Goal: Task Accomplishment & Management: Complete application form

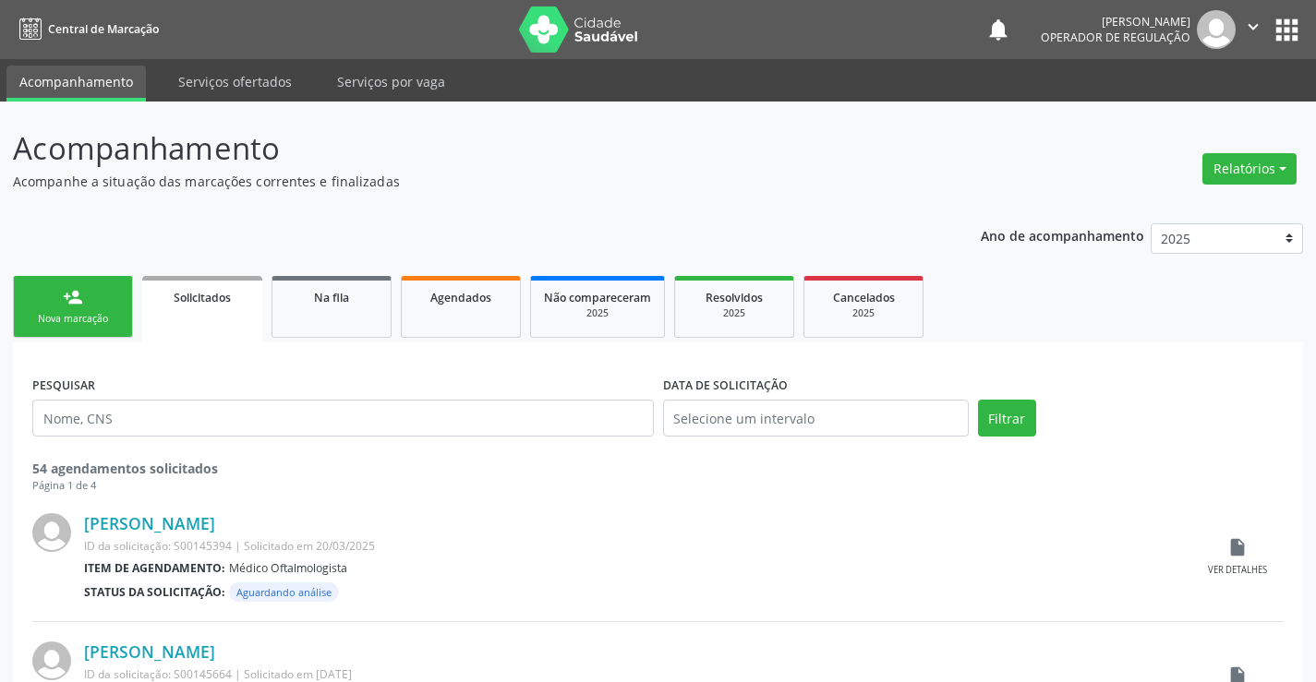
click at [64, 307] on div "person_add" at bounding box center [73, 297] width 20 height 20
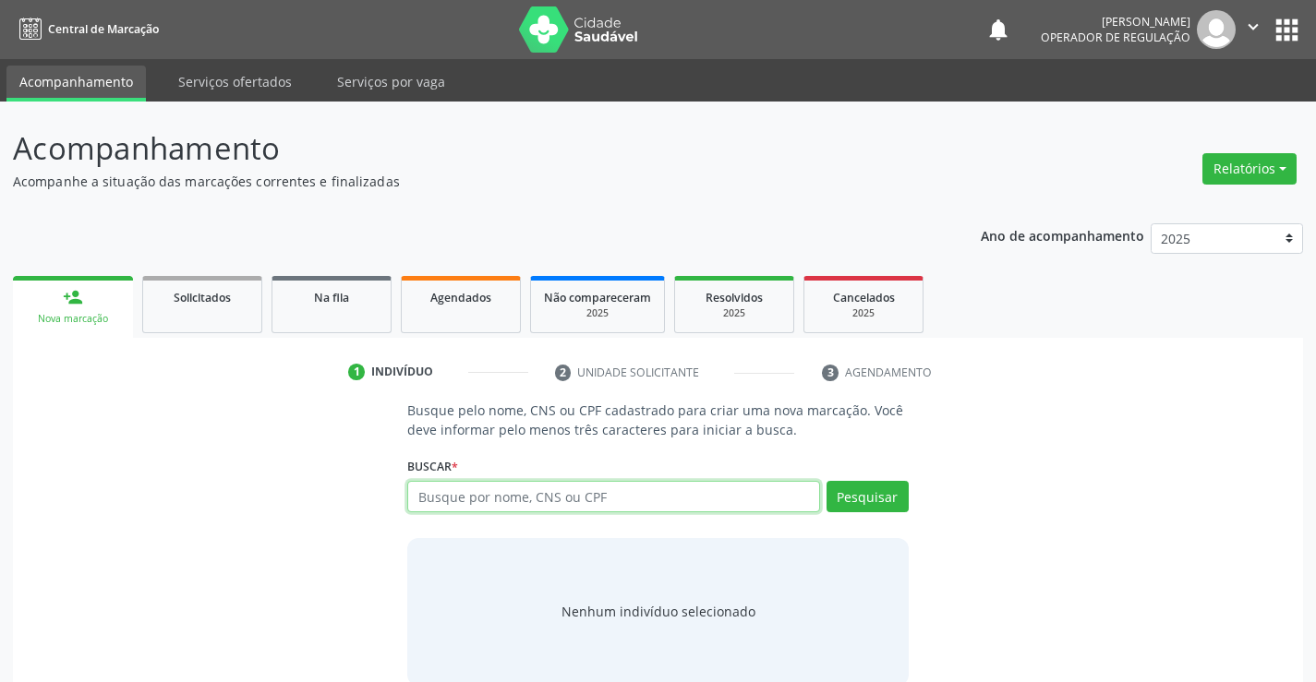
click at [522, 502] on input "text" at bounding box center [613, 496] width 412 height 31
type input "708906717075610"
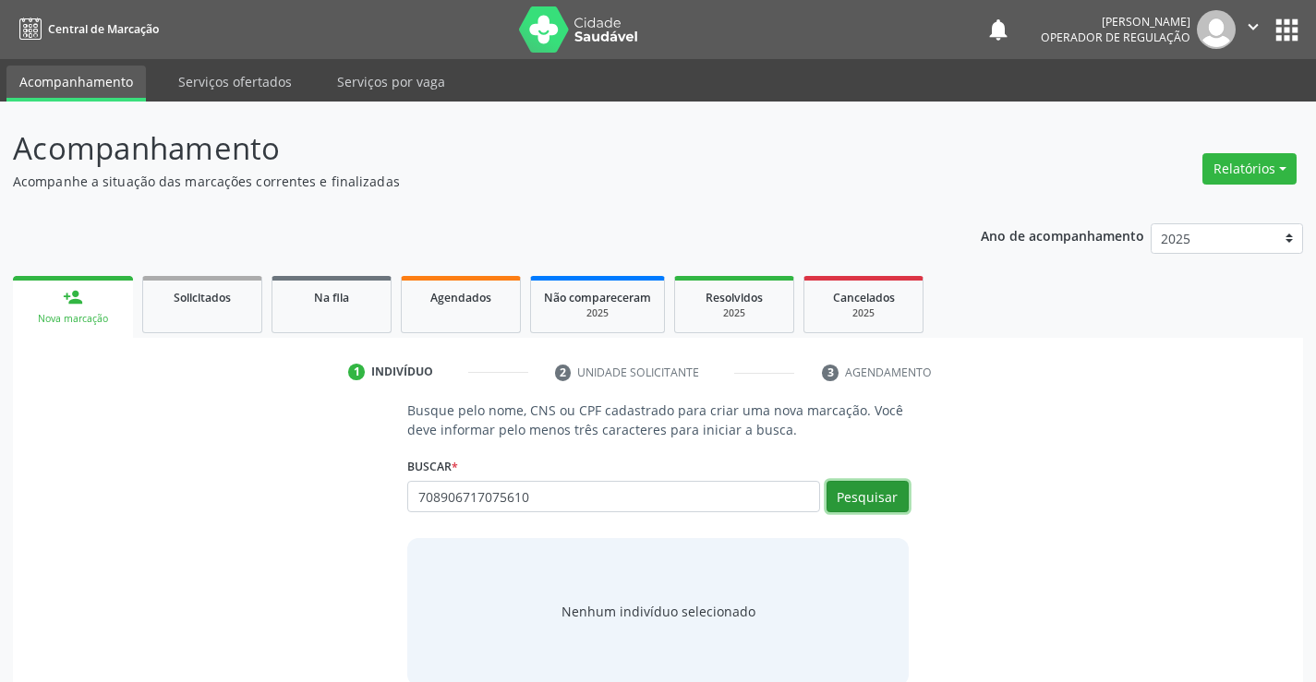
click at [890, 487] on button "Pesquisar" at bounding box center [867, 496] width 82 height 31
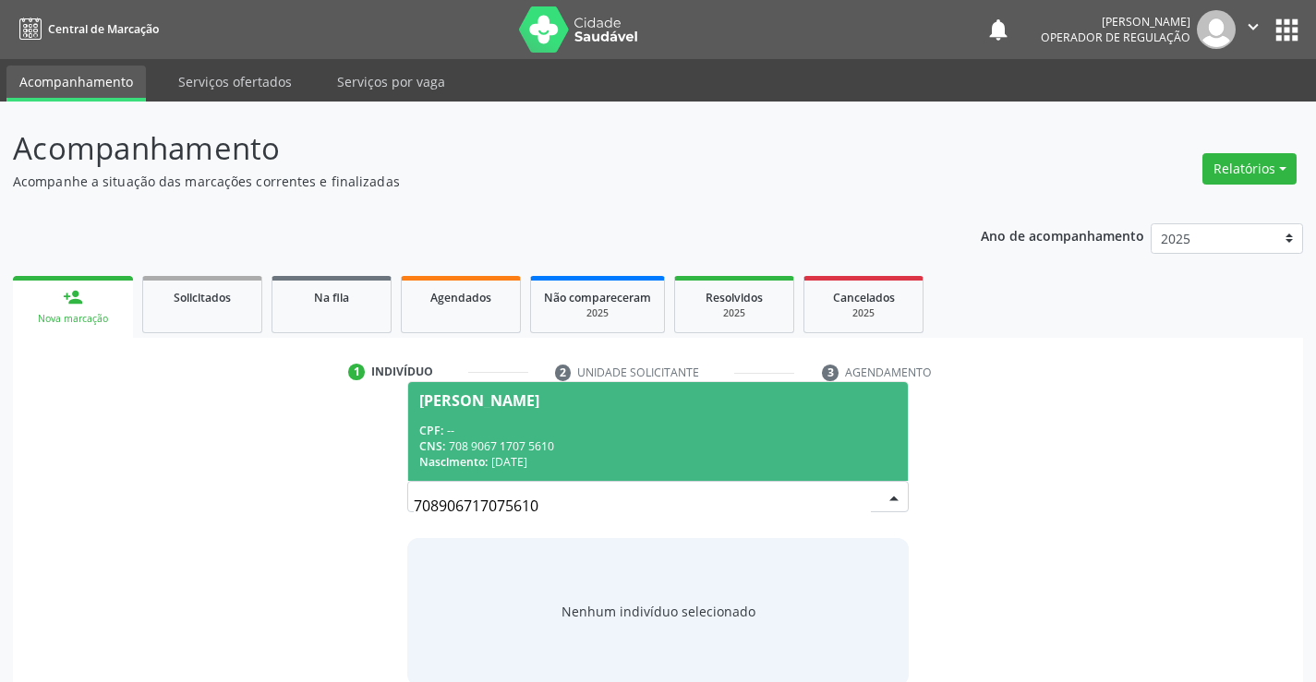
click at [618, 423] on div "CPF: --" at bounding box center [657, 431] width 476 height 16
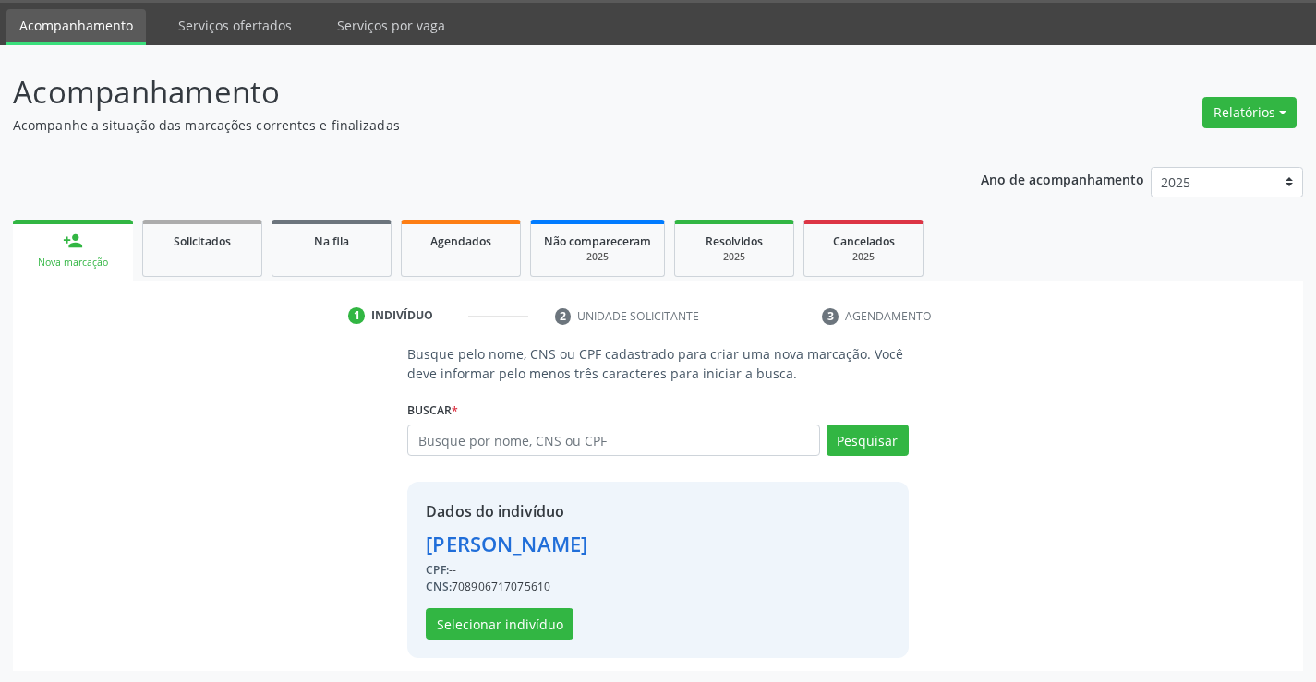
scroll to position [58, 0]
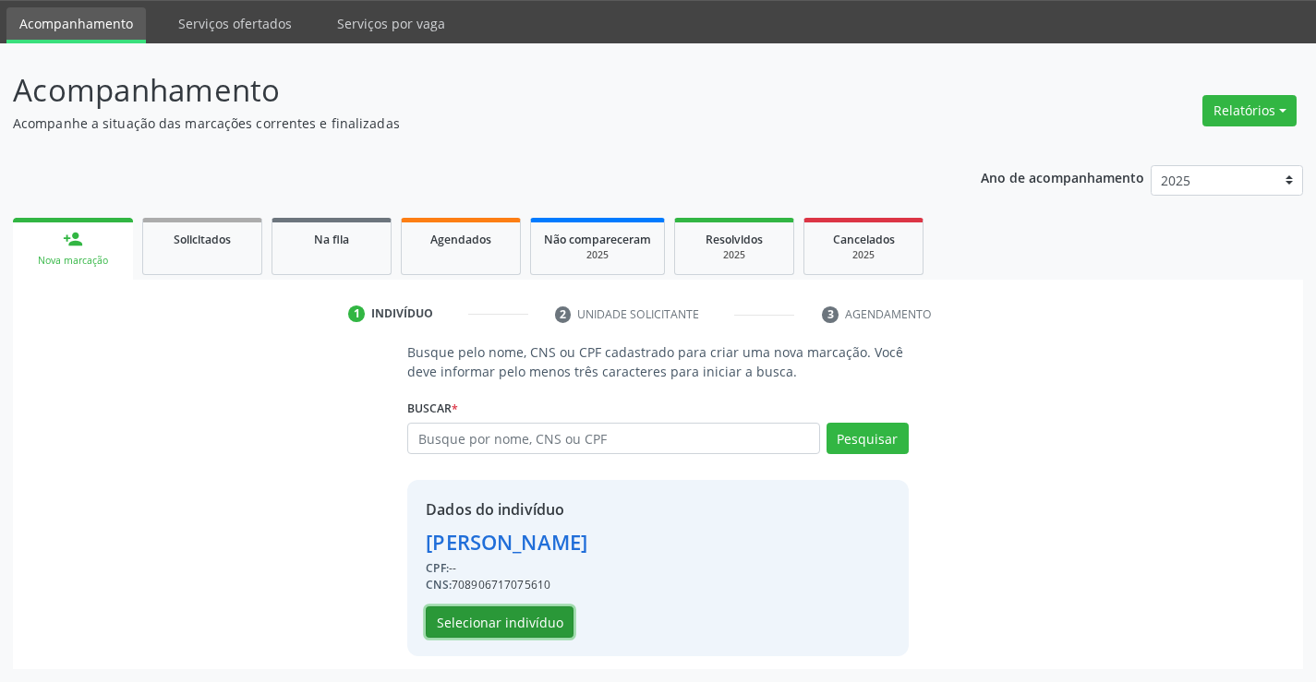
click at [484, 619] on button "Selecionar indivíduo" at bounding box center [500, 622] width 148 height 31
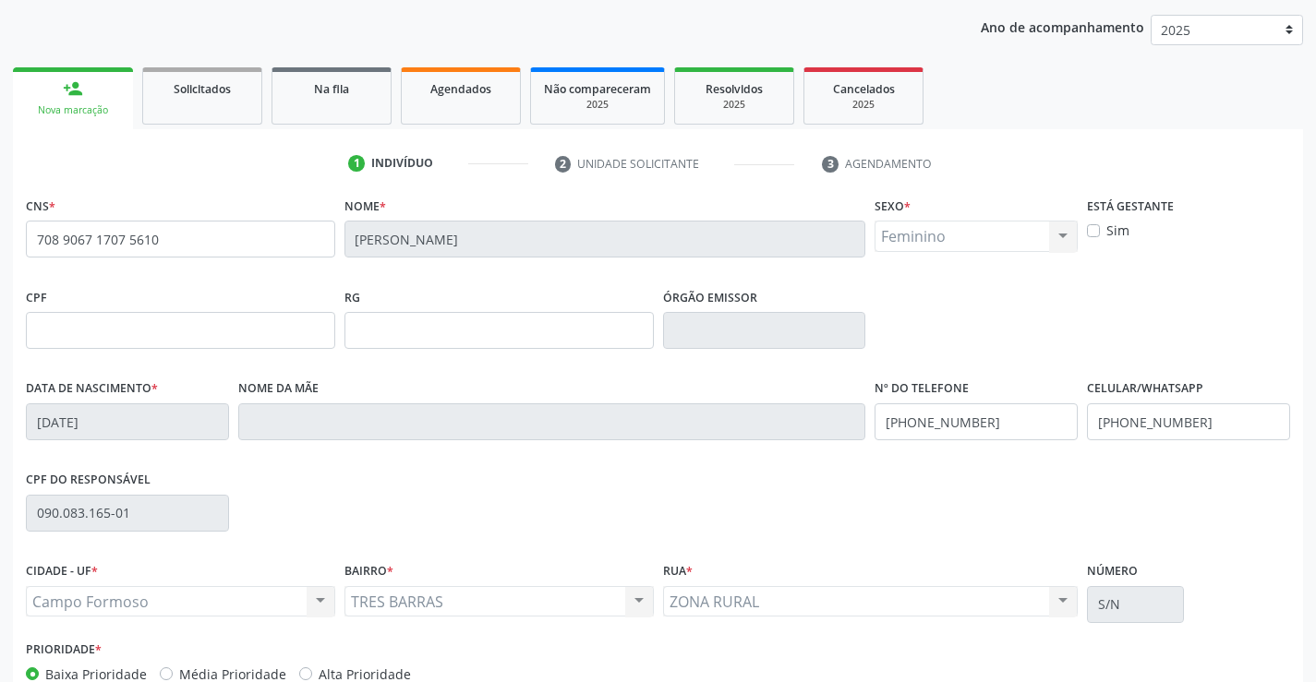
scroll to position [243, 0]
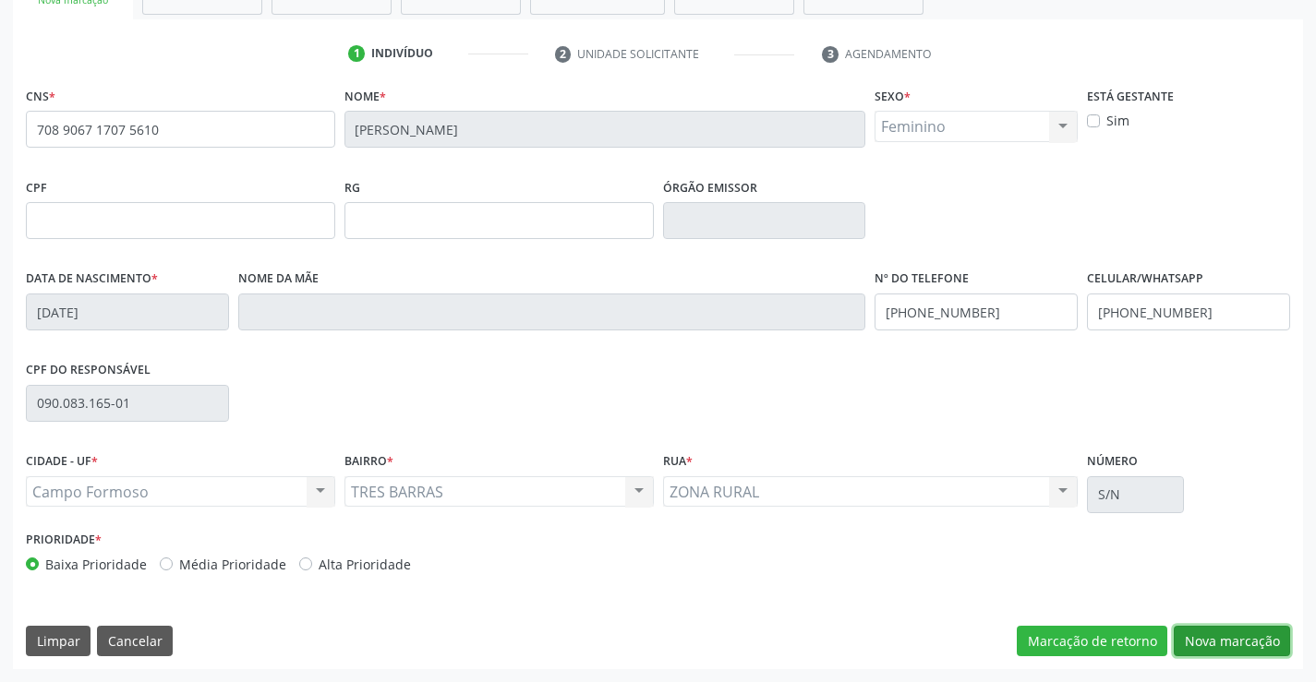
click at [1188, 644] on button "Nova marcação" at bounding box center [1231, 641] width 116 height 31
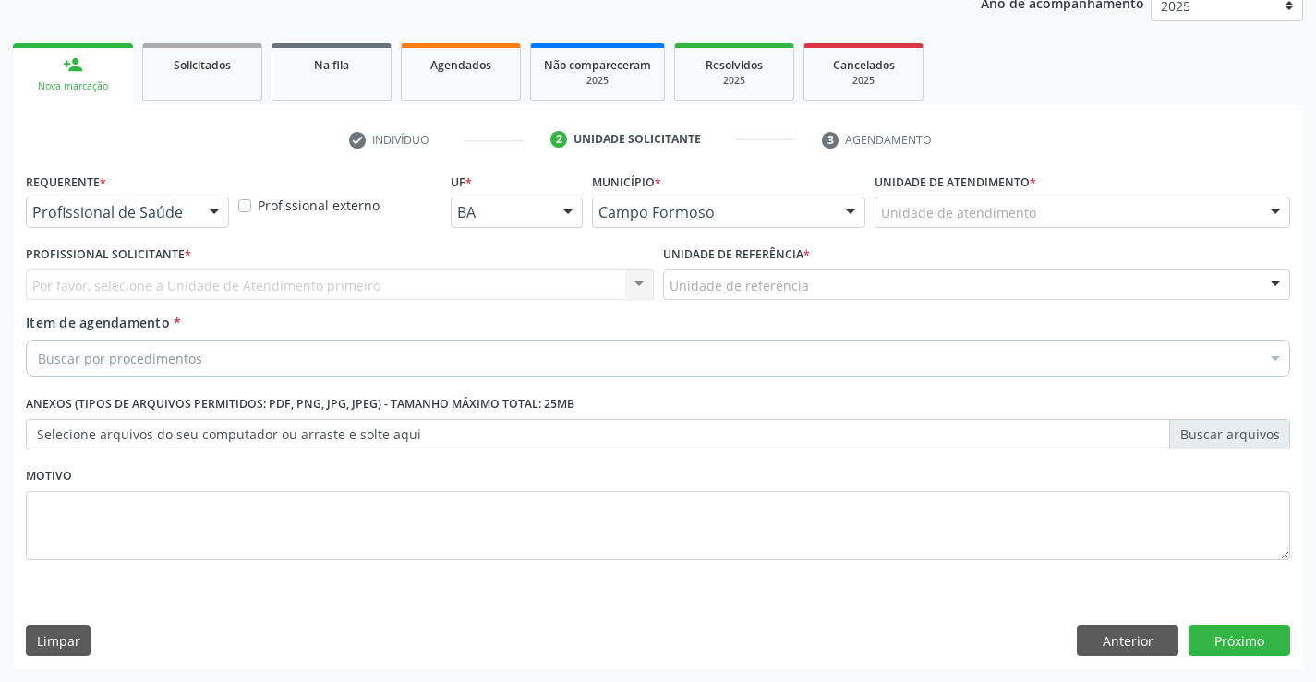
scroll to position [233, 0]
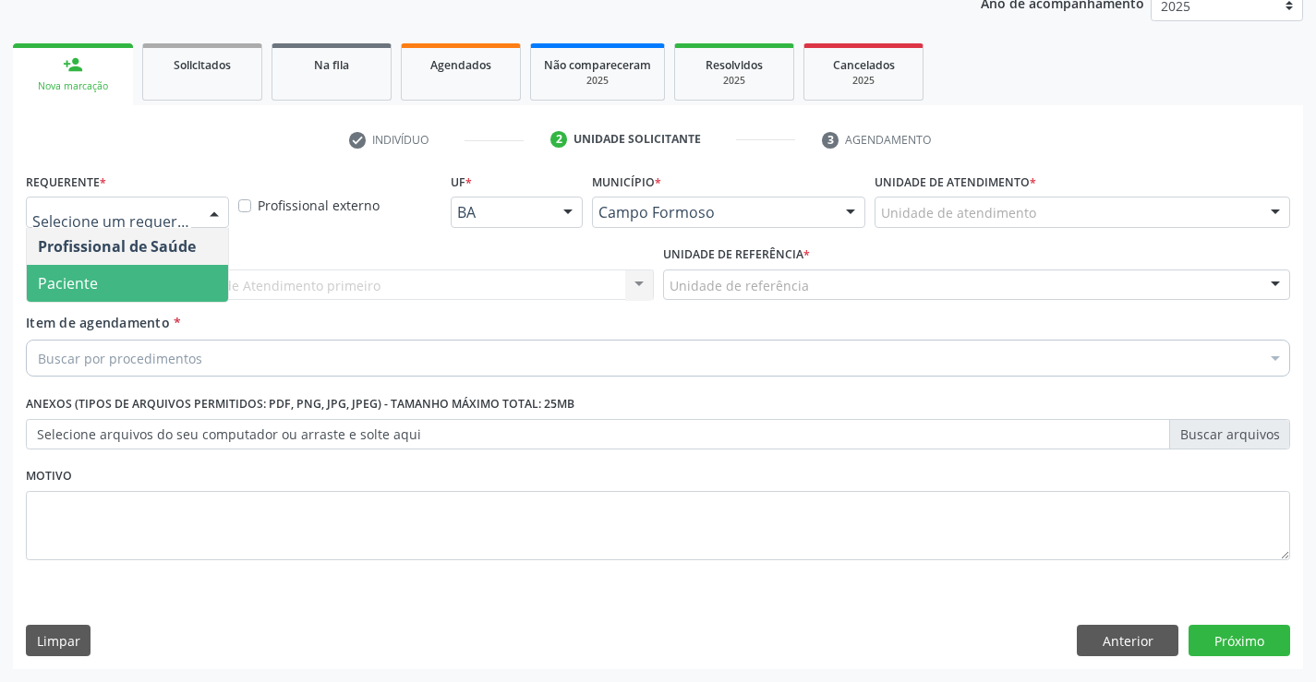
click at [87, 271] on span "Paciente" at bounding box center [127, 283] width 201 height 37
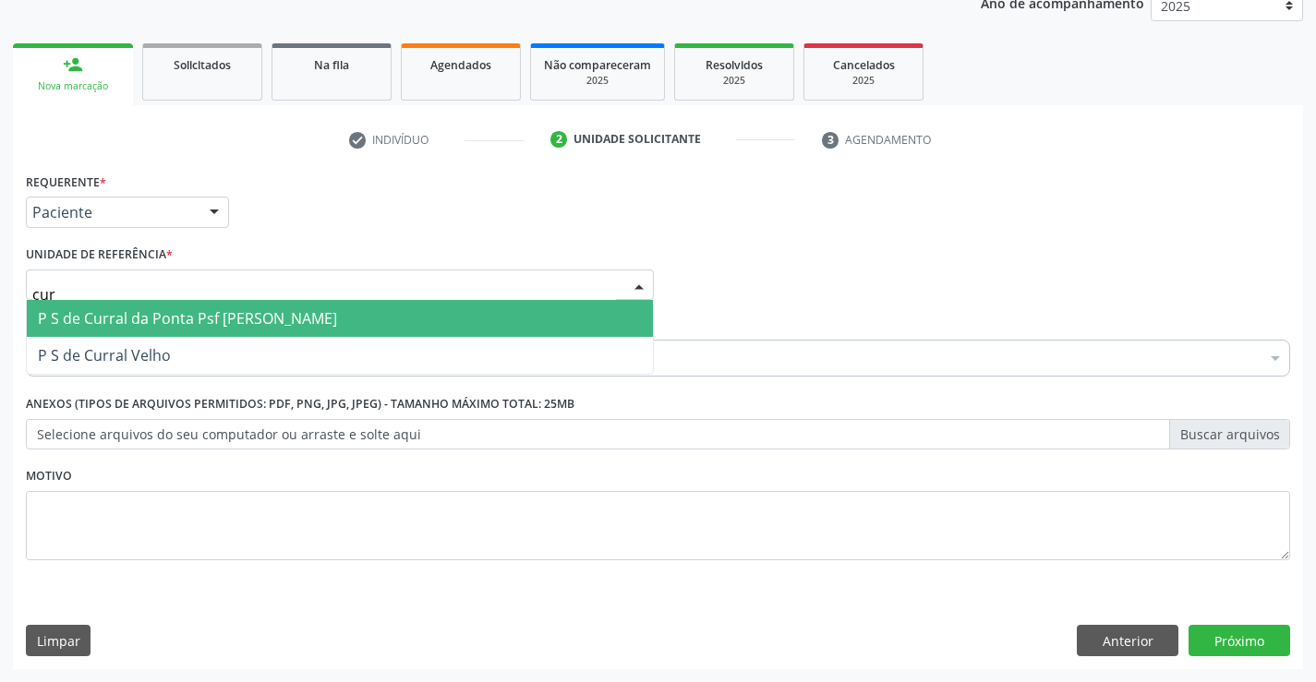
type input "curr"
click at [185, 312] on span "P S de Curral da Ponta Psf [PERSON_NAME]" at bounding box center [187, 318] width 299 height 20
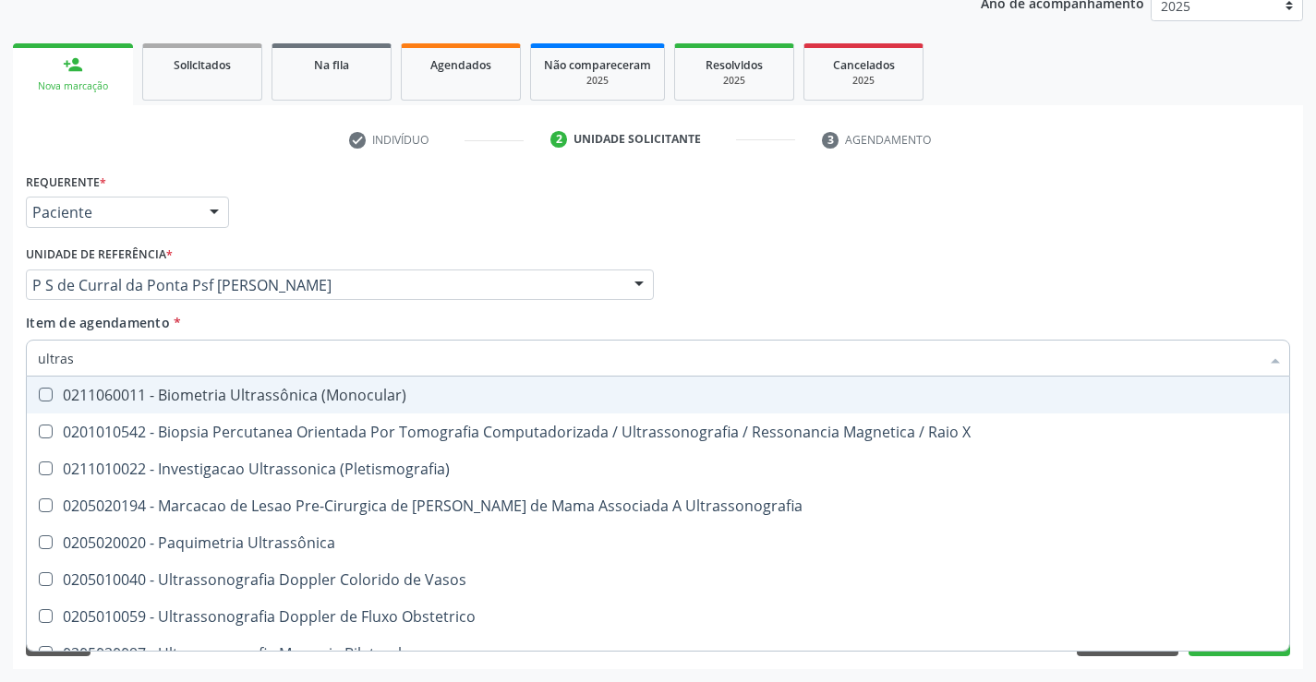
type input "ultrass"
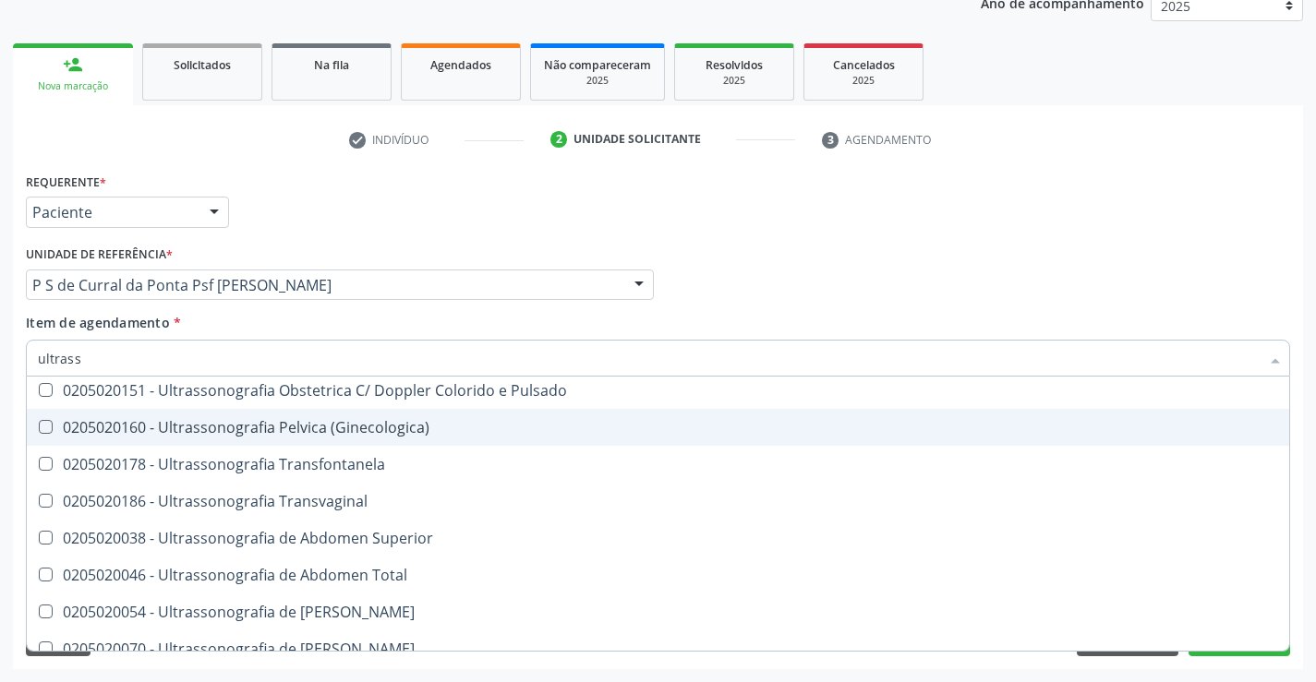
scroll to position [369, 0]
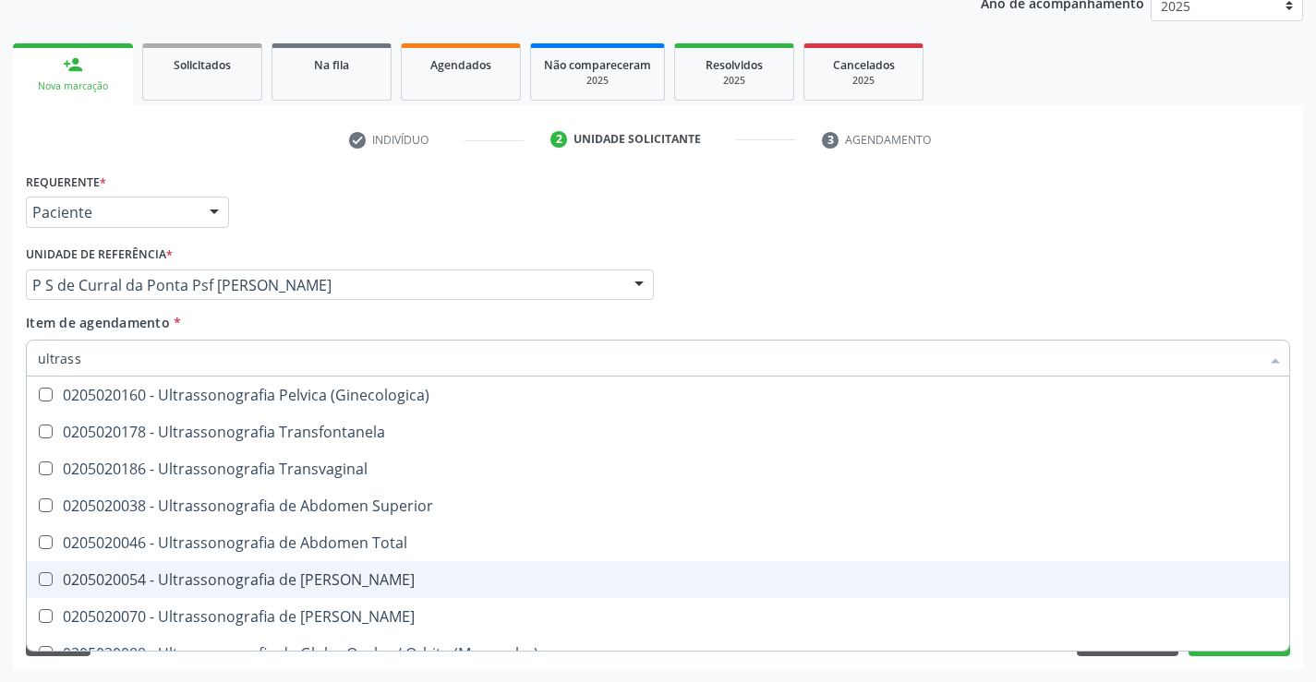
click at [409, 572] on div "0205020054 - Ultrassonografia de Aparelho Urinario" at bounding box center [658, 579] width 1240 height 15
checkbox Urinario "true"
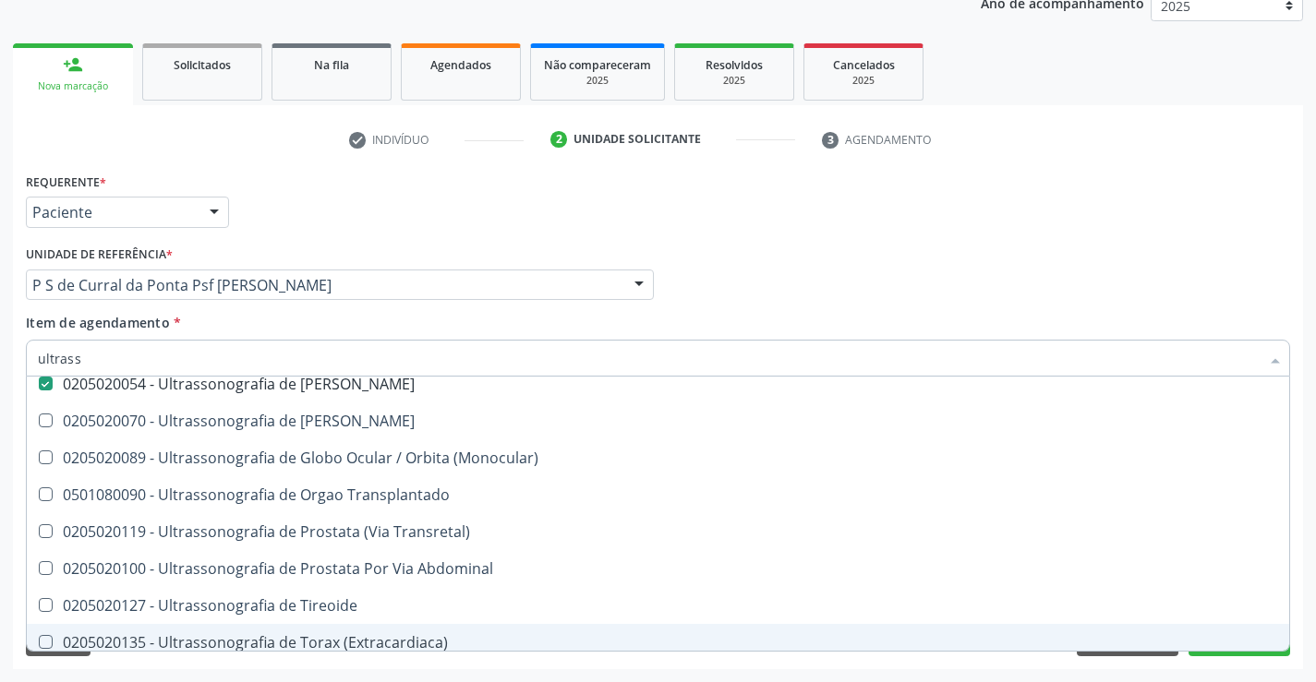
scroll to position [575, 0]
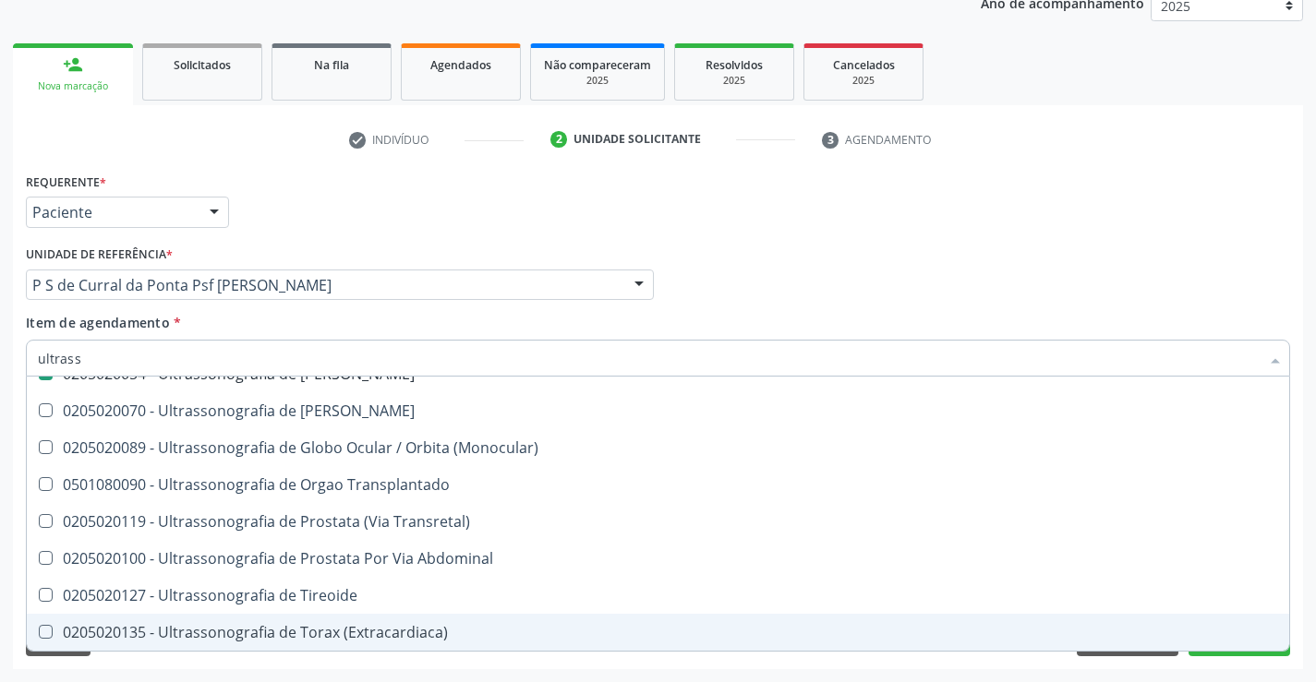
click at [720, 660] on div "Requerente * Paciente Profissional de Saúde Paciente Nenhum resultado encontrad…" at bounding box center [658, 418] width 1290 height 501
checkbox X "true"
checkbox Urinario "false"
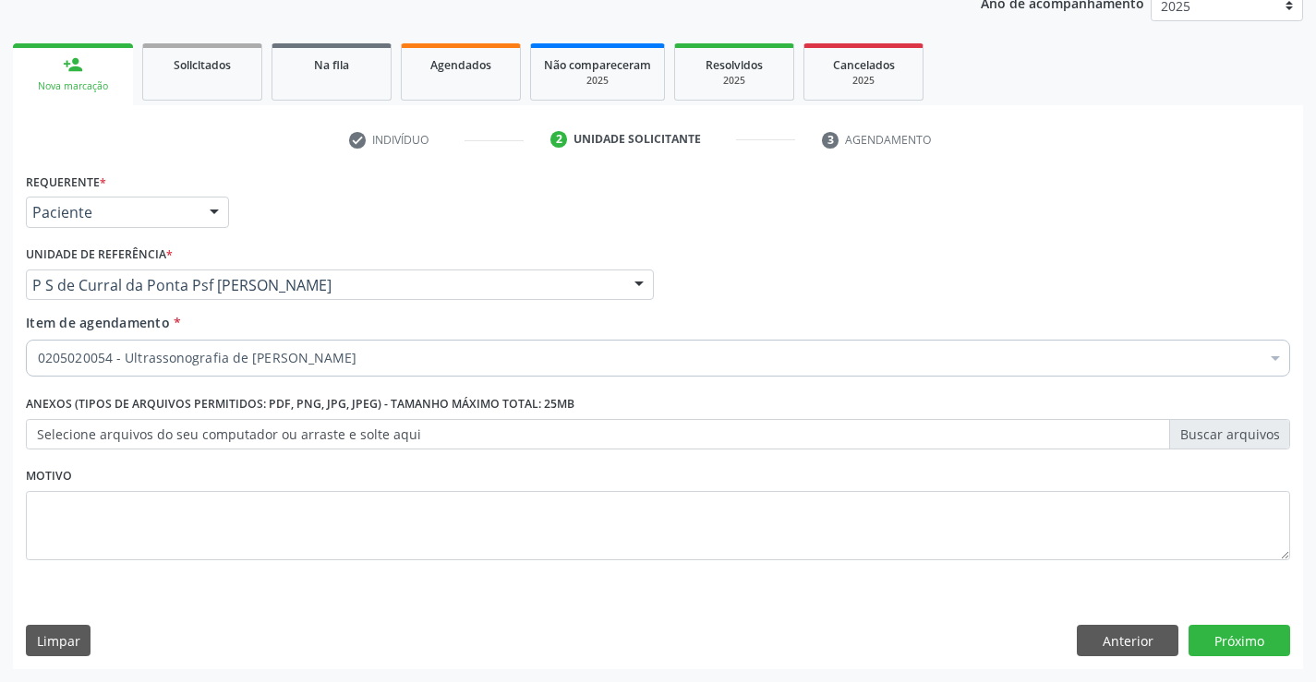
scroll to position [0, 0]
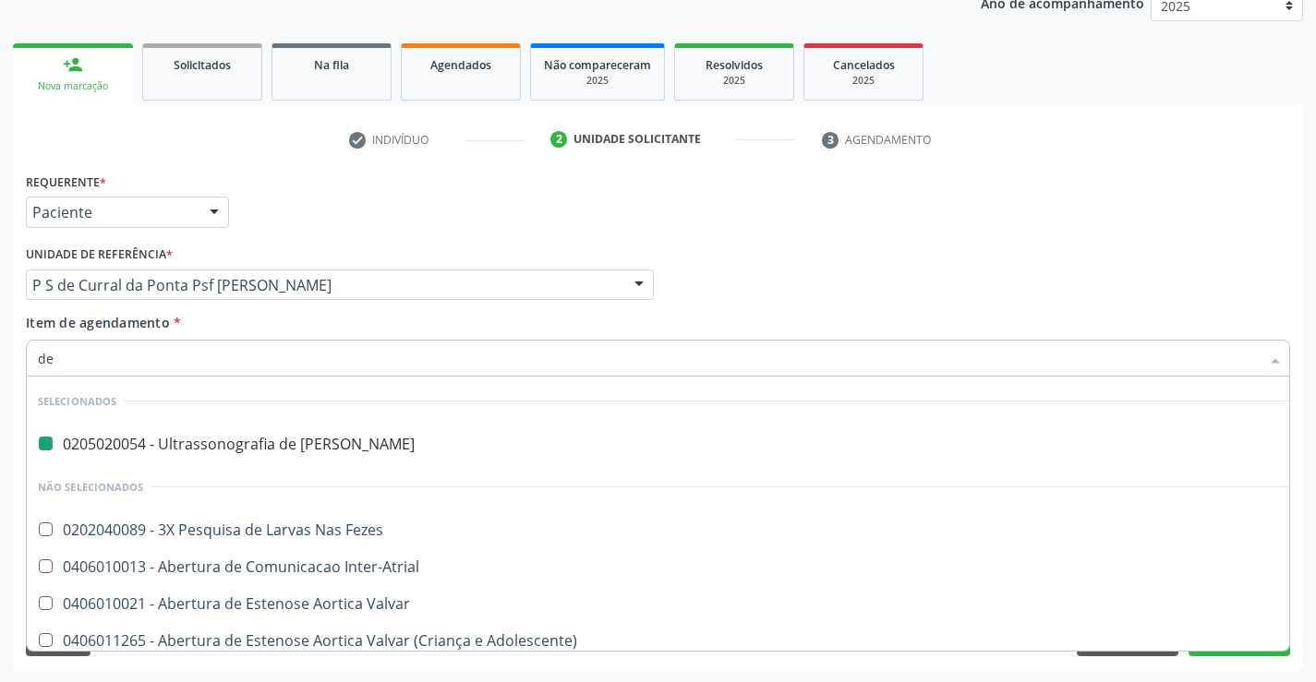
type input "der"
checkbox Urinario "false"
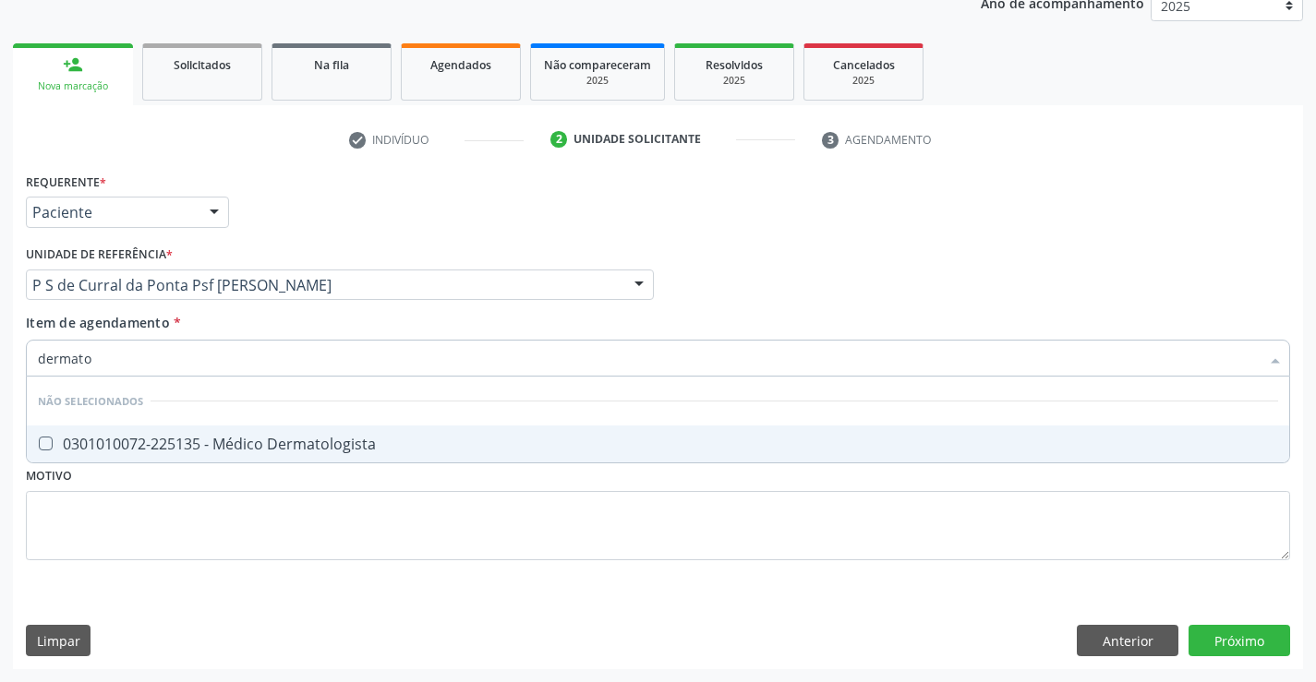
type input "dermatol"
click at [246, 444] on div "0301010072-225135 - Médico Dermatologista" at bounding box center [658, 444] width 1240 height 15
checkbox Dermatologista "true"
click at [1265, 639] on div "Requerente * Paciente Profissional de Saúde Paciente Nenhum resultado encontrad…" at bounding box center [658, 418] width 1290 height 501
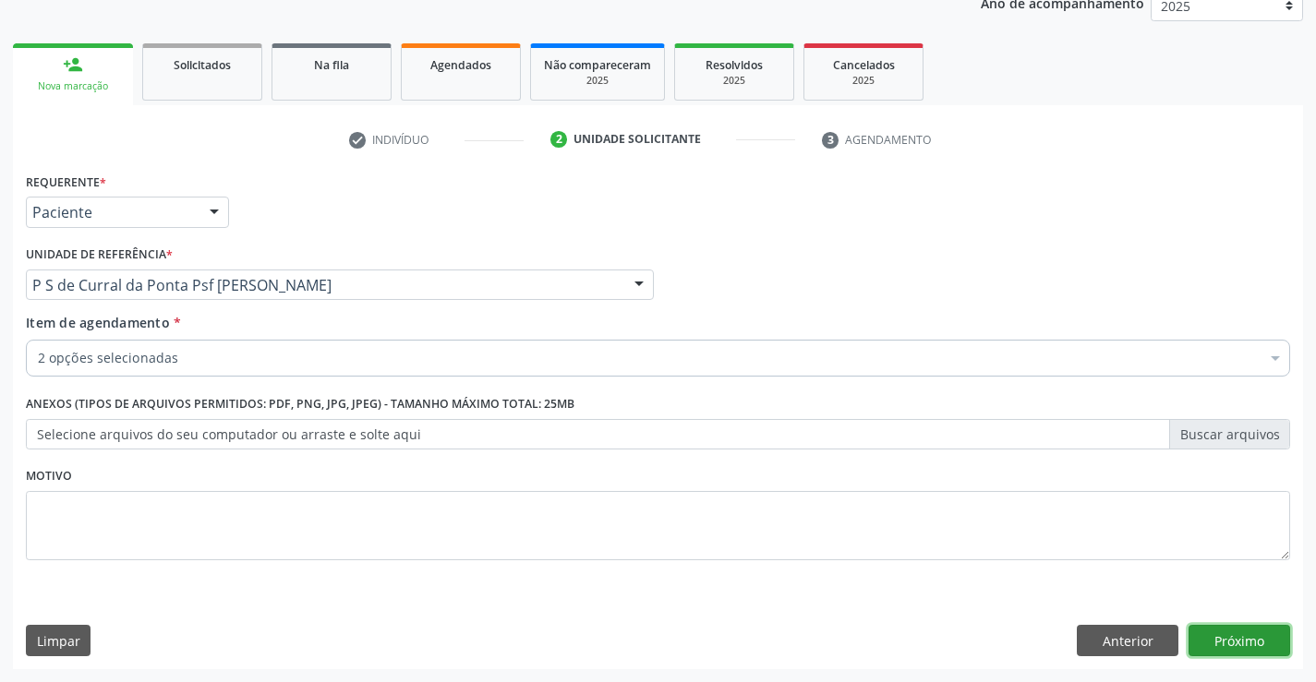
click at [1265, 639] on button "Próximo" at bounding box center [1239, 640] width 102 height 31
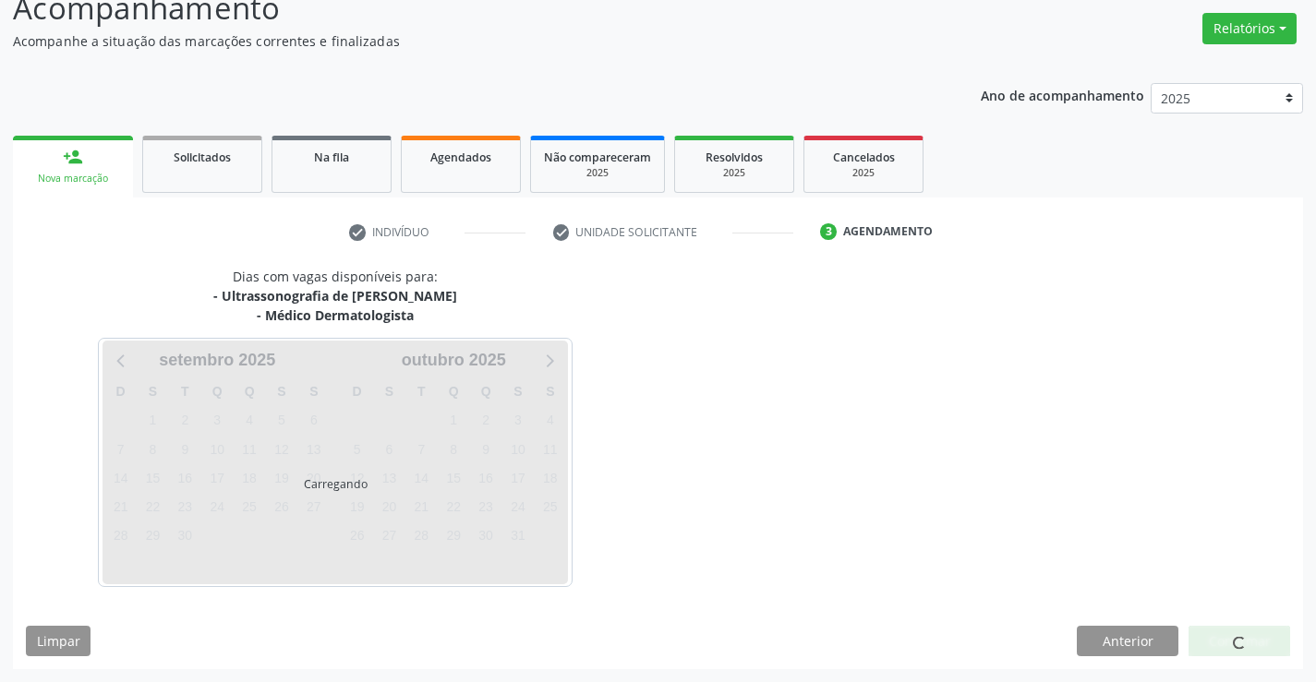
scroll to position [195, 0]
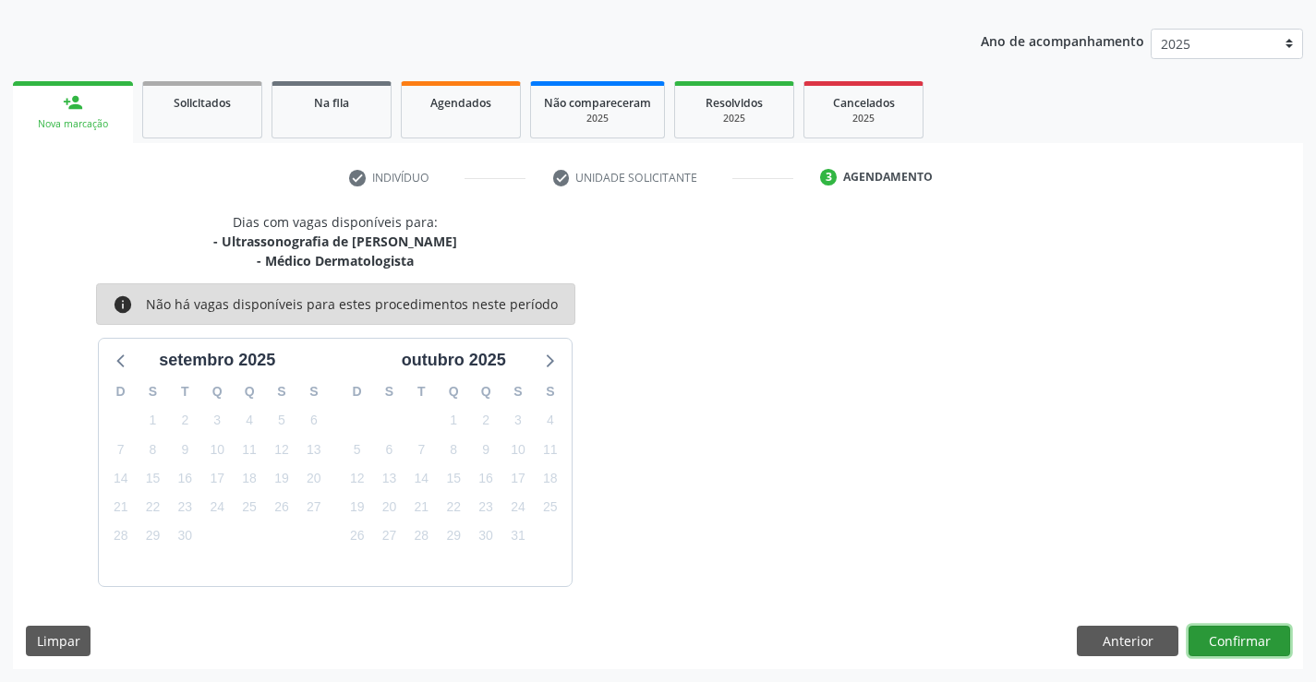
click at [1224, 646] on button "Confirmar" at bounding box center [1239, 641] width 102 height 31
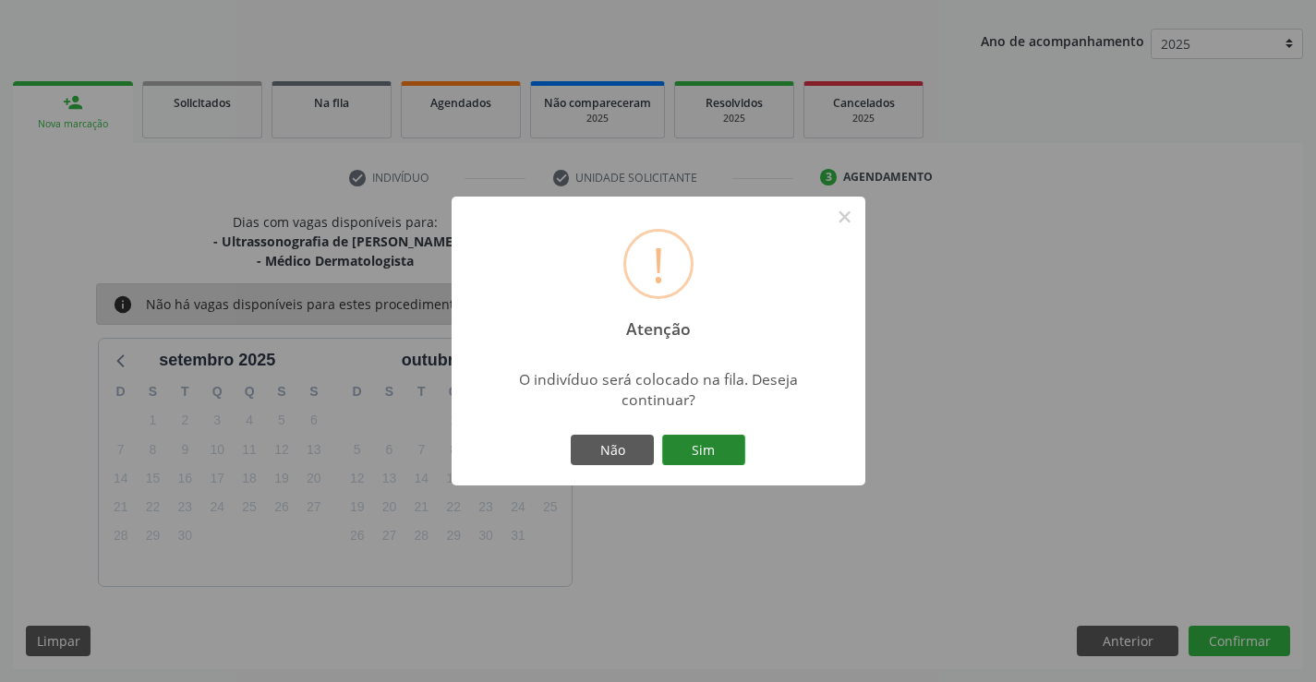
click at [702, 444] on button "Sim" at bounding box center [703, 450] width 83 height 31
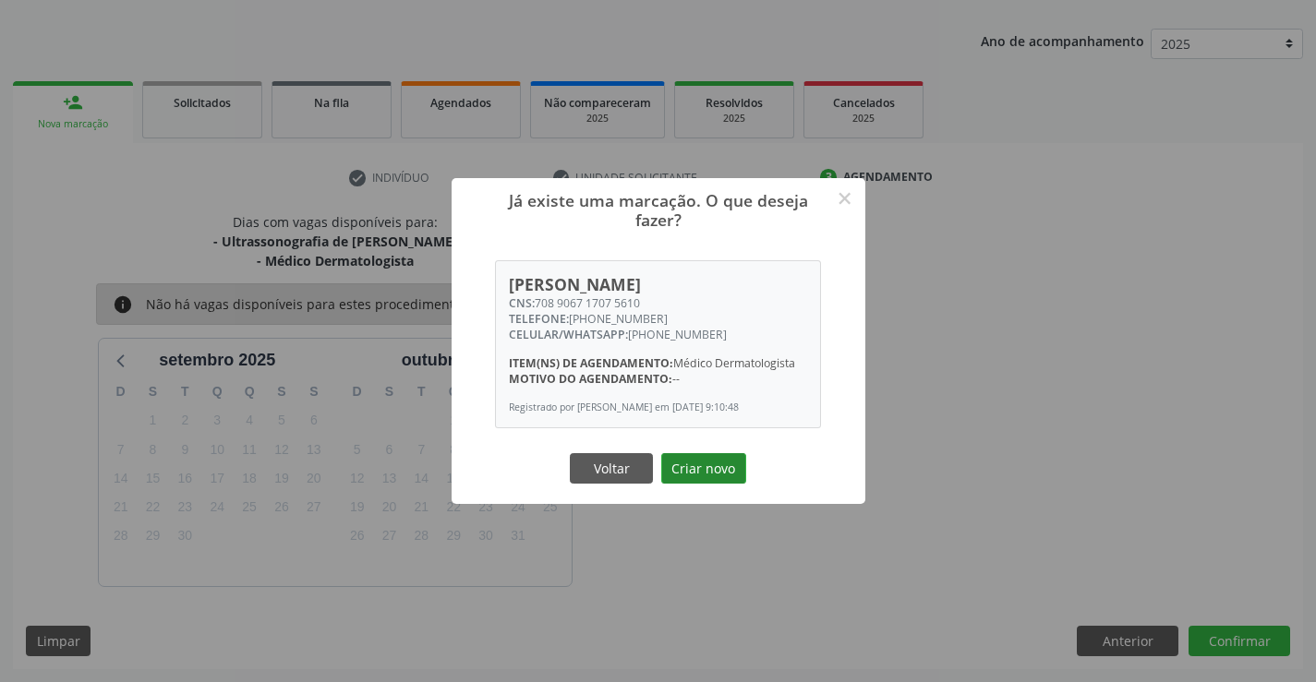
click at [730, 460] on button "Criar novo" at bounding box center [703, 468] width 85 height 31
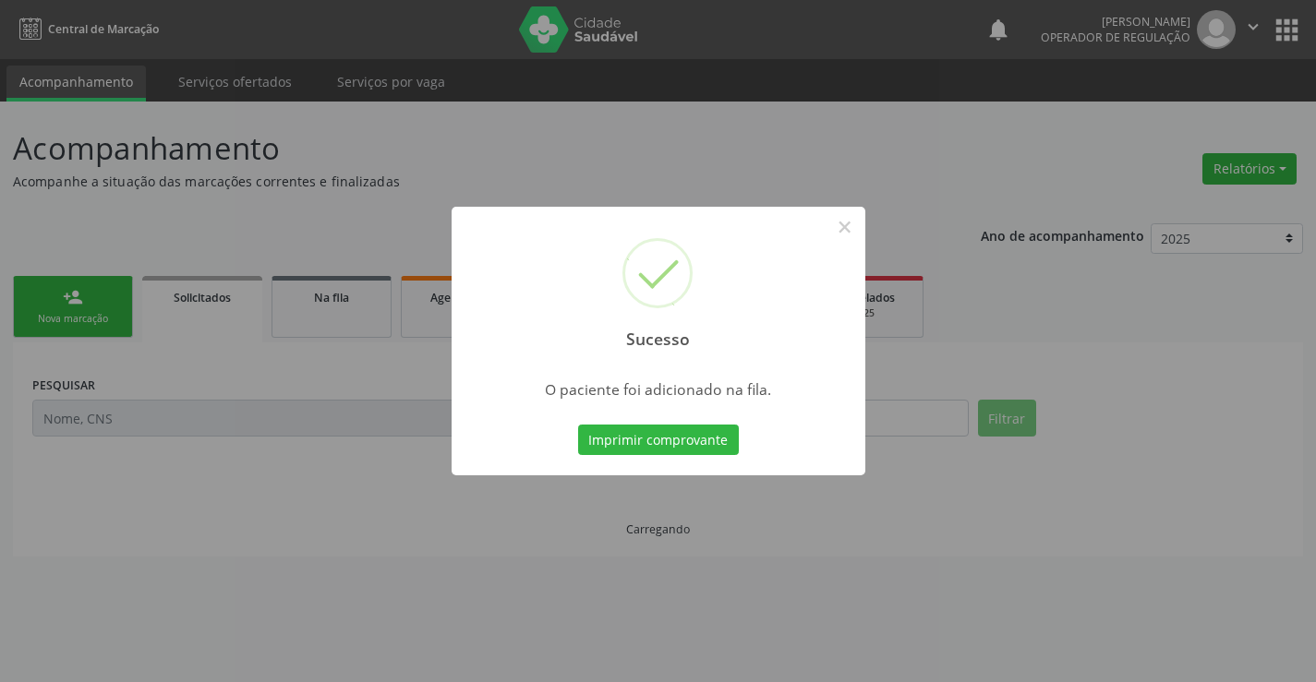
scroll to position [0, 0]
click at [734, 440] on button "Imprimir comprovante" at bounding box center [658, 440] width 161 height 31
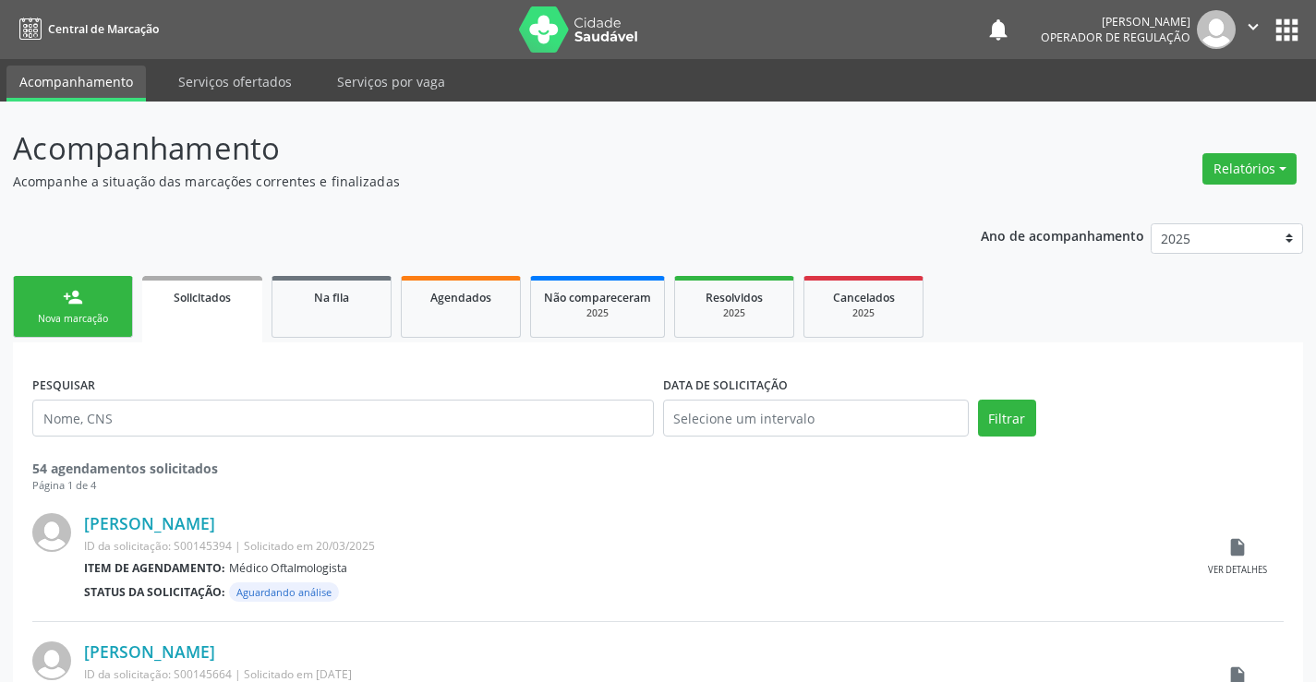
click at [125, 320] on link "person_add Nova marcação" at bounding box center [73, 307] width 120 height 62
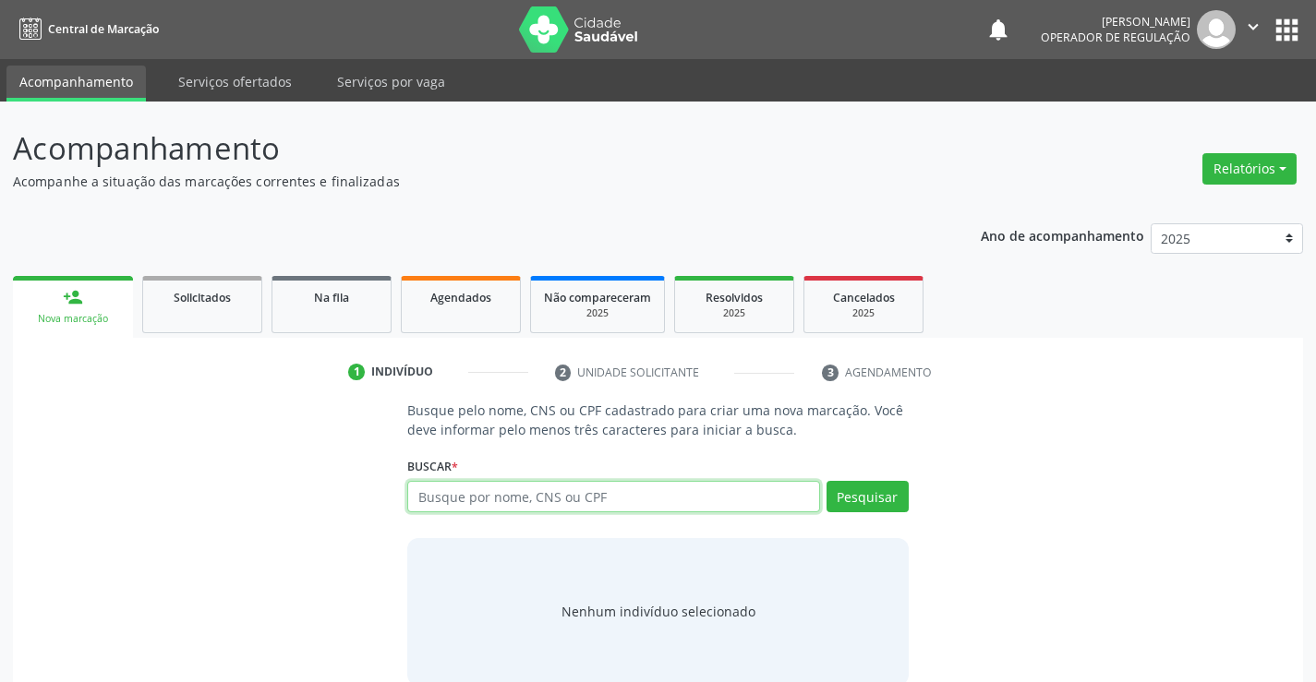
click at [518, 501] on input "text" at bounding box center [613, 496] width 412 height 31
type input "703001815887973"
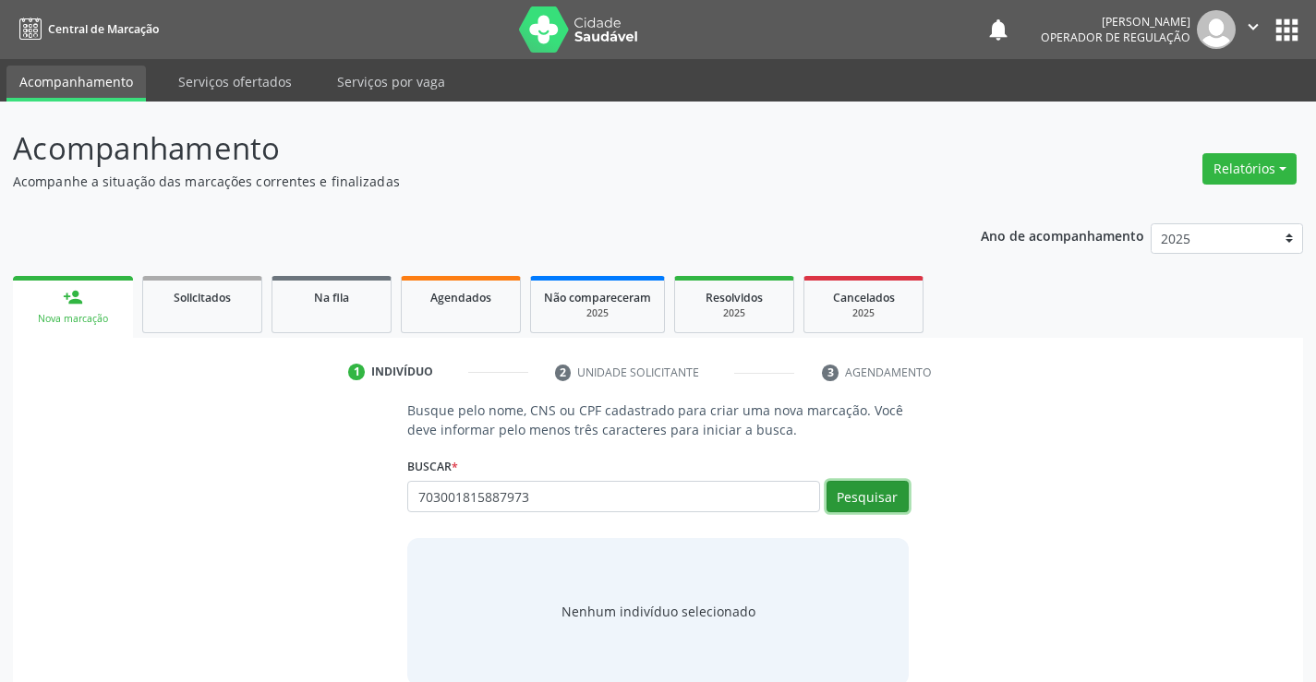
click at [834, 497] on button "Pesquisar" at bounding box center [867, 496] width 82 height 31
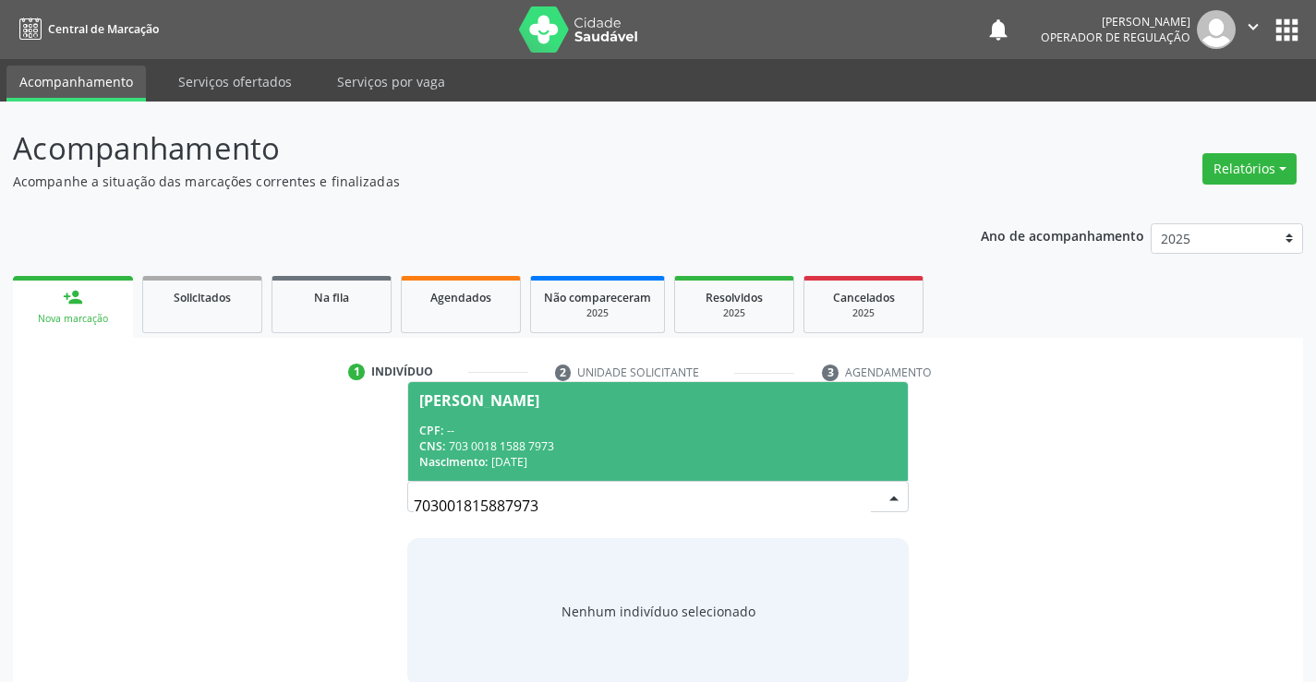
click at [607, 445] on div "CNS: 703 0018 1588 7973" at bounding box center [657, 447] width 476 height 16
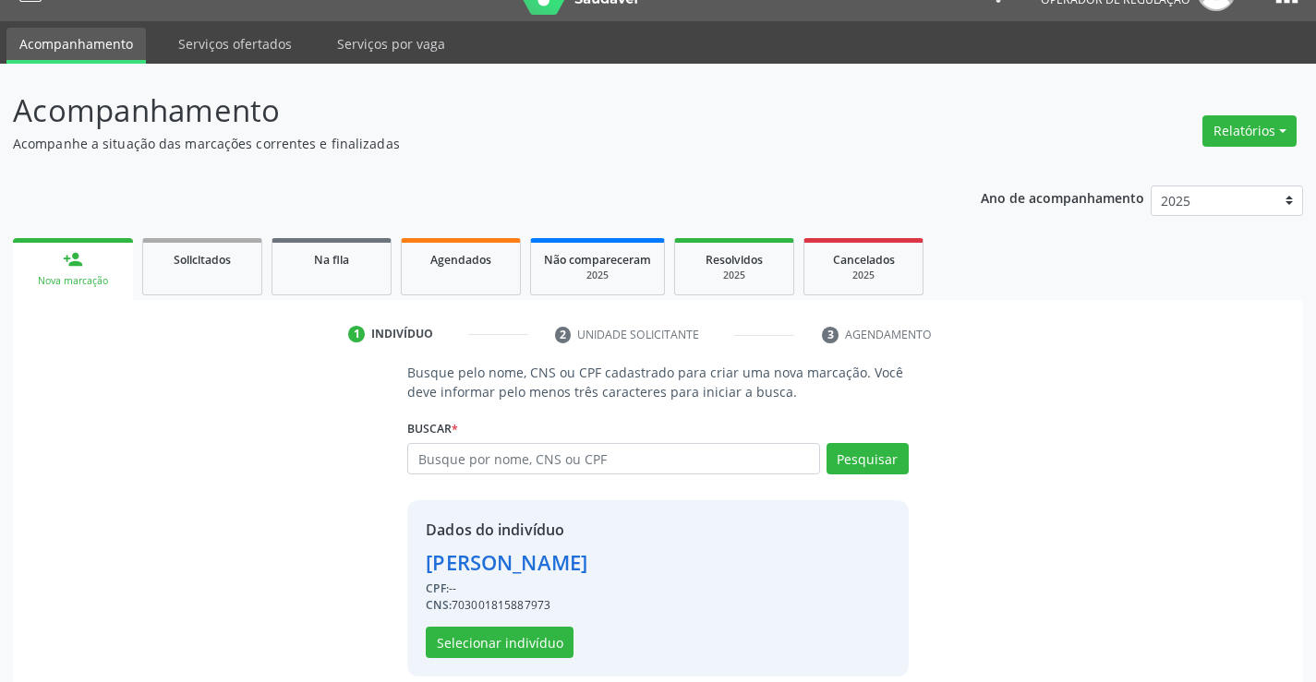
scroll to position [58, 0]
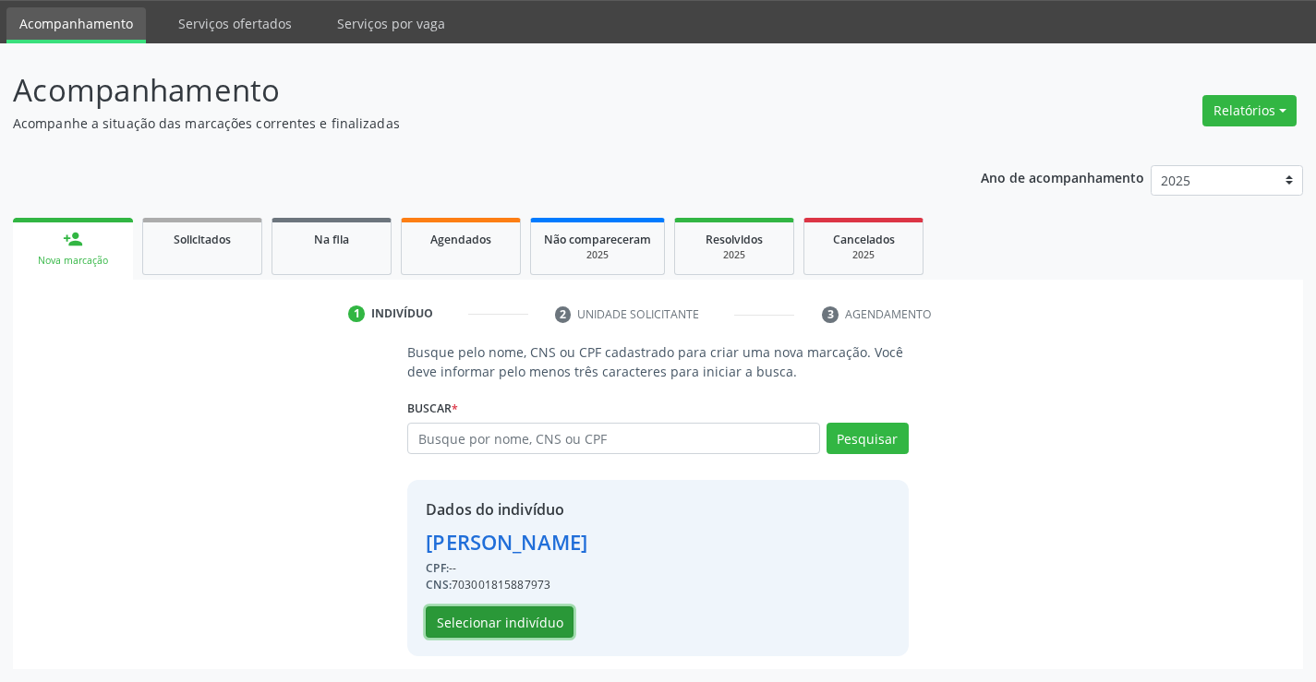
click at [499, 613] on button "Selecionar indivíduo" at bounding box center [500, 622] width 148 height 31
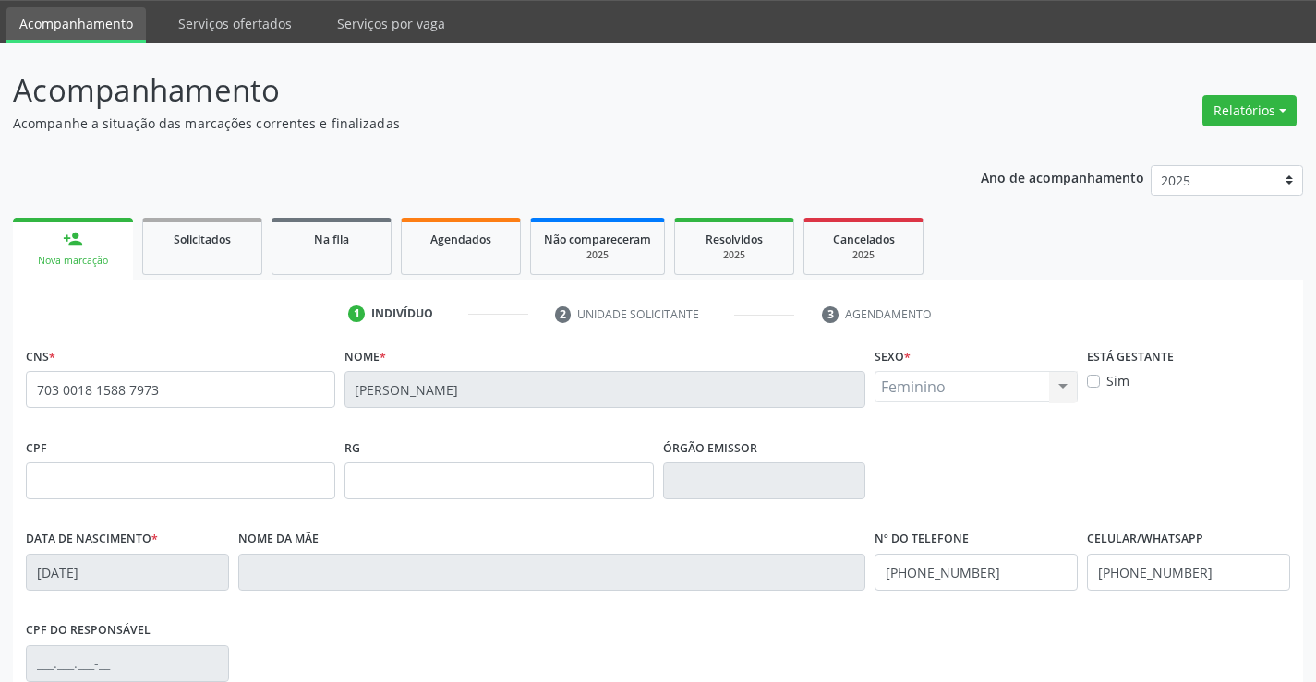
scroll to position [319, 0]
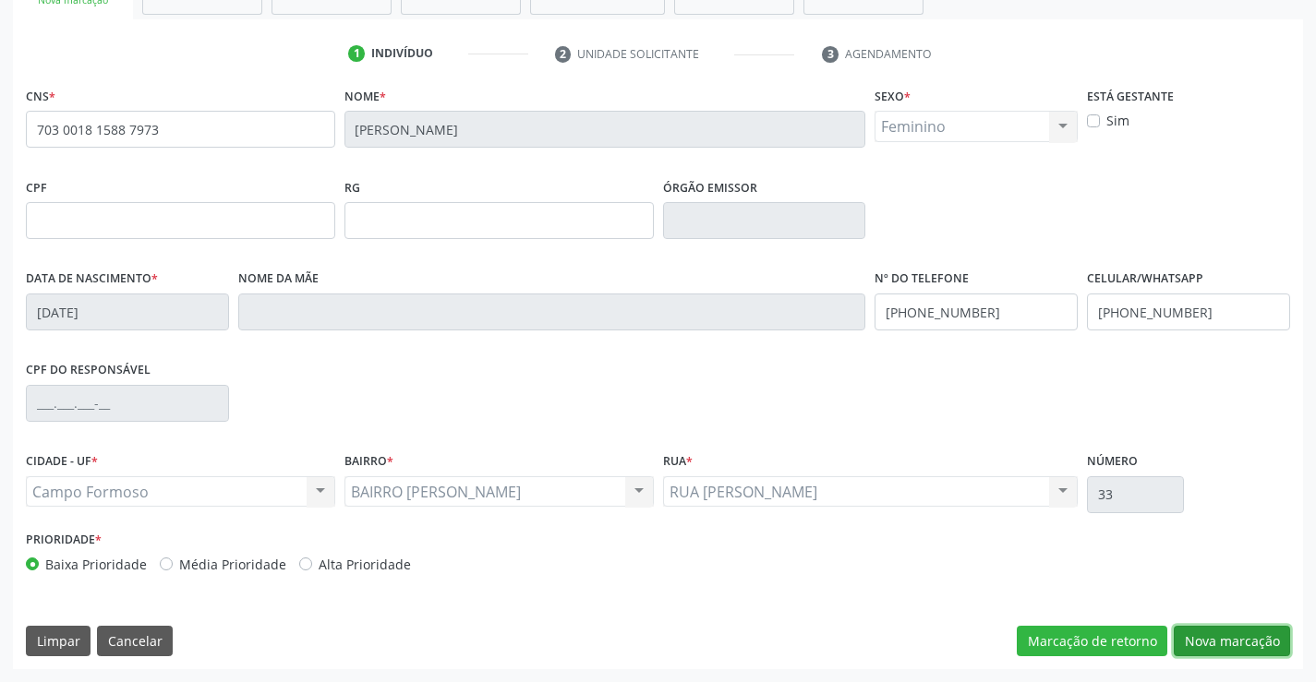
click at [1199, 639] on button "Nova marcação" at bounding box center [1231, 641] width 116 height 31
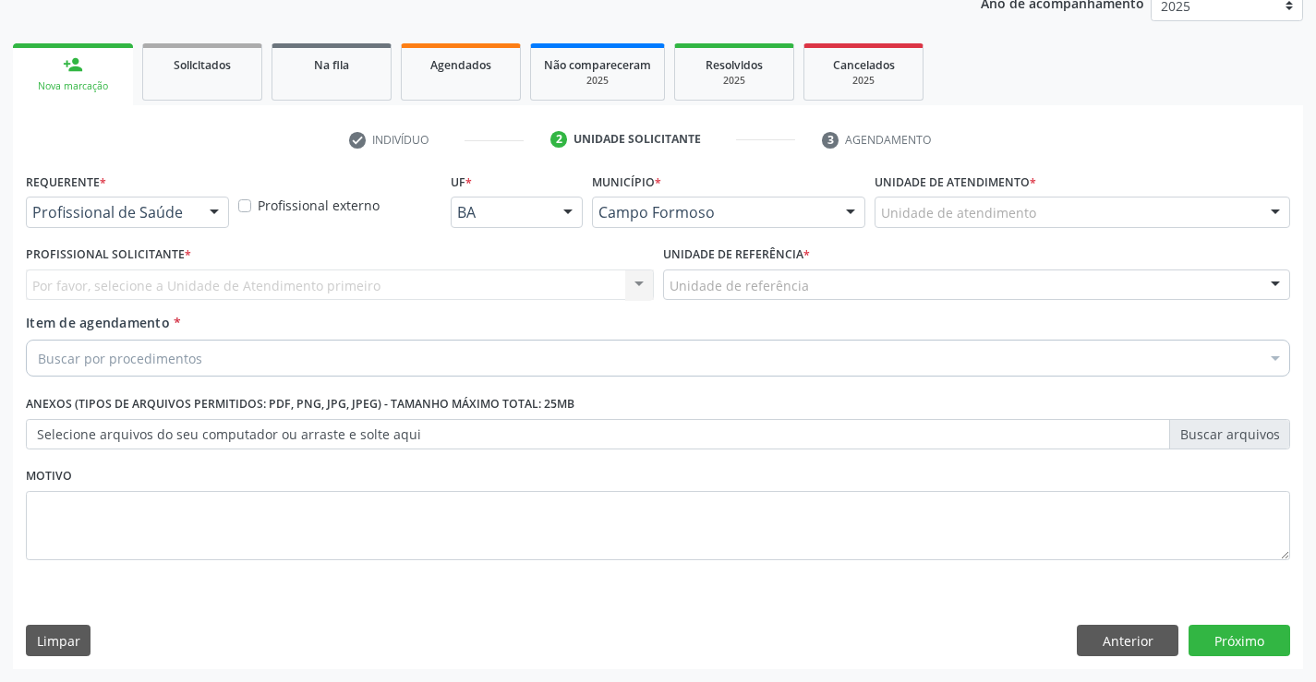
scroll to position [233, 0]
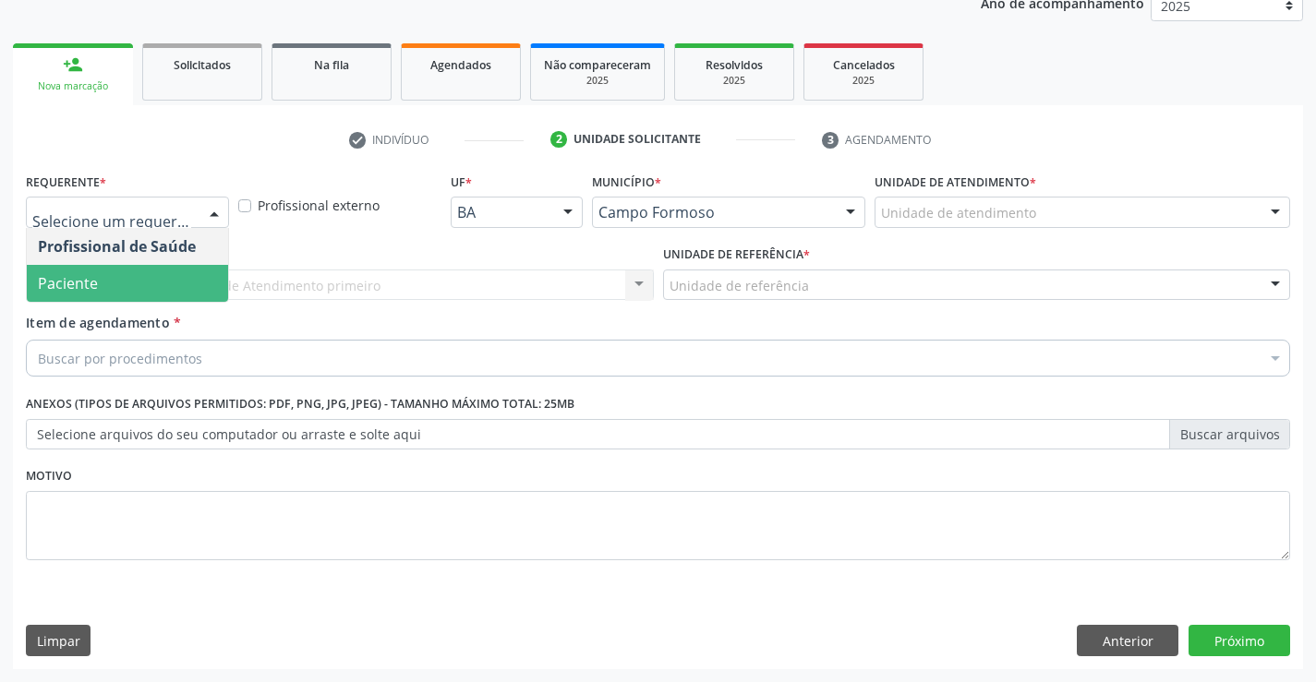
click at [113, 271] on span "Paciente" at bounding box center [127, 283] width 201 height 37
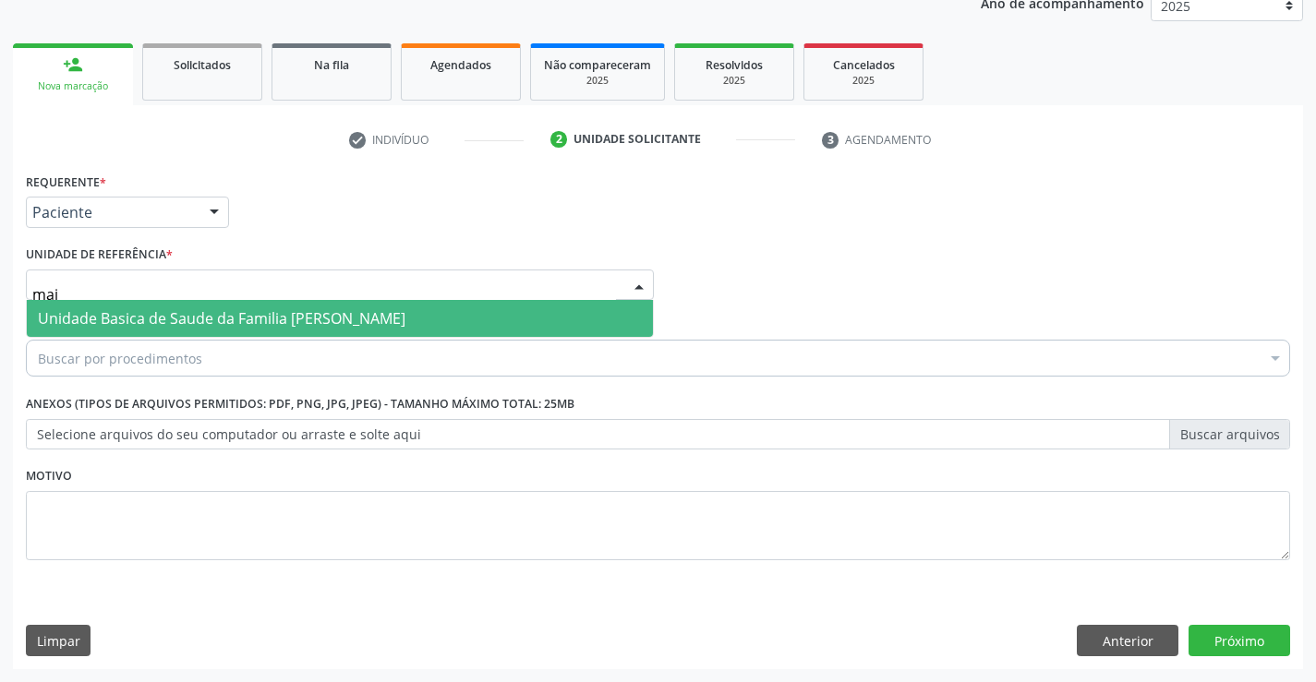
type input "maia"
click at [211, 324] on span "Unidade Basica de Saude da Familia [PERSON_NAME]" at bounding box center [221, 318] width 367 height 20
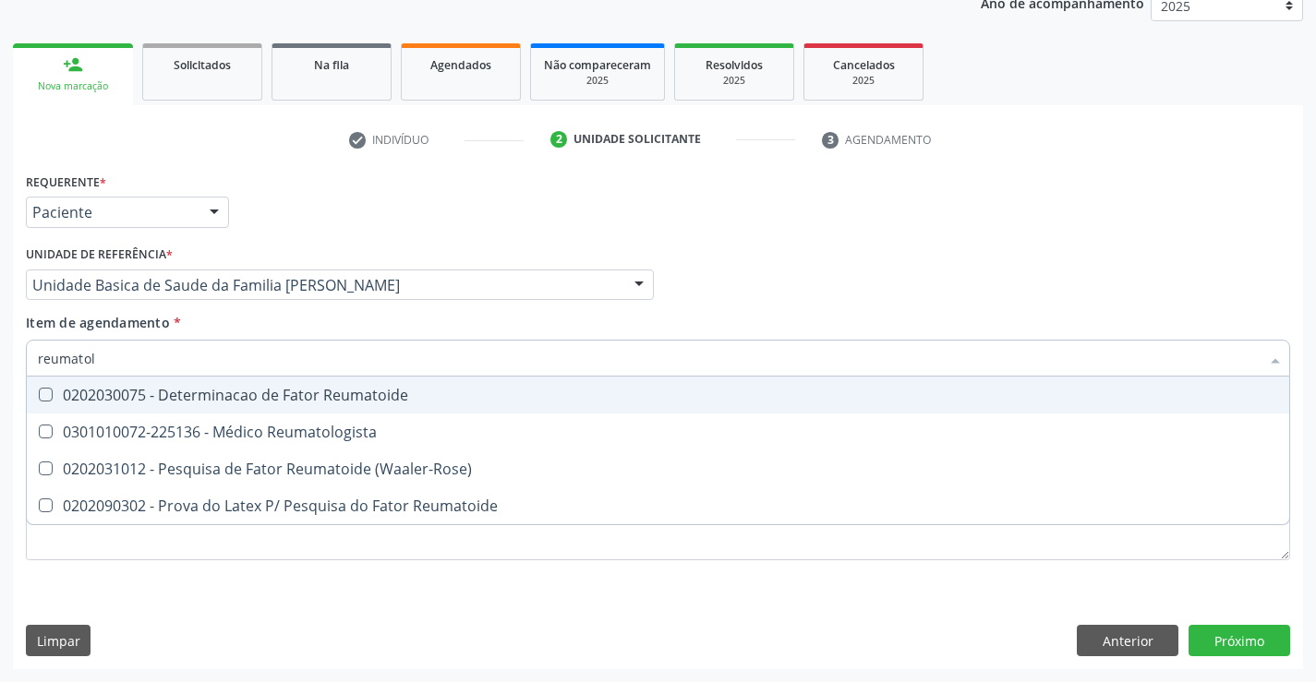
type input "reumatolo"
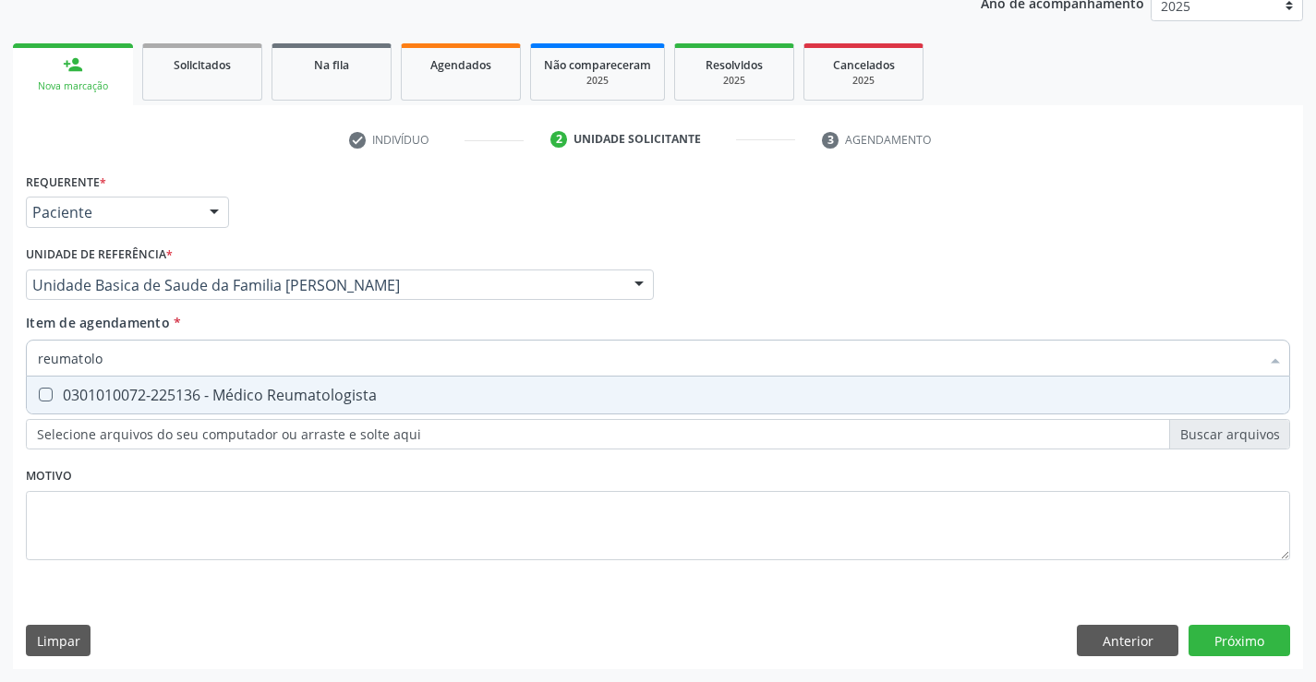
click at [184, 388] on div "0301010072-225136 - Médico Reumatologista" at bounding box center [658, 395] width 1240 height 15
checkbox Reumatologista "true"
click at [1246, 637] on div "Requerente * Paciente Profissional de Saúde Paciente Nenhum resultado encontrad…" at bounding box center [658, 418] width 1290 height 501
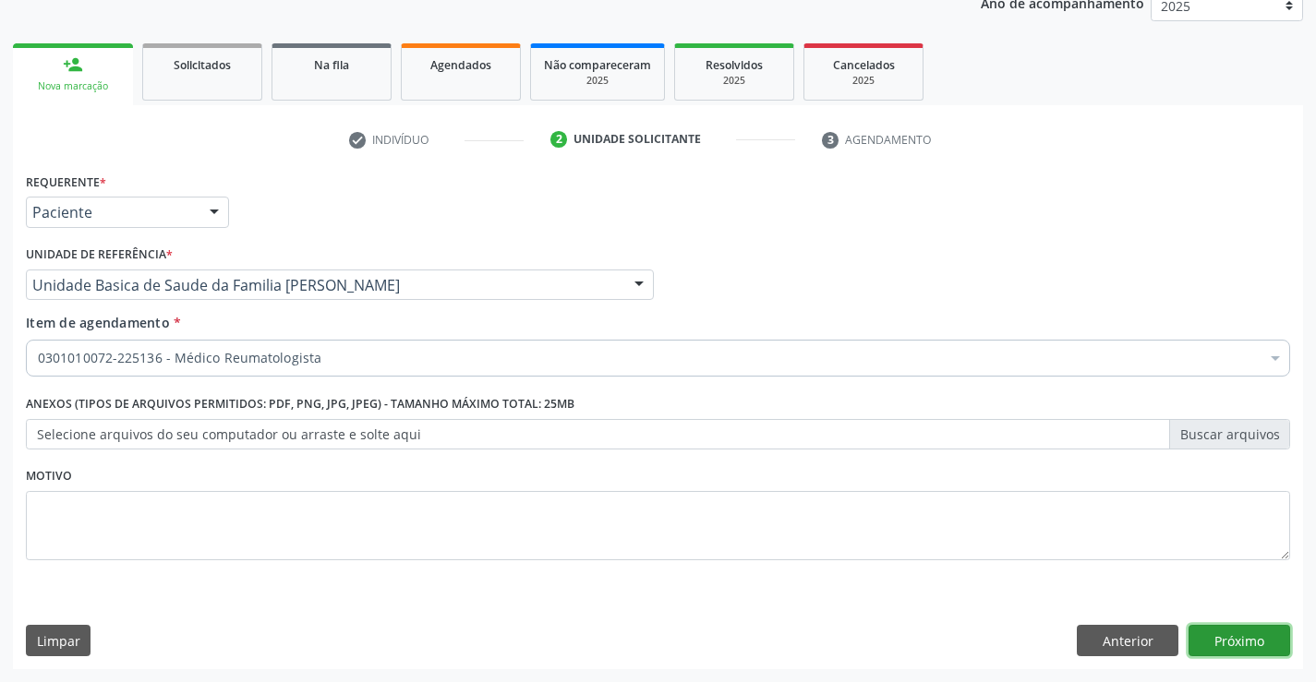
click at [1257, 633] on button "Próximo" at bounding box center [1239, 640] width 102 height 31
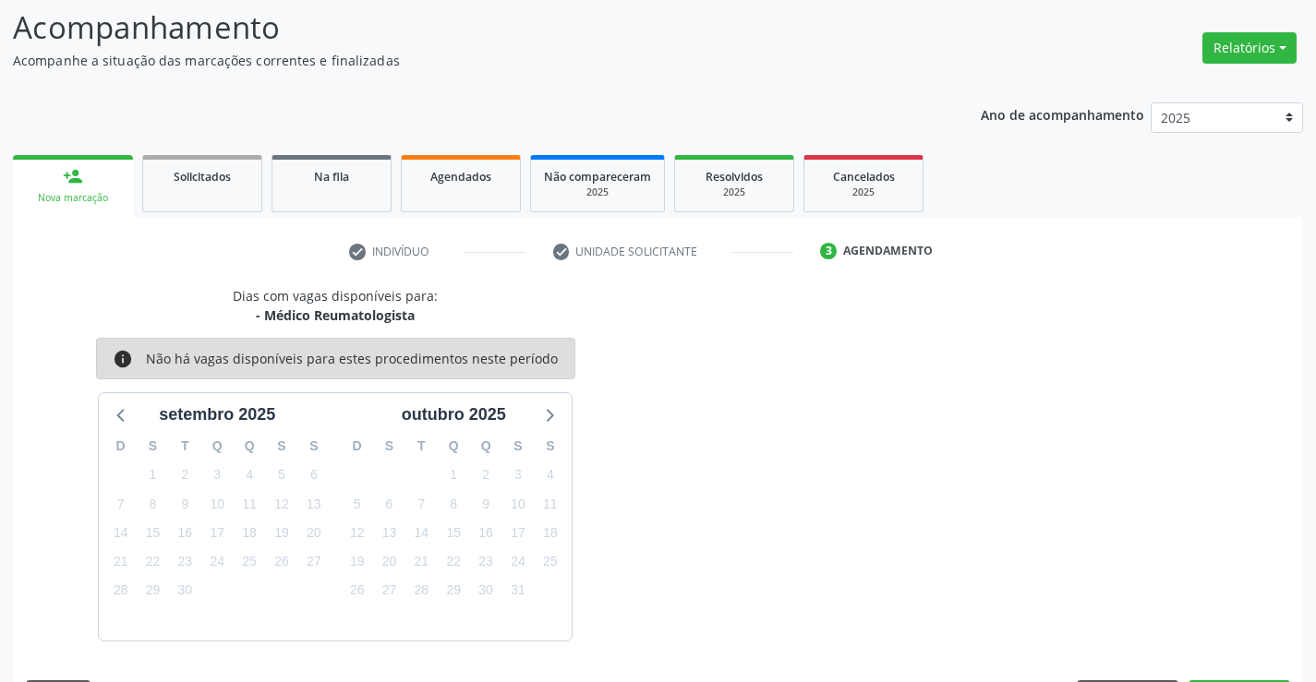
scroll to position [175, 0]
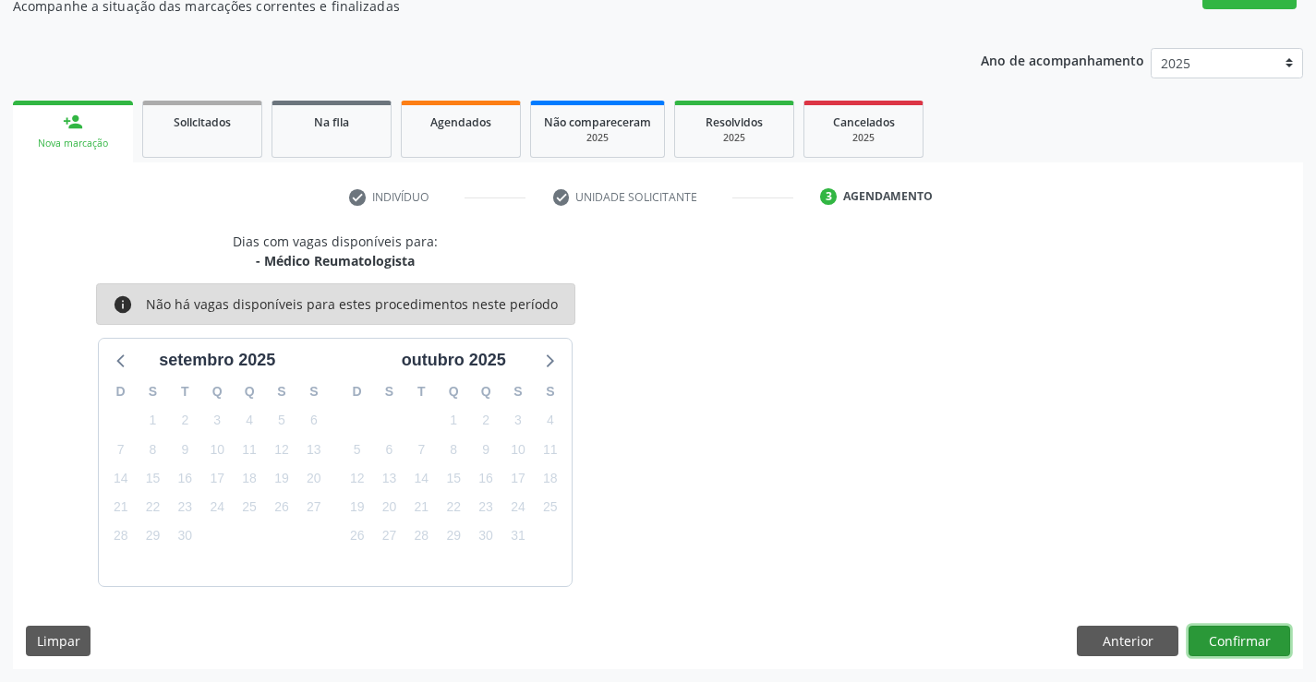
click at [1206, 633] on button "Confirmar" at bounding box center [1239, 641] width 102 height 31
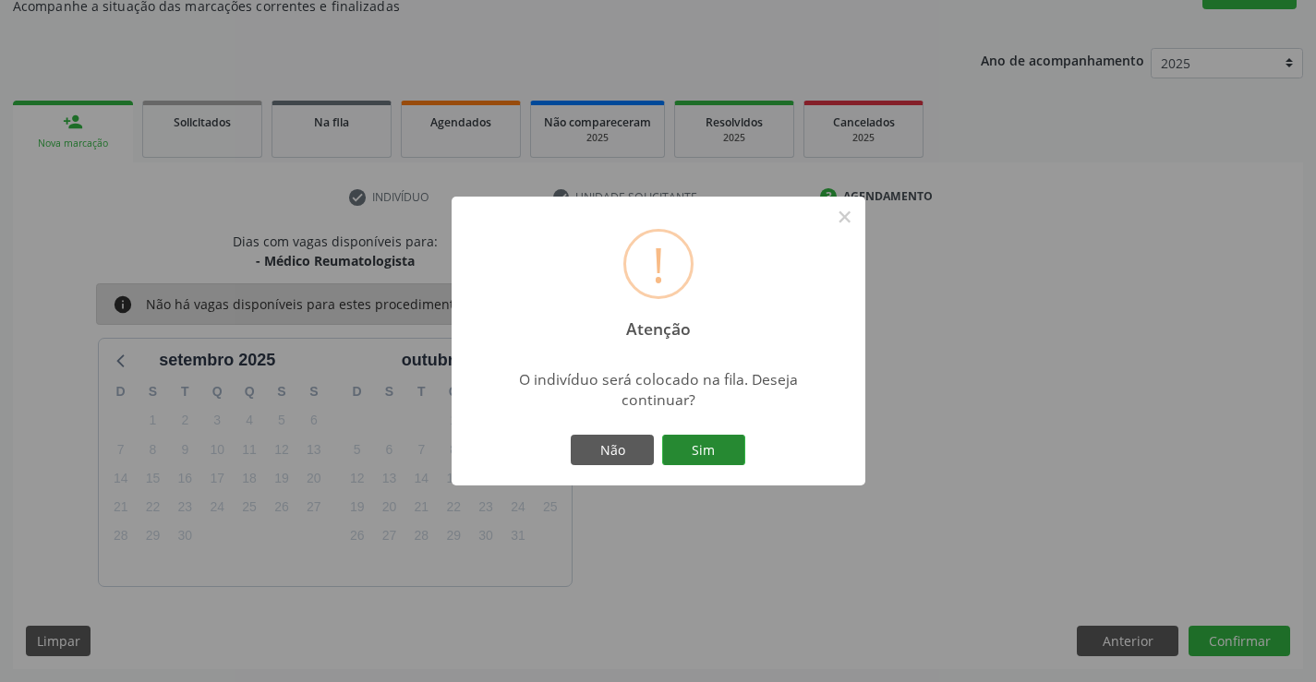
click at [704, 443] on button "Sim" at bounding box center [703, 450] width 83 height 31
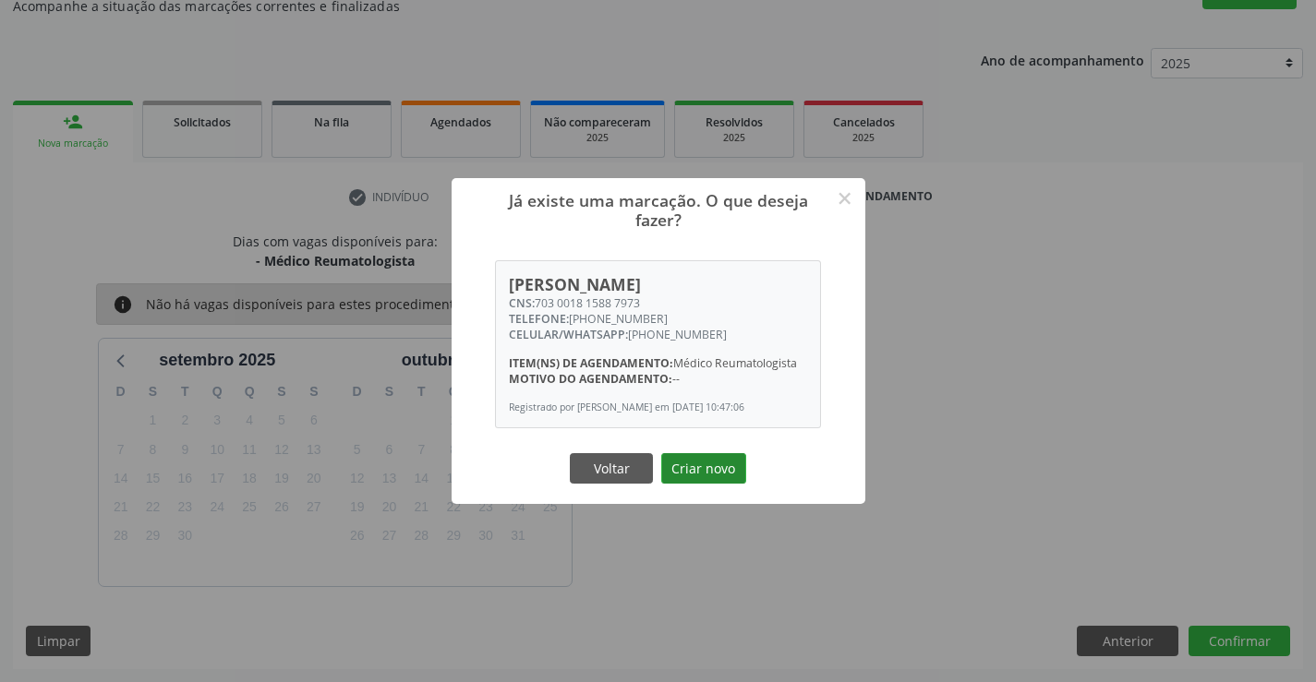
click at [724, 479] on button "Criar novo" at bounding box center [703, 468] width 85 height 31
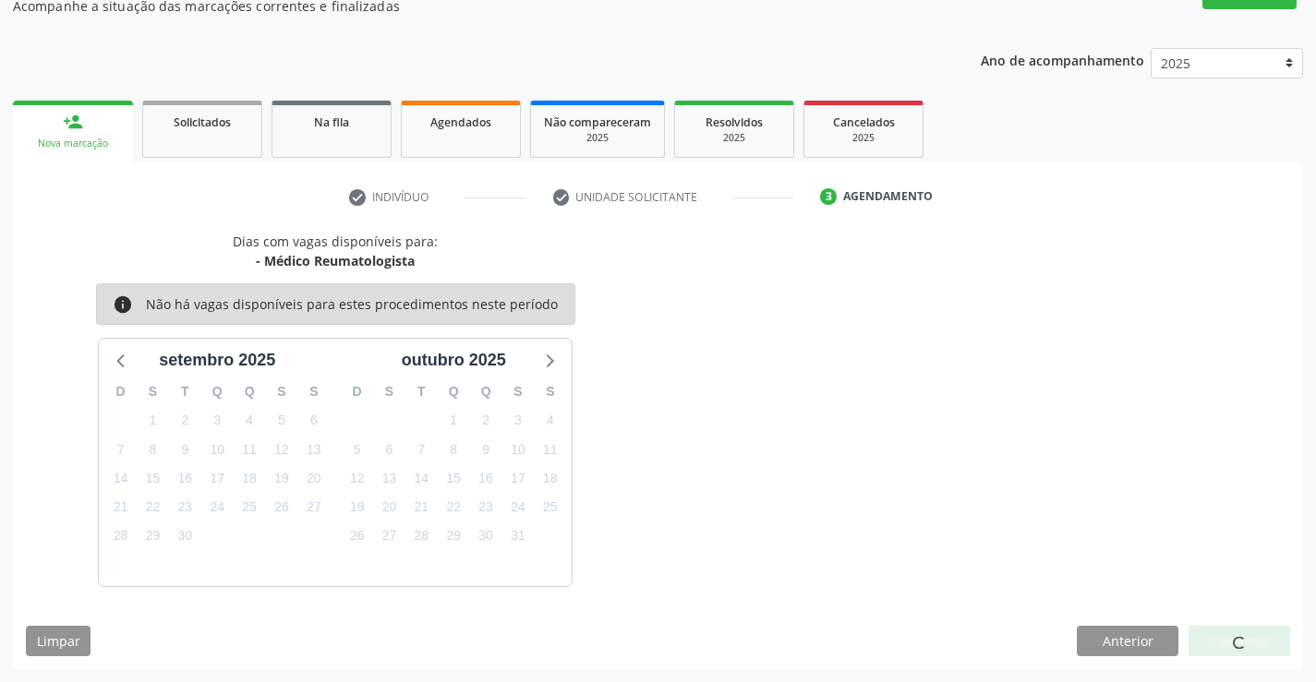
scroll to position [0, 0]
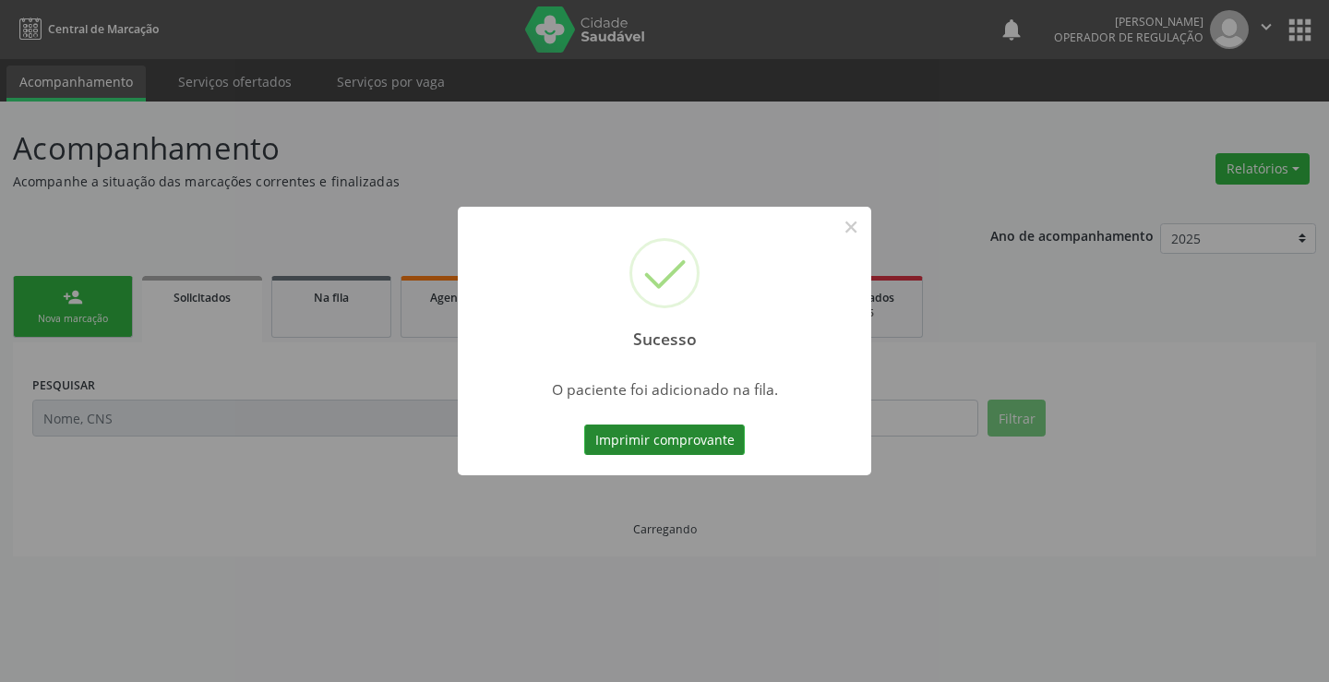
click at [704, 440] on button "Imprimir comprovante" at bounding box center [664, 440] width 161 height 31
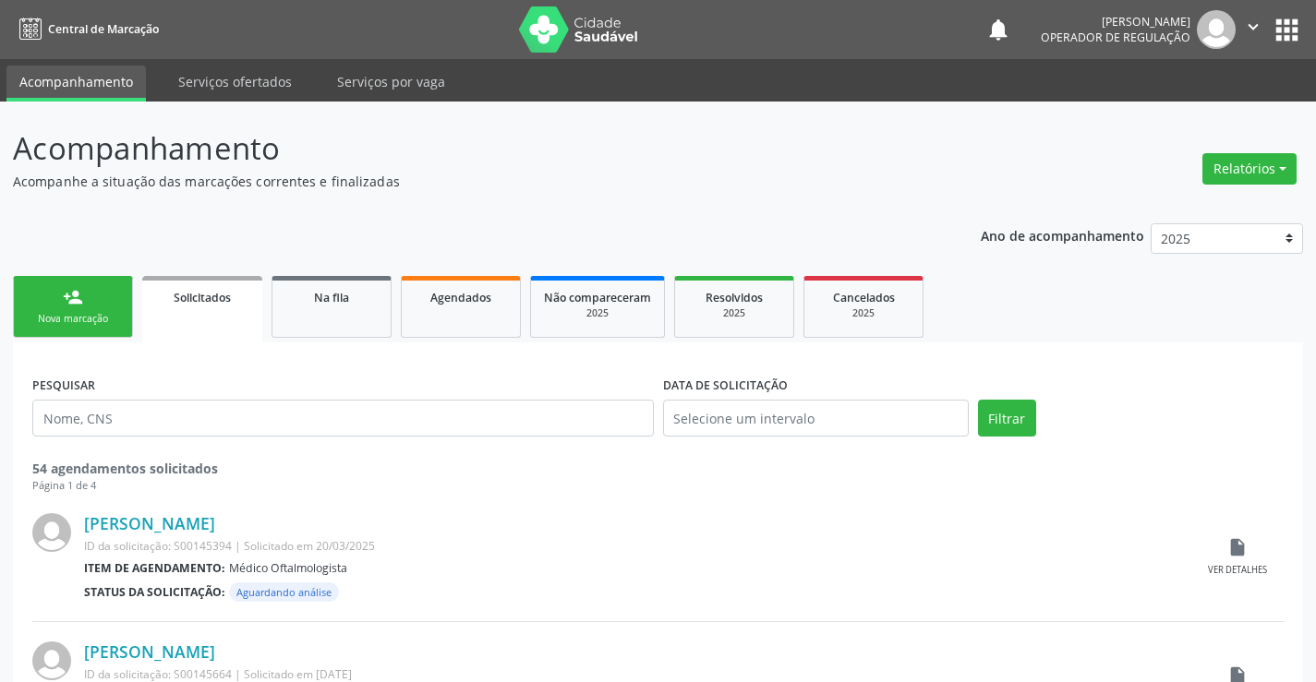
click at [74, 312] on div "Nova marcação" at bounding box center [73, 319] width 92 height 14
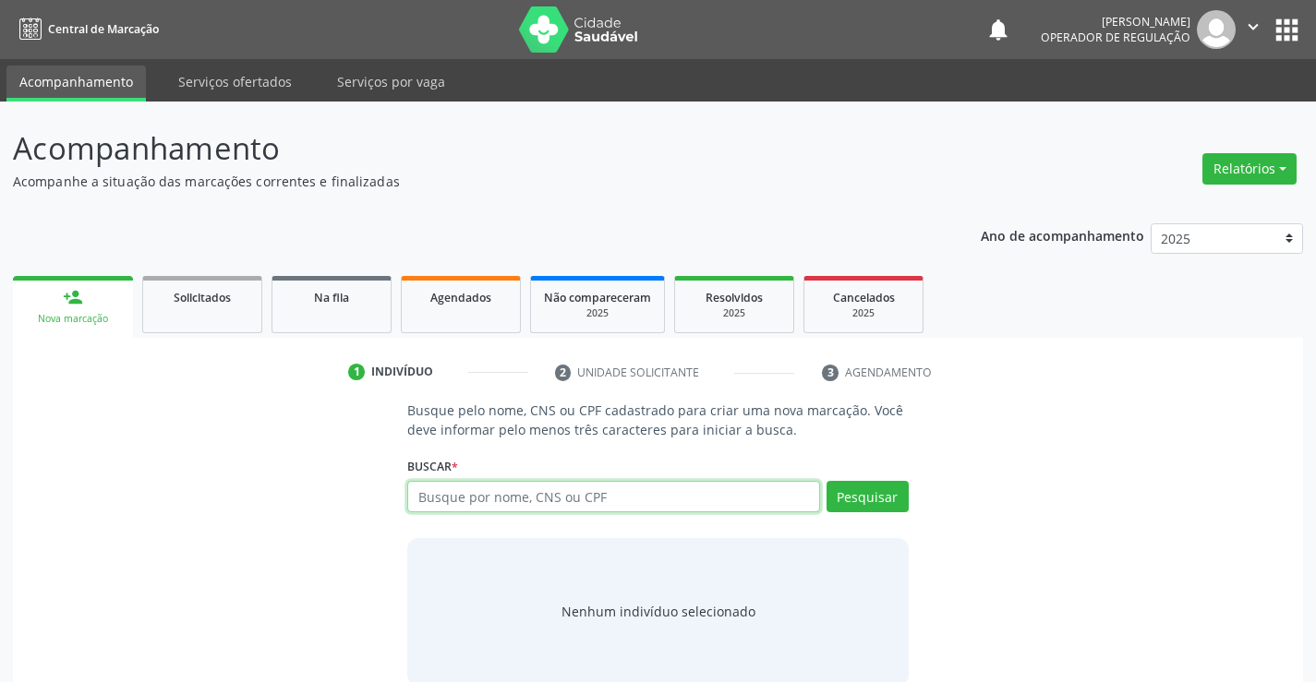
click at [598, 507] on input "text" at bounding box center [613, 496] width 412 height 31
type input "702909587072378"
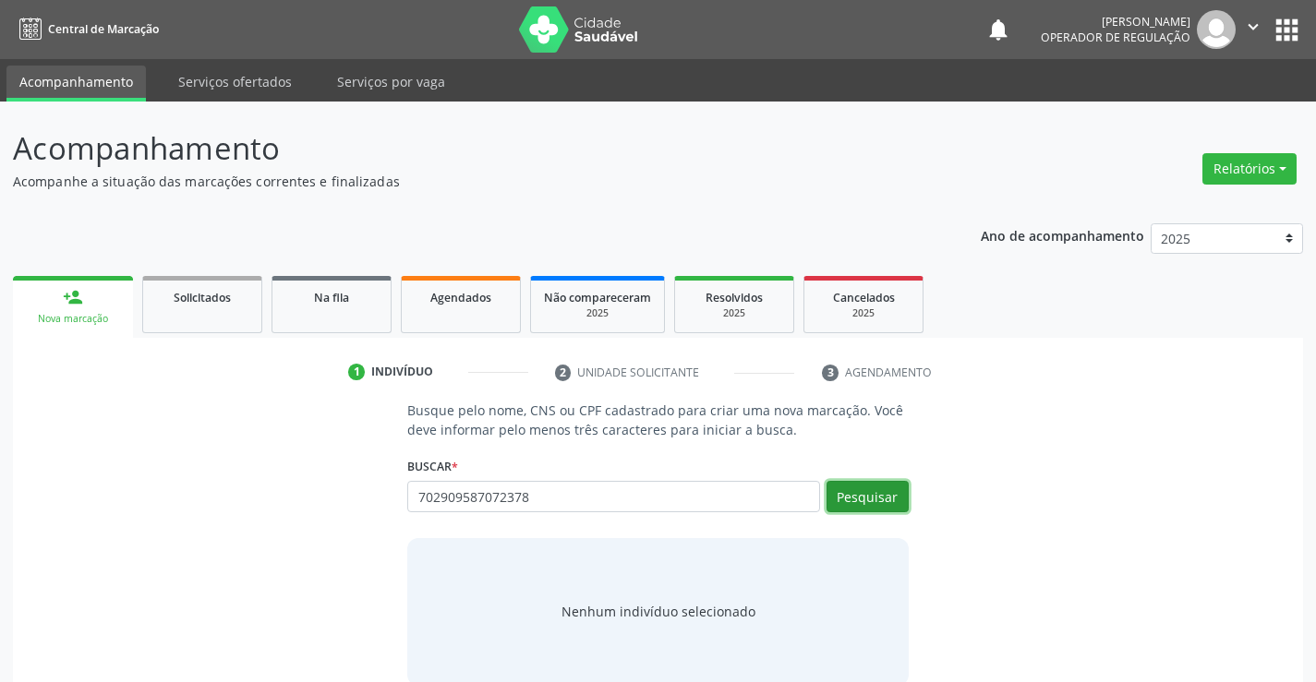
click at [862, 504] on button "Pesquisar" at bounding box center [867, 496] width 82 height 31
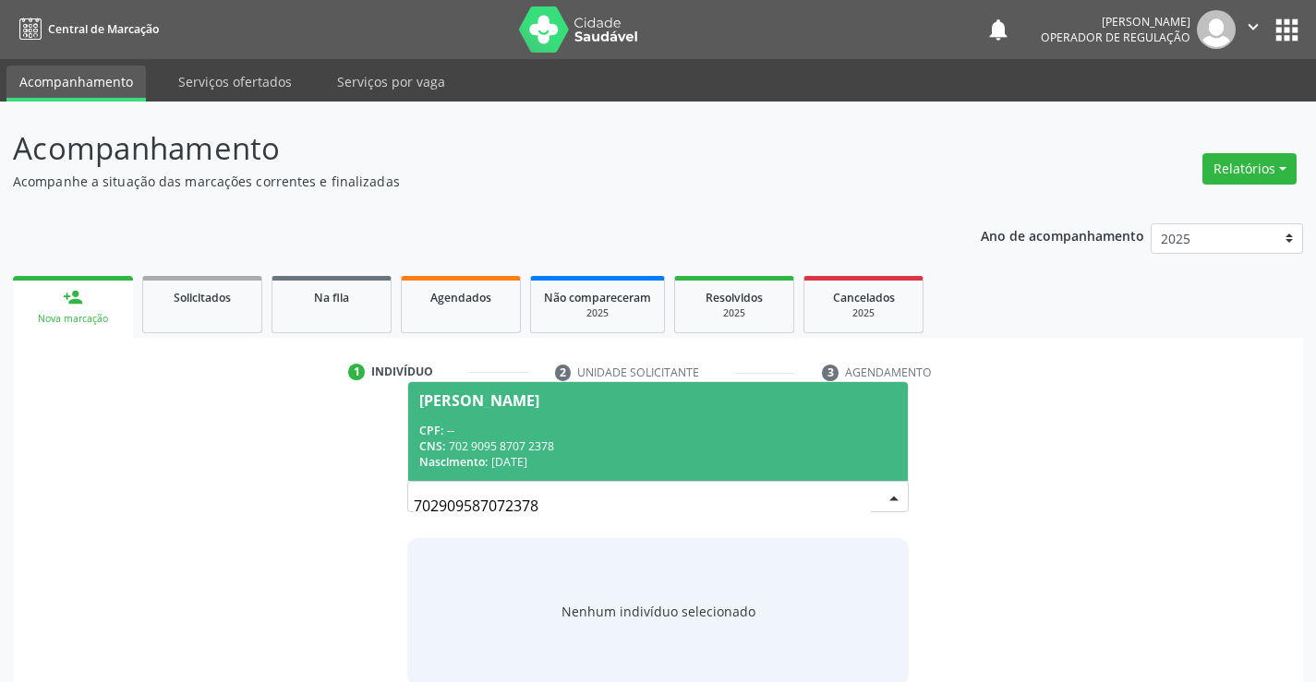
click at [632, 425] on div "CPF: --" at bounding box center [657, 431] width 476 height 16
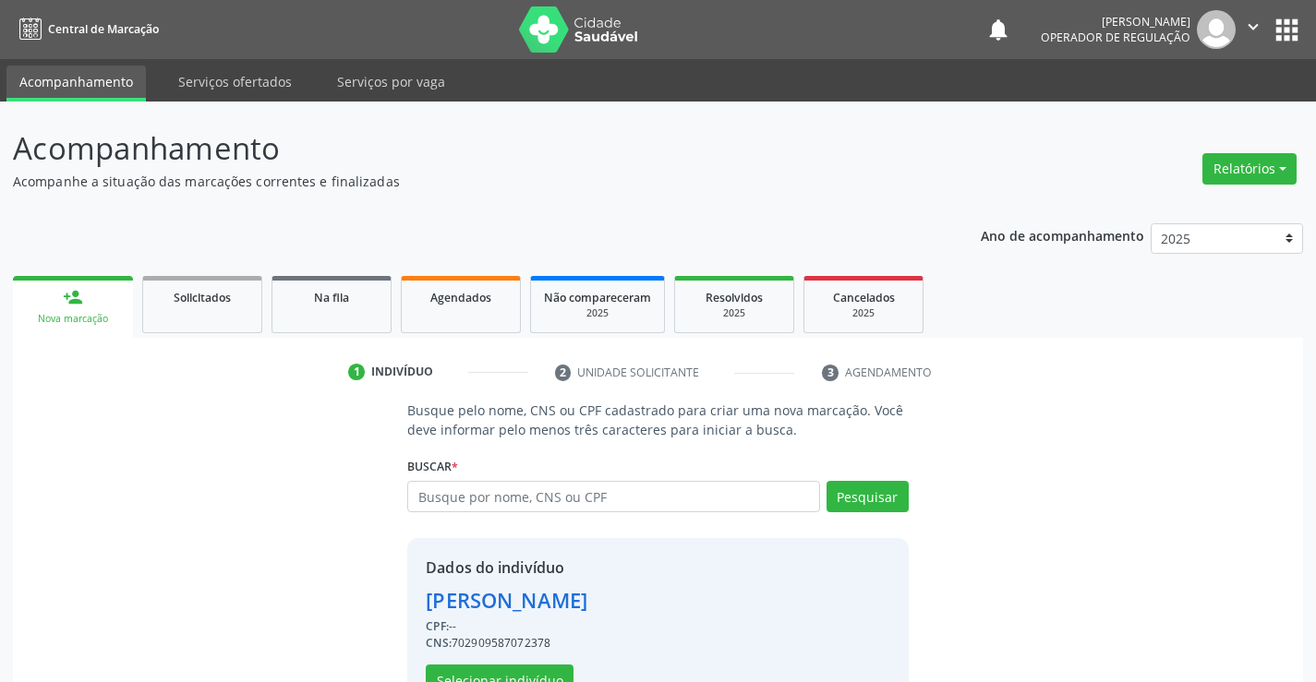
scroll to position [58, 0]
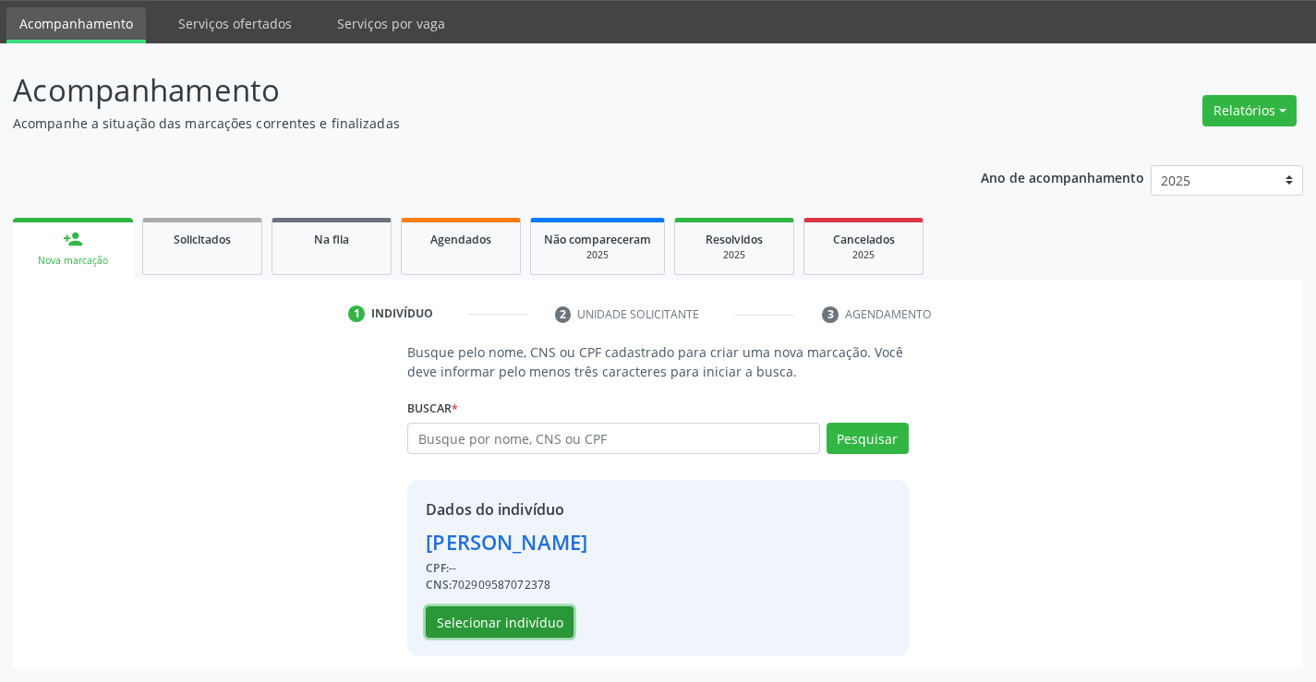
click at [534, 624] on button "Selecionar indivíduo" at bounding box center [500, 622] width 148 height 31
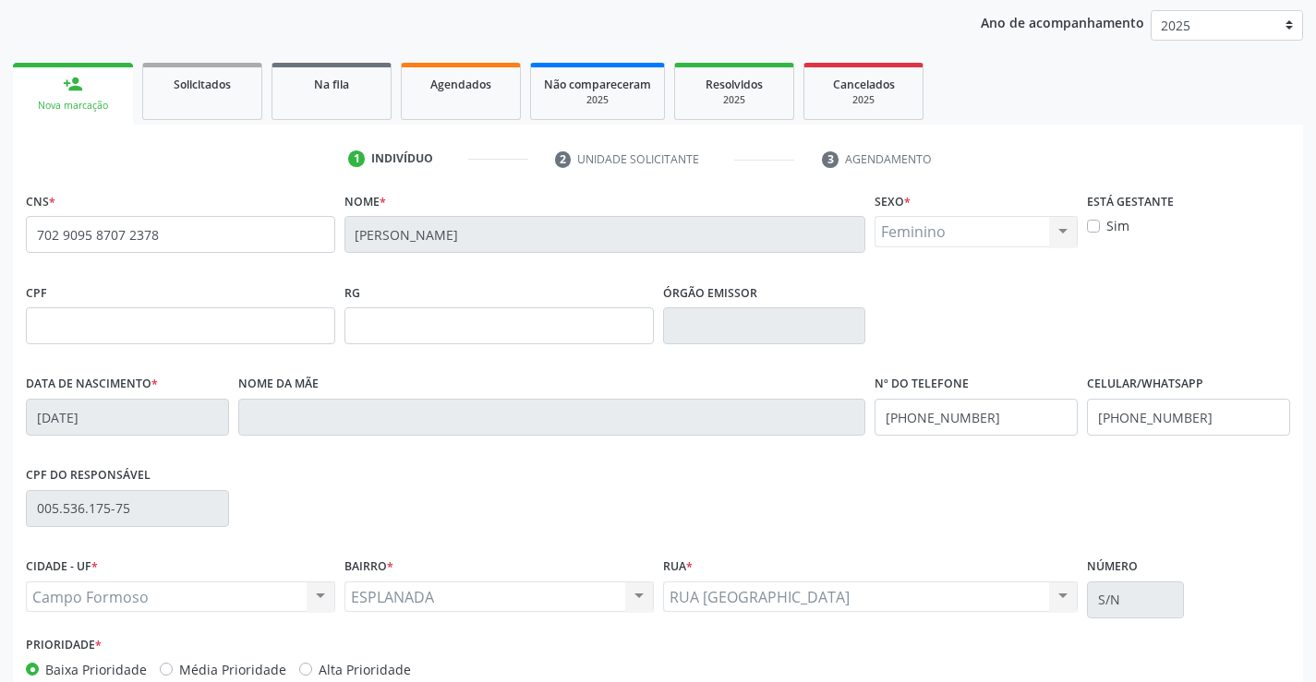
scroll to position [319, 0]
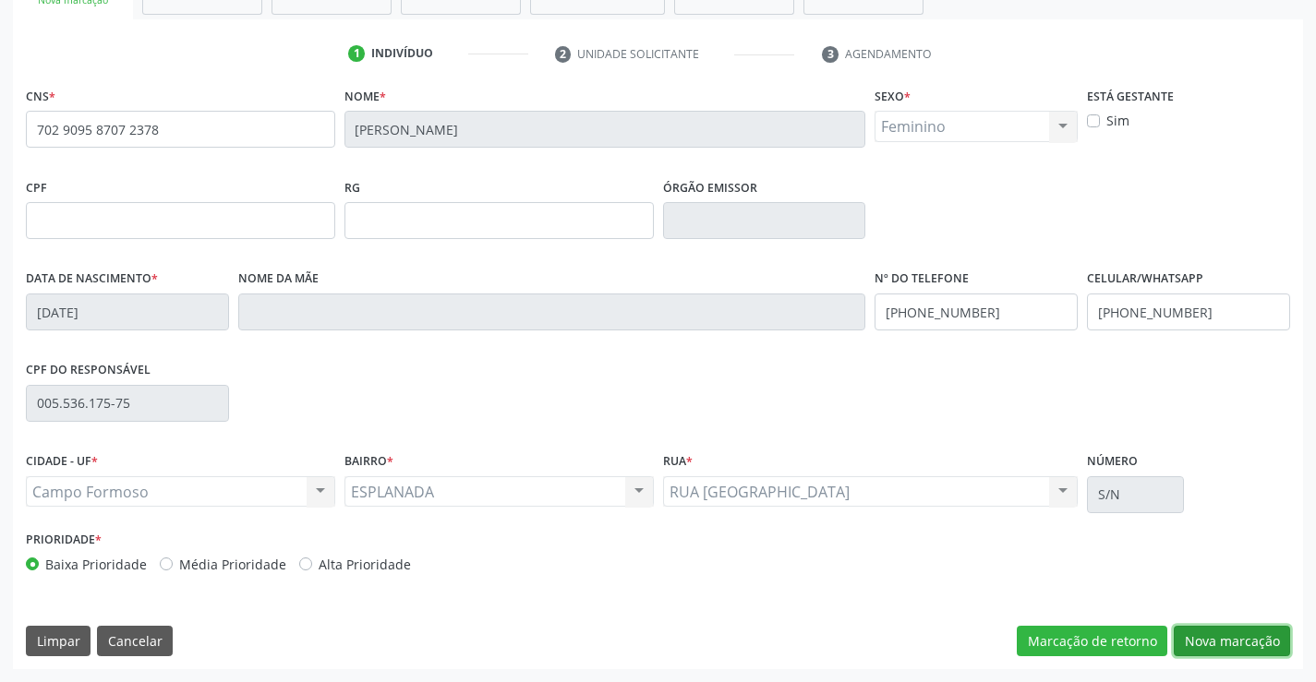
click at [1197, 634] on button "Nova marcação" at bounding box center [1231, 641] width 116 height 31
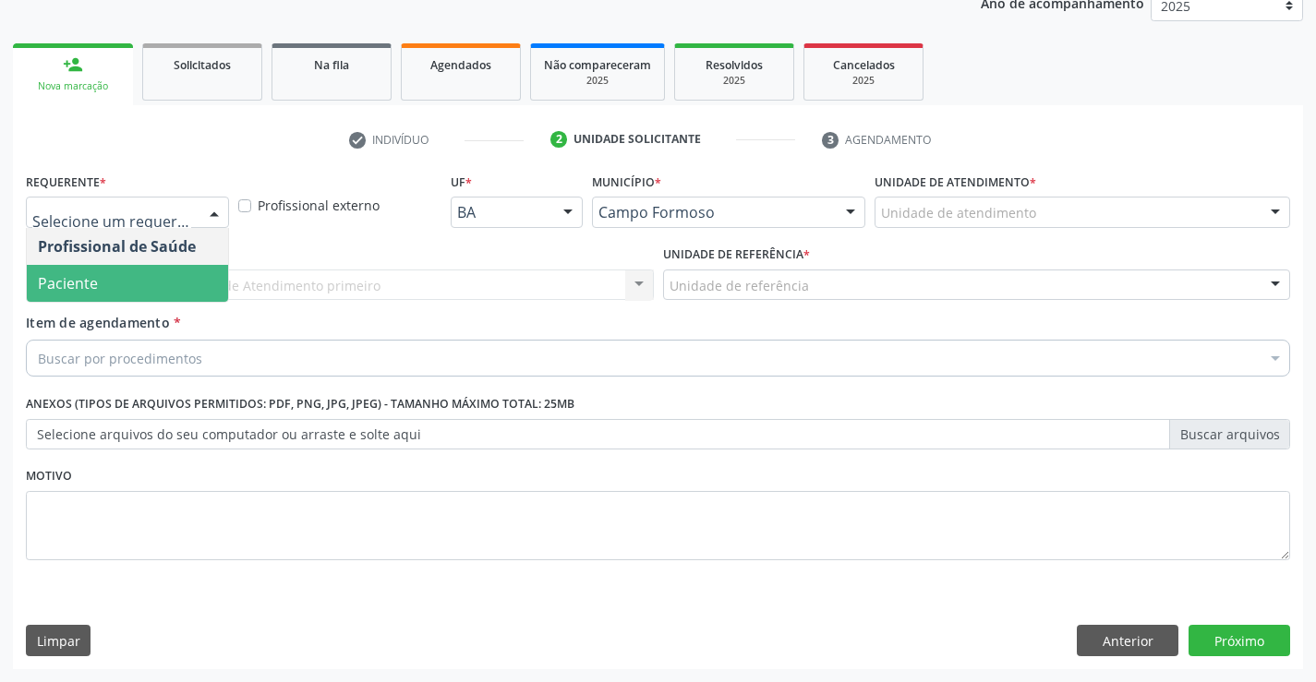
click at [91, 278] on span "Paciente" at bounding box center [68, 283] width 60 height 20
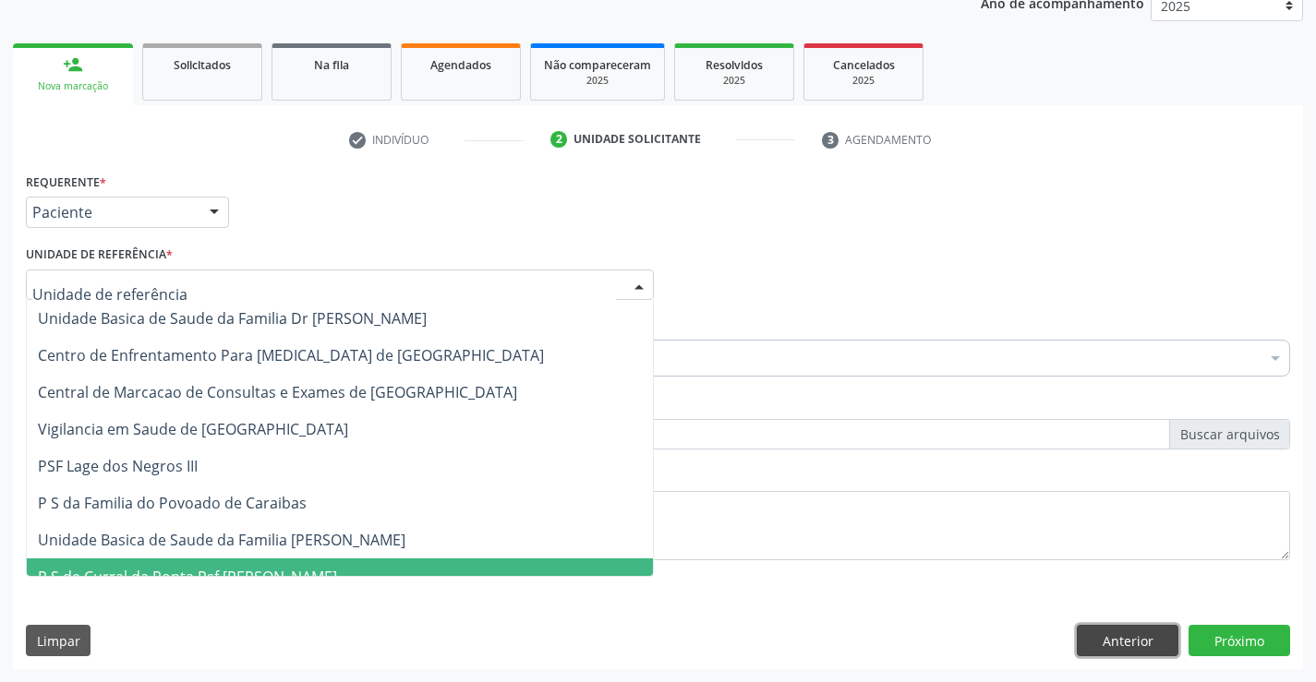
click at [1104, 645] on button "Anterior" at bounding box center [1128, 640] width 102 height 31
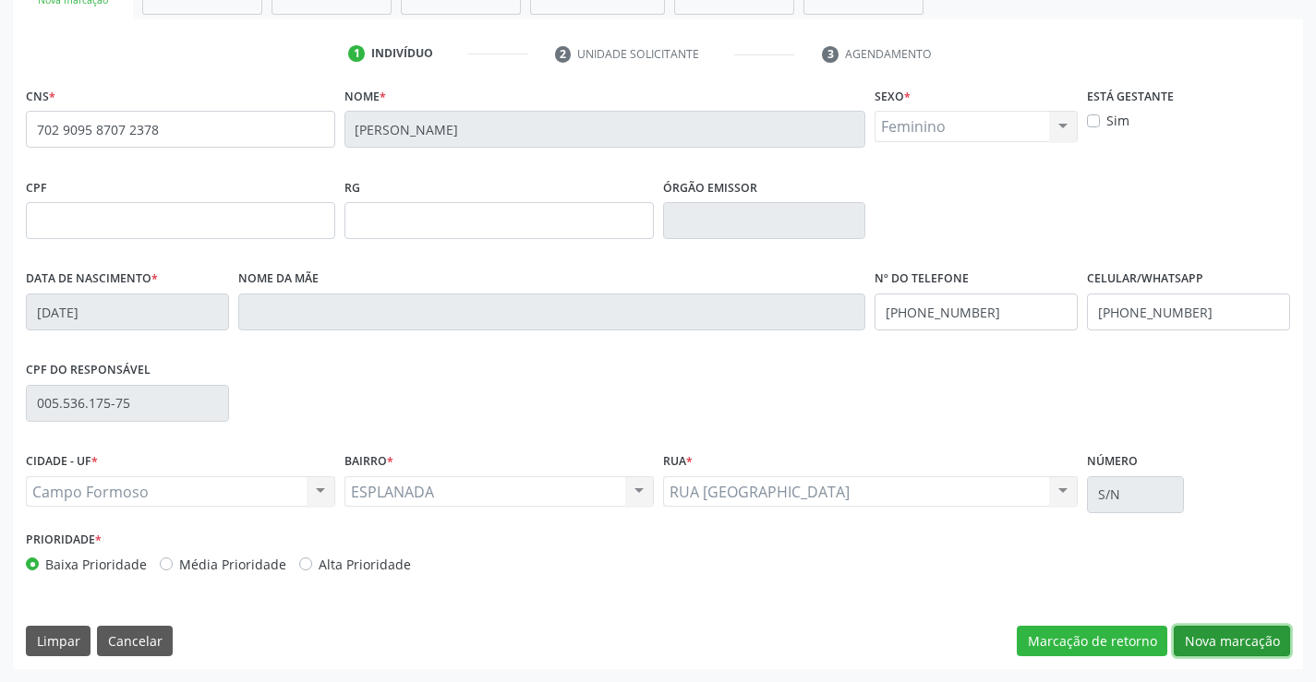
drag, startPoint x: 1219, startPoint y: 644, endPoint x: 1016, endPoint y: 574, distance: 214.9
click at [1218, 644] on button "Nova marcação" at bounding box center [1231, 641] width 116 height 31
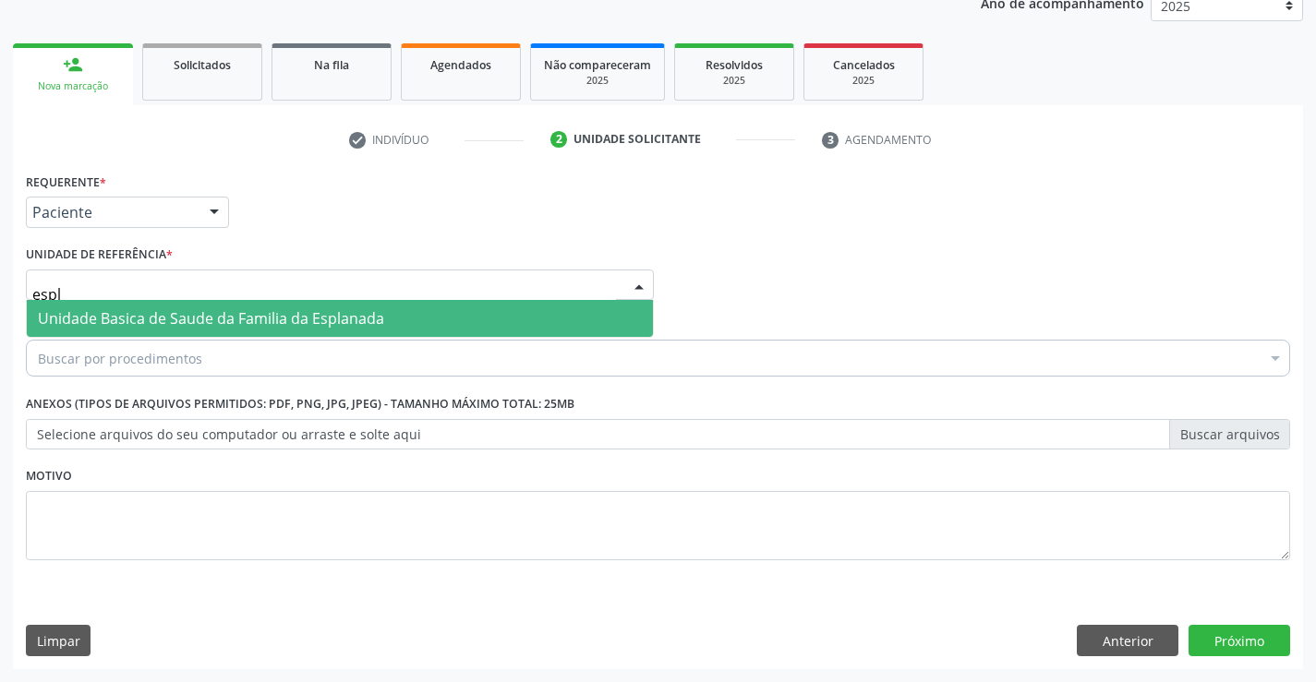
type input "espla"
click at [145, 310] on span "Unidade Basica de Saude da Familia da Esplanada" at bounding box center [211, 318] width 346 height 20
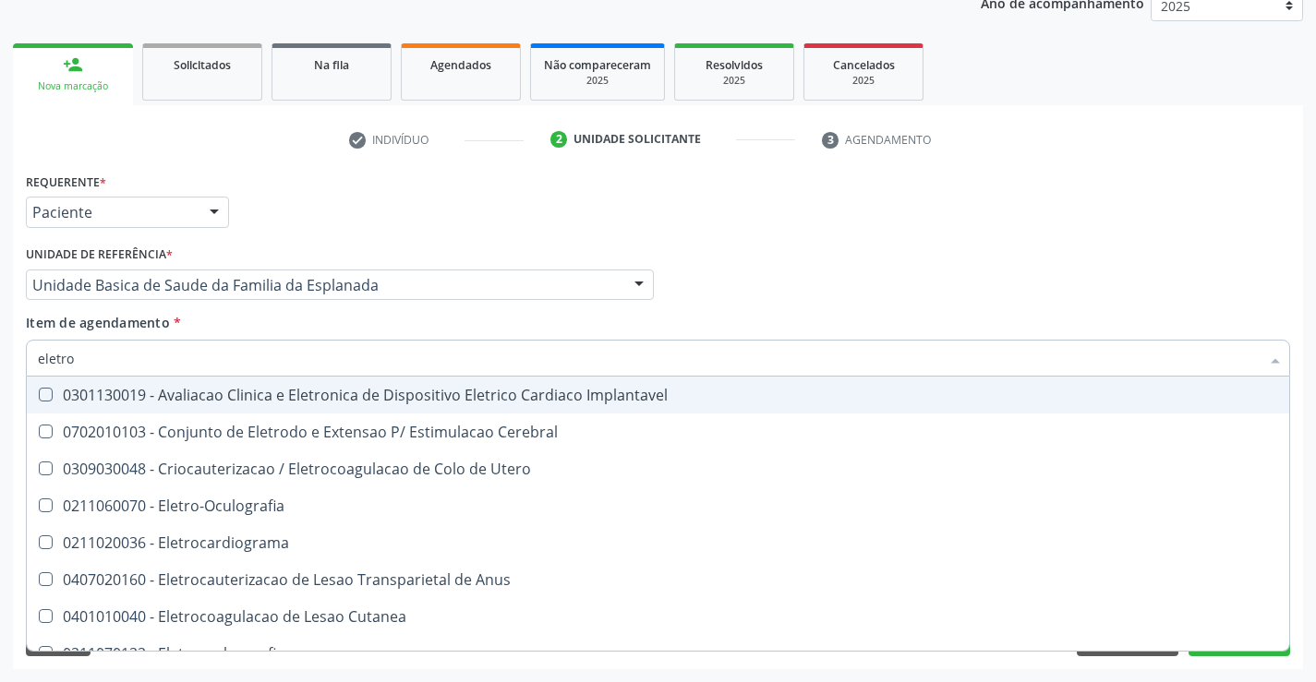
type input "eletroc"
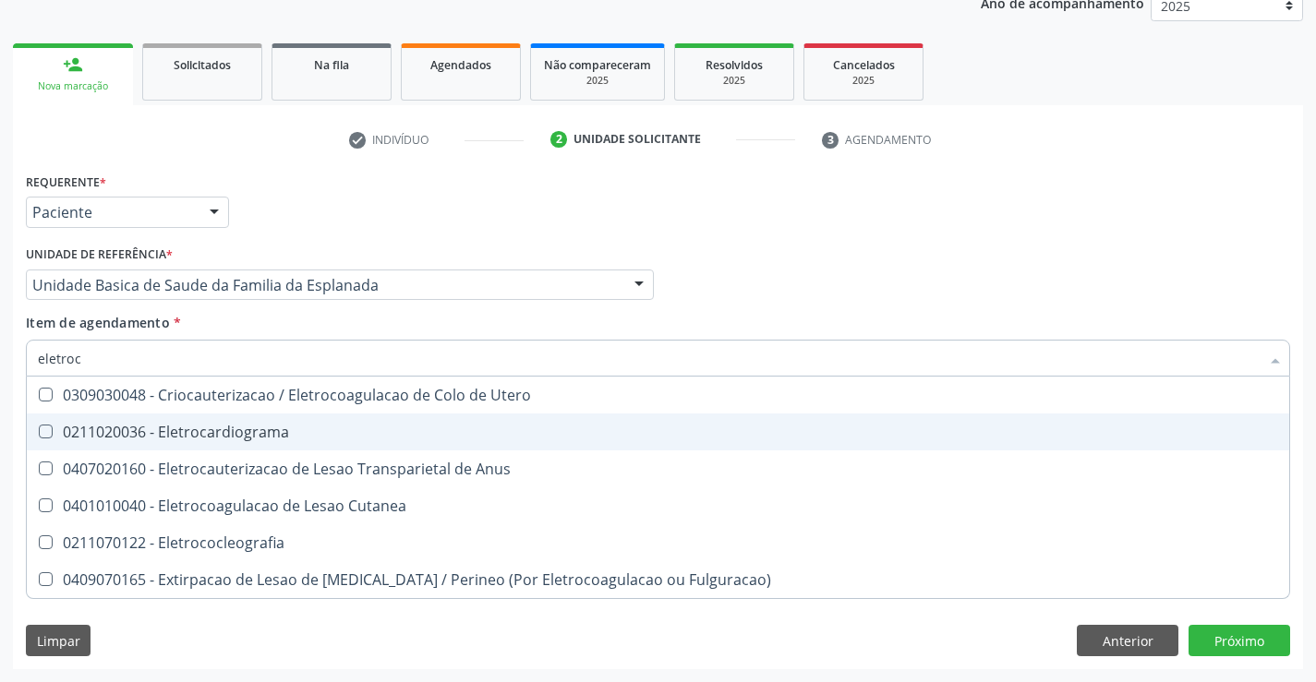
click at [211, 439] on div "0211020036 - Eletrocardiograma" at bounding box center [658, 432] width 1240 height 15
checkbox Eletrocardiograma "true"
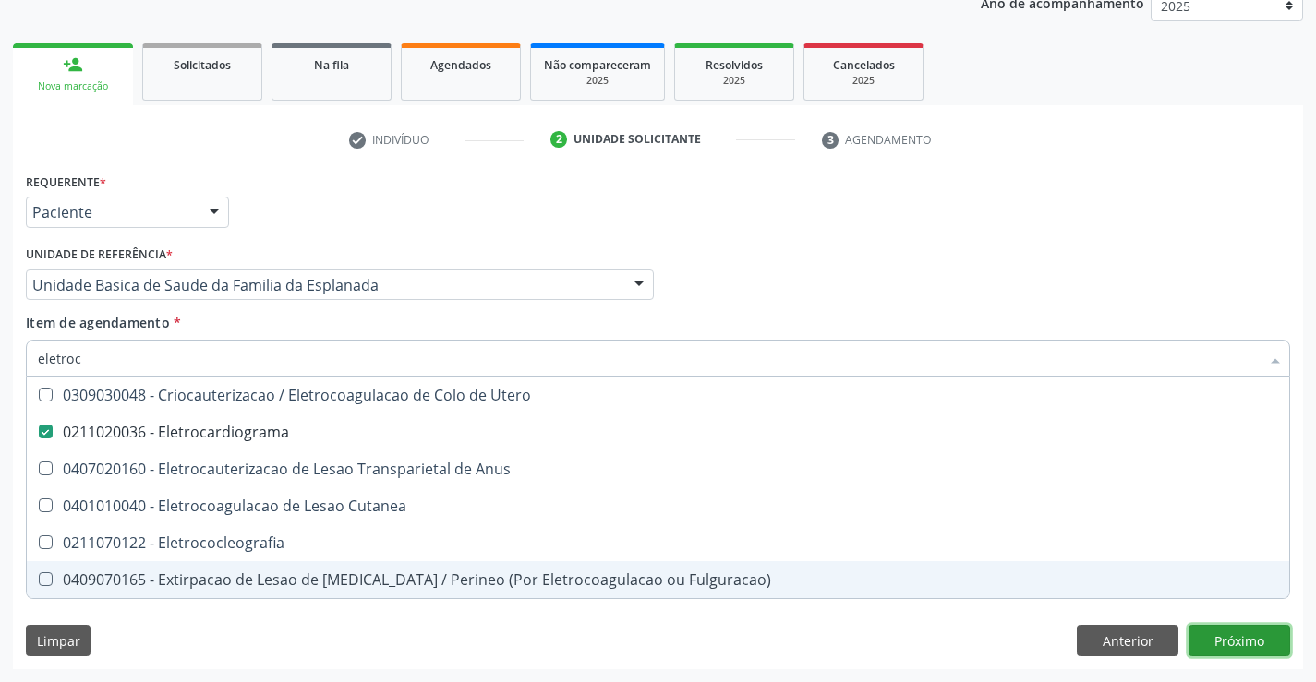
click at [1238, 647] on div "Requerente * Paciente Profissional de Saúde Paciente Nenhum resultado encontrad…" at bounding box center [658, 418] width 1290 height 501
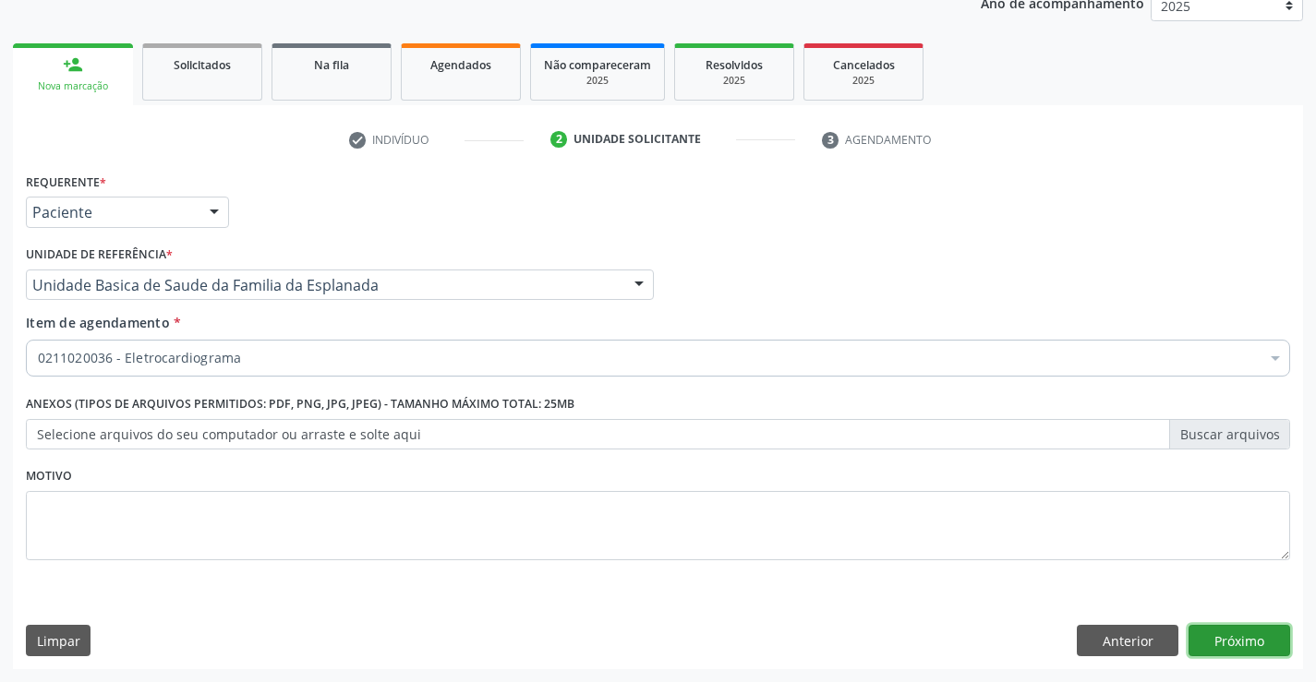
click at [1238, 646] on button "Próximo" at bounding box center [1239, 640] width 102 height 31
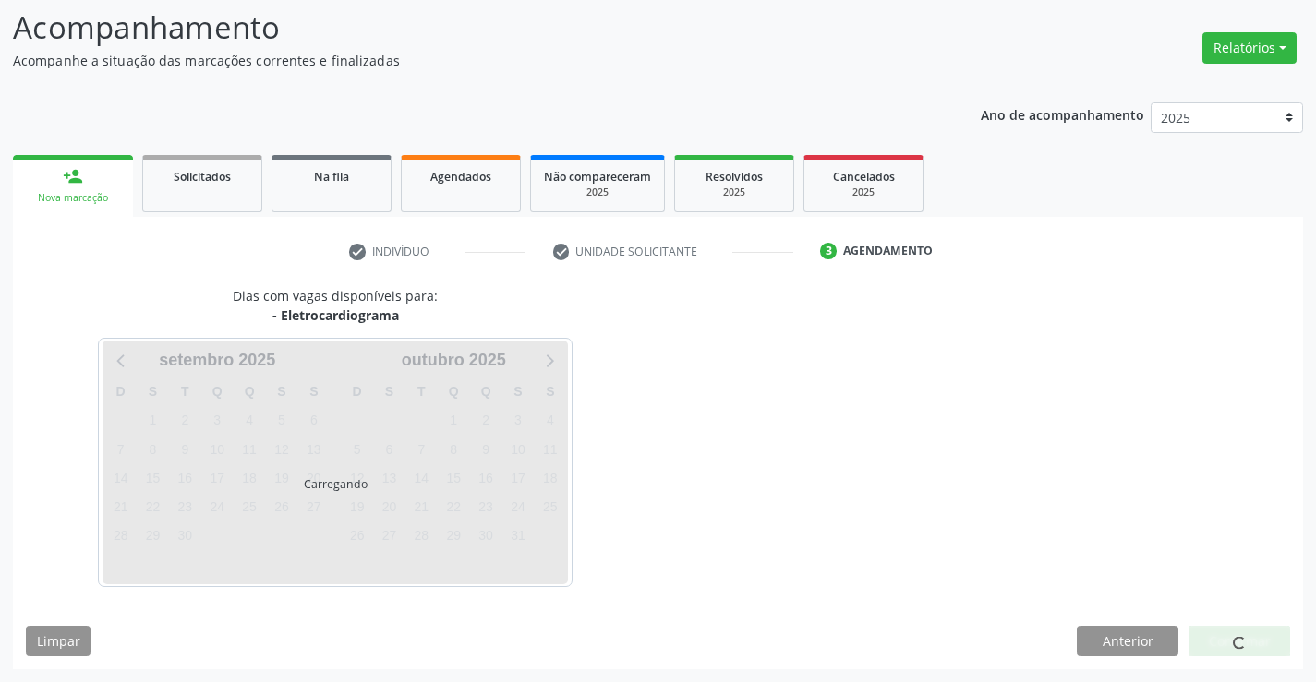
scroll to position [175, 0]
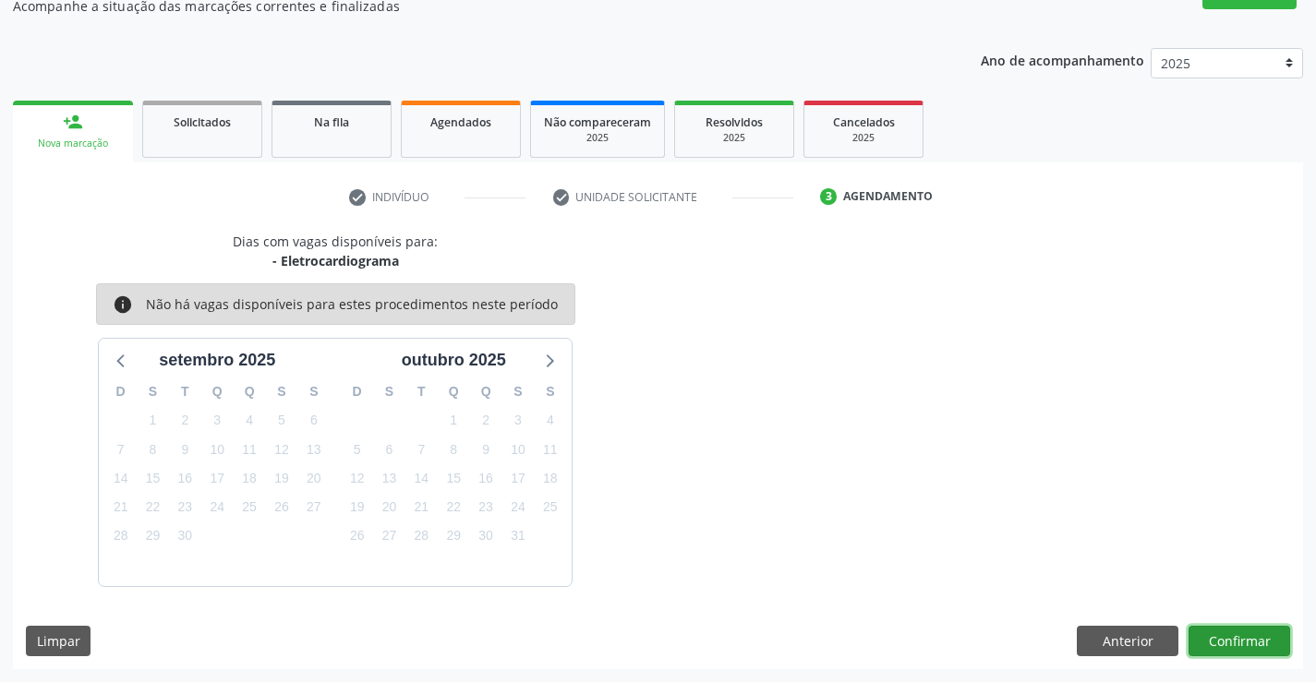
click at [1210, 643] on button "Confirmar" at bounding box center [1239, 641] width 102 height 31
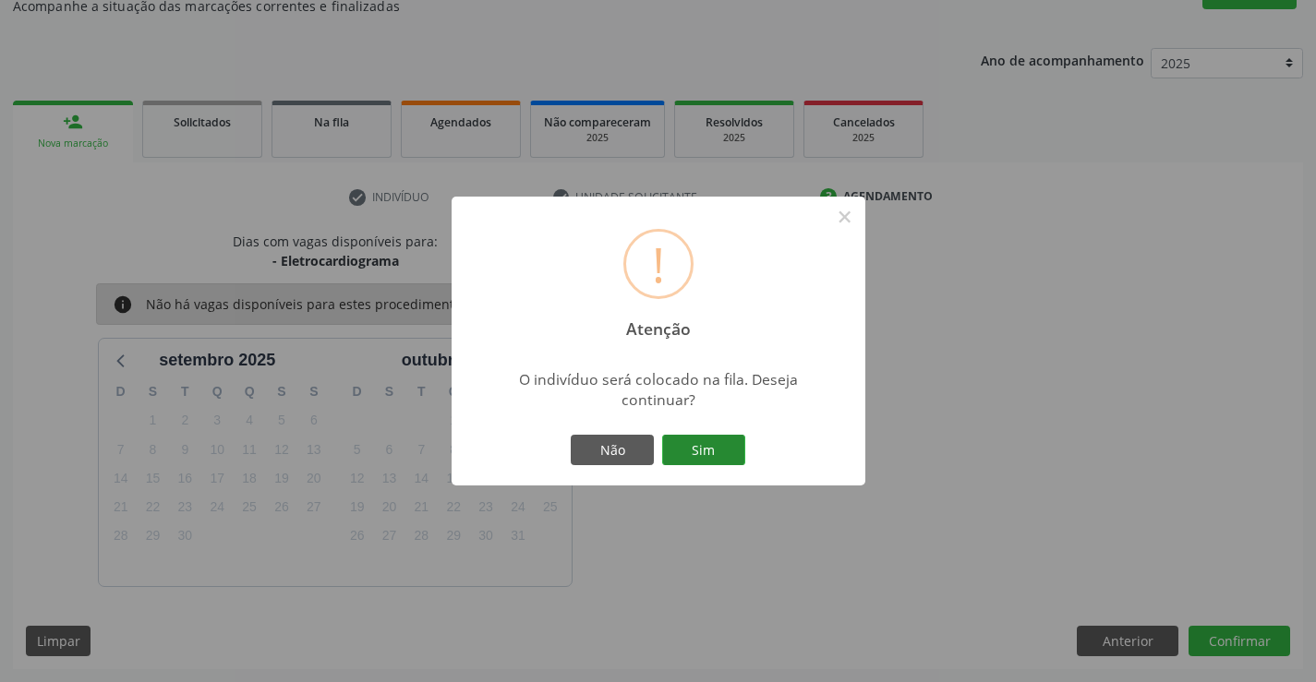
click at [680, 452] on button "Sim" at bounding box center [703, 450] width 83 height 31
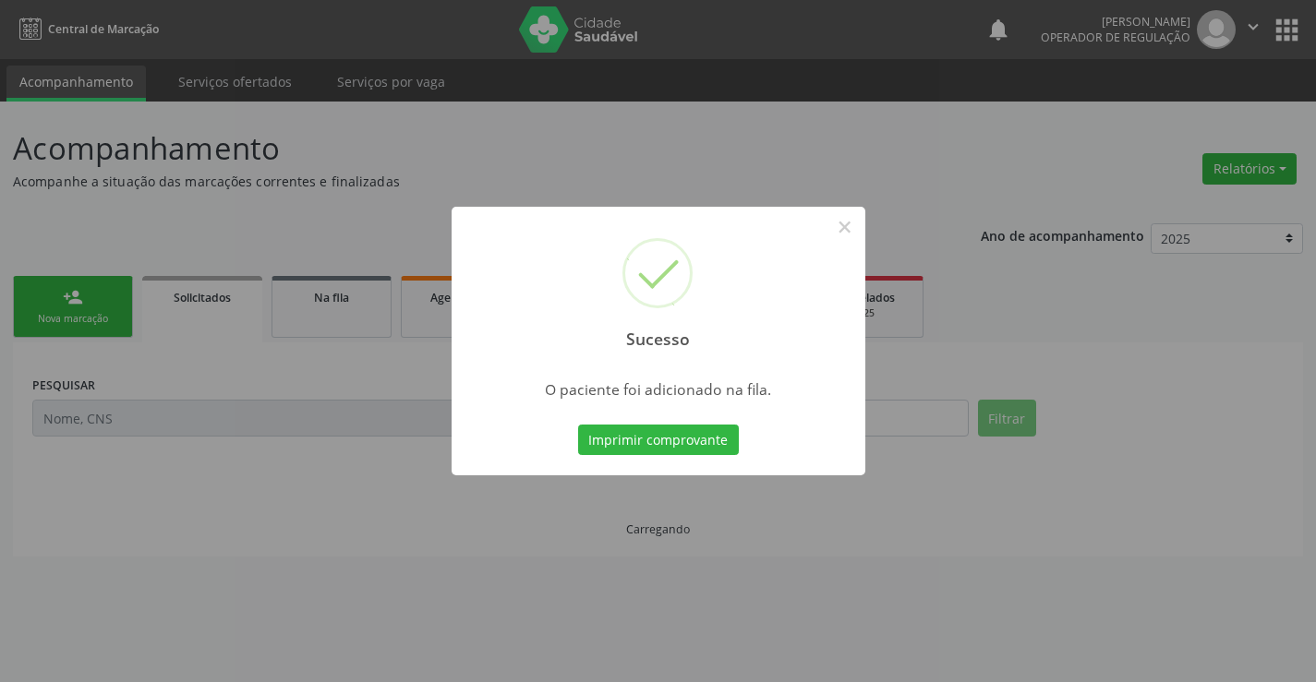
scroll to position [0, 0]
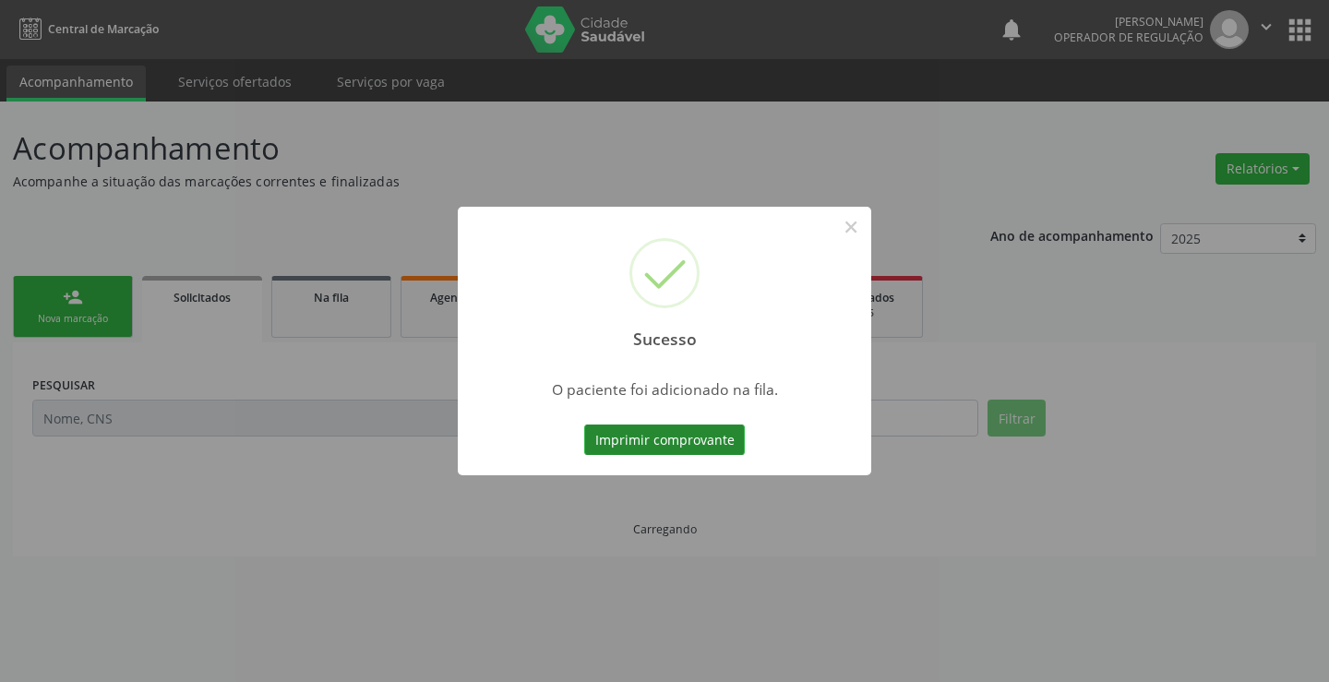
click at [668, 433] on button "Imprimir comprovante" at bounding box center [664, 440] width 161 height 31
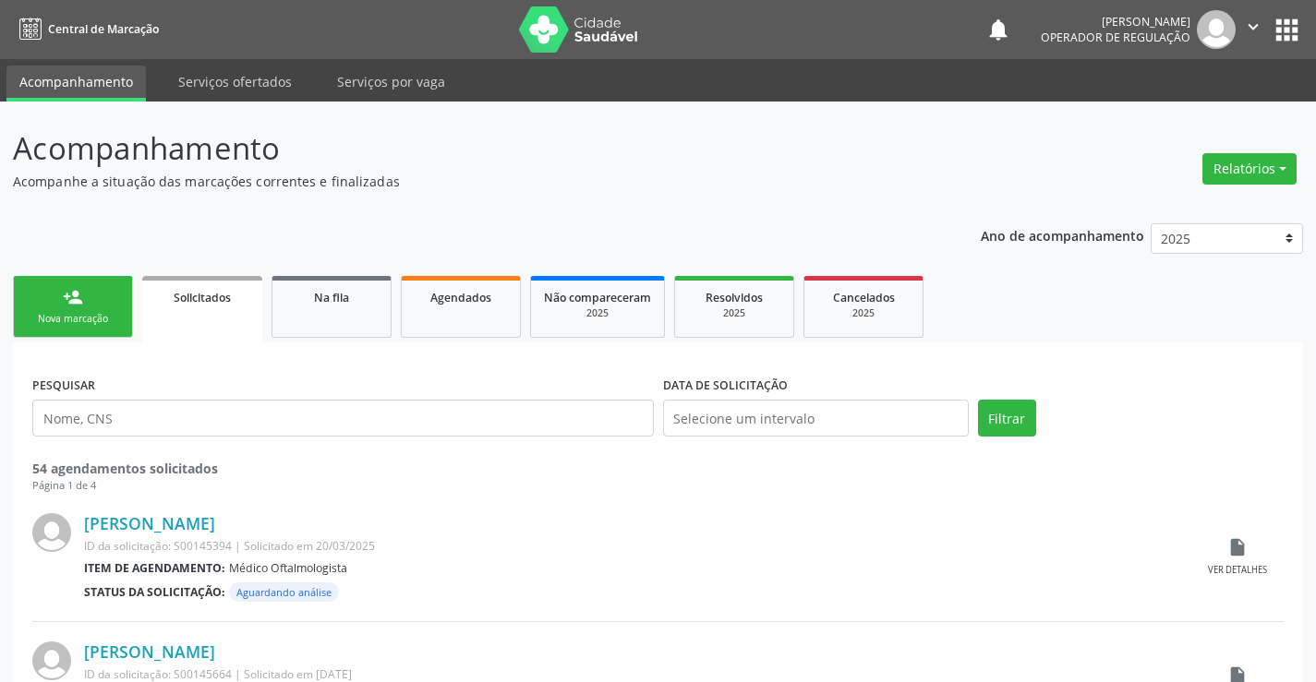
click at [70, 316] on div "Nova marcação" at bounding box center [73, 319] width 92 height 14
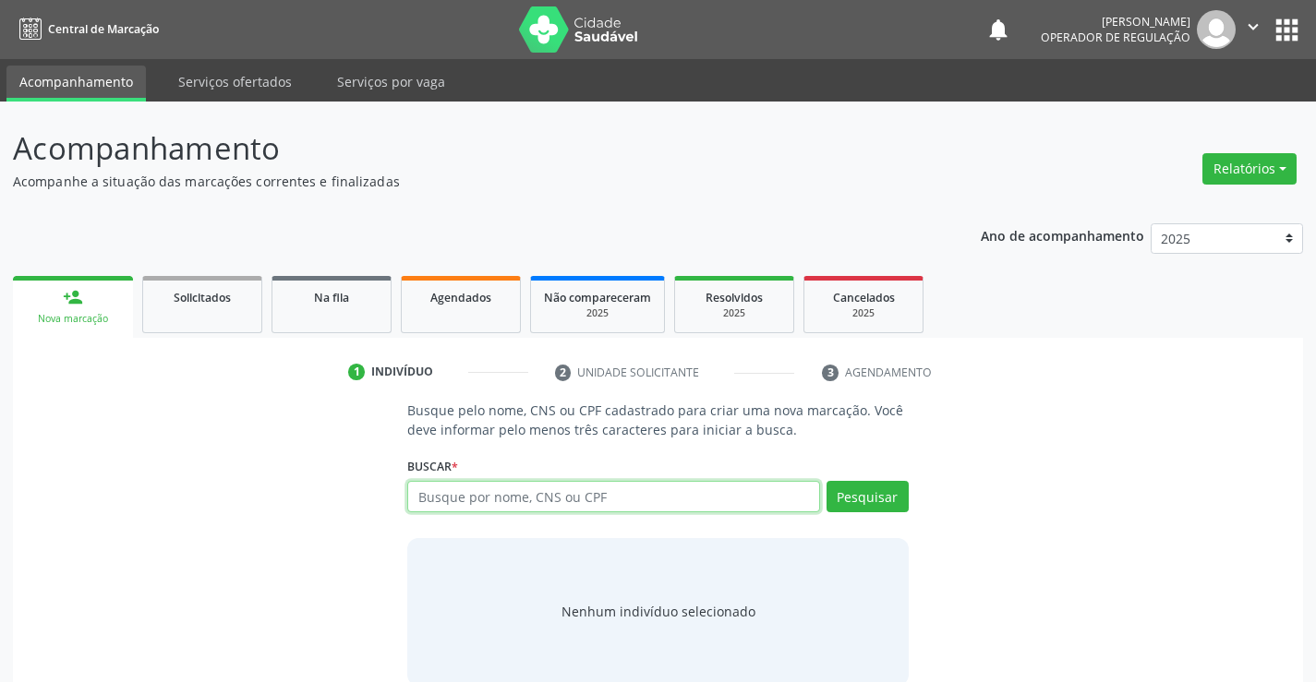
click at [476, 508] on input "text" at bounding box center [613, 496] width 412 height 31
type input "700808992478981"
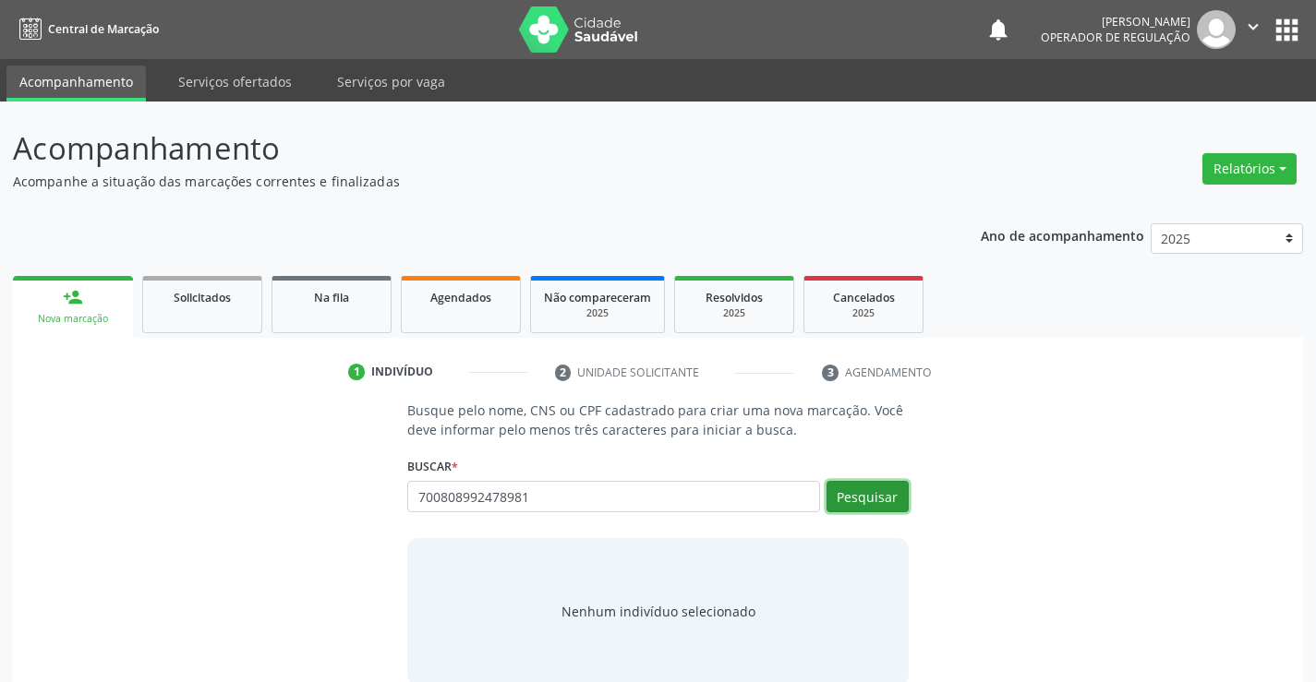
click at [844, 501] on button "Pesquisar" at bounding box center [867, 496] width 82 height 31
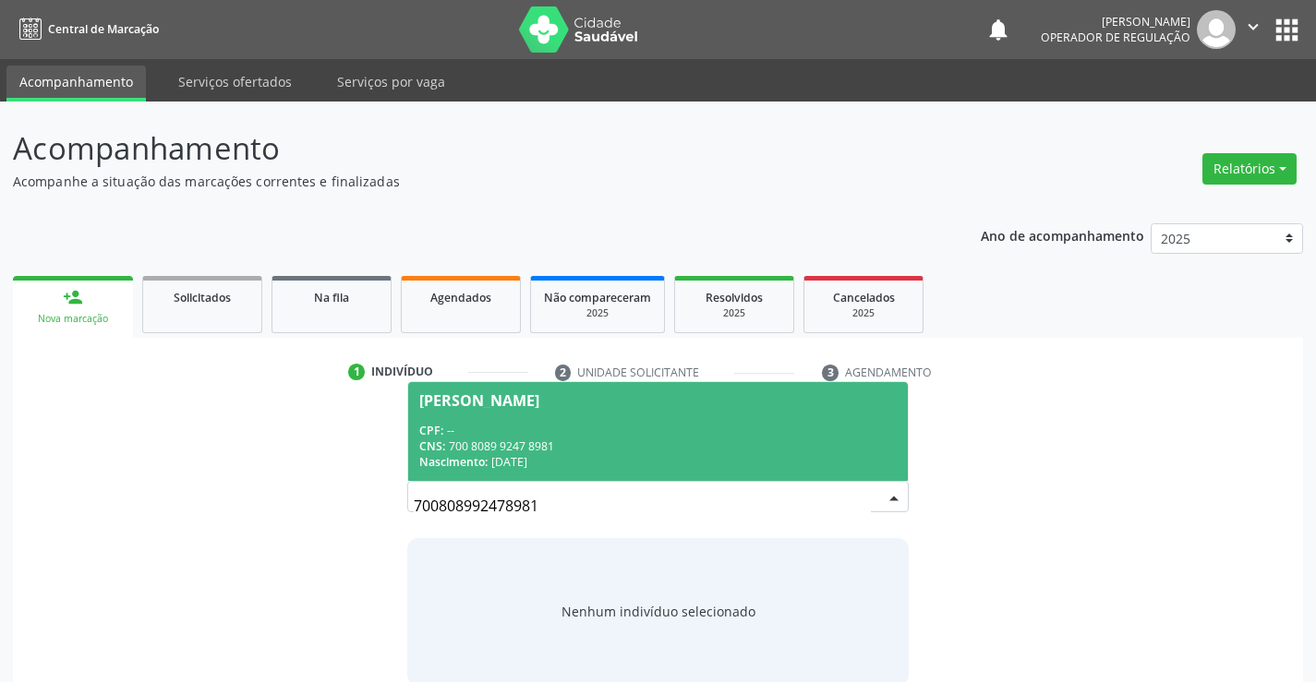
click at [497, 442] on div "CNS: 700 8089 9247 8981" at bounding box center [657, 447] width 476 height 16
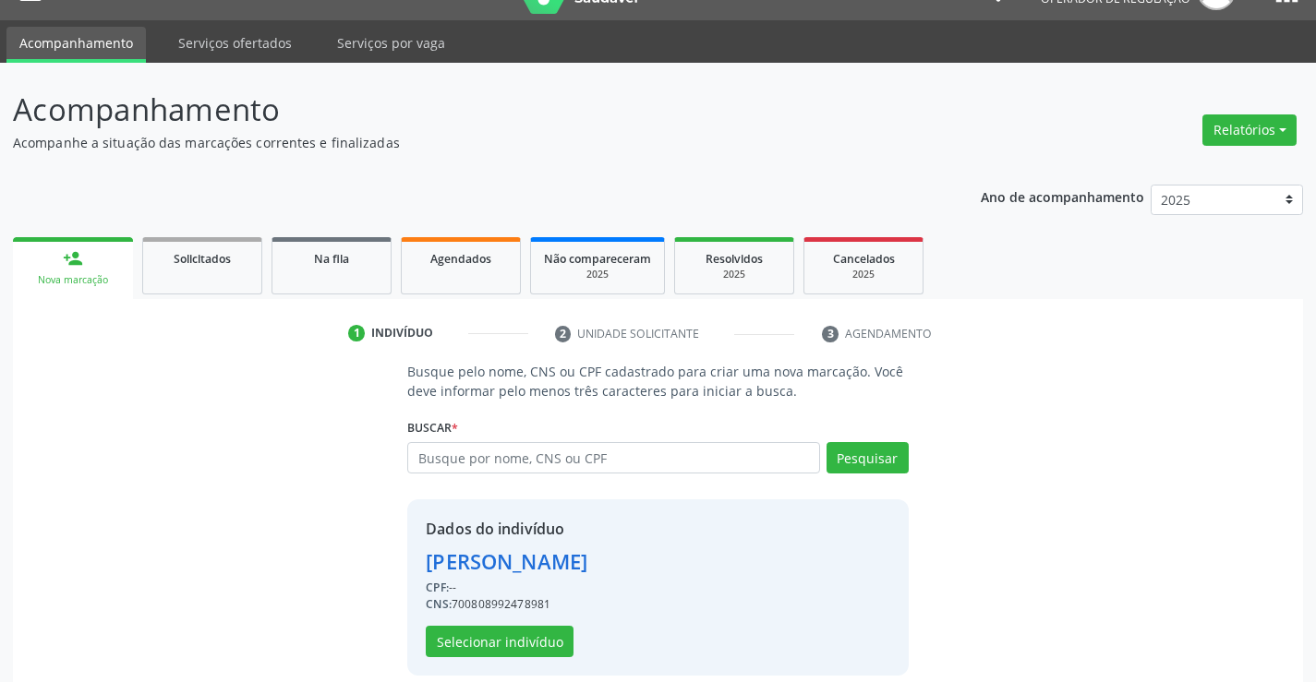
scroll to position [58, 0]
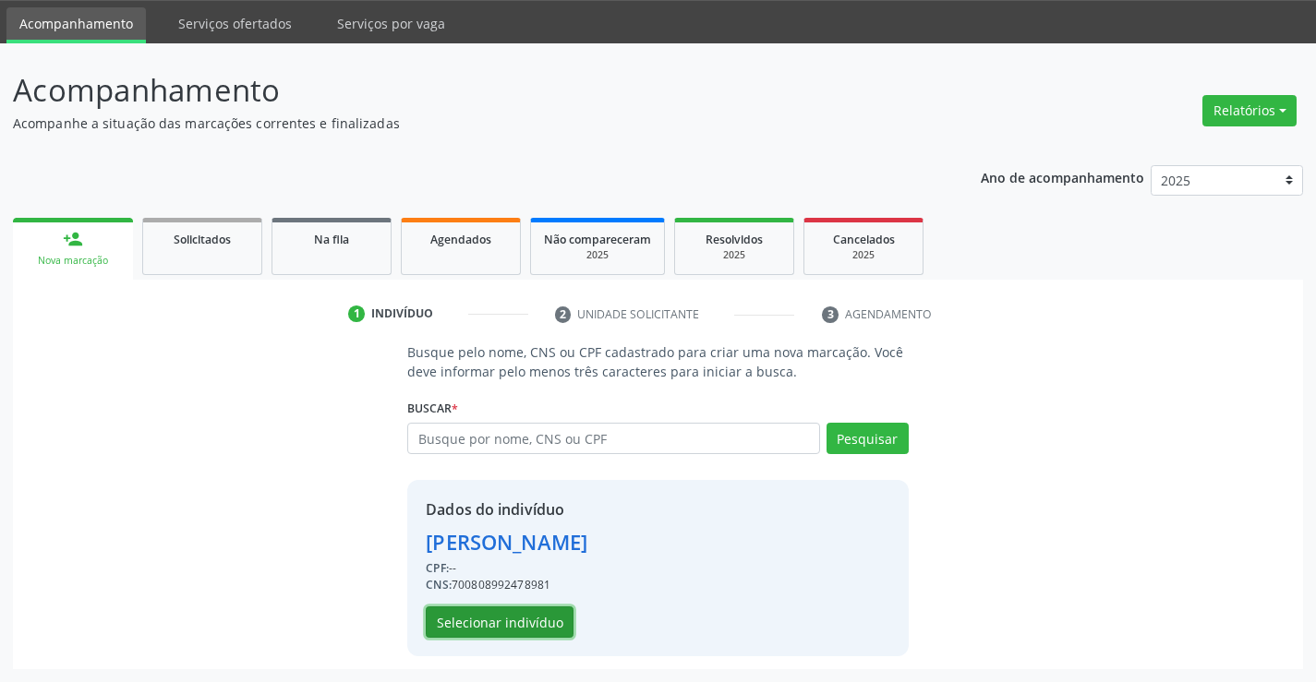
click at [523, 612] on button "Selecionar indivíduo" at bounding box center [500, 622] width 148 height 31
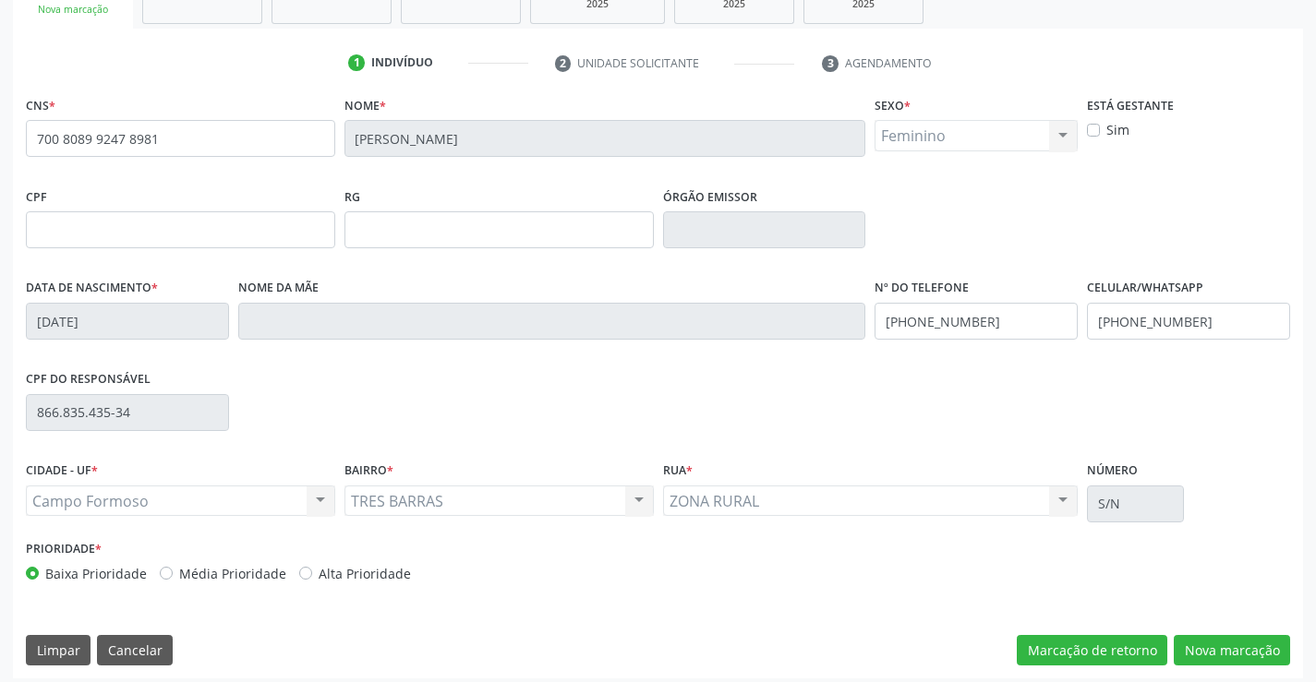
scroll to position [319, 0]
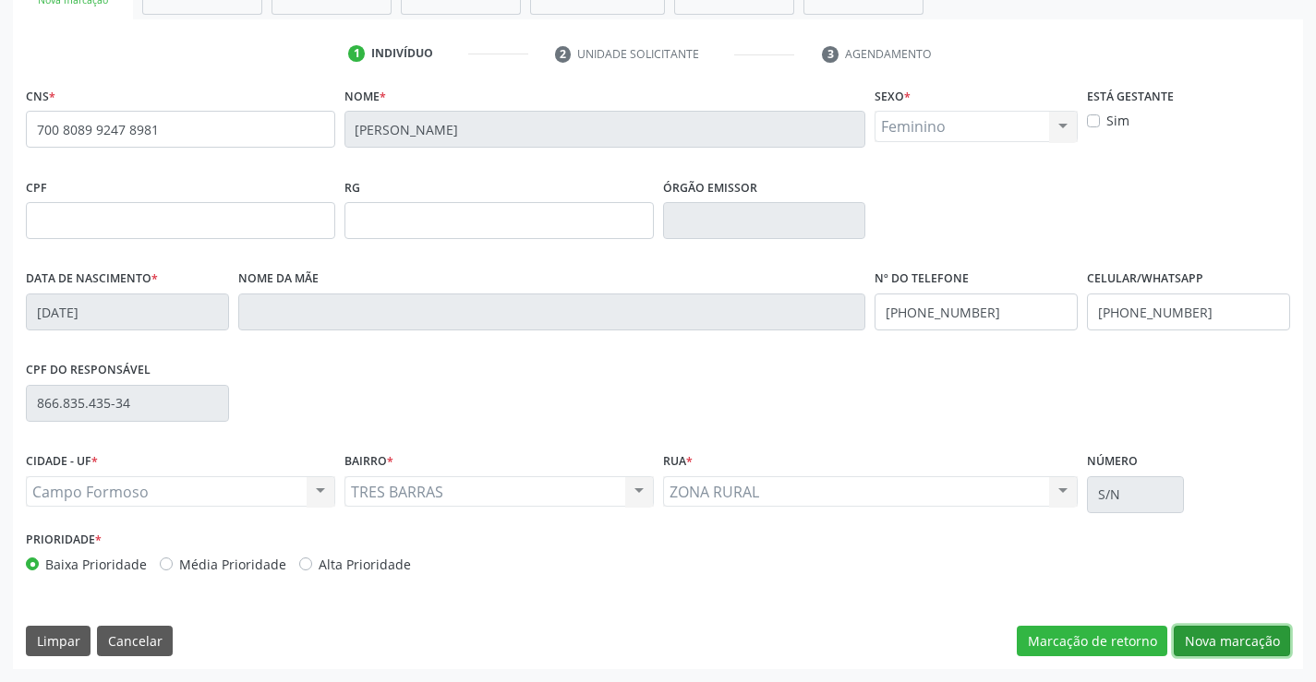
click at [1195, 641] on button "Nova marcação" at bounding box center [1231, 641] width 116 height 31
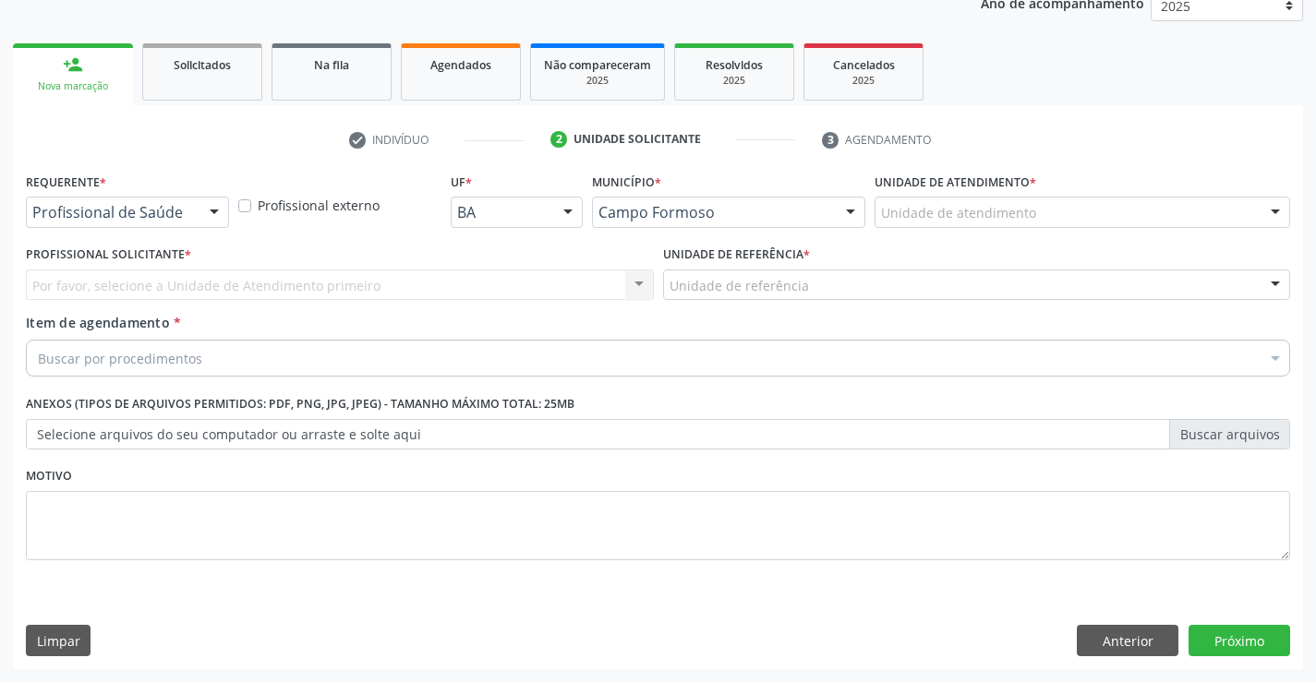
scroll to position [233, 0]
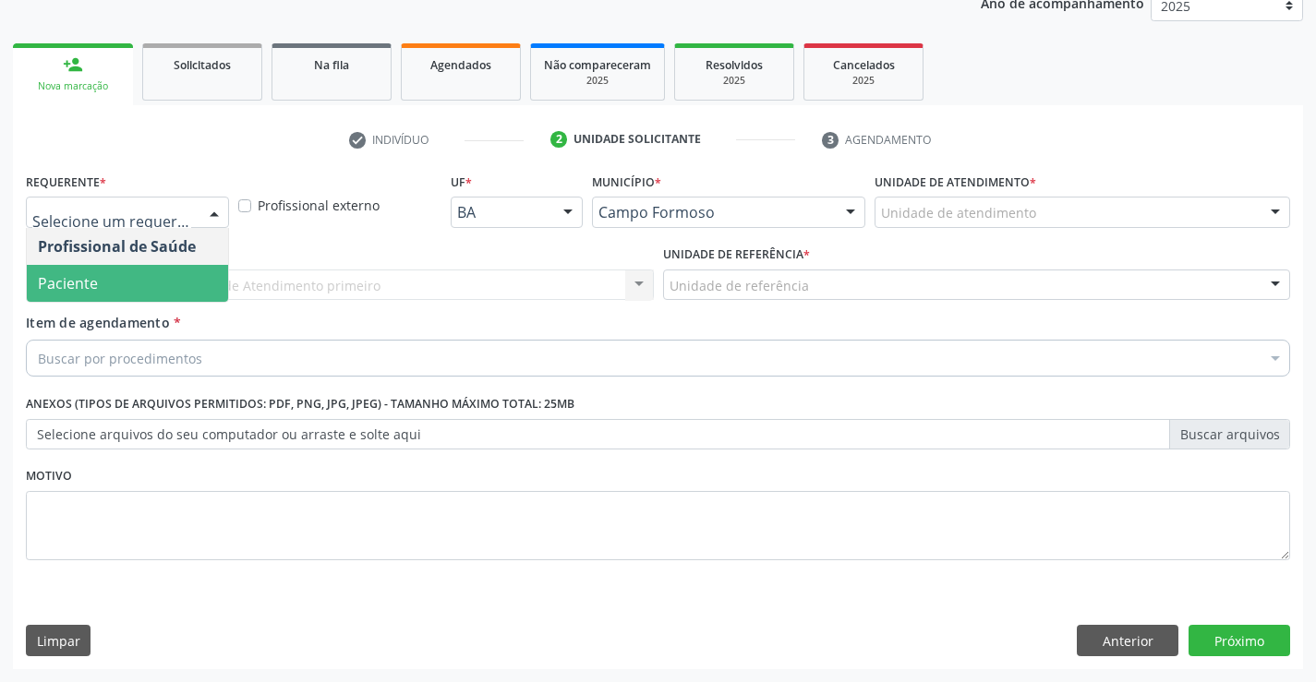
click at [127, 290] on span "Paciente" at bounding box center [127, 283] width 201 height 37
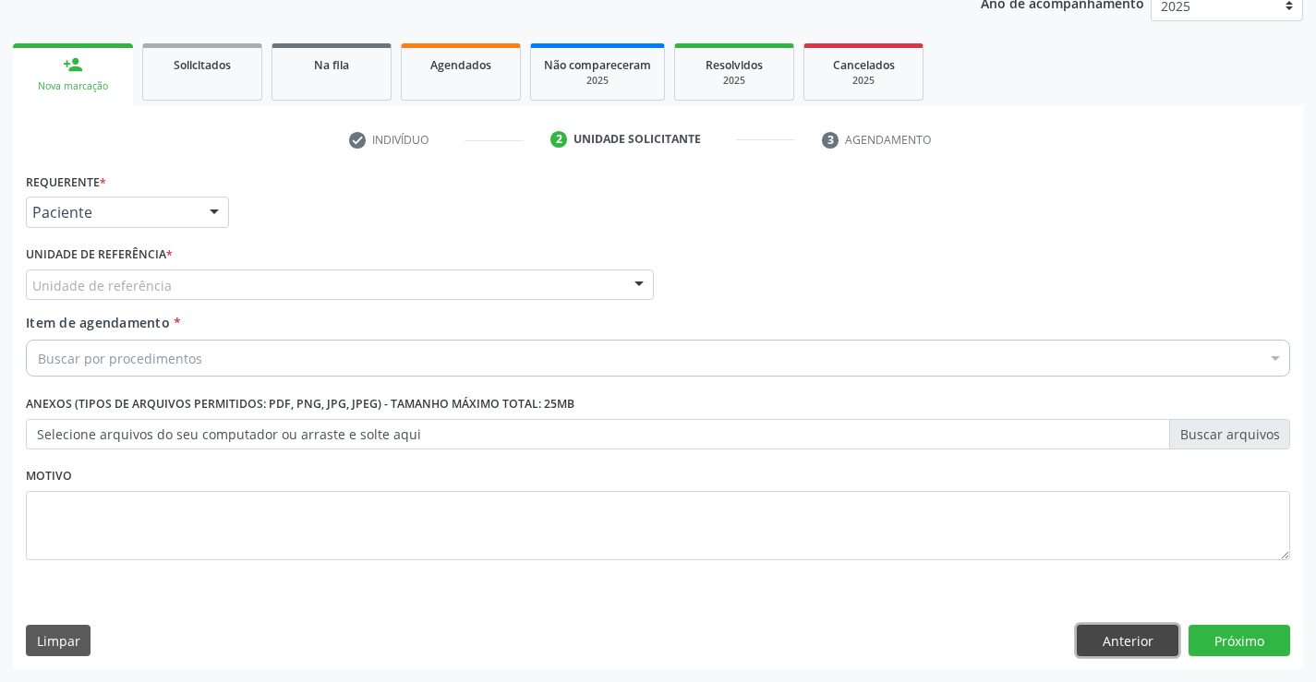
click at [1141, 629] on button "Anterior" at bounding box center [1128, 640] width 102 height 31
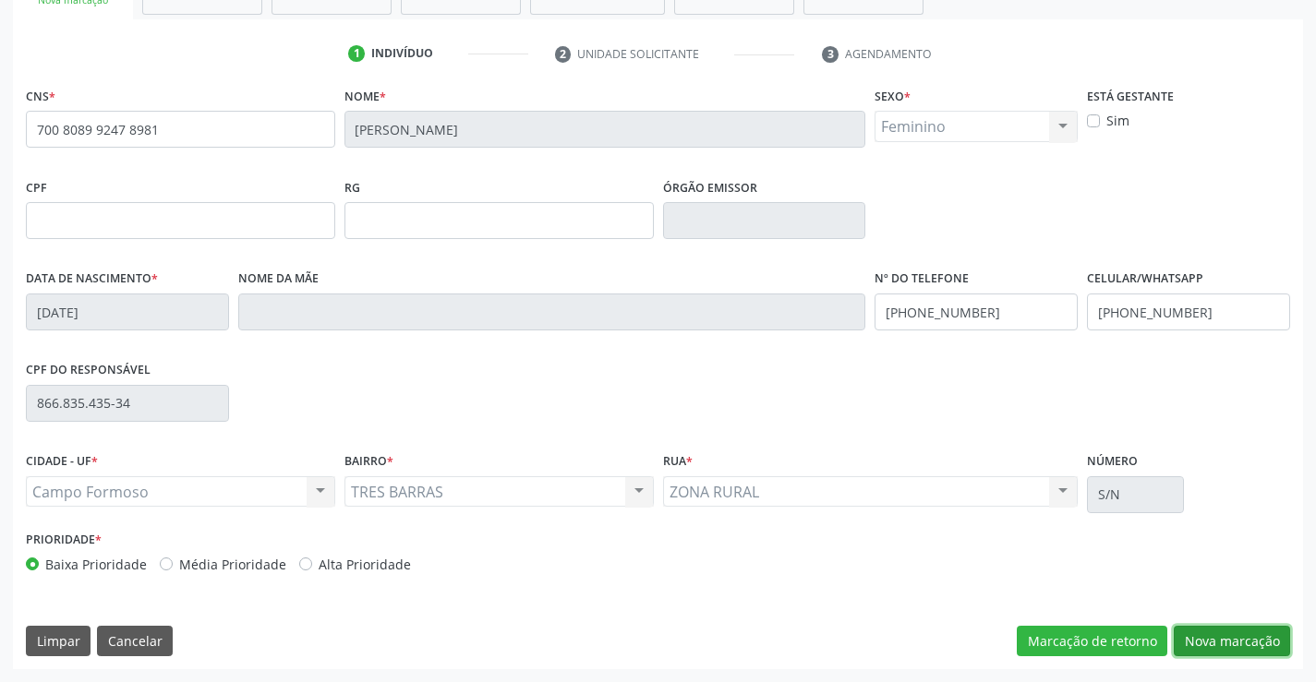
click at [1211, 642] on button "Nova marcação" at bounding box center [1231, 641] width 116 height 31
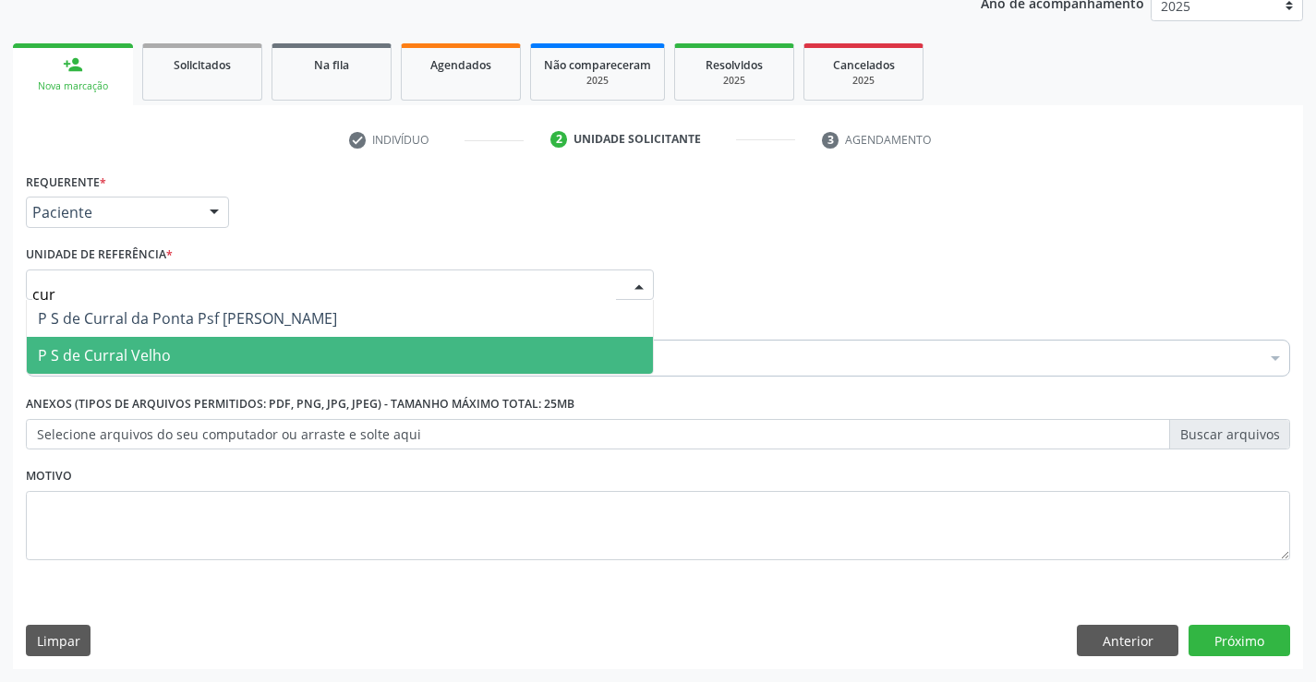
type input "curr"
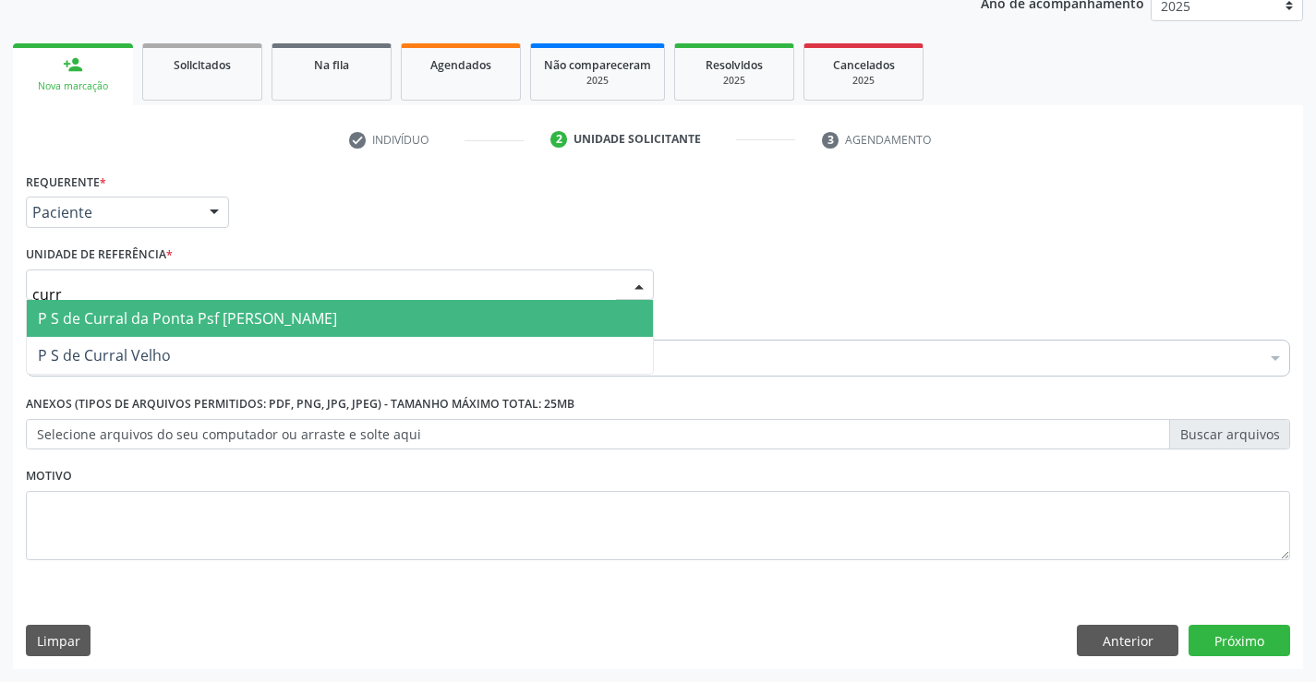
click at [141, 323] on span "P S de Curral da Ponta Psf [PERSON_NAME]" at bounding box center [187, 318] width 299 height 20
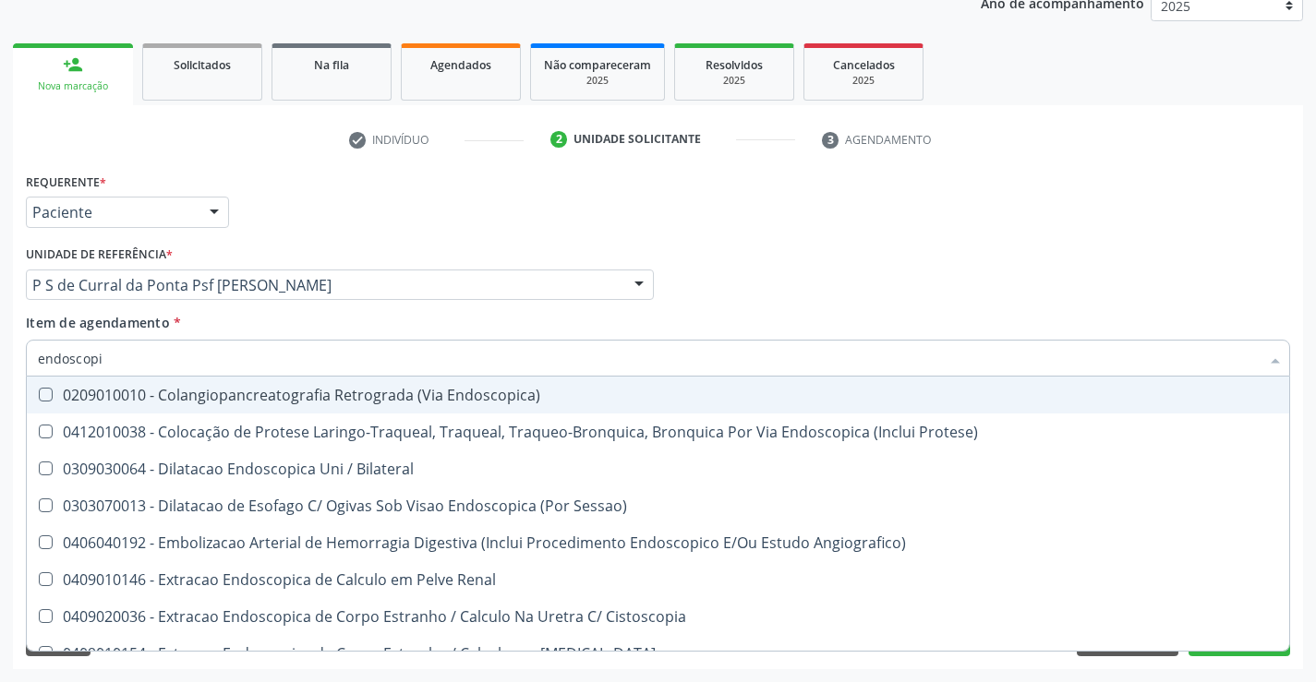
type input "endoscopia"
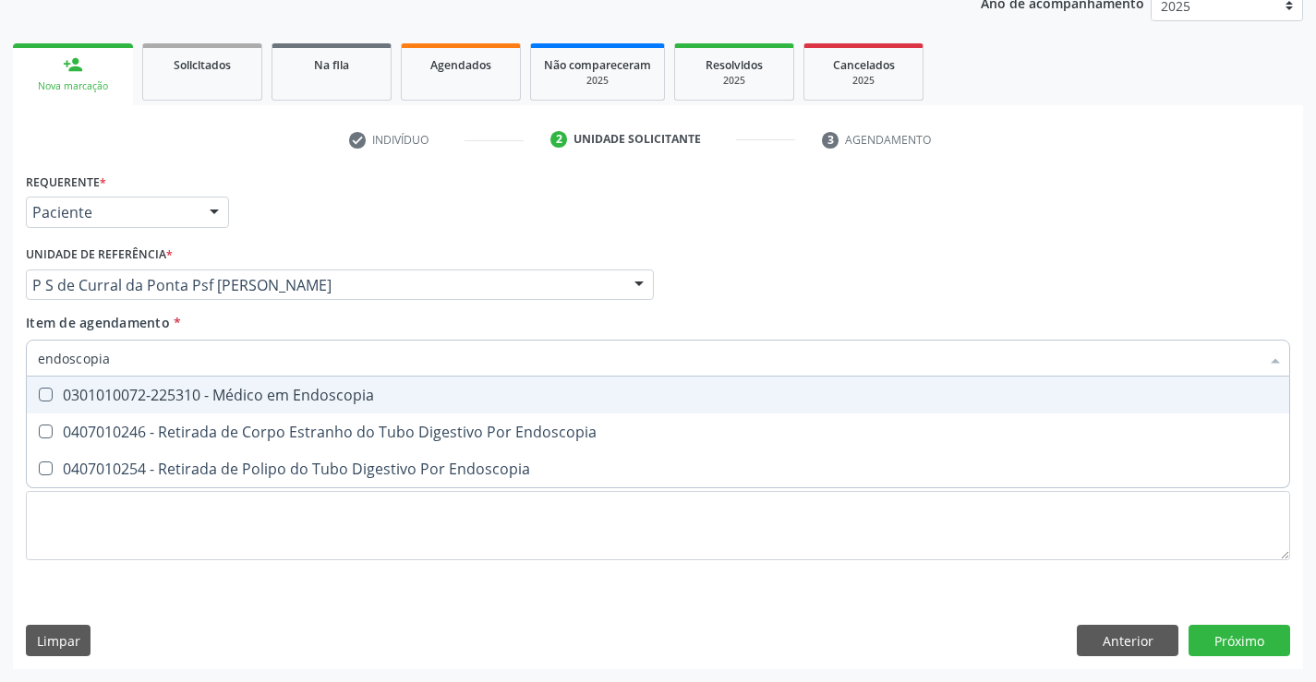
click at [199, 402] on div "0301010072-225310 - Médico em Endoscopia" at bounding box center [658, 395] width 1240 height 15
checkbox Endoscopia "true"
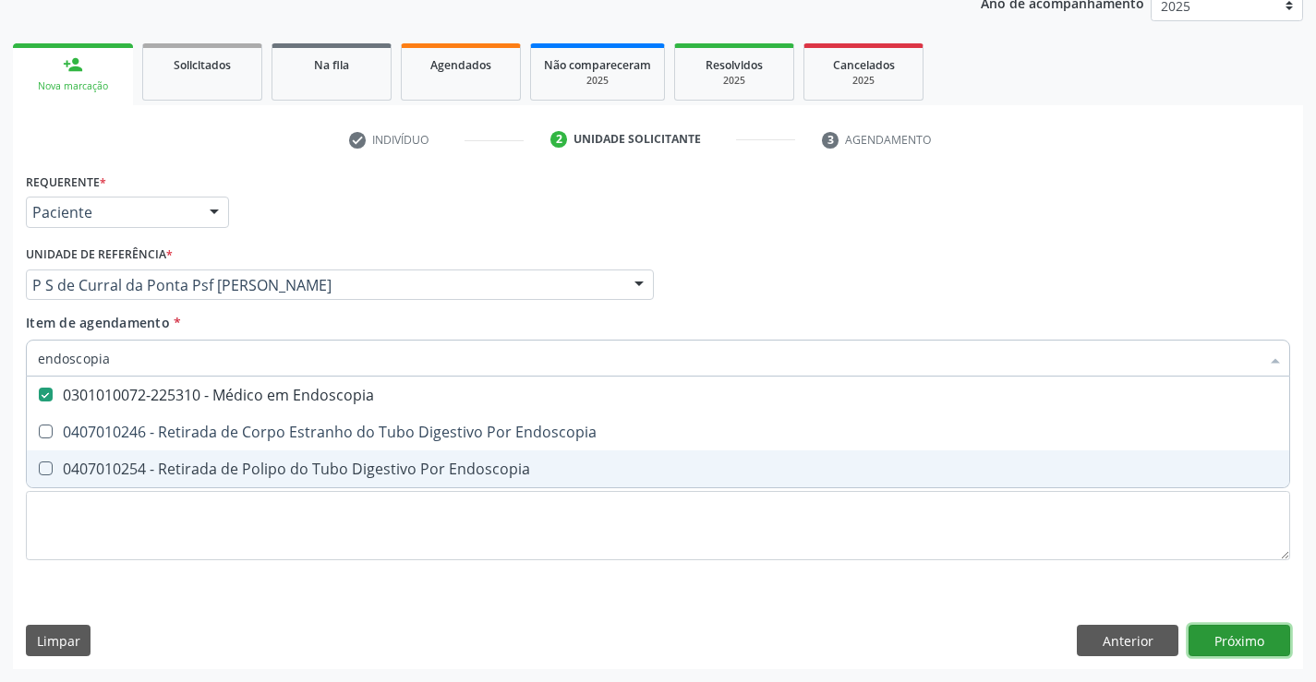
click at [1241, 633] on div "Requerente * Paciente Profissional de Saúde Paciente Nenhum resultado encontrad…" at bounding box center [658, 418] width 1290 height 501
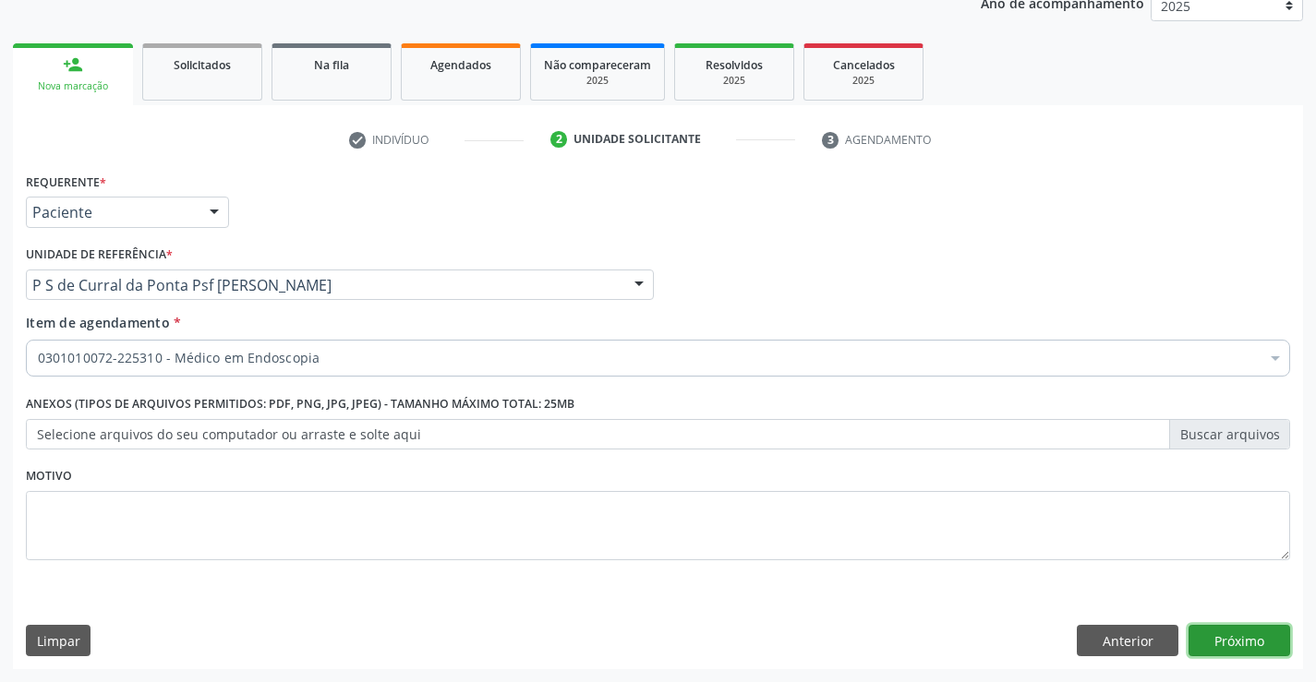
checkbox Endoscopia "true"
click at [1241, 633] on button "Próximo" at bounding box center [1239, 640] width 102 height 31
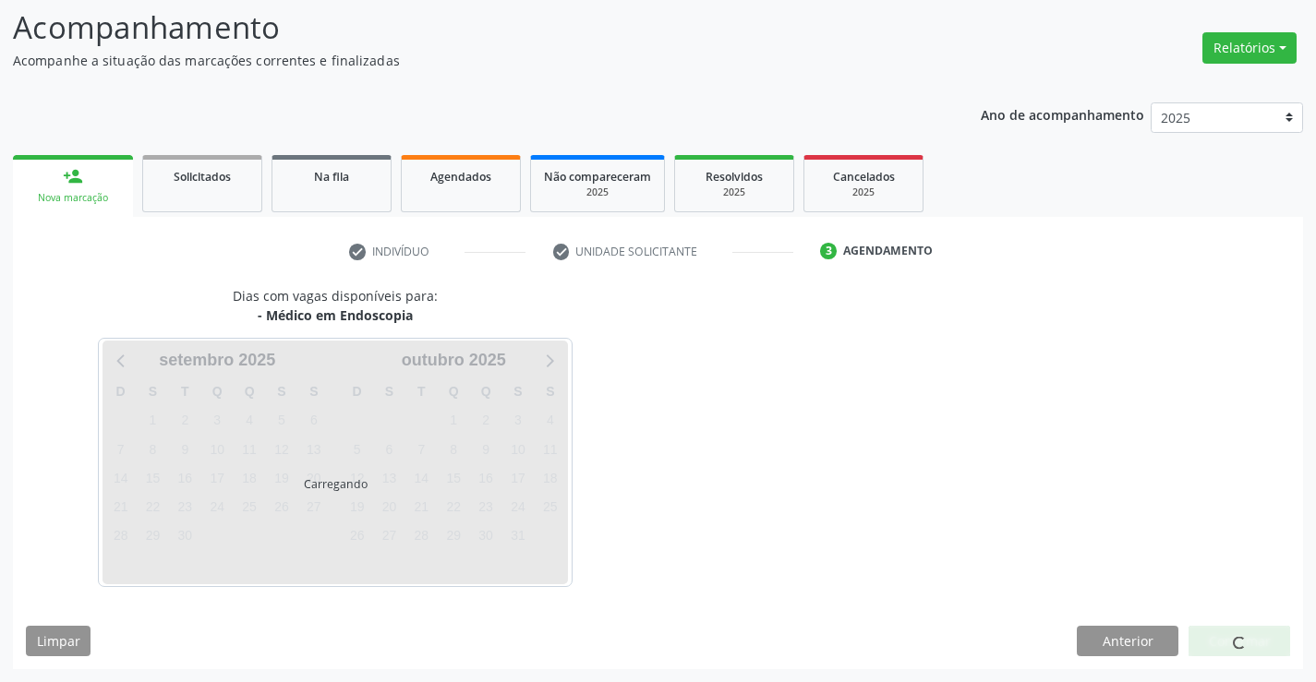
scroll to position [175, 0]
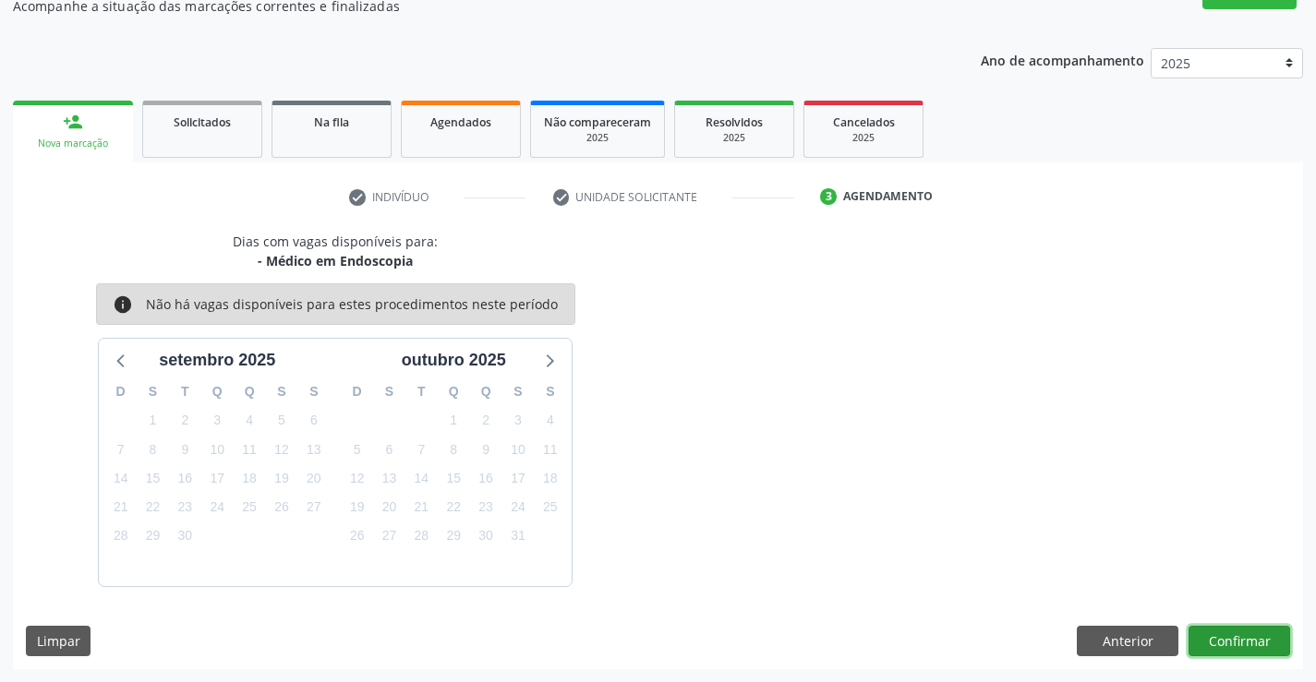
click at [1226, 641] on button "Confirmar" at bounding box center [1239, 641] width 102 height 31
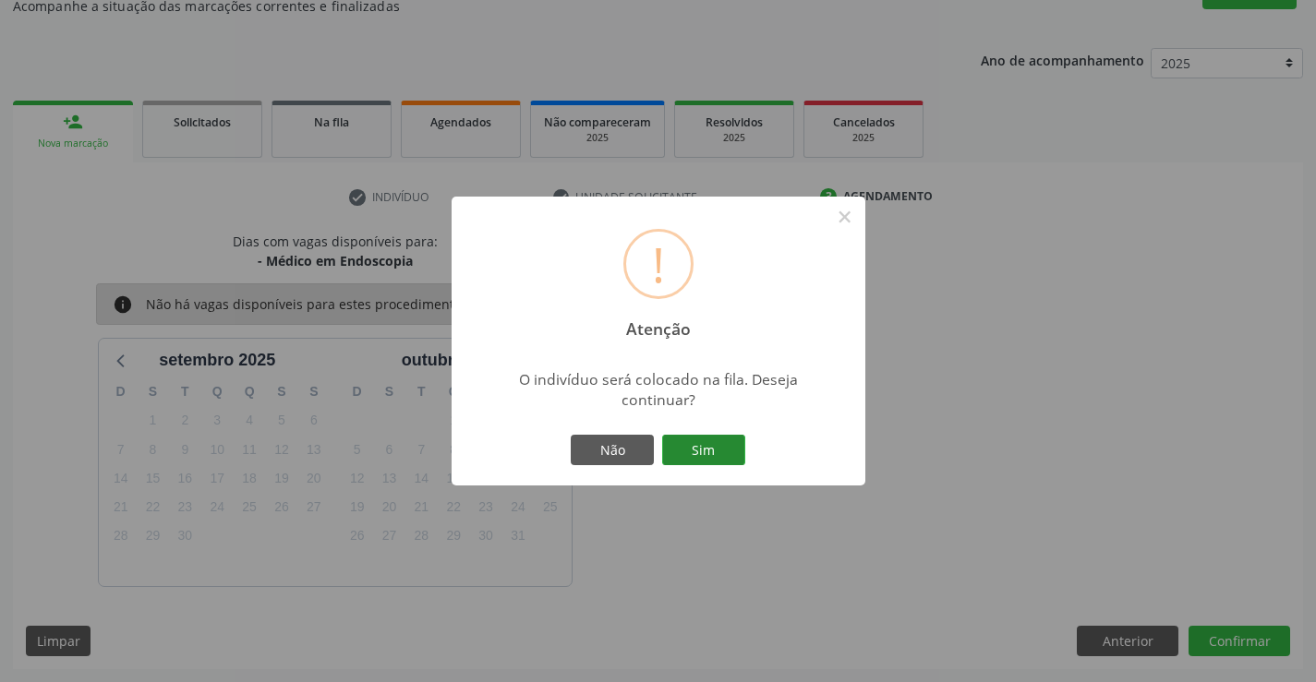
click at [705, 461] on button "Sim" at bounding box center [703, 450] width 83 height 31
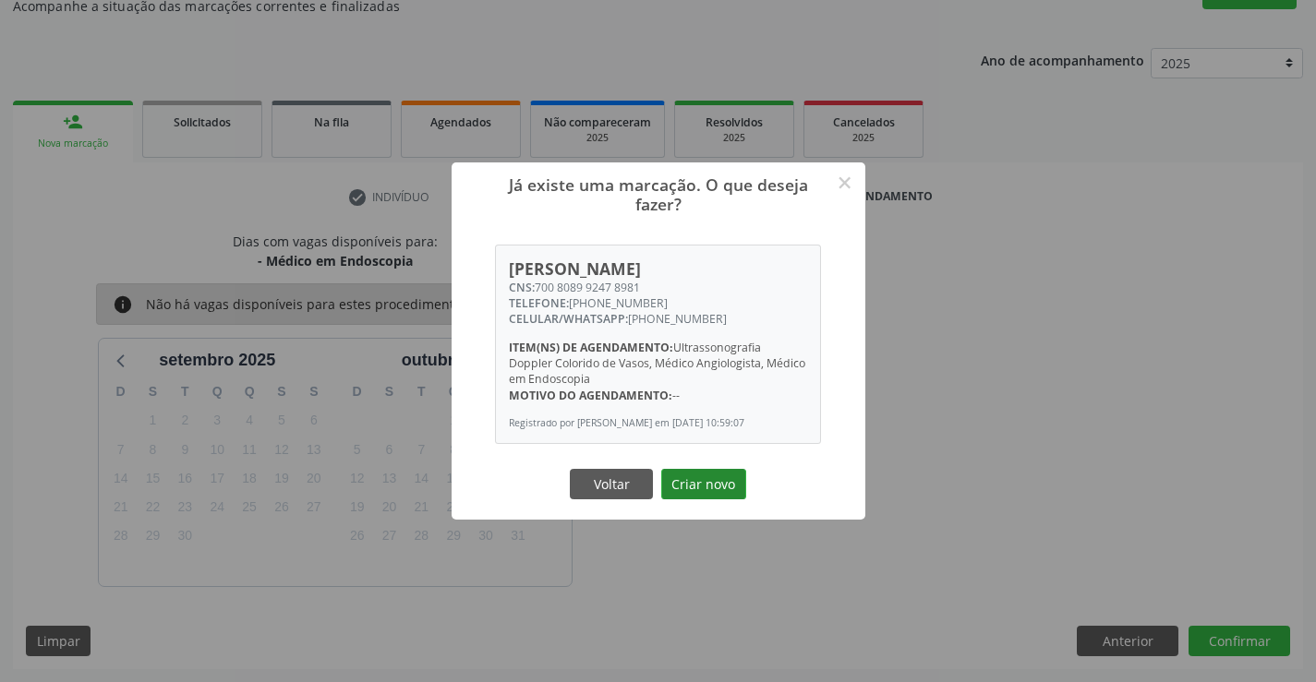
click at [717, 487] on button "Criar novo" at bounding box center [703, 484] width 85 height 31
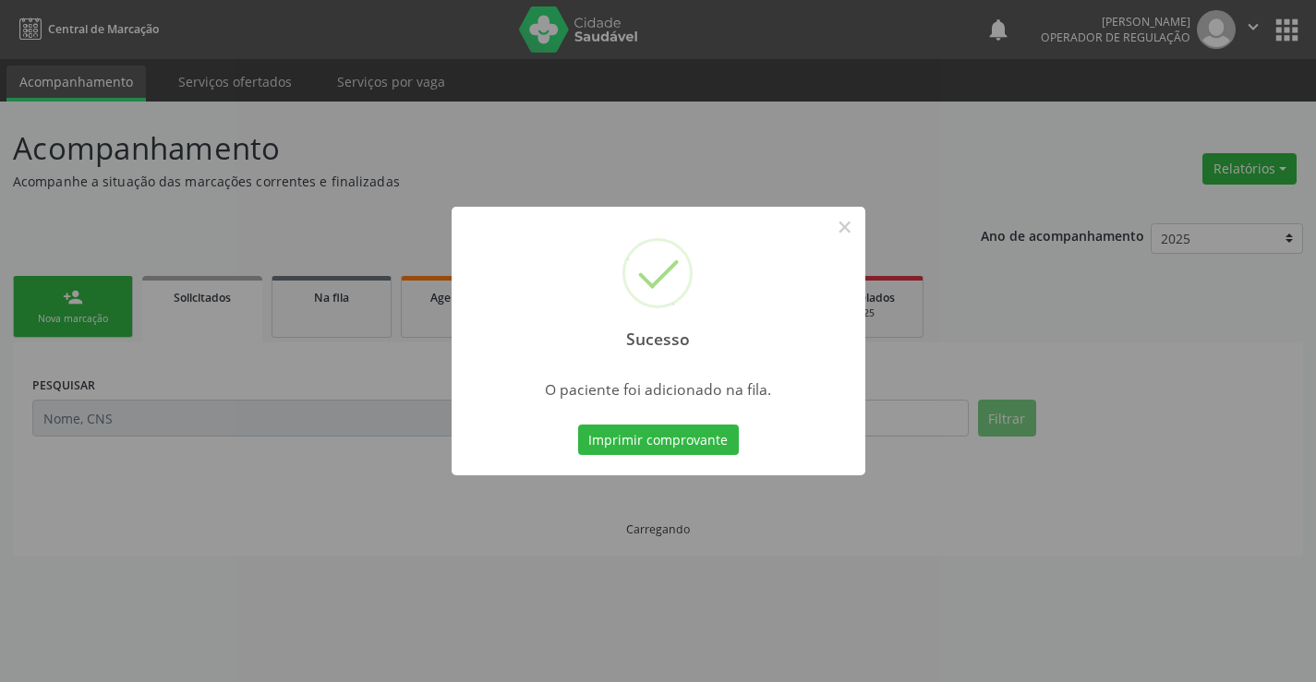
scroll to position [0, 0]
click at [711, 445] on button "Imprimir comprovante" at bounding box center [658, 440] width 161 height 31
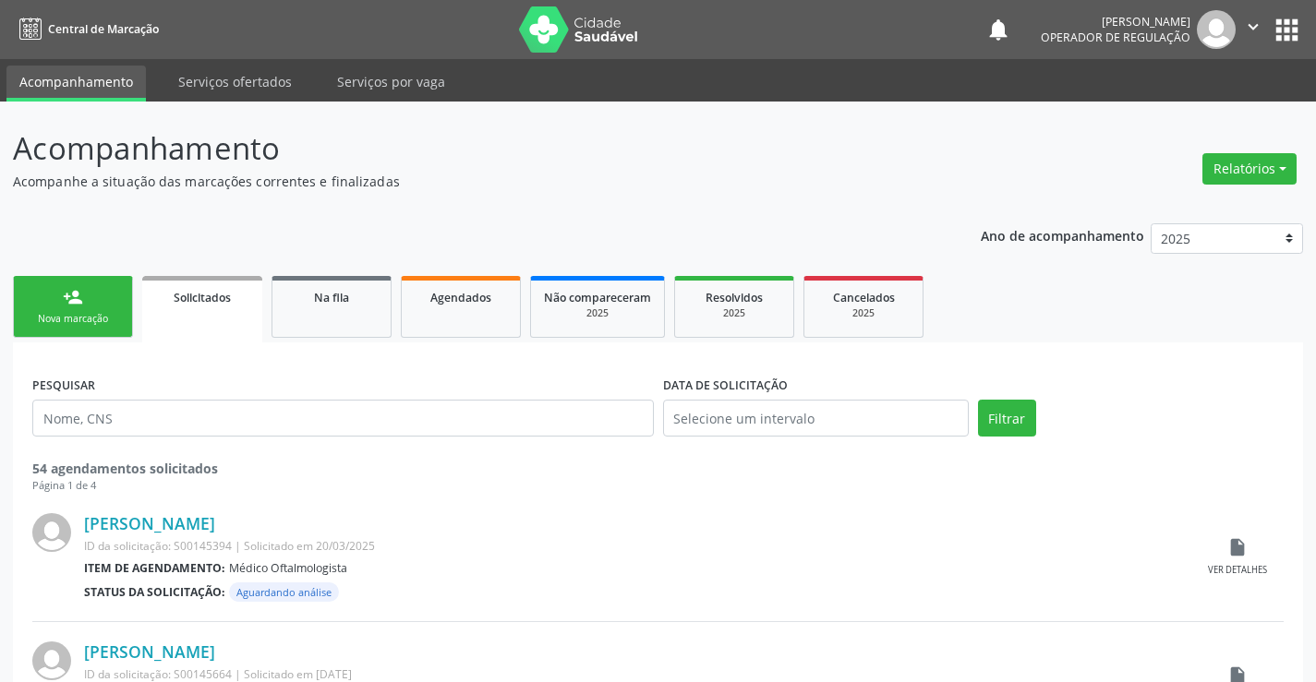
click at [94, 316] on div "Nova marcação" at bounding box center [73, 319] width 92 height 14
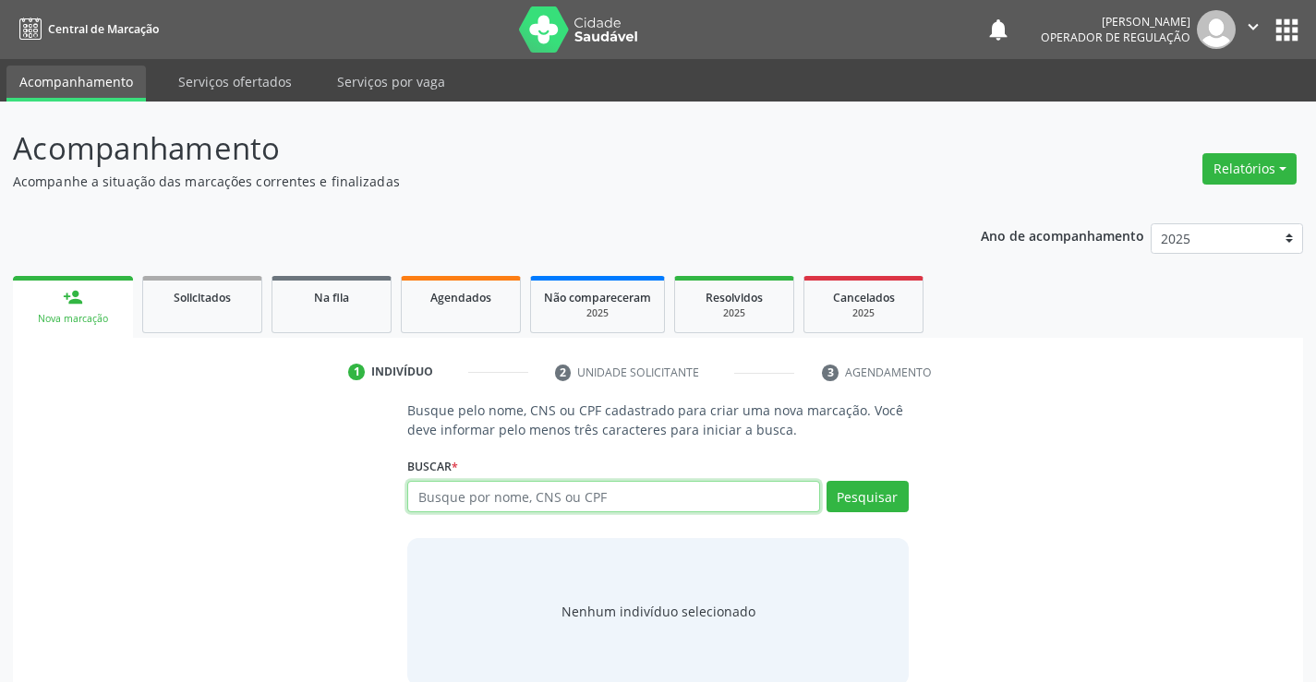
click at [452, 500] on input "text" at bounding box center [613, 496] width 412 height 31
type input "70800880777221"
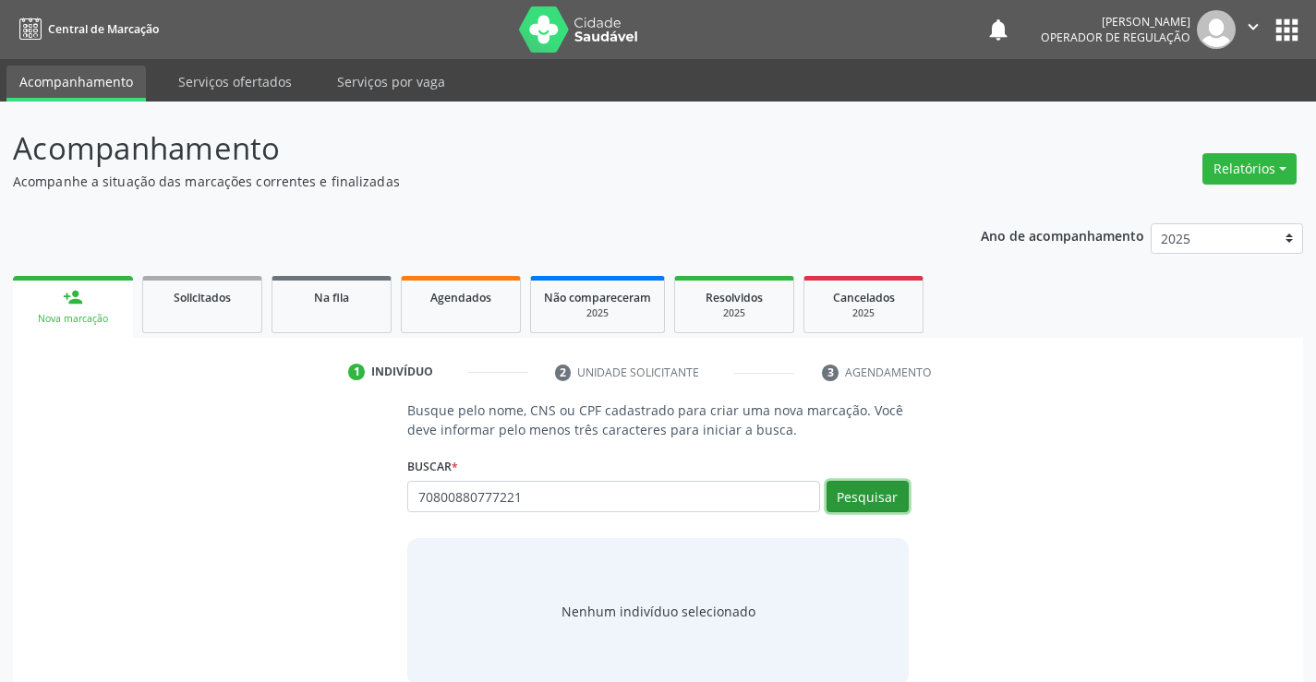
click at [842, 494] on button "Pesquisar" at bounding box center [867, 496] width 82 height 31
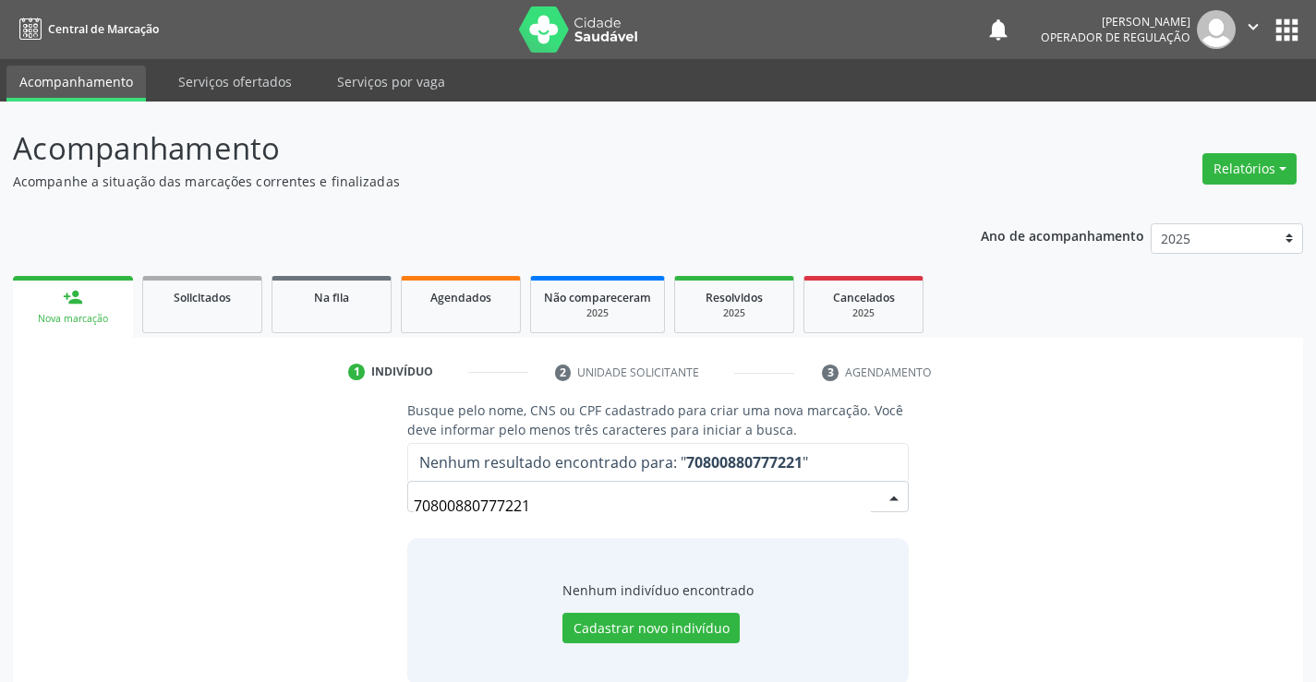
drag, startPoint x: 537, startPoint y: 509, endPoint x: 364, endPoint y: 495, distance: 174.1
click at [364, 495] on div "Busque pelo nome, CNS ou CPF cadastrado para criar uma nova marcação. Você deve…" at bounding box center [658, 543] width 1264 height 284
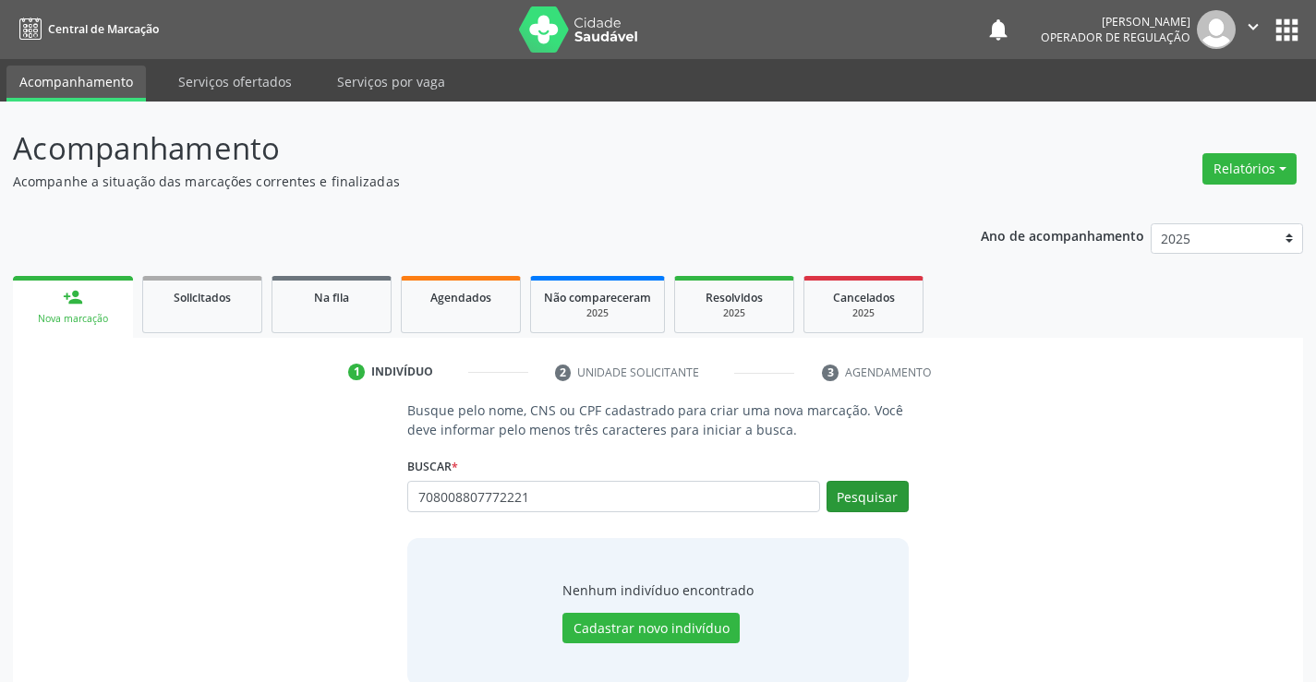
type input "708008807772221"
click at [885, 487] on button "Pesquisar" at bounding box center [867, 496] width 82 height 31
type input "708008807772221"
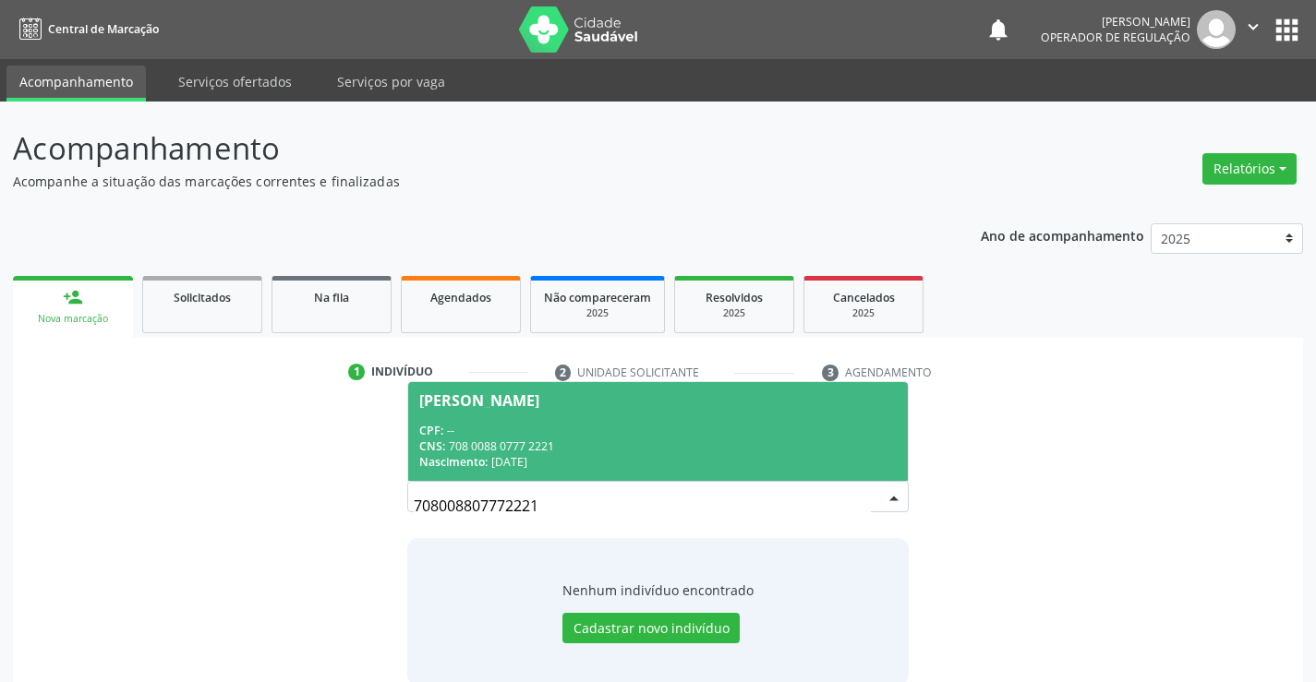
click at [589, 421] on span "Davi Luiz Vieira Magalhães CPF: -- CNS: 708 0088 0777 2221 Nascimento: 20/09/20…" at bounding box center [657, 431] width 499 height 99
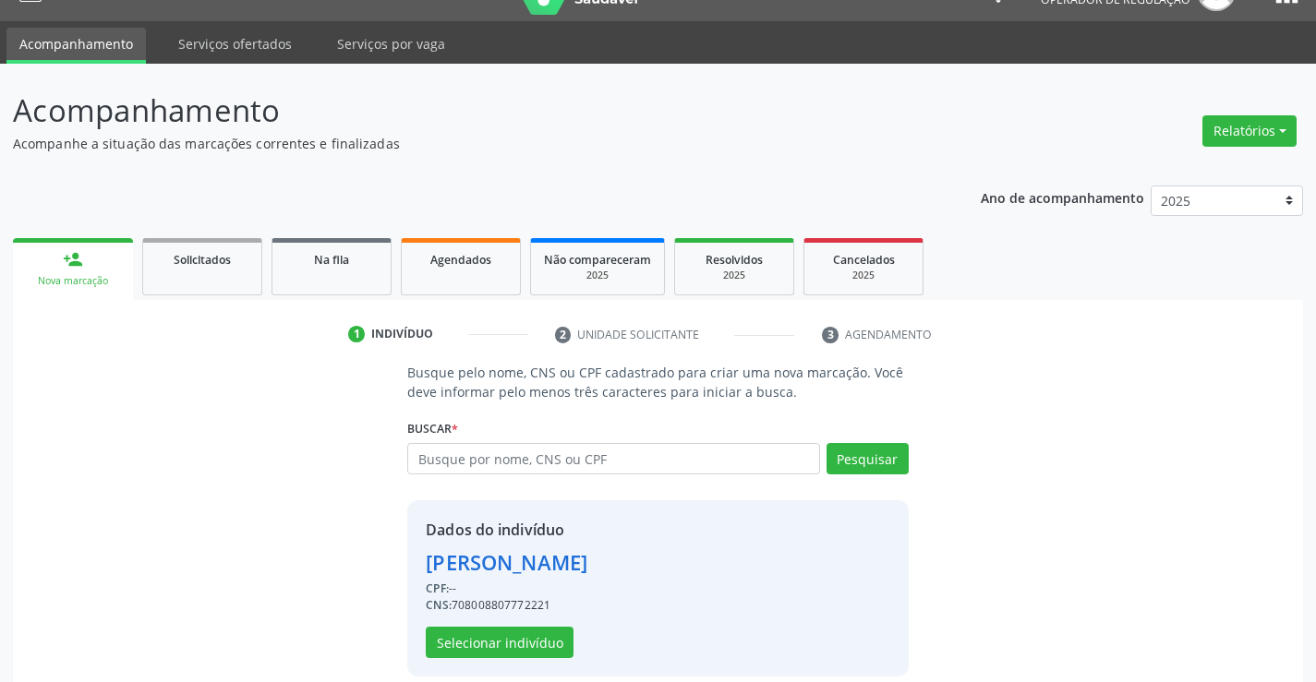
scroll to position [58, 0]
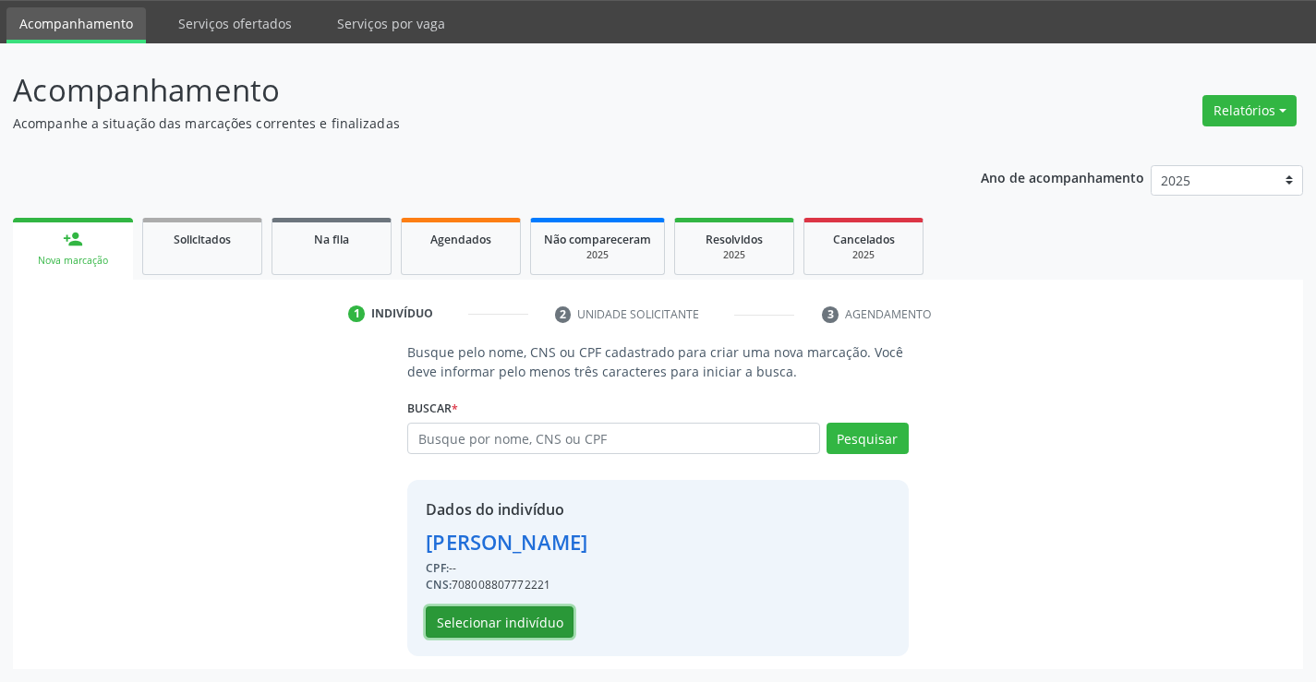
click at [510, 622] on button "Selecionar indivíduo" at bounding box center [500, 622] width 148 height 31
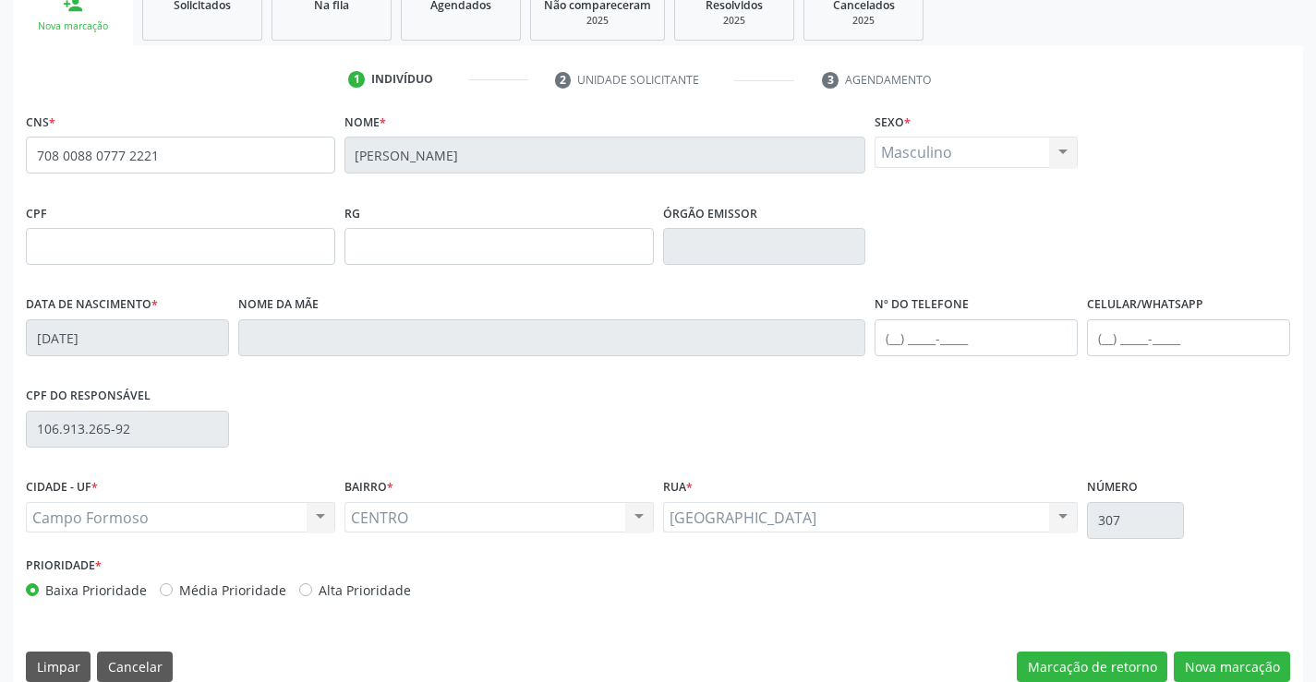
scroll to position [319, 0]
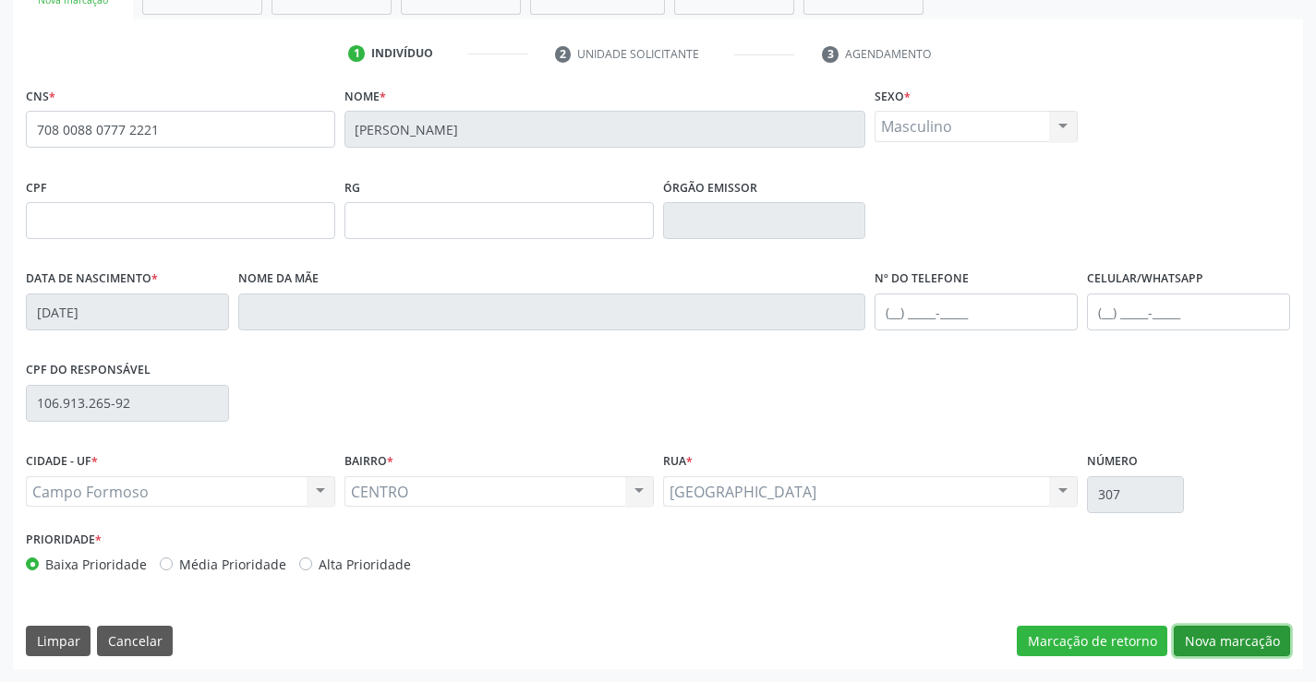
click at [1198, 634] on button "Nova marcação" at bounding box center [1231, 641] width 116 height 31
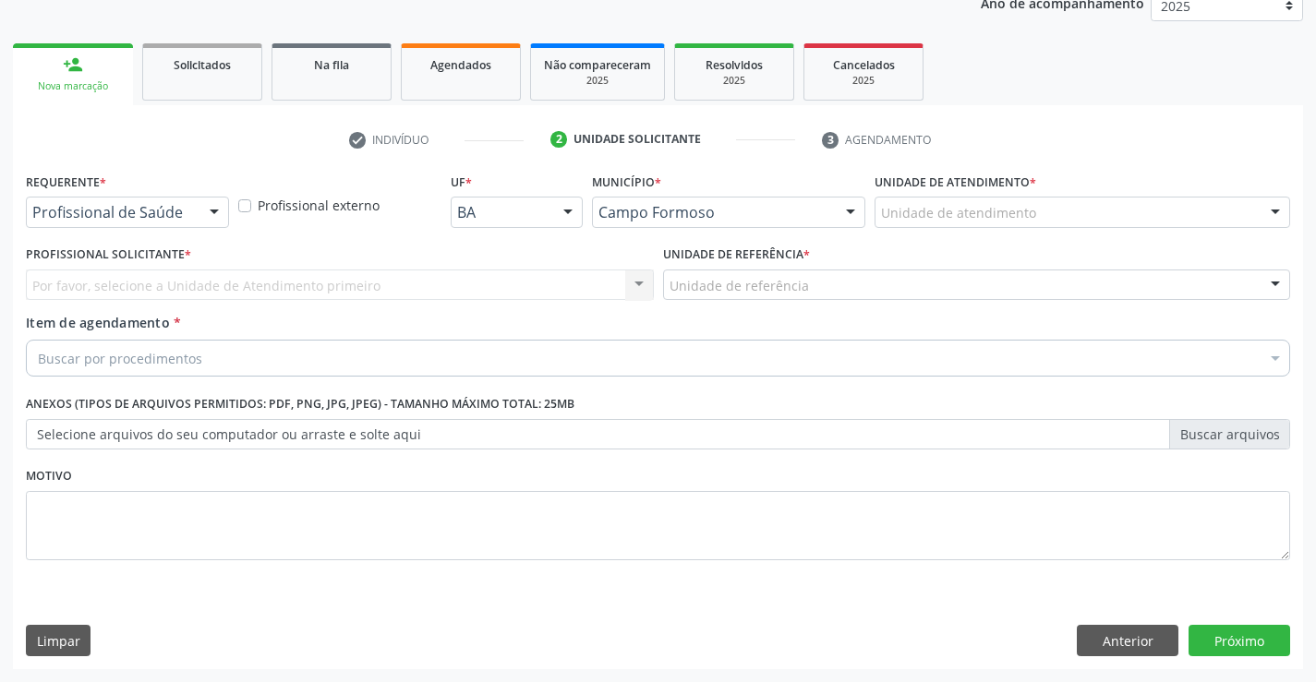
scroll to position [233, 0]
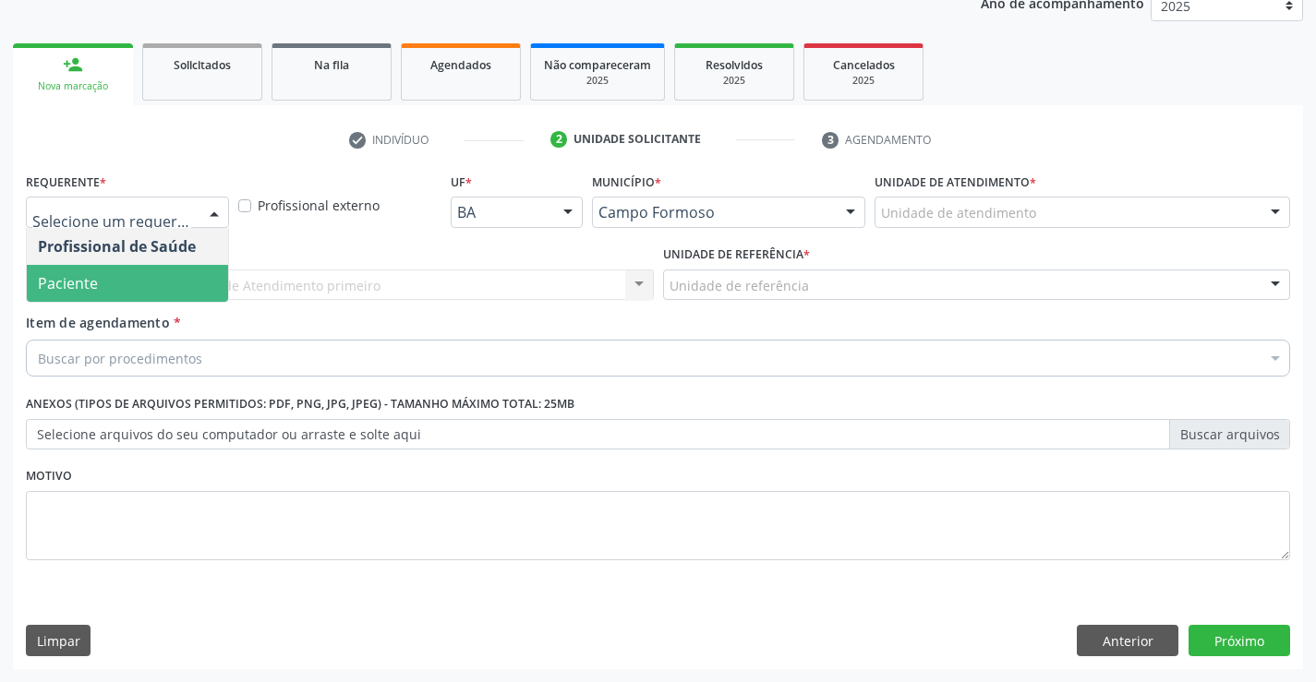
click at [60, 276] on span "Paciente" at bounding box center [68, 283] width 60 height 20
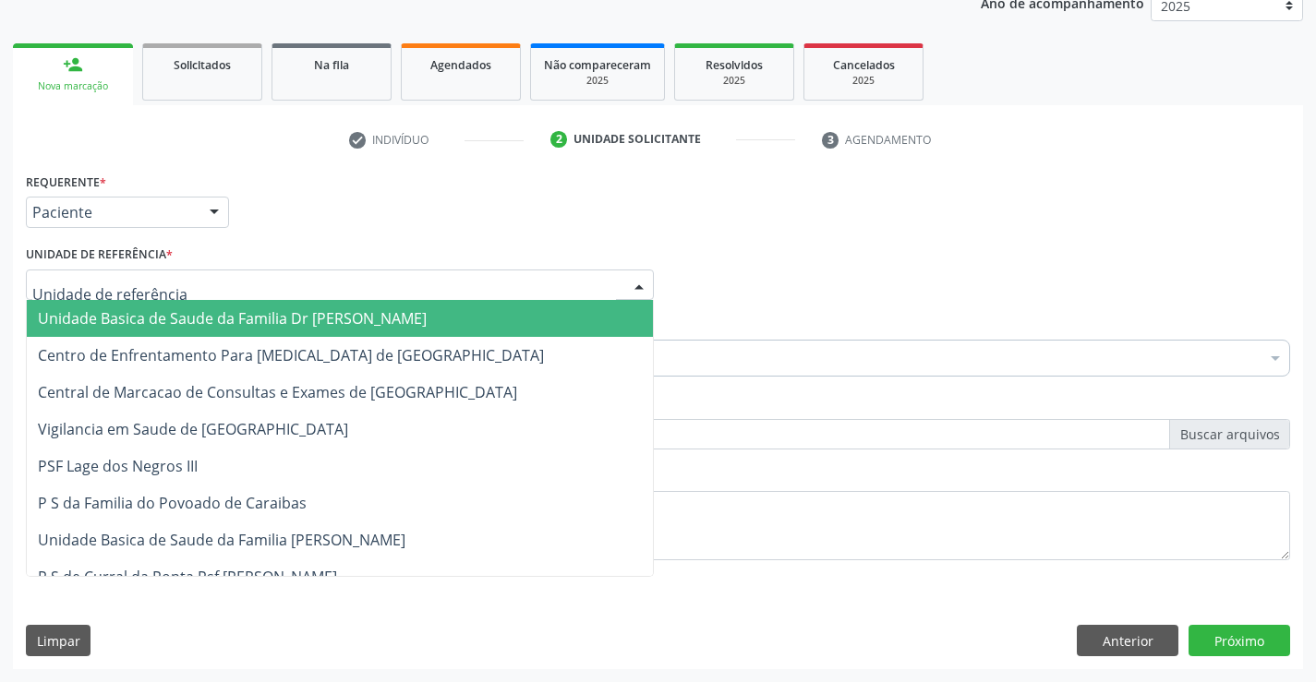
click at [100, 298] on div at bounding box center [340, 285] width 628 height 31
click at [107, 310] on span "Unidade Basica de Saude da Familia Dr [PERSON_NAME]" at bounding box center [232, 318] width 389 height 20
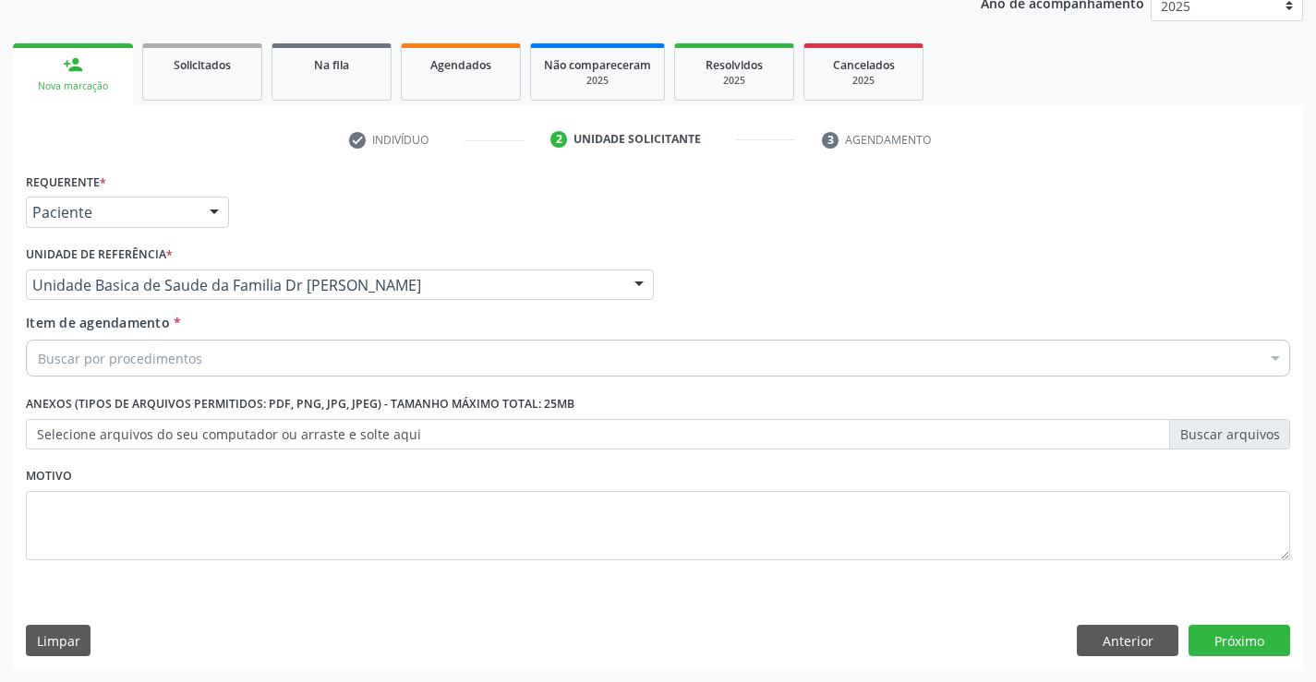
click at [119, 373] on div "Buscar por procedimentos" at bounding box center [658, 358] width 1264 height 37
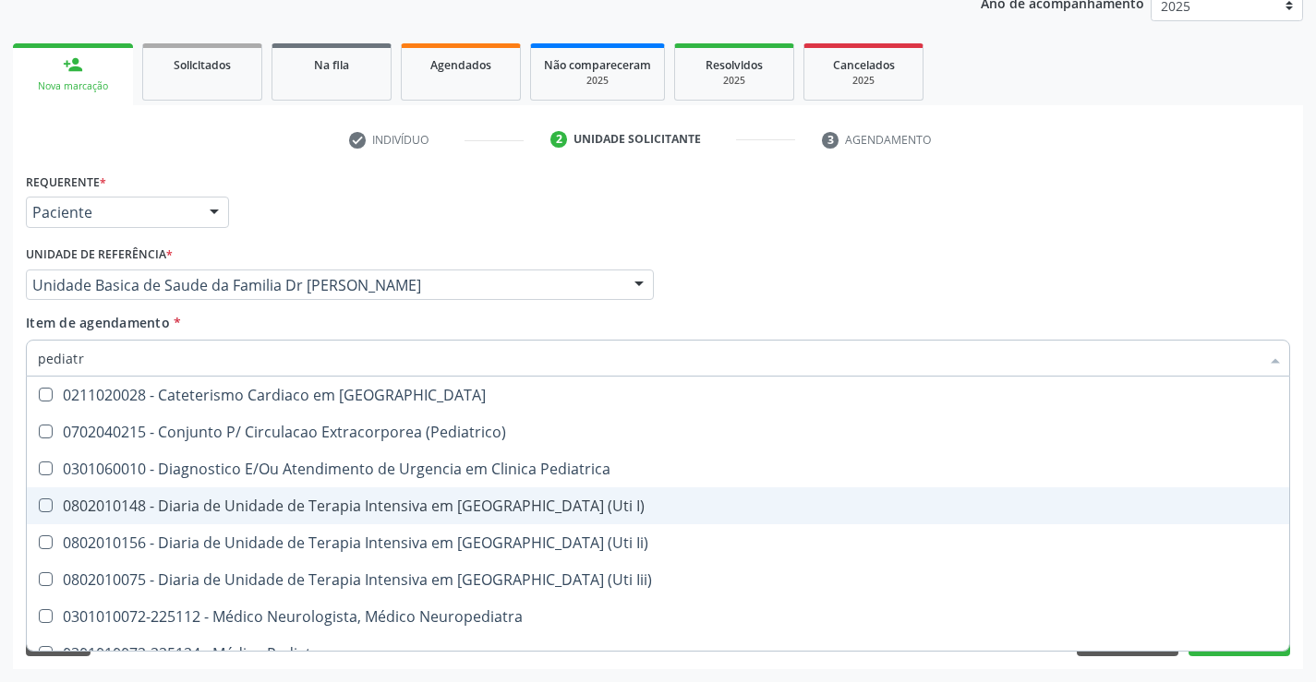
type input "pediatra"
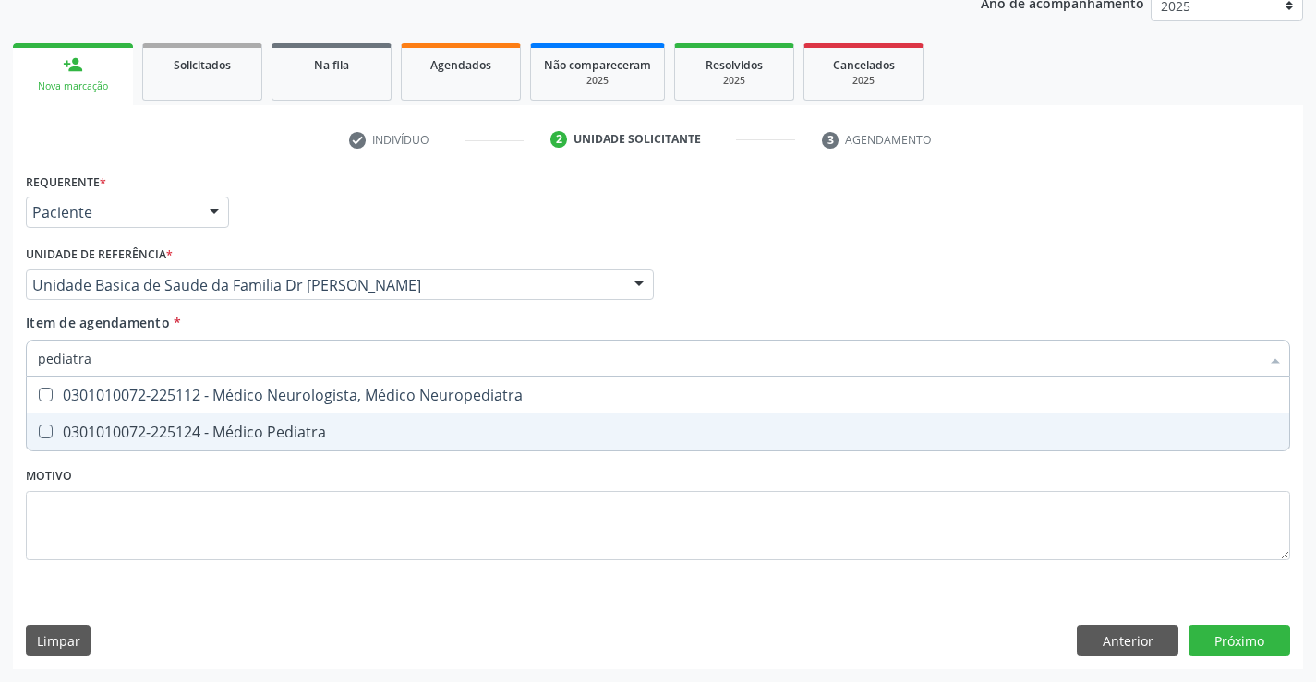
click at [294, 428] on div "0301010072-225124 - Médico Pediatra" at bounding box center [658, 432] width 1240 height 15
checkbox Pediatra "true"
click at [1216, 630] on div "Requerente * Paciente Profissional de Saúde Paciente Nenhum resultado encontrad…" at bounding box center [658, 418] width 1290 height 501
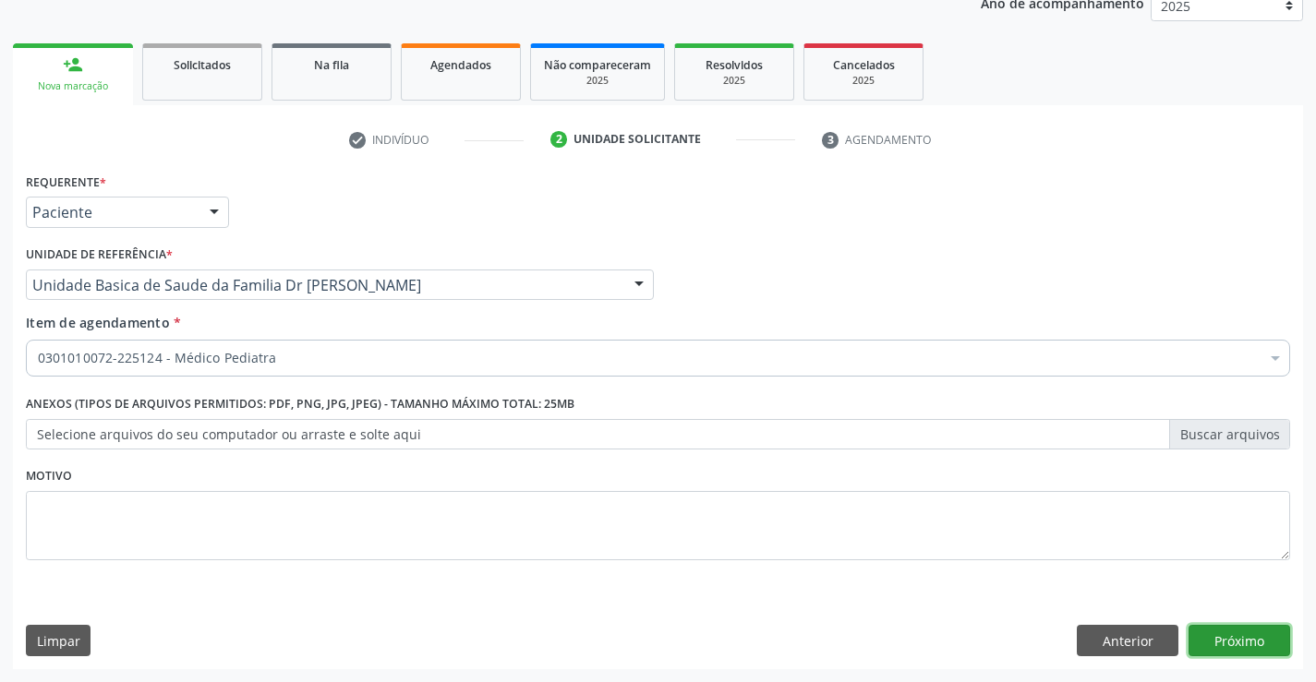
click at [1216, 630] on button "Próximo" at bounding box center [1239, 640] width 102 height 31
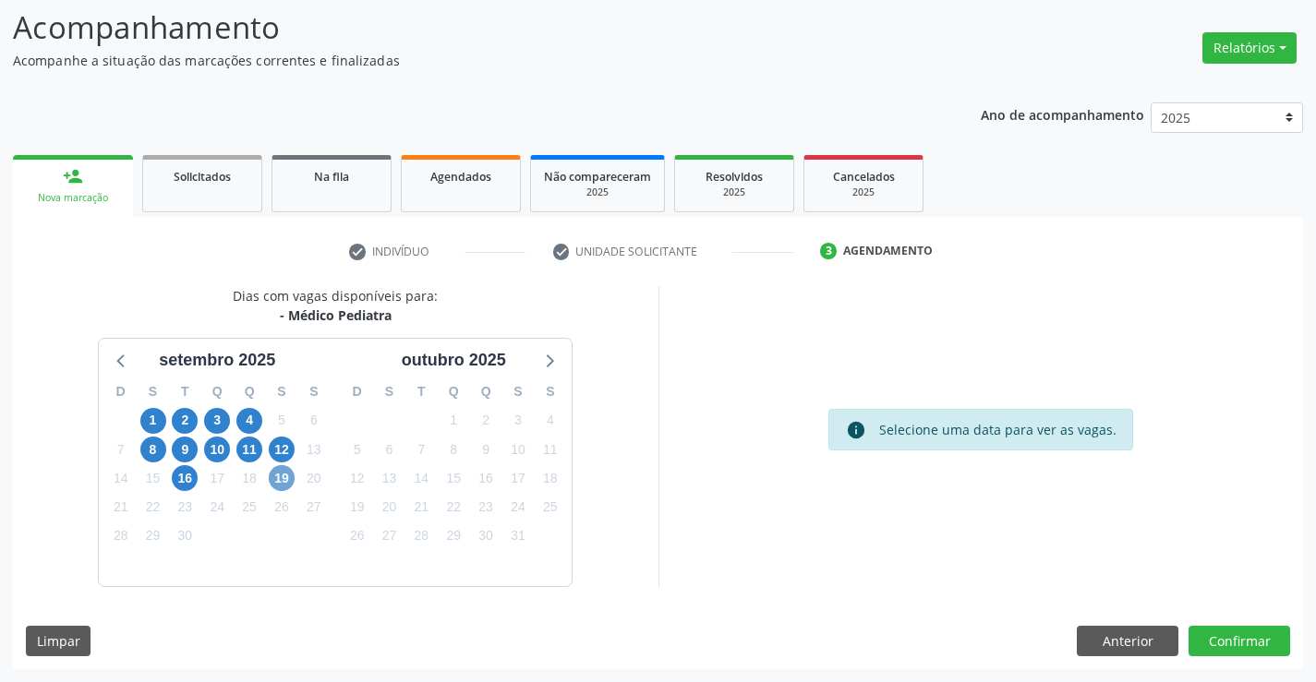
click at [289, 483] on span "19" at bounding box center [282, 478] width 26 height 26
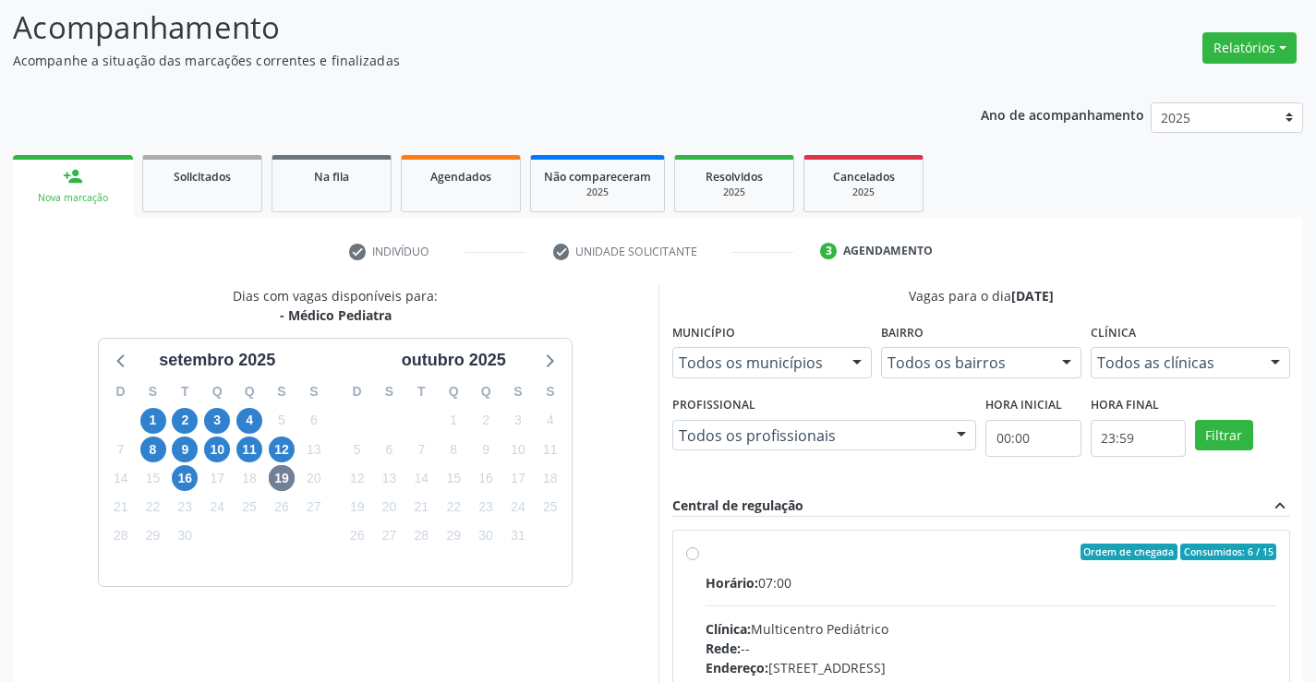
click at [705, 553] on label "Ordem de chegada Consumidos: 6 / 15 Horário: 07:00 Clínica: Multicentro Pediátr…" at bounding box center [990, 685] width 571 height 283
click at [691, 553] on input "Ordem de chegada Consumidos: 6 / 15 Horário: 07:00 Clínica: Multicentro Pediátr…" at bounding box center [692, 552] width 13 height 17
radio input "true"
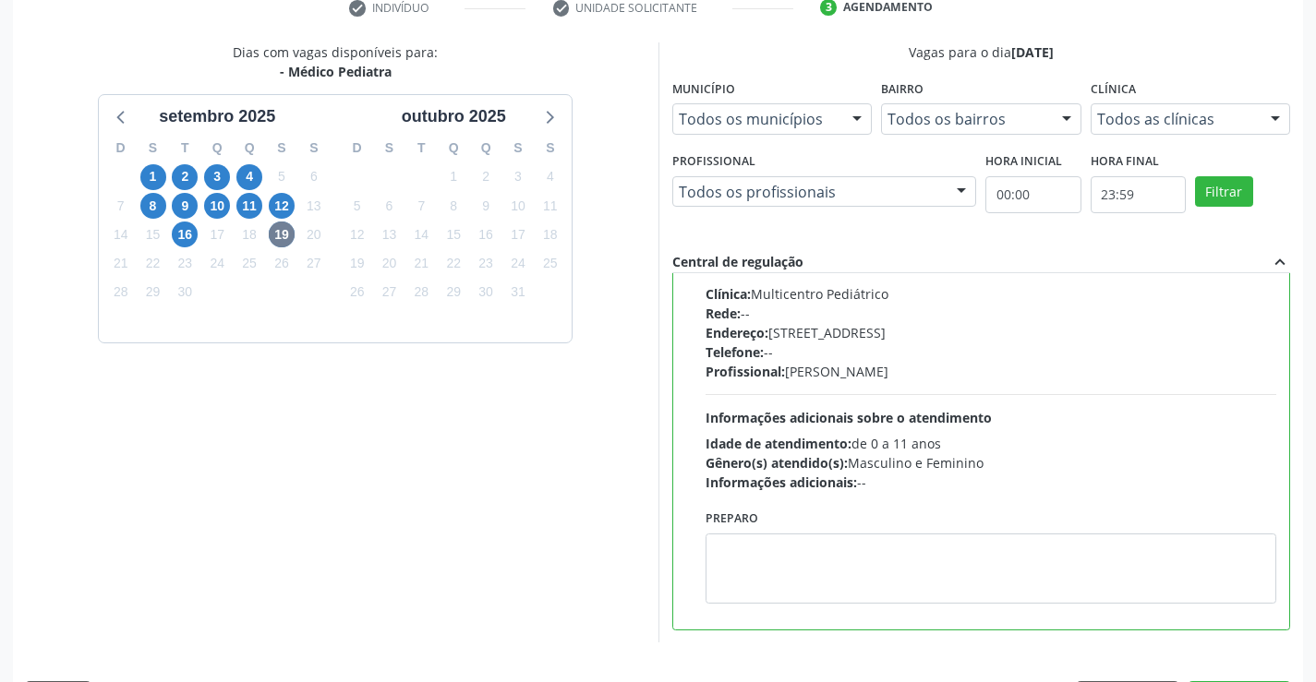
scroll to position [421, 0]
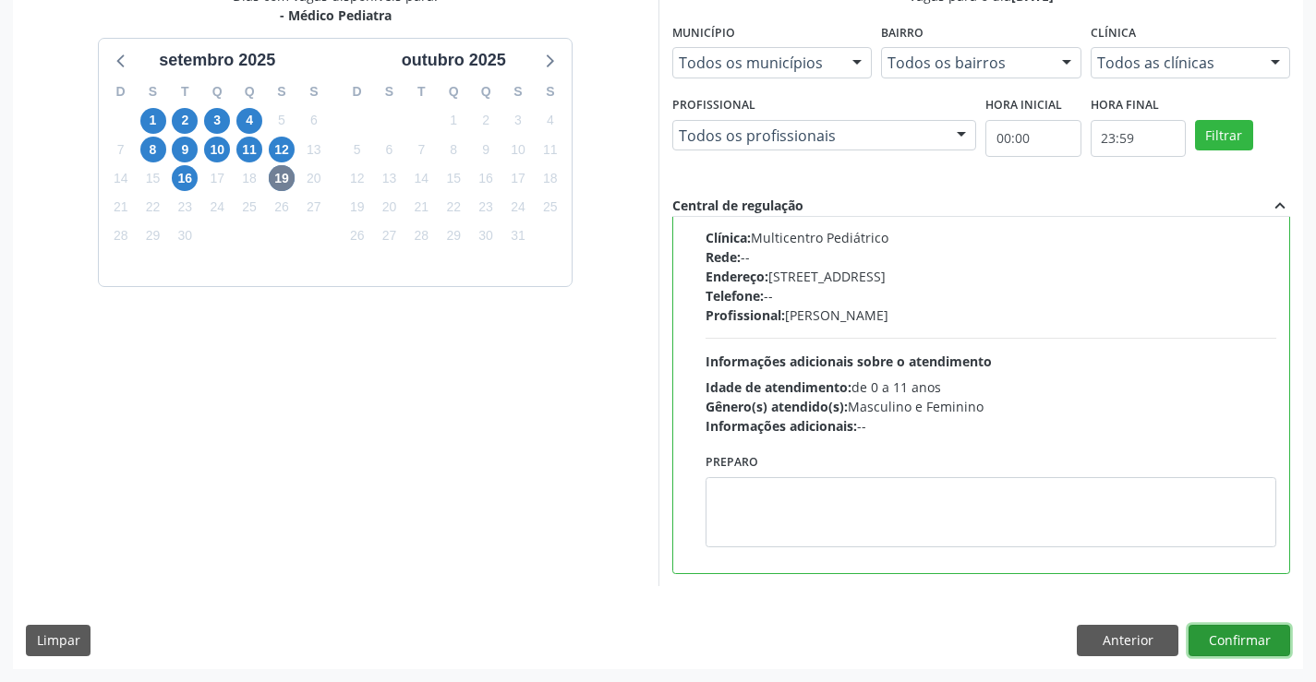
click at [1205, 631] on button "Confirmar" at bounding box center [1239, 640] width 102 height 31
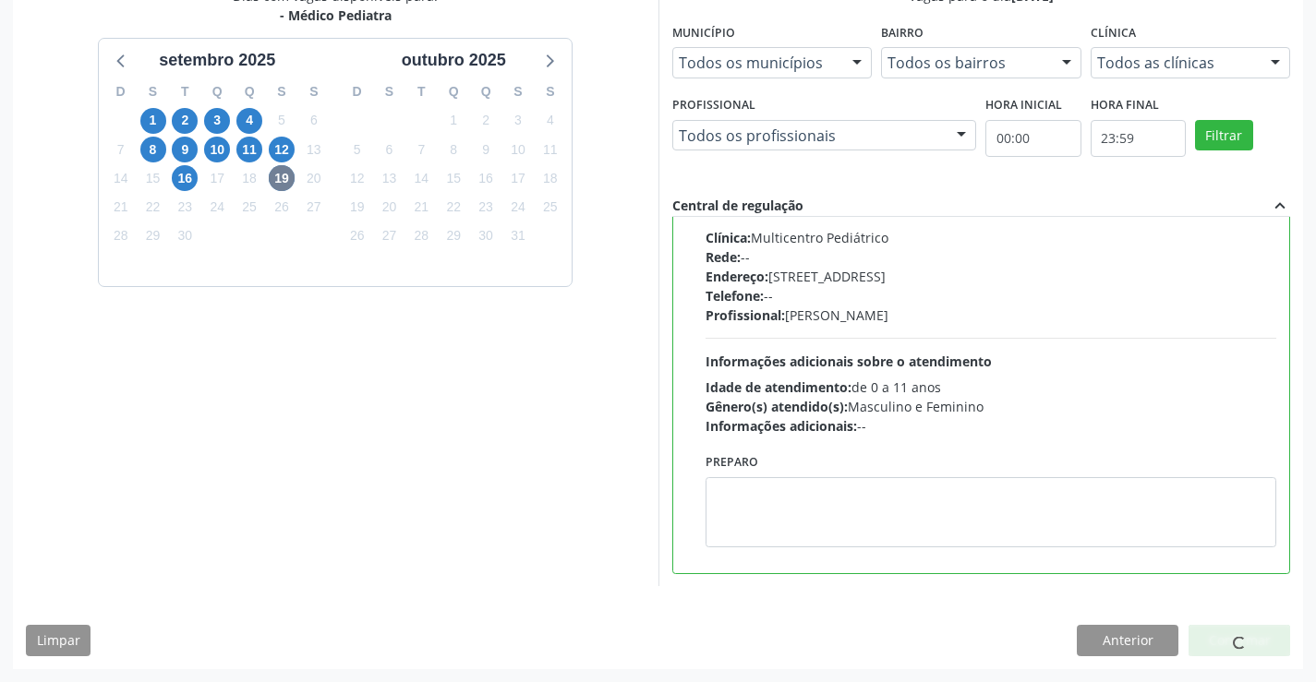
scroll to position [0, 0]
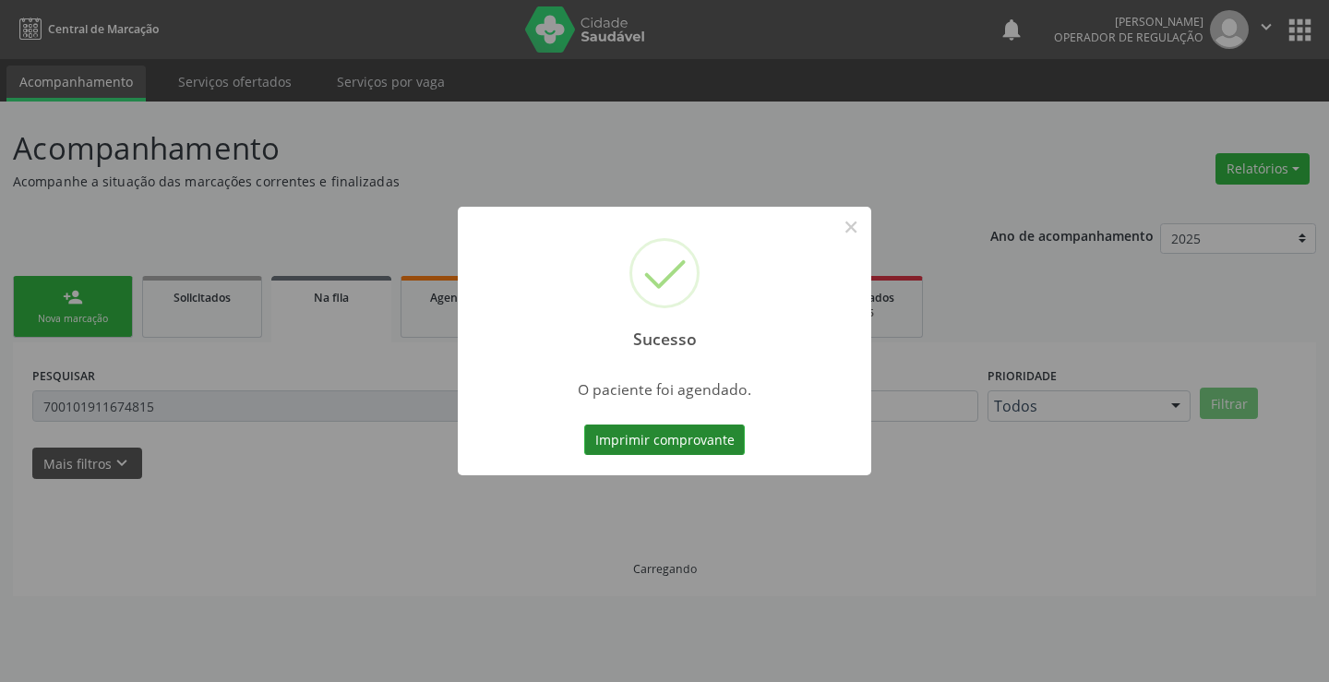
click at [633, 443] on button "Imprimir comprovante" at bounding box center [664, 440] width 161 height 31
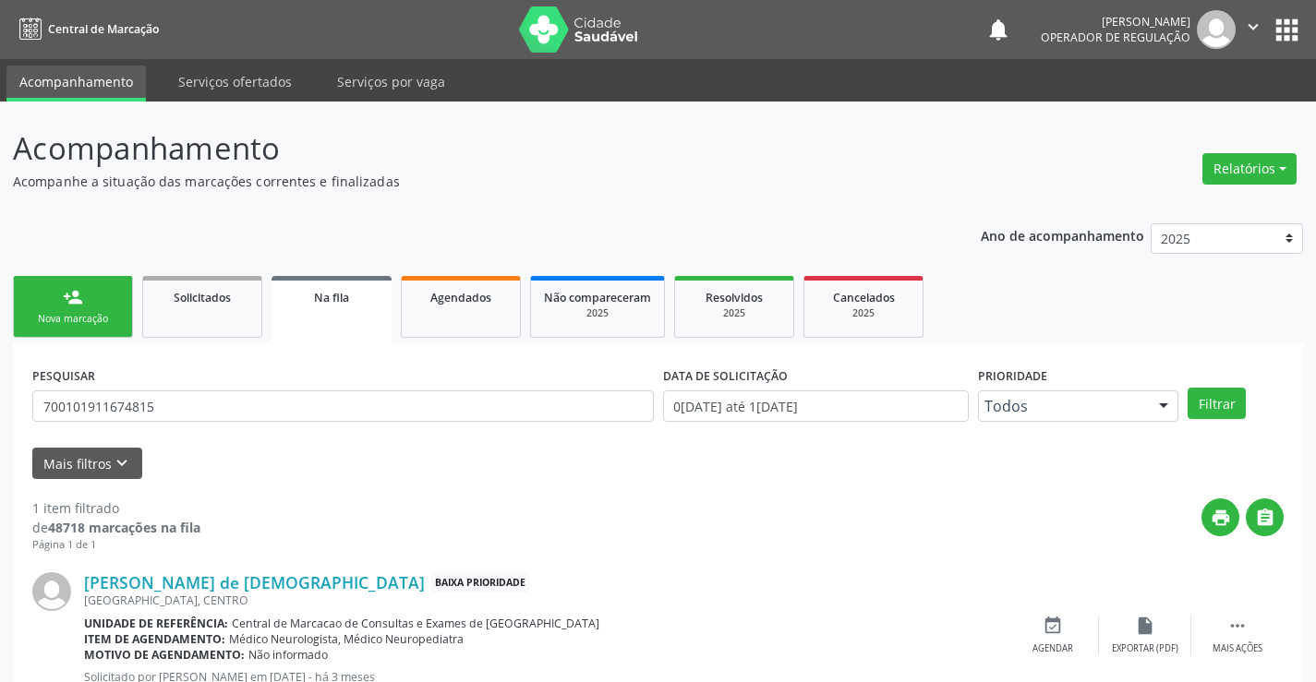
click at [58, 299] on link "person_add Nova marcação" at bounding box center [73, 307] width 120 height 62
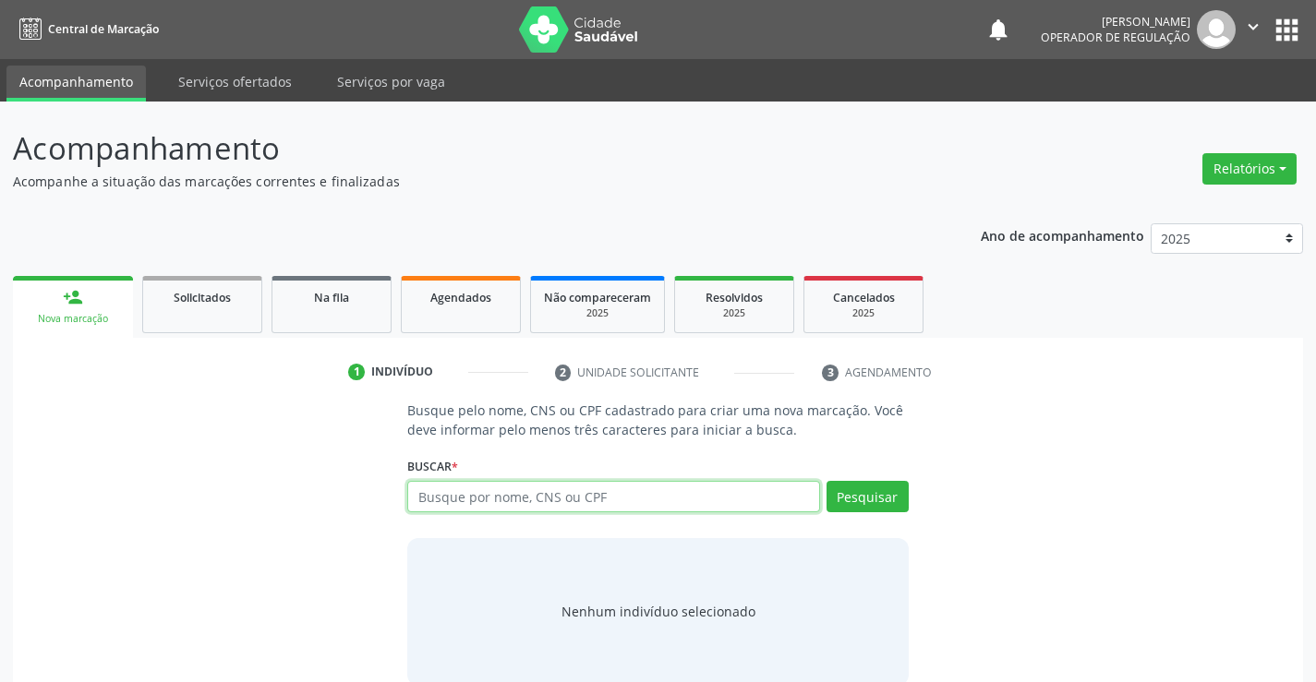
click at [547, 496] on input "text" at bounding box center [613, 496] width 412 height 31
type input "706401184461082"
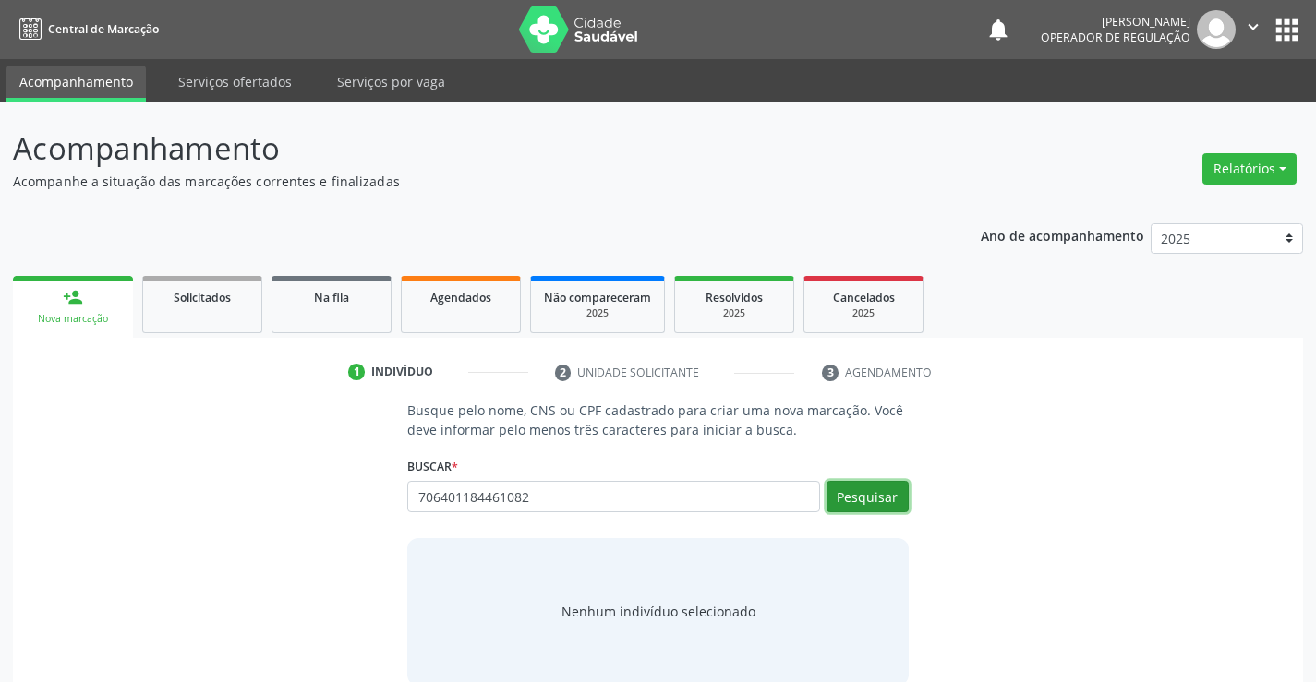
click at [896, 487] on button "Pesquisar" at bounding box center [867, 496] width 82 height 31
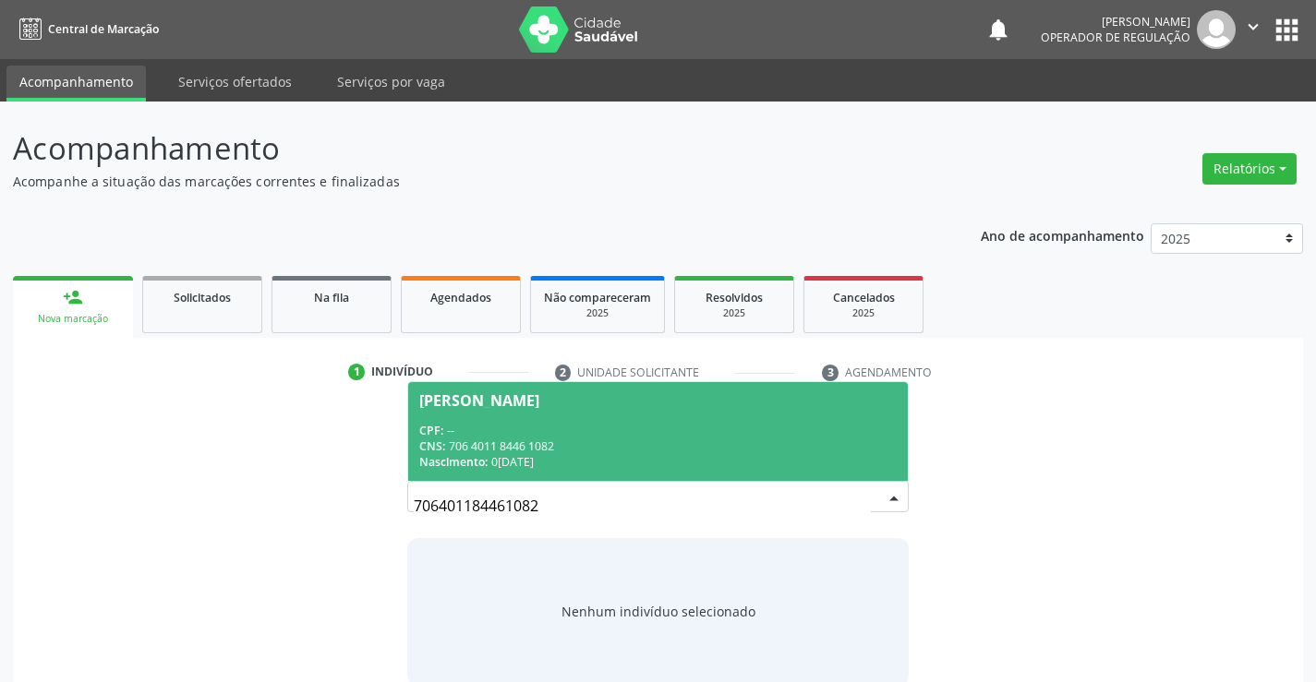
click at [704, 408] on span "Ailton Andre Araujo Nascimento CPF: -- CNS: 706 4011 8446 1082 Nascimento: 01/0…" at bounding box center [657, 431] width 499 height 99
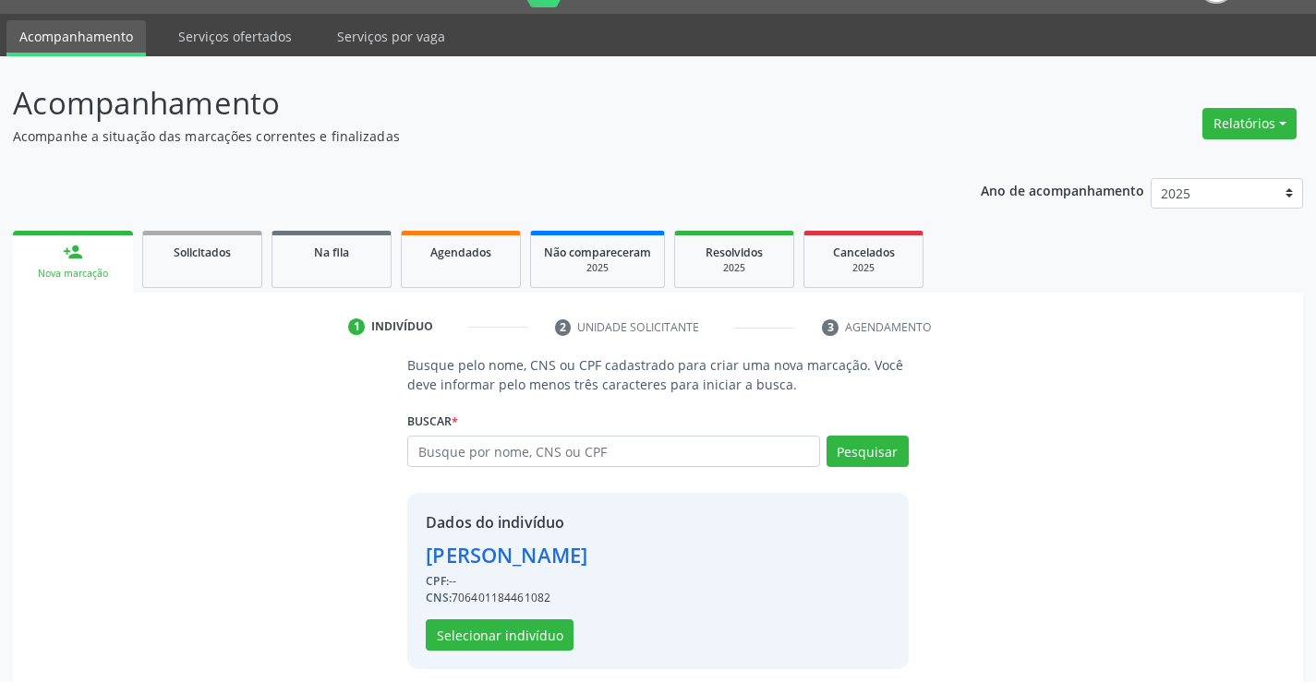
scroll to position [58, 0]
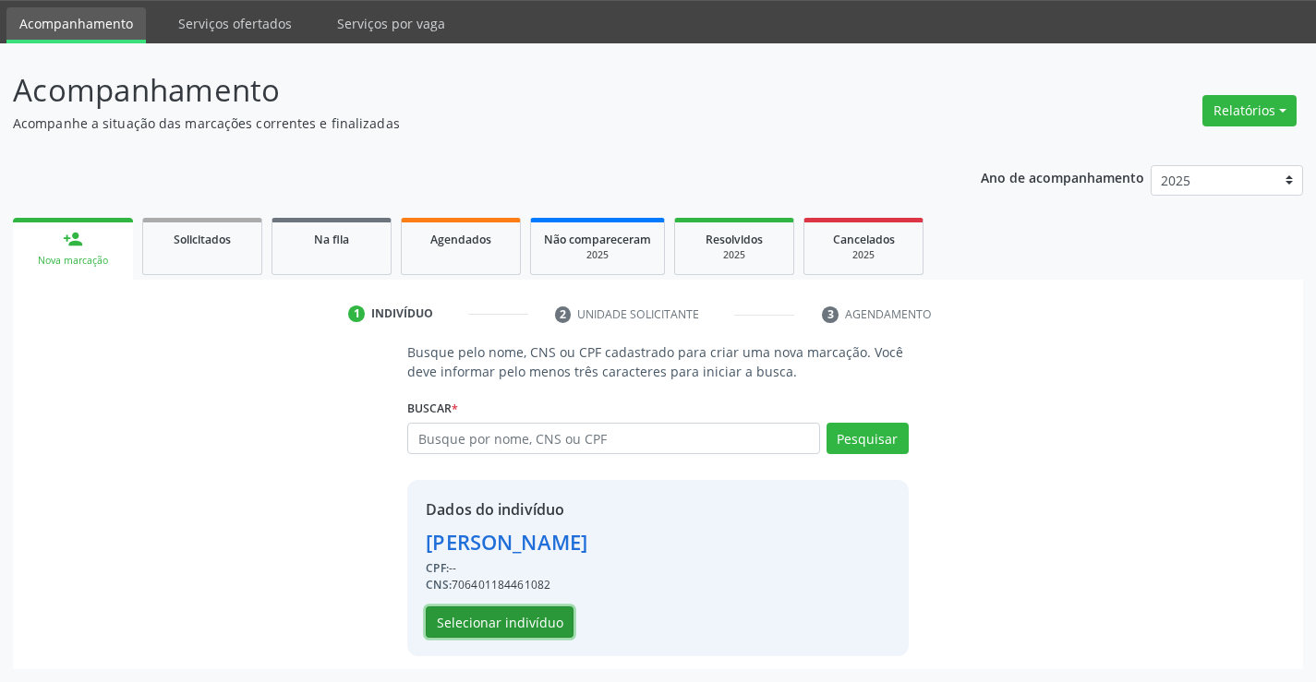
click at [482, 621] on button "Selecionar indivíduo" at bounding box center [500, 622] width 148 height 31
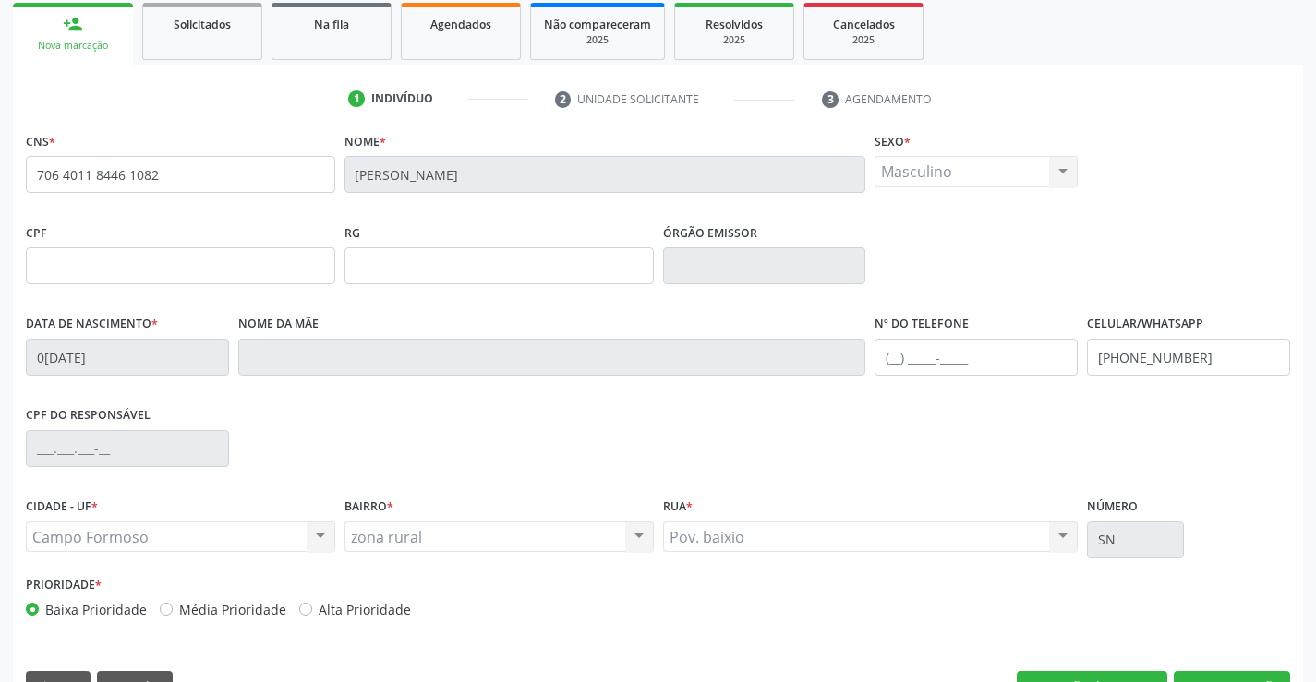
scroll to position [319, 0]
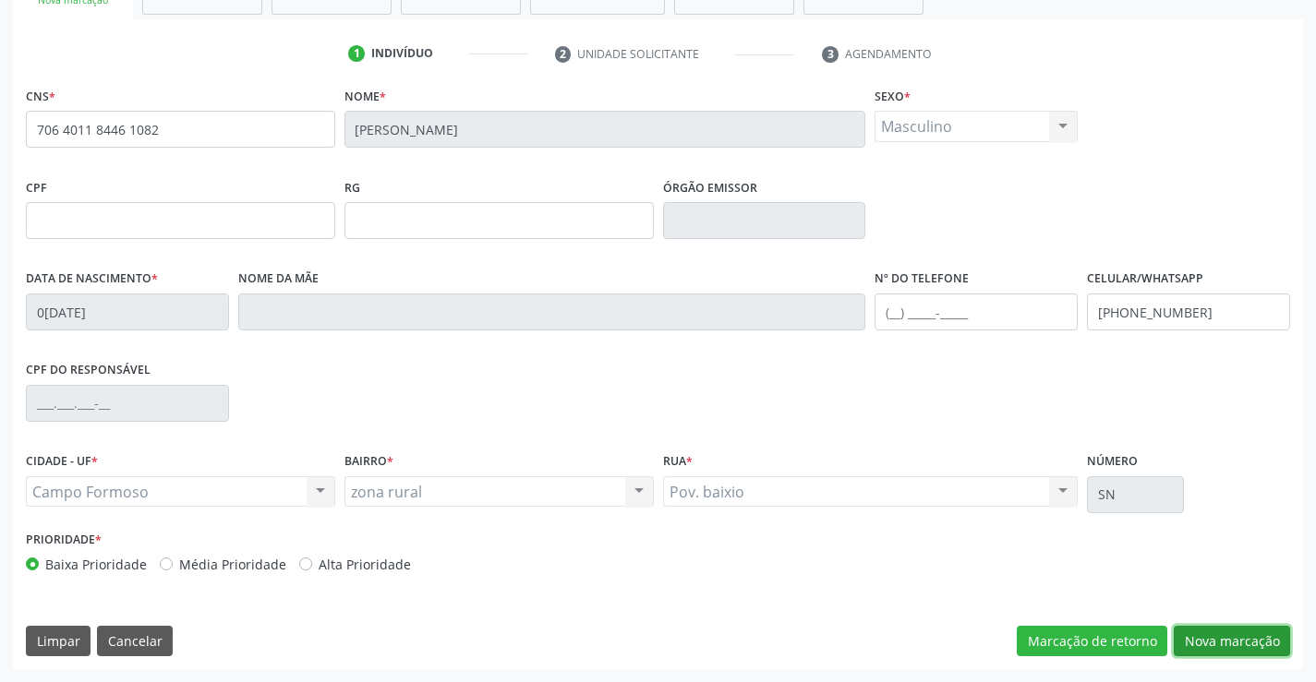
click at [1216, 632] on button "Nova marcação" at bounding box center [1231, 641] width 116 height 31
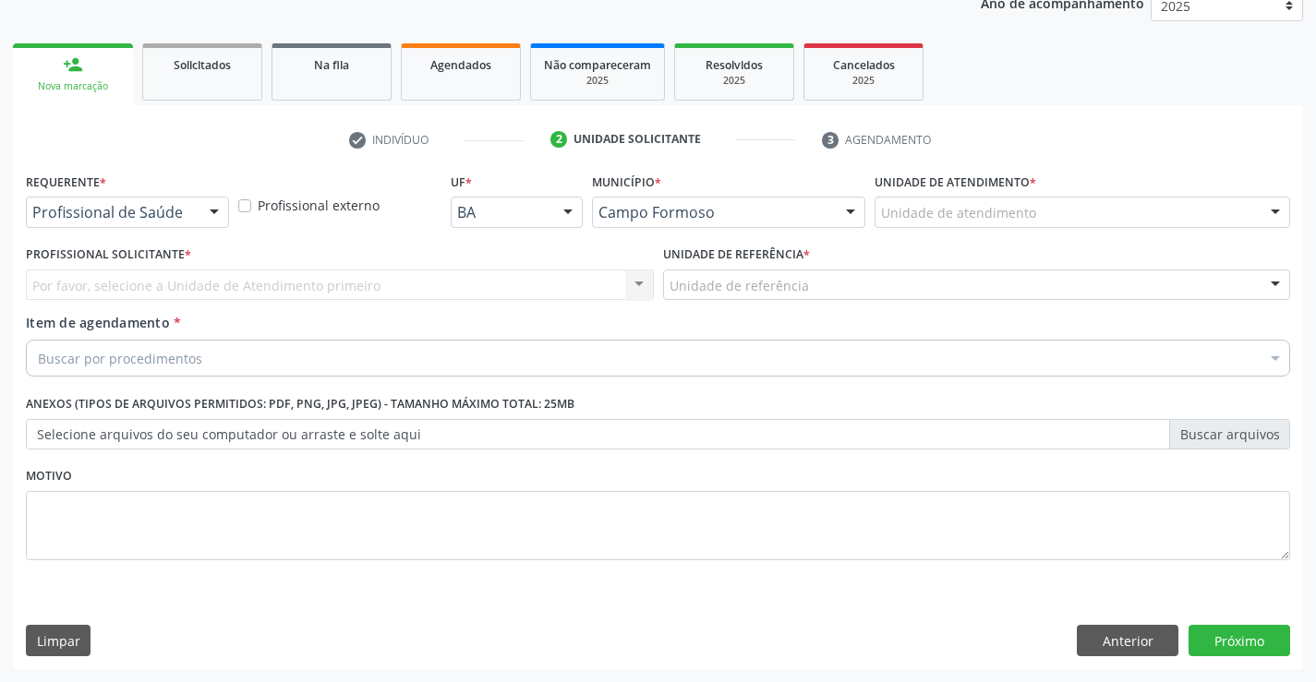
scroll to position [233, 0]
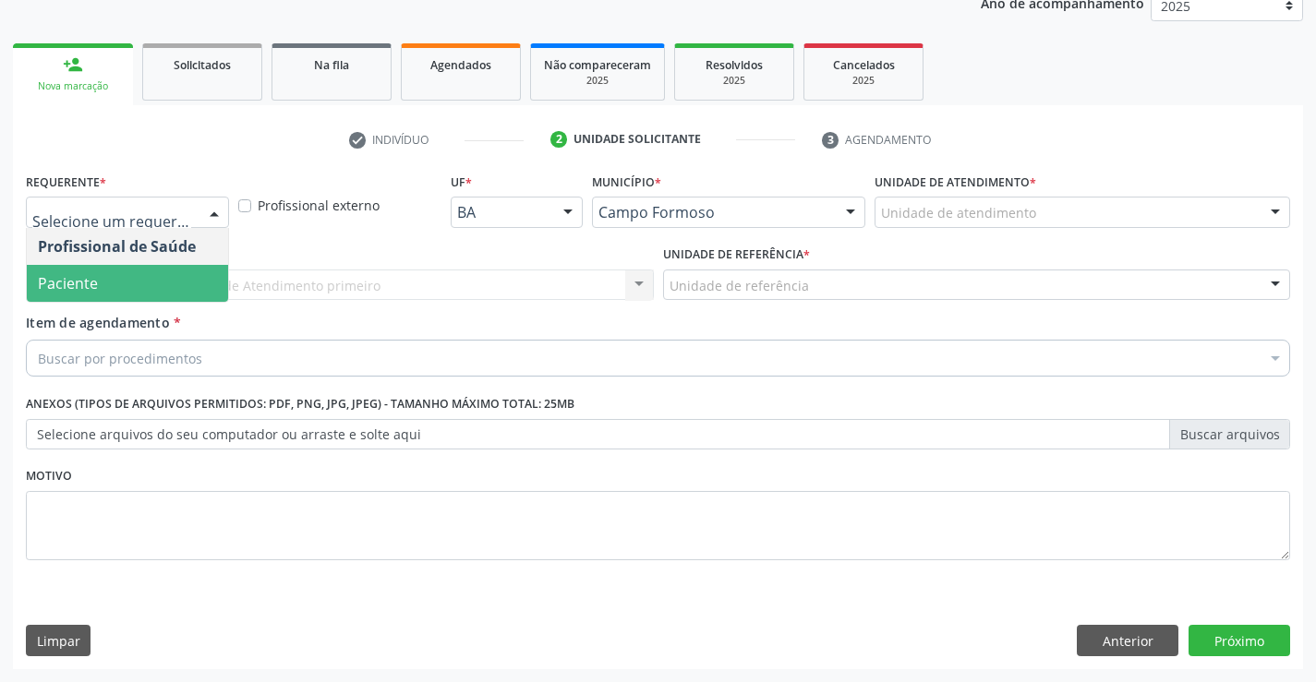
click at [114, 277] on span "Paciente" at bounding box center [127, 283] width 201 height 37
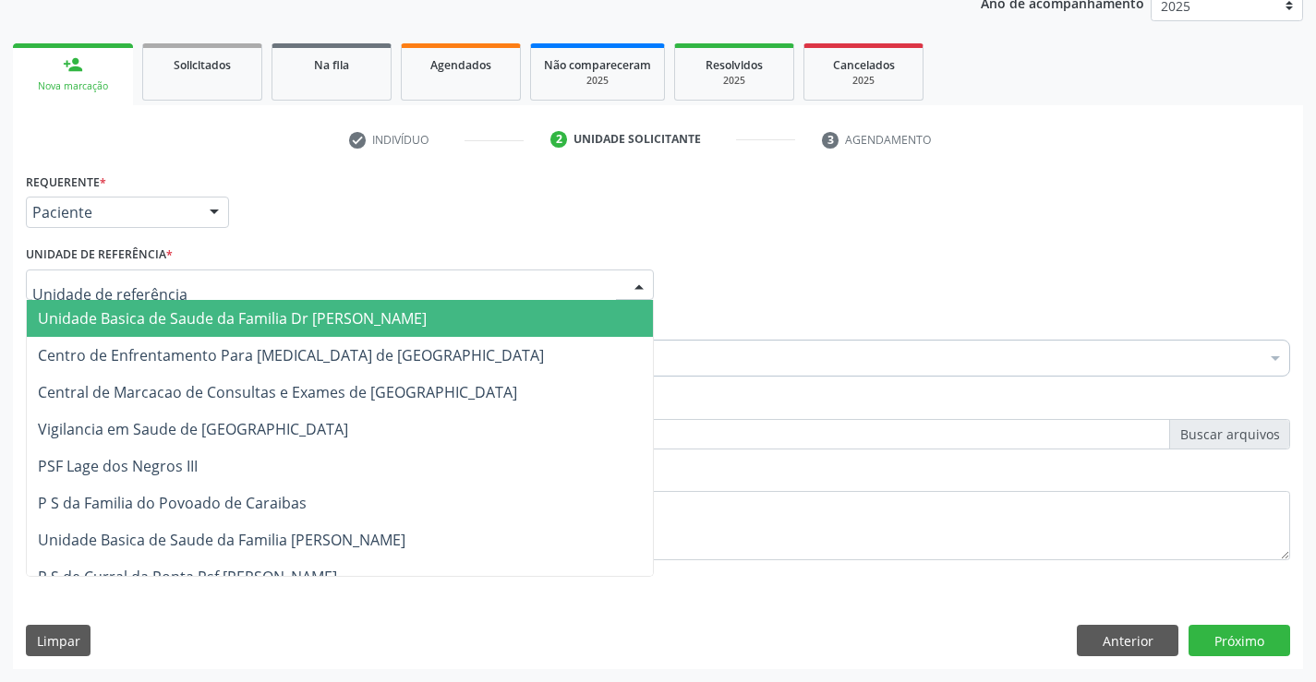
click at [119, 319] on span "Unidade Basica de Saude da Familia Dr [PERSON_NAME]" at bounding box center [232, 318] width 389 height 20
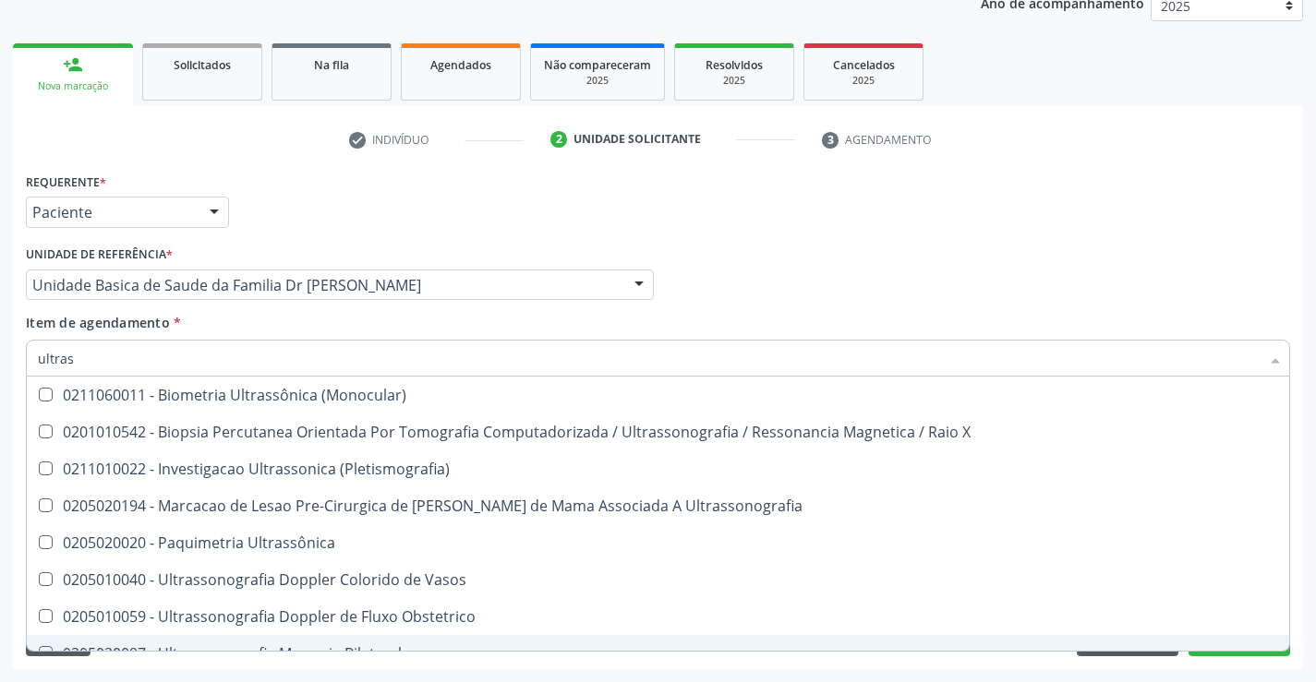
type input "ultrass"
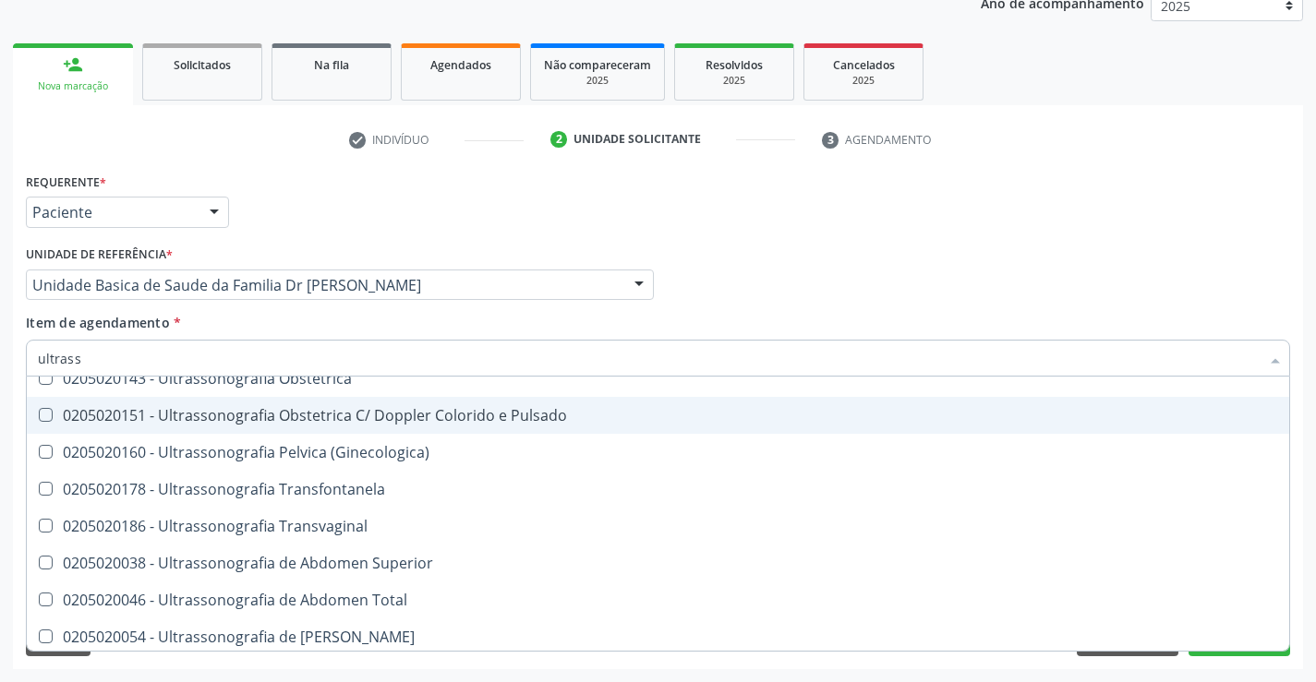
scroll to position [369, 0]
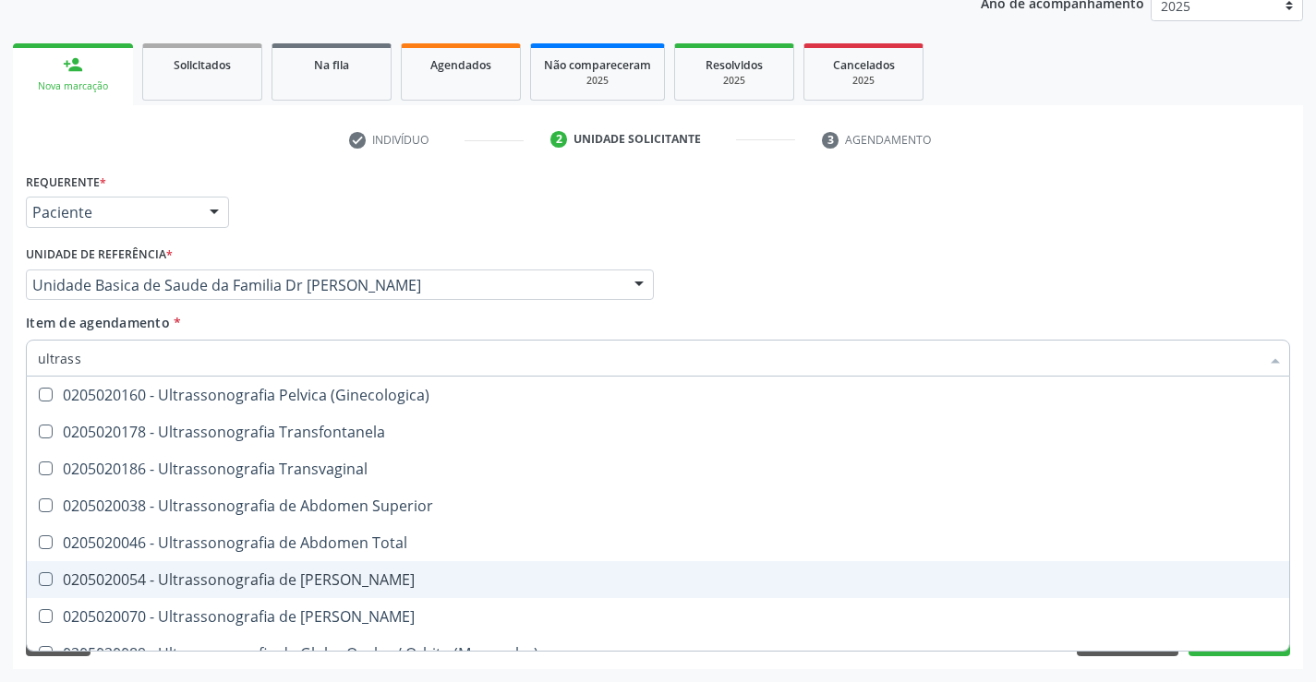
click at [456, 573] on div "0205020054 - Ultrassonografia de Aparelho Urinario" at bounding box center [658, 579] width 1240 height 15
checkbox Urinario "true"
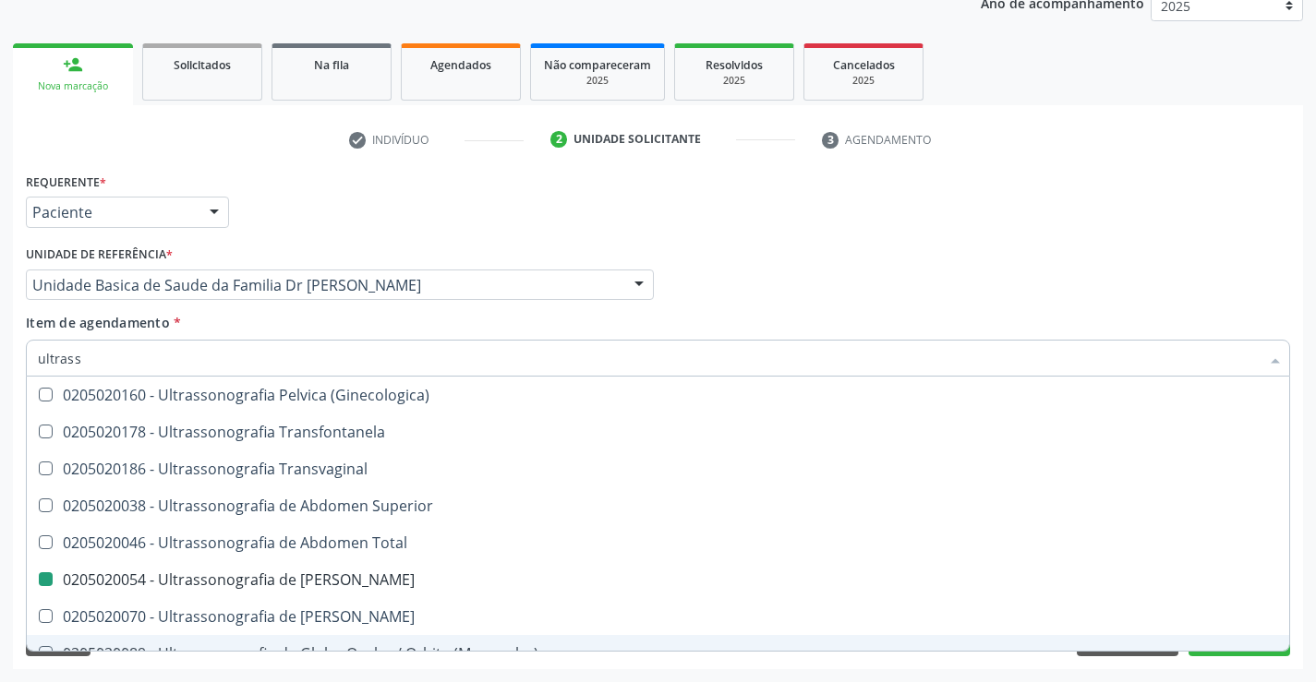
click at [1225, 662] on div "Requerente * Paciente Profissional de Saúde Paciente Nenhum resultado encontrad…" at bounding box center [658, 418] width 1290 height 501
checkbox X "true"
checkbox Urinario "false"
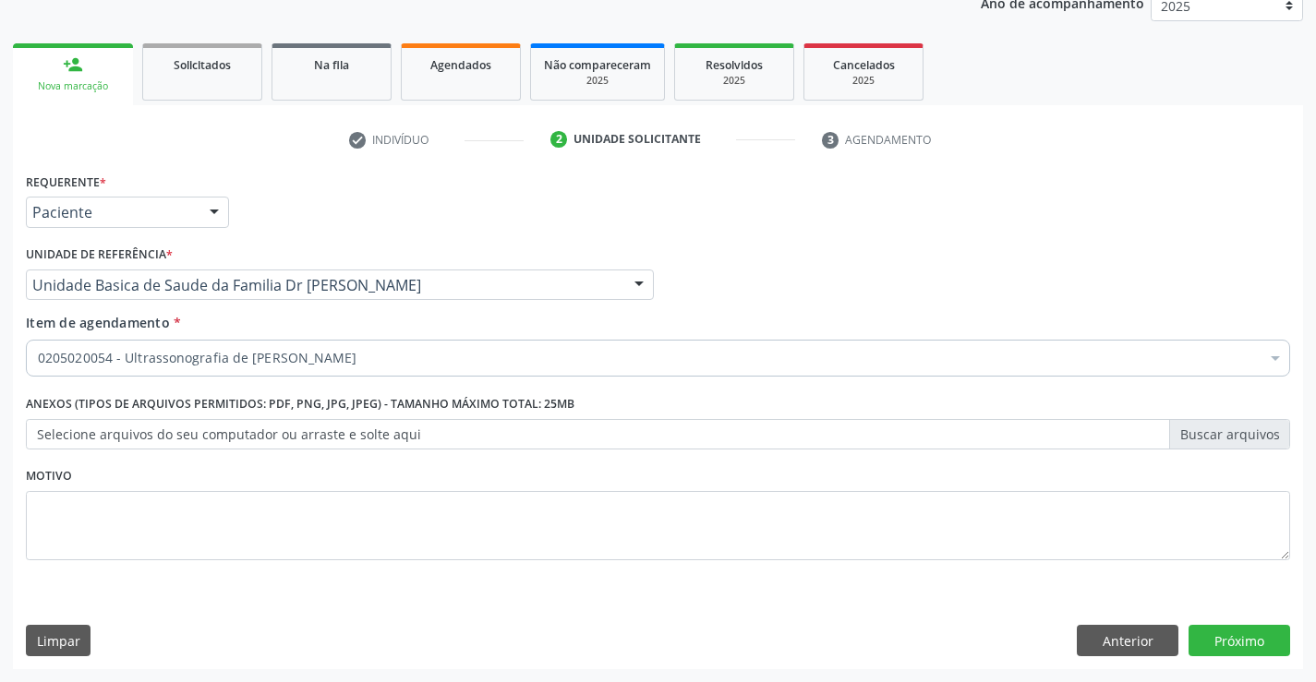
scroll to position [0, 0]
click at [1221, 641] on button "Próximo" at bounding box center [1239, 640] width 102 height 31
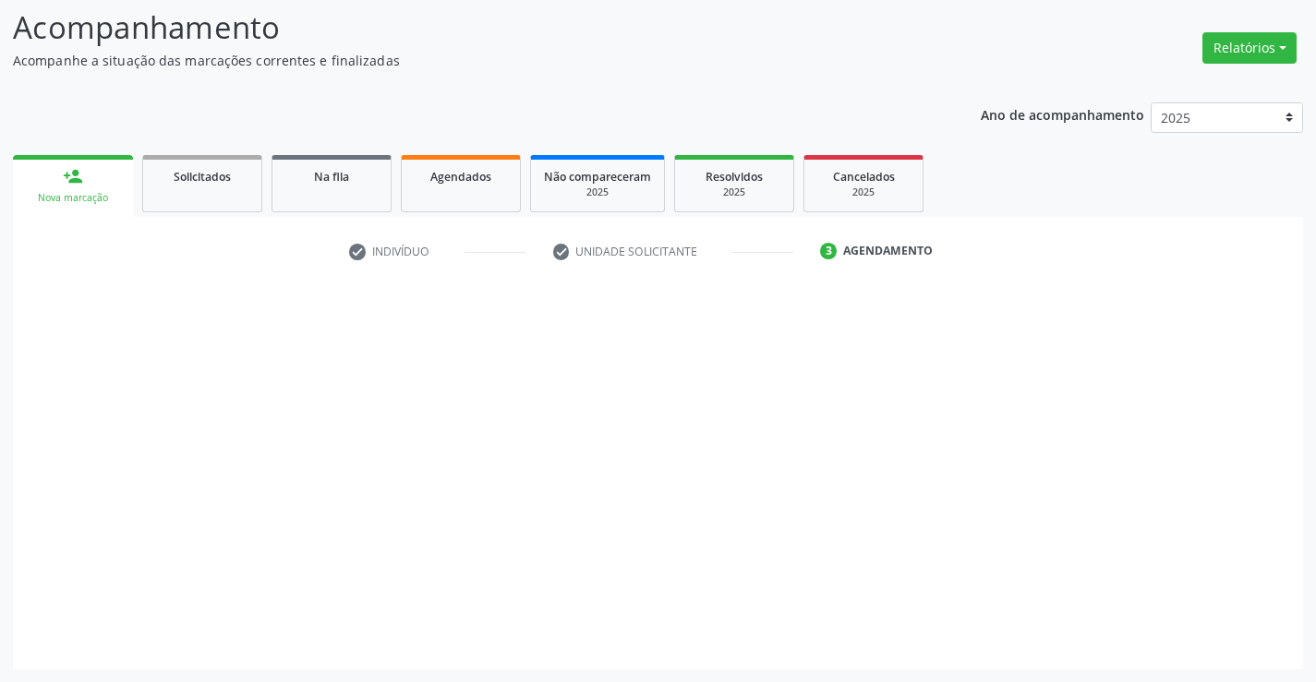
scroll to position [121, 0]
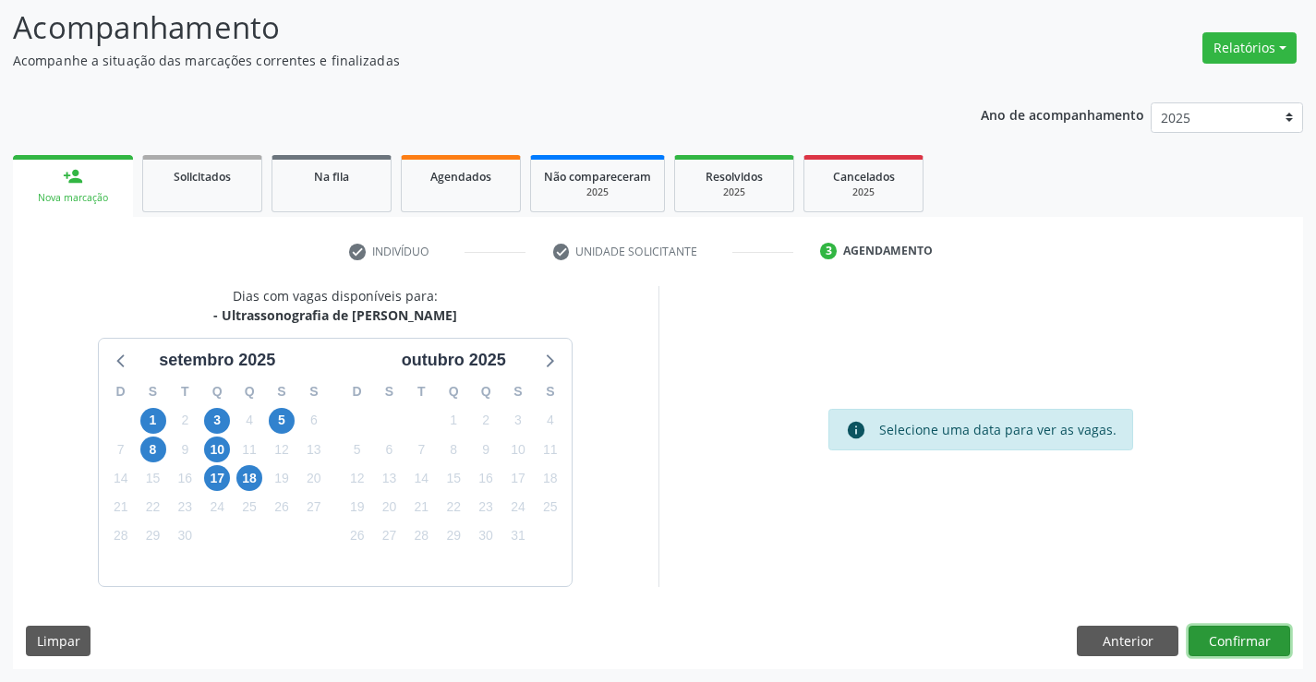
click at [1221, 640] on button "Confirmar" at bounding box center [1239, 641] width 102 height 31
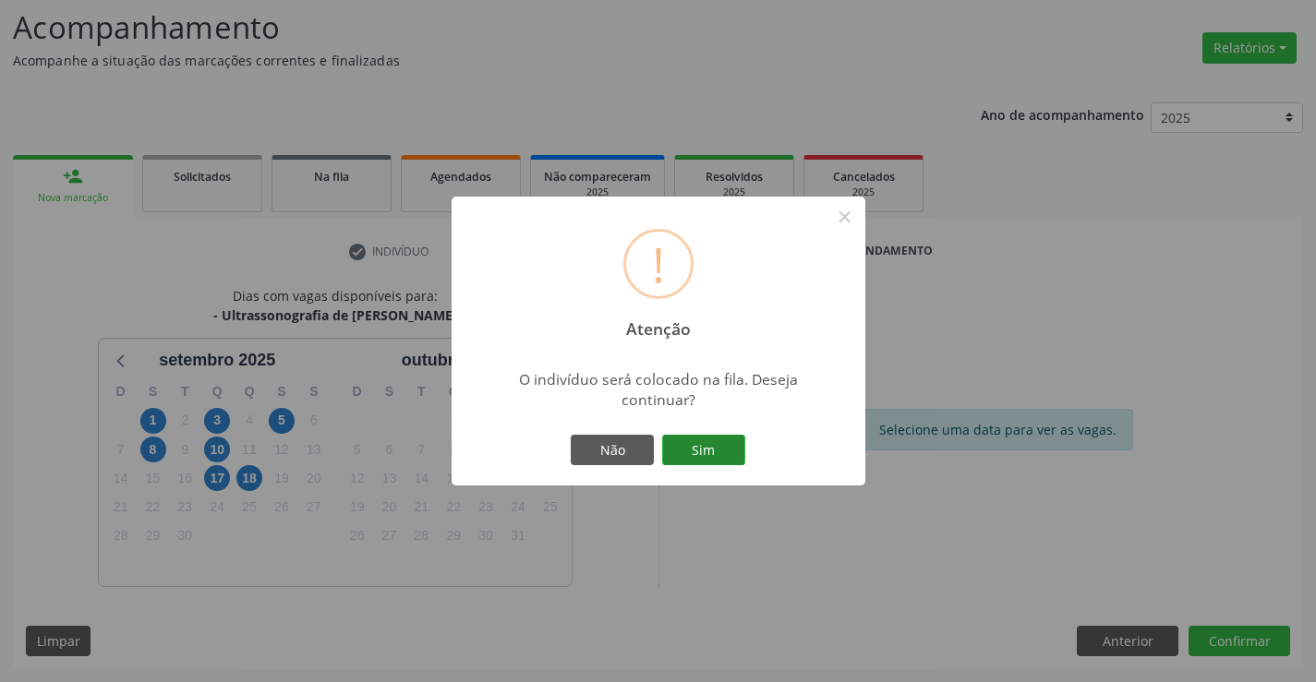
click at [687, 447] on button "Sim" at bounding box center [703, 450] width 83 height 31
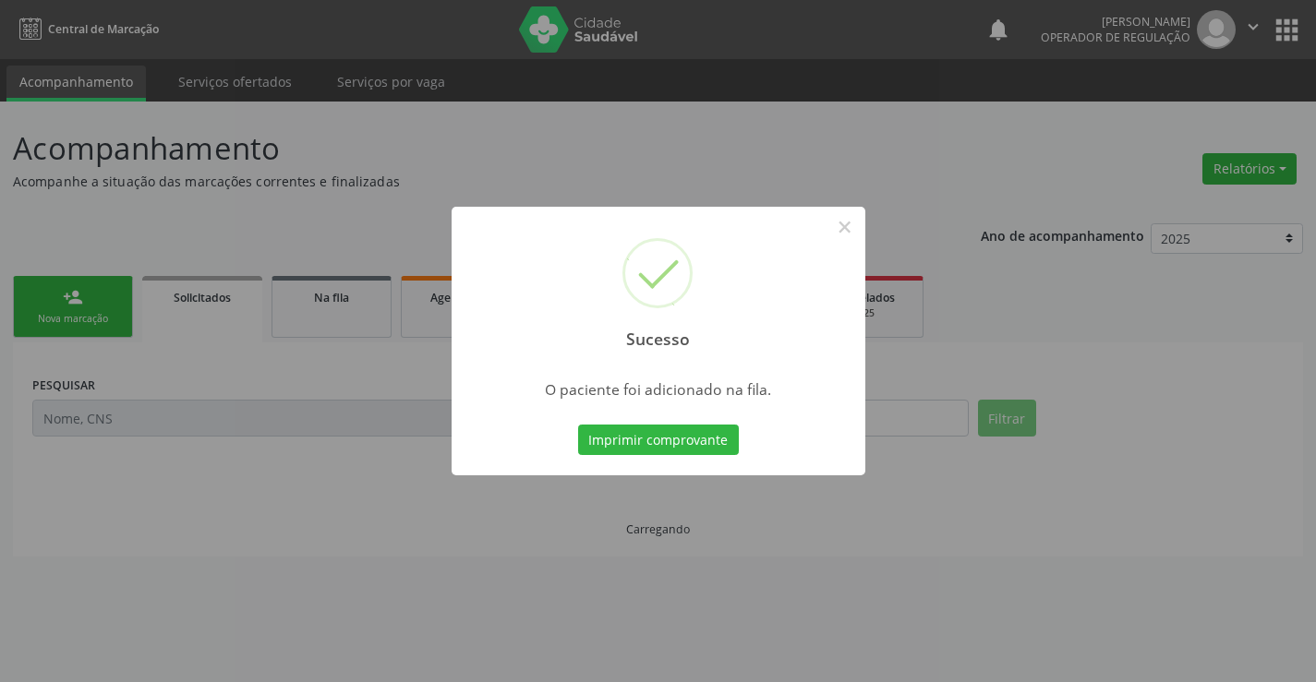
scroll to position [0, 0]
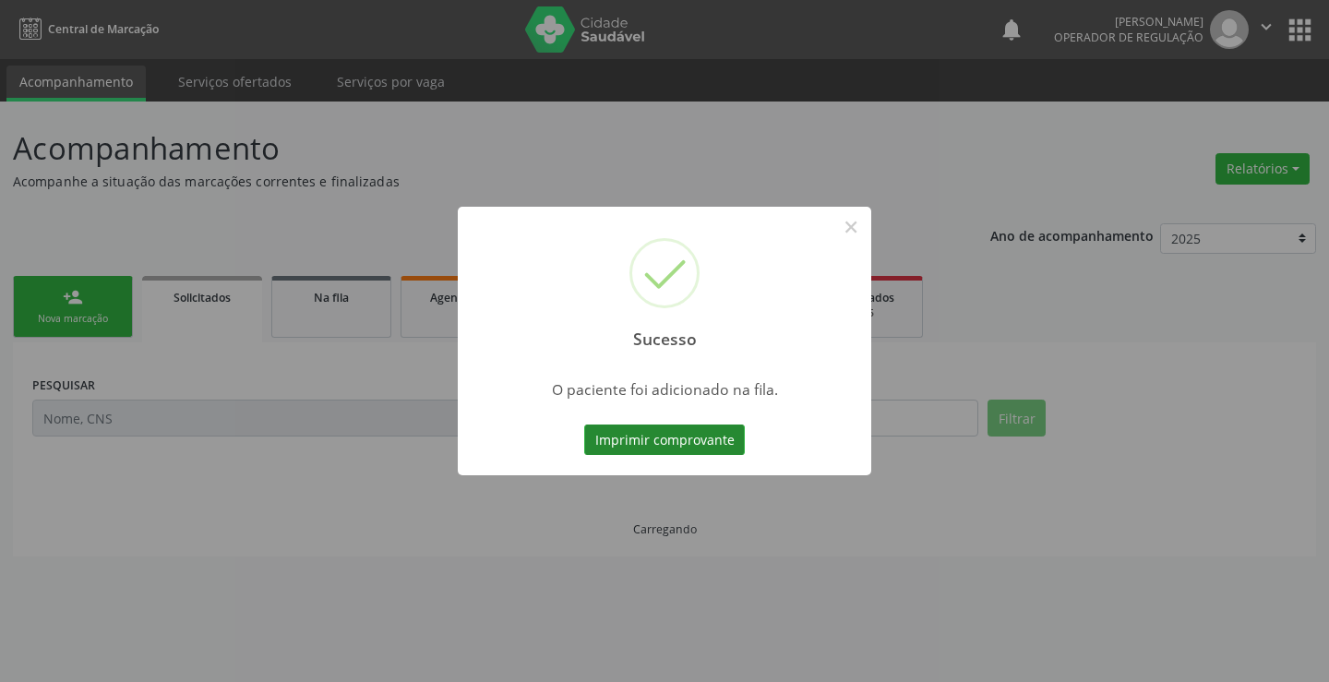
click at [702, 438] on button "Imprimir comprovante" at bounding box center [664, 440] width 161 height 31
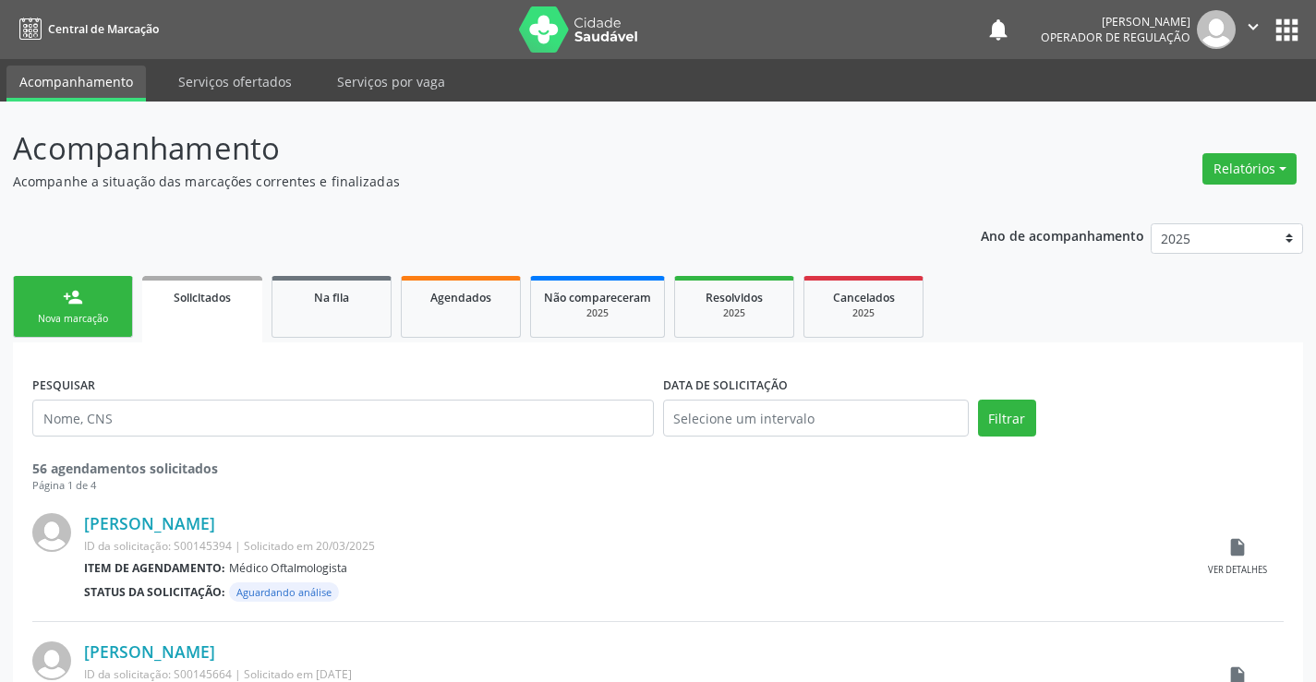
click at [461, 549] on div "ID da solicitação: S00145394 | Solicitado em 20/03/2025" at bounding box center [637, 546] width 1107 height 13
click at [60, 292] on link "person_add Nova marcação" at bounding box center [73, 307] width 120 height 62
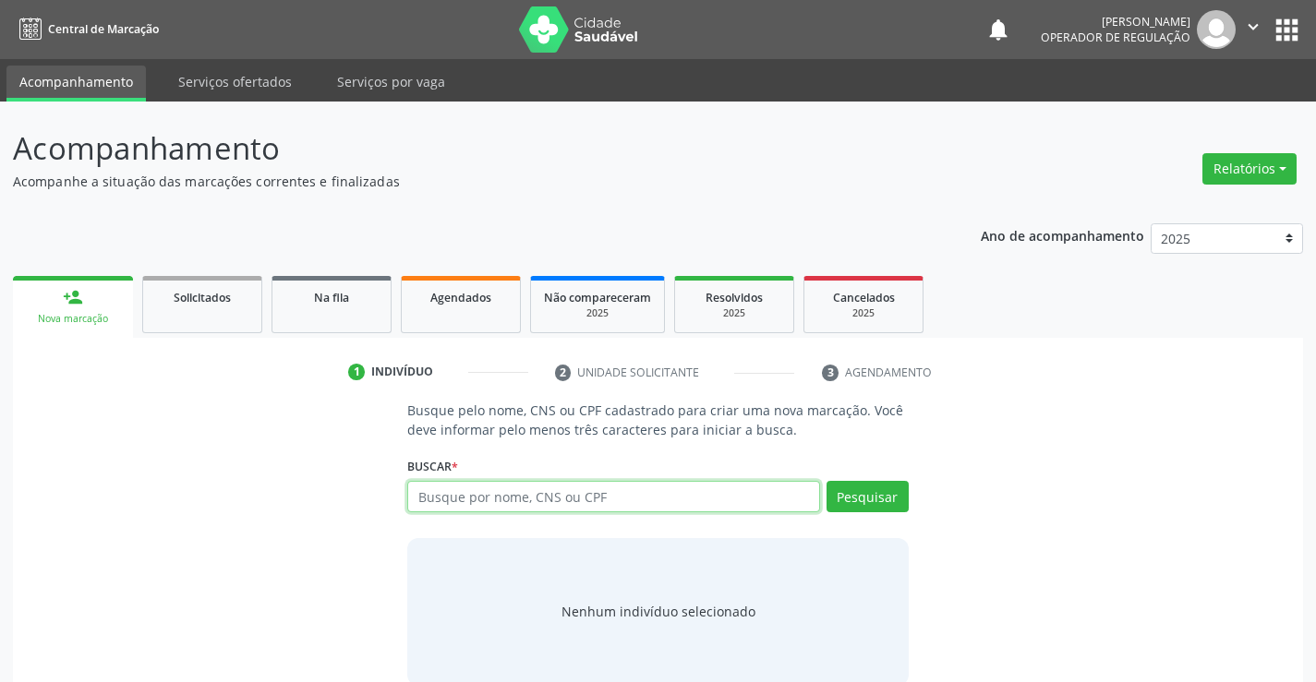
click at [581, 495] on input "text" at bounding box center [613, 496] width 412 height 31
type input "702407078510728"
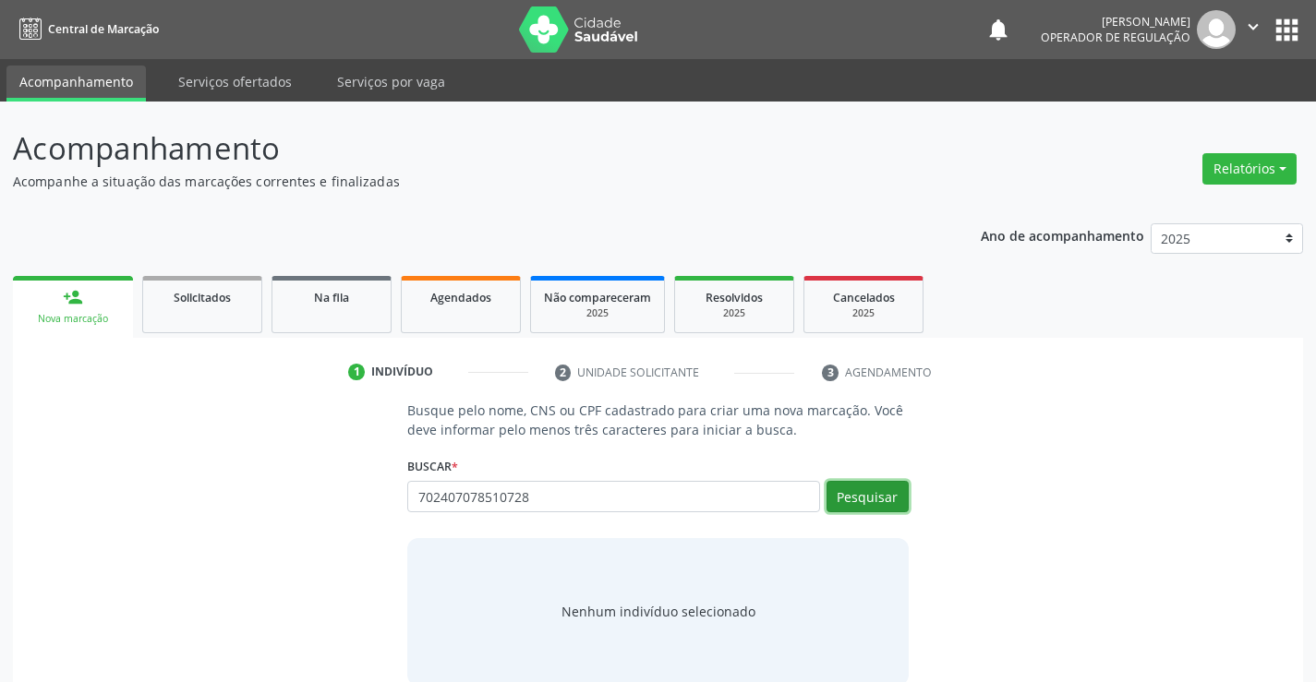
click at [874, 495] on button "Pesquisar" at bounding box center [867, 496] width 82 height 31
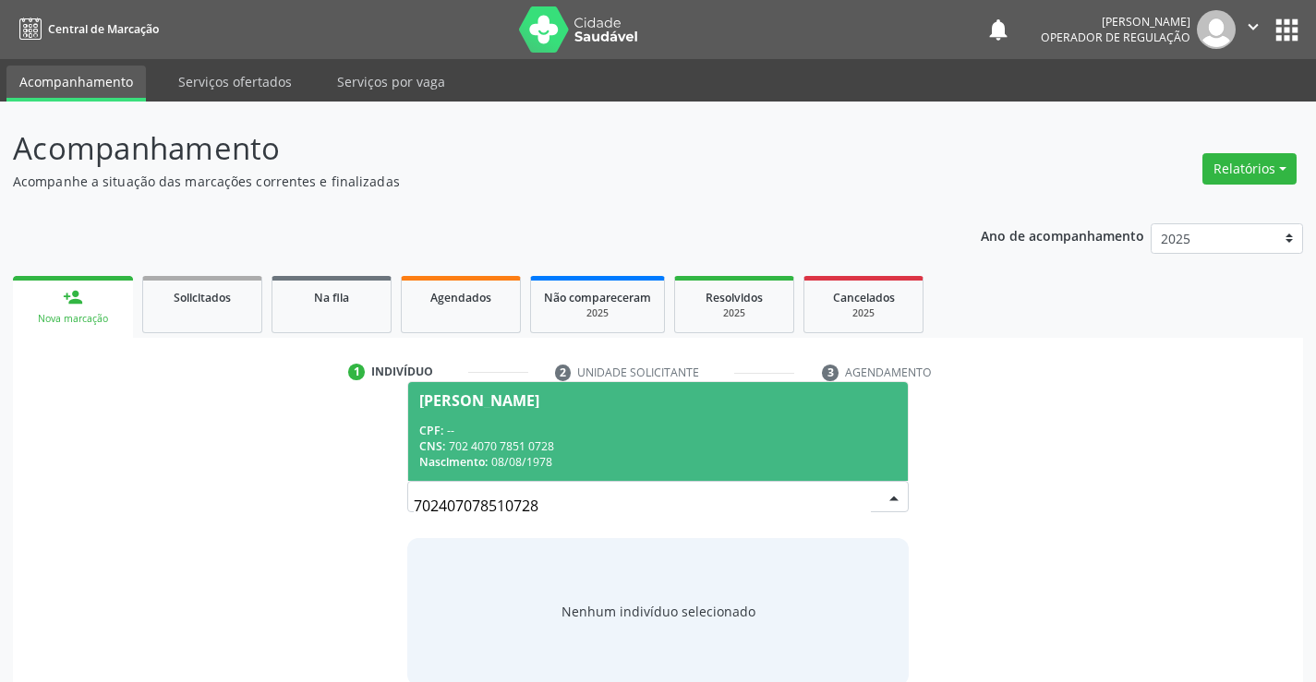
click at [707, 443] on div "CNS: 702 4070 7851 0728" at bounding box center [657, 447] width 476 height 16
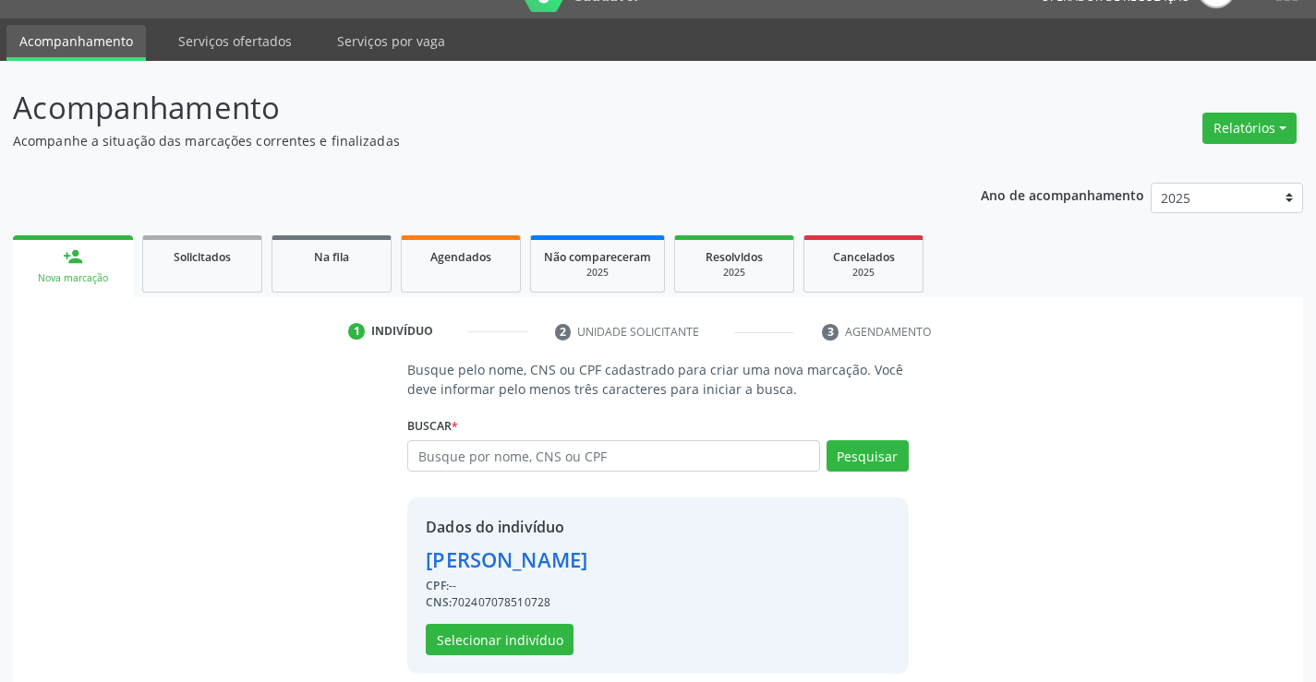
scroll to position [58, 0]
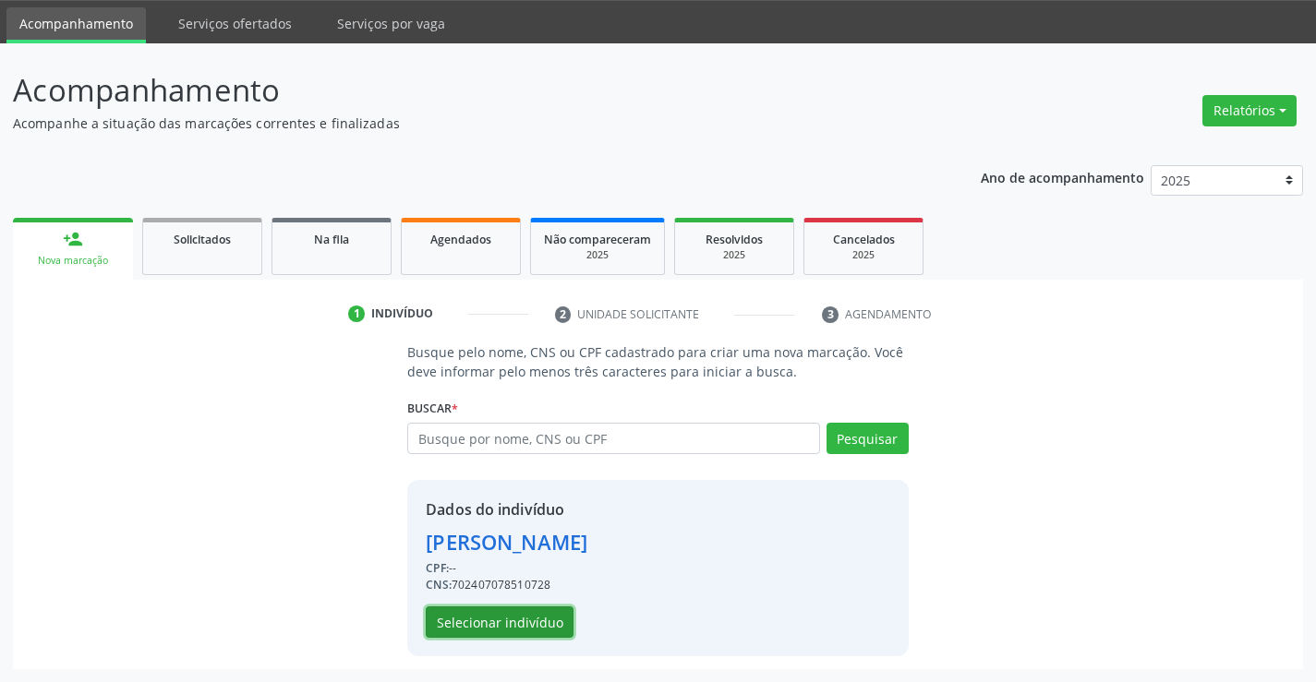
click at [535, 623] on button "Selecionar indivíduo" at bounding box center [500, 622] width 148 height 31
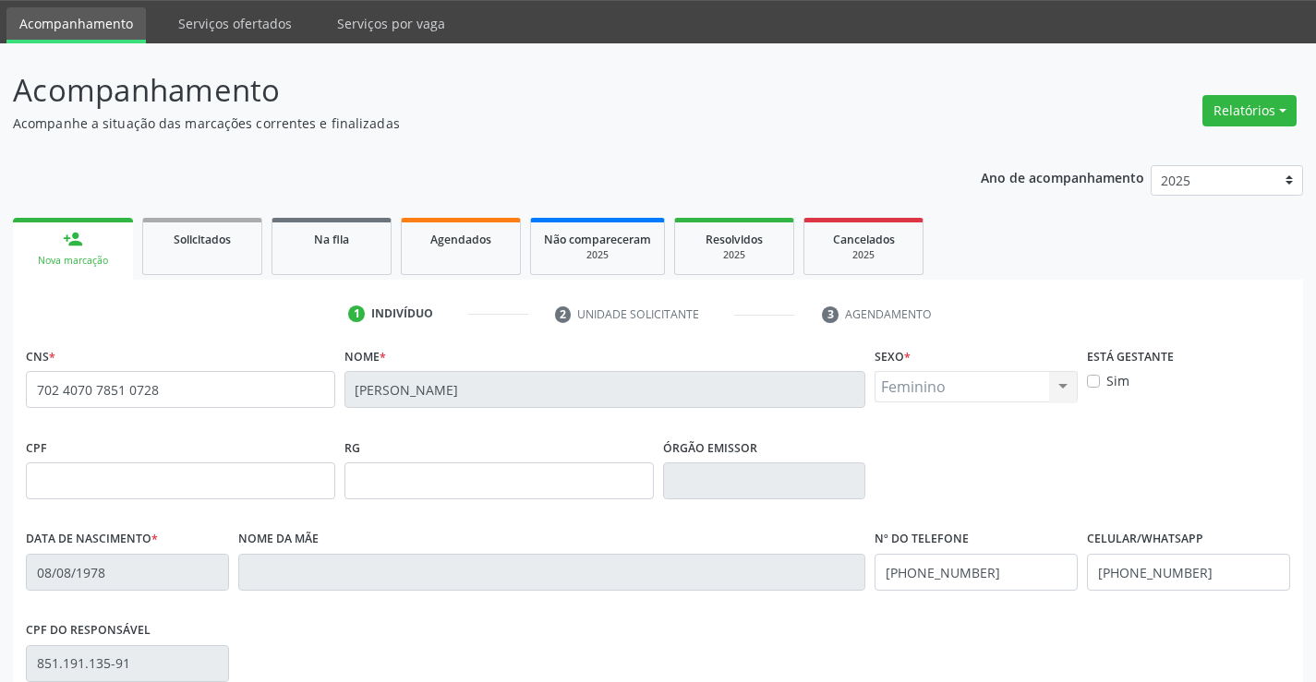
scroll to position [319, 0]
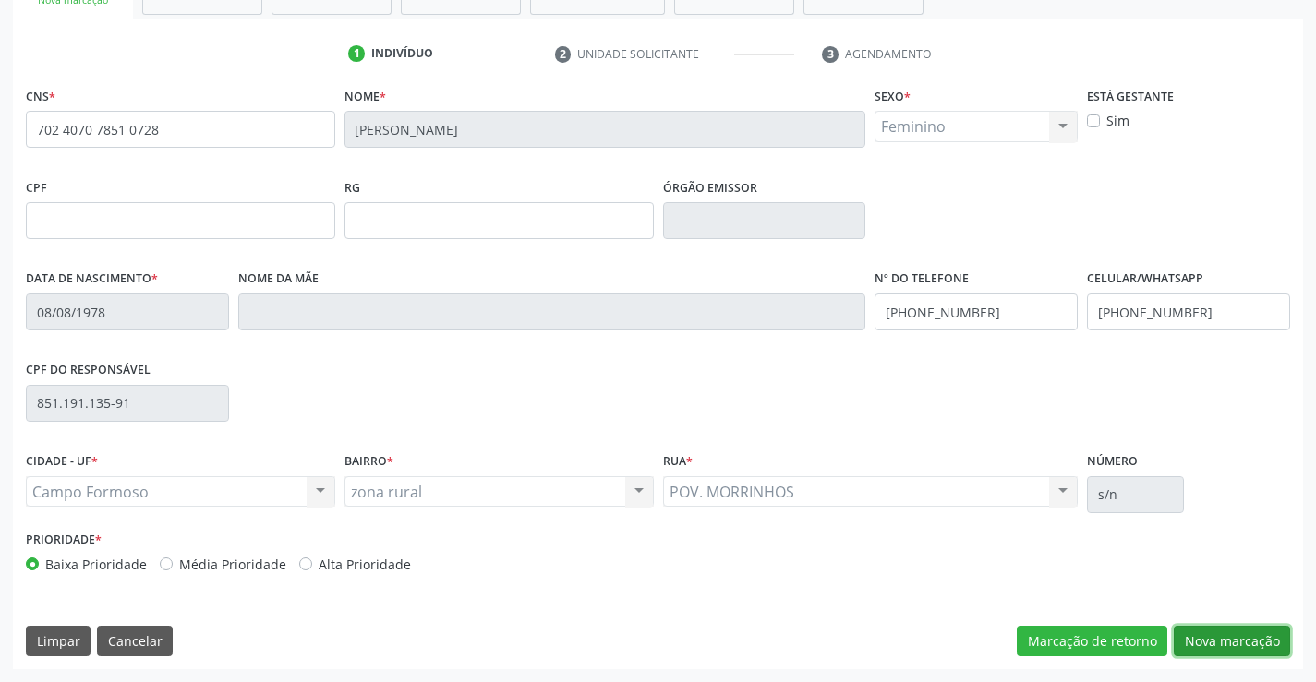
click at [1194, 639] on button "Nova marcação" at bounding box center [1231, 641] width 116 height 31
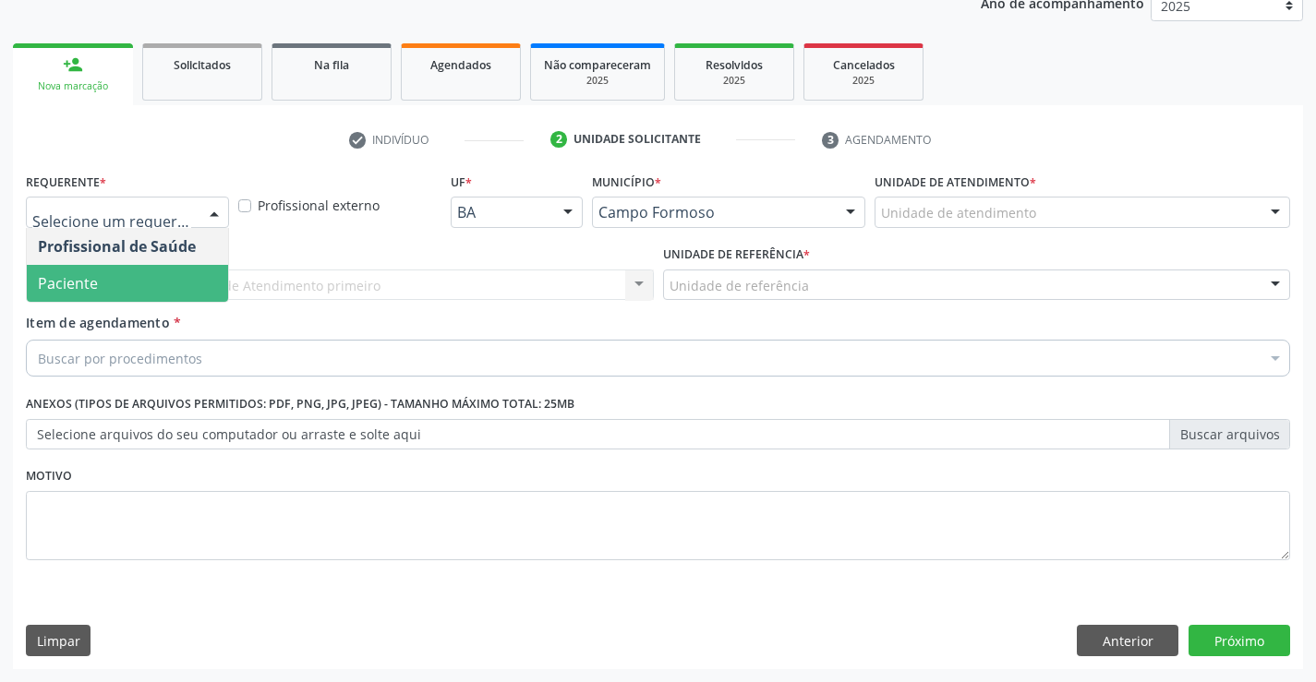
click at [124, 284] on span "Paciente" at bounding box center [127, 283] width 201 height 37
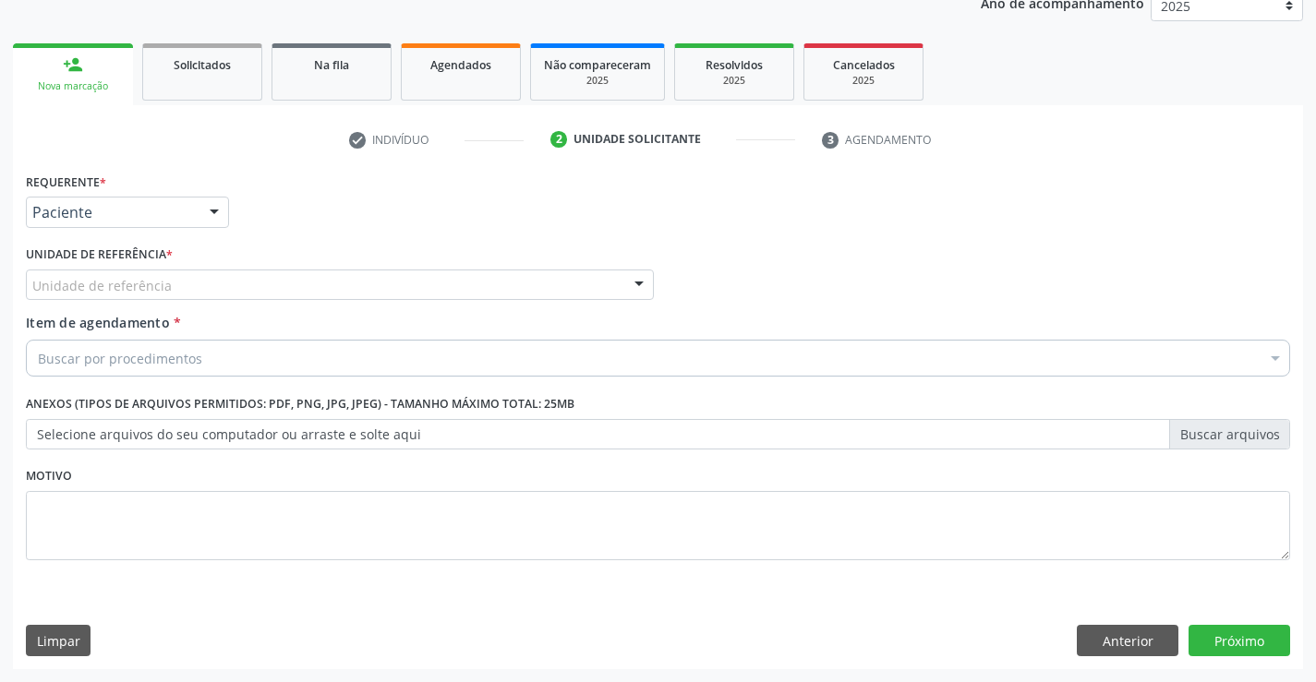
click at [121, 296] on div "Unidade de referência" at bounding box center [340, 285] width 628 height 31
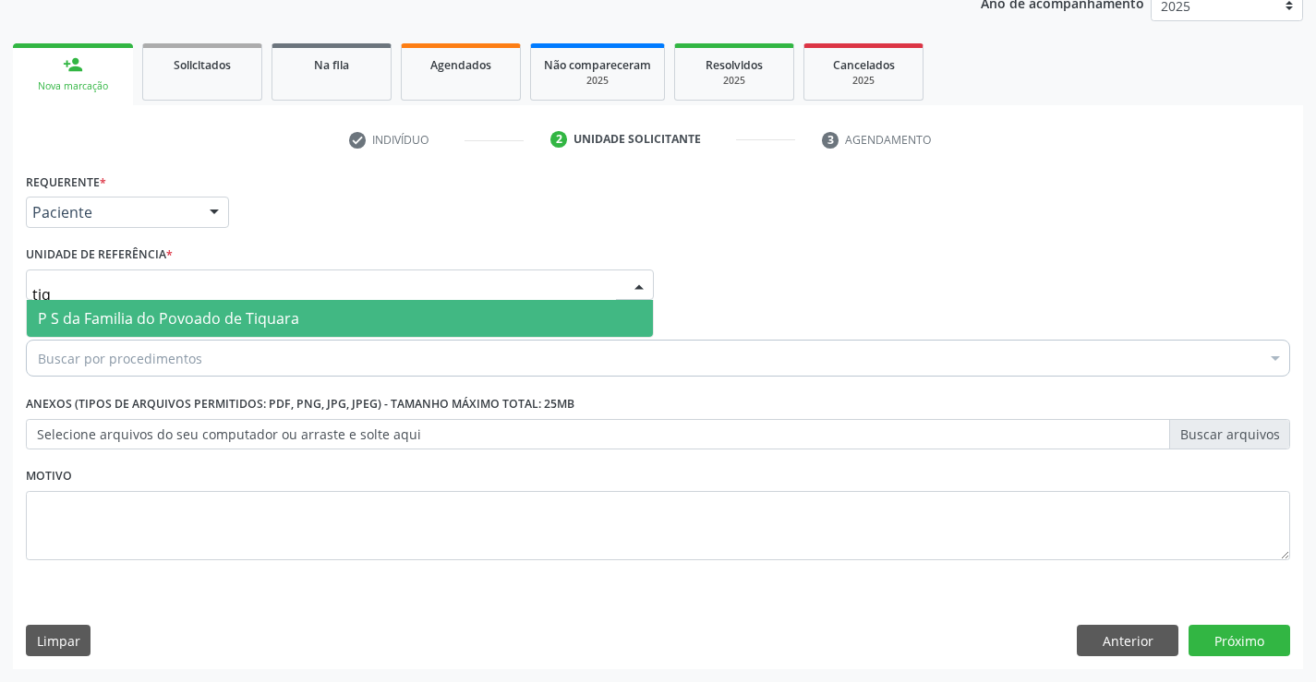
type input "tiqu"
click at [139, 308] on span "P S da Familia do Povoado de Tiquara" at bounding box center [168, 318] width 261 height 20
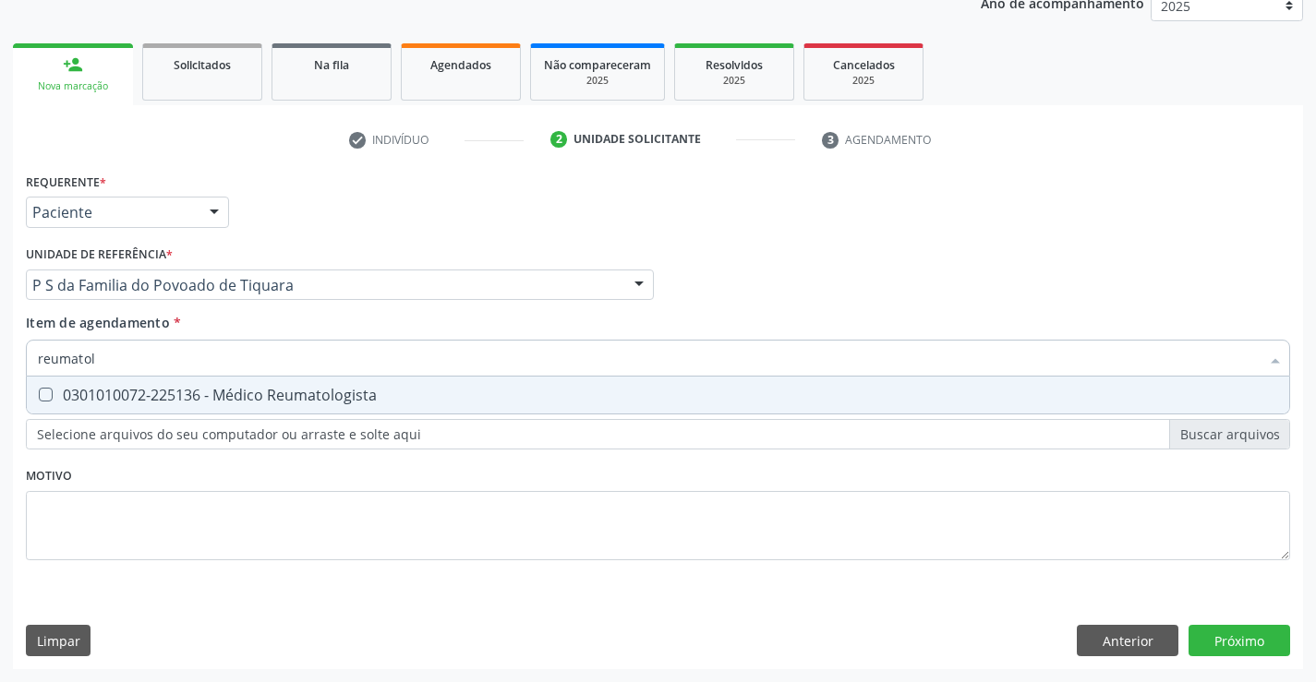
type input "reumatolo"
click at [160, 388] on div "0301010072-225136 - Médico Reumatologista" at bounding box center [658, 395] width 1240 height 15
checkbox Reumatologista "true"
click at [1208, 633] on div "Requerente * Paciente Profissional de Saúde Paciente Nenhum resultado encontrad…" at bounding box center [658, 418] width 1290 height 501
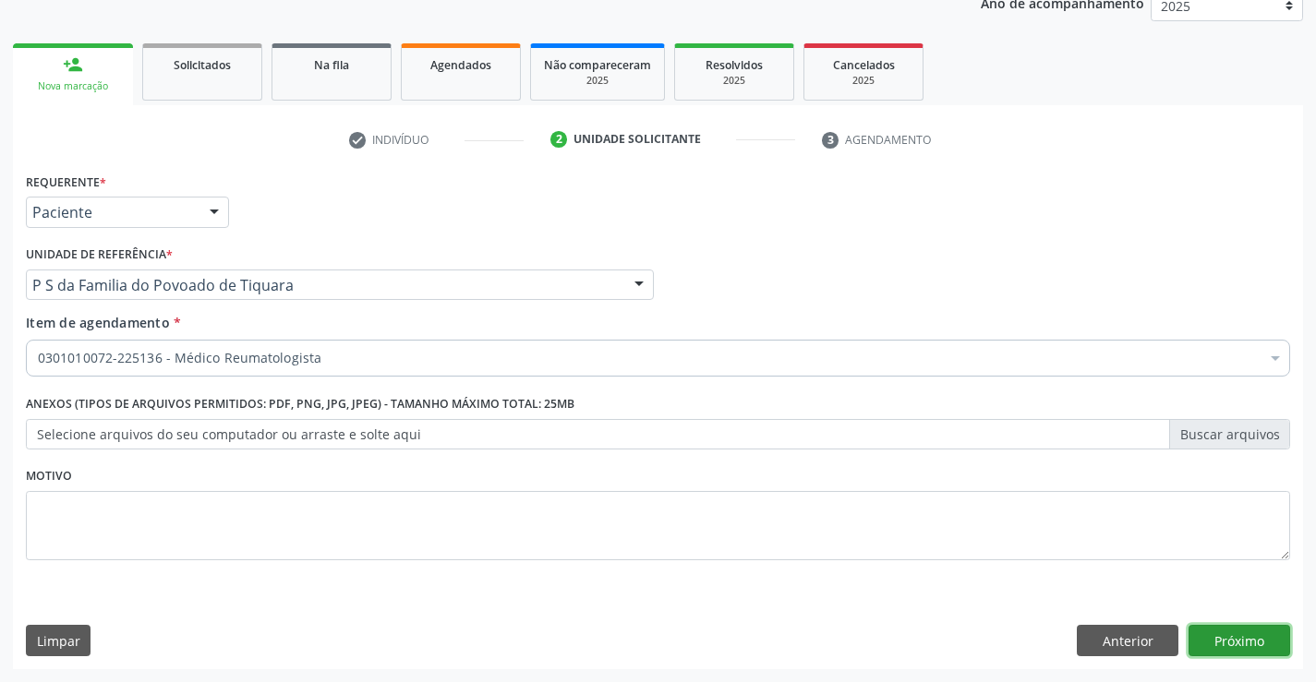
click at [1210, 645] on button "Próximo" at bounding box center [1239, 640] width 102 height 31
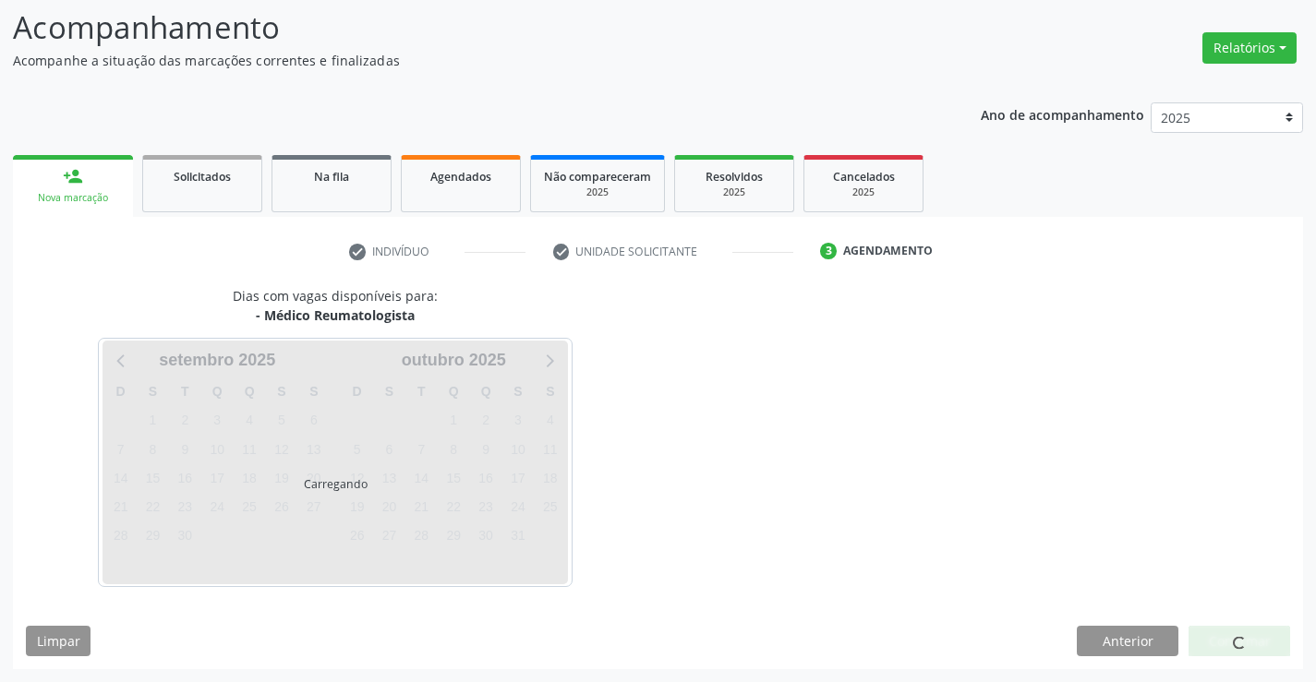
scroll to position [121, 0]
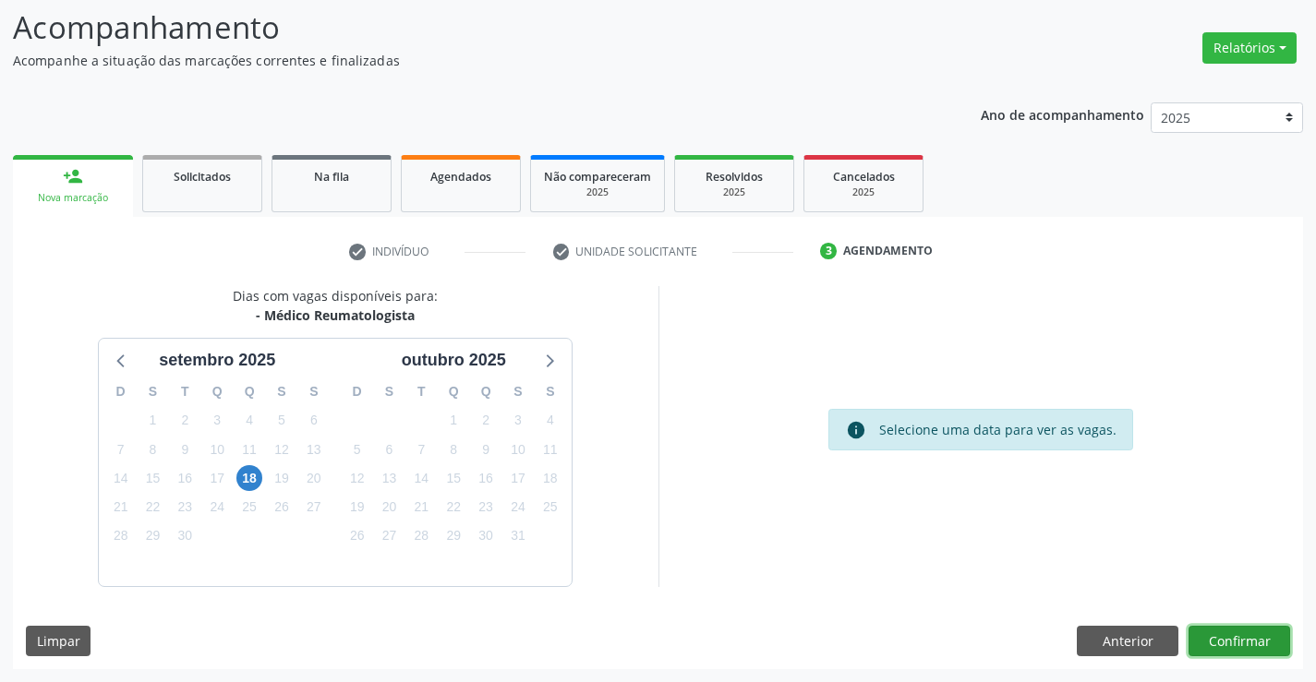
click at [1204, 636] on button "Confirmar" at bounding box center [1239, 641] width 102 height 31
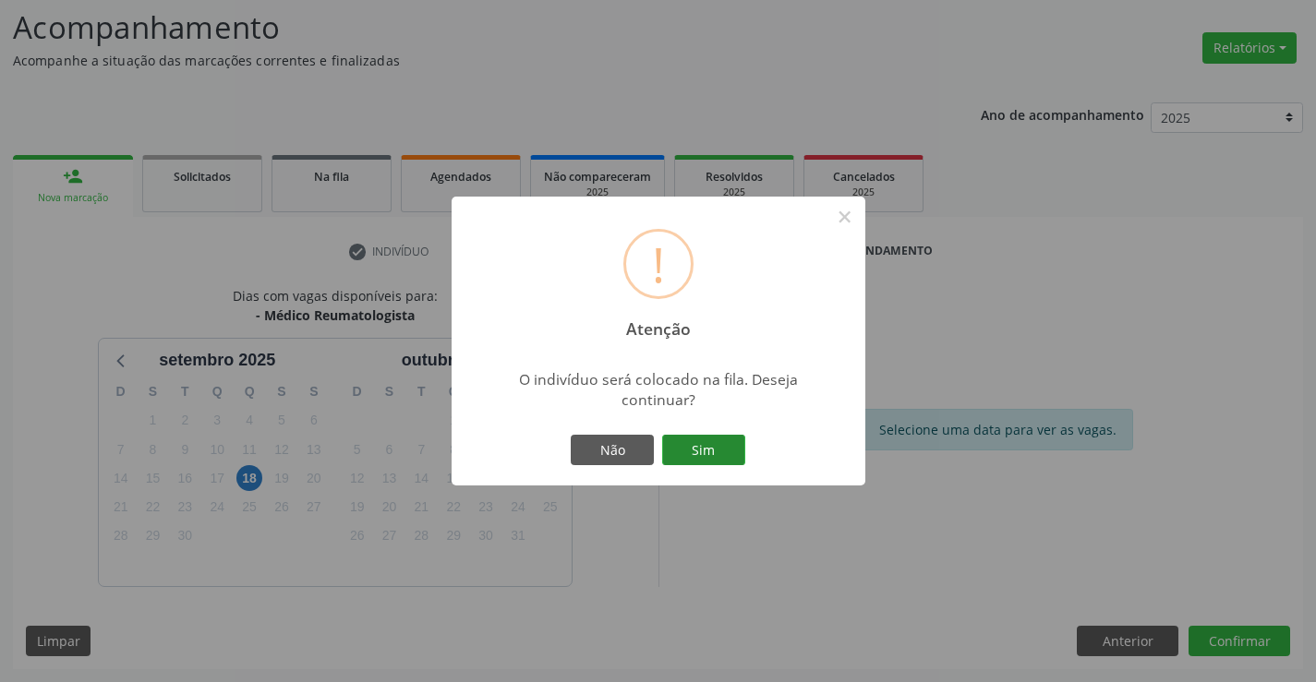
click at [698, 444] on button "Sim" at bounding box center [703, 450] width 83 height 31
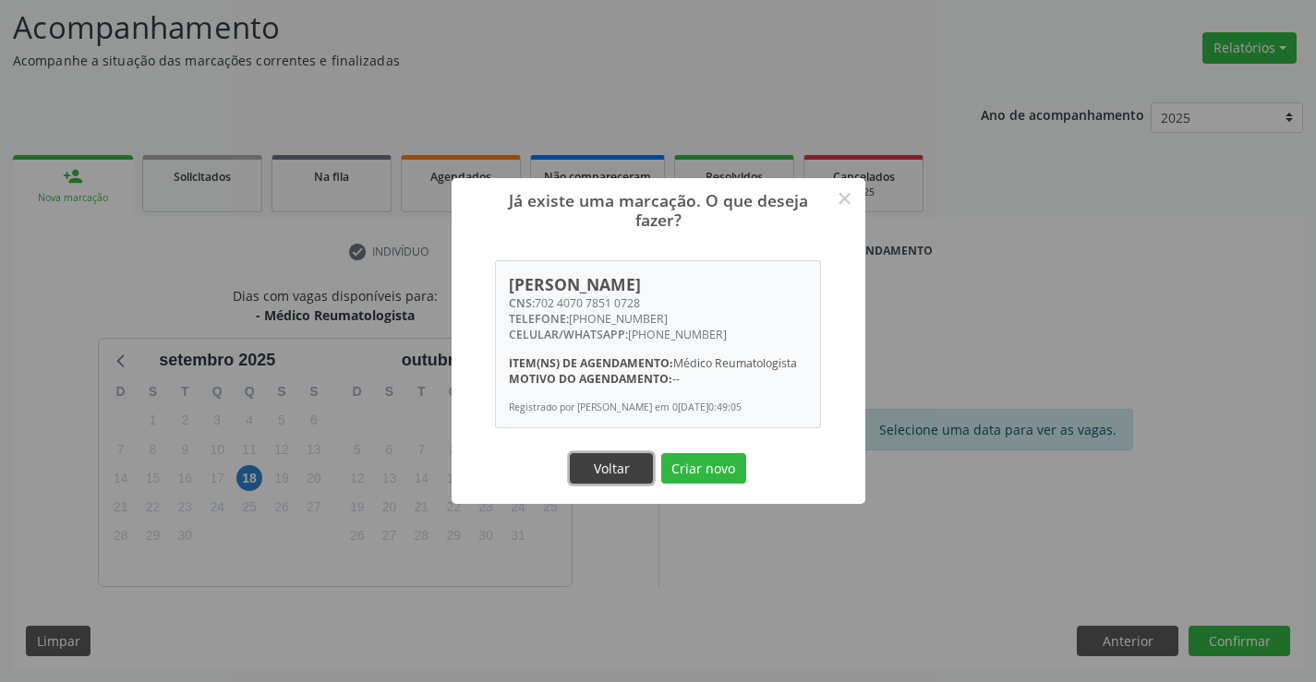
click at [629, 472] on button "Voltar" at bounding box center [611, 468] width 83 height 31
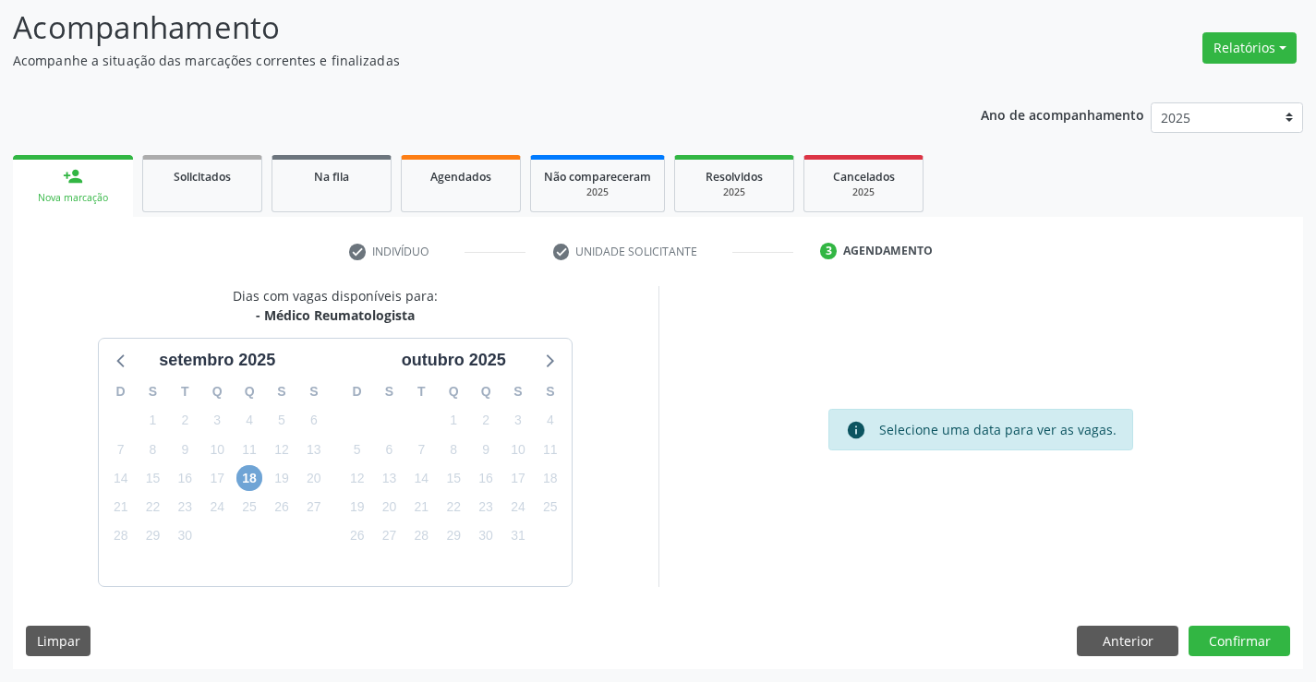
click at [251, 472] on span "18" at bounding box center [249, 478] width 26 height 26
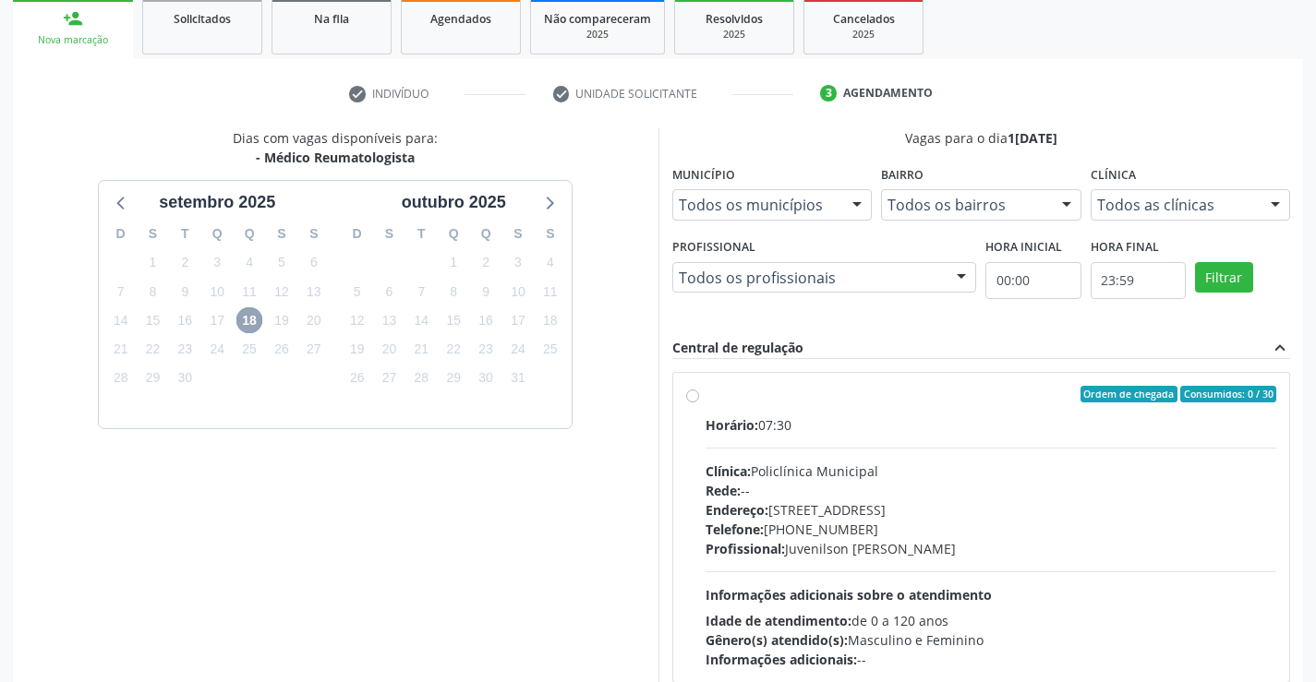
scroll to position [306, 0]
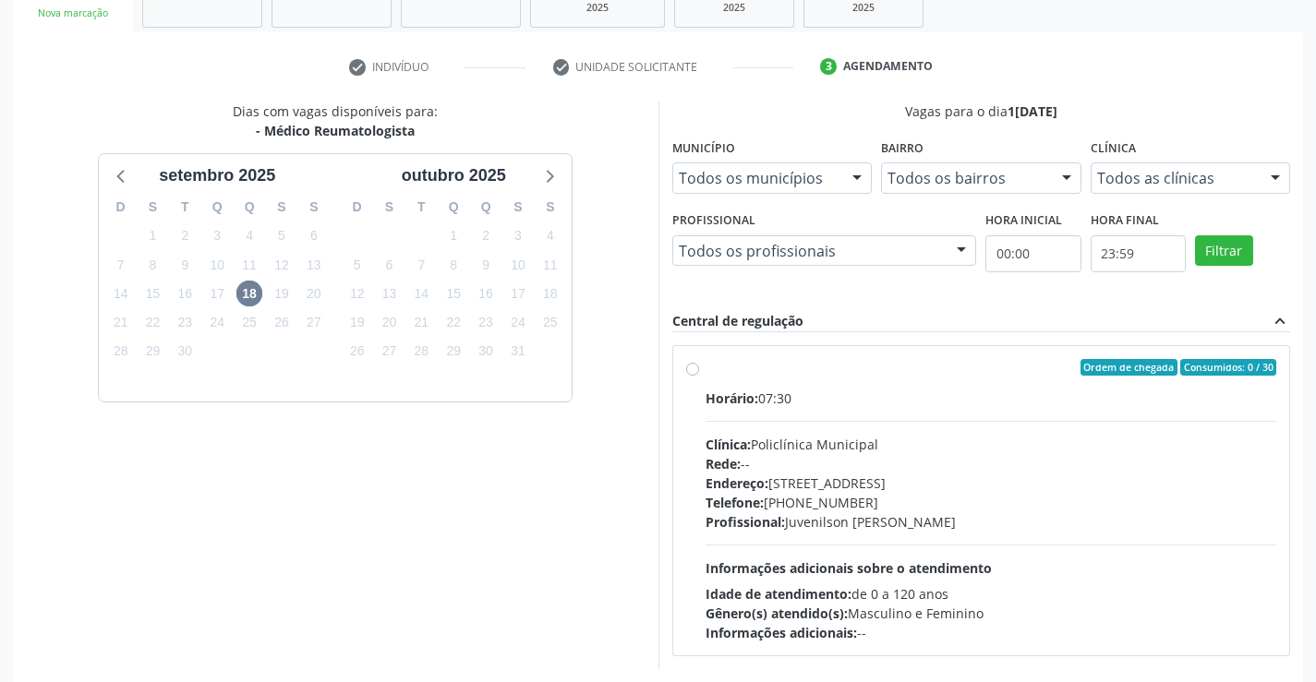
click at [705, 370] on label "Ordem de chegada Consumidos: 0 / 30 Horário: 07:30 Clínica: Policlínica Municip…" at bounding box center [990, 500] width 571 height 283
click at [687, 370] on input "Ordem de chegada Consumidos: 0 / 30 Horário: 07:30 Clínica: Policlínica Municip…" at bounding box center [692, 367] width 13 height 17
radio input "true"
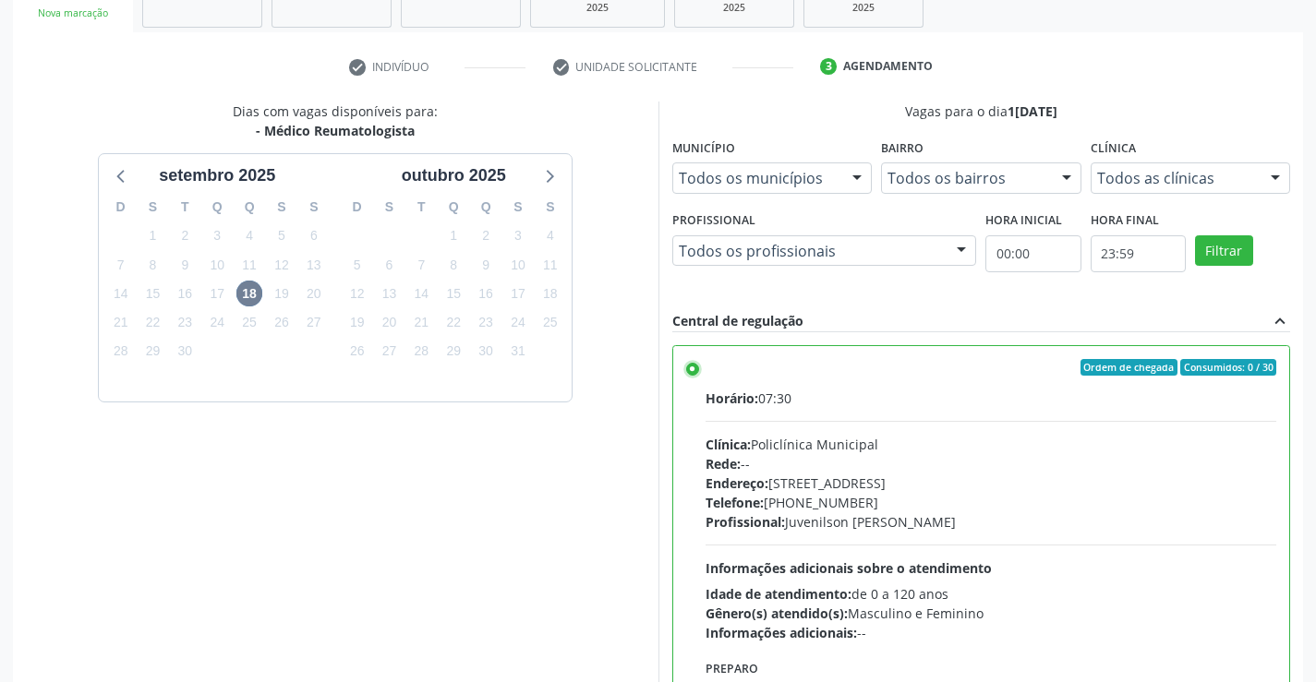
scroll to position [398, 0]
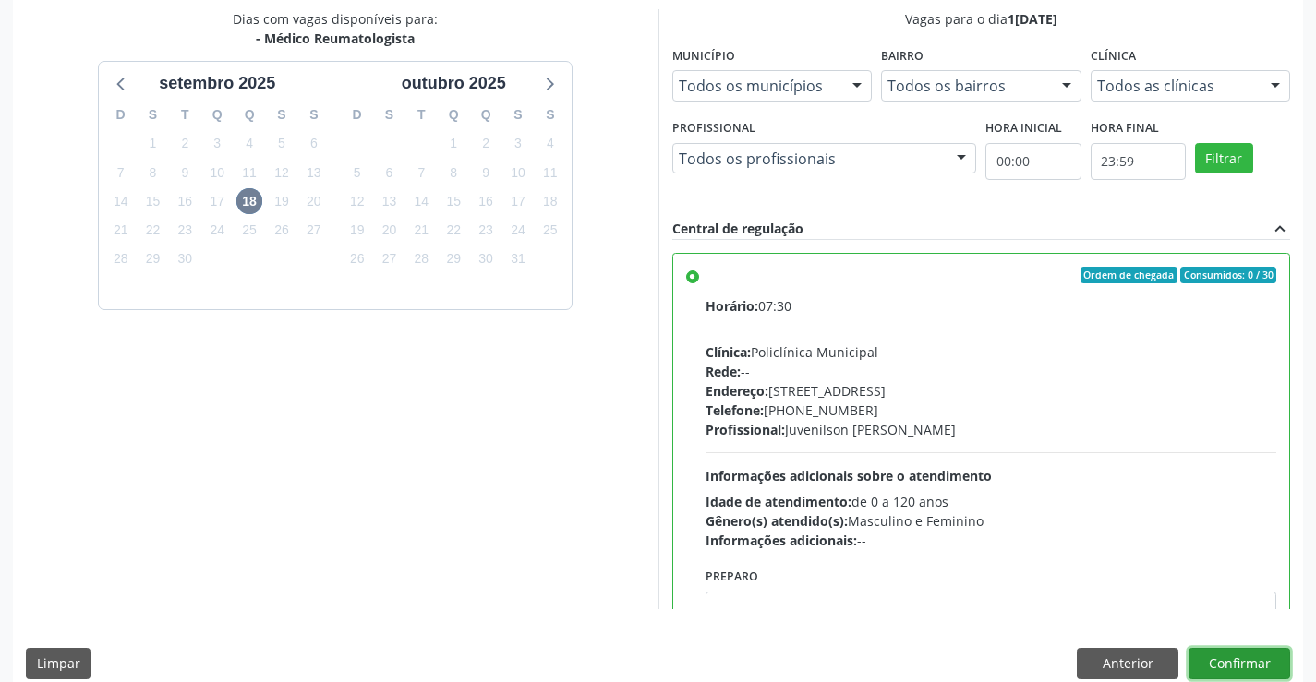
click at [1220, 657] on button "Confirmar" at bounding box center [1239, 663] width 102 height 31
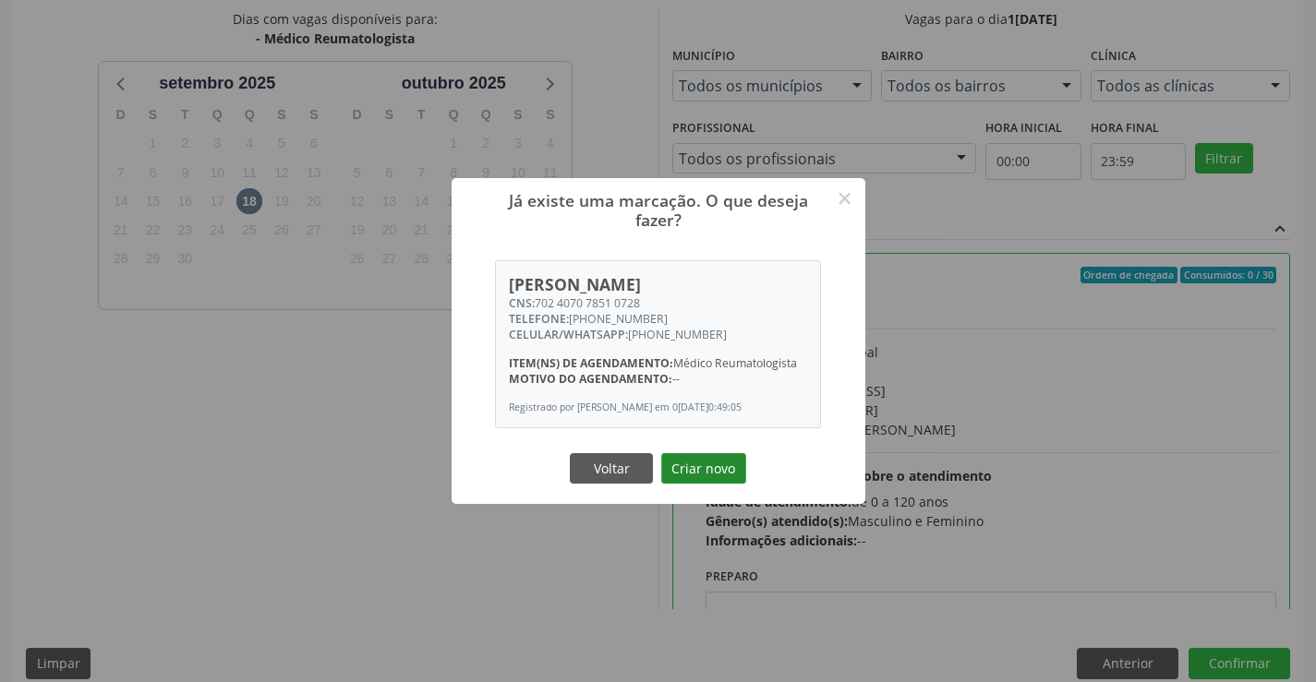
click at [684, 467] on button "Criar novo" at bounding box center [703, 468] width 85 height 31
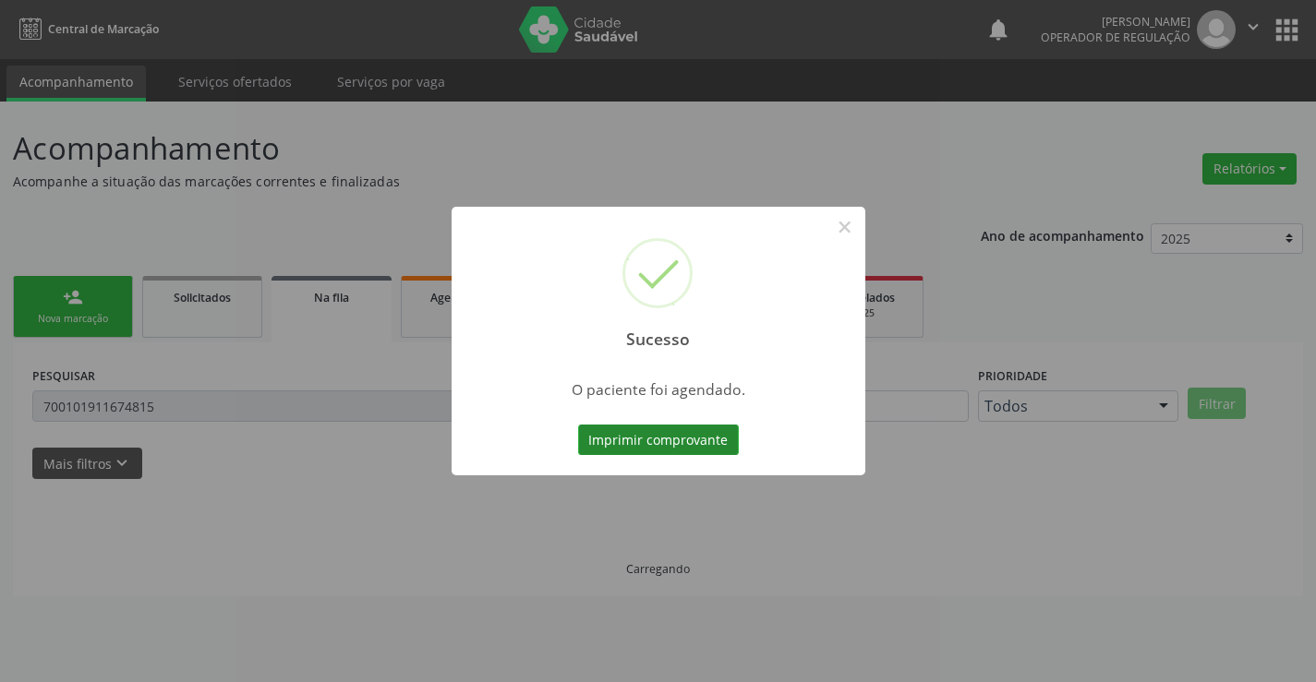
scroll to position [0, 0]
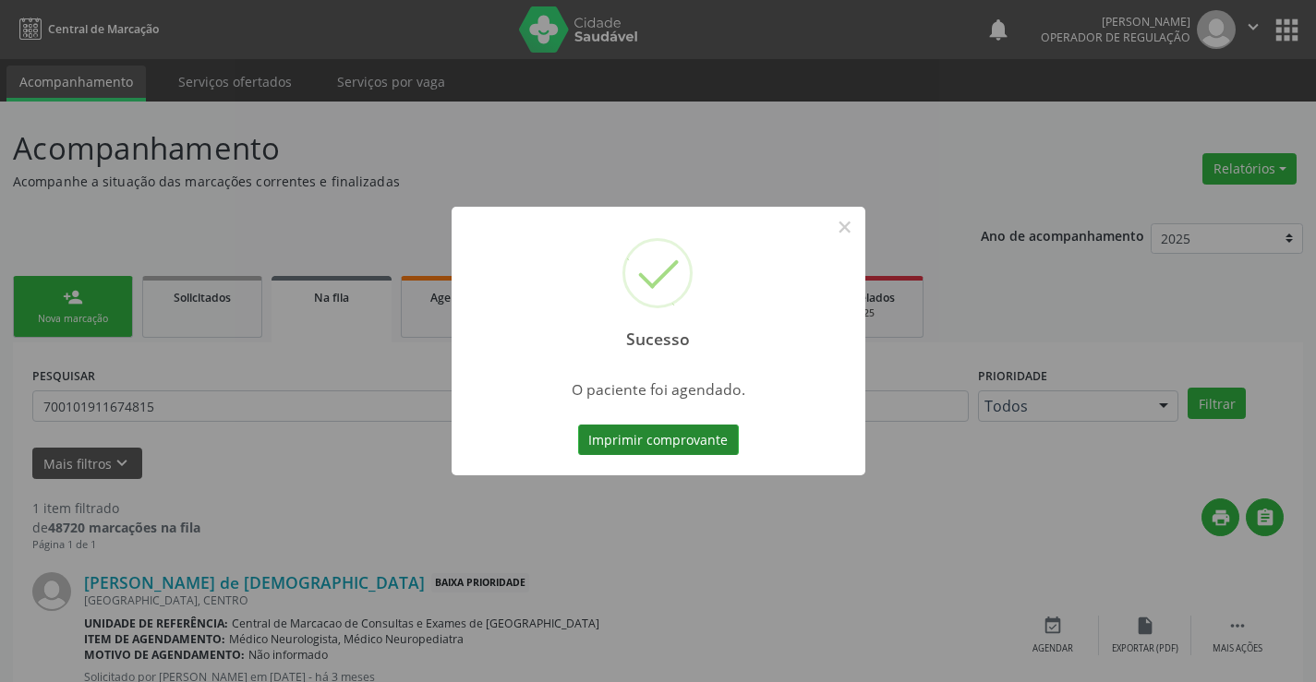
click at [683, 438] on button "Imprimir comprovante" at bounding box center [658, 440] width 161 height 31
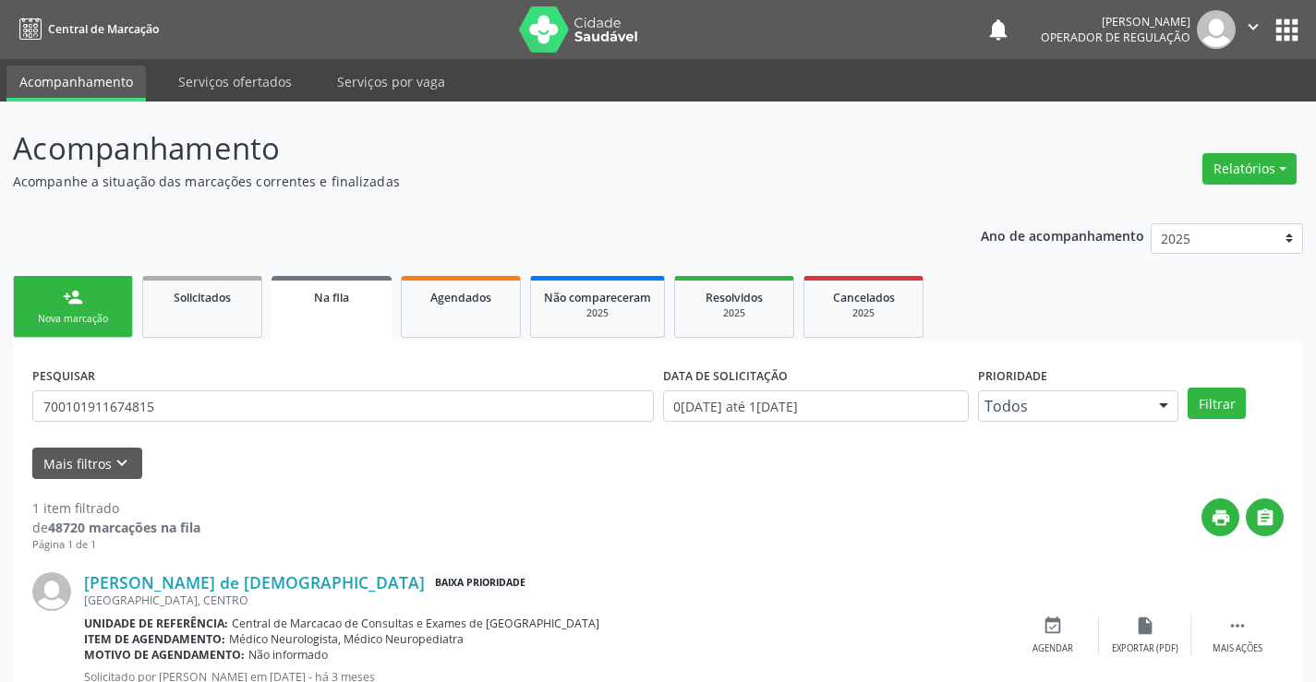
click at [108, 298] on link "person_add Nova marcação" at bounding box center [73, 307] width 120 height 62
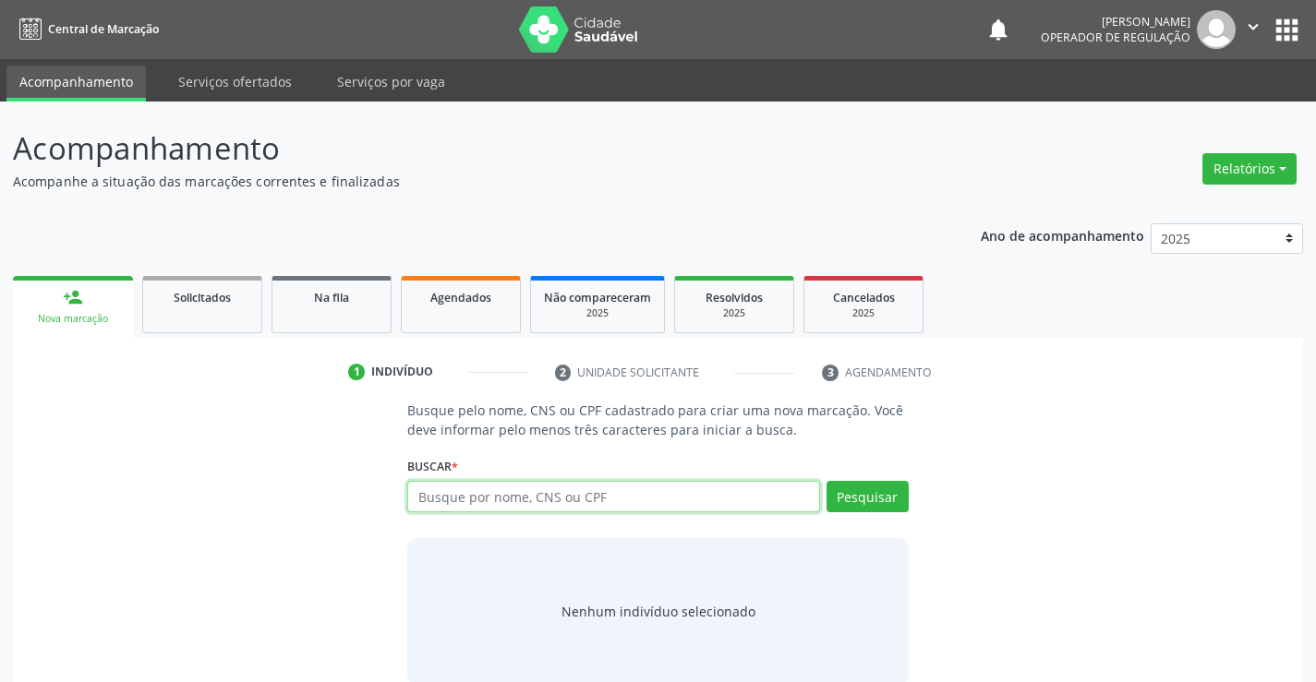
click at [680, 503] on input "text" at bounding box center [613, 496] width 412 height 31
type input "707009899223230"
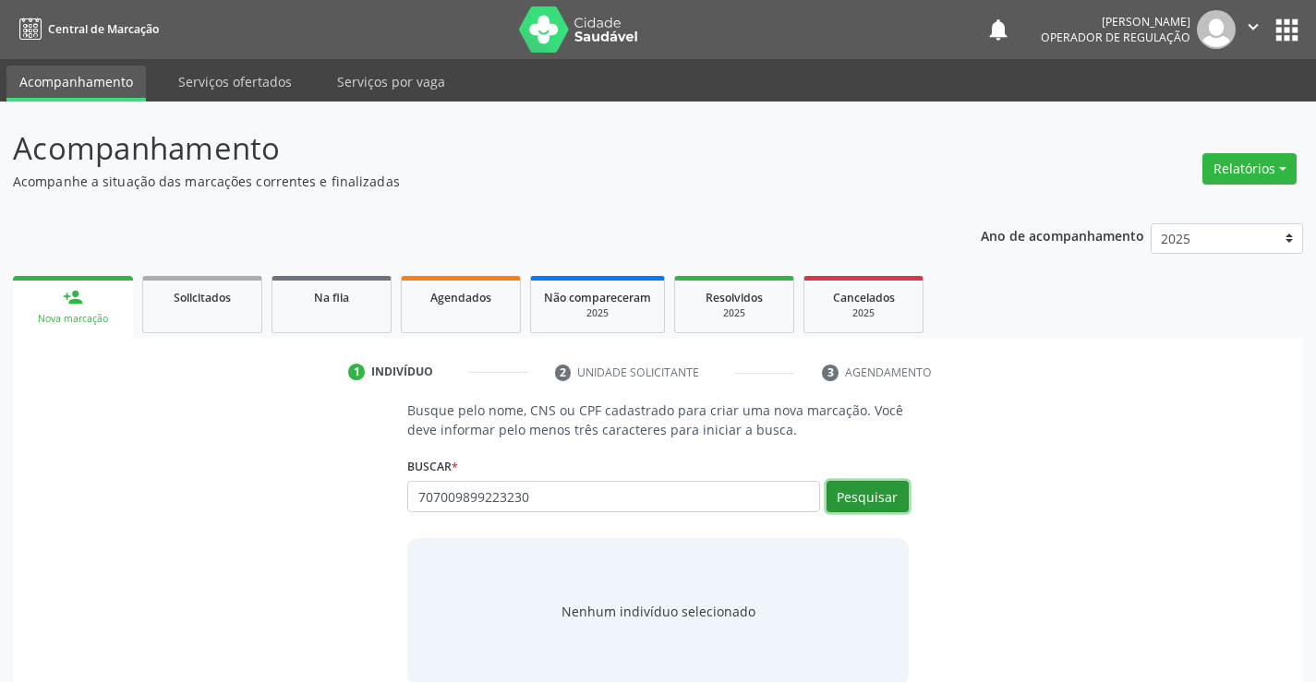
click at [890, 499] on button "Pesquisar" at bounding box center [867, 496] width 82 height 31
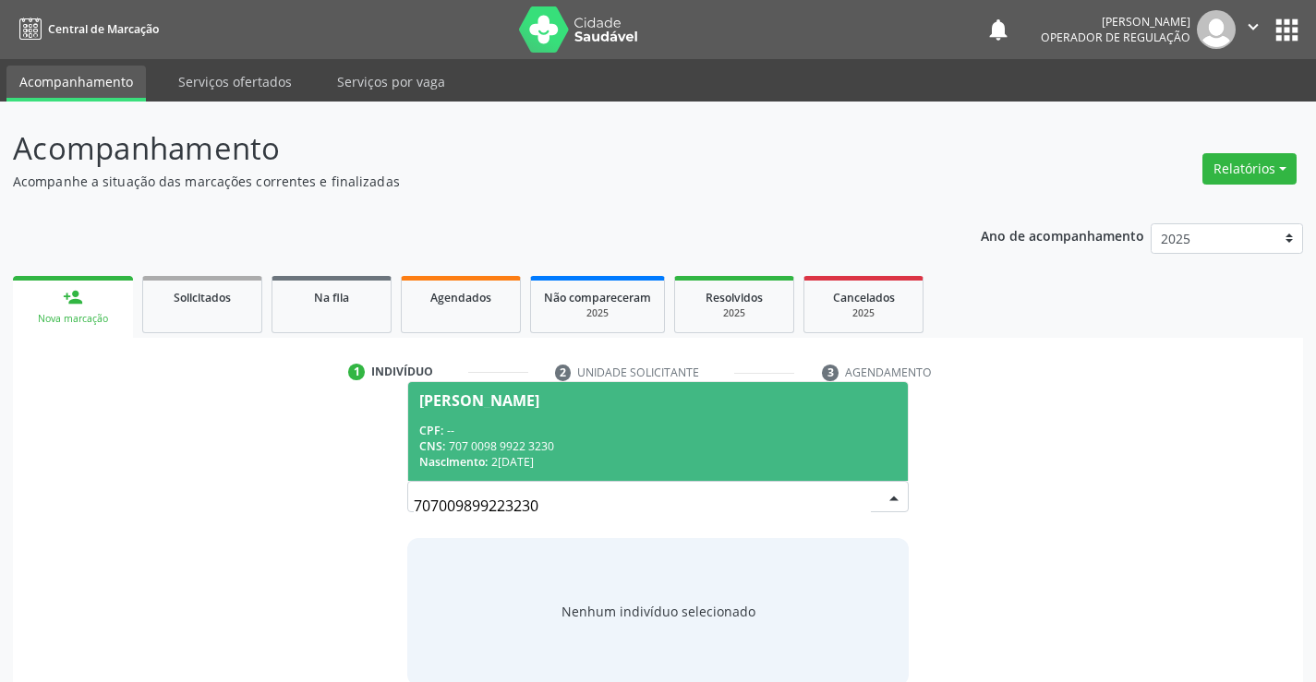
click at [686, 429] on div "CPF: --" at bounding box center [657, 431] width 476 height 16
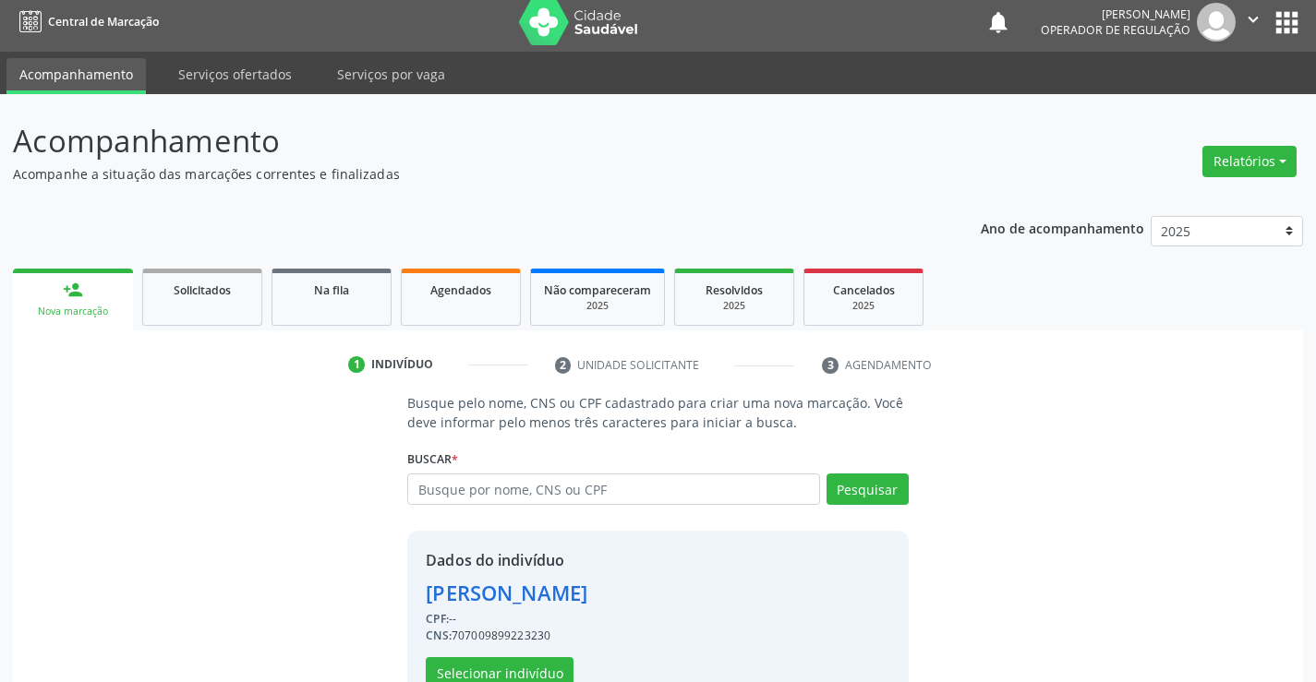
scroll to position [58, 0]
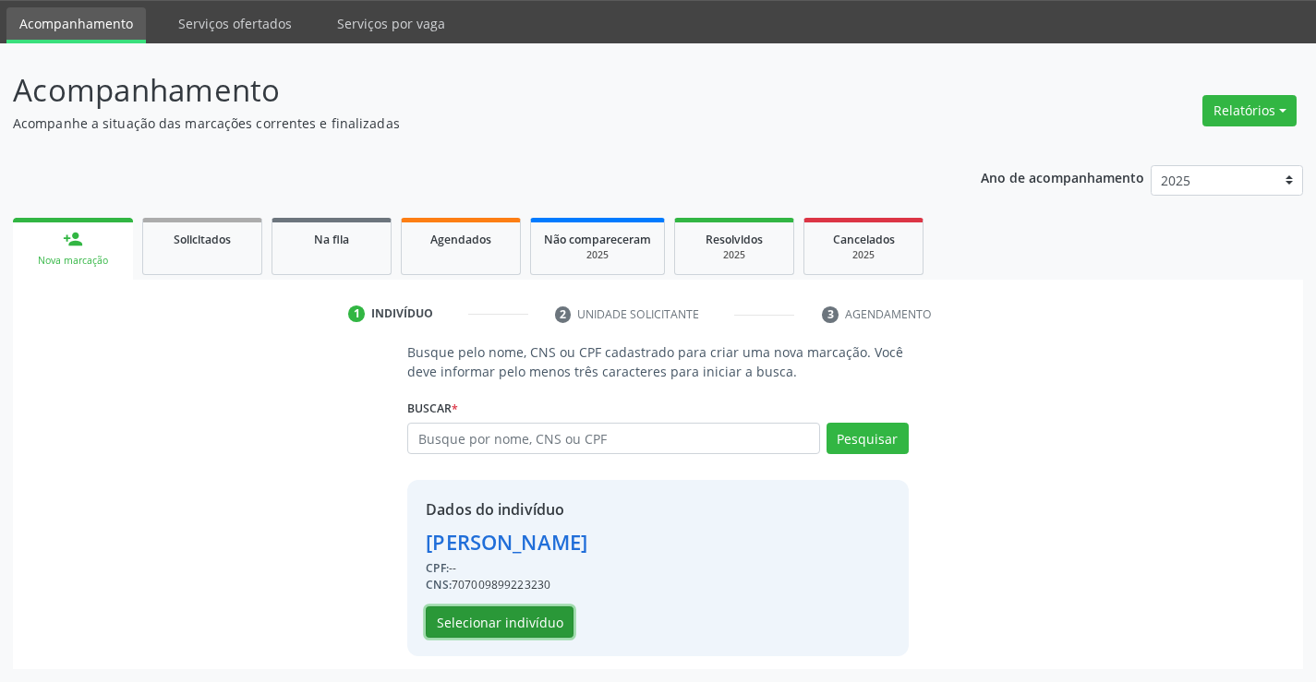
click at [520, 619] on button "Selecionar indivíduo" at bounding box center [500, 622] width 148 height 31
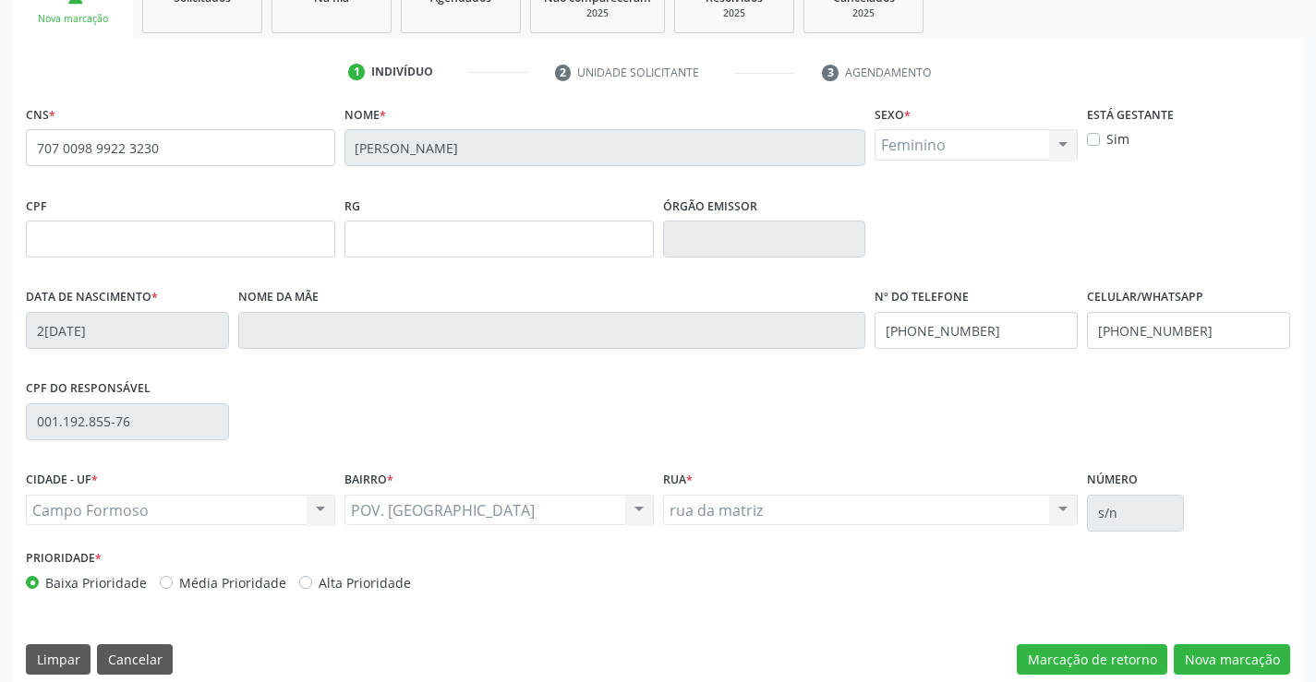
scroll to position [319, 0]
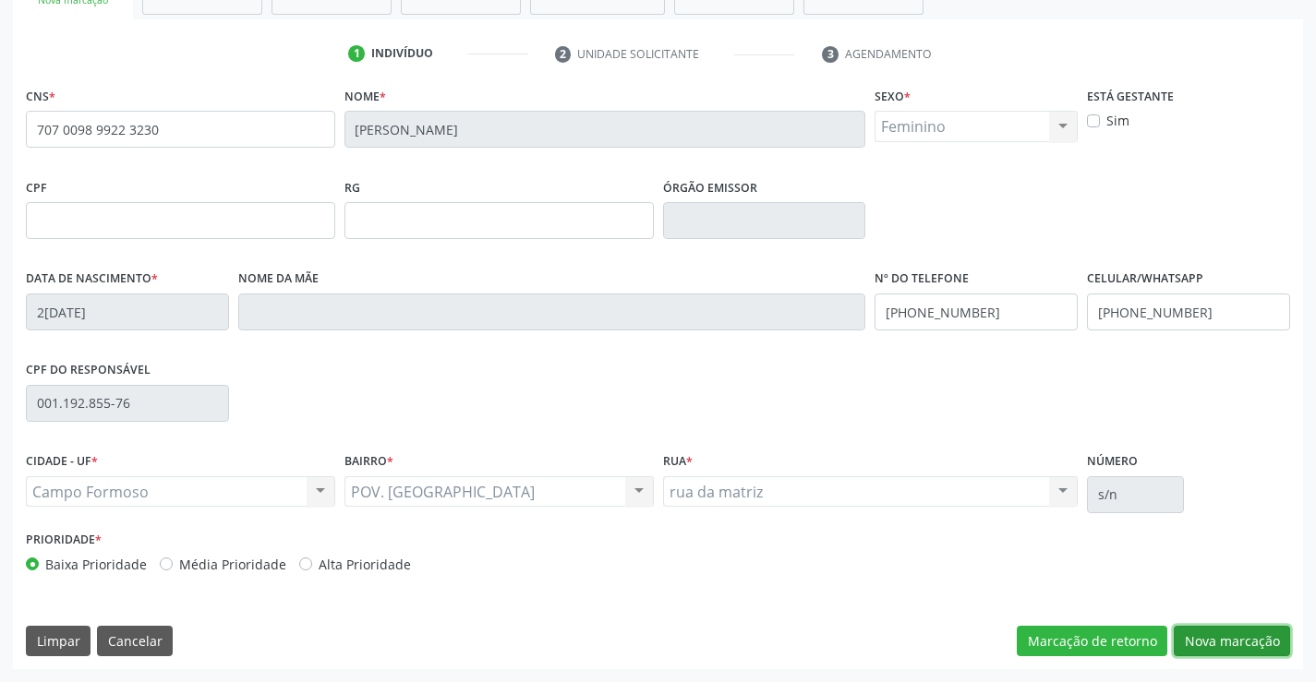
click at [1218, 635] on button "Nova marcação" at bounding box center [1231, 641] width 116 height 31
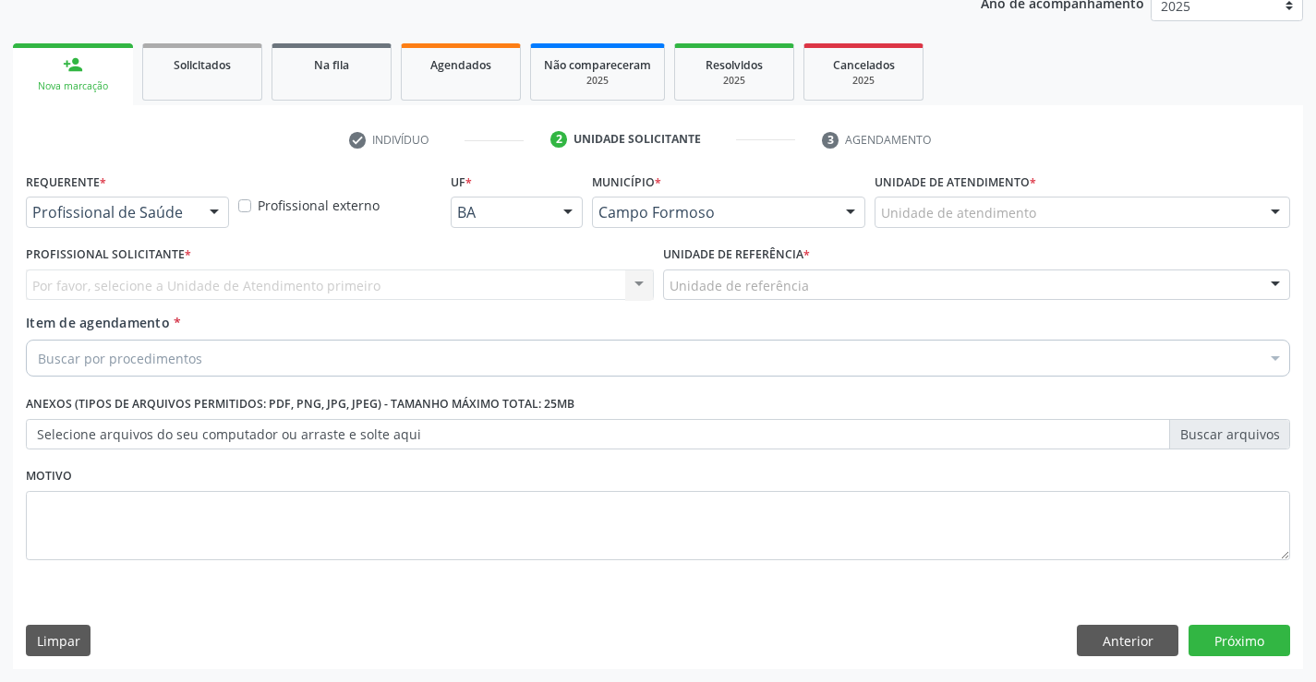
scroll to position [233, 0]
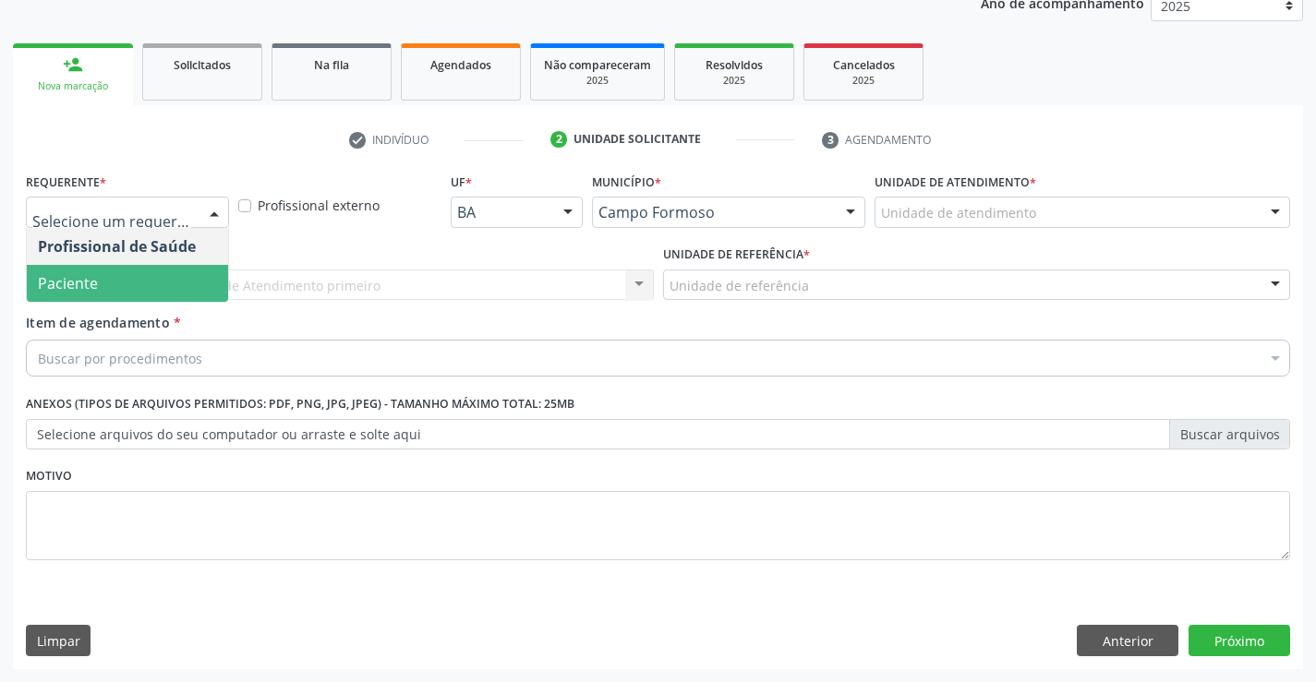
click at [128, 279] on span "Paciente" at bounding box center [127, 283] width 201 height 37
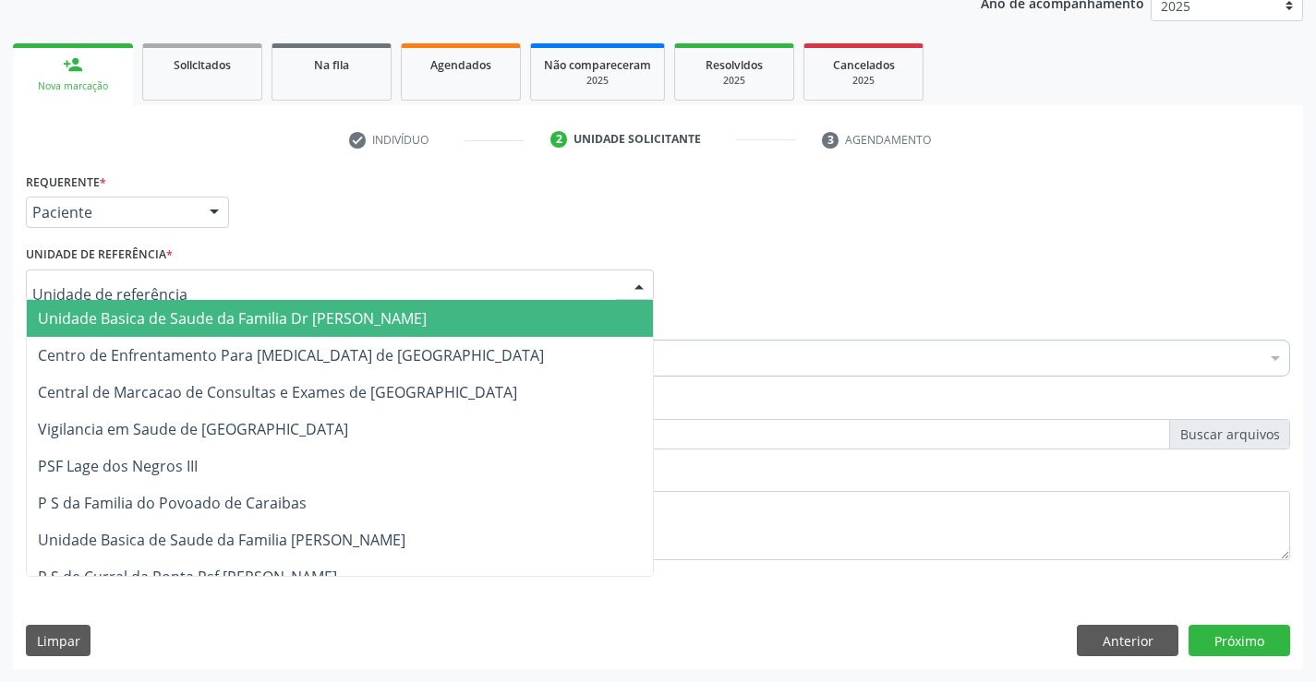
click at [127, 319] on span "Unidade Basica de Saude da Familia Dr [PERSON_NAME]" at bounding box center [232, 318] width 389 height 20
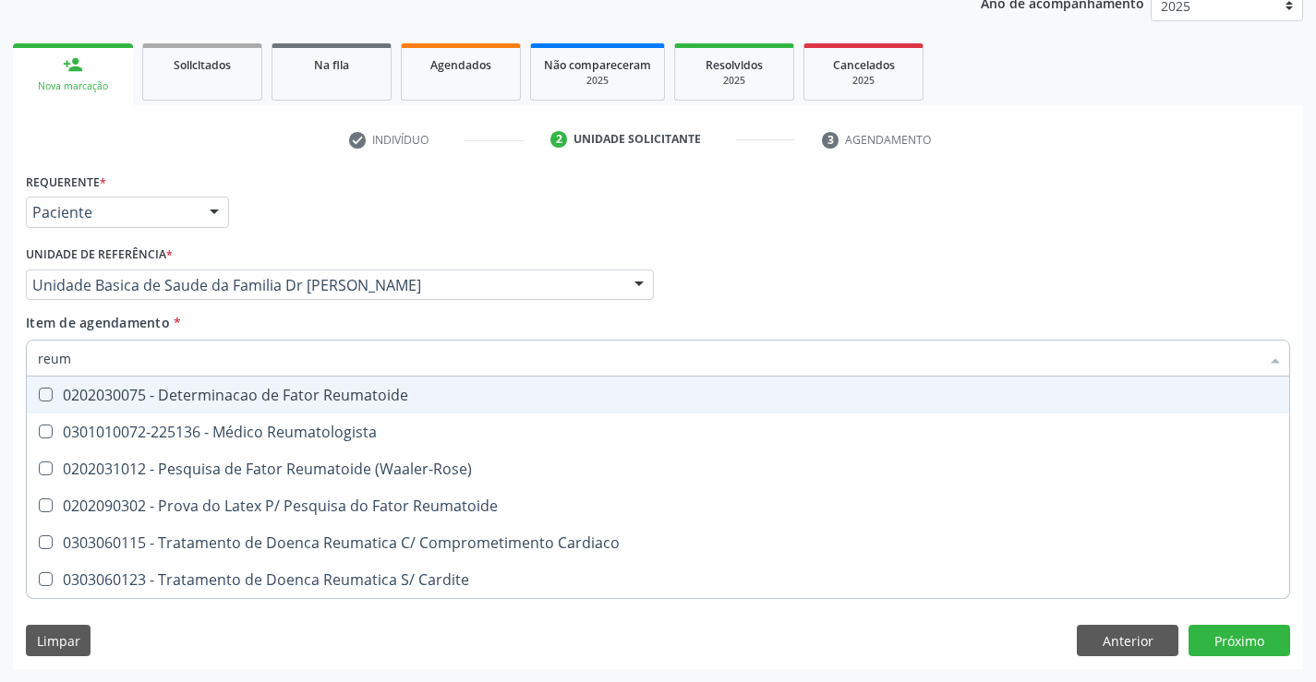
type input "reuma"
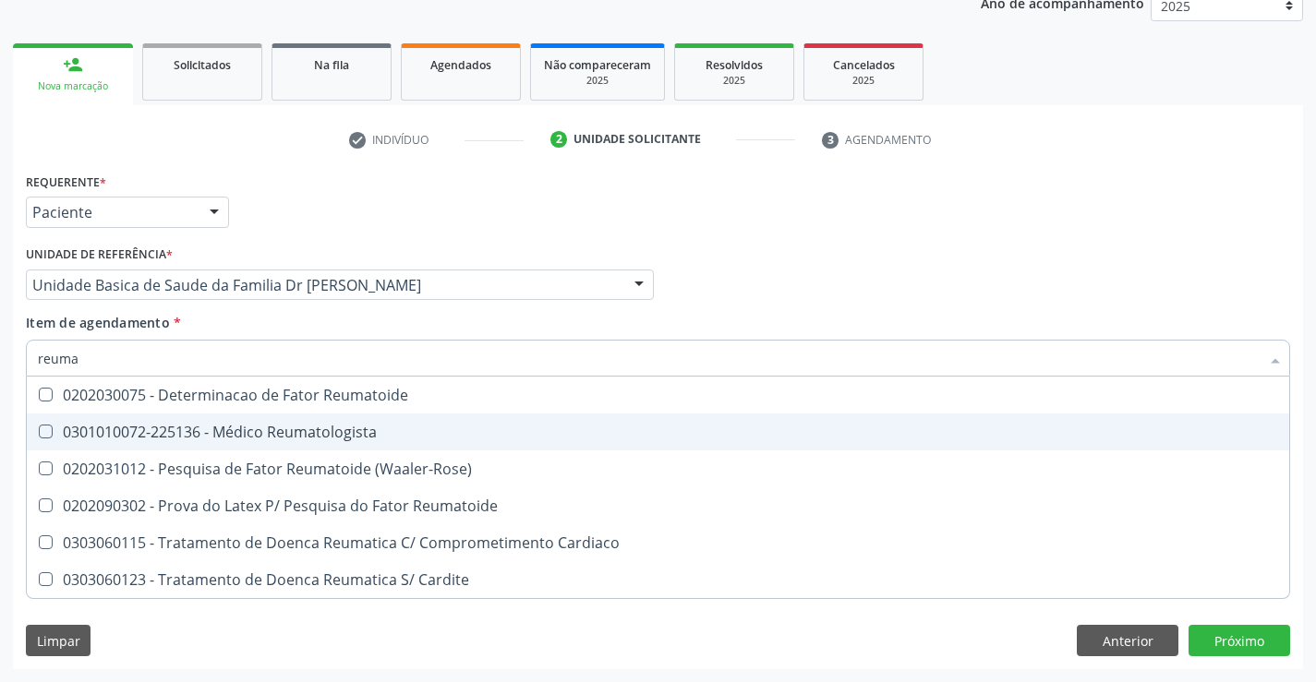
click at [247, 435] on div "0301010072-225136 - Médico Reumatologista" at bounding box center [658, 432] width 1240 height 15
checkbox Reumatologista "true"
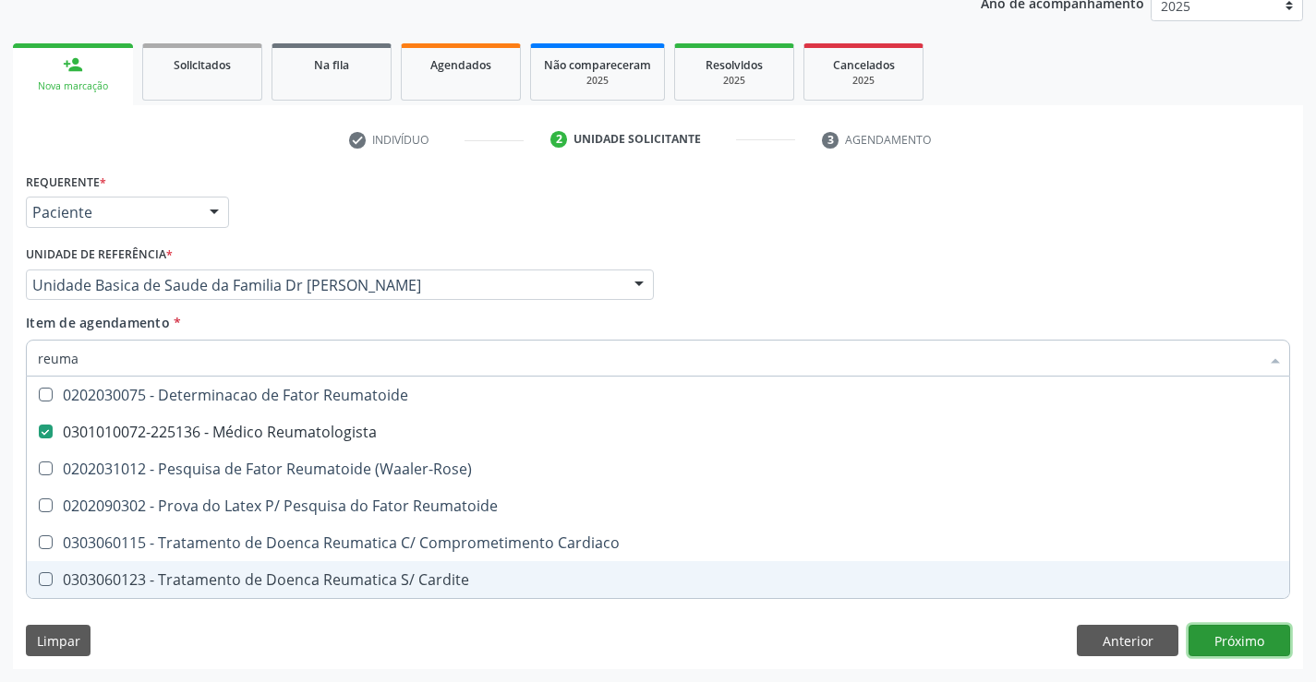
click at [1219, 641] on div "Requerente * Paciente Profissional de Saúde Paciente Nenhum resultado encontrad…" at bounding box center [658, 418] width 1290 height 501
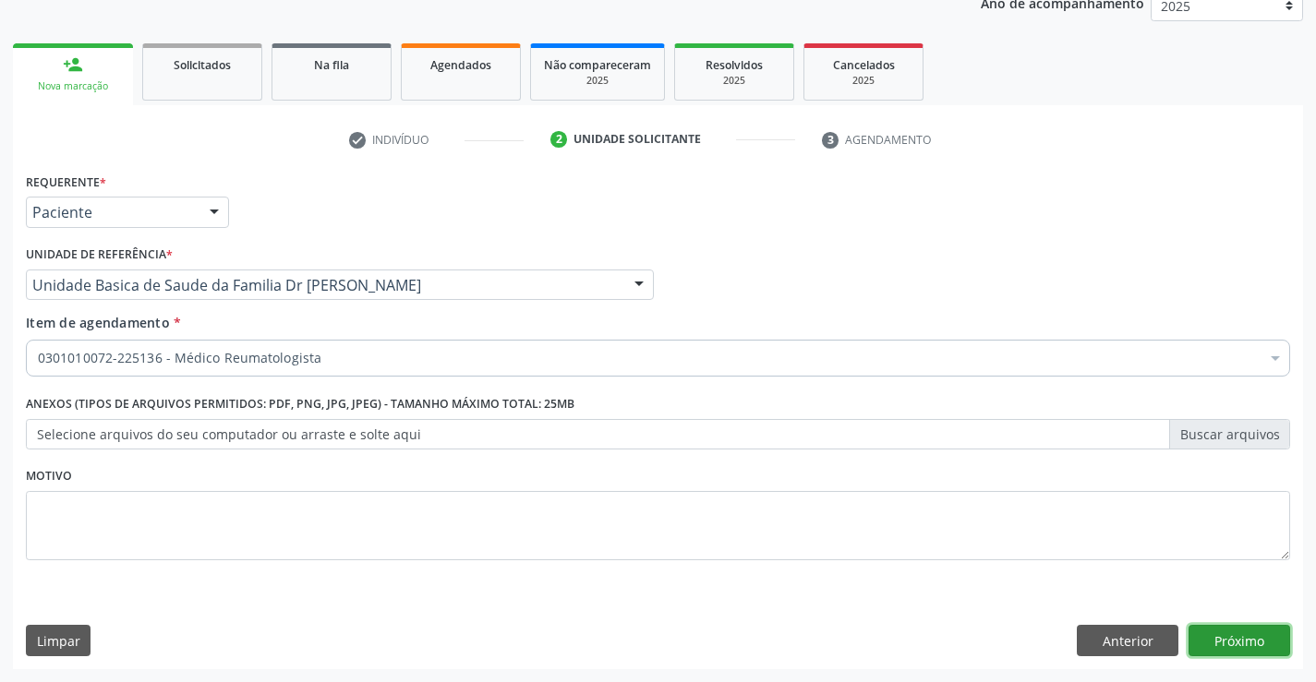
click at [1242, 630] on button "Próximo" at bounding box center [1239, 640] width 102 height 31
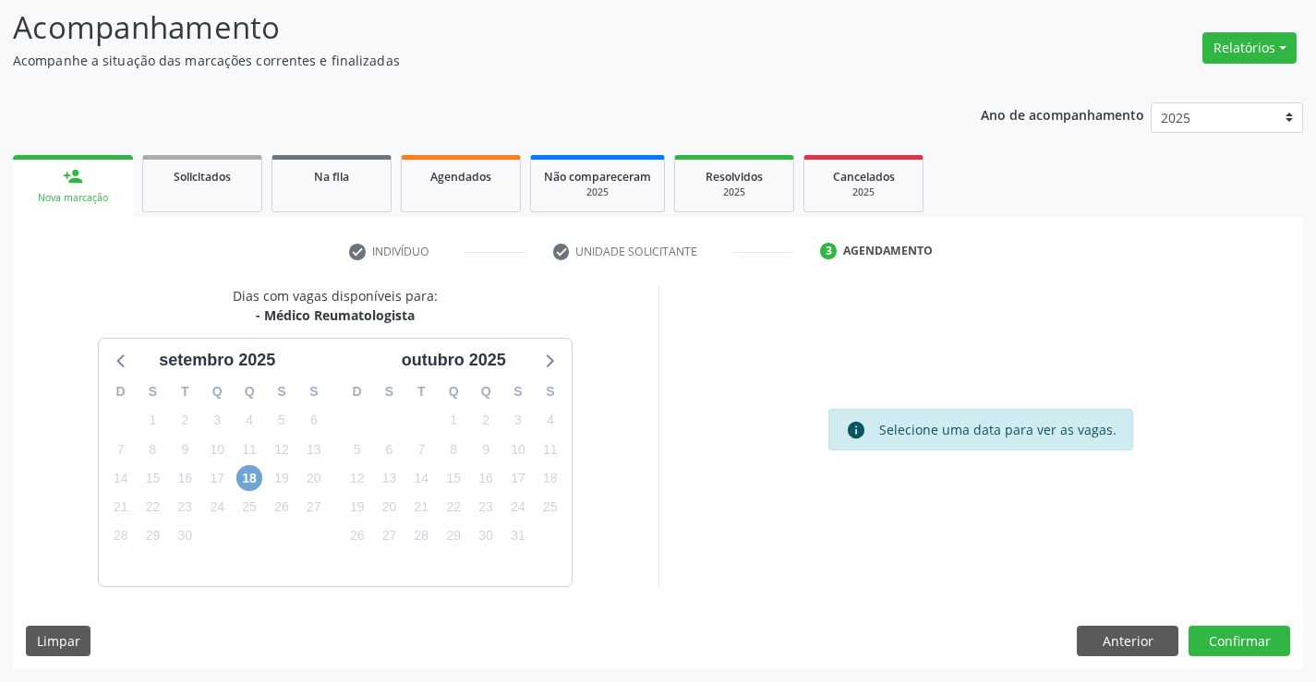
click at [246, 471] on span "18" at bounding box center [249, 478] width 26 height 26
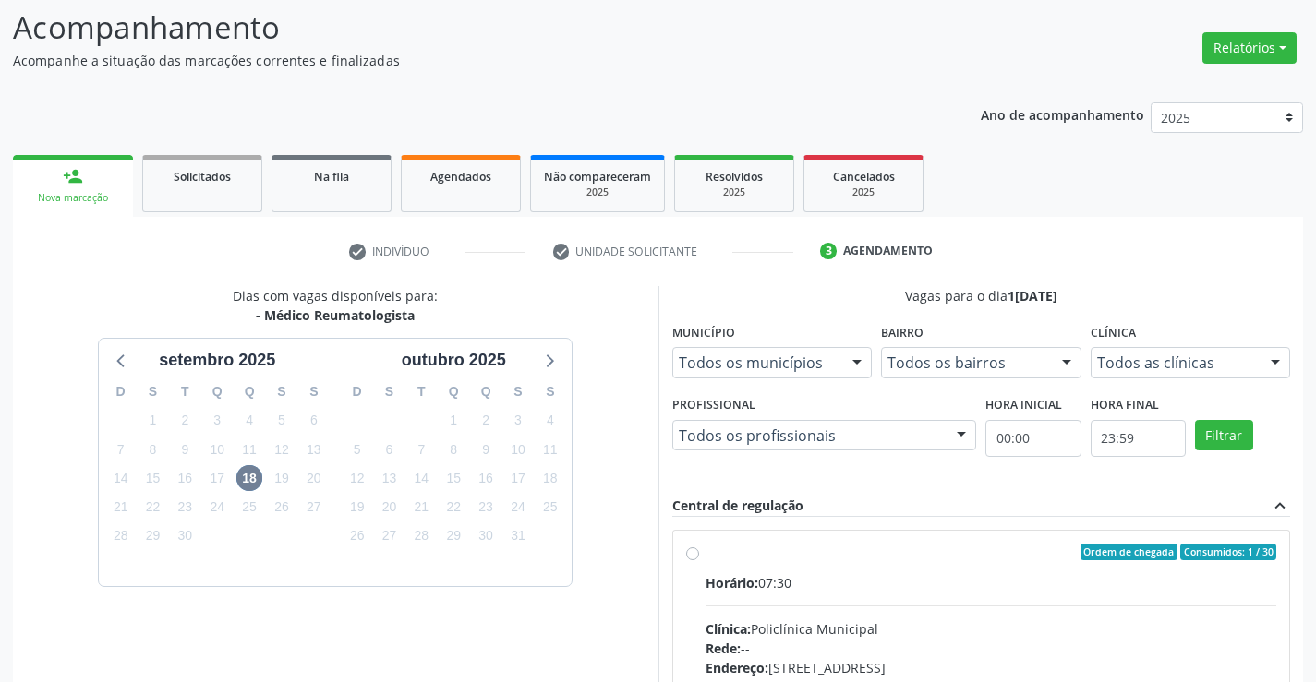
click at [705, 551] on label "Ordem de chegada Consumidos: 1 / 30 Horário: 07:30 Clínica: Policlínica Municip…" at bounding box center [990, 685] width 571 height 283
click at [692, 551] on input "Ordem de chegada Consumidos: 1 / 30 Horário: 07:30 Clínica: Policlínica Municip…" at bounding box center [692, 552] width 13 height 17
radio input "true"
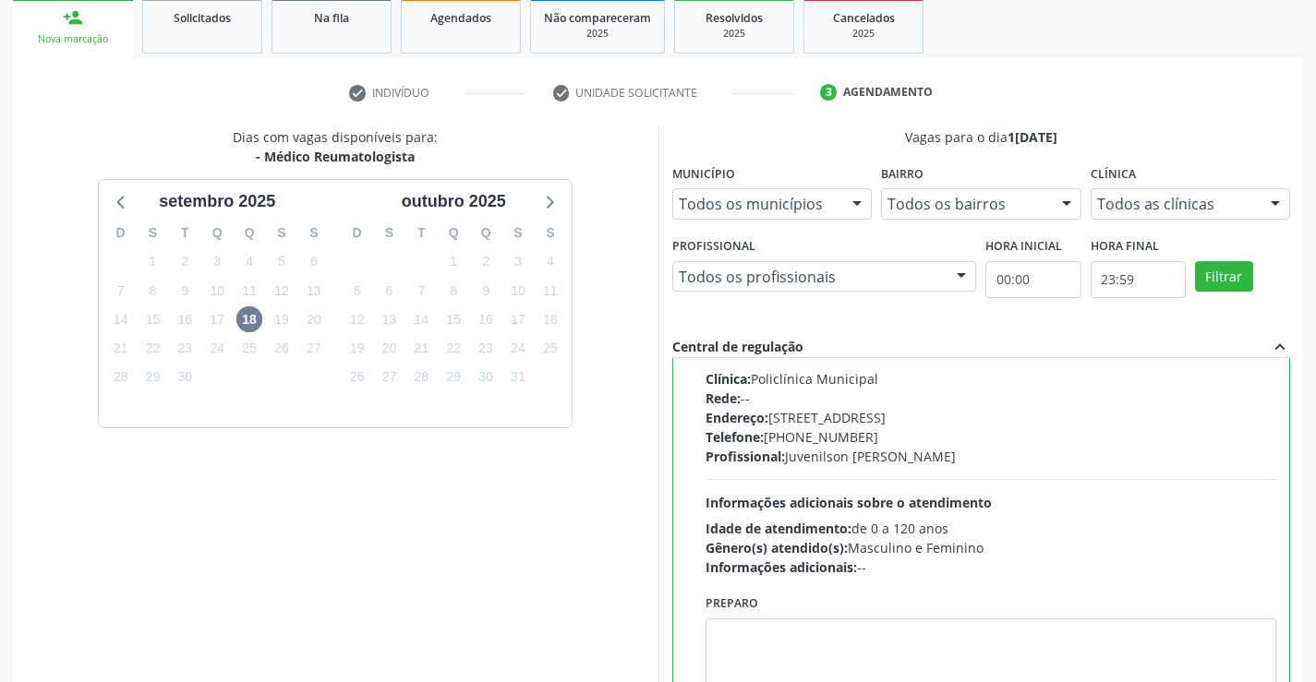
scroll to position [421, 0]
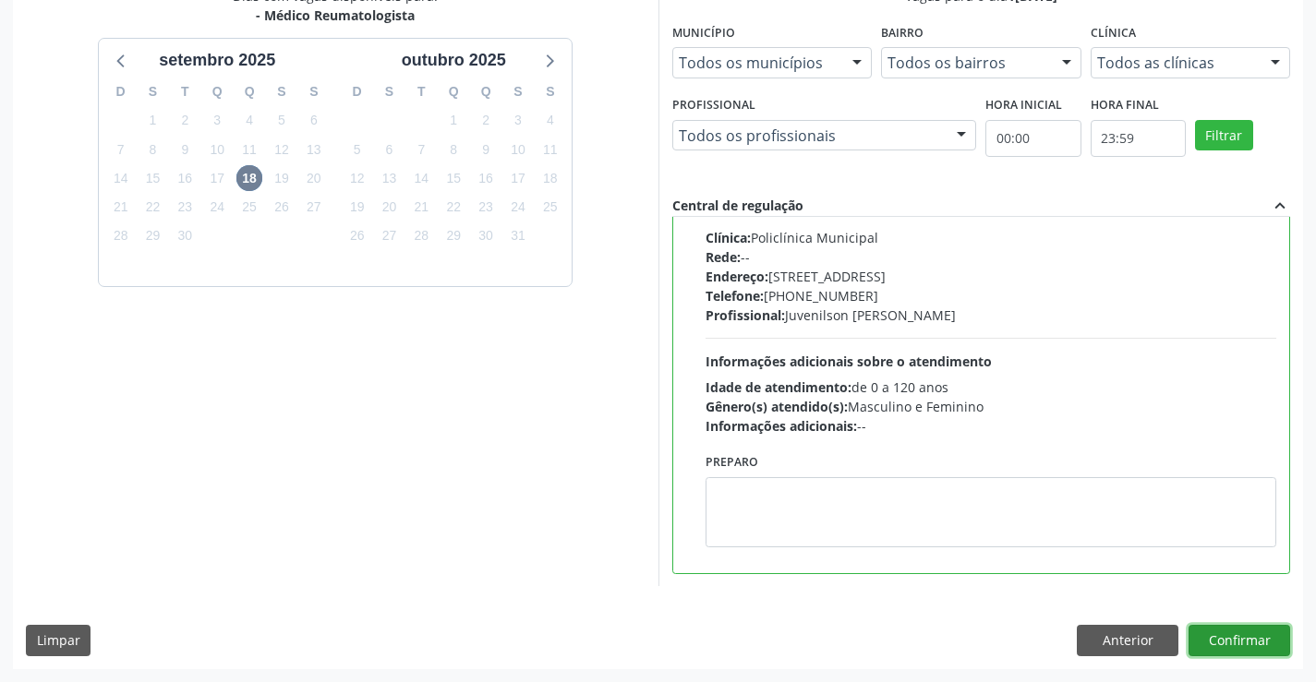
click at [1197, 645] on button "Confirmar" at bounding box center [1239, 640] width 102 height 31
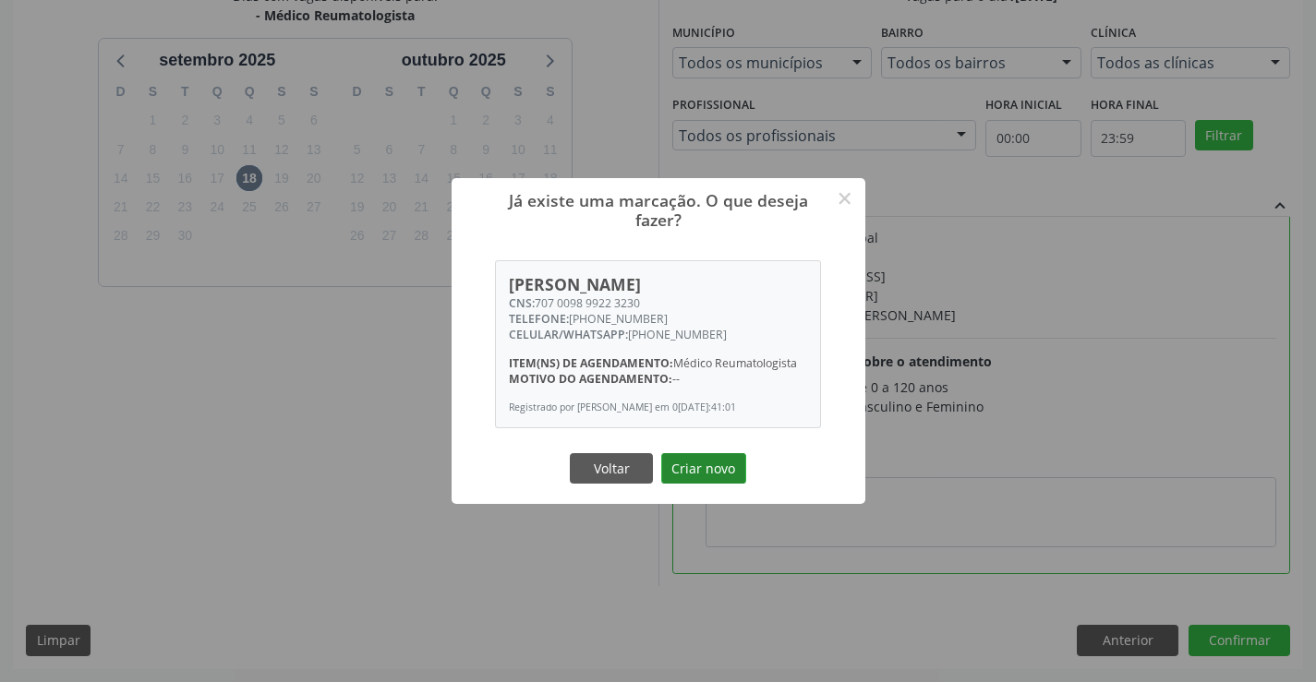
click at [681, 470] on button "Criar novo" at bounding box center [703, 468] width 85 height 31
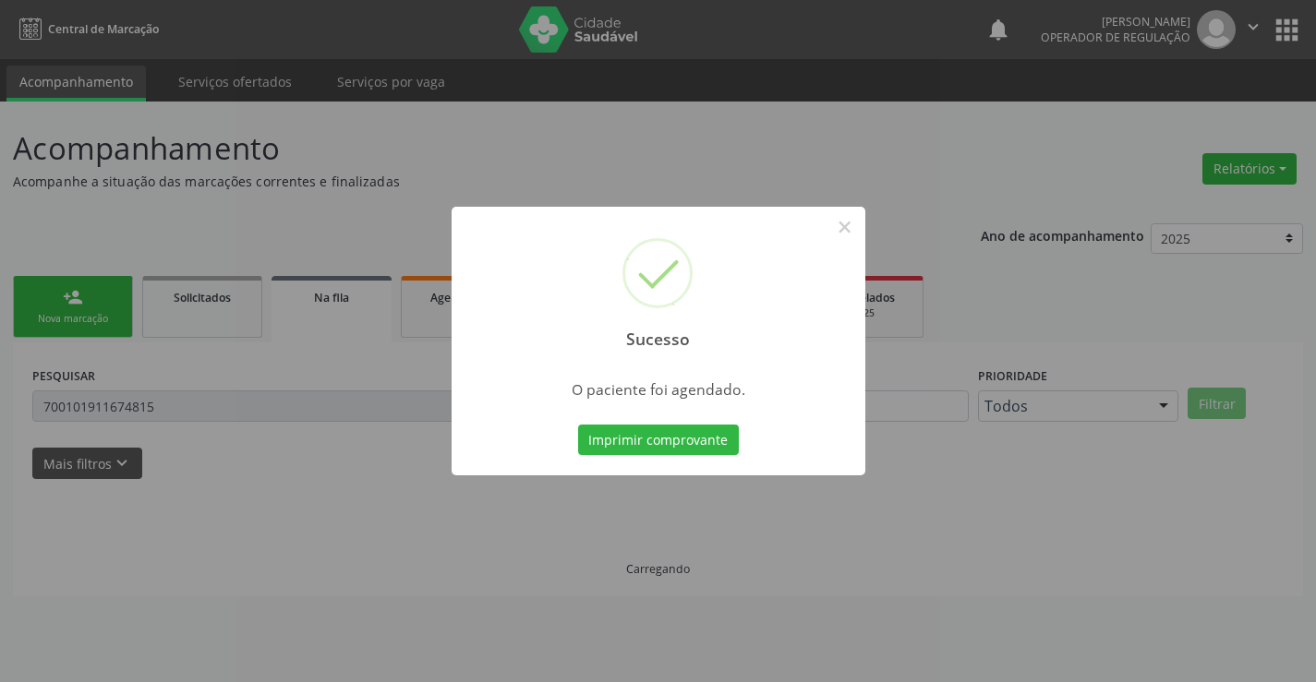
scroll to position [0, 0]
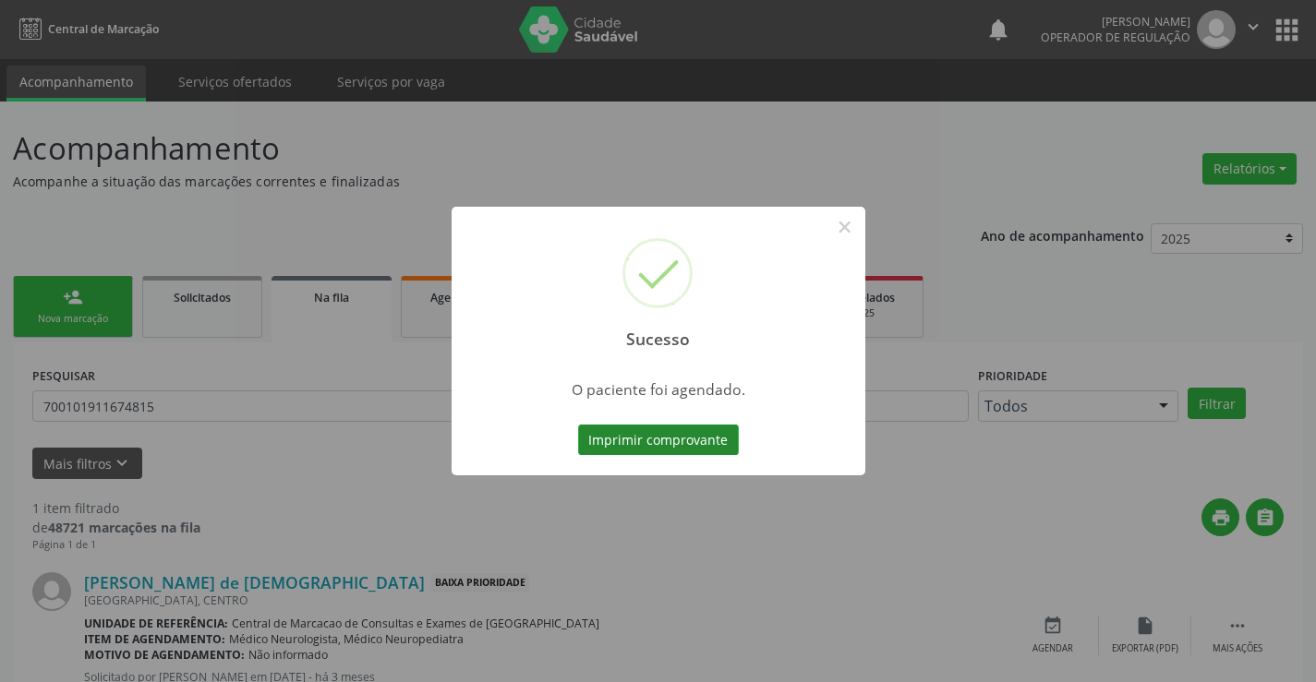
click at [680, 444] on button "Imprimir comprovante" at bounding box center [658, 440] width 161 height 31
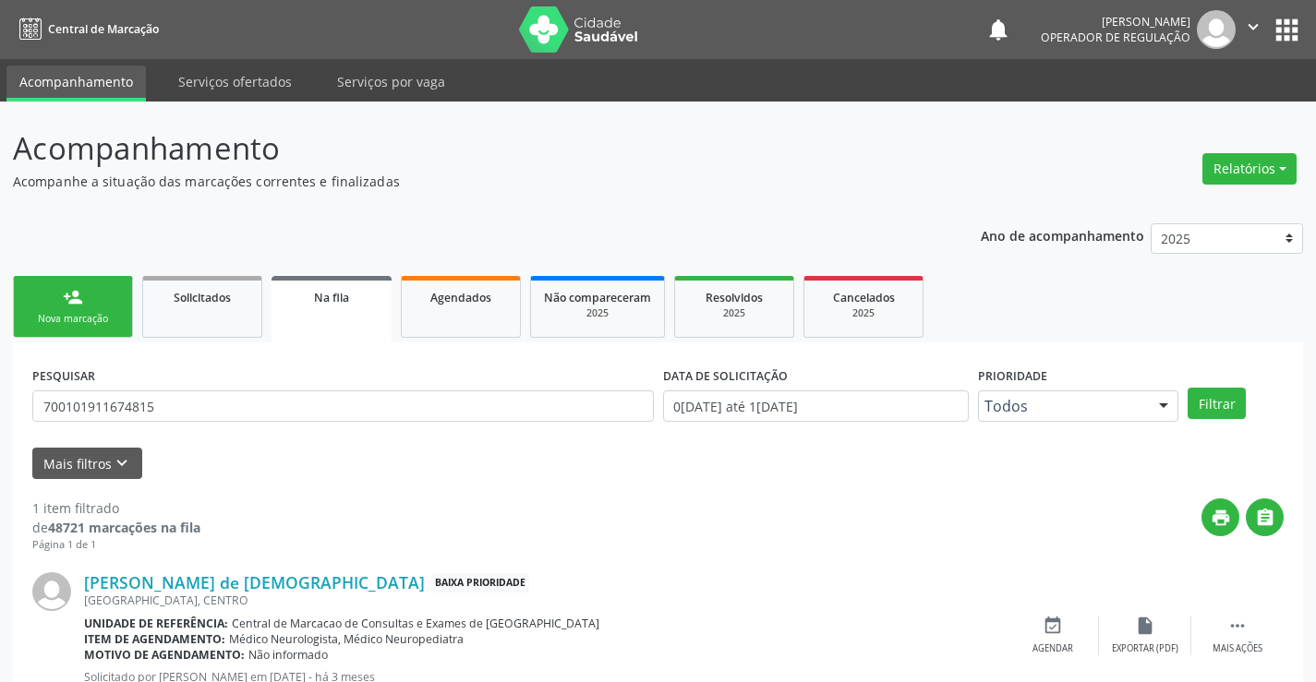
click at [95, 304] on link "person_add Nova marcação" at bounding box center [73, 307] width 120 height 62
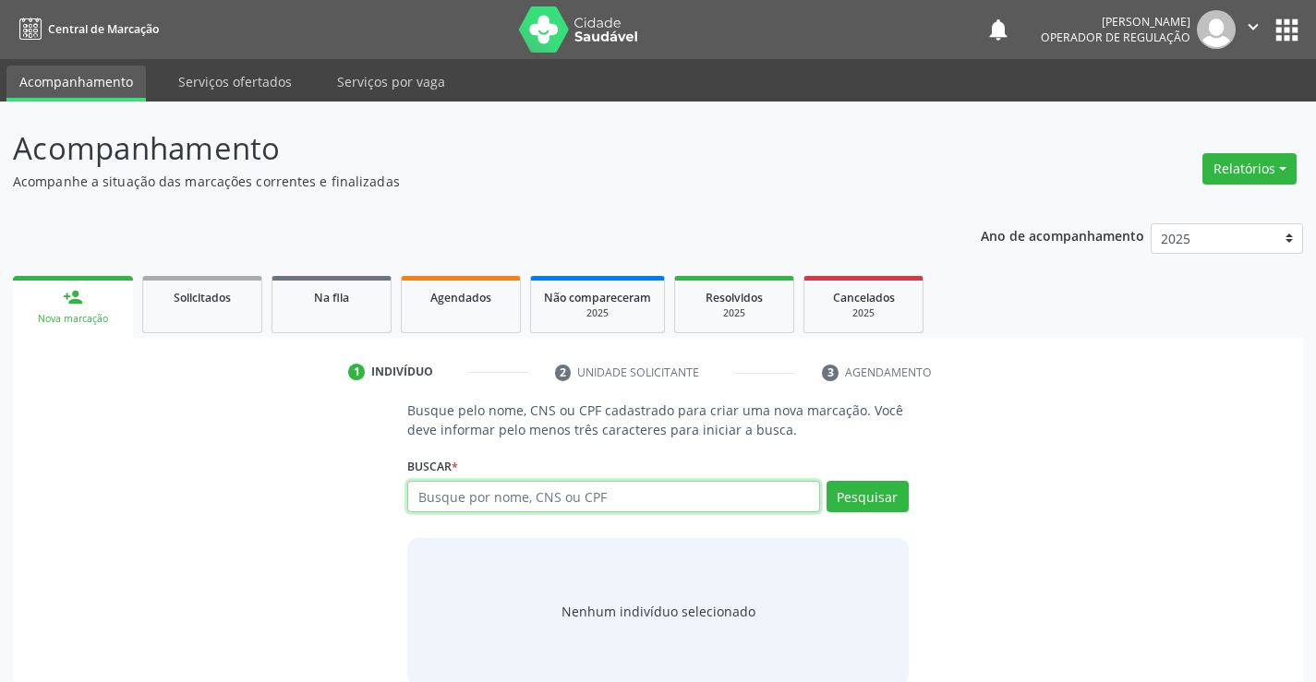
click at [506, 494] on input "text" at bounding box center [613, 496] width 412 height 31
type input "704109120411371"
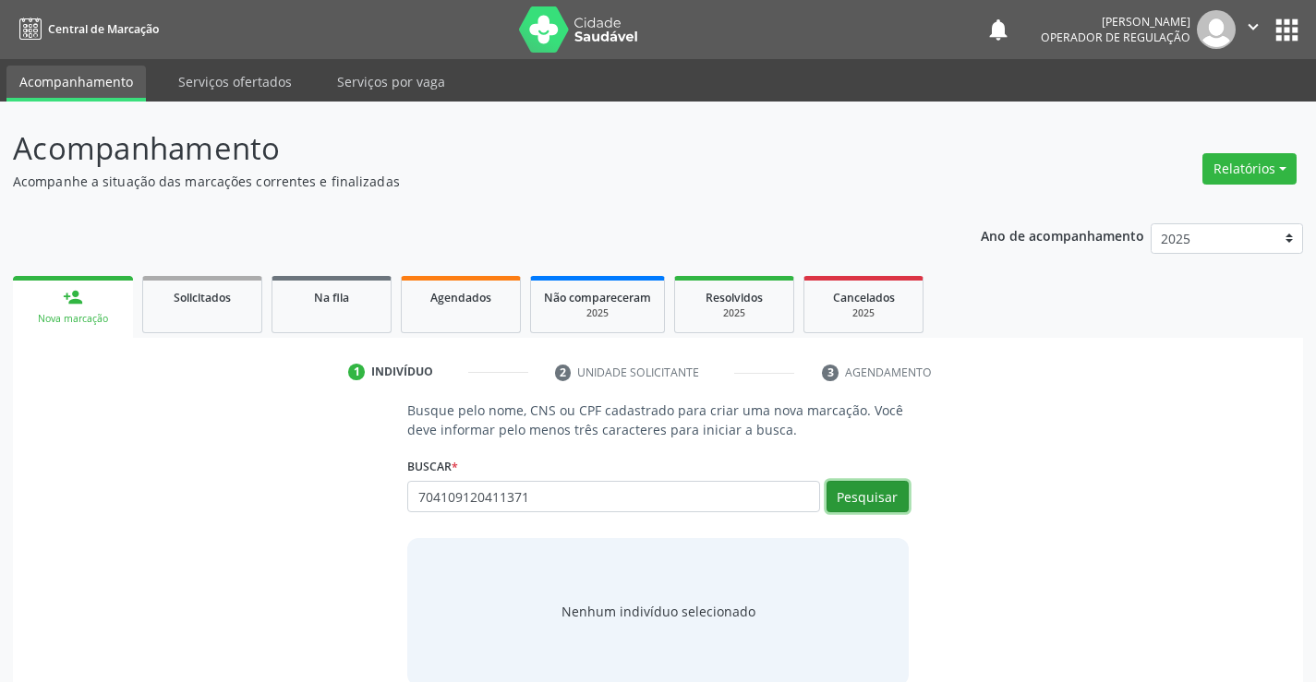
click at [880, 488] on button "Pesquisar" at bounding box center [867, 496] width 82 height 31
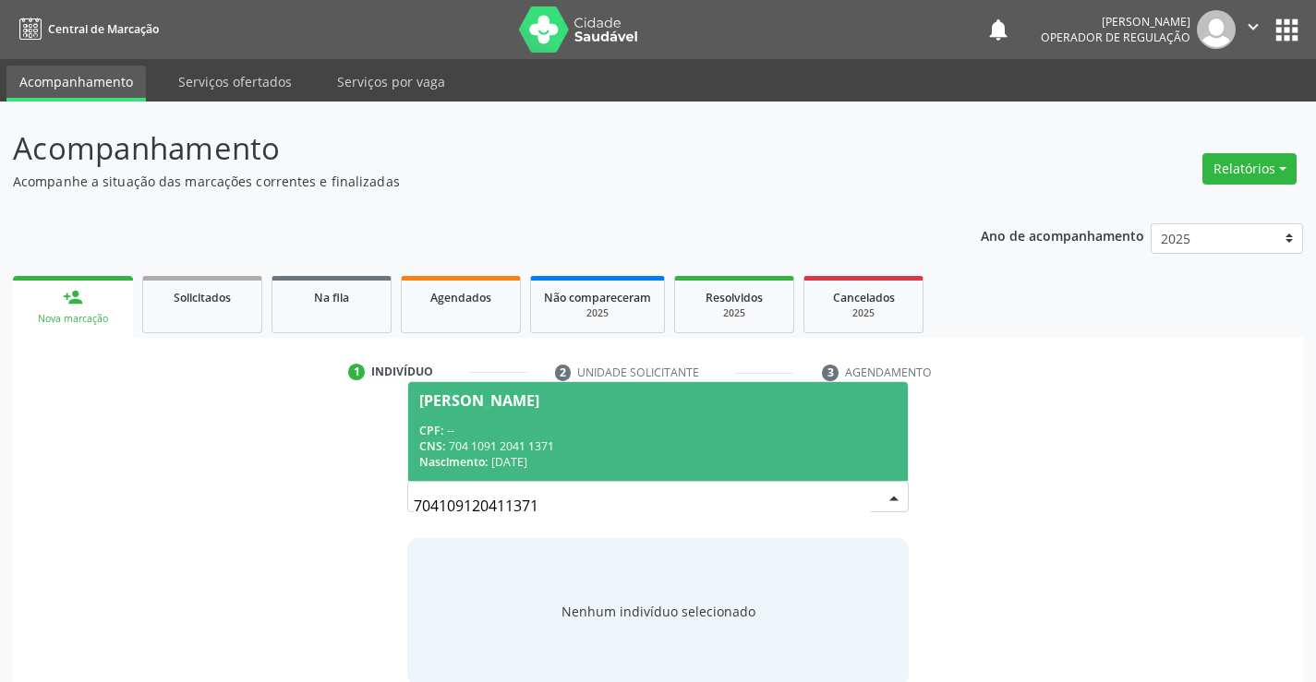
click at [674, 437] on div "CPF: --" at bounding box center [657, 431] width 476 height 16
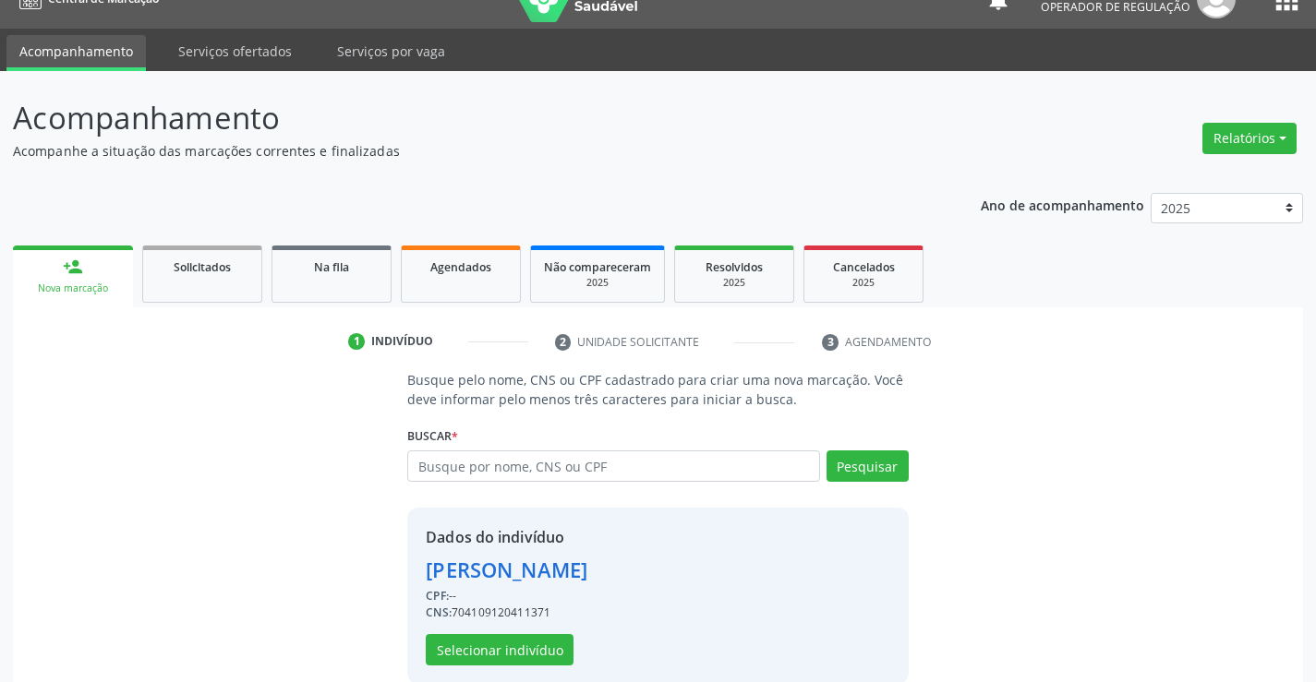
scroll to position [58, 0]
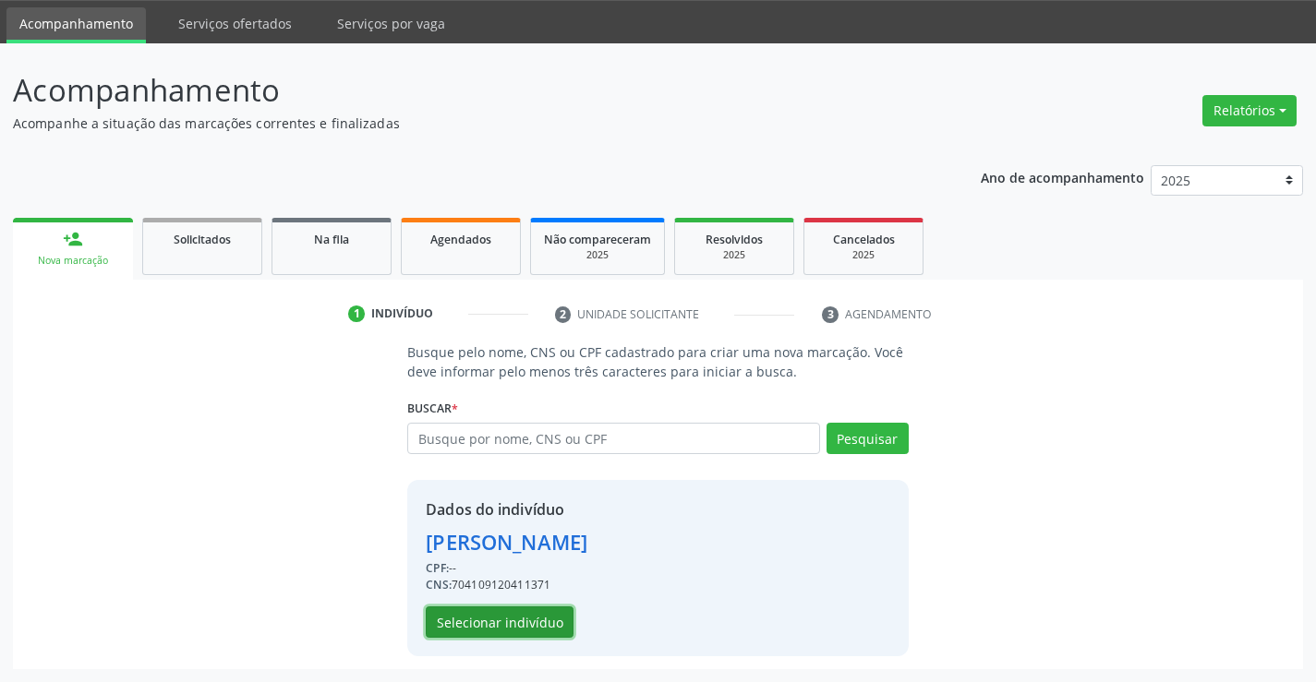
click at [497, 622] on button "Selecionar indivíduo" at bounding box center [500, 622] width 148 height 31
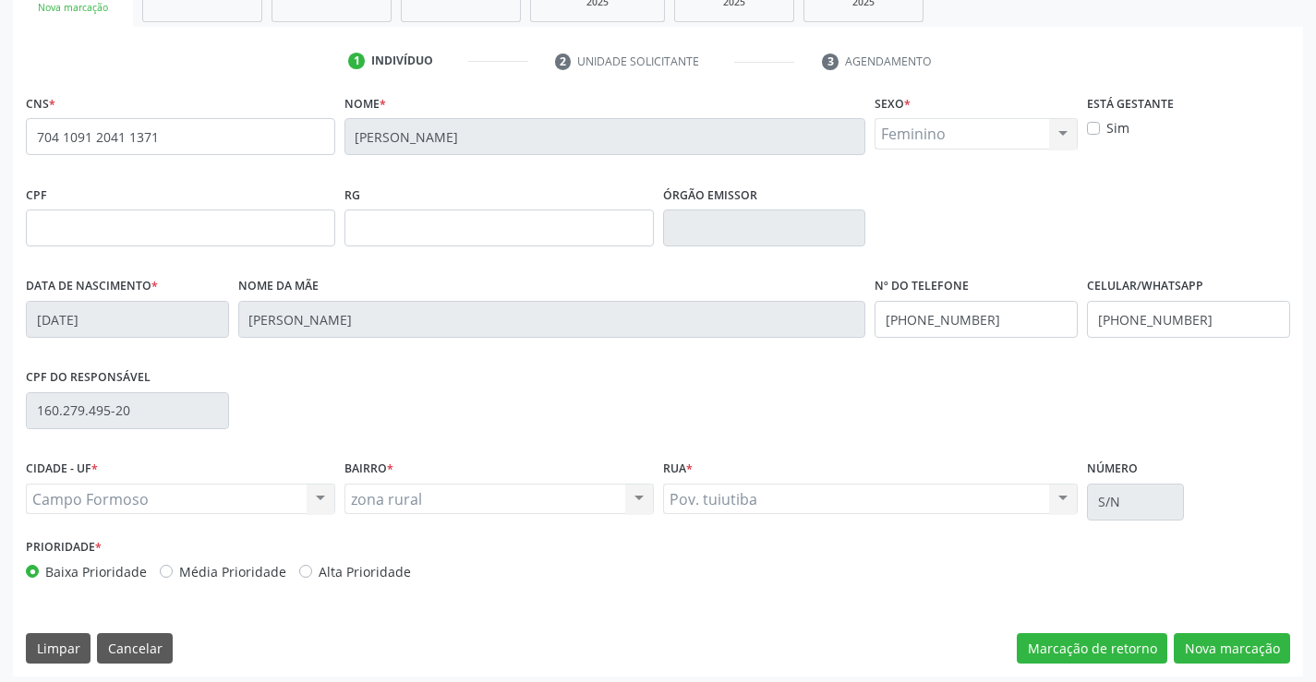
scroll to position [319, 0]
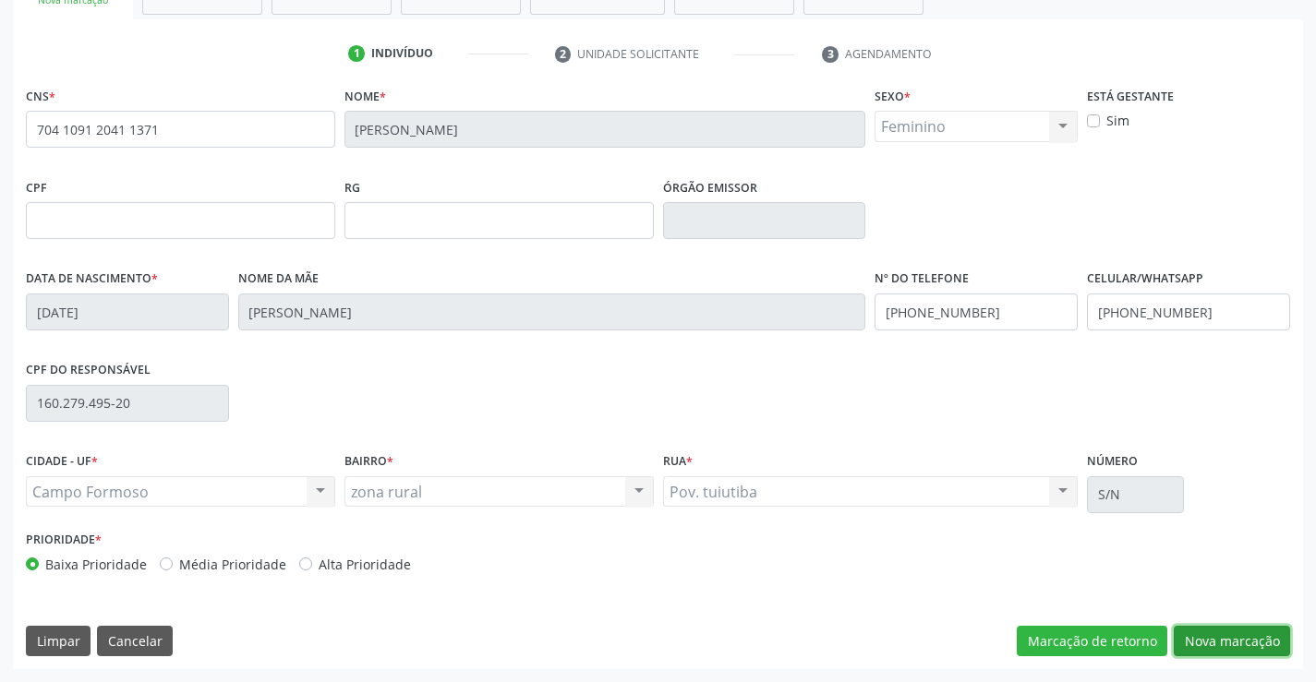
click at [1182, 638] on button "Nova marcação" at bounding box center [1231, 641] width 116 height 31
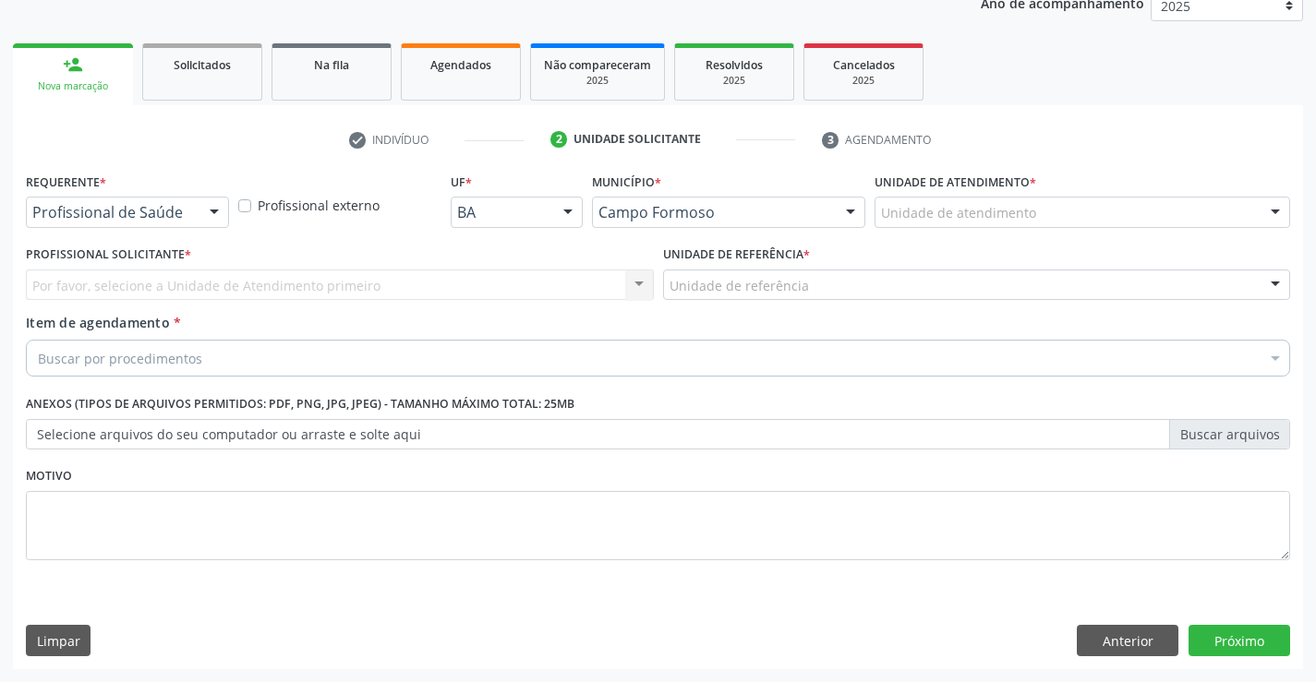
scroll to position [233, 0]
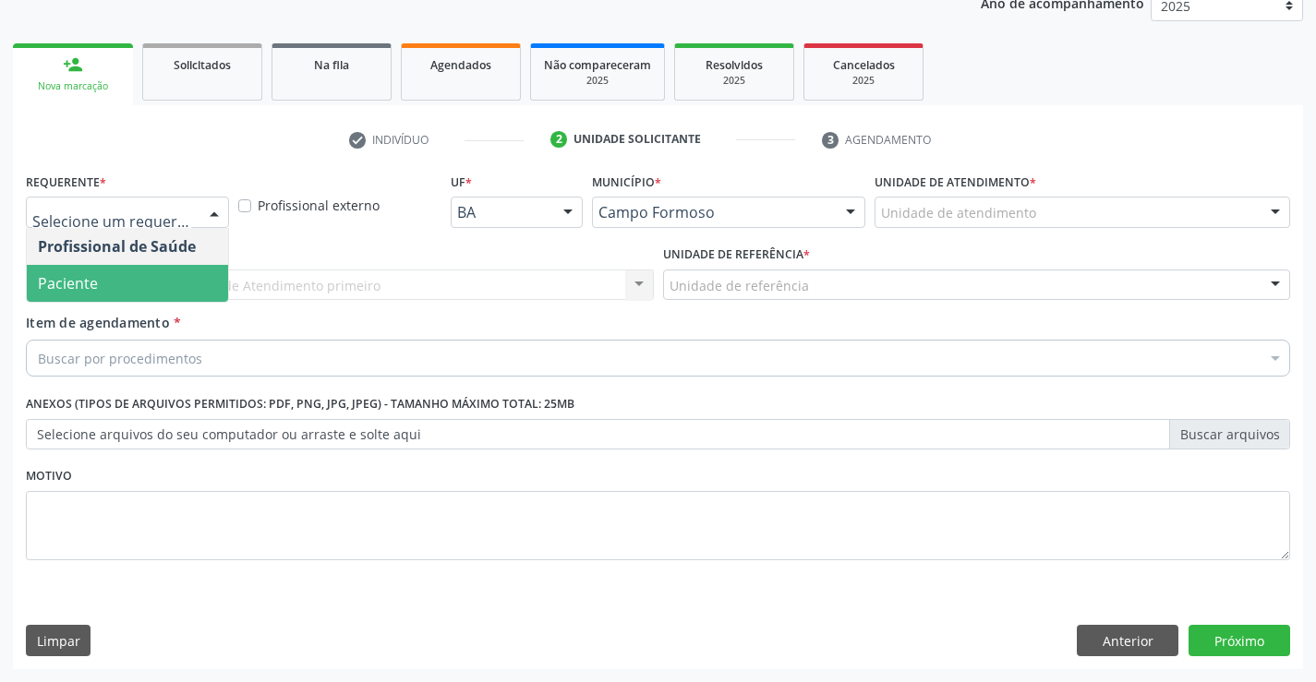
click at [62, 279] on span "Paciente" at bounding box center [68, 283] width 60 height 20
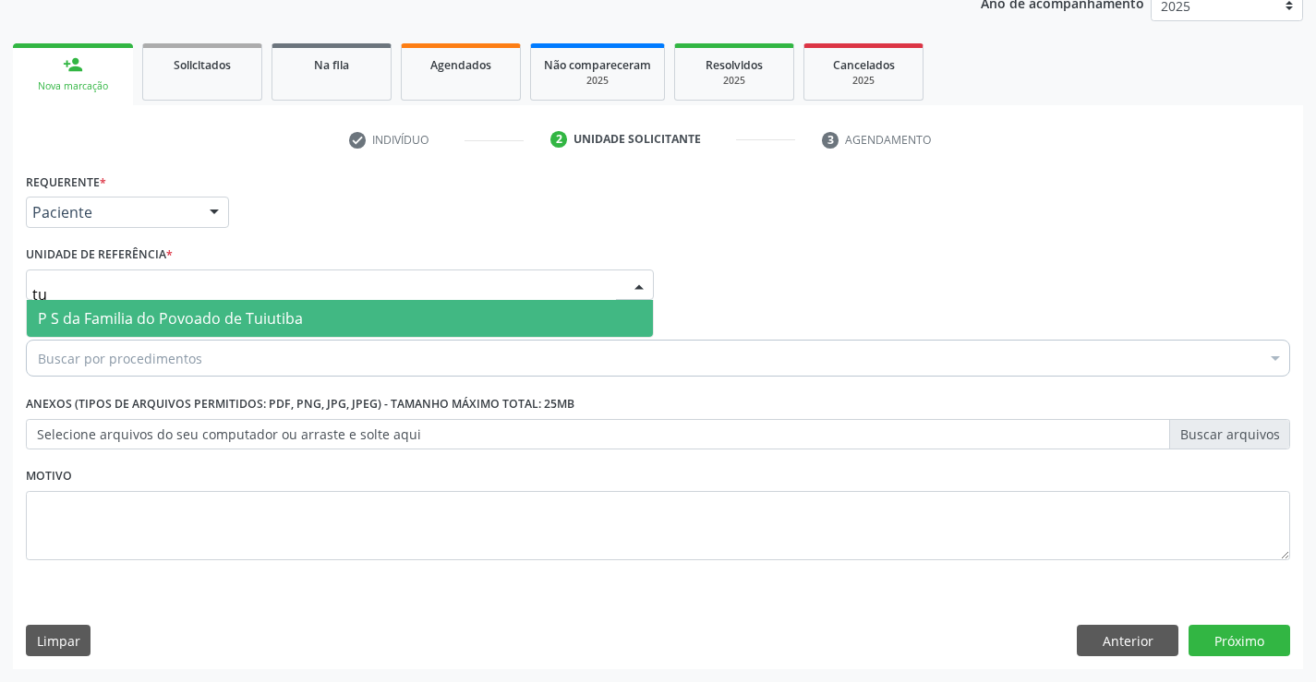
type input "tui"
click at [96, 313] on span "P S da Familia do Povoado de Tuiutiba" at bounding box center [170, 318] width 265 height 20
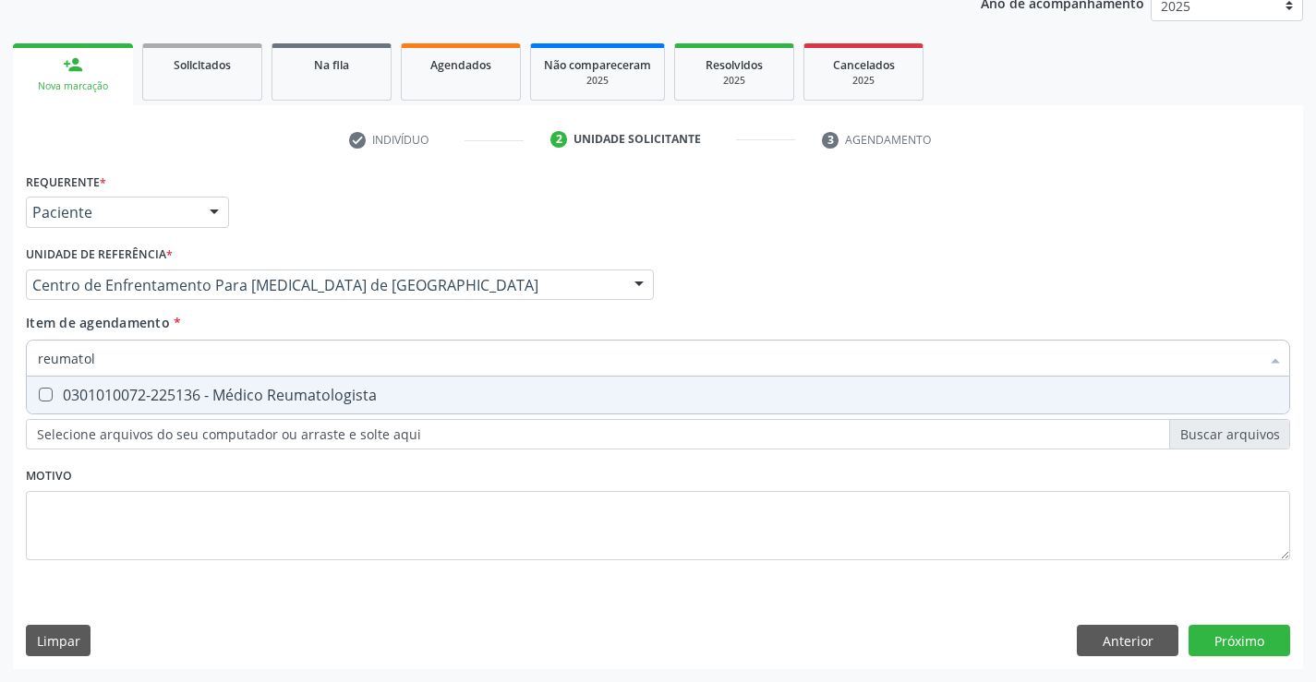
type input "reumatolo"
click at [137, 391] on div "0301010072-225136 - Médico Reumatologista" at bounding box center [658, 395] width 1240 height 15
checkbox Reumatologista "true"
click at [1235, 648] on div "Requerente * Paciente Profissional de Saúde Paciente Nenhum resultado encontrad…" at bounding box center [658, 418] width 1290 height 501
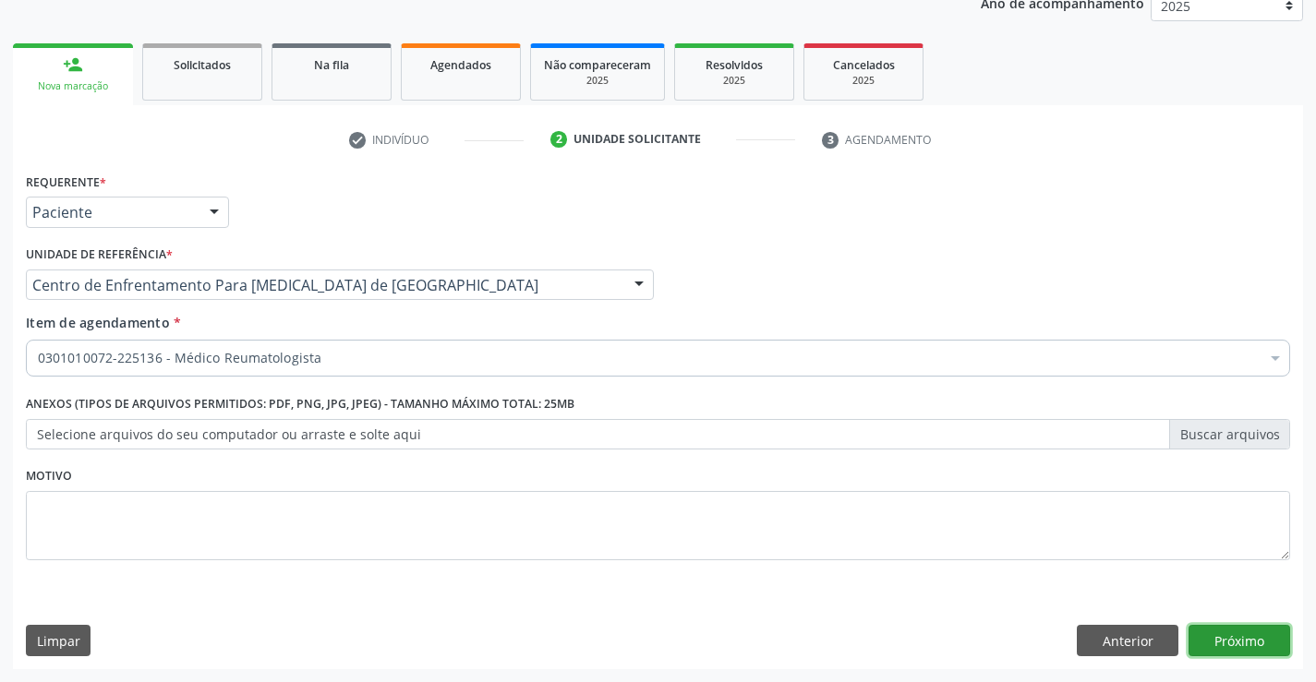
click at [1233, 646] on button "Próximo" at bounding box center [1239, 640] width 102 height 31
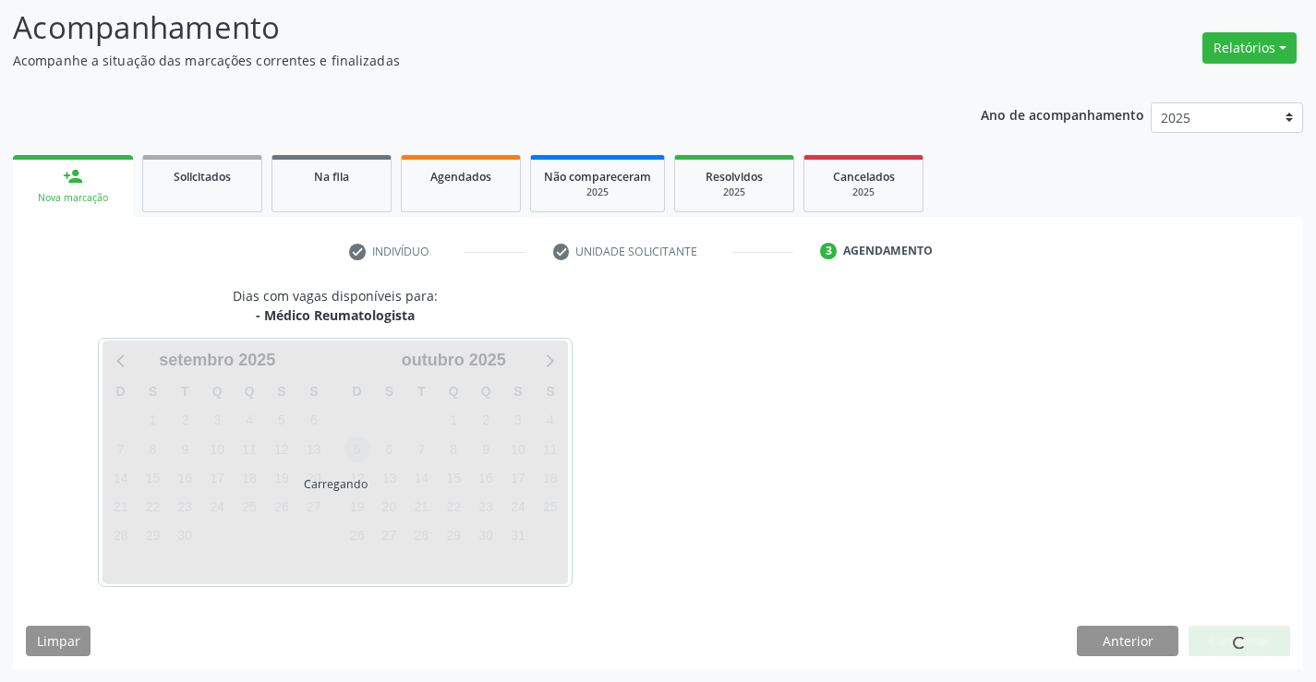
scroll to position [121, 0]
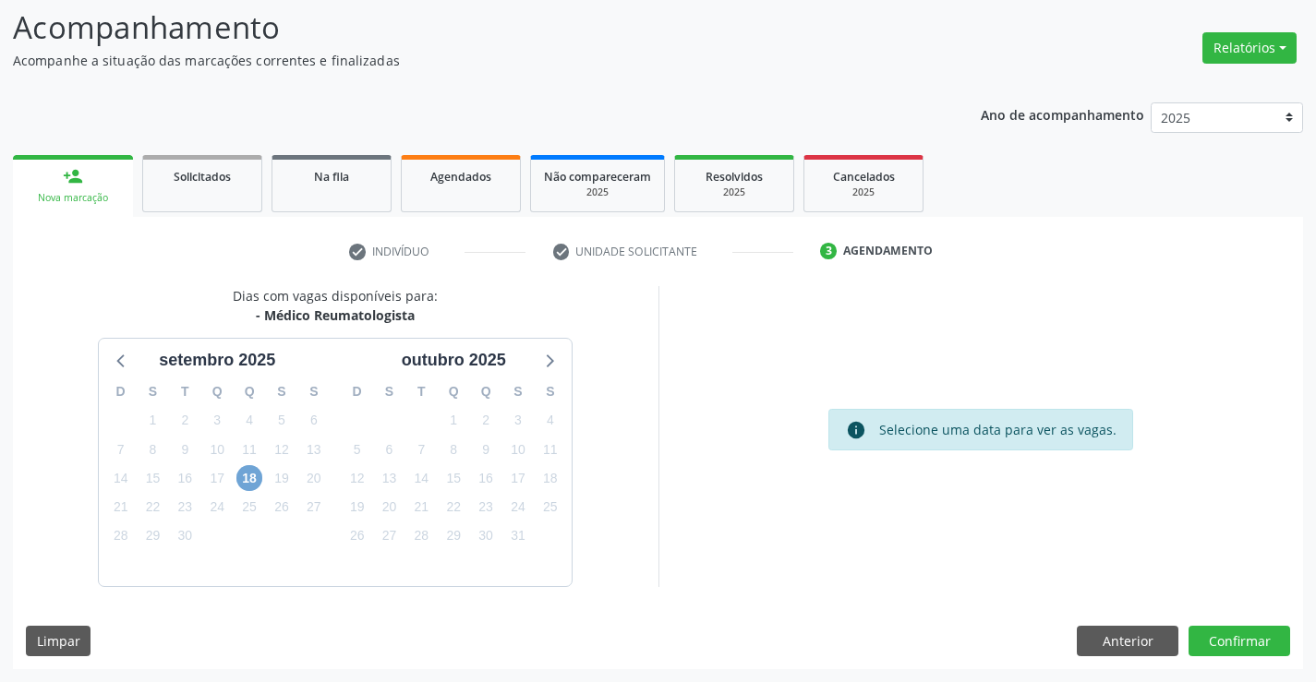
click at [256, 475] on span "18" at bounding box center [249, 478] width 26 height 26
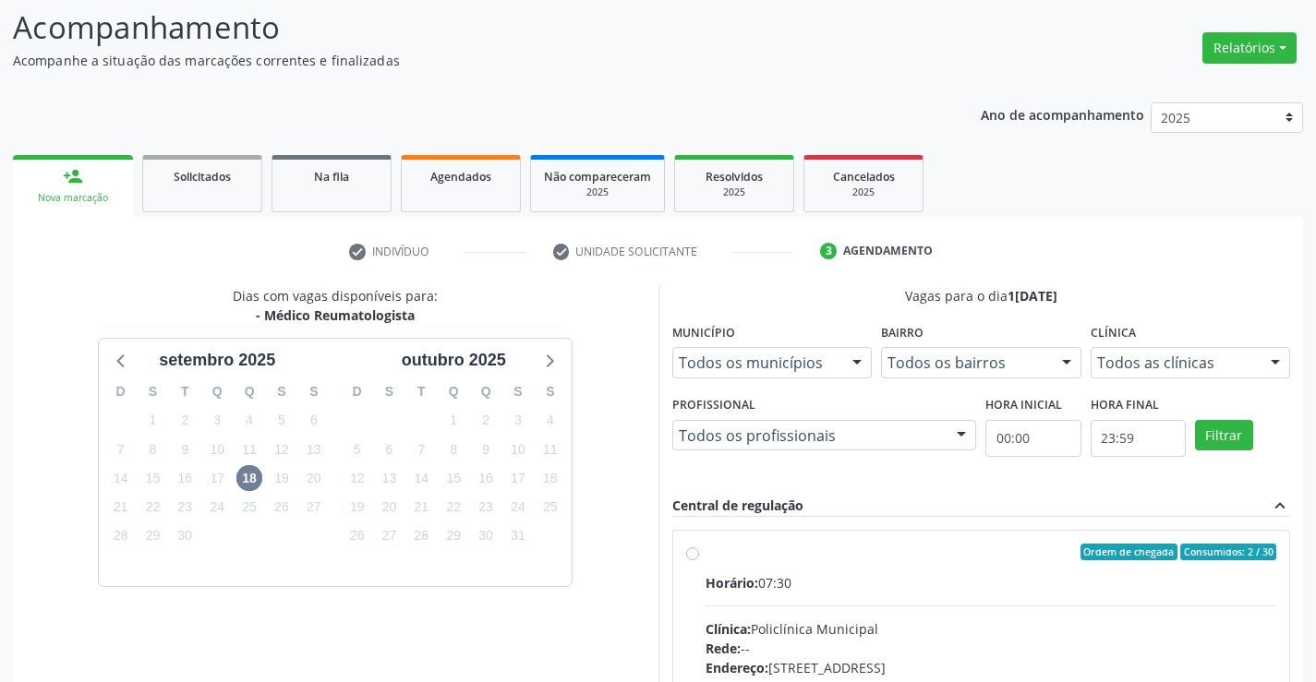
click at [705, 559] on label "Ordem de chegada Consumidos: 2 / 30 Horário: 07:30 Clínica: Policlínica Municip…" at bounding box center [990, 685] width 571 height 283
click at [695, 559] on input "Ordem de chegada Consumidos: 2 / 30 Horário: 07:30 Clínica: Policlínica Municip…" at bounding box center [692, 552] width 13 height 17
radio input "true"
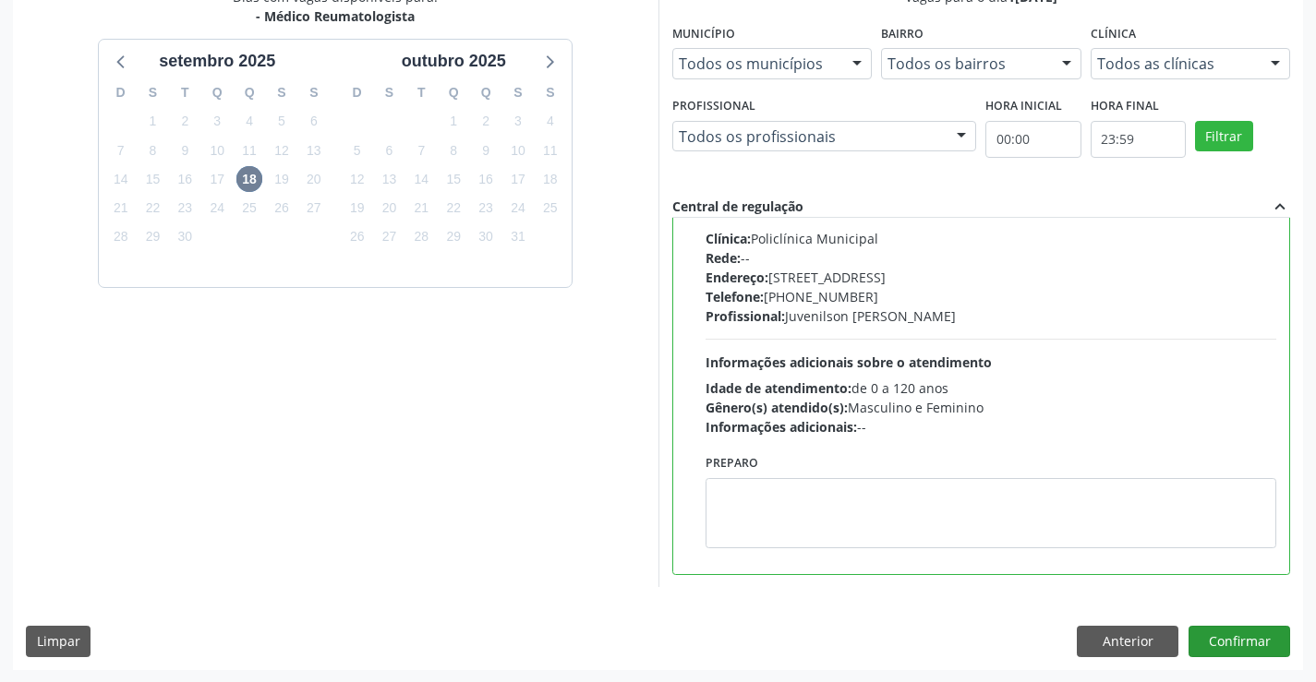
scroll to position [421, 0]
click at [1207, 639] on button "Confirmar" at bounding box center [1239, 640] width 102 height 31
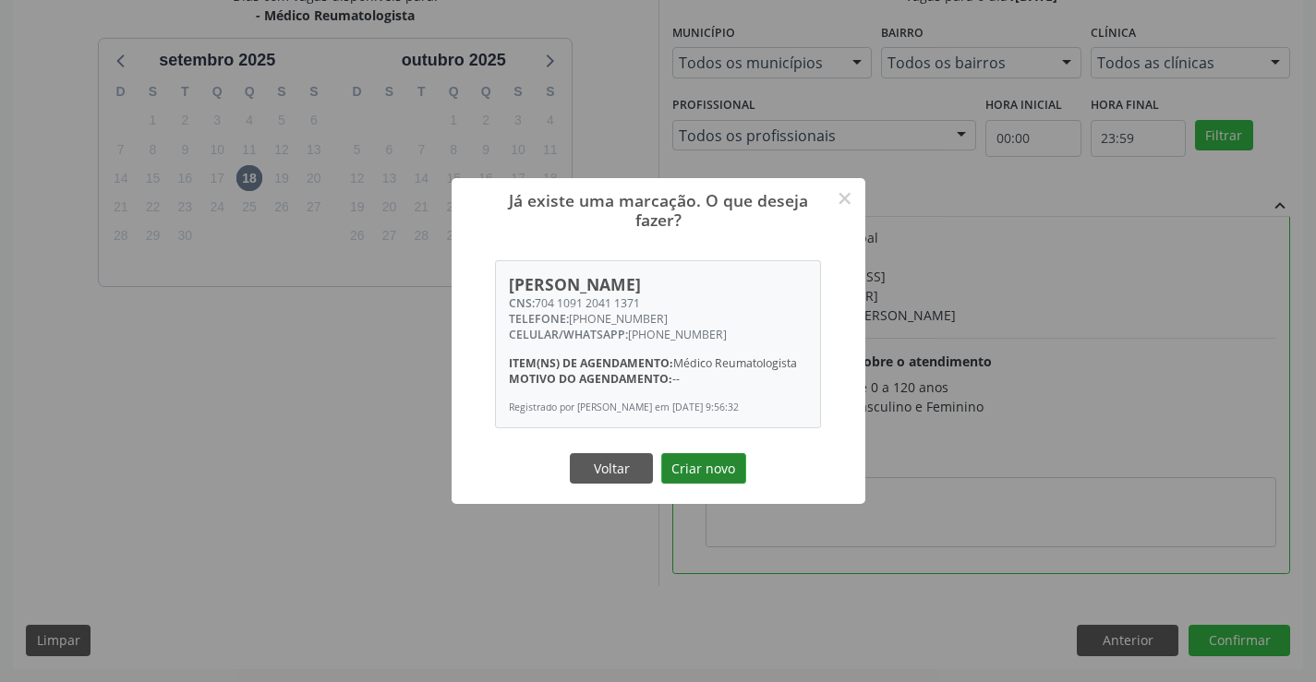
click at [717, 463] on button "Criar novo" at bounding box center [703, 468] width 85 height 31
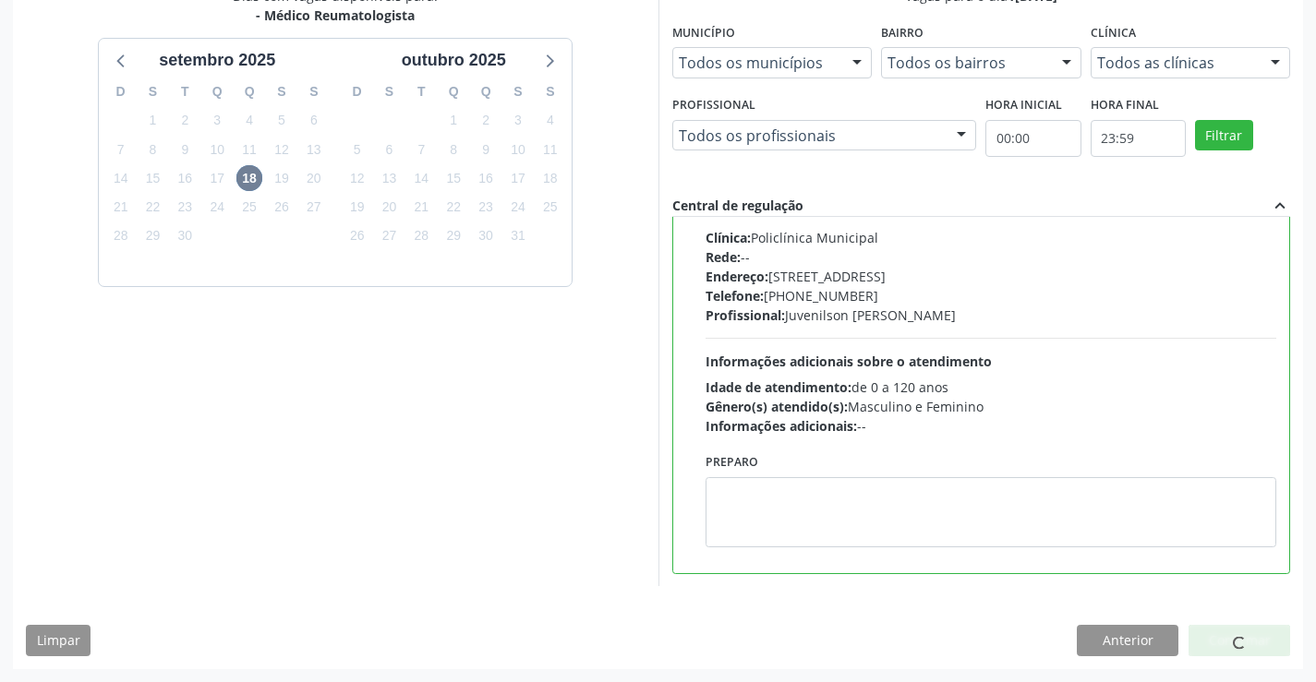
scroll to position [0, 0]
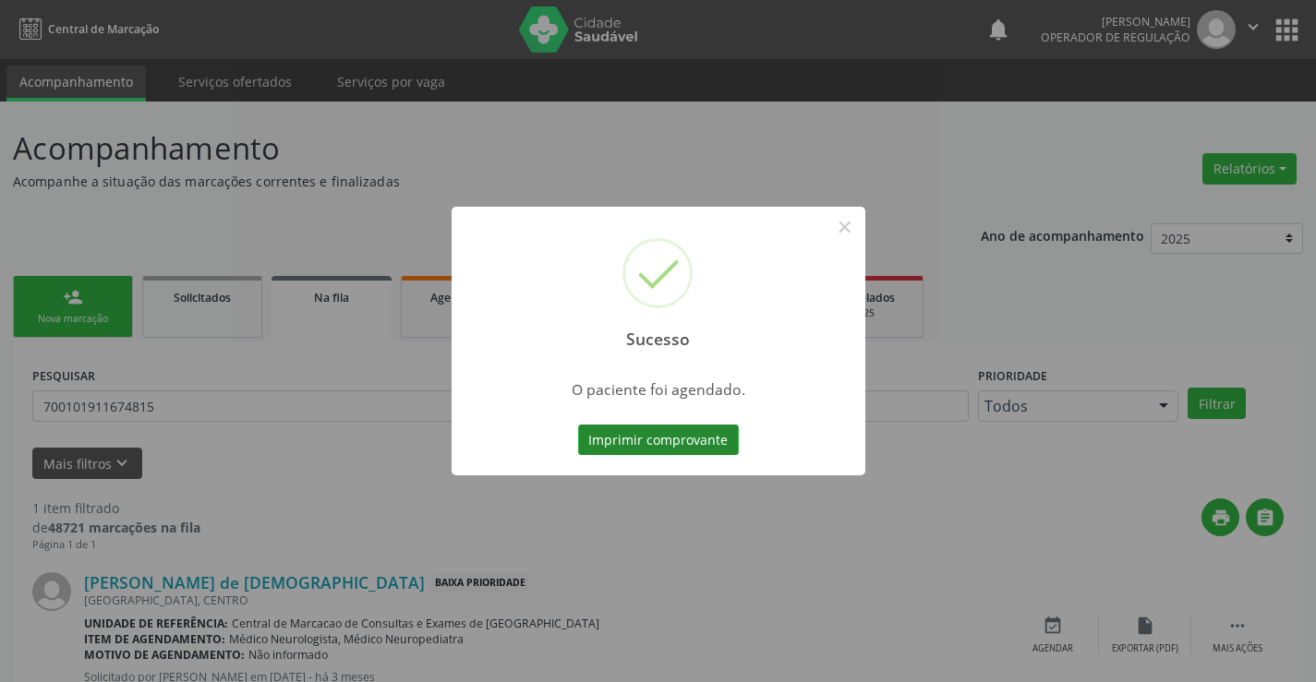
click at [720, 449] on button "Imprimir comprovante" at bounding box center [658, 440] width 161 height 31
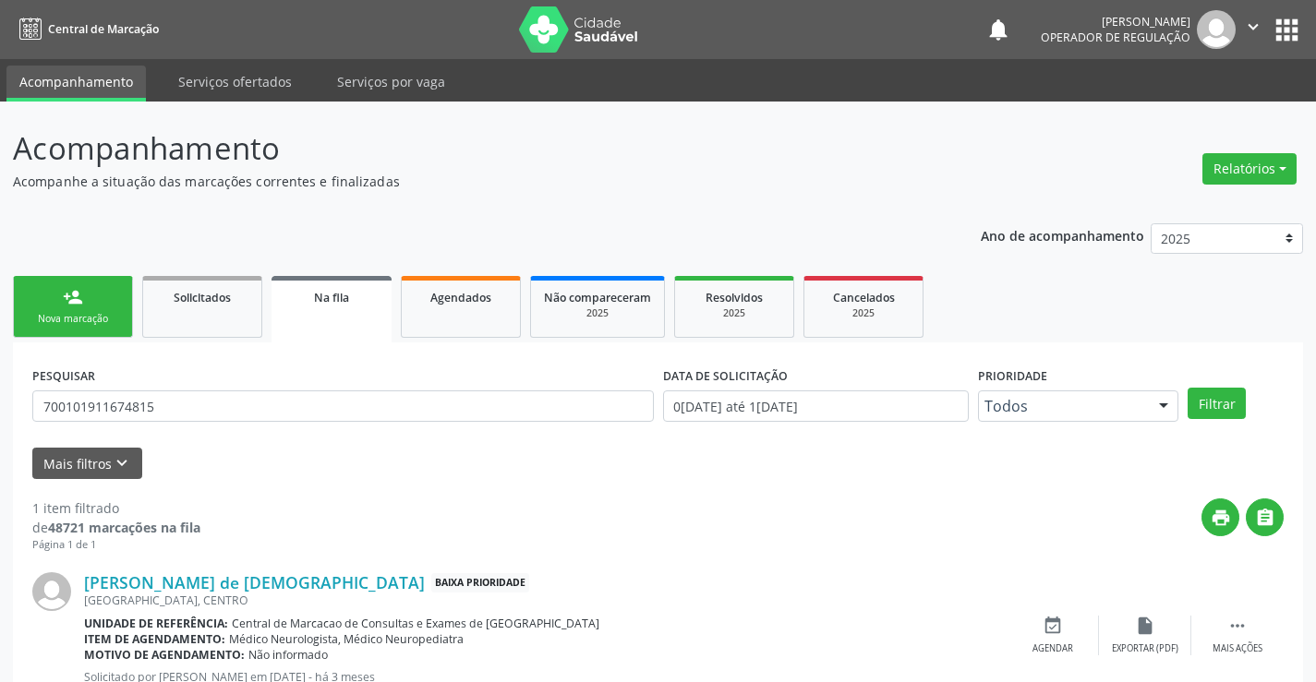
click at [114, 308] on link "person_add Nova marcação" at bounding box center [73, 307] width 120 height 62
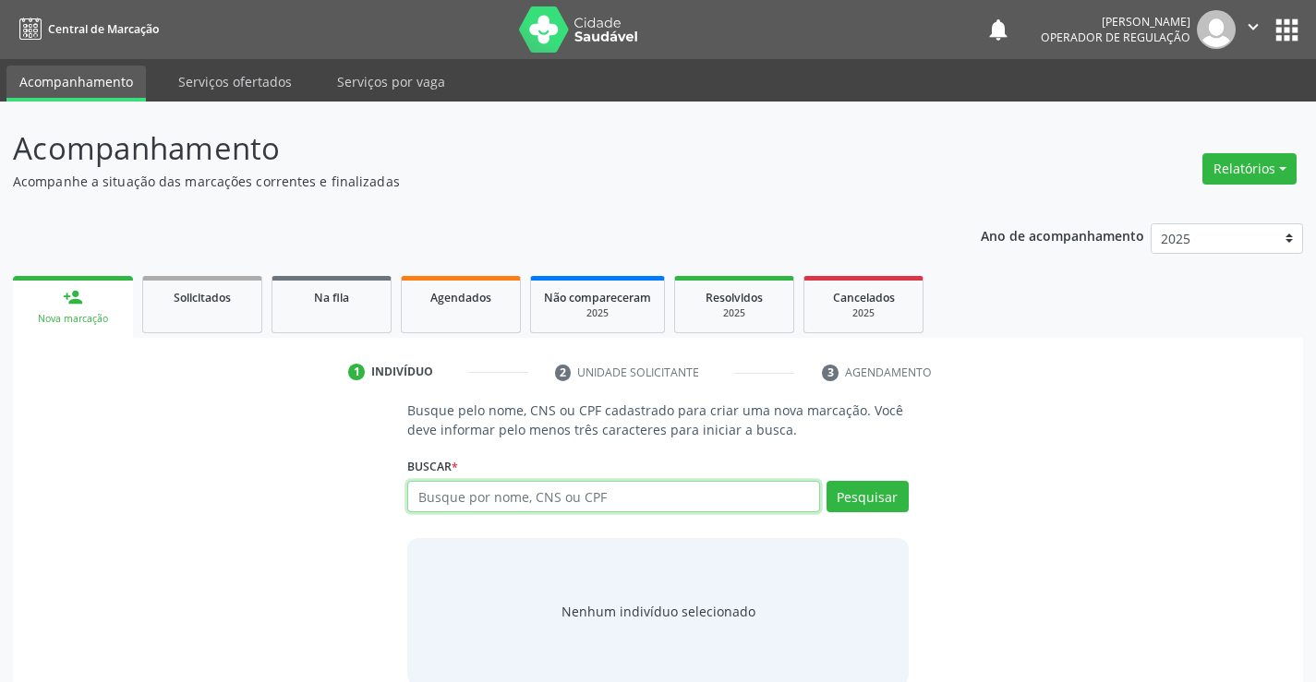
click at [452, 486] on input "text" at bounding box center [613, 496] width 412 height 31
type input "700108942091117"
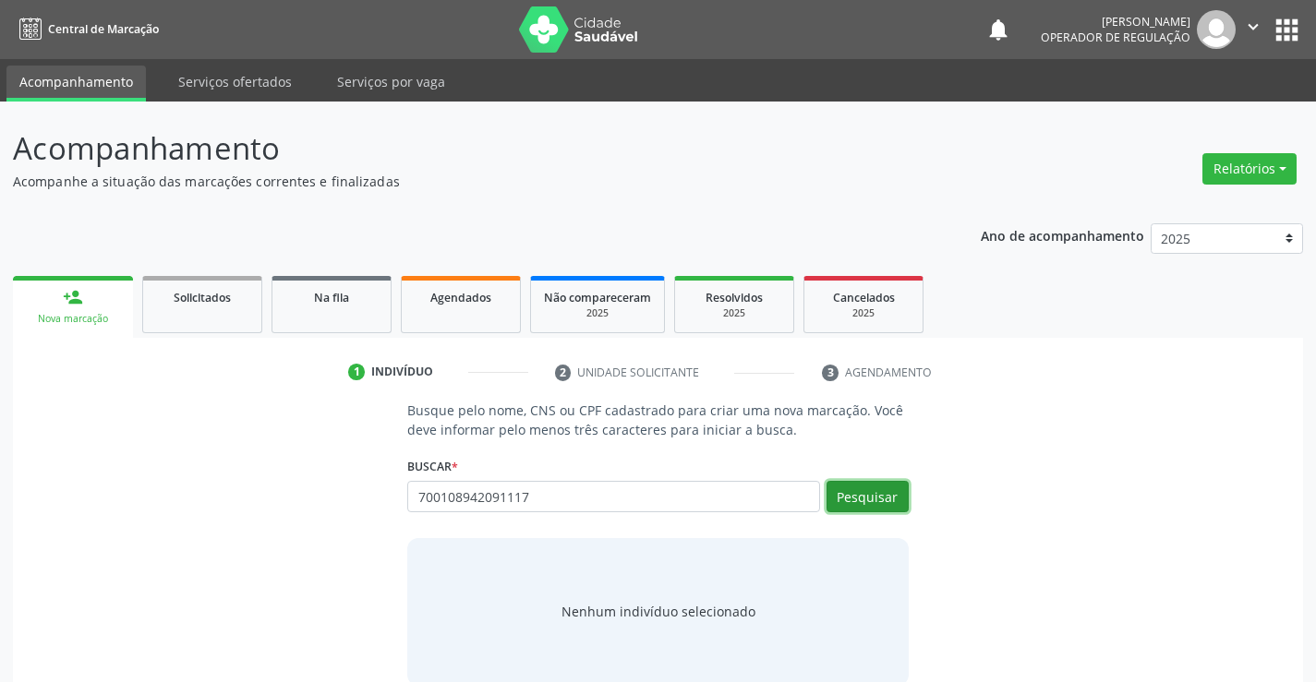
click at [865, 502] on button "Pesquisar" at bounding box center [867, 496] width 82 height 31
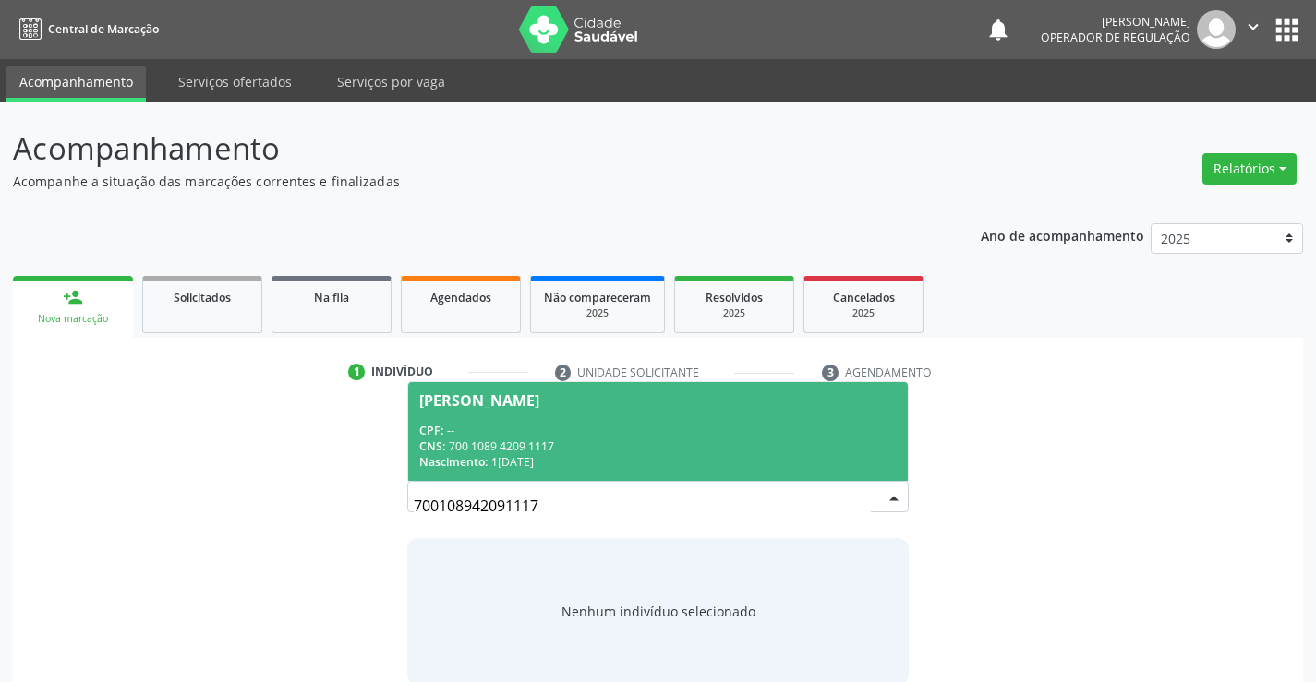
click at [709, 439] on div "CNS: 700 1089 4209 1117" at bounding box center [657, 447] width 476 height 16
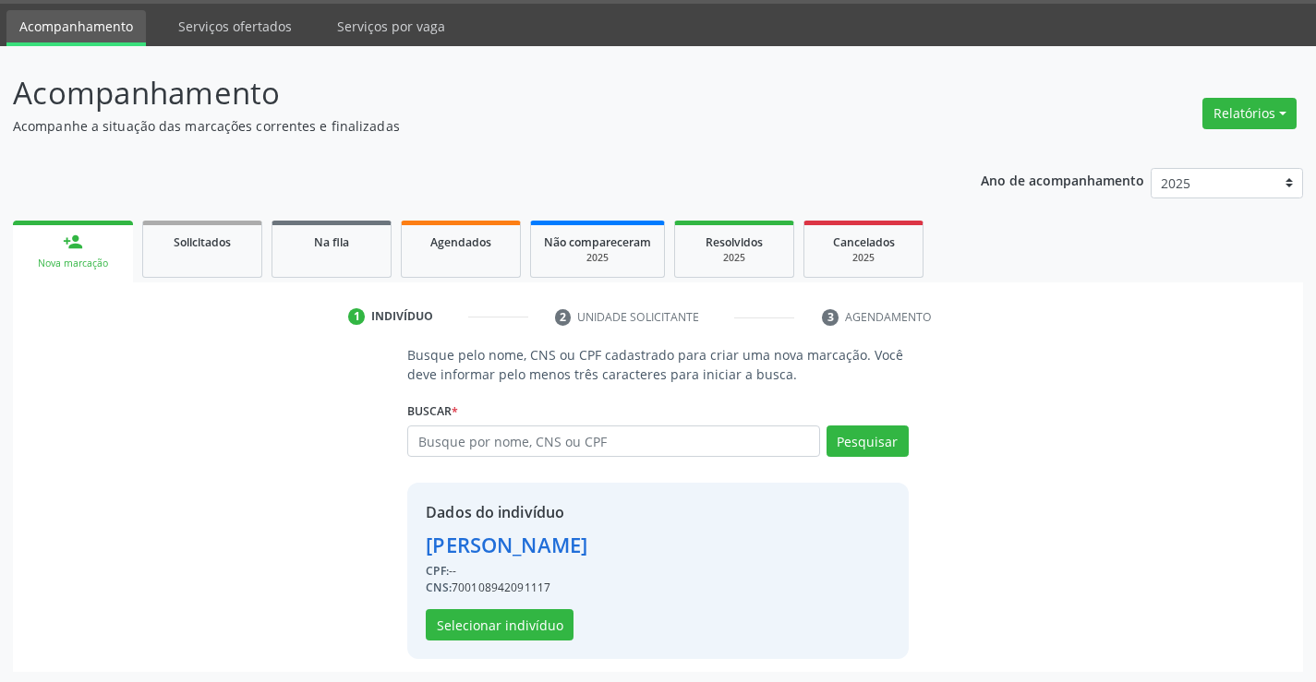
scroll to position [58, 0]
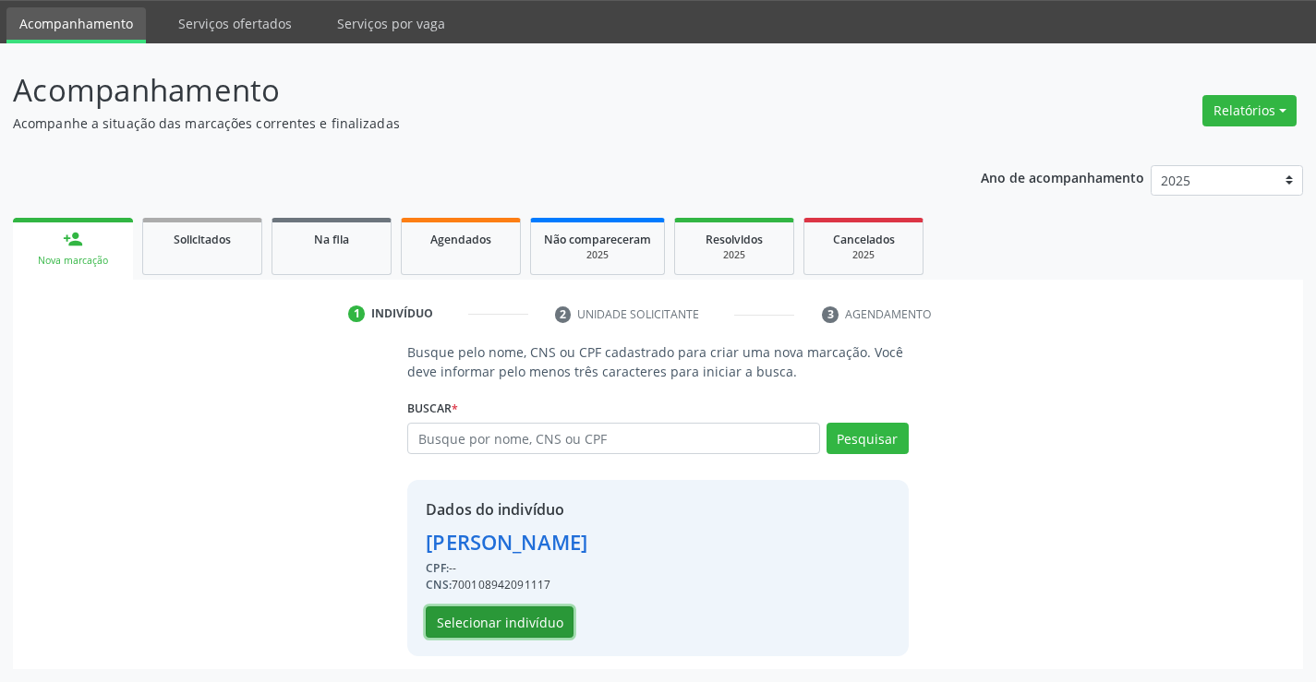
click at [511, 628] on button "Selecionar indivíduo" at bounding box center [500, 622] width 148 height 31
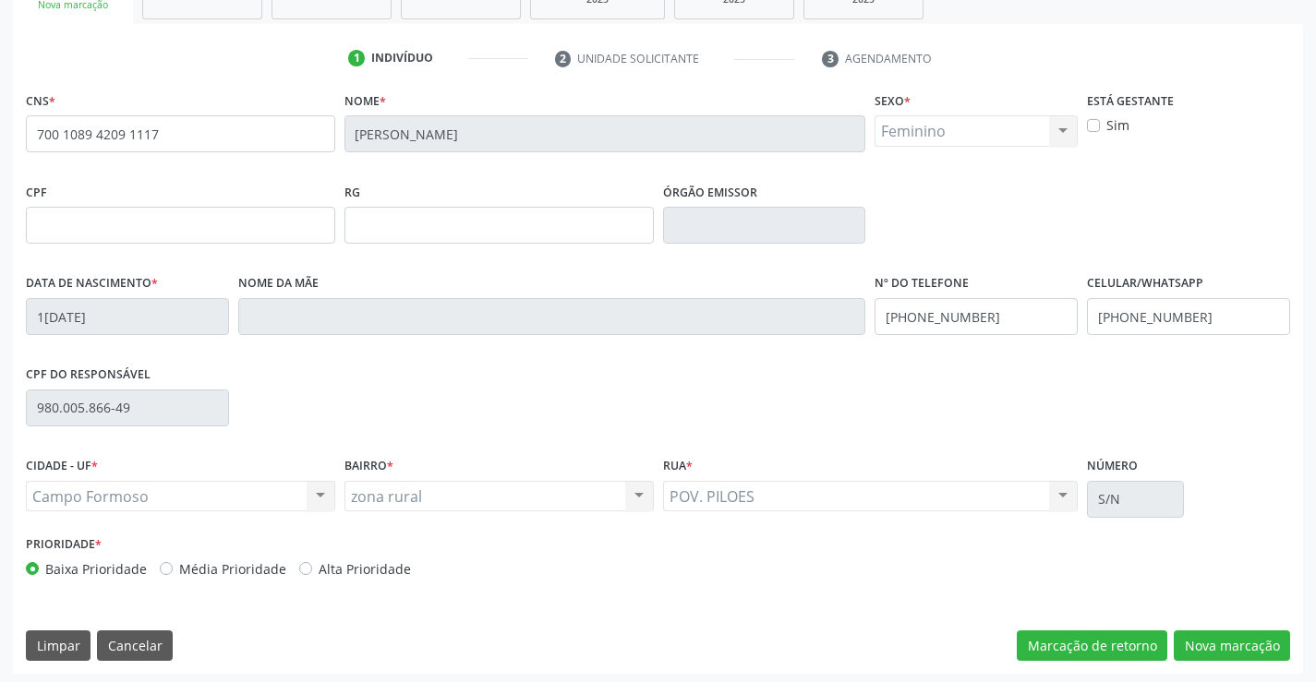
scroll to position [319, 0]
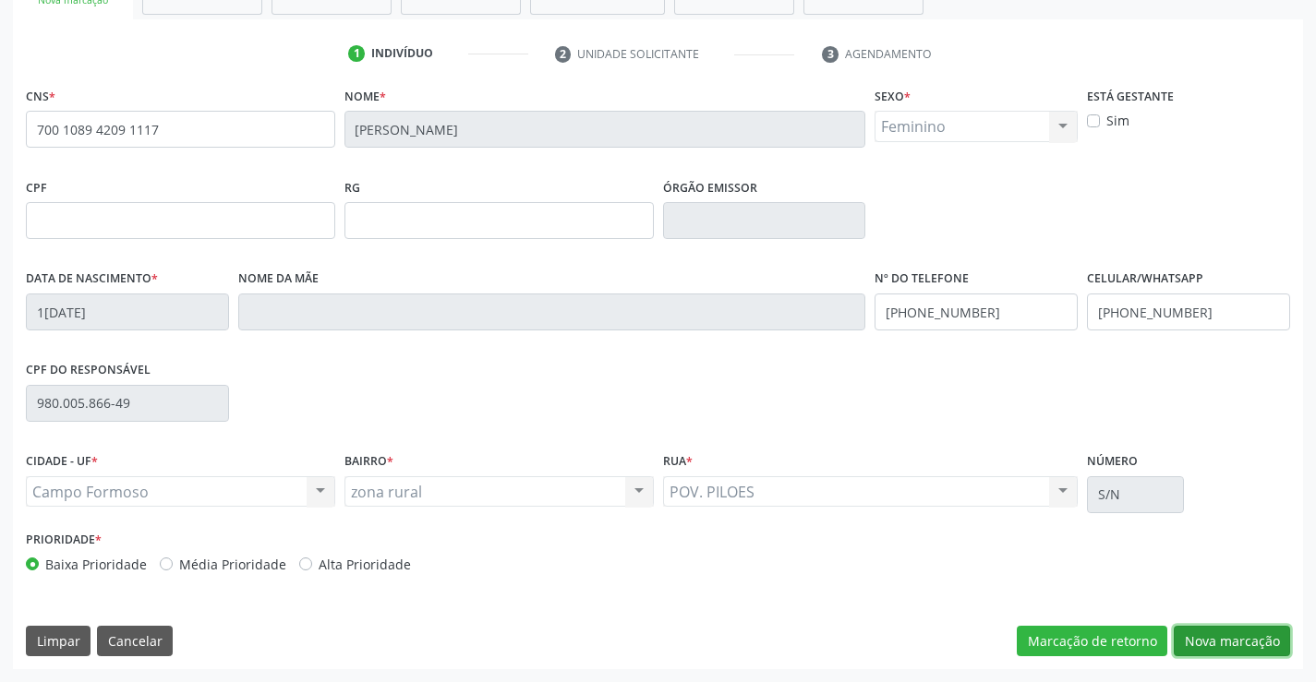
click at [1212, 630] on button "Nova marcação" at bounding box center [1231, 641] width 116 height 31
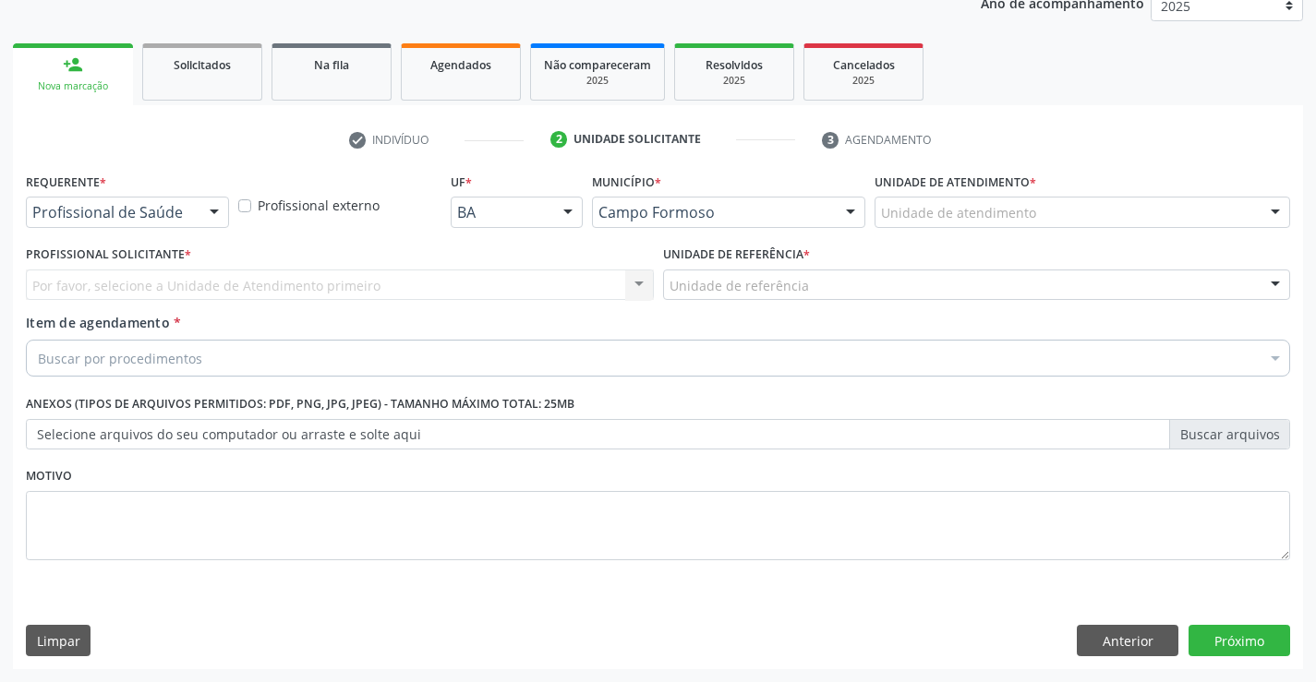
scroll to position [233, 0]
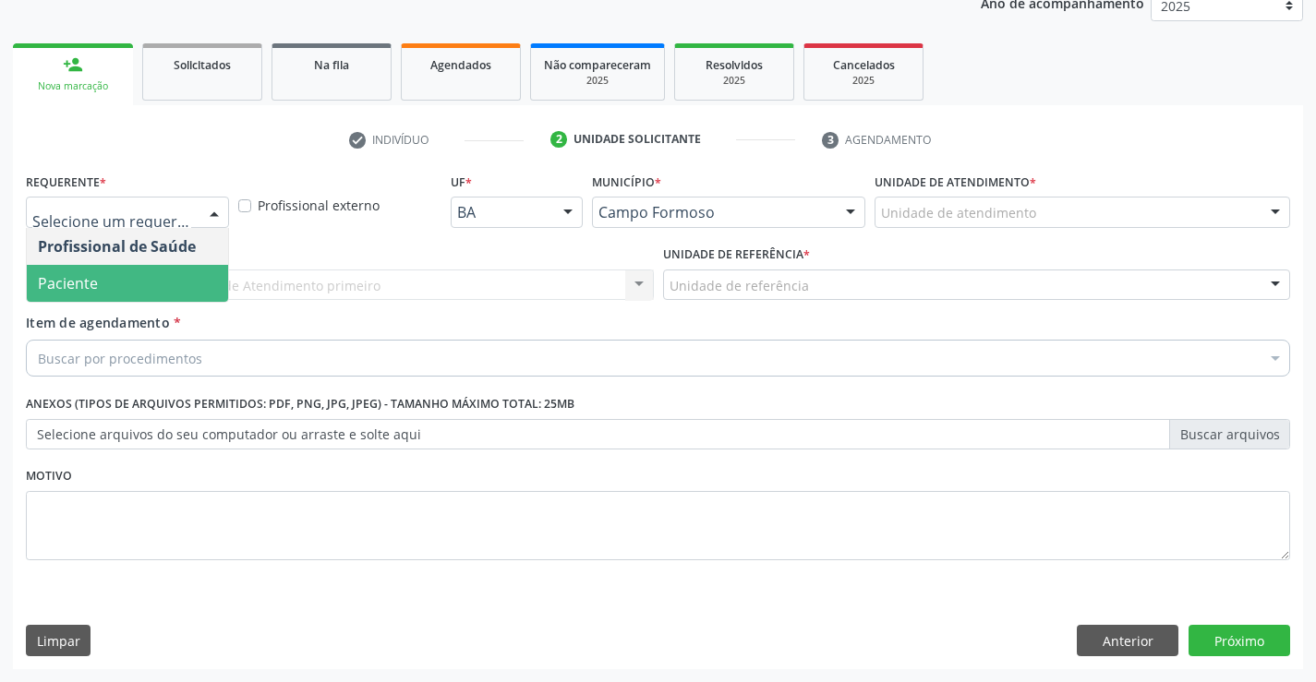
click at [91, 273] on span "Paciente" at bounding box center [68, 283] width 60 height 20
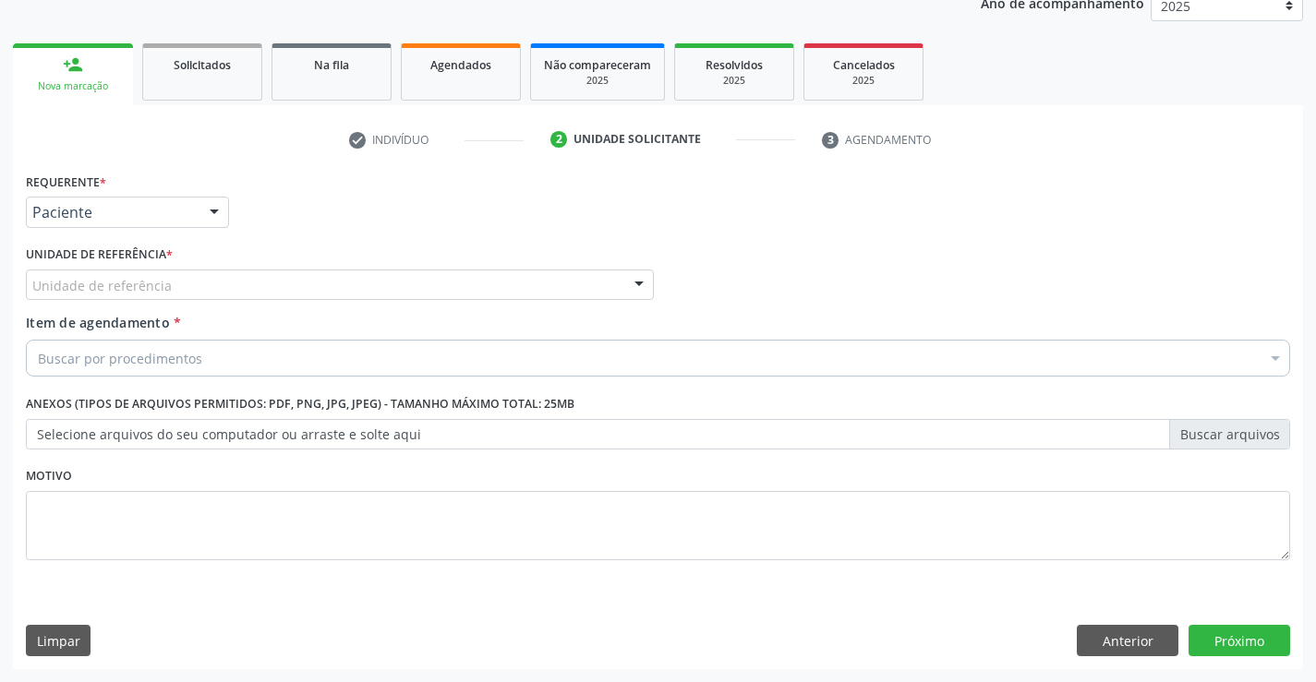
click at [101, 260] on label "Unidade de referência *" at bounding box center [99, 255] width 147 height 29
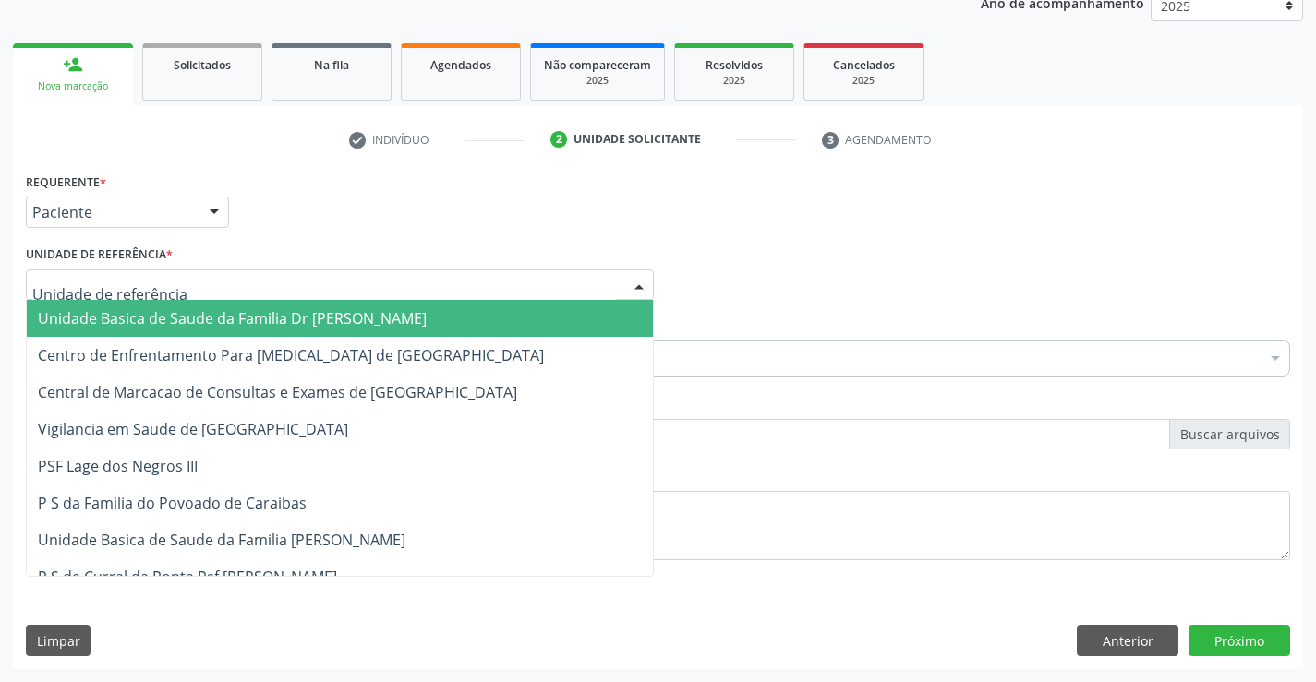
click at [105, 319] on span "Unidade Basica de Saude da Familia Dr [PERSON_NAME]" at bounding box center [232, 318] width 389 height 20
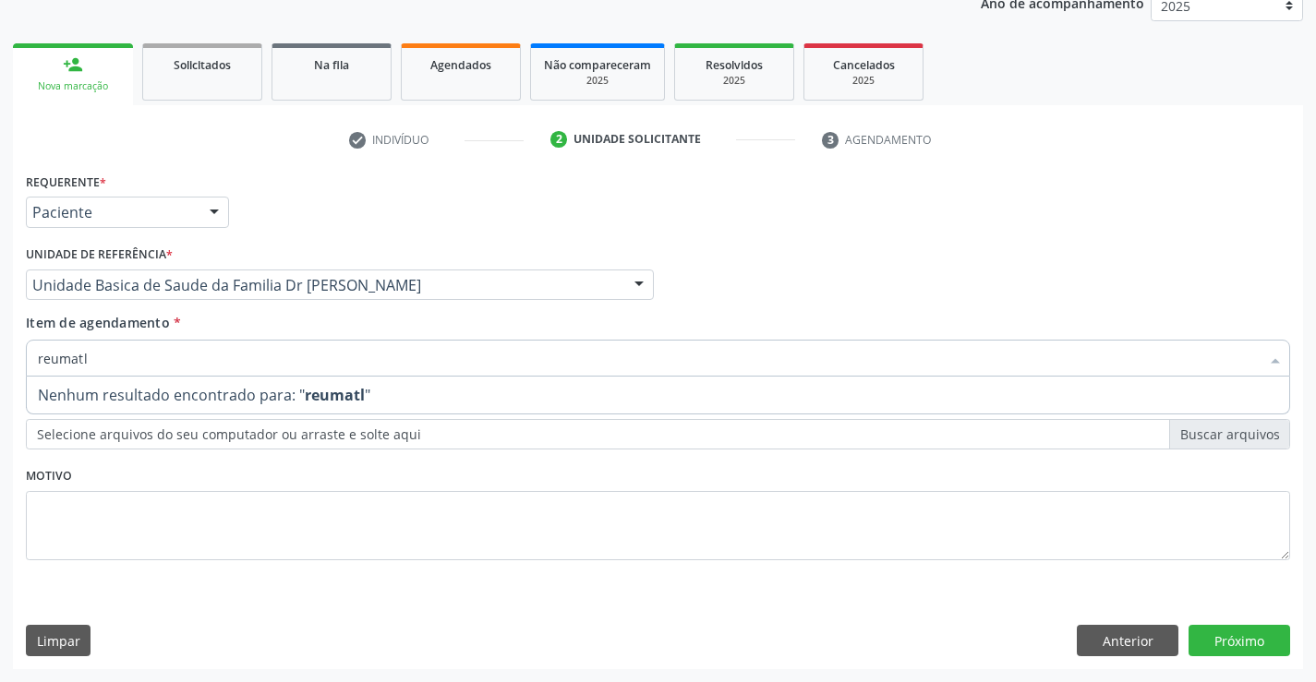
type input "reumat"
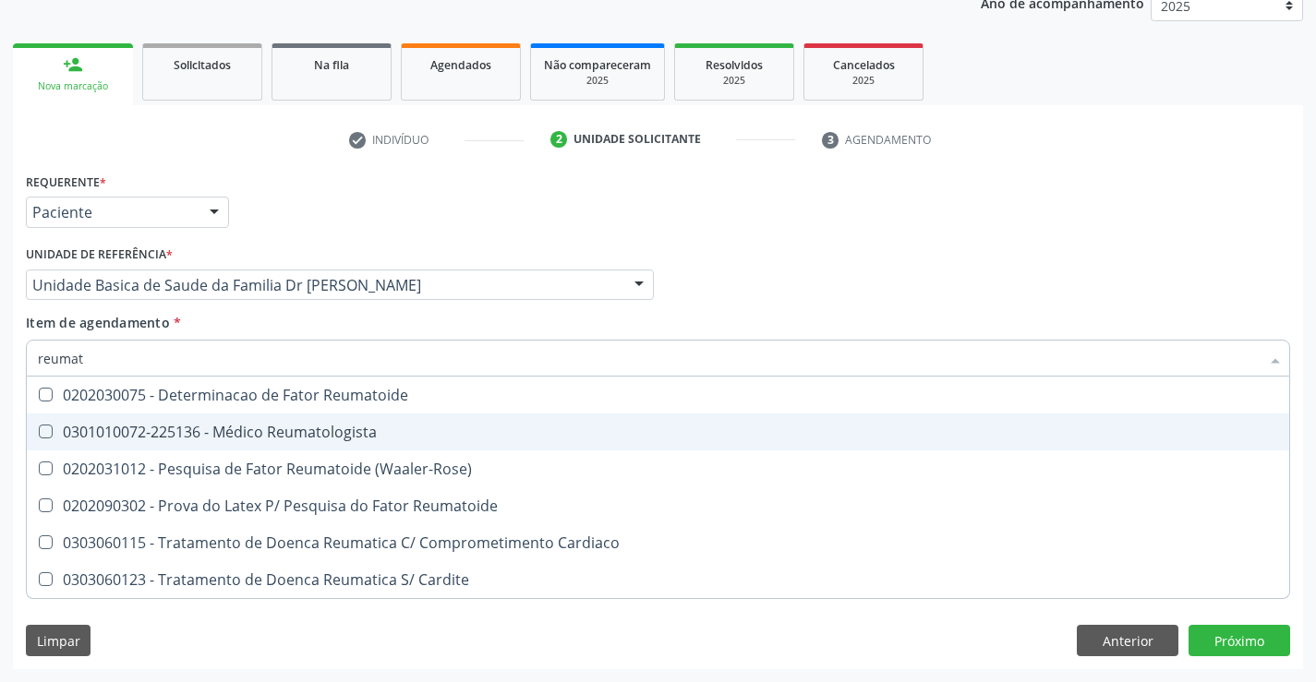
click at [102, 415] on span "0301010072-225136 - Médico Reumatologista" at bounding box center [658, 432] width 1262 height 37
checkbox Reumatologista "true"
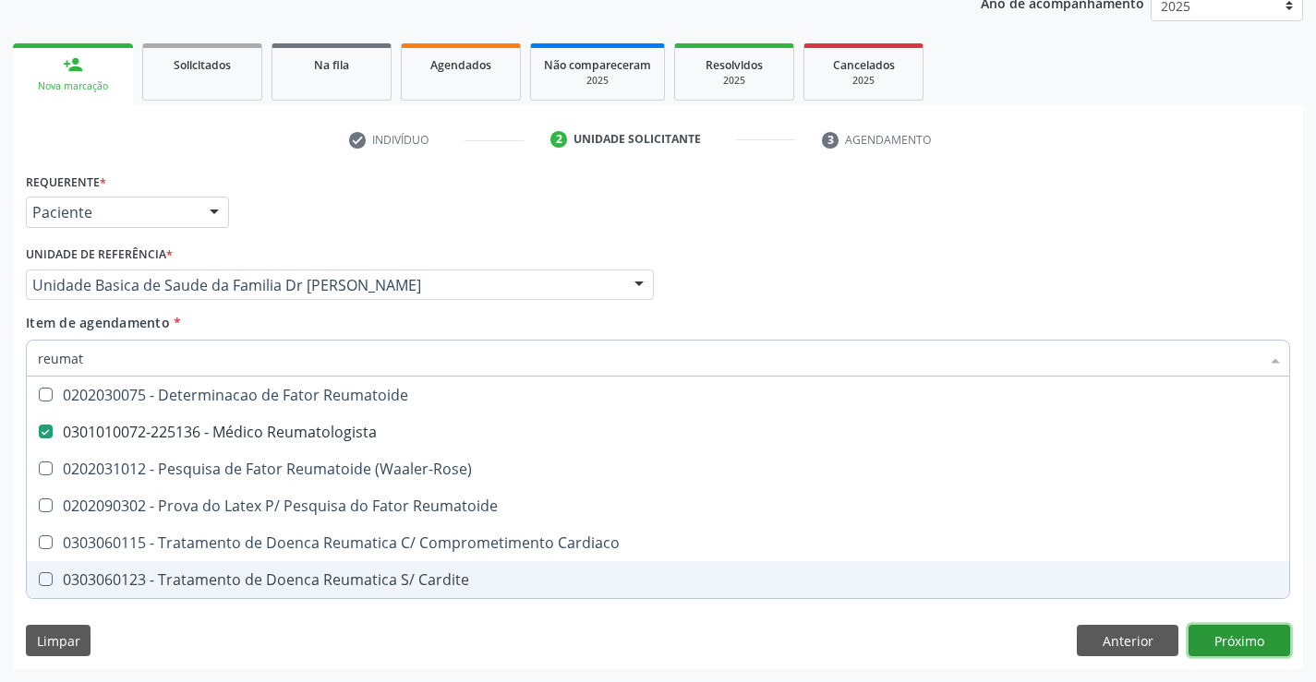
click at [1216, 641] on div "Requerente * Paciente Profissional de Saúde Paciente Nenhum resultado encontrad…" at bounding box center [658, 418] width 1290 height 501
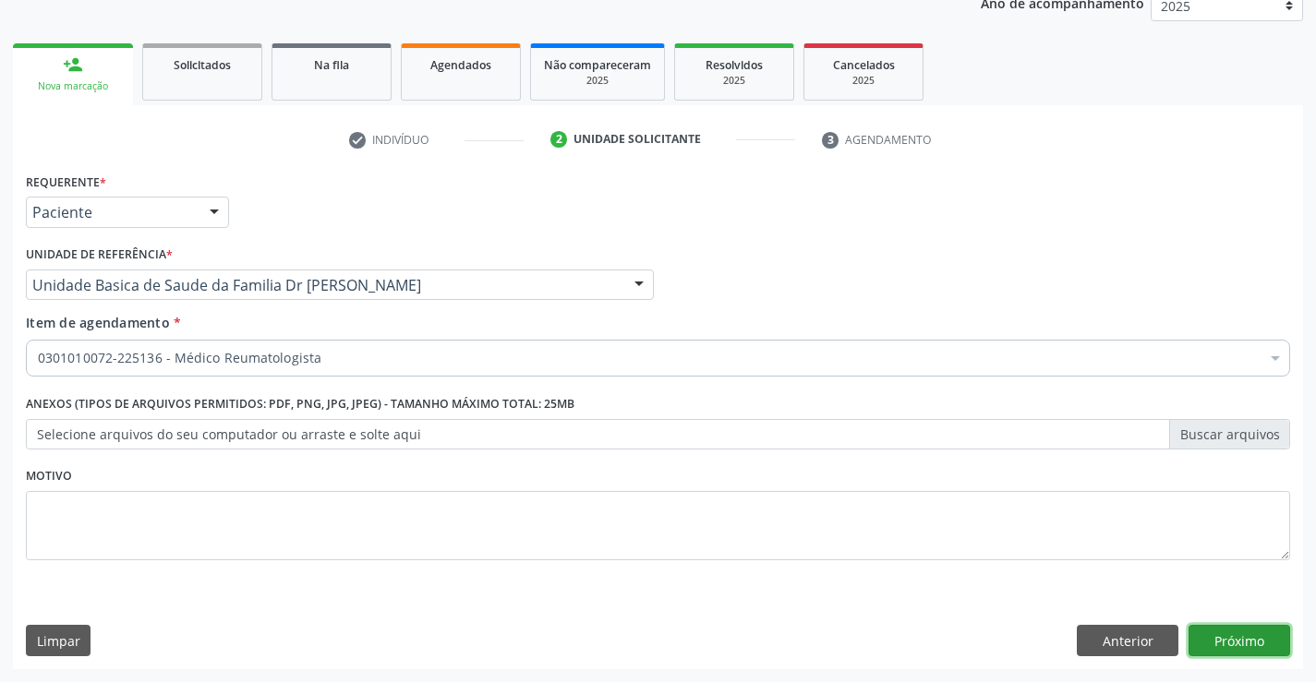
click at [1216, 638] on button "Próximo" at bounding box center [1239, 640] width 102 height 31
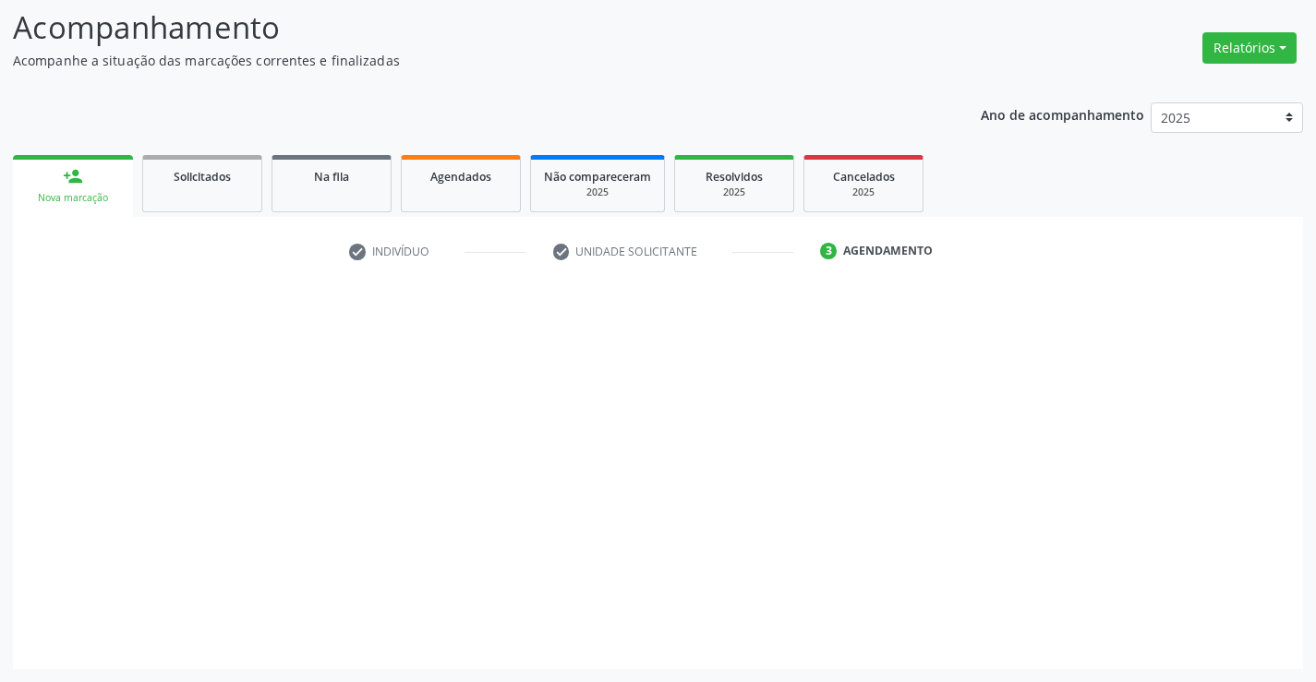
scroll to position [121, 0]
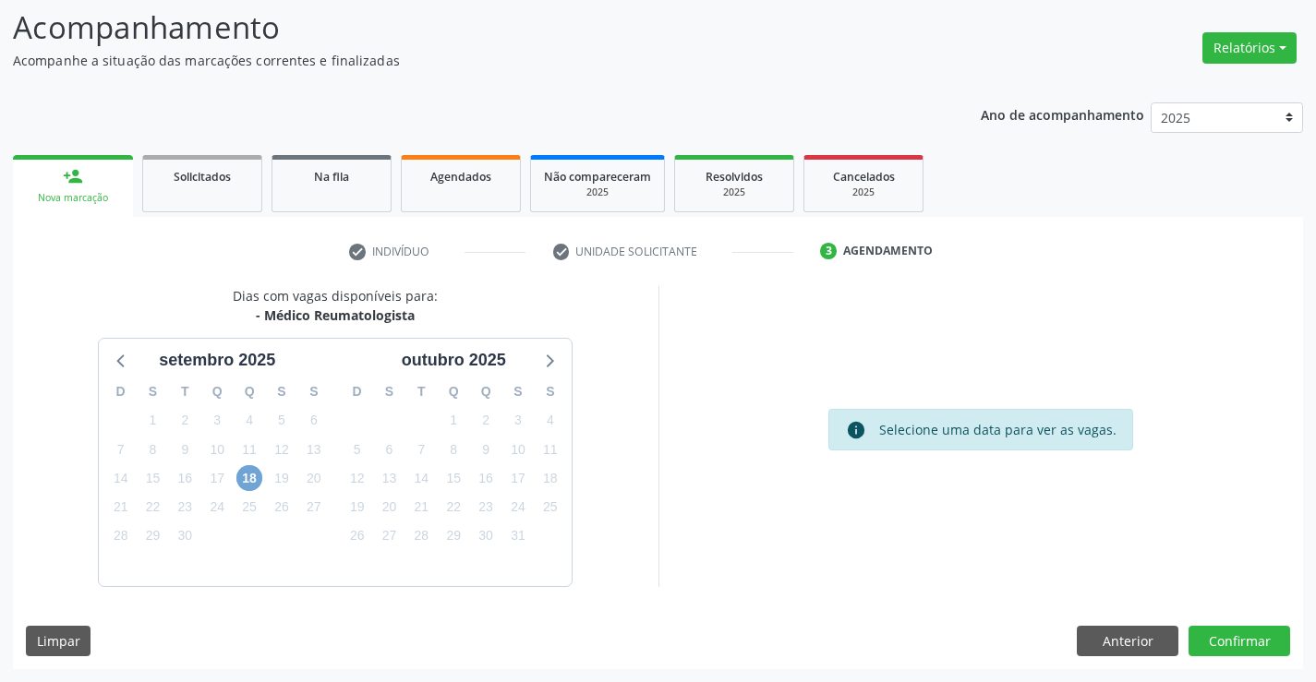
click at [253, 478] on span "18" at bounding box center [249, 478] width 26 height 26
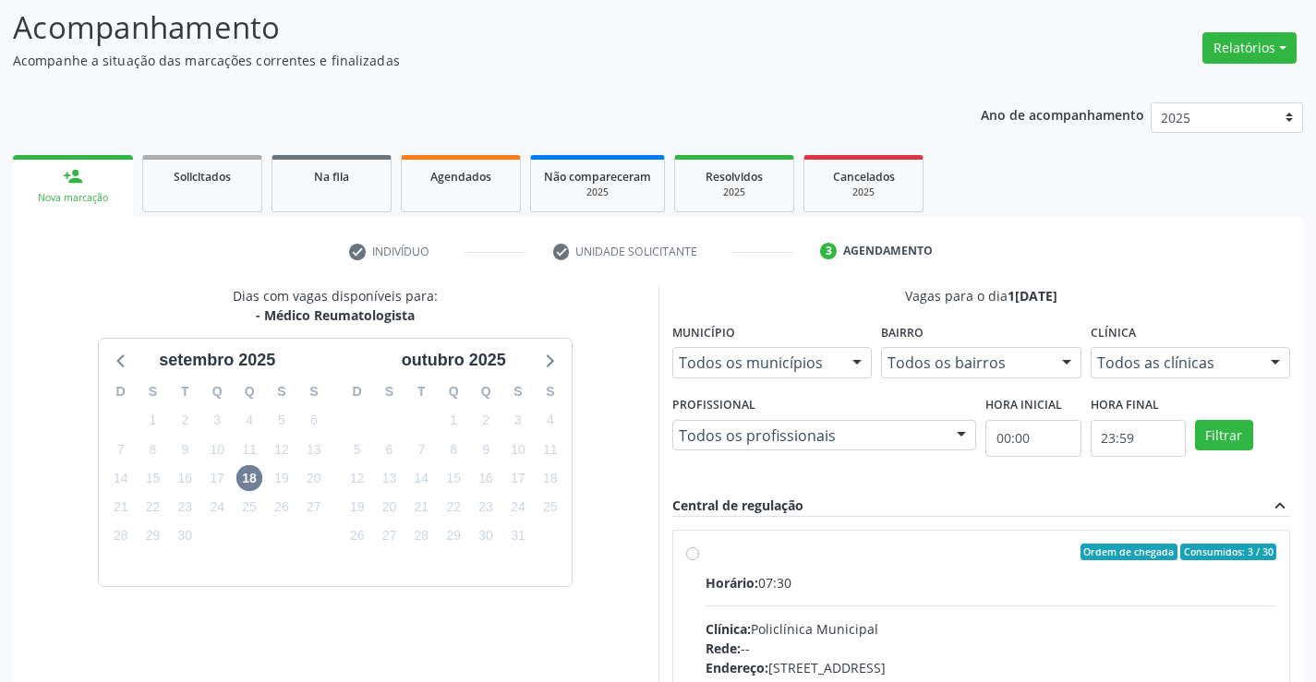
click at [705, 550] on label "Ordem de chegada Consumidos: 3 / 30 Horário: 07:30 Clínica: Policlínica Municip…" at bounding box center [990, 685] width 571 height 283
click at [698, 550] on input "Ordem de chegada Consumidos: 3 / 30 Horário: 07:30 Clínica: Policlínica Municip…" at bounding box center [692, 552] width 13 height 17
radio input "true"
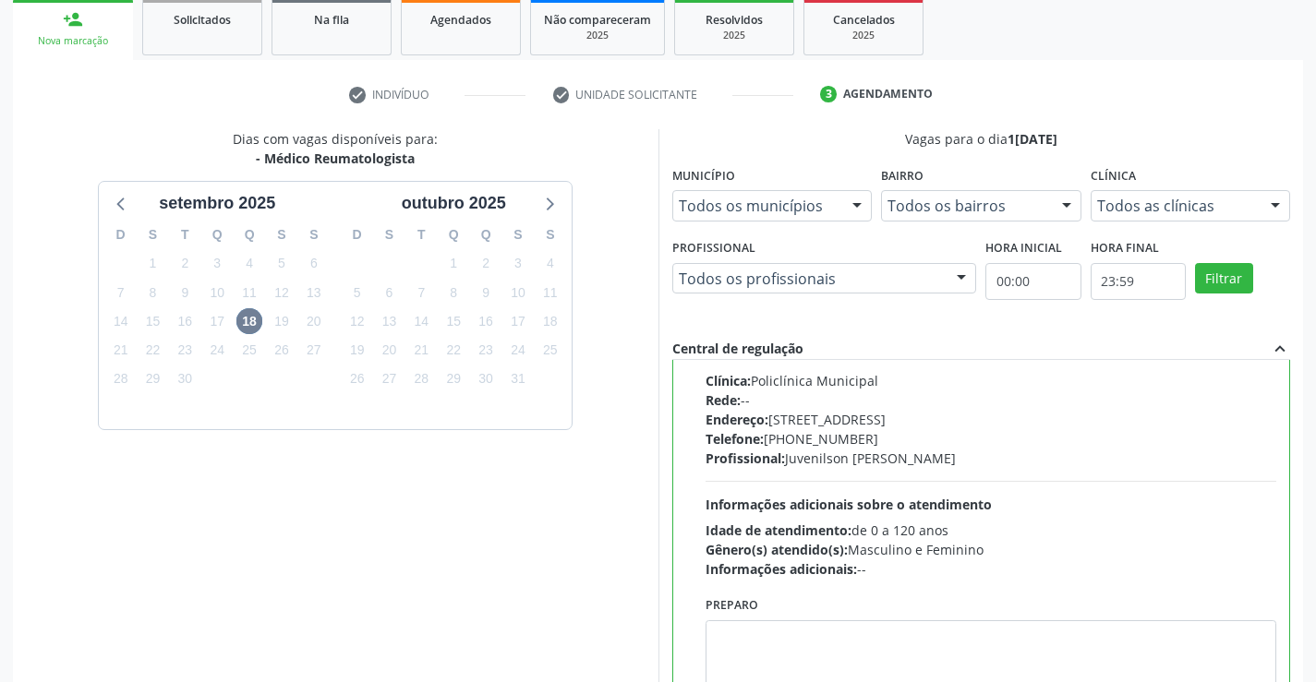
scroll to position [421, 0]
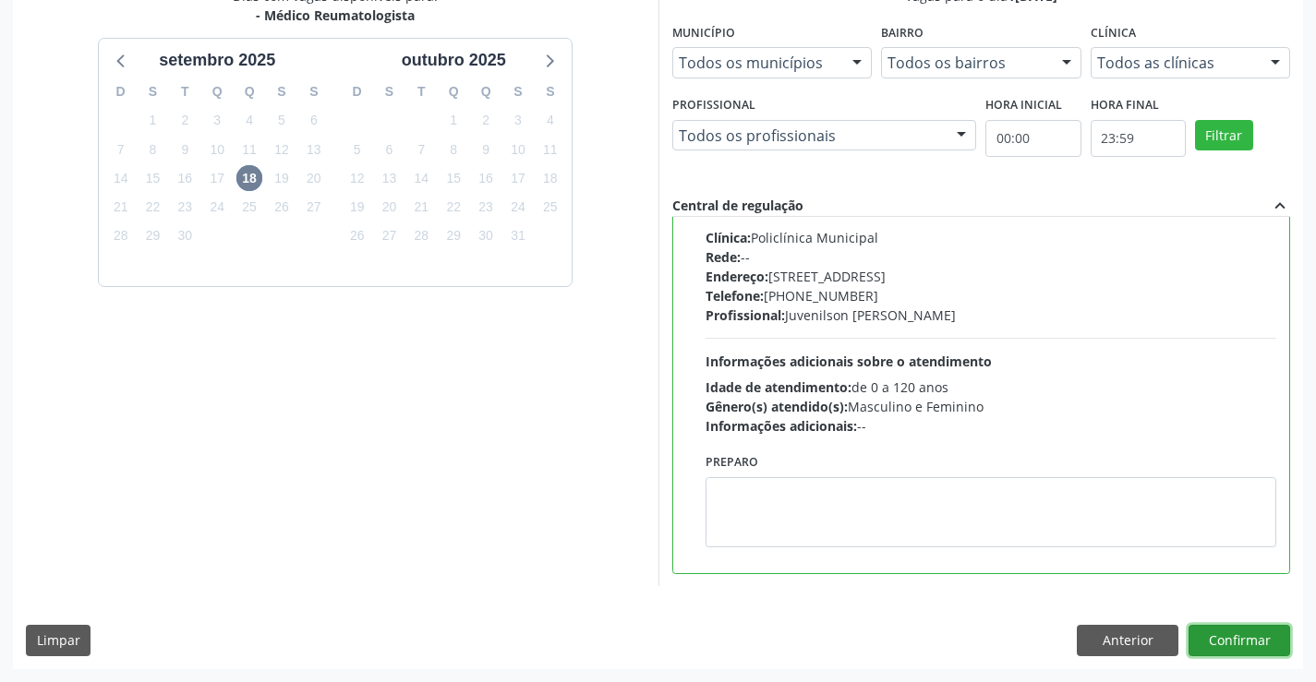
click at [1232, 642] on button "Confirmar" at bounding box center [1239, 640] width 102 height 31
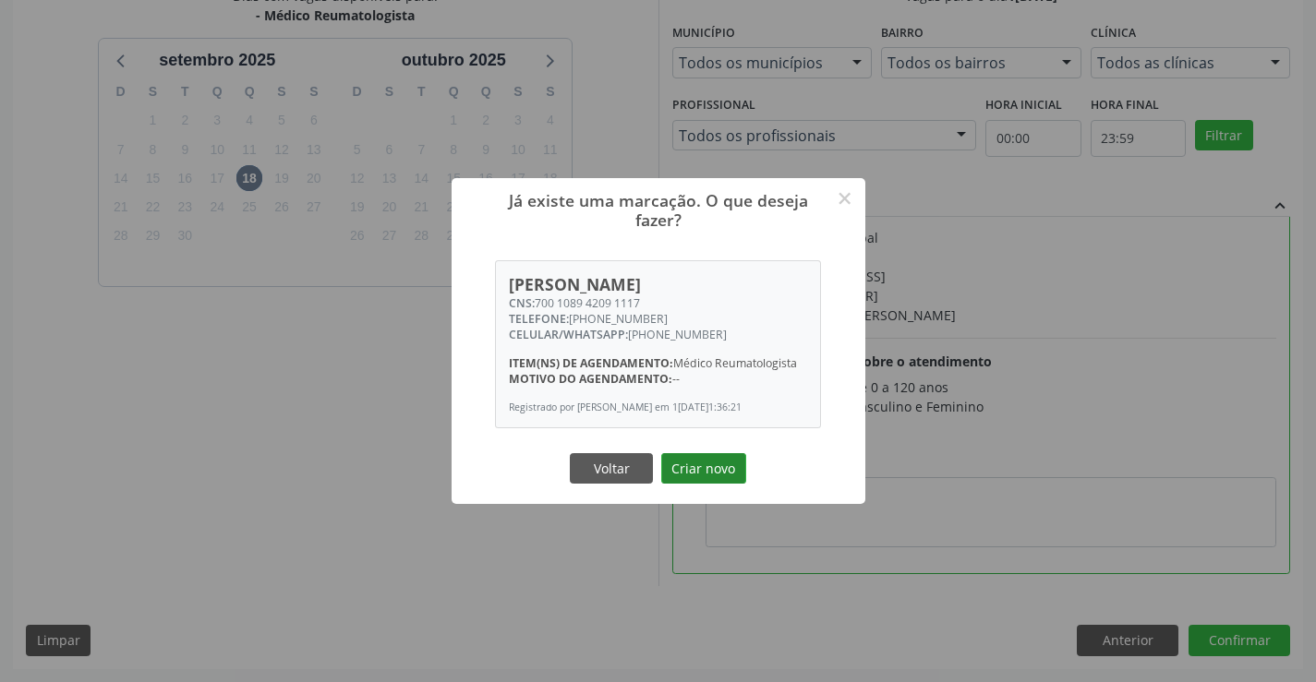
click at [689, 478] on button "Criar novo" at bounding box center [703, 468] width 85 height 31
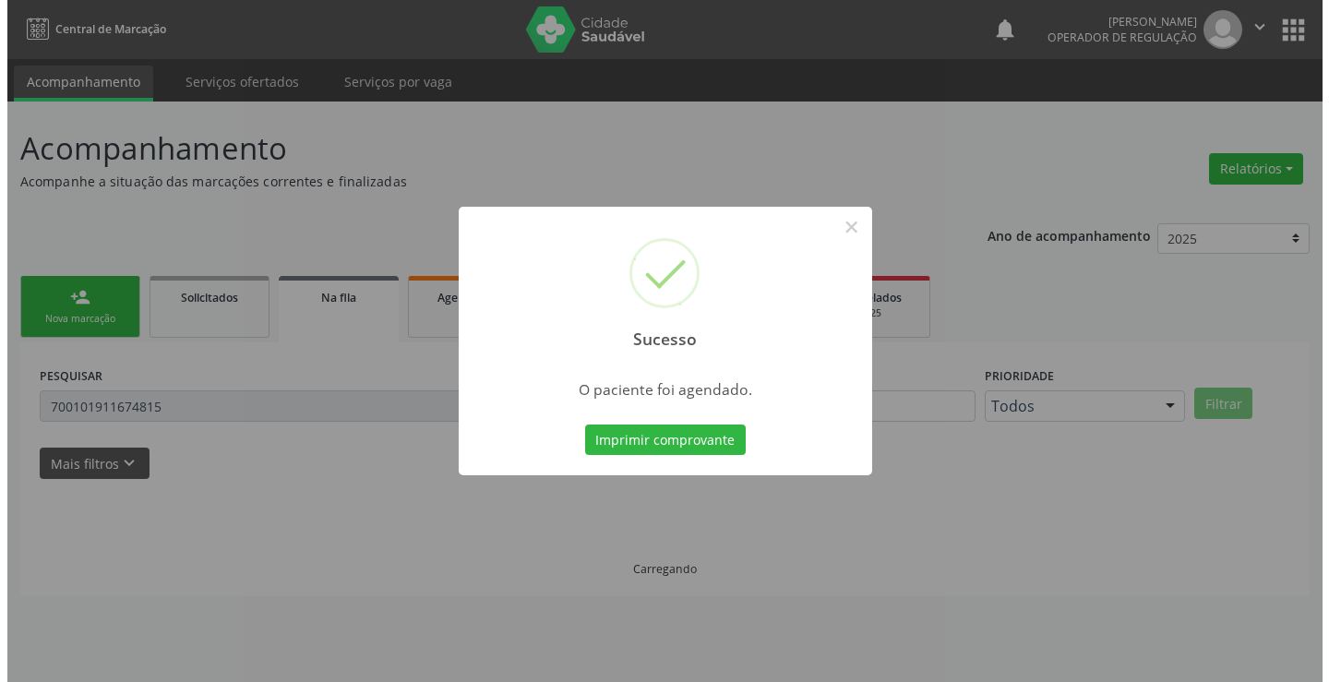
scroll to position [0, 0]
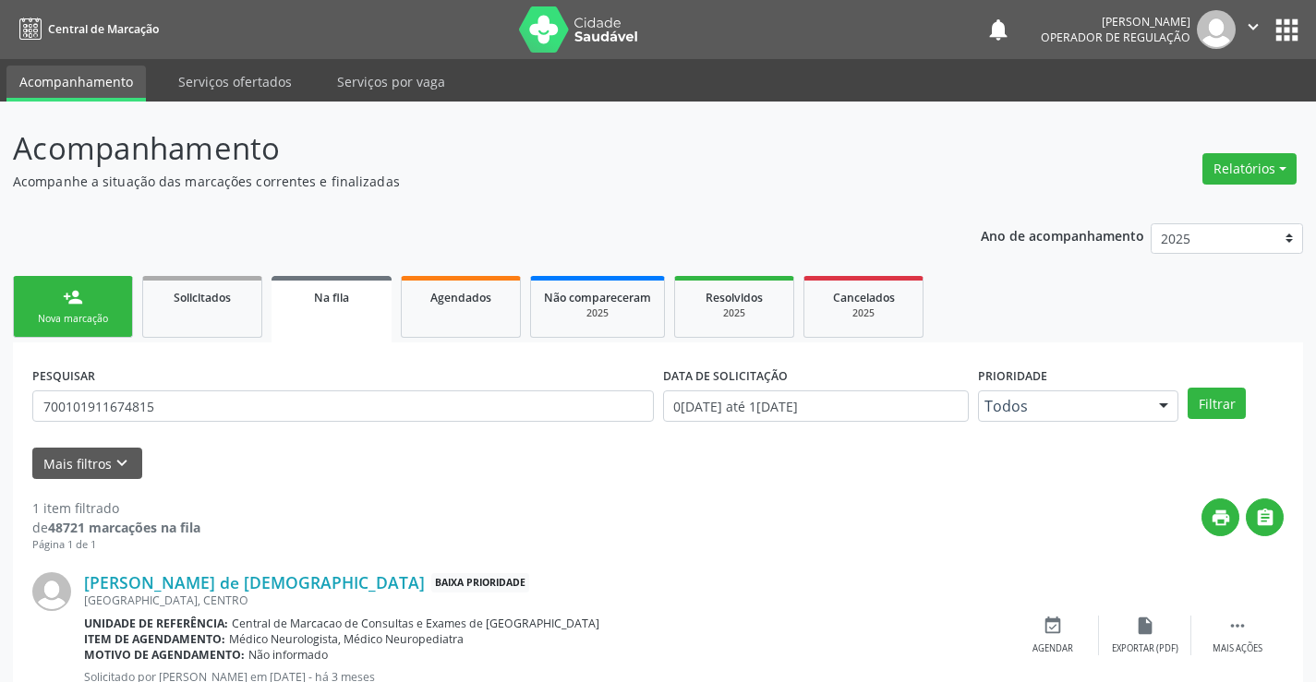
click at [99, 298] on link "person_add Nova marcação" at bounding box center [73, 307] width 120 height 62
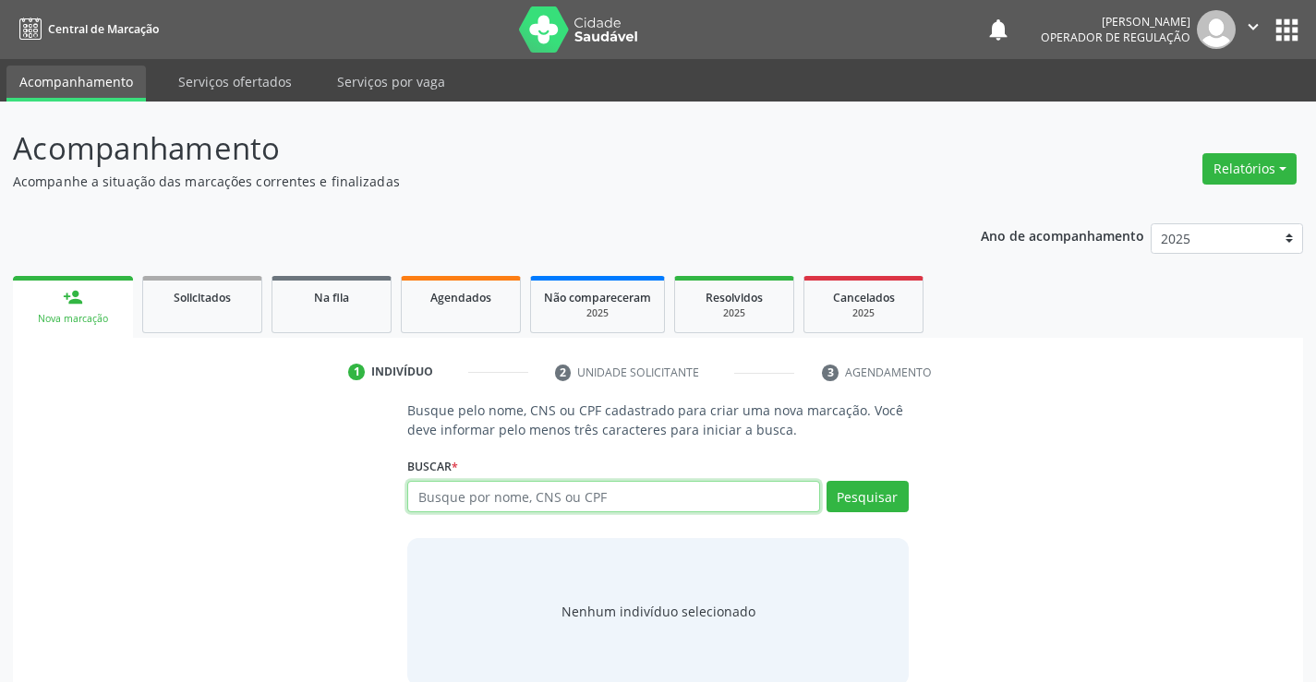
click at [481, 500] on input "text" at bounding box center [613, 496] width 412 height 31
type input "708500380258272"
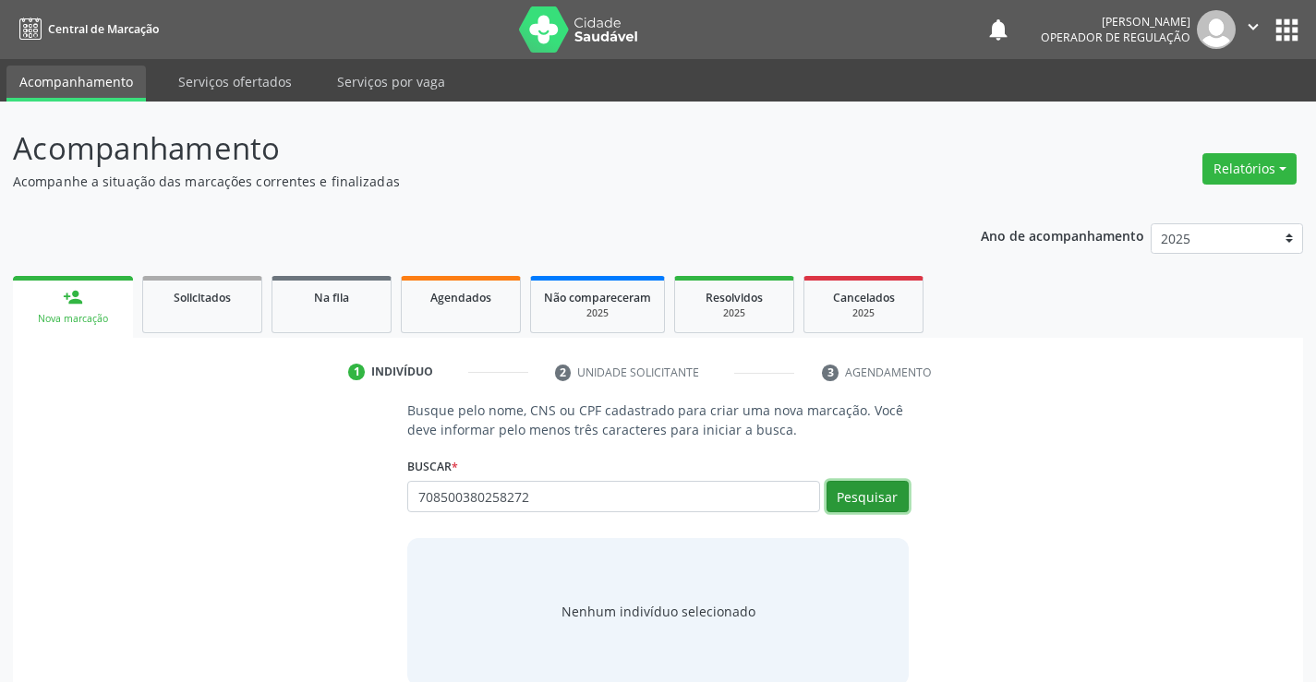
click at [848, 488] on button "Pesquisar" at bounding box center [867, 496] width 82 height 31
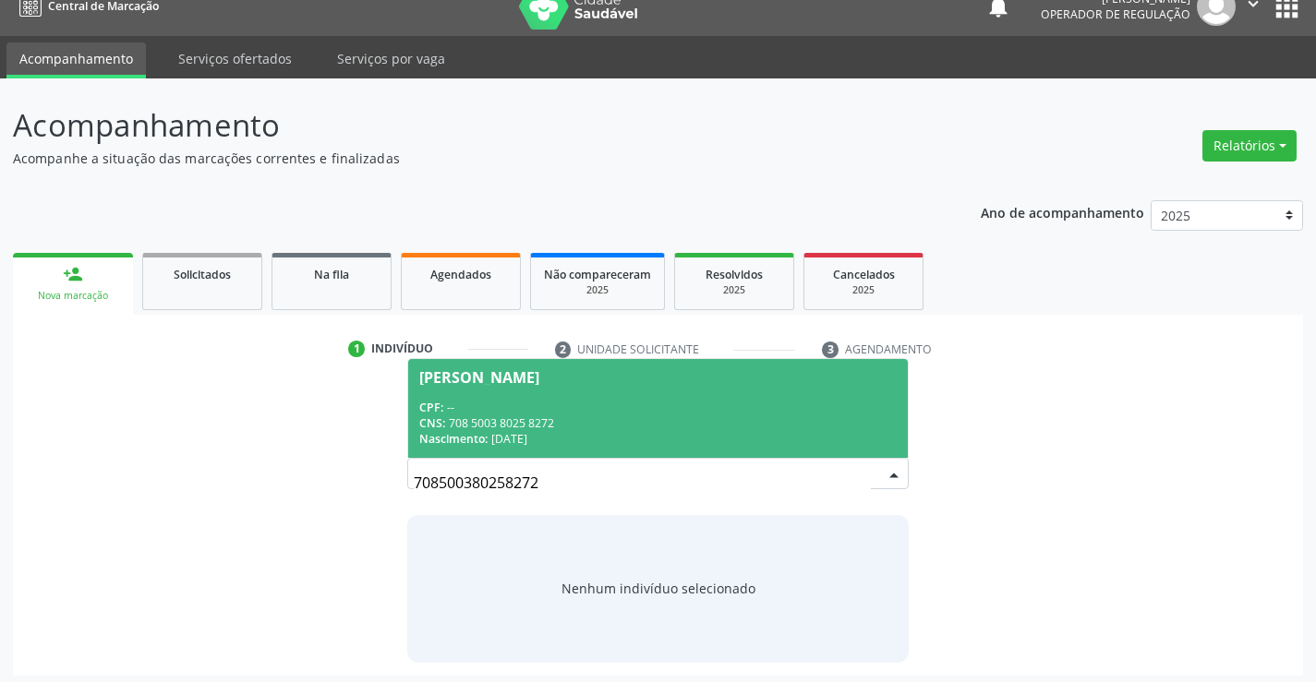
scroll to position [30, 0]
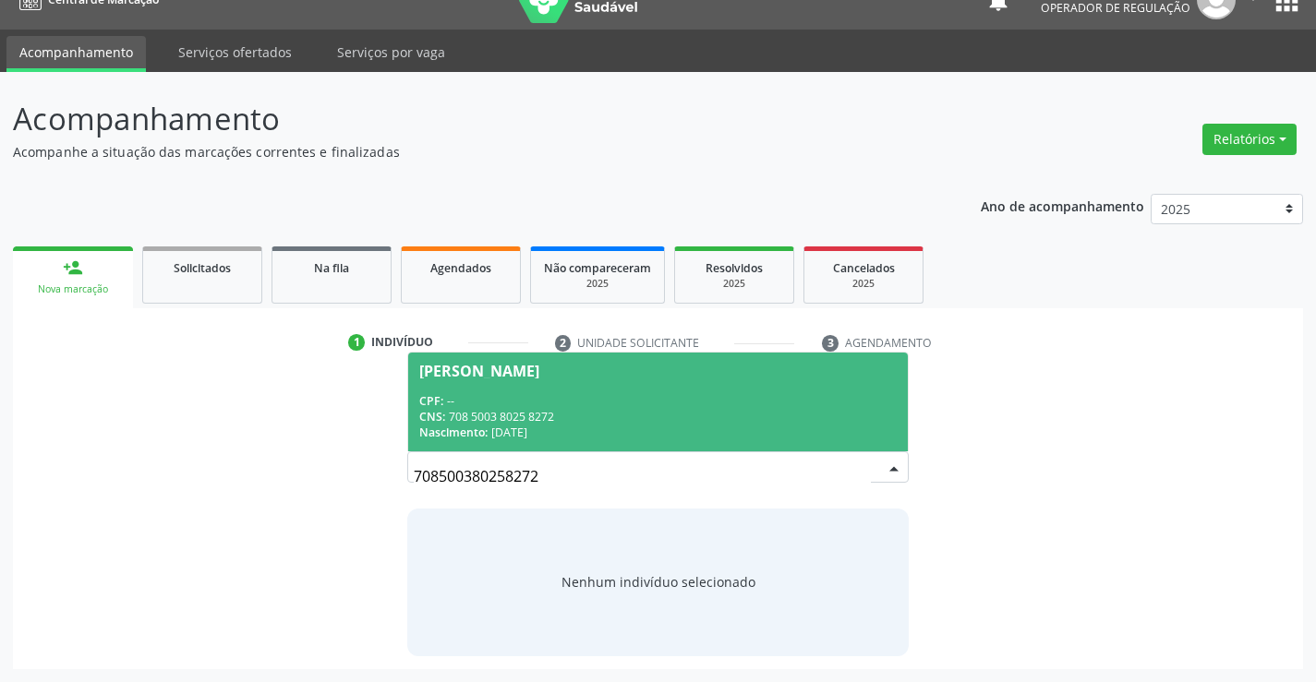
click at [663, 409] on div "CNS: 708 5003 8025 8272" at bounding box center [657, 417] width 476 height 16
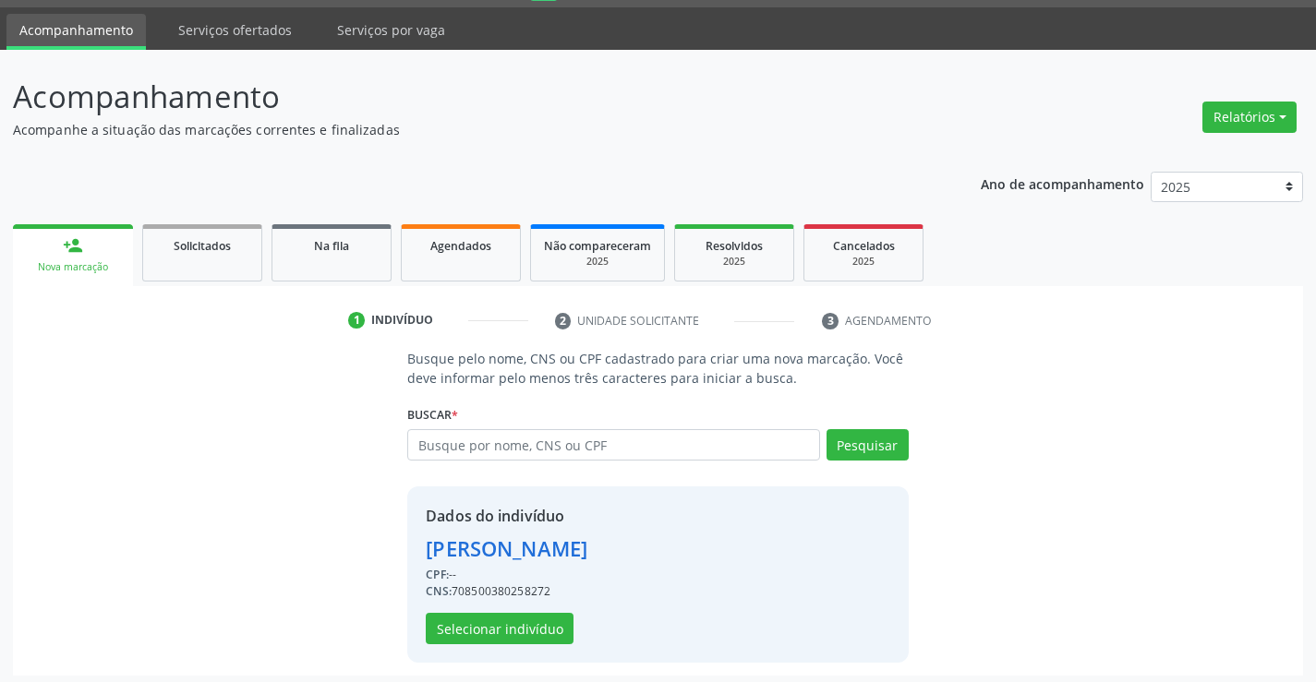
scroll to position [58, 0]
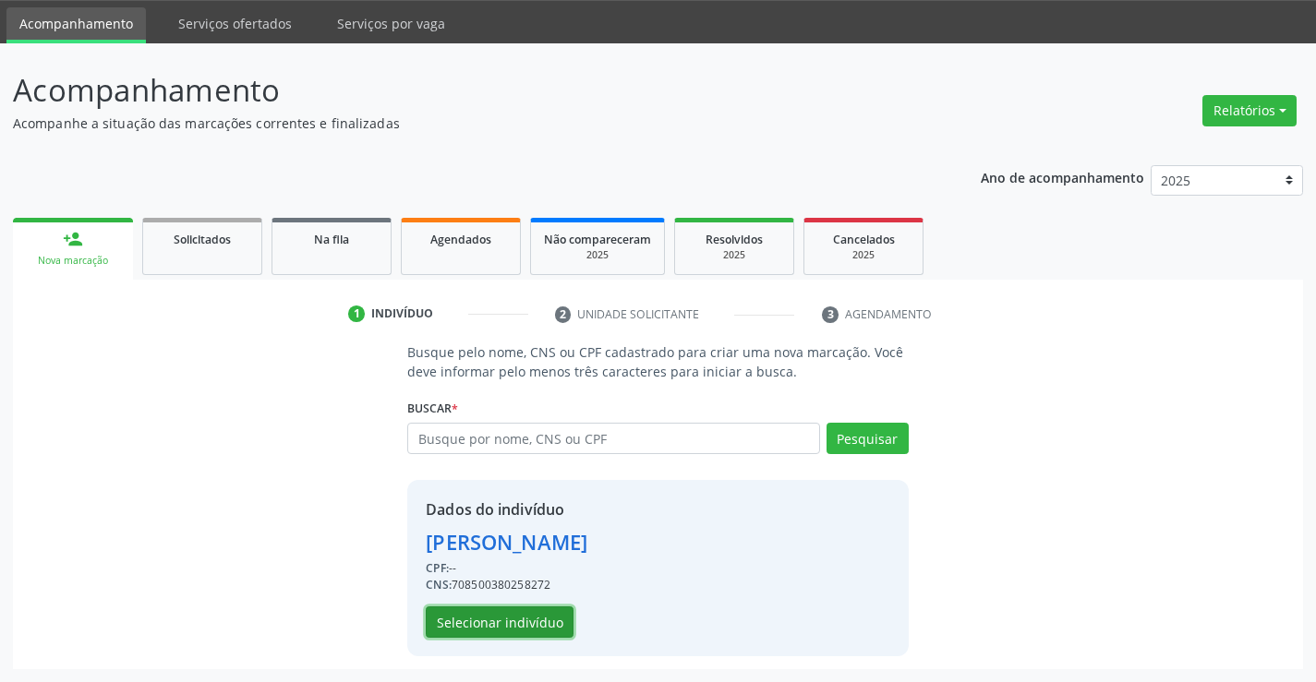
click at [530, 618] on button "Selecionar indivíduo" at bounding box center [500, 622] width 148 height 31
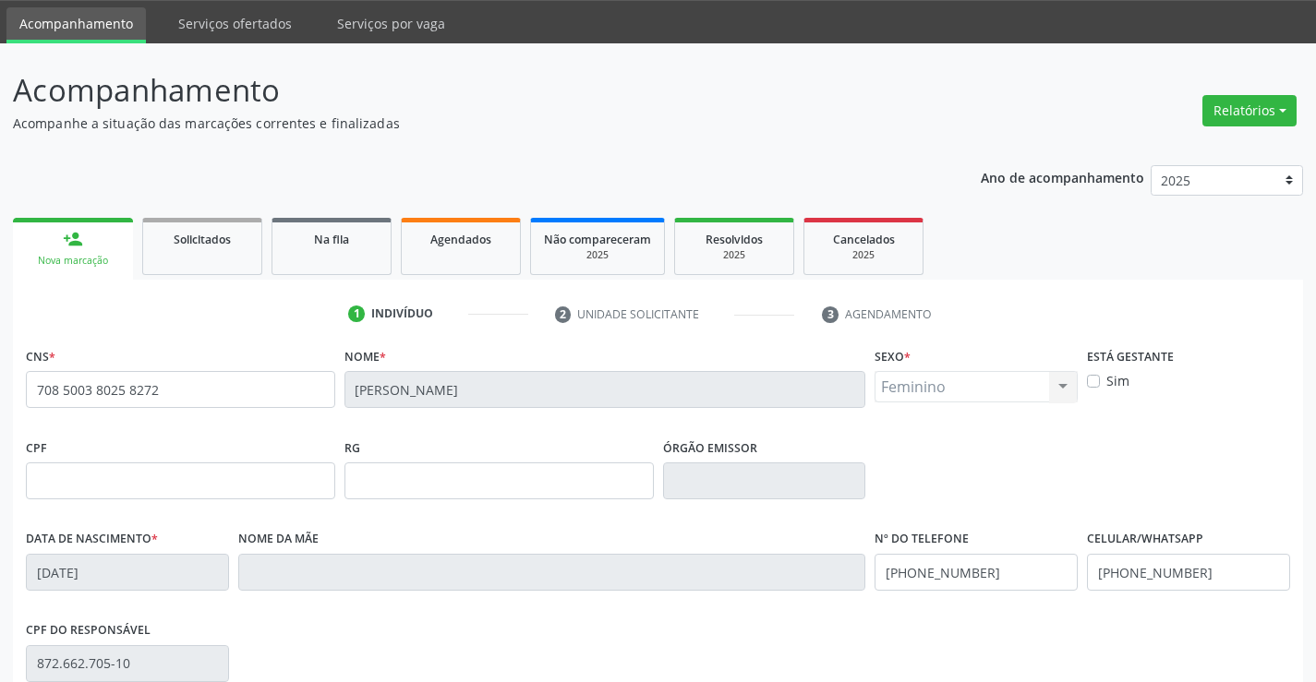
scroll to position [319, 0]
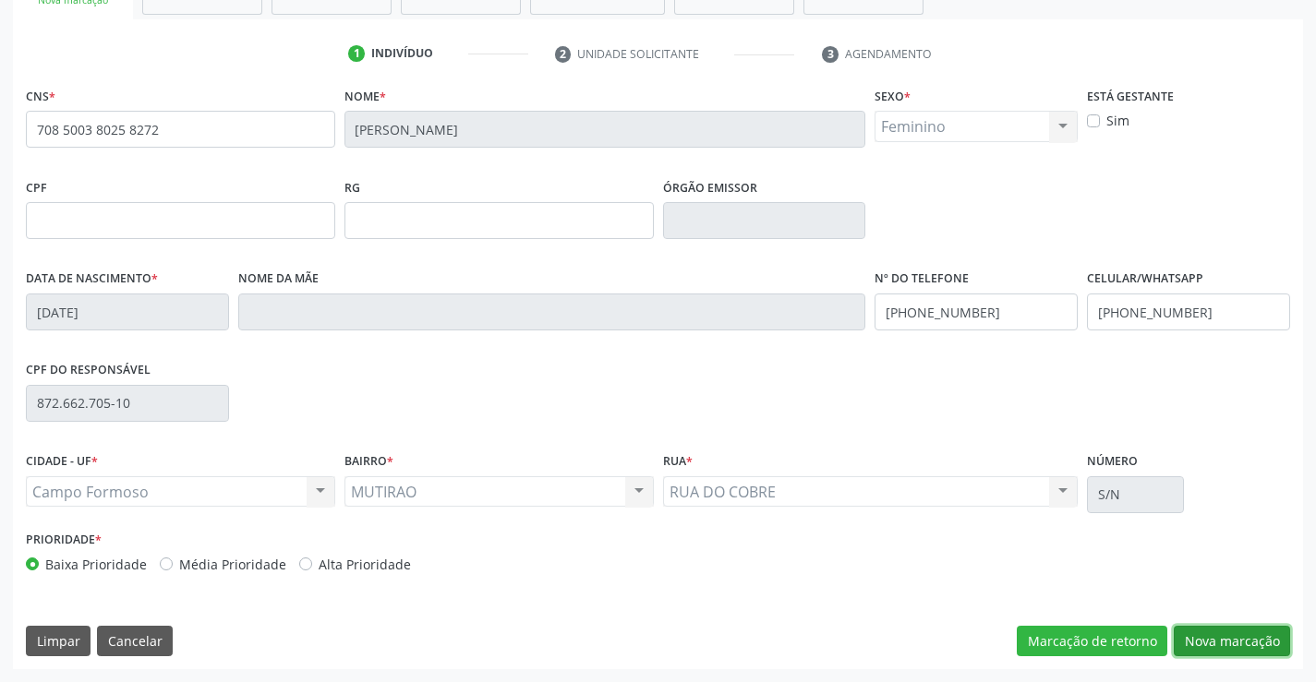
click at [1200, 640] on button "Nova marcação" at bounding box center [1231, 641] width 116 height 31
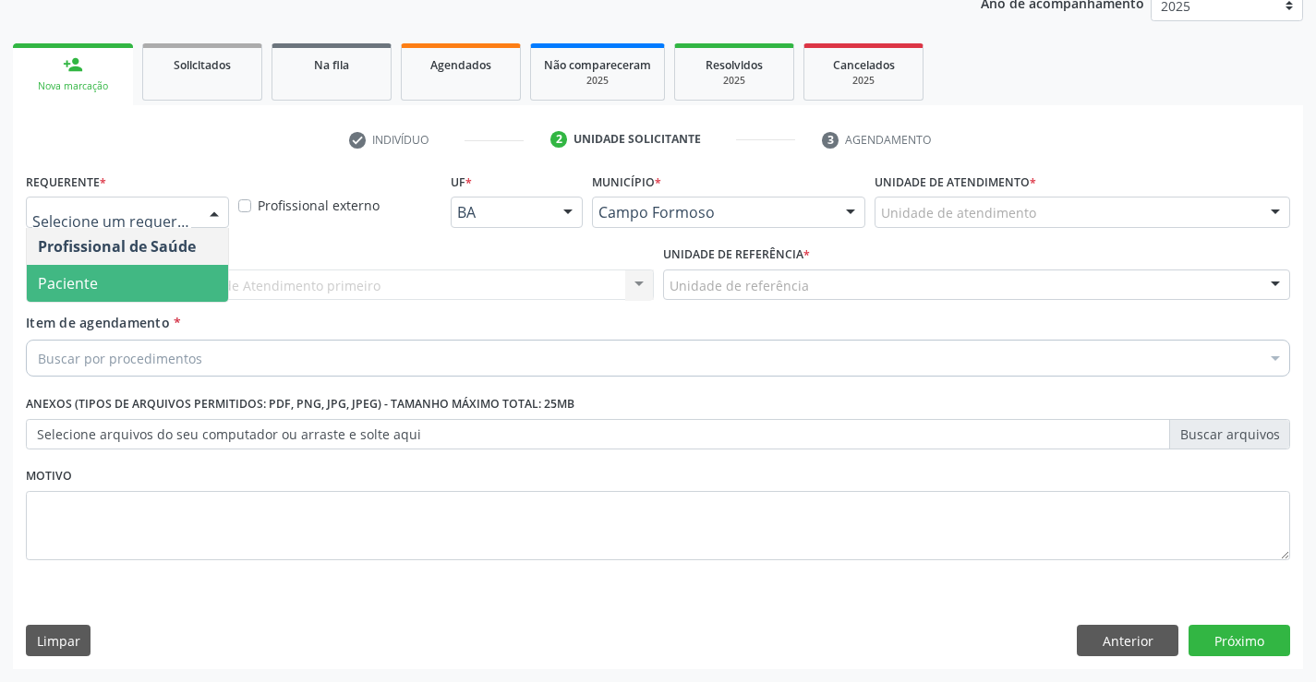
click at [69, 291] on span "Paciente" at bounding box center [68, 283] width 60 height 20
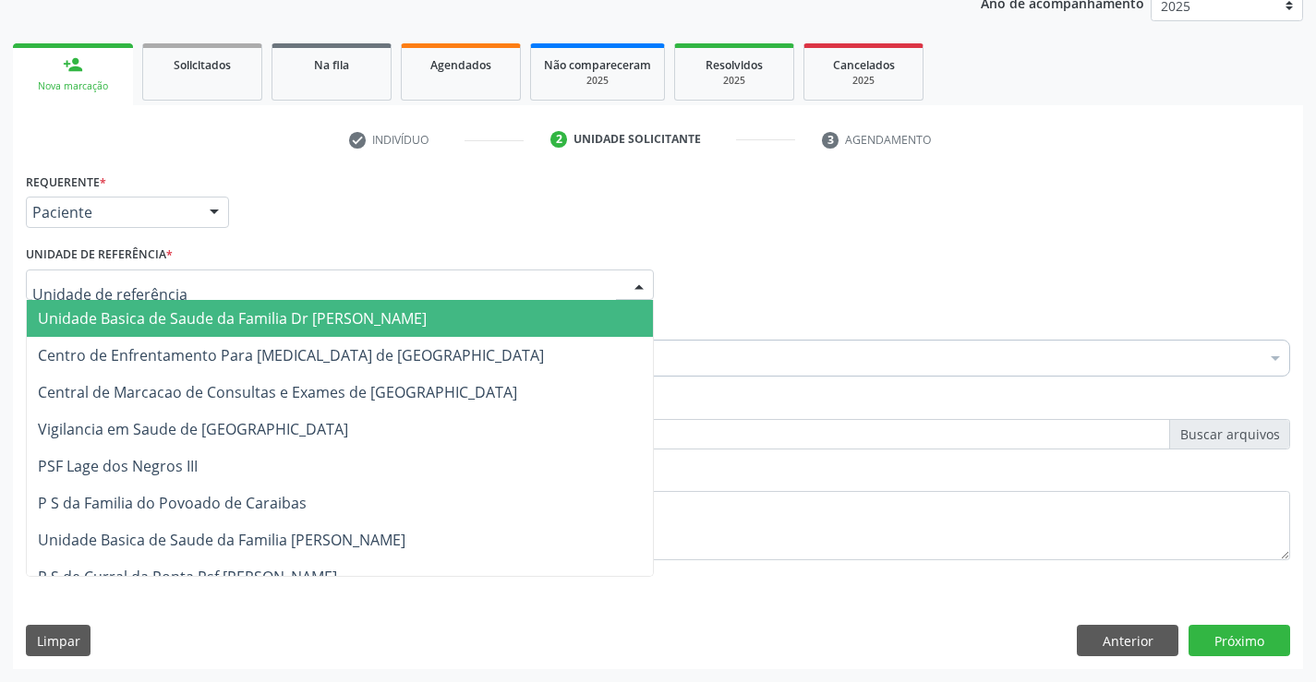
click at [84, 314] on span "Unidade Basica de Saude da Familia Dr [PERSON_NAME]" at bounding box center [232, 318] width 389 height 20
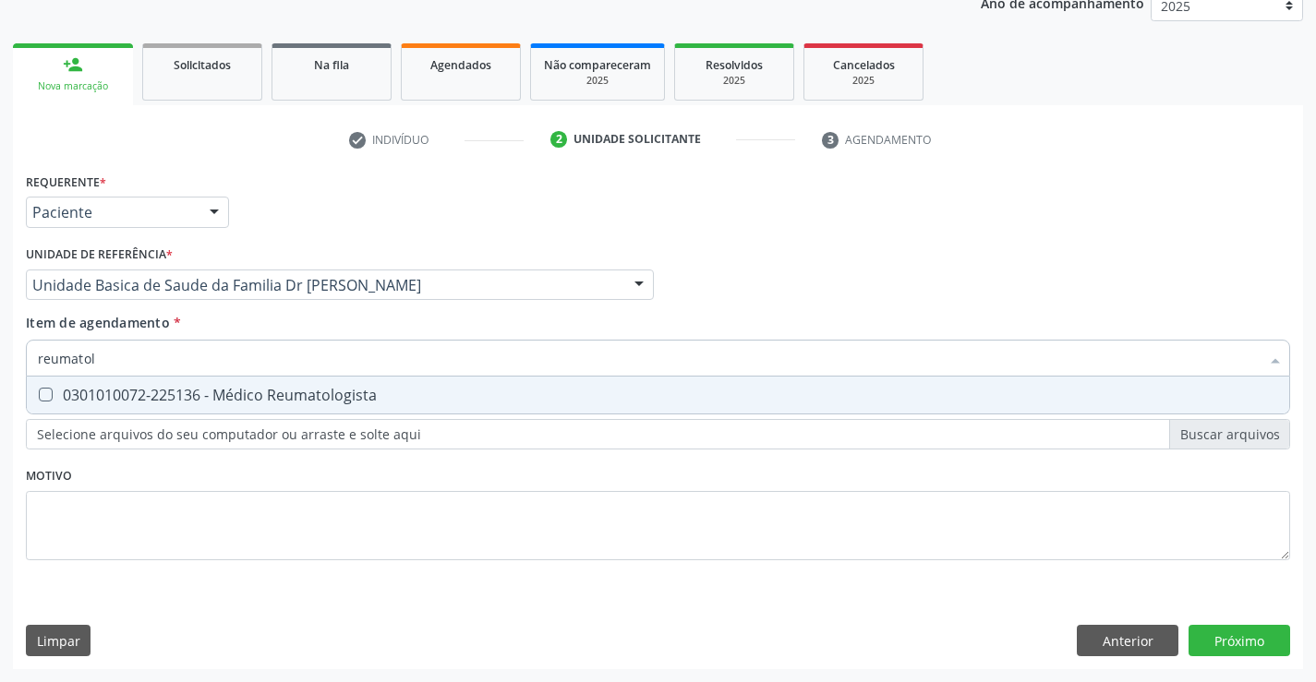
type input "reumatolo"
click at [132, 405] on span "0301010072-225136 - Médico Reumatologista" at bounding box center [658, 395] width 1262 height 37
checkbox Reumatologista "true"
click at [1254, 638] on div "Requerente * Paciente Profissional de Saúde Paciente Nenhum resultado encontrad…" at bounding box center [658, 418] width 1290 height 501
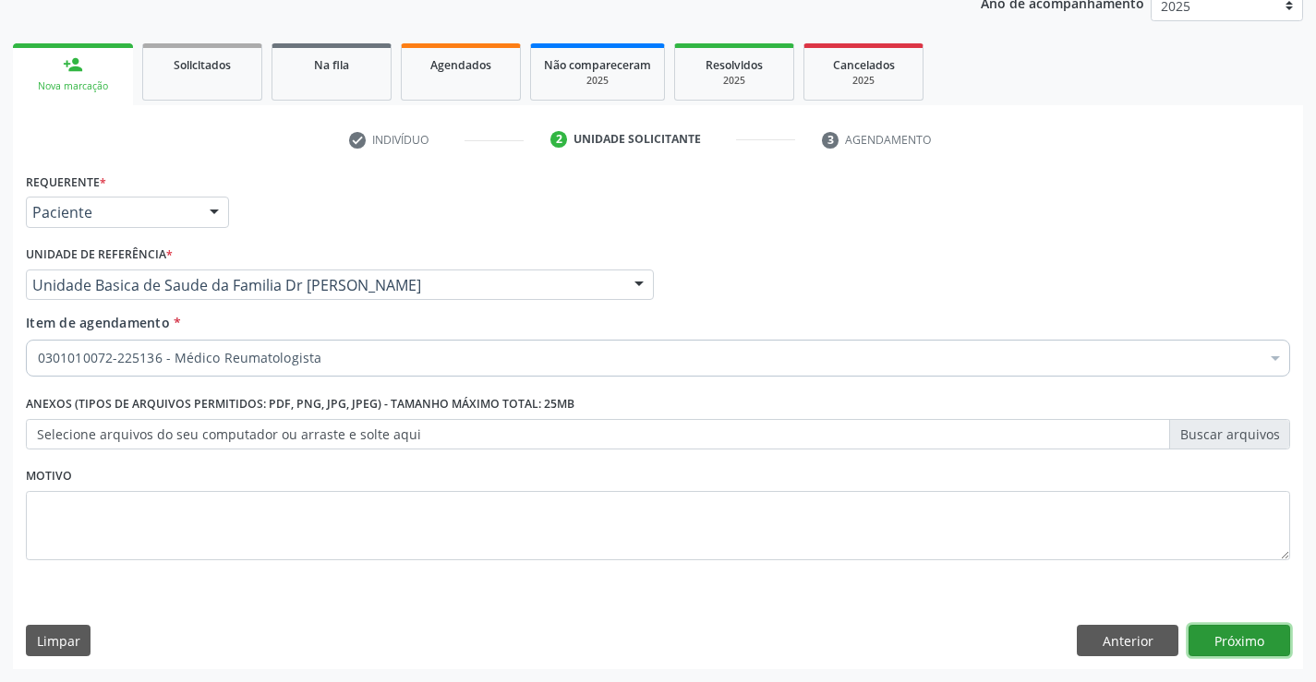
click at [1254, 637] on button "Próximo" at bounding box center [1239, 640] width 102 height 31
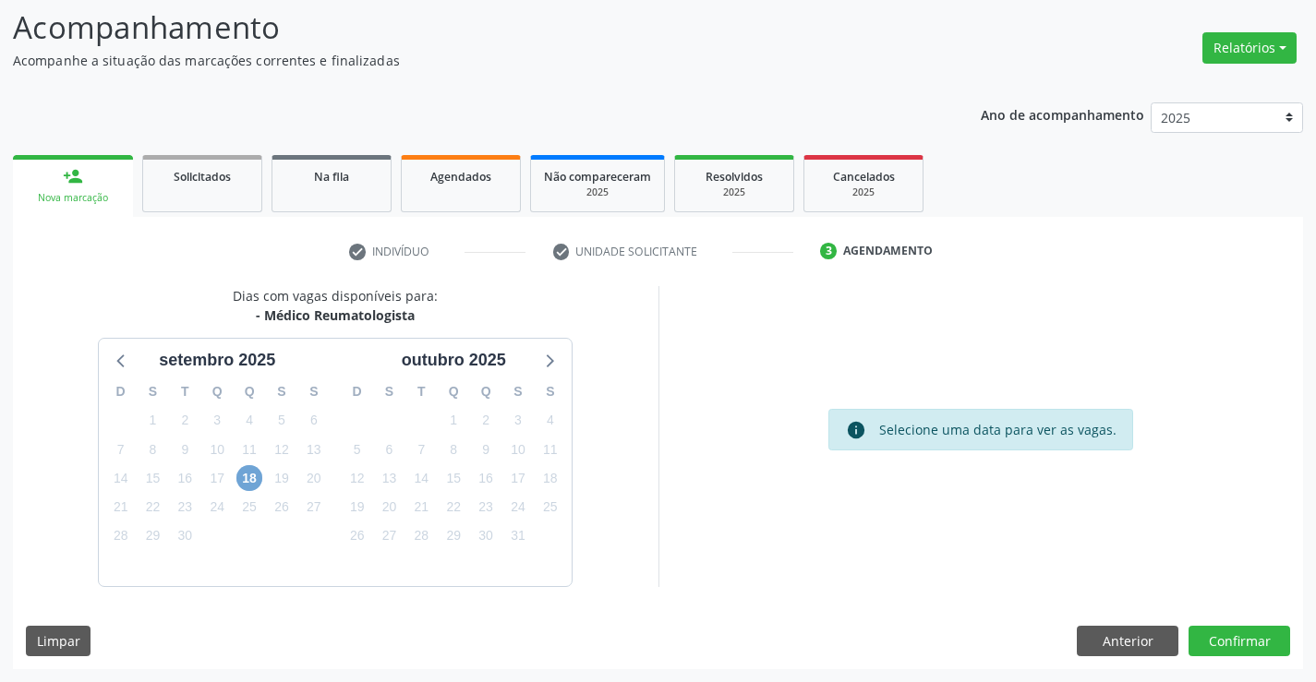
click at [250, 474] on span "18" at bounding box center [249, 478] width 26 height 26
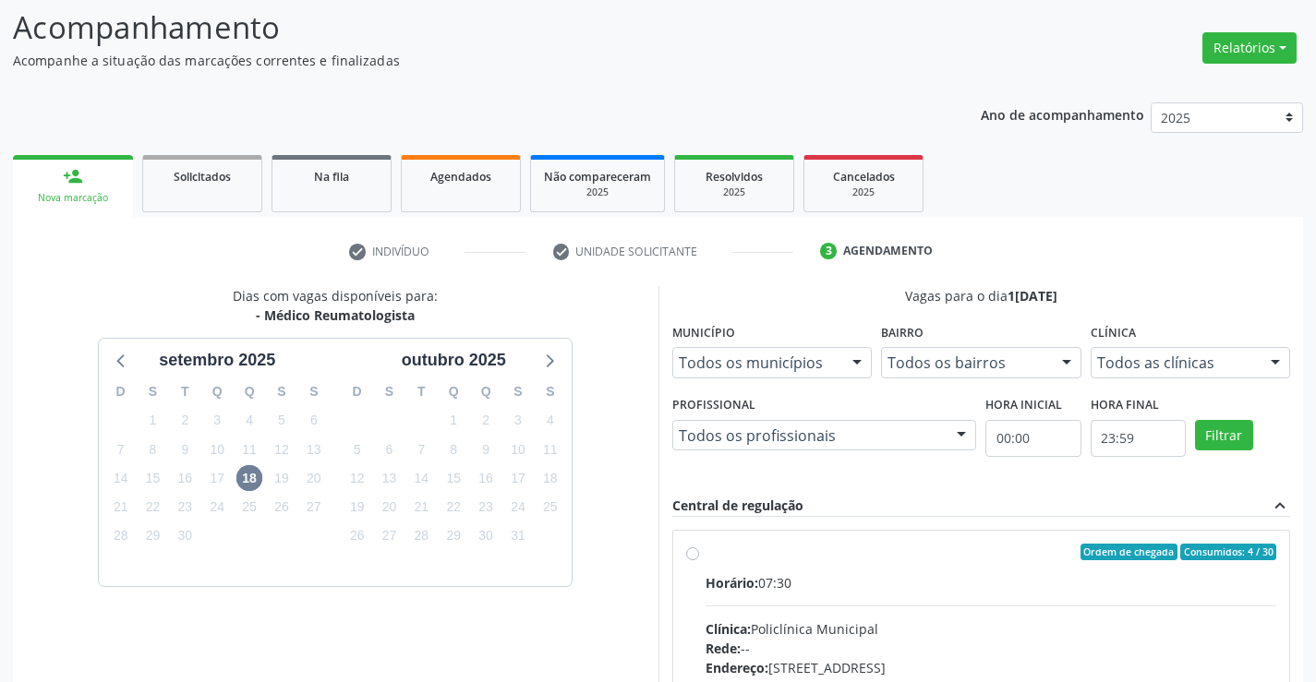
click at [705, 550] on label "Ordem de chegada Consumidos: 4 / 30 Horário: 07:30 Clínica: Policlínica Municip…" at bounding box center [990, 685] width 571 height 283
click at [693, 550] on input "Ordem de chegada Consumidos: 4 / 30 Horário: 07:30 Clínica: Policlínica Municip…" at bounding box center [692, 552] width 13 height 17
radio input "true"
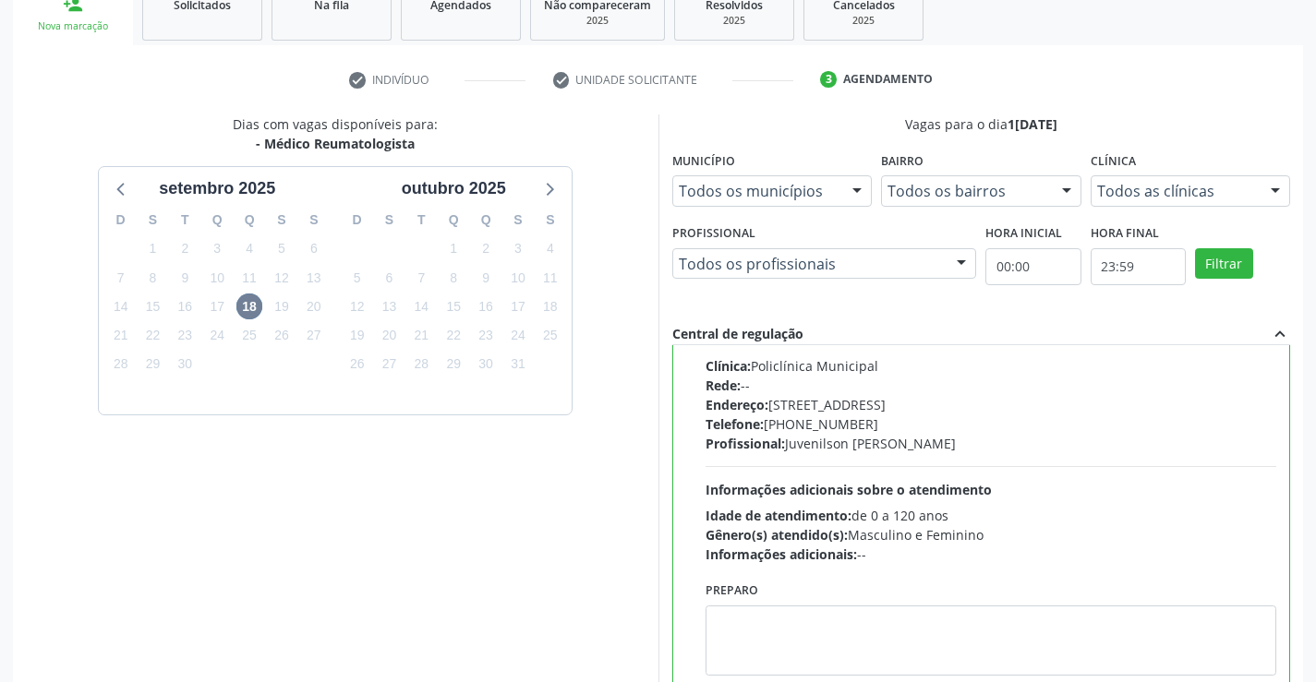
scroll to position [421, 0]
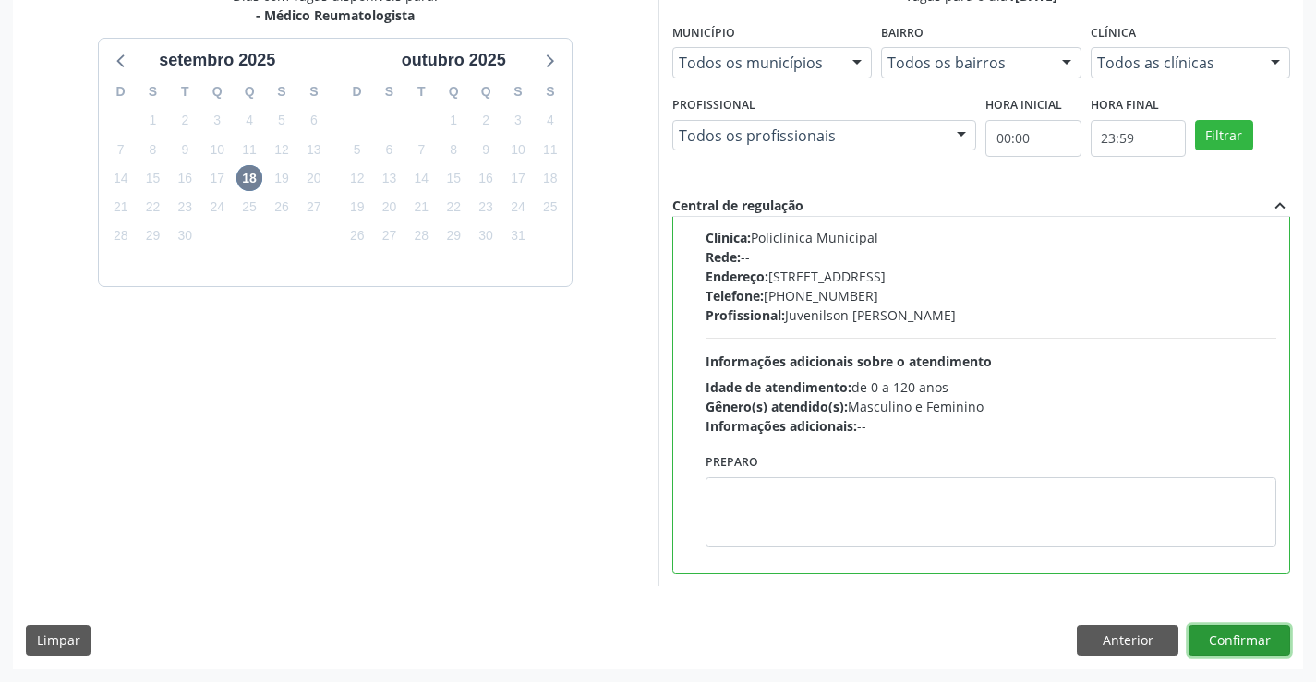
click at [1217, 628] on button "Confirmar" at bounding box center [1239, 640] width 102 height 31
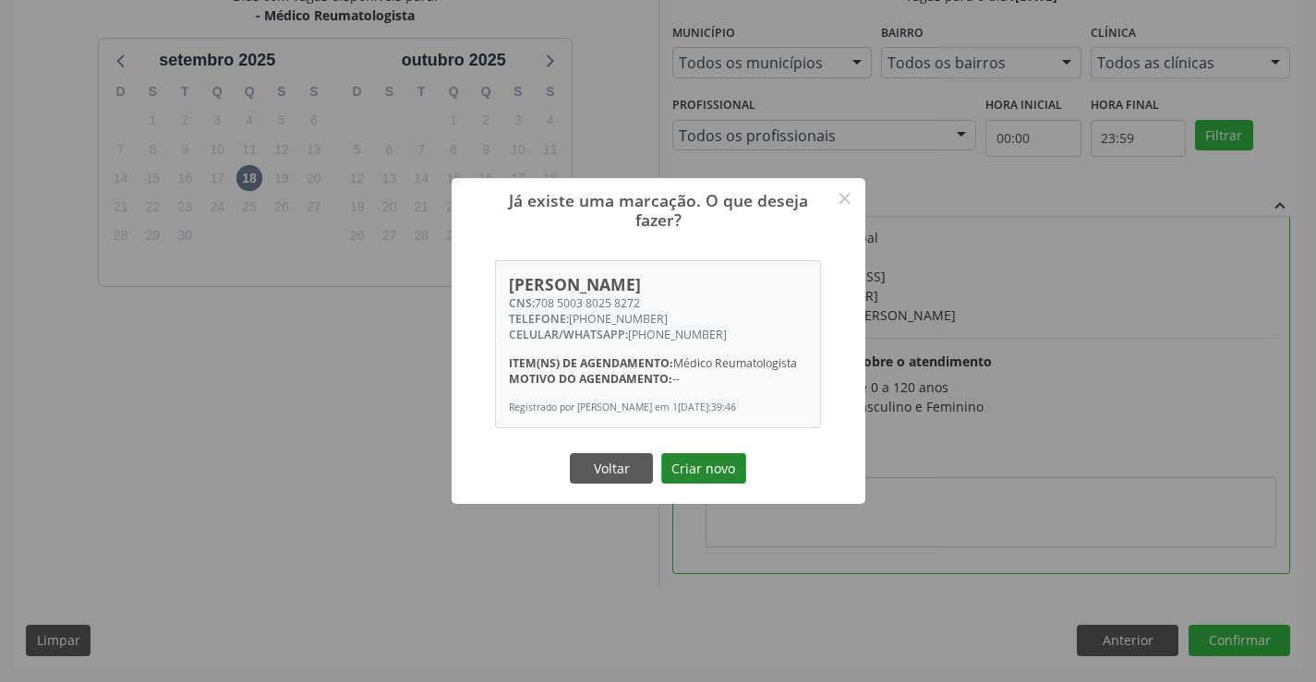
click at [718, 472] on button "Criar novo" at bounding box center [703, 468] width 85 height 31
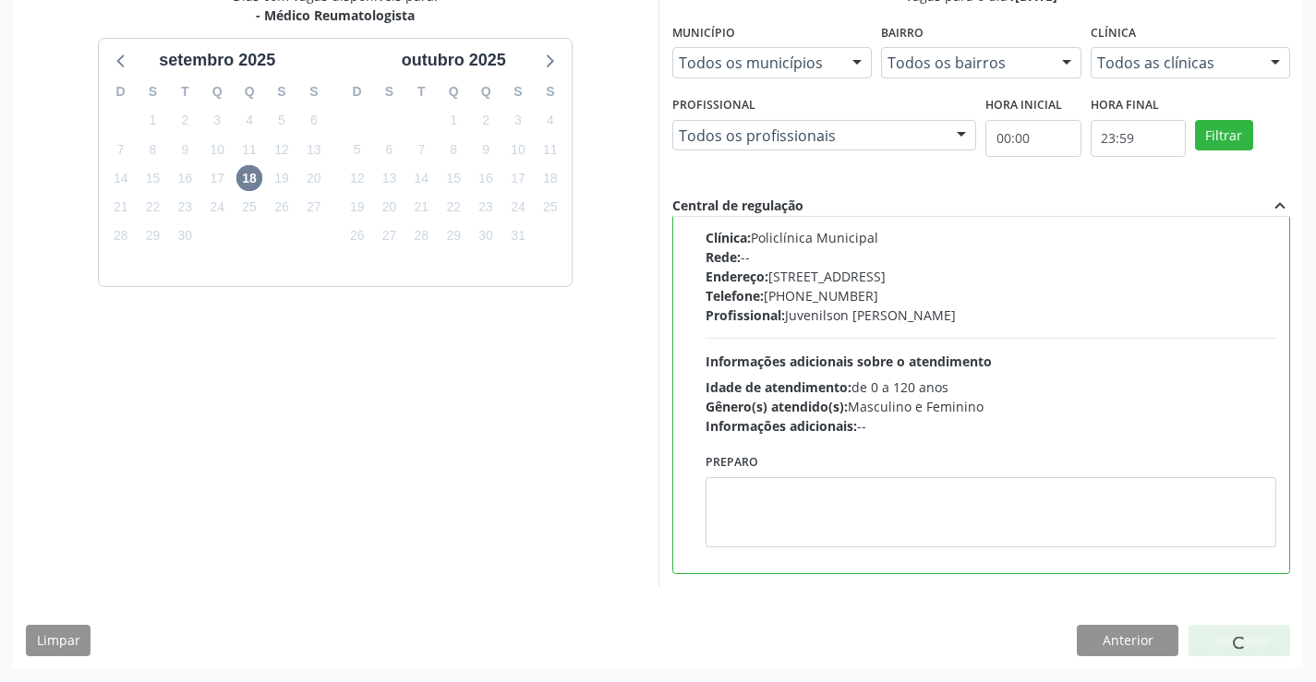
scroll to position [0, 0]
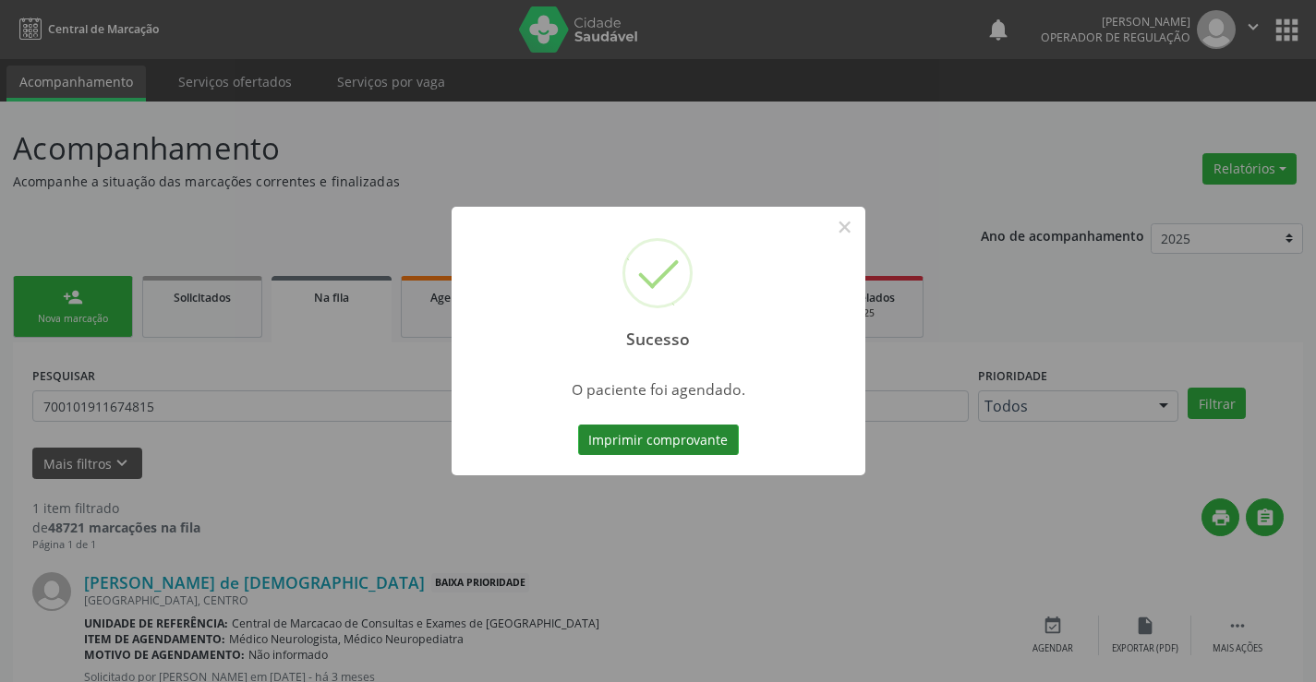
click at [685, 439] on button "Imprimir comprovante" at bounding box center [658, 440] width 161 height 31
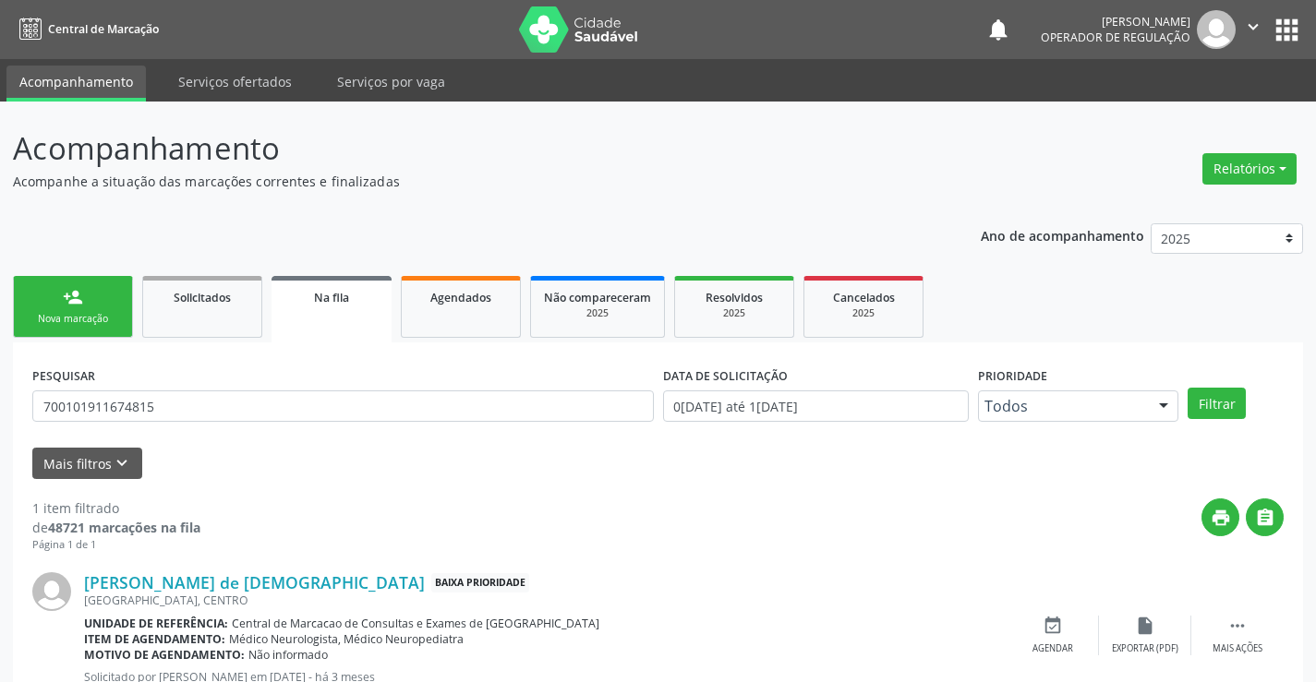
click at [84, 287] on div "Sucesso × O paciente foi agendado. Imprimir comprovante Cancel" at bounding box center [658, 341] width 1316 height 682
click at [70, 328] on link "person_add Nova marcação" at bounding box center [73, 307] width 120 height 62
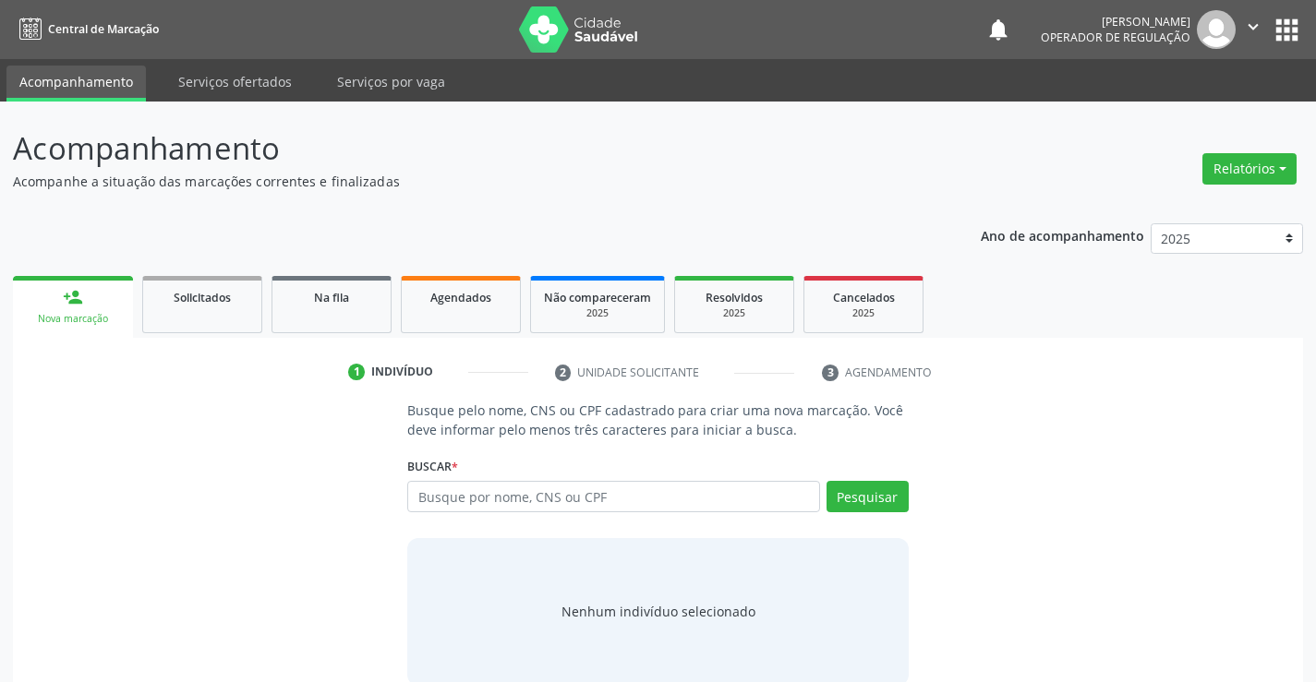
click at [80, 317] on div "Nova marcação" at bounding box center [73, 319] width 94 height 14
click at [473, 489] on input "text" at bounding box center [613, 496] width 412 height 31
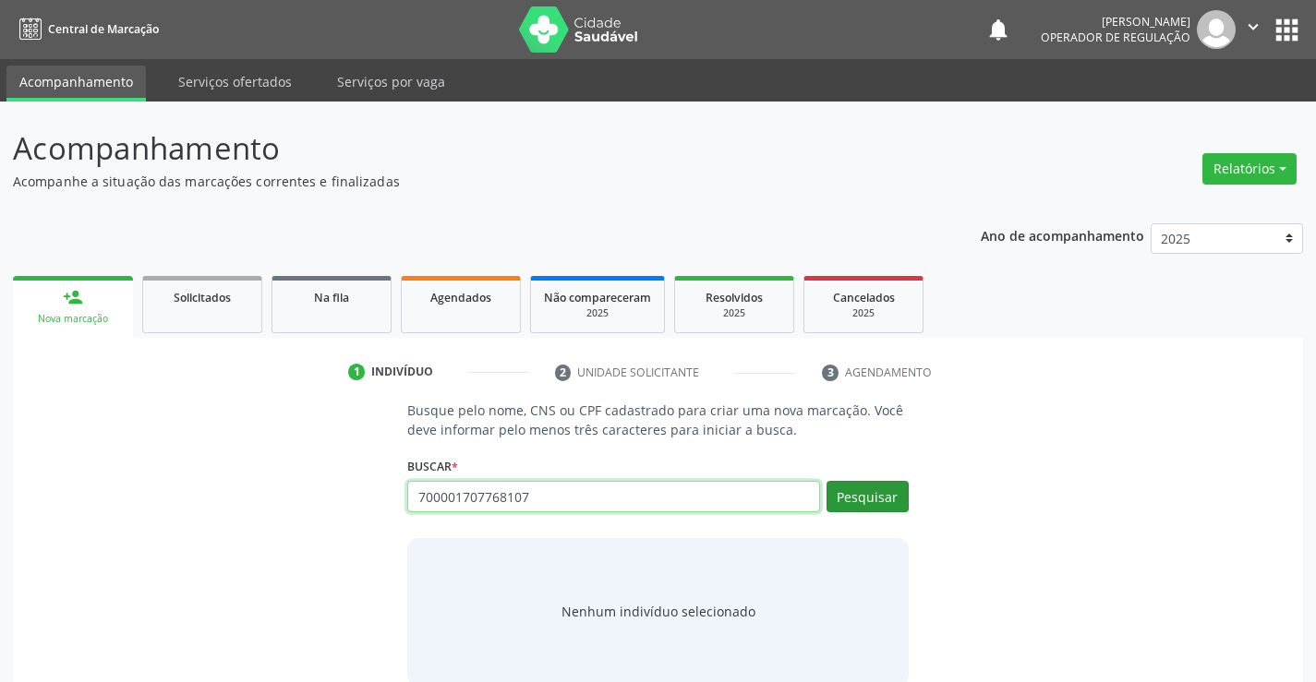
type input "700001707768107"
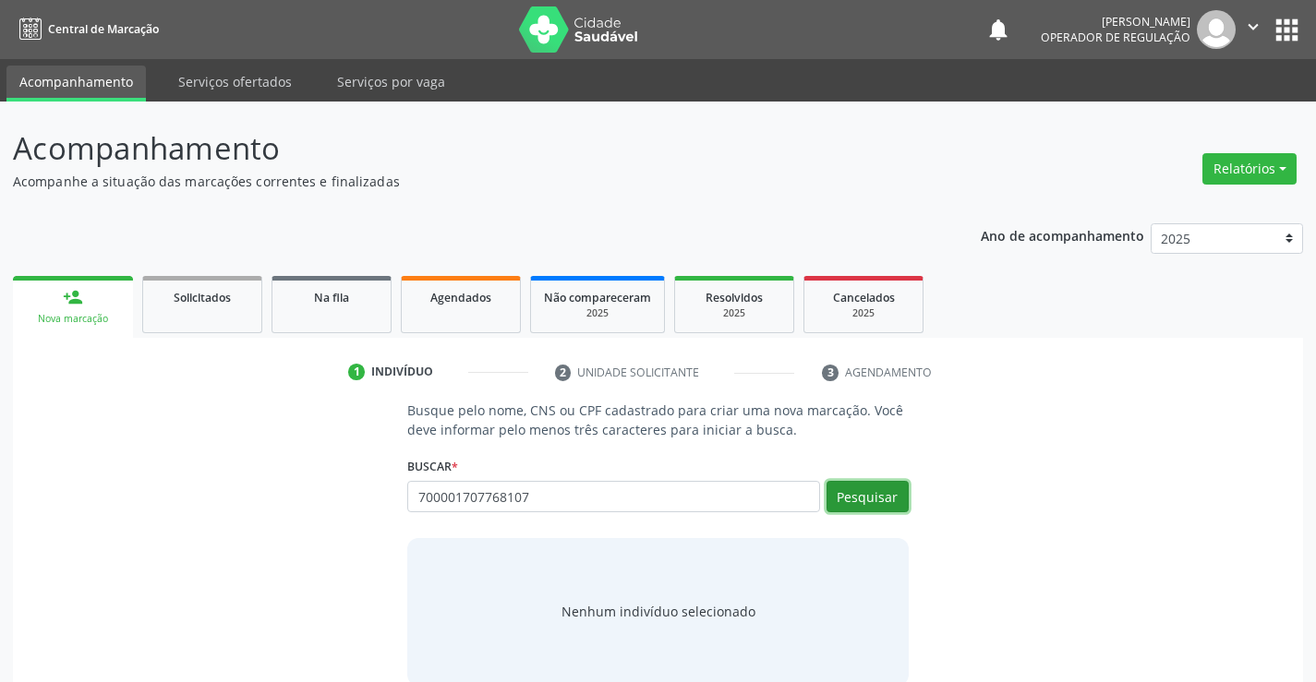
click at [855, 489] on button "Pesquisar" at bounding box center [867, 496] width 82 height 31
type input "700001707768107"
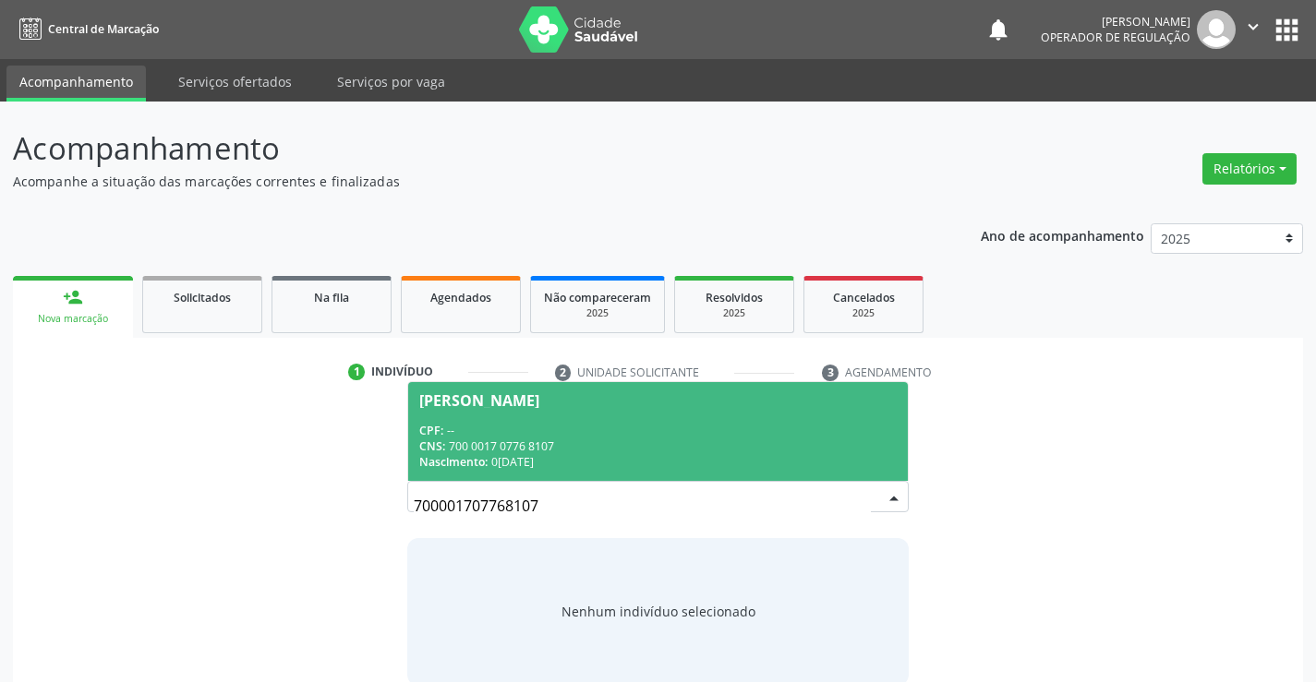
click at [596, 453] on div "CNS: 700 0017 0776 8107" at bounding box center [657, 447] width 476 height 16
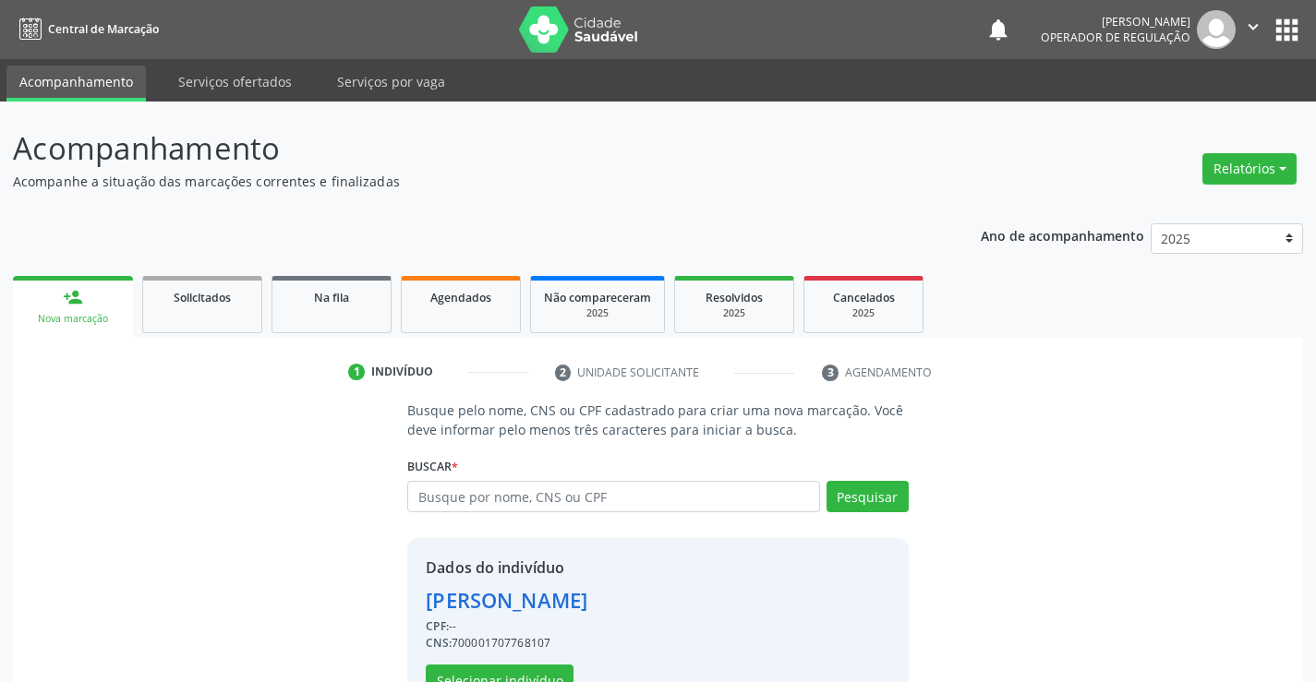
scroll to position [58, 0]
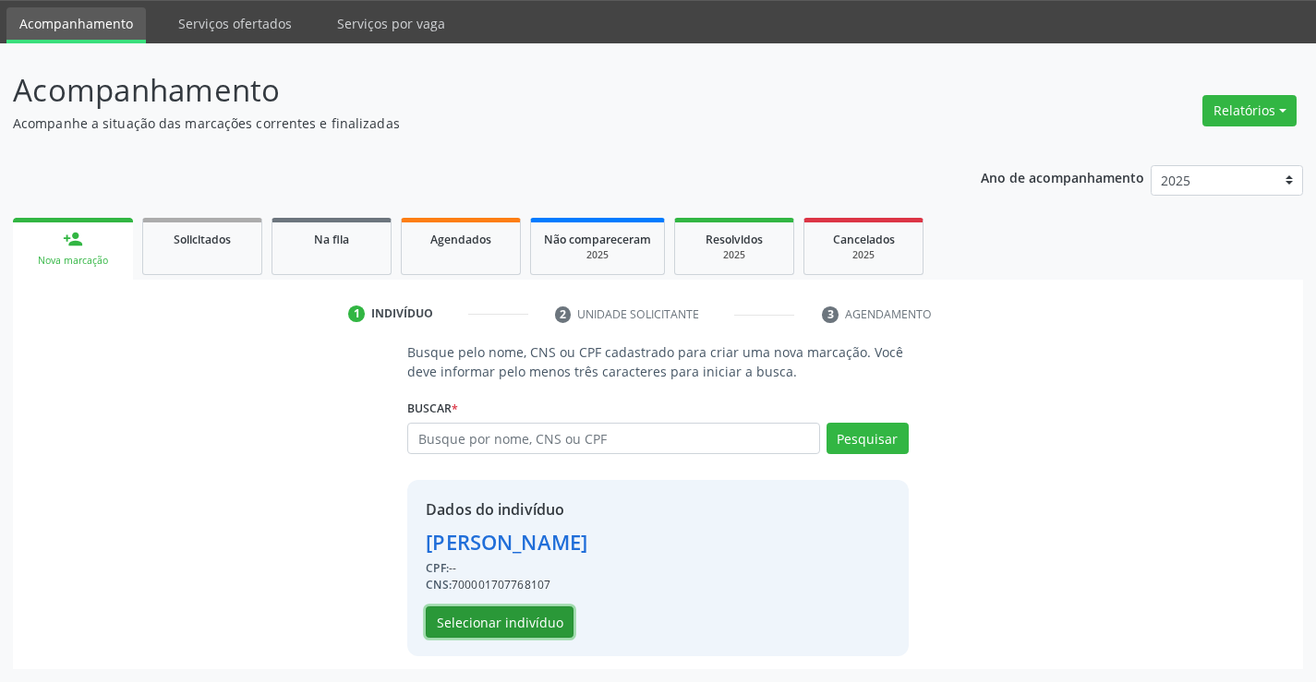
click at [500, 620] on button "Selecionar indivíduo" at bounding box center [500, 622] width 148 height 31
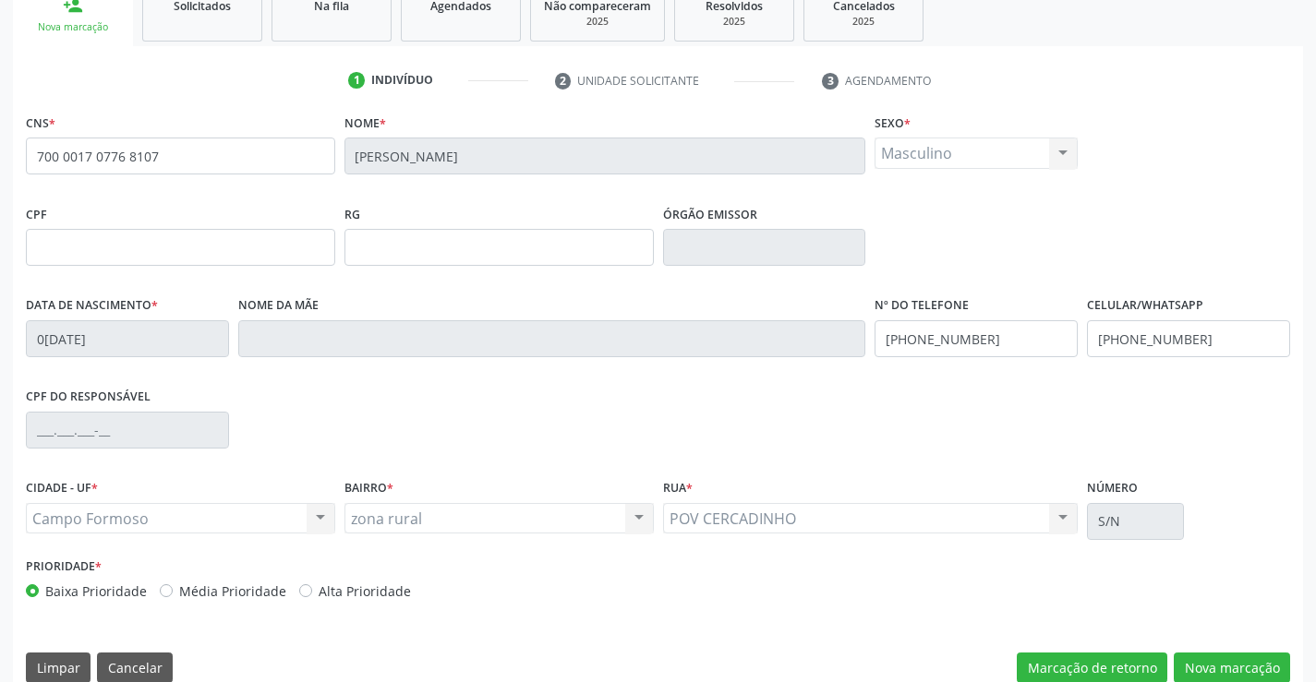
scroll to position [319, 0]
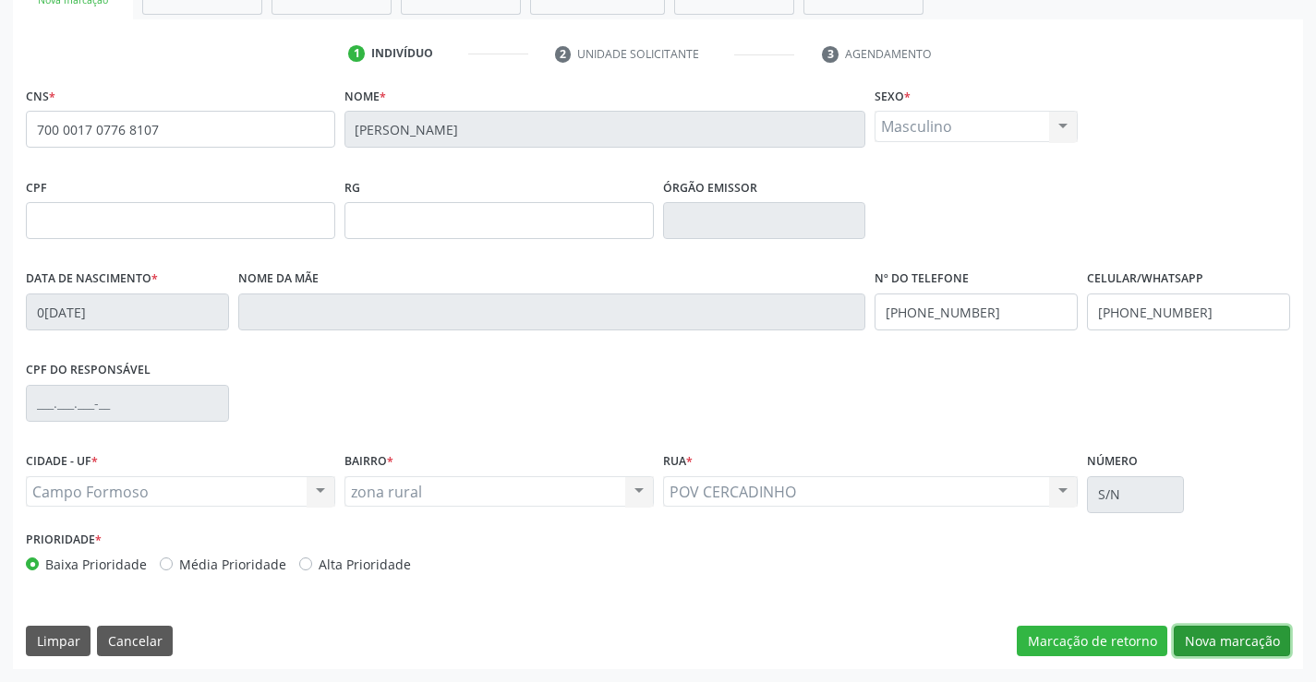
click at [1233, 637] on button "Nova marcação" at bounding box center [1231, 641] width 116 height 31
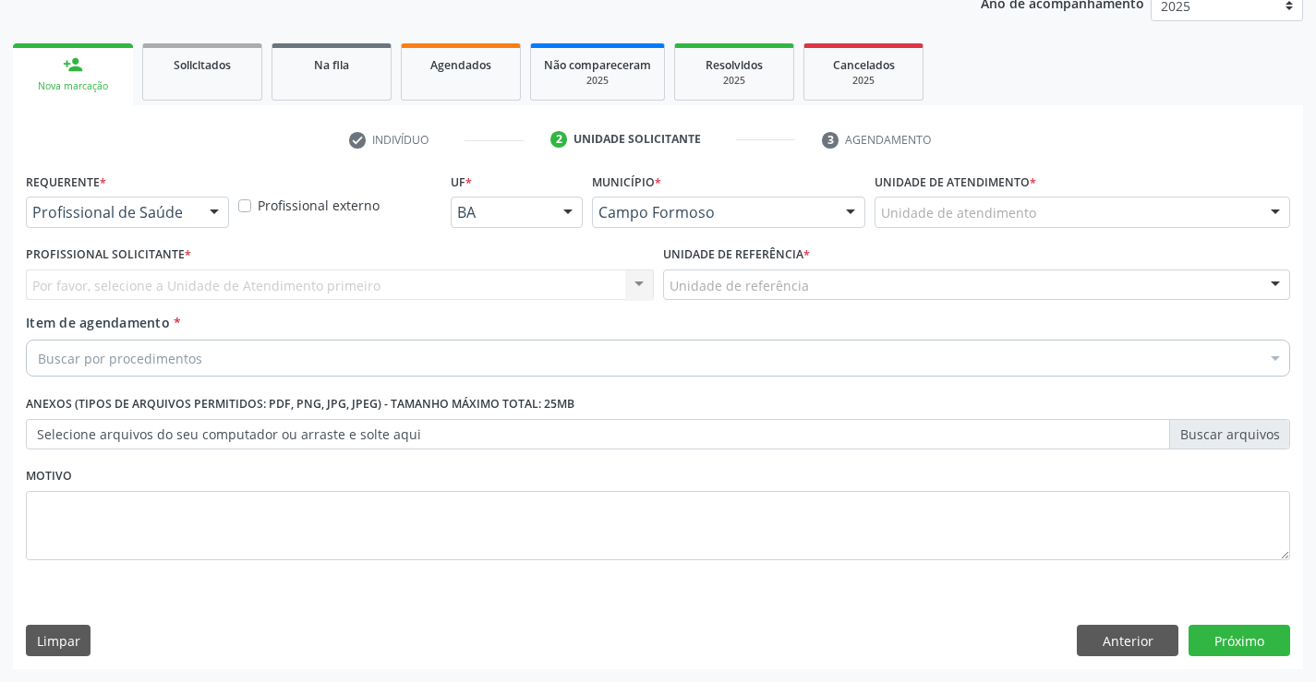
scroll to position [233, 0]
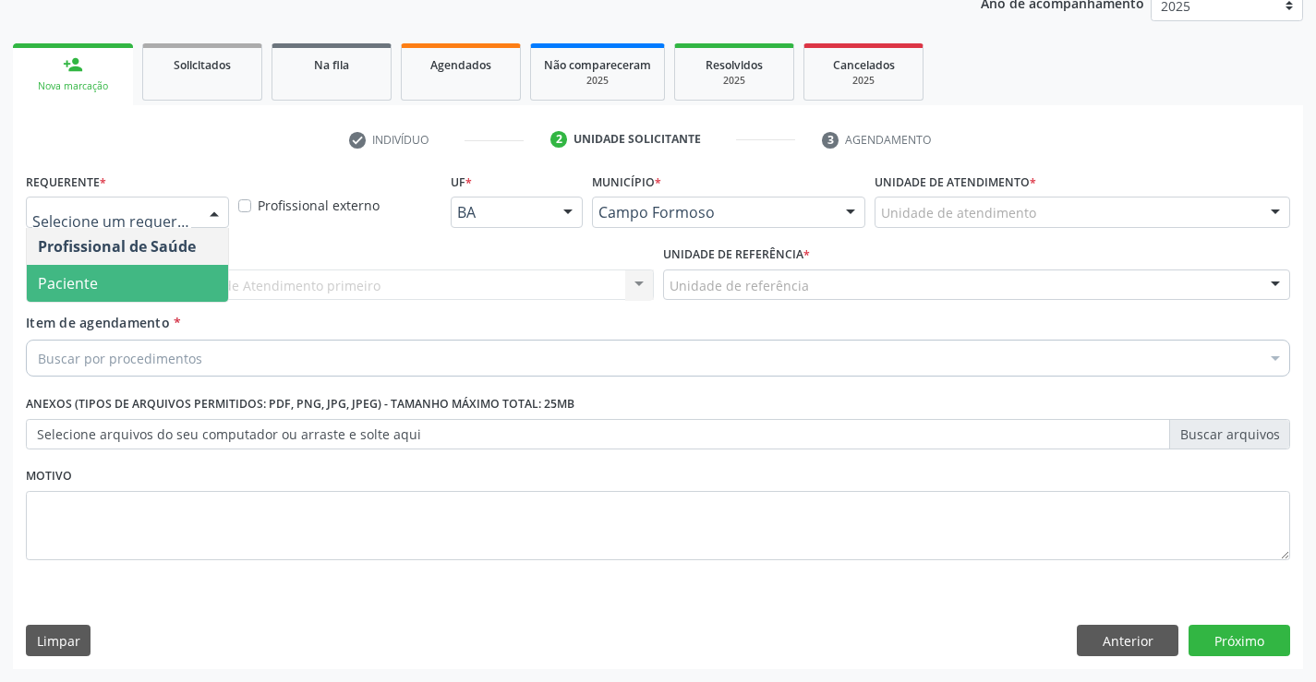
click at [165, 273] on span "Paciente" at bounding box center [127, 283] width 201 height 37
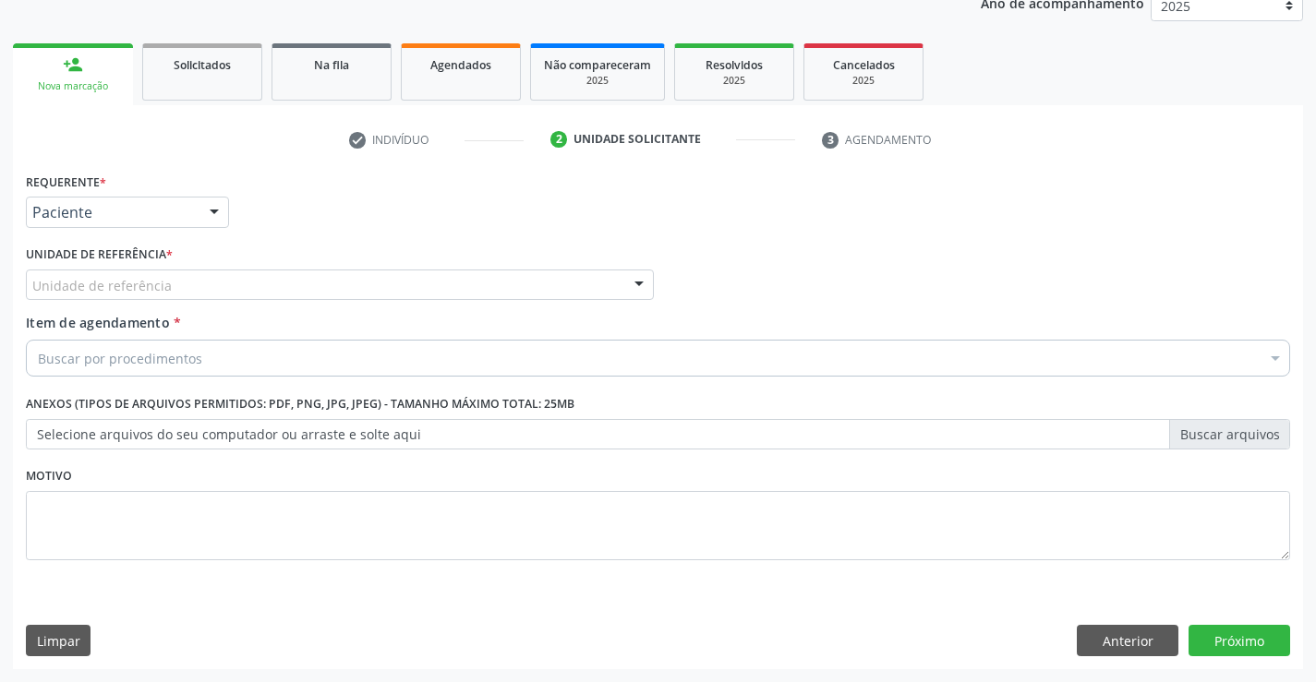
click at [167, 276] on div "Unidade de referência" at bounding box center [340, 285] width 628 height 31
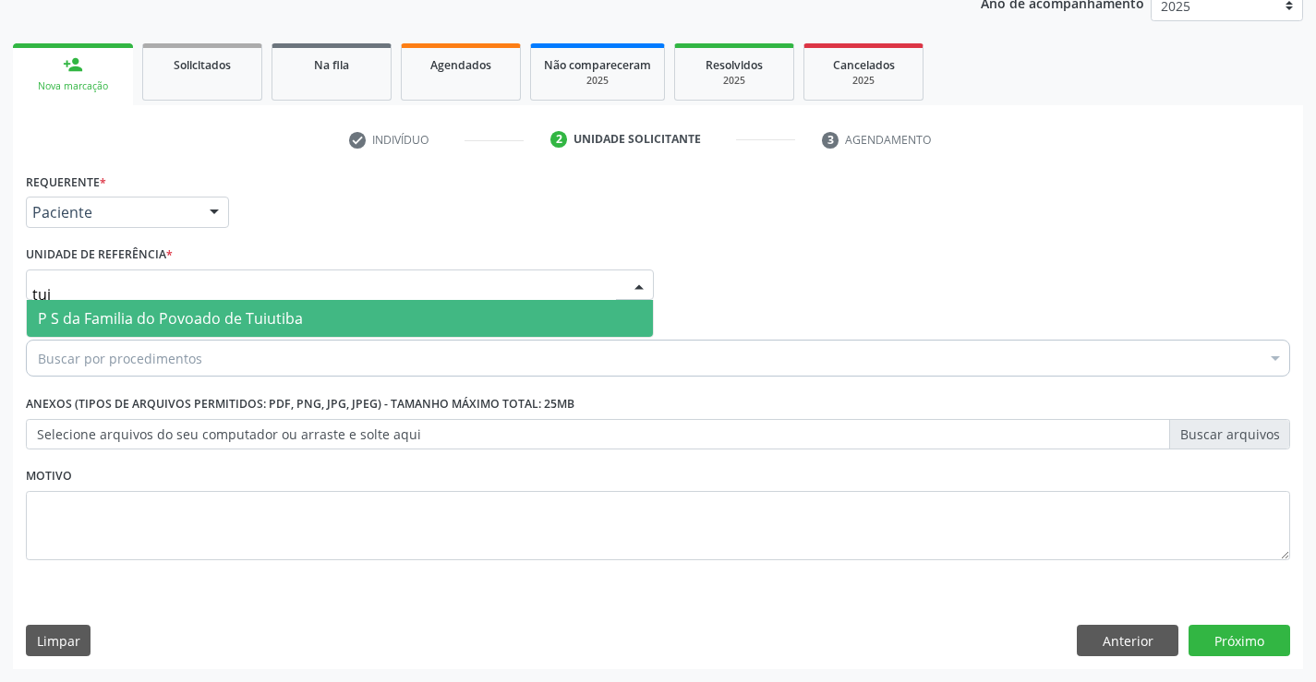
type input "tuiu"
click at [179, 322] on span "P S da Familia do Povoado de Tuiutiba" at bounding box center [170, 318] width 265 height 20
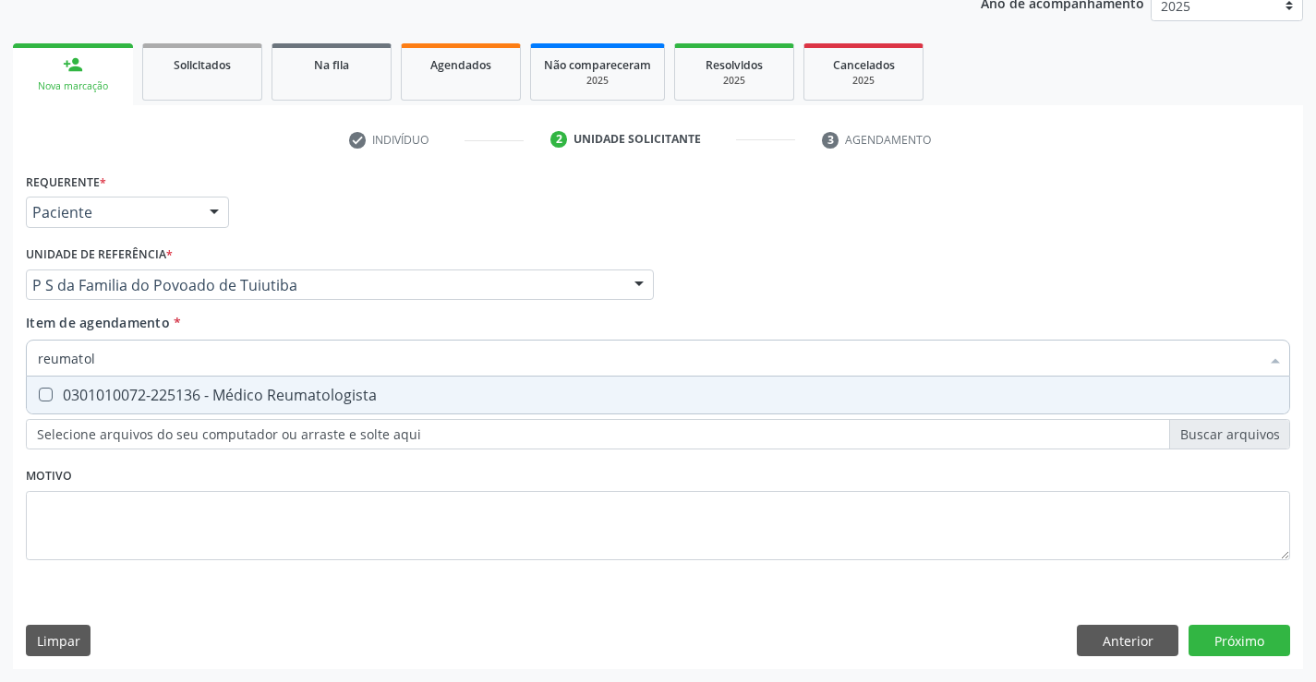
type input "reumatolo"
click at [164, 410] on span "0301010072-225136 - Médico Reumatologista" at bounding box center [658, 395] width 1262 height 37
checkbox Reumatologista "true"
click at [1262, 634] on div "Requerente * Paciente Profissional de Saúde Paciente Nenhum resultado encontrad…" at bounding box center [658, 418] width 1290 height 501
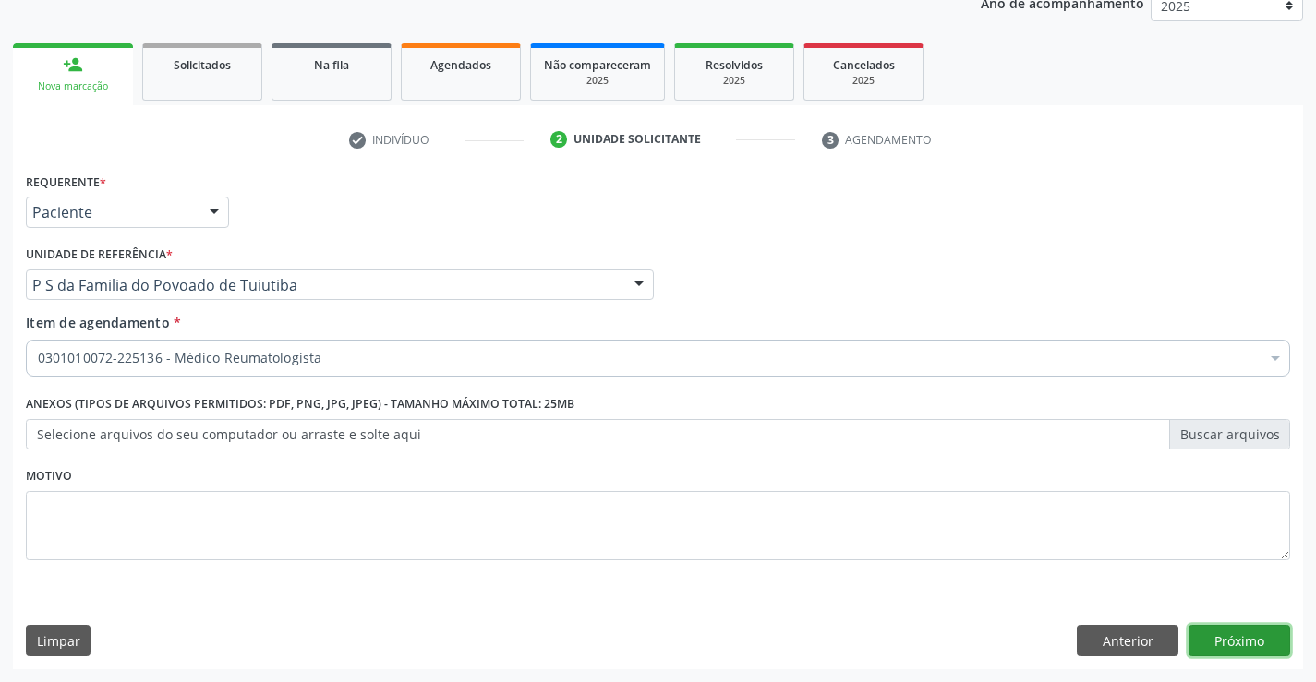
click at [1262, 634] on button "Próximo" at bounding box center [1239, 640] width 102 height 31
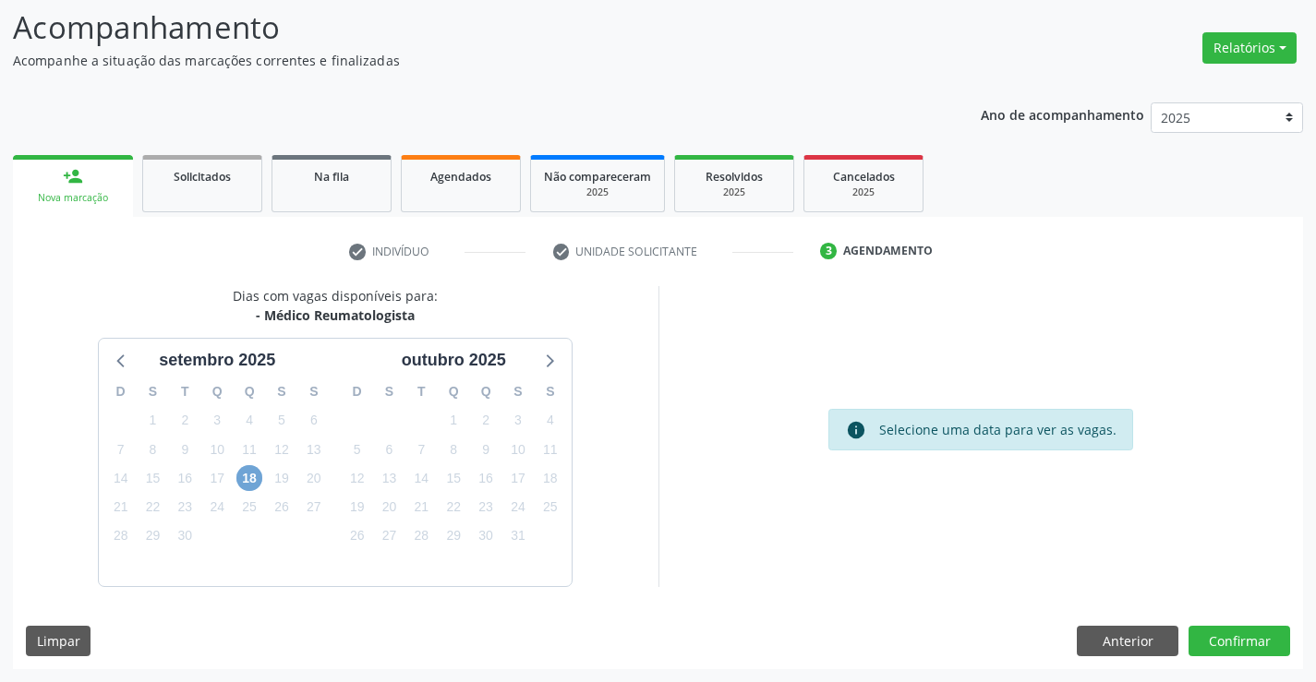
click at [254, 475] on span "18" at bounding box center [249, 478] width 26 height 26
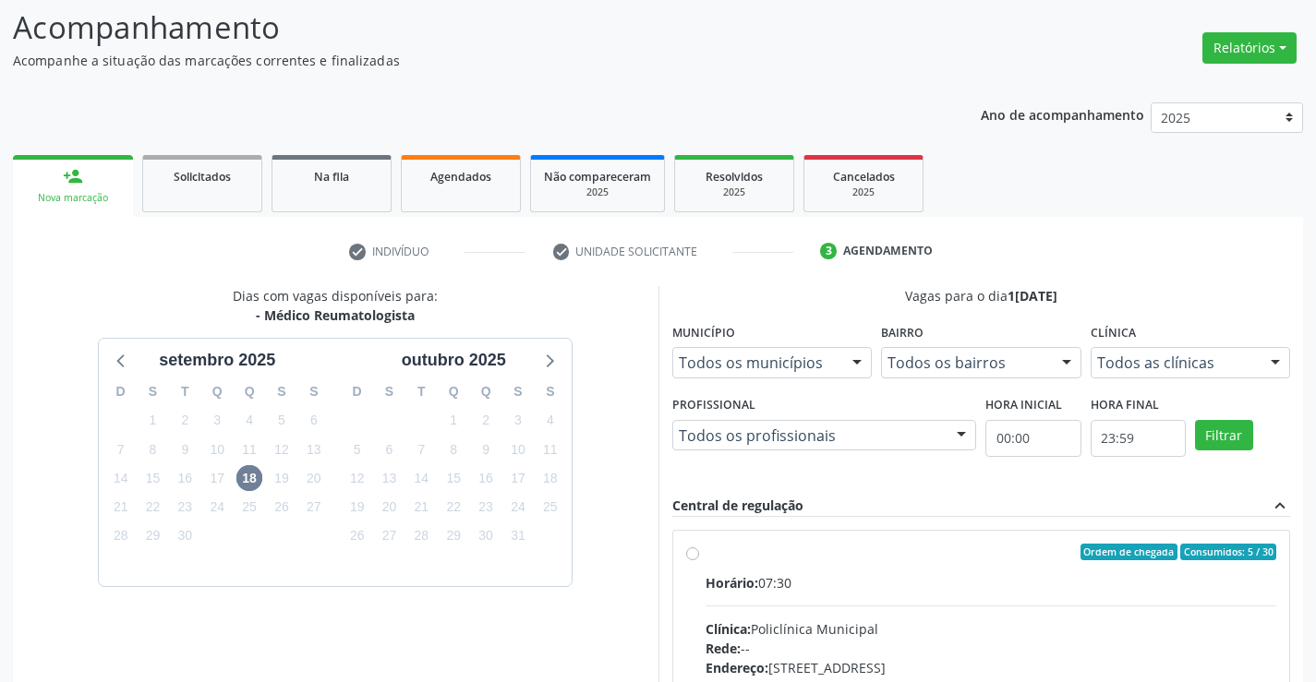
click at [699, 556] on div "Ordem de chegada Consumidos: 5 / 30 Horário: 07:30 Clínica: Policlínica Municip…" at bounding box center [981, 685] width 591 height 283
radio input "true"
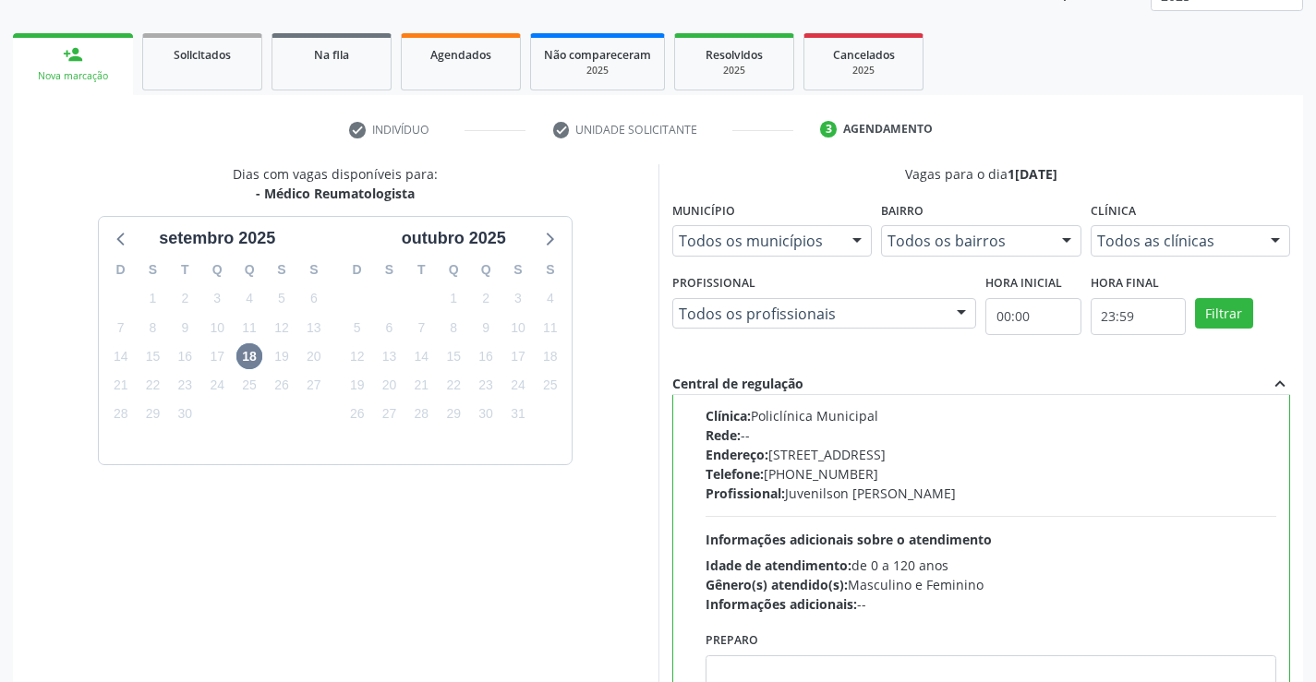
scroll to position [421, 0]
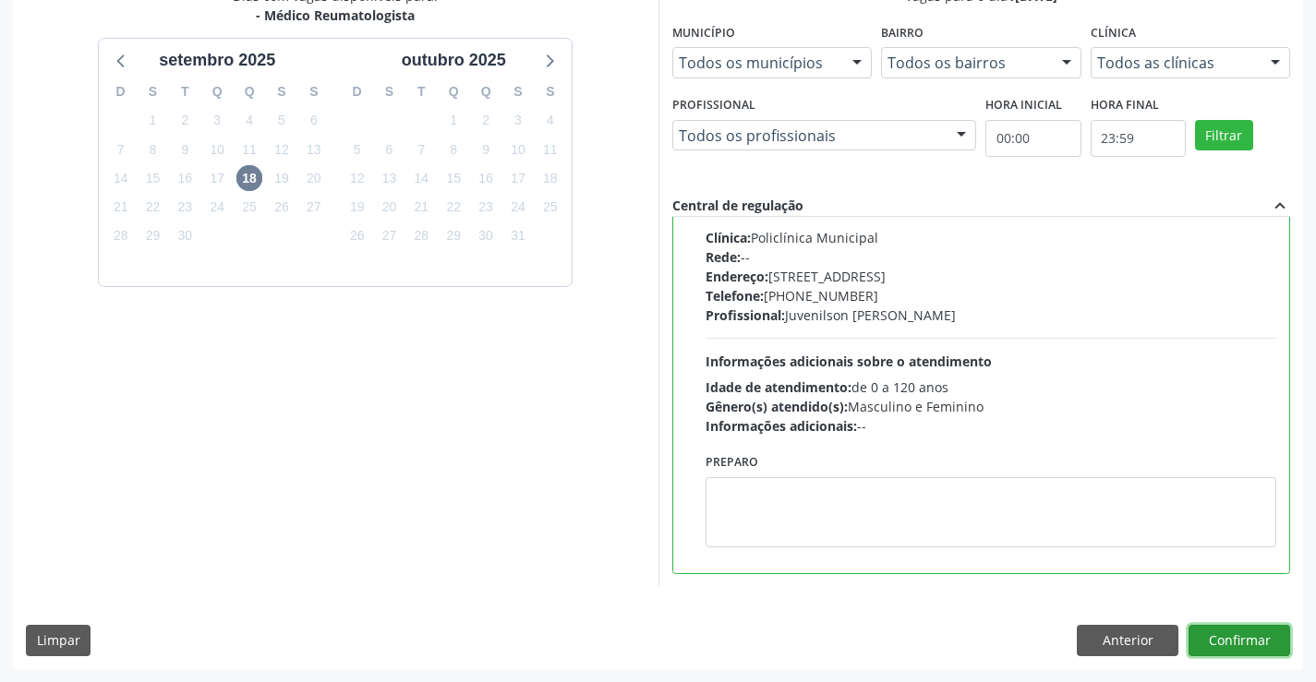
click at [1232, 629] on button "Confirmar" at bounding box center [1239, 640] width 102 height 31
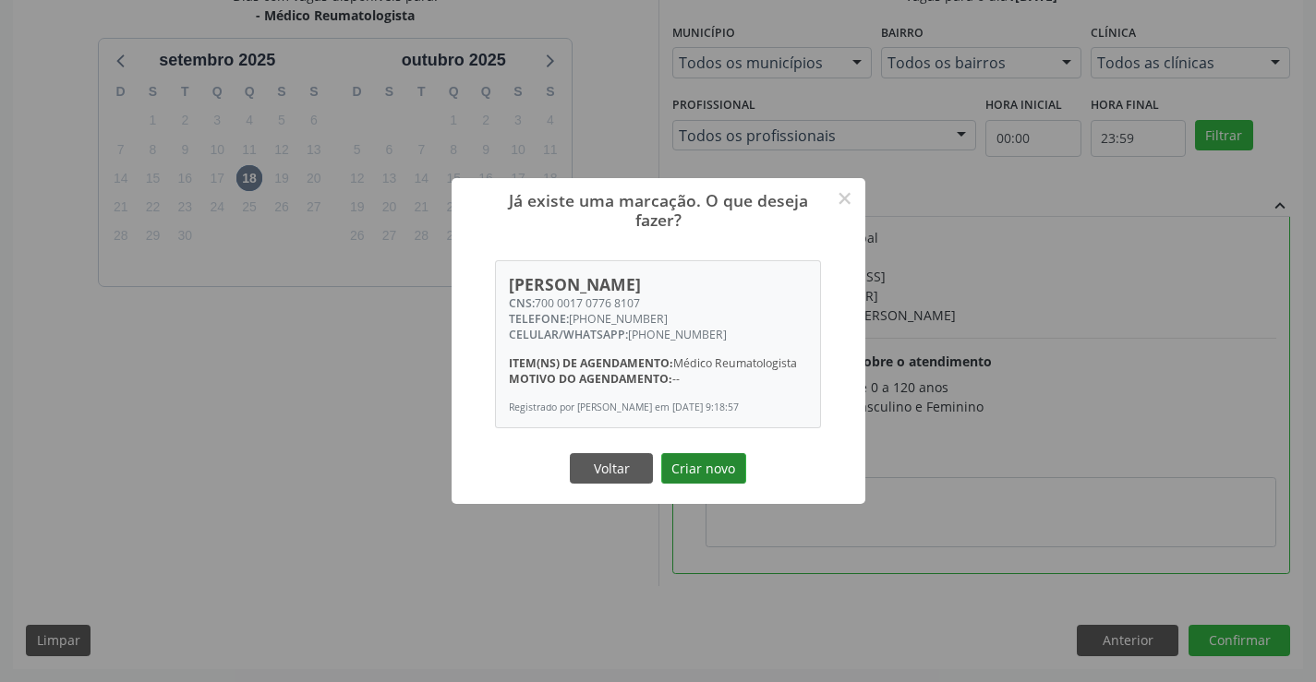
click at [683, 469] on button "Criar novo" at bounding box center [703, 468] width 85 height 31
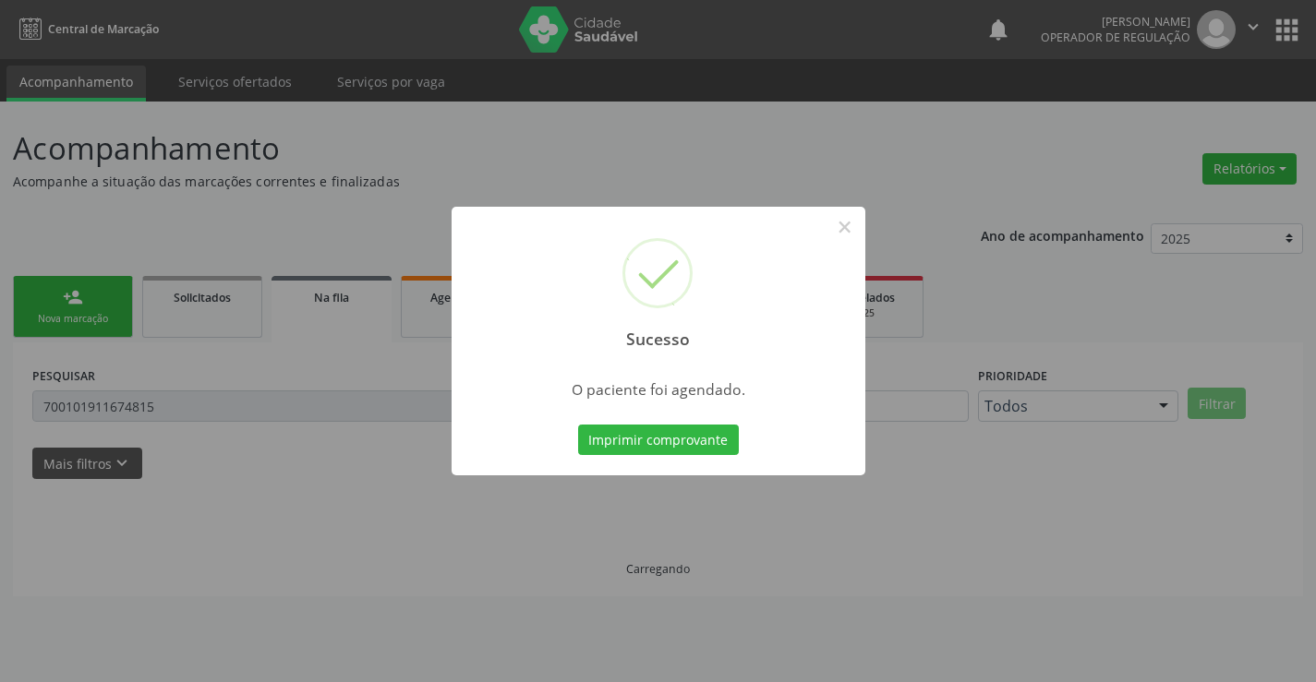
scroll to position [0, 0]
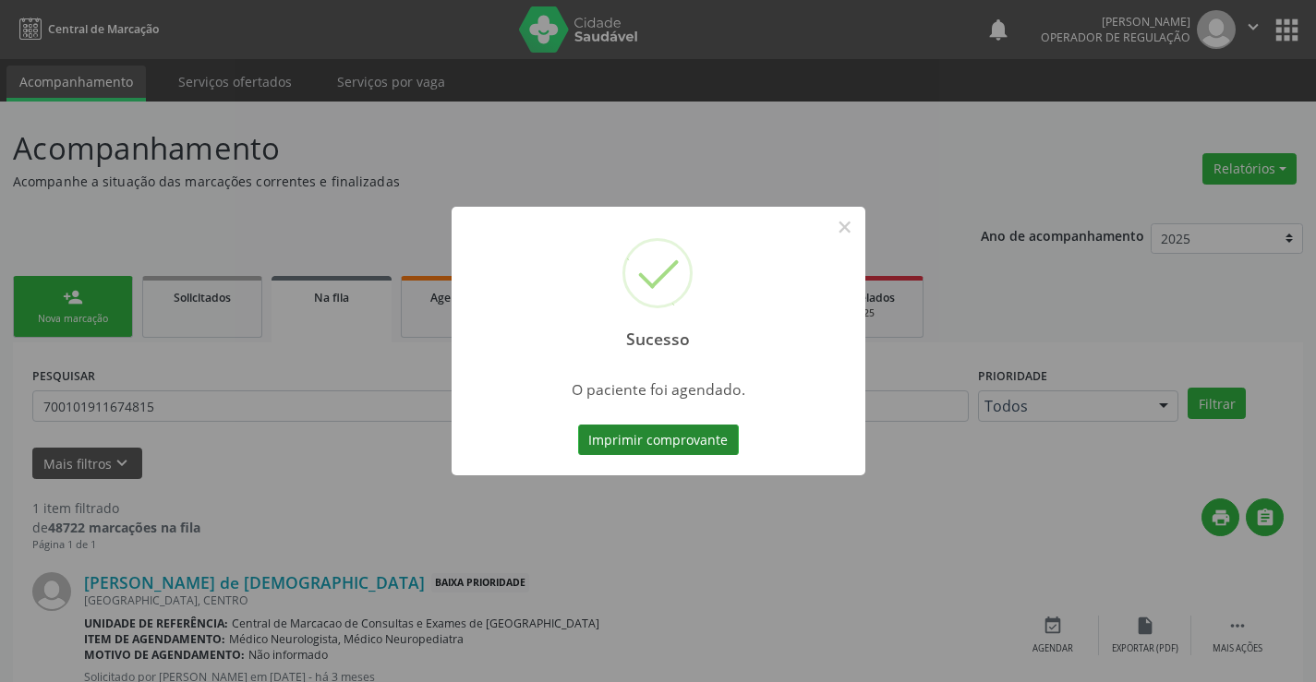
click at [688, 430] on button "Imprimir comprovante" at bounding box center [658, 440] width 161 height 31
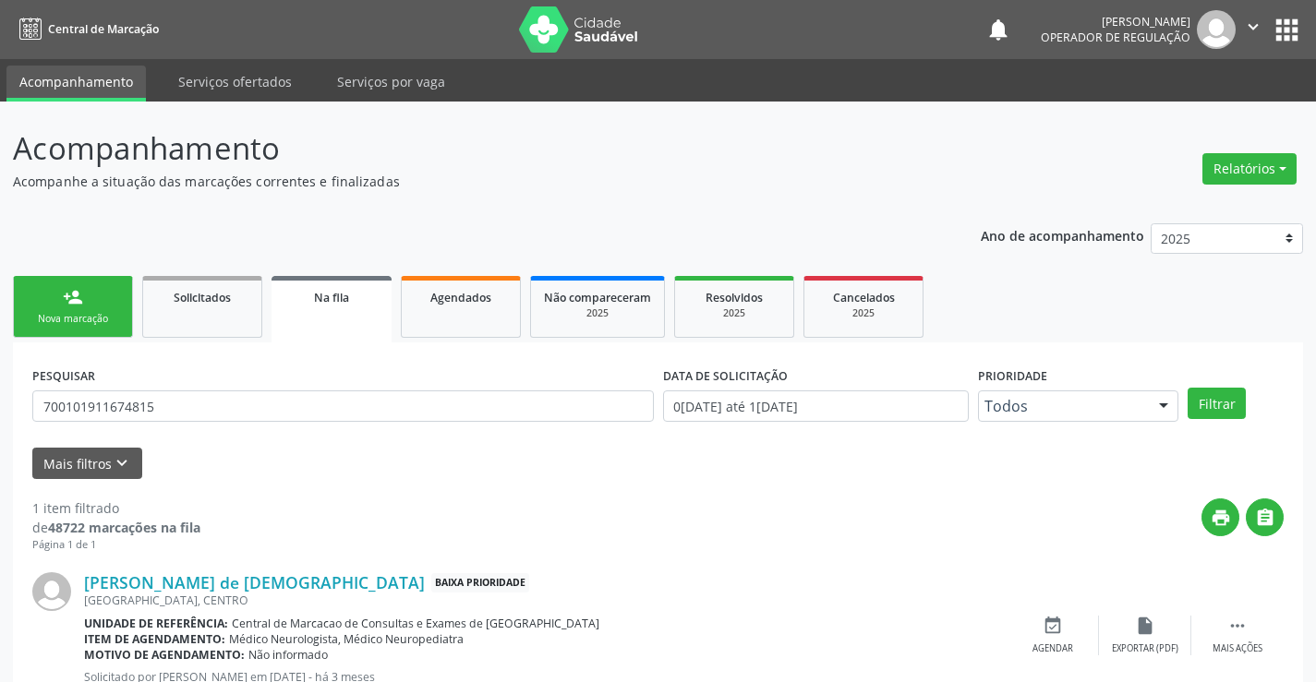
click at [93, 319] on div "Nova marcação" at bounding box center [73, 319] width 92 height 14
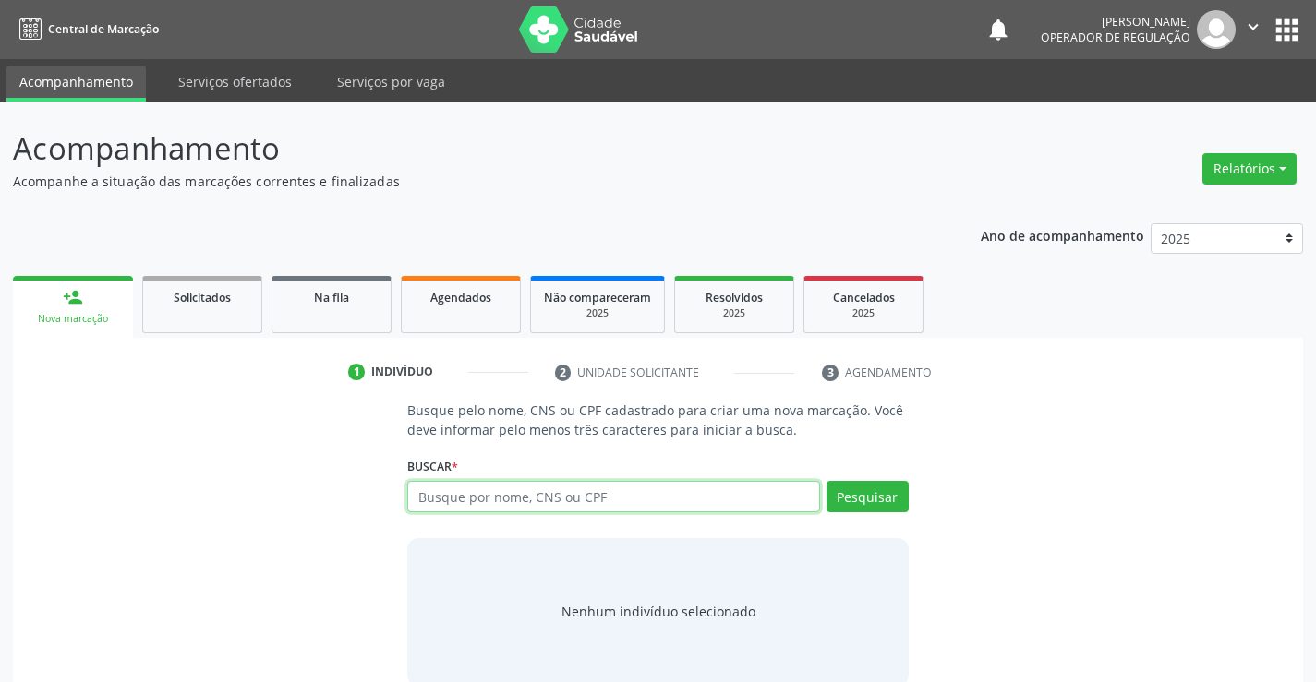
click at [617, 496] on input "text" at bounding box center [613, 496] width 412 height 31
type input "705005898229952"
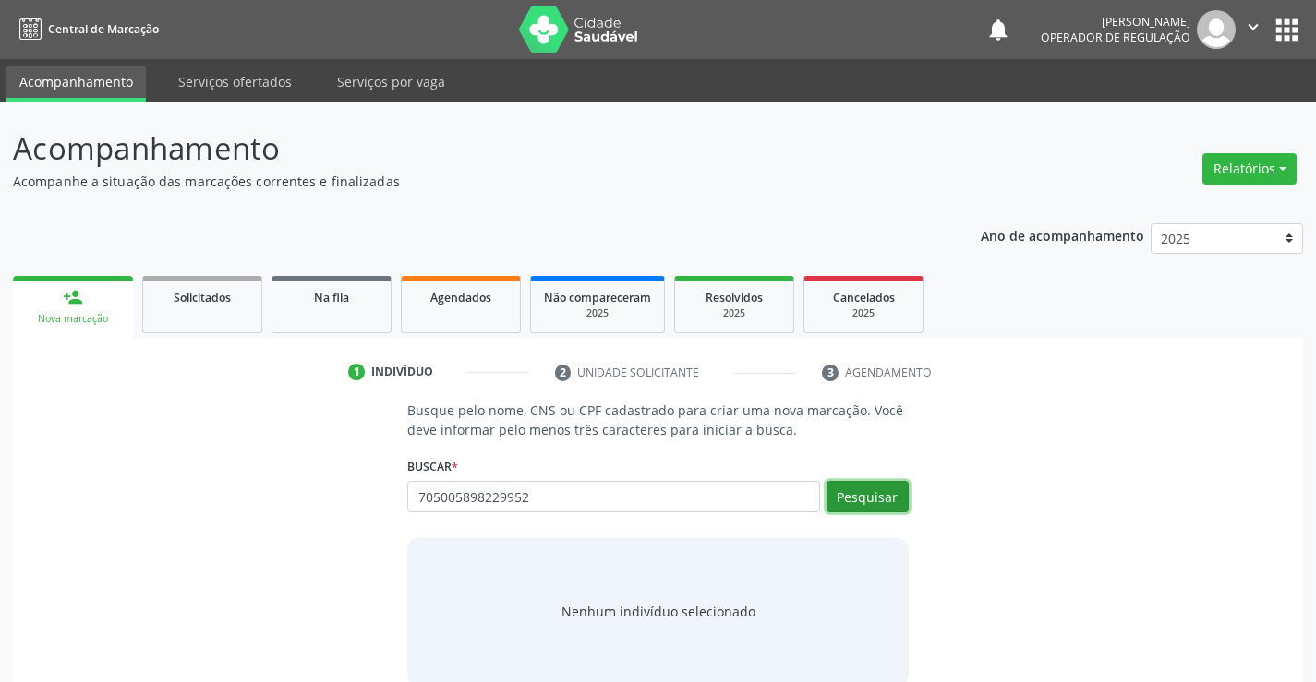
click at [885, 485] on button "Pesquisar" at bounding box center [867, 496] width 82 height 31
type input "705005898229952"
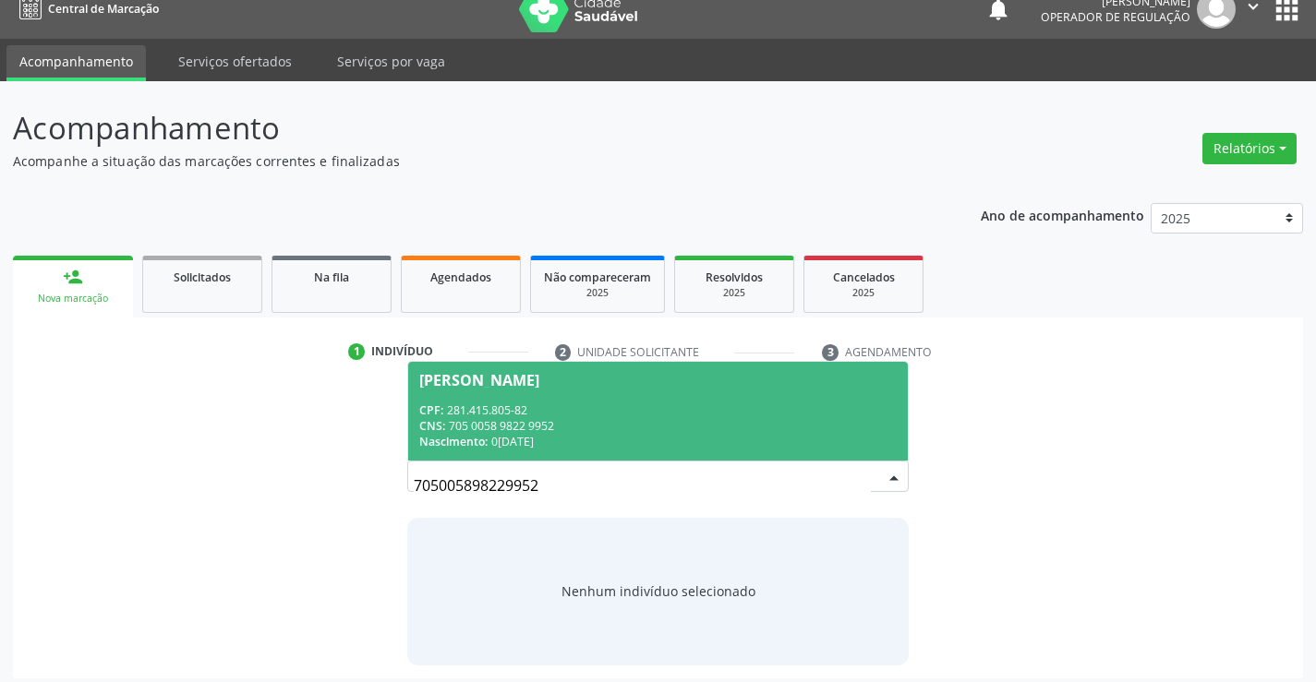
scroll to position [30, 0]
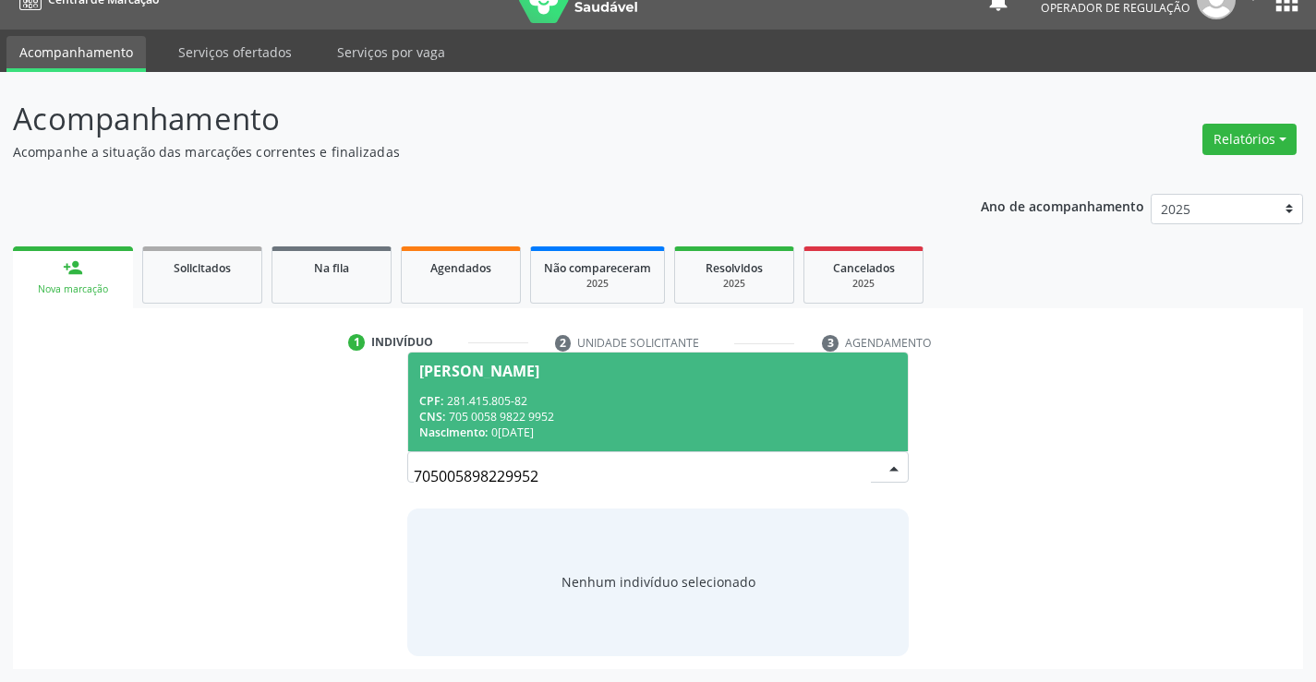
click at [560, 385] on span "Sidelia da Silva Santos CPF: 281.415.805-82 CNS: 705 0058 9822 9952 Nascimento:…" at bounding box center [657, 402] width 499 height 99
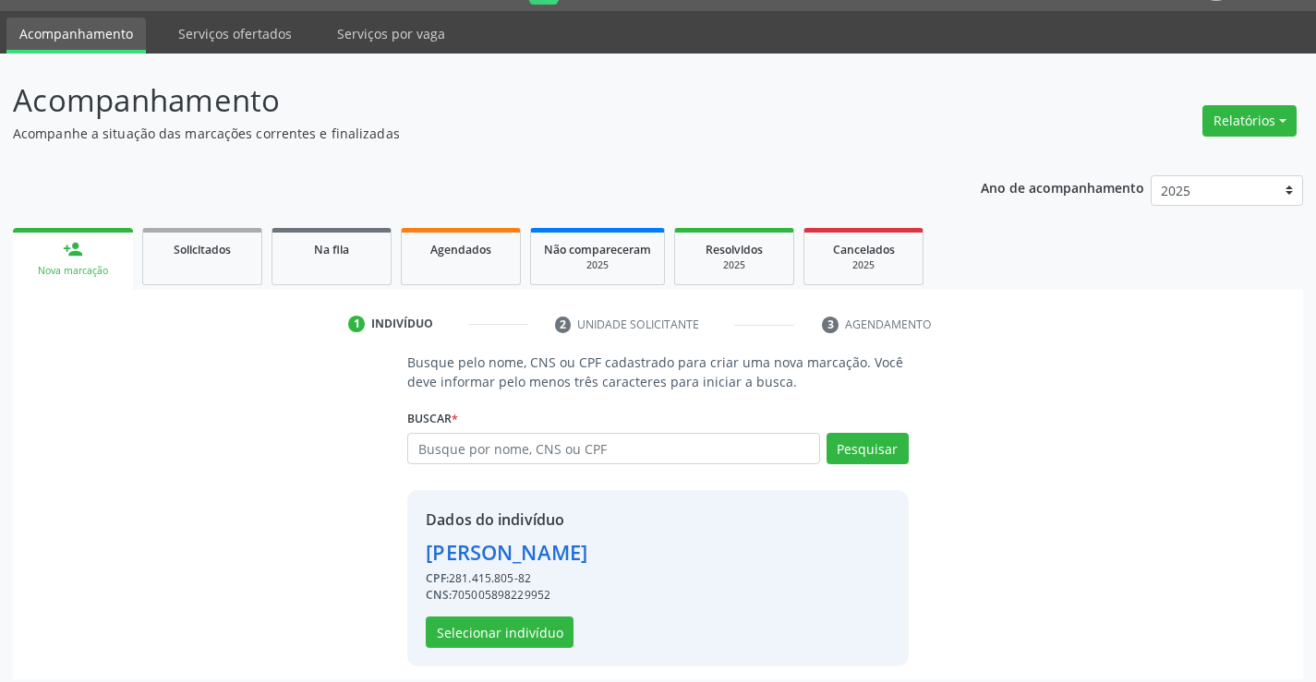
scroll to position [58, 0]
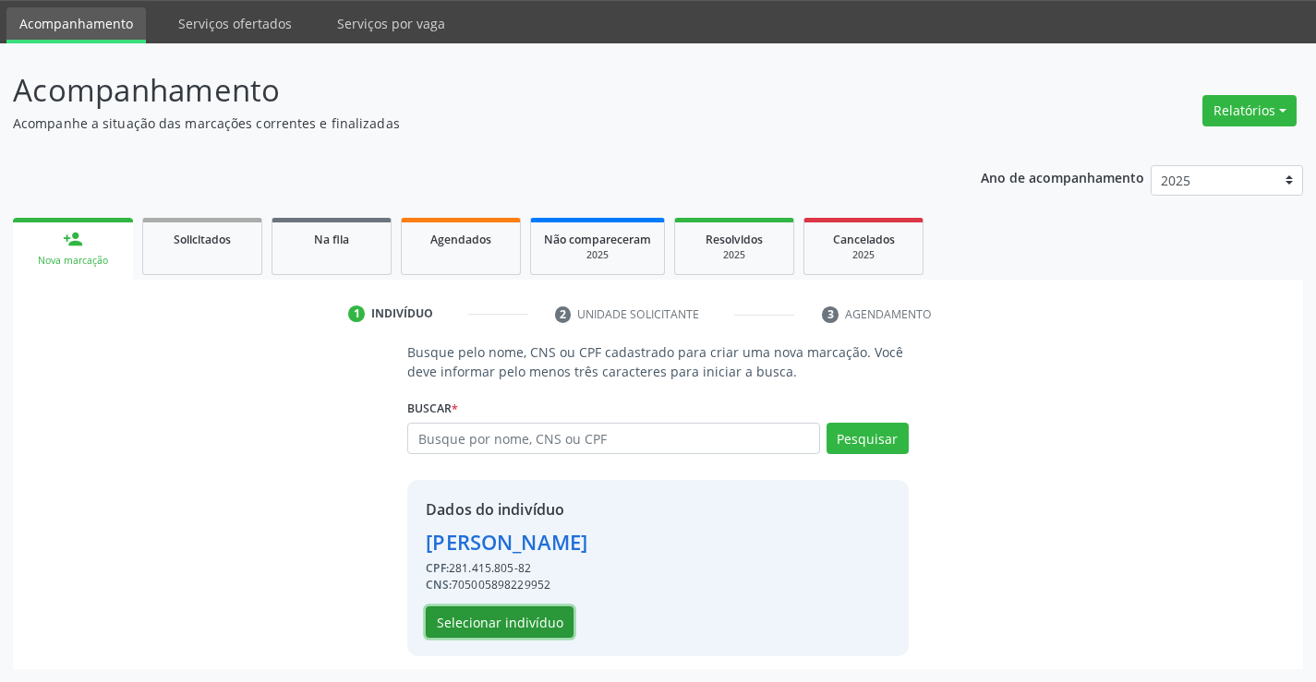
click at [453, 621] on button "Selecionar indivíduo" at bounding box center [500, 622] width 148 height 31
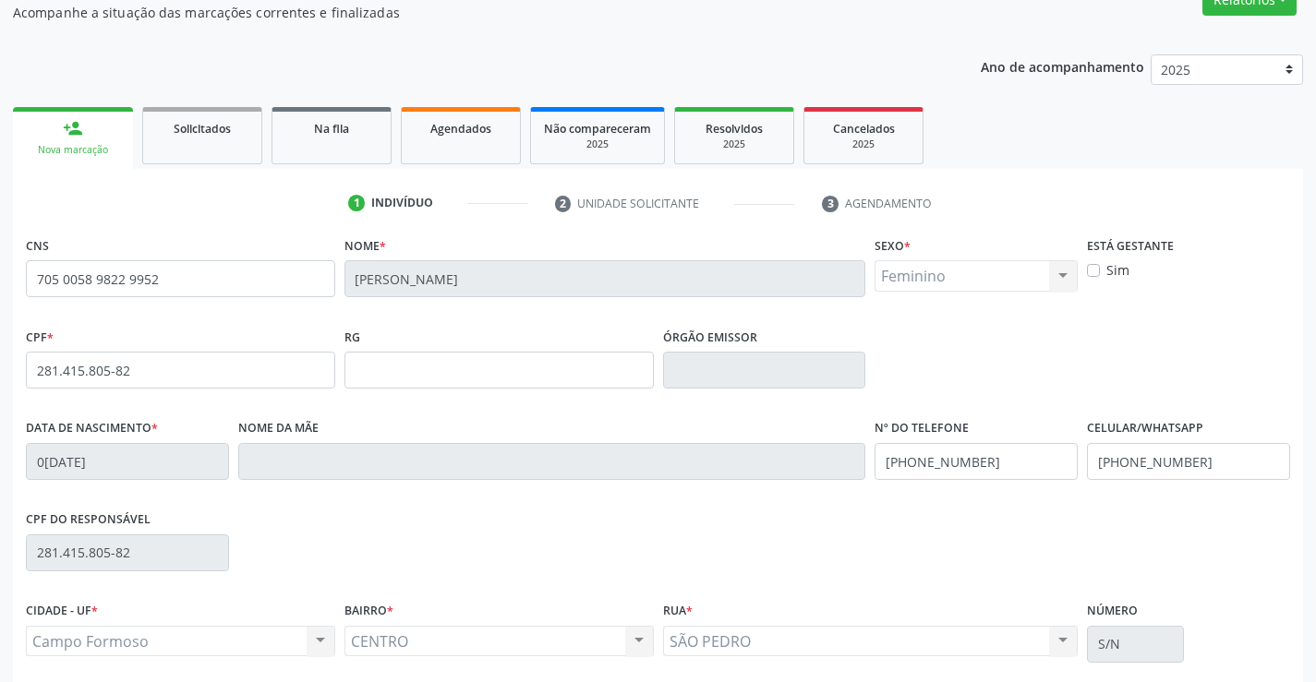
scroll to position [319, 0]
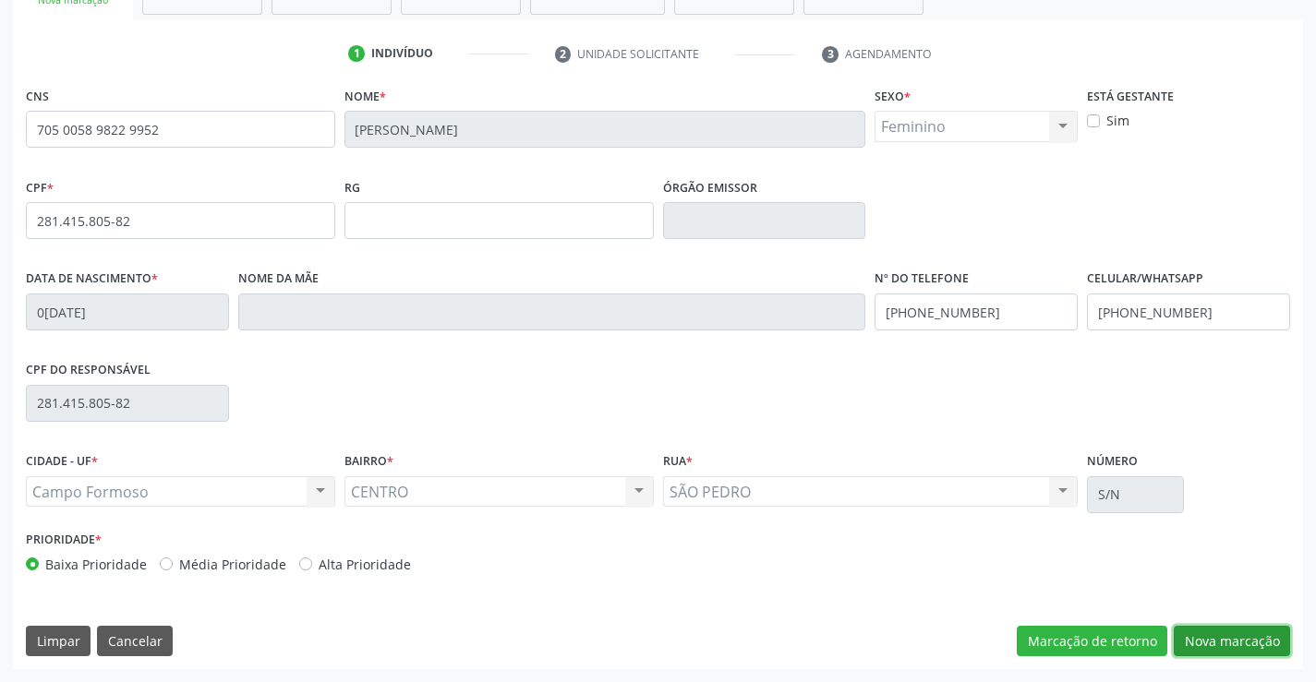
click at [1185, 629] on button "Nova marcação" at bounding box center [1231, 641] width 116 height 31
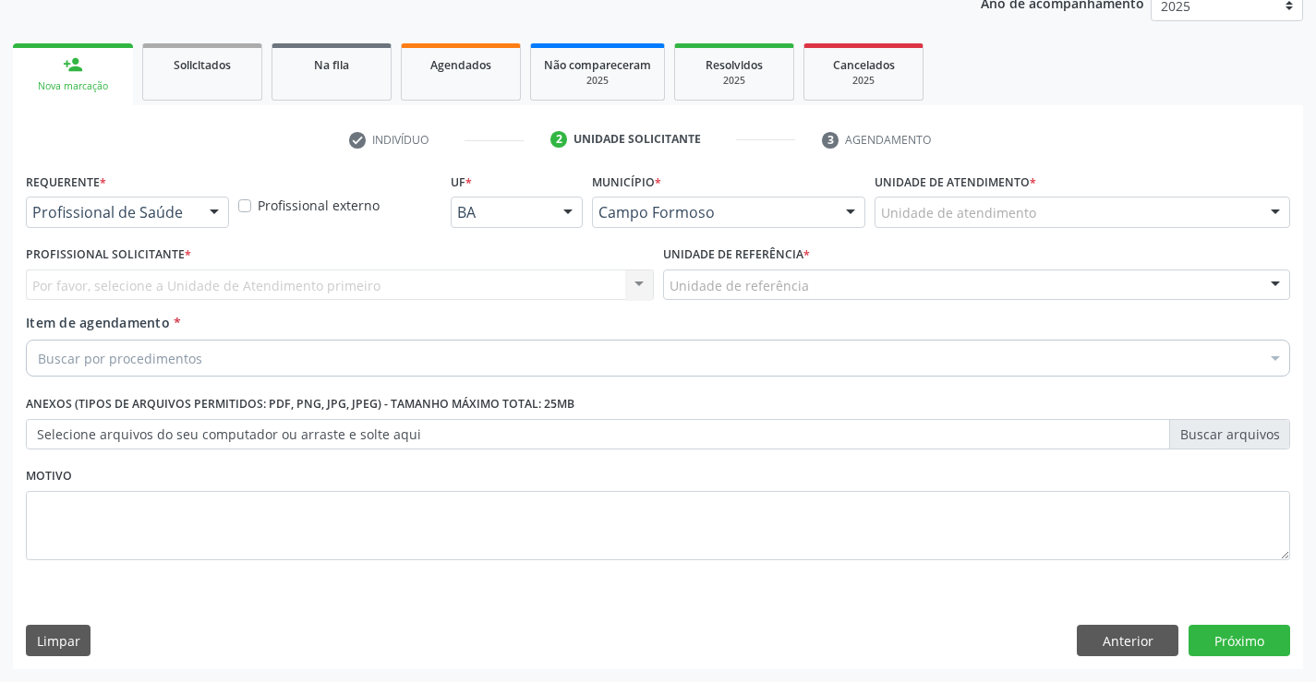
scroll to position [233, 0]
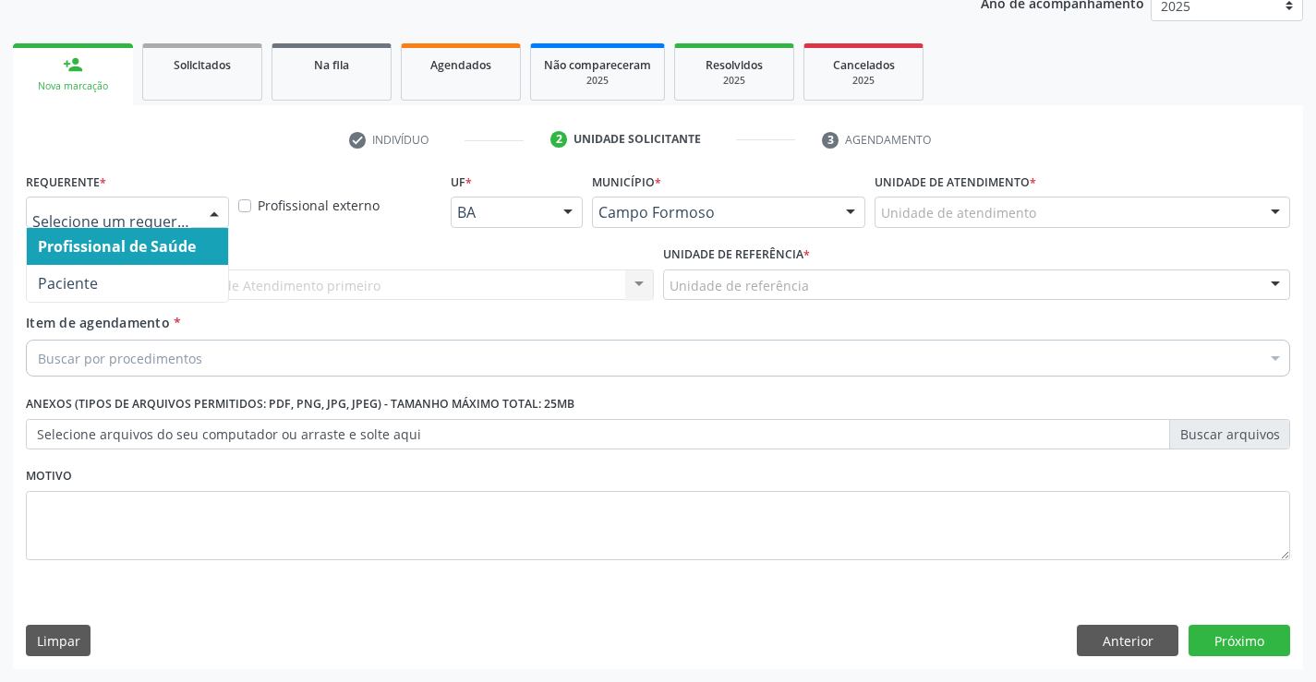
click at [203, 213] on div at bounding box center [214, 213] width 28 height 31
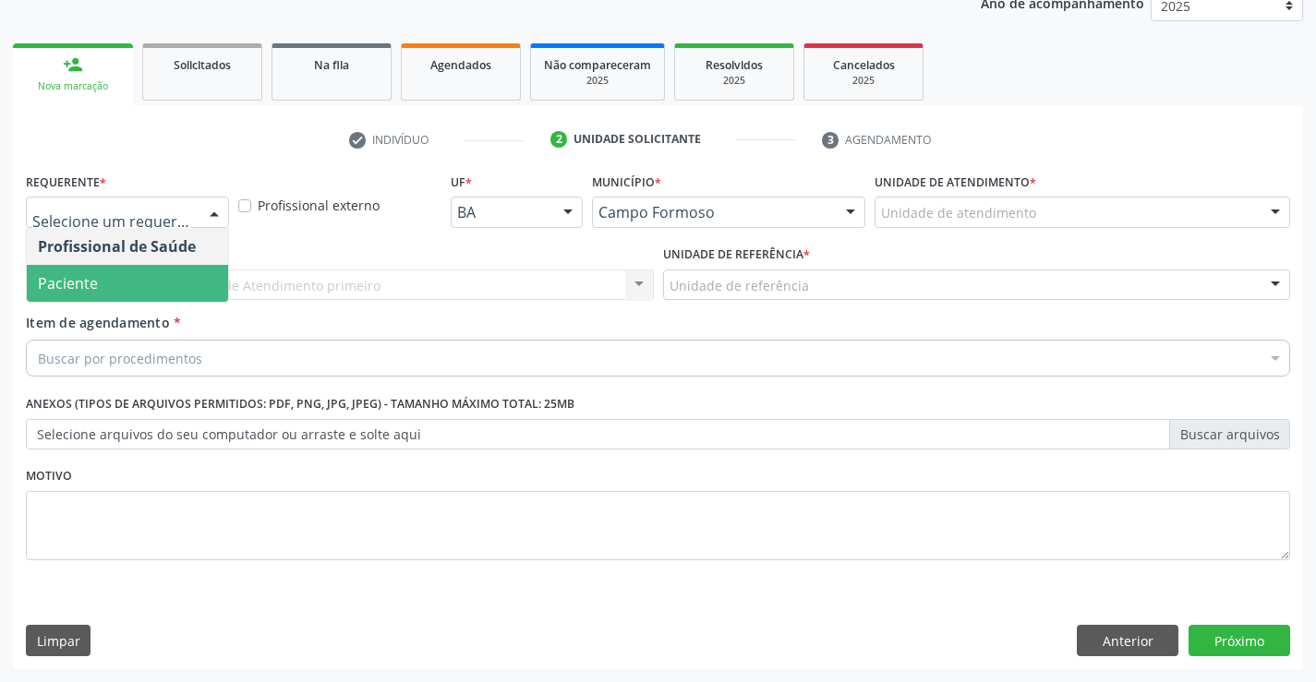
click at [198, 295] on span "Paciente" at bounding box center [127, 283] width 201 height 37
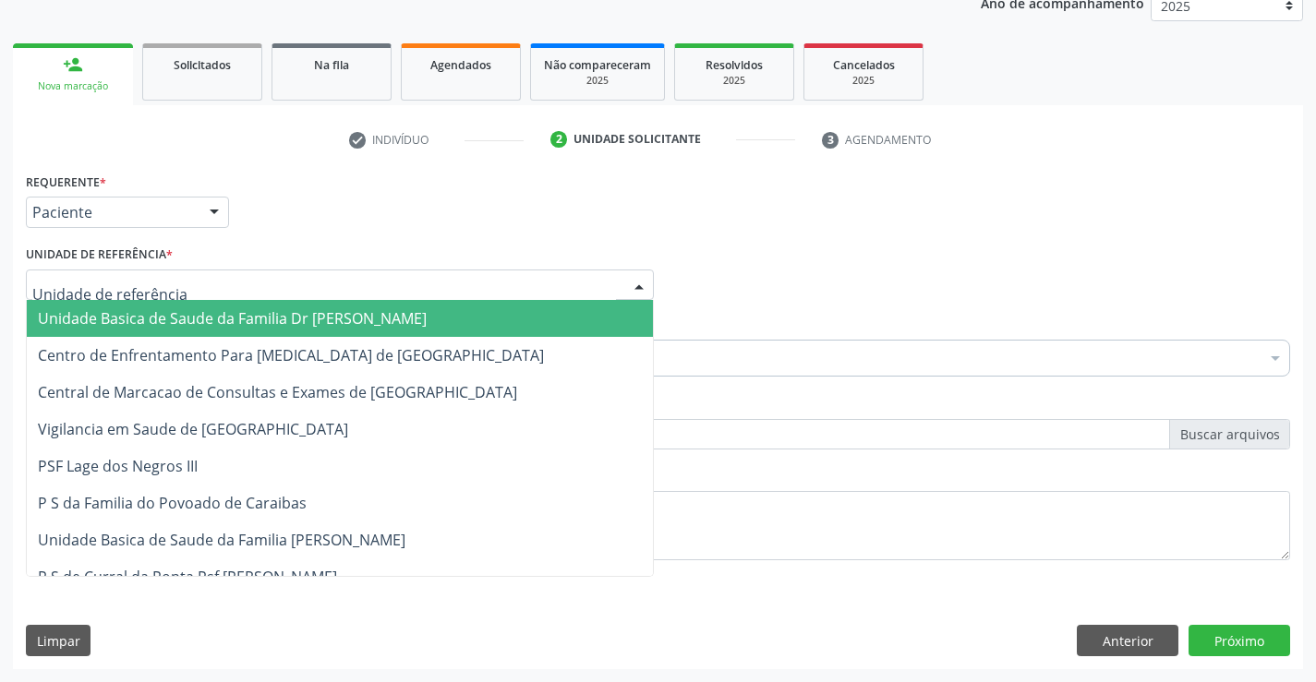
click at [197, 290] on div at bounding box center [340, 285] width 628 height 31
click at [192, 319] on span "Unidade Basica de Saude da Familia Dr [PERSON_NAME]" at bounding box center [232, 318] width 389 height 20
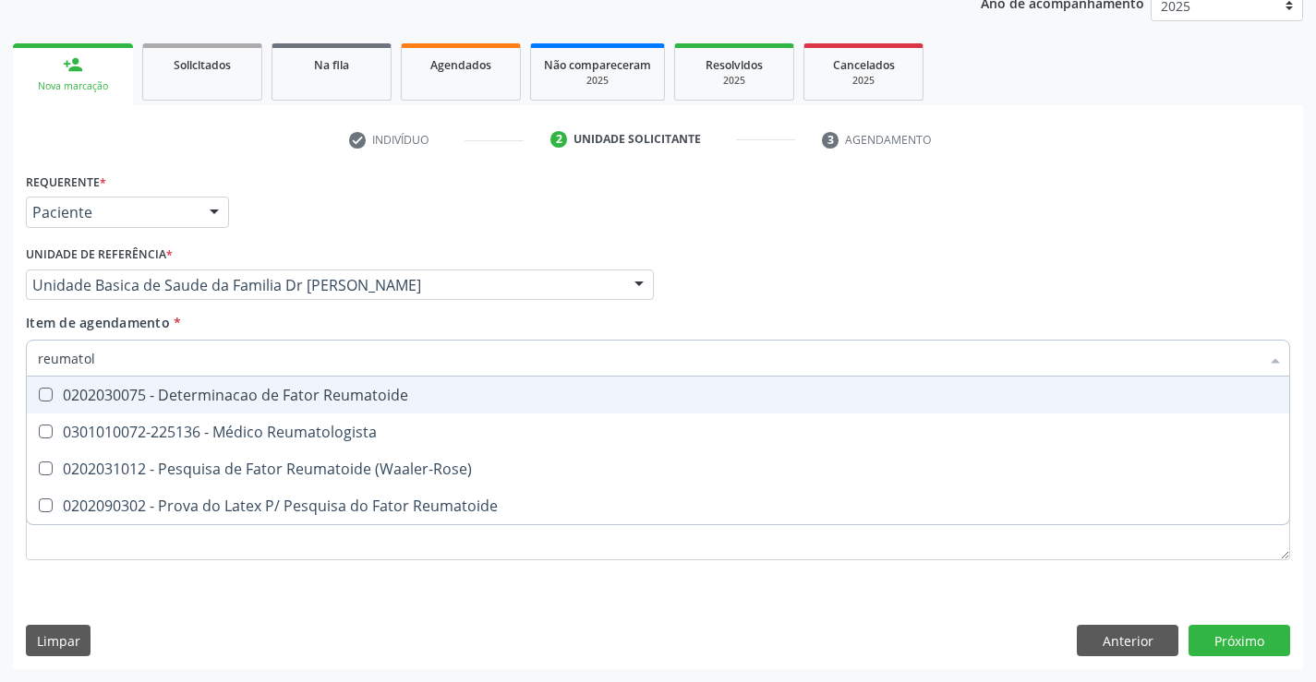
type input "reumatolo"
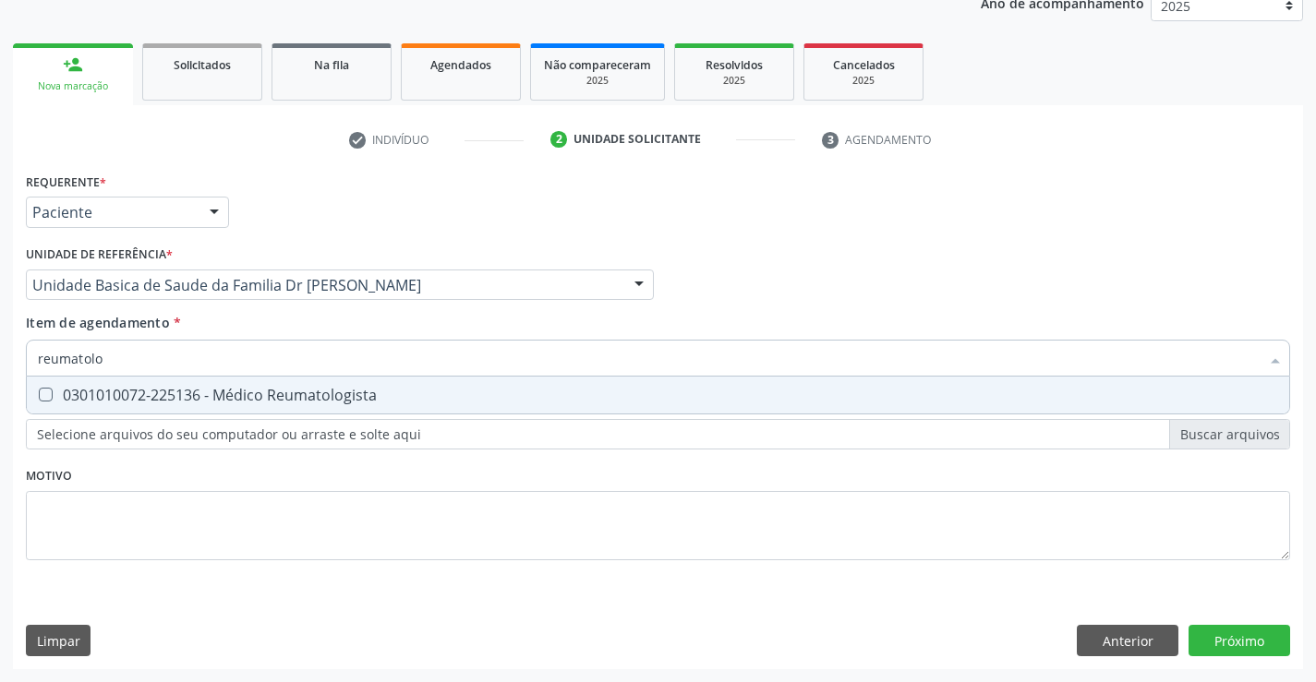
click at [204, 397] on div "0301010072-225136 - Médico Reumatologista" at bounding box center [658, 395] width 1240 height 15
checkbox Reumatologista "true"
click at [1268, 649] on div "Requerente * Paciente Profissional de Saúde Paciente Nenhum resultado encontrad…" at bounding box center [658, 418] width 1290 height 501
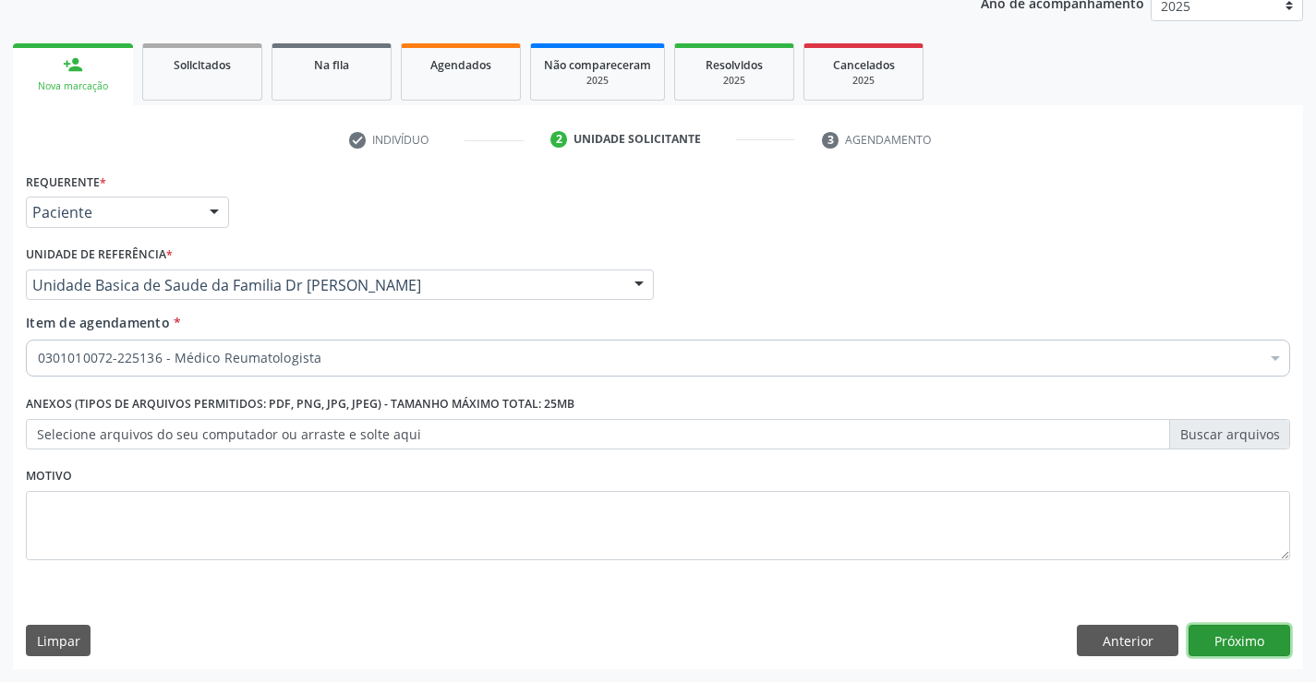
click at [1258, 646] on button "Próximo" at bounding box center [1239, 640] width 102 height 31
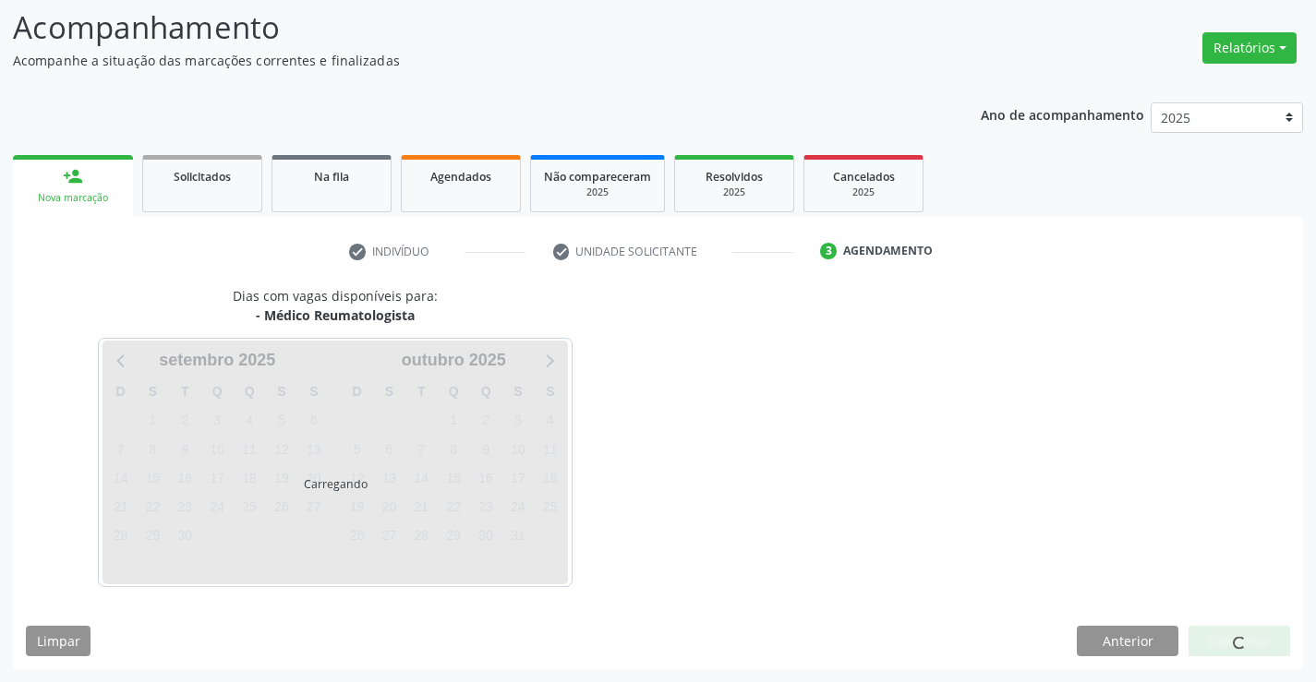
scroll to position [121, 0]
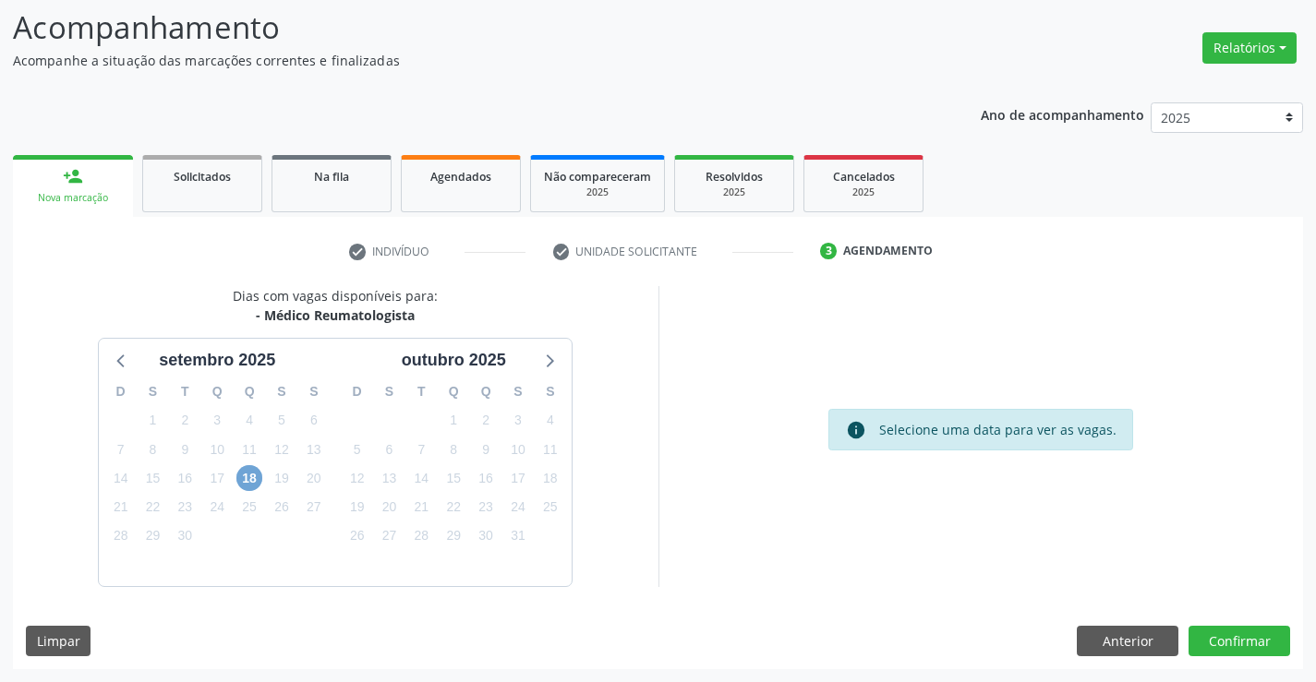
click at [247, 482] on span "18" at bounding box center [249, 478] width 26 height 26
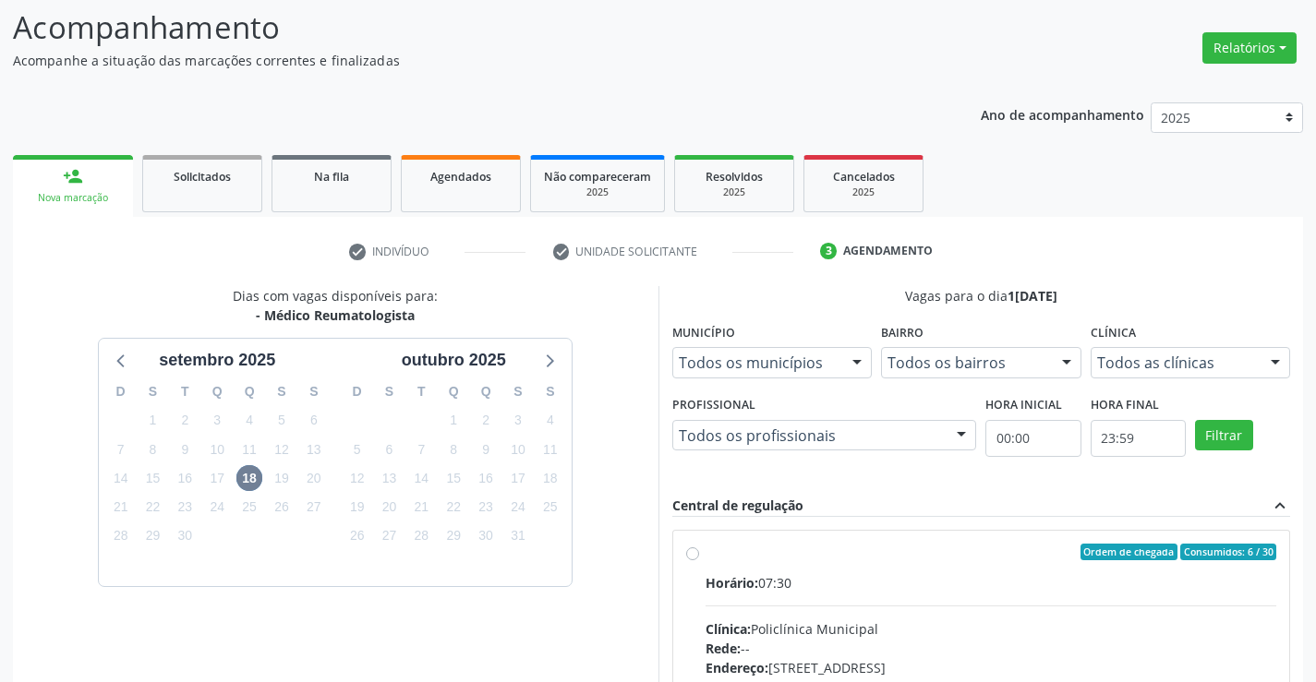
click at [705, 556] on label "Ordem de chegada Consumidos: 6 / 30 Horário: 07:30 Clínica: Policlínica Municip…" at bounding box center [990, 685] width 571 height 283
click at [692, 556] on input "Ordem de chegada Consumidos: 6 / 30 Horário: 07:30 Clínica: Policlínica Municip…" at bounding box center [692, 552] width 13 height 17
radio input "true"
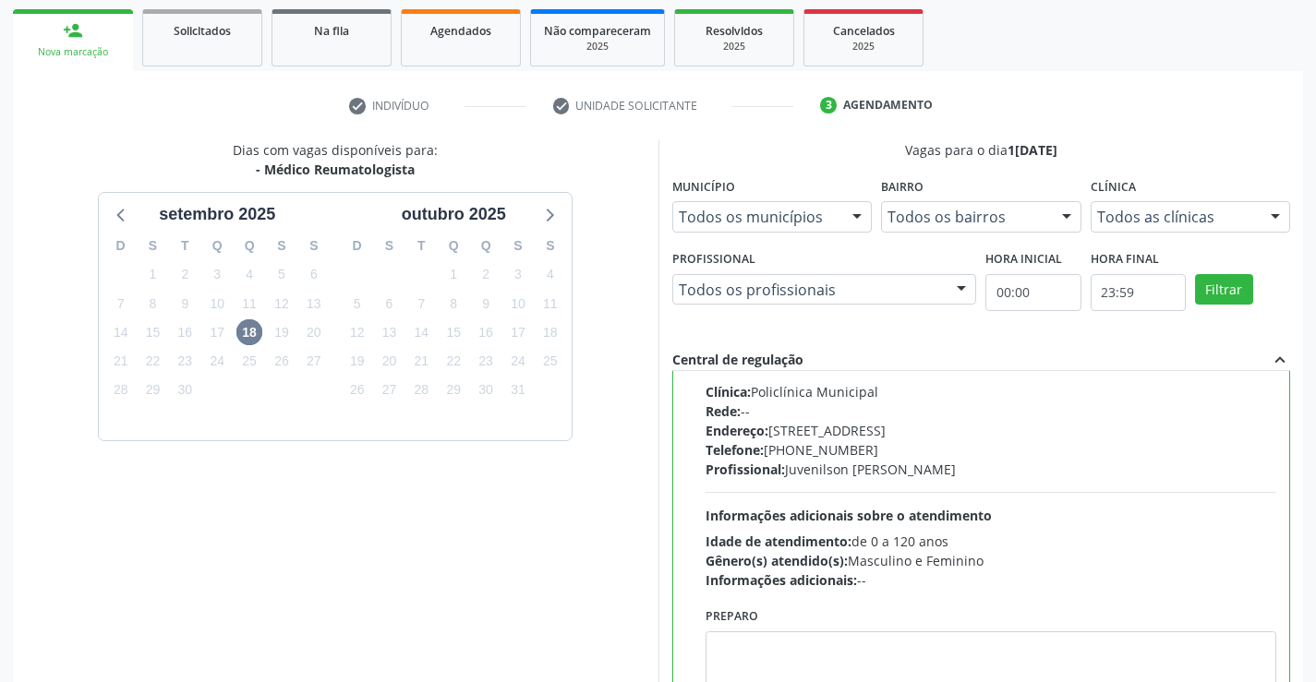
scroll to position [421, 0]
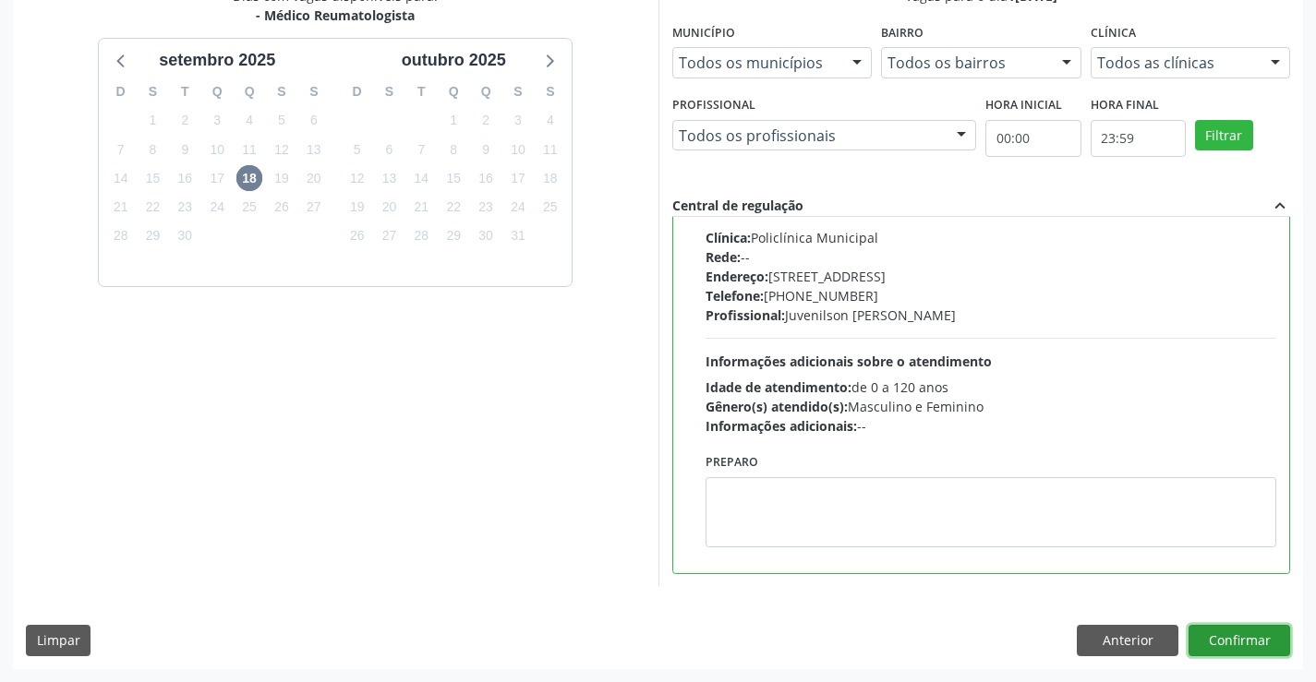
click at [1259, 640] on button "Confirmar" at bounding box center [1239, 640] width 102 height 31
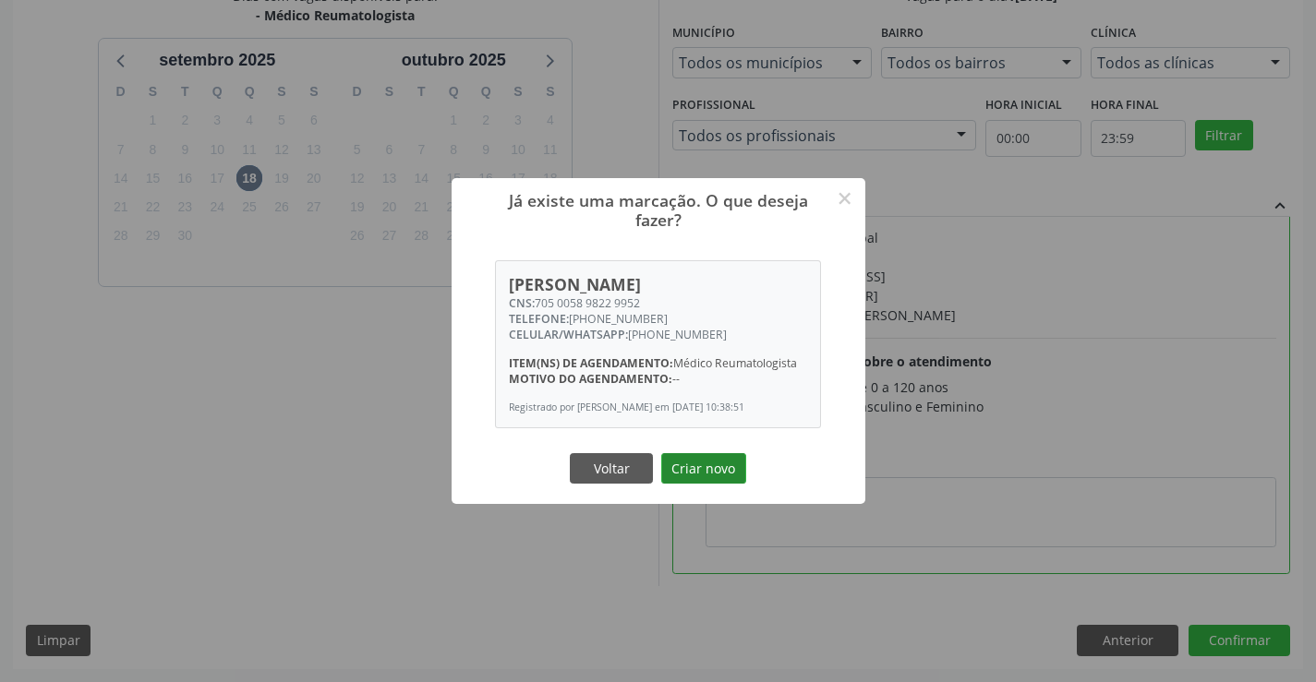
click at [707, 476] on button "Criar novo" at bounding box center [703, 468] width 85 height 31
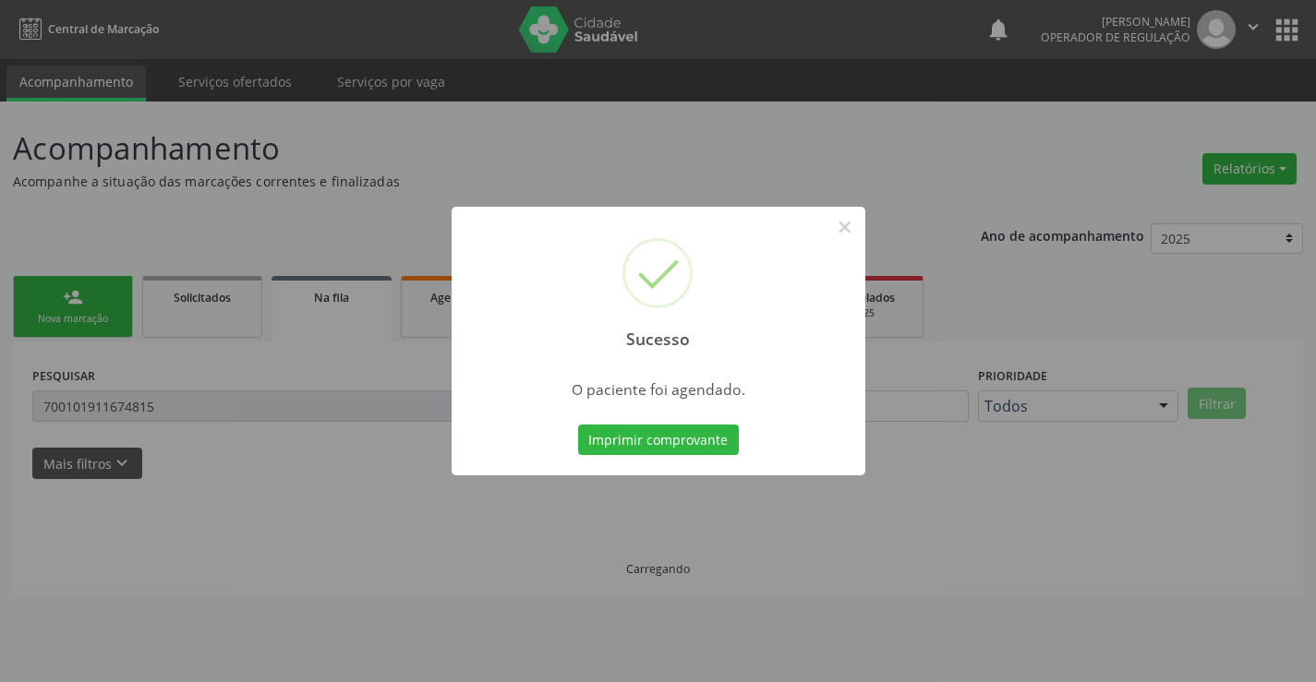
scroll to position [0, 0]
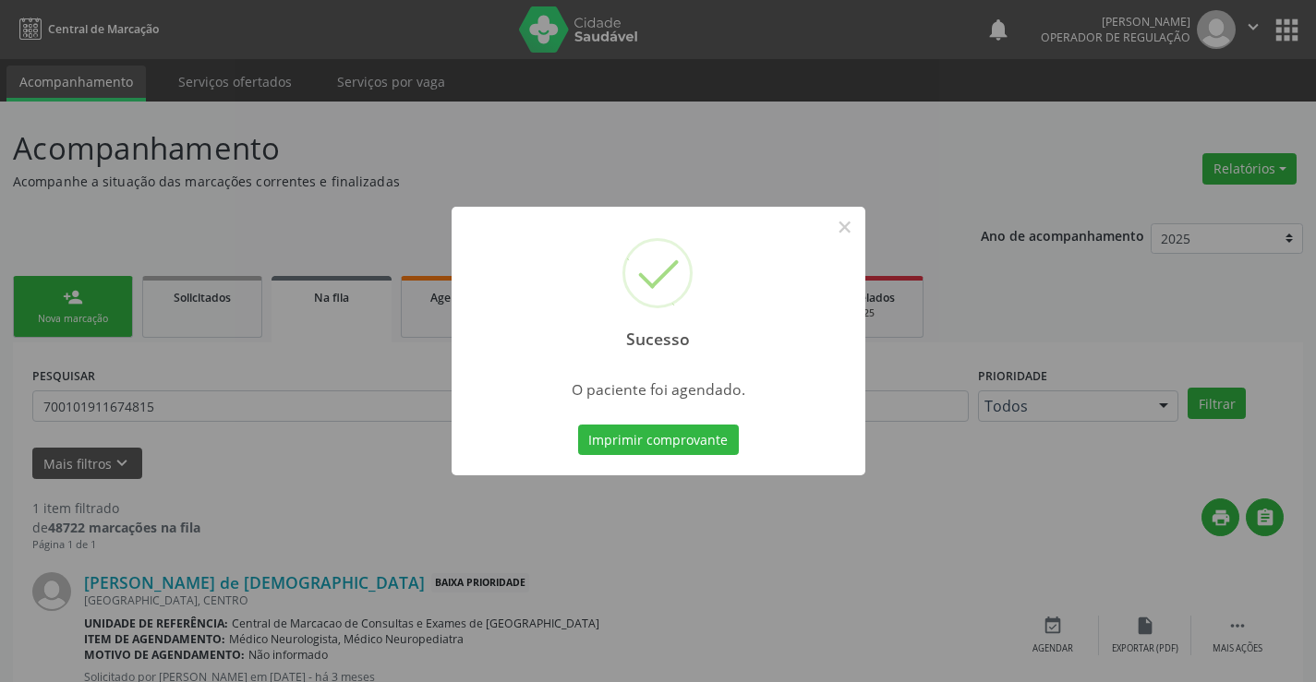
click at [699, 421] on div "Imprimir comprovante Cancel" at bounding box center [657, 440] width 169 height 39
click at [698, 429] on button "Imprimir comprovante" at bounding box center [658, 440] width 161 height 31
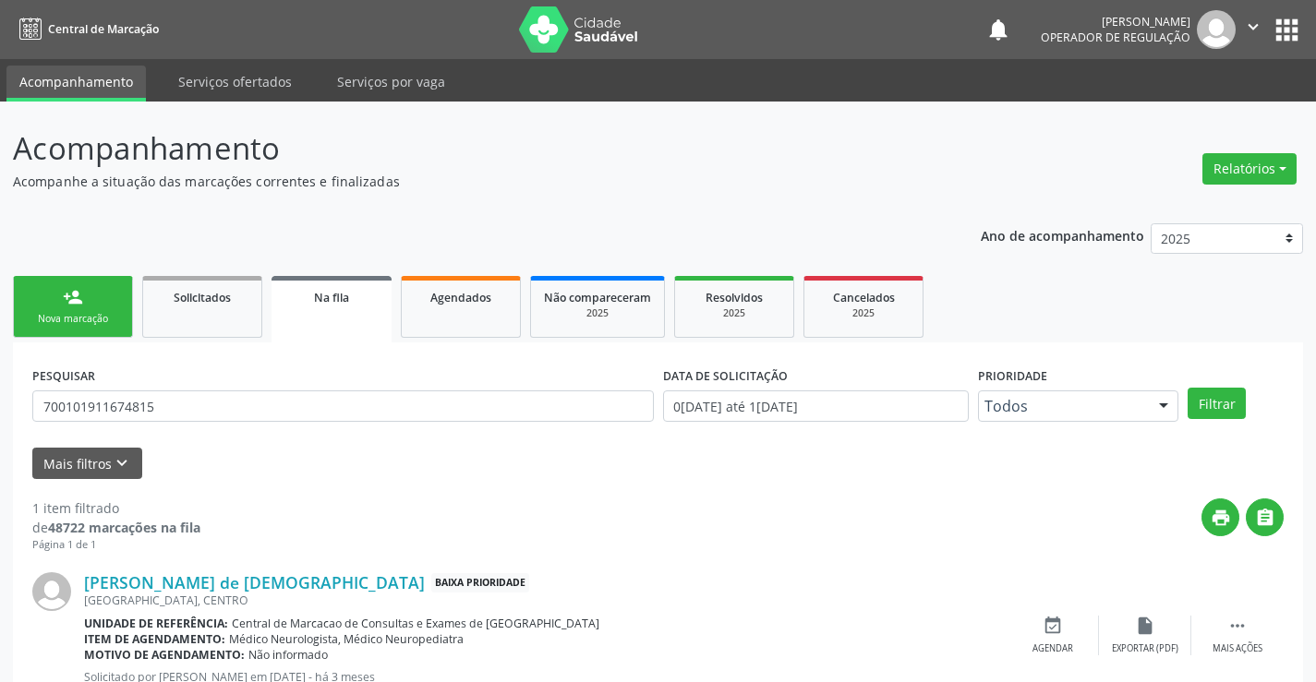
click at [98, 308] on link "person_add Nova marcação" at bounding box center [73, 307] width 120 height 62
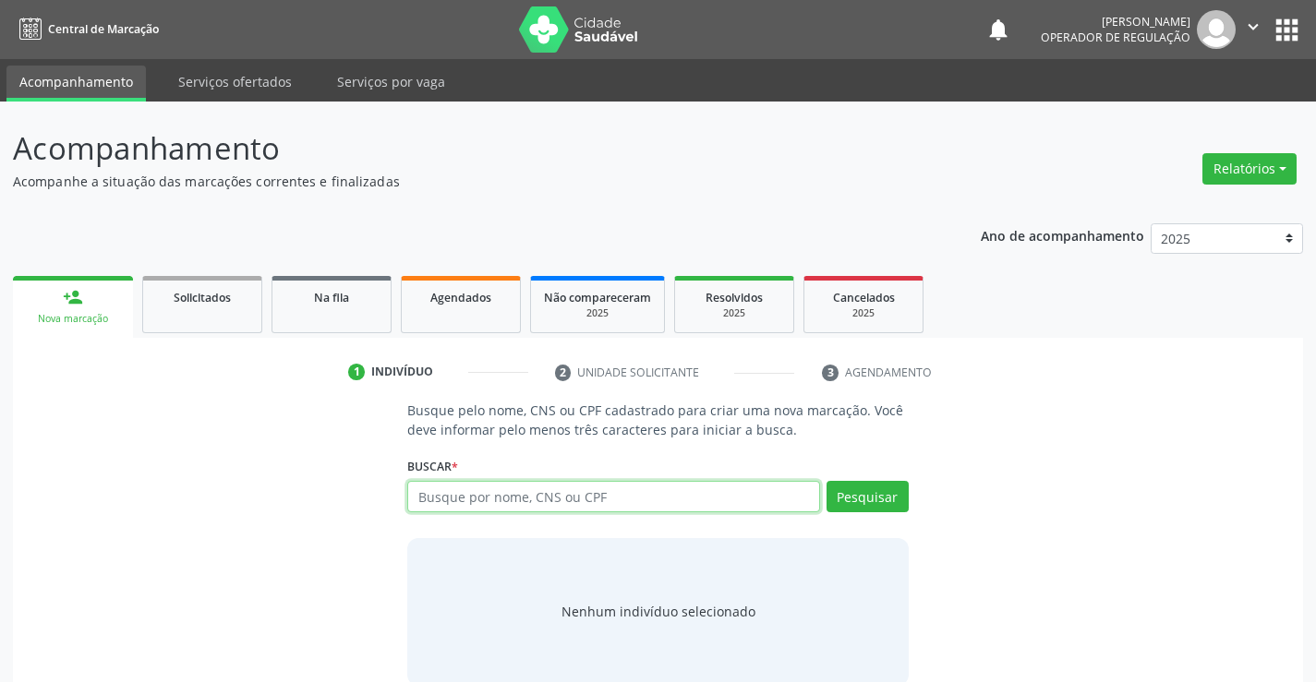
click at [442, 498] on input "text" at bounding box center [613, 496] width 412 height 31
type input "700307989630933"
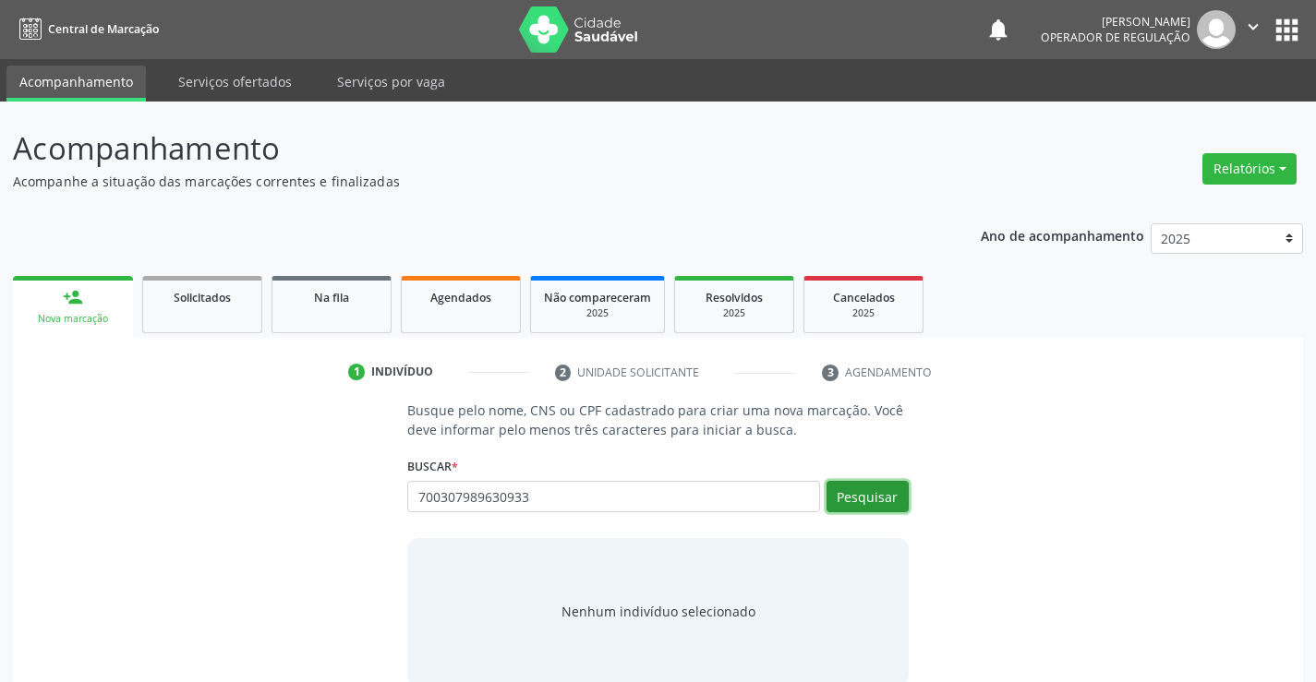
click at [845, 495] on button "Pesquisar" at bounding box center [867, 496] width 82 height 31
type input "700307989630933"
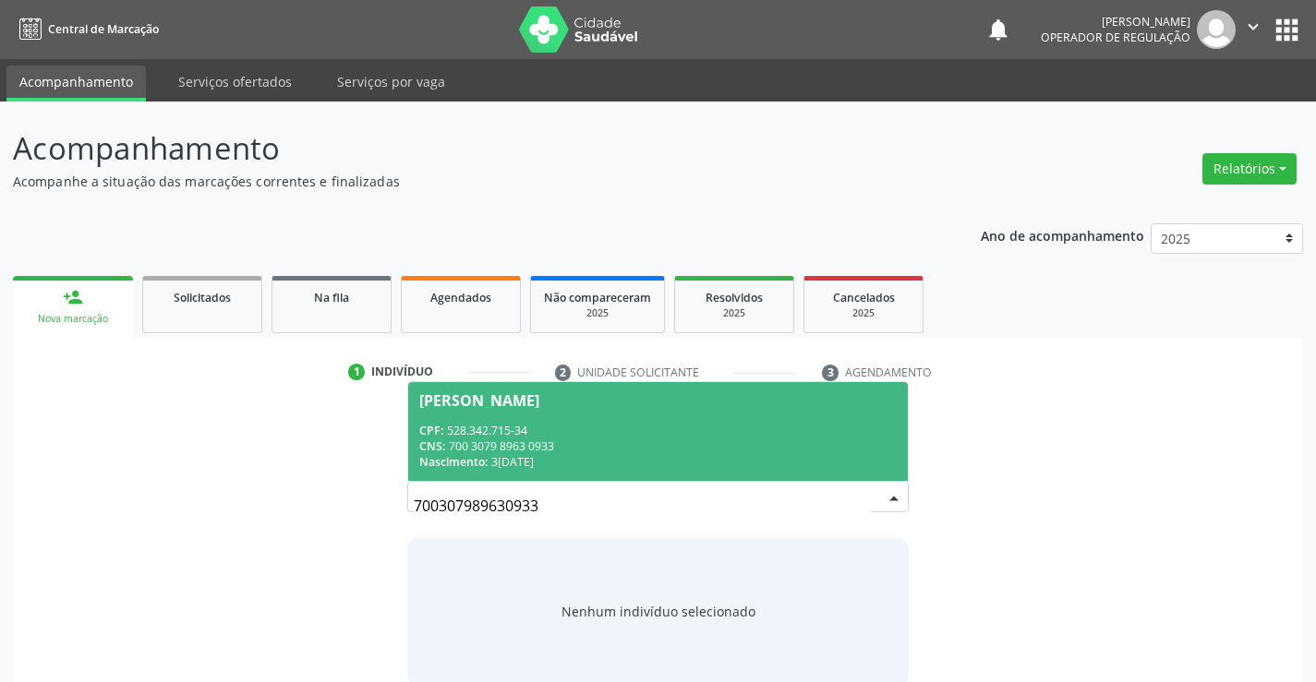
click at [637, 428] on div "CPF: 528.342.715-34" at bounding box center [657, 431] width 476 height 16
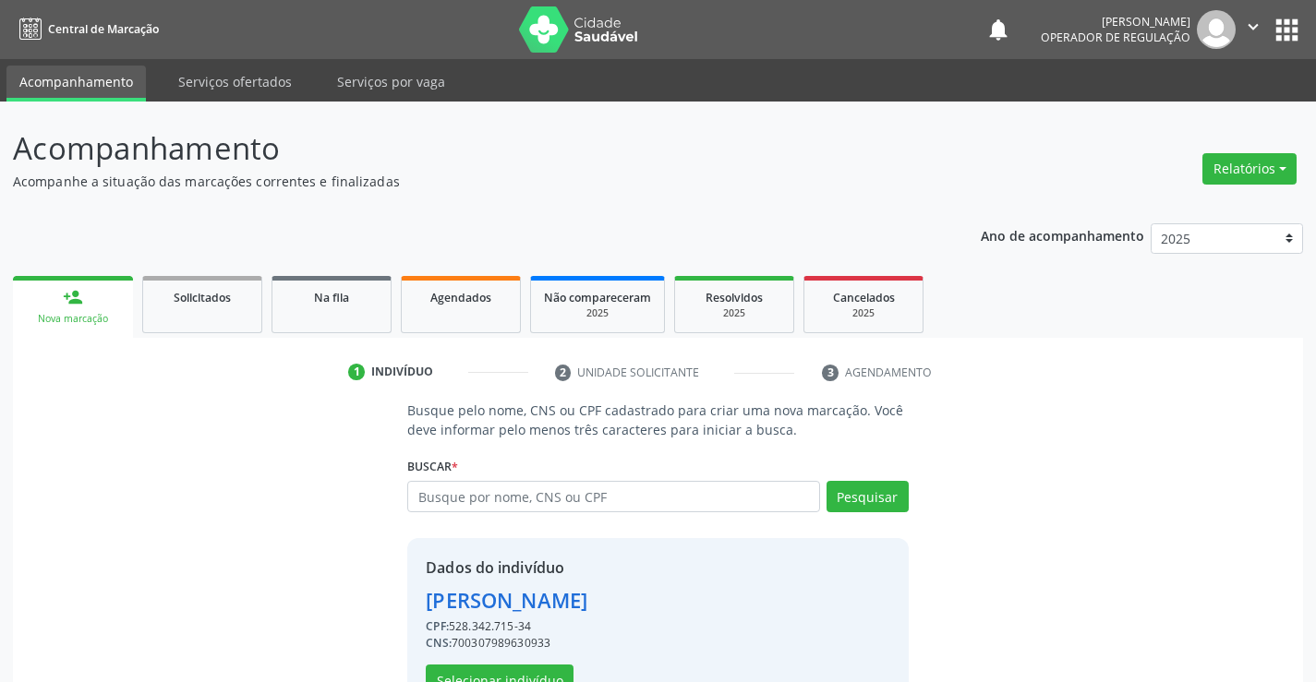
scroll to position [58, 0]
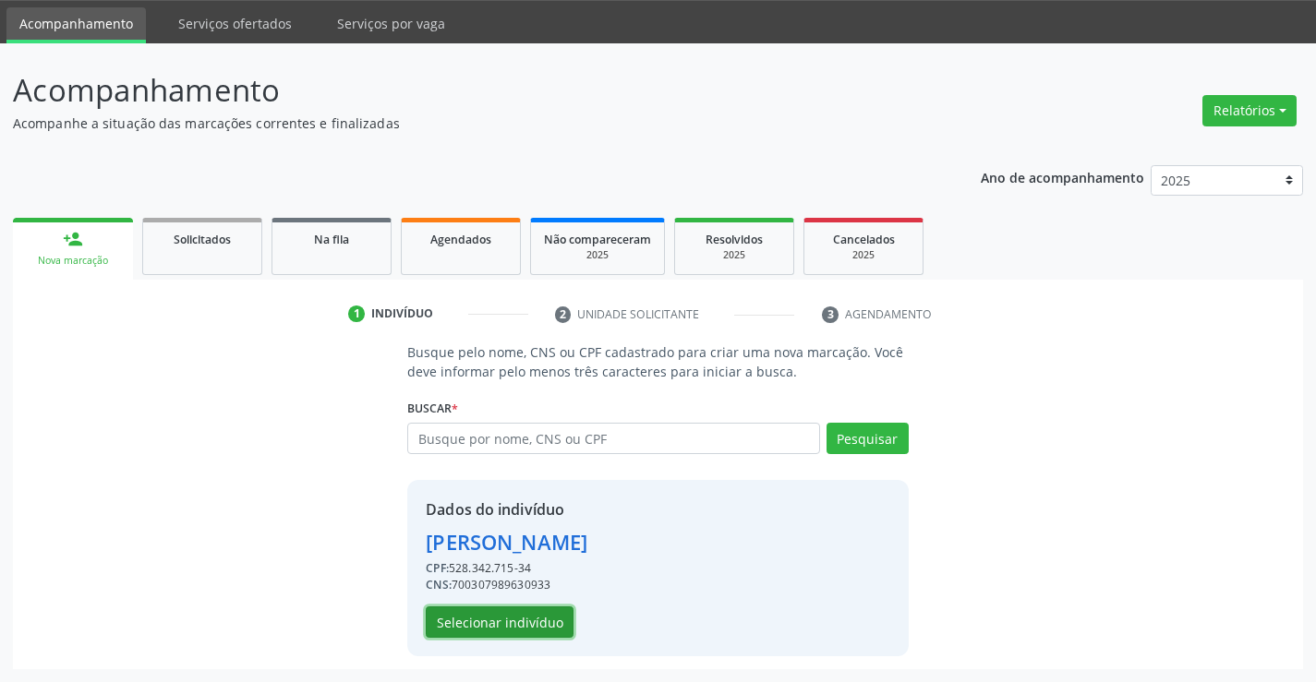
click at [529, 613] on button "Selecionar indivíduo" at bounding box center [500, 622] width 148 height 31
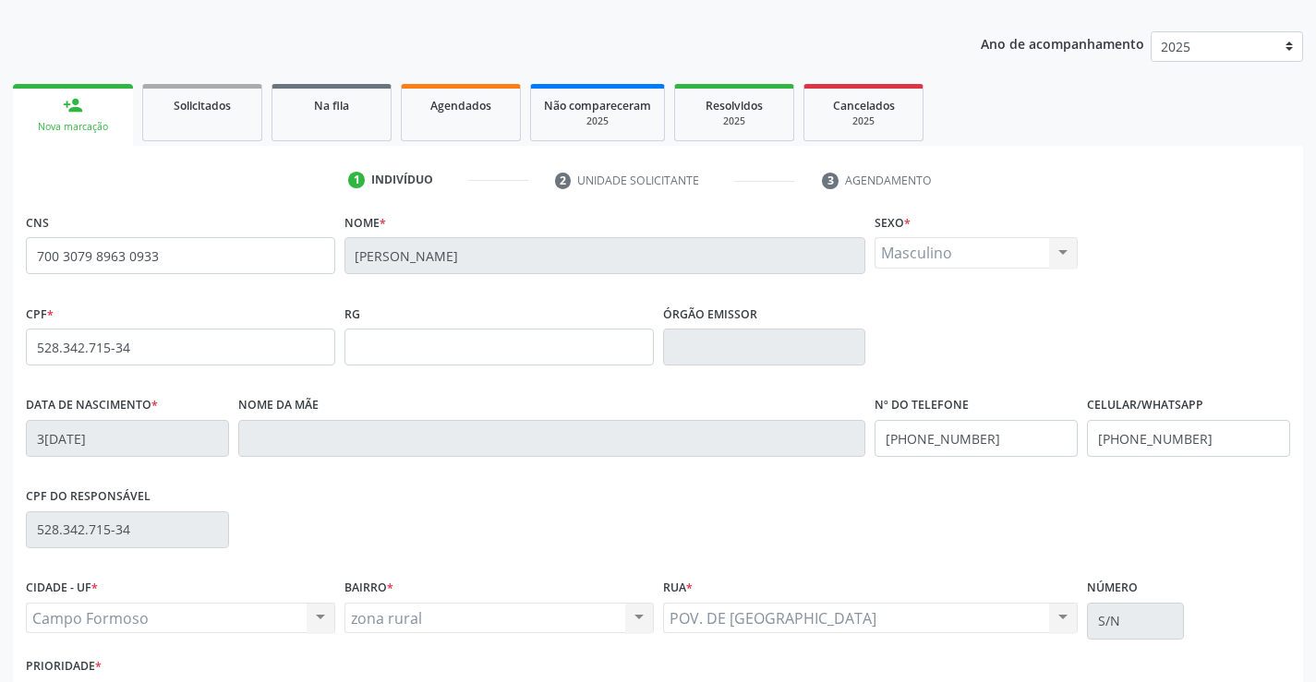
scroll to position [319, 0]
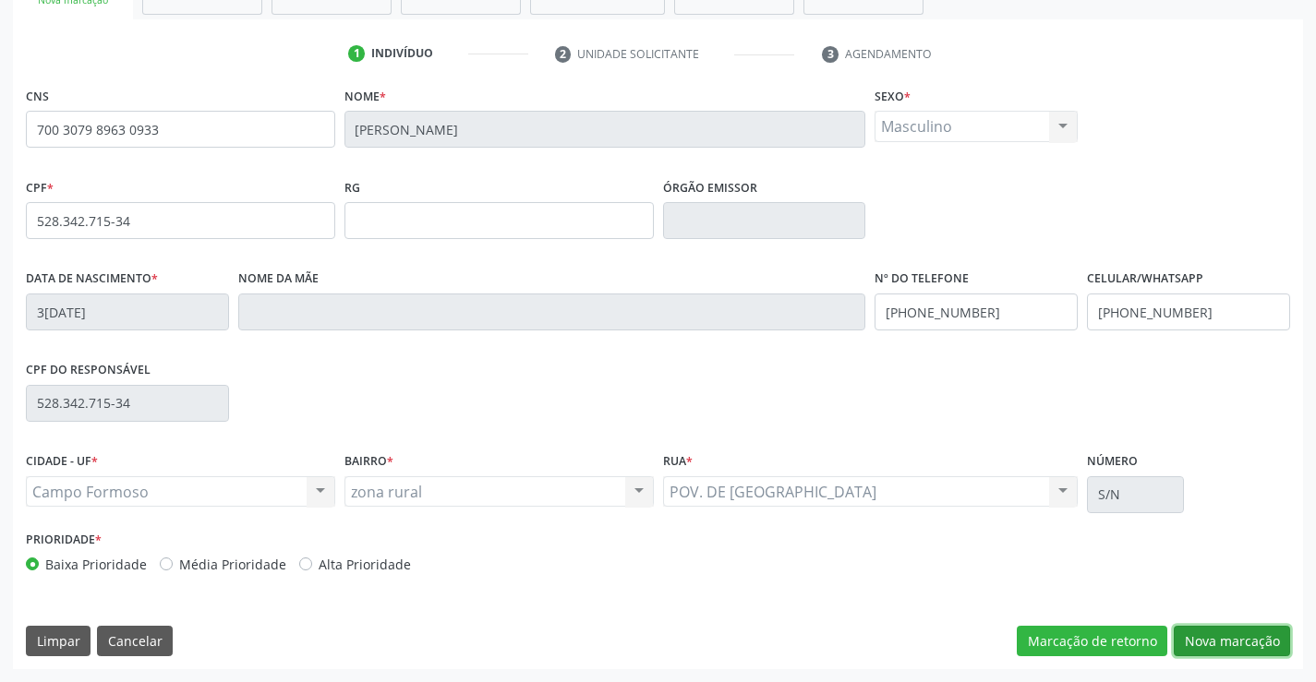
click at [1224, 644] on button "Nova marcação" at bounding box center [1231, 641] width 116 height 31
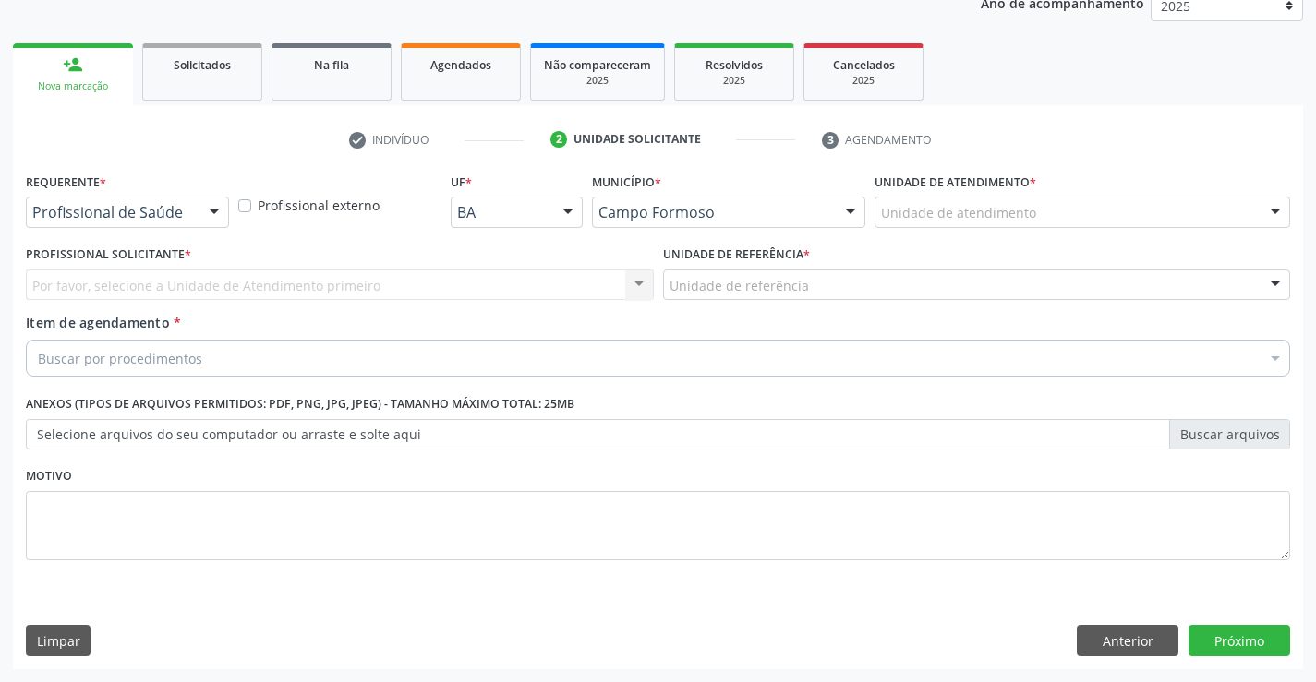
scroll to position [233, 0]
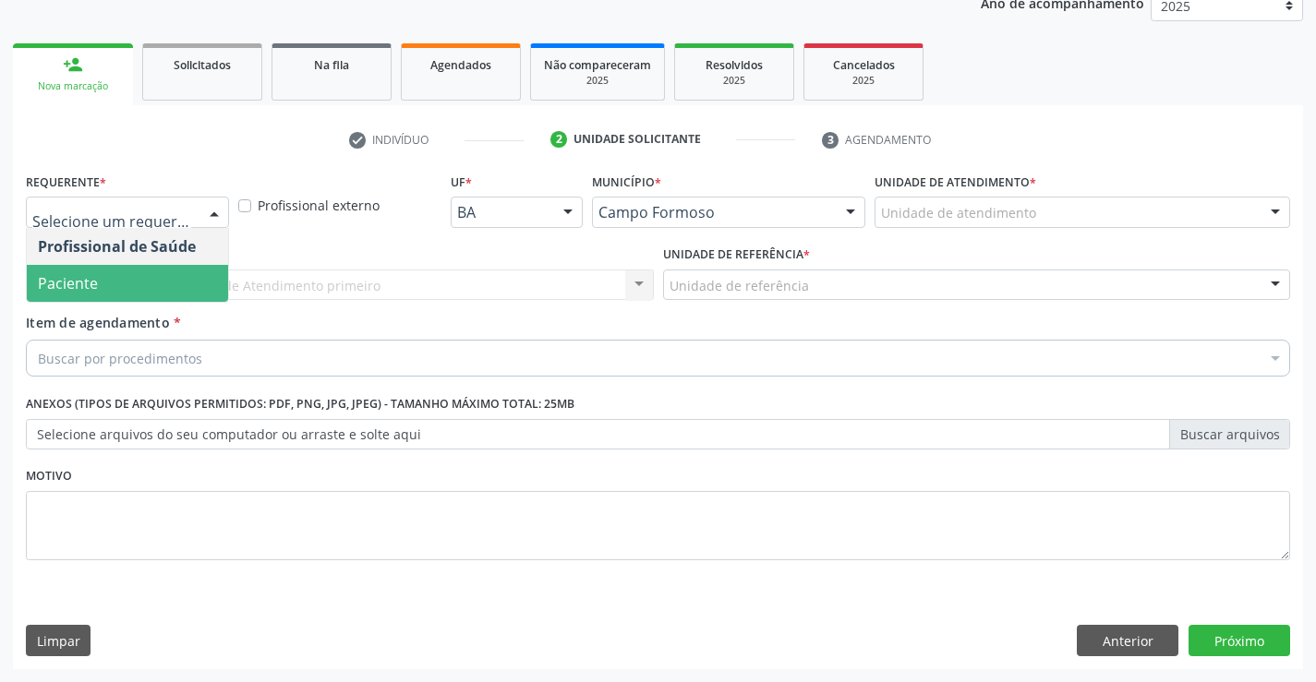
click at [83, 275] on span "Paciente" at bounding box center [68, 283] width 60 height 20
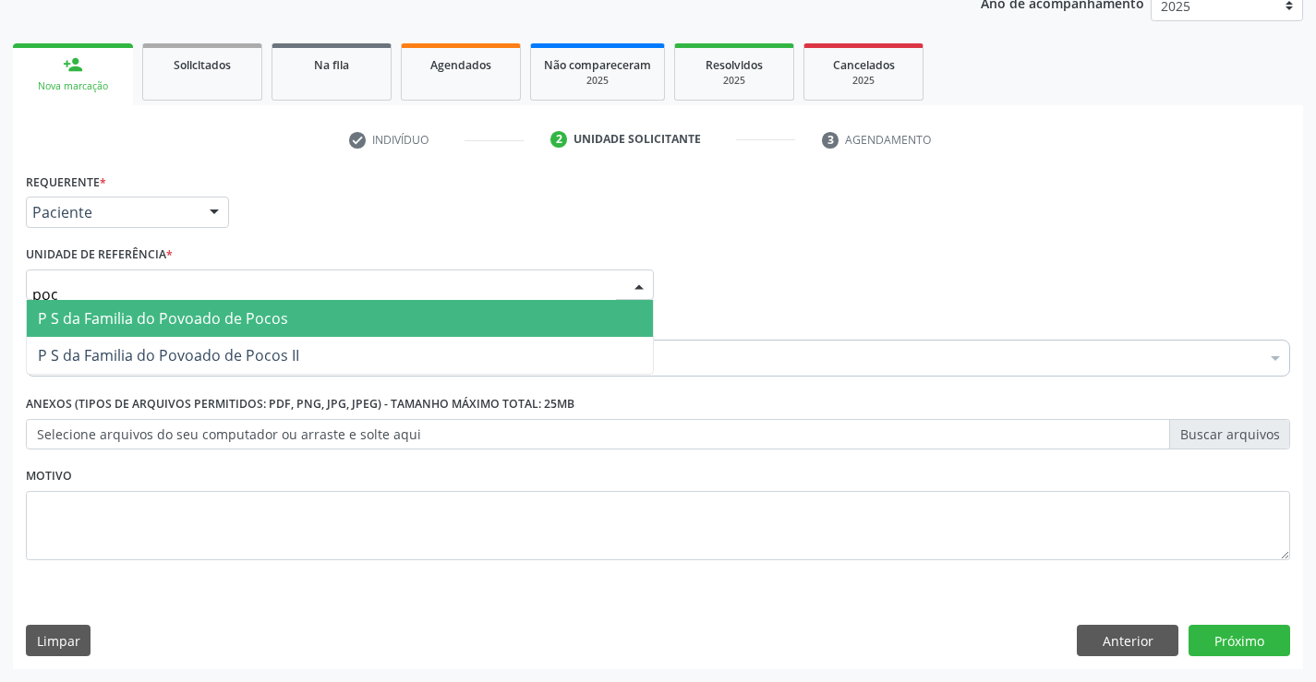
type input "poco"
click at [141, 319] on span "P S da Familia do Povoado de Pocos" at bounding box center [163, 318] width 250 height 20
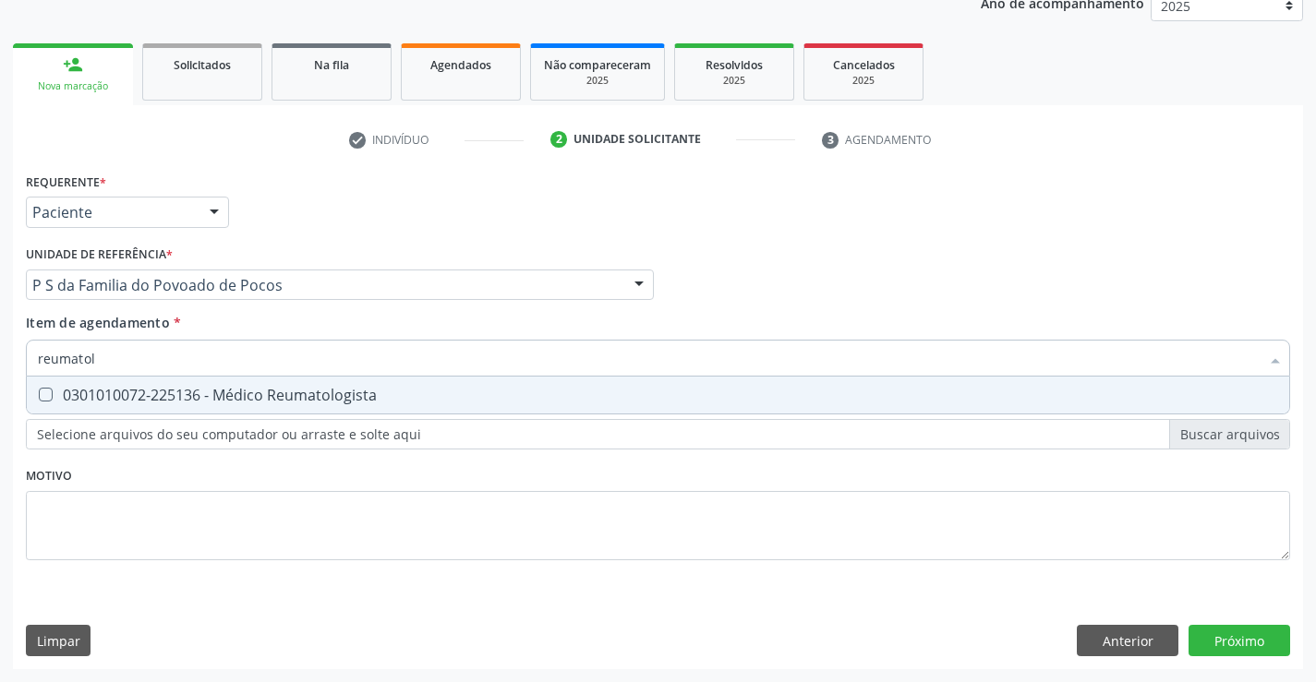
type input "reumatolo"
click at [125, 391] on div "0301010072-225136 - Médico Reumatologista" at bounding box center [658, 395] width 1240 height 15
checkbox Reumatologista "true"
click at [1268, 639] on div "Requerente * Paciente Profissional de Saúde Paciente Nenhum resultado encontrad…" at bounding box center [658, 418] width 1290 height 501
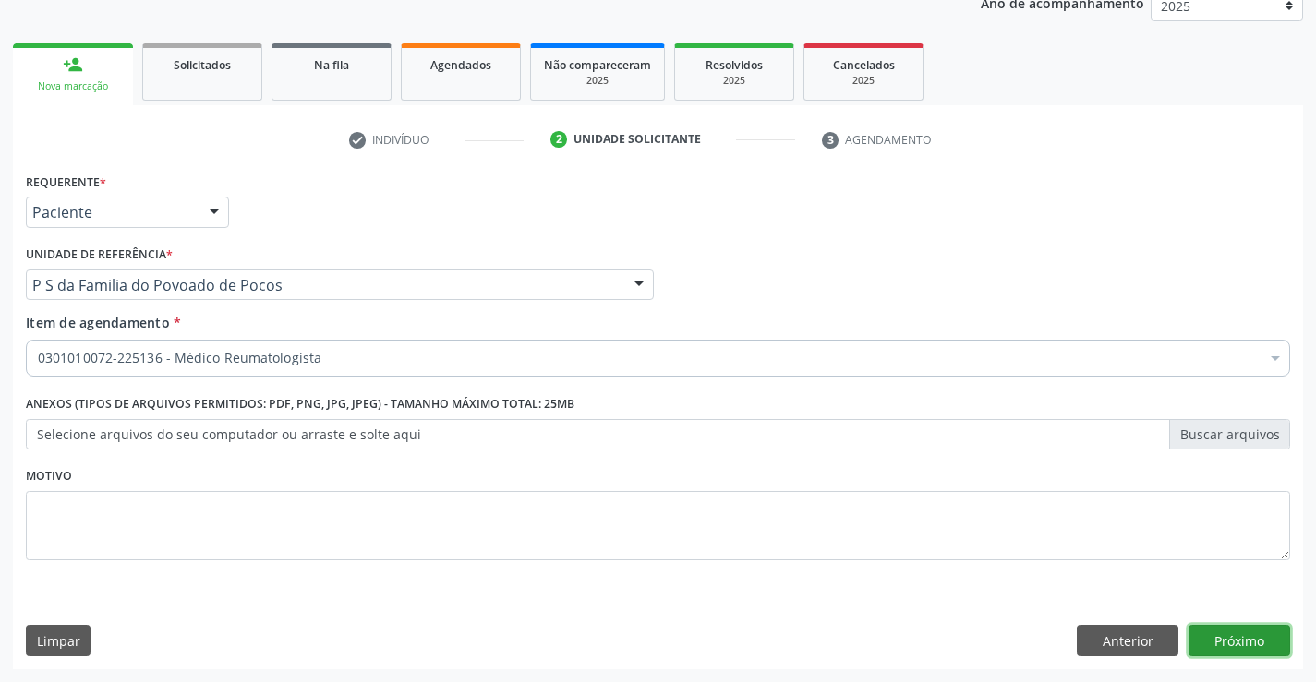
click at [1257, 645] on button "Próximo" at bounding box center [1239, 640] width 102 height 31
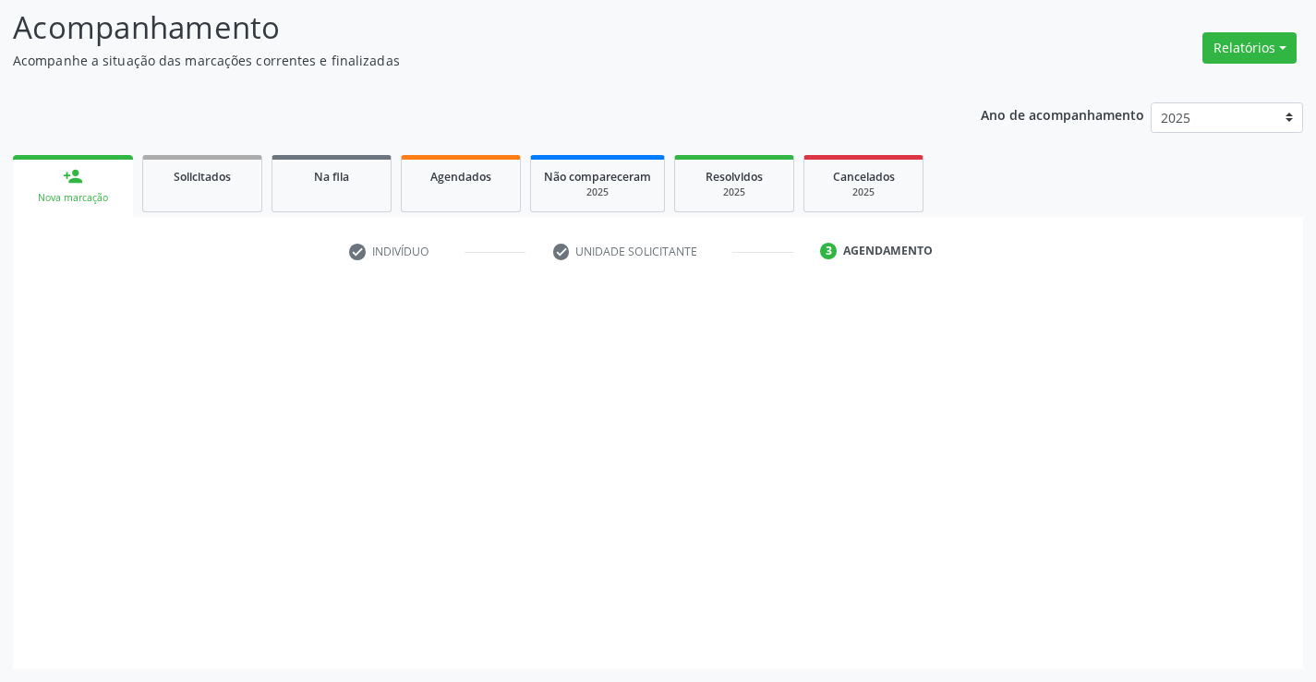
scroll to position [121, 0]
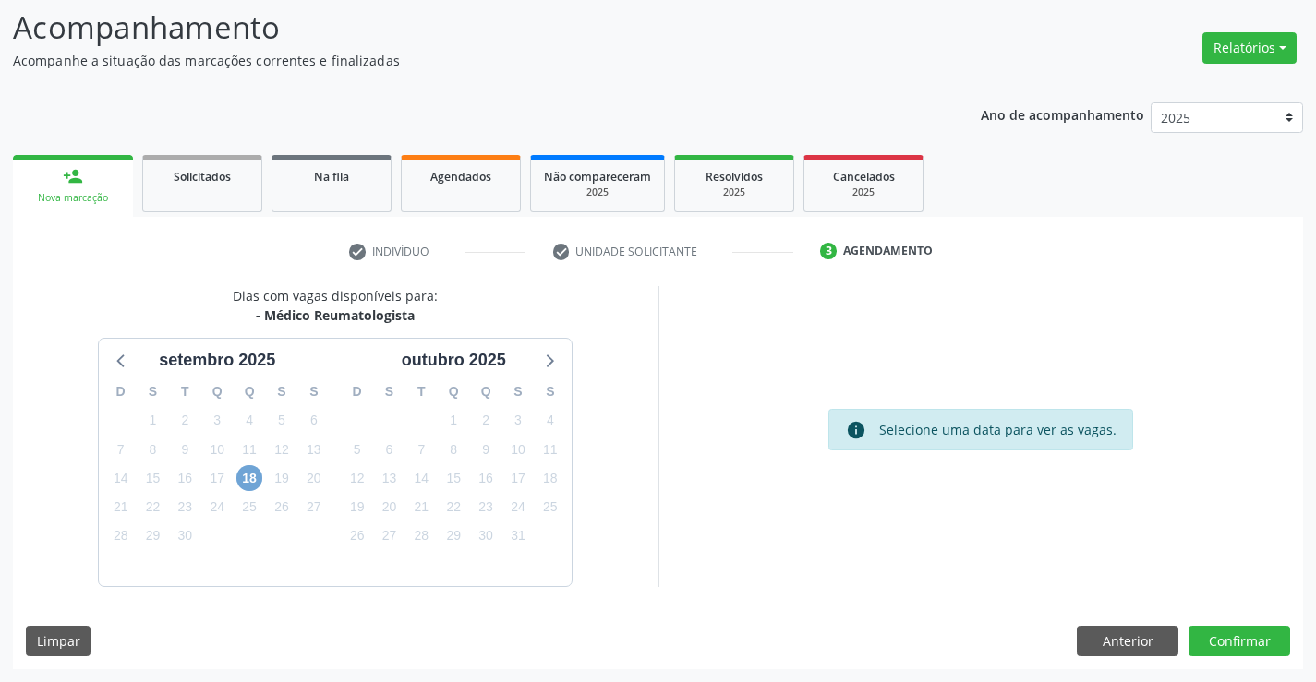
click at [256, 472] on span "18" at bounding box center [249, 478] width 26 height 26
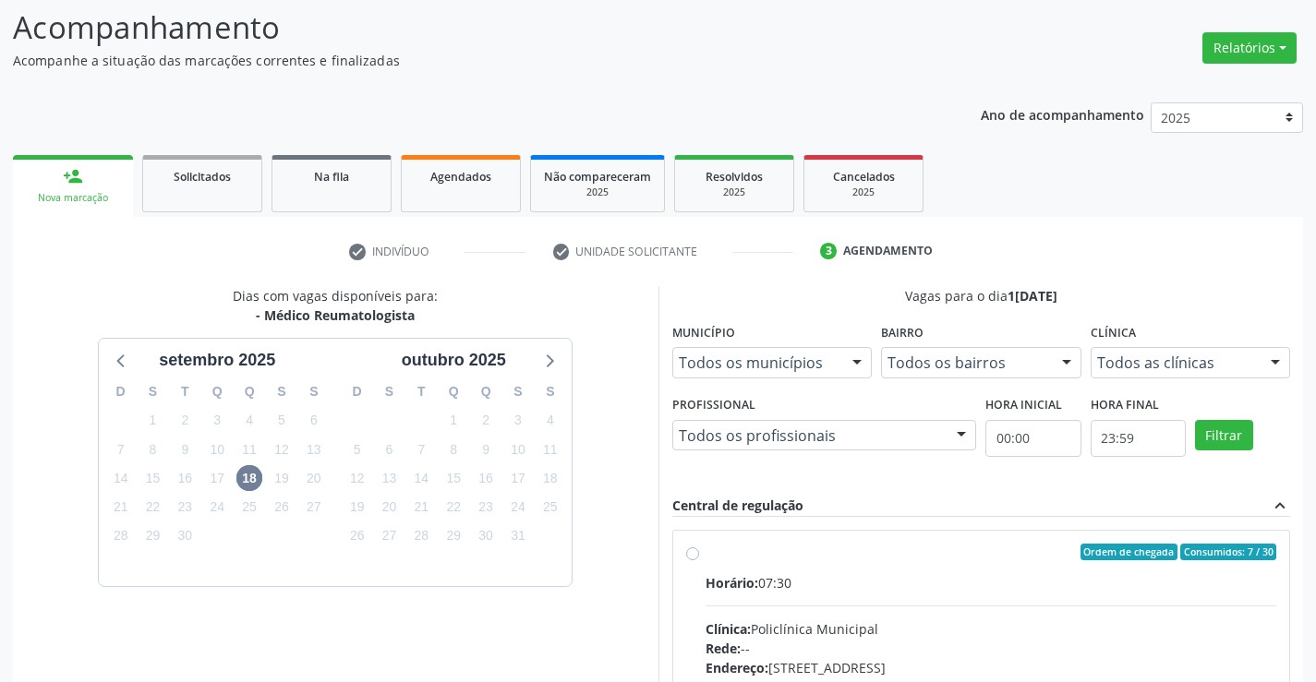
click at [705, 558] on label "Ordem de chegada Consumidos: 7 / 30 Horário: 07:30 Clínica: Policlínica Municip…" at bounding box center [990, 685] width 571 height 283
click at [694, 558] on input "Ordem de chegada Consumidos: 7 / 30 Horário: 07:30 Clínica: Policlínica Municip…" at bounding box center [692, 552] width 13 height 17
radio input "true"
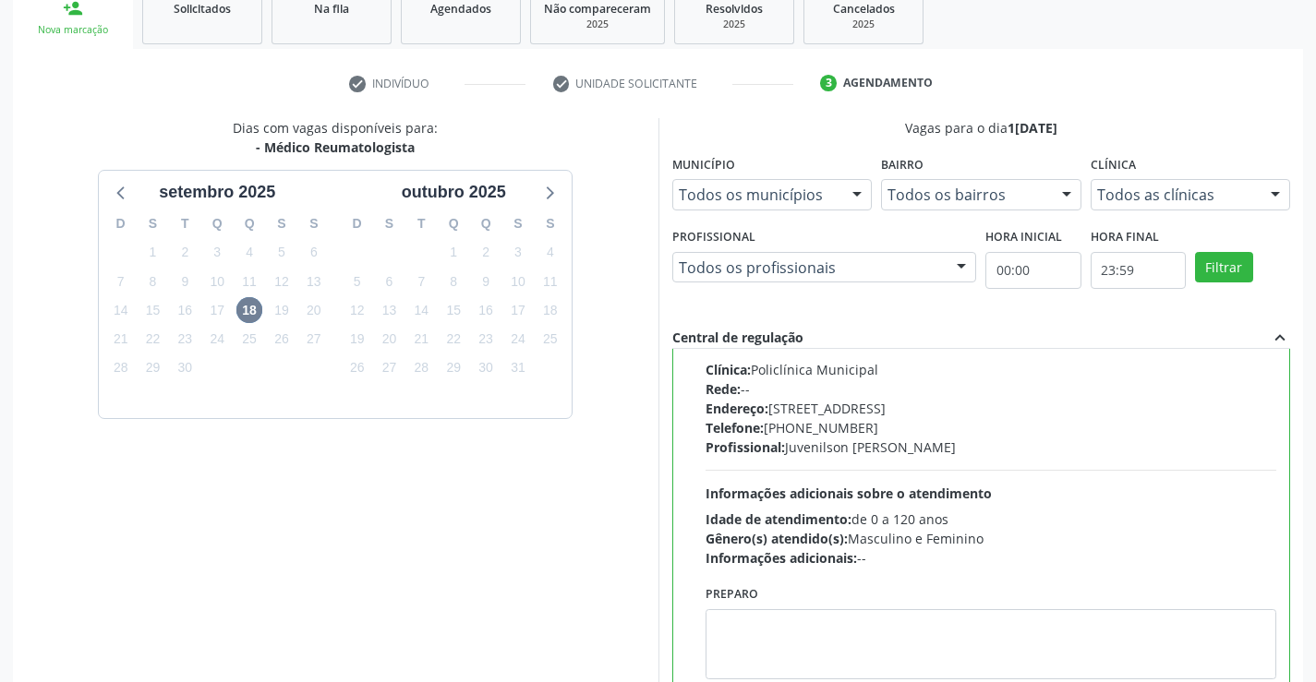
scroll to position [421, 0]
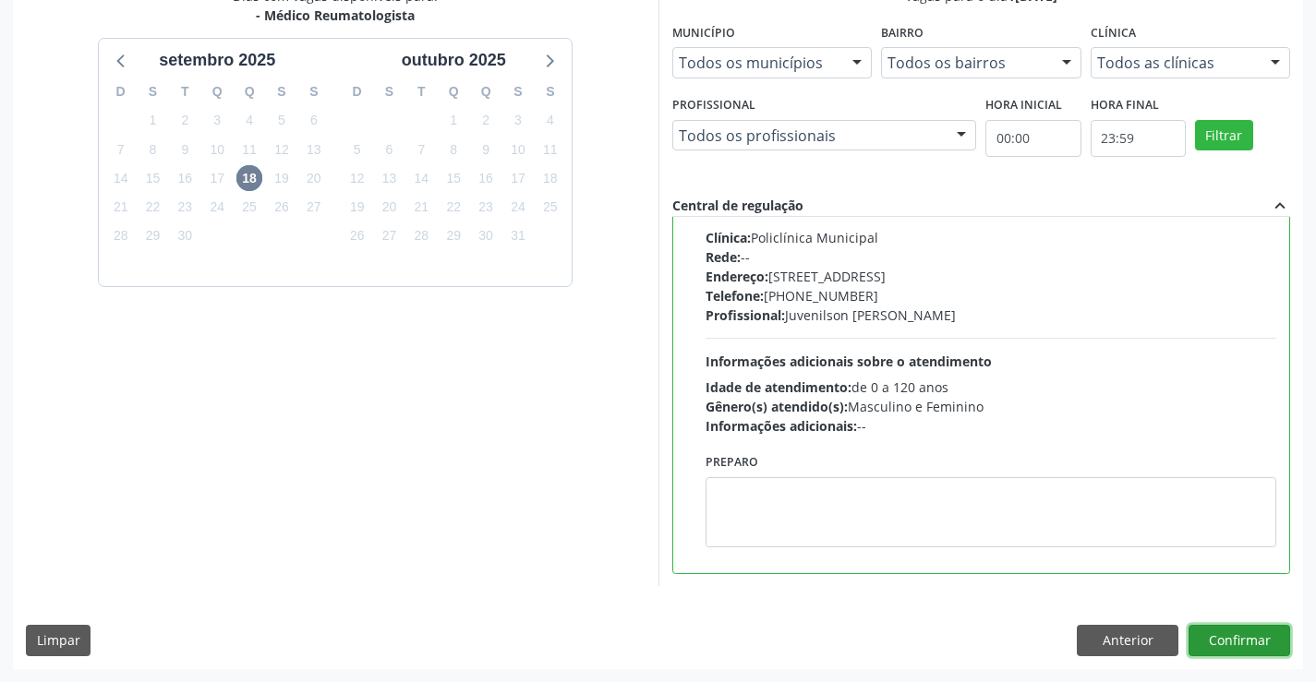
click at [1215, 638] on button "Confirmar" at bounding box center [1239, 640] width 102 height 31
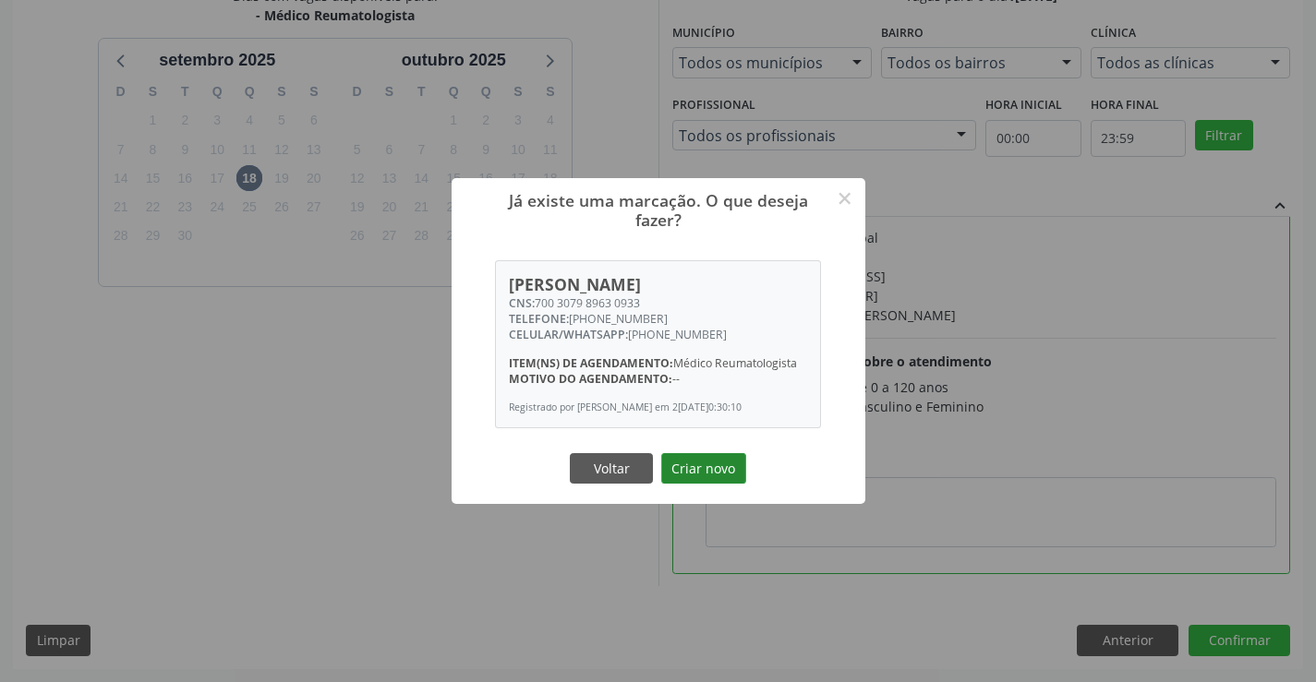
click at [681, 485] on button "Criar novo" at bounding box center [703, 468] width 85 height 31
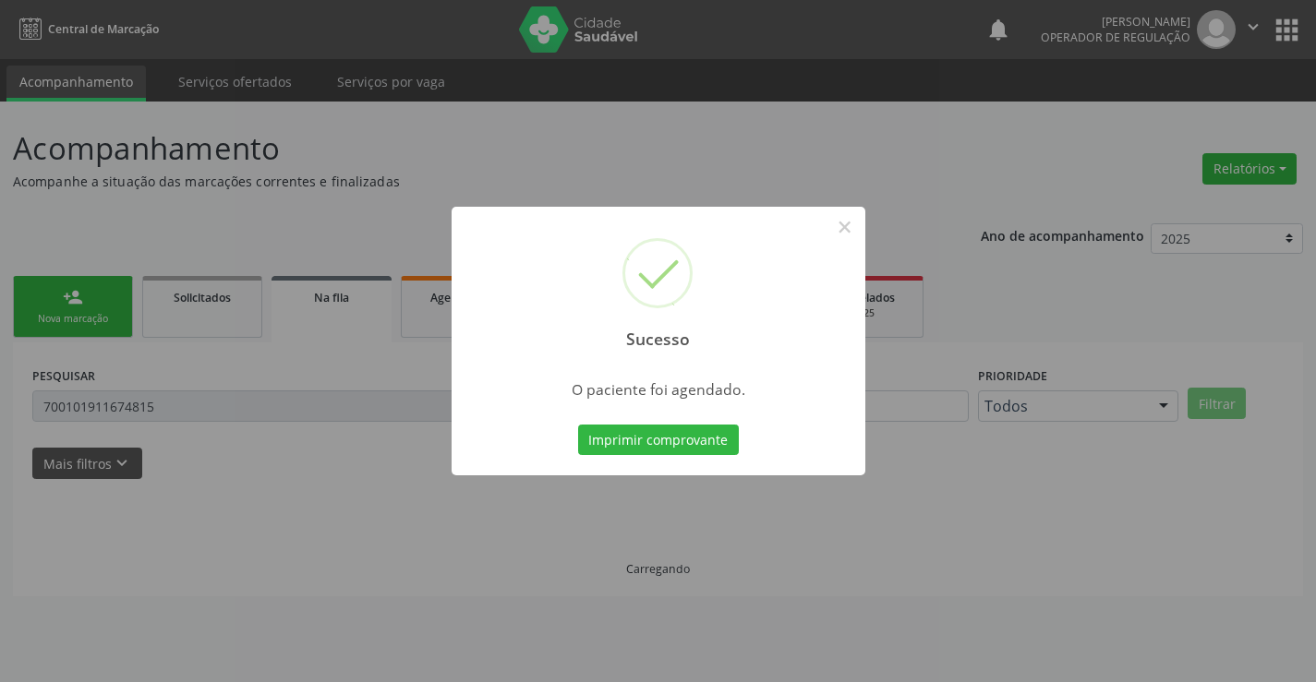
scroll to position [0, 0]
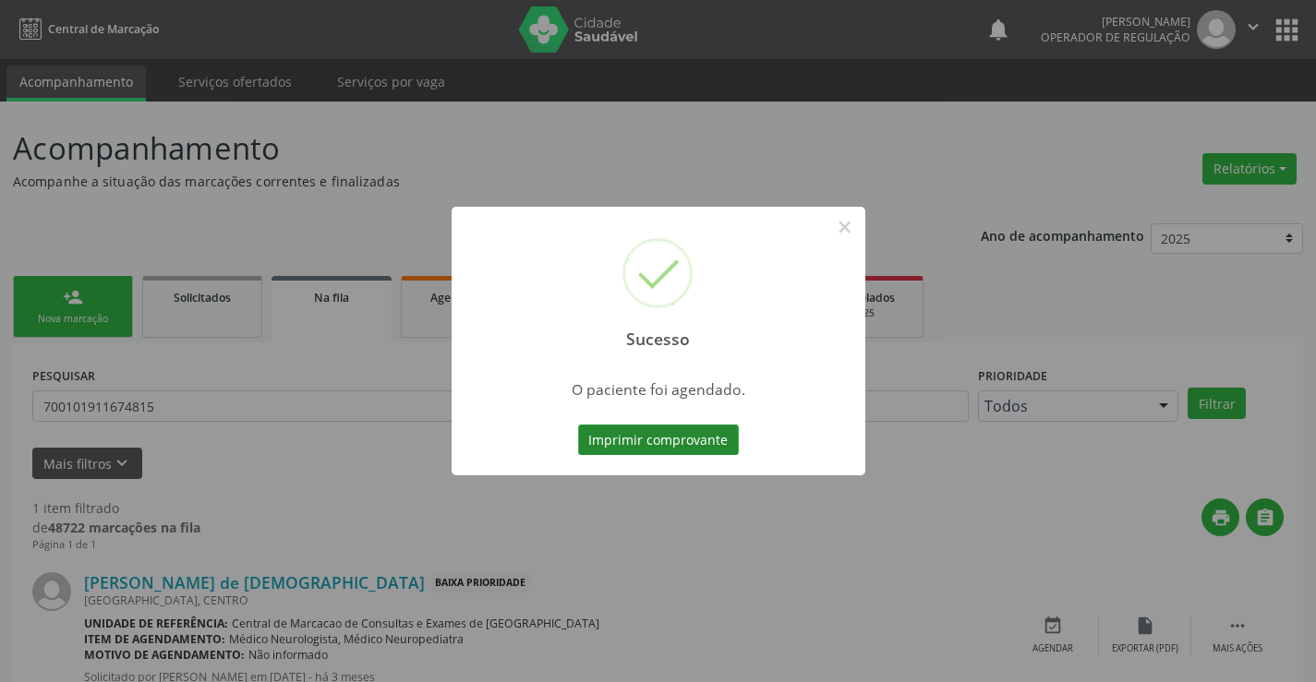
click at [714, 439] on button "Imprimir comprovante" at bounding box center [658, 440] width 161 height 31
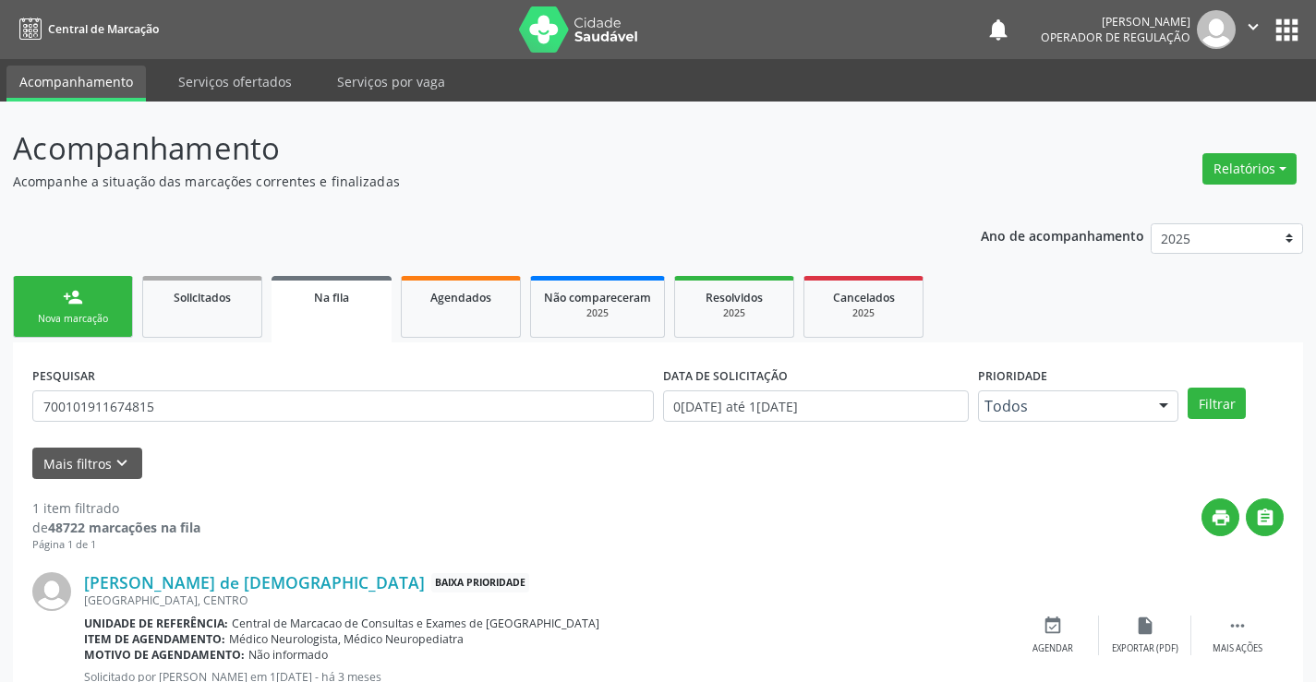
click at [68, 307] on link "person_add Nova marcação" at bounding box center [73, 307] width 120 height 62
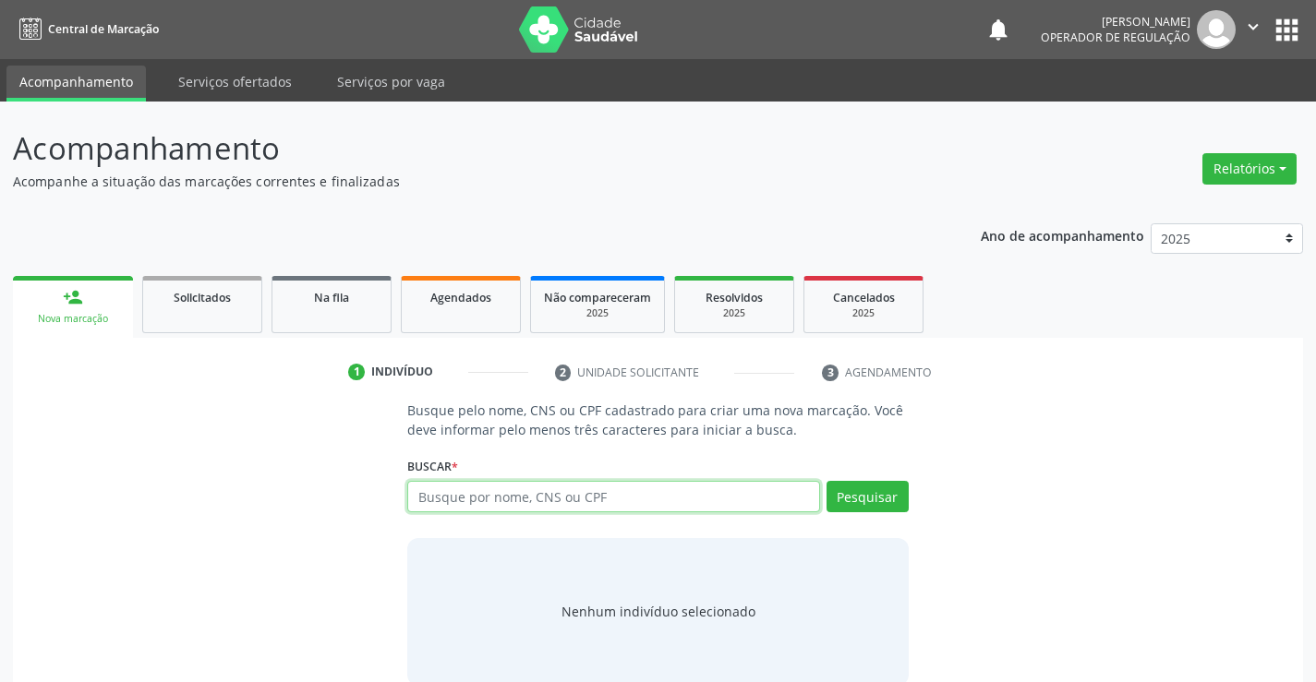
click at [460, 504] on input "text" at bounding box center [613, 496] width 412 height 31
type input "705009680395451"
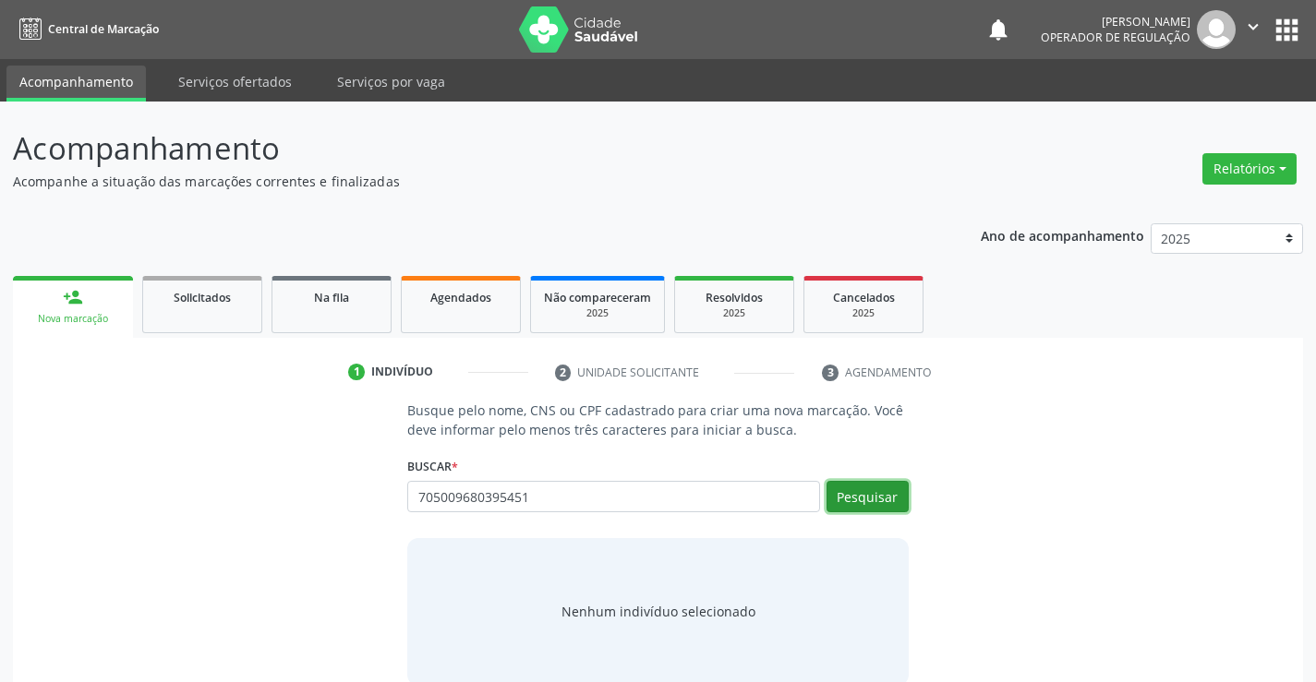
click at [860, 493] on button "Pesquisar" at bounding box center [867, 496] width 82 height 31
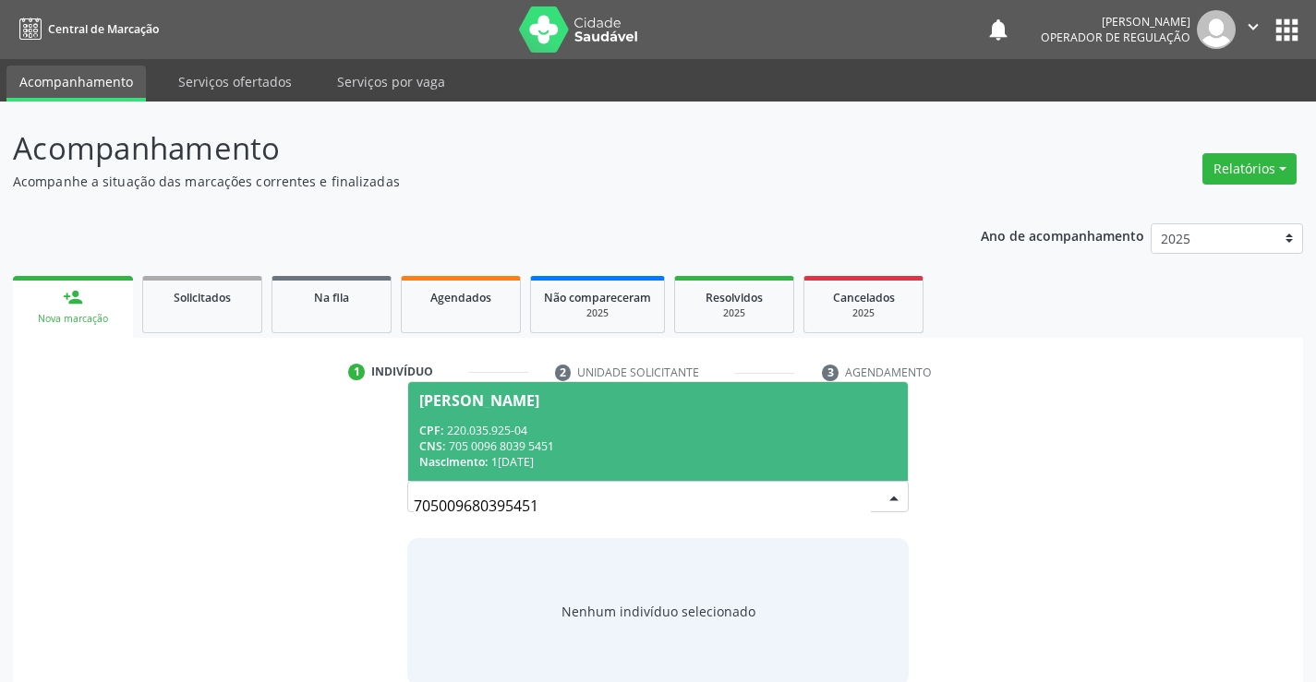
click at [731, 402] on div "Maria Geralda de Souza Filha" at bounding box center [657, 400] width 476 height 15
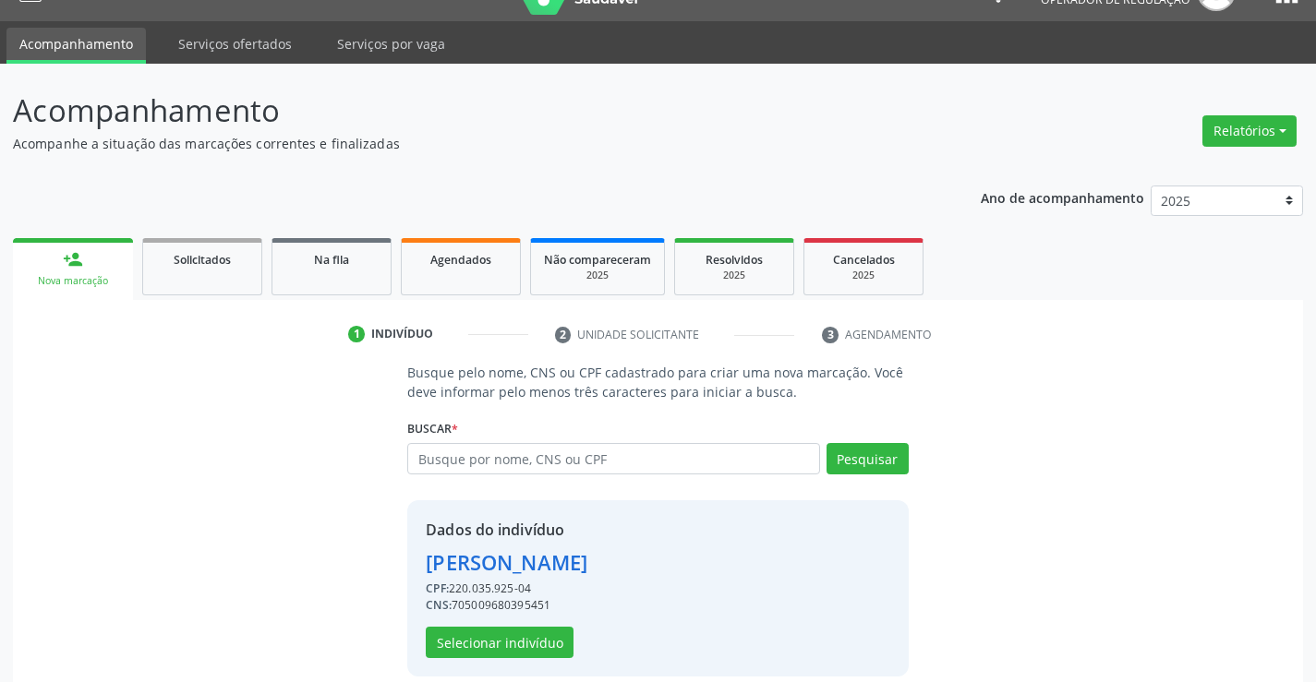
scroll to position [58, 0]
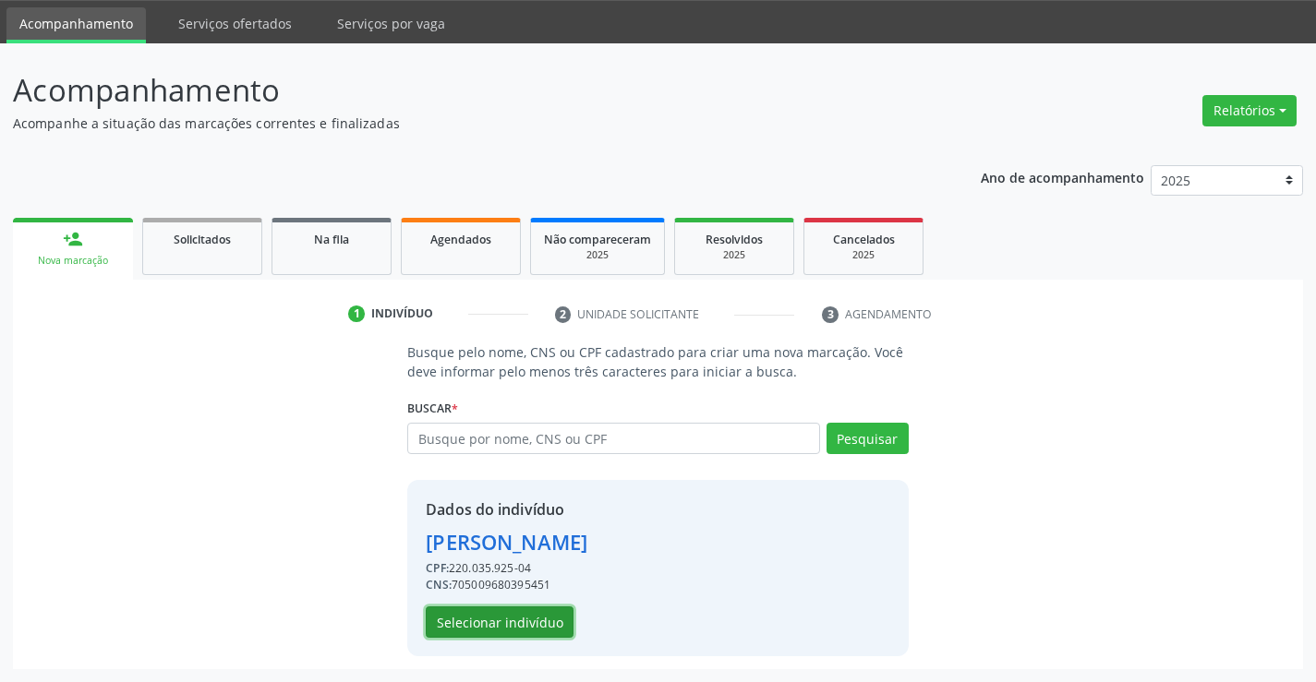
click at [456, 620] on button "Selecionar indivíduo" at bounding box center [500, 622] width 148 height 31
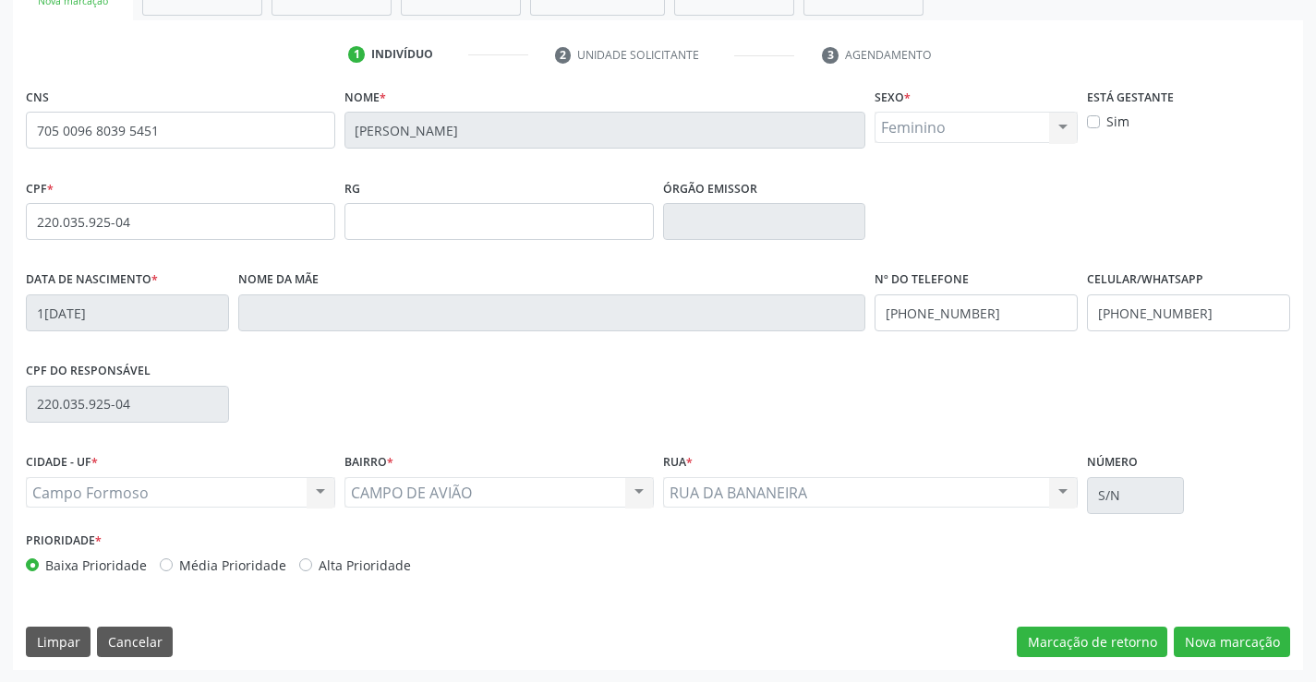
scroll to position [319, 0]
click at [1215, 639] on button "Nova marcação" at bounding box center [1231, 641] width 116 height 31
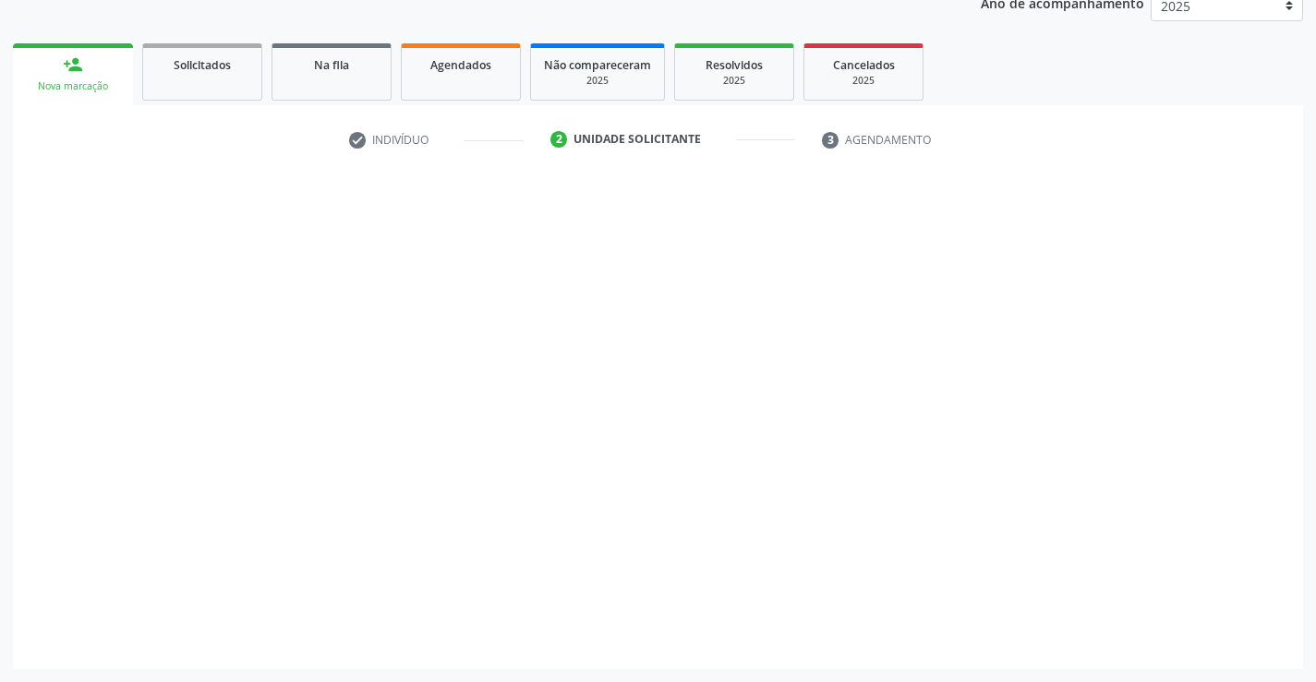
scroll to position [233, 0]
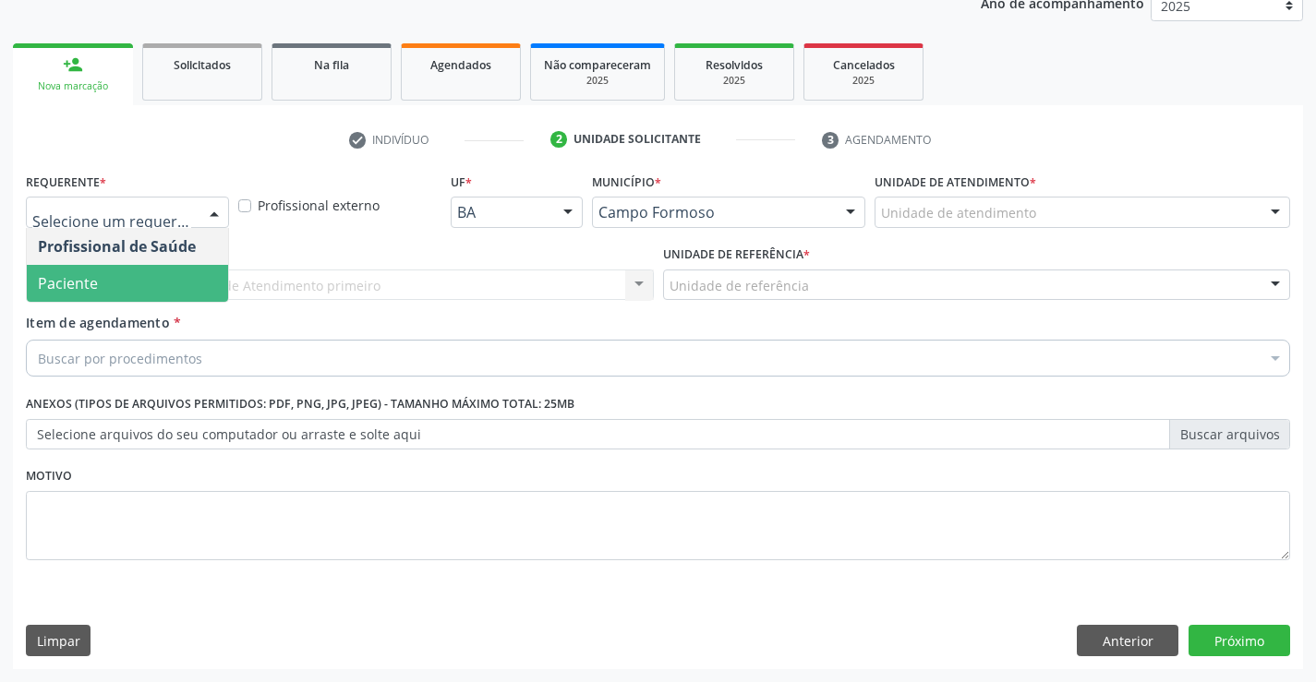
click at [80, 265] on span "Paciente" at bounding box center [127, 283] width 201 height 37
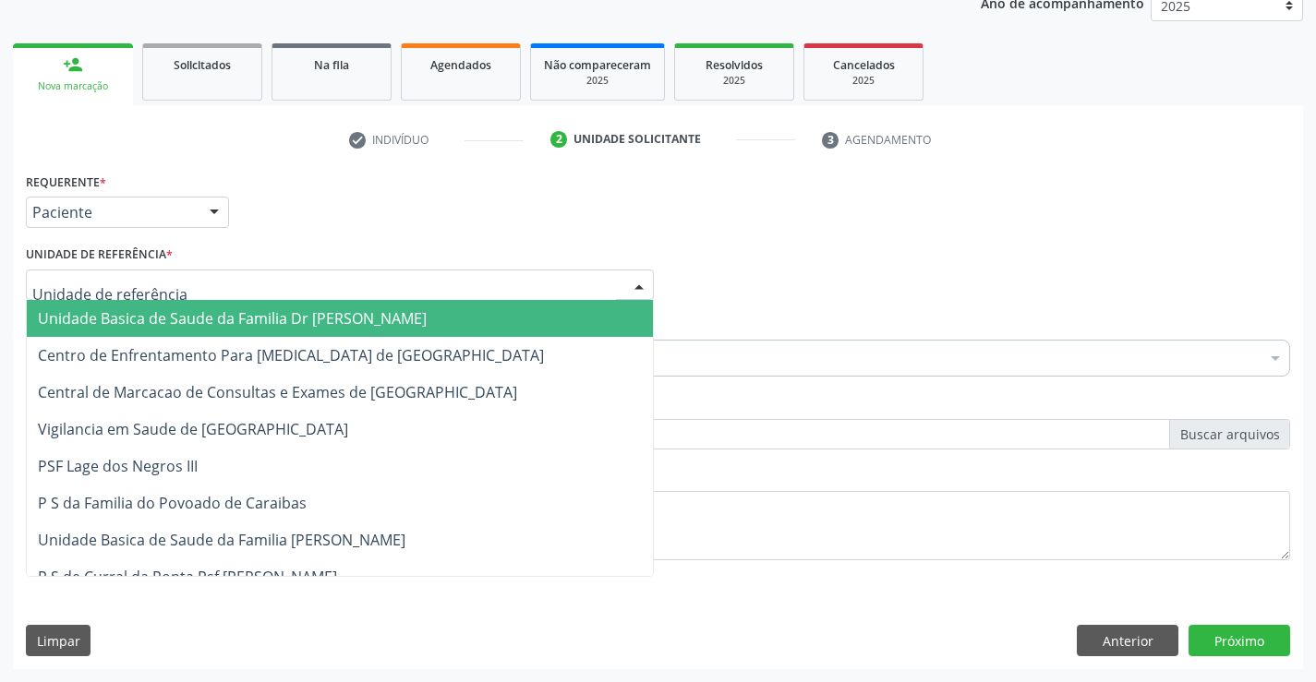
click at [90, 318] on span "Unidade Basica de Saude da Familia Dr [PERSON_NAME]" at bounding box center [232, 318] width 389 height 20
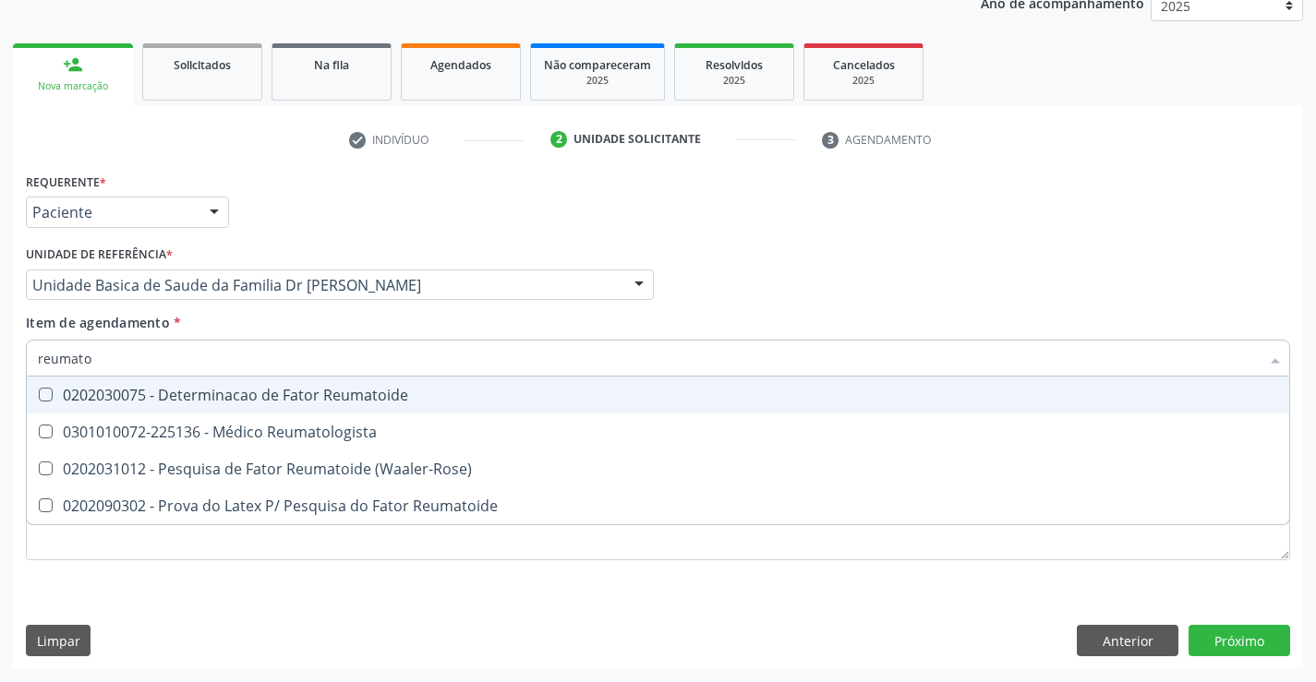
type input "reumatol"
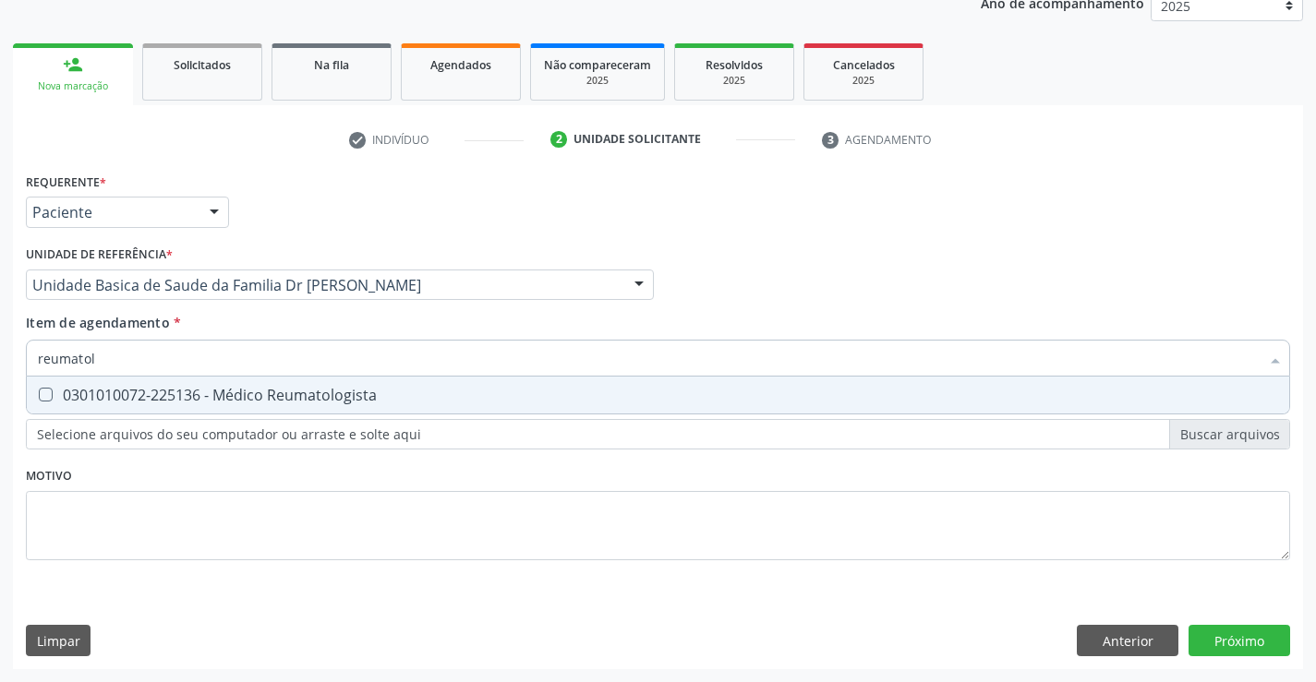
click at [126, 399] on div "0301010072-225136 - Médico Reumatologista" at bounding box center [658, 395] width 1240 height 15
checkbox Reumatologista "true"
click at [1216, 633] on div "Requerente * Paciente Profissional de Saúde Paciente Nenhum resultado encontrad…" at bounding box center [658, 418] width 1290 height 501
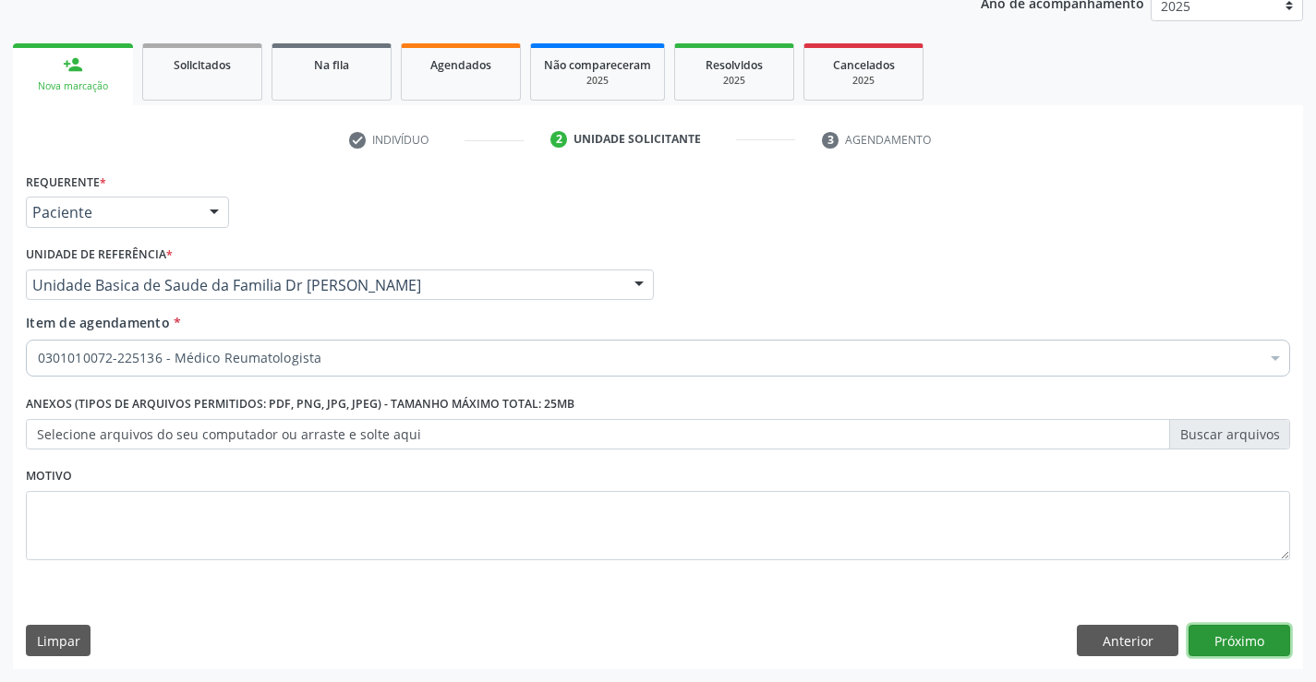
click at [1216, 633] on button "Próximo" at bounding box center [1239, 640] width 102 height 31
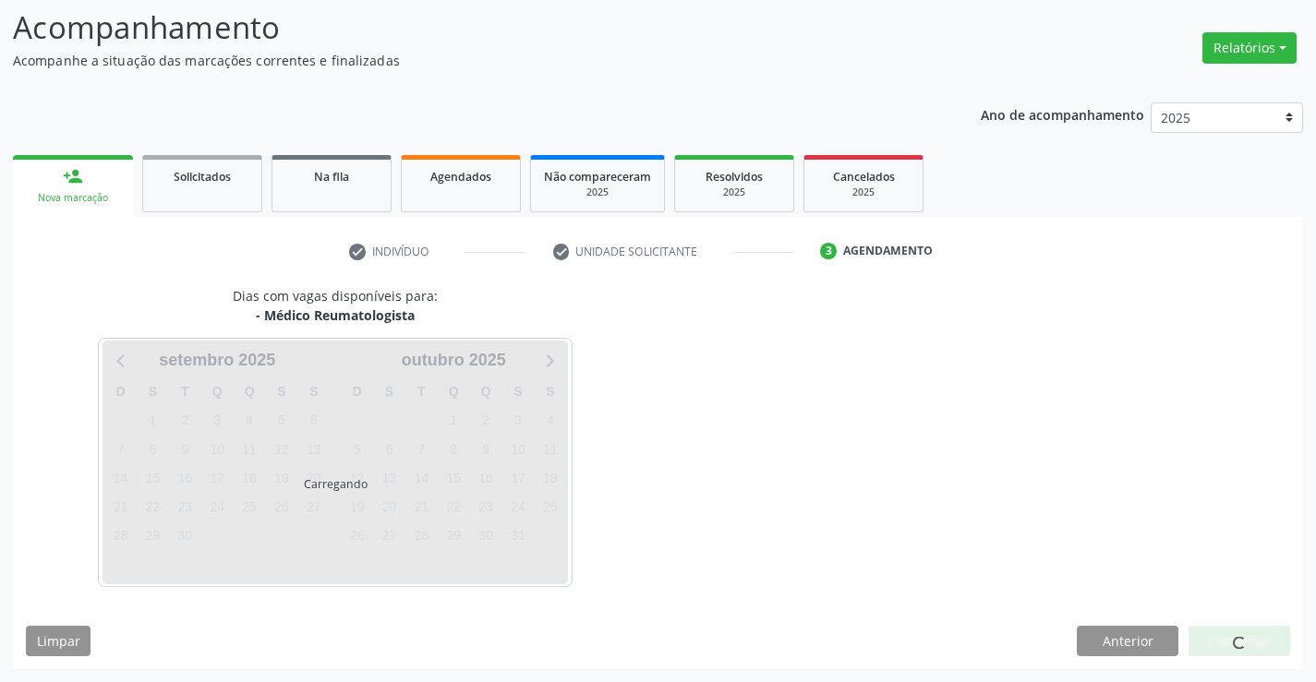
scroll to position [121, 0]
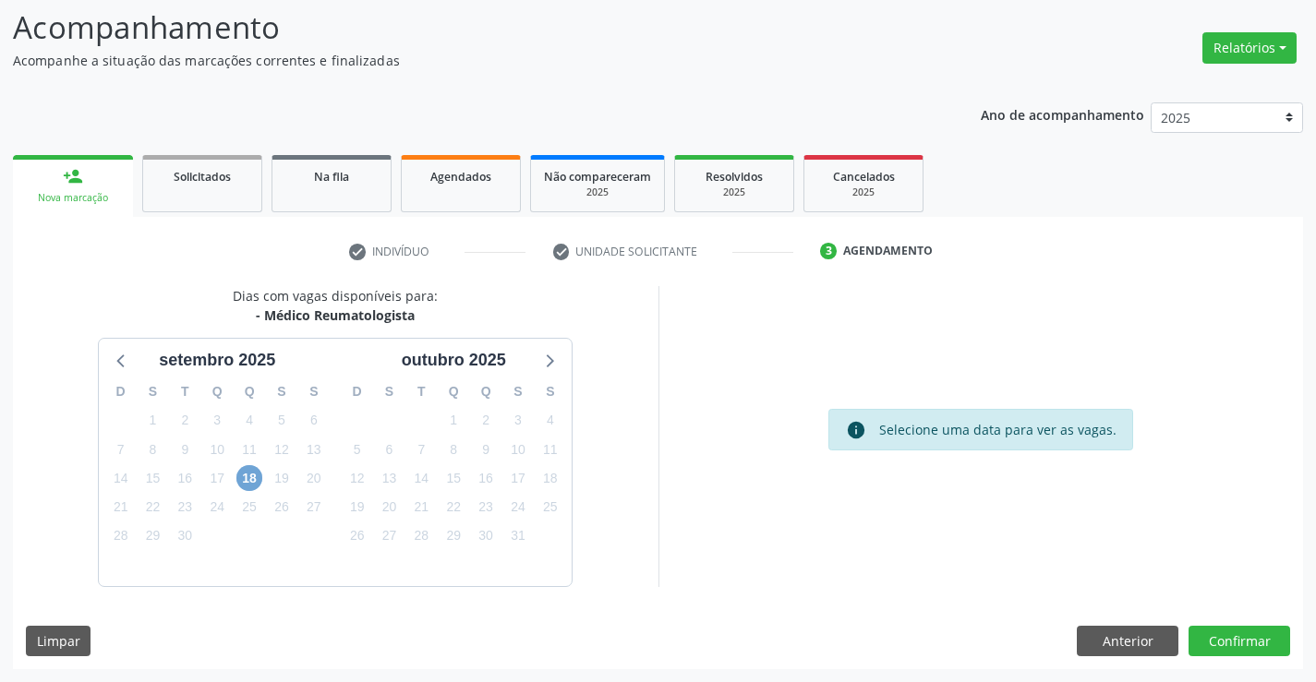
click at [249, 480] on span "18" at bounding box center [249, 478] width 26 height 26
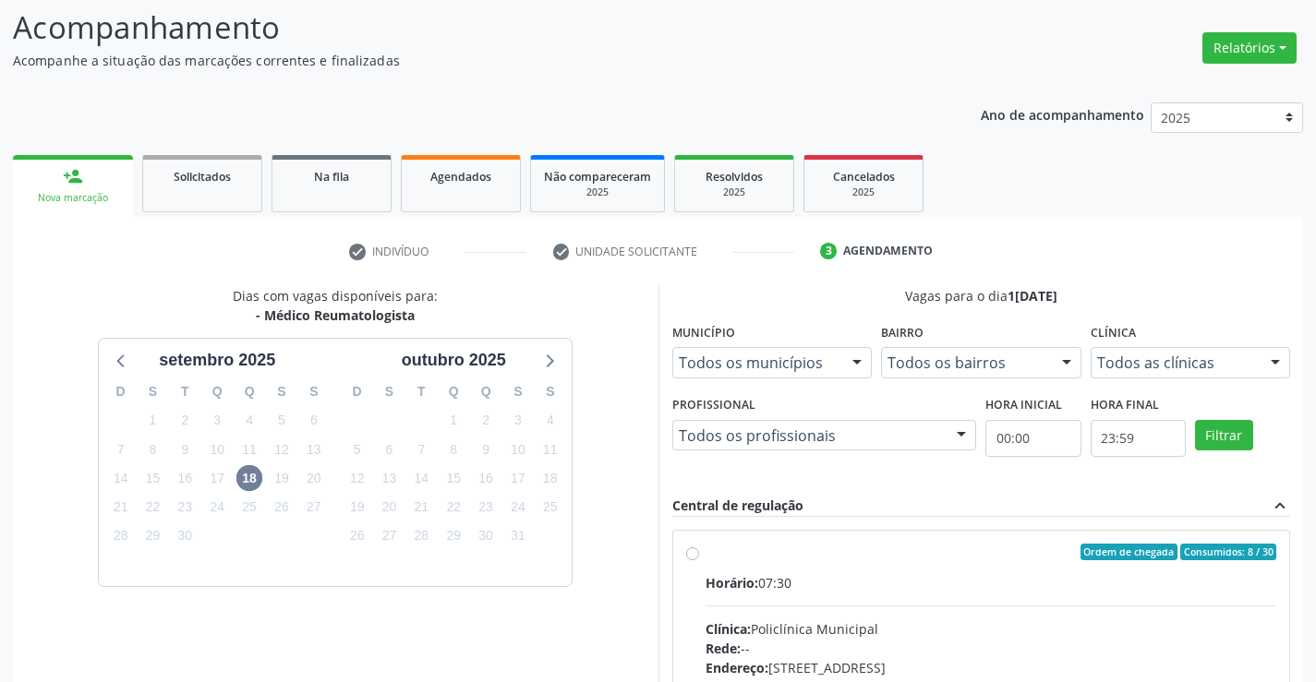
click at [699, 556] on div "Ordem de chegada Consumidos: 8 / 30 Horário: 07:30 Clínica: Policlínica Municip…" at bounding box center [981, 685] width 591 height 283
radio input "true"
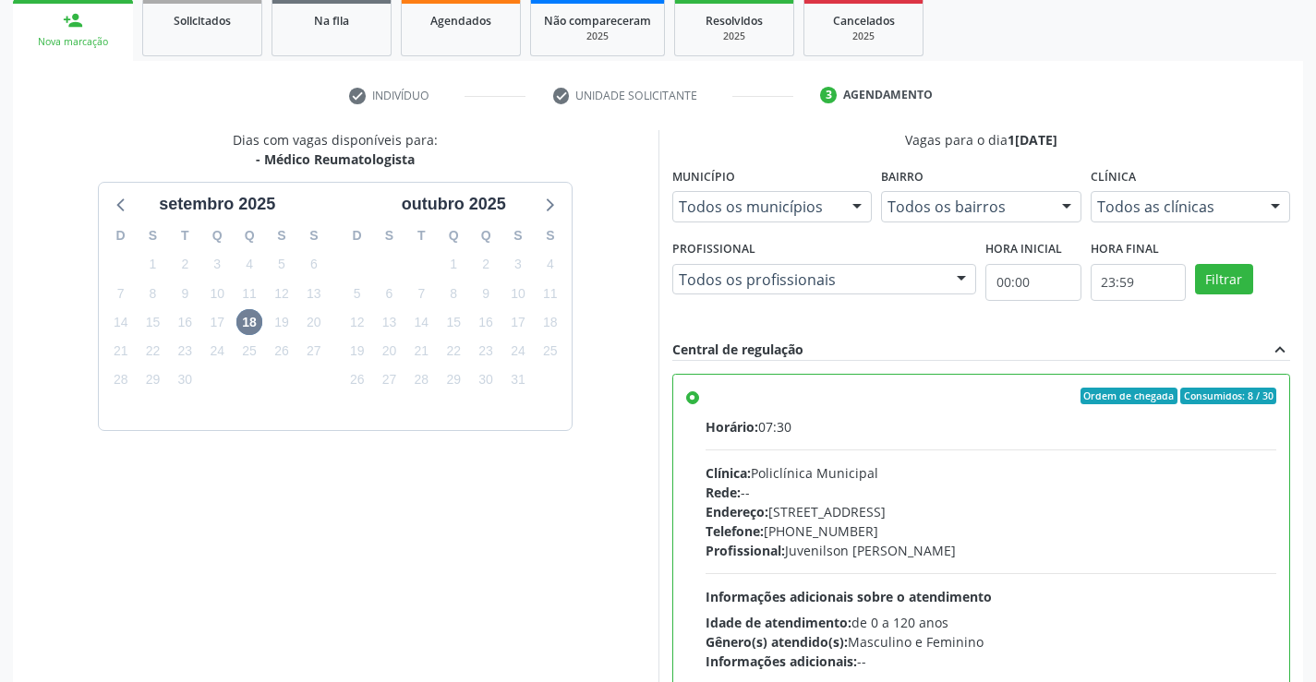
scroll to position [421, 0]
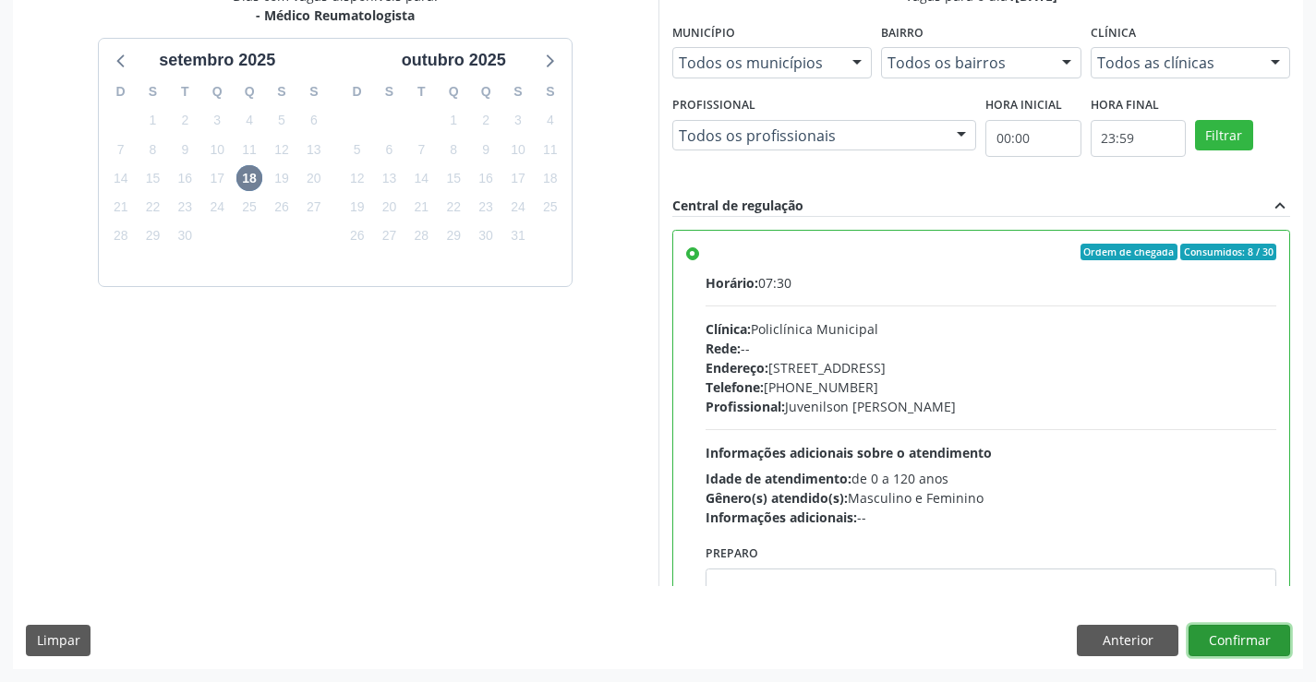
click at [1241, 639] on button "Confirmar" at bounding box center [1239, 640] width 102 height 31
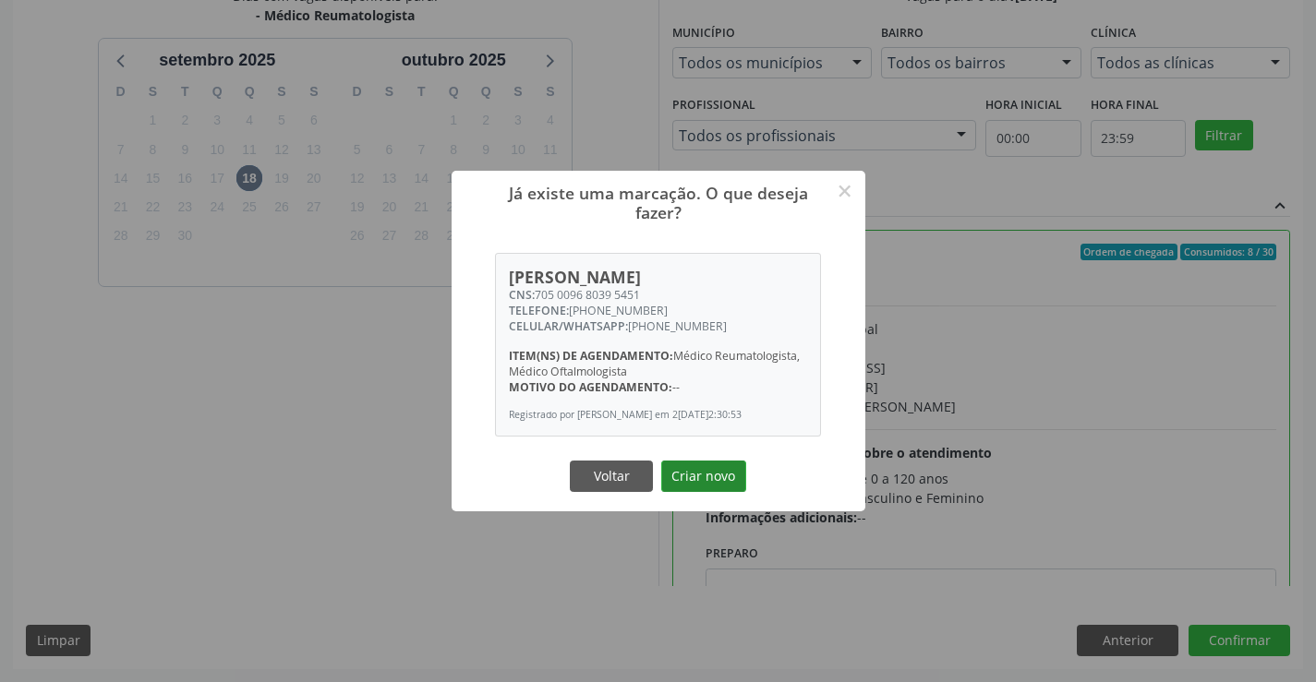
click at [716, 483] on button "Criar novo" at bounding box center [703, 476] width 85 height 31
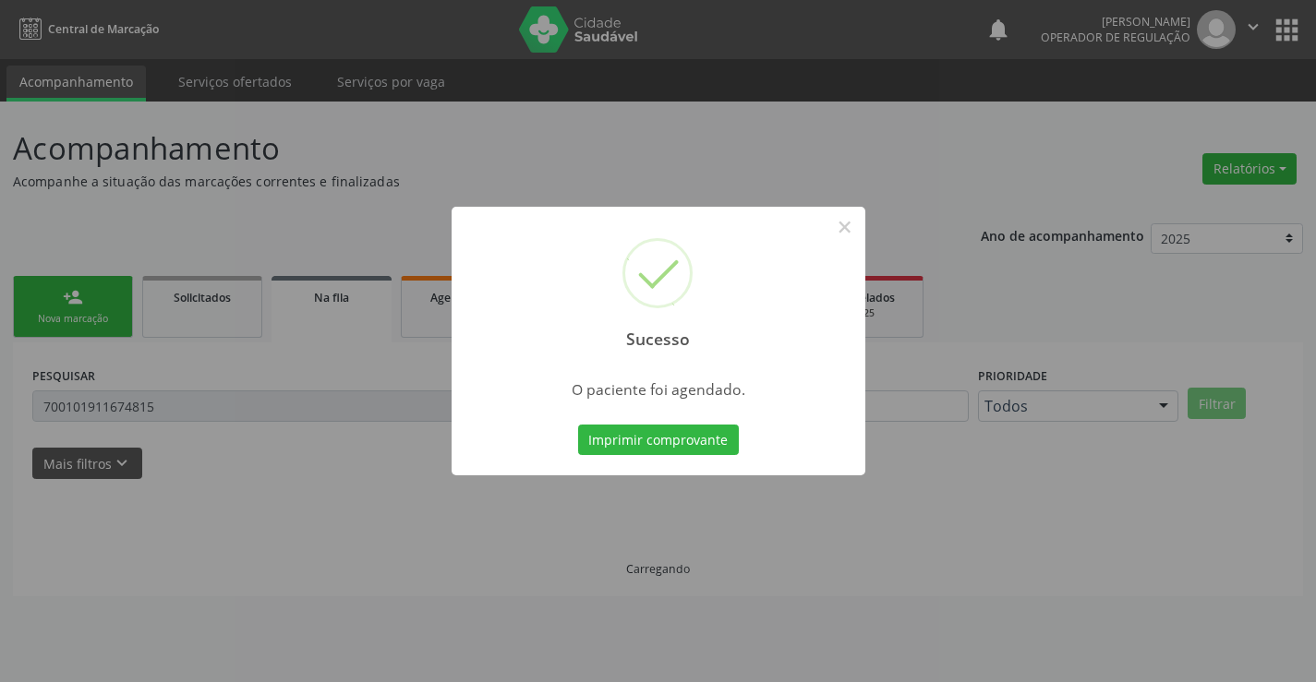
scroll to position [0, 0]
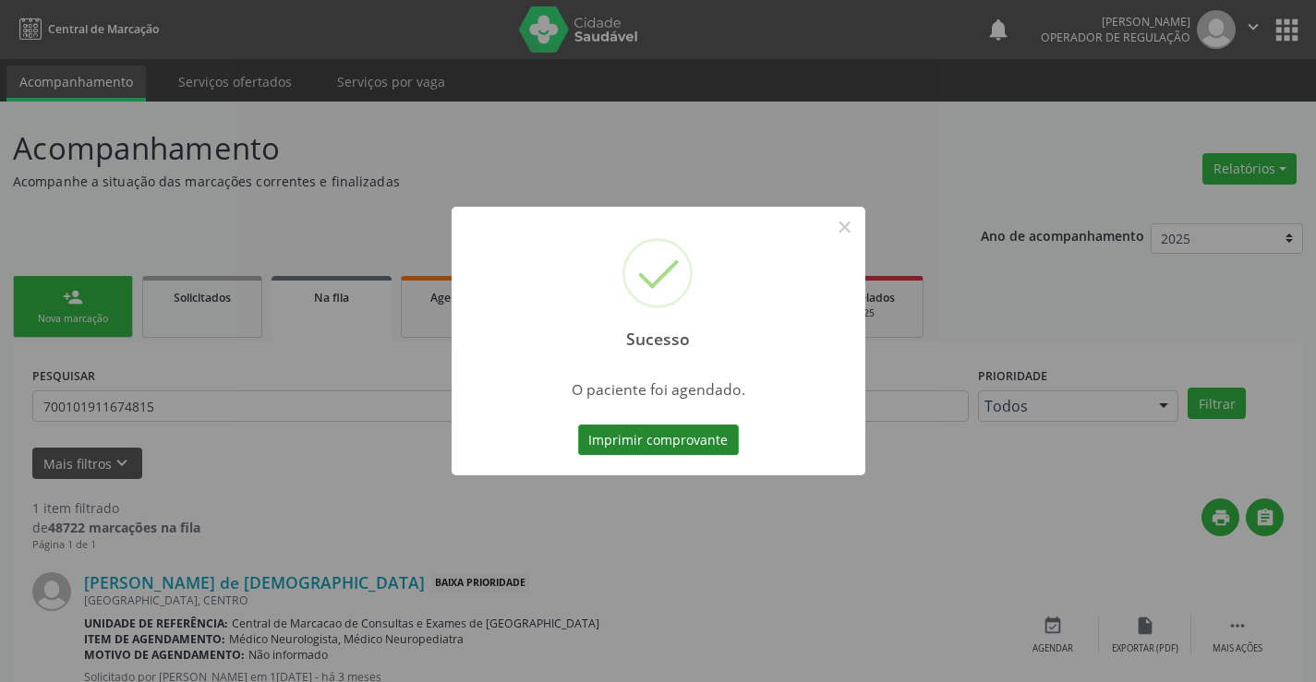
click at [717, 440] on button "Imprimir comprovante" at bounding box center [658, 440] width 161 height 31
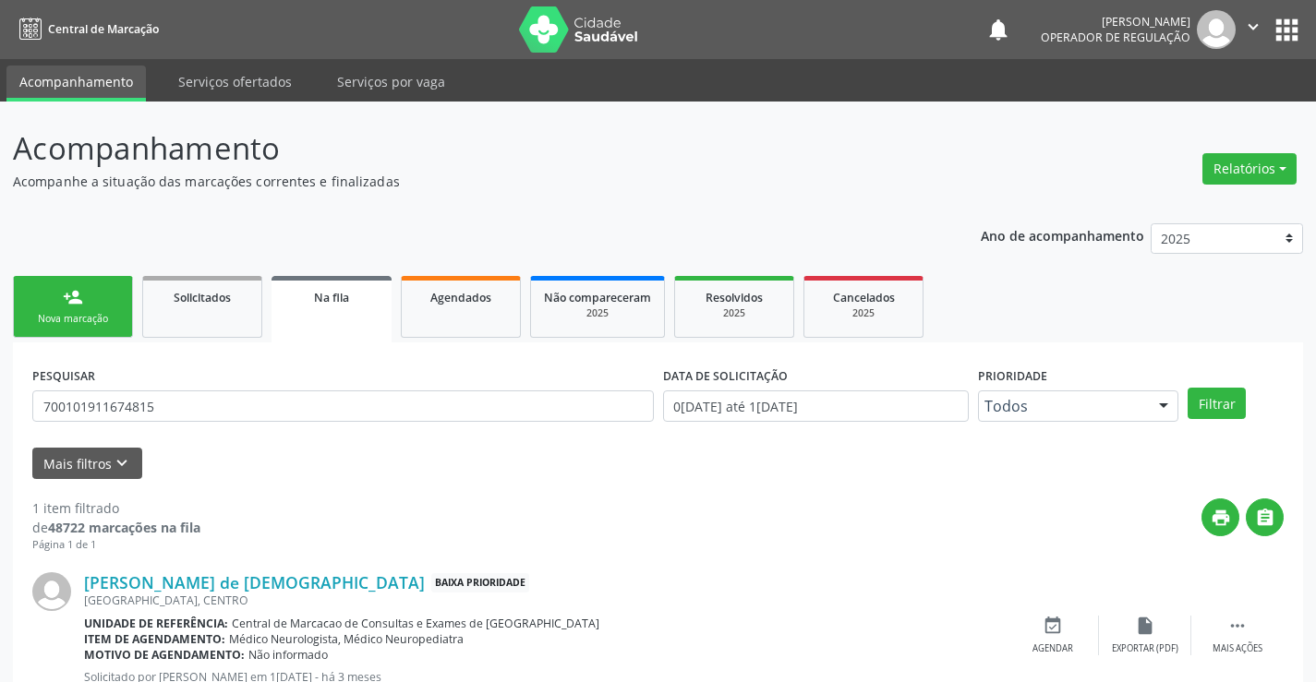
click at [34, 311] on link "person_add Nova marcação" at bounding box center [73, 307] width 120 height 62
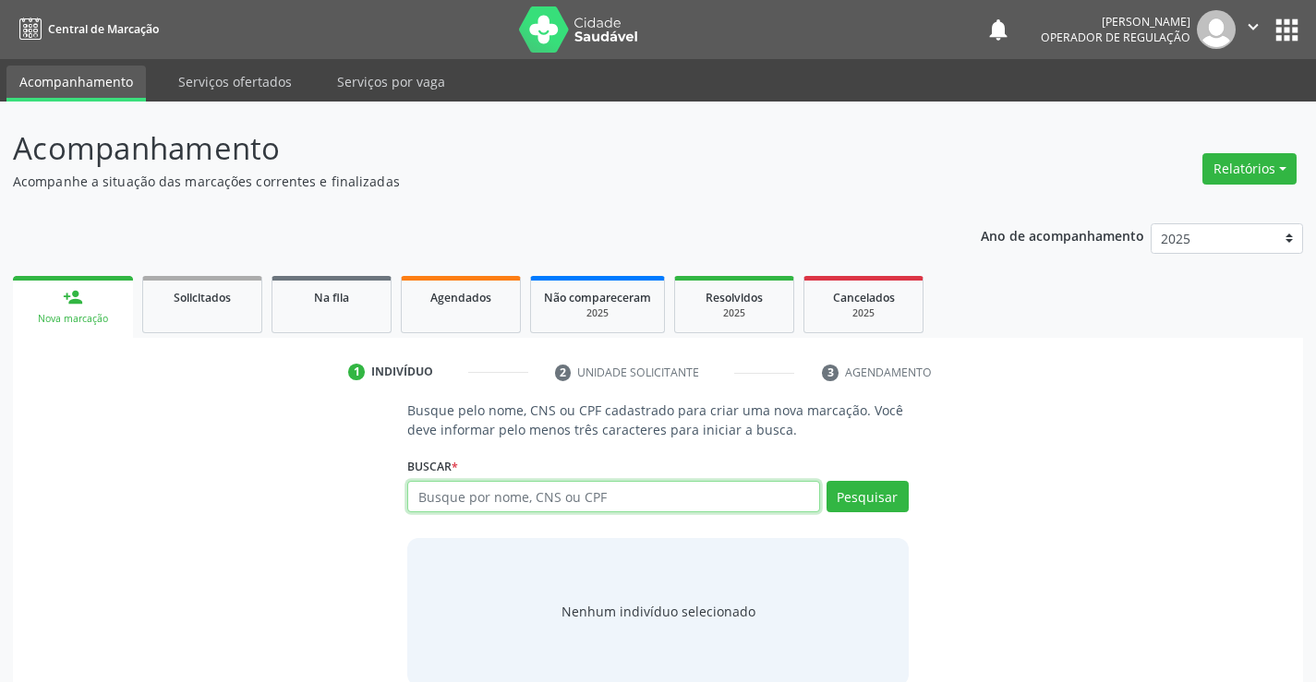
click at [471, 495] on input "text" at bounding box center [613, 496] width 412 height 31
type input "709605677829776"
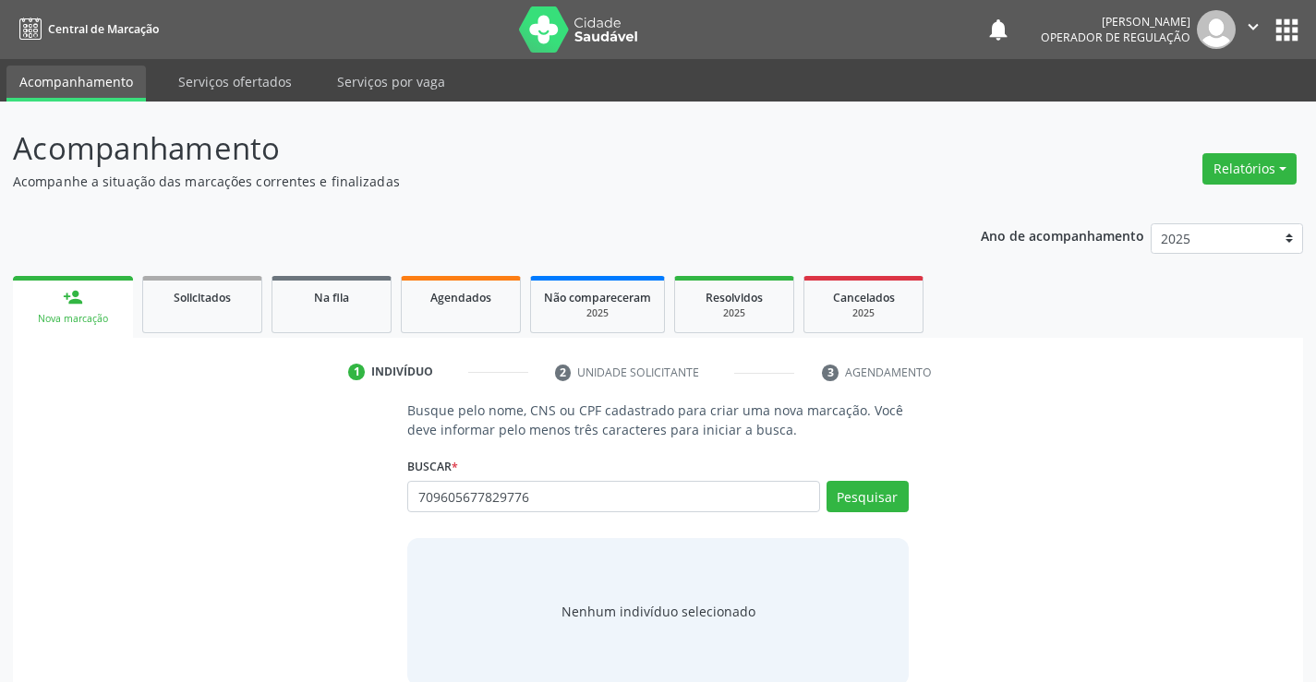
click at [846, 512] on div "Pesquisar" at bounding box center [864, 503] width 89 height 44
click at [860, 498] on button "Pesquisar" at bounding box center [867, 496] width 82 height 31
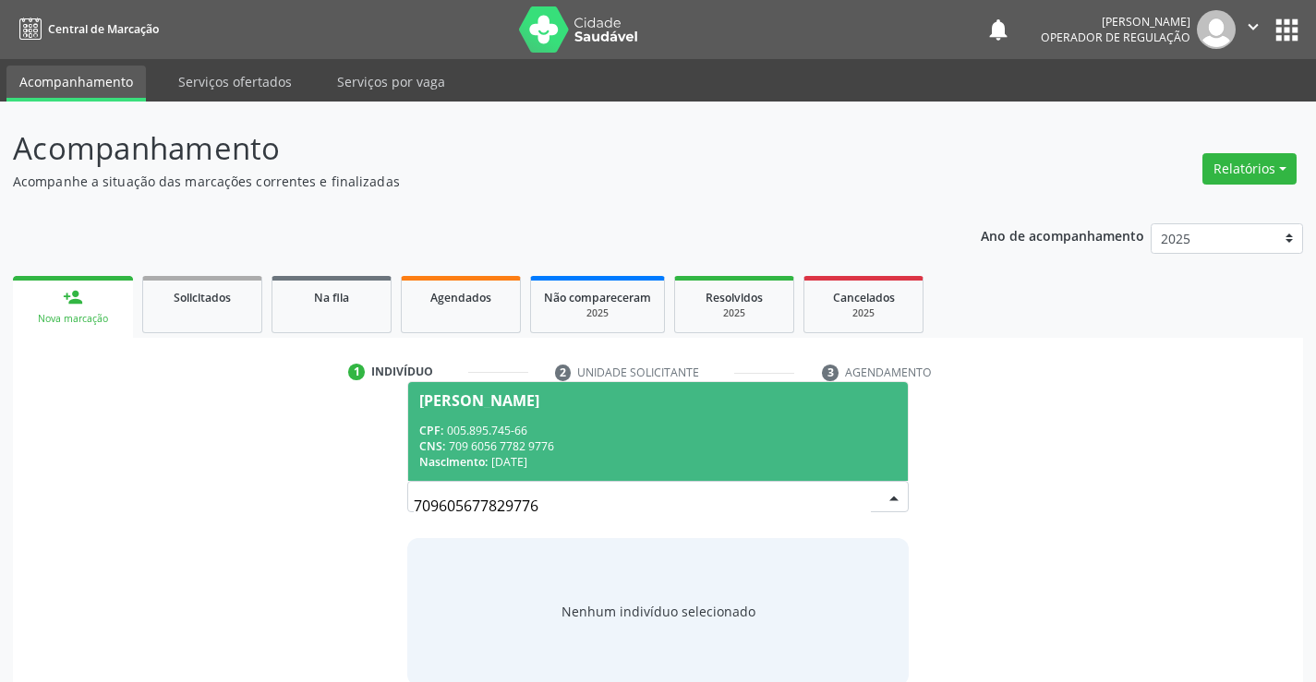
click at [541, 409] on span "Cleonice Silva Pereira CPF: 005.895.745-66 CNS: 709 6056 7782 9776 Nascimento: …" at bounding box center [657, 431] width 499 height 99
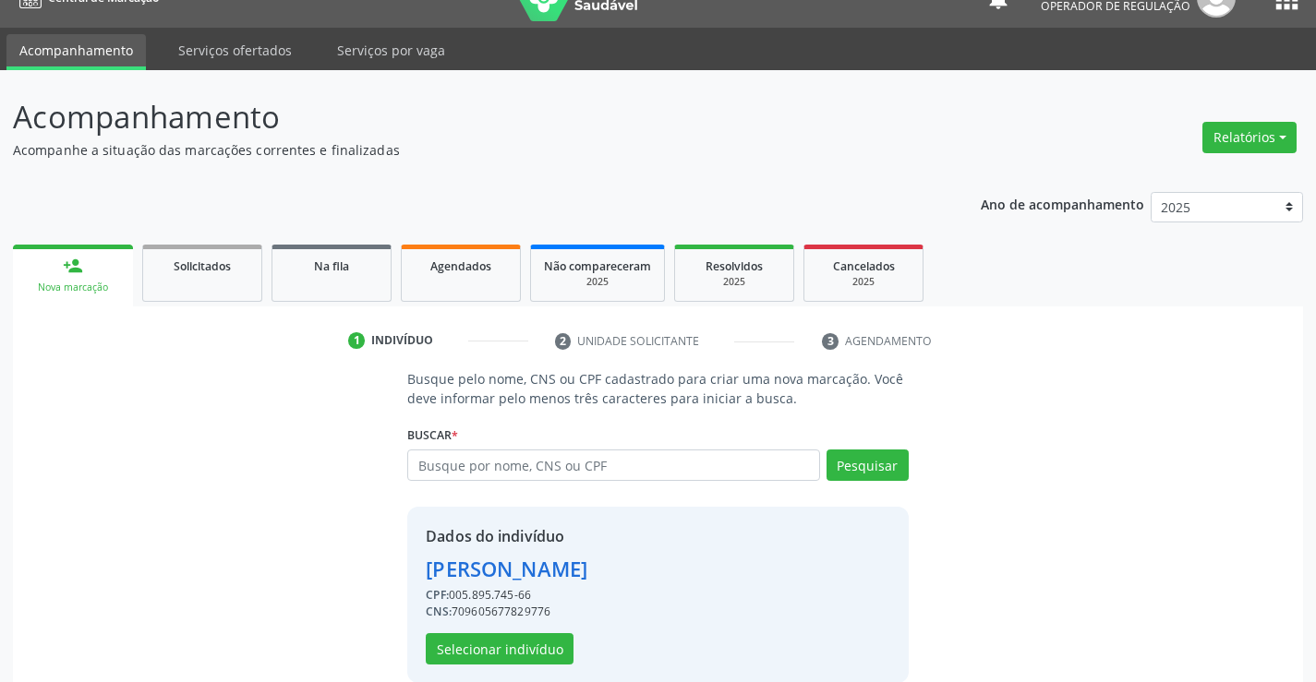
scroll to position [58, 0]
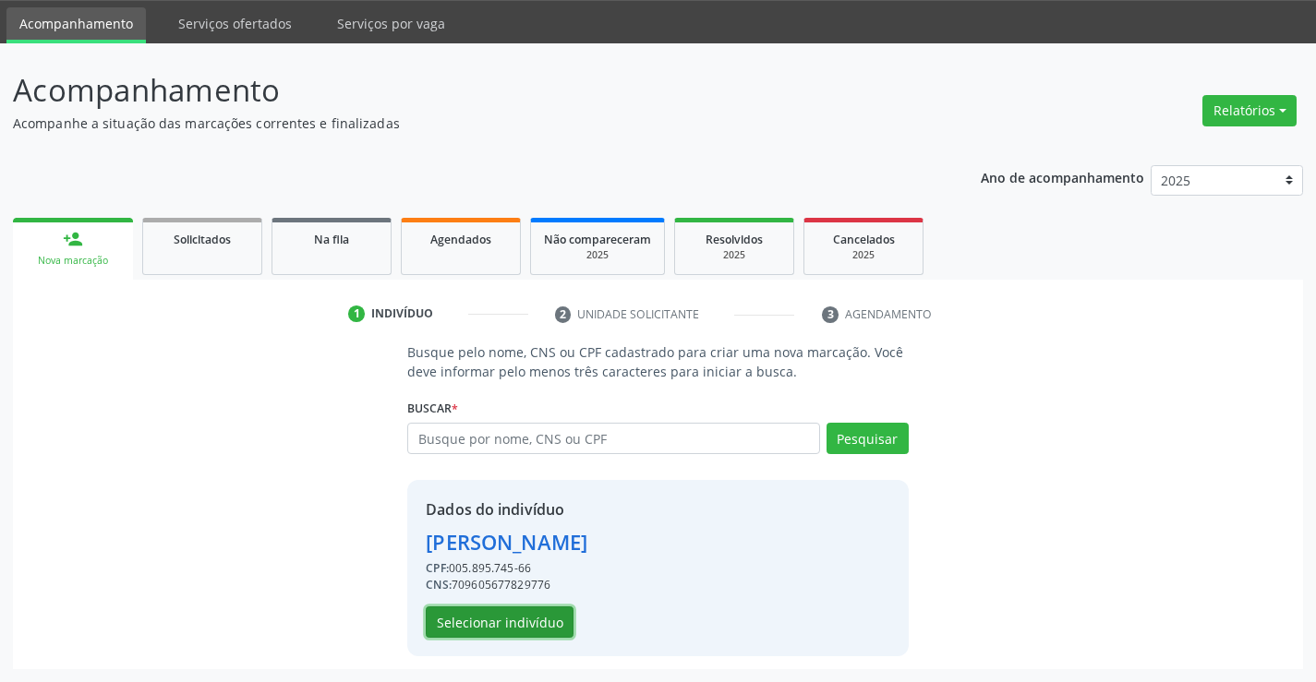
click at [496, 624] on button "Selecionar indivíduo" at bounding box center [500, 622] width 148 height 31
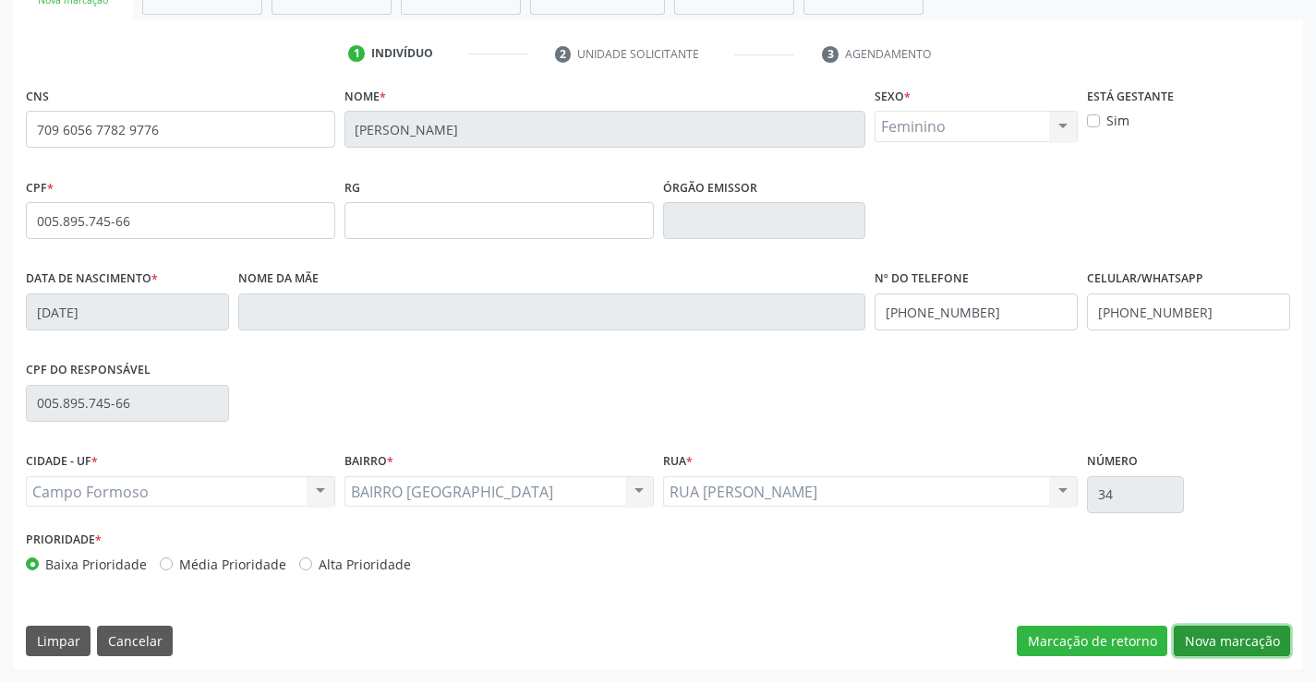
click at [1208, 634] on button "Nova marcação" at bounding box center [1231, 641] width 116 height 31
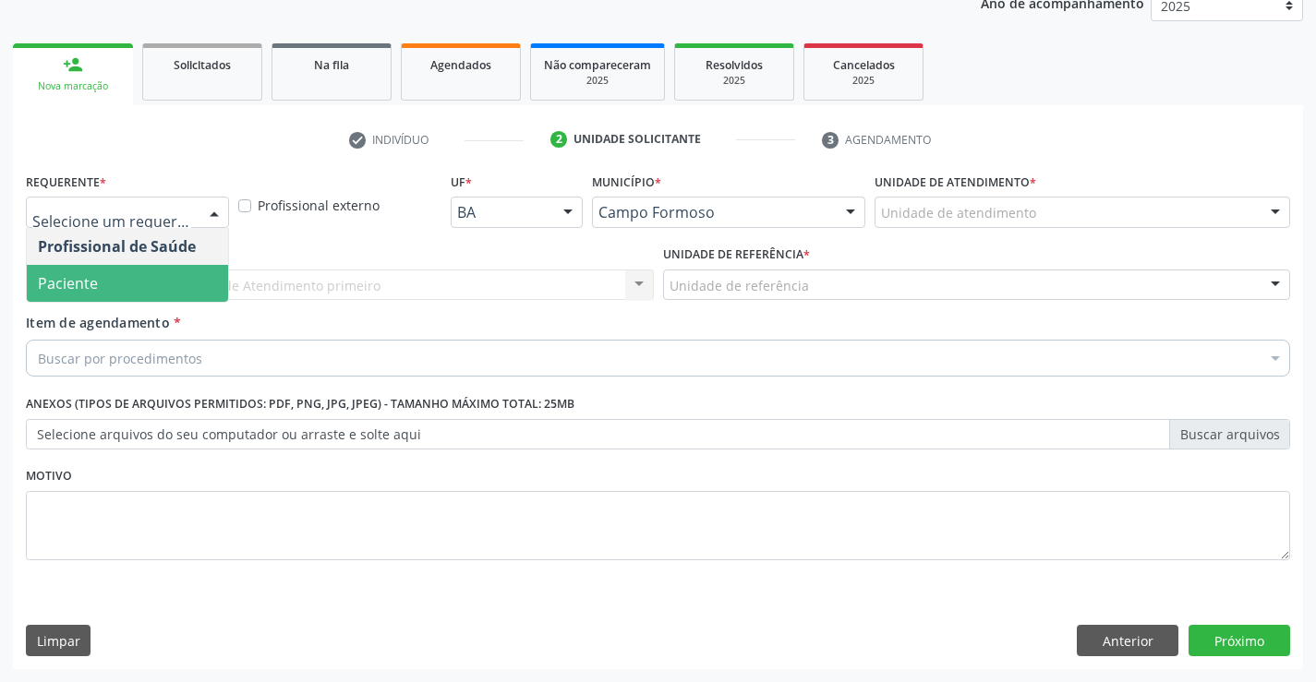
click at [60, 277] on span "Paciente" at bounding box center [68, 283] width 60 height 20
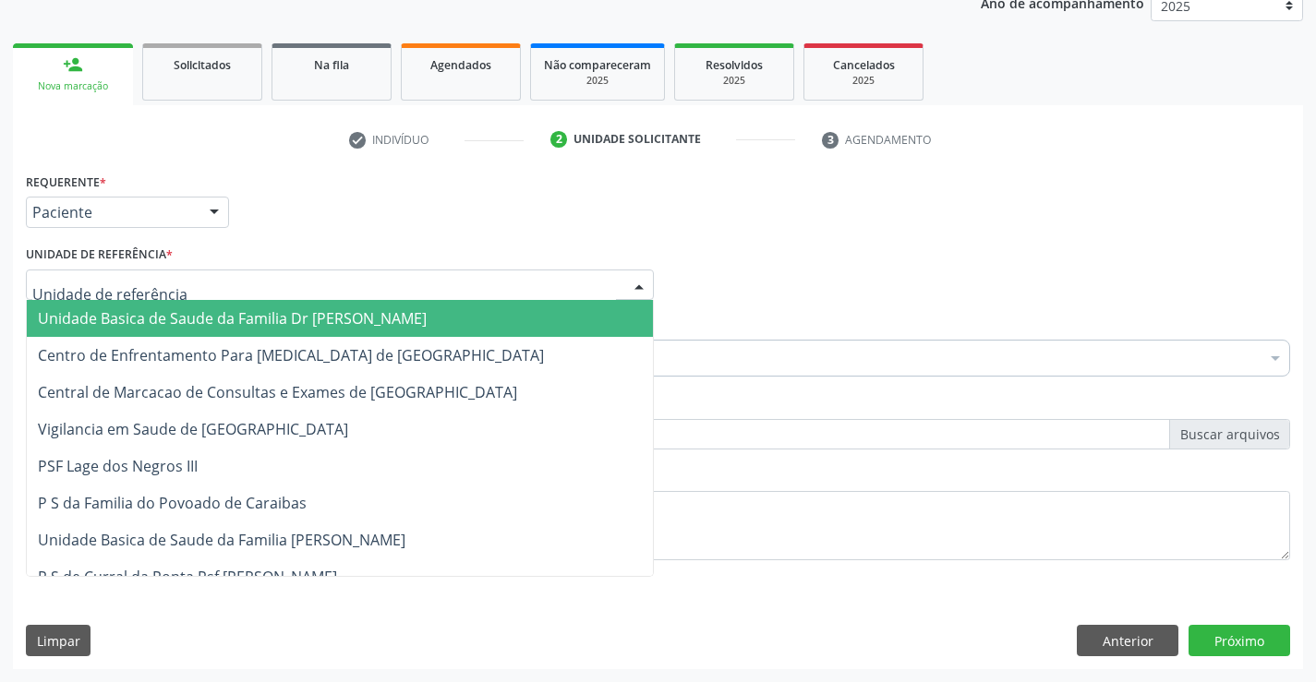
click at [80, 318] on span "Unidade Basica de Saude da Familia Dr [PERSON_NAME]" at bounding box center [232, 318] width 389 height 20
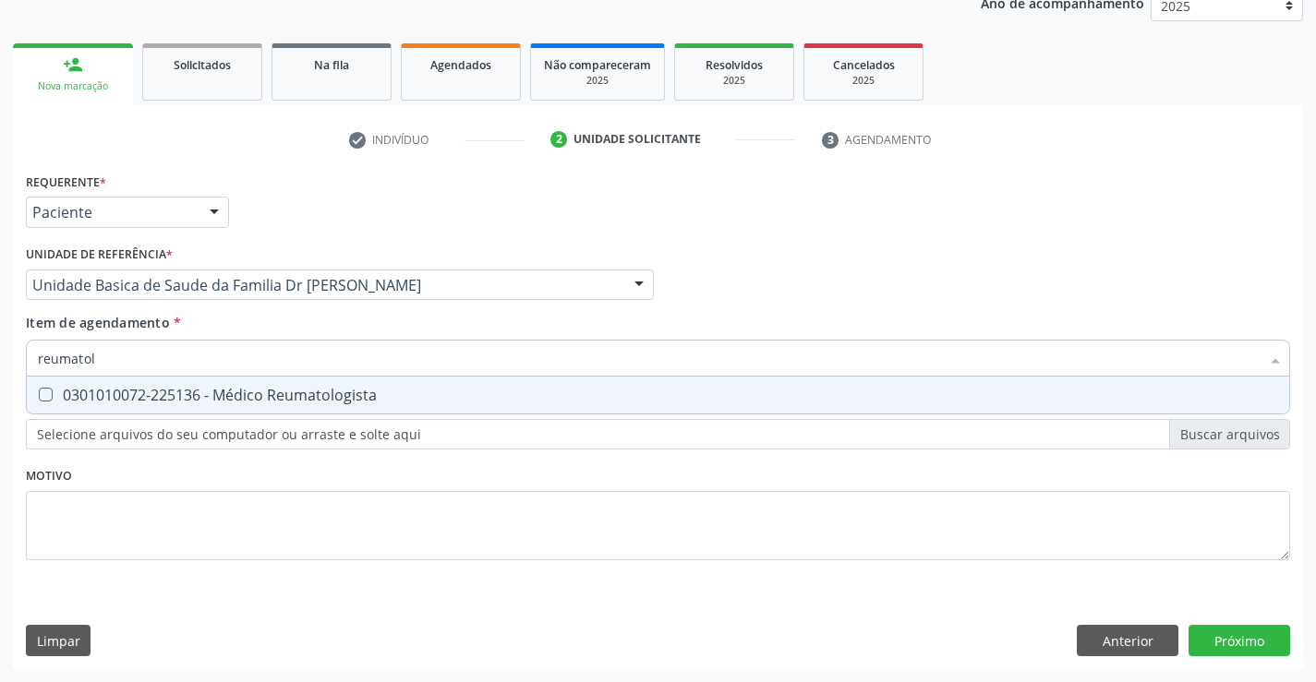
type input "reumatolo"
click at [87, 388] on div "0301010072-225136 - Médico Reumatologista" at bounding box center [658, 395] width 1240 height 15
checkbox Reumatologista "true"
click at [1226, 638] on div "Requerente * Paciente Profissional de Saúde Paciente Nenhum resultado encontrad…" at bounding box center [658, 418] width 1290 height 501
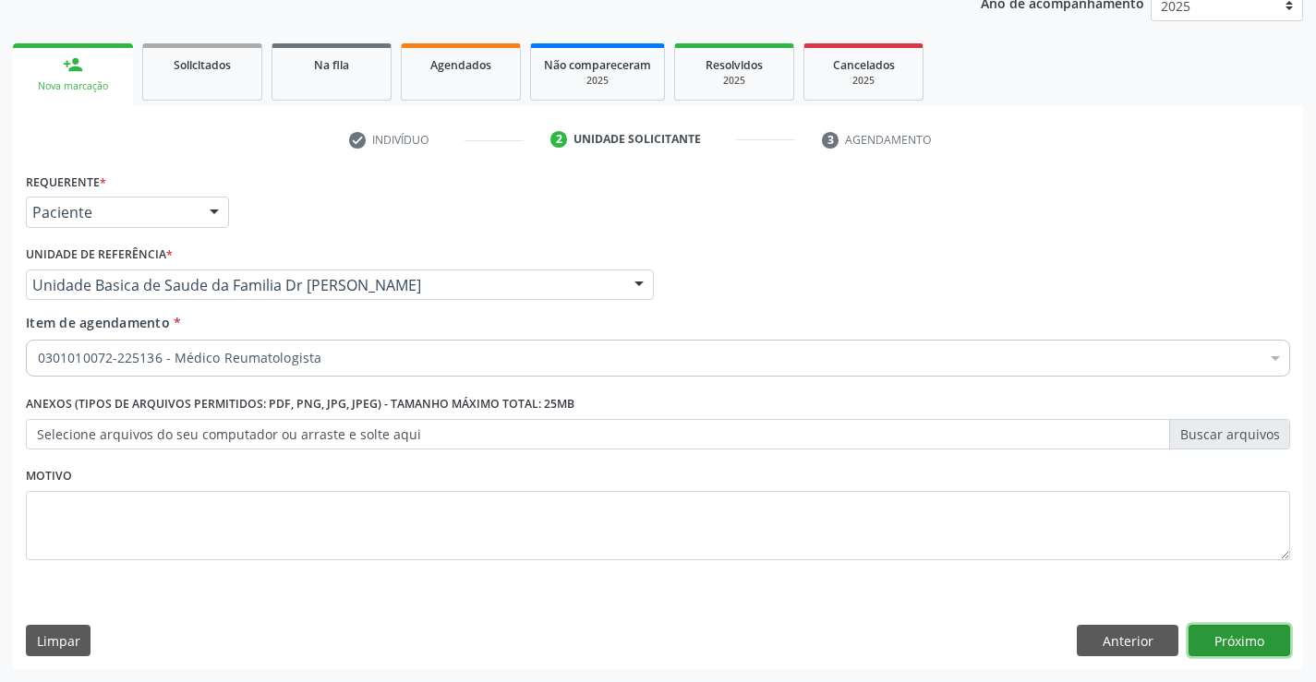
click at [1226, 637] on button "Próximo" at bounding box center [1239, 640] width 102 height 31
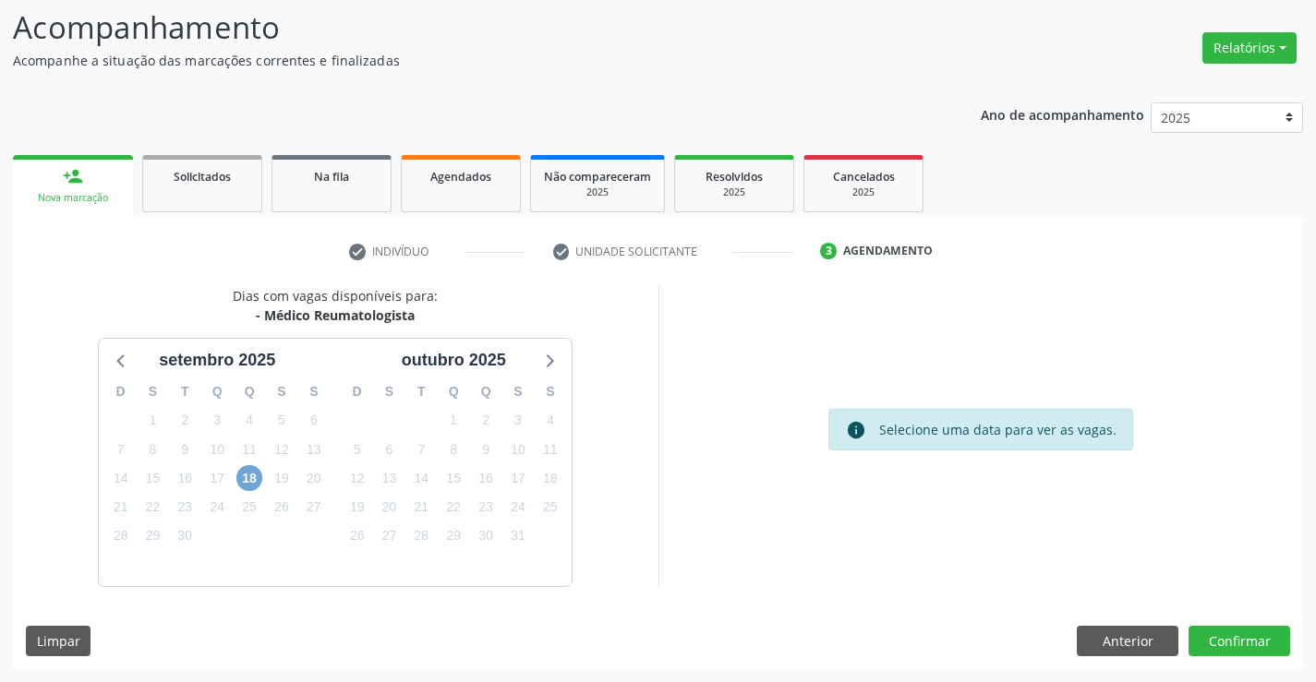
click at [257, 471] on span "18" at bounding box center [249, 478] width 26 height 26
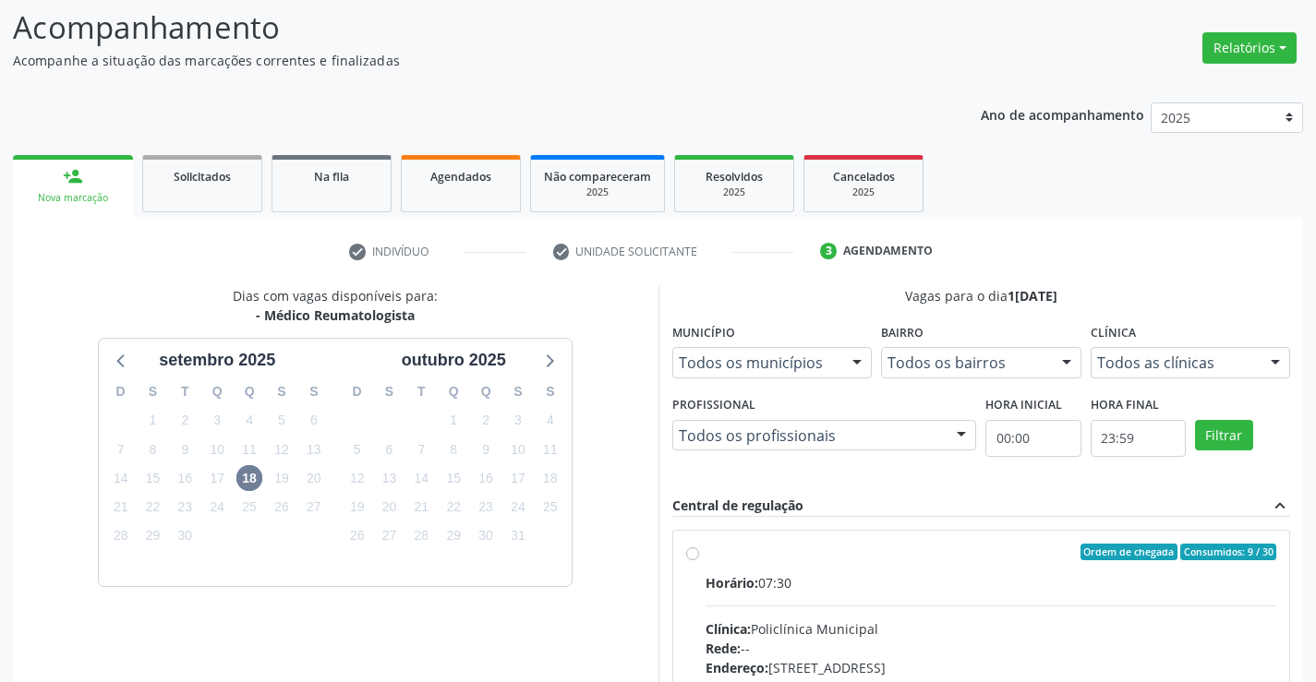
click at [705, 556] on label "Ordem de chegada Consumidos: 9 / 30 Horário: 07:30 Clínica: Policlínica Municip…" at bounding box center [990, 685] width 571 height 283
click at [693, 556] on input "Ordem de chegada Consumidos: 9 / 30 Horário: 07:30 Clínica: Policlínica Municip…" at bounding box center [692, 552] width 13 height 17
radio input "true"
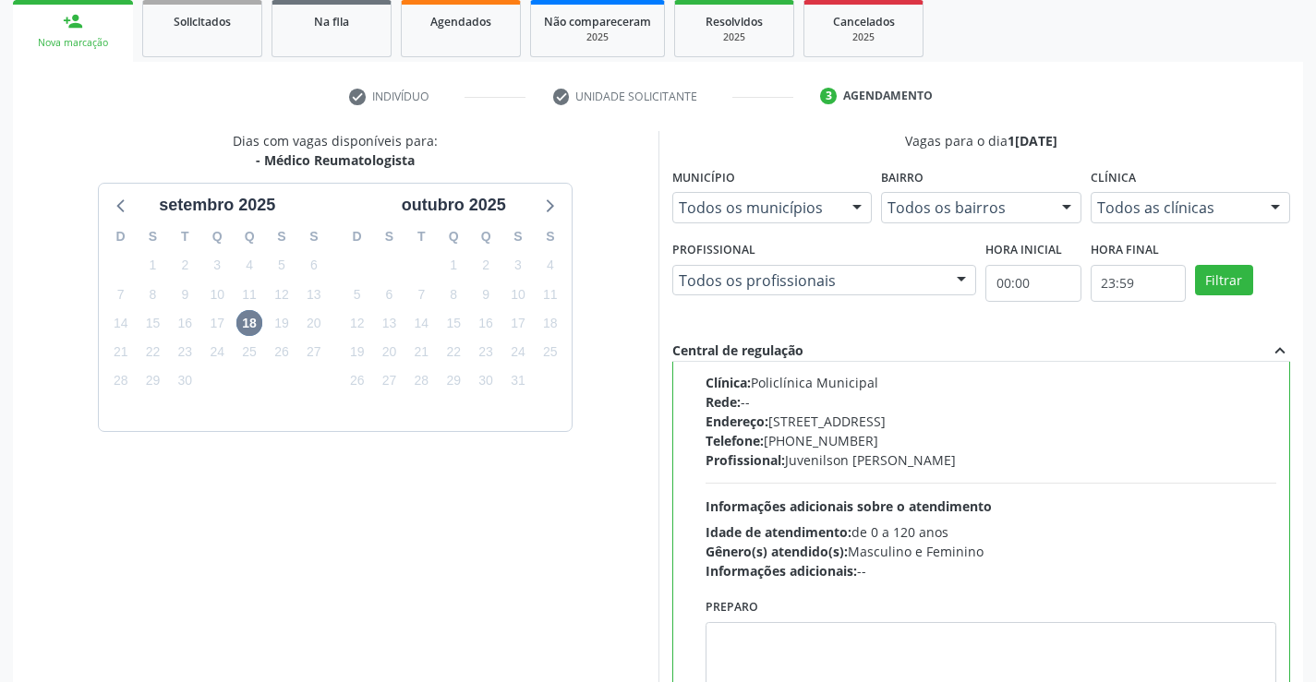
scroll to position [421, 0]
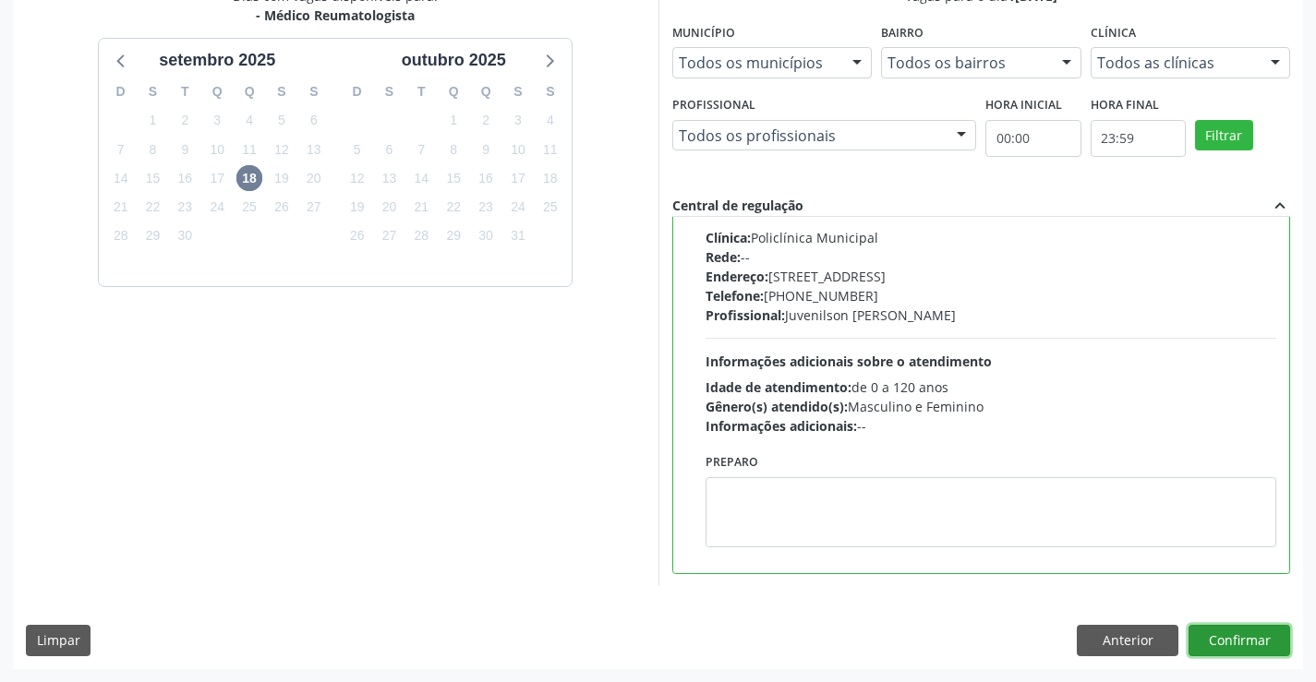
click at [1231, 646] on button "Confirmar" at bounding box center [1239, 640] width 102 height 31
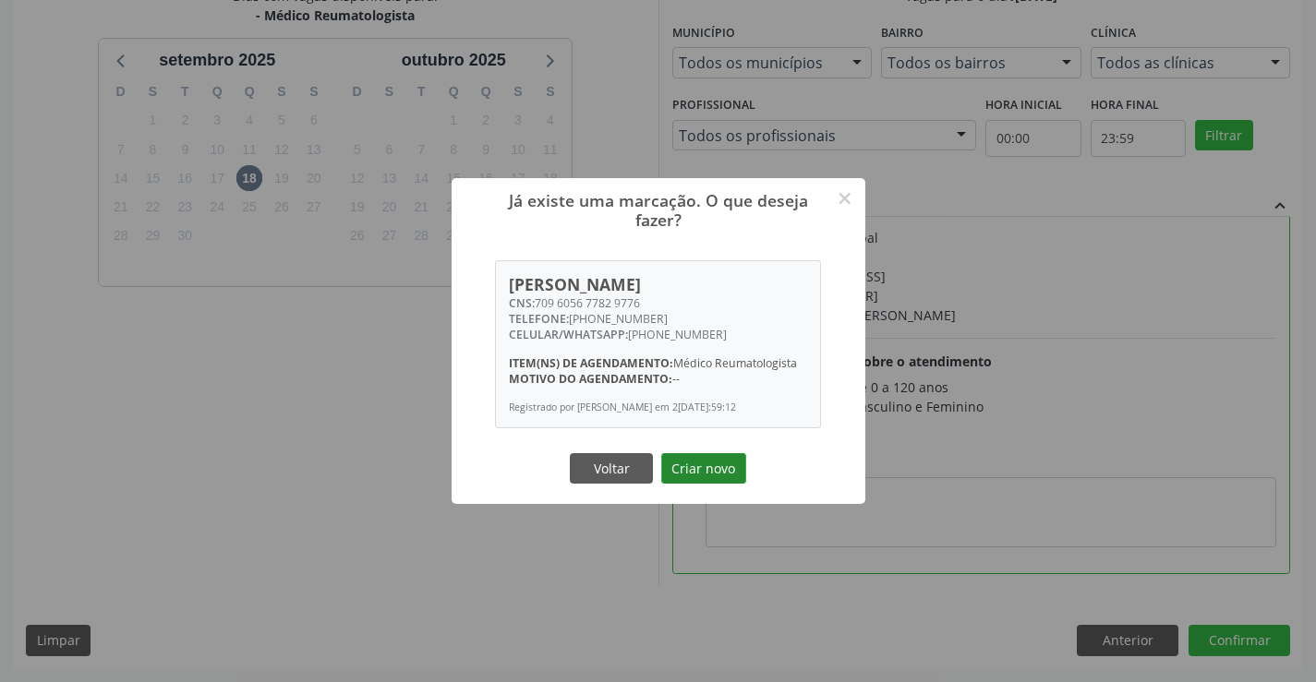
click at [703, 465] on button "Criar novo" at bounding box center [703, 468] width 85 height 31
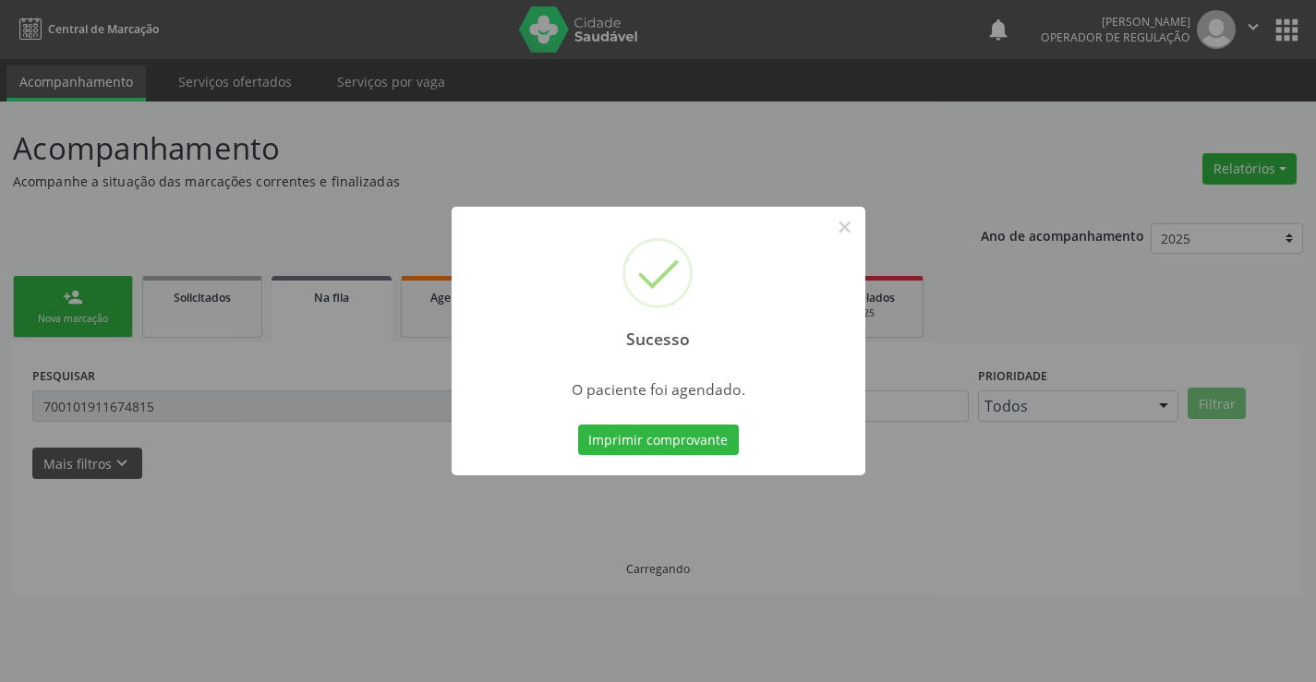
scroll to position [0, 0]
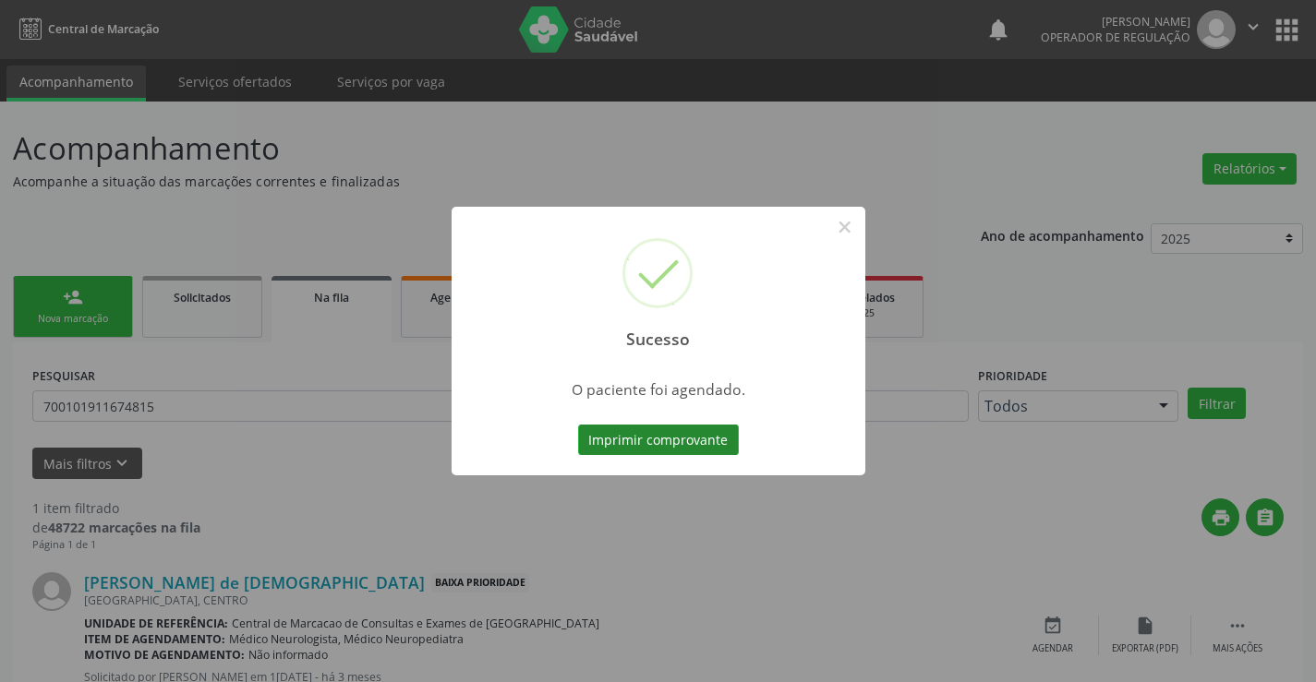
click at [656, 450] on button "Imprimir comprovante" at bounding box center [658, 440] width 161 height 31
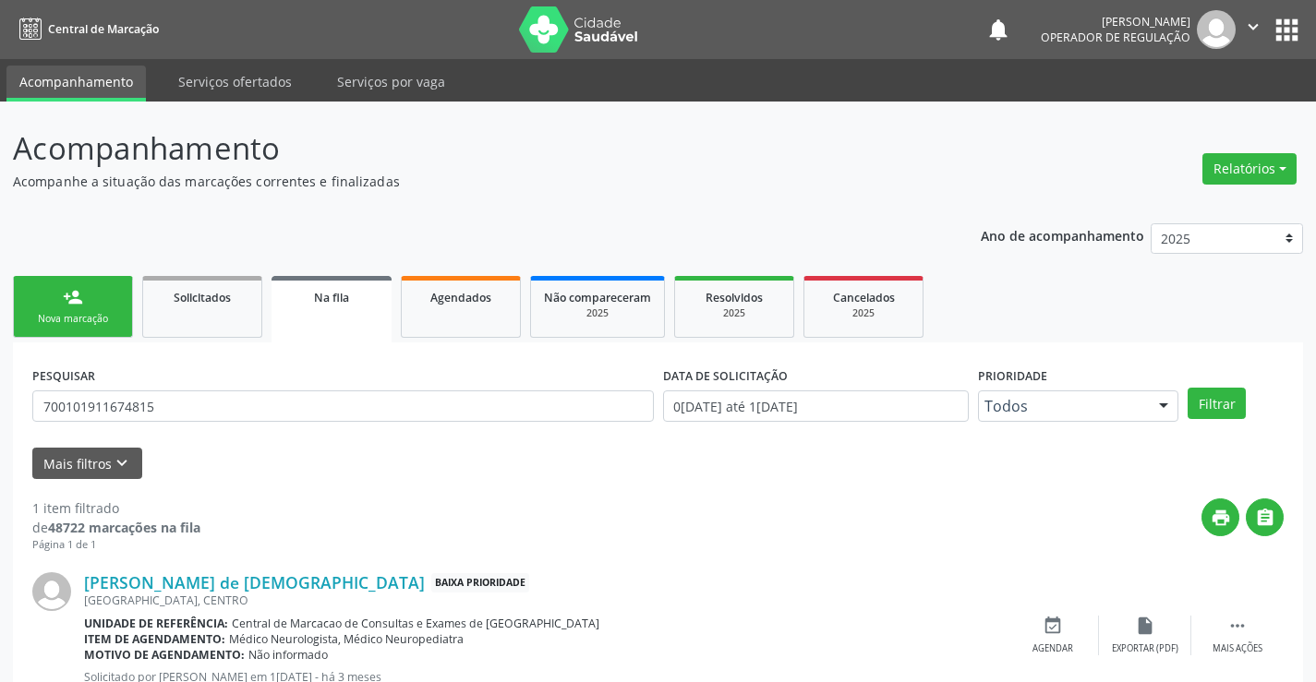
click at [59, 283] on div "Sucesso × O paciente foi agendado. Imprimir comprovante Cancel" at bounding box center [658, 341] width 1316 height 682
click at [110, 319] on div "Nova marcação" at bounding box center [73, 319] width 92 height 14
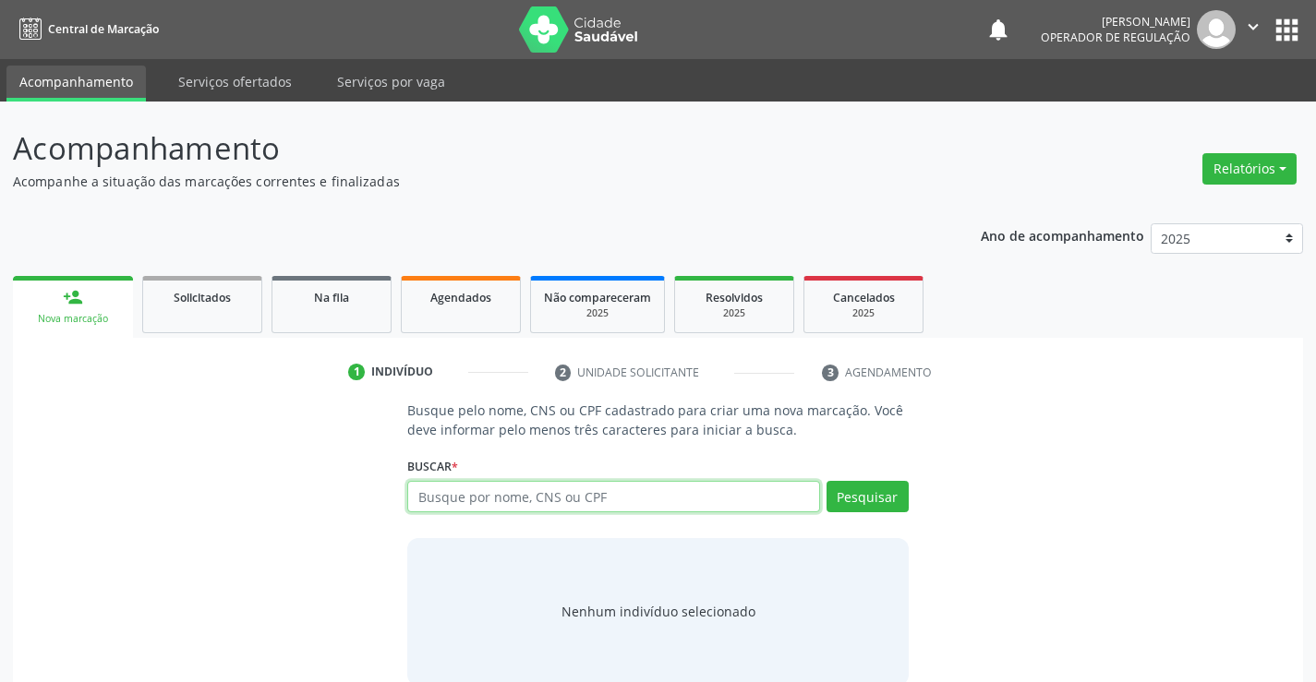
click at [477, 500] on input "text" at bounding box center [613, 496] width 412 height 31
type input "702908217884178"
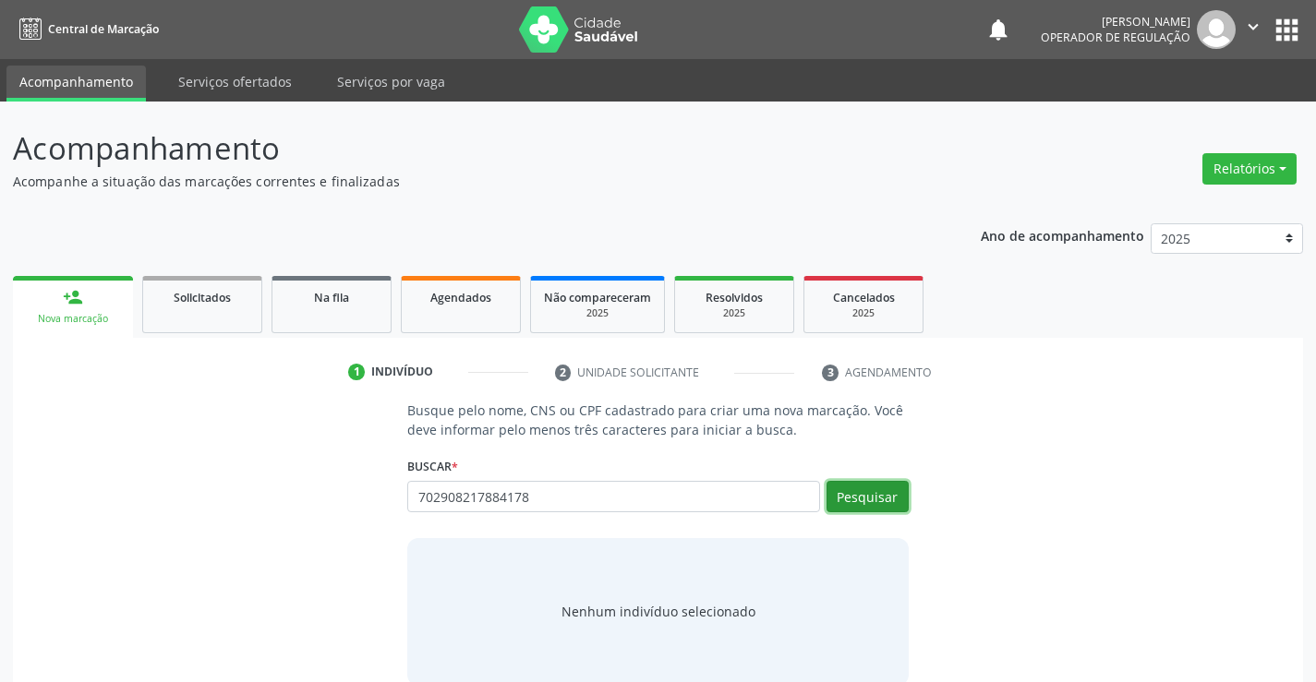
click at [840, 493] on button "Pesquisar" at bounding box center [867, 496] width 82 height 31
type input "702908217884178"
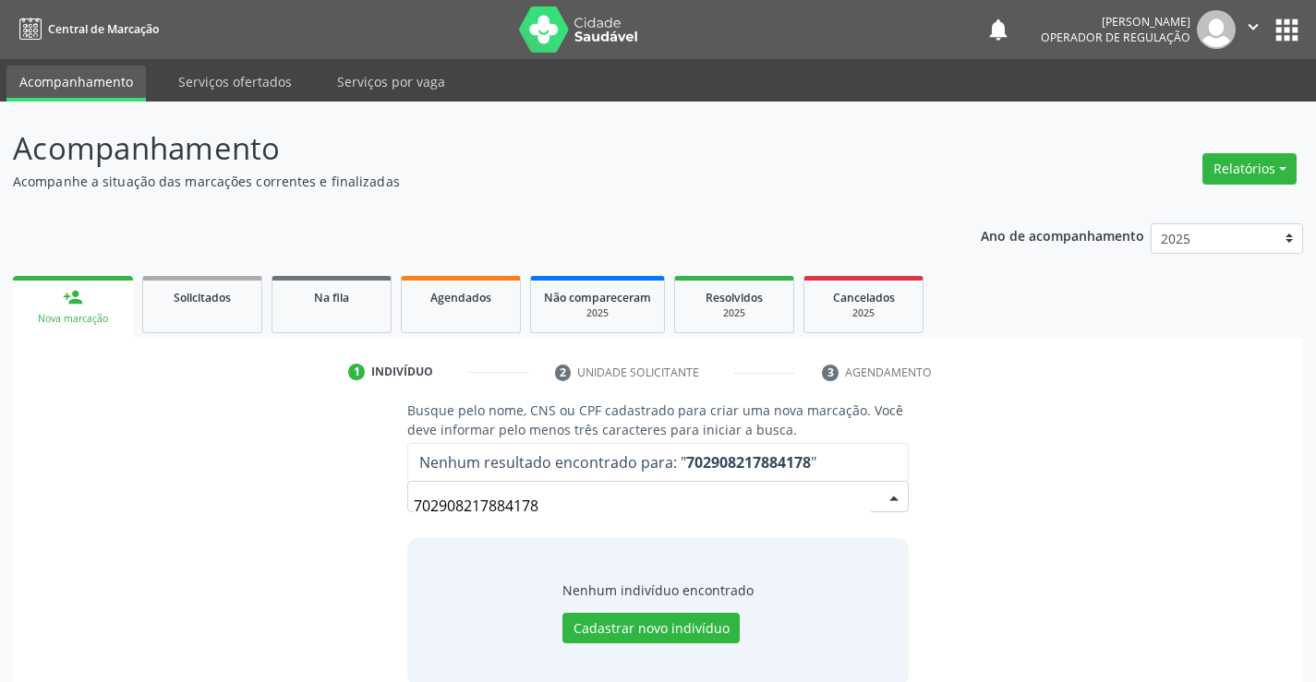
scroll to position [30, 0]
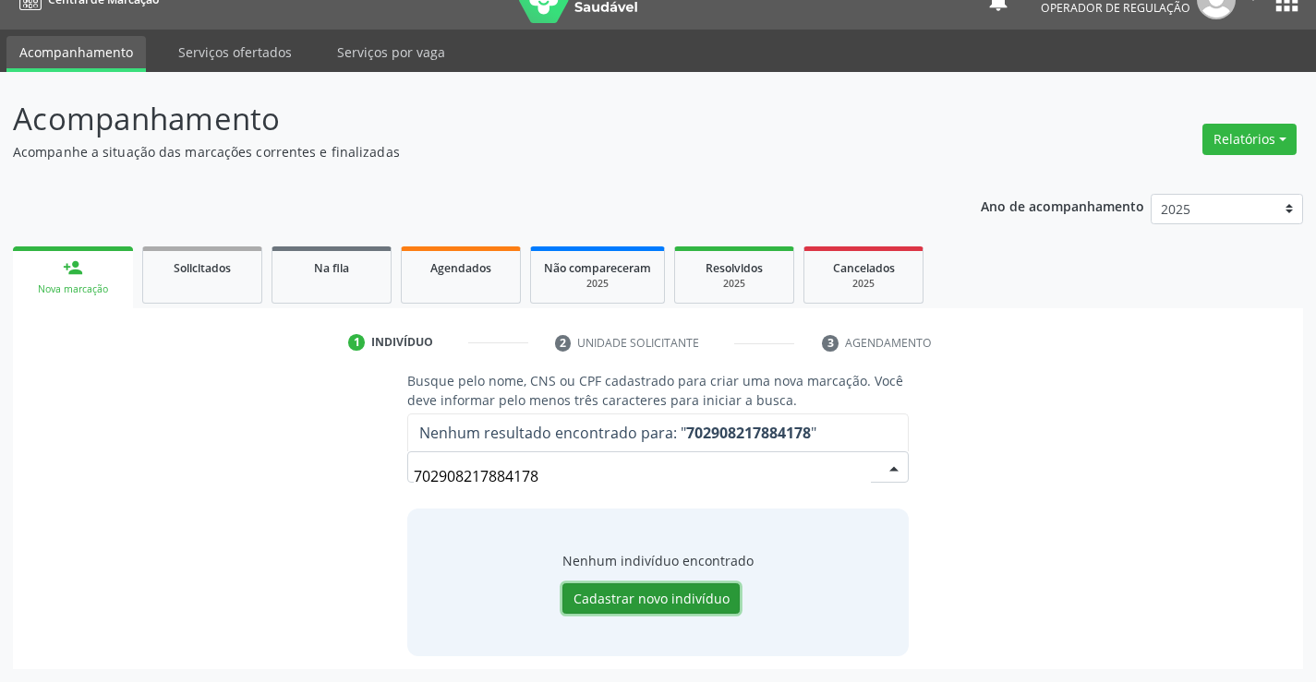
click at [647, 591] on button "Cadastrar novo indivíduo" at bounding box center [650, 598] width 177 height 31
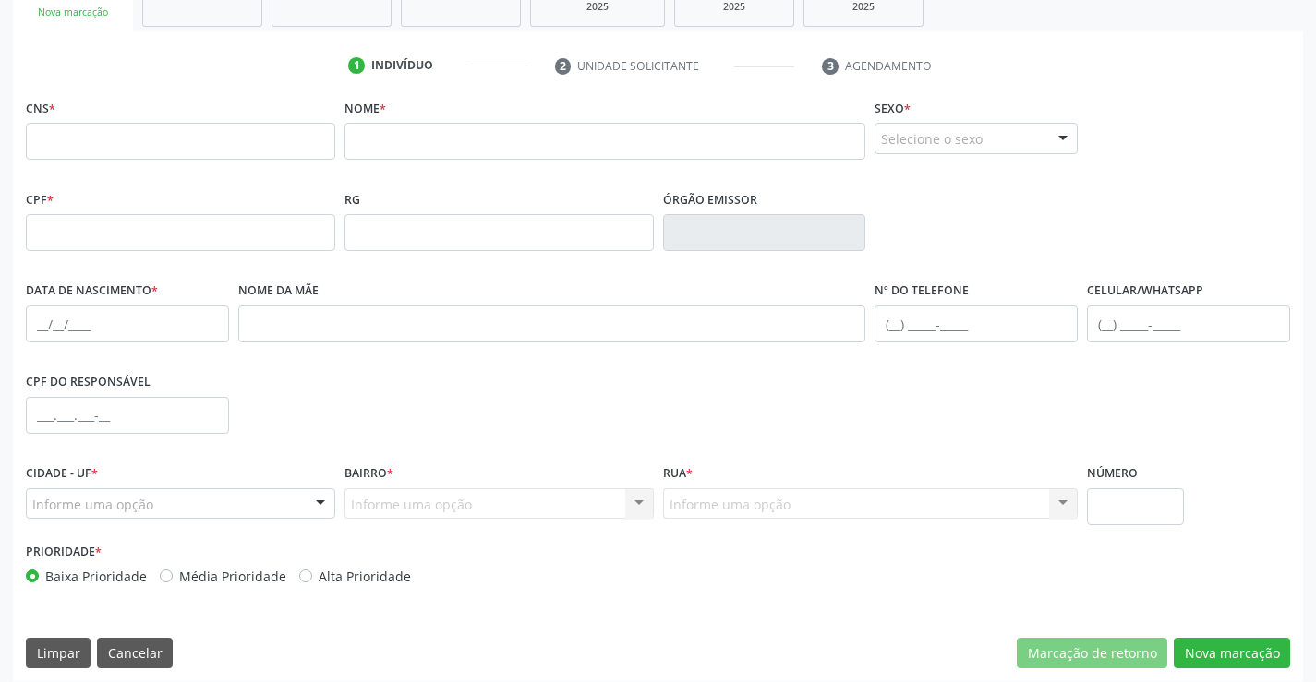
scroll to position [0, 0]
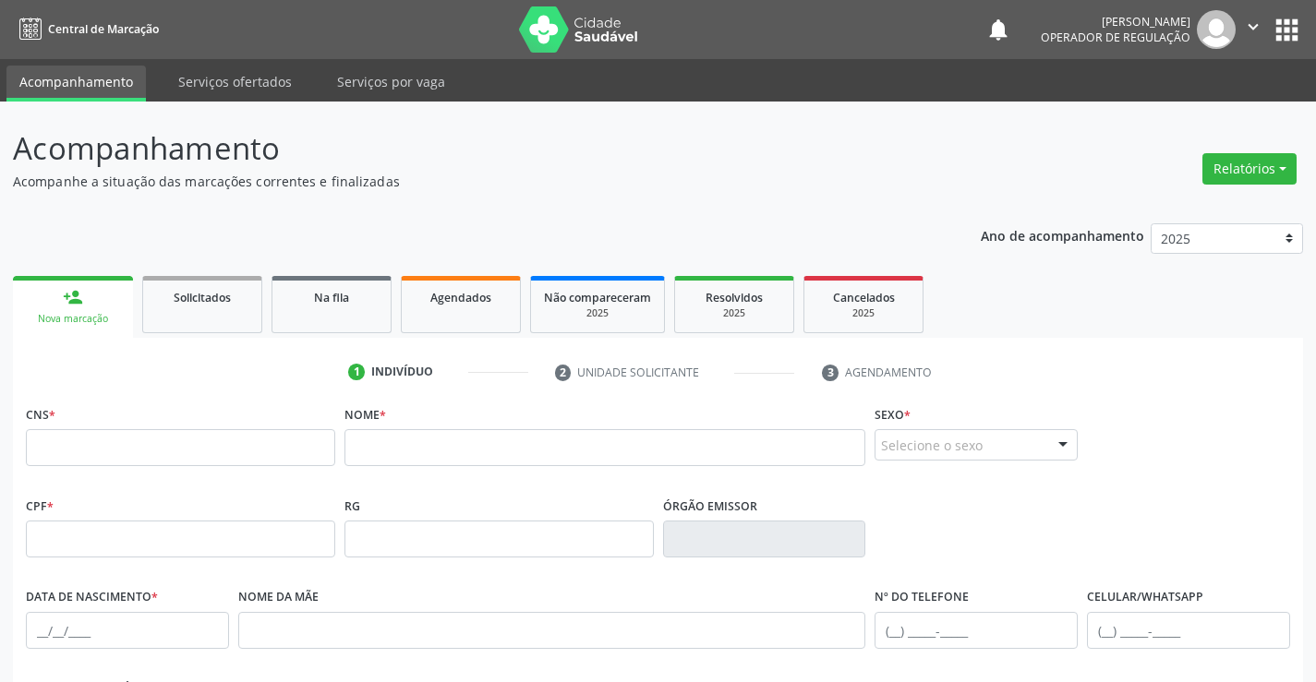
click at [1288, 37] on button "apps" at bounding box center [1286, 30] width 32 height 32
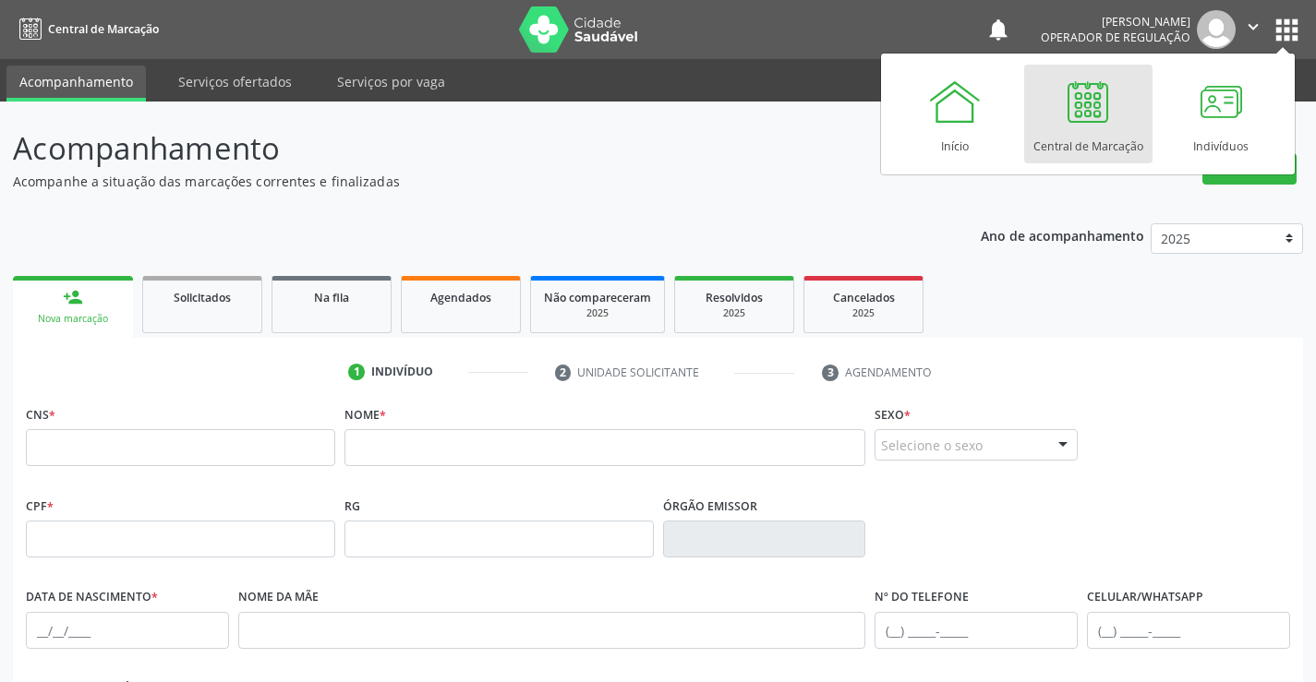
click at [1135, 115] on link "Central de Marcação" at bounding box center [1088, 114] width 128 height 99
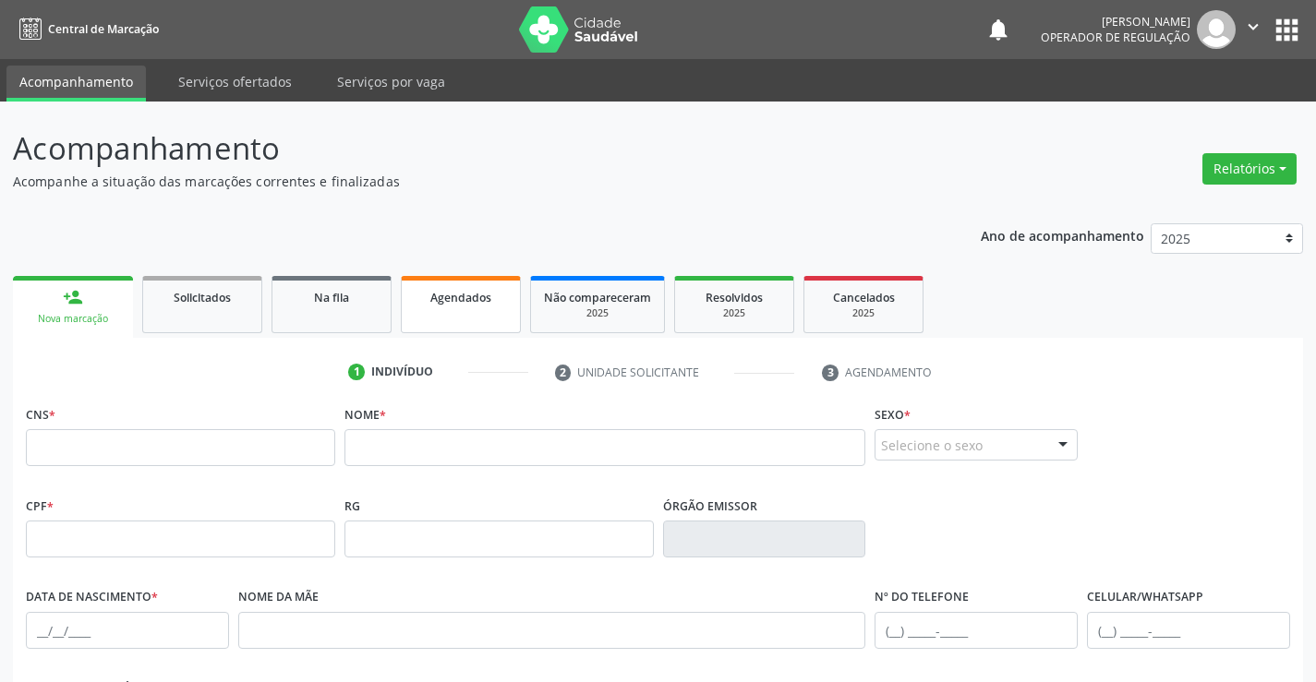
click at [487, 304] on span "Agendados" at bounding box center [460, 298] width 61 height 16
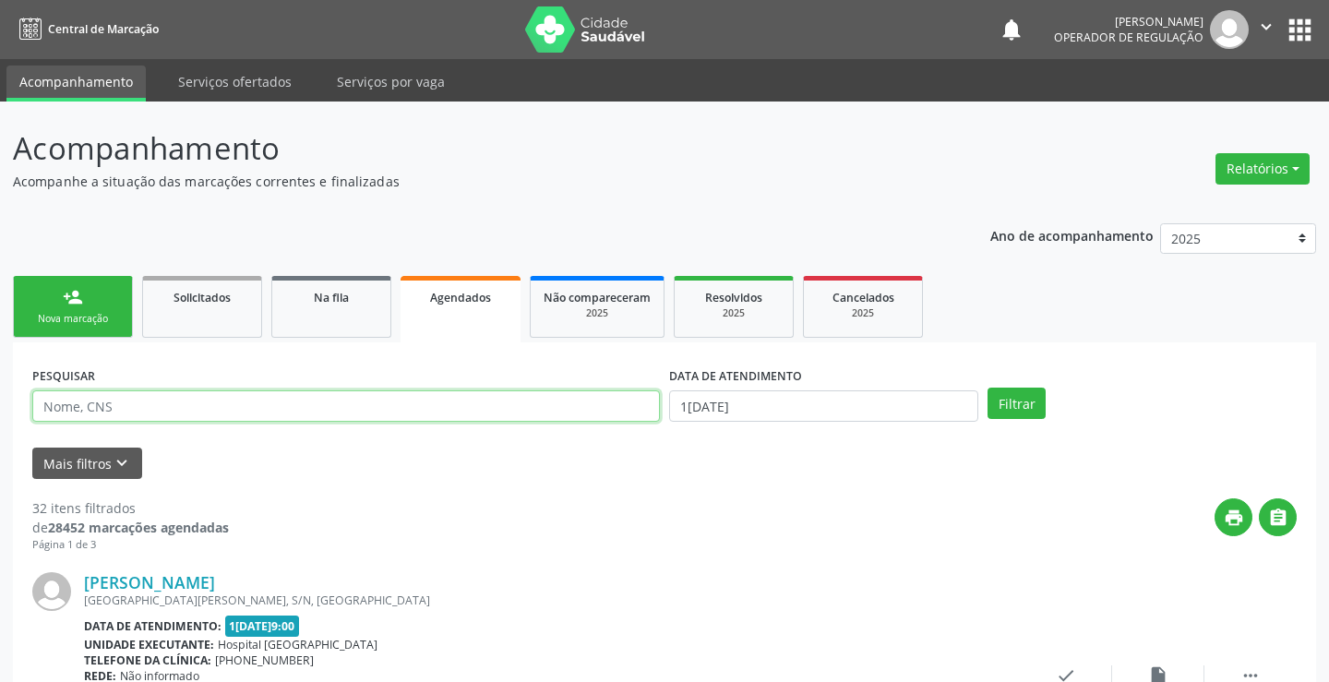
click at [439, 411] on input "text" at bounding box center [346, 406] width 628 height 31
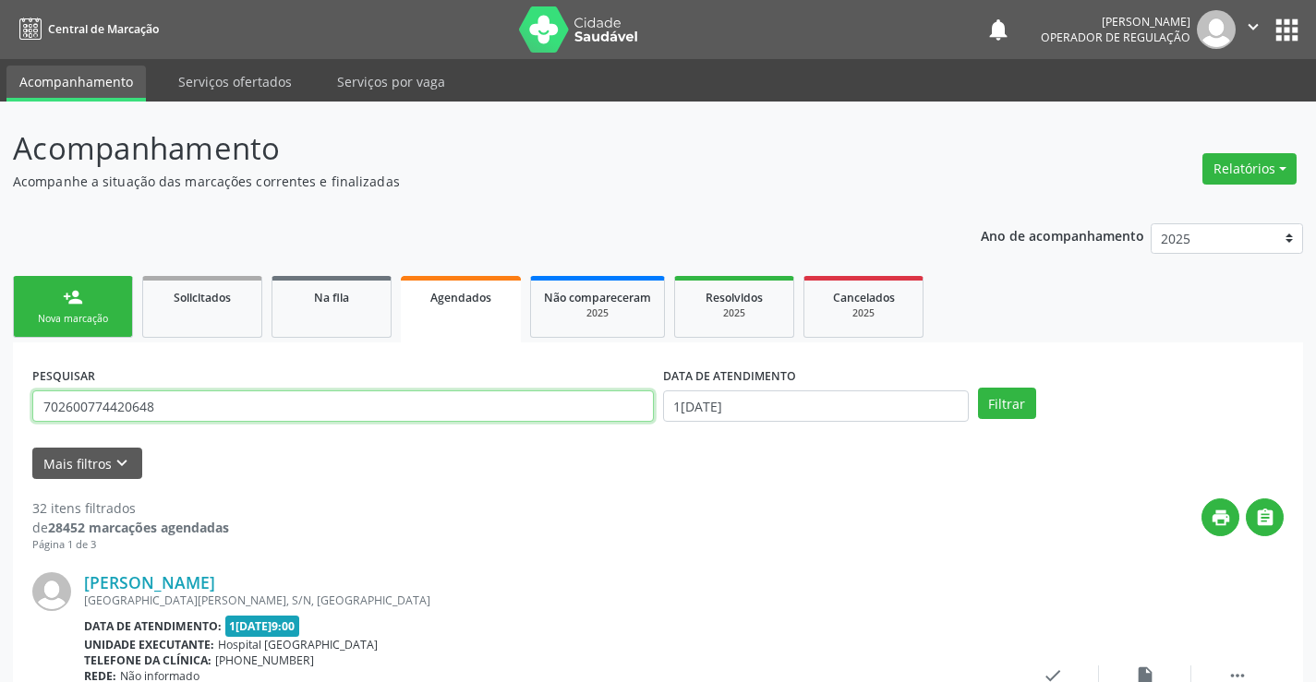
type input "702600774420648"
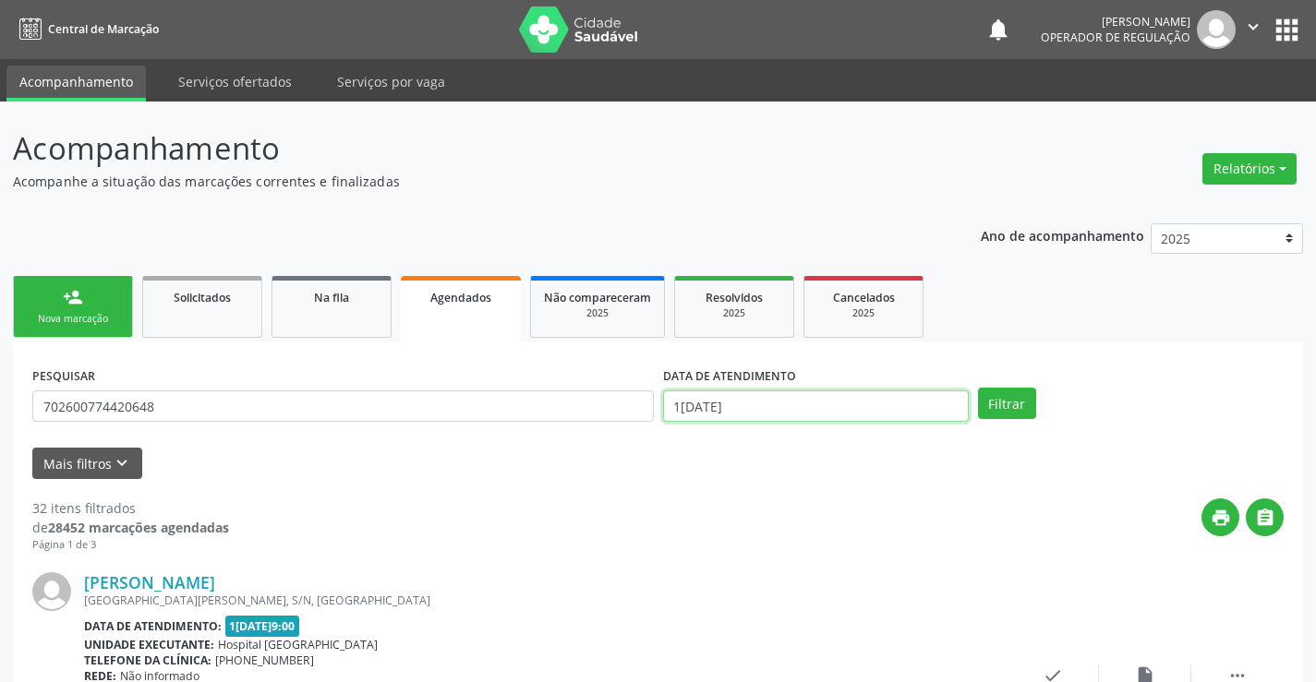
click at [900, 408] on input "12/09/2025" at bounding box center [816, 406] width 306 height 31
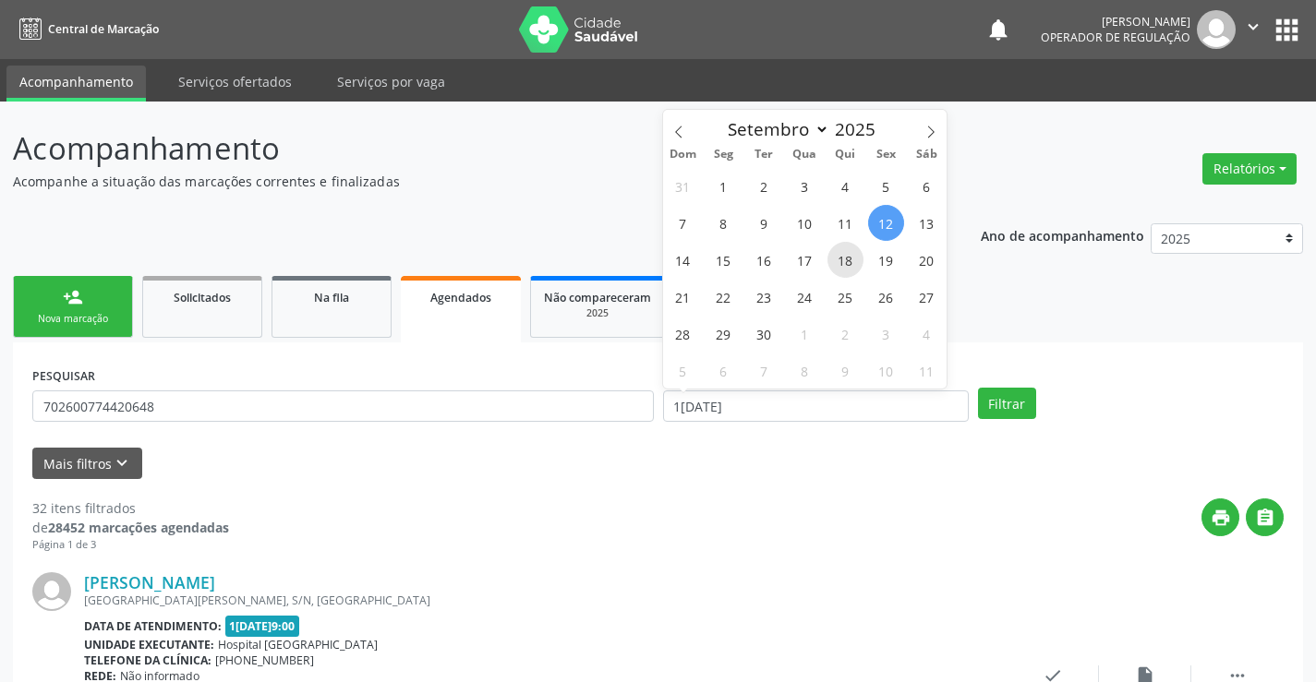
click at [850, 261] on span "18" at bounding box center [845, 260] width 36 height 36
type input "1[DATE]"
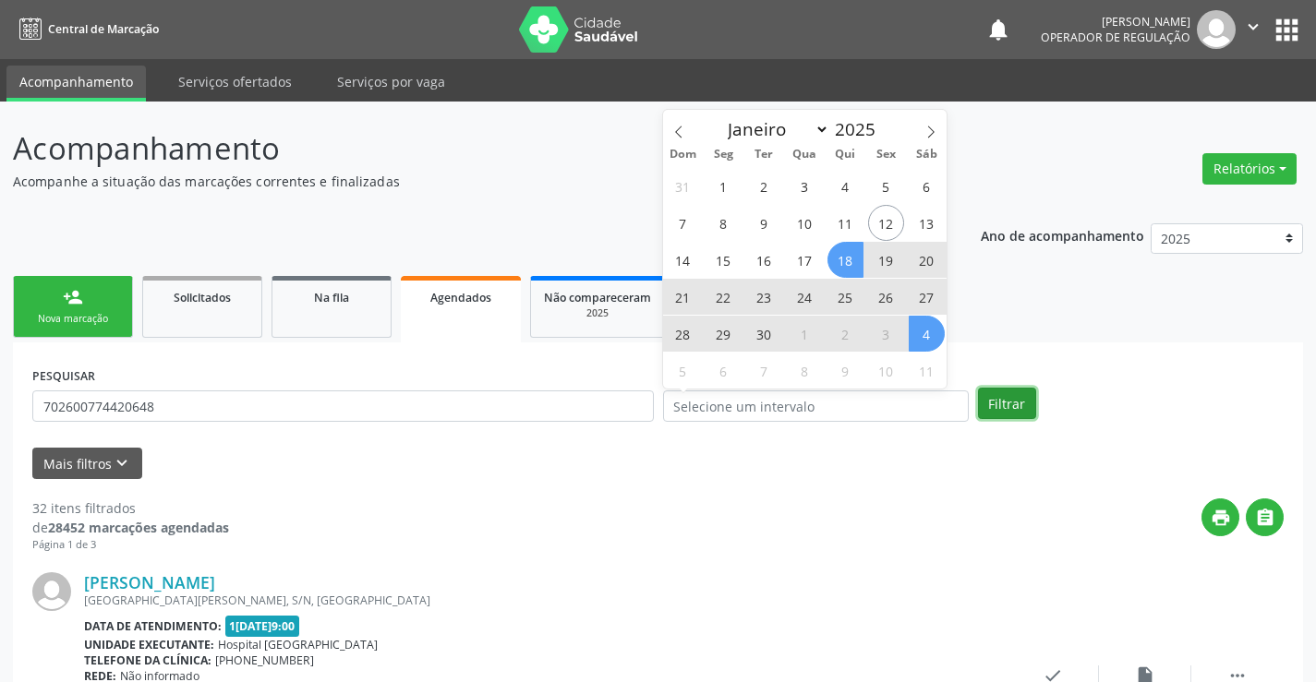
click at [1003, 397] on button "Filtrar" at bounding box center [1007, 403] width 58 height 31
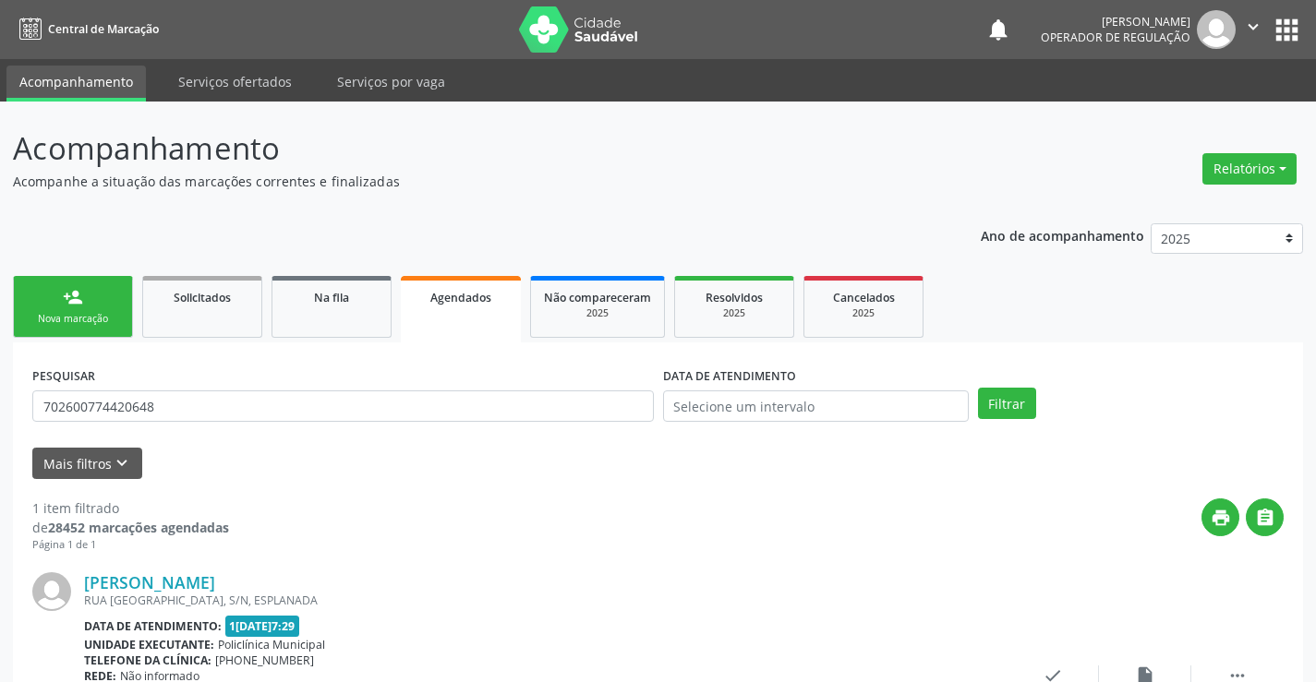
scroll to position [168, 0]
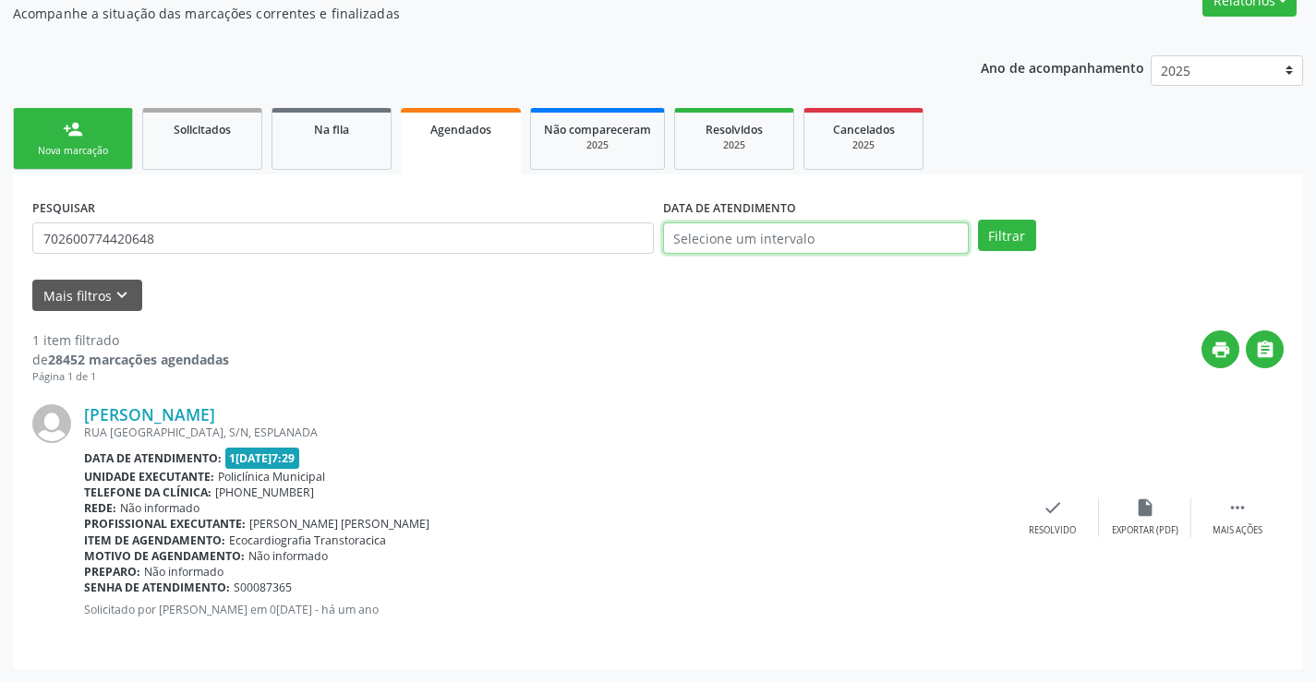
click at [786, 242] on input "text" at bounding box center [816, 238] width 306 height 31
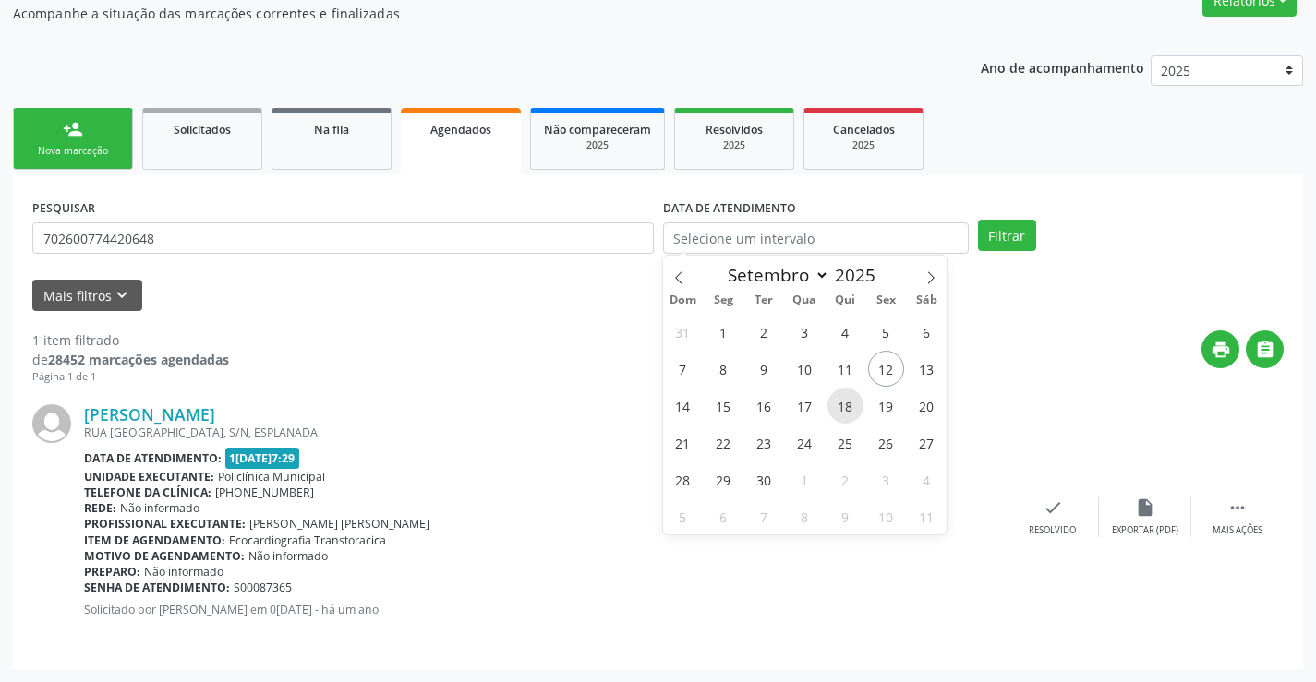
click at [850, 415] on span "18" at bounding box center [845, 406] width 36 height 36
type input "1[DATE]"
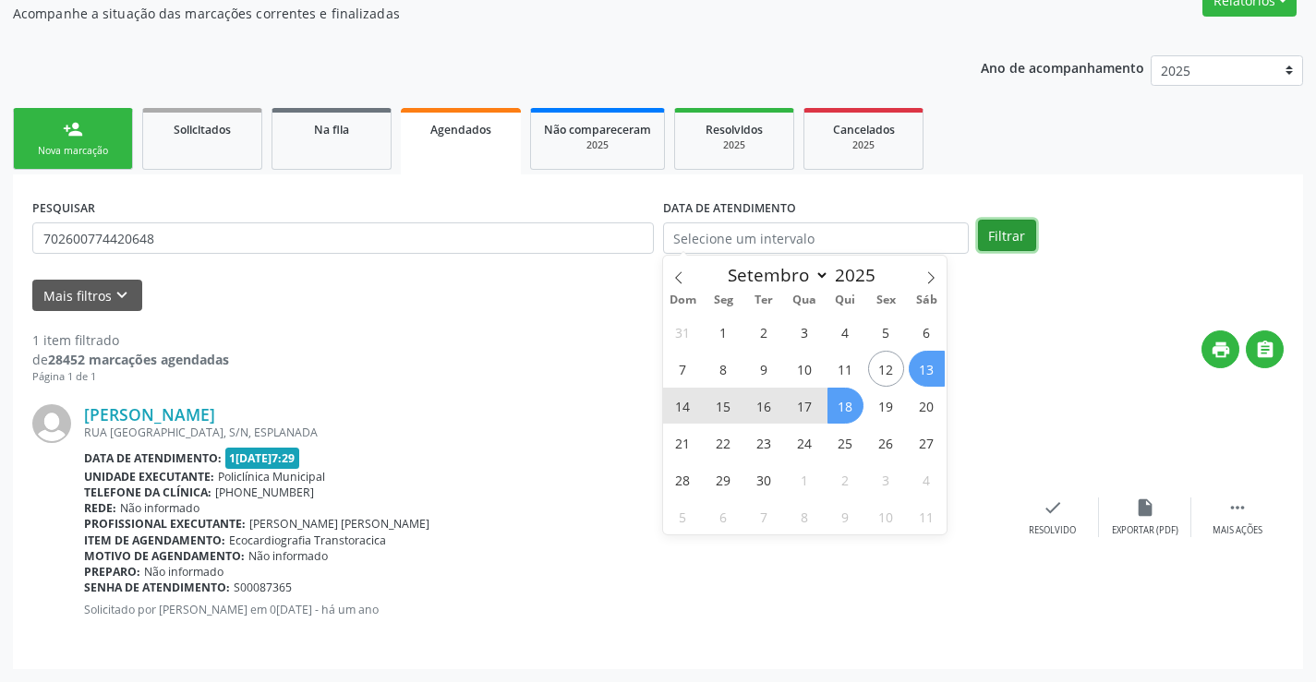
click at [1002, 239] on button "Filtrar" at bounding box center [1007, 235] width 58 height 31
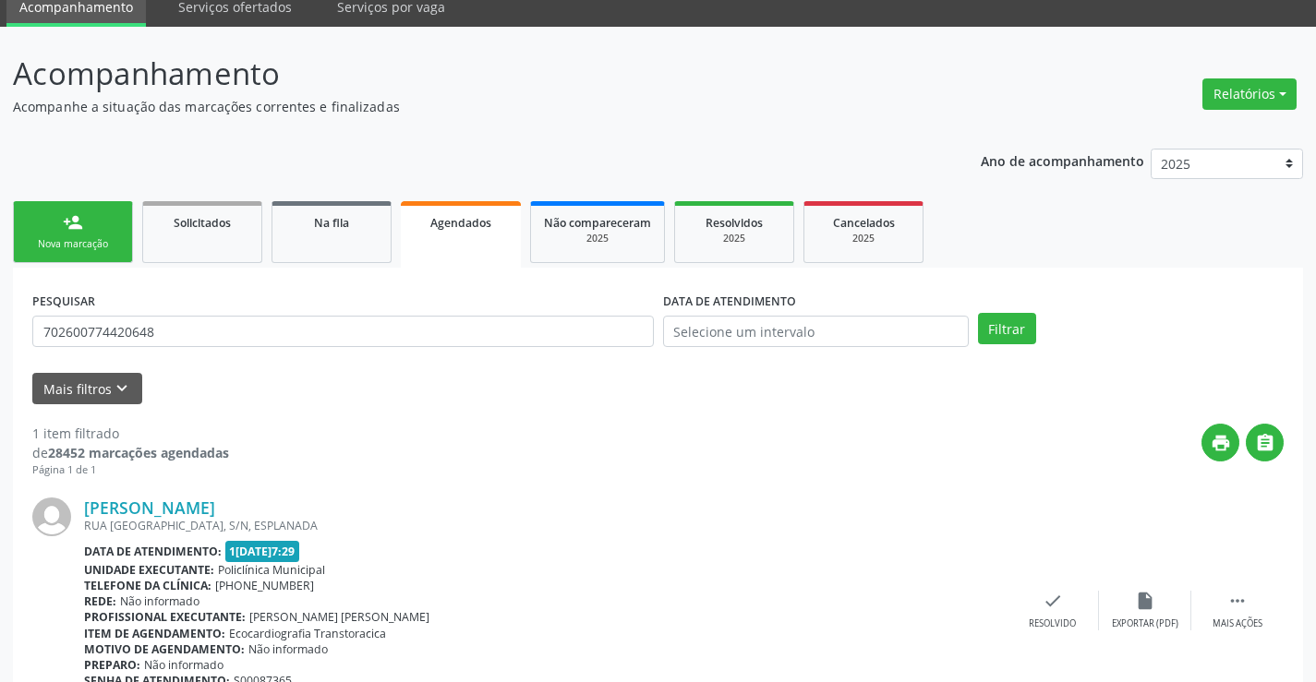
scroll to position [0, 0]
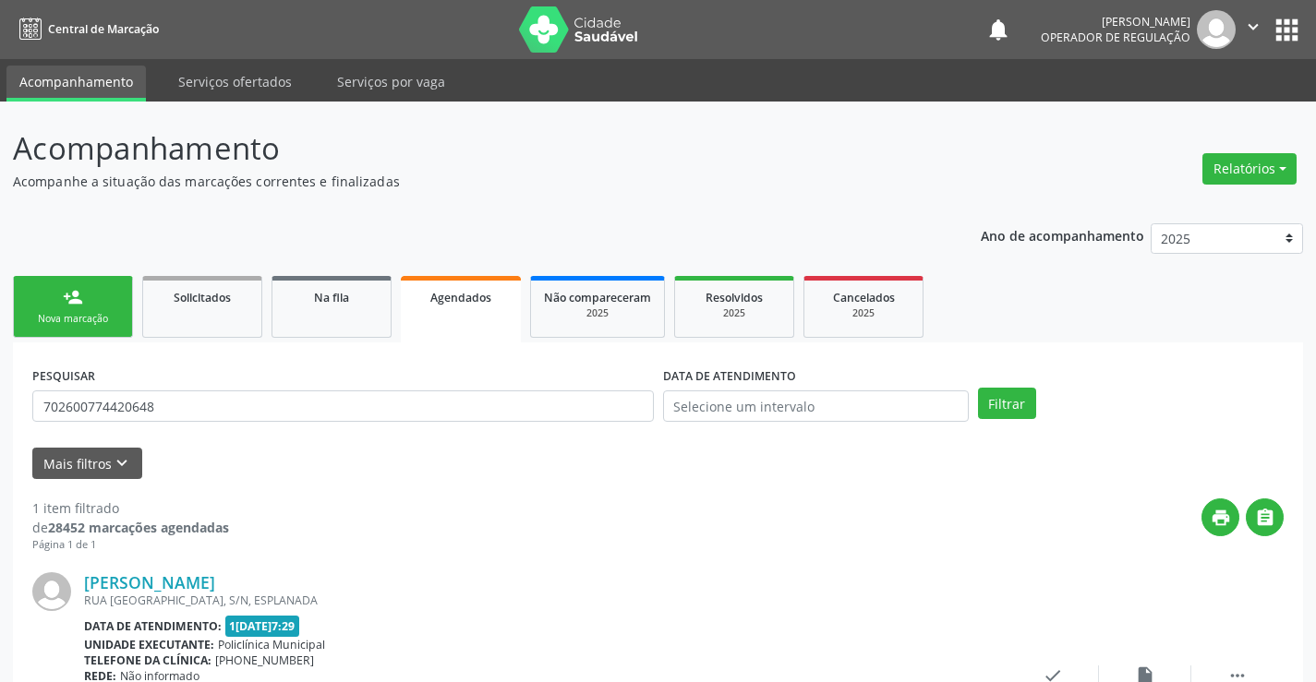
click at [85, 322] on div "Nova marcação" at bounding box center [73, 319] width 92 height 14
click at [102, 318] on div "Nova marcação" at bounding box center [73, 319] width 92 height 14
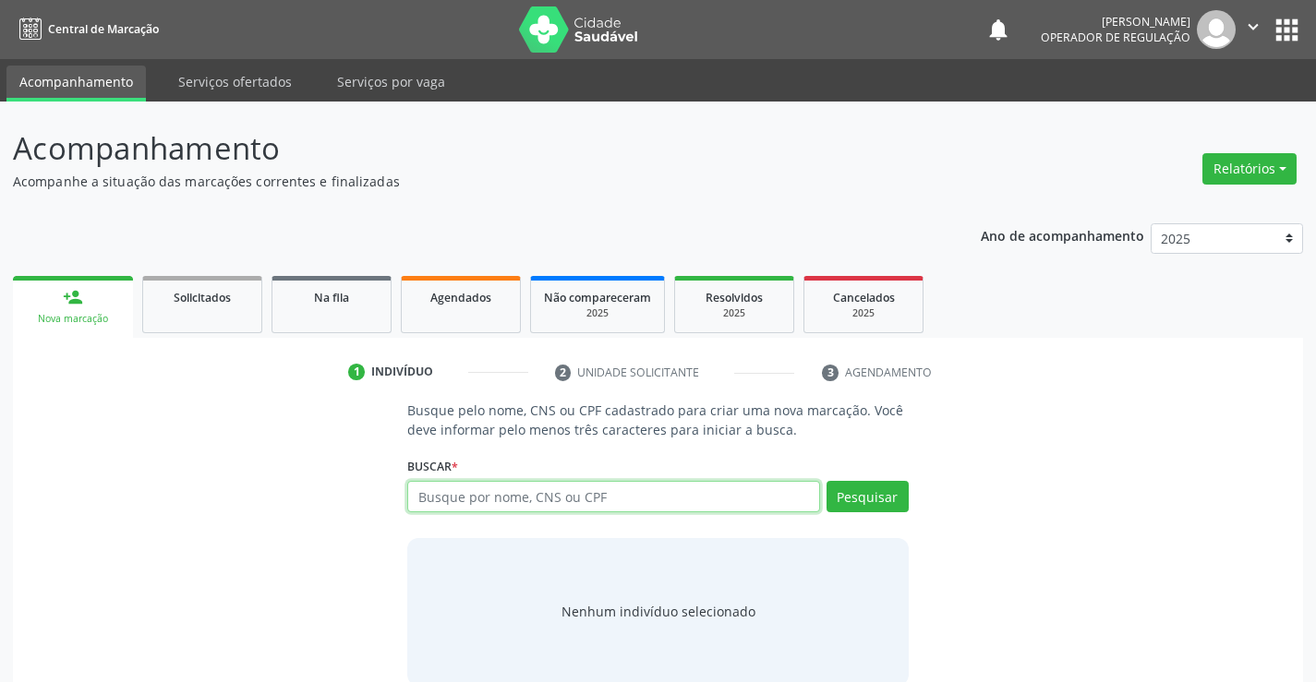
click at [563, 510] on input "text" at bounding box center [613, 496] width 412 height 31
type input "702600774420648"
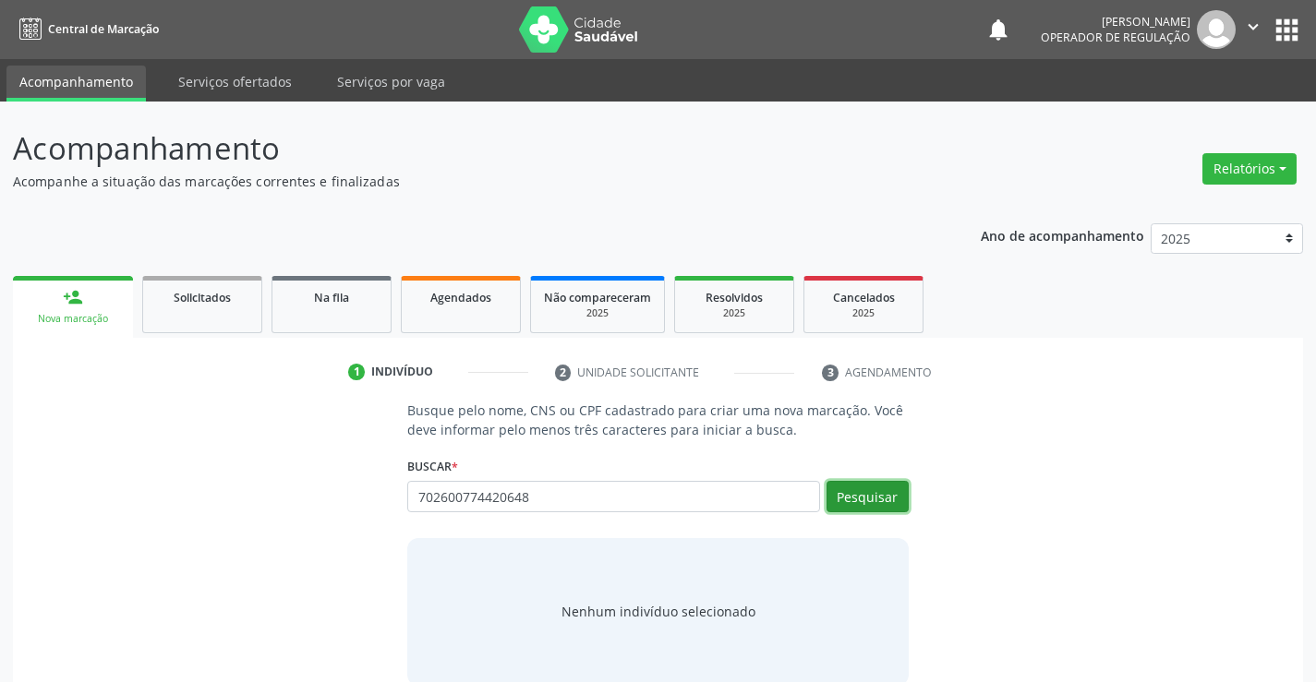
click at [841, 496] on button "Pesquisar" at bounding box center [867, 496] width 82 height 31
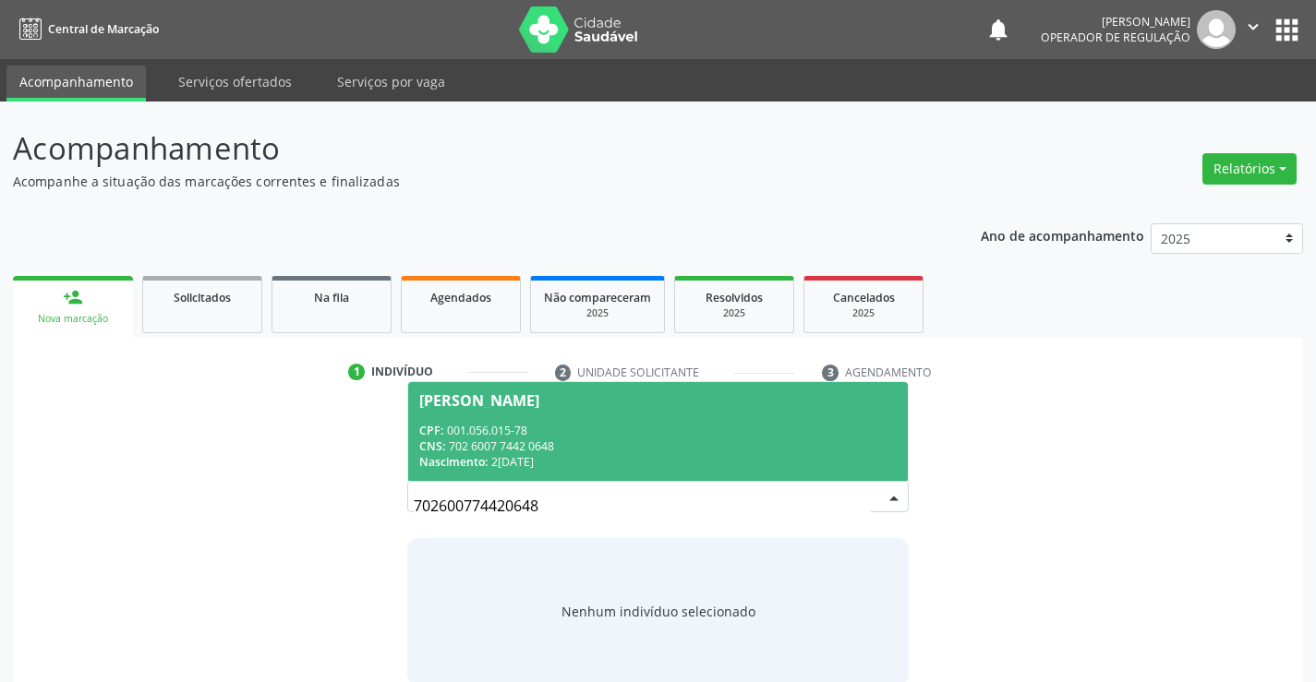
click at [723, 433] on div "CPF: 001.056.015-78" at bounding box center [657, 431] width 476 height 16
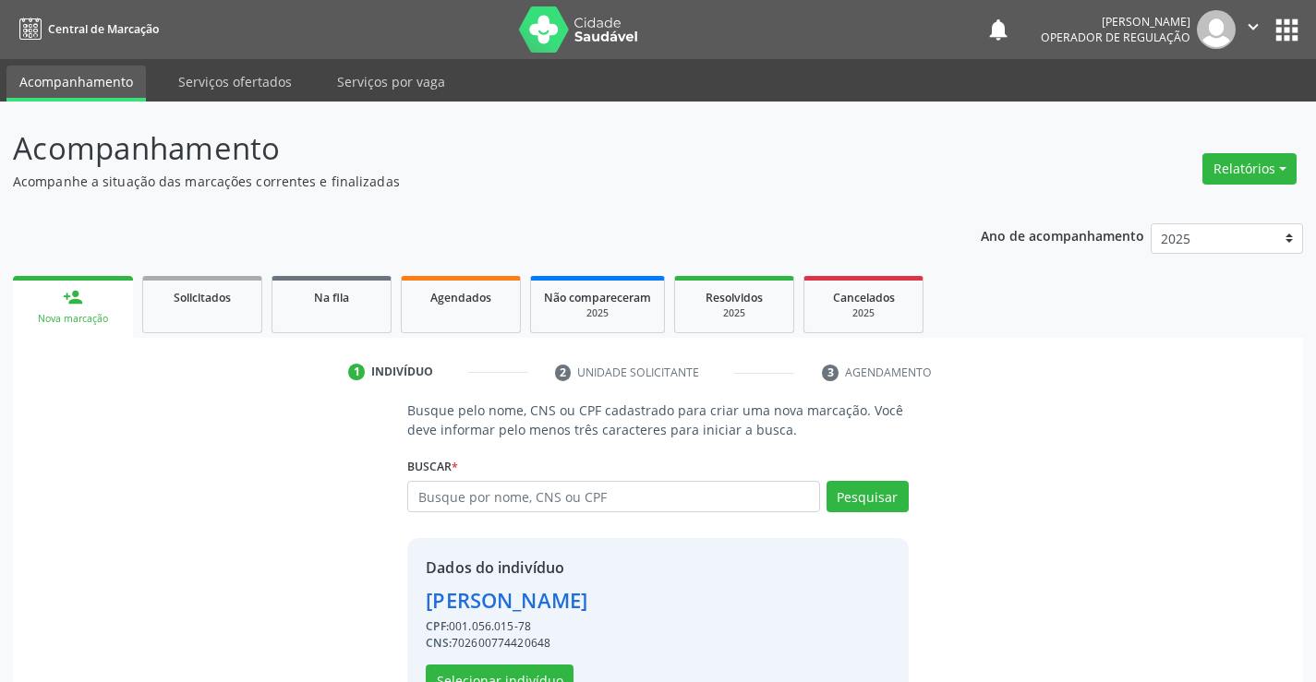
scroll to position [58, 0]
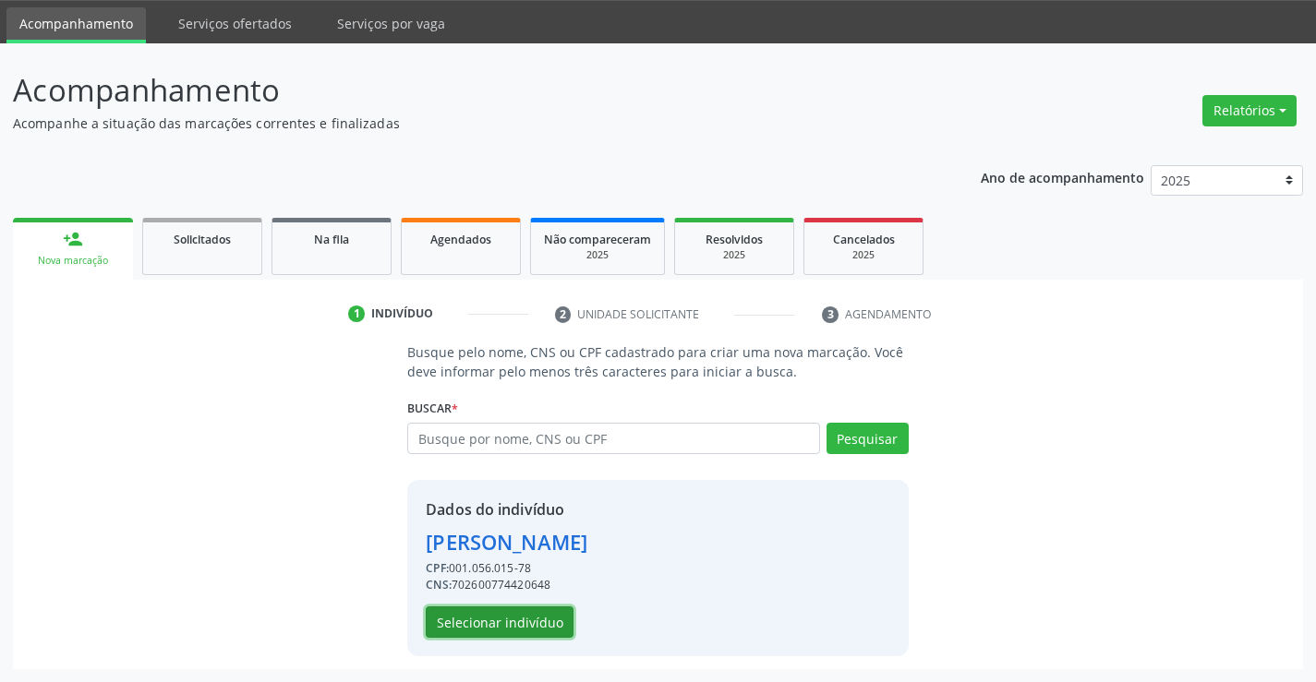
click at [552, 614] on button "Selecionar indivíduo" at bounding box center [500, 622] width 148 height 31
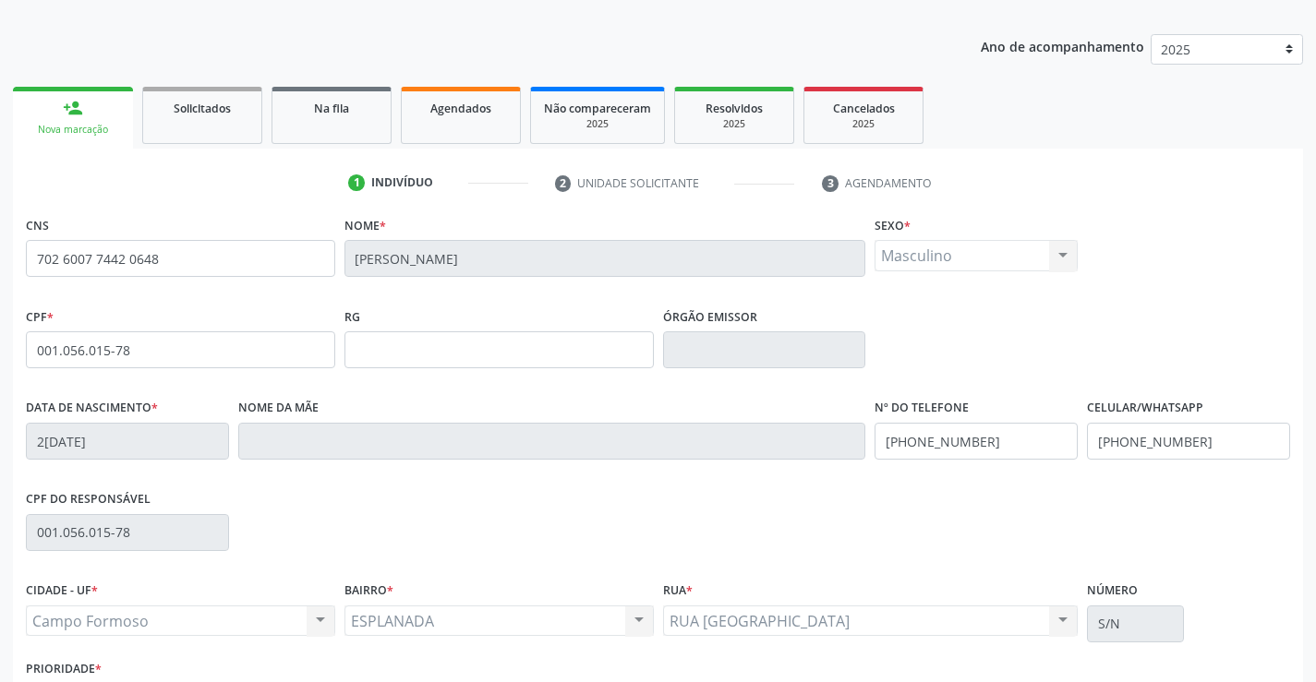
scroll to position [319, 0]
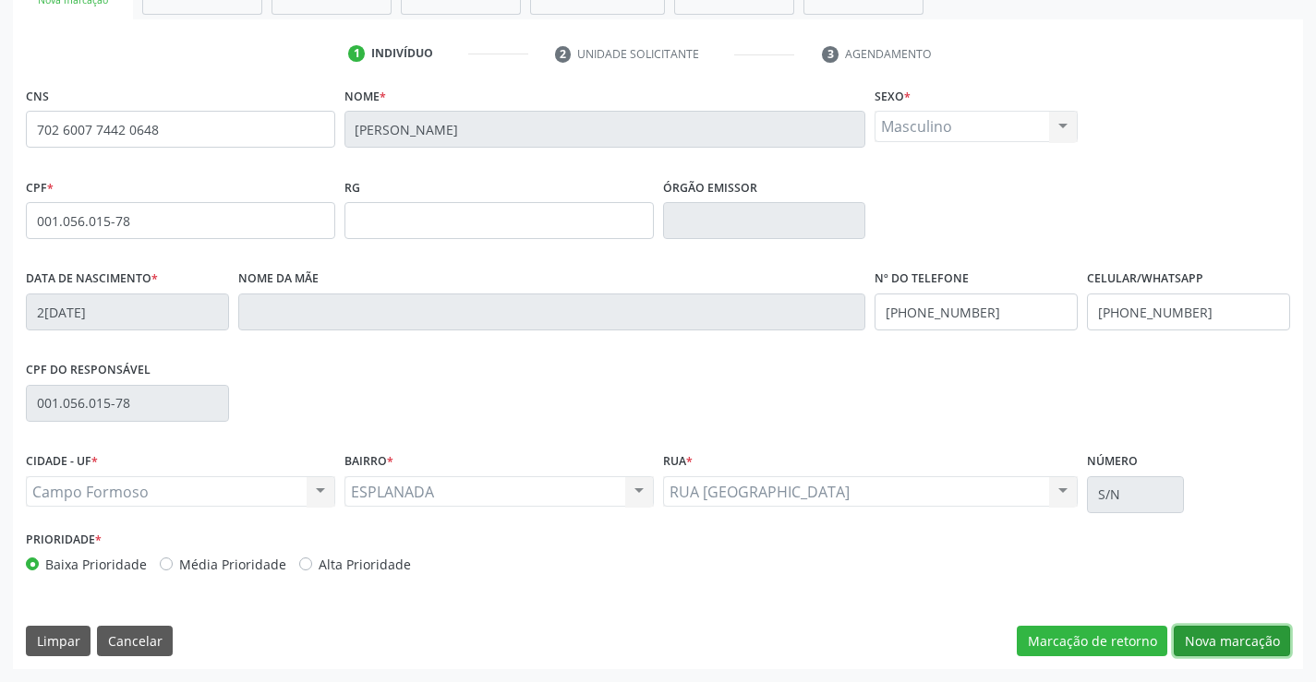
click at [1198, 632] on button "Nova marcação" at bounding box center [1231, 641] width 116 height 31
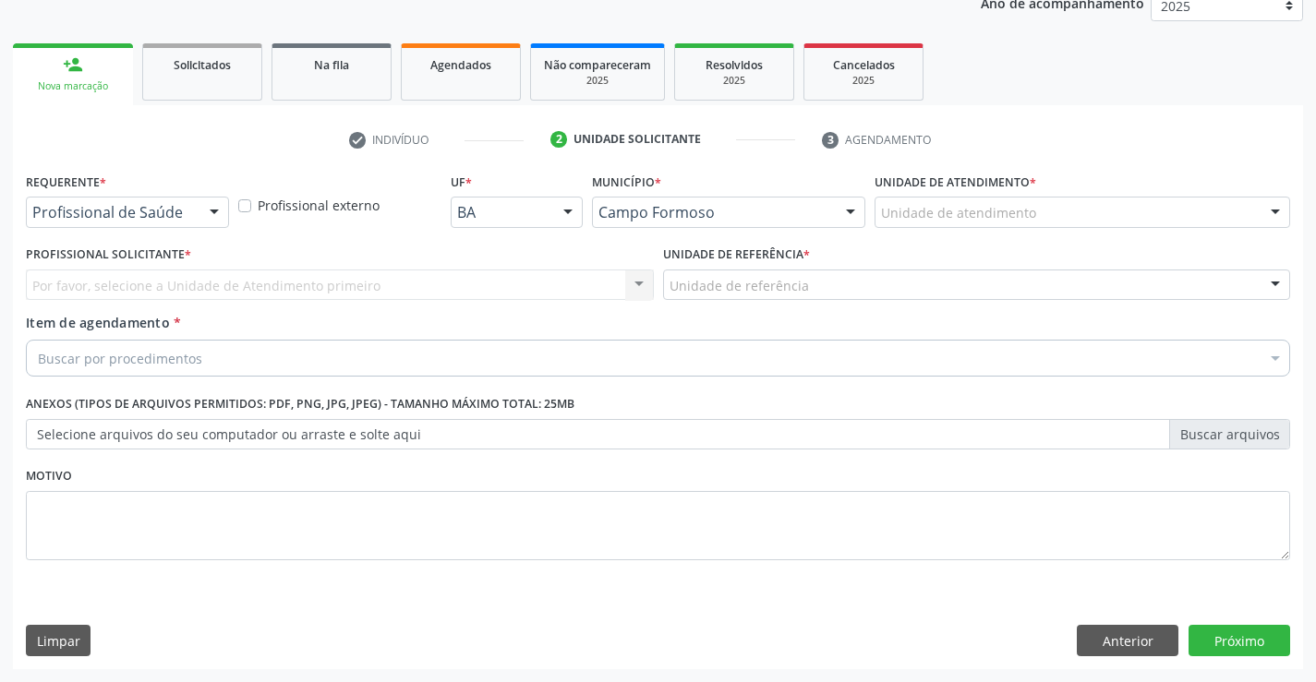
scroll to position [233, 0]
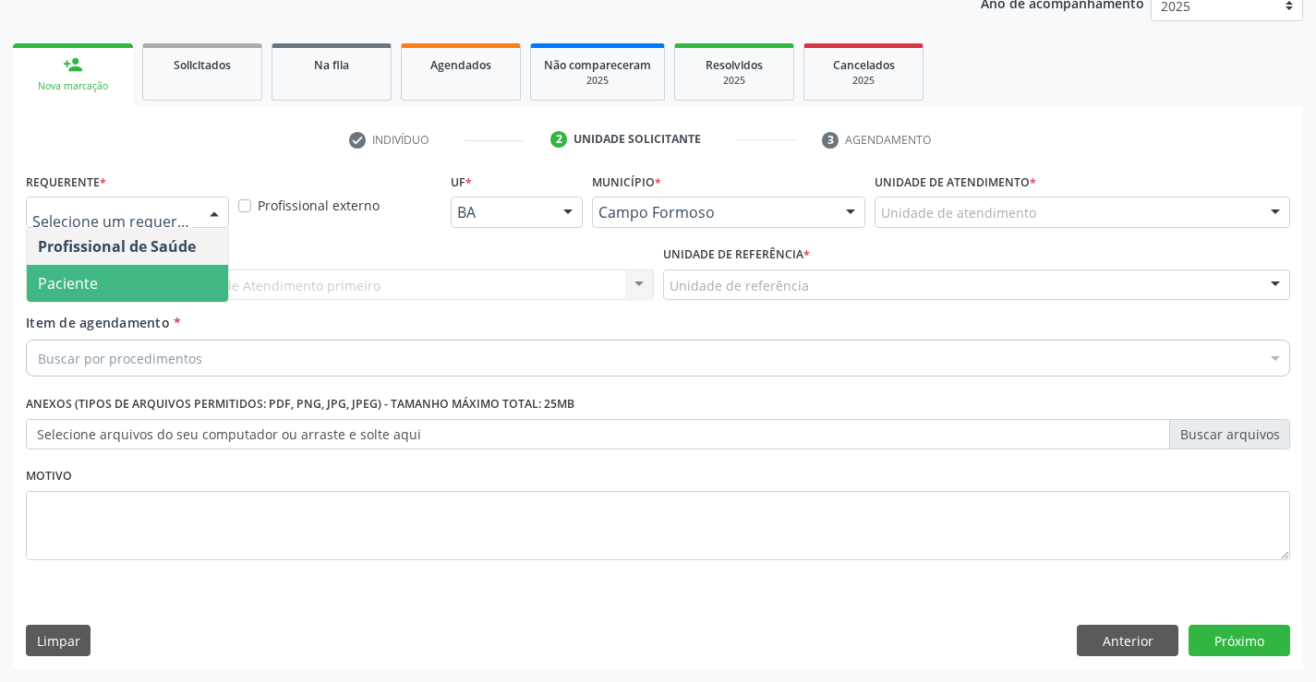
click at [64, 280] on span "Paciente" at bounding box center [68, 283] width 60 height 20
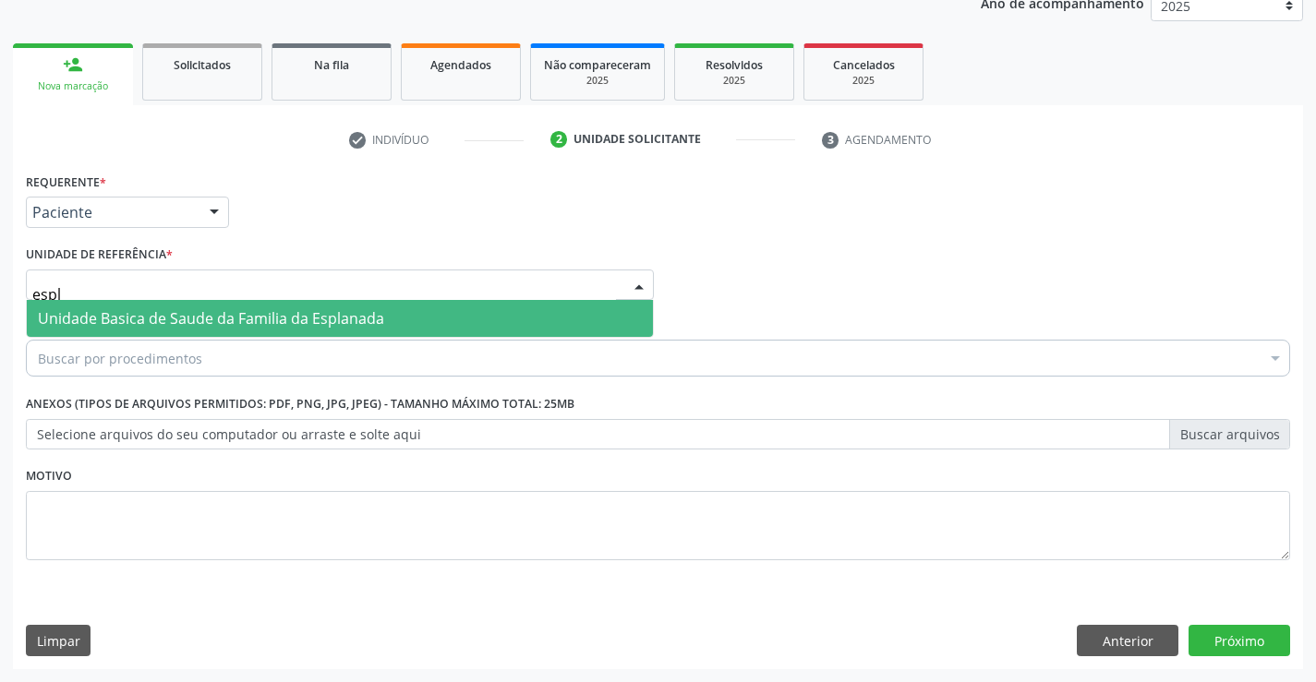
type input "espla"
click at [186, 320] on span "Unidade Basica de Saude da Familia da Esplanada" at bounding box center [211, 318] width 346 height 20
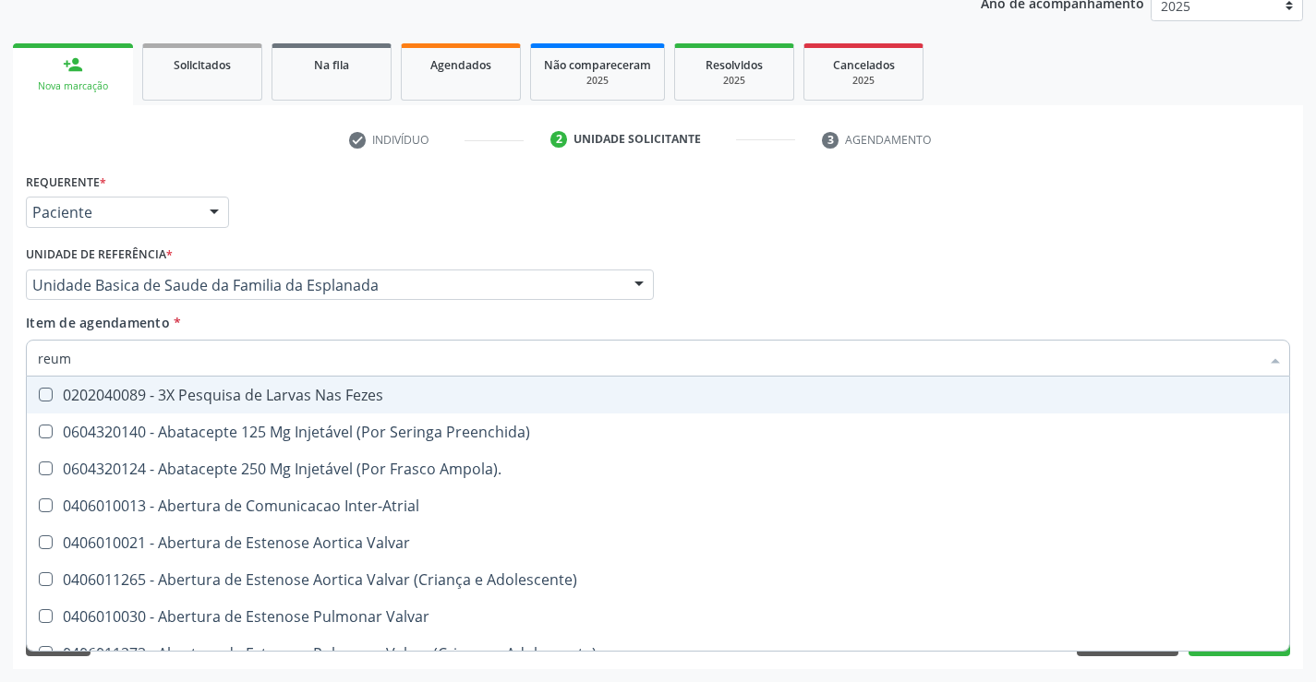
type input "reuma"
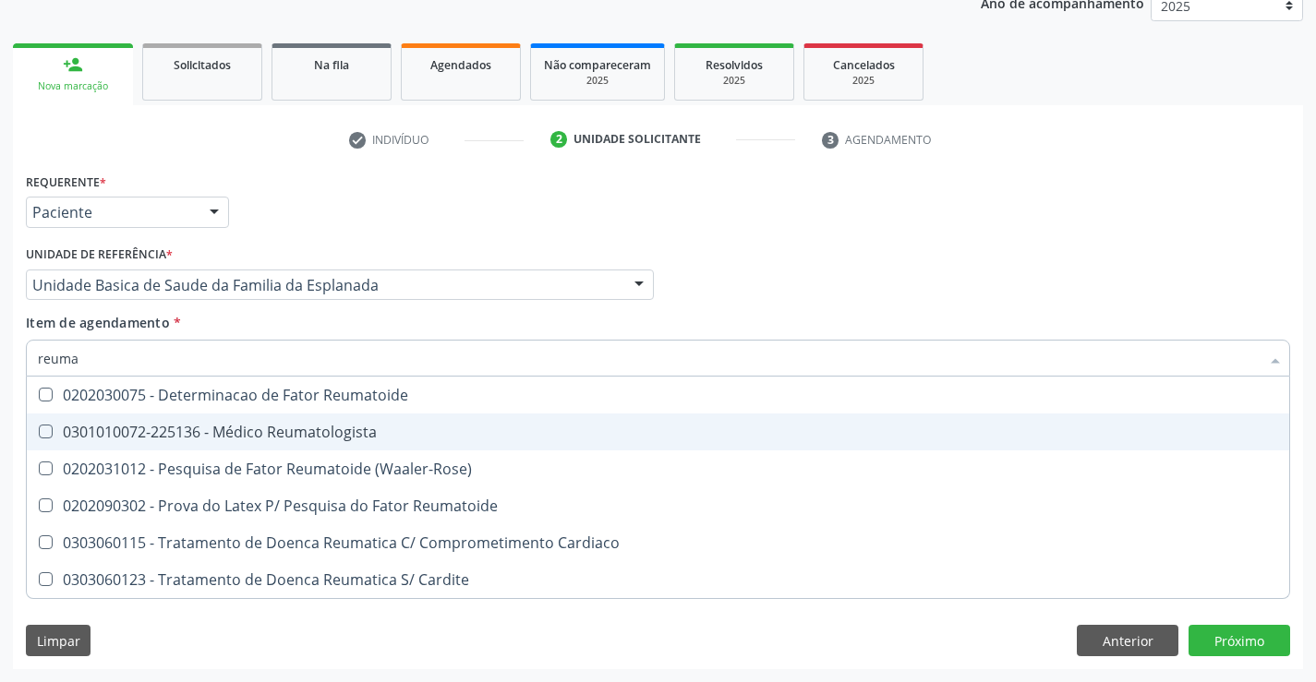
click at [308, 433] on div "0301010072-225136 - Médico Reumatologista" at bounding box center [658, 432] width 1240 height 15
checkbox Reumatologista "true"
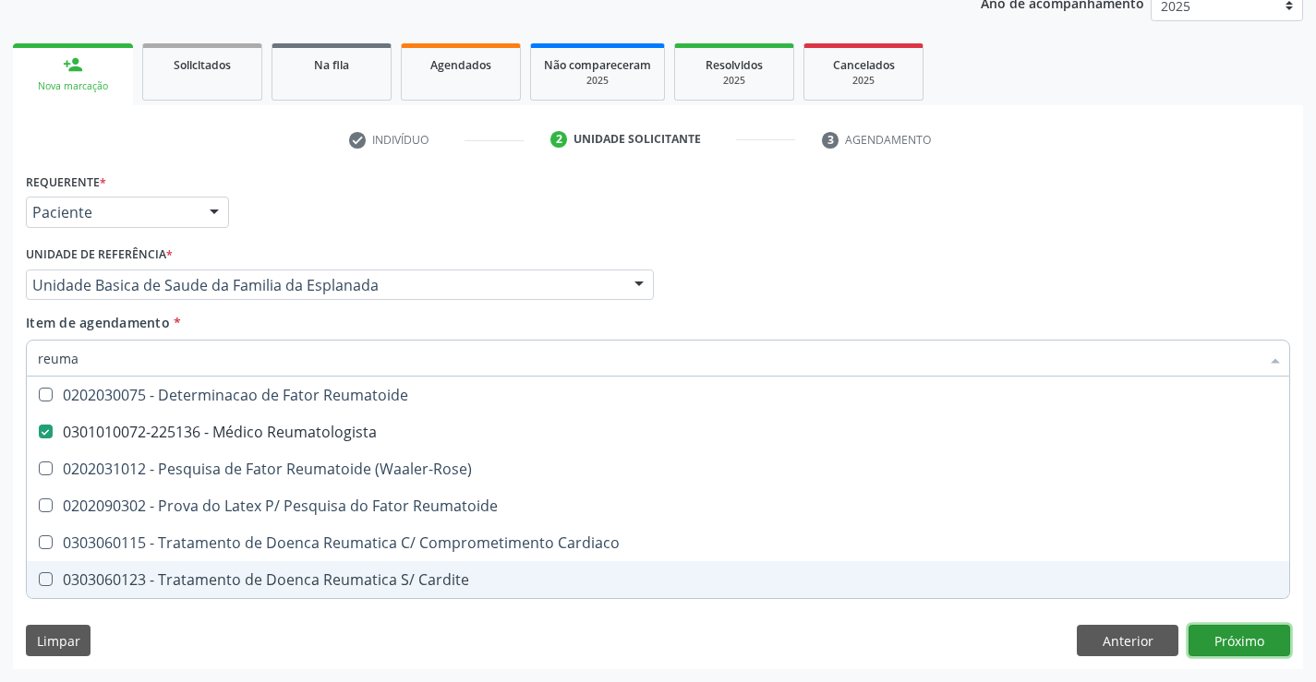
click at [1256, 632] on div "Requerente * Paciente Profissional de Saúde Paciente Nenhum resultado encontrad…" at bounding box center [658, 418] width 1290 height 501
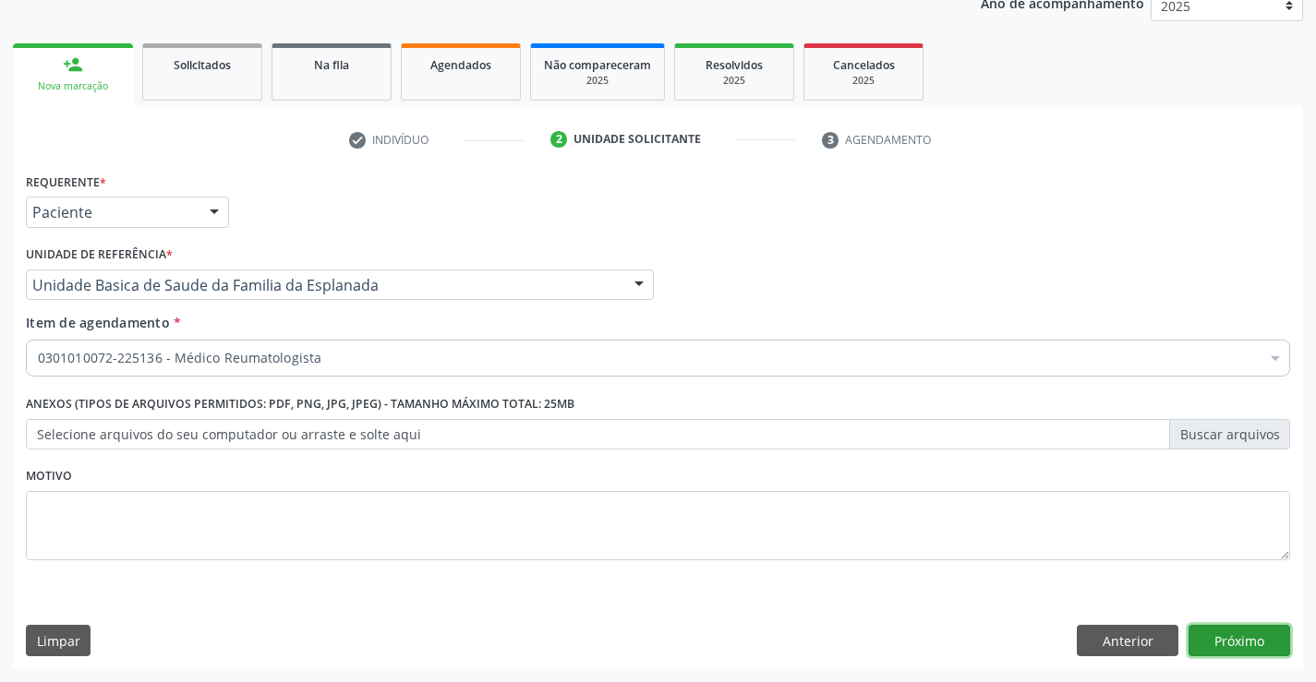
click at [1209, 631] on button "Próximo" at bounding box center [1239, 640] width 102 height 31
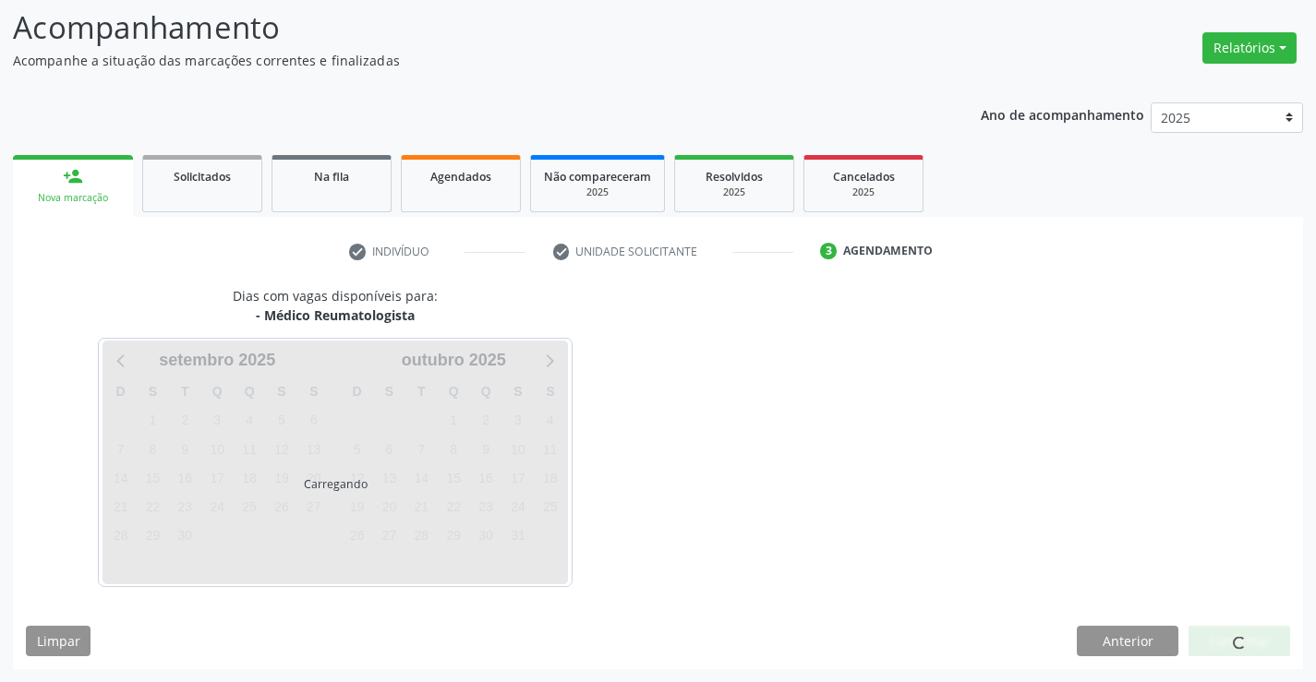
scroll to position [121, 0]
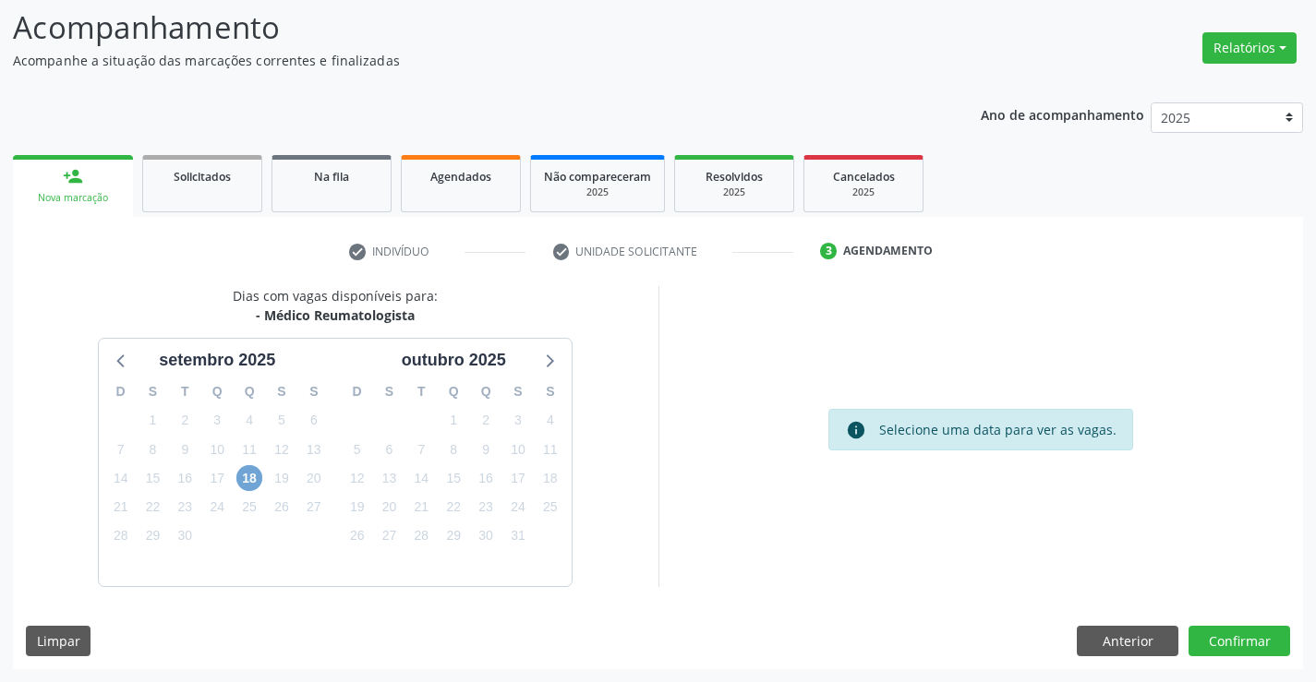
click at [258, 476] on span "18" at bounding box center [249, 478] width 26 height 26
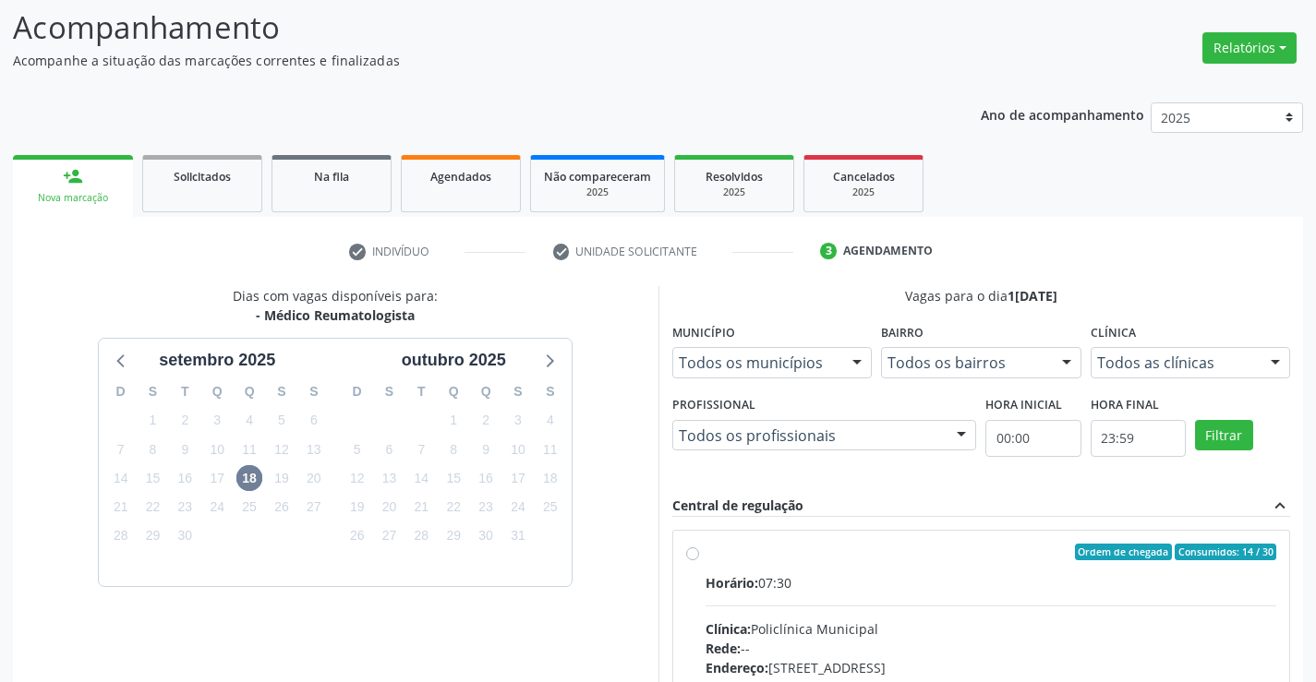
click at [705, 554] on label "Ordem de chegada Consumidos: 14 / 30 Horário: 07:30 Clínica: Policlínica Munici…" at bounding box center [990, 685] width 571 height 283
click at [694, 554] on input "Ordem de chegada Consumidos: 14 / 30 Horário: 07:30 Clínica: Policlínica Munici…" at bounding box center [692, 552] width 13 height 17
radio input "true"
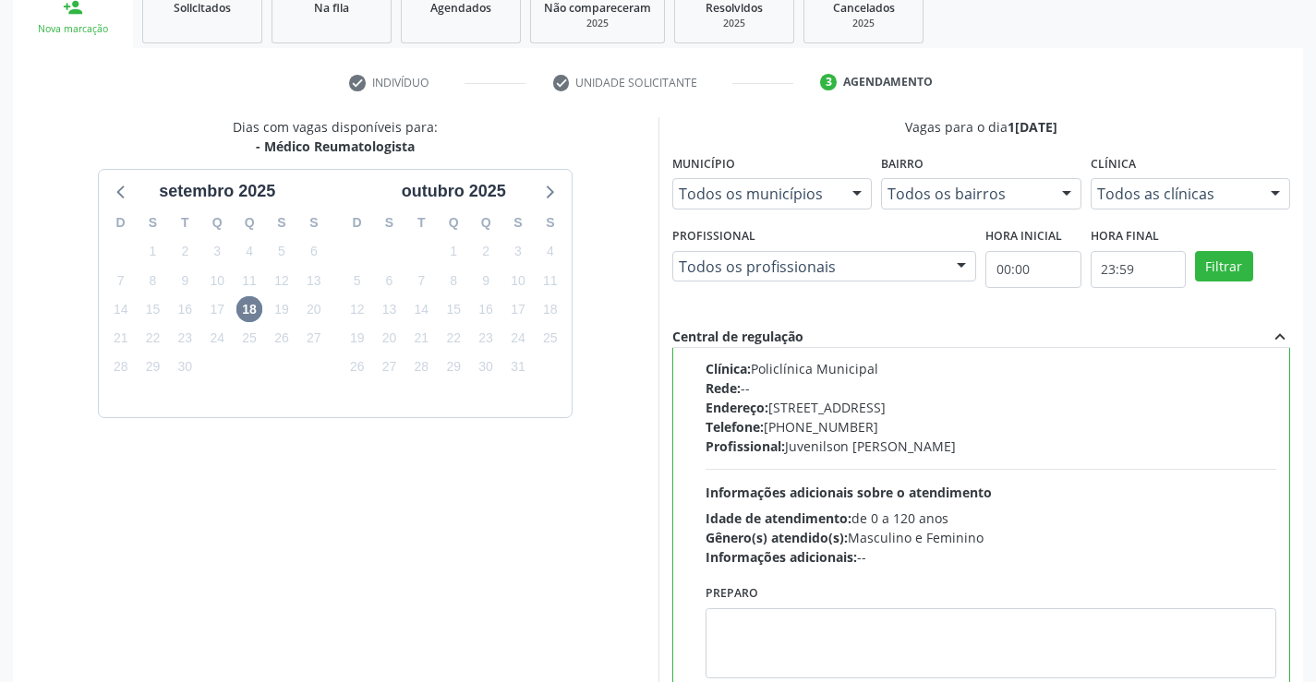
scroll to position [421, 0]
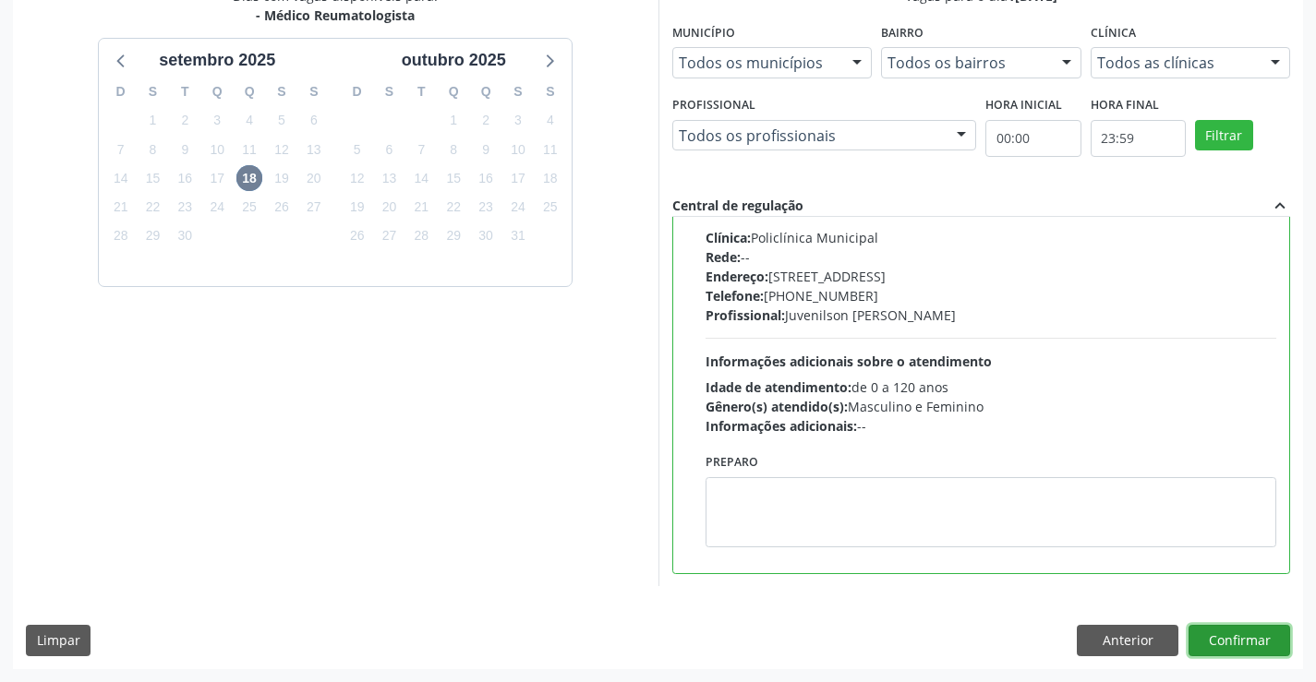
click at [1238, 639] on button "Confirmar" at bounding box center [1239, 640] width 102 height 31
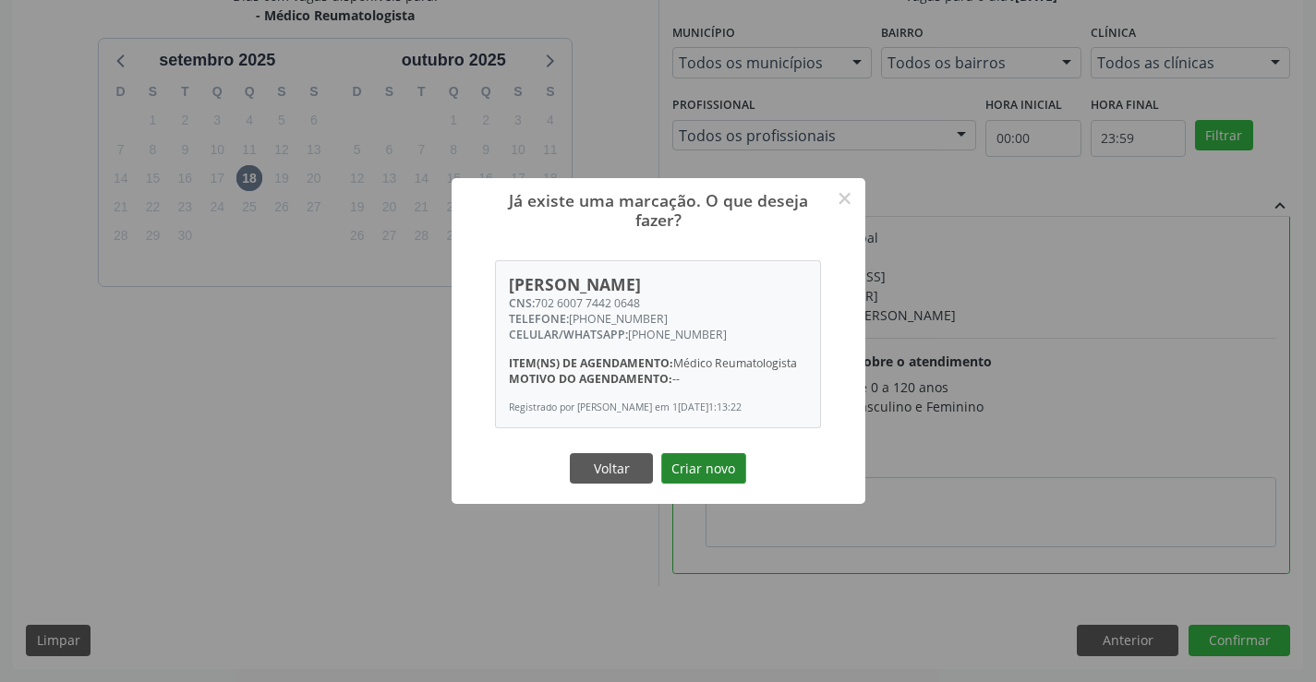
click at [716, 475] on button "Criar novo" at bounding box center [703, 468] width 85 height 31
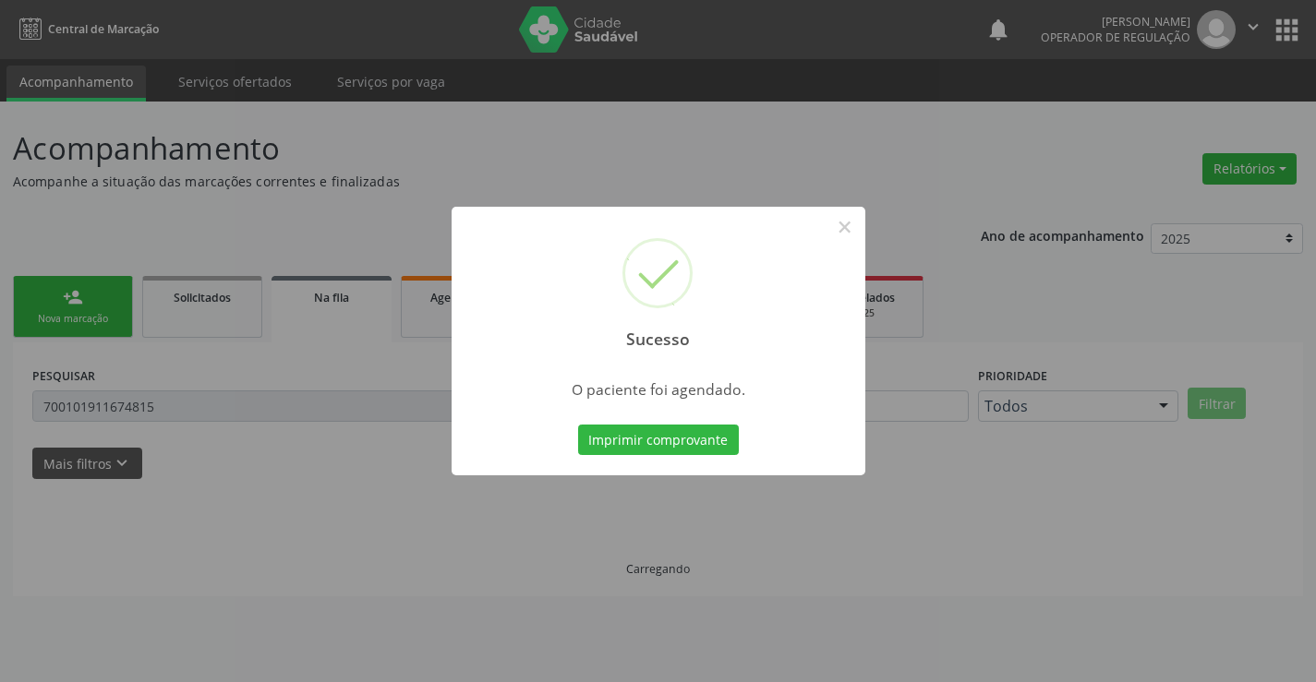
scroll to position [0, 0]
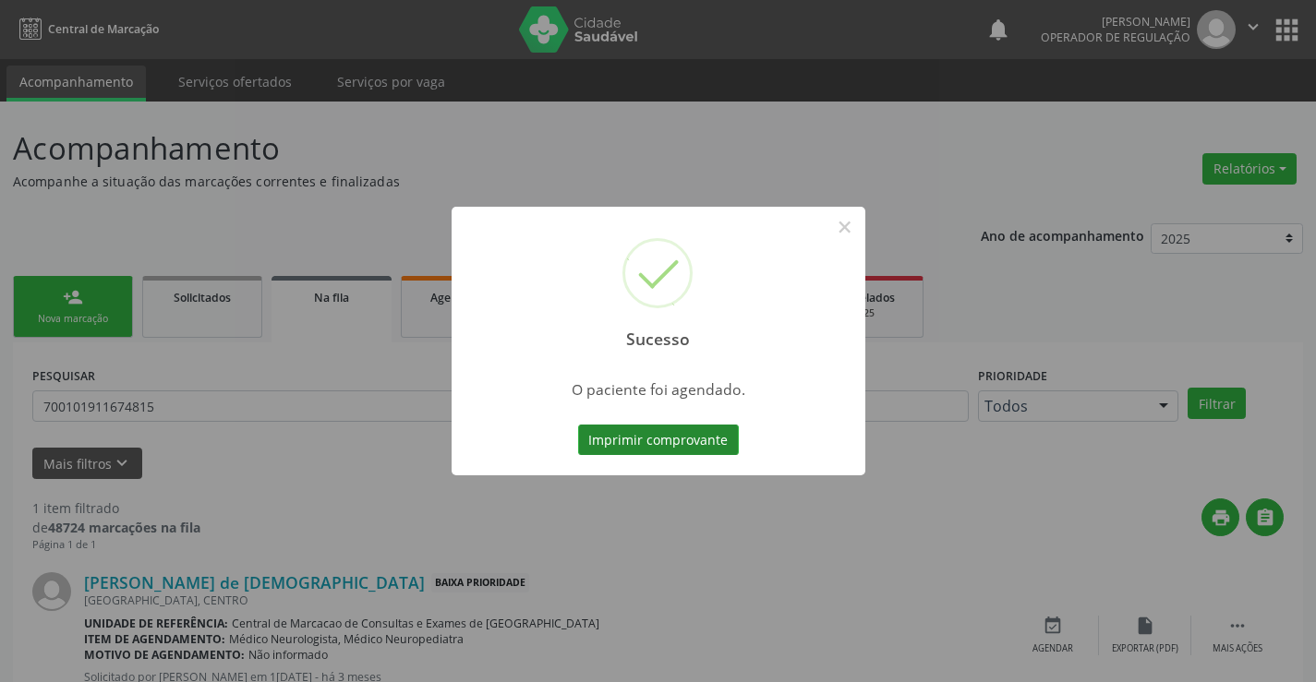
click at [716, 444] on button "Imprimir comprovante" at bounding box center [658, 440] width 161 height 31
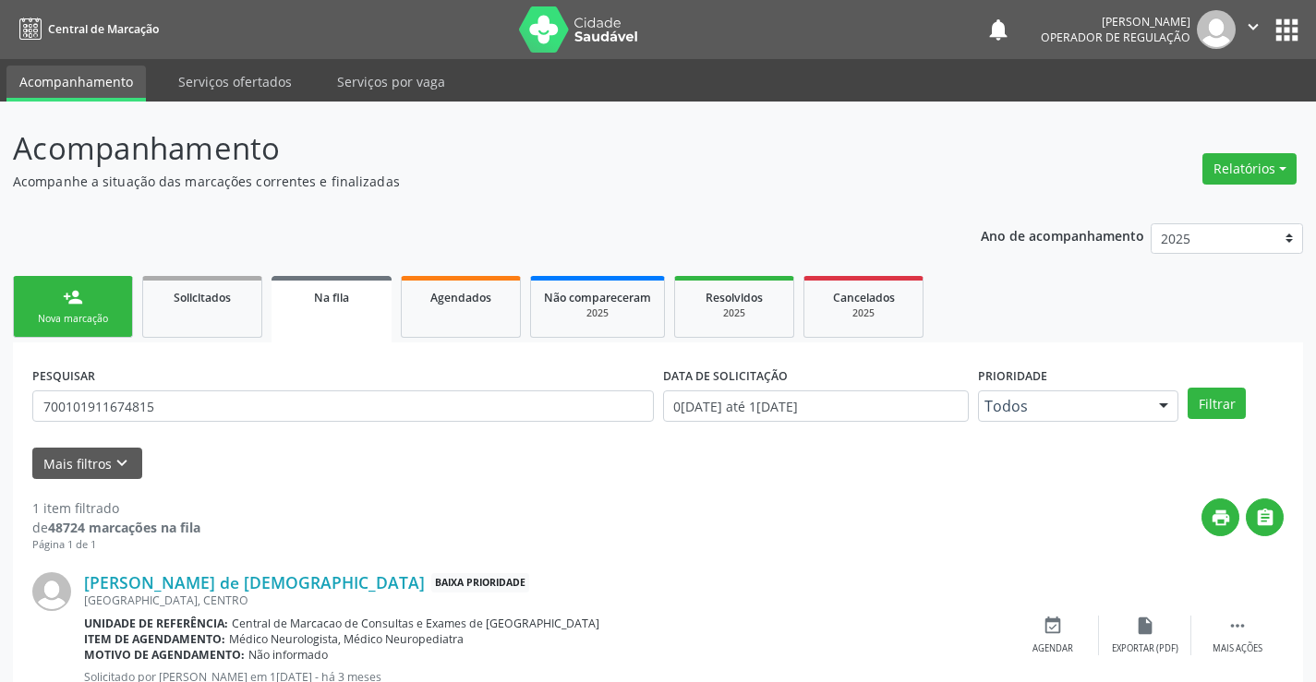
click at [36, 304] on link "person_add Nova marcação" at bounding box center [73, 307] width 120 height 62
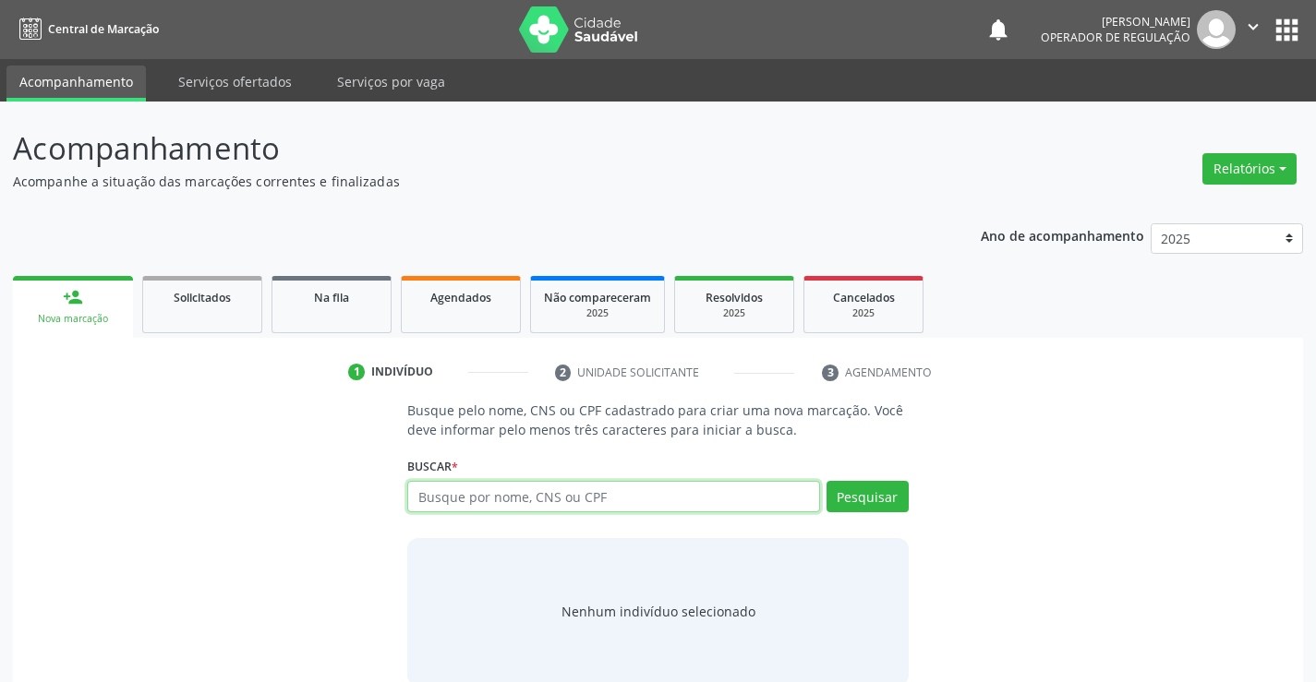
click at [583, 498] on input "text" at bounding box center [613, 496] width 412 height 31
type input "707807696843413"
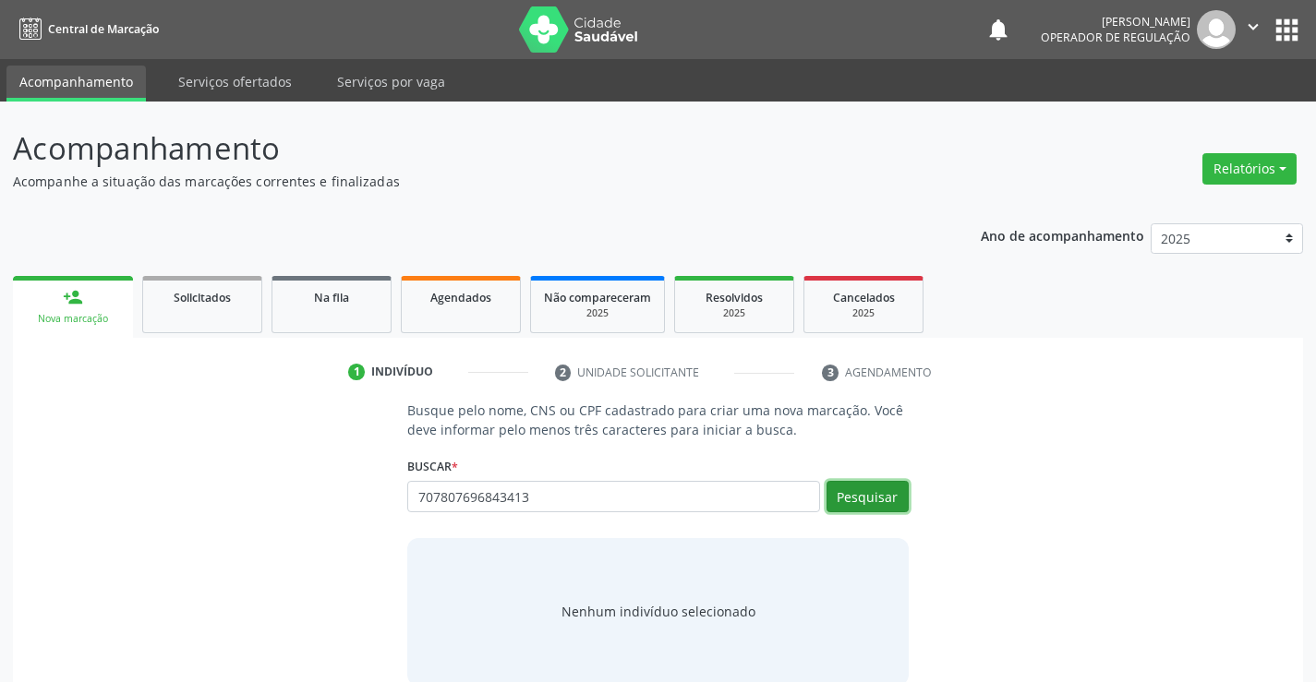
click at [872, 500] on button "Pesquisar" at bounding box center [867, 496] width 82 height 31
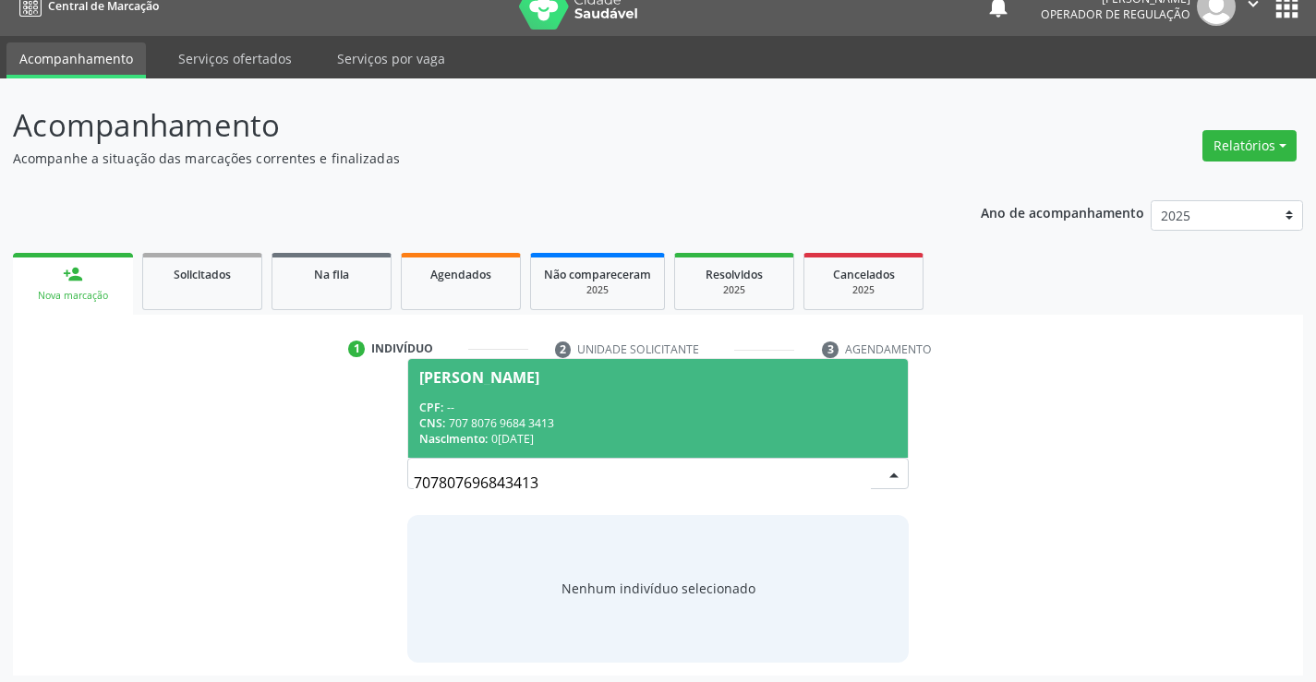
scroll to position [30, 0]
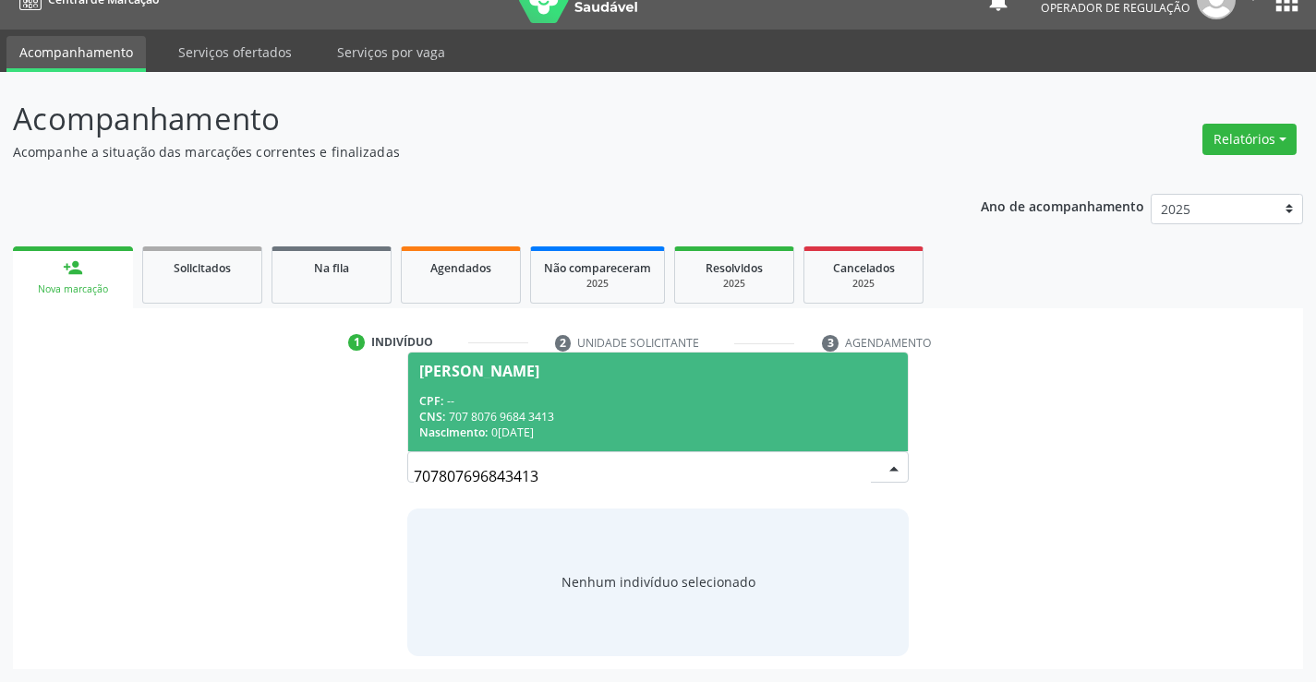
click at [669, 397] on div "CPF: --" at bounding box center [657, 401] width 476 height 16
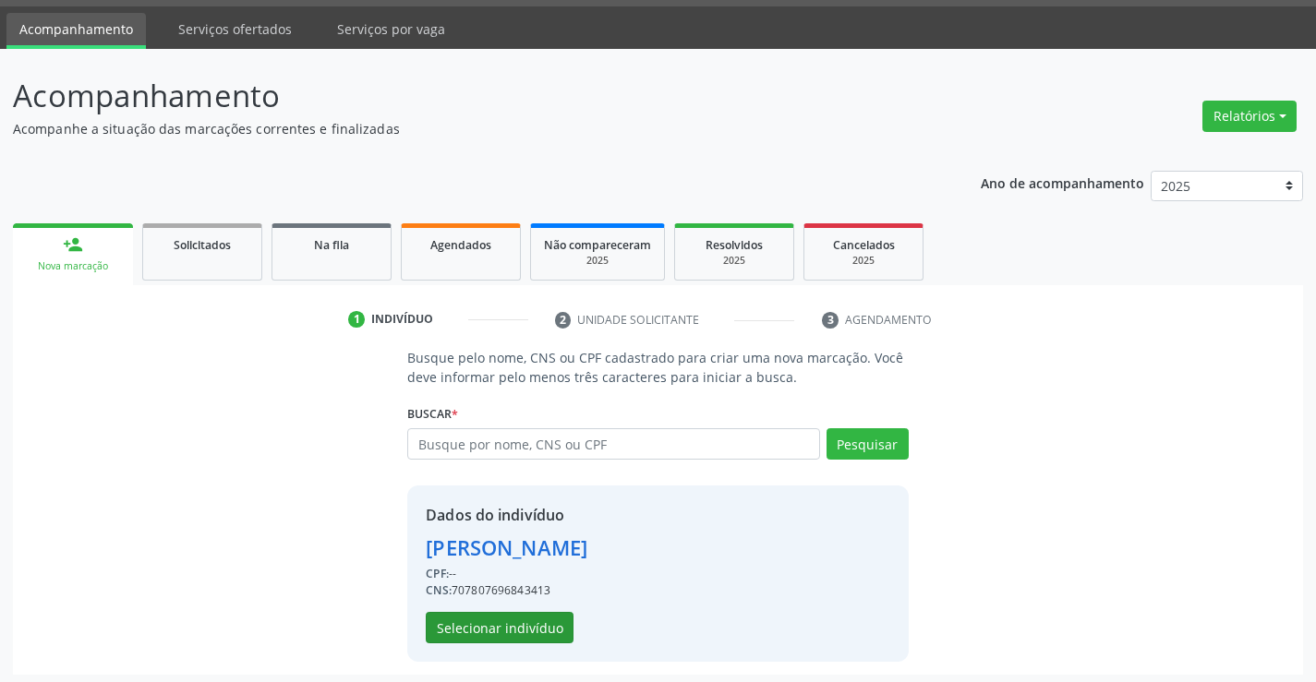
scroll to position [58, 0]
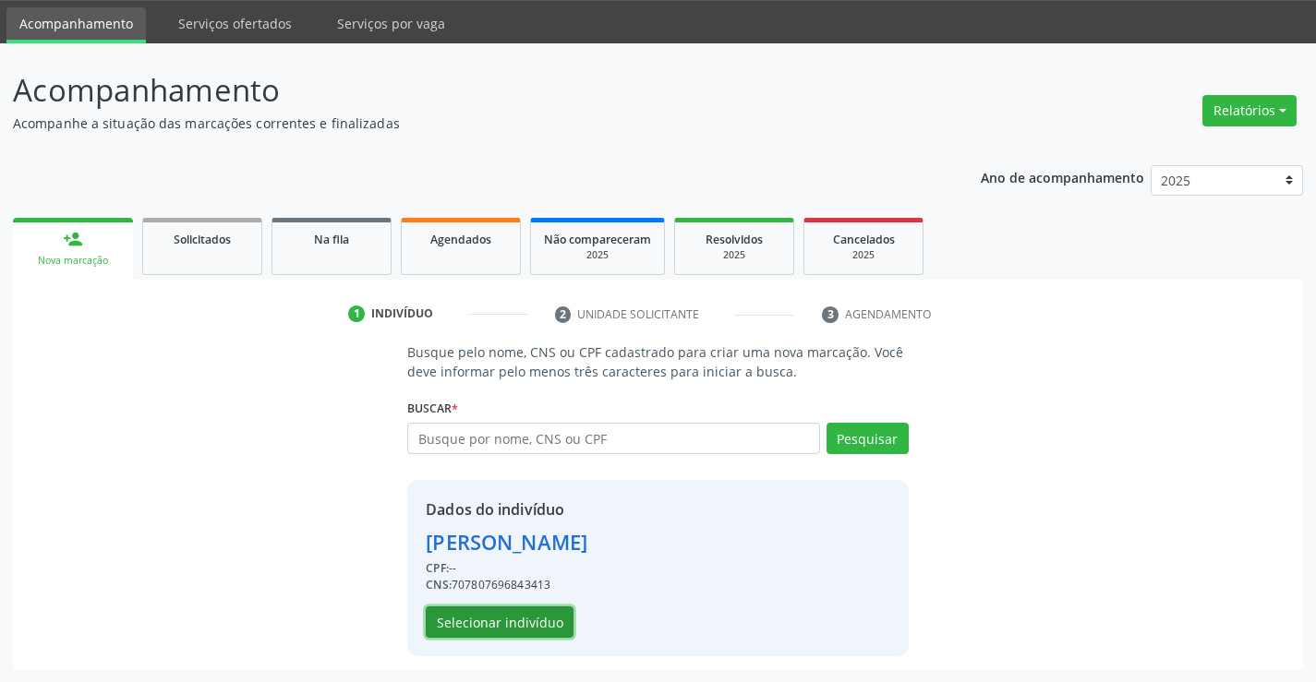
click at [463, 621] on button "Selecionar indivíduo" at bounding box center [500, 622] width 148 height 31
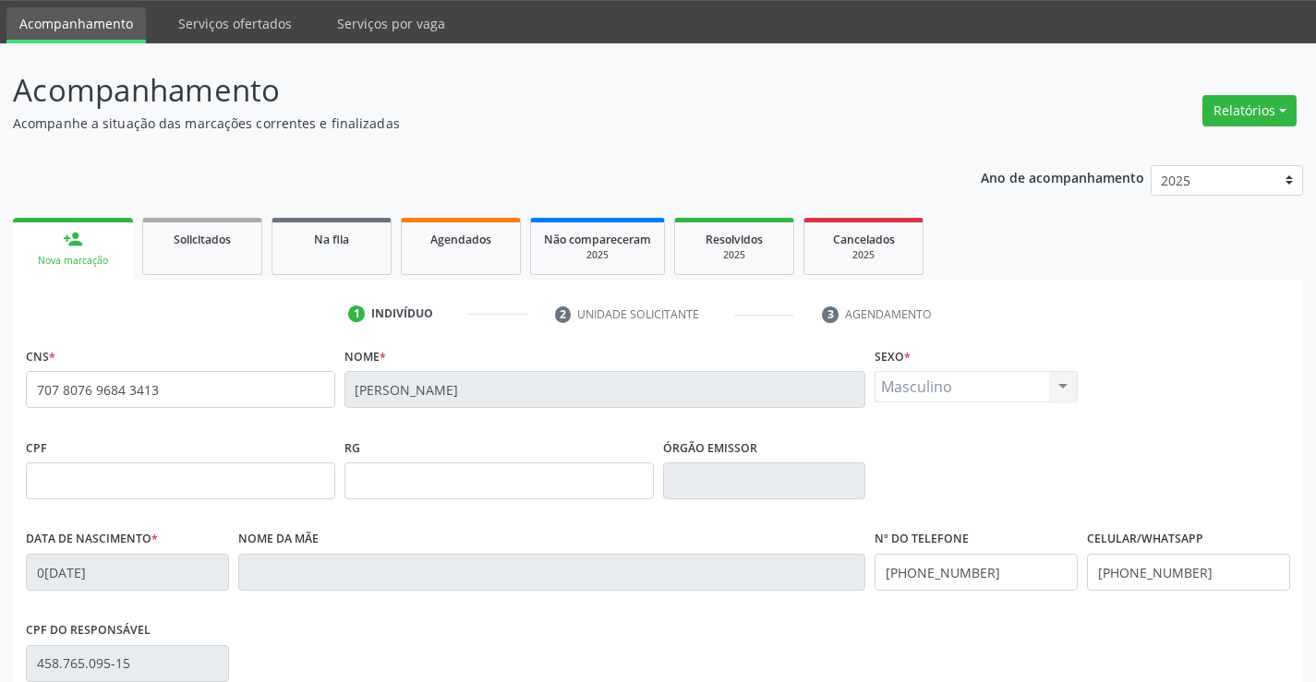
scroll to position [319, 0]
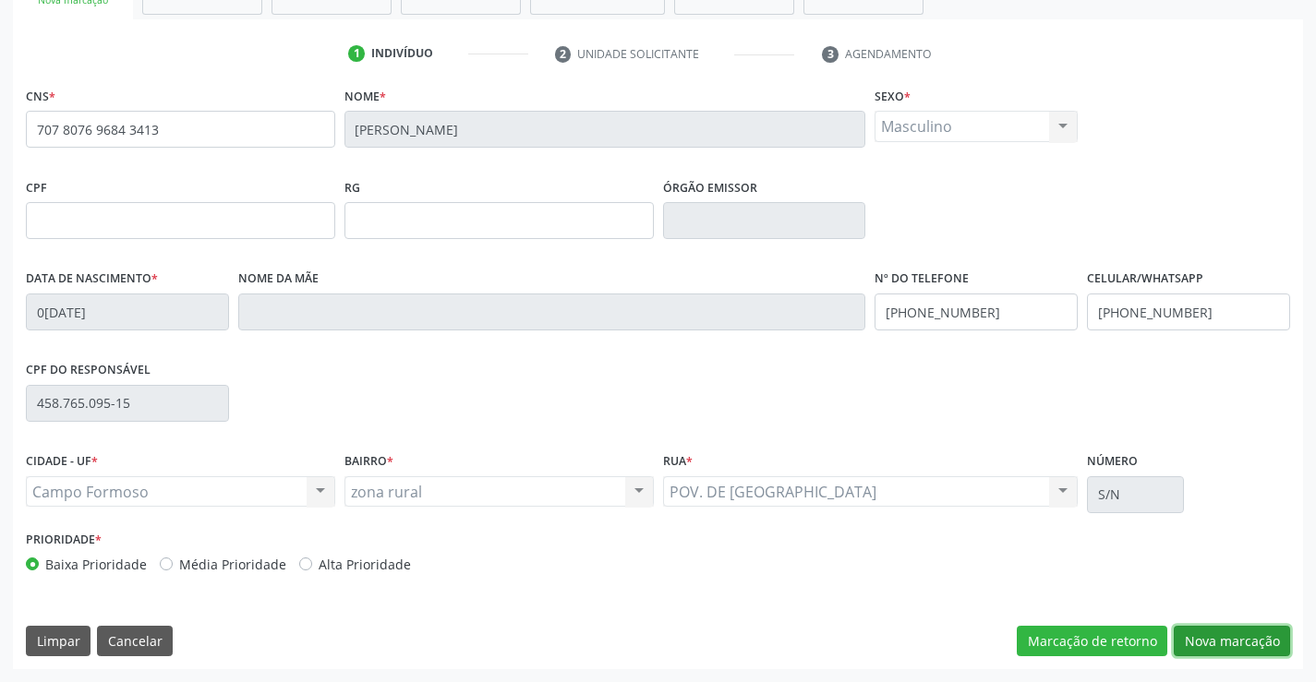
click at [1210, 639] on button "Nova marcação" at bounding box center [1231, 641] width 116 height 31
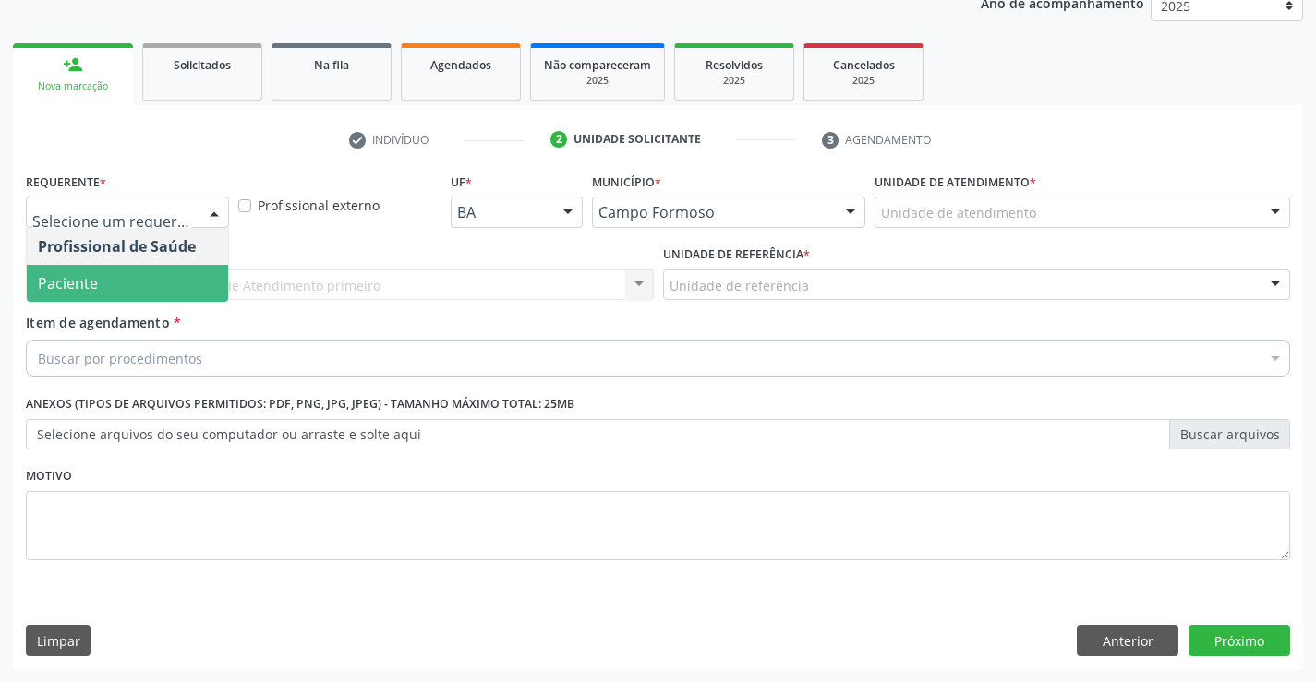
click at [144, 284] on span "Paciente" at bounding box center [127, 283] width 201 height 37
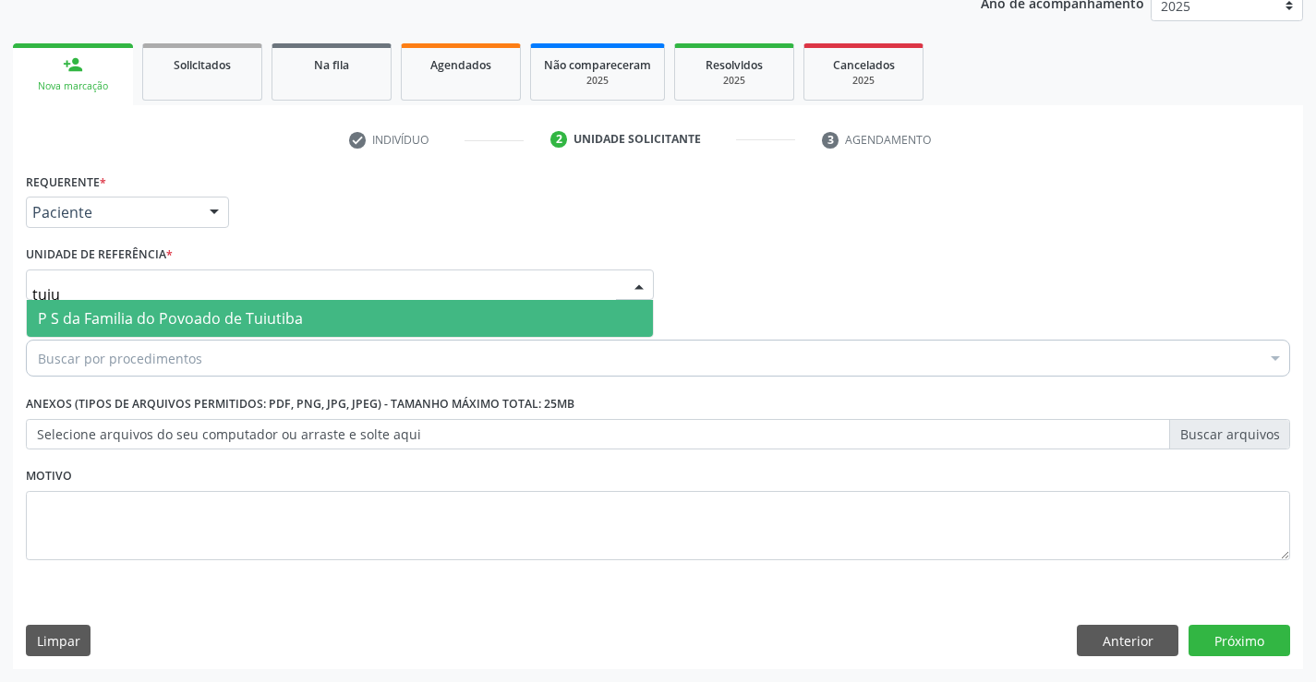
click at [136, 325] on span "P S da Familia do Povoado de Tuiutiba" at bounding box center [170, 318] width 265 height 20
type input "tuiu"
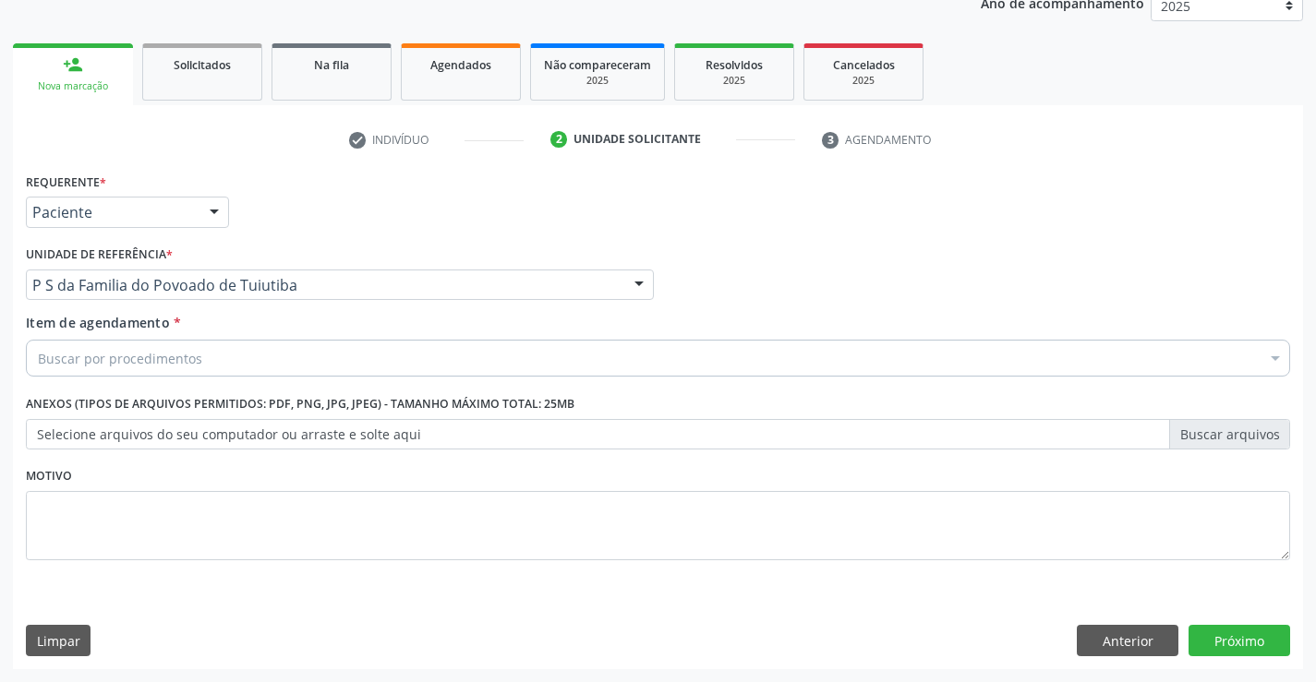
click at [129, 354] on span "Centro de Enfrentamento Para [MEDICAL_DATA] de [GEOGRAPHIC_DATA]" at bounding box center [291, 355] width 506 height 20
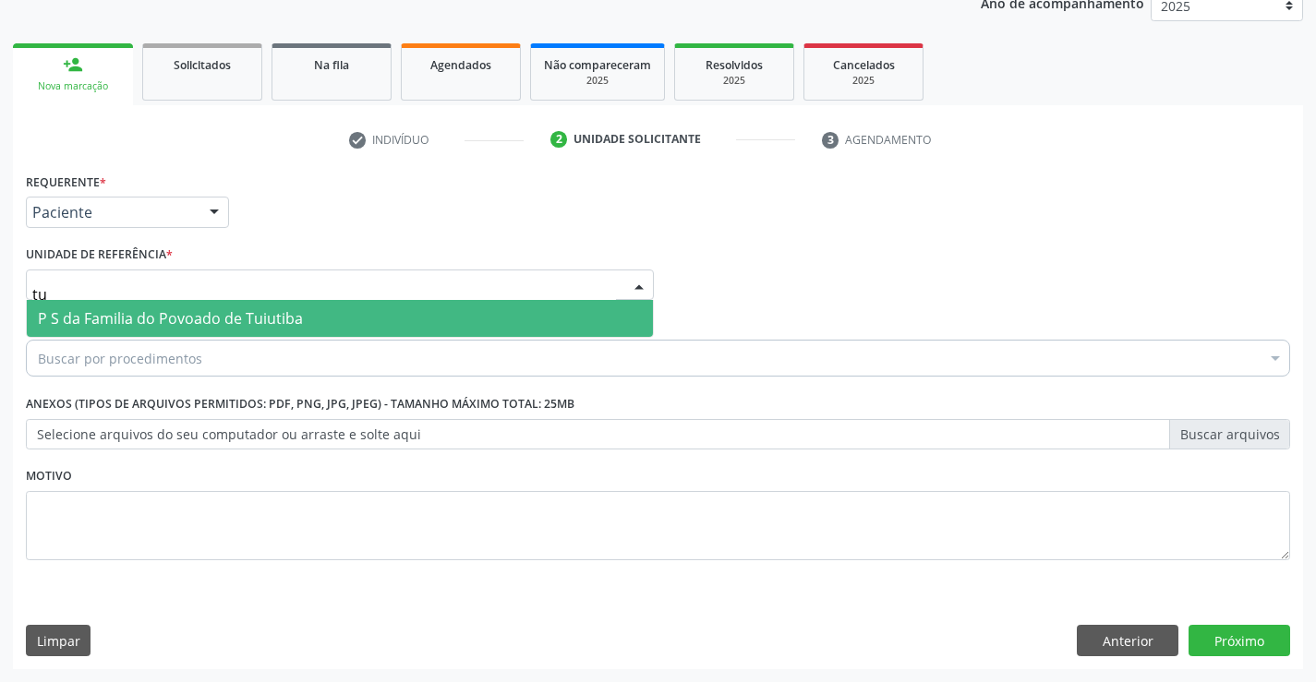
type input "tui"
click at [152, 326] on span "P S da Familia do Povoado de Tuiutiba" at bounding box center [170, 318] width 265 height 20
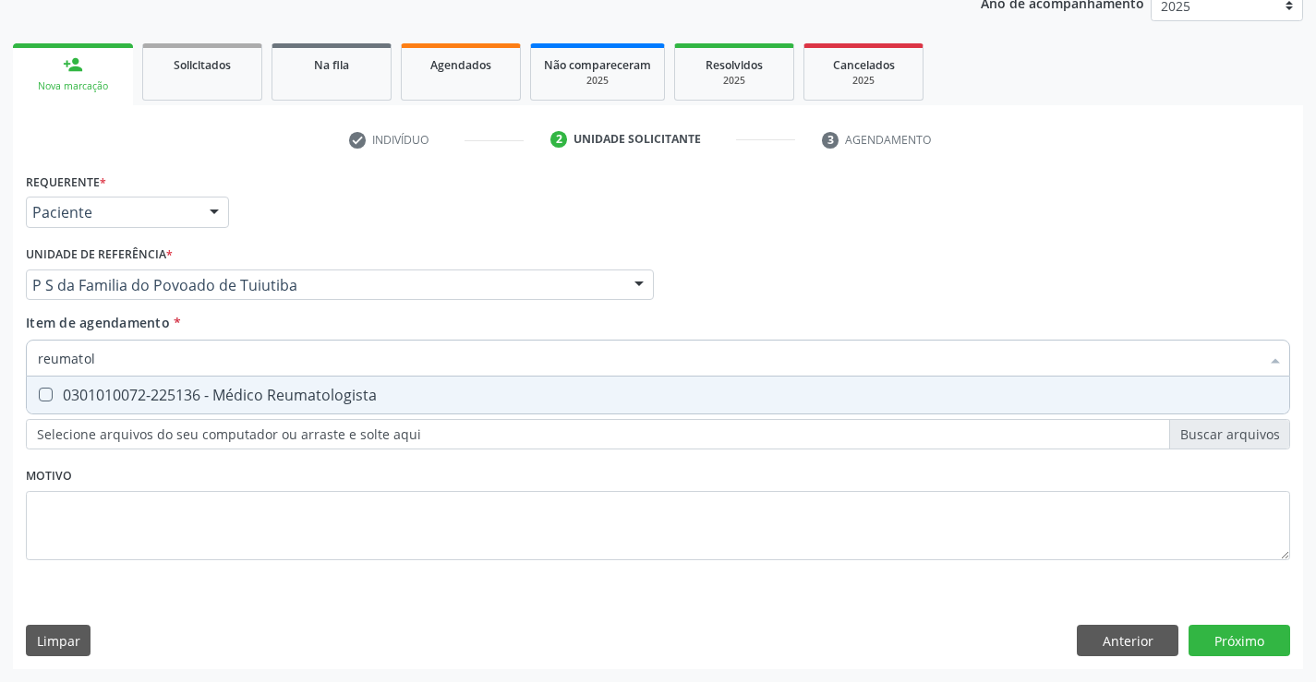
type input "reumatolo"
click at [121, 395] on div "0301010072-225136 - Médico Reumatologista" at bounding box center [658, 395] width 1240 height 15
checkbox Reumatologista "true"
click at [1221, 629] on div "Requerente * Paciente Profissional de Saúde Paciente Nenhum resultado encontrad…" at bounding box center [658, 418] width 1290 height 501
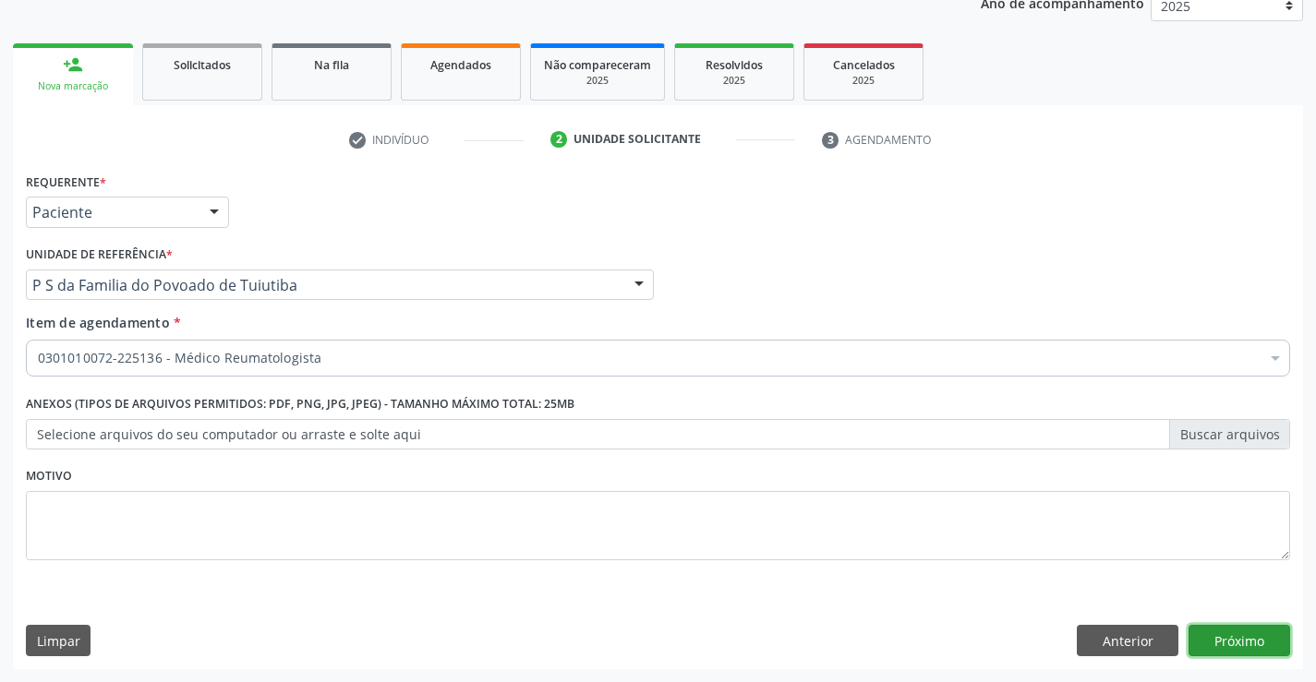
click at [1221, 629] on button "Próximo" at bounding box center [1239, 640] width 102 height 31
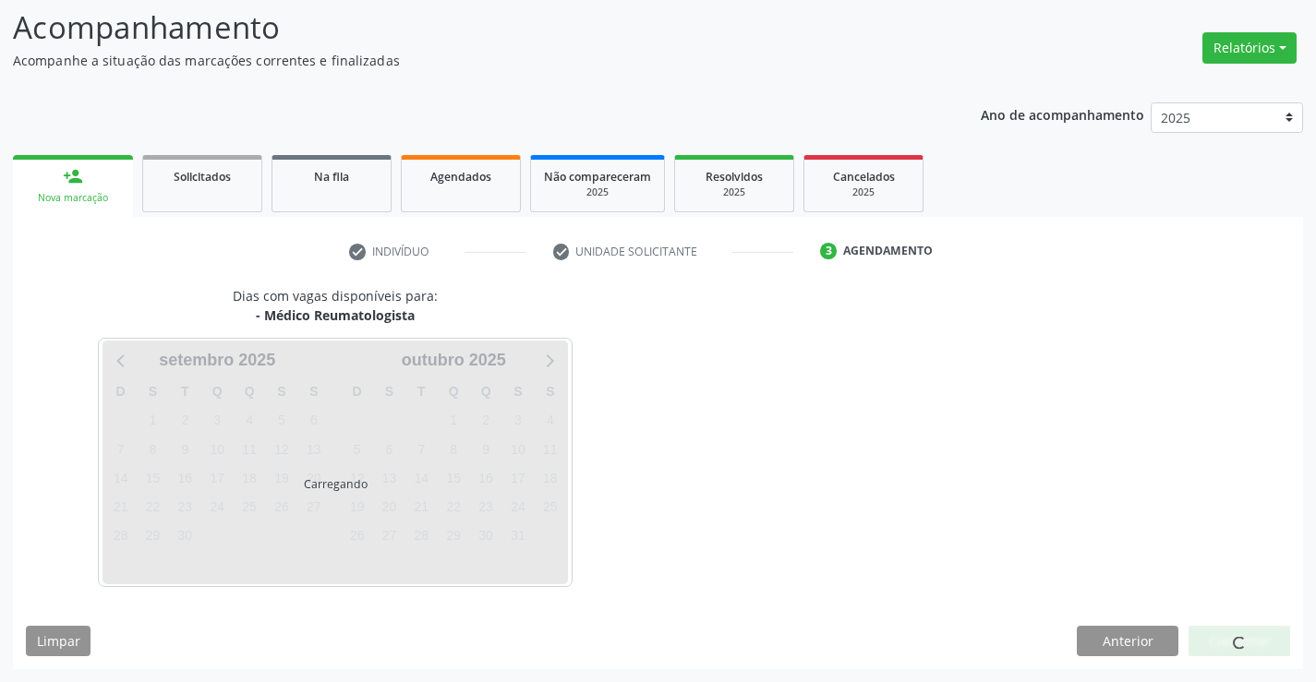
scroll to position [121, 0]
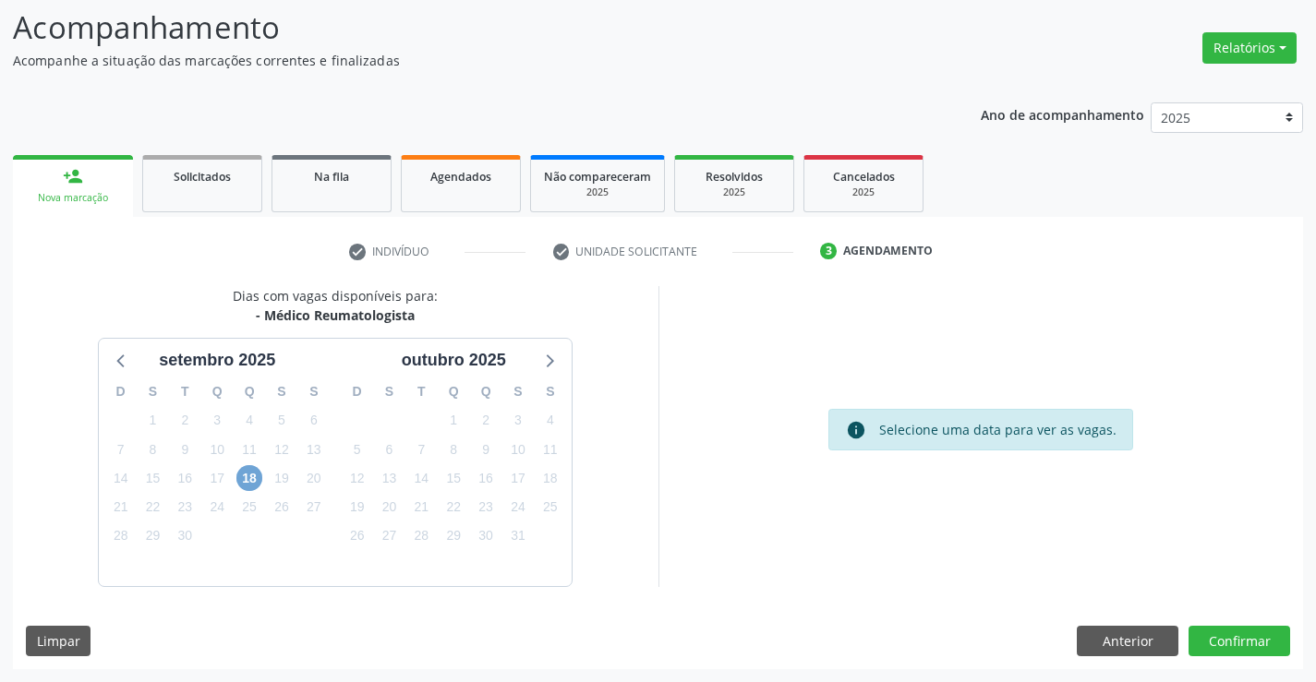
click at [255, 475] on span "18" at bounding box center [249, 478] width 26 height 26
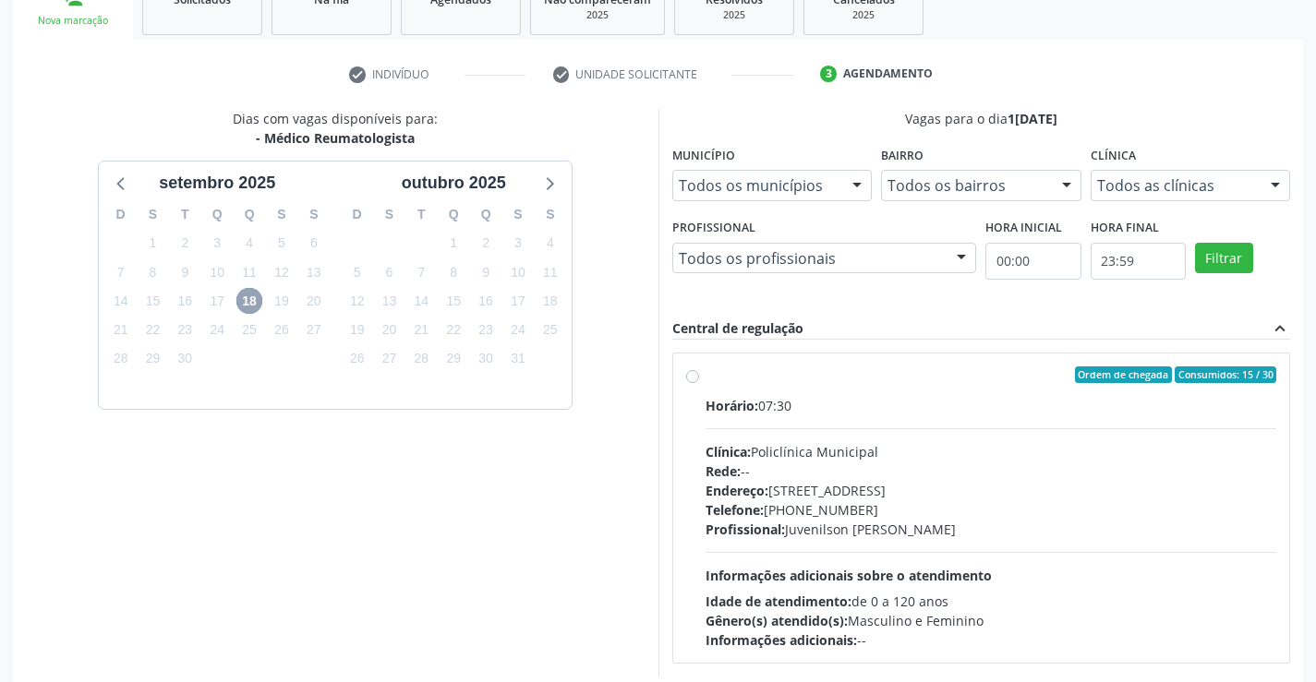
scroll to position [306, 0]
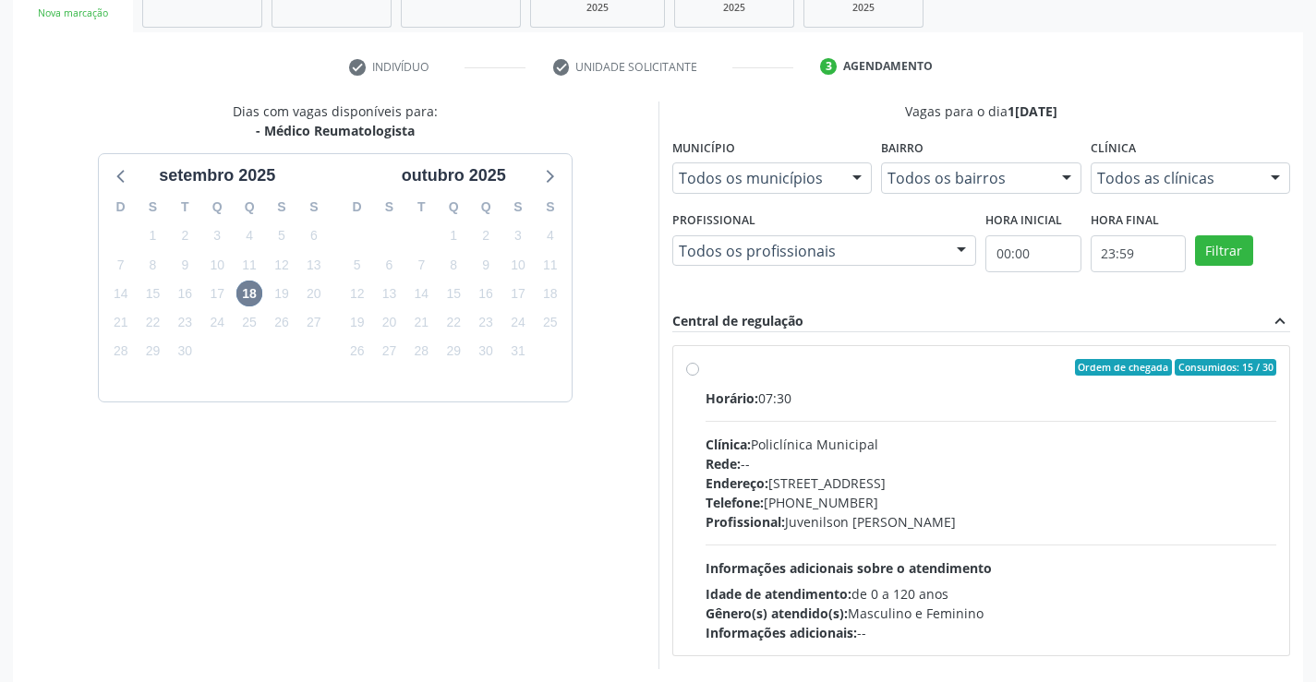
click at [705, 365] on label "Ordem de chegada Consumidos: 15 / 30 Horário: 07:30 Clínica: Policlínica Munici…" at bounding box center [990, 500] width 571 height 283
click at [691, 365] on input "Ordem de chegada Consumidos: 15 / 30 Horário: 07:30 Clínica: Policlínica Munici…" at bounding box center [692, 367] width 13 height 17
radio input "true"
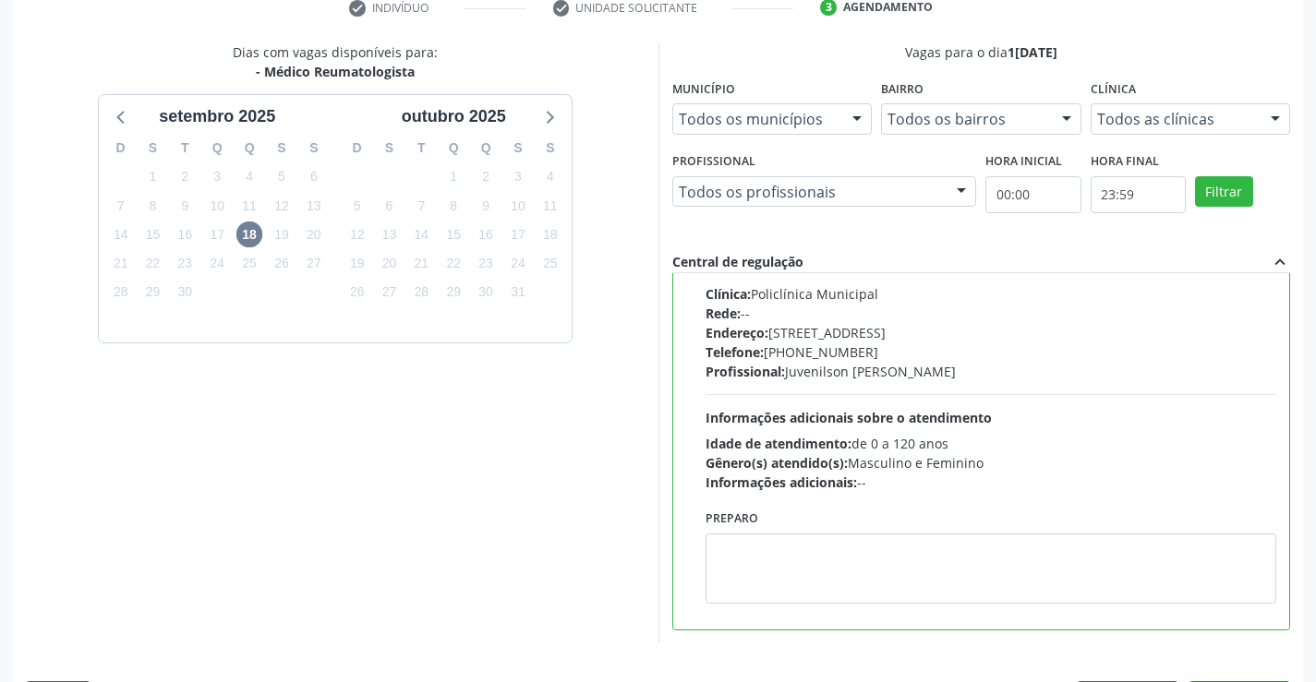
scroll to position [421, 0]
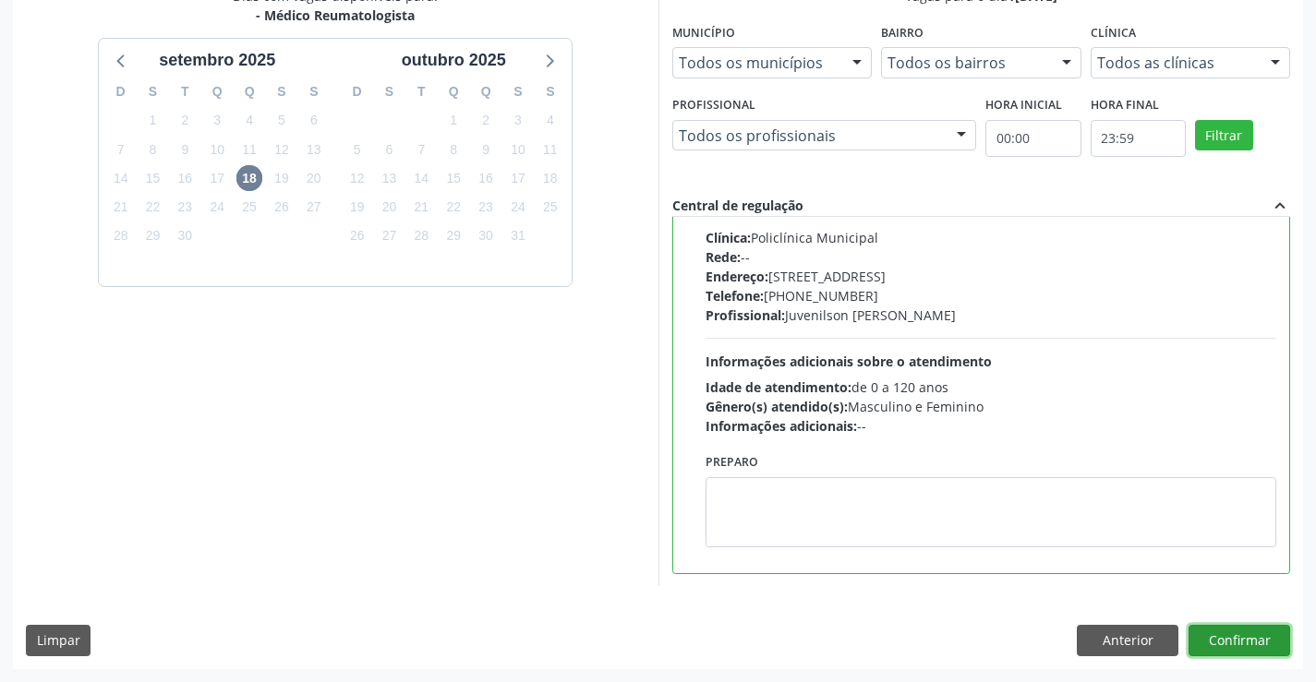
click at [1209, 643] on button "Confirmar" at bounding box center [1239, 640] width 102 height 31
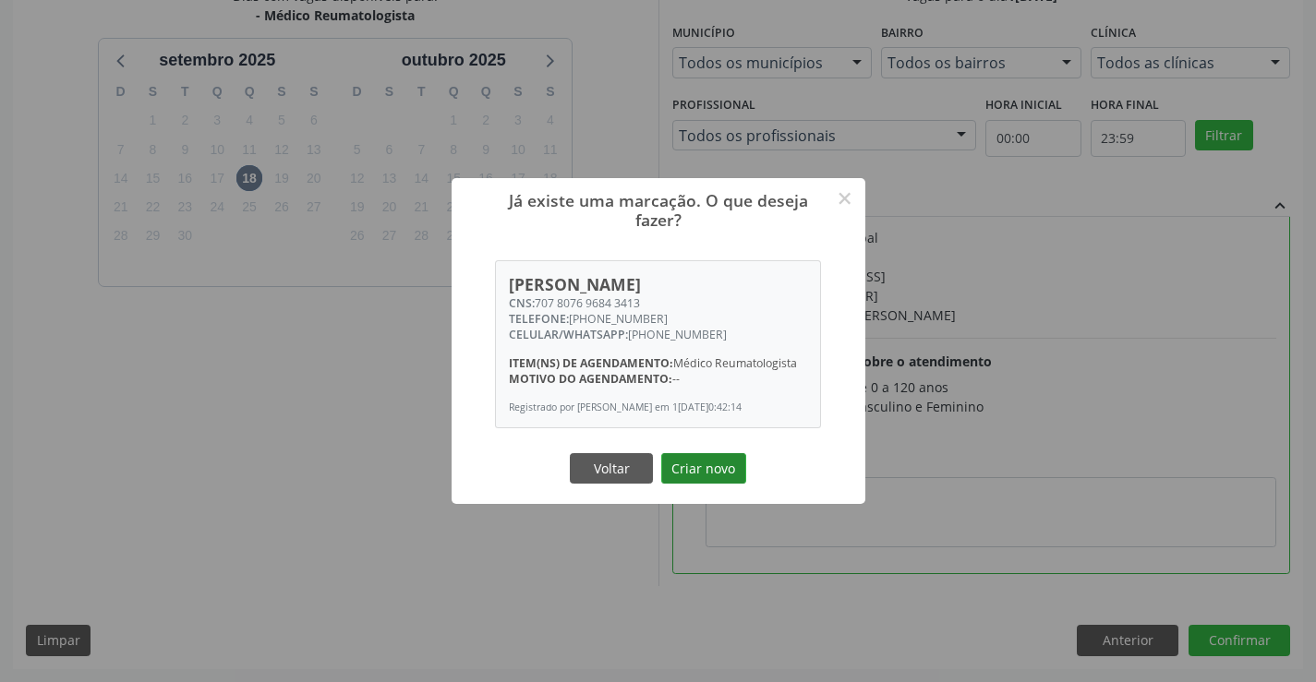
click at [697, 466] on button "Criar novo" at bounding box center [703, 468] width 85 height 31
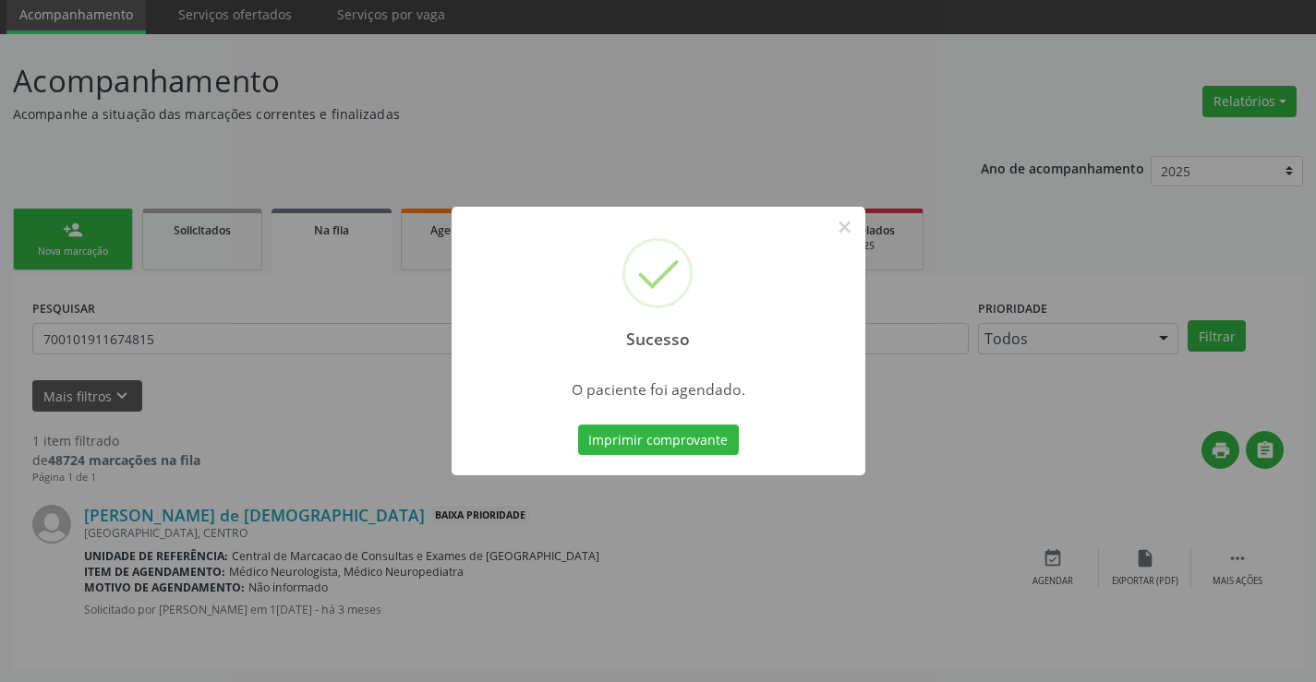
scroll to position [0, 0]
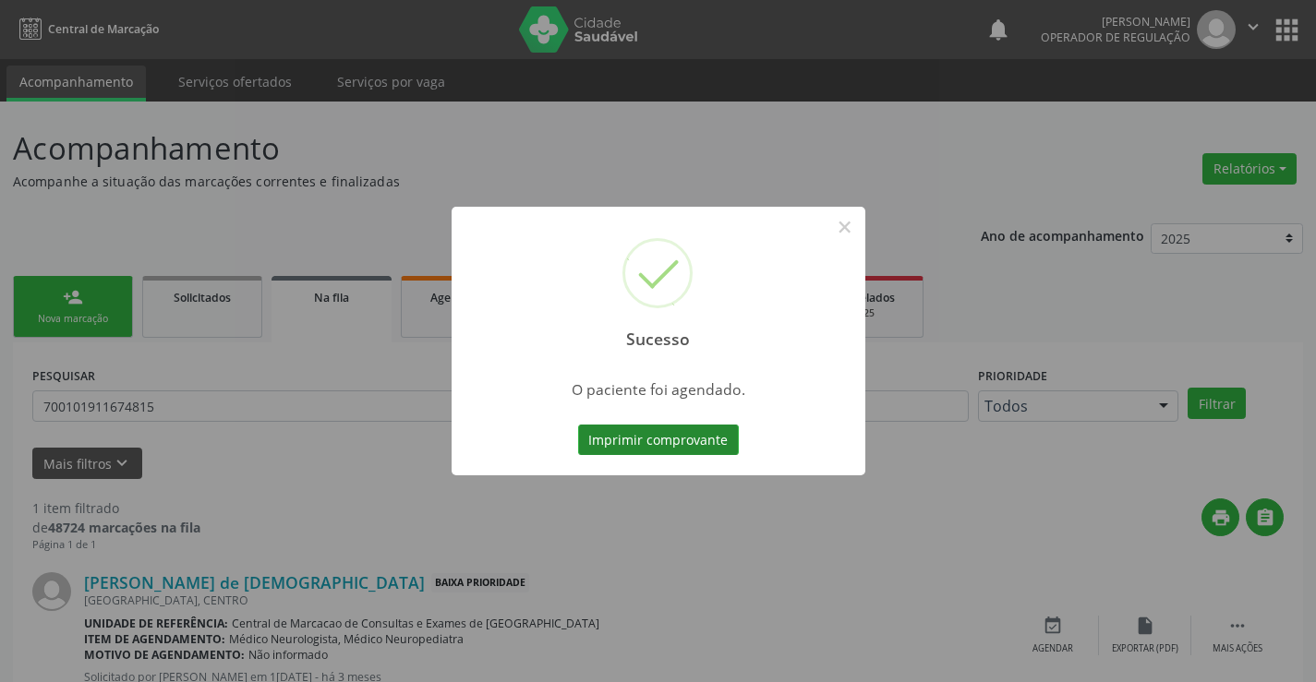
click at [698, 438] on button "Imprimir comprovante" at bounding box center [658, 440] width 161 height 31
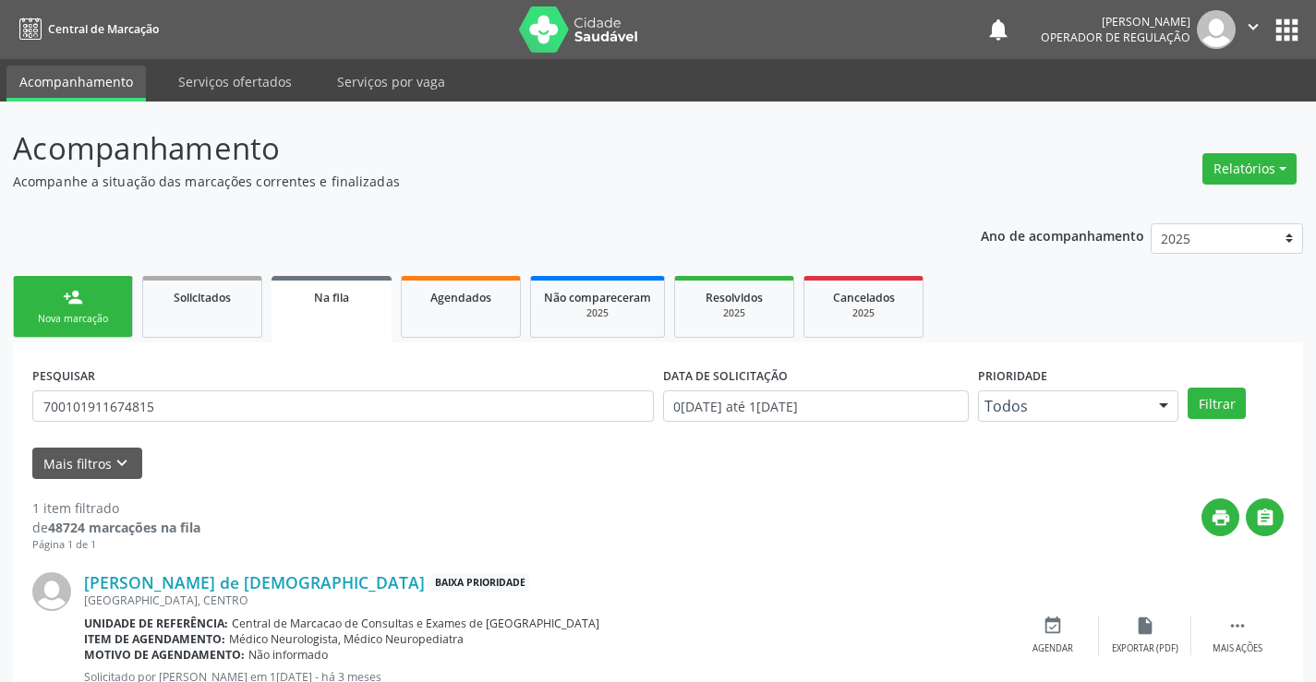
click at [62, 309] on div "Sucesso × O paciente foi agendado. Imprimir comprovante Cancel" at bounding box center [658, 341] width 1316 height 682
click at [233, 419] on input "700101911674815" at bounding box center [342, 406] width 621 height 31
drag, startPoint x: 213, startPoint y: 411, endPoint x: 0, endPoint y: 401, distance: 213.5
click at [0, 405] on div "Acompanhamento Acompanhe a situação das marcações correntes e finalizadas Relat…" at bounding box center [658, 426] width 1316 height 648
click at [58, 286] on link "person_add Nova marcação" at bounding box center [73, 307] width 120 height 62
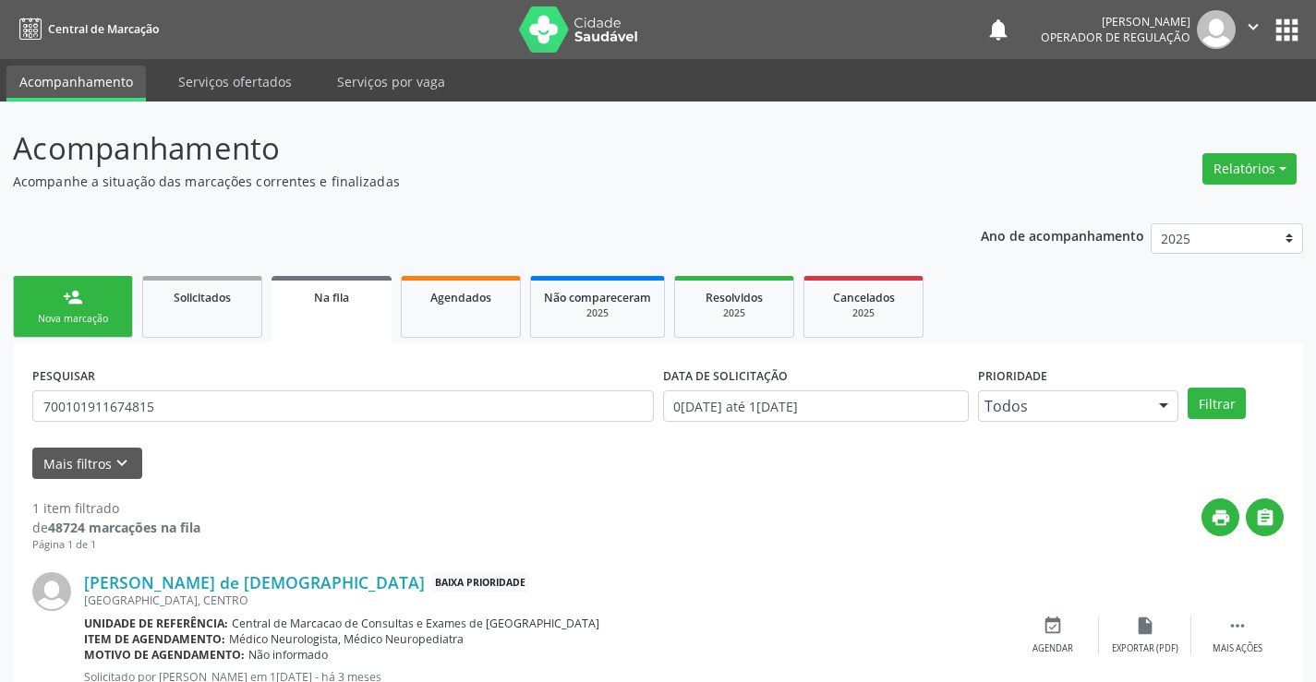
click at [61, 298] on link "person_add Nova marcação" at bounding box center [73, 307] width 120 height 62
click at [67, 316] on div "Nova marcação" at bounding box center [73, 319] width 92 height 14
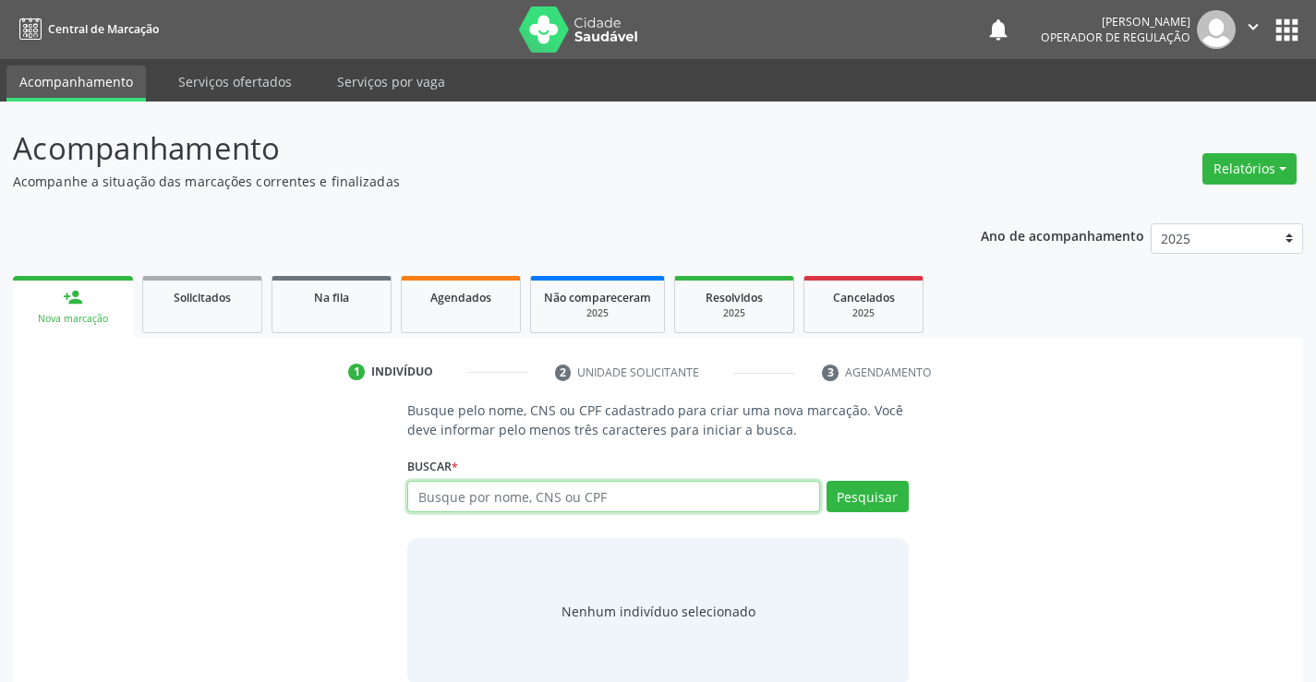
click at [605, 496] on input "text" at bounding box center [613, 496] width 412 height 31
type input "706907120384231"
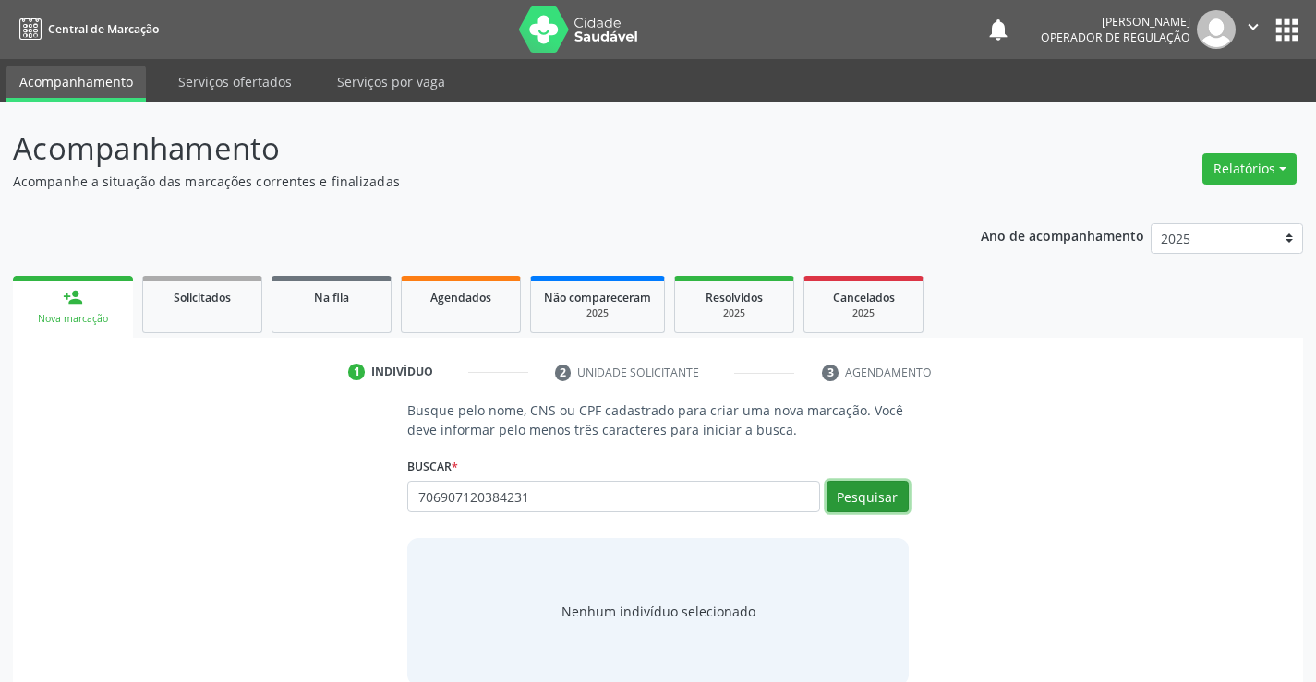
click at [885, 491] on button "Pesquisar" at bounding box center [867, 496] width 82 height 31
type input "706907120384231"
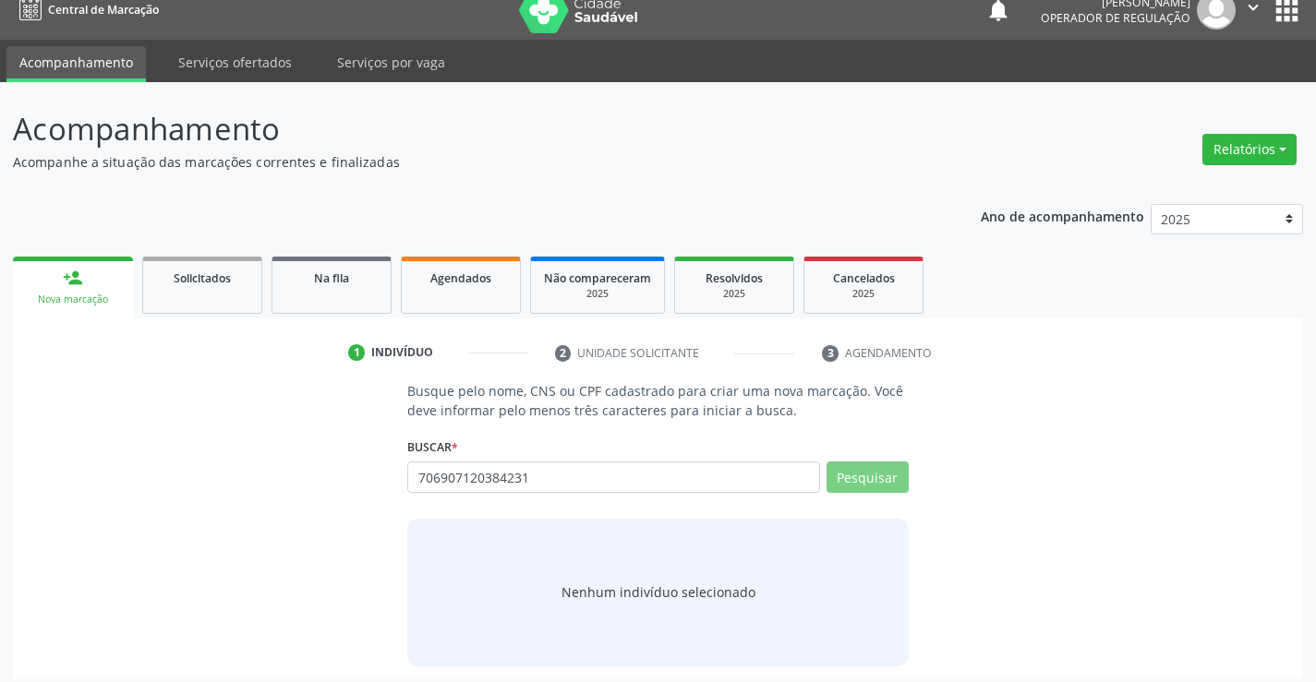
scroll to position [30, 0]
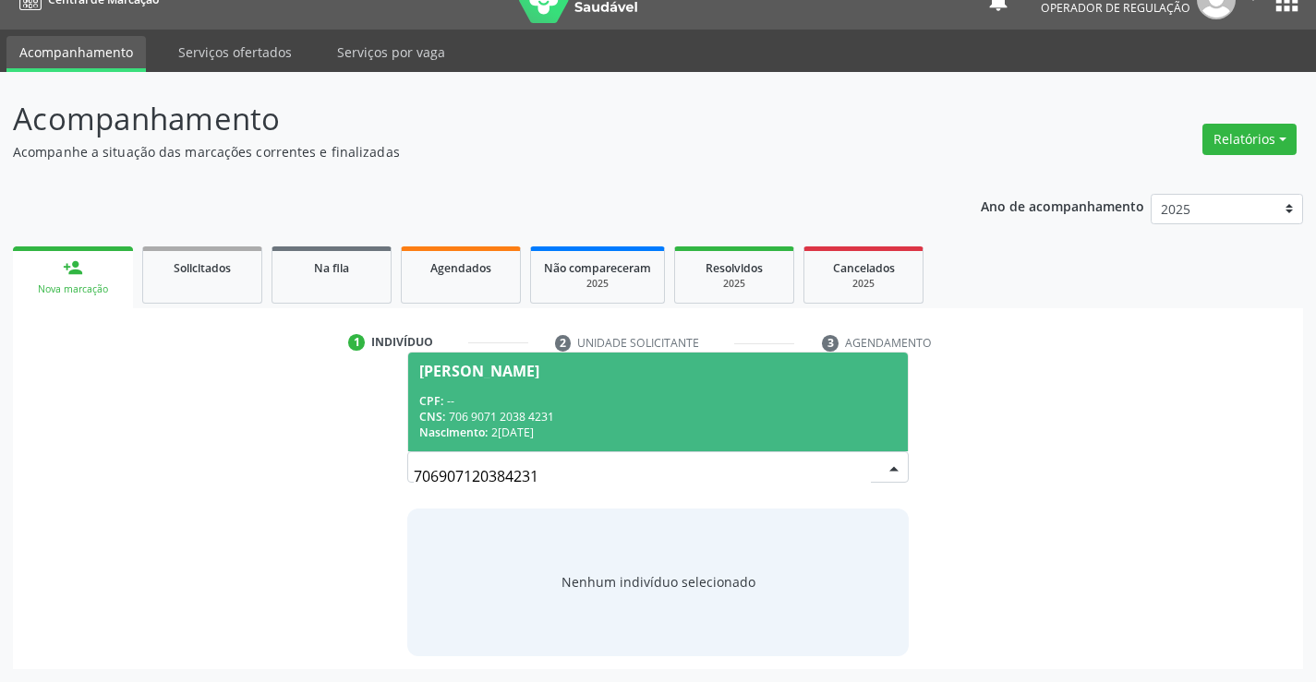
click at [625, 413] on div "CNS: 706 9071 2038 4231" at bounding box center [657, 417] width 476 height 16
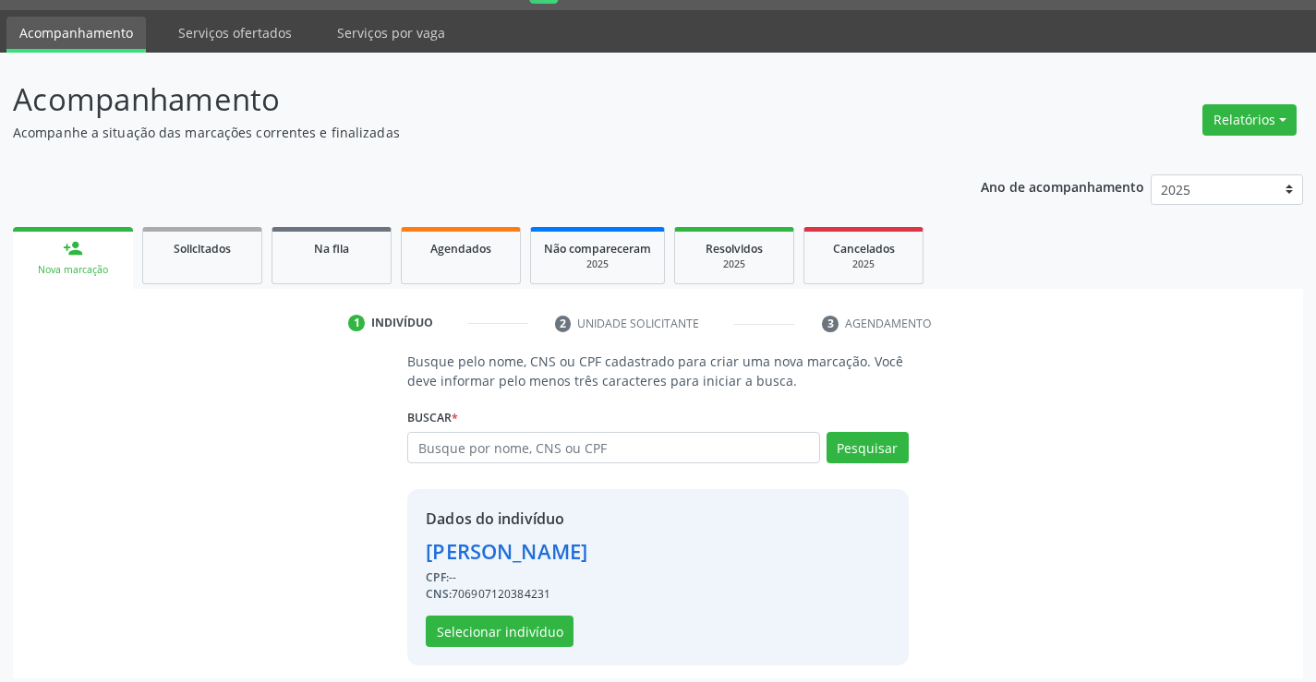
scroll to position [58, 0]
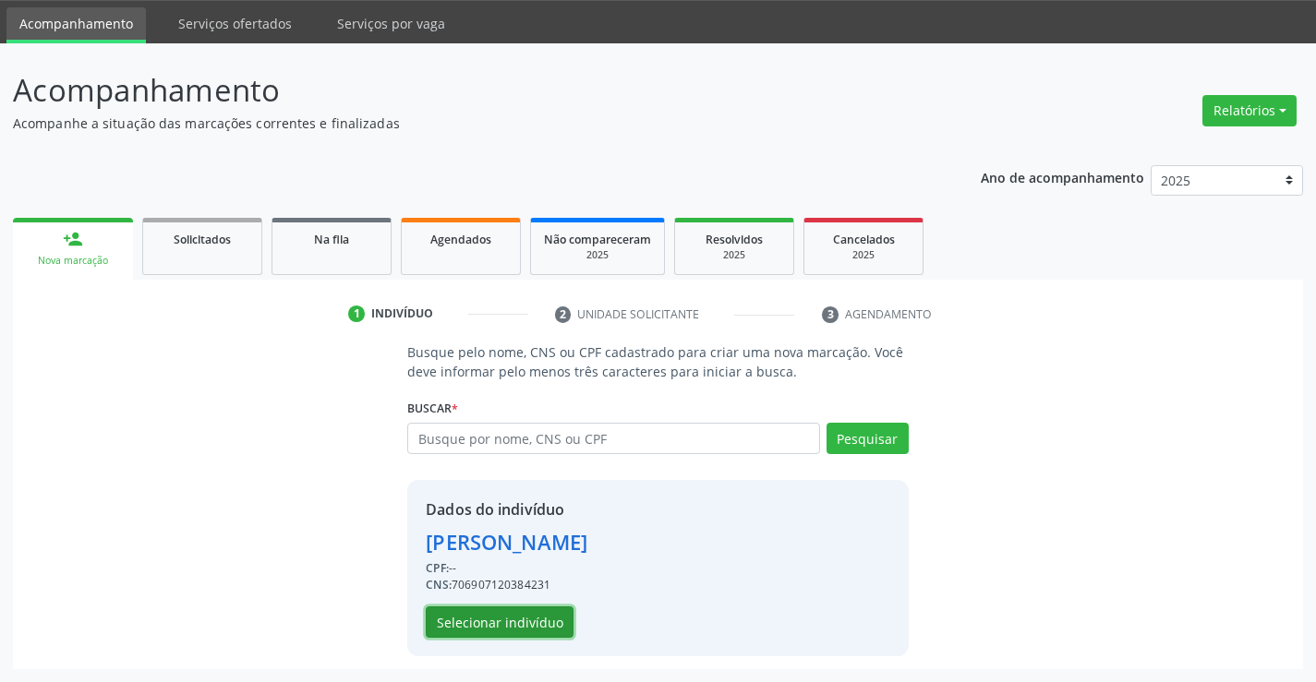
click at [504, 625] on button "Selecionar indivíduo" at bounding box center [500, 622] width 148 height 31
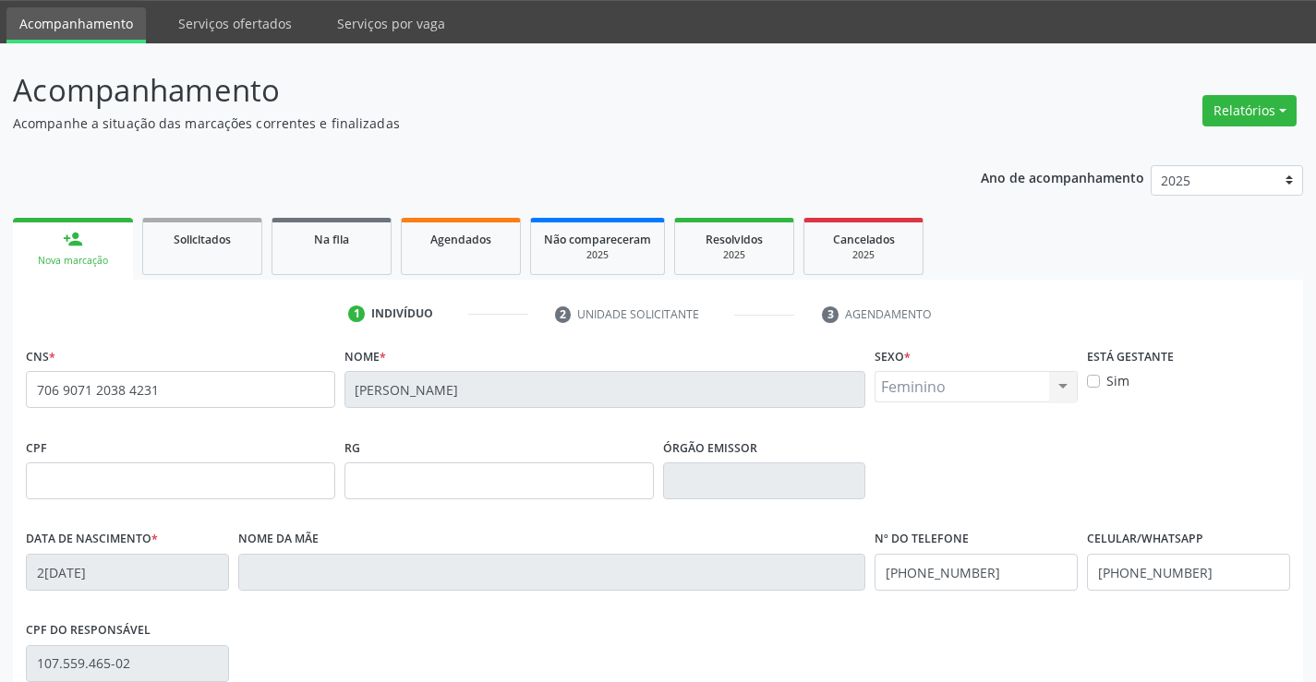
scroll to position [319, 0]
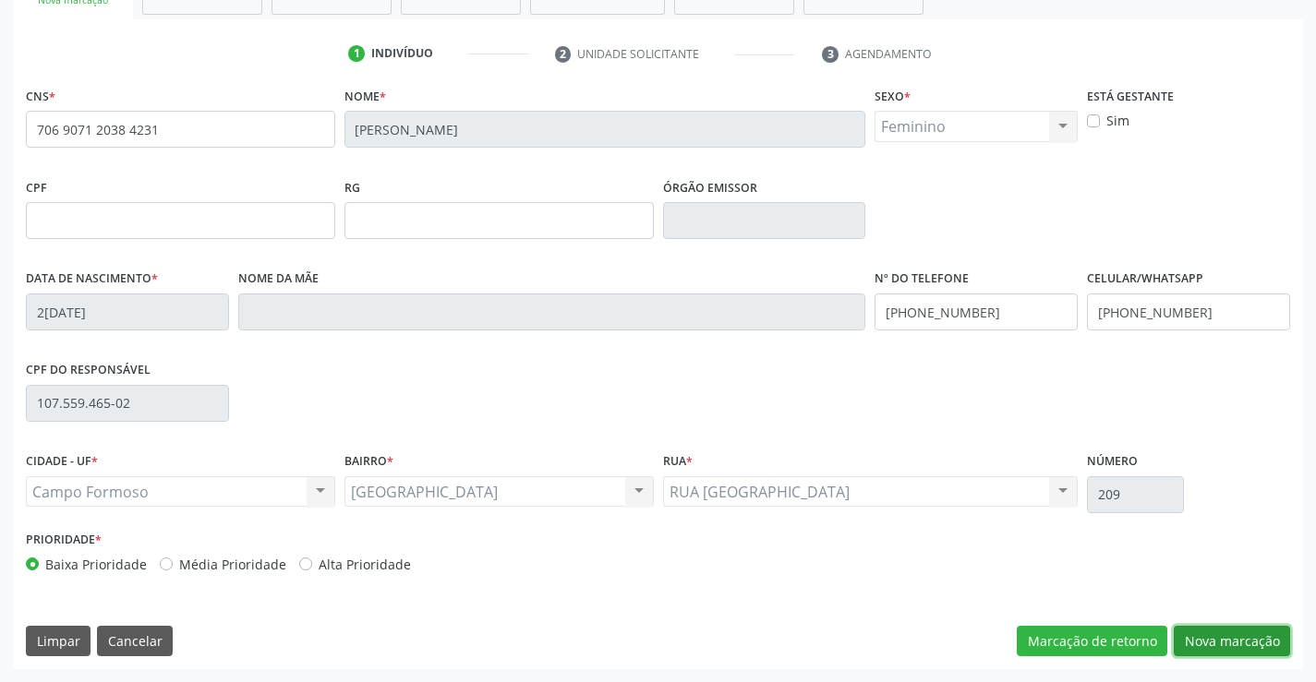
click at [1201, 639] on button "Nova marcação" at bounding box center [1231, 641] width 116 height 31
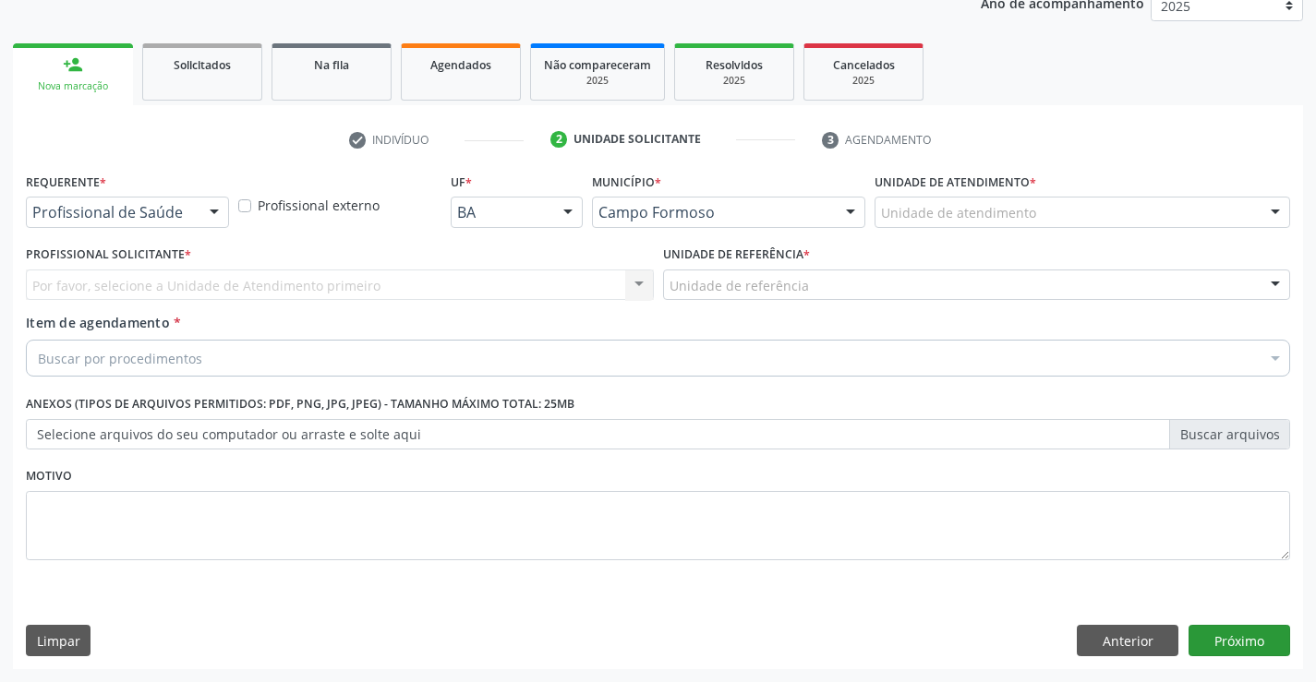
scroll to position [233, 0]
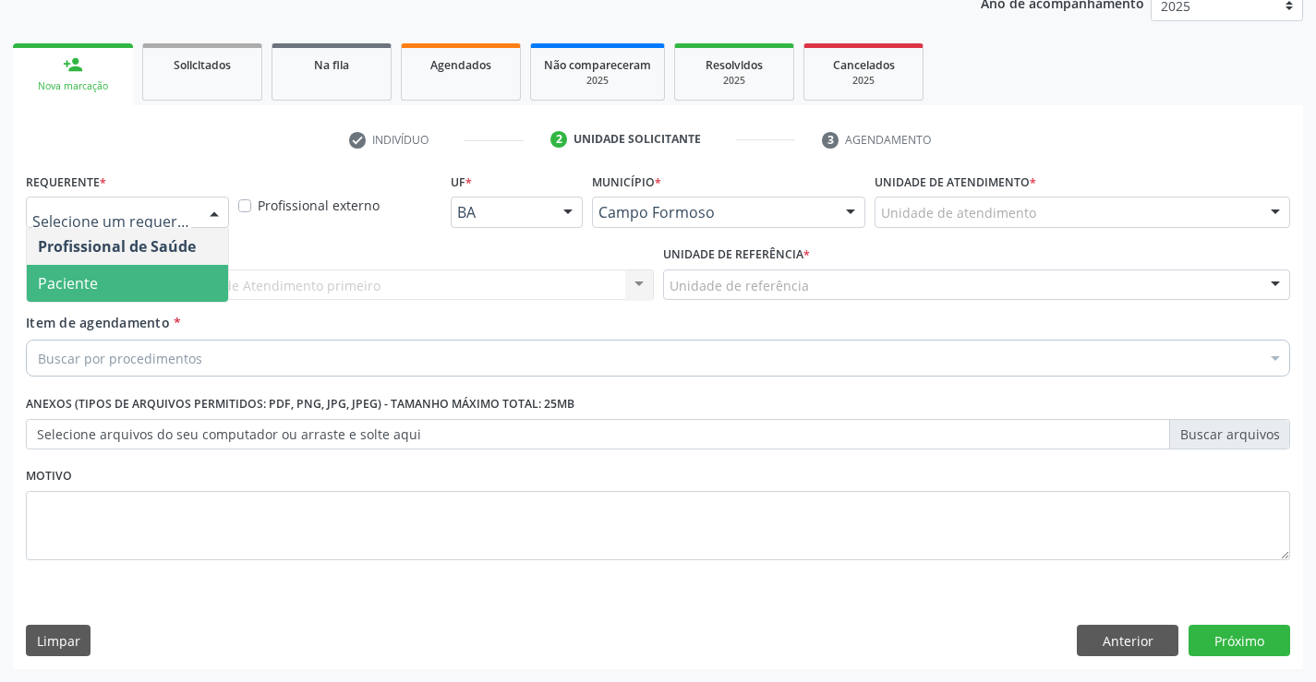
click at [130, 288] on span "Paciente" at bounding box center [127, 283] width 201 height 37
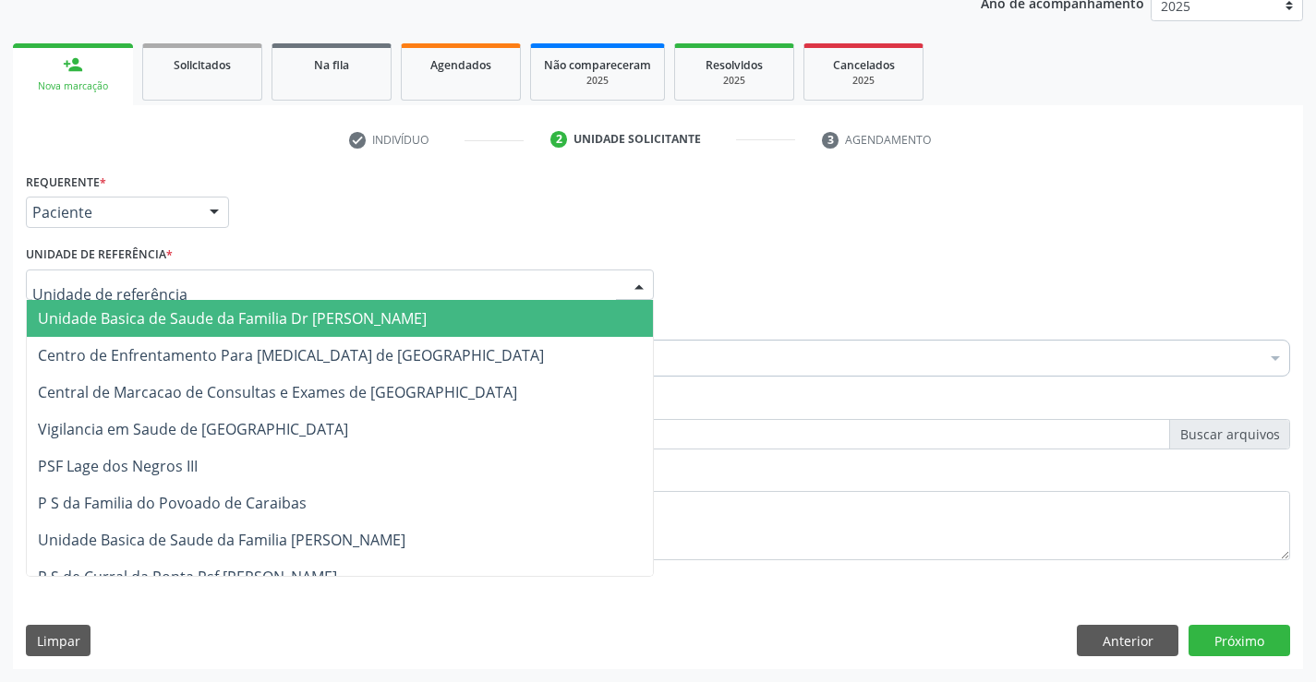
click at [135, 307] on span "Unidade Basica de Saude da Familia Dr [PERSON_NAME]" at bounding box center [340, 318] width 626 height 37
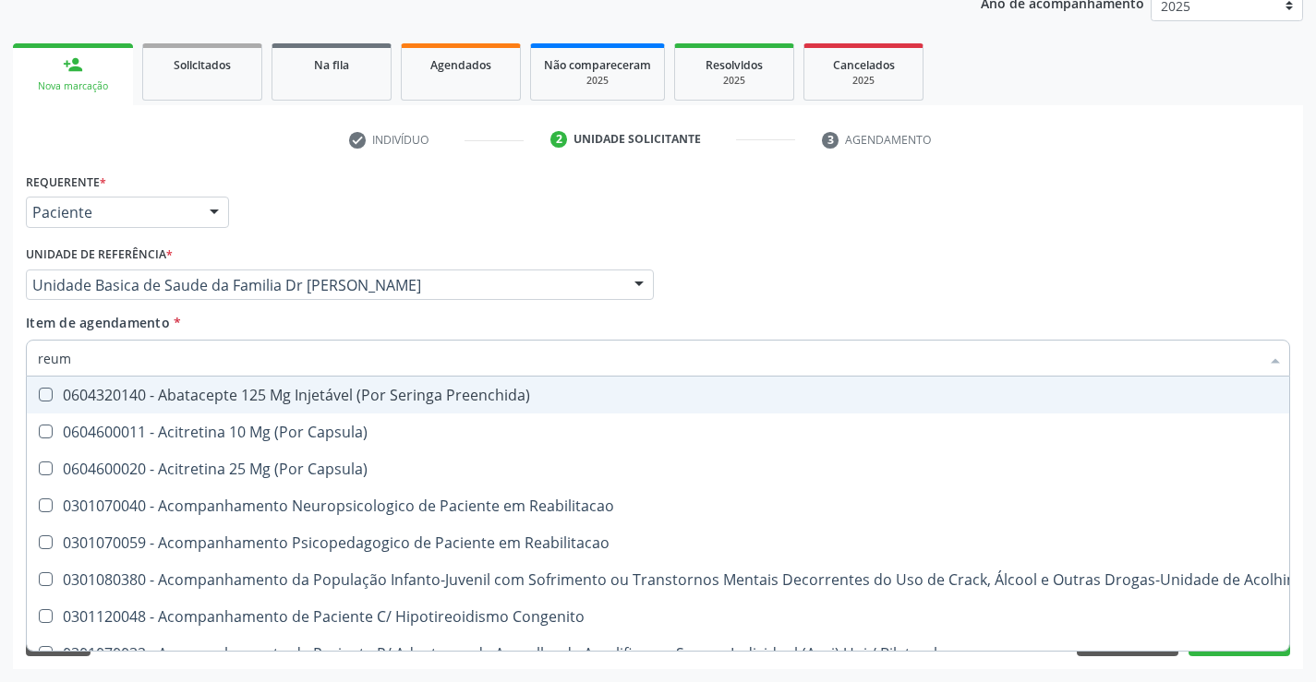
type input "reuma"
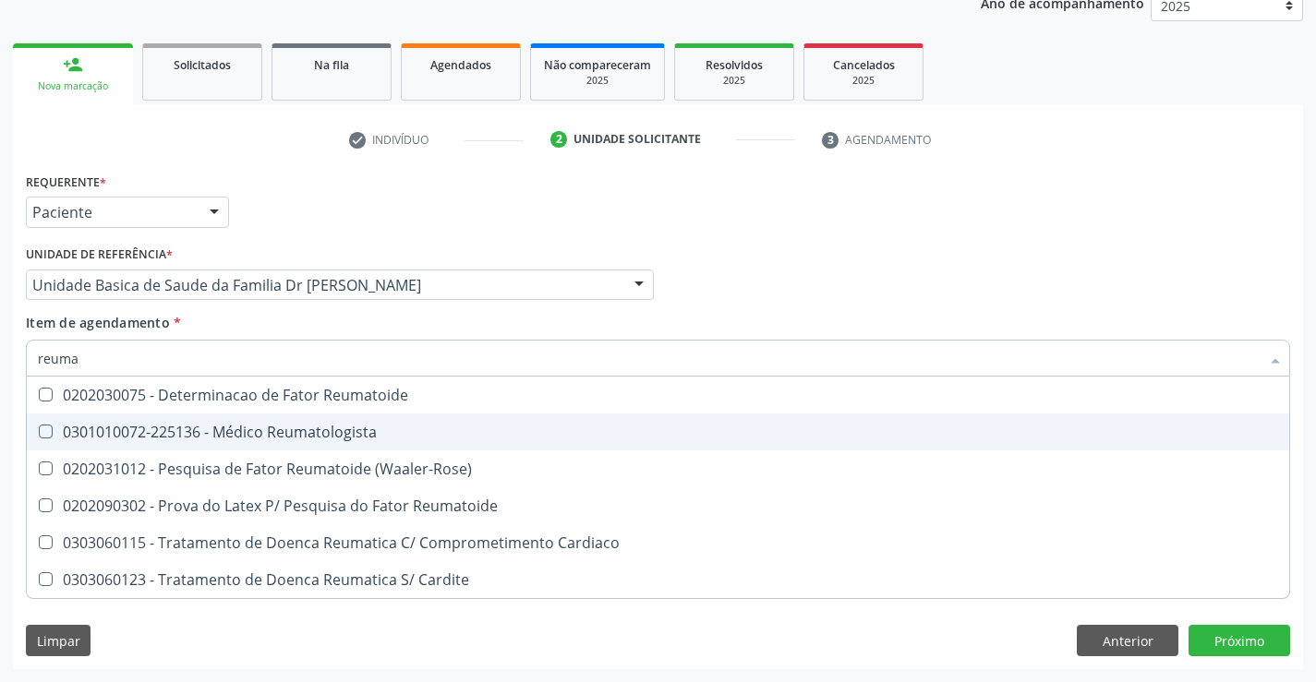
click at [174, 428] on div "0301010072-225136 - Médico Reumatologista" at bounding box center [658, 432] width 1240 height 15
checkbox Reumatologista "true"
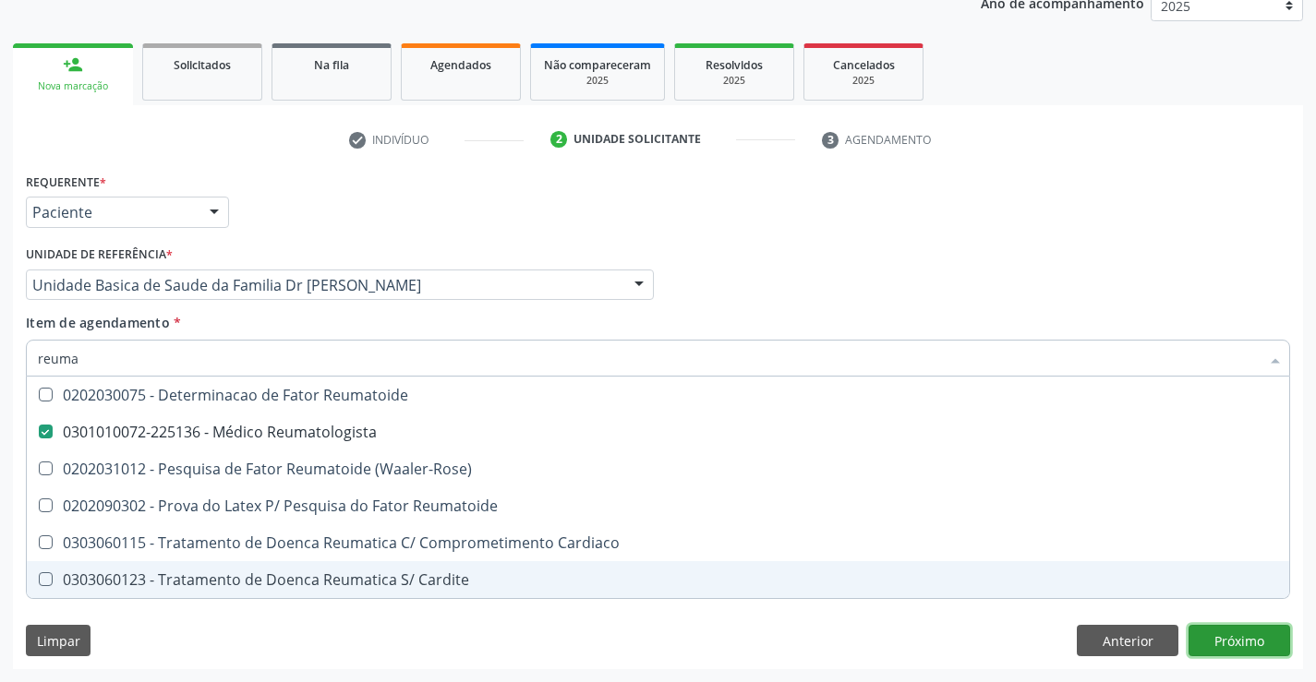
click at [1236, 634] on div "Requerente * Paciente Profissional de Saúde Paciente Nenhum resultado encontrad…" at bounding box center [658, 418] width 1290 height 501
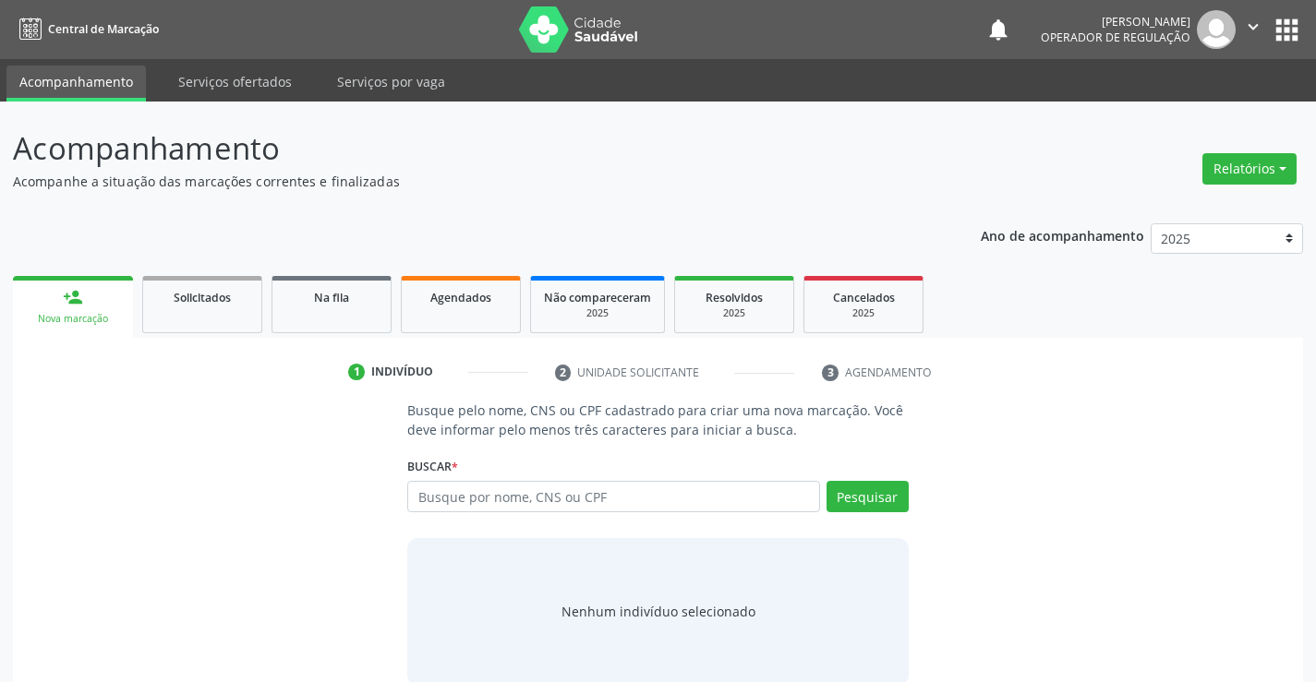
click at [627, 500] on input "text" at bounding box center [613, 496] width 412 height 31
type input "702908517884178"
click at [852, 485] on button "Pesquisar" at bounding box center [867, 496] width 82 height 31
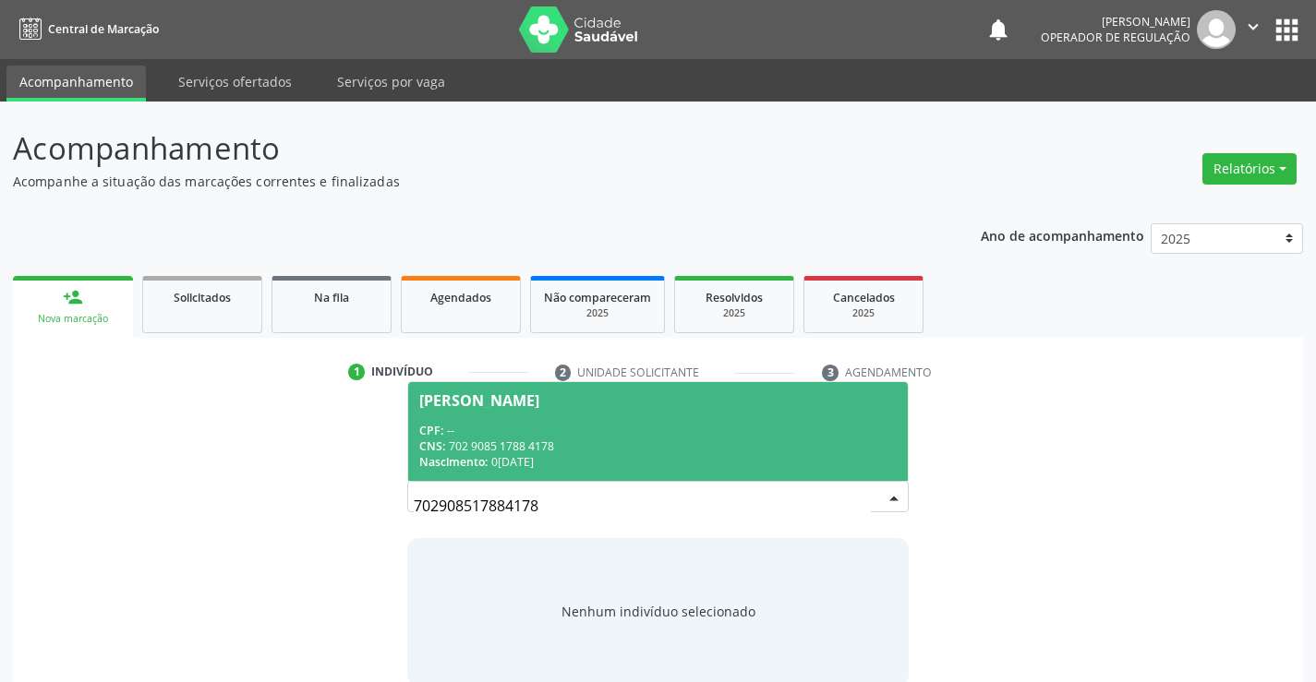
click at [623, 440] on div "CNS: 702 9085 1788 4178" at bounding box center [657, 447] width 476 height 16
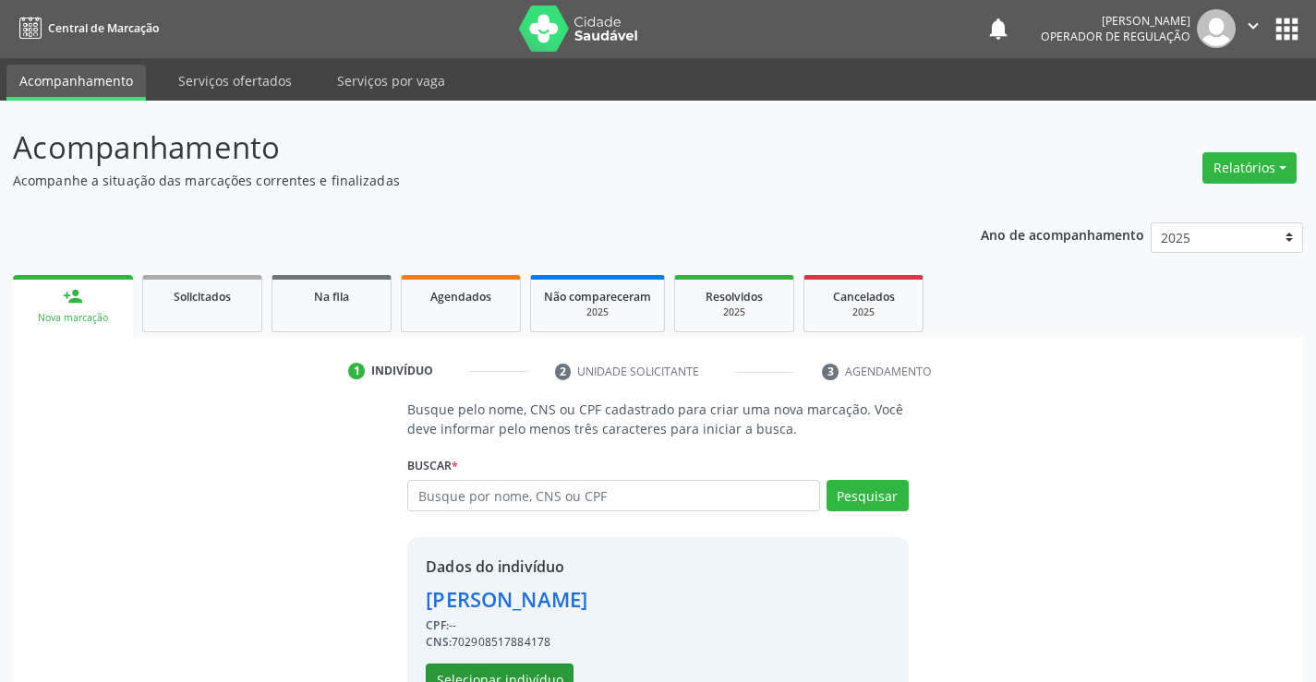
scroll to position [58, 0]
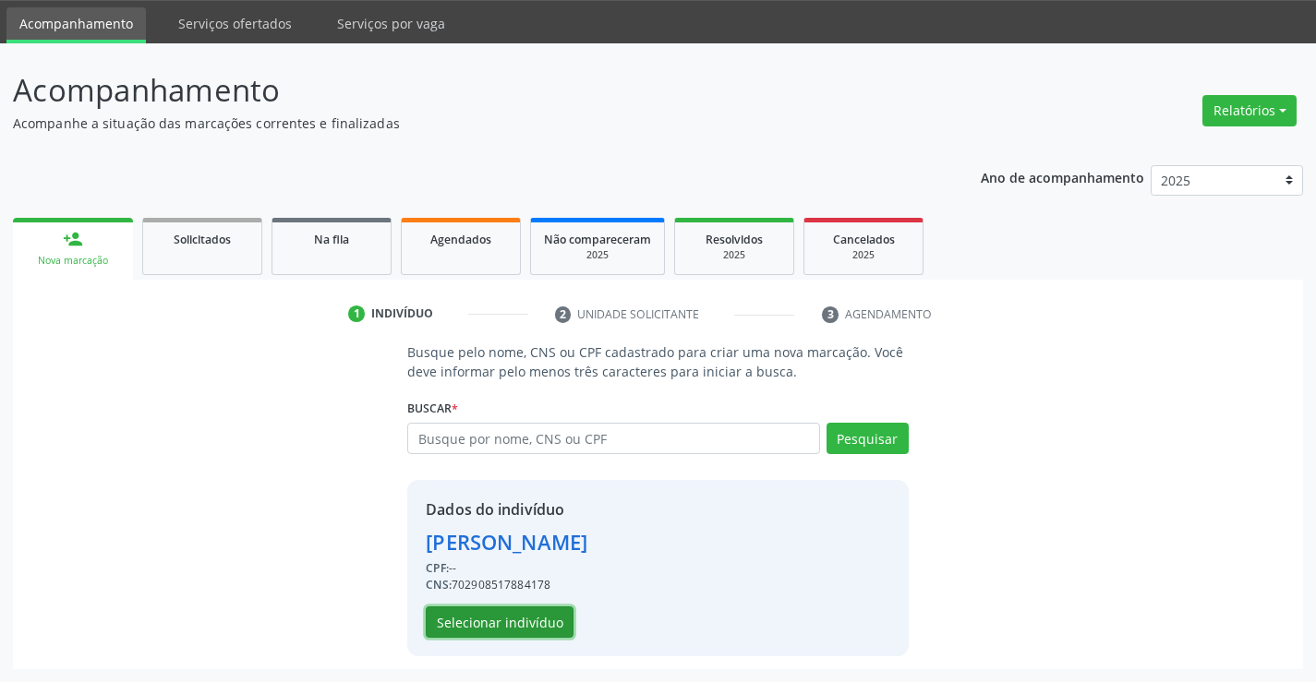
click at [511, 612] on button "Selecionar indivíduo" at bounding box center [500, 622] width 148 height 31
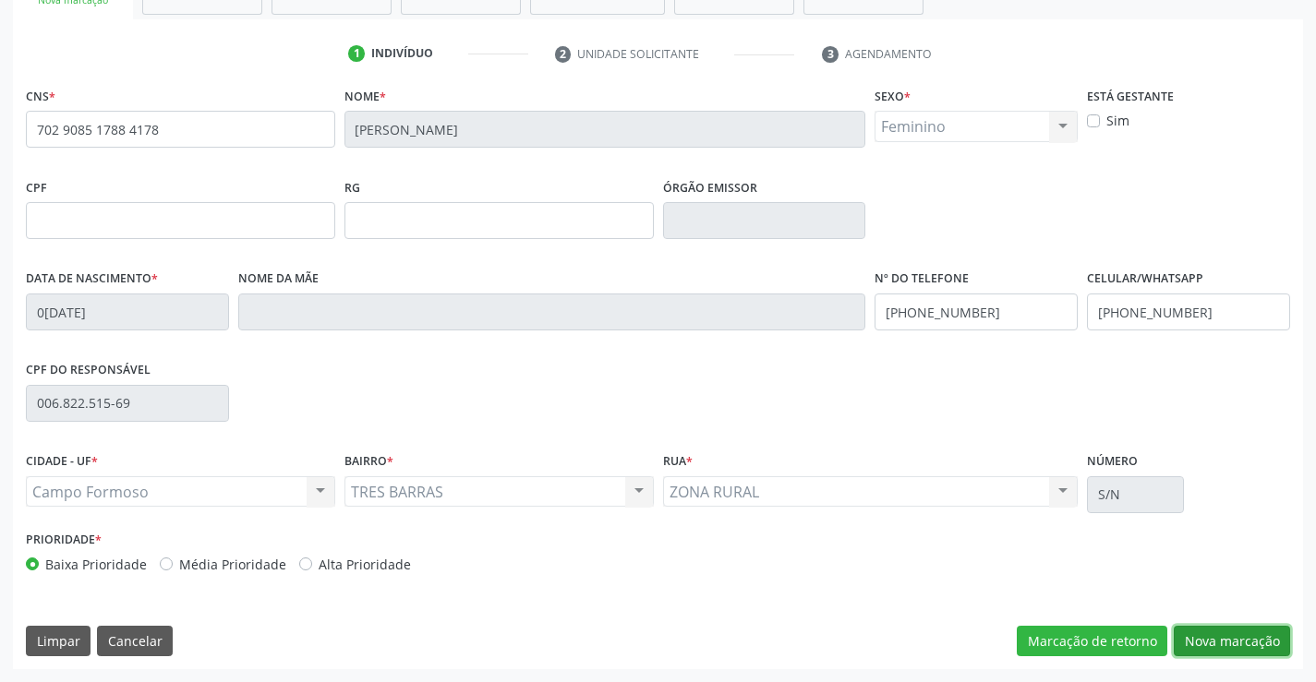
click at [1207, 635] on button "Nova marcação" at bounding box center [1231, 641] width 116 height 31
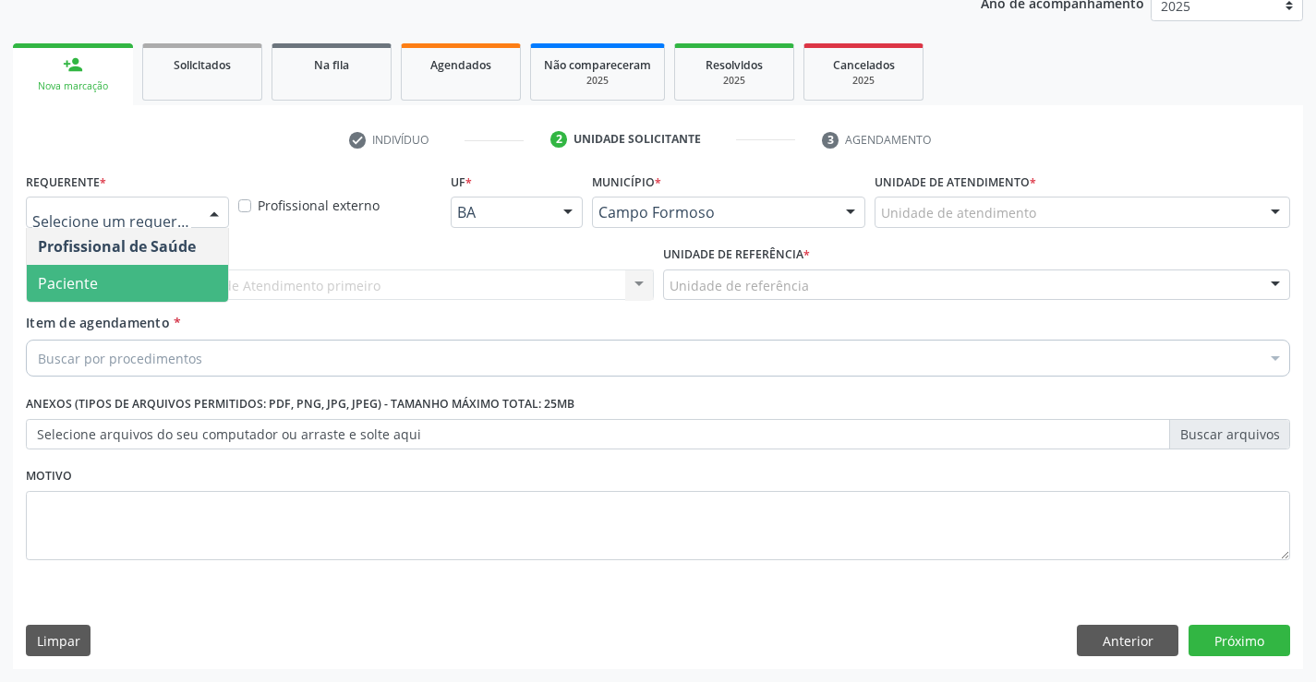
click at [71, 282] on span "Paciente" at bounding box center [68, 283] width 60 height 20
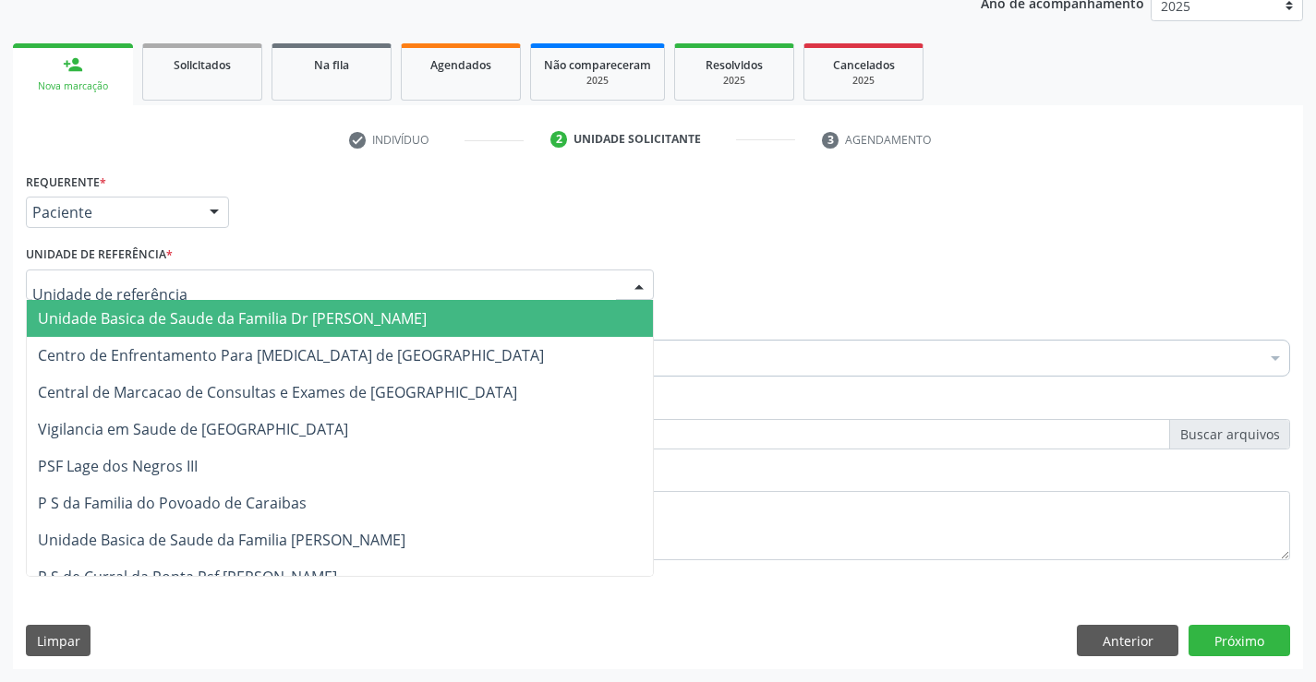
click at [73, 320] on span "Unidade Basica de Saude da Familia Dr [PERSON_NAME]" at bounding box center [232, 318] width 389 height 20
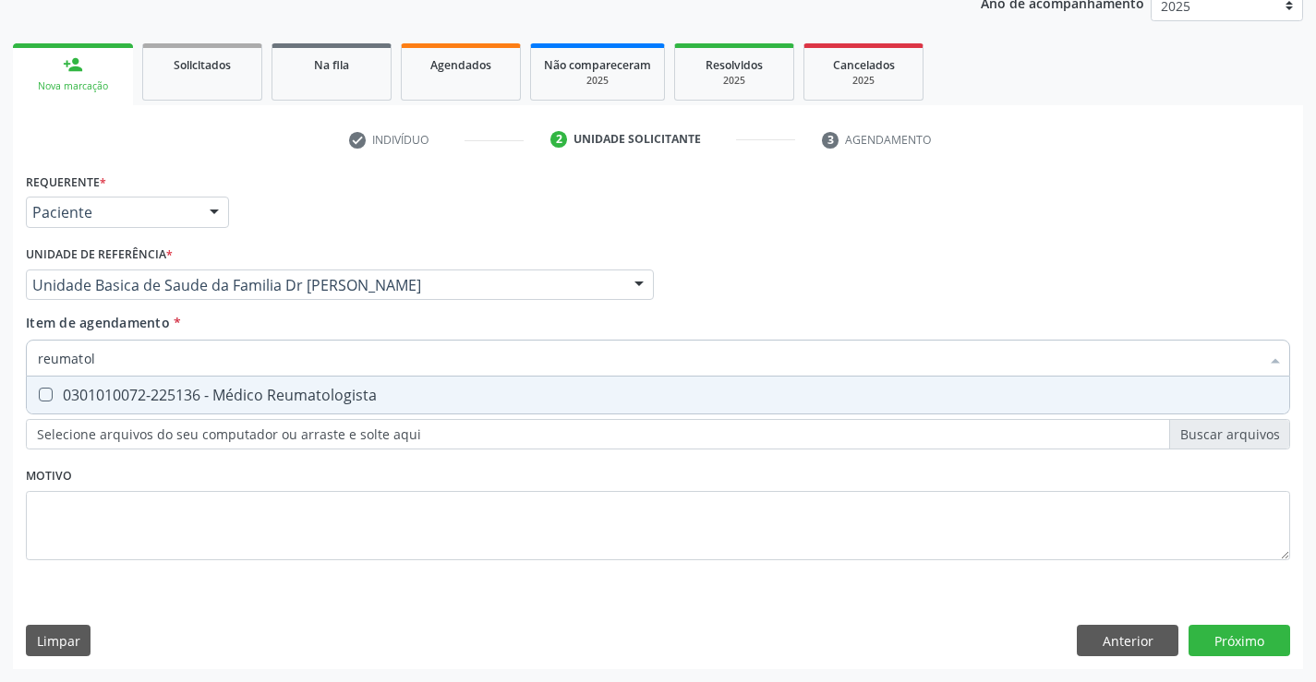
type input "reumatolo"
click at [75, 391] on div "0301010072-225136 - Médico Reumatologista" at bounding box center [658, 395] width 1240 height 15
checkbox Reumatologista "true"
click at [1235, 636] on div "Requerente * Paciente Profissional de Saúde Paciente Nenhum resultado encontrad…" at bounding box center [658, 418] width 1290 height 501
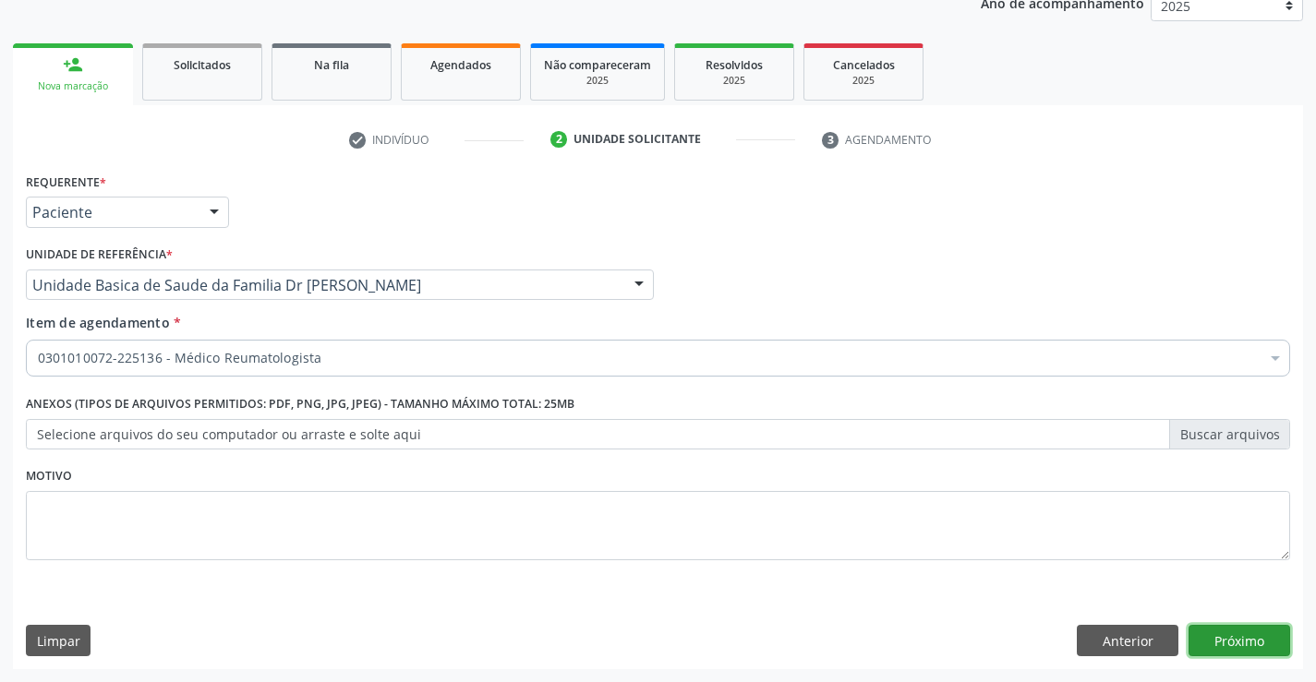
click at [1221, 643] on button "Próximo" at bounding box center [1239, 640] width 102 height 31
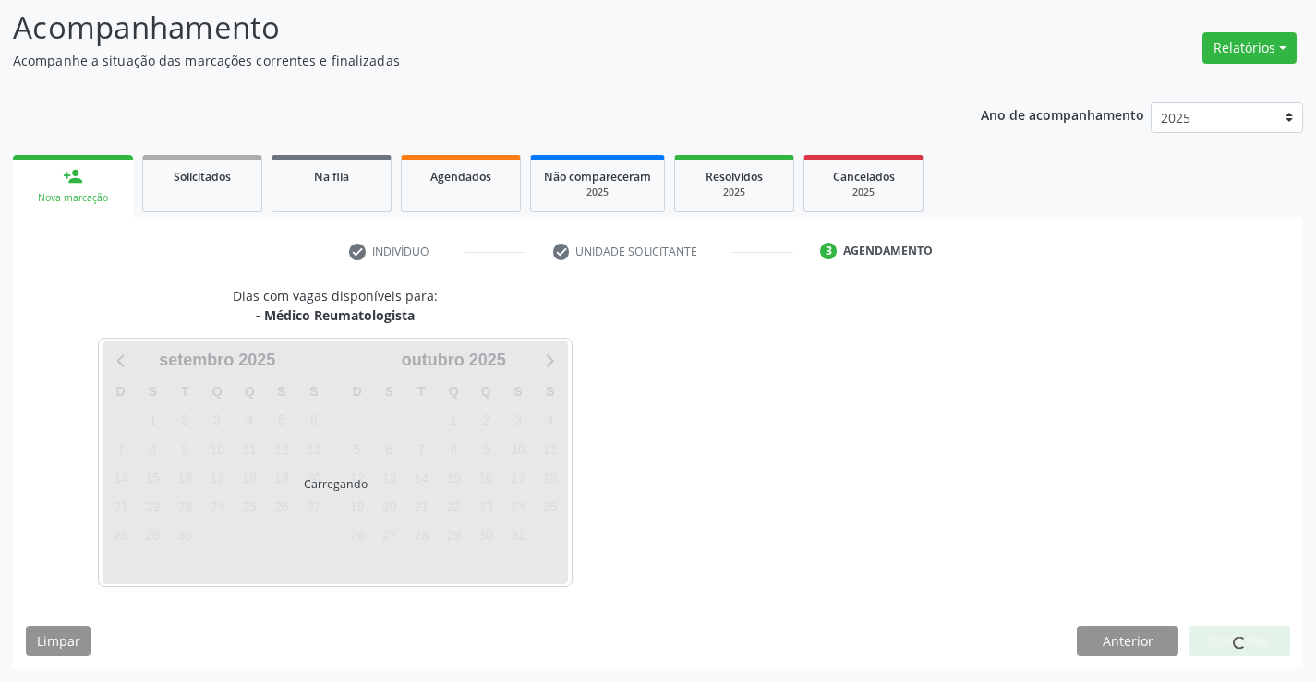
scroll to position [121, 0]
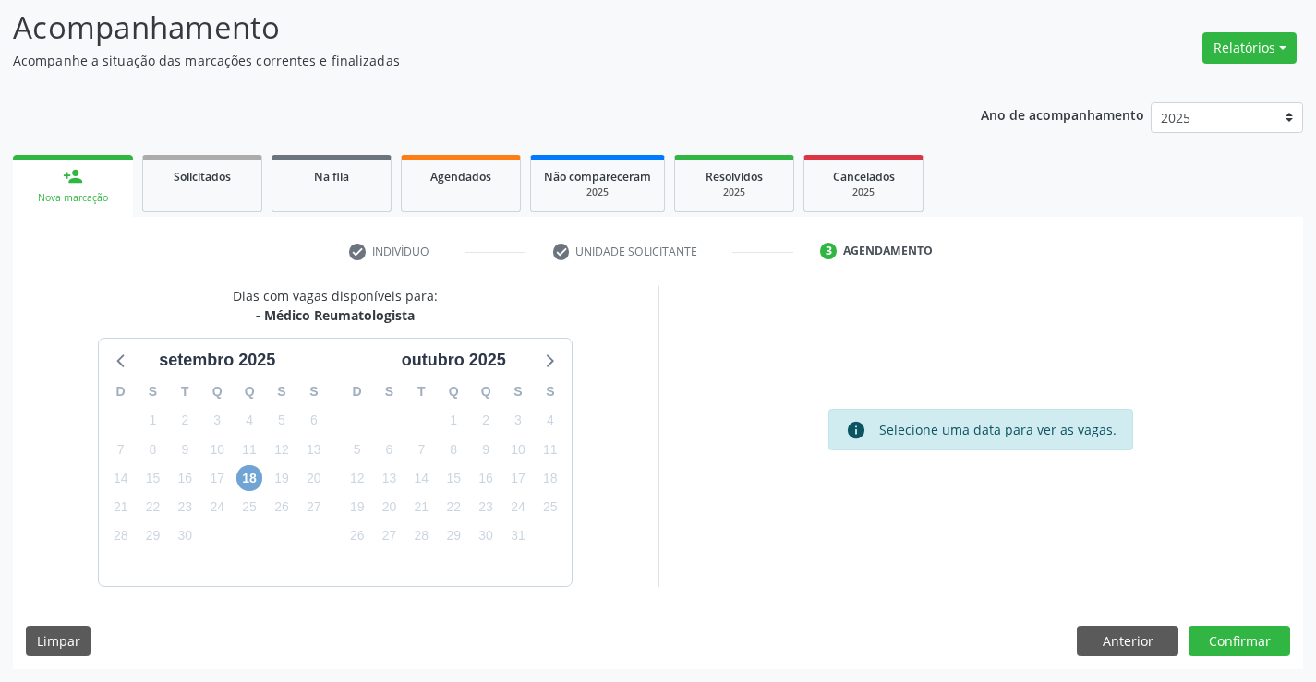
click at [248, 478] on span "18" at bounding box center [249, 478] width 26 height 26
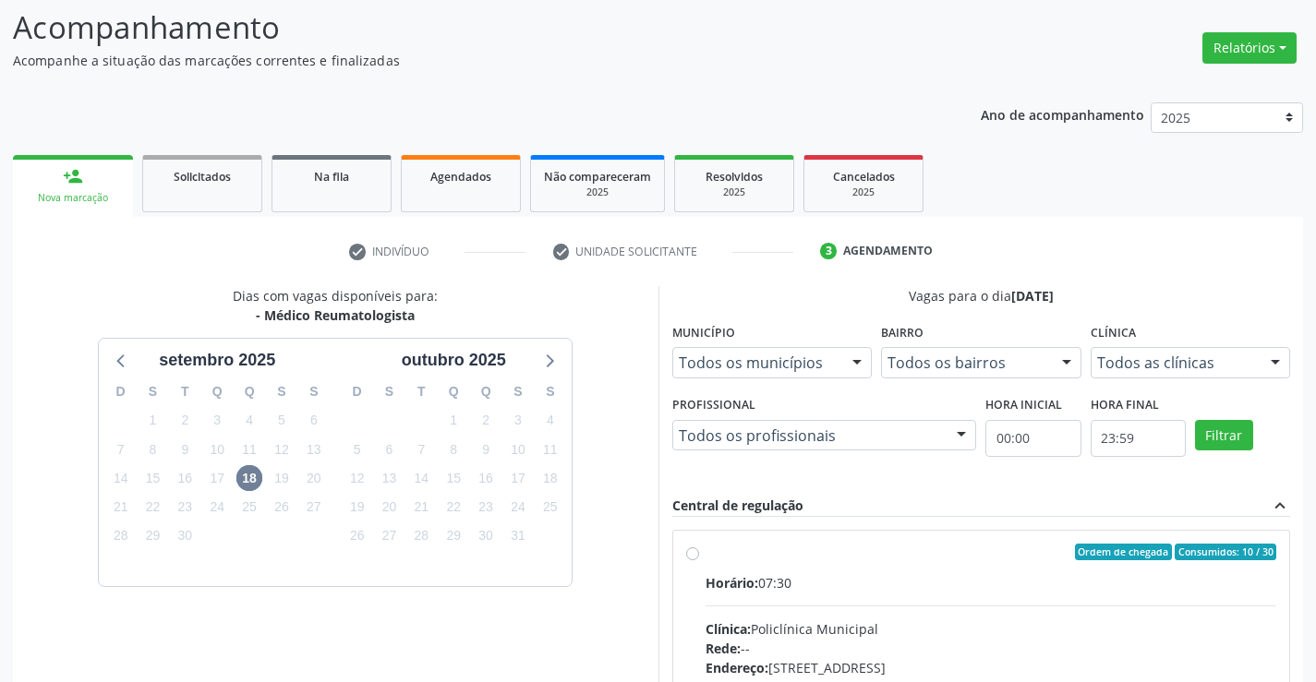
click at [705, 552] on label "Ordem de chegada Consumidos: 10 / 30 Horário: 07:30 Clínica: Policlínica Munici…" at bounding box center [990, 685] width 571 height 283
click at [691, 552] on input "Ordem de chegada Consumidos: 10 / 30 Horário: 07:30 Clínica: Policlínica Munici…" at bounding box center [692, 552] width 13 height 17
radio input "true"
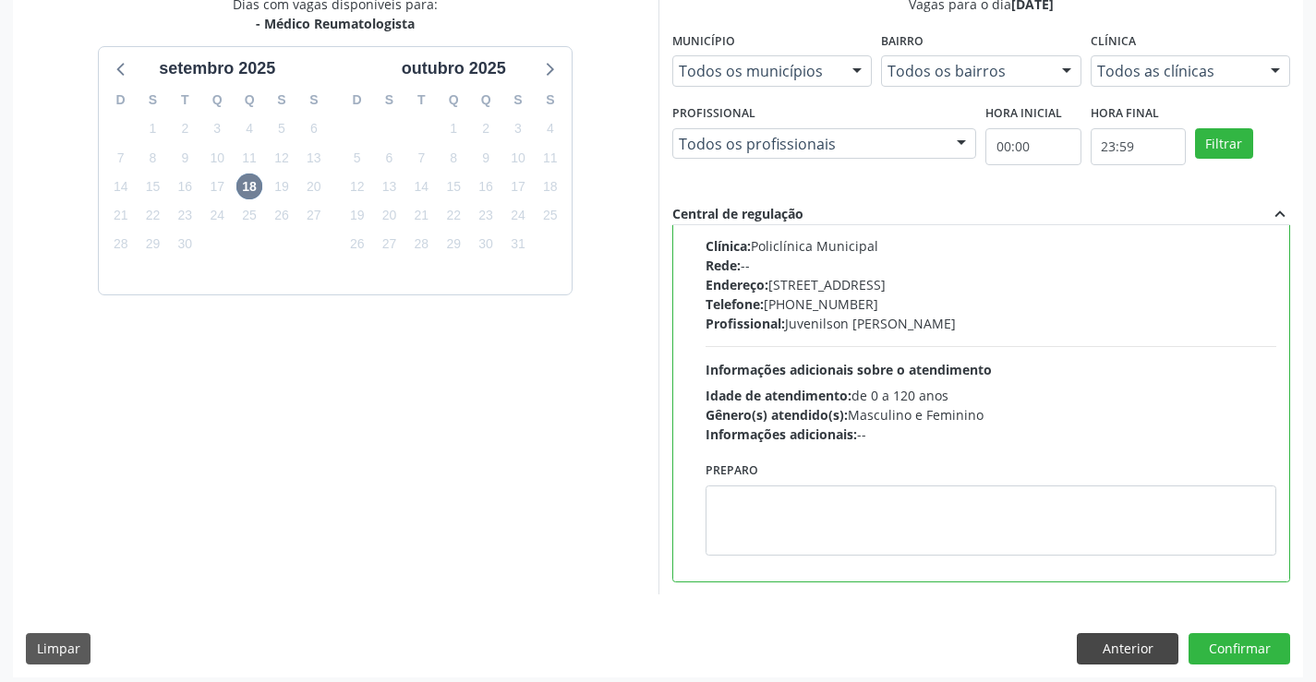
scroll to position [421, 0]
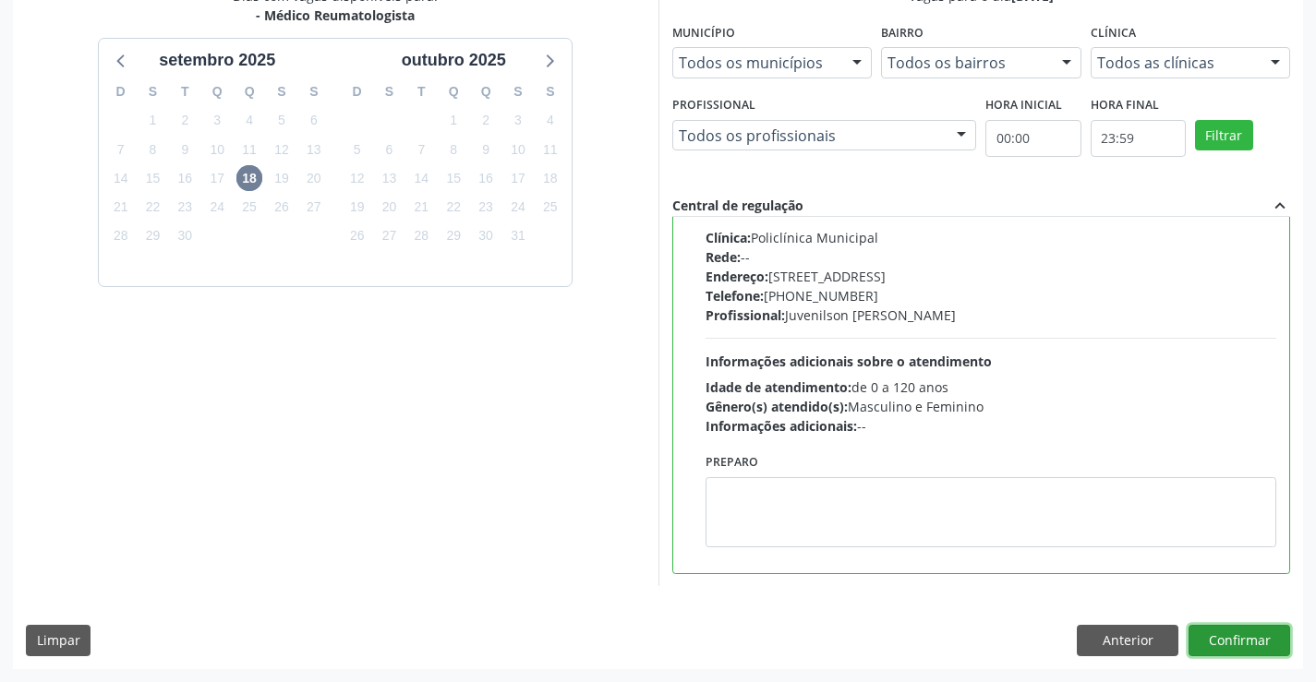
click at [1233, 638] on button "Confirmar" at bounding box center [1239, 640] width 102 height 31
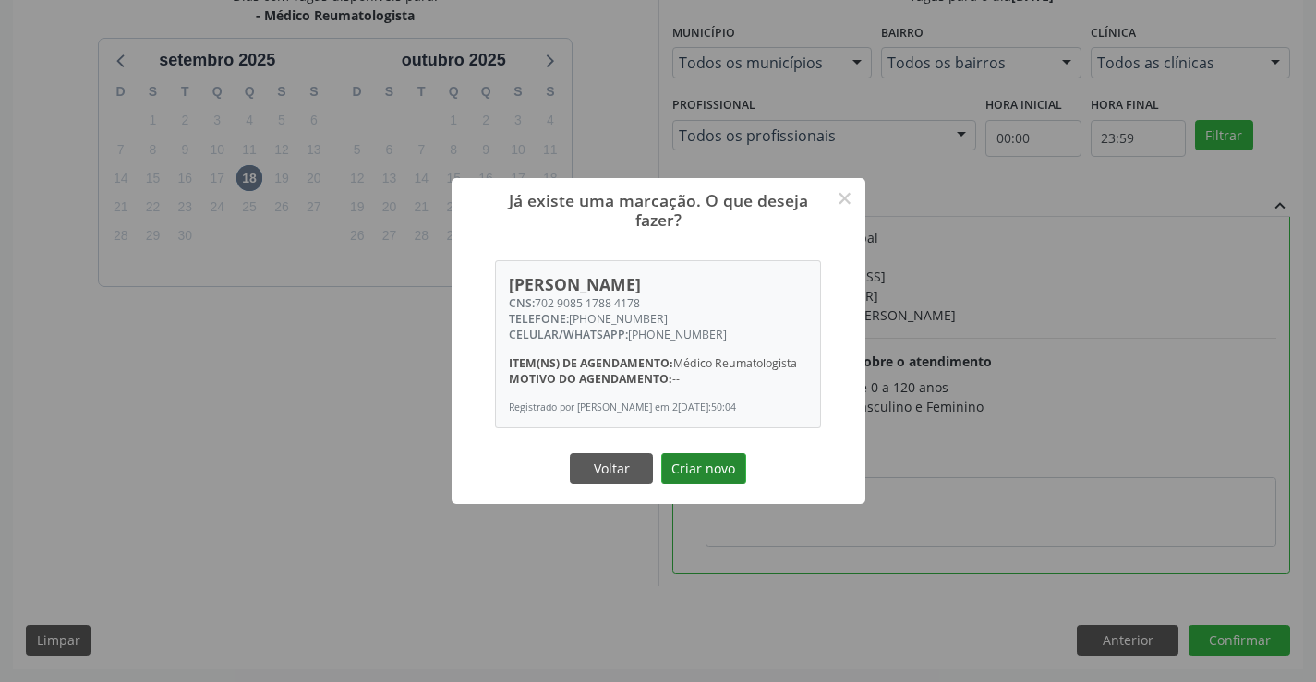
click at [679, 470] on button "Criar novo" at bounding box center [703, 468] width 85 height 31
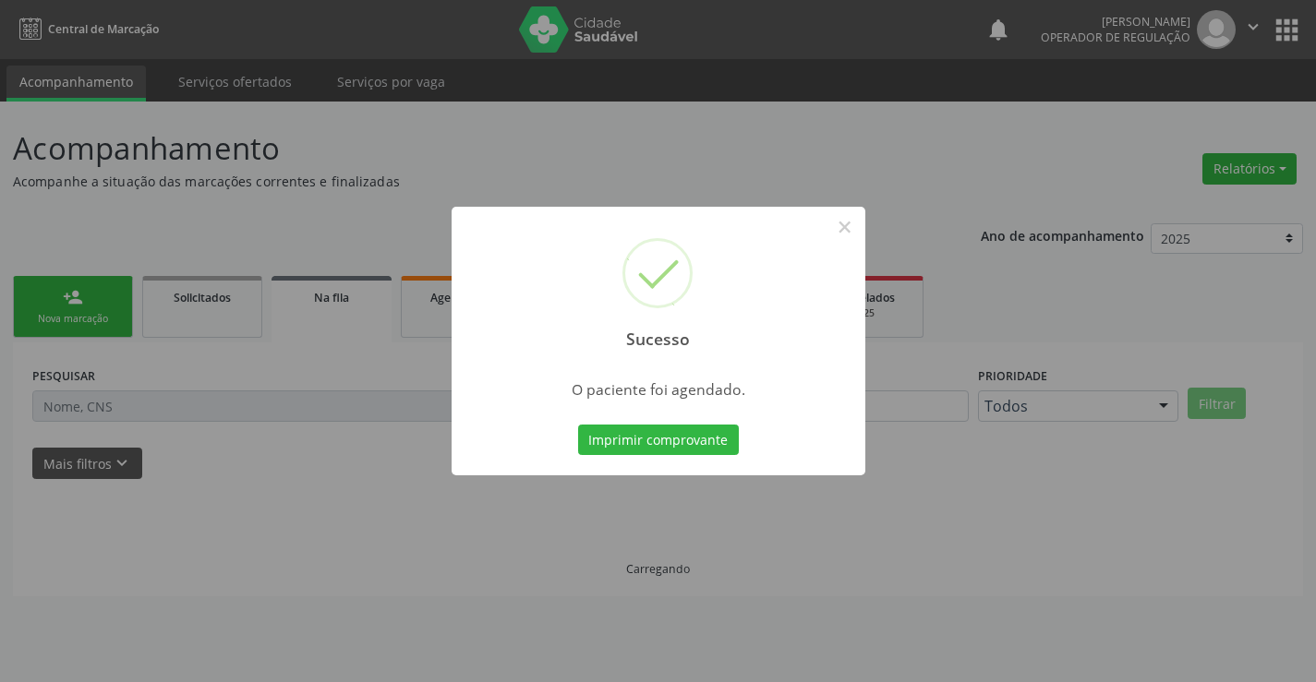
scroll to position [0, 0]
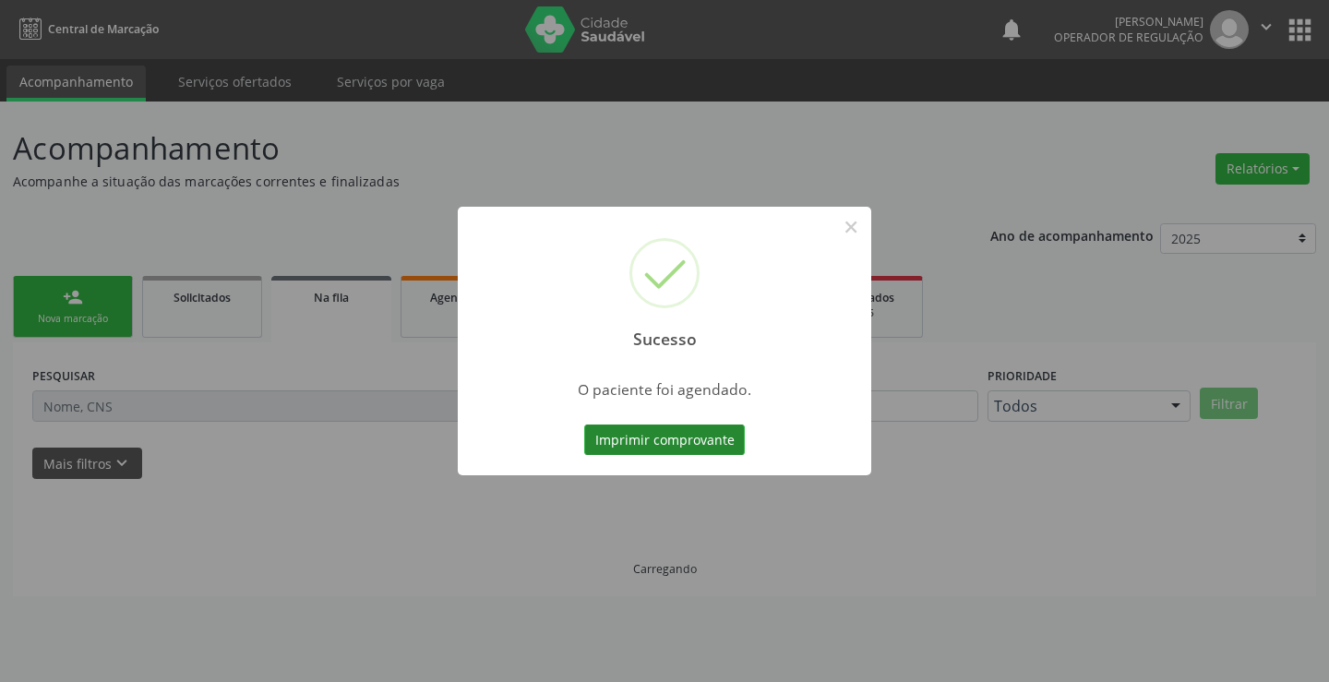
click at [626, 450] on button "Imprimir comprovante" at bounding box center [664, 440] width 161 height 31
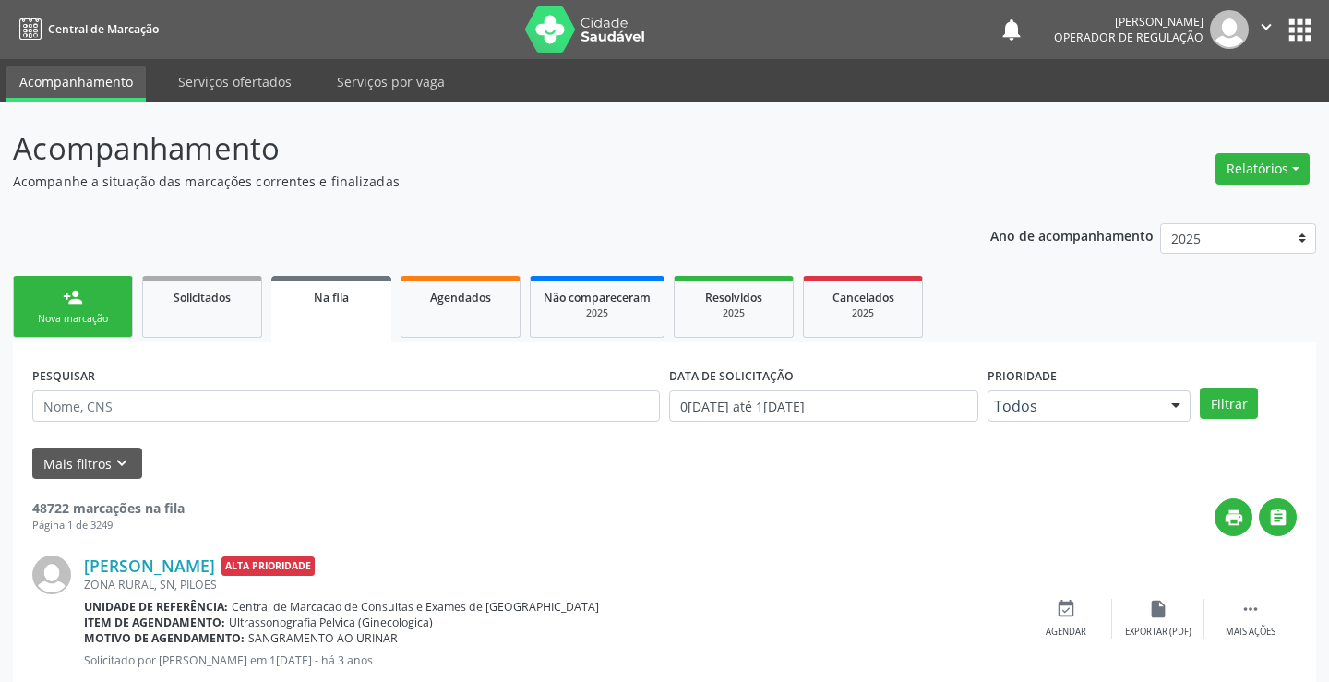
click at [48, 311] on div "Sucesso × O paciente foi agendado. Imprimir comprovante Cancel" at bounding box center [664, 341] width 1329 height 682
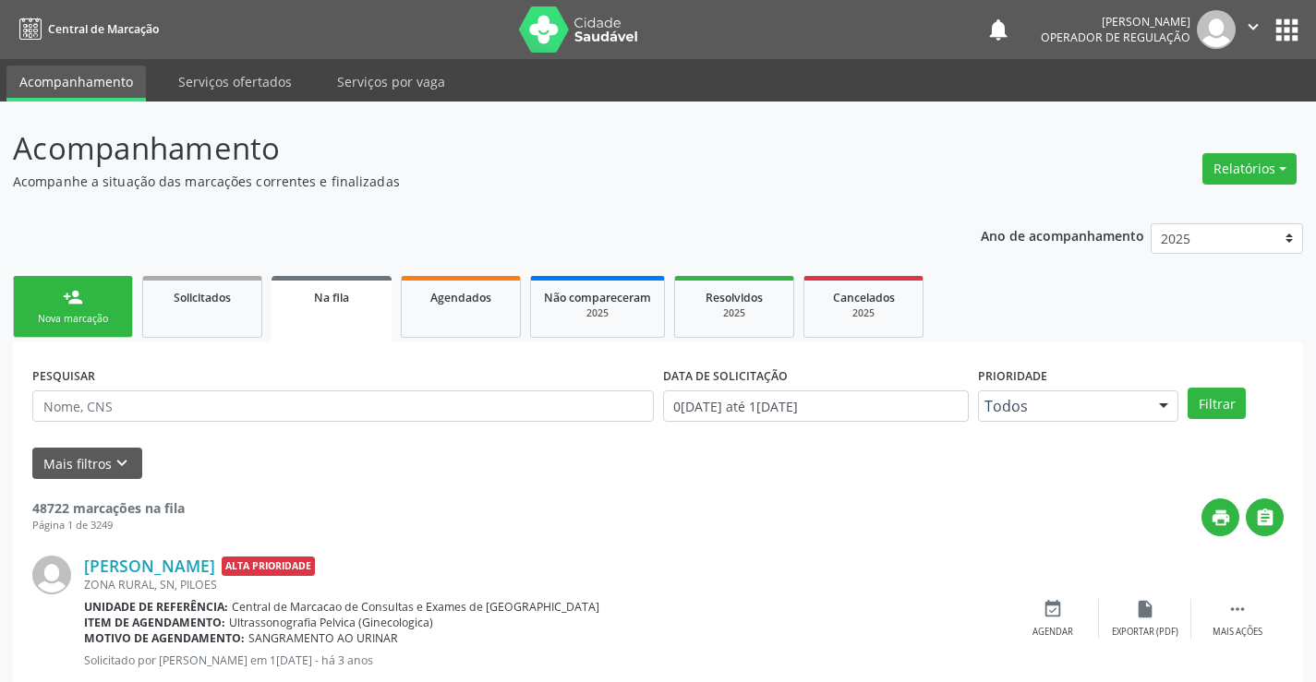
click at [66, 316] on div "Nova marcação" at bounding box center [73, 319] width 92 height 14
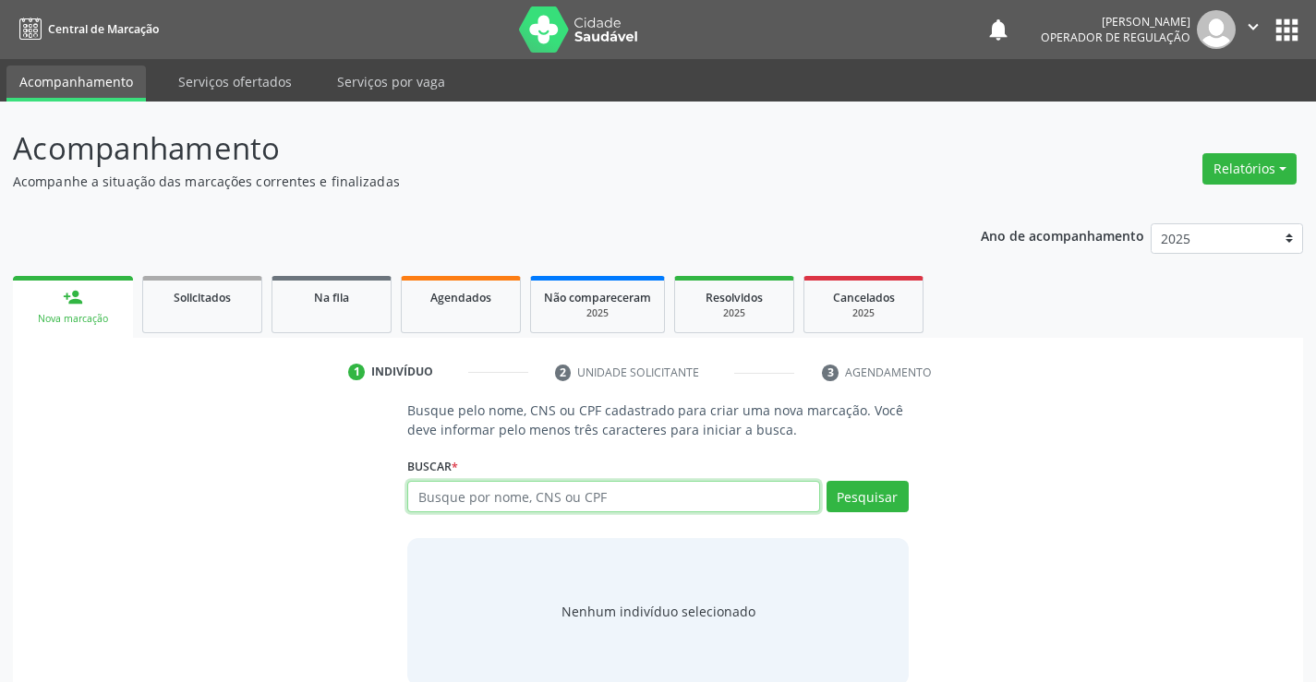
click at [548, 490] on input "text" at bounding box center [613, 496] width 412 height 31
type input "705806431190139"
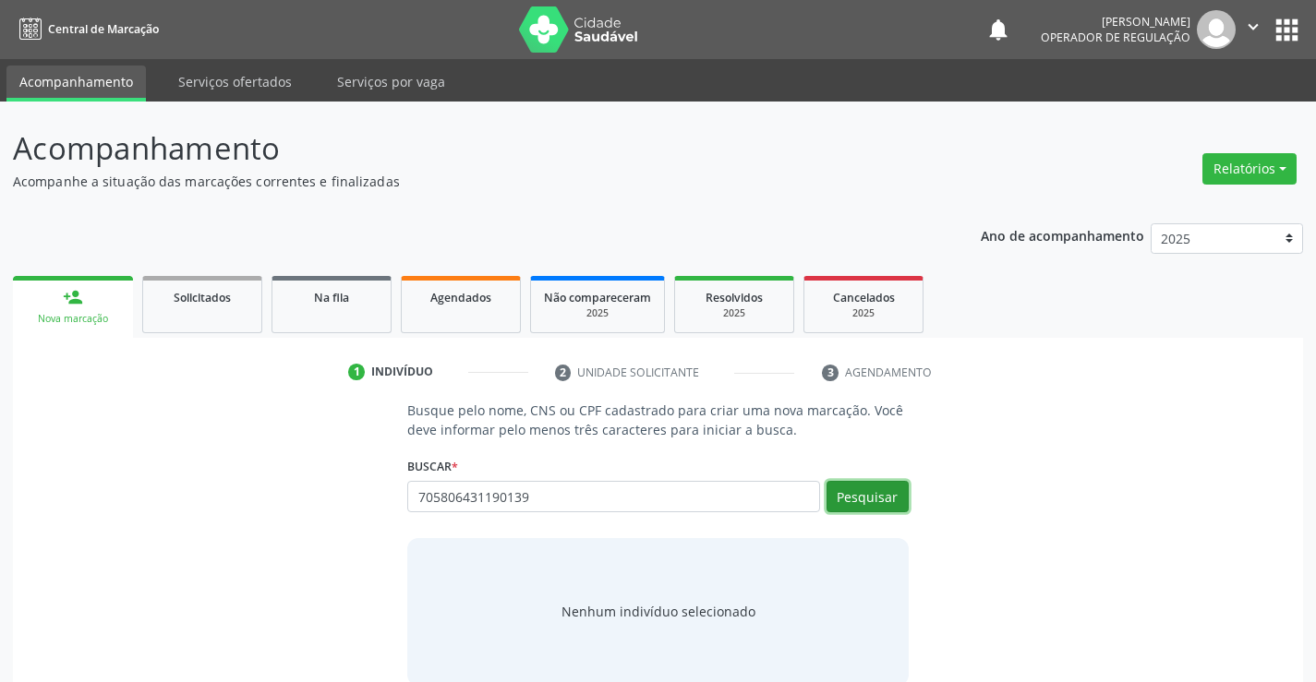
click at [864, 493] on button "Pesquisar" at bounding box center [867, 496] width 82 height 31
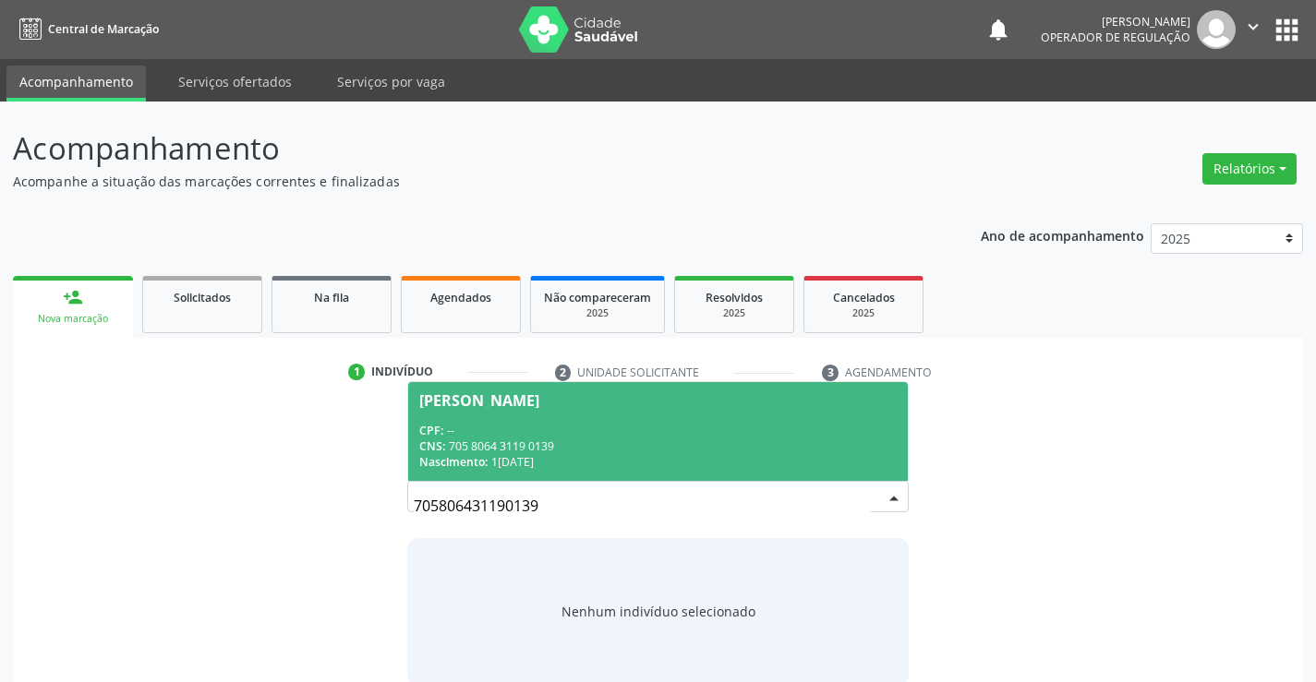
click at [571, 435] on div "CPF: --" at bounding box center [657, 431] width 476 height 16
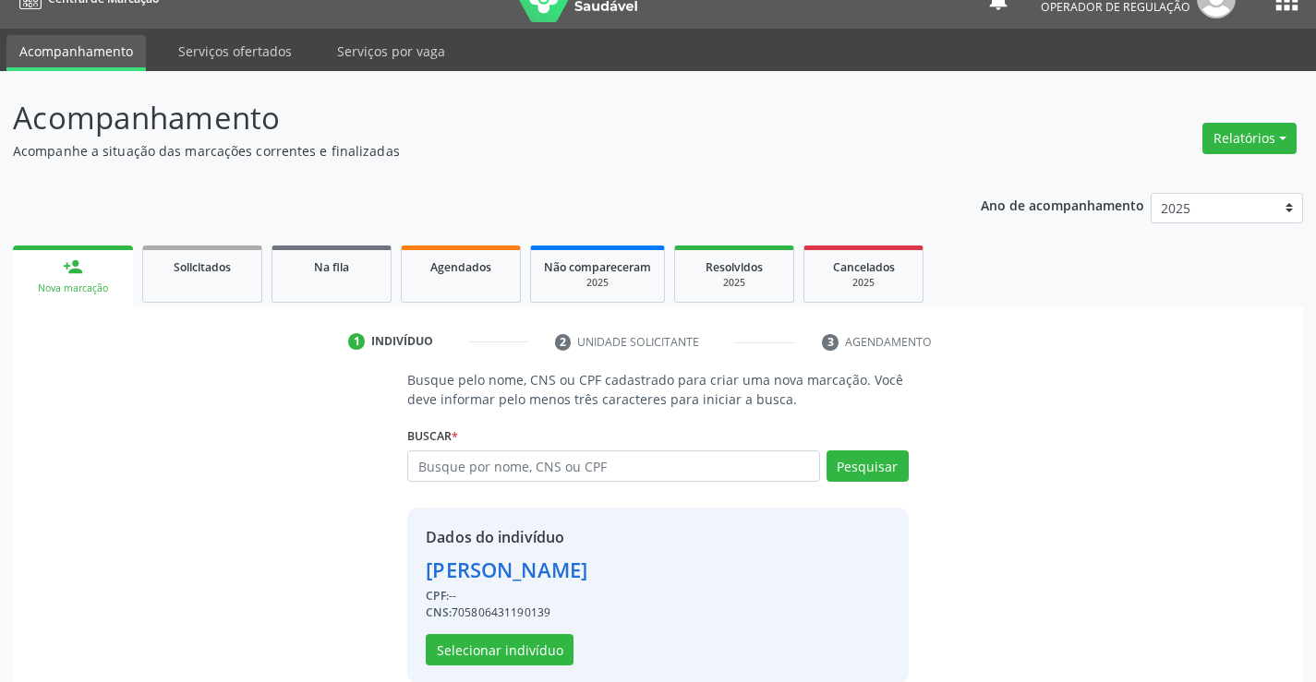
scroll to position [58, 0]
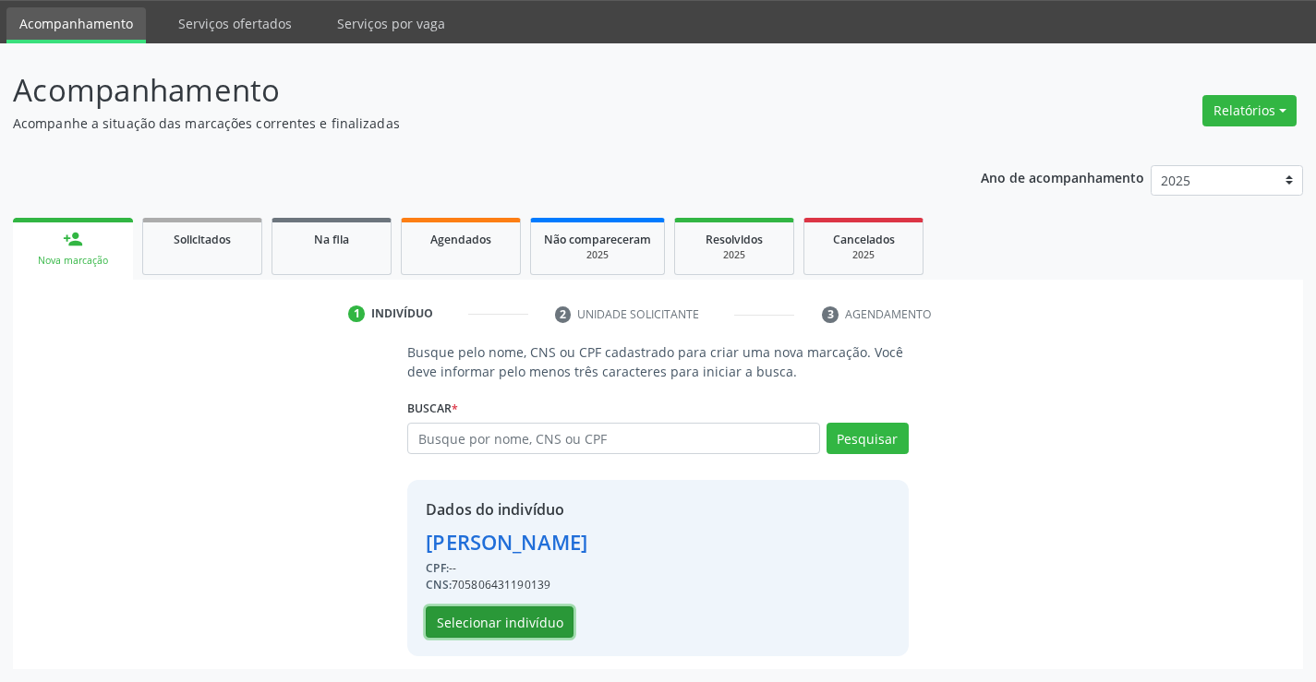
click at [529, 620] on button "Selecionar indivíduo" at bounding box center [500, 622] width 148 height 31
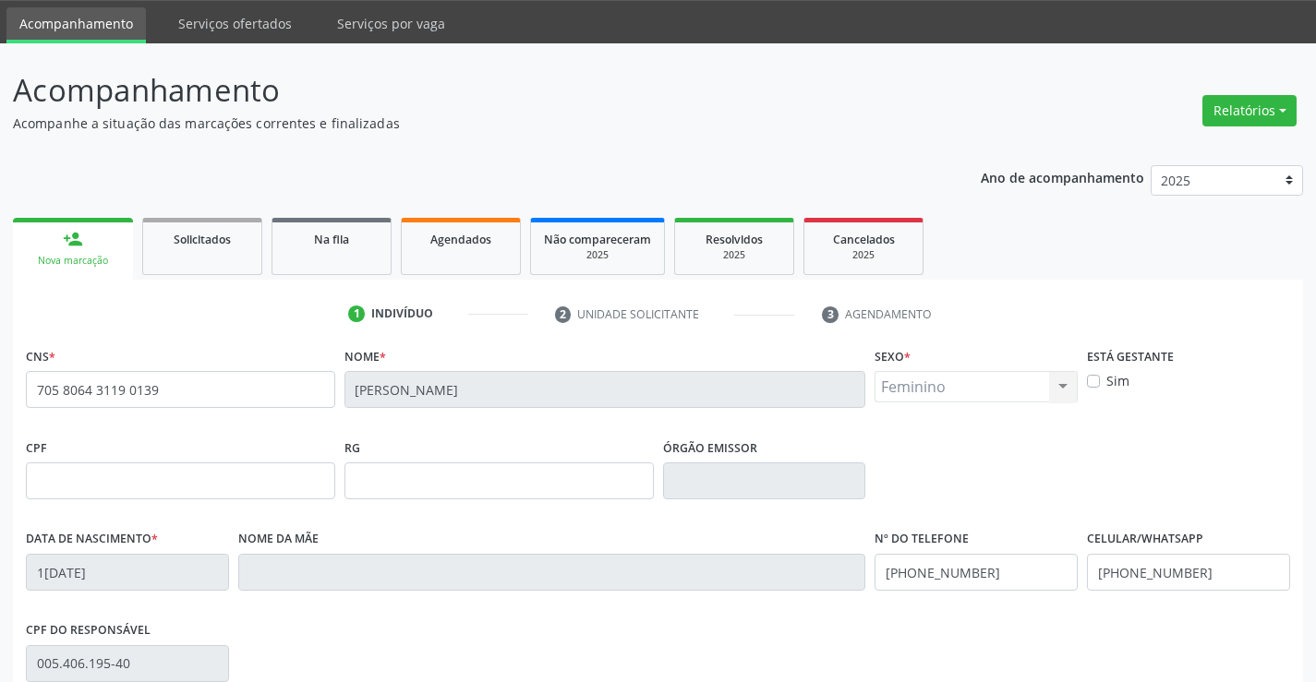
scroll to position [319, 0]
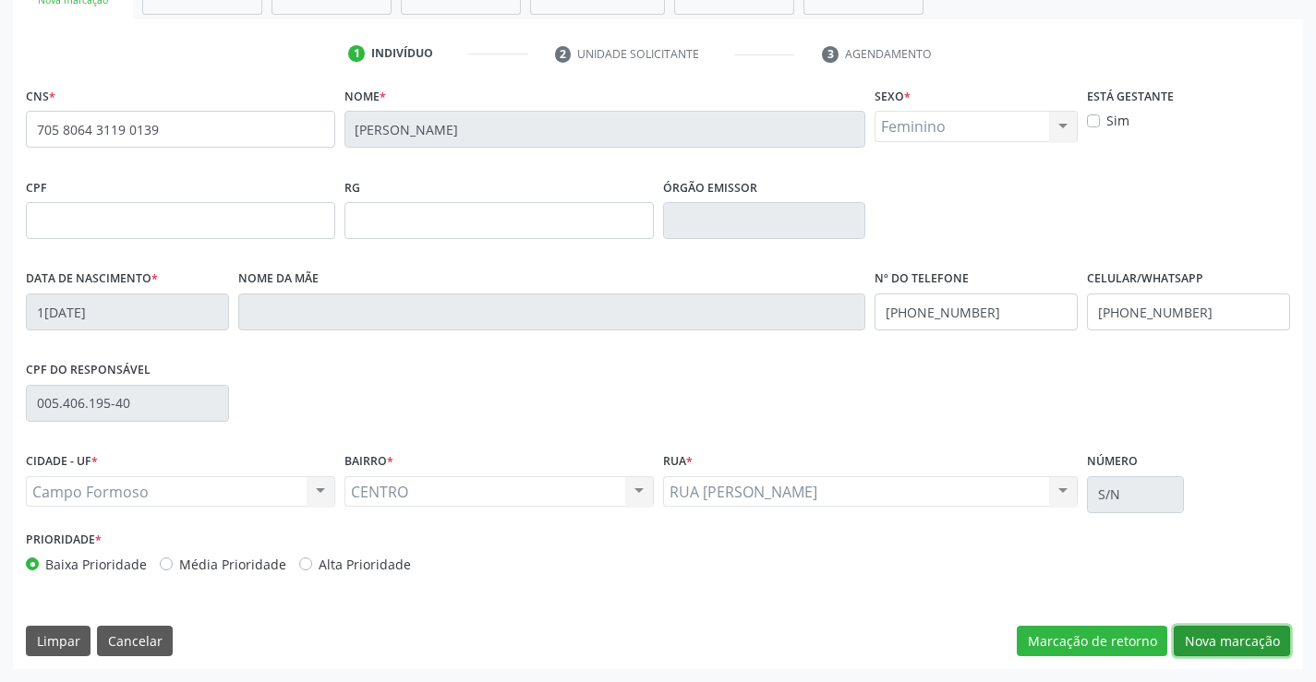
click at [1192, 636] on button "Nova marcação" at bounding box center [1231, 641] width 116 height 31
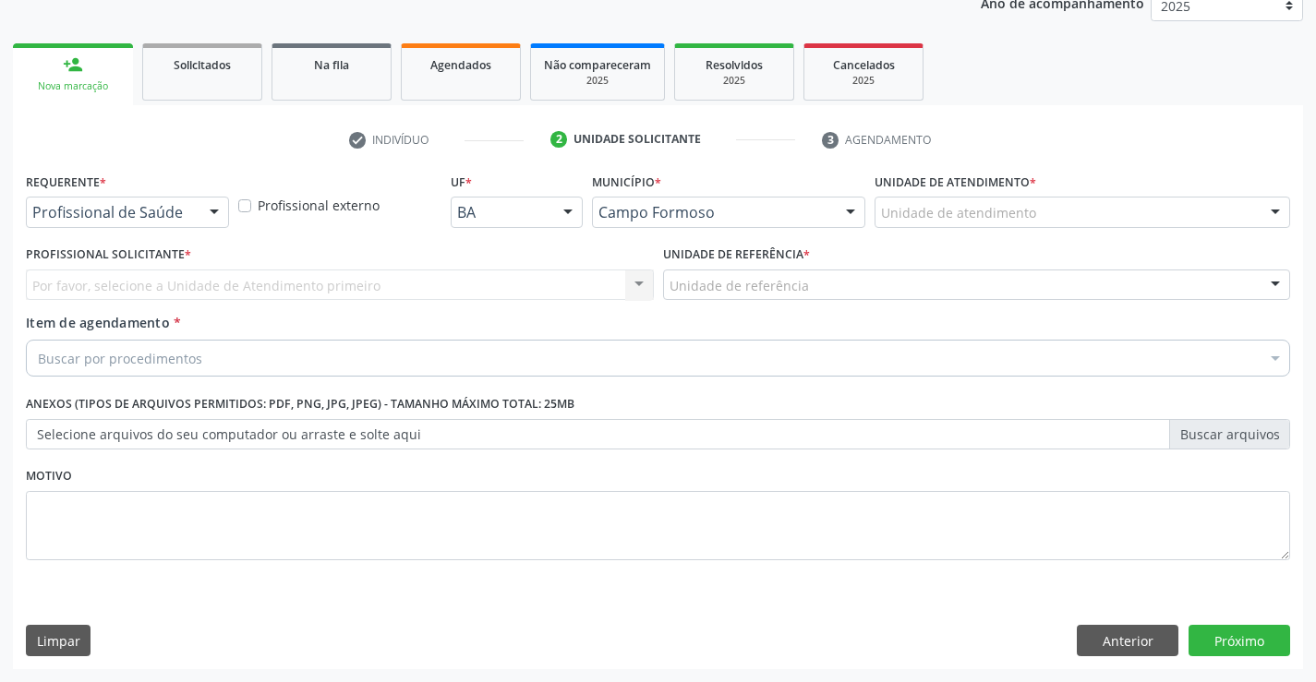
scroll to position [233, 0]
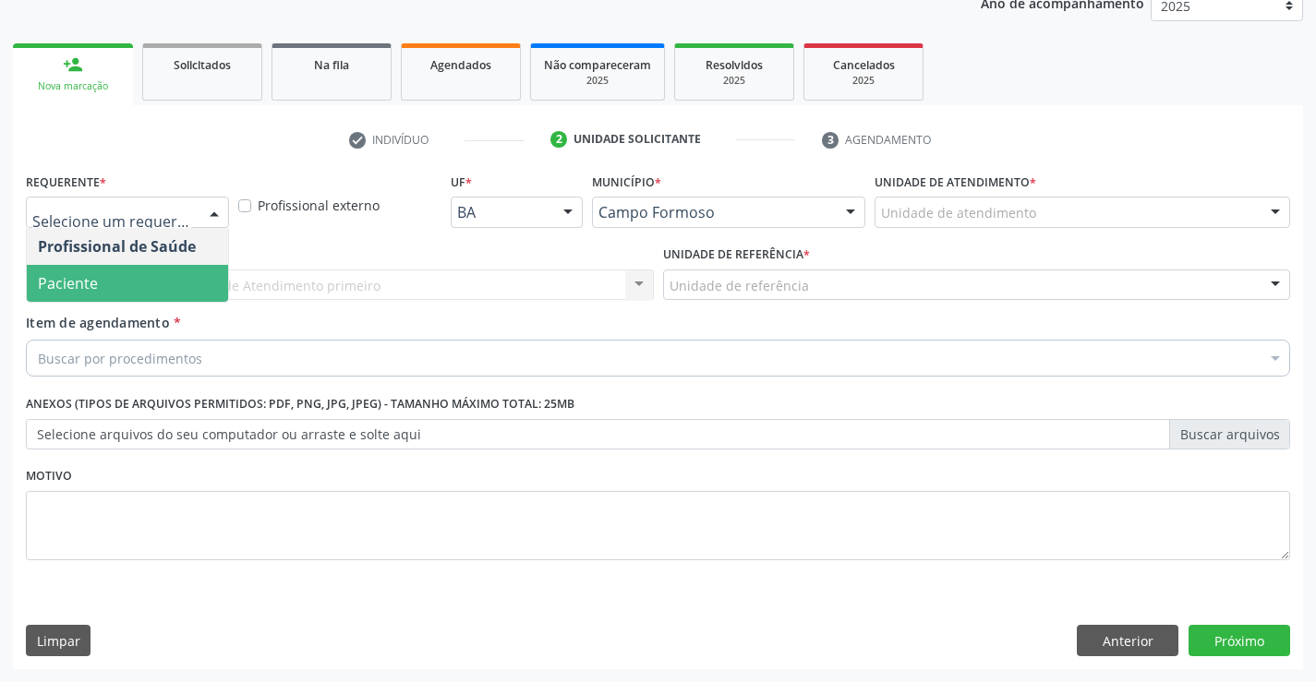
click at [163, 283] on span "Paciente" at bounding box center [127, 283] width 201 height 37
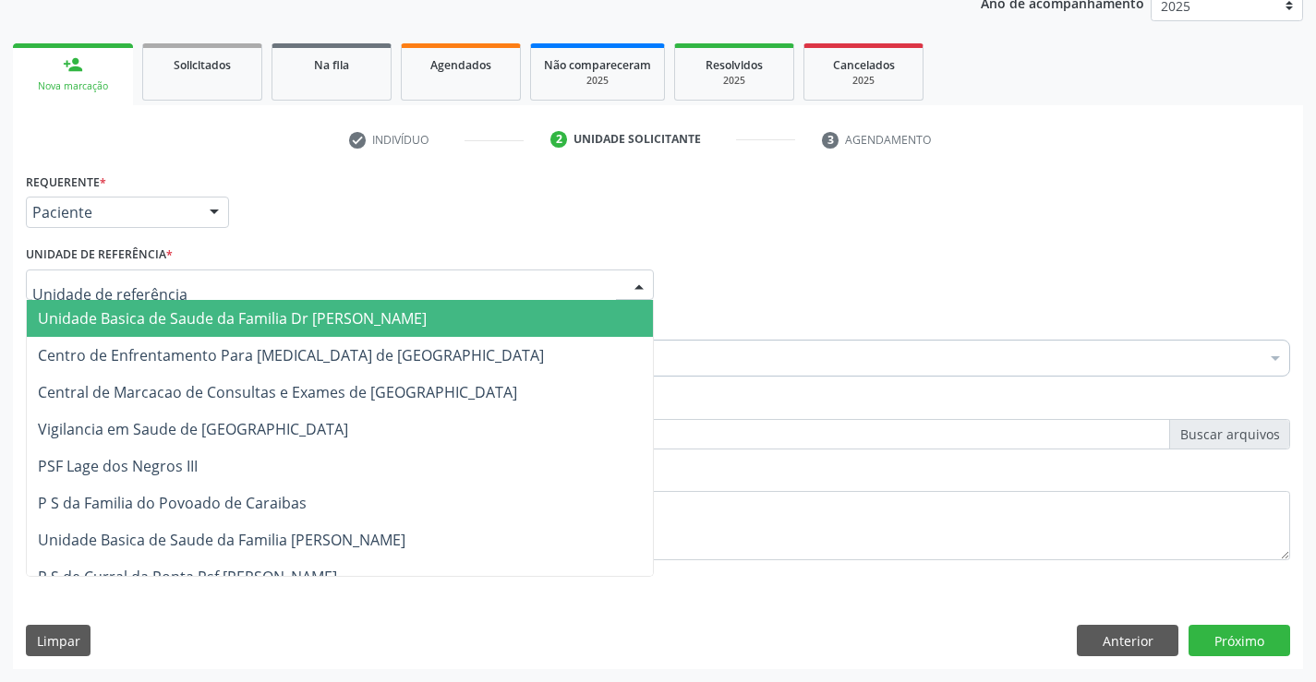
click at [165, 309] on span "Unidade Basica de Saude da Familia Dr [PERSON_NAME]" at bounding box center [232, 318] width 389 height 20
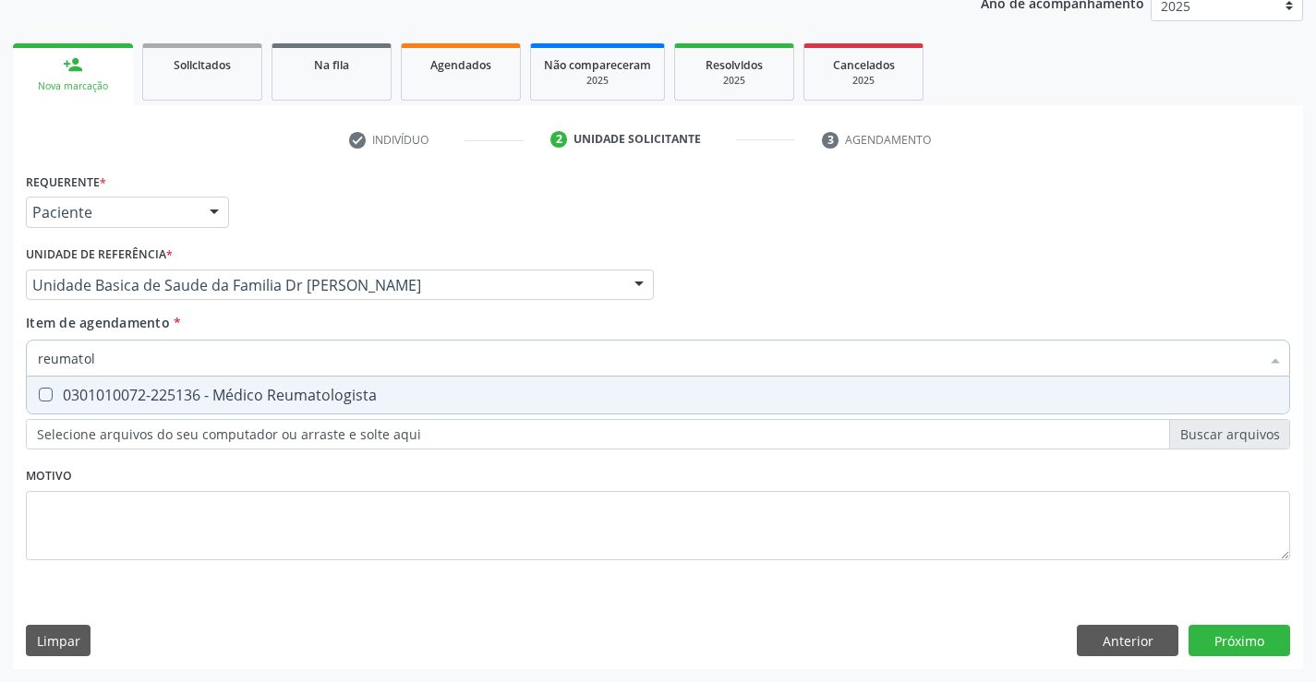
type input "reumatolo"
click at [160, 405] on span "0301010072-225136 - Médico Reumatologista" at bounding box center [658, 395] width 1262 height 37
checkbox Reumatologista "true"
click at [1237, 631] on div "Requerente * Paciente Profissional de Saúde Paciente Nenhum resultado encontrad…" at bounding box center [658, 418] width 1290 height 501
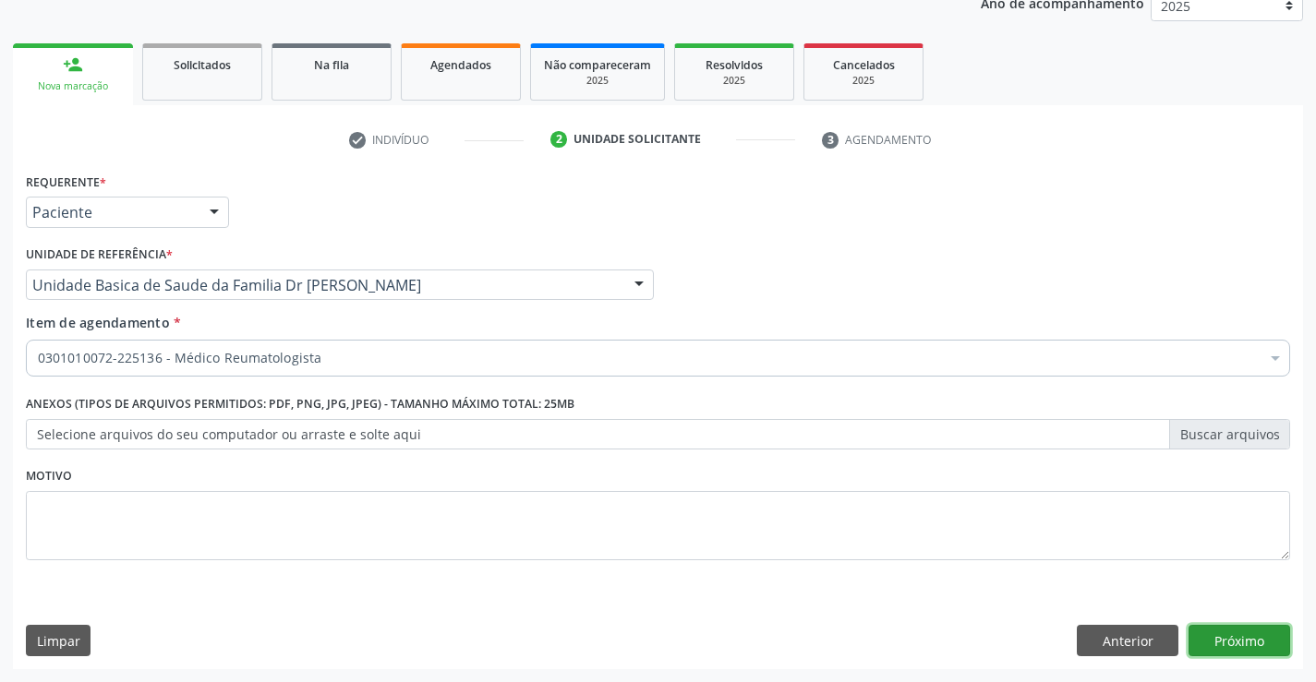
click at [1237, 631] on button "Próximo" at bounding box center [1239, 640] width 102 height 31
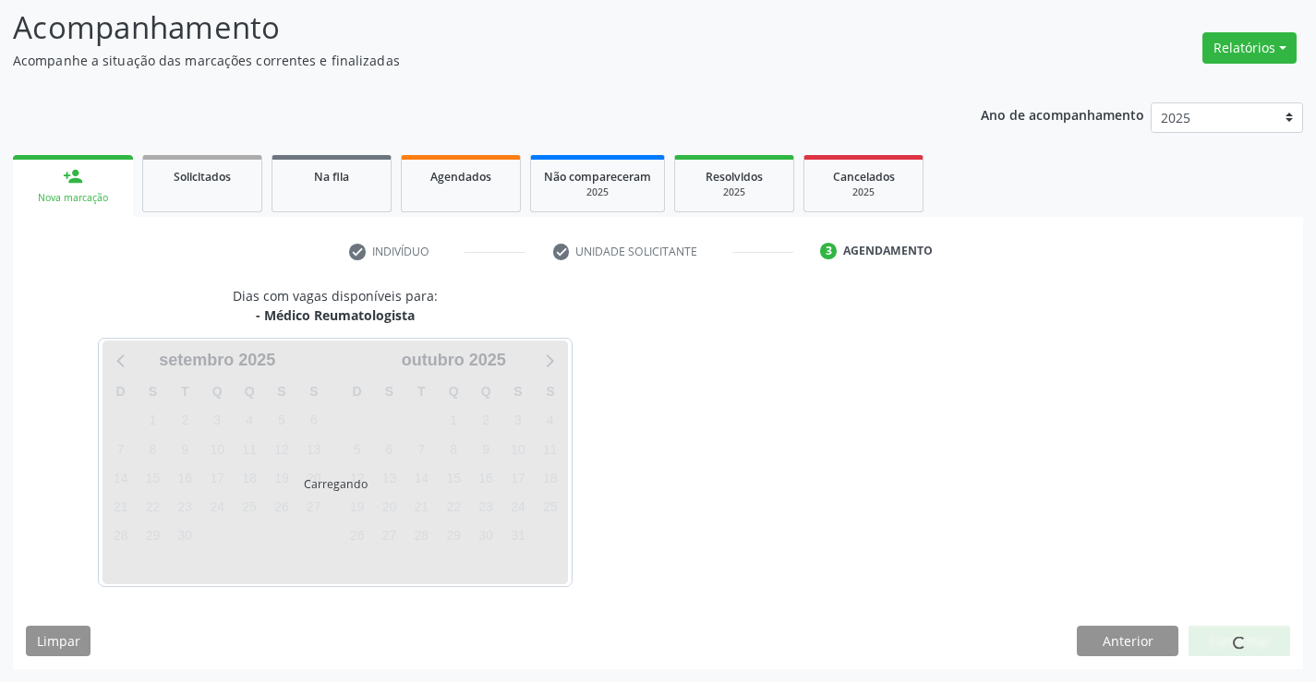
scroll to position [121, 0]
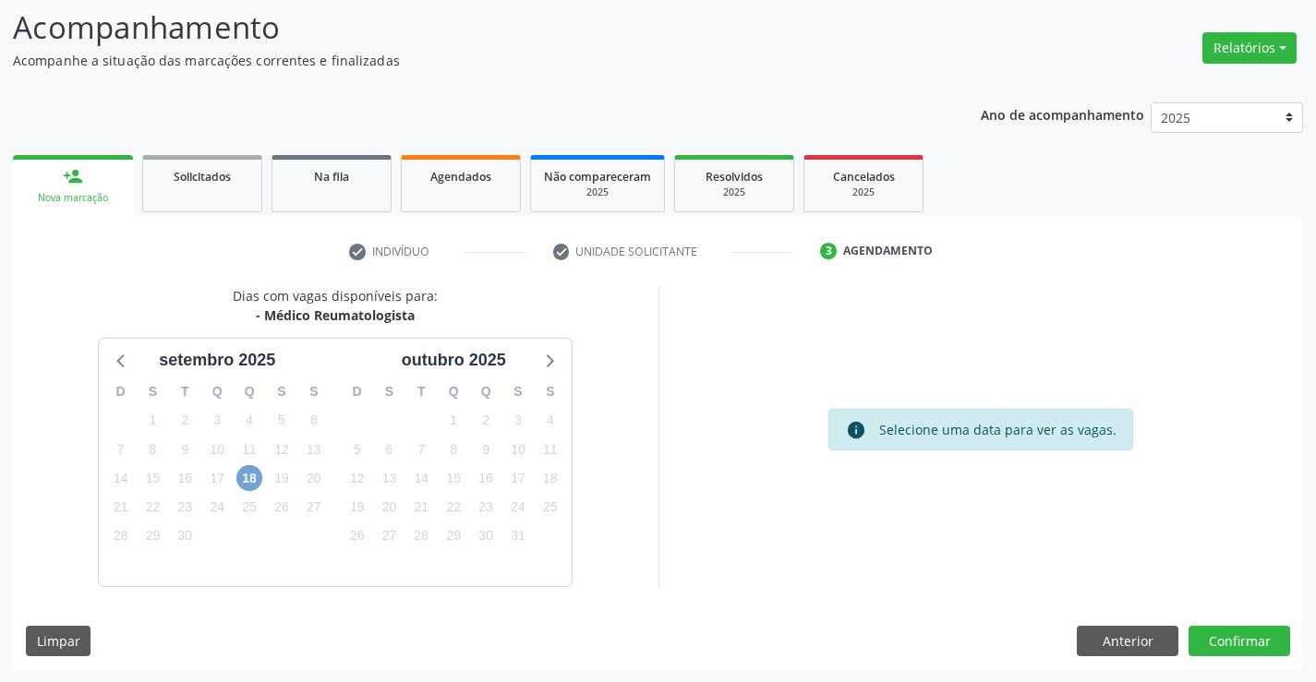
click at [248, 469] on span "18" at bounding box center [249, 478] width 26 height 26
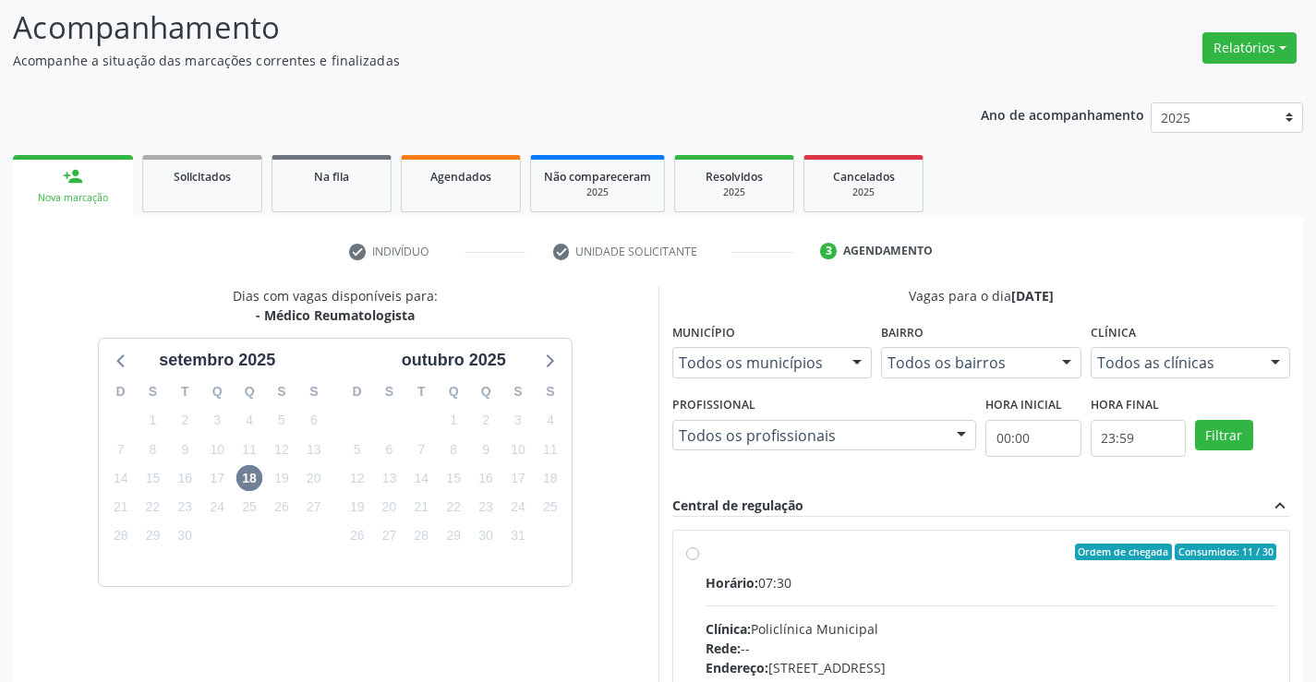
click at [705, 549] on label "Ordem de chegada Consumidos: 11 / 30 Horário: 07:30 Clínica: Policlínica Munici…" at bounding box center [990, 685] width 571 height 283
click at [690, 549] on input "Ordem de chegada Consumidos: 11 / 30 Horário: 07:30 Clínica: Policlínica Munici…" at bounding box center [692, 552] width 13 height 17
radio input "true"
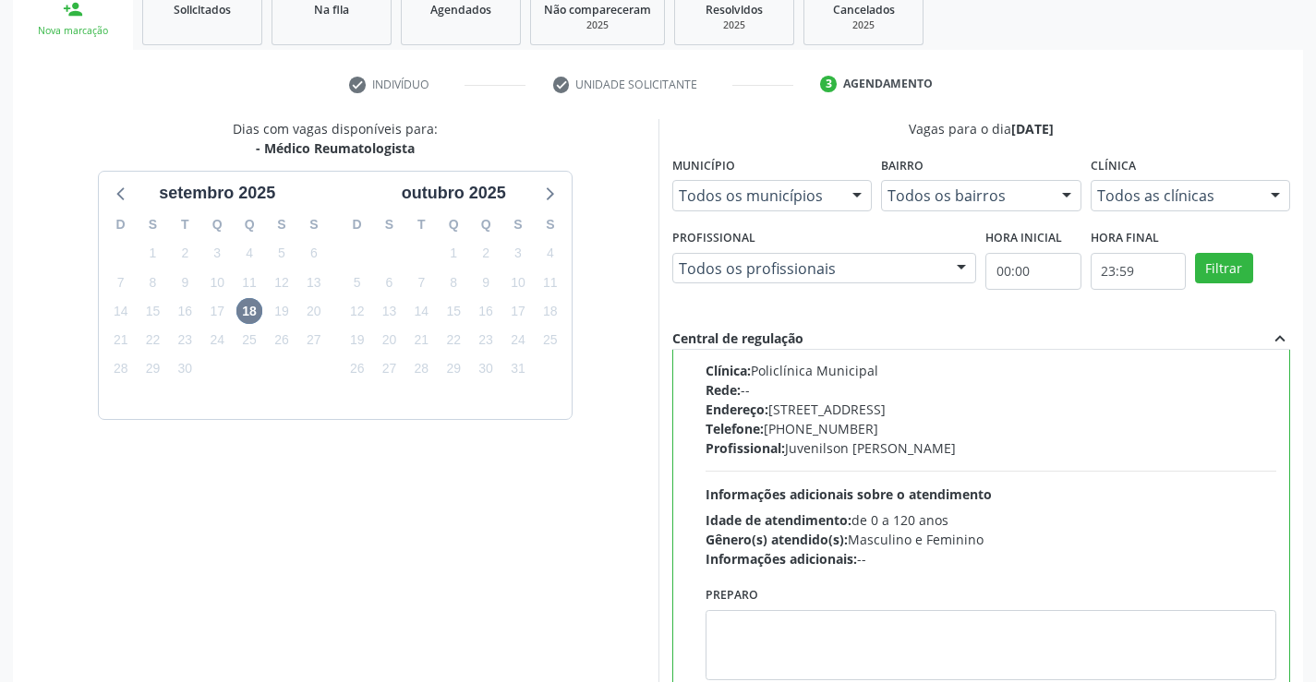
scroll to position [421, 0]
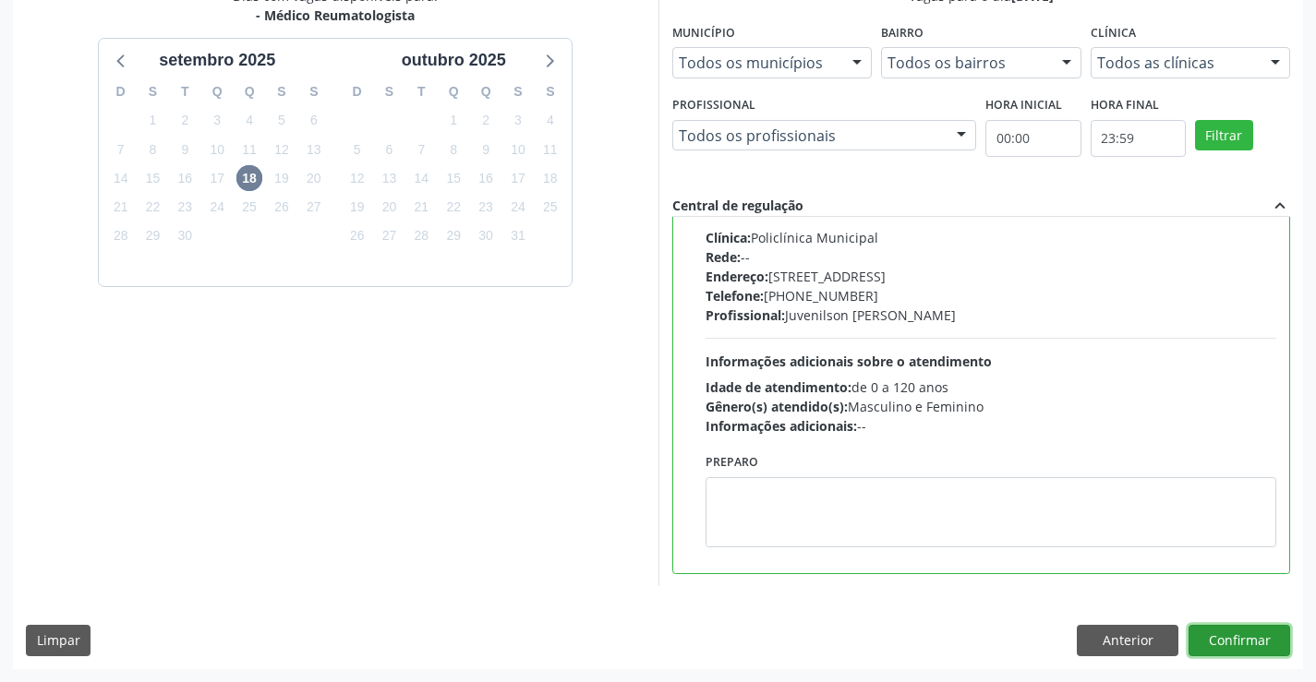
click at [1224, 629] on button "Confirmar" at bounding box center [1239, 640] width 102 height 31
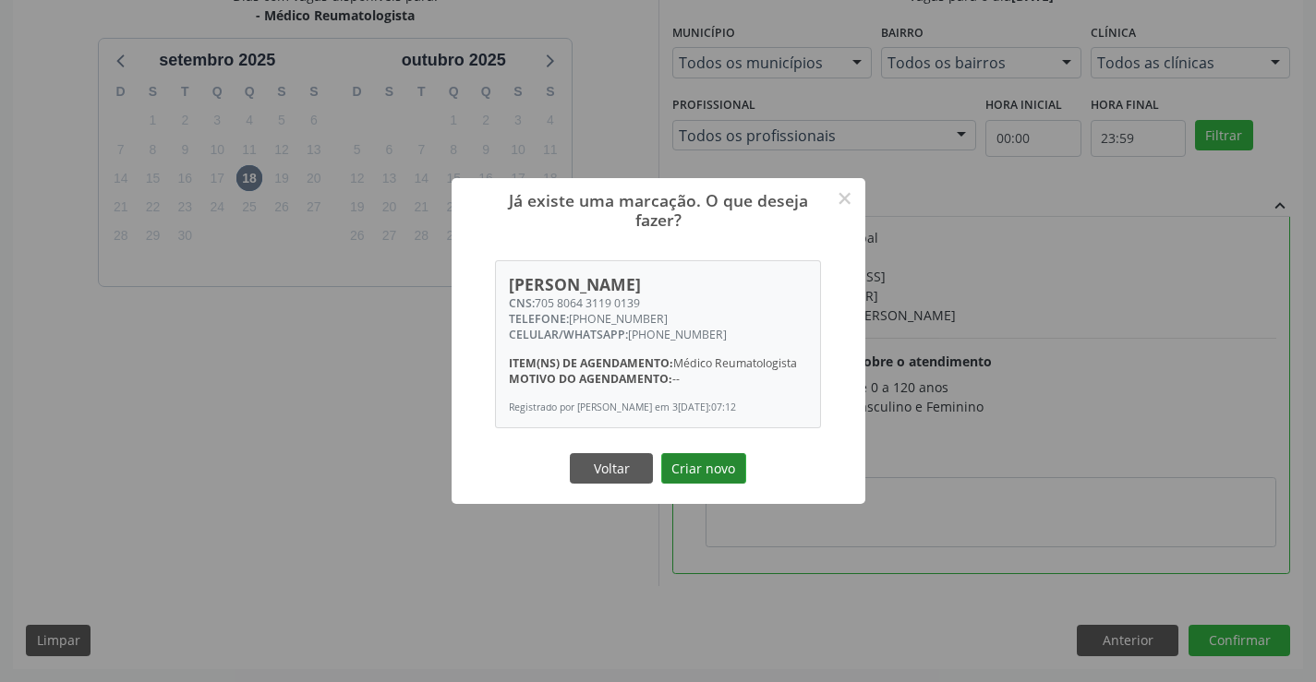
click at [704, 463] on button "Criar novo" at bounding box center [703, 468] width 85 height 31
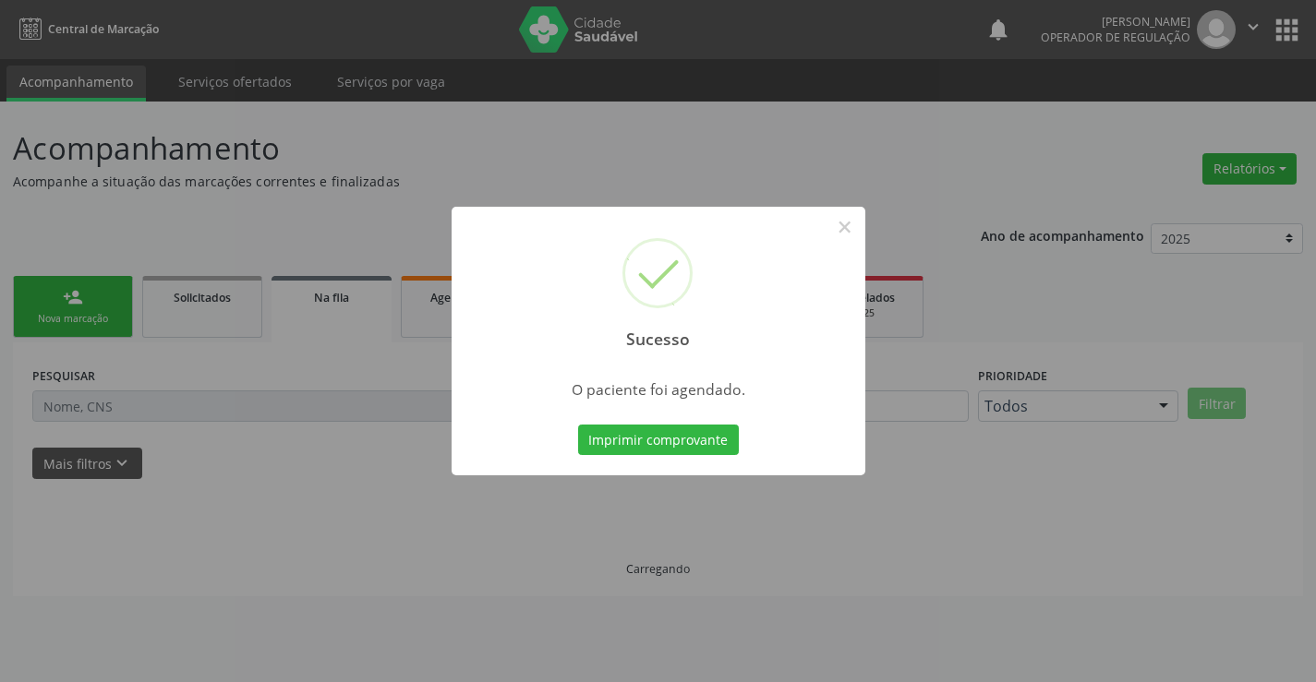
scroll to position [0, 0]
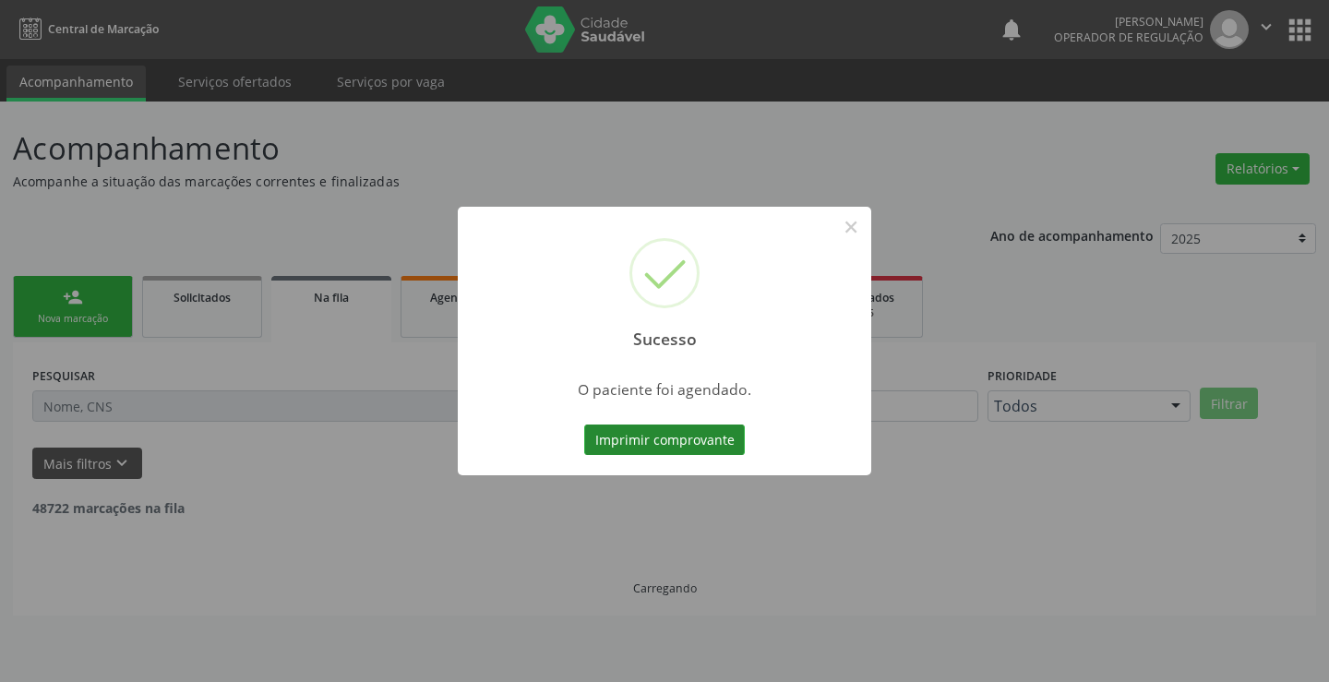
click at [680, 427] on button "Imprimir comprovante" at bounding box center [664, 440] width 161 height 31
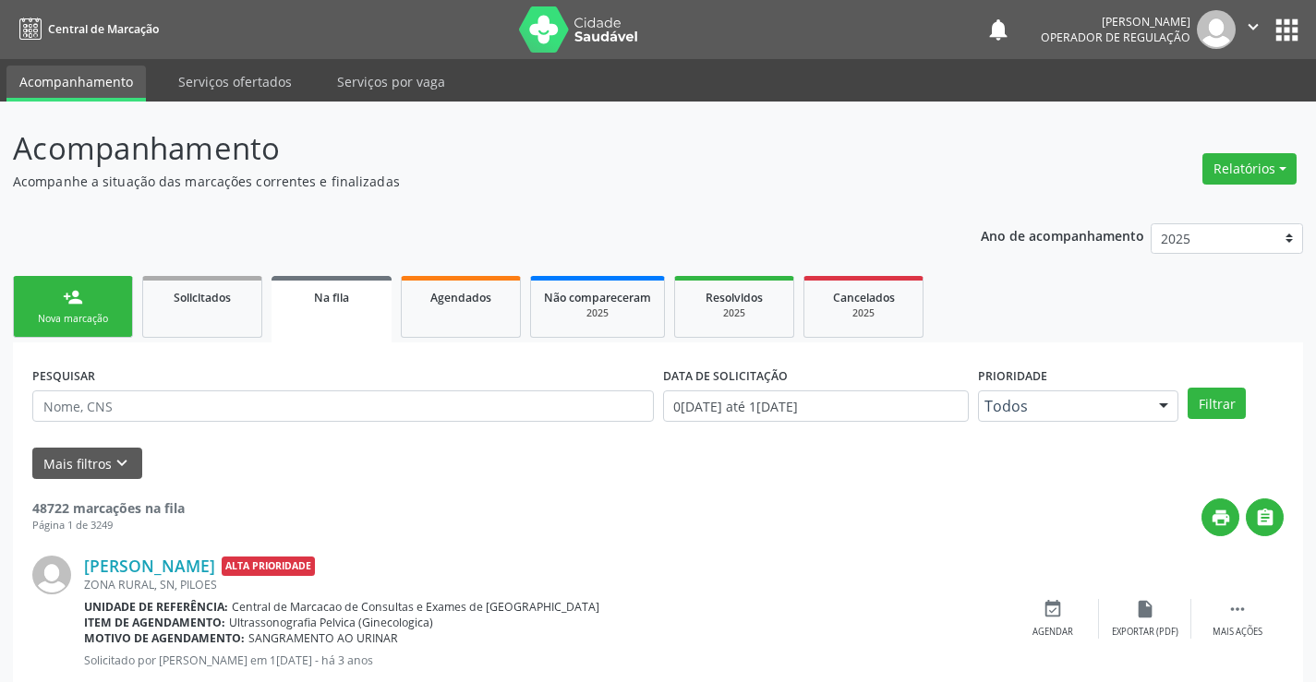
click at [91, 307] on link "person_add Nova marcação" at bounding box center [73, 307] width 120 height 62
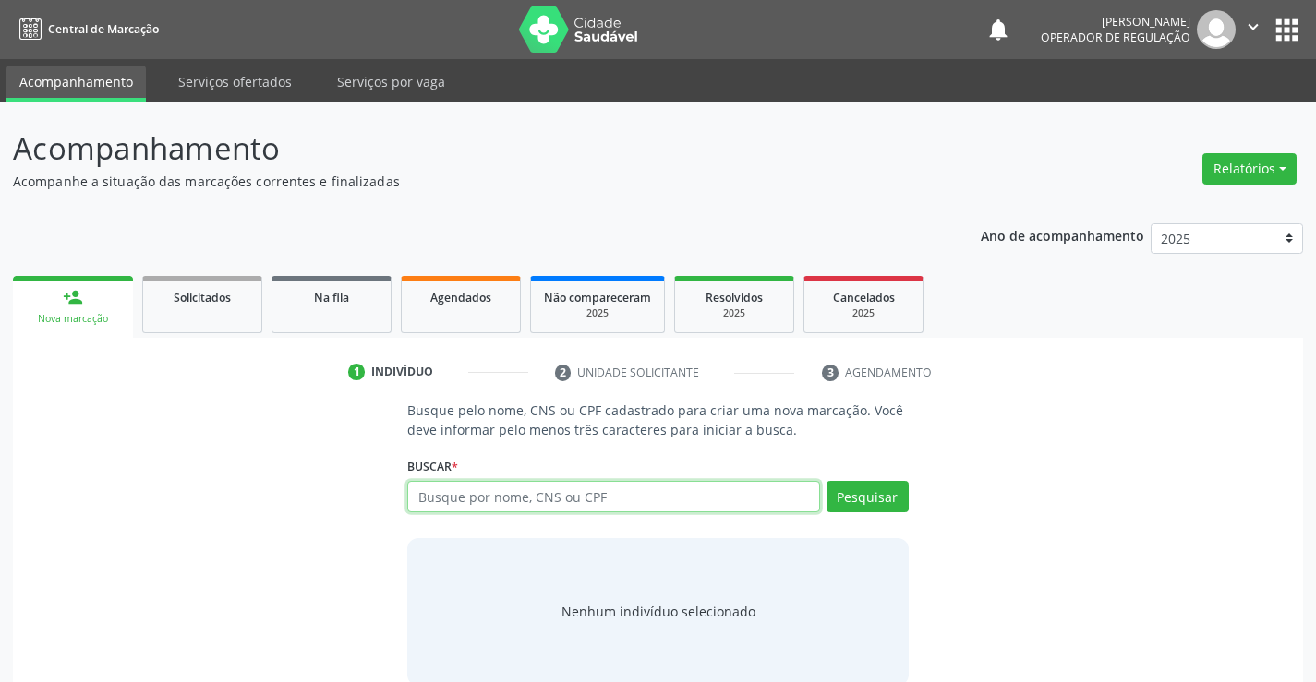
click at [478, 499] on input "text" at bounding box center [613, 496] width 412 height 31
type input "704206715975588"
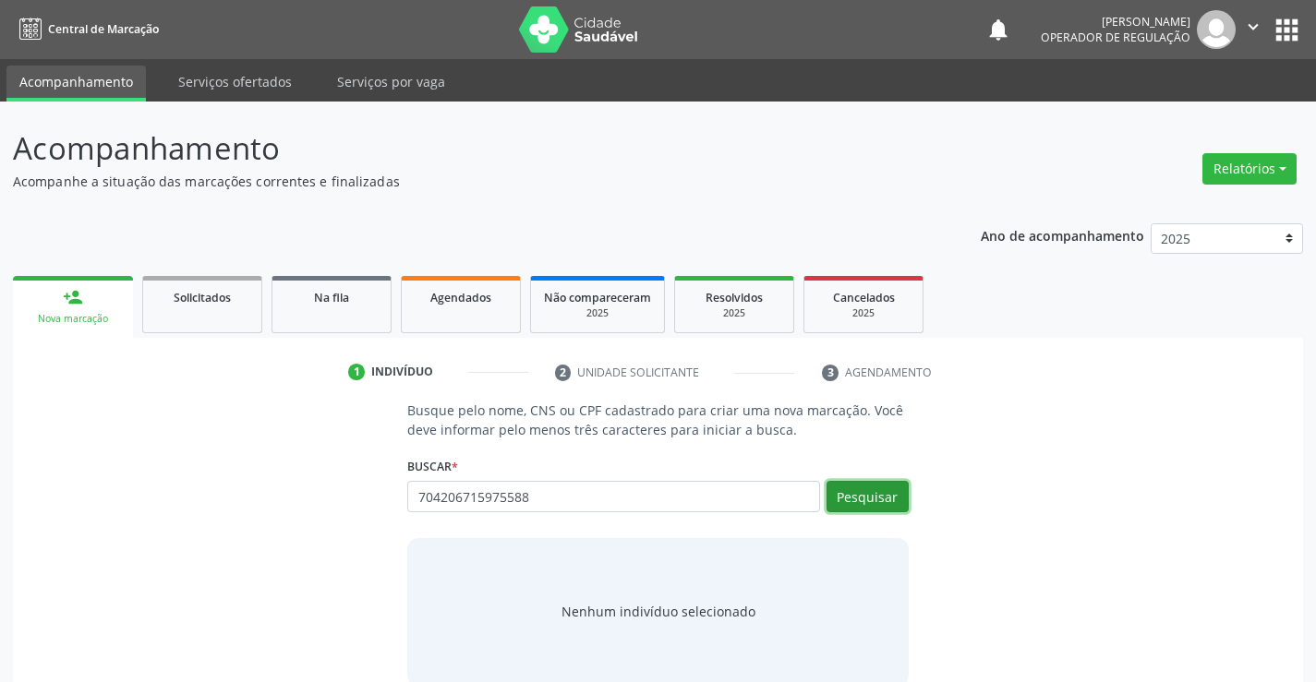
click at [848, 498] on button "Pesquisar" at bounding box center [867, 496] width 82 height 31
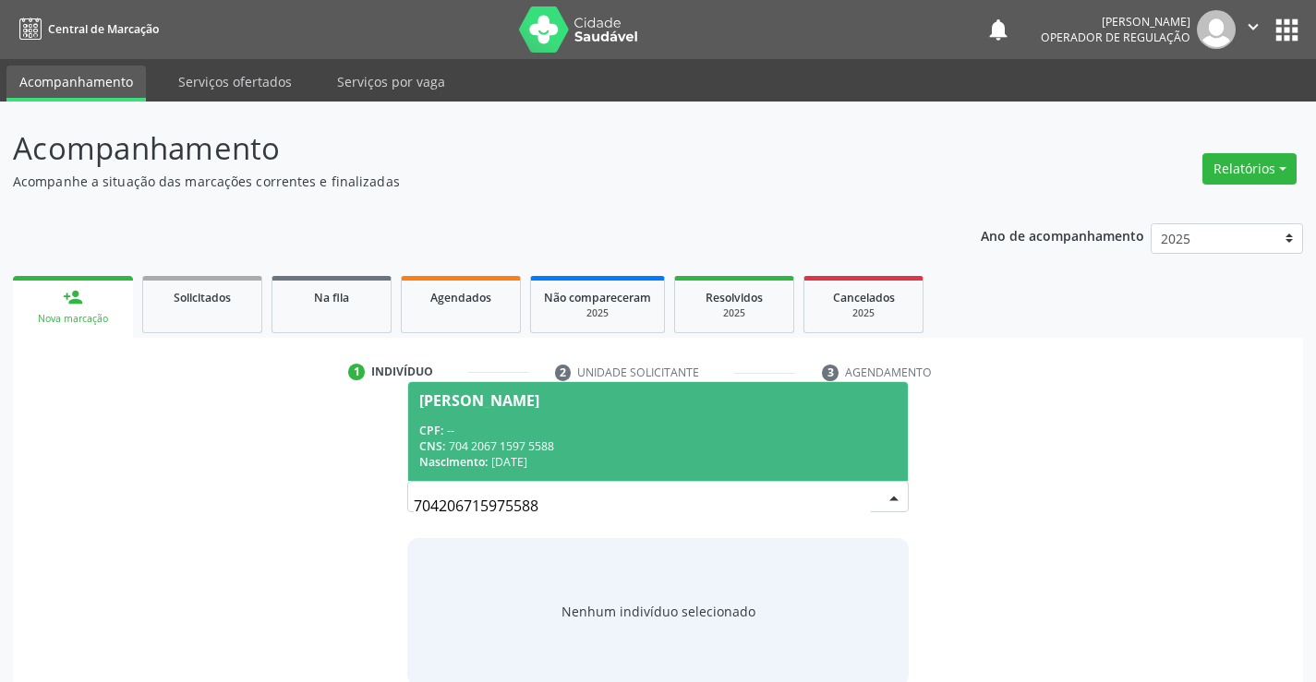
click at [691, 435] on div "CPF: --" at bounding box center [657, 431] width 476 height 16
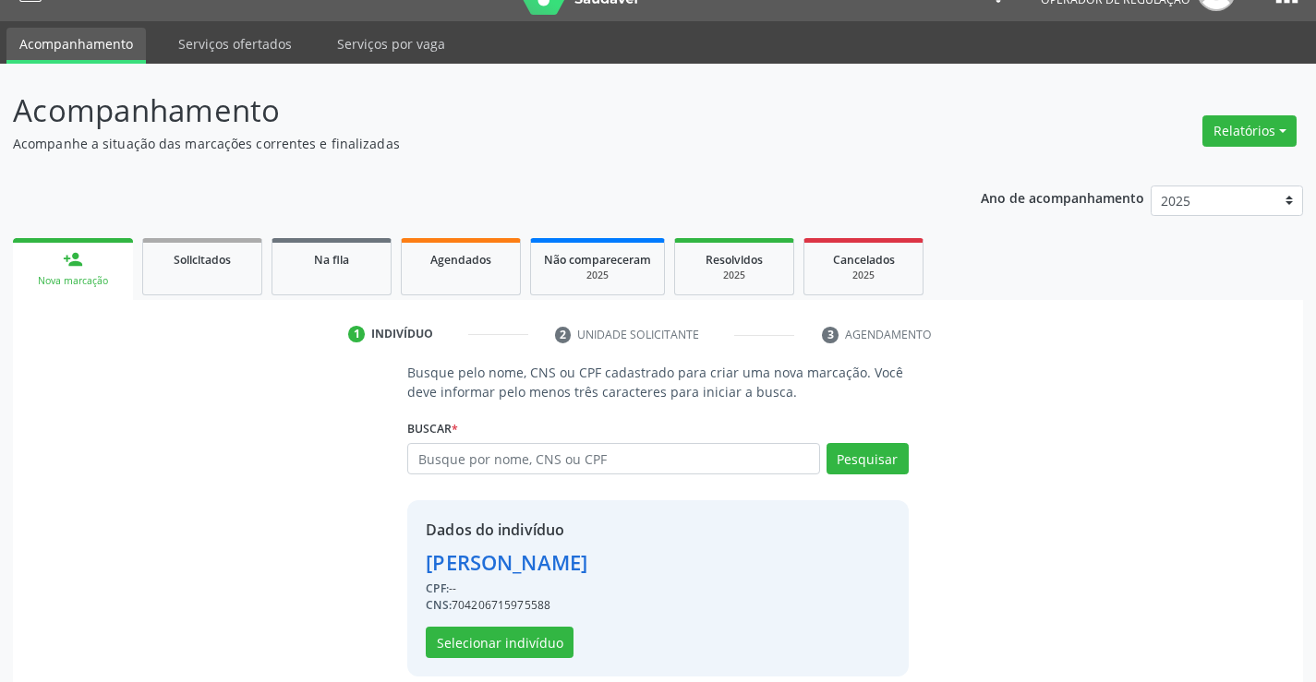
scroll to position [58, 0]
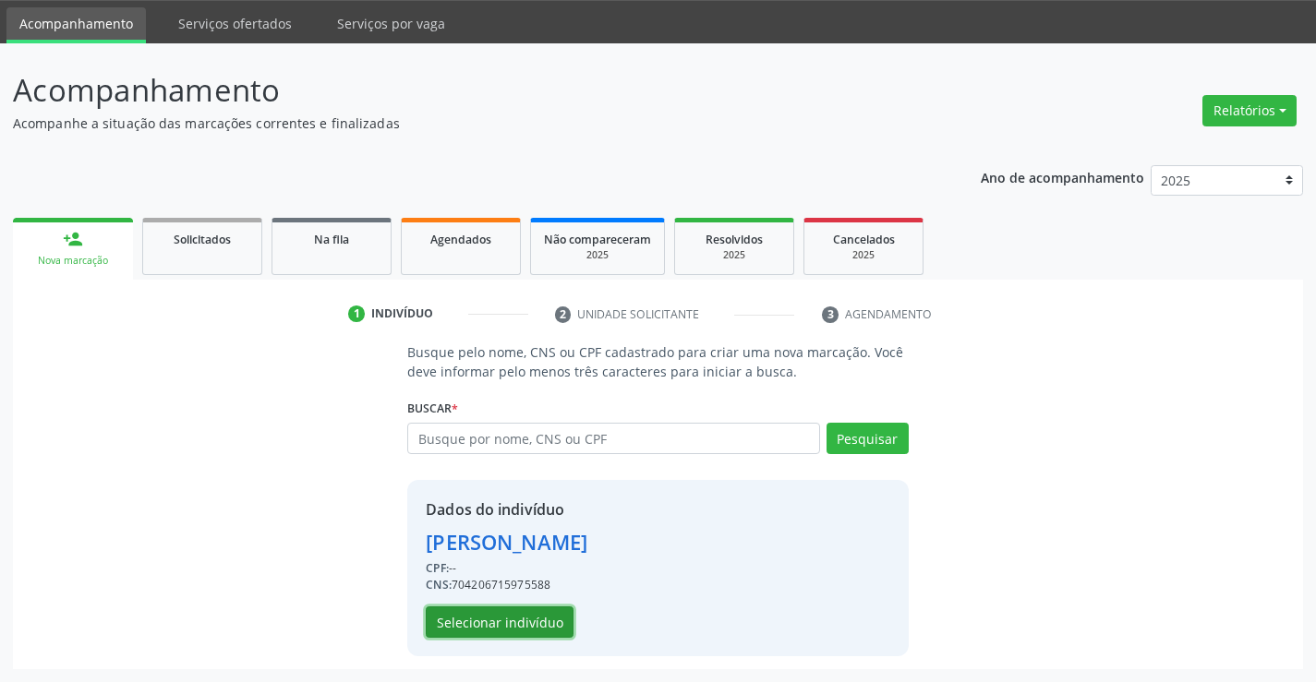
click at [535, 611] on button "Selecionar indivíduo" at bounding box center [500, 622] width 148 height 31
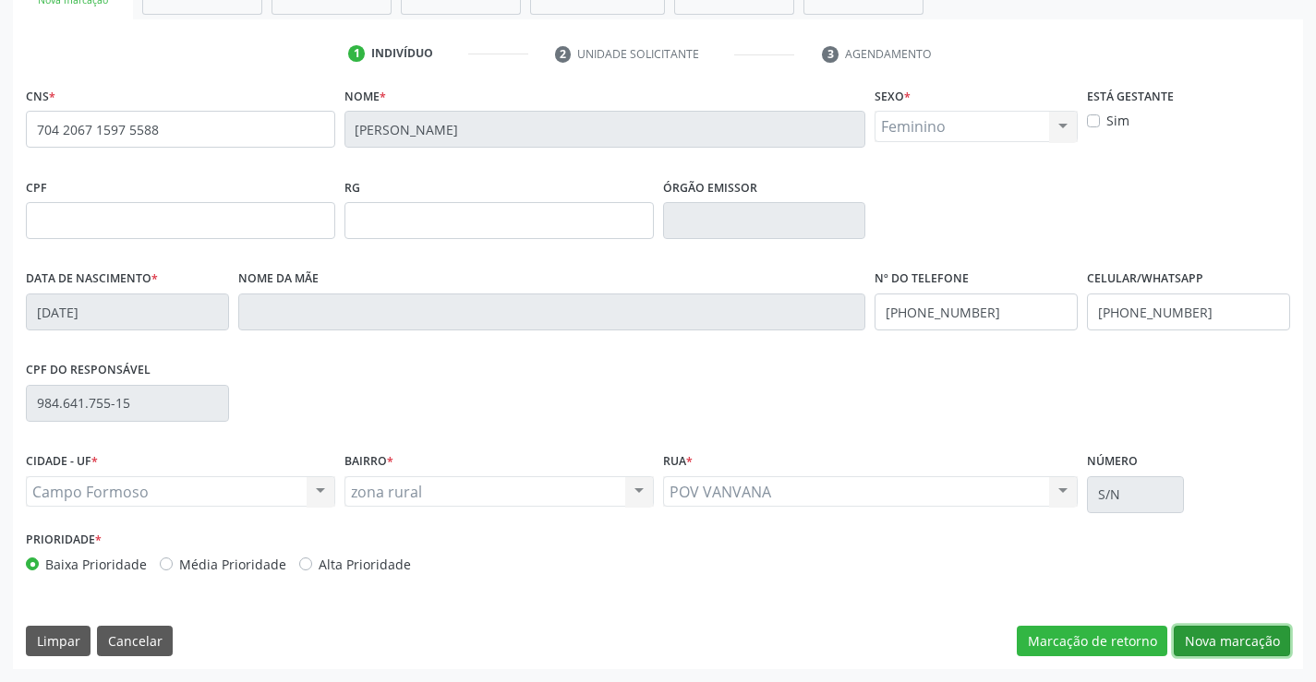
click at [1192, 626] on button "Nova marcação" at bounding box center [1231, 641] width 116 height 31
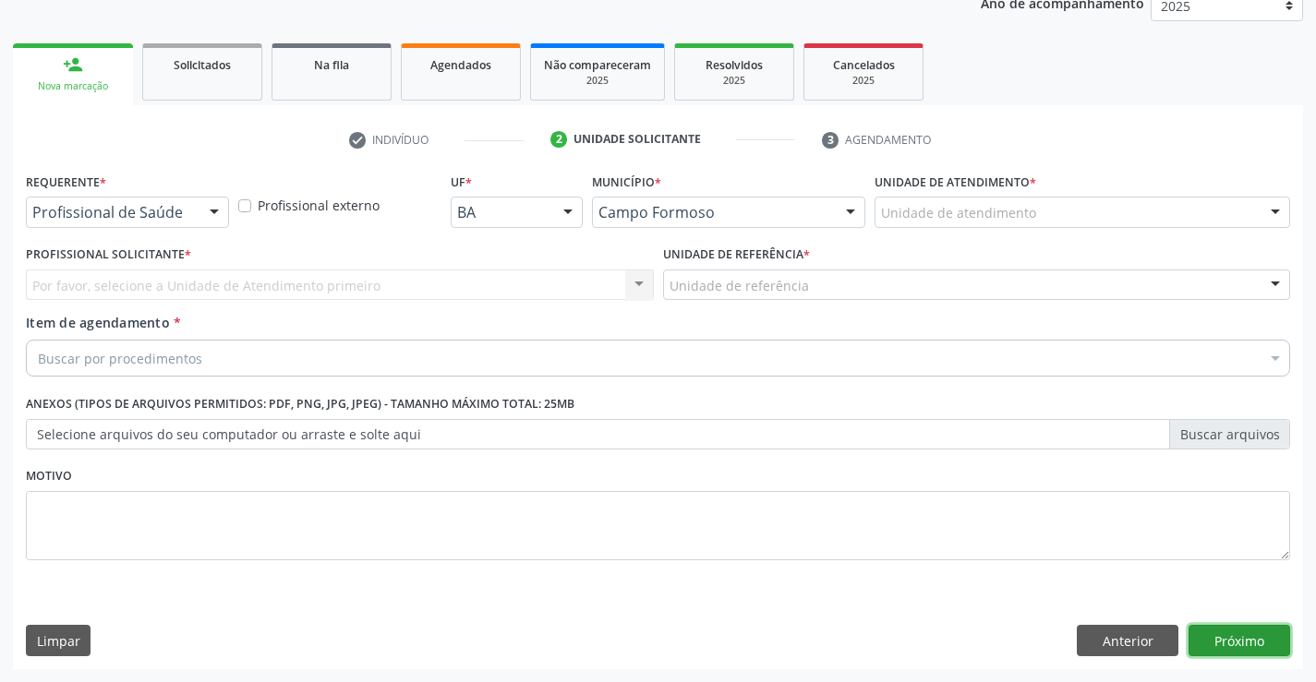
click at [1198, 634] on button "Próximo" at bounding box center [1239, 640] width 102 height 31
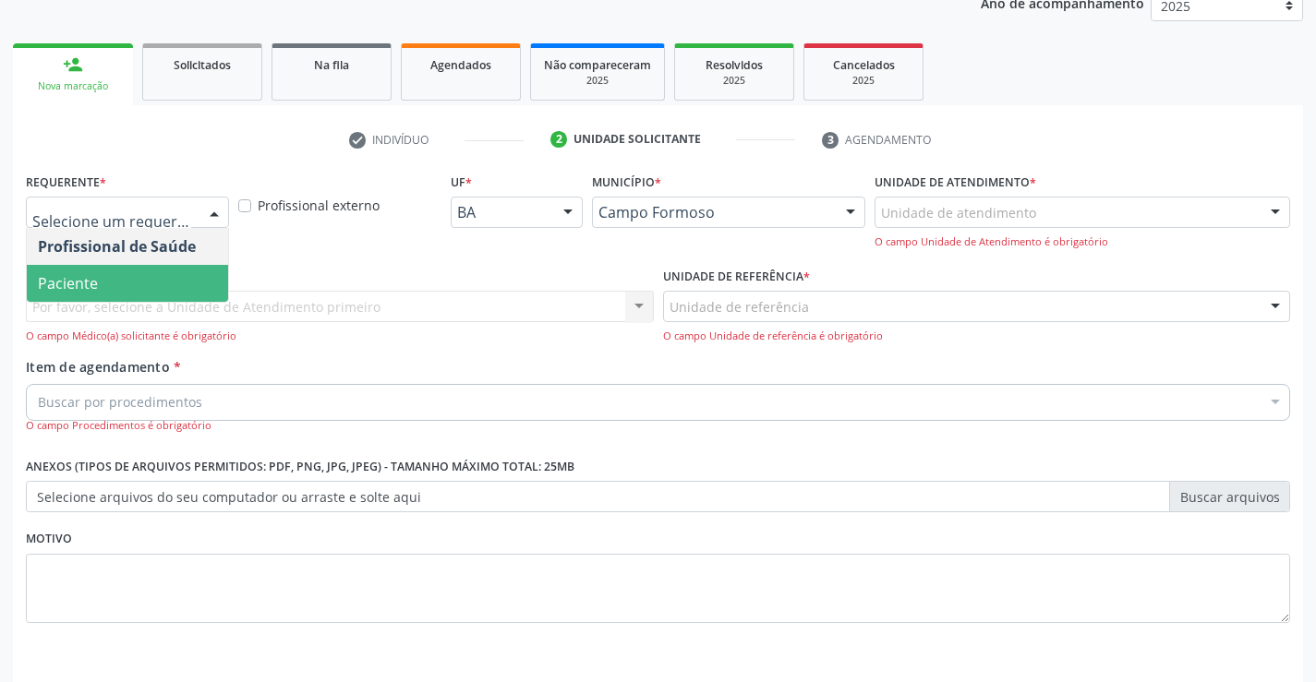
click at [87, 279] on span "Paciente" at bounding box center [68, 283] width 60 height 20
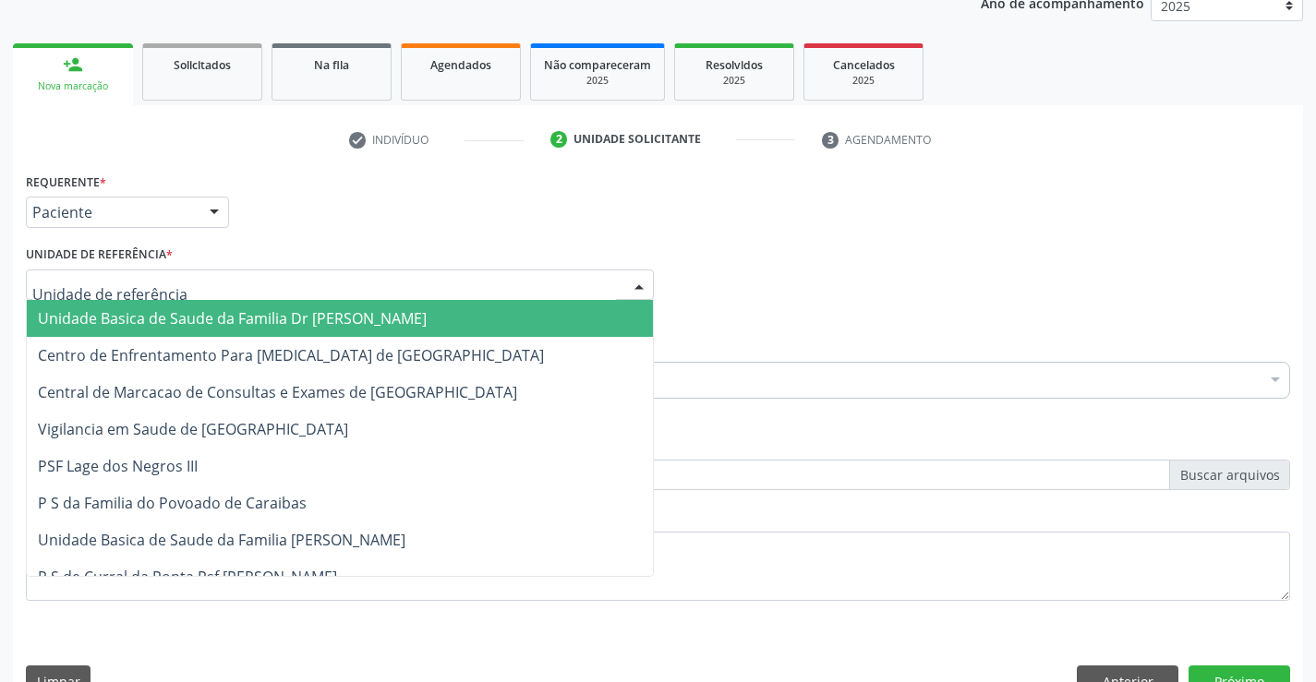
click at [86, 334] on span "Unidade Basica de Saude da Familia Dr [PERSON_NAME]" at bounding box center [340, 318] width 626 height 37
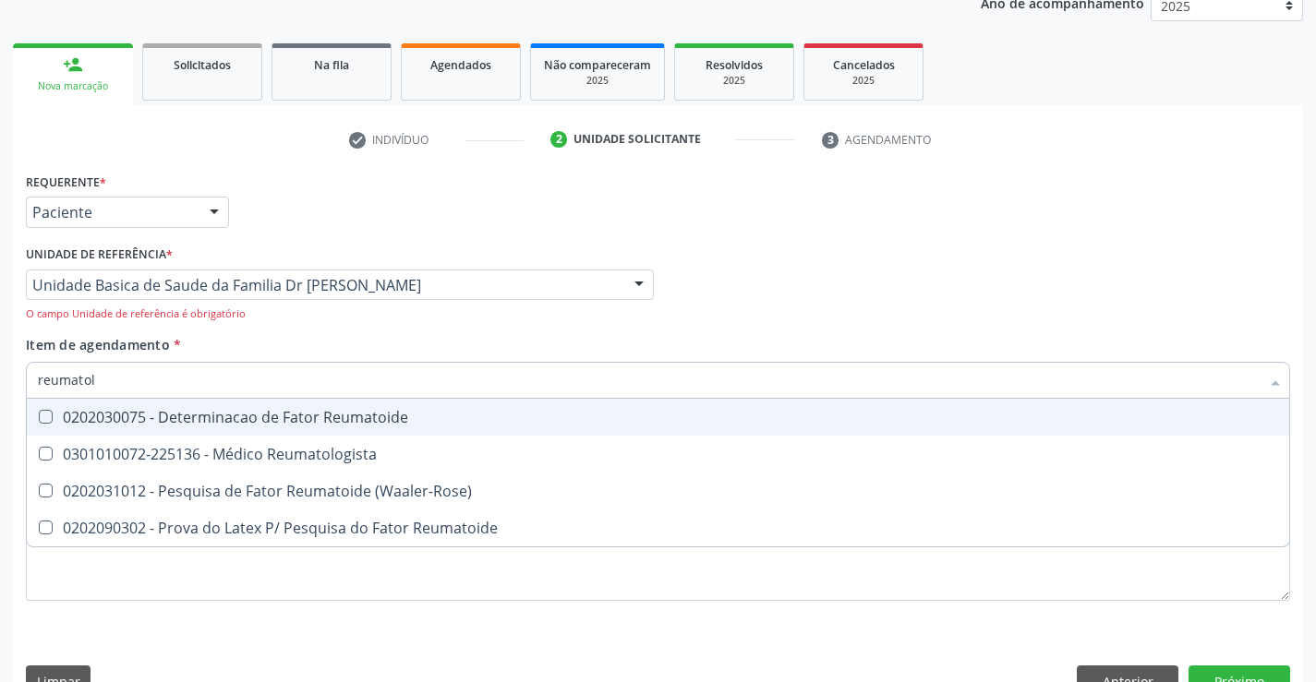
type input "reumatolo"
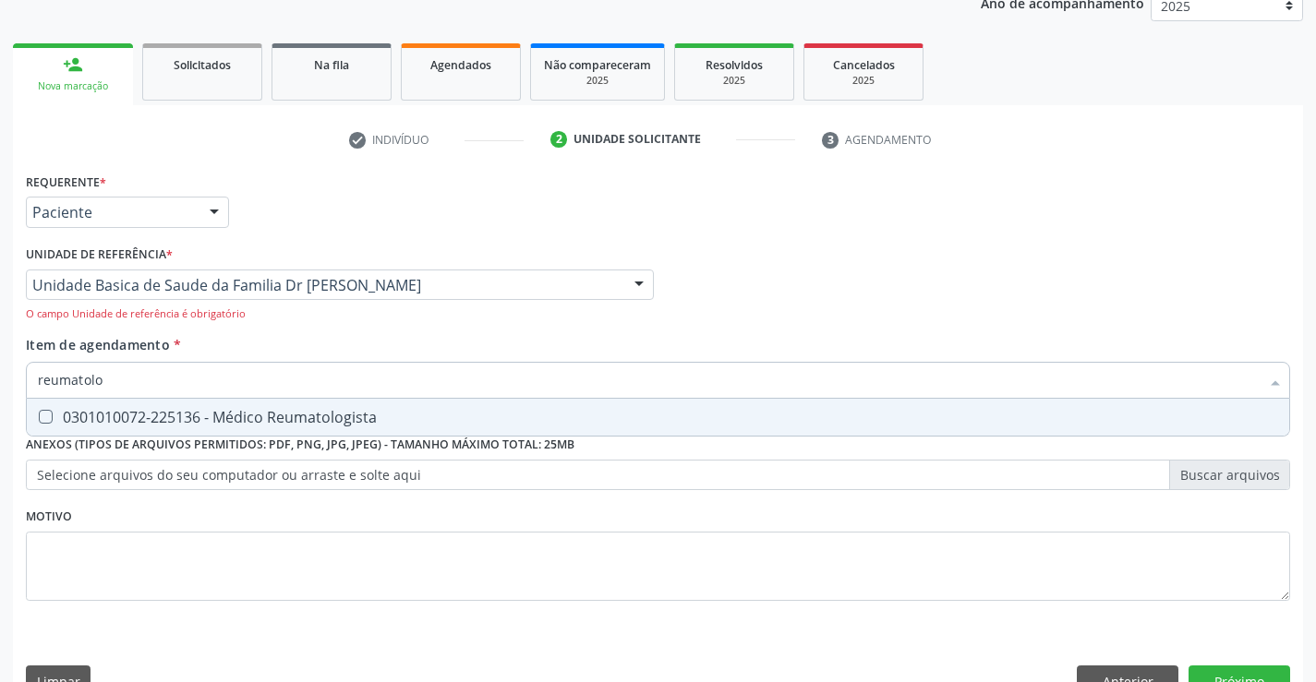
click at [118, 418] on div "0301010072-225136 - Médico Reumatologista" at bounding box center [658, 417] width 1240 height 15
checkbox Reumatologista "true"
click at [1204, 665] on div "Requerente * Paciente Profissional de Saúde Paciente Nenhum resultado encontrad…" at bounding box center [658, 439] width 1290 height 542
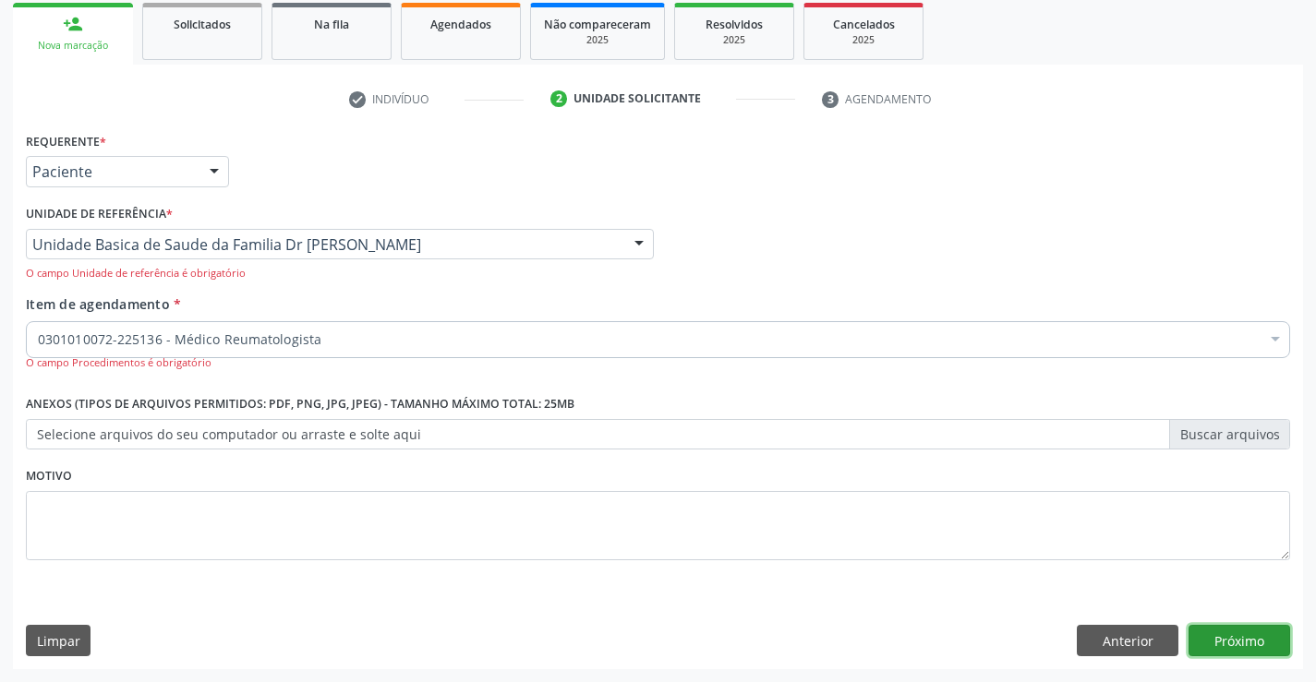
click at [1210, 651] on button "Próximo" at bounding box center [1239, 640] width 102 height 31
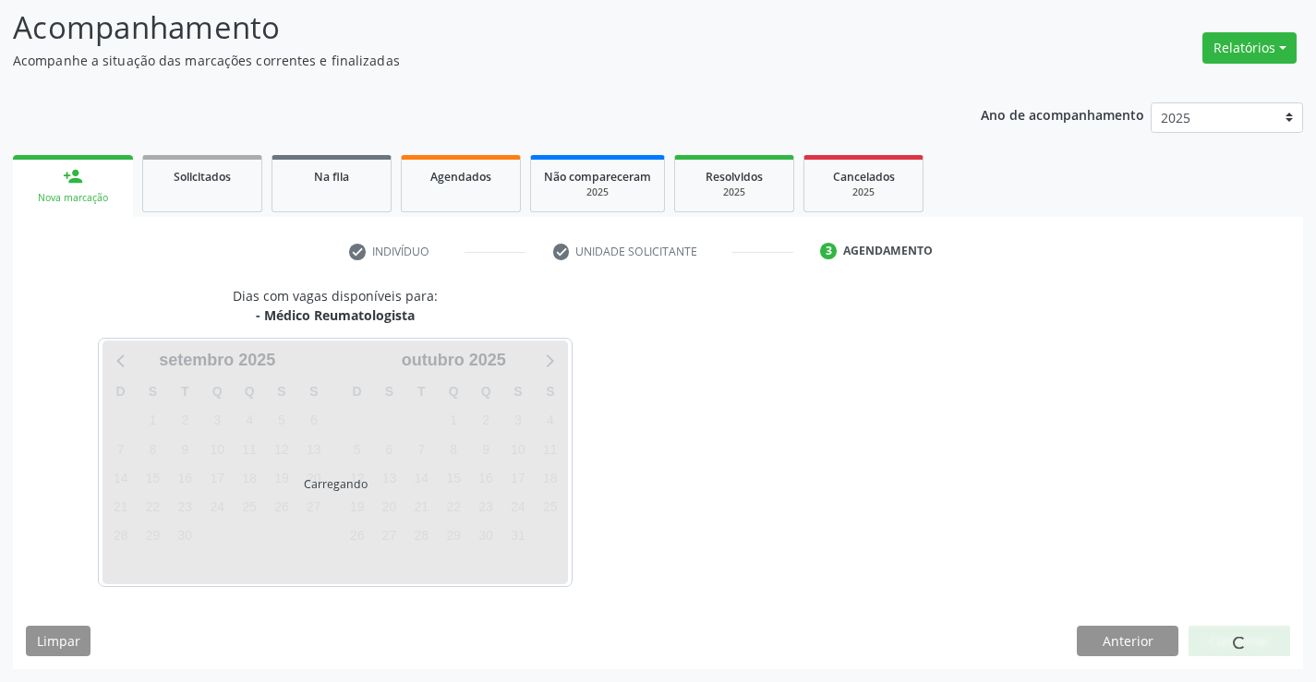
scroll to position [121, 0]
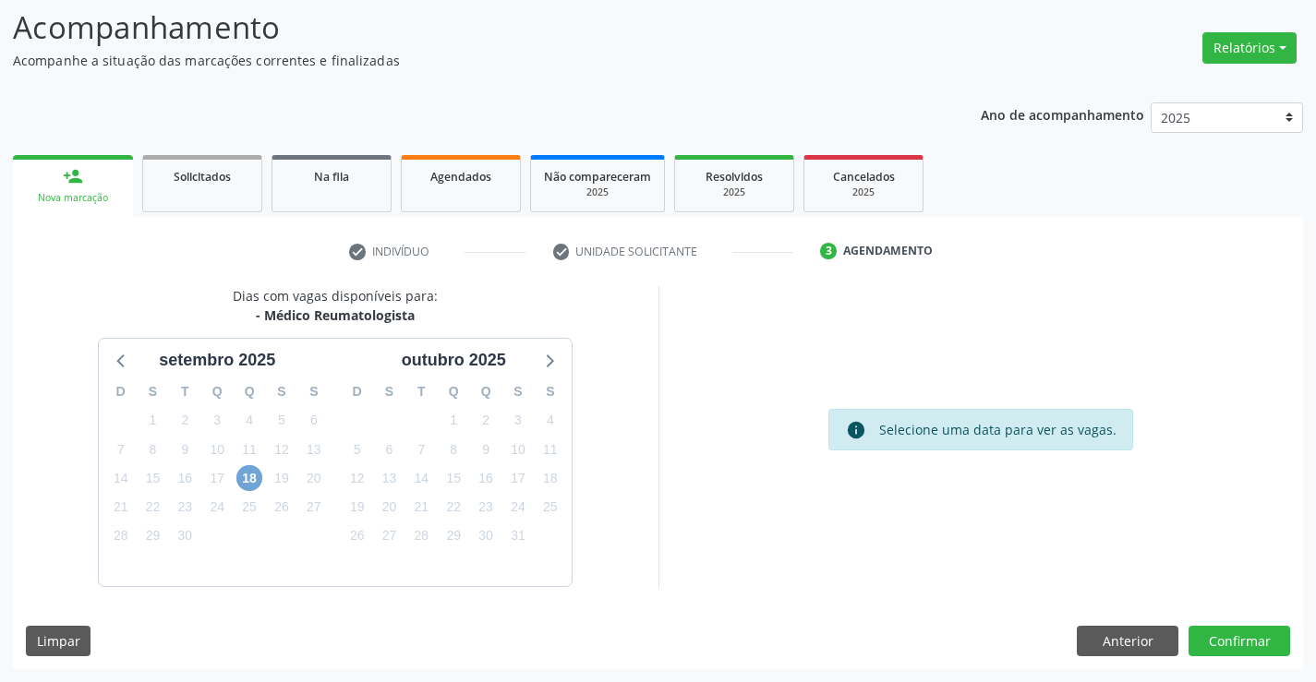
click at [247, 474] on span "18" at bounding box center [249, 478] width 26 height 26
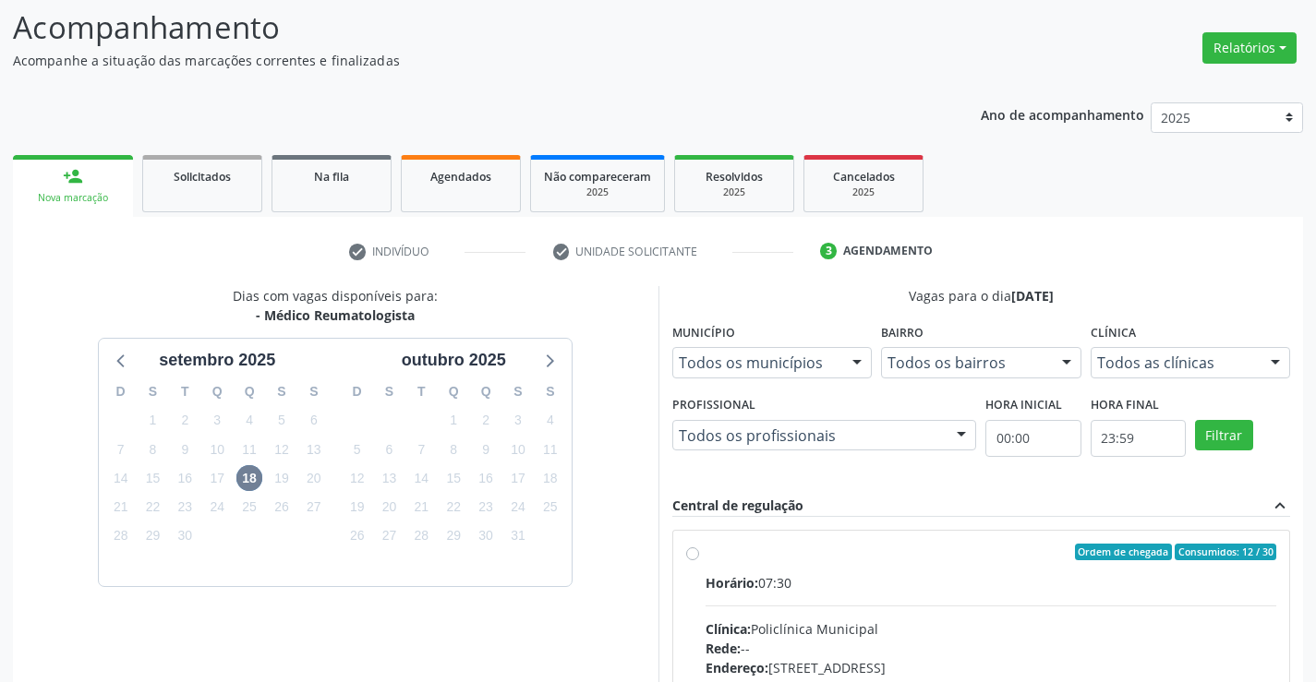
click at [1225, 641] on div "Rede: --" at bounding box center [990, 648] width 571 height 19
click at [699, 560] on input "Ordem de chegada Consumidos: 12 / 30 Horário: 07:30 Clínica: Policlínica Munici…" at bounding box center [692, 552] width 13 height 17
radio input "true"
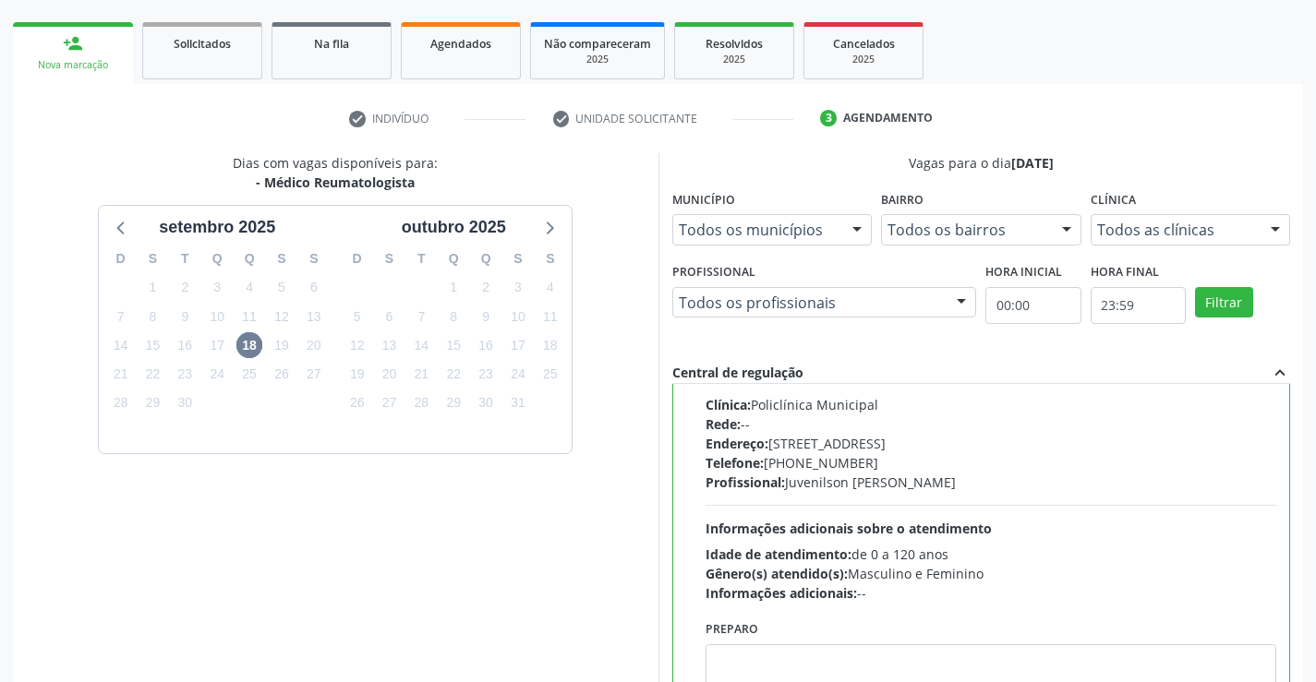
scroll to position [421, 0]
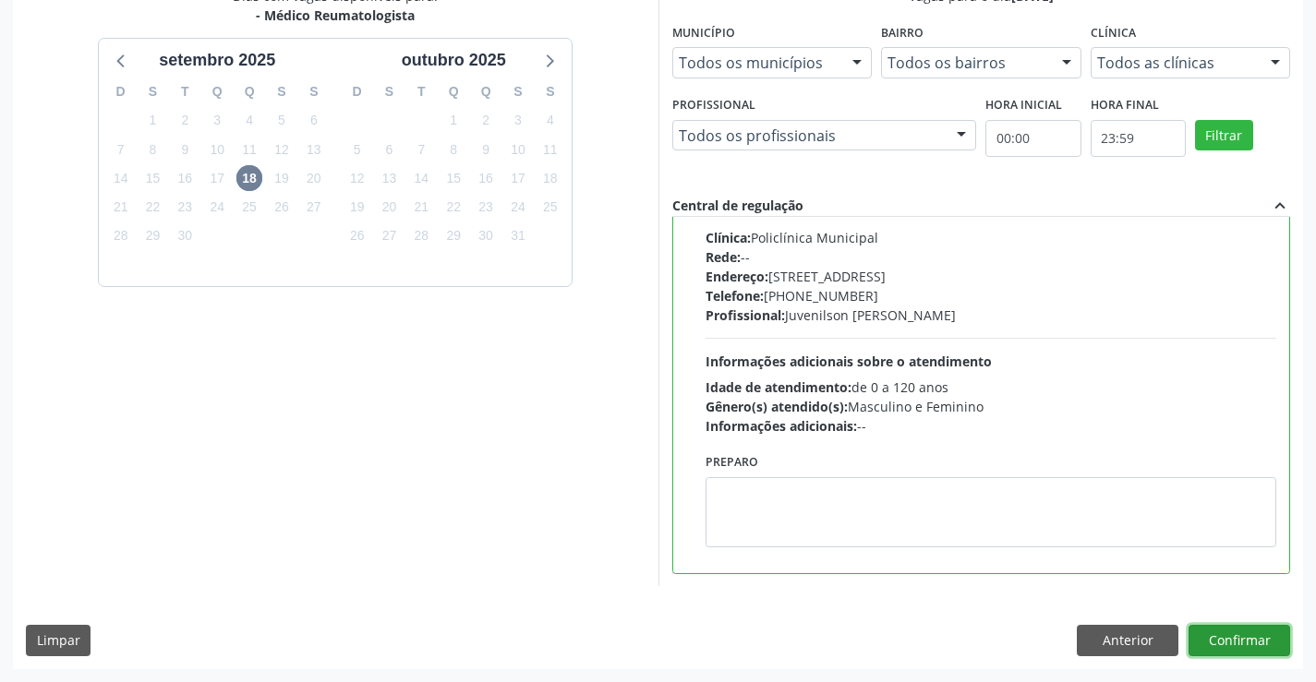
click at [1249, 634] on button "Confirmar" at bounding box center [1239, 640] width 102 height 31
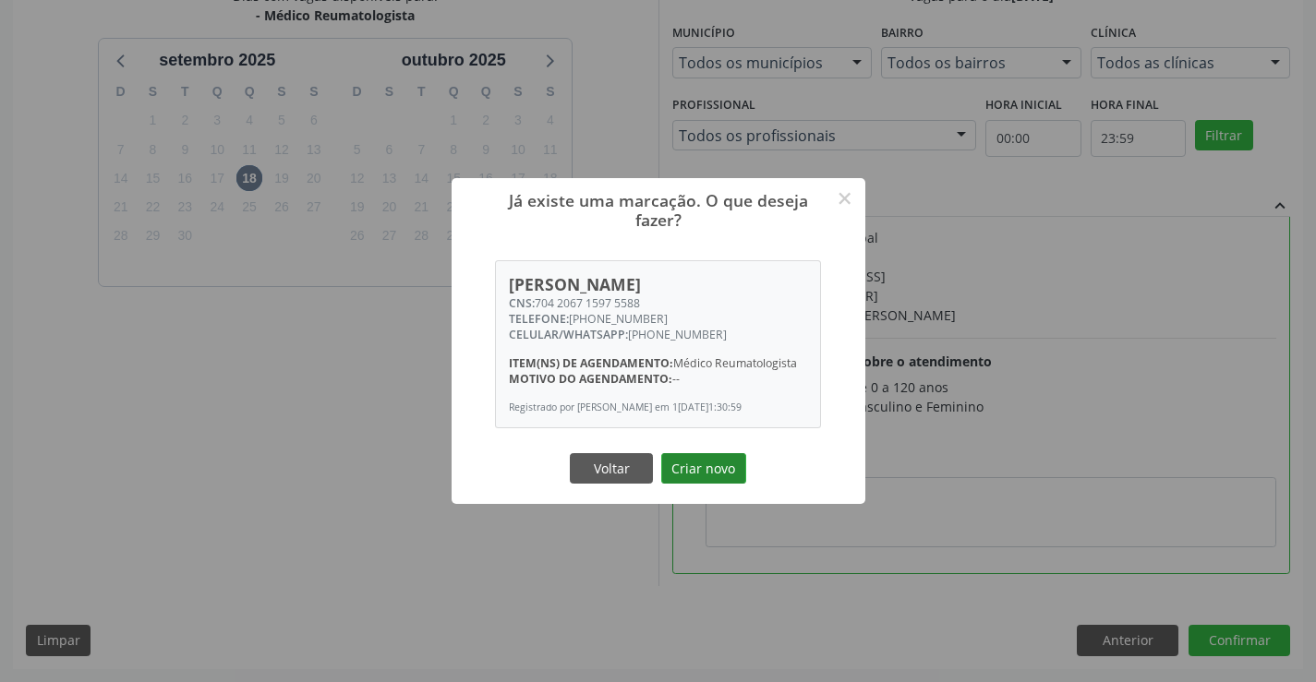
click at [702, 484] on button "Criar novo" at bounding box center [703, 468] width 85 height 31
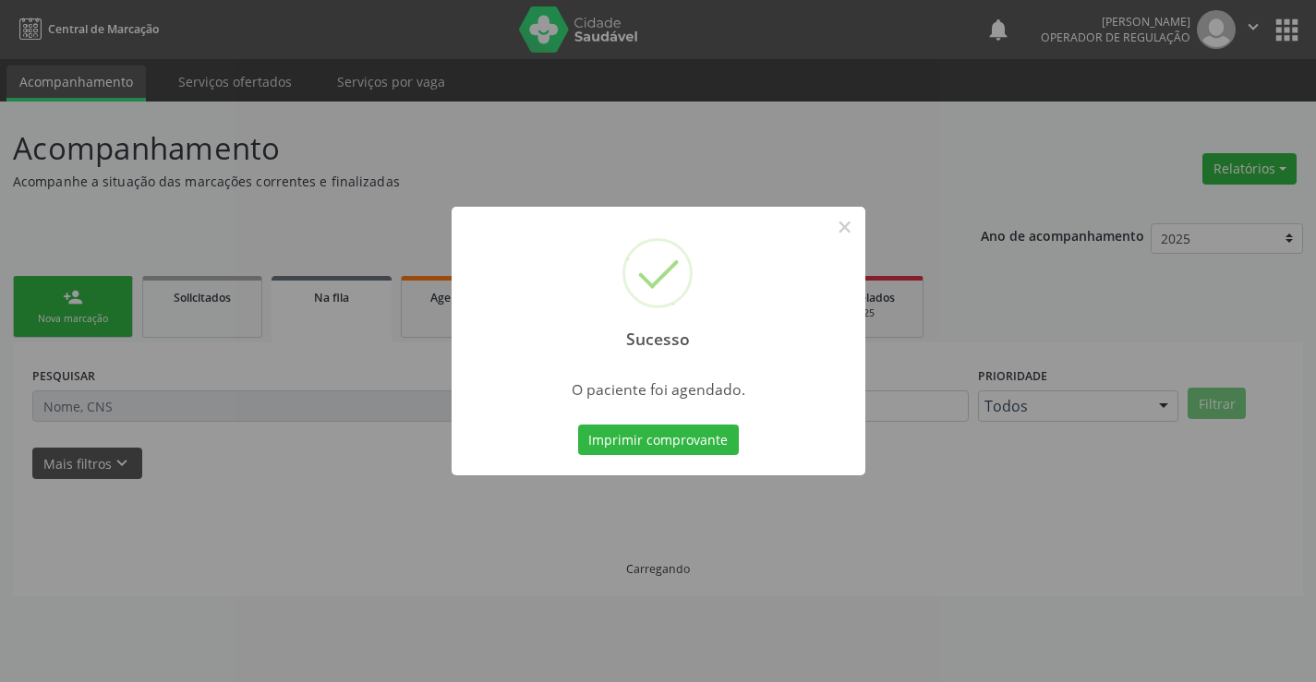
scroll to position [0, 0]
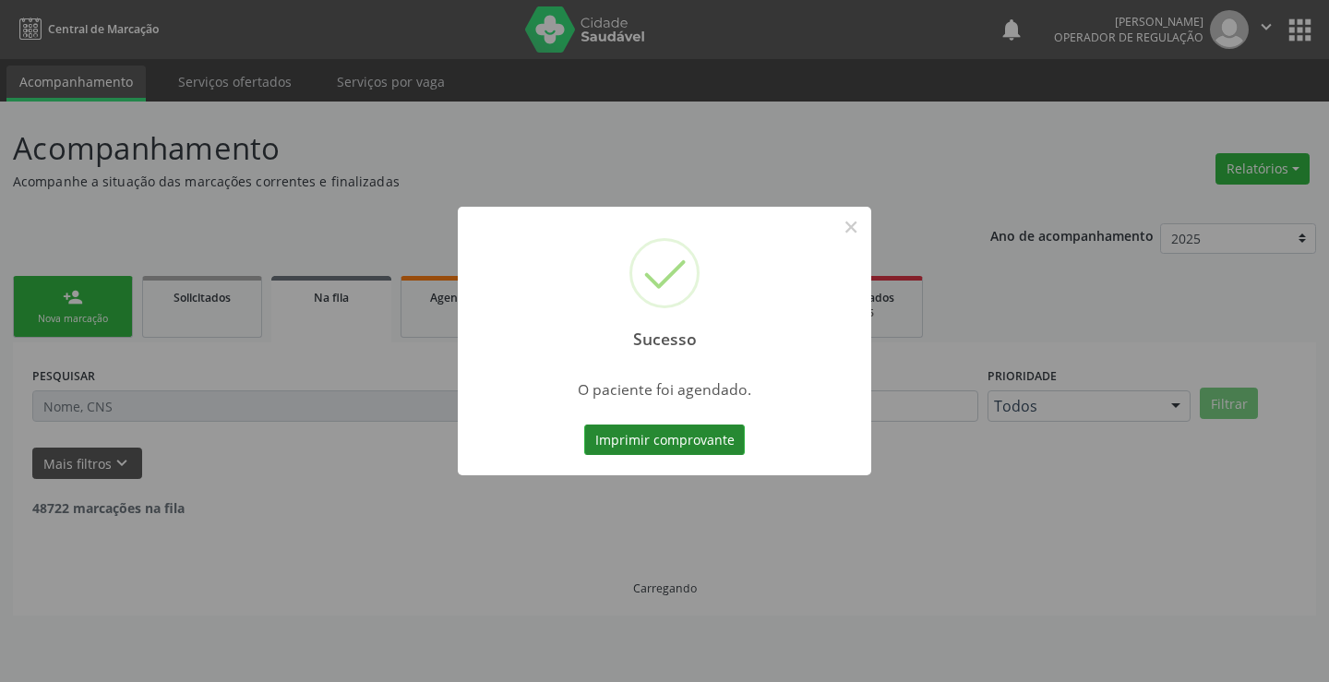
click at [689, 443] on button "Imprimir comprovante" at bounding box center [664, 440] width 161 height 31
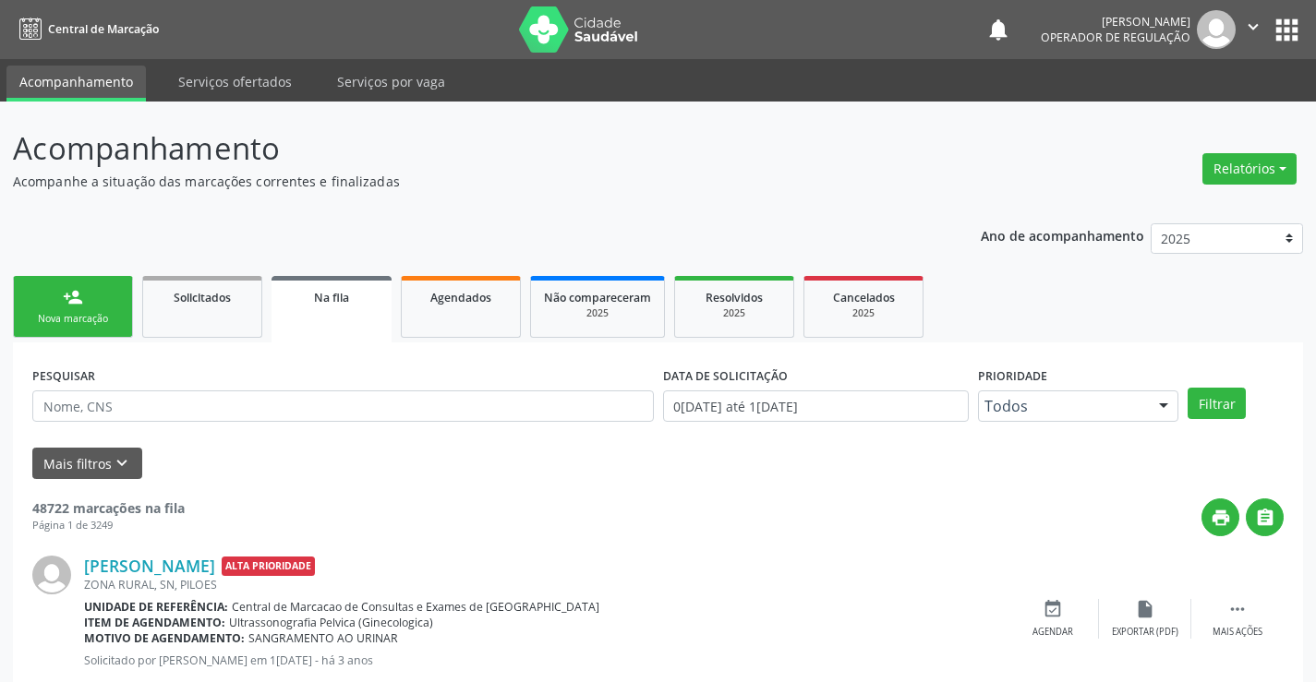
click at [81, 304] on div "Sucesso × O paciente foi agendado. Imprimir comprovante Cancel" at bounding box center [658, 341] width 1316 height 682
click at [91, 296] on link "person_add Nova marcação" at bounding box center [73, 307] width 120 height 62
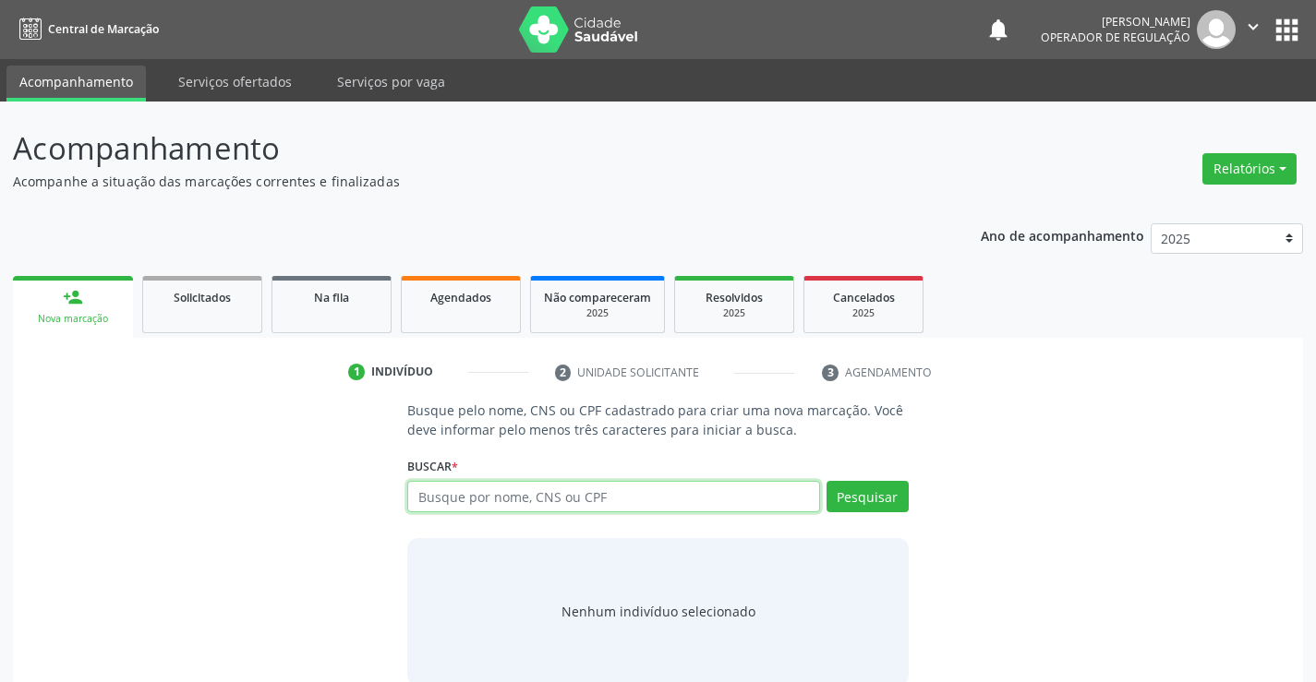
click at [476, 503] on input "text" at bounding box center [613, 496] width 412 height 31
type input "700206421687027"
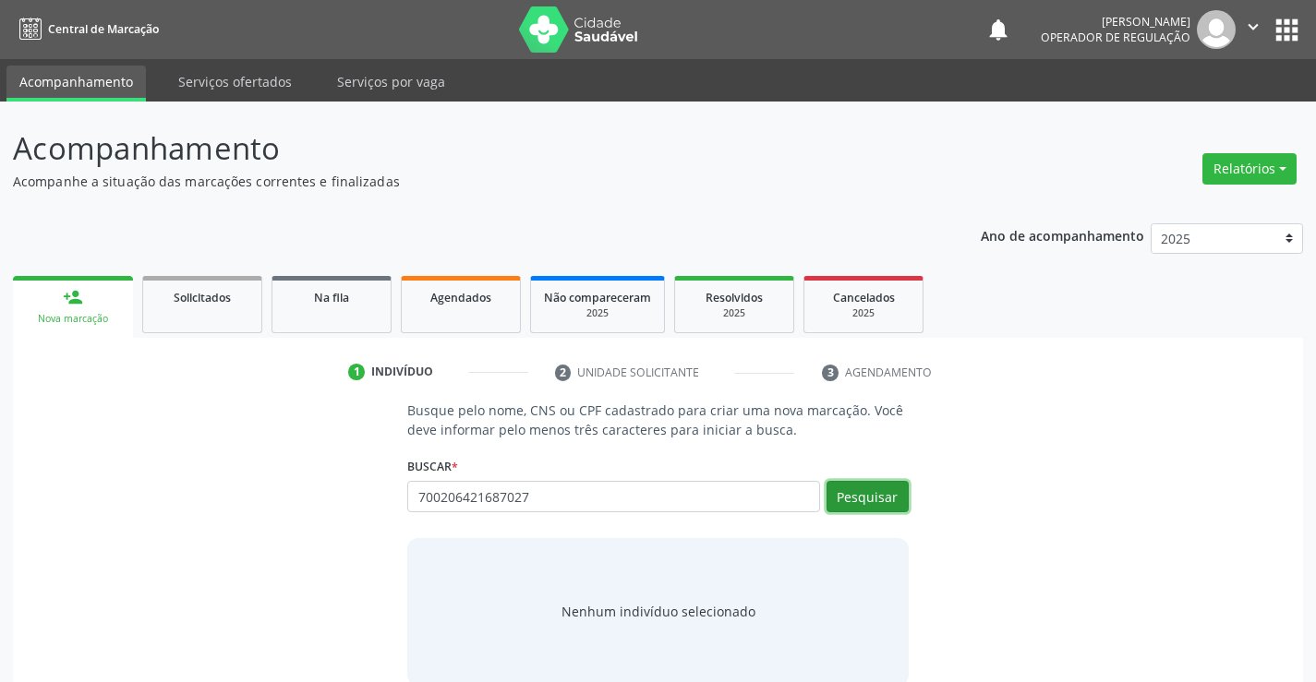
click at [854, 497] on button "Pesquisar" at bounding box center [867, 496] width 82 height 31
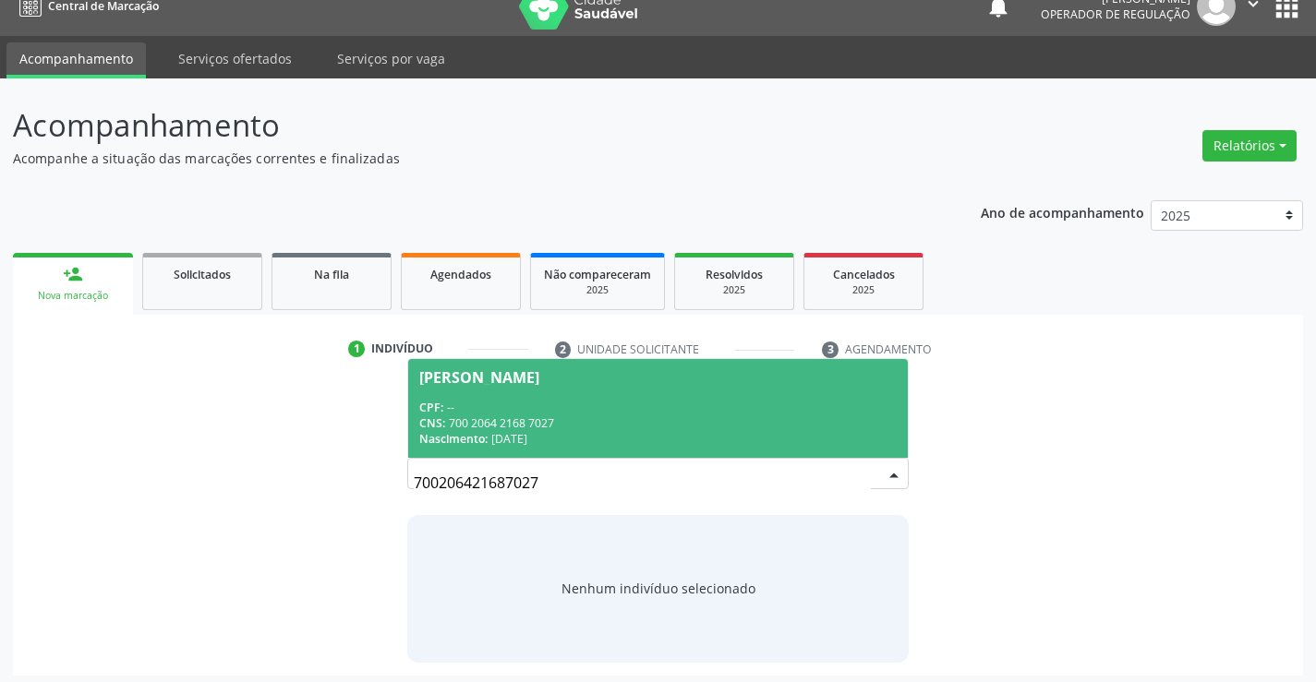
scroll to position [30, 0]
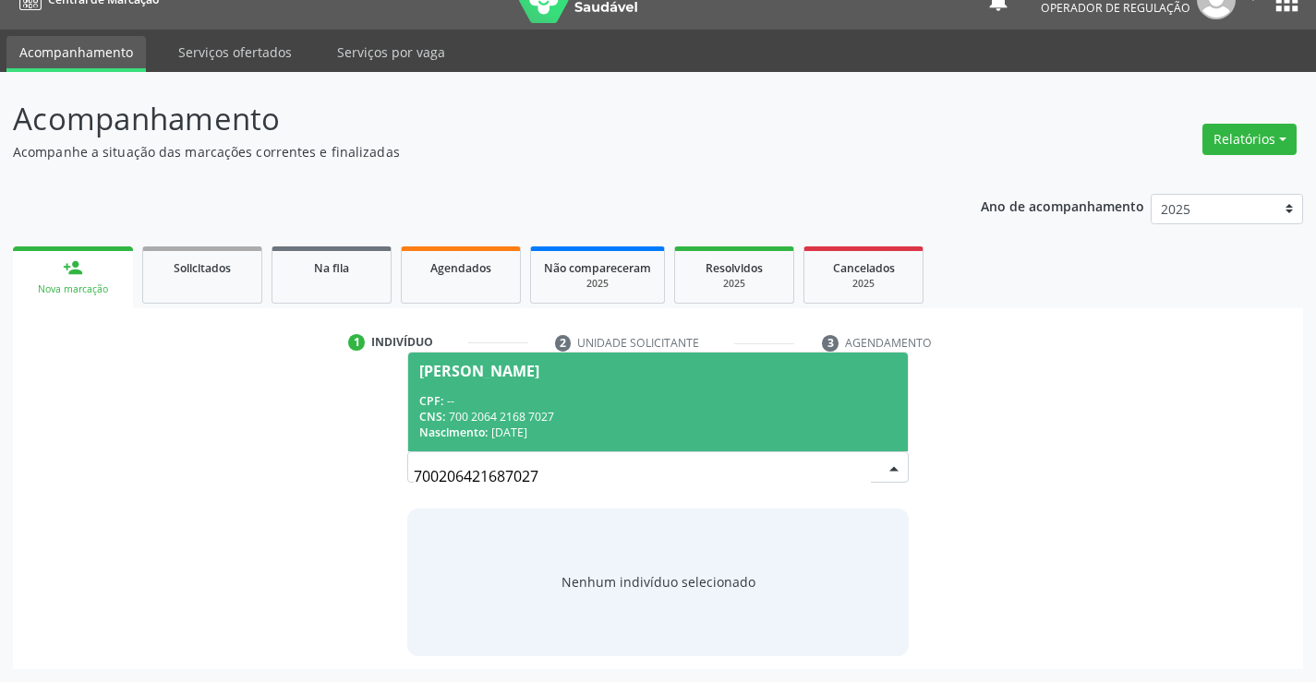
click at [574, 398] on div "CPF: --" at bounding box center [657, 401] width 476 height 16
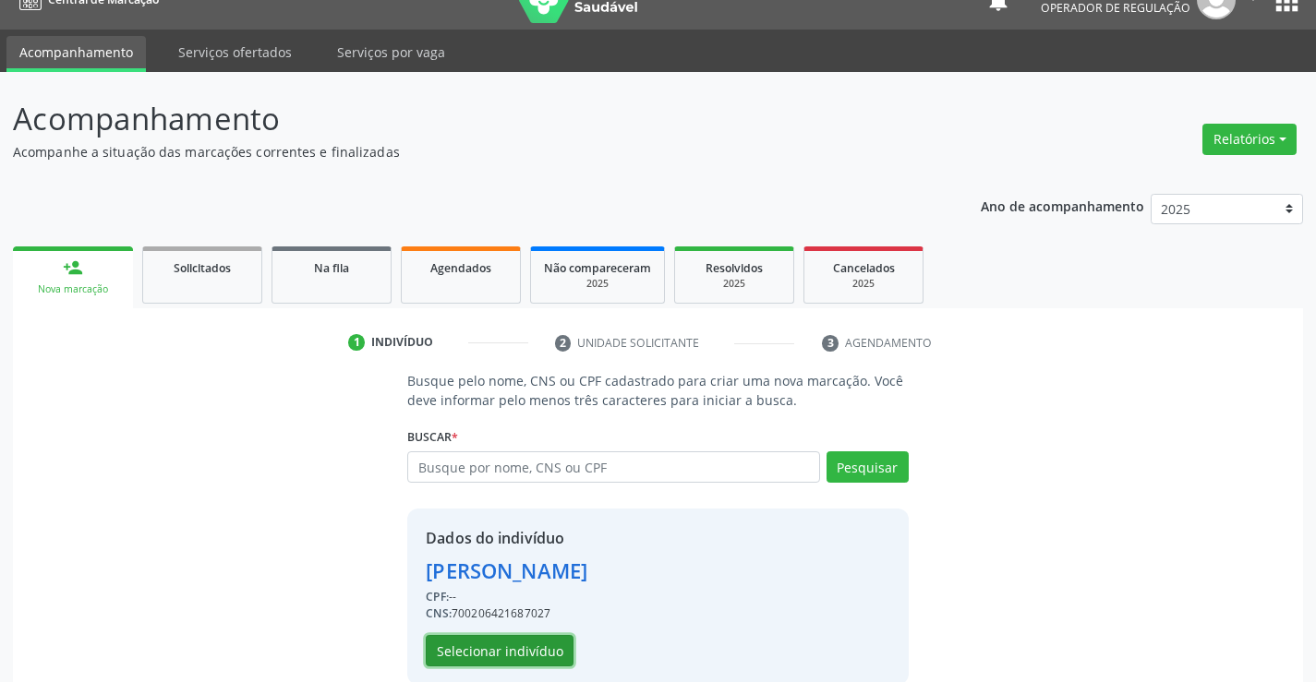
click at [467, 645] on button "Selecionar indivíduo" at bounding box center [500, 650] width 148 height 31
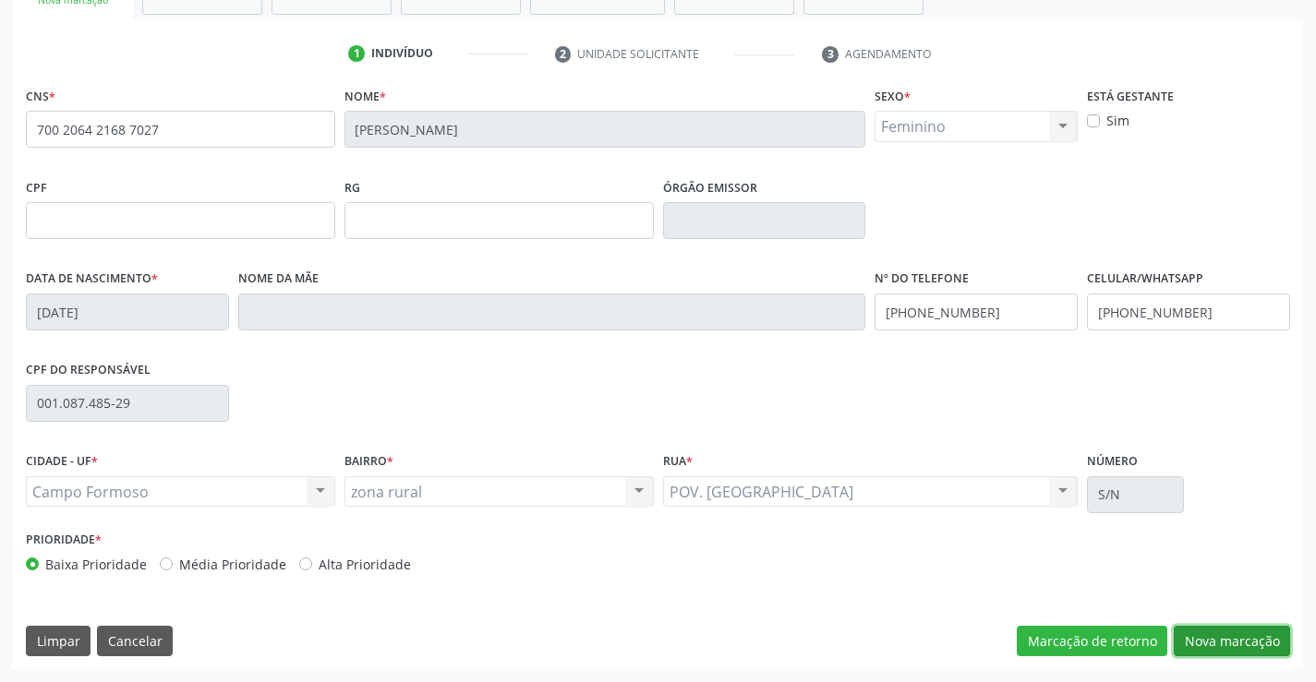
click at [1208, 633] on button "Nova marcação" at bounding box center [1231, 641] width 116 height 31
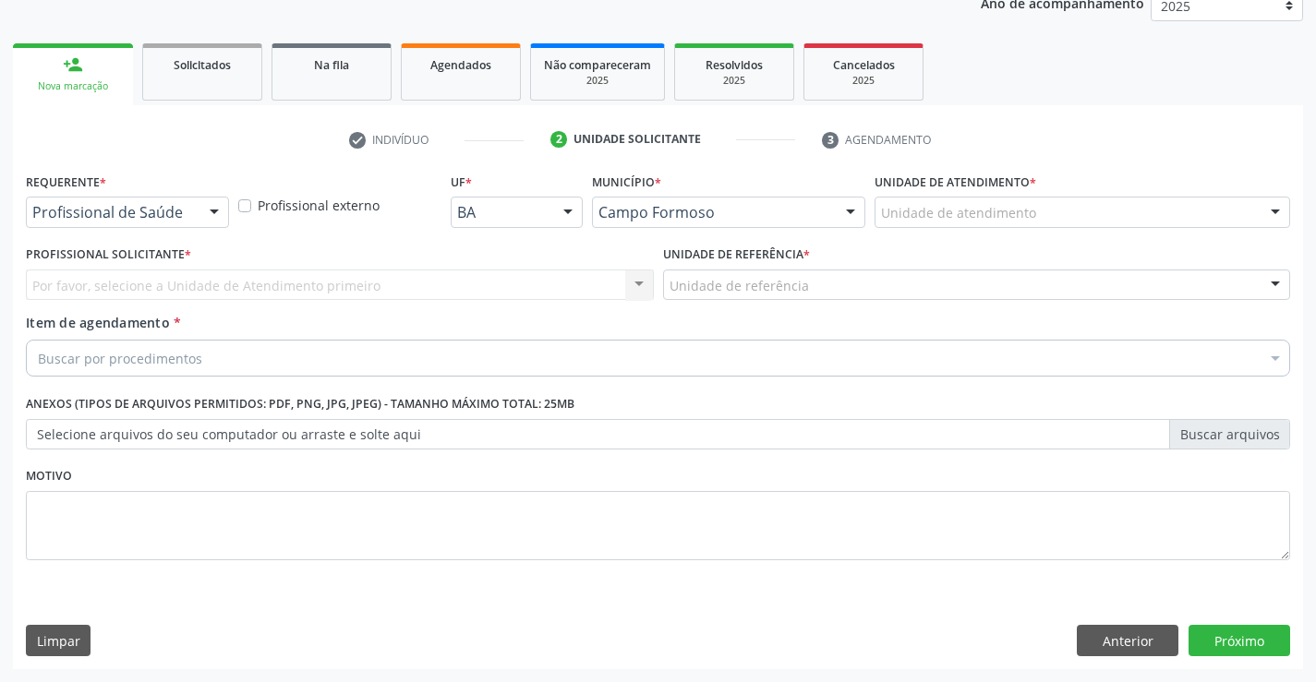
scroll to position [233, 0]
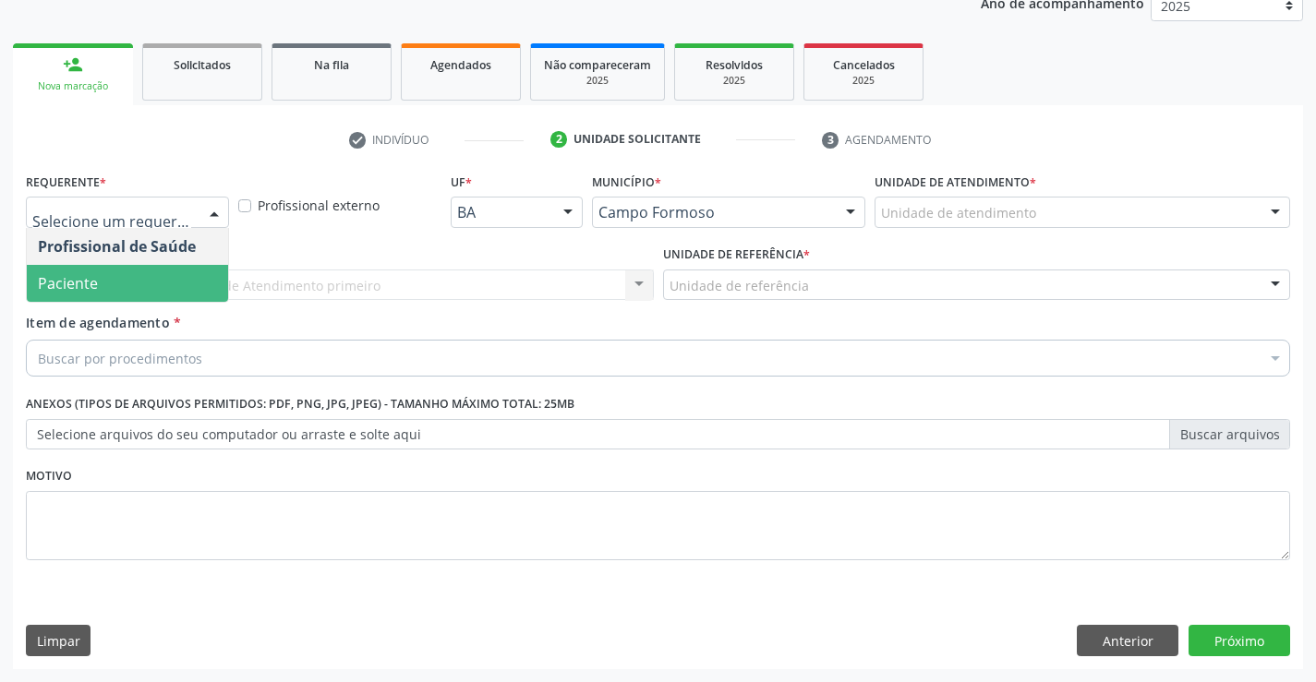
click at [88, 280] on span "Paciente" at bounding box center [68, 283] width 60 height 20
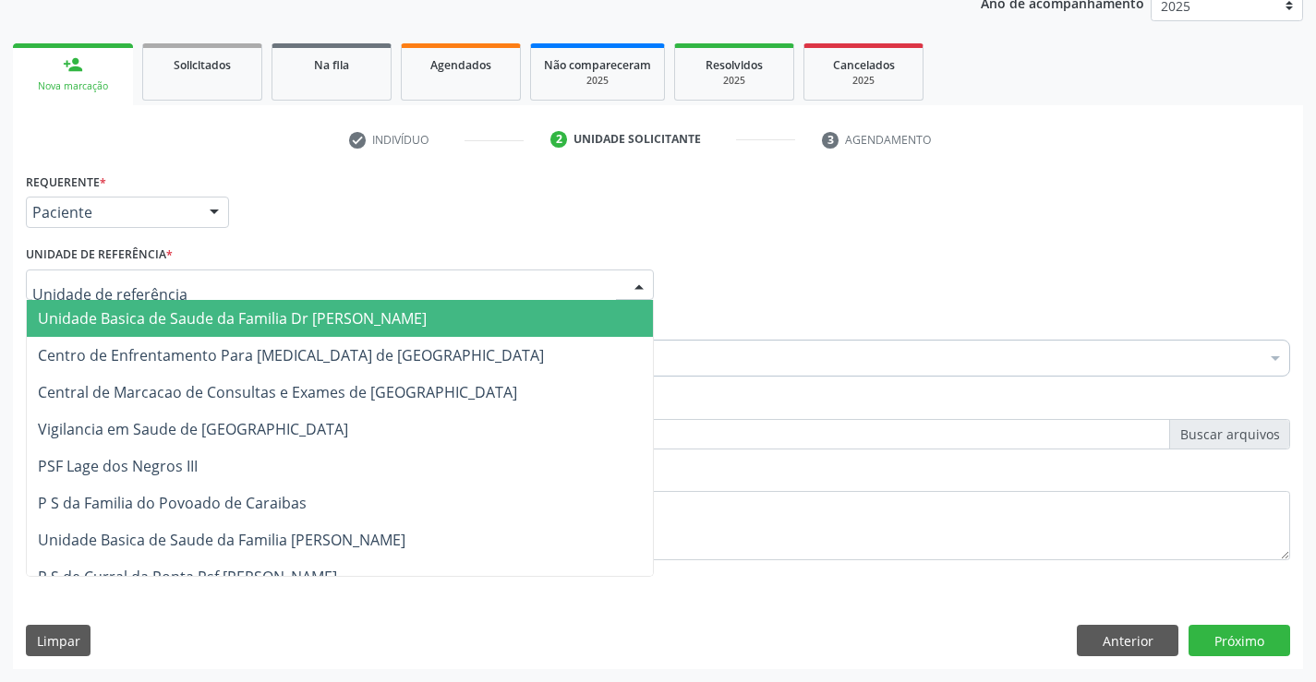
click at [102, 315] on span "Unidade Basica de Saude da Familia Dr [PERSON_NAME]" at bounding box center [232, 318] width 389 height 20
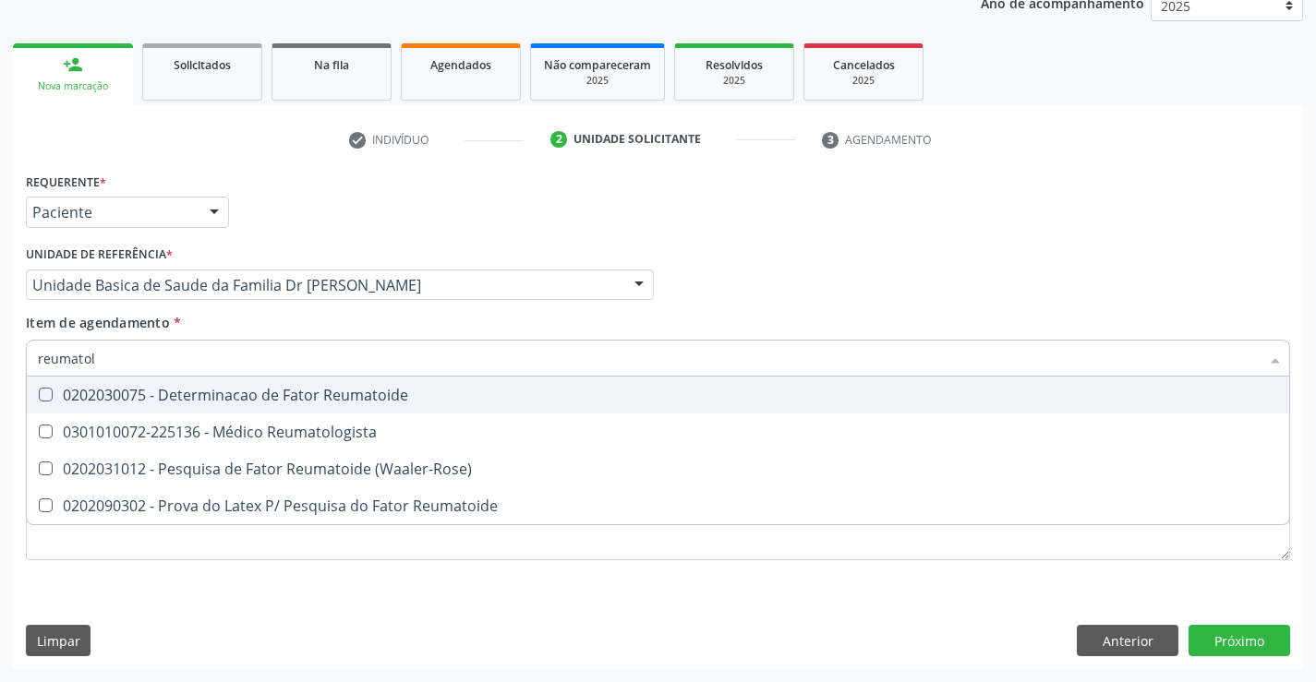
type input "reumatolo"
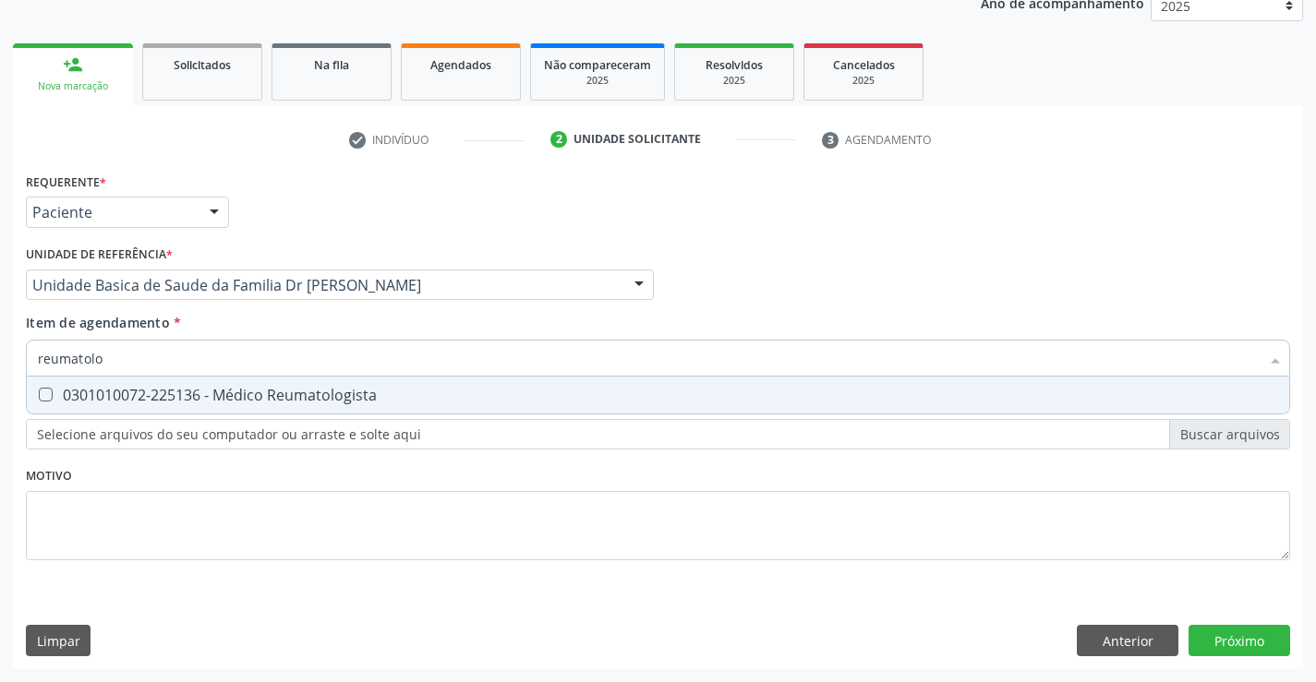
click at [107, 396] on div "0301010072-225136 - Médico Reumatologista" at bounding box center [658, 395] width 1240 height 15
checkbox Reumatologista "true"
click at [1221, 632] on div "Requerente * Paciente Profissional de Saúde Paciente Nenhum resultado encontrad…" at bounding box center [658, 418] width 1290 height 501
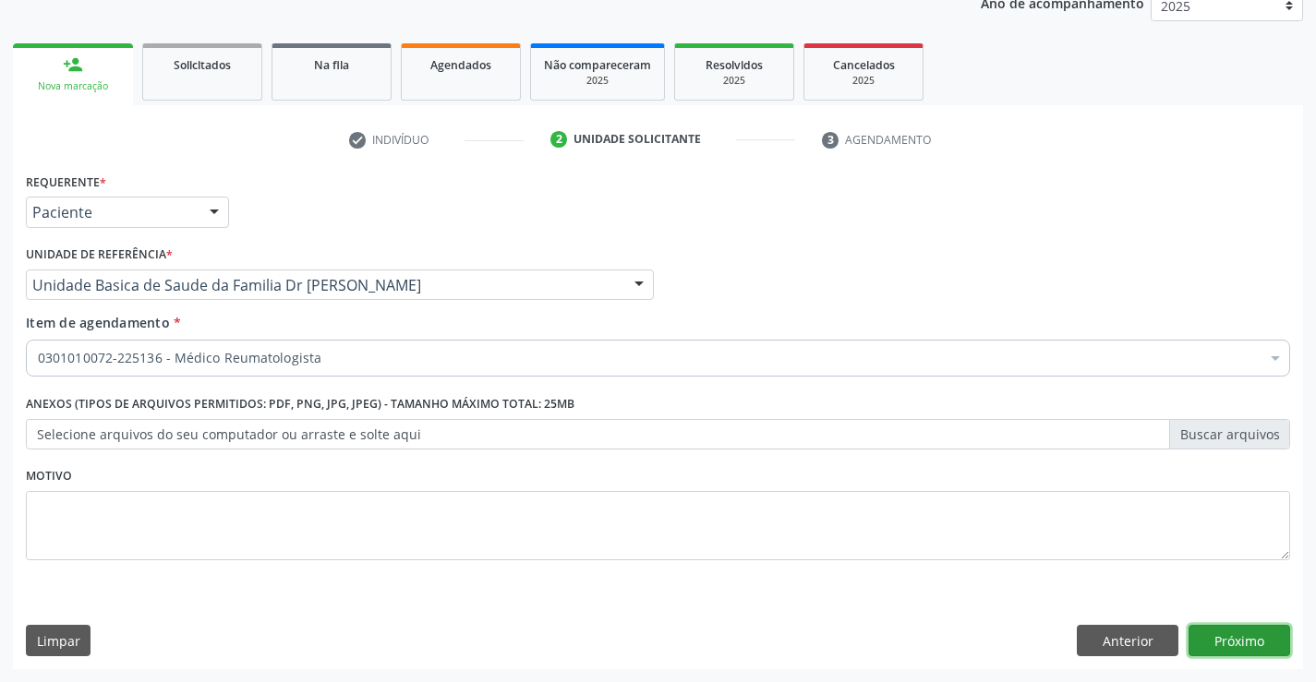
click at [1221, 632] on button "Próximo" at bounding box center [1239, 640] width 102 height 31
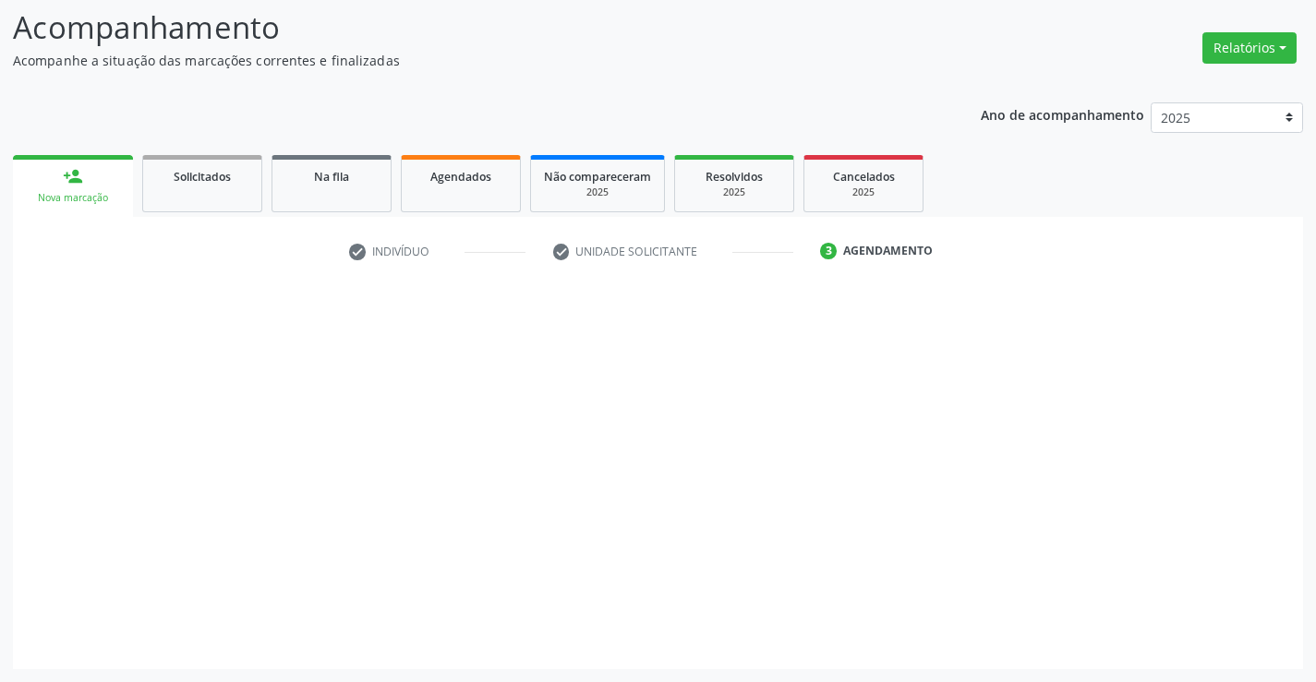
scroll to position [121, 0]
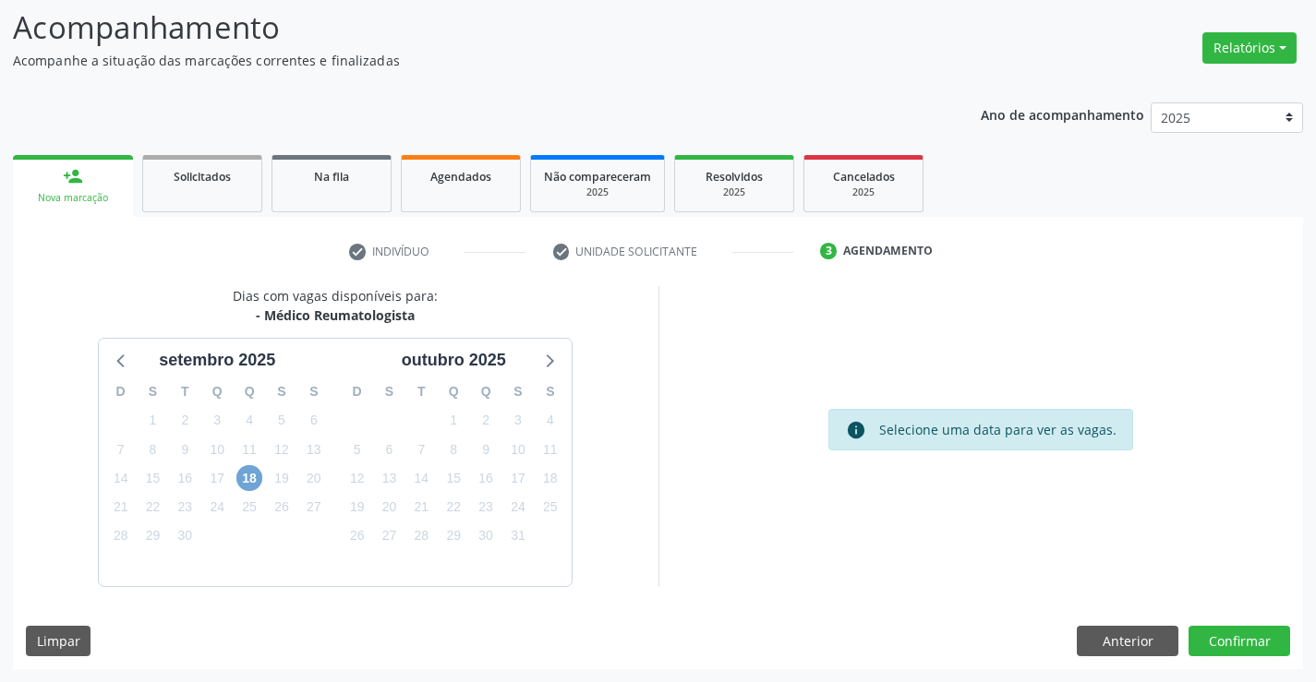
click at [259, 485] on span "18" at bounding box center [249, 478] width 26 height 26
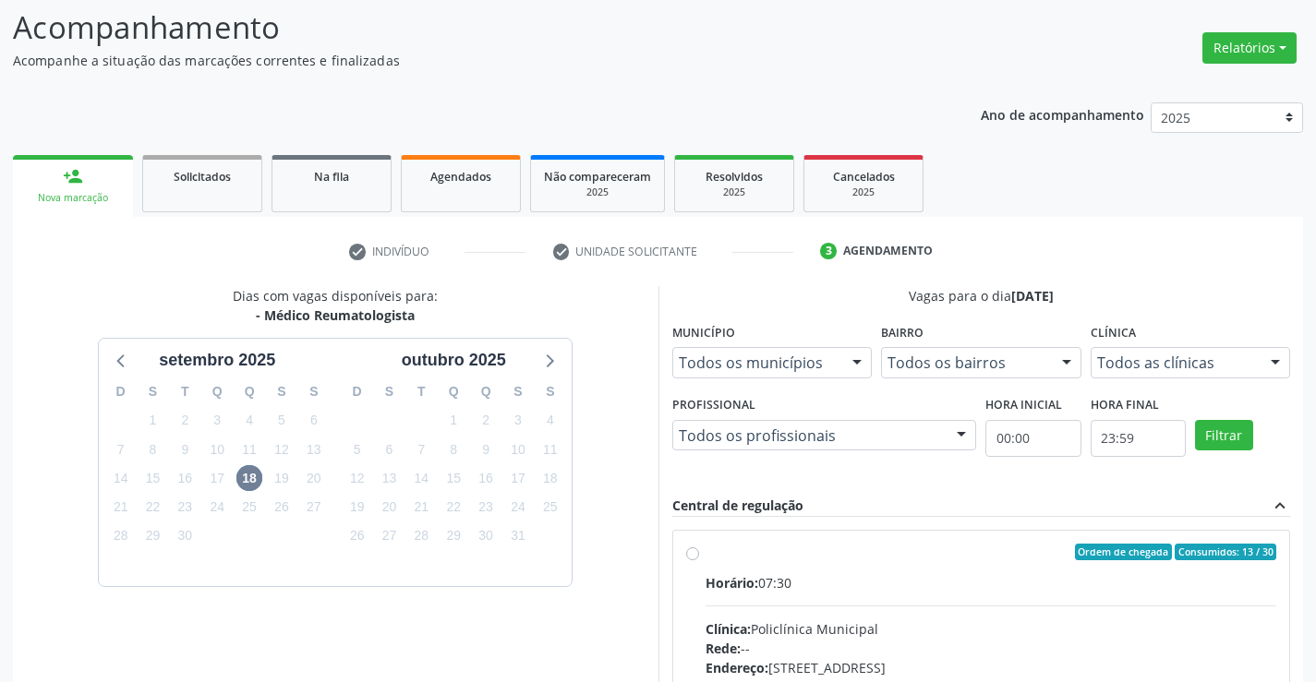
click at [705, 559] on label "Ordem de chegada Consumidos: 13 / 30 Horário: 07:30 Clínica: Policlínica Munici…" at bounding box center [990, 685] width 571 height 283
click at [692, 559] on input "Ordem de chegada Consumidos: 13 / 30 Horário: 07:30 Clínica: Policlínica Munici…" at bounding box center [692, 552] width 13 height 17
radio input "true"
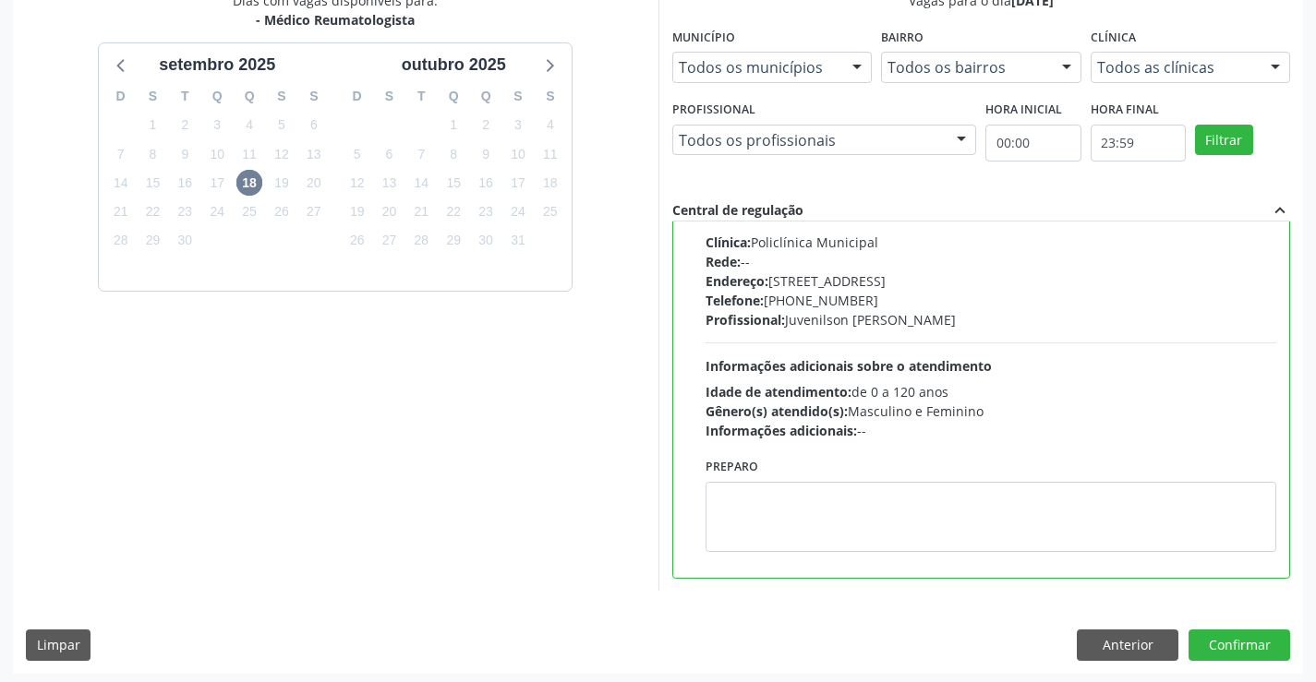
scroll to position [421, 0]
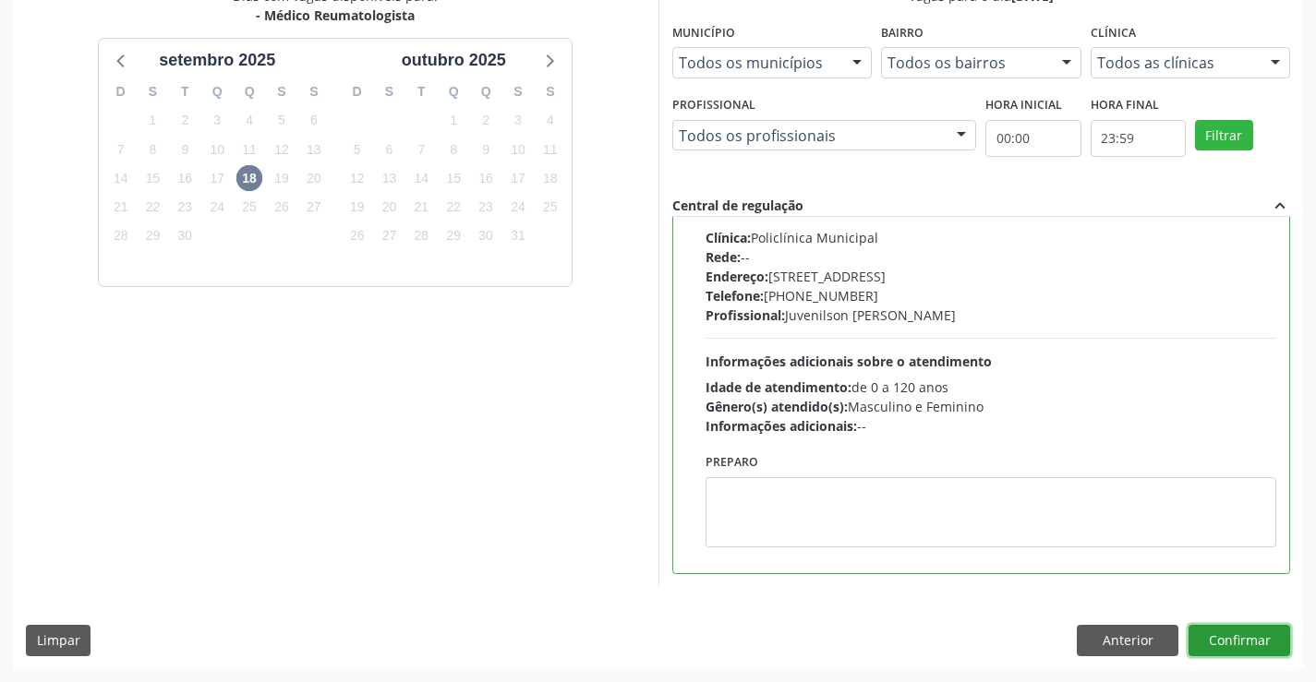
click at [1237, 647] on button "Confirmar" at bounding box center [1239, 640] width 102 height 31
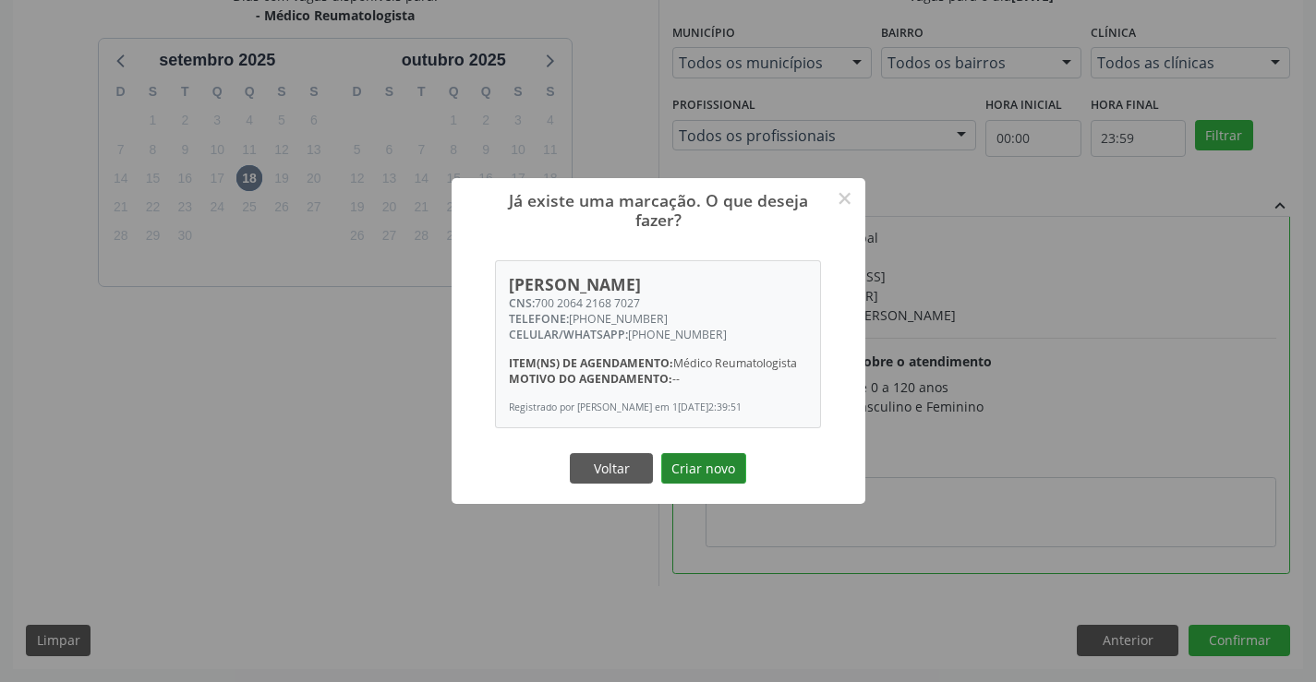
click at [684, 485] on button "Criar novo" at bounding box center [703, 468] width 85 height 31
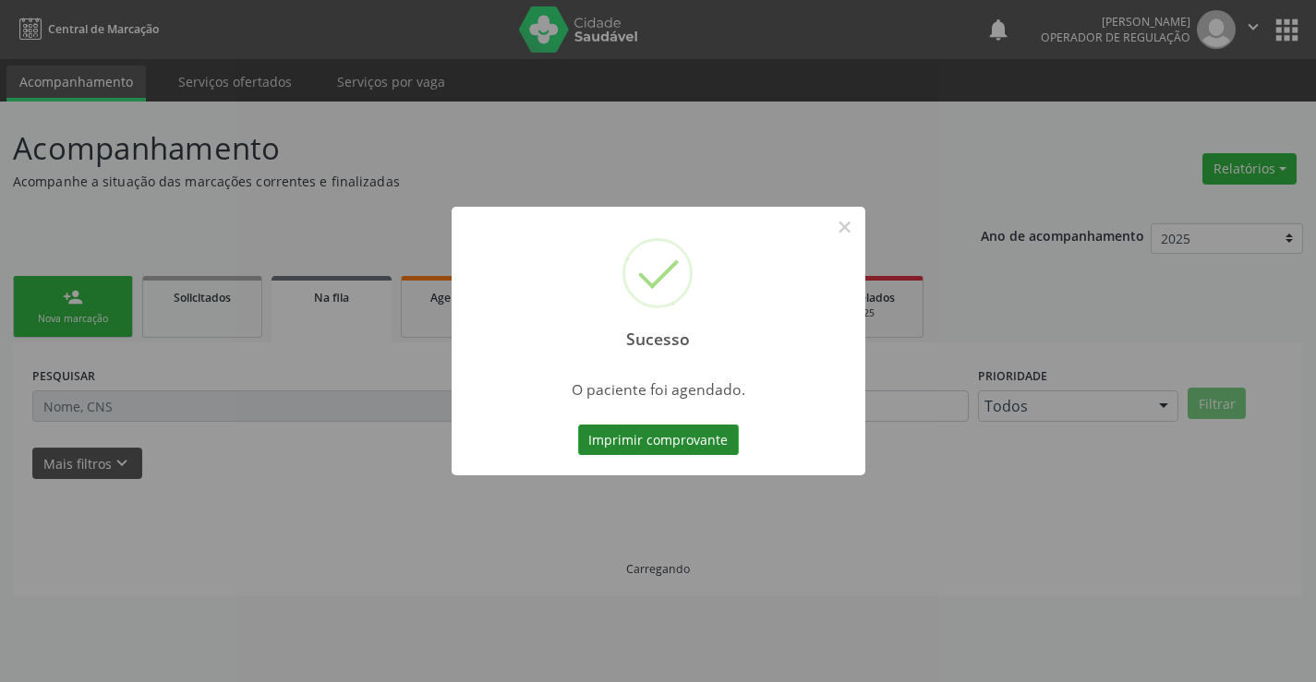
scroll to position [0, 0]
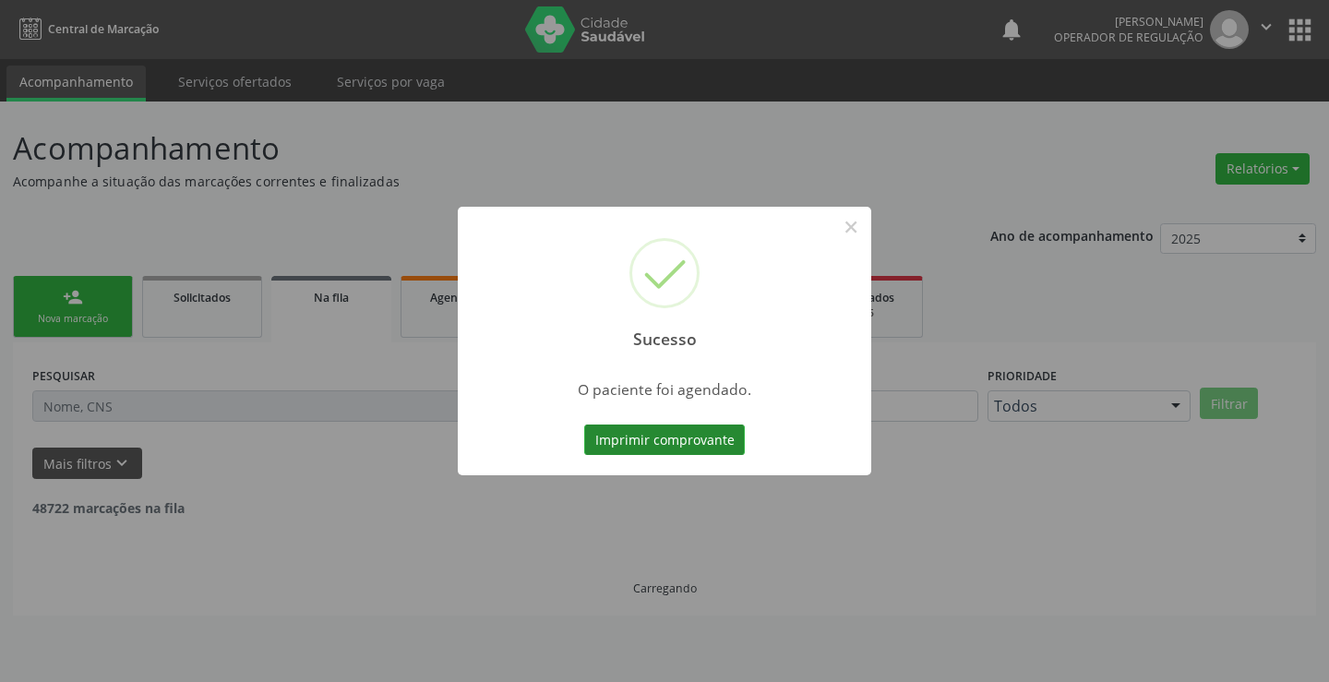
click at [700, 434] on button "Imprimir comprovante" at bounding box center [664, 440] width 161 height 31
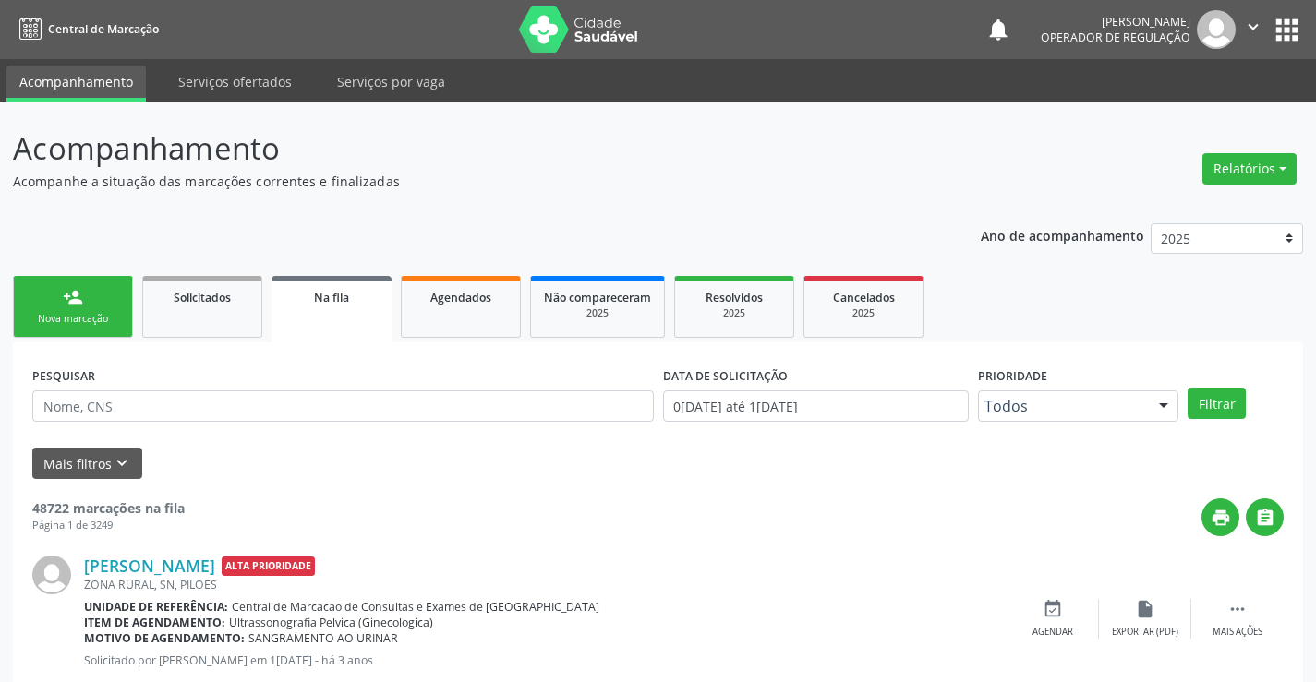
click at [91, 308] on link "person_add Nova marcação" at bounding box center [73, 307] width 120 height 62
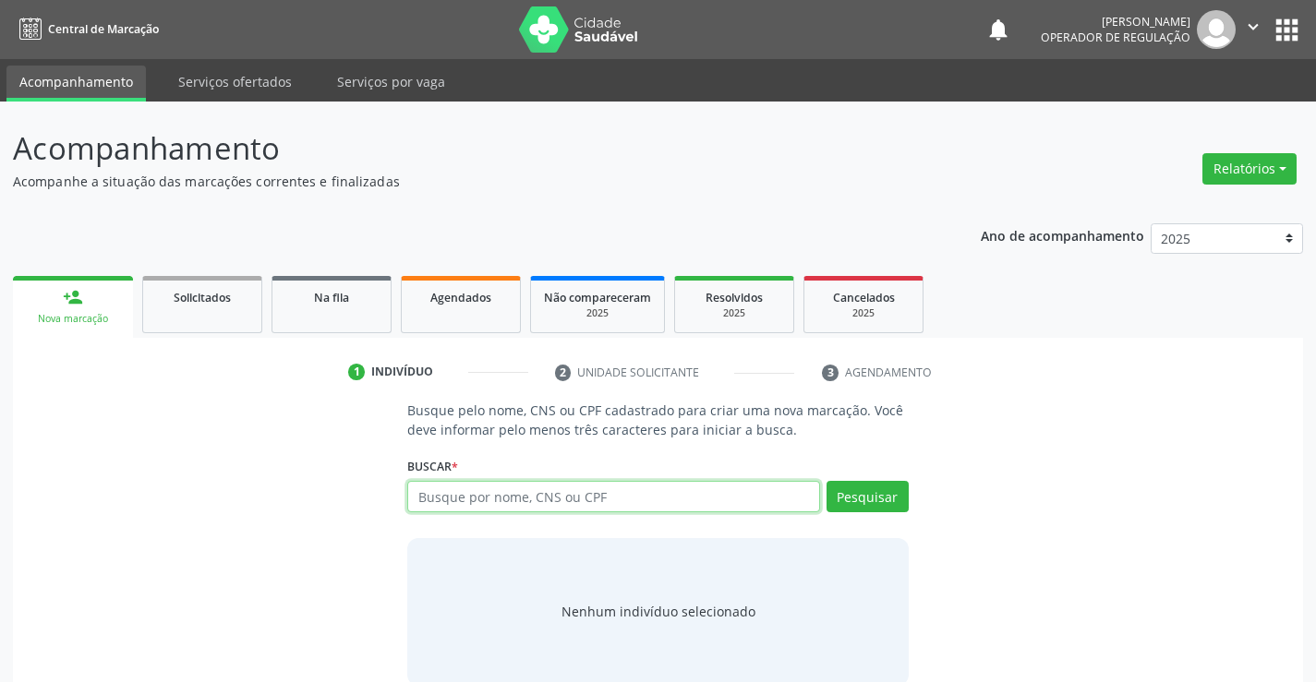
click at [499, 487] on input "text" at bounding box center [613, 496] width 412 height 31
type input "702600774420648"
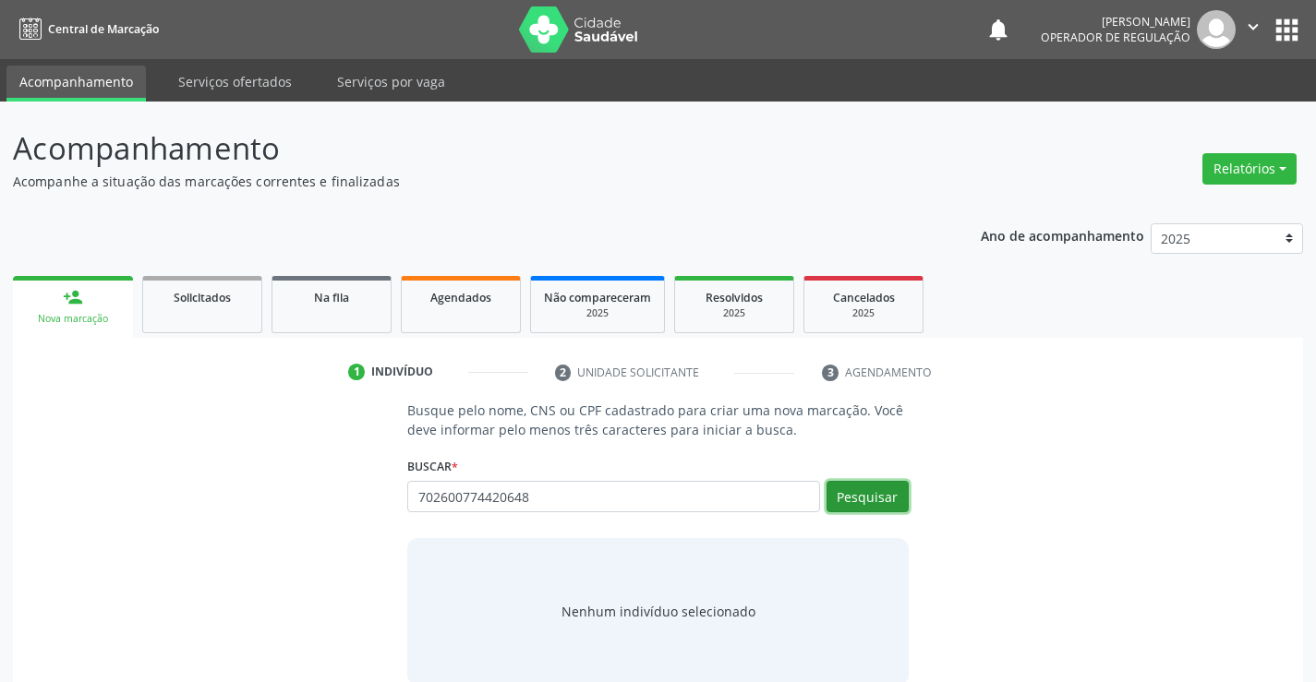
click at [848, 501] on button "Pesquisar" at bounding box center [867, 496] width 82 height 31
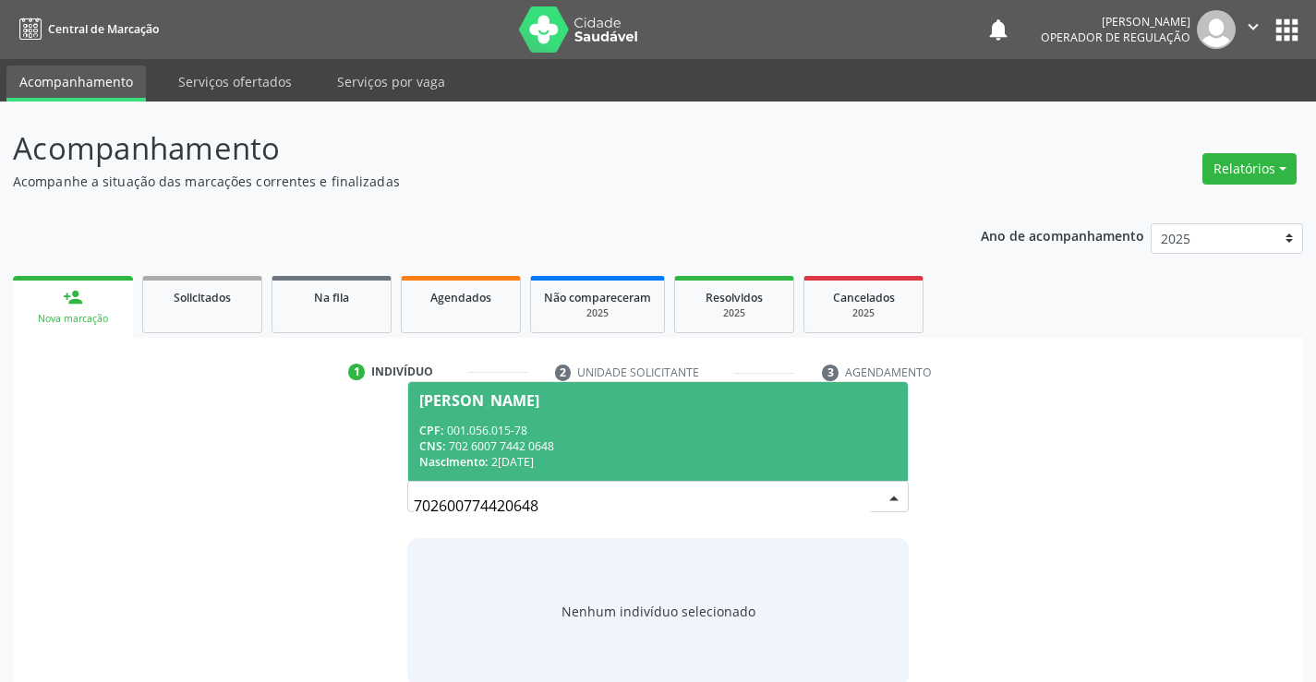
click at [647, 420] on span "Lelo Sabino da Silva CPF: 001.056.015-78 CNS: 702 6007 7442 0648 Nascimento: 22…" at bounding box center [657, 431] width 499 height 99
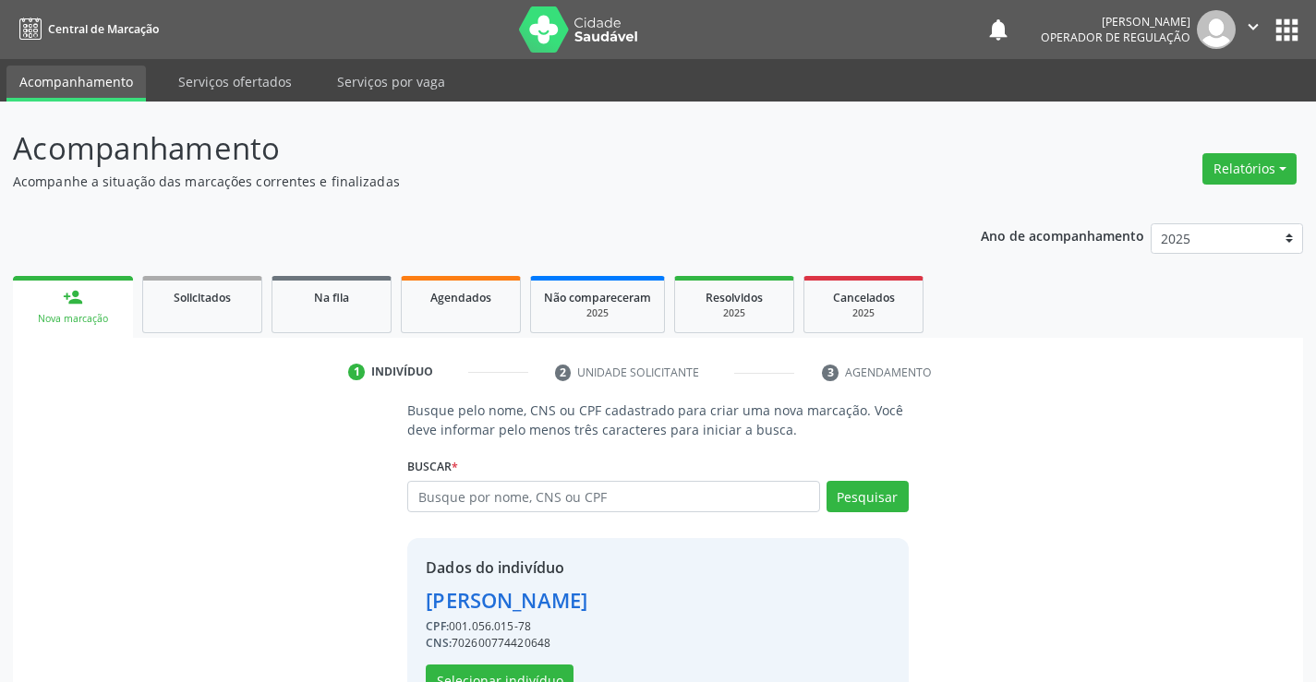
scroll to position [58, 0]
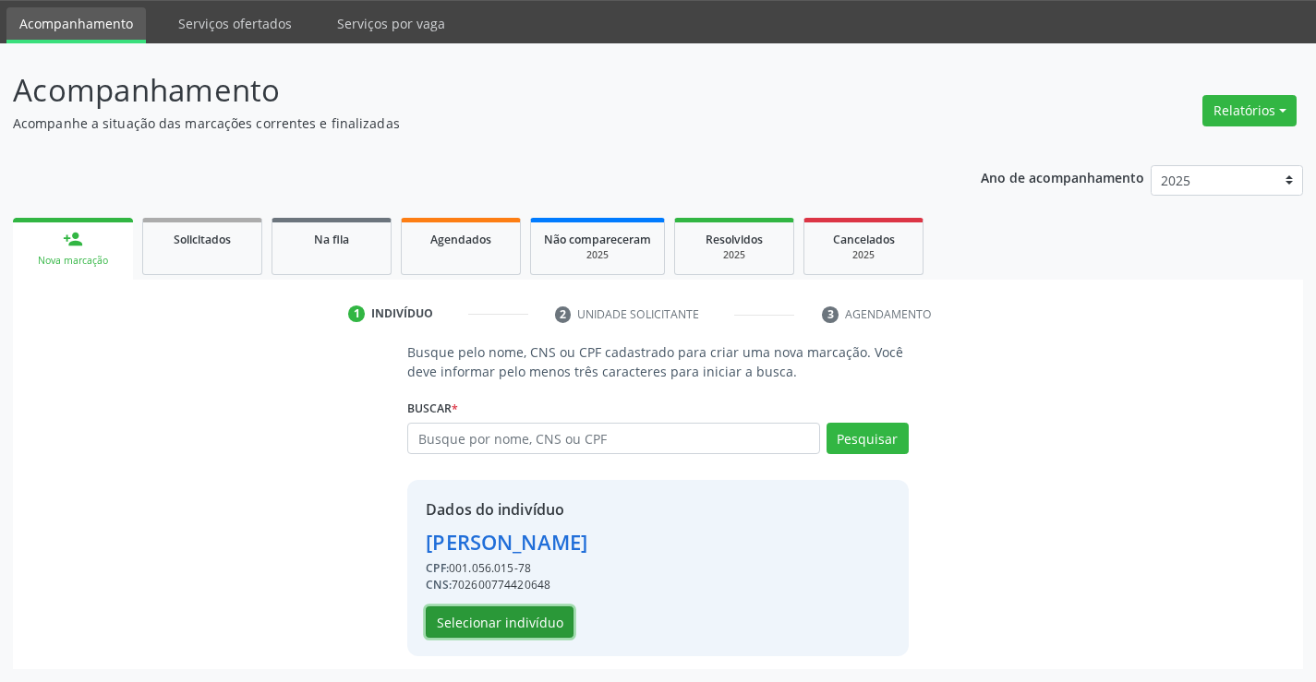
click at [457, 624] on button "Selecionar indivíduo" at bounding box center [500, 622] width 148 height 31
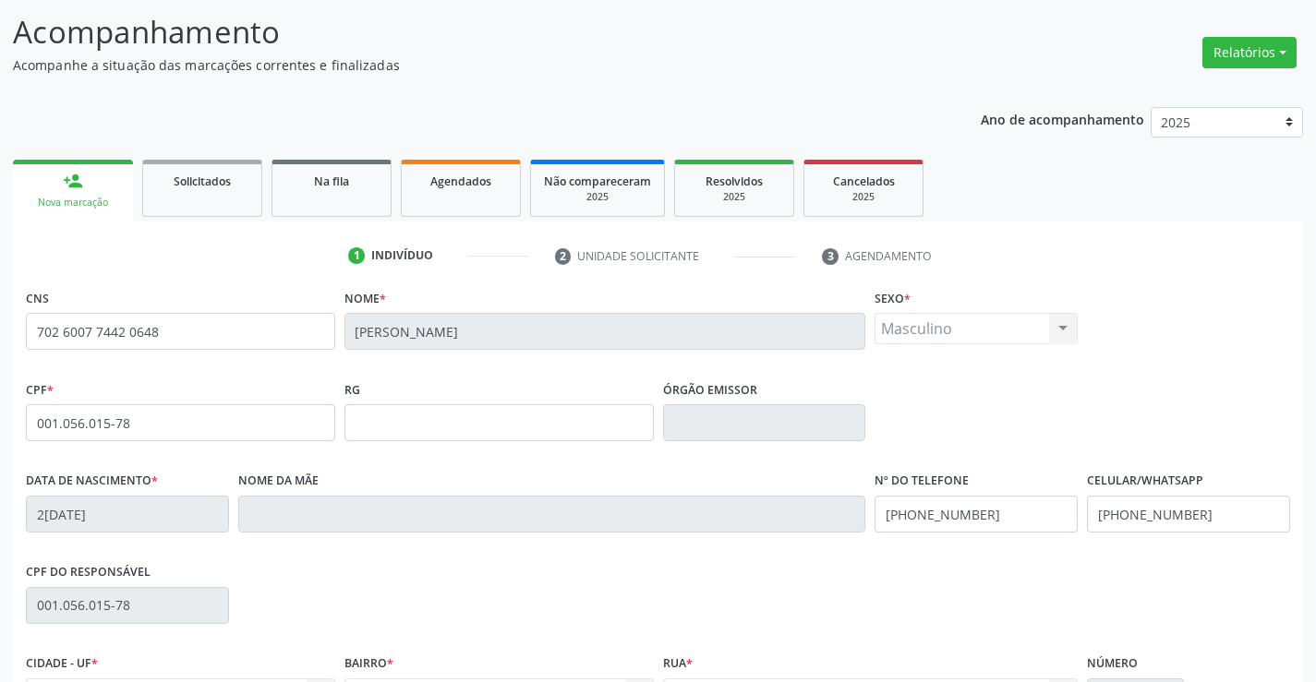
scroll to position [319, 0]
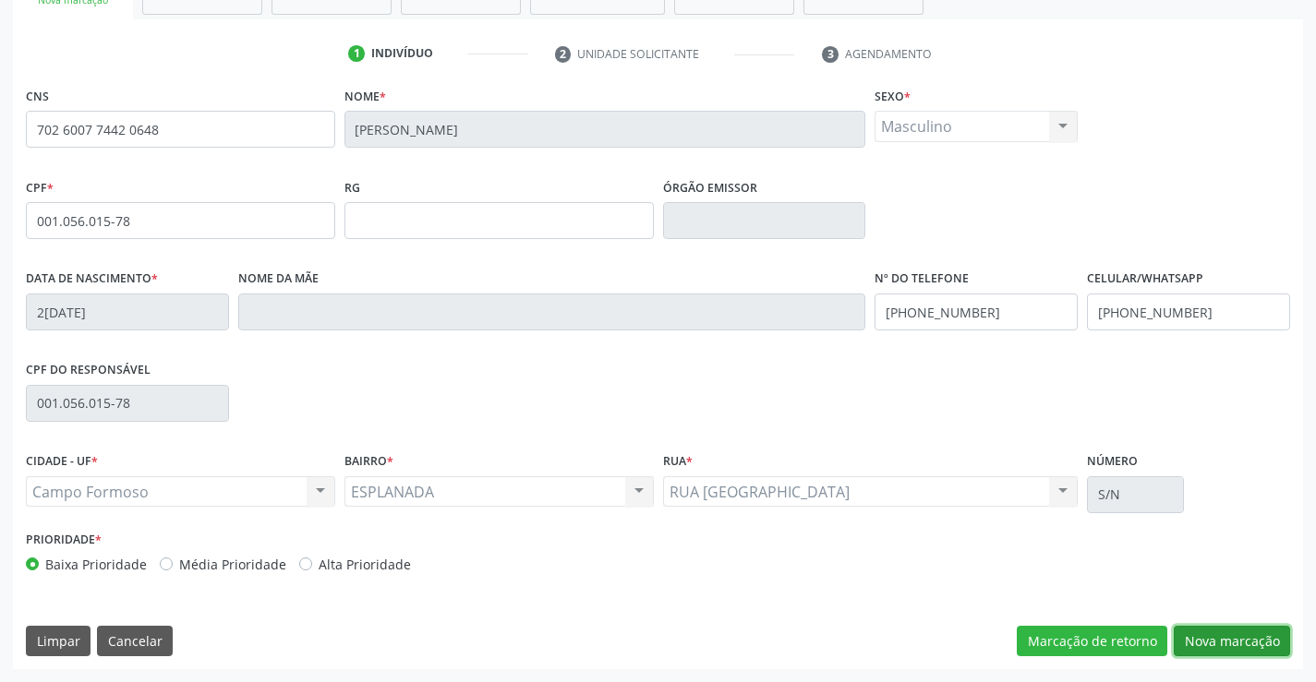
click at [1227, 634] on button "Nova marcação" at bounding box center [1231, 641] width 116 height 31
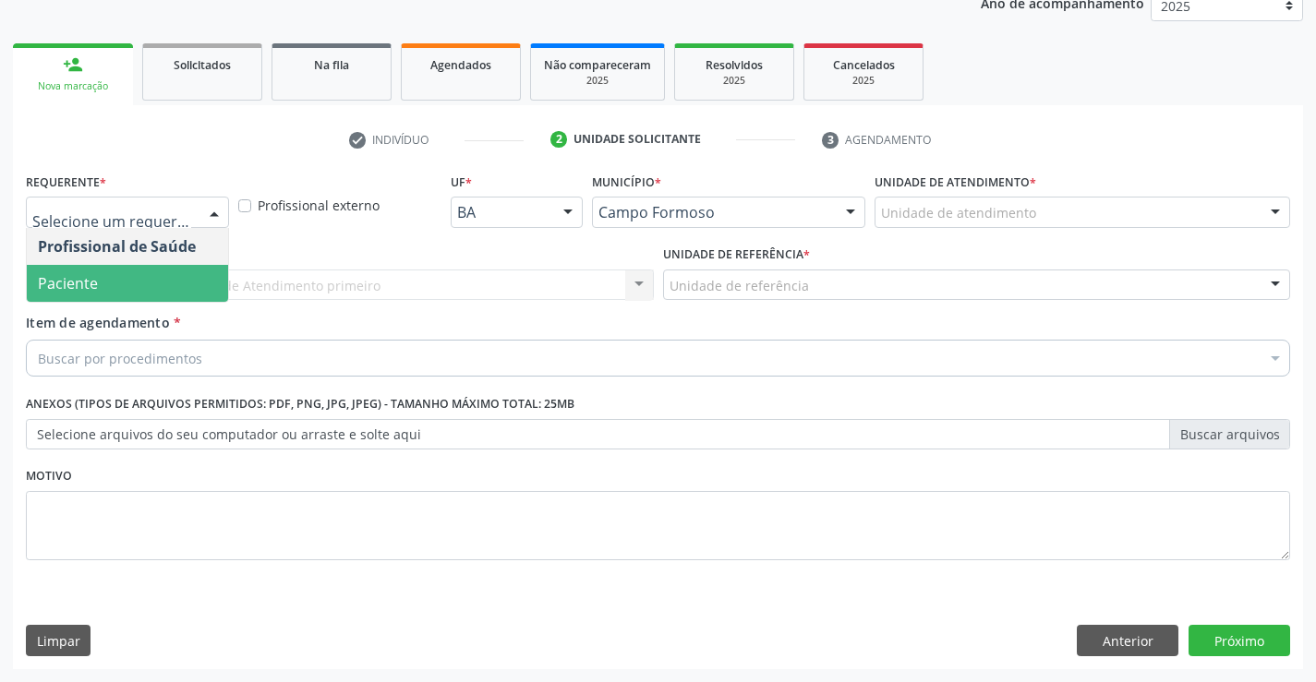
click at [130, 283] on span "Paciente" at bounding box center [127, 283] width 201 height 37
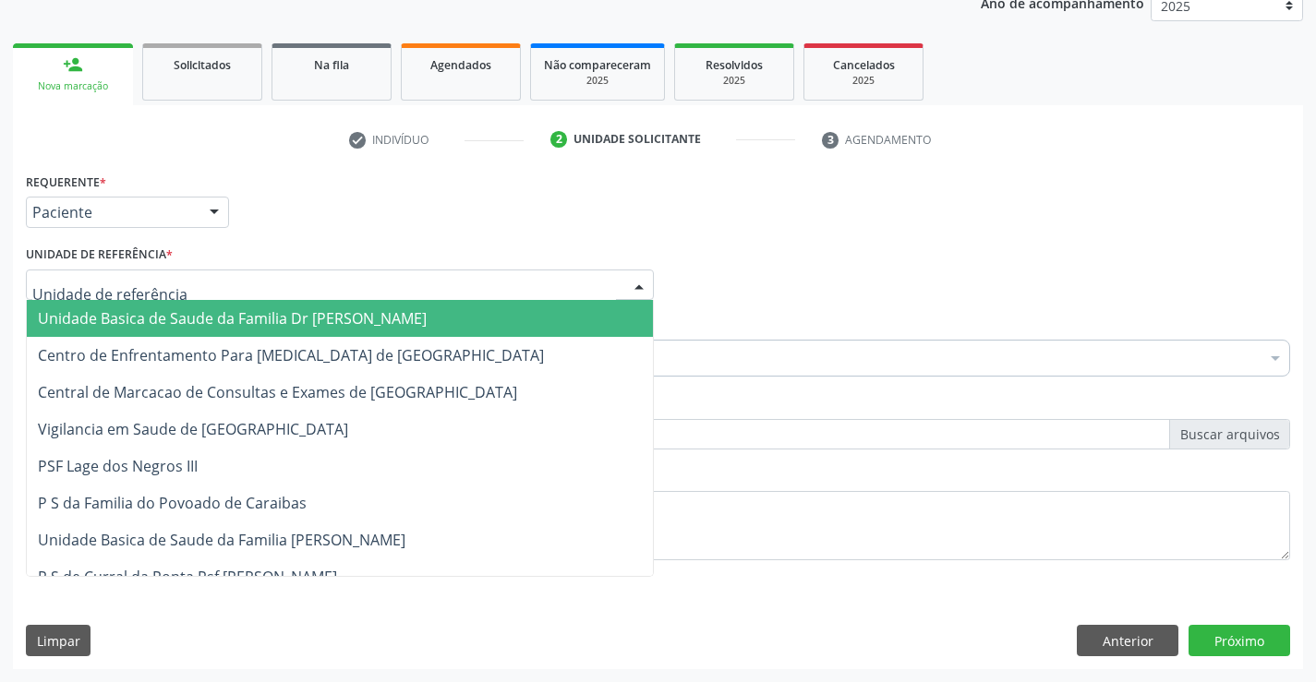
click at [147, 312] on span "Unidade Basica de Saude da Familia Dr [PERSON_NAME]" at bounding box center [232, 318] width 389 height 20
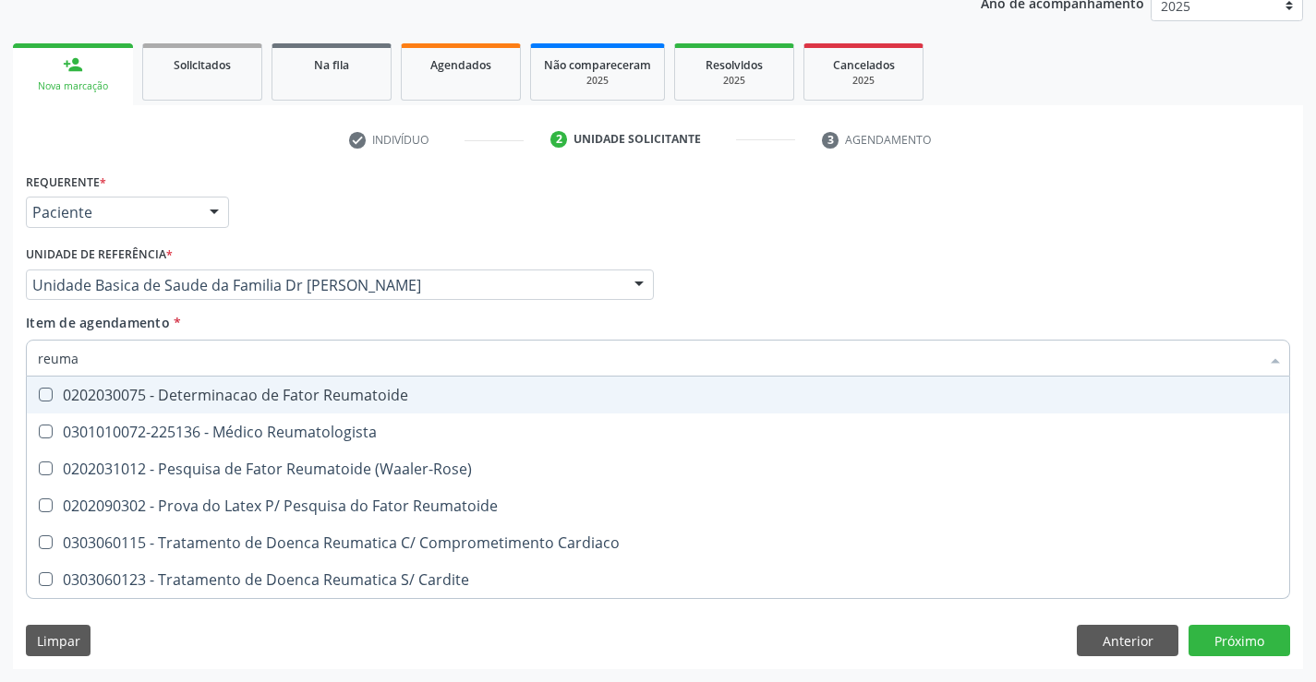
type input "reumat"
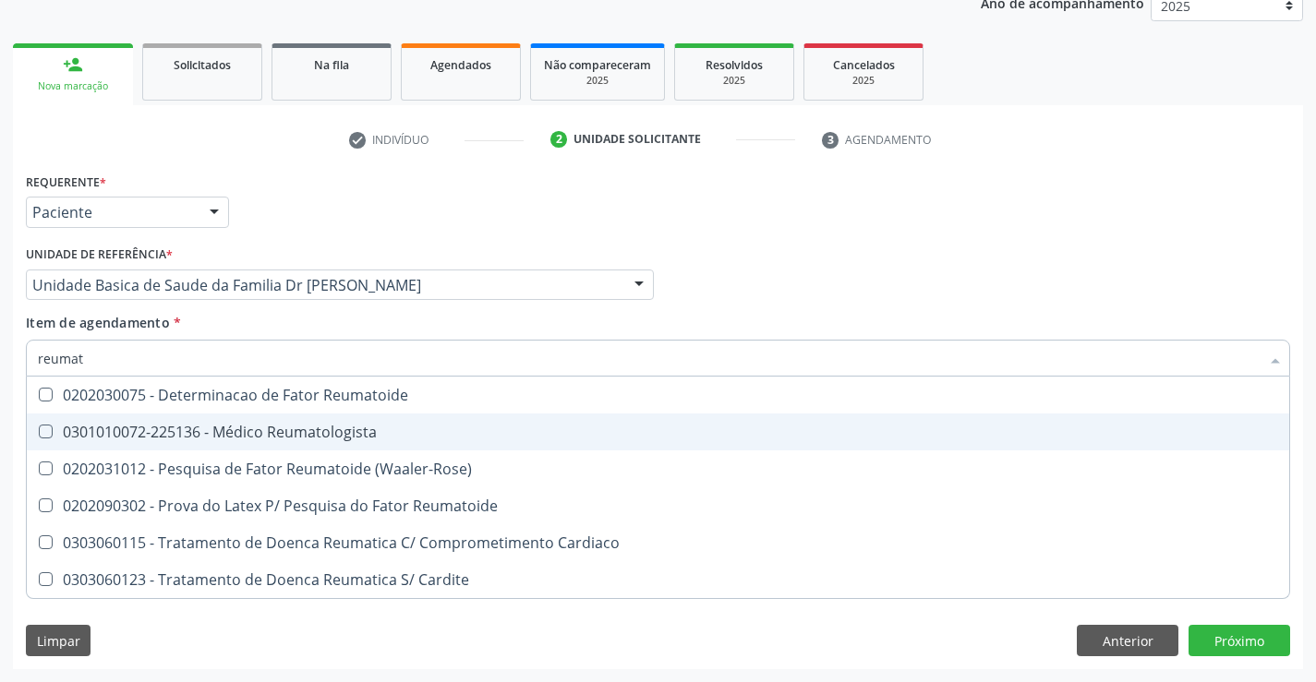
click at [210, 439] on div "0301010072-225136 - Médico Reumatologista" at bounding box center [658, 432] width 1240 height 15
checkbox Reumatologista "true"
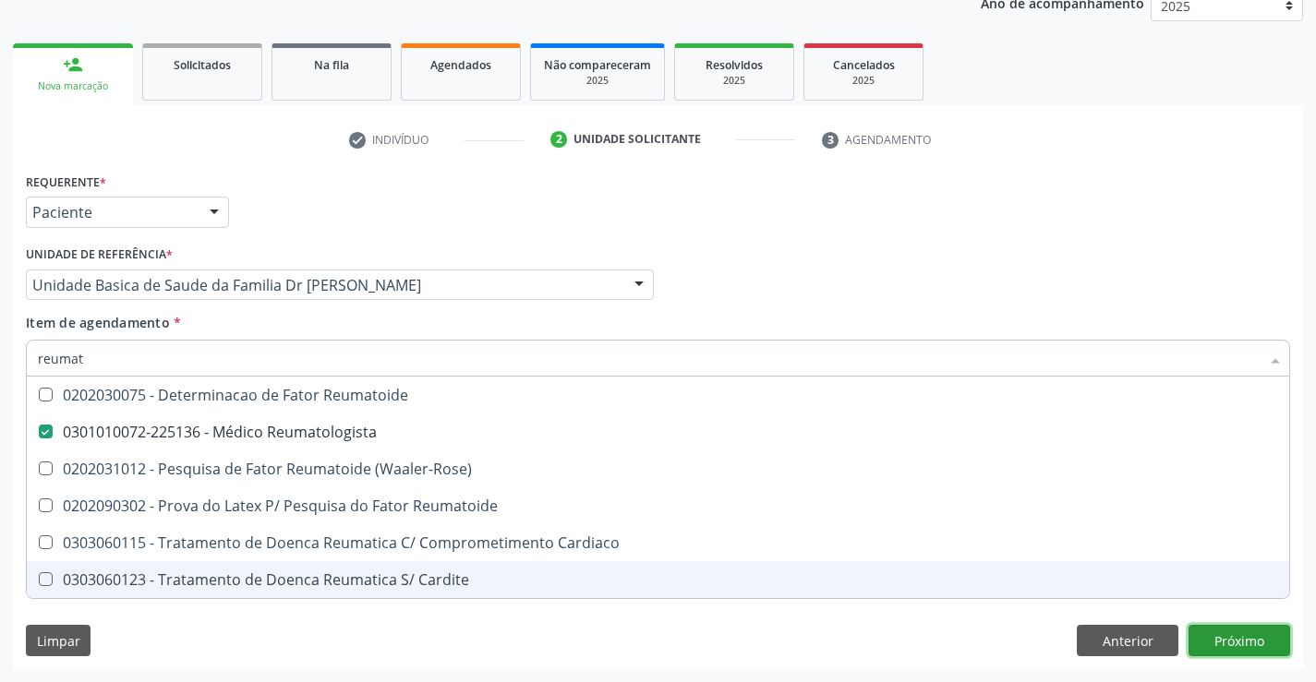
click at [1227, 639] on div "Requerente * Paciente Profissional de Saúde Paciente Nenhum resultado encontrad…" at bounding box center [658, 418] width 1290 height 501
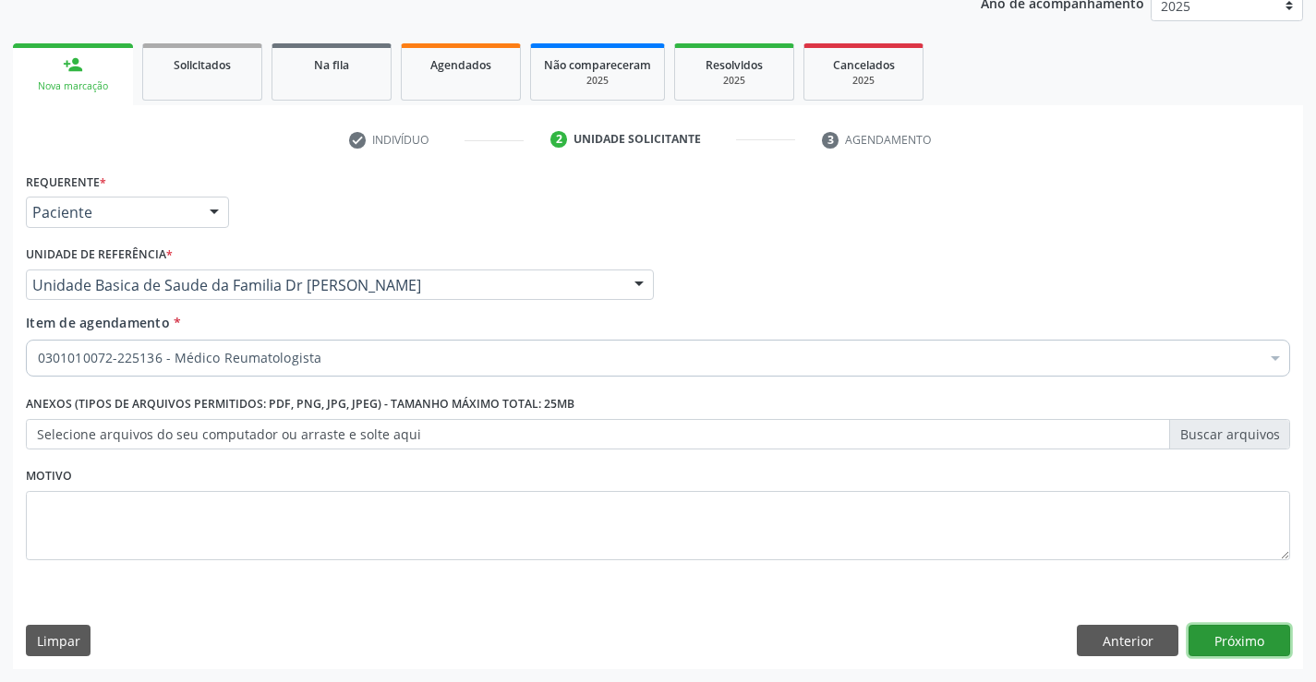
click at [1203, 637] on button "Próximo" at bounding box center [1239, 640] width 102 height 31
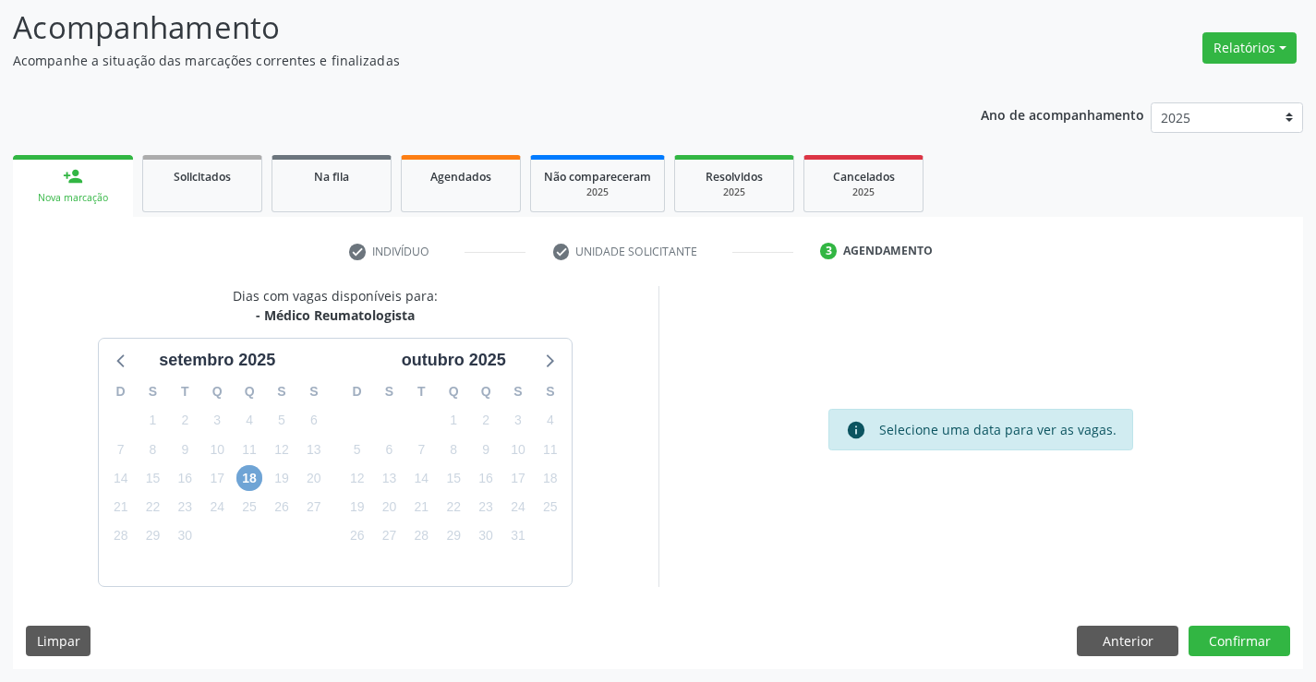
click at [246, 483] on span "18" at bounding box center [249, 478] width 26 height 26
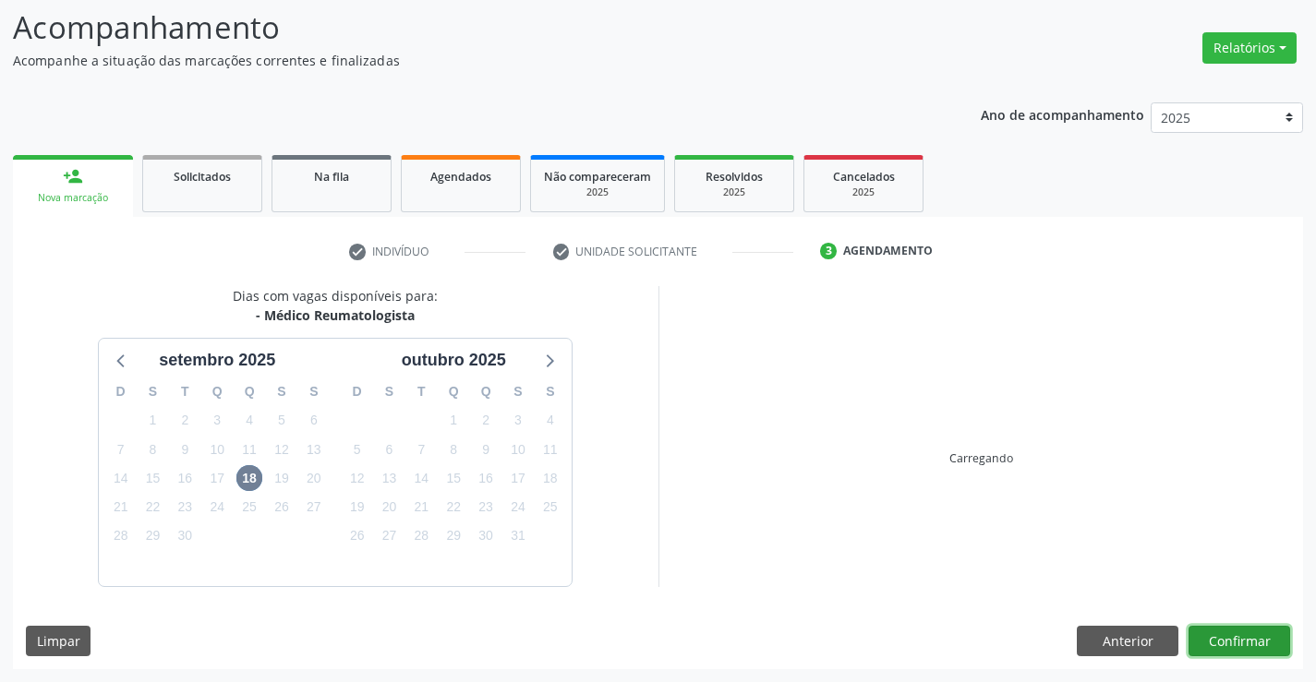
click at [1210, 639] on button "Confirmar" at bounding box center [1239, 641] width 102 height 31
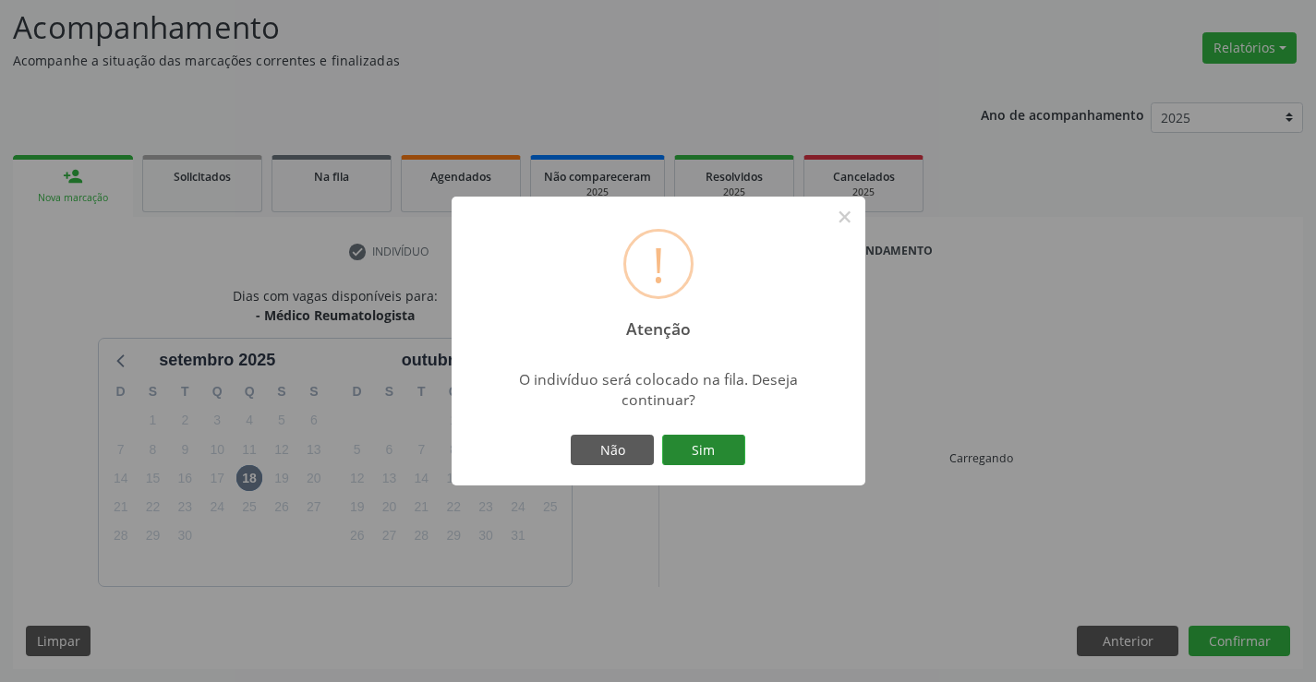
click at [700, 441] on button "Sim" at bounding box center [703, 450] width 83 height 31
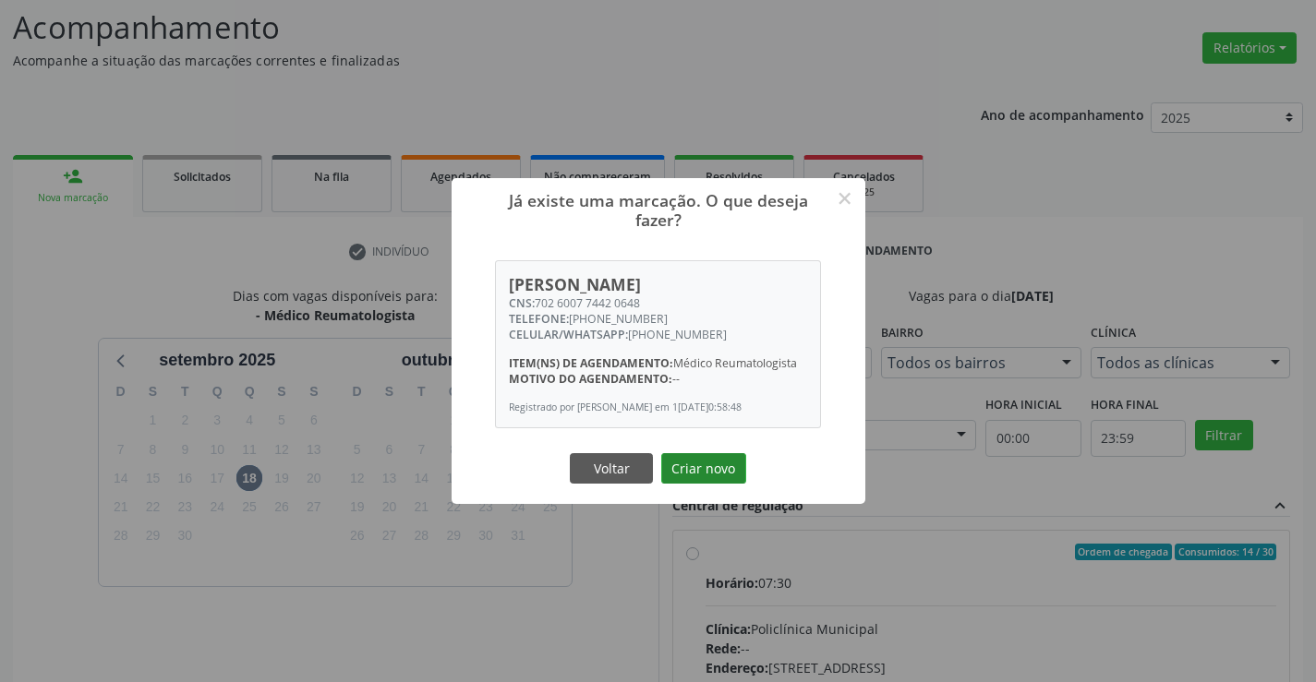
click at [716, 485] on button "Criar novo" at bounding box center [703, 468] width 85 height 31
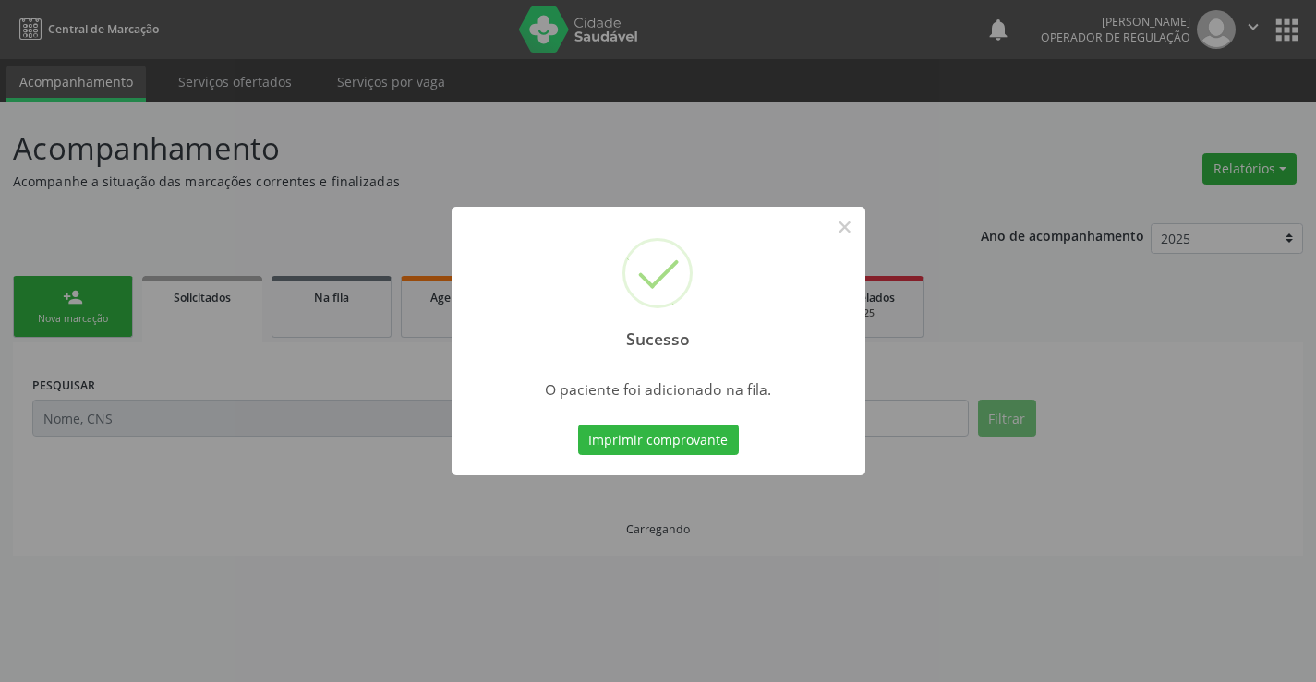
scroll to position [0, 0]
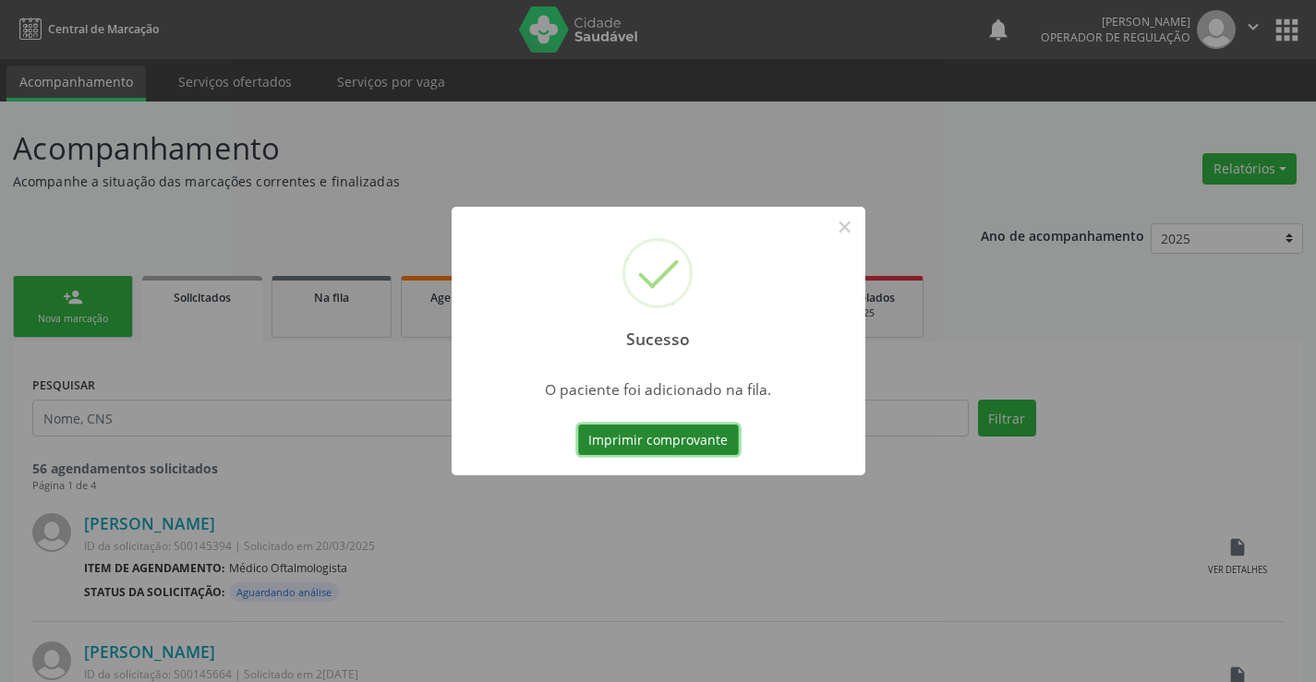
click at [687, 439] on button "Imprimir comprovante" at bounding box center [658, 440] width 161 height 31
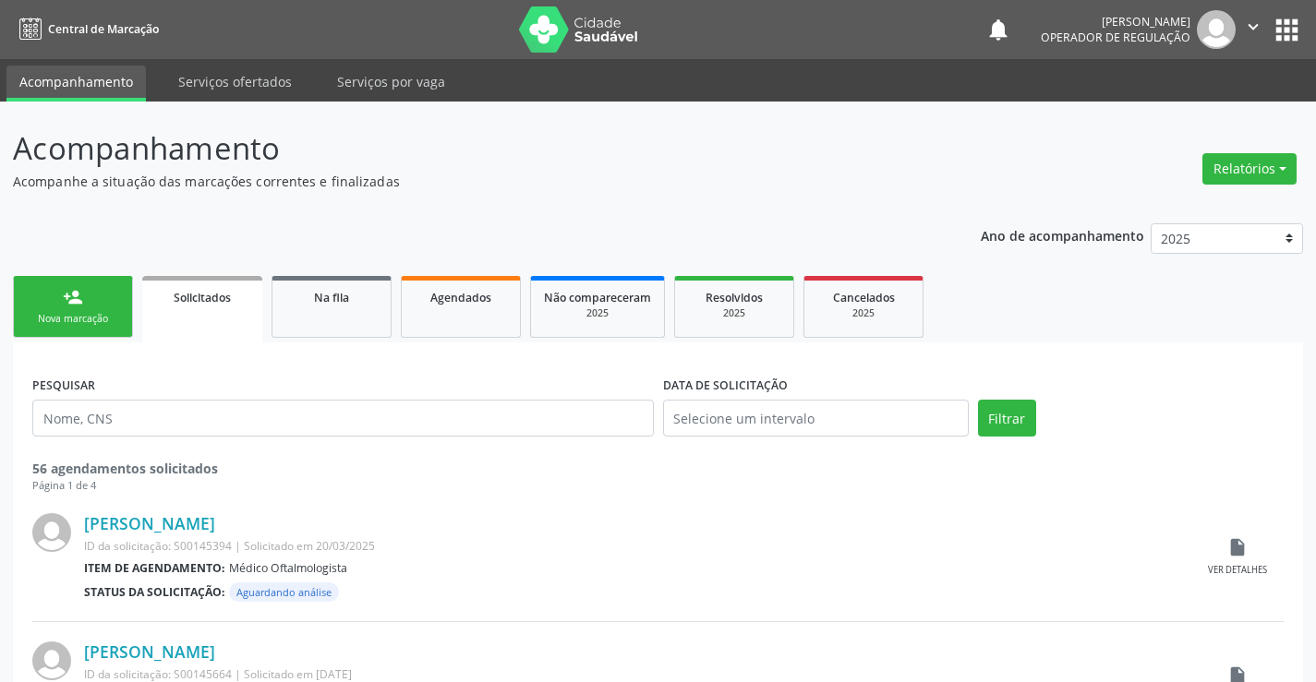
click at [336, 302] on div "Sucesso × O paciente foi adicionado na fila. Imprimir comprovante Cancel" at bounding box center [658, 341] width 1316 height 682
click at [251, 431] on input "text" at bounding box center [342, 418] width 621 height 37
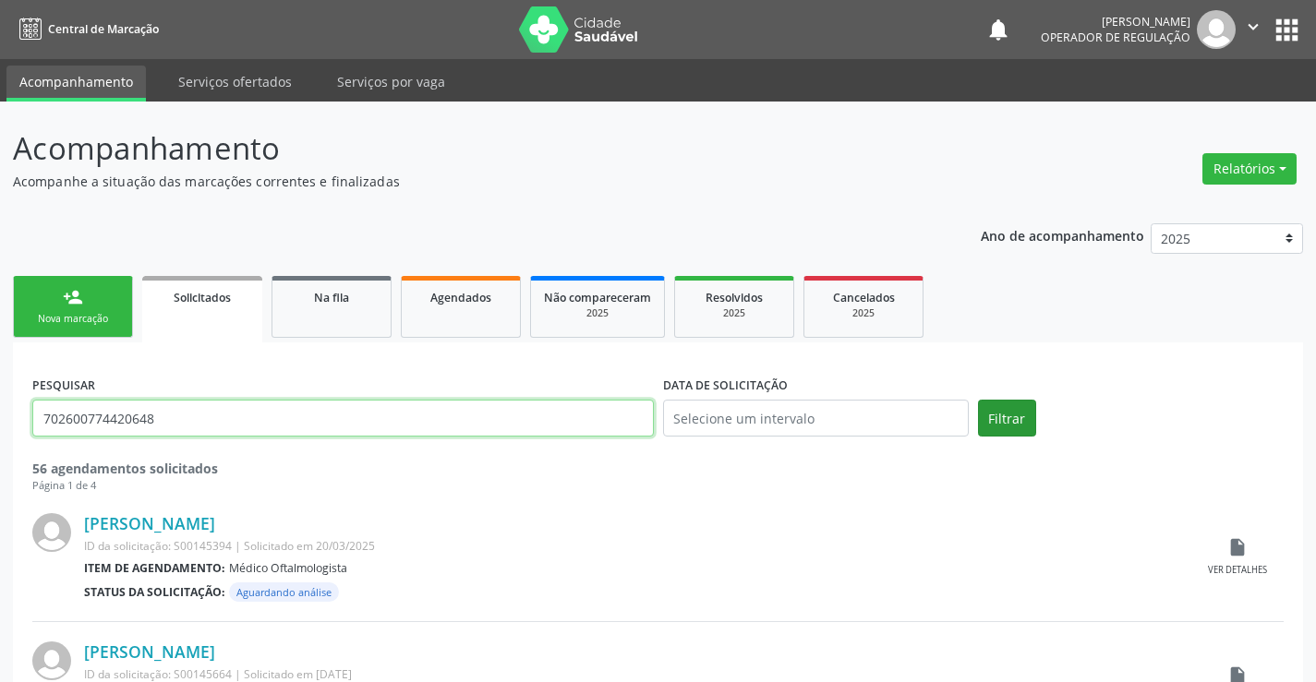
type input "702600774420648"
click at [1005, 419] on button "Filtrar" at bounding box center [1007, 418] width 58 height 37
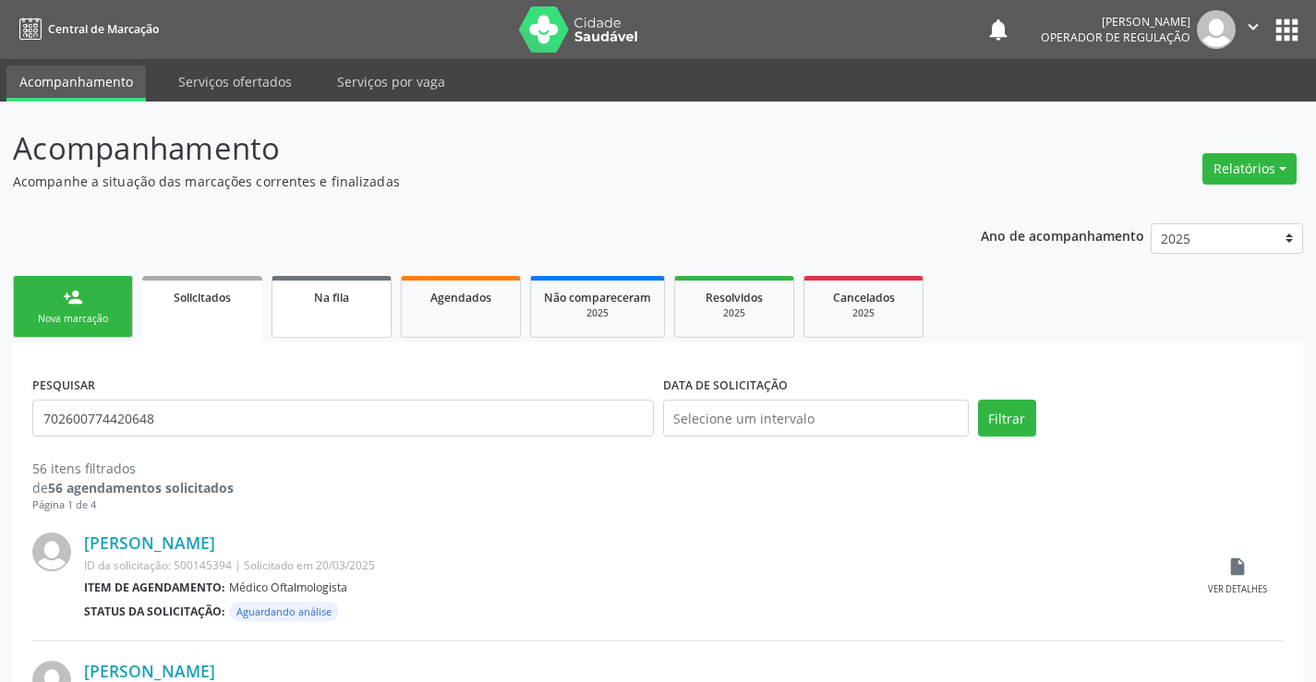
click at [333, 293] on span "Na fila" at bounding box center [331, 298] width 35 height 16
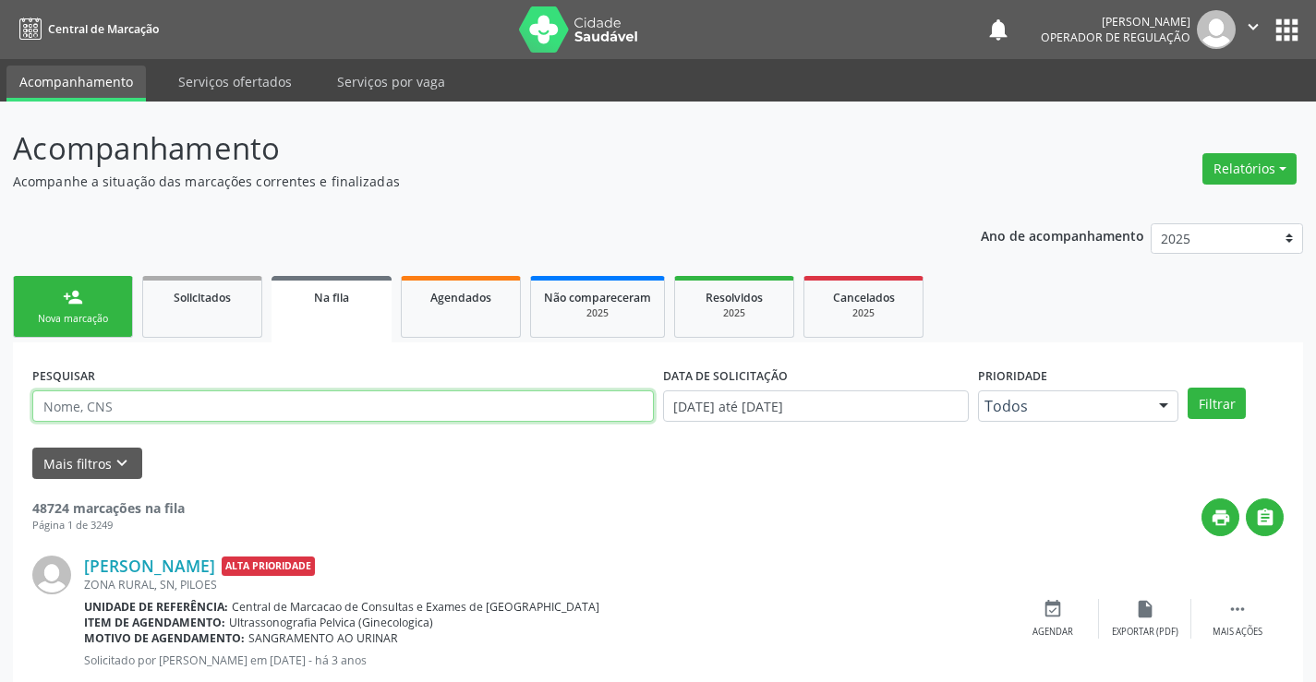
click at [197, 406] on input "text" at bounding box center [342, 406] width 621 height 31
type input "702600774420648"
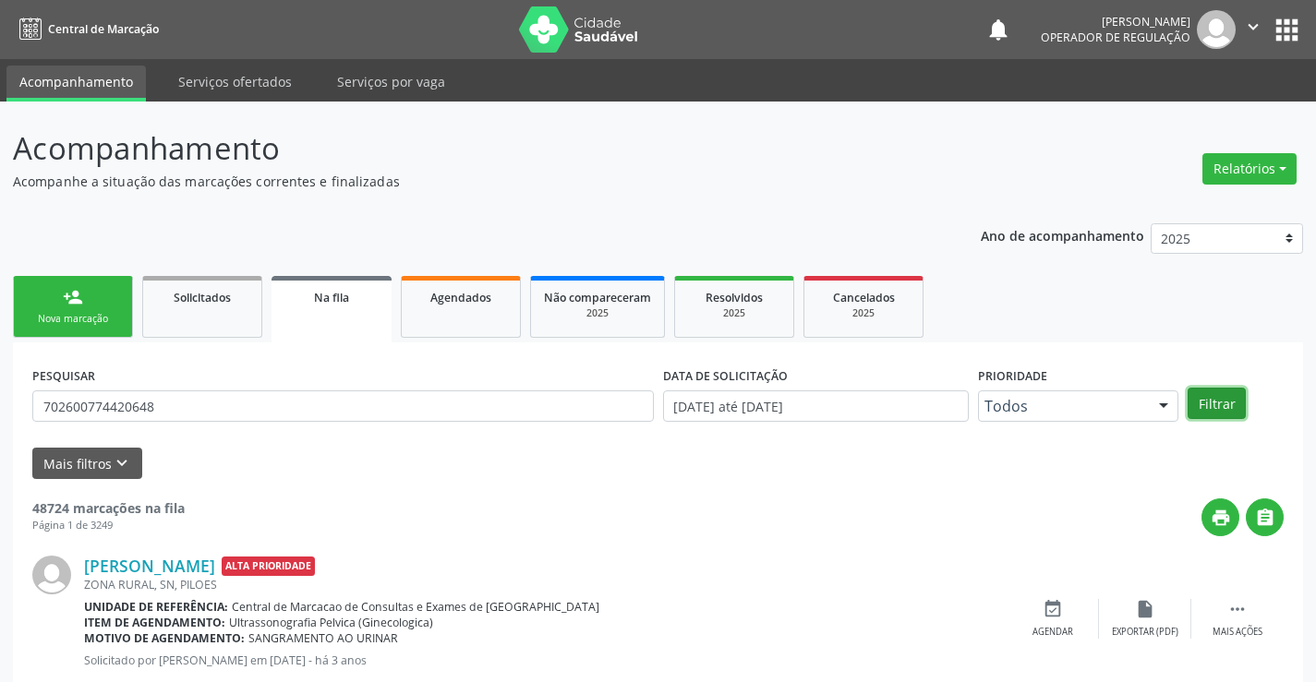
click at [1228, 406] on button "Filtrar" at bounding box center [1216, 403] width 58 height 31
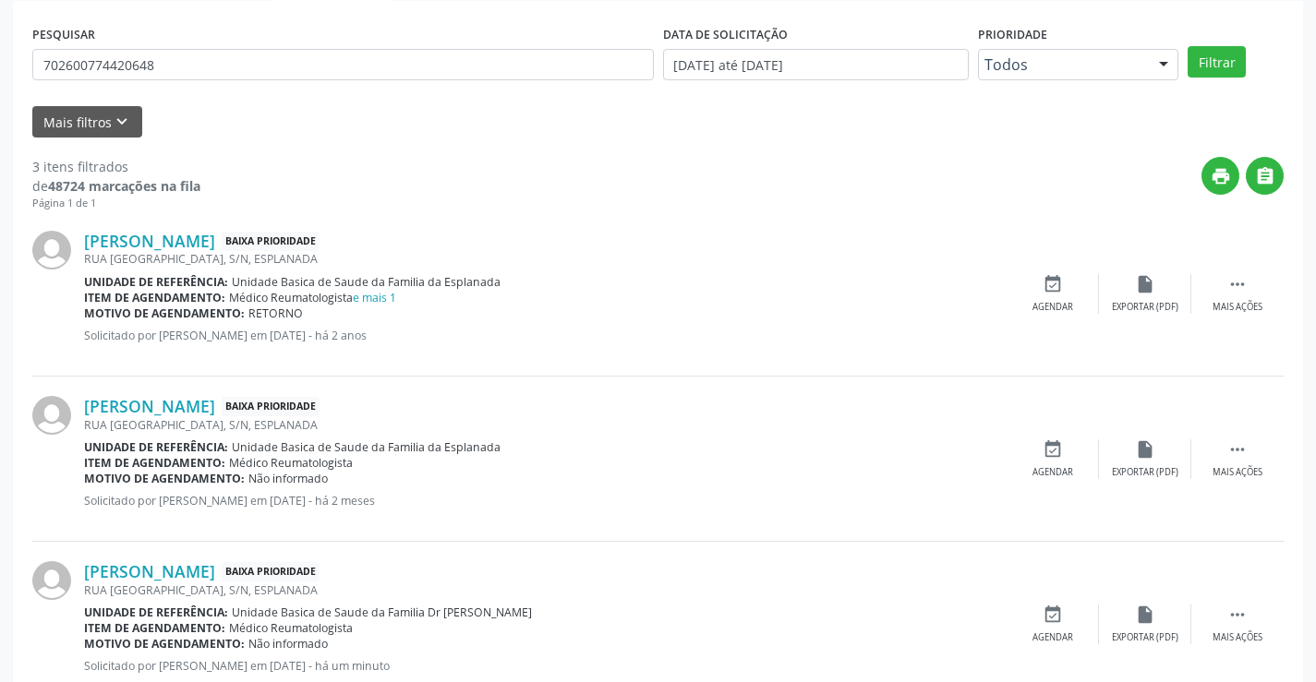
scroll to position [399, 0]
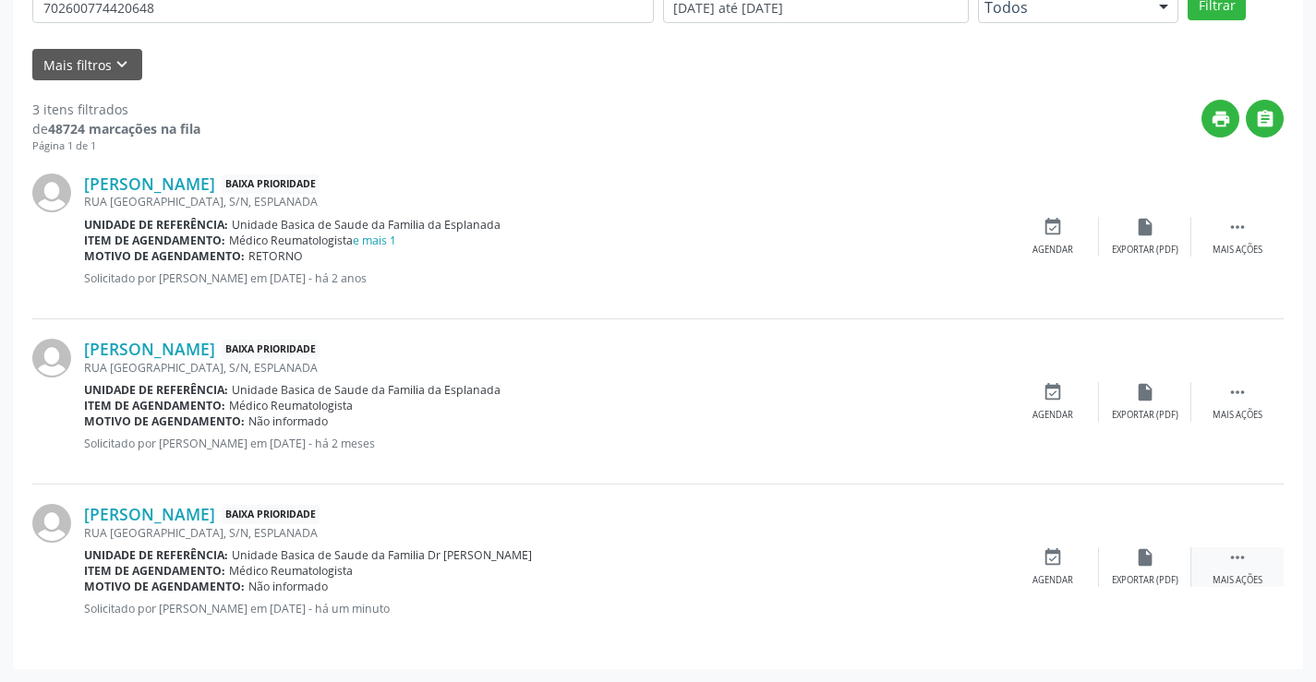
click at [1226, 558] on div " Mais ações" at bounding box center [1237, 567] width 92 height 40
click at [1139, 569] on div "edit Editar" at bounding box center [1145, 567] width 92 height 40
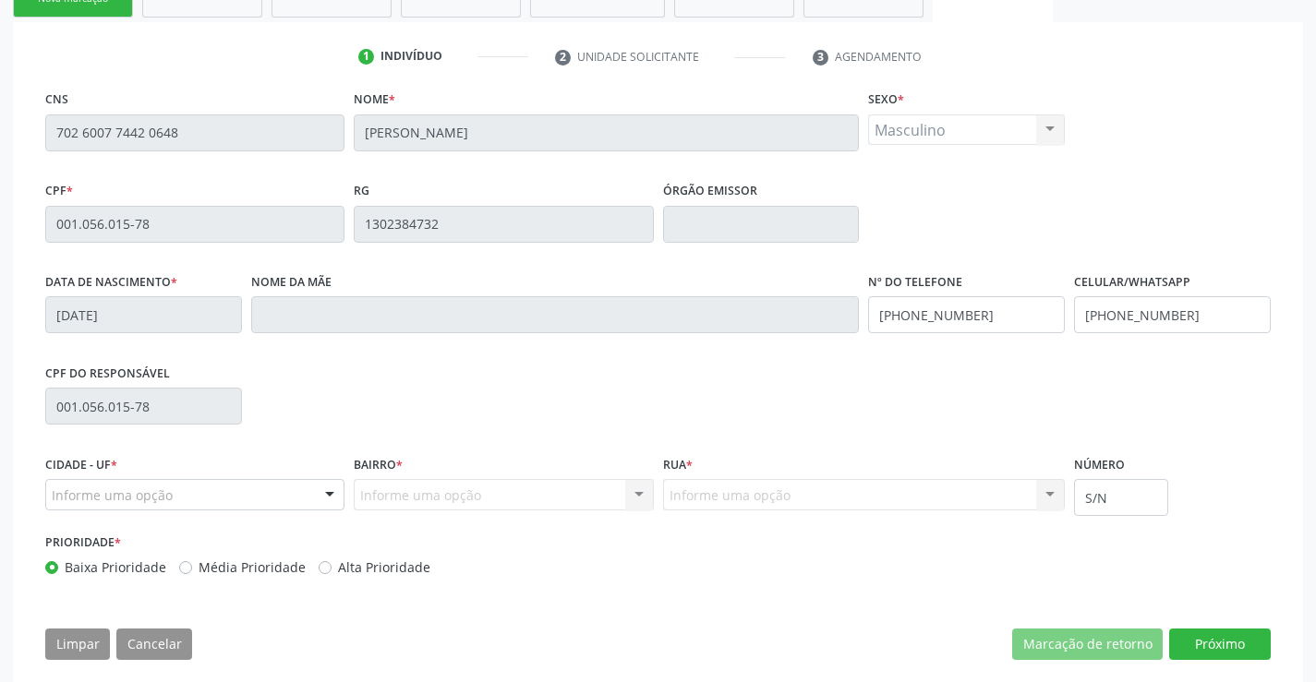
scroll to position [343, 0]
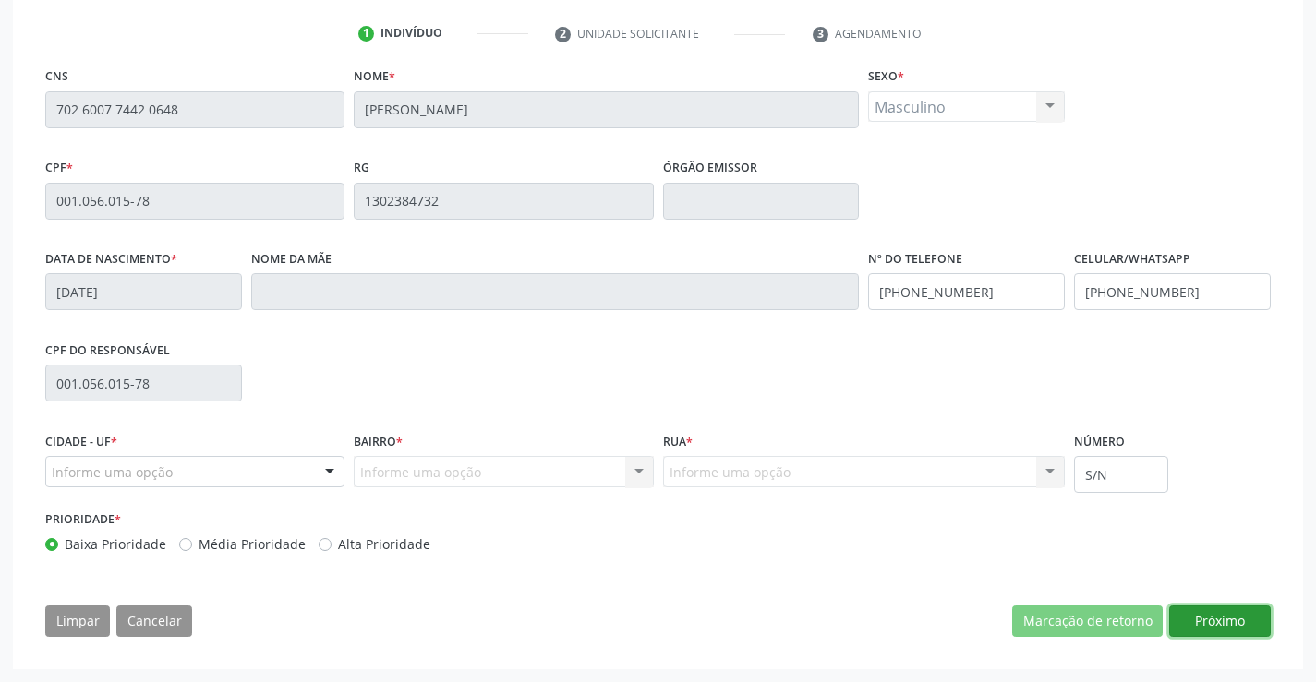
click at [1227, 614] on button "Próximo" at bounding box center [1220, 621] width 102 height 31
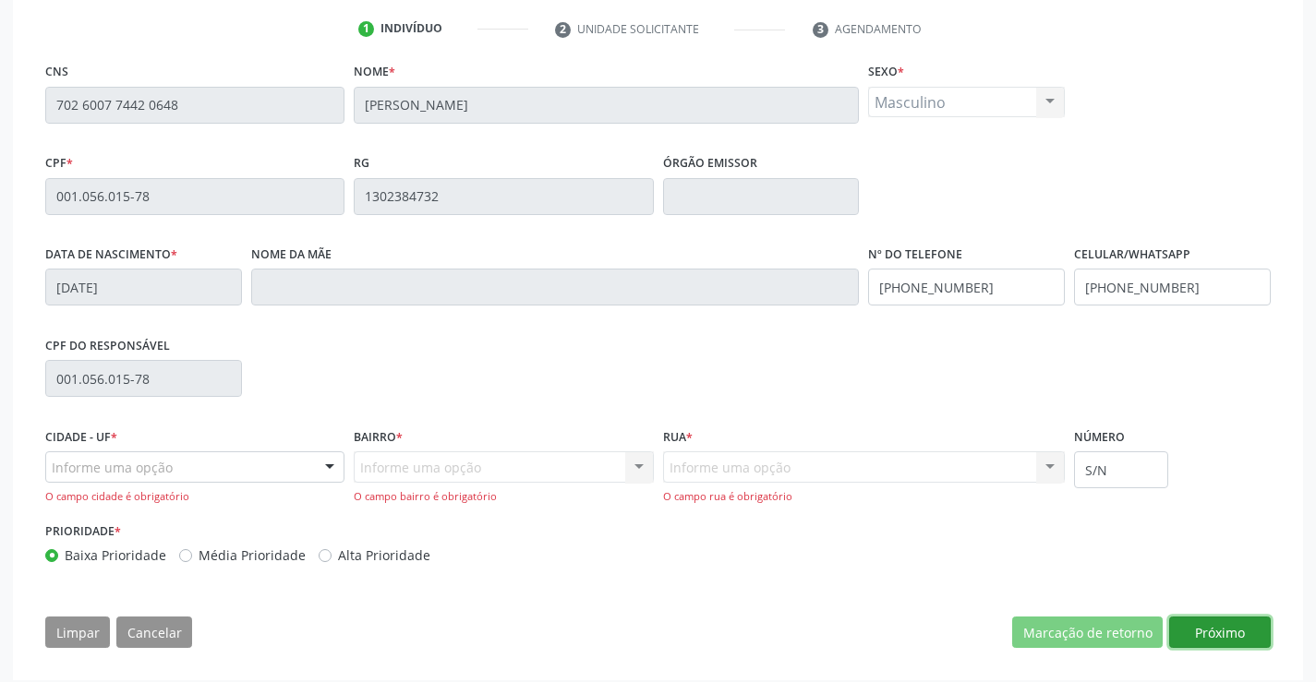
scroll to position [359, 0]
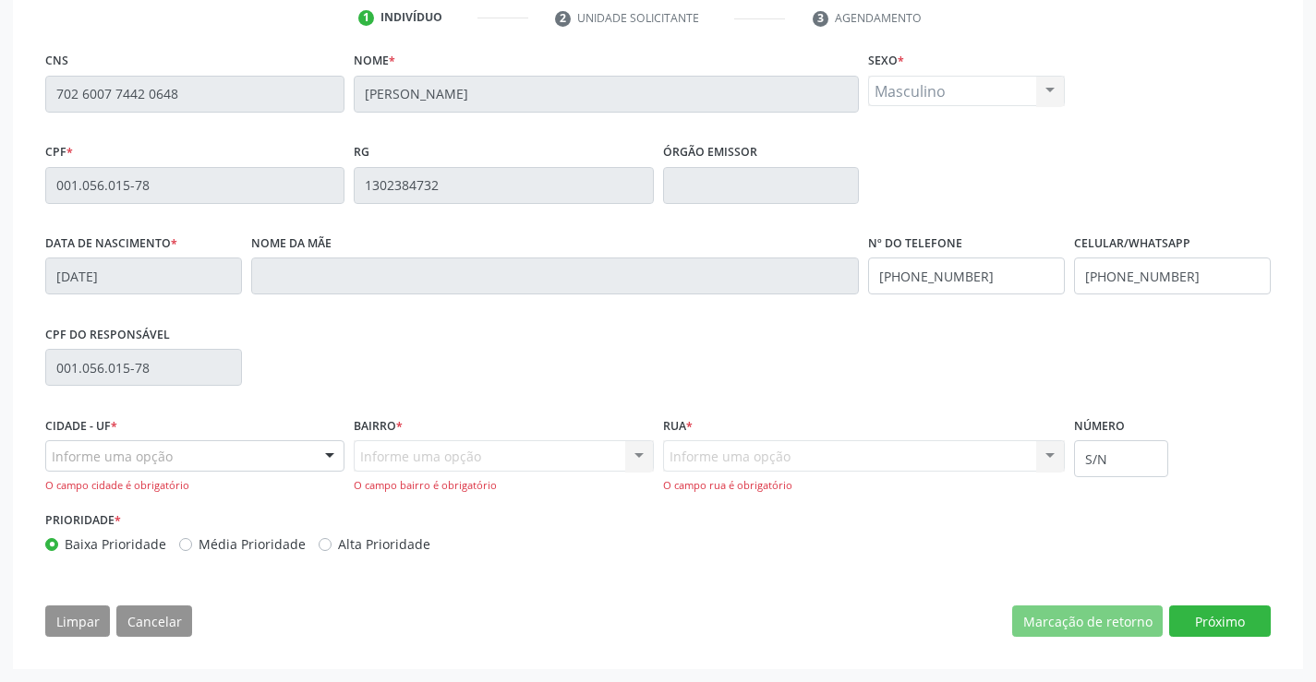
click at [254, 455] on div "Informe uma opção" at bounding box center [194, 455] width 299 height 31
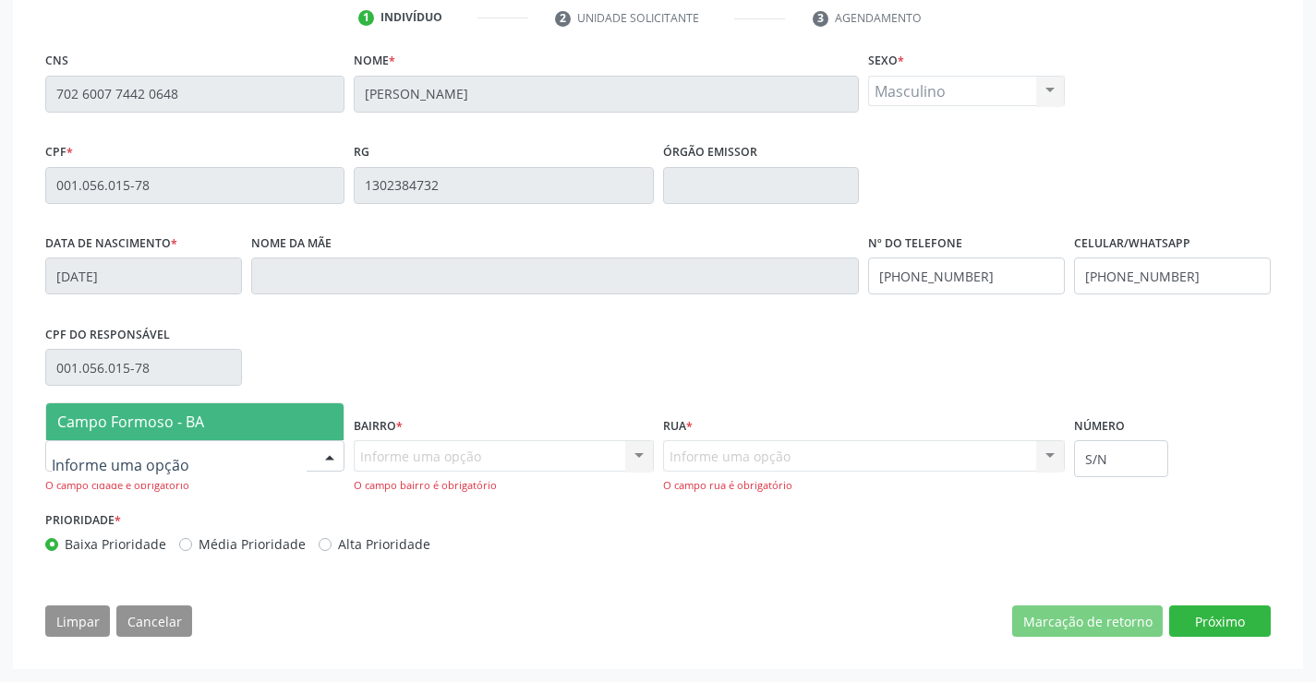
click at [244, 423] on span "Campo Formoso - BA" at bounding box center [194, 421] width 297 height 37
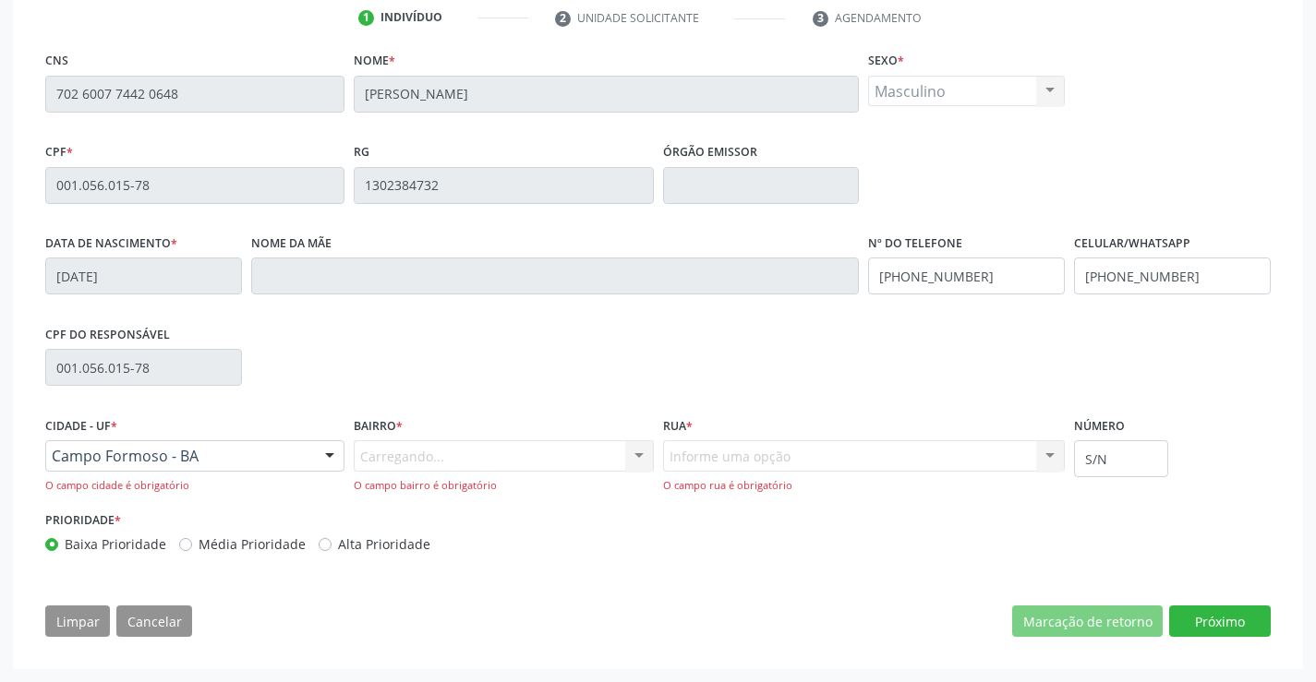
click at [417, 460] on div "Carregando... Nenhum resultado encontrado para: " " Nenhuma opção encontrada. D…" at bounding box center [503, 466] width 299 height 53
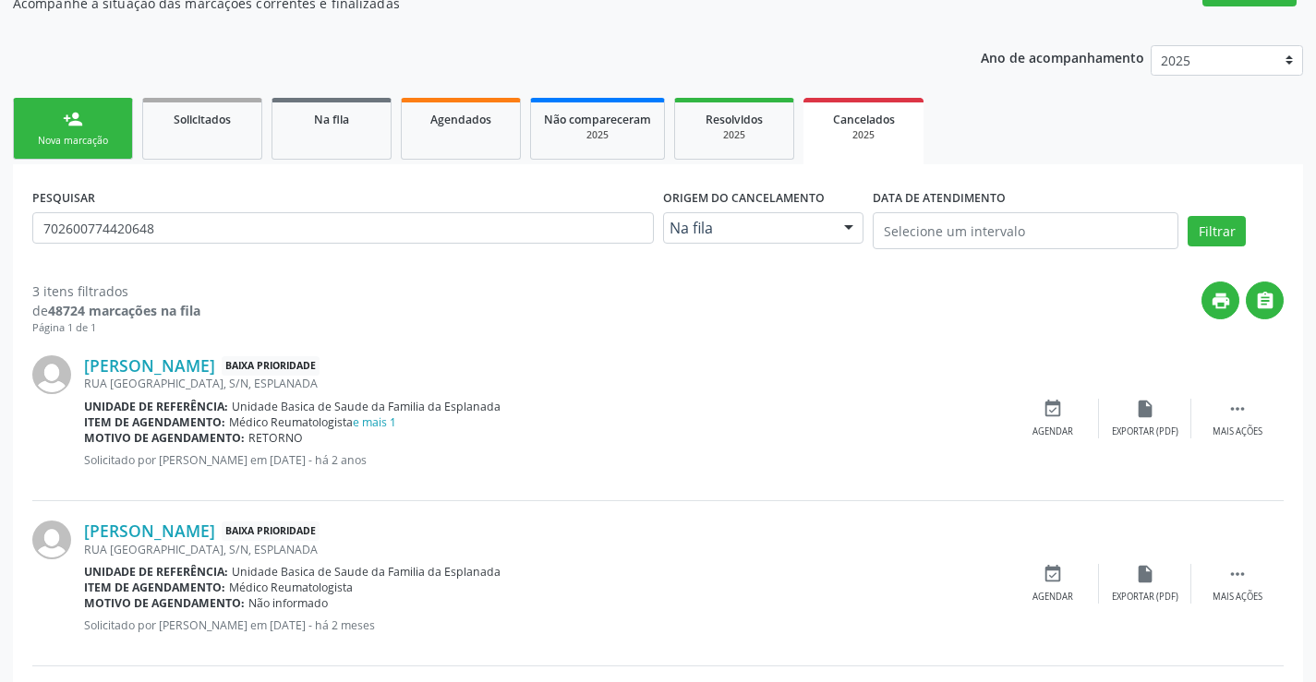
scroll to position [360, 0]
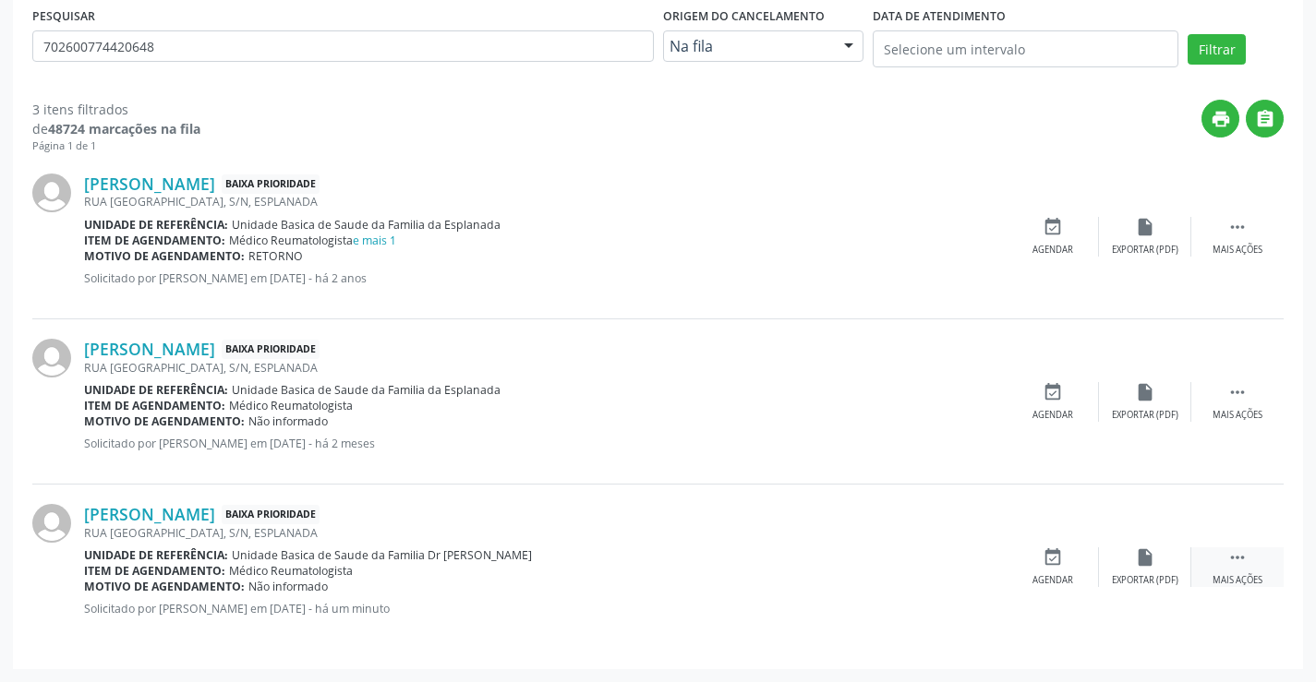
click at [1237, 559] on icon "" at bounding box center [1237, 557] width 20 height 20
click at [1159, 558] on div "edit Editar" at bounding box center [1145, 567] width 92 height 40
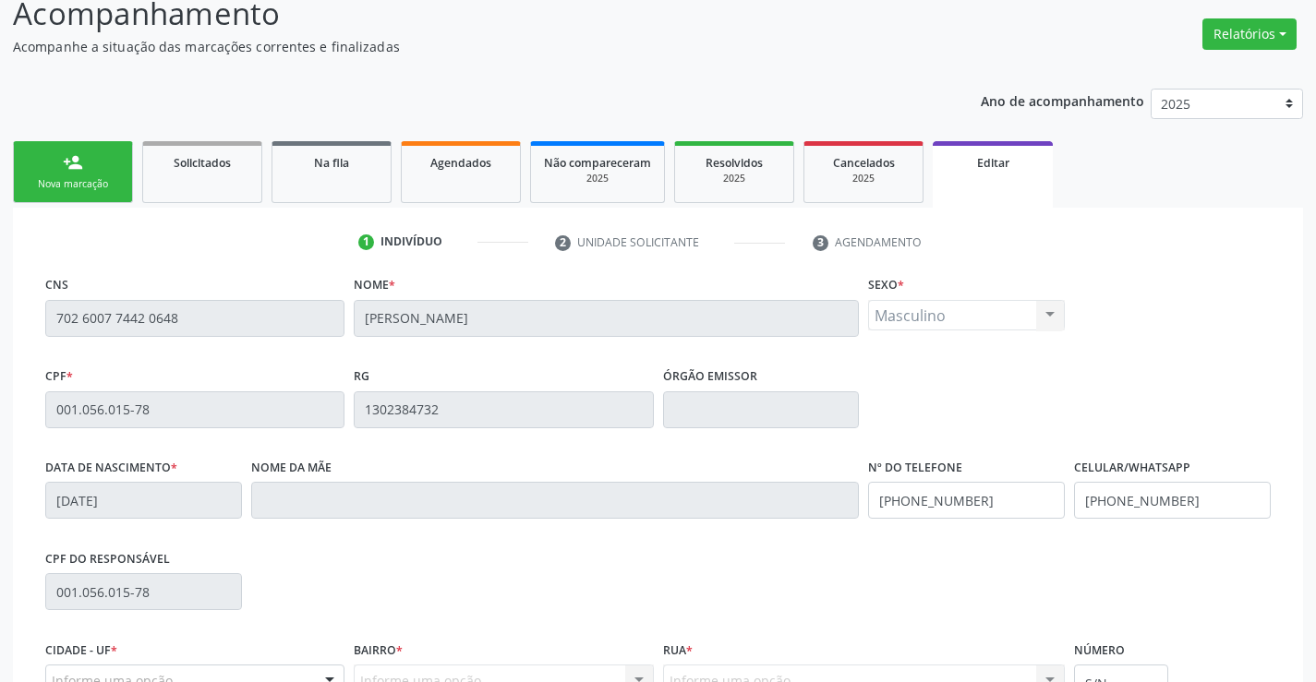
scroll to position [277, 0]
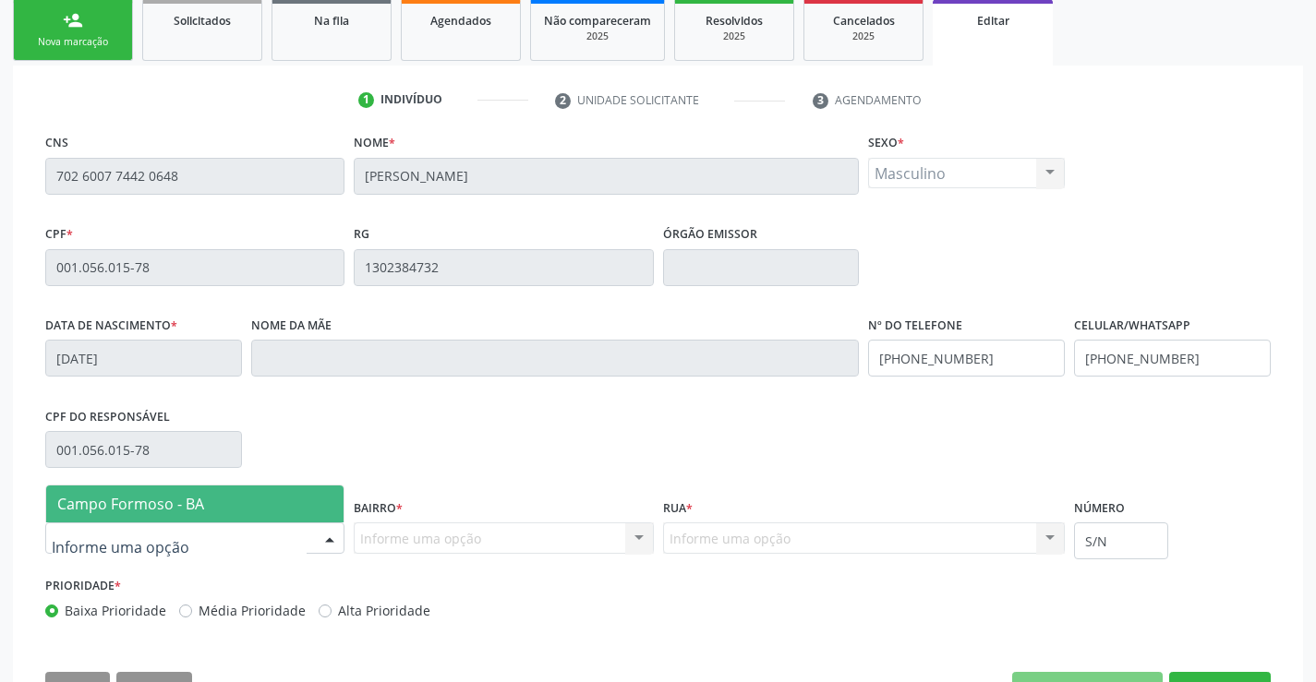
click at [138, 505] on span "Campo Formoso - BA" at bounding box center [130, 504] width 147 height 20
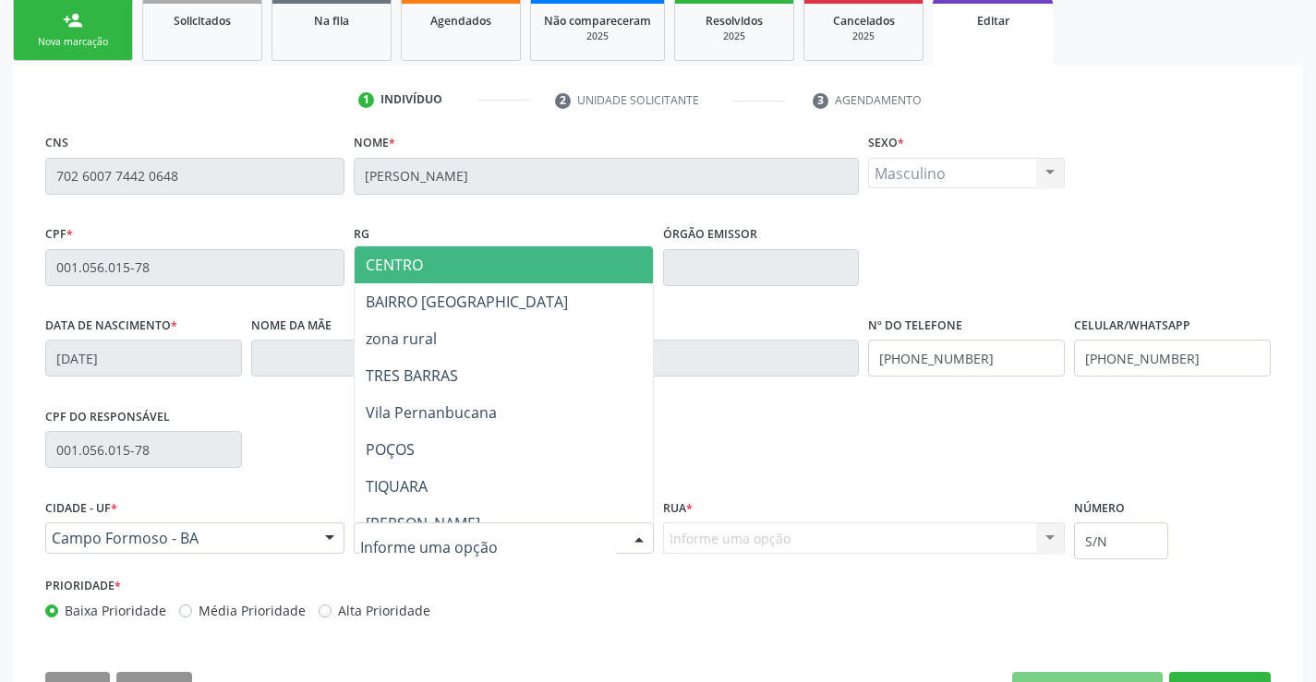
click at [376, 534] on input "text" at bounding box center [487, 547] width 255 height 37
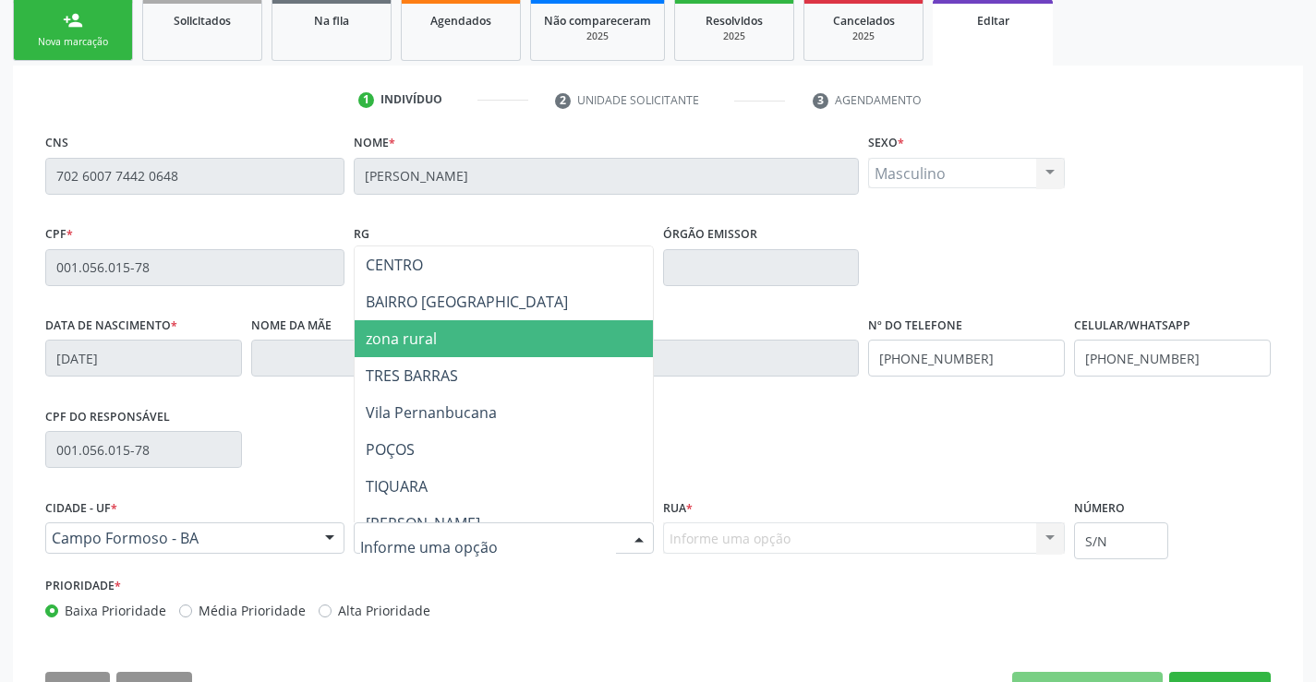
click at [413, 336] on span "zona rural" at bounding box center [401, 339] width 71 height 20
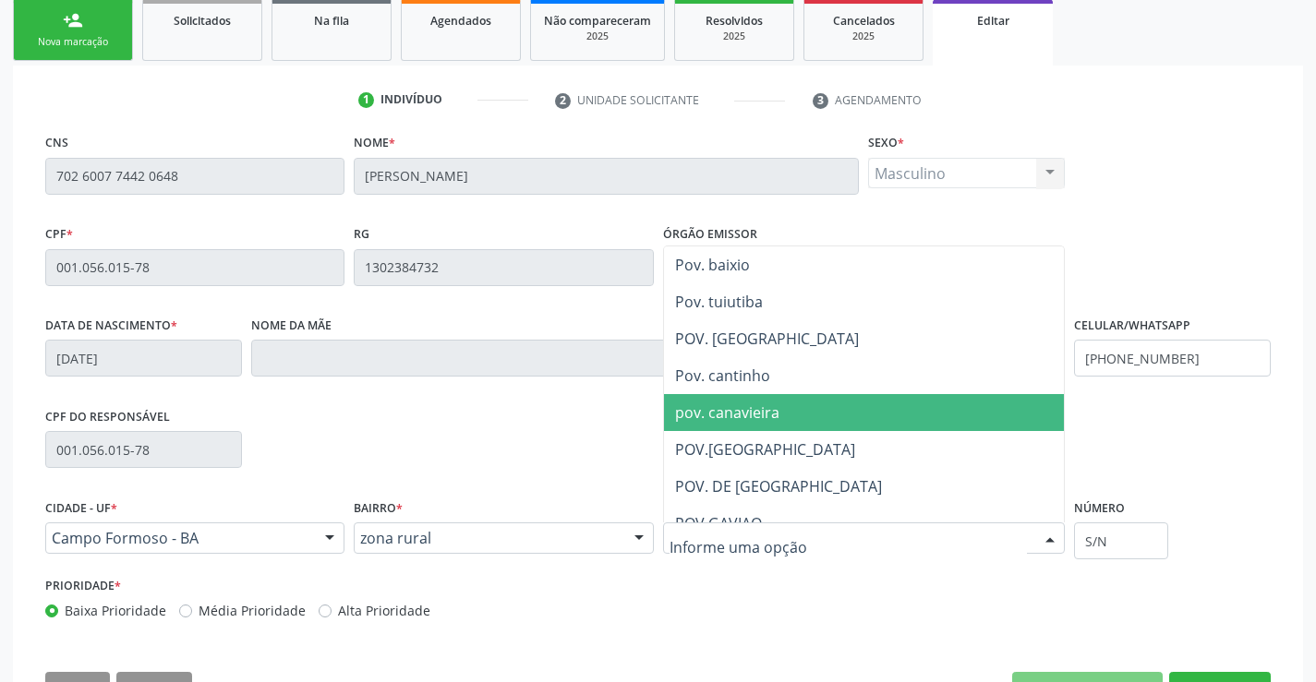
click at [742, 413] on span "pov. canavieira" at bounding box center [727, 413] width 104 height 20
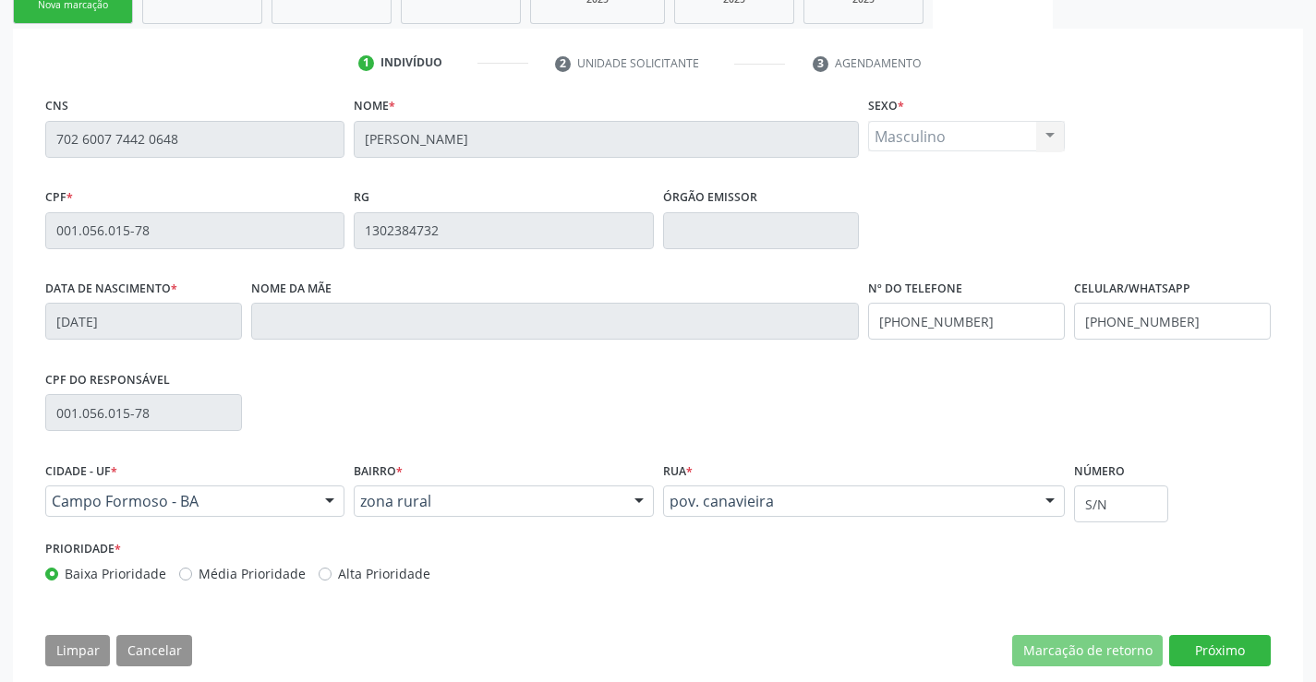
scroll to position [343, 0]
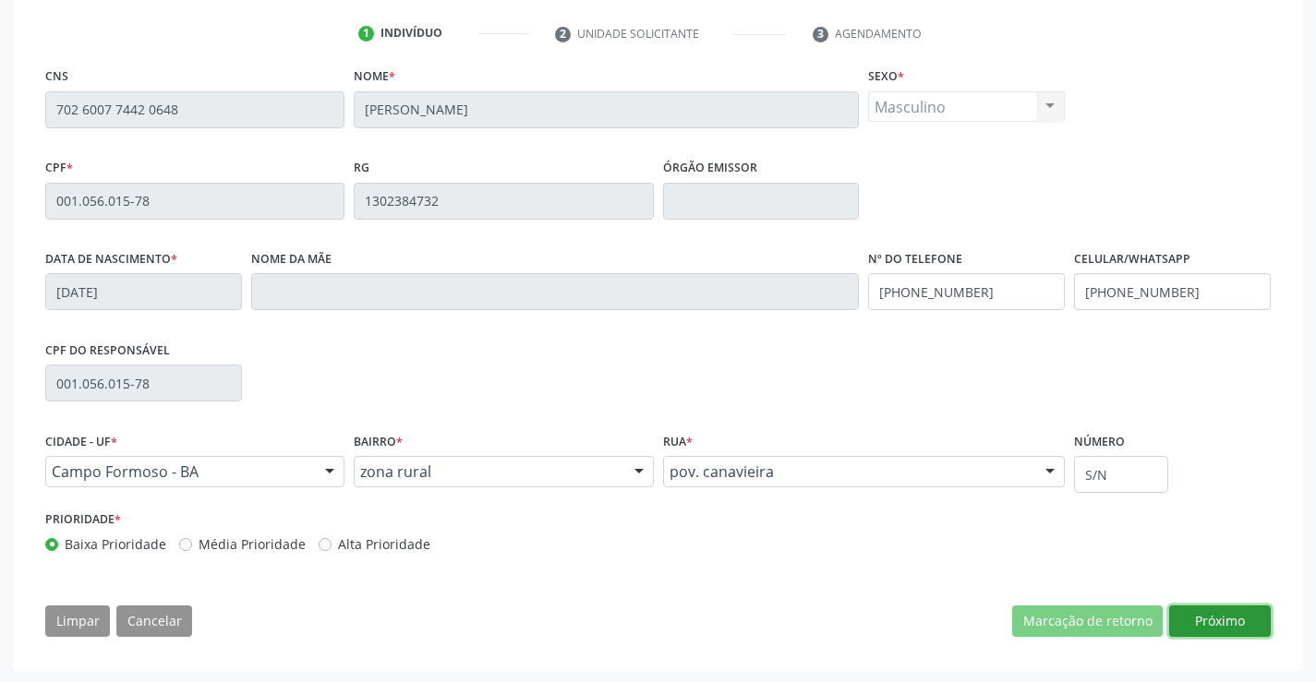
click at [1187, 620] on button "Próximo" at bounding box center [1220, 621] width 102 height 31
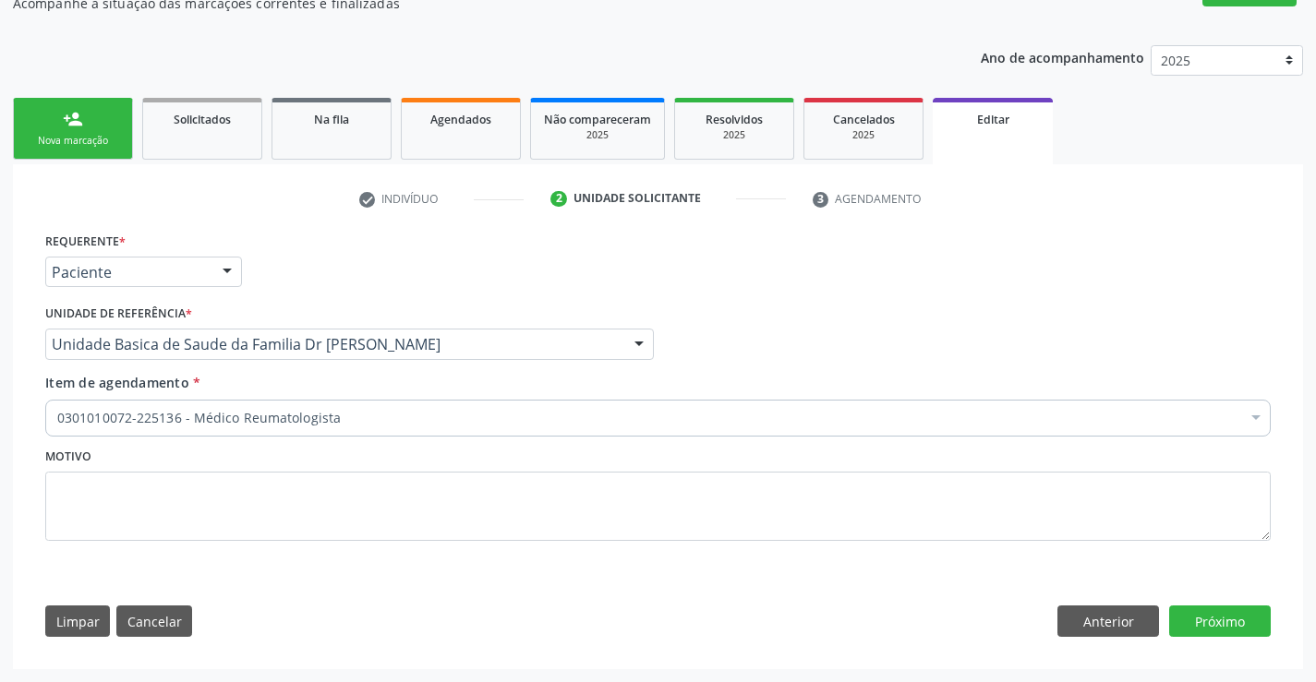
scroll to position [178, 0]
click at [1222, 614] on button "Próximo" at bounding box center [1220, 621] width 102 height 31
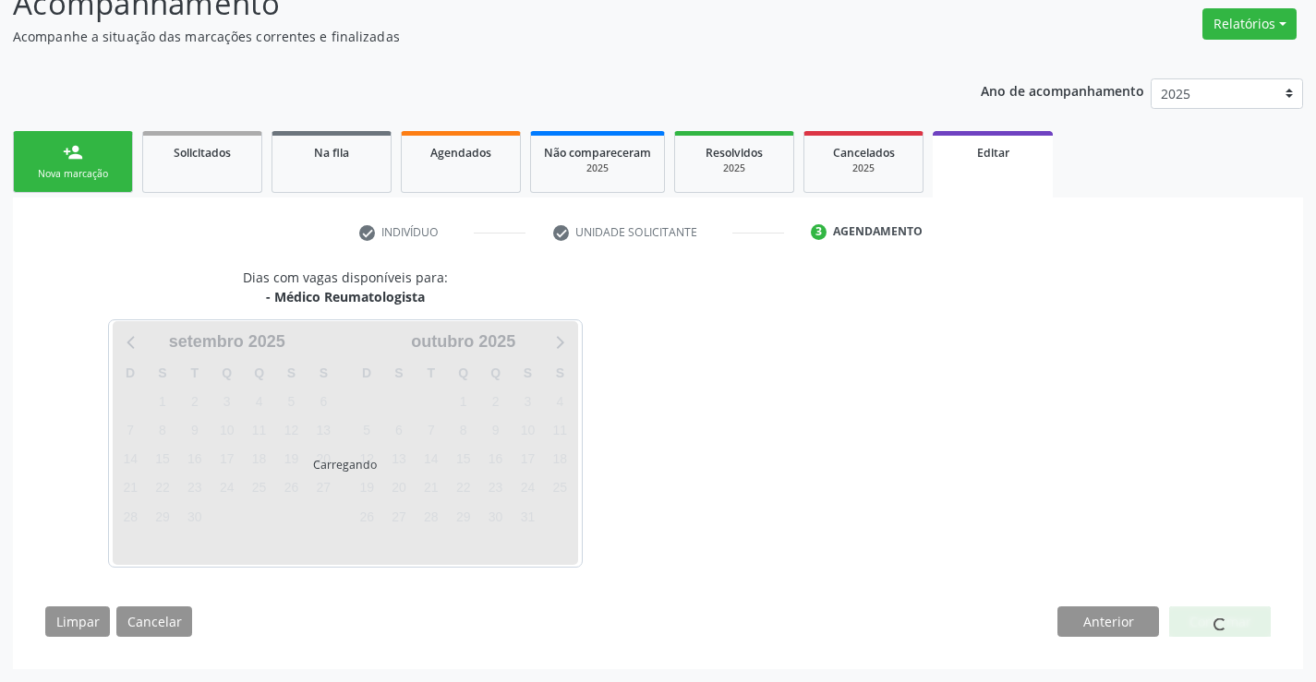
scroll to position [145, 0]
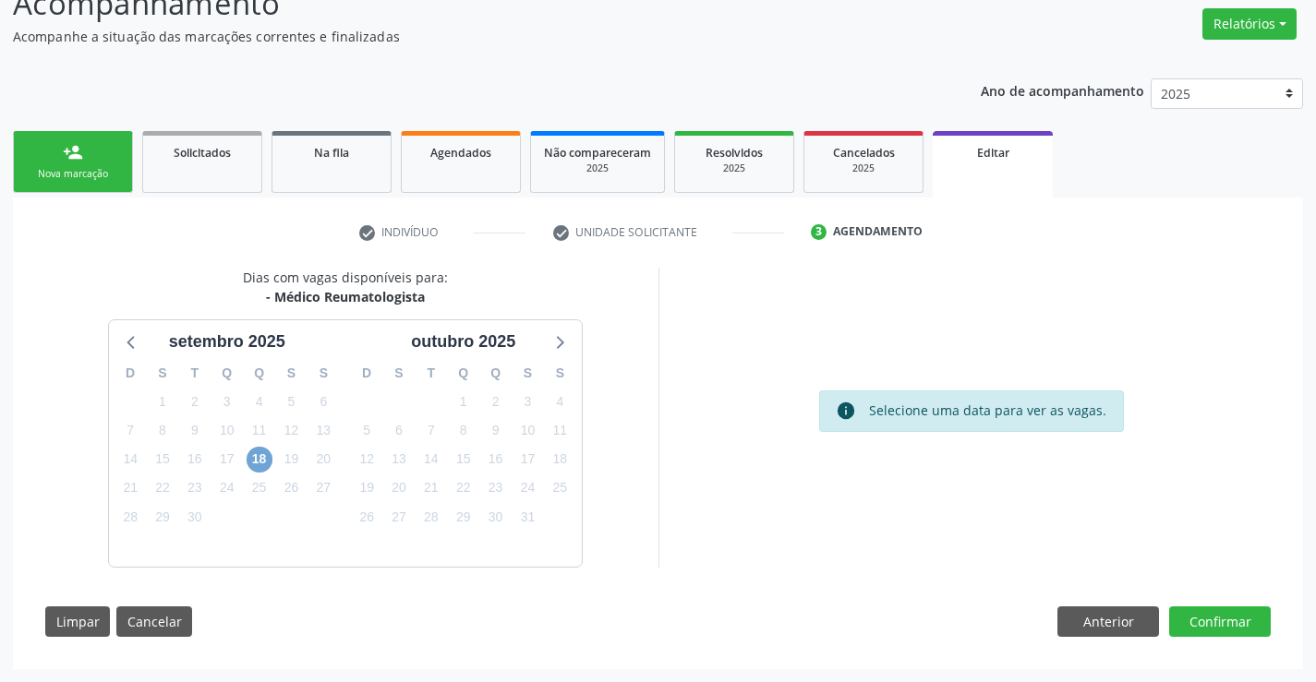
click at [251, 466] on span "18" at bounding box center [260, 460] width 26 height 26
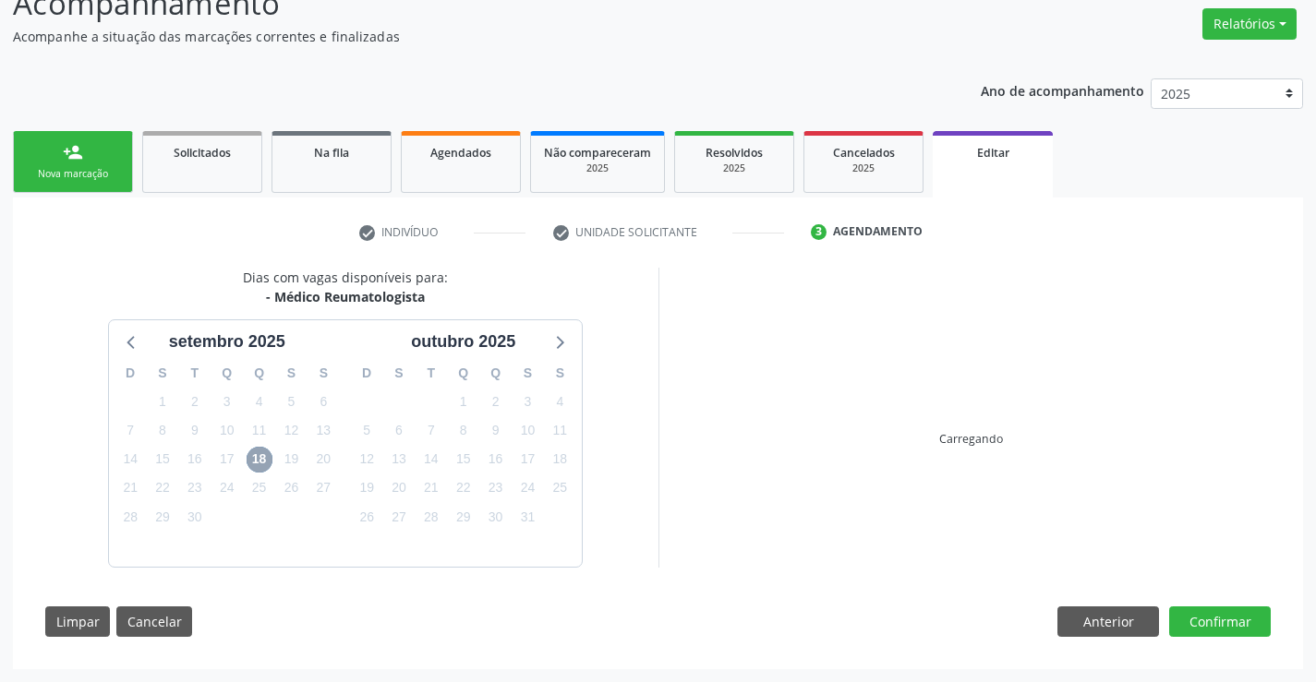
click at [254, 461] on span "18" at bounding box center [260, 460] width 26 height 26
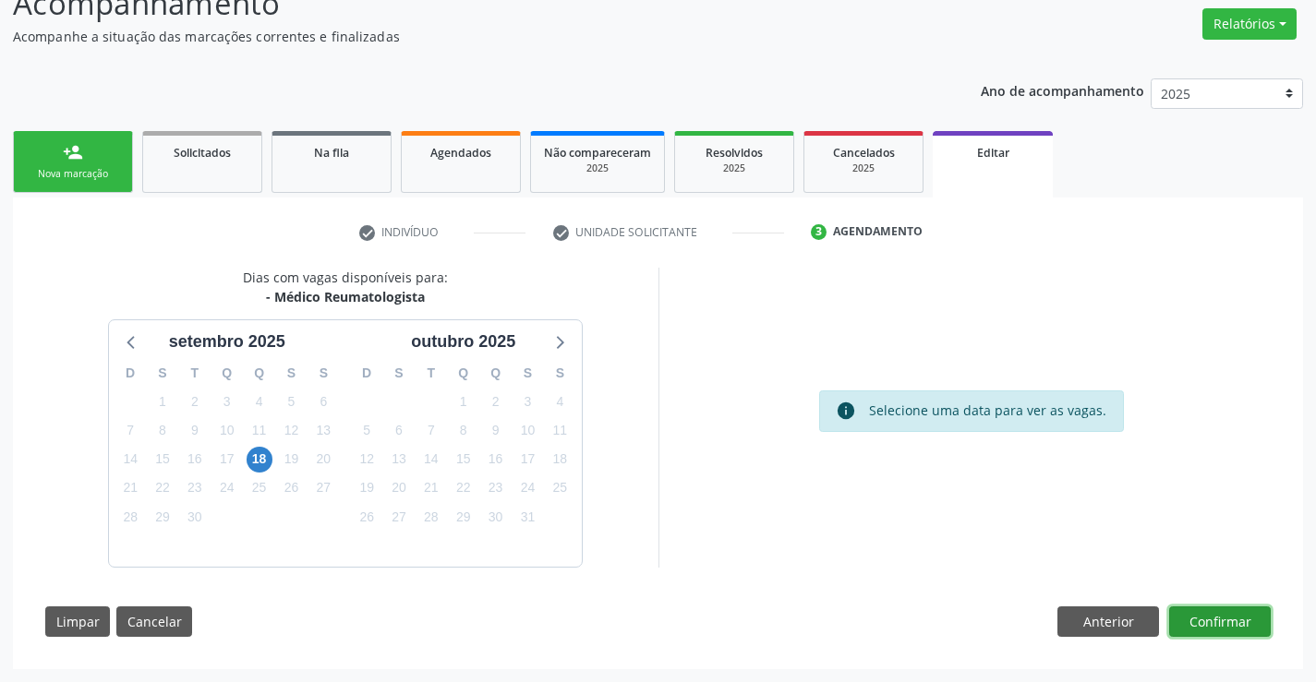
click at [1174, 616] on button "Confirmar" at bounding box center [1220, 622] width 102 height 31
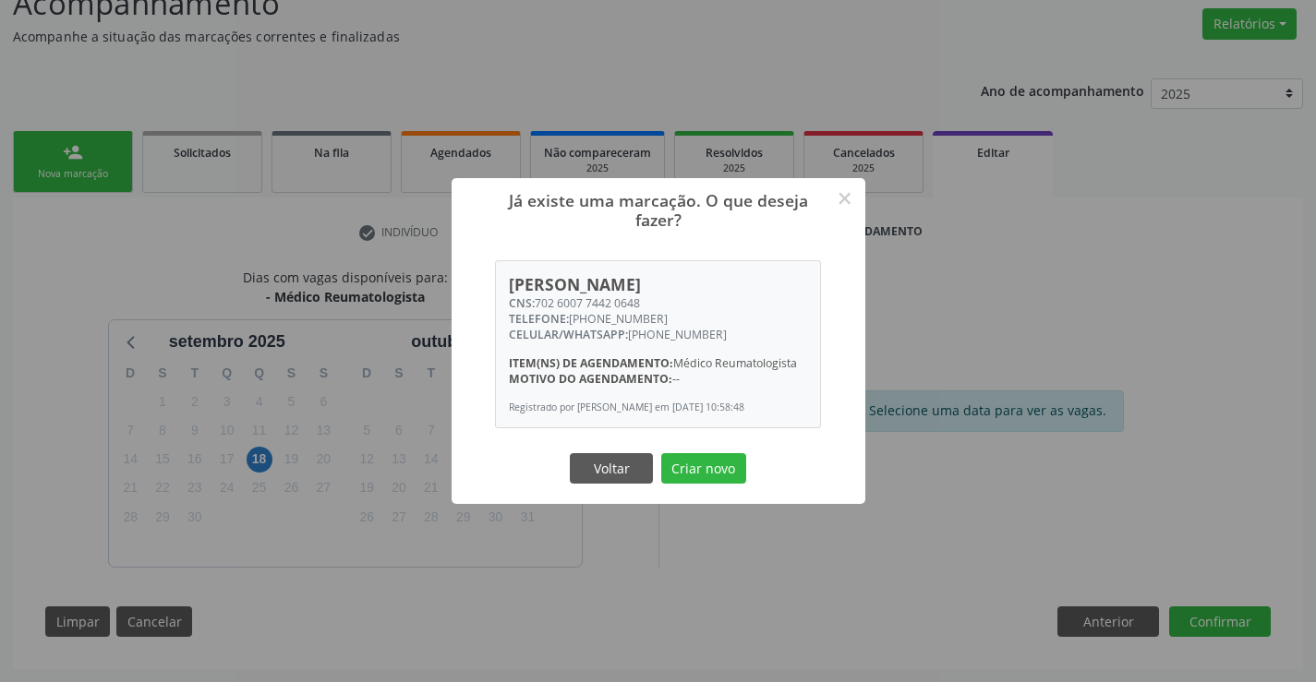
click at [728, 553] on div "Já existe uma marcação. O que deseja fazer? × Lelo Sabino da Silva CNS: 702 600…" at bounding box center [658, 341] width 1316 height 682
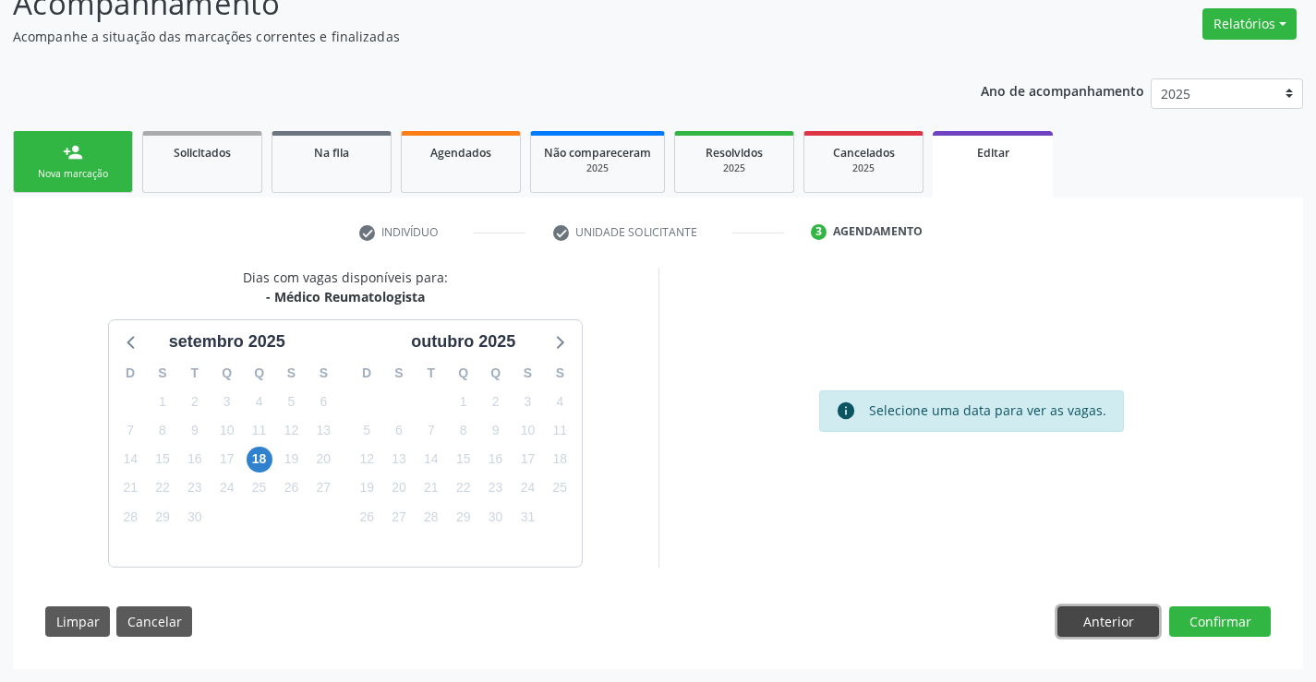
click at [1082, 619] on button "Anterior" at bounding box center [1108, 622] width 102 height 31
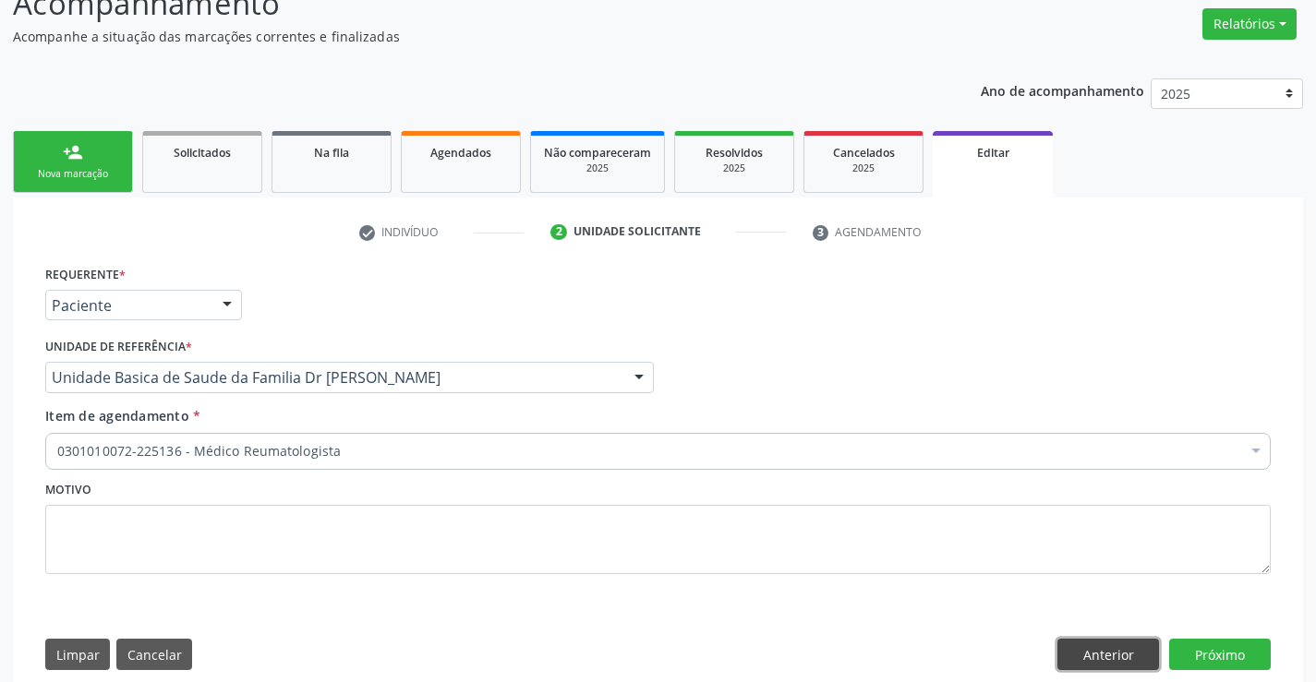
click at [1117, 660] on button "Anterior" at bounding box center [1108, 654] width 102 height 31
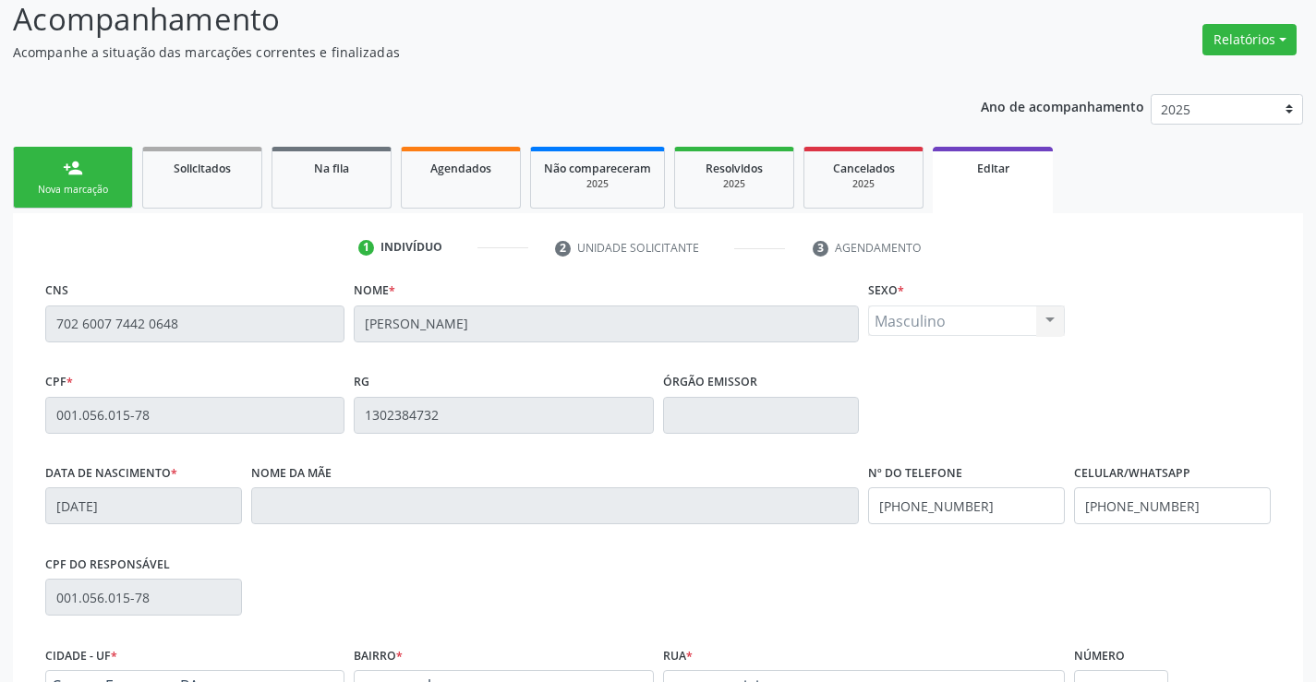
scroll to position [0, 0]
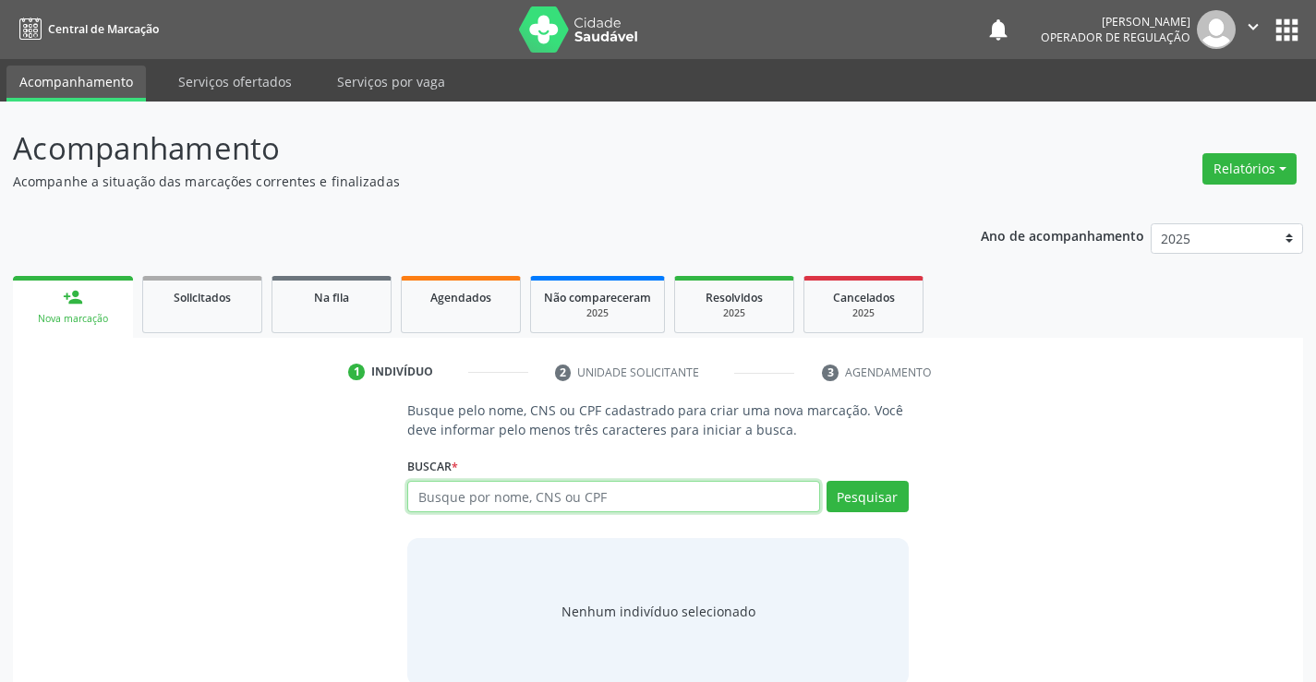
click at [439, 502] on input "text" at bounding box center [613, 496] width 412 height 31
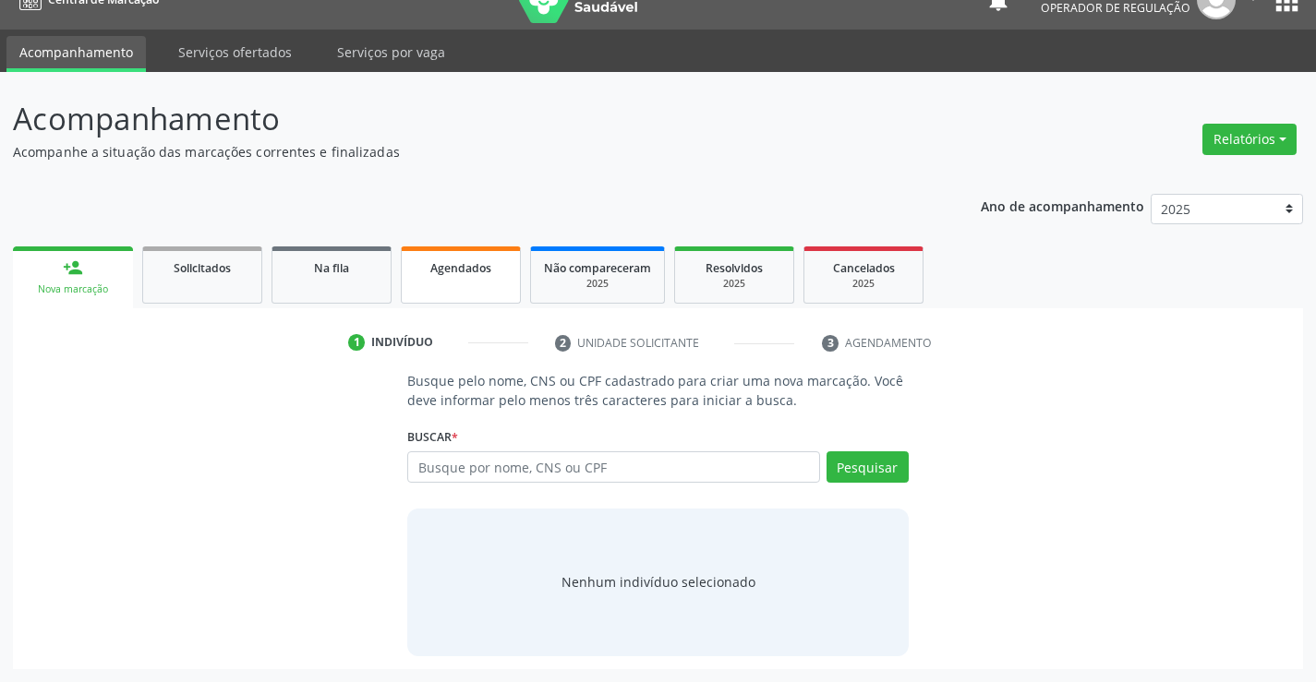
click at [457, 278] on link "Agendados" at bounding box center [461, 275] width 120 height 57
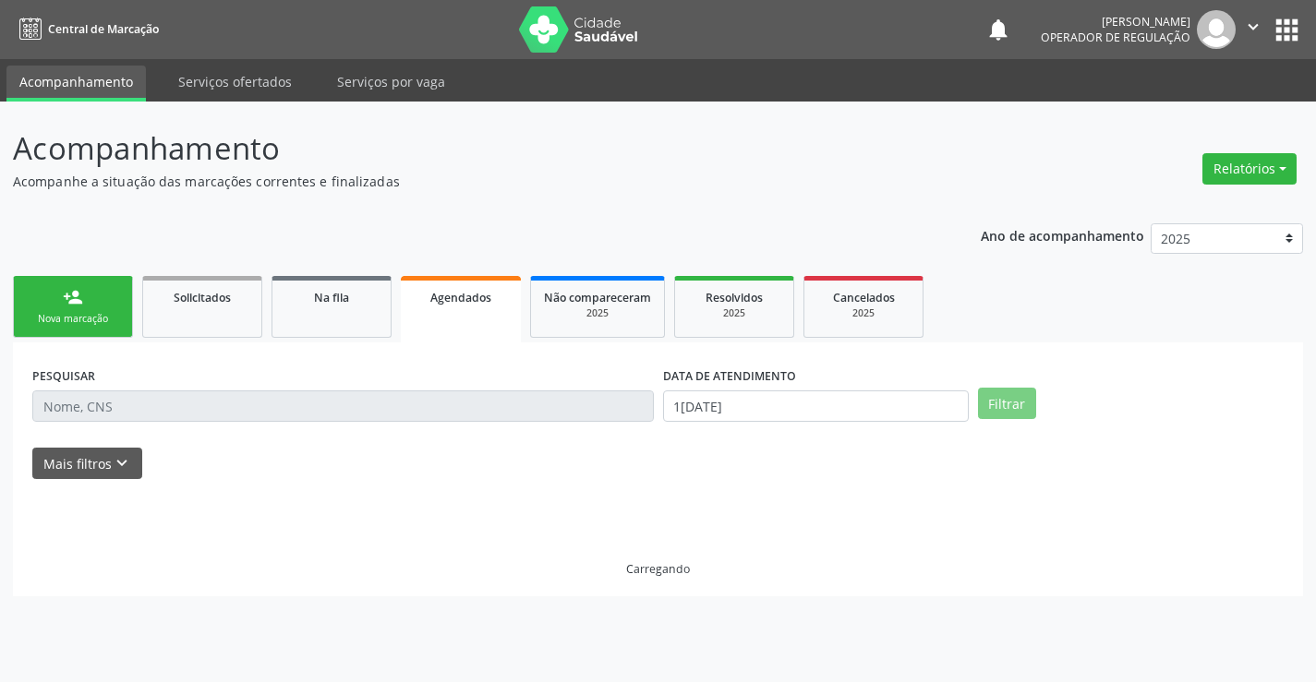
scroll to position [0, 0]
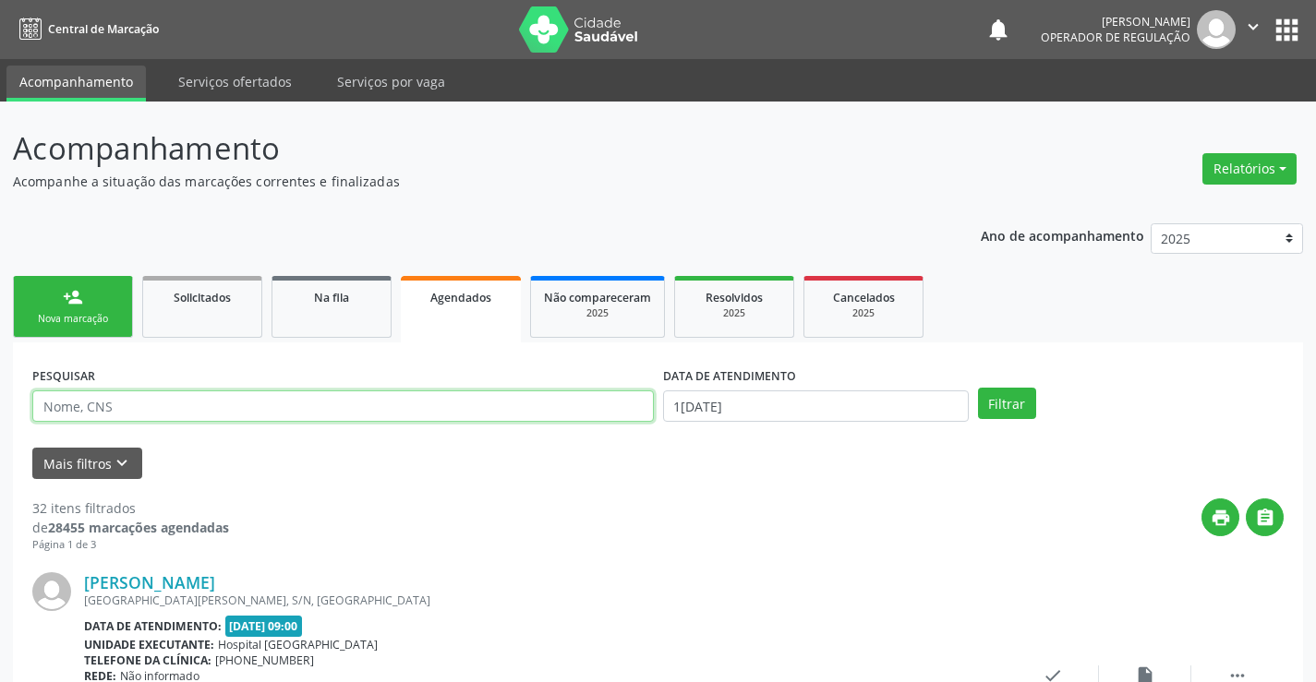
click at [271, 403] on input "text" at bounding box center [342, 406] width 621 height 31
type input "706907120384231"
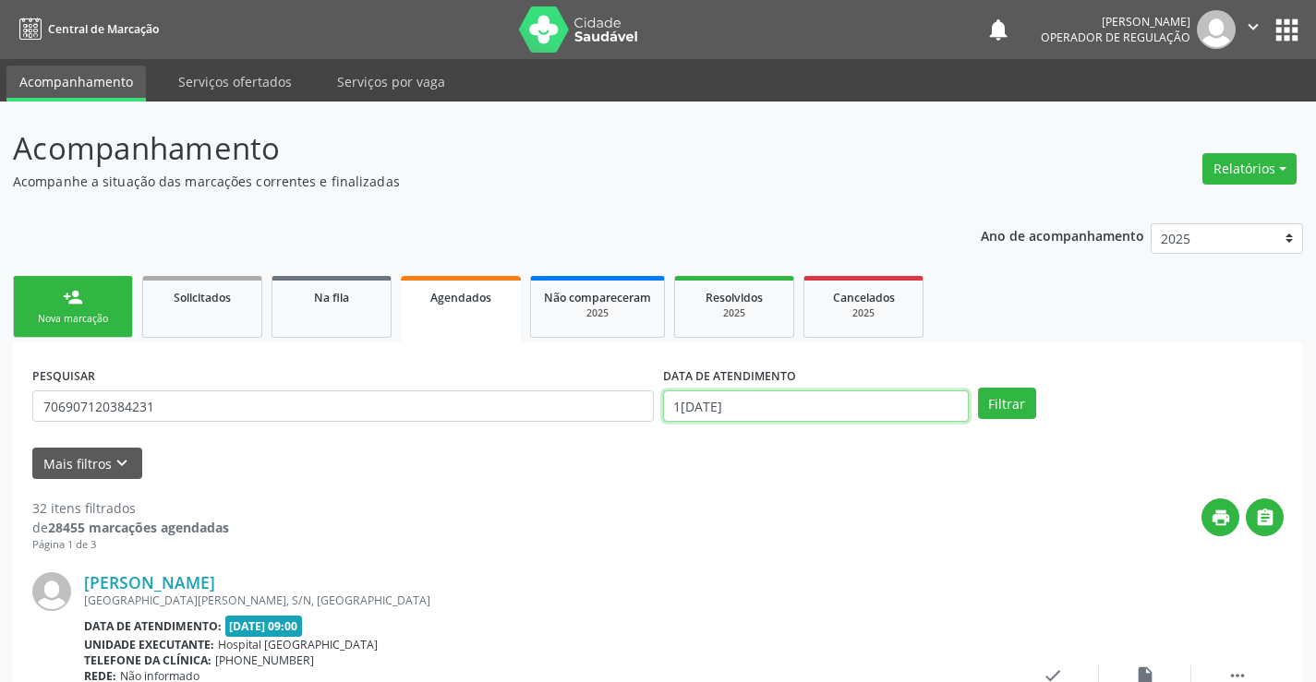
click at [827, 396] on input "1[DATE]" at bounding box center [816, 406] width 306 height 31
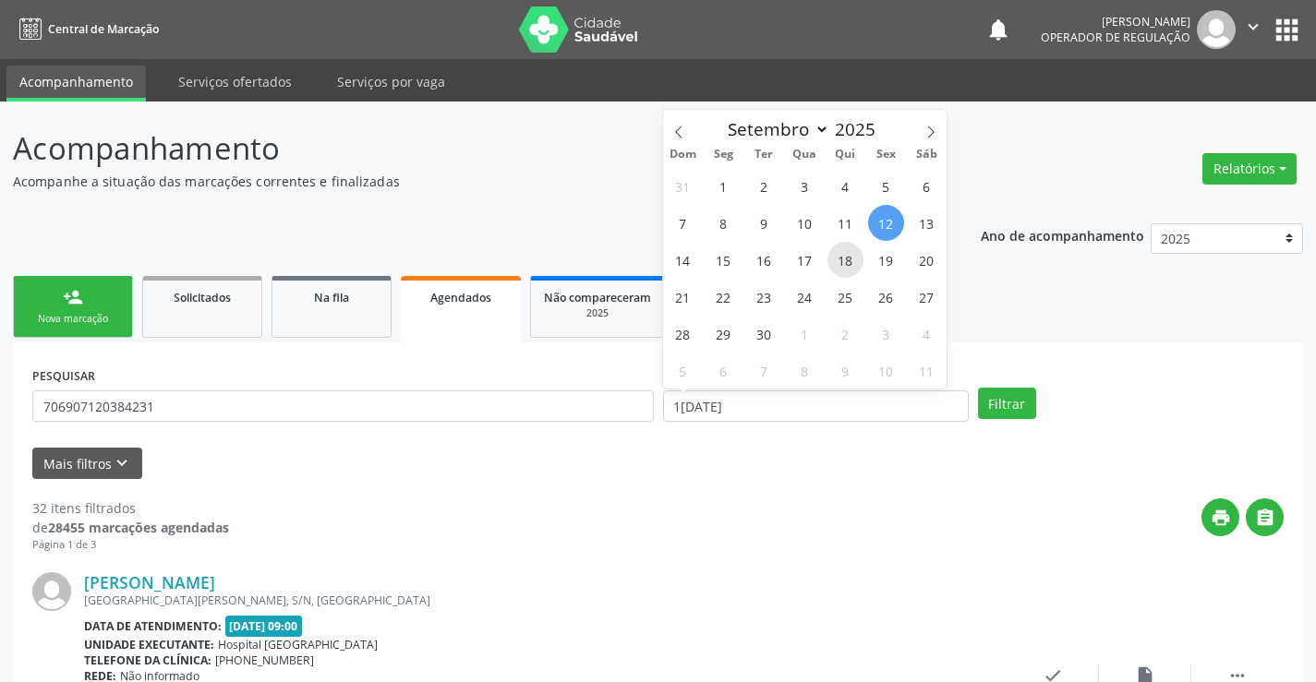
click at [856, 261] on span "18" at bounding box center [845, 260] width 36 height 36
type input "[DATE]"
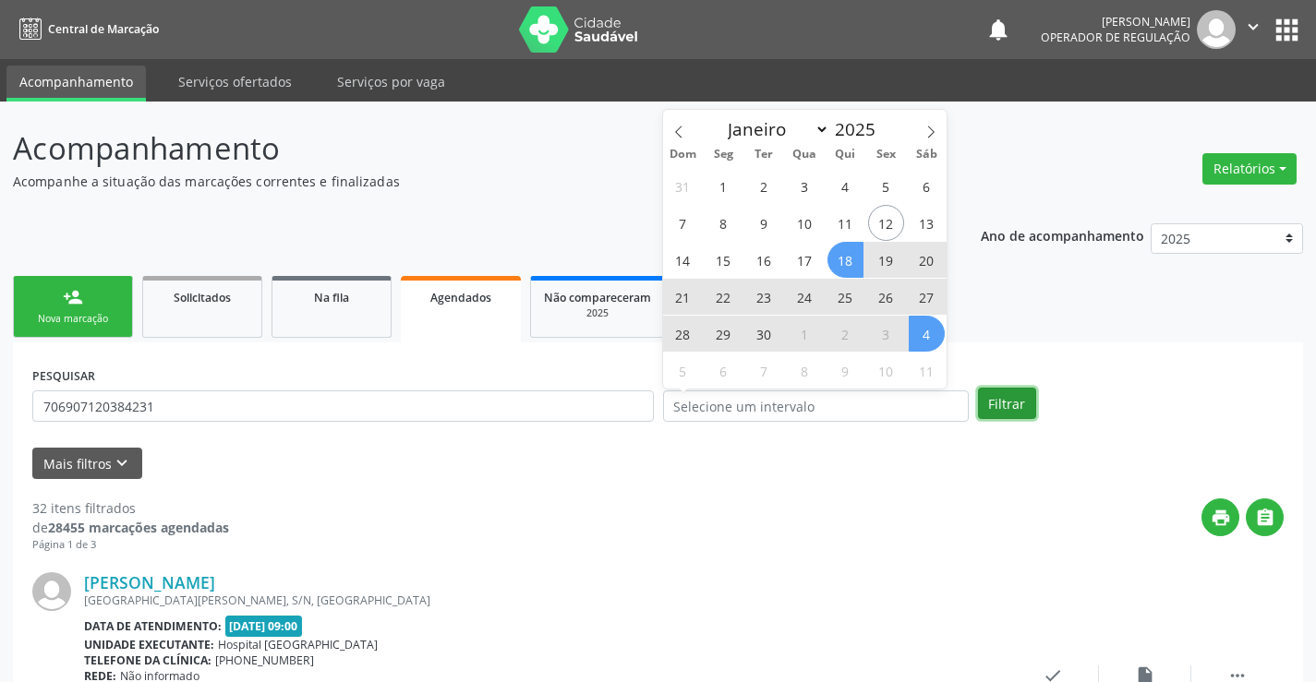
click at [1023, 396] on button "Filtrar" at bounding box center [1007, 403] width 58 height 31
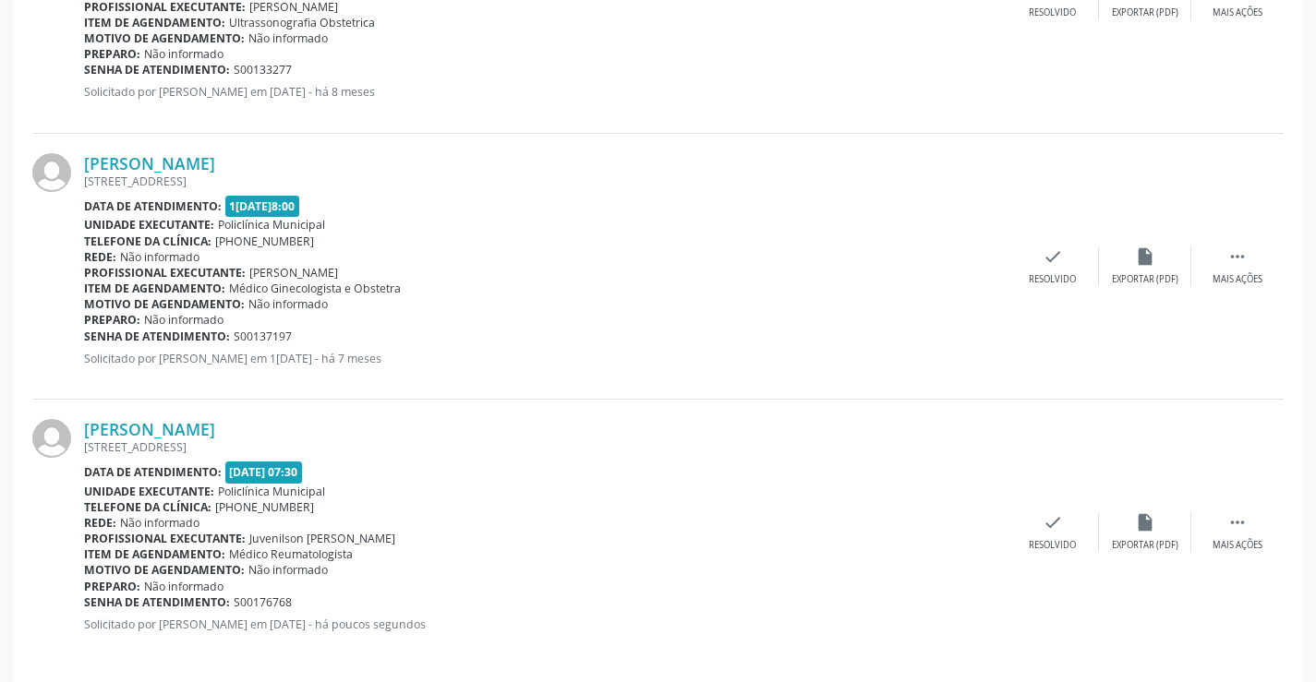
scroll to position [967, 0]
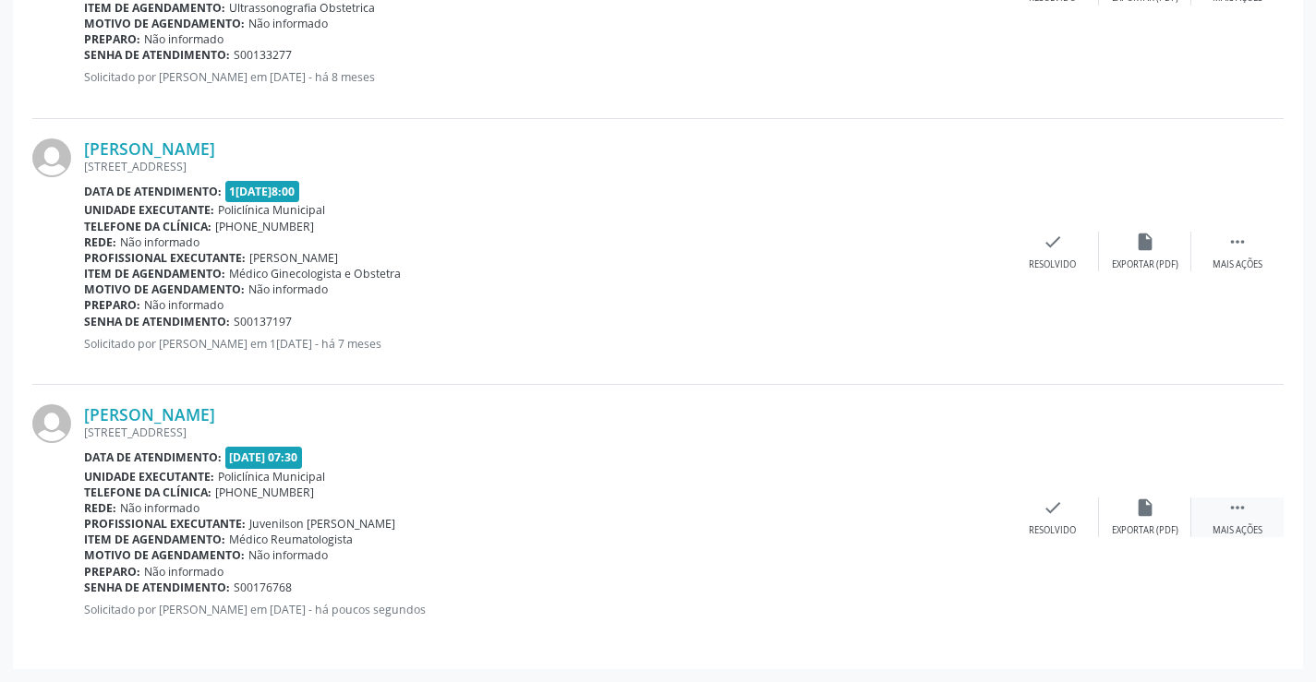
click at [1242, 507] on icon "" at bounding box center [1237, 508] width 20 height 20
click at [872, 518] on div "print Imprimir" at bounding box center [868, 518] width 92 height 40
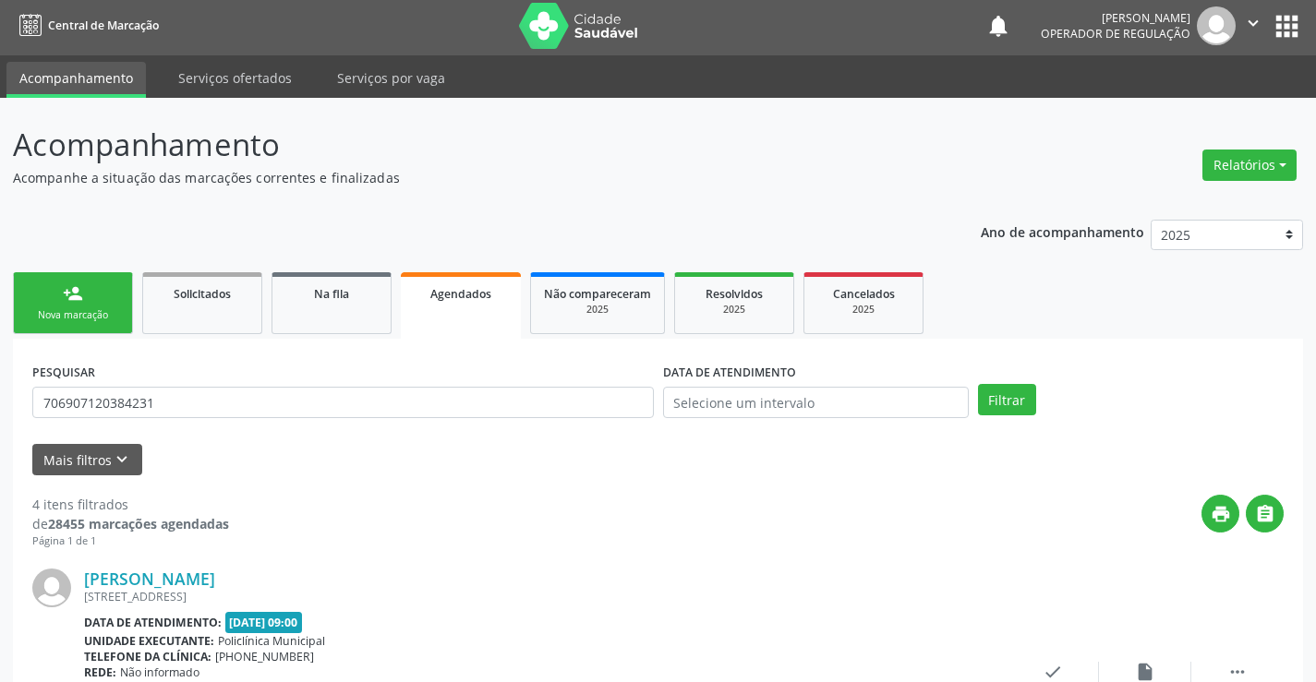
scroll to position [0, 0]
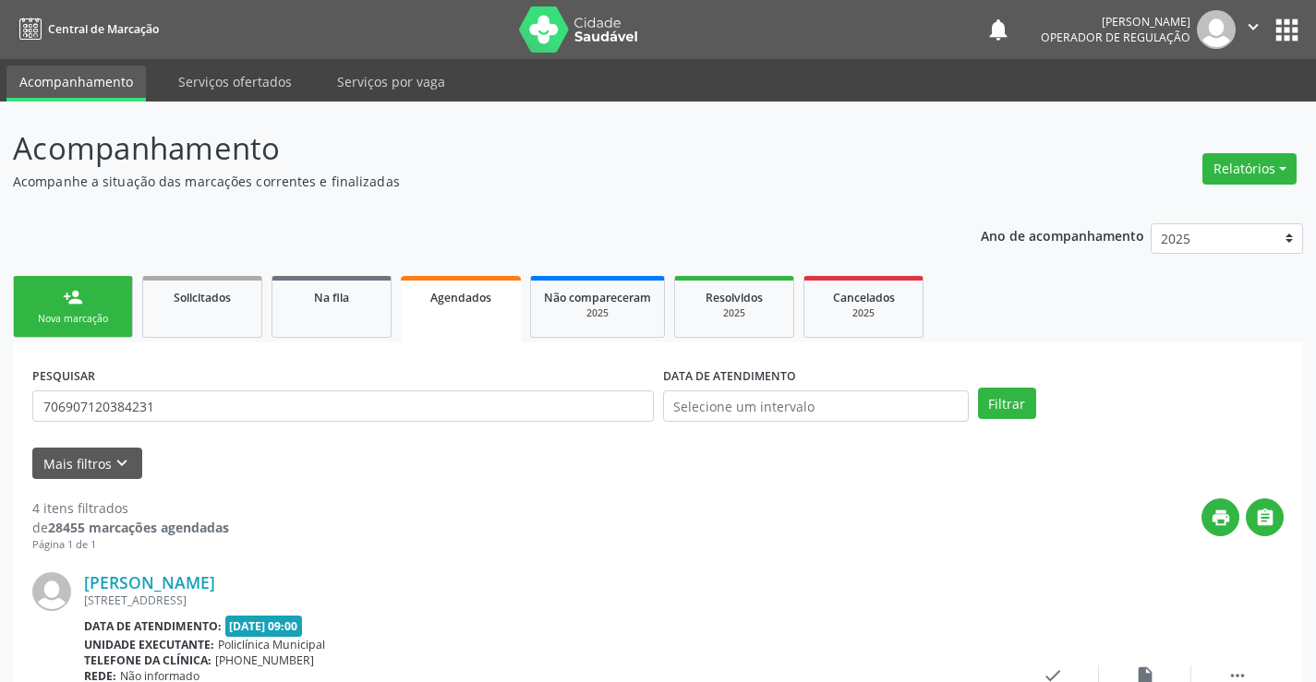
click at [93, 292] on link "person_add Nova marcação" at bounding box center [73, 307] width 120 height 62
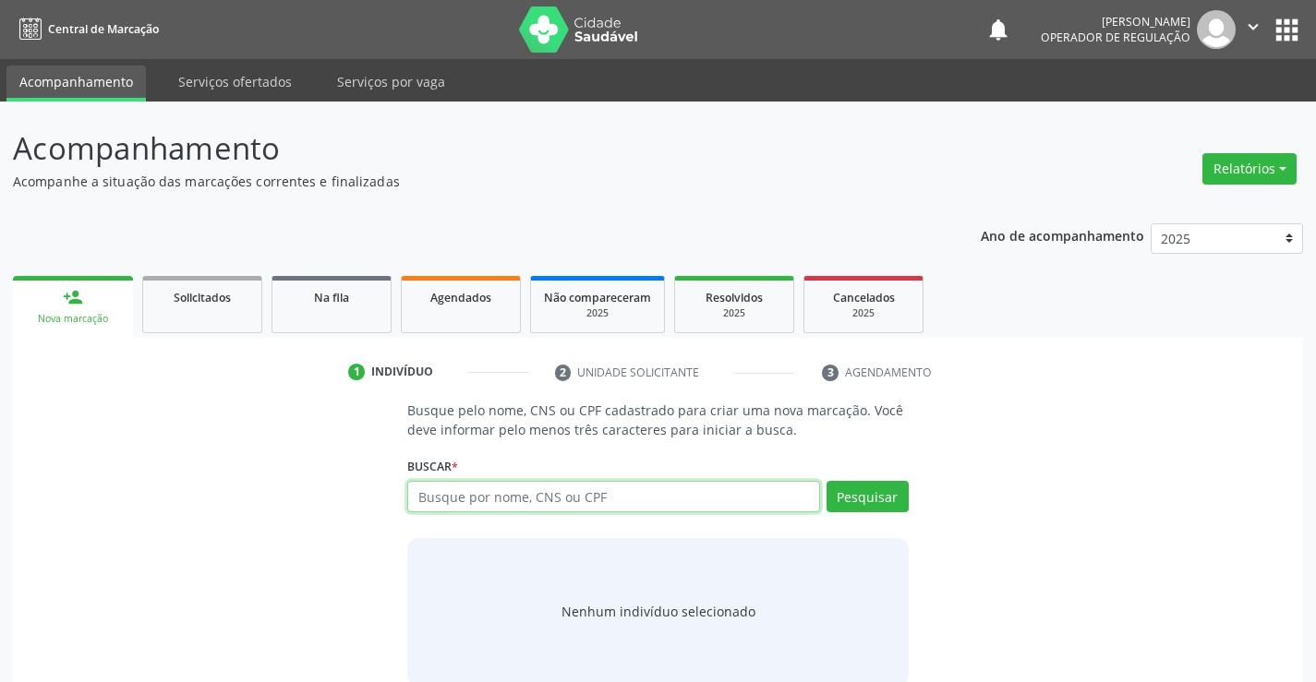
click at [455, 494] on input "text" at bounding box center [613, 496] width 412 height 31
type input "708500363561574"
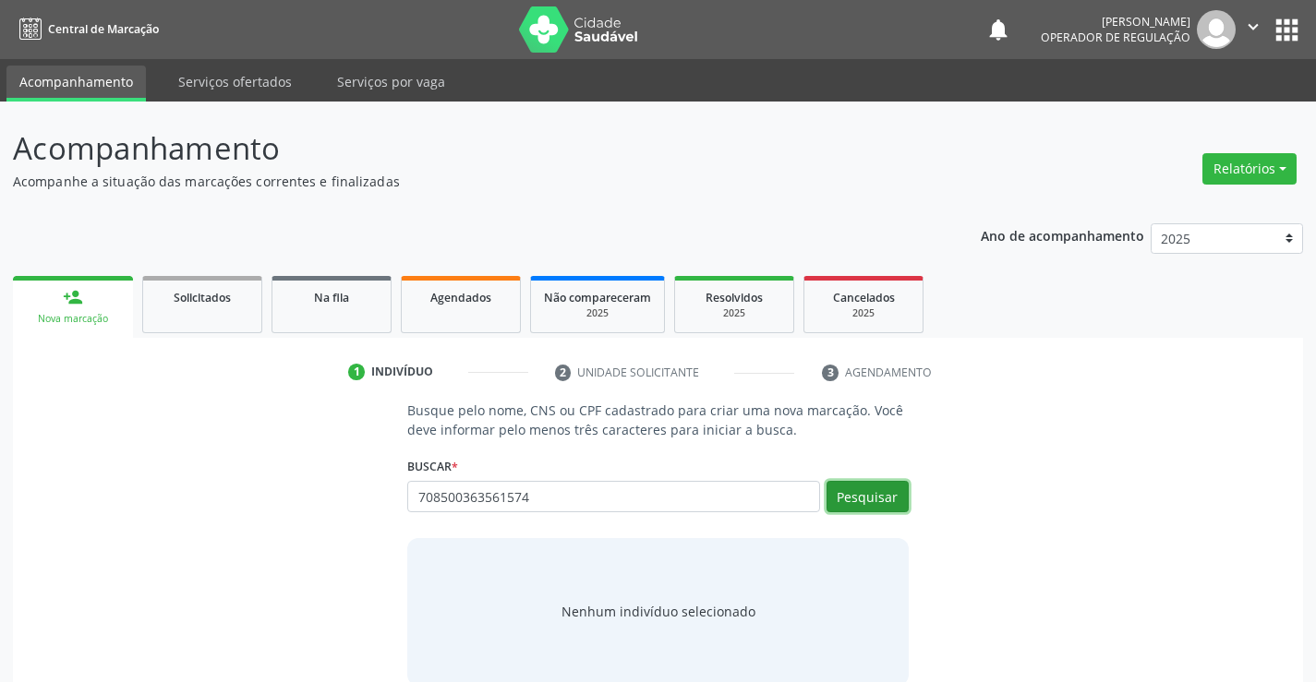
click at [843, 496] on button "Pesquisar" at bounding box center [867, 496] width 82 height 31
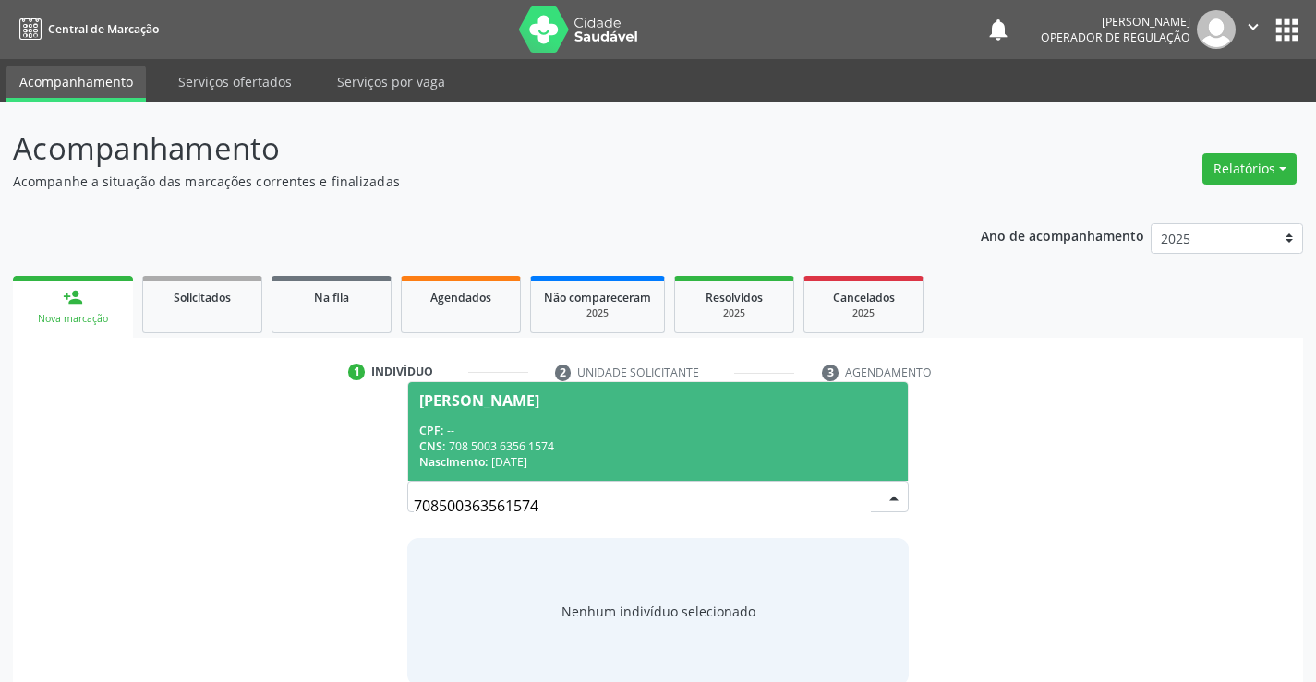
click at [703, 424] on div "CPF: --" at bounding box center [657, 431] width 476 height 16
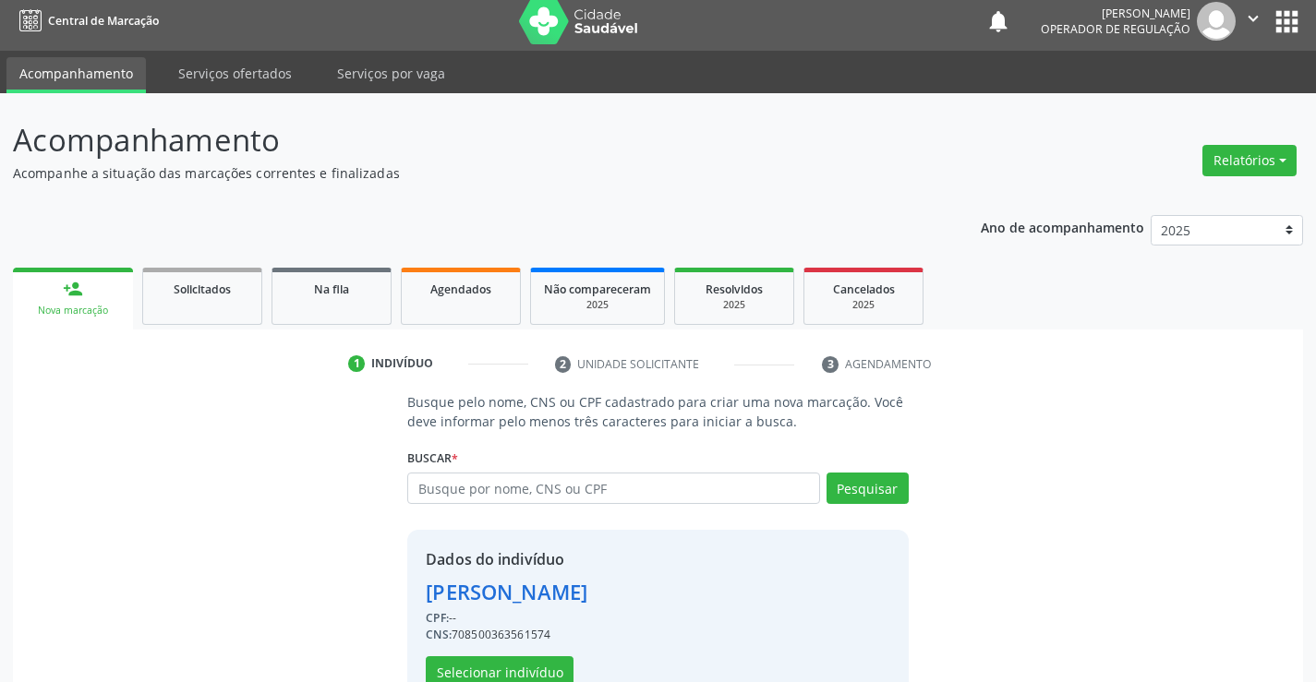
scroll to position [58, 0]
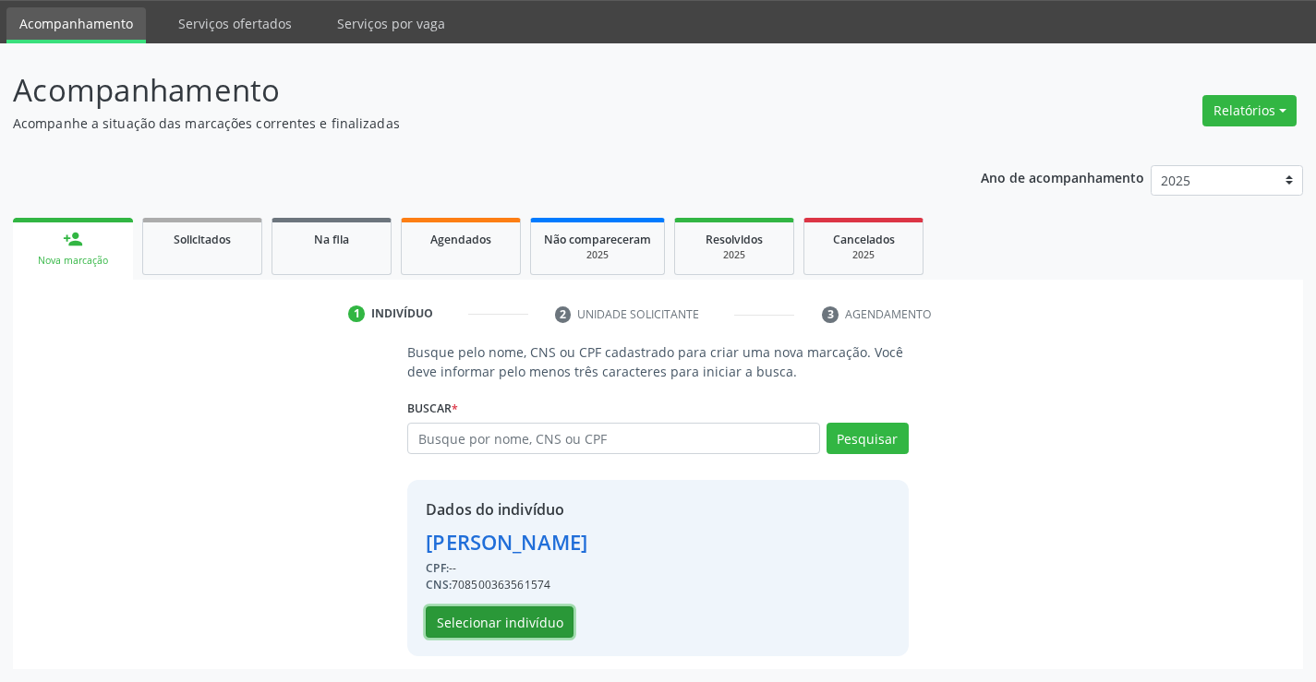
click at [483, 618] on button "Selecionar indivíduo" at bounding box center [500, 622] width 148 height 31
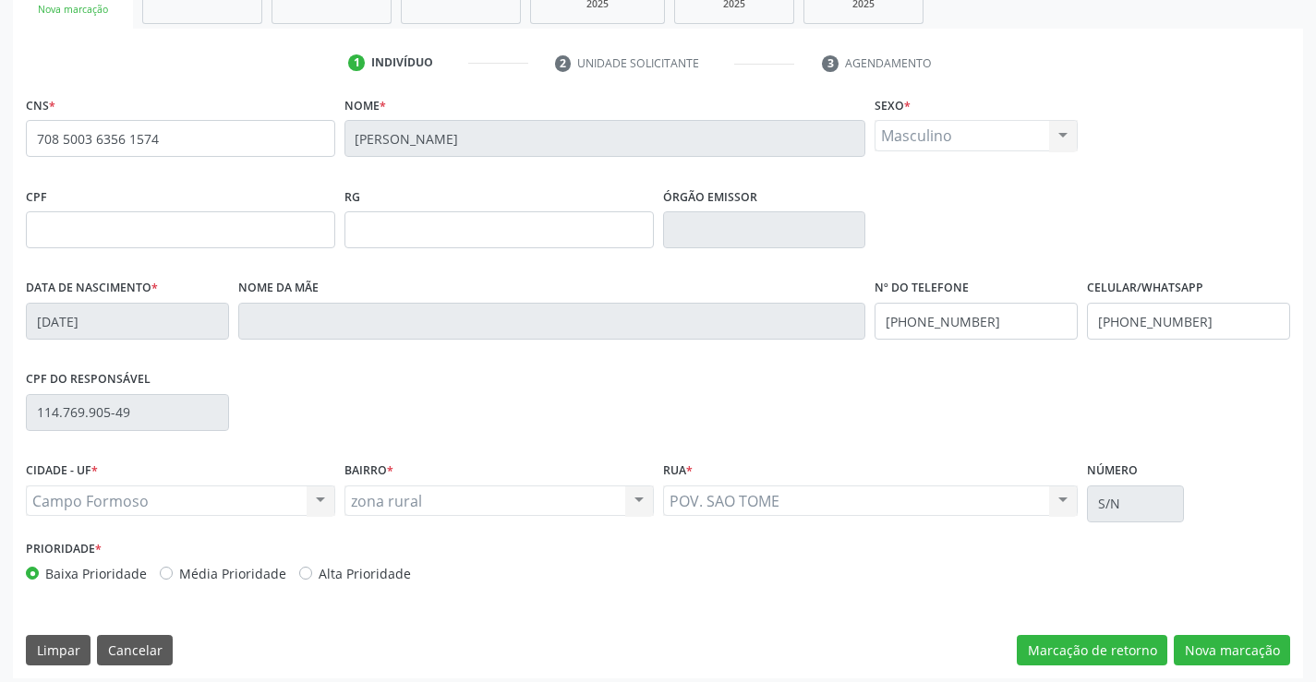
scroll to position [319, 0]
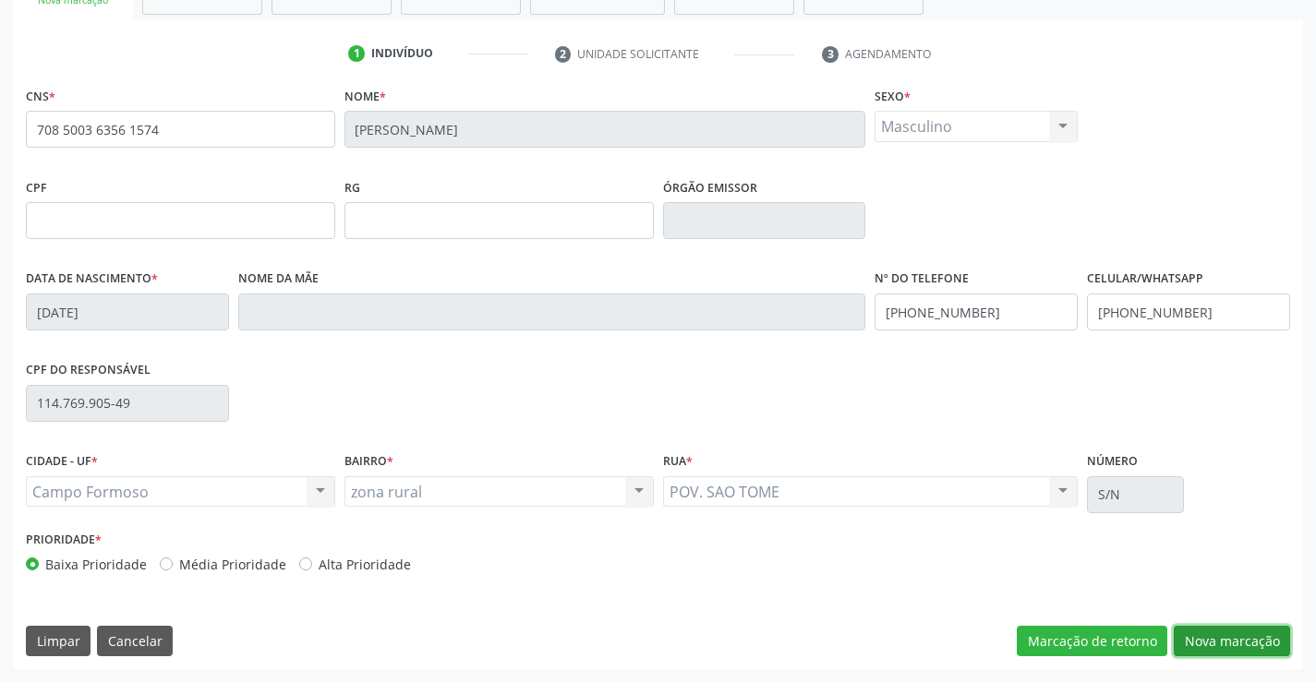
click at [1207, 642] on button "Nova marcação" at bounding box center [1231, 641] width 116 height 31
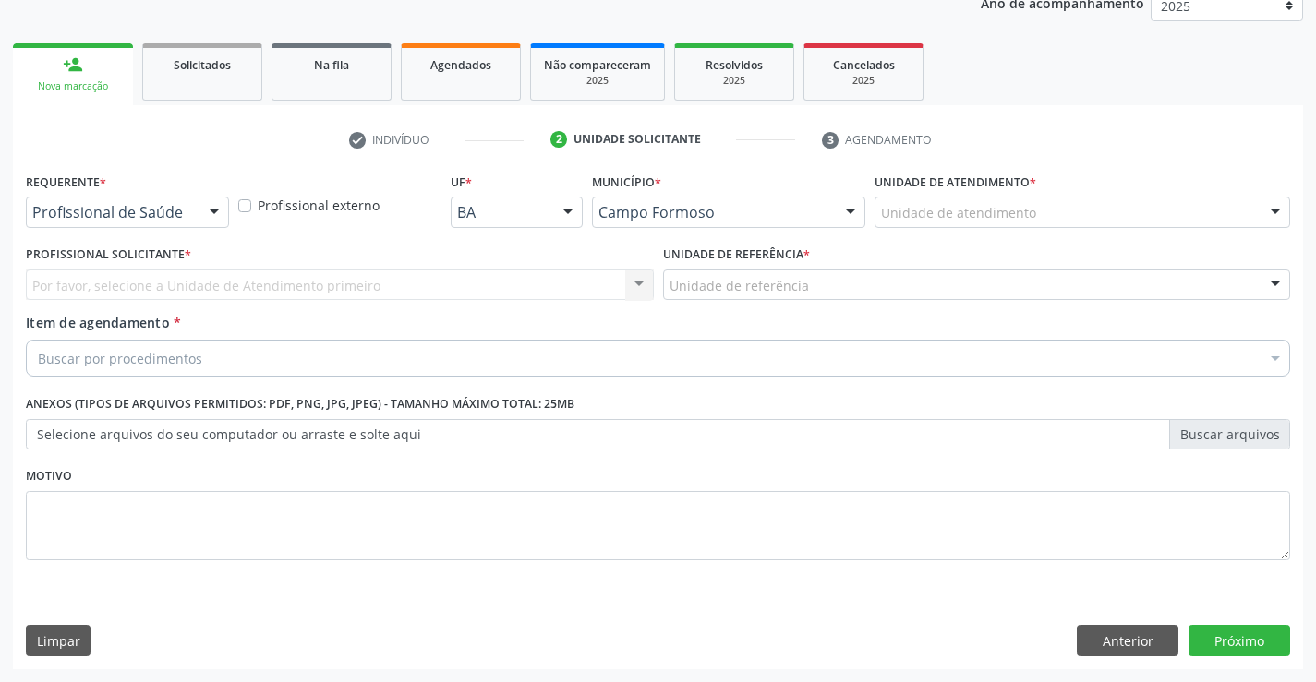
scroll to position [233, 0]
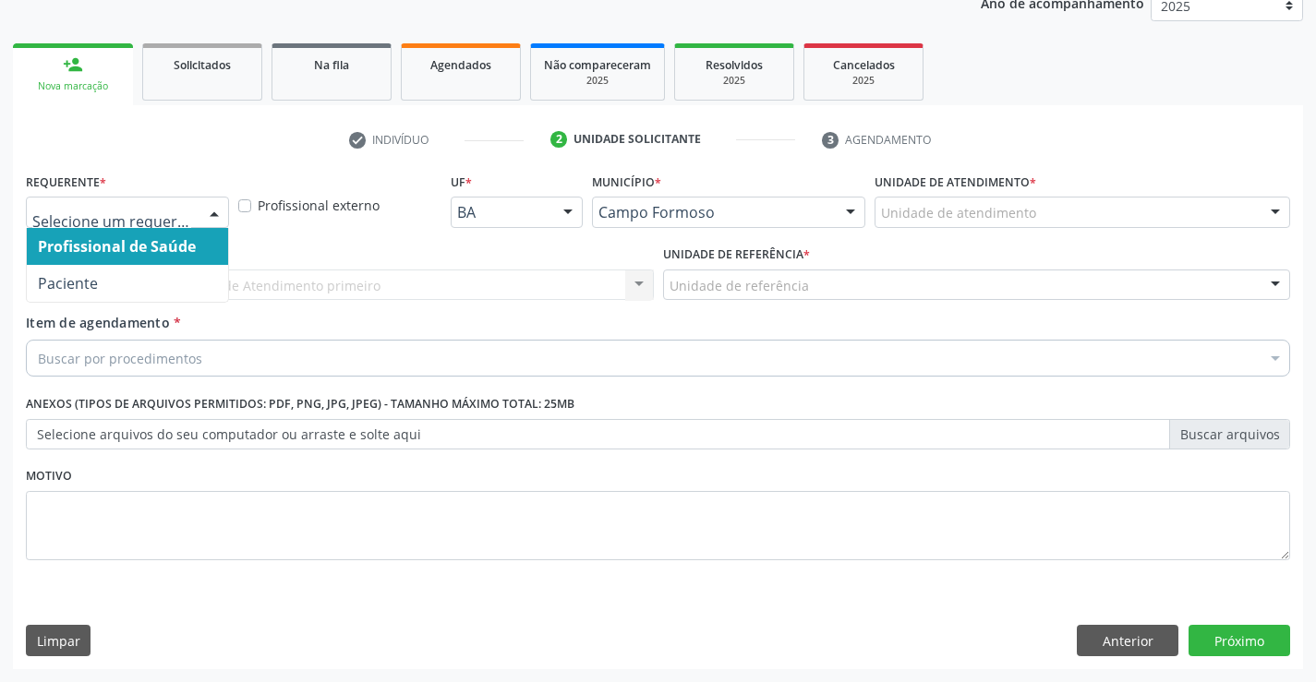
click at [106, 225] on div at bounding box center [127, 212] width 203 height 31
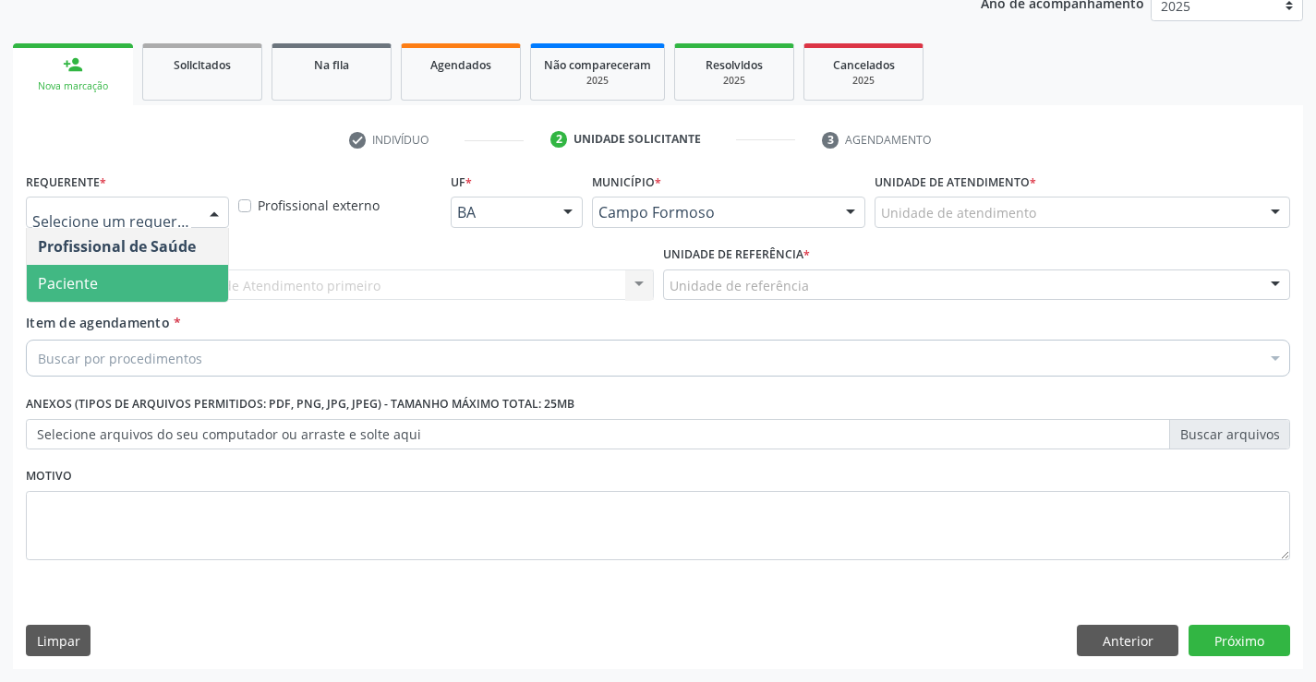
click at [98, 284] on span "Paciente" at bounding box center [127, 283] width 201 height 37
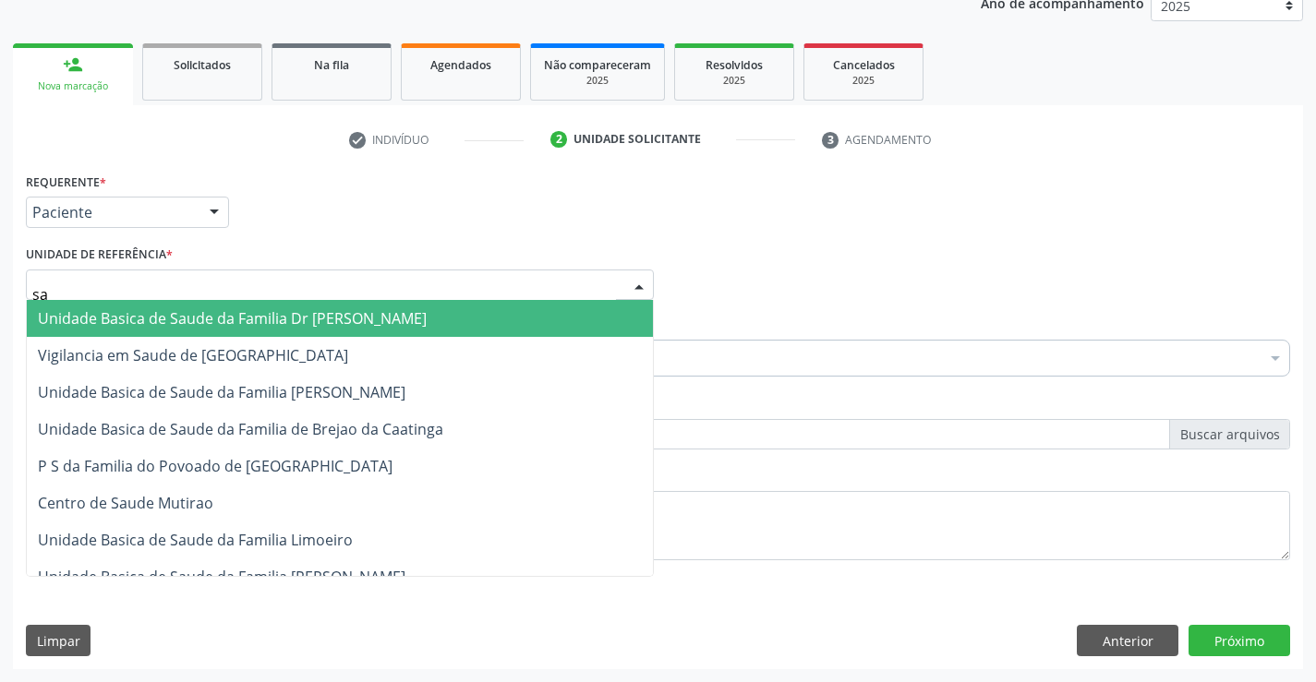
type input "sao"
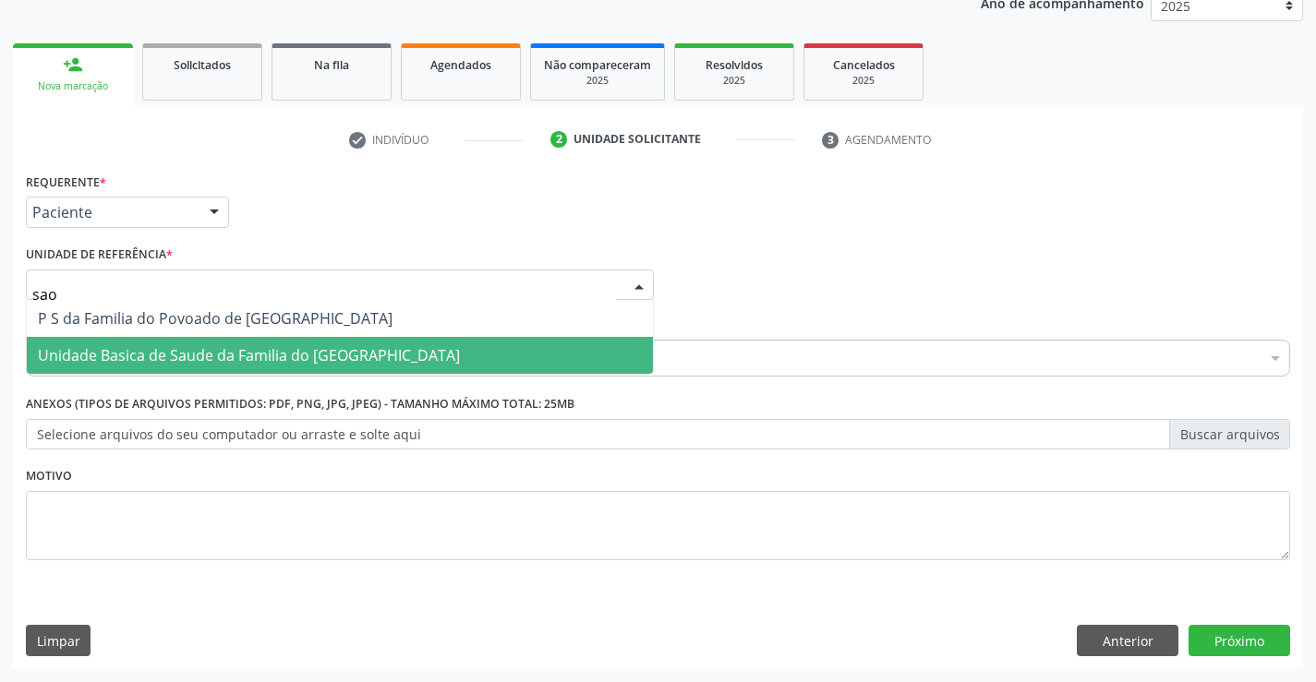
click at [154, 355] on span "Unidade Basica de Saude da Familia do [GEOGRAPHIC_DATA]" at bounding box center [249, 355] width 422 height 20
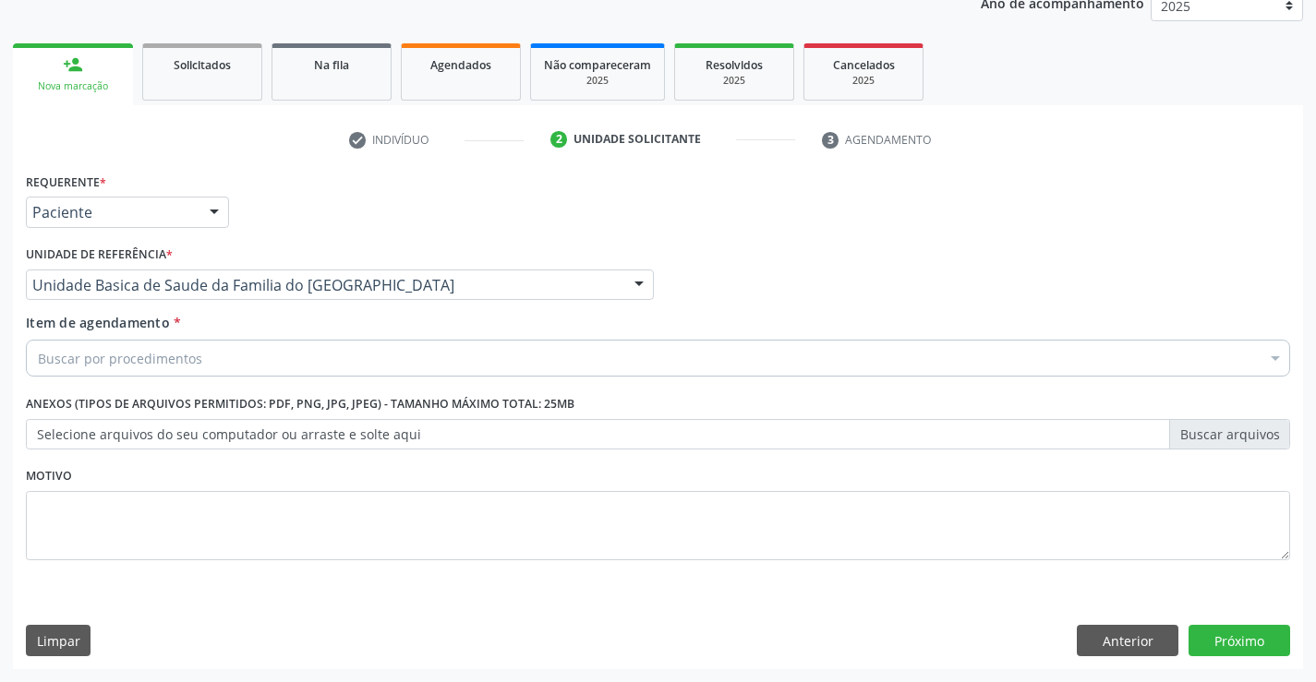
click at [307, 367] on div "Buscar por procedimentos" at bounding box center [658, 358] width 1264 height 37
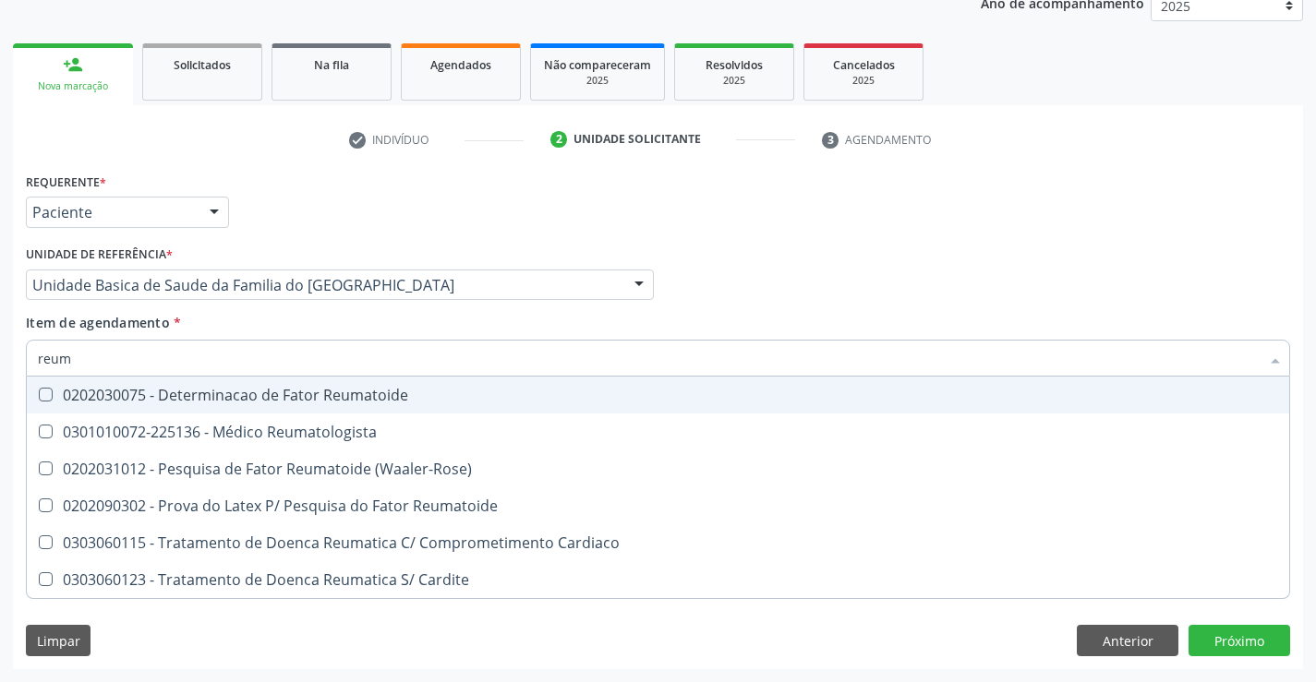
type input "reuma"
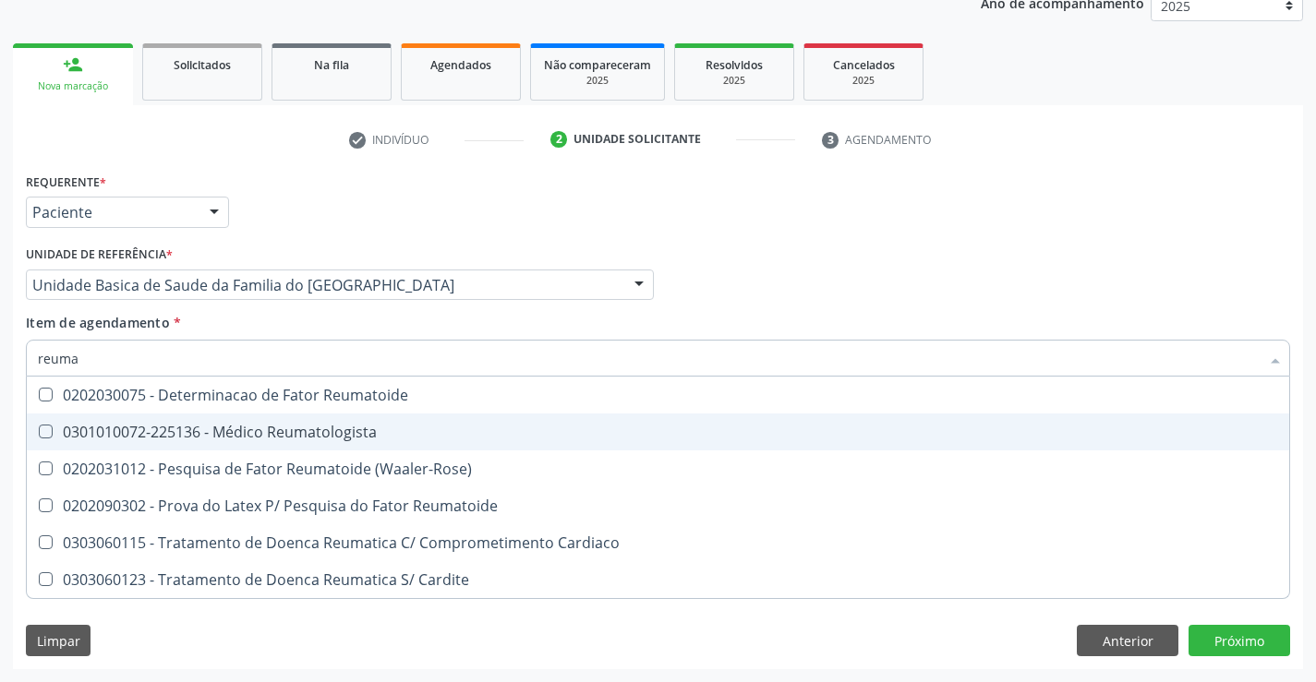
click at [264, 430] on div "0301010072-225136 - Médico Reumatologista" at bounding box center [658, 432] width 1240 height 15
checkbox Reumatologista "true"
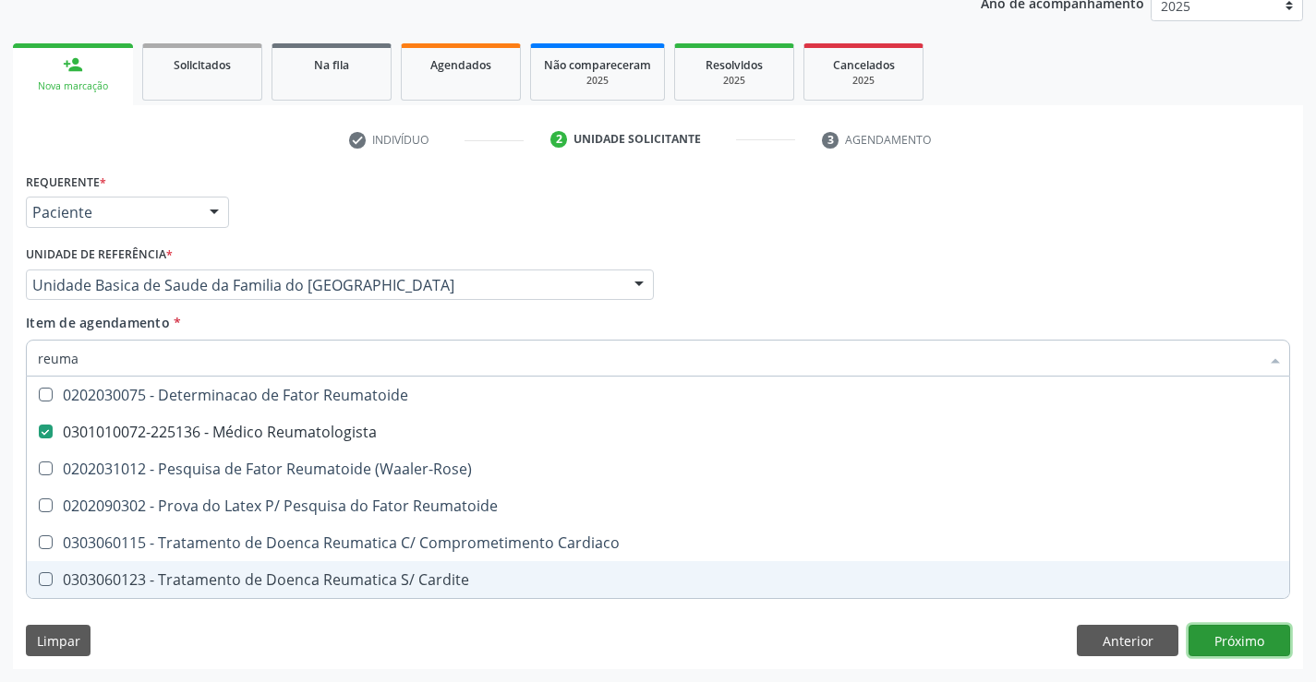
click at [1210, 632] on div "Requerente * Paciente Profissional de Saúde Paciente Nenhum resultado encontrad…" at bounding box center [658, 418] width 1290 height 501
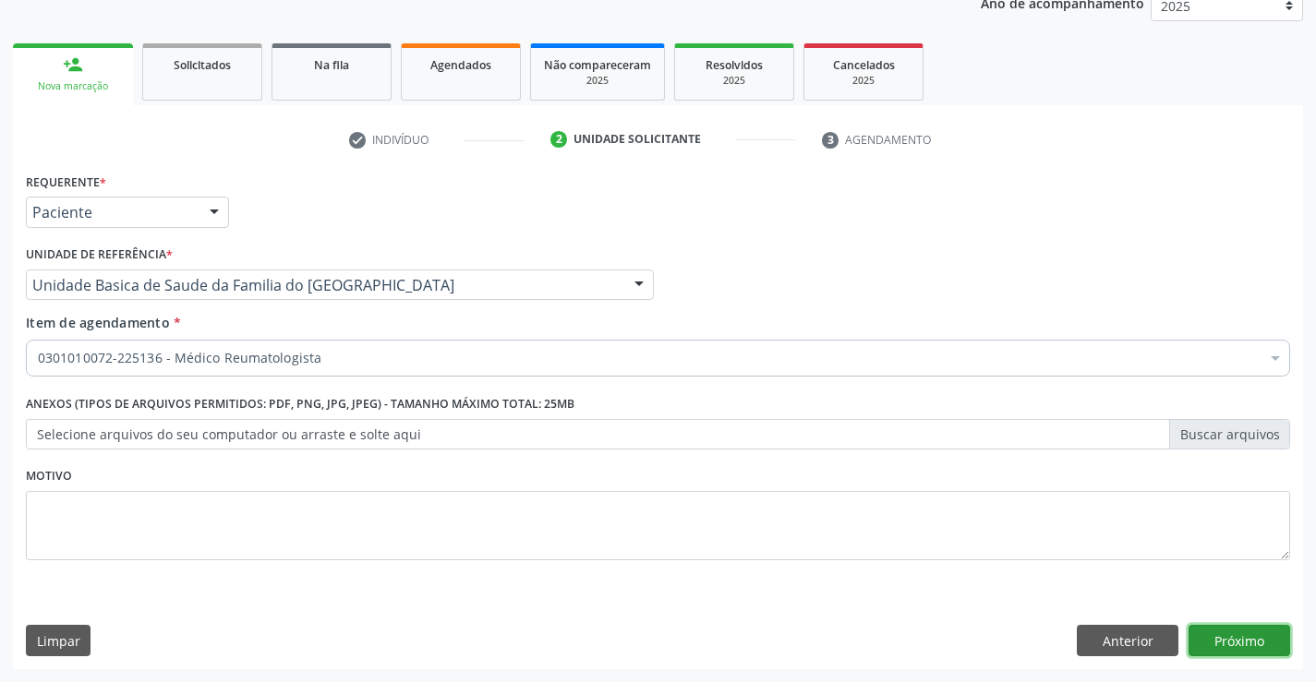
click at [1231, 636] on button "Próximo" at bounding box center [1239, 640] width 102 height 31
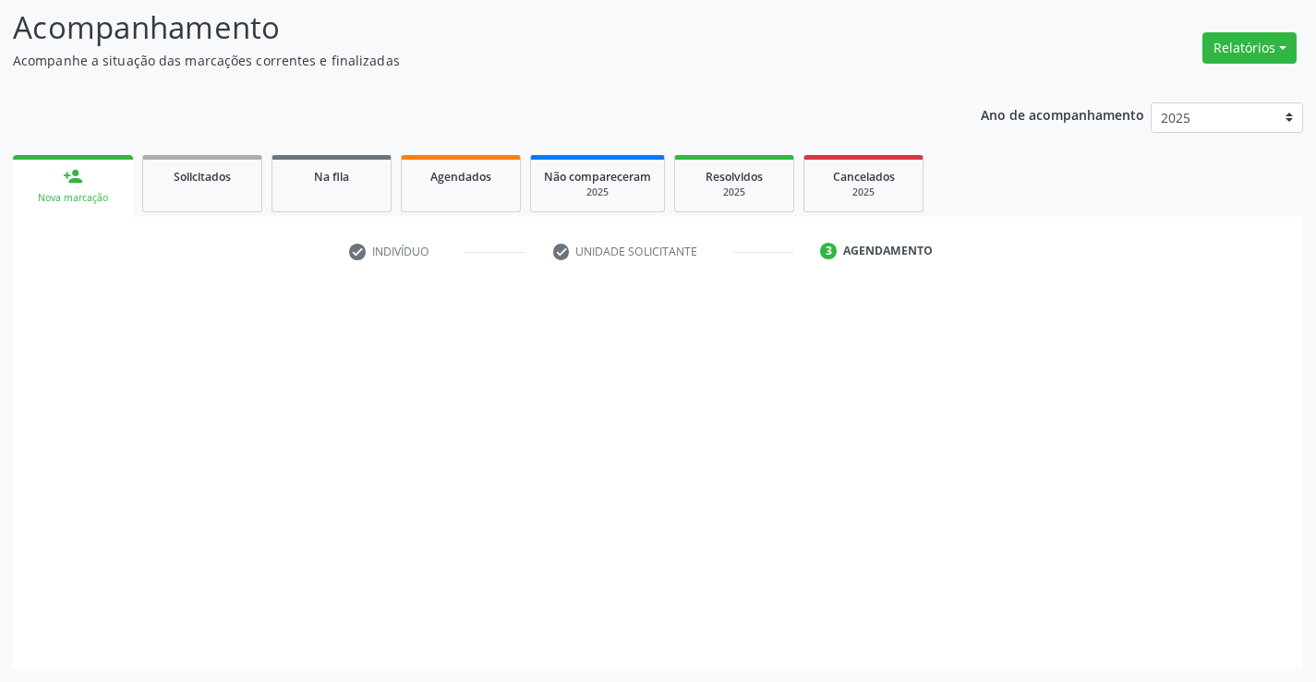
scroll to position [121, 0]
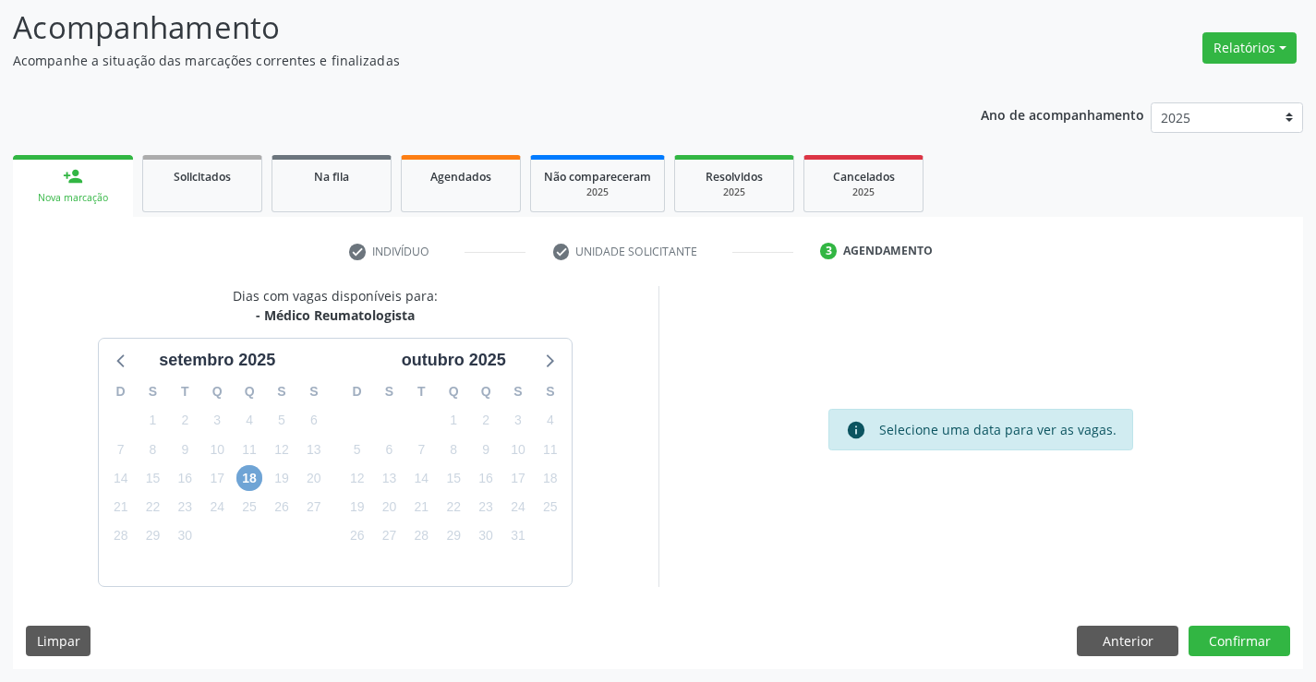
click at [255, 477] on span "18" at bounding box center [249, 478] width 26 height 26
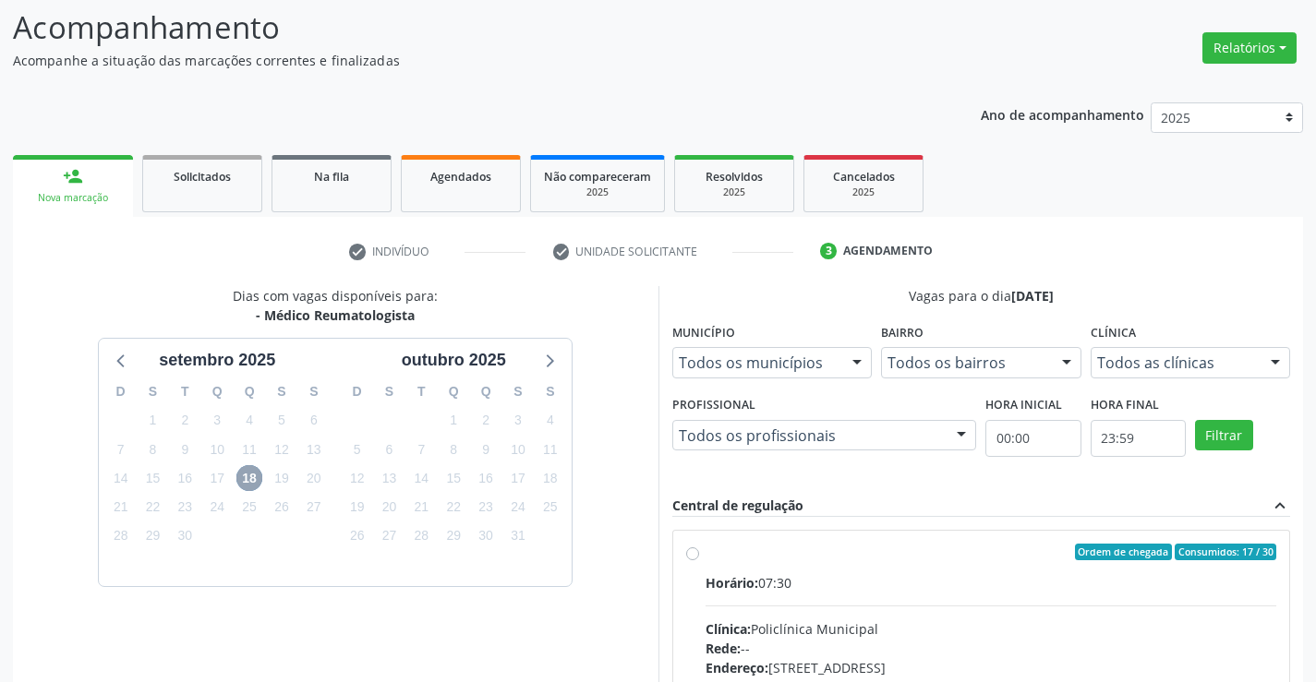
scroll to position [213, 0]
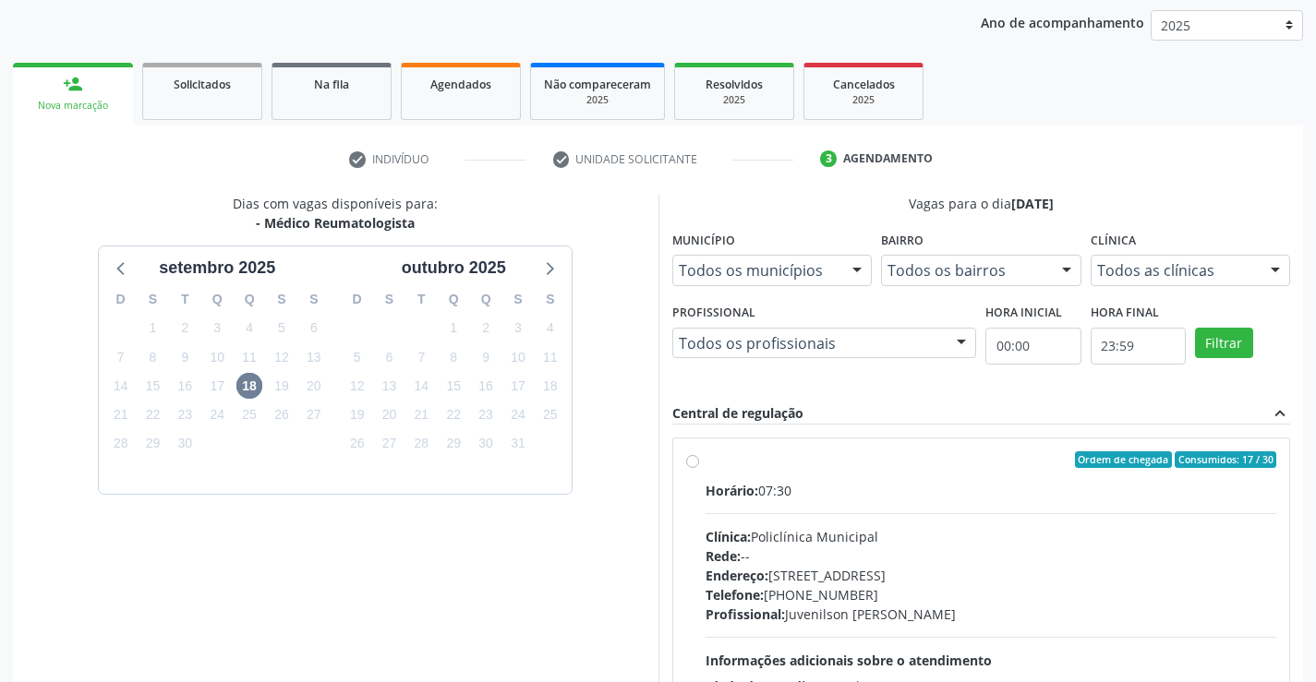
click at [705, 463] on label "Ordem de chegada Consumidos: 17 / 30 Horário: 07:30 Clínica: Policlínica Munici…" at bounding box center [990, 592] width 571 height 283
click at [693, 463] on input "Ordem de chegada Consumidos: 17 / 30 Horário: 07:30 Clínica: Policlínica Munici…" at bounding box center [692, 459] width 13 height 17
radio input "true"
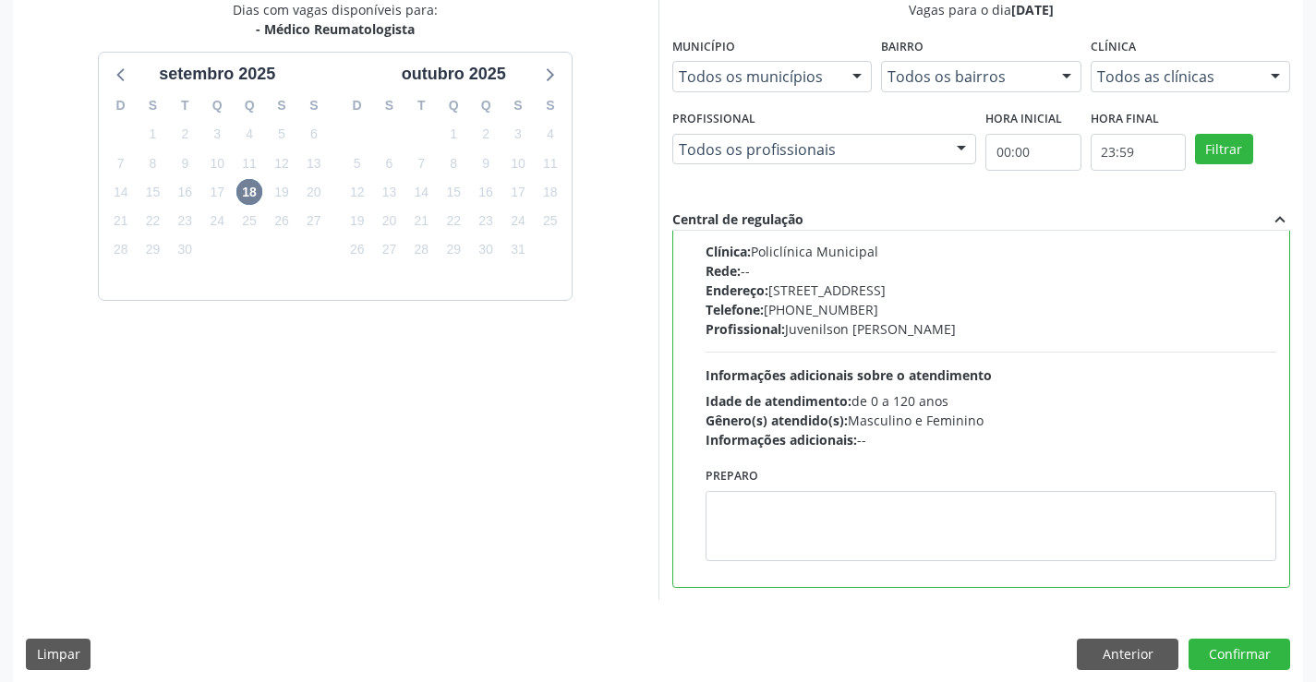
scroll to position [421, 0]
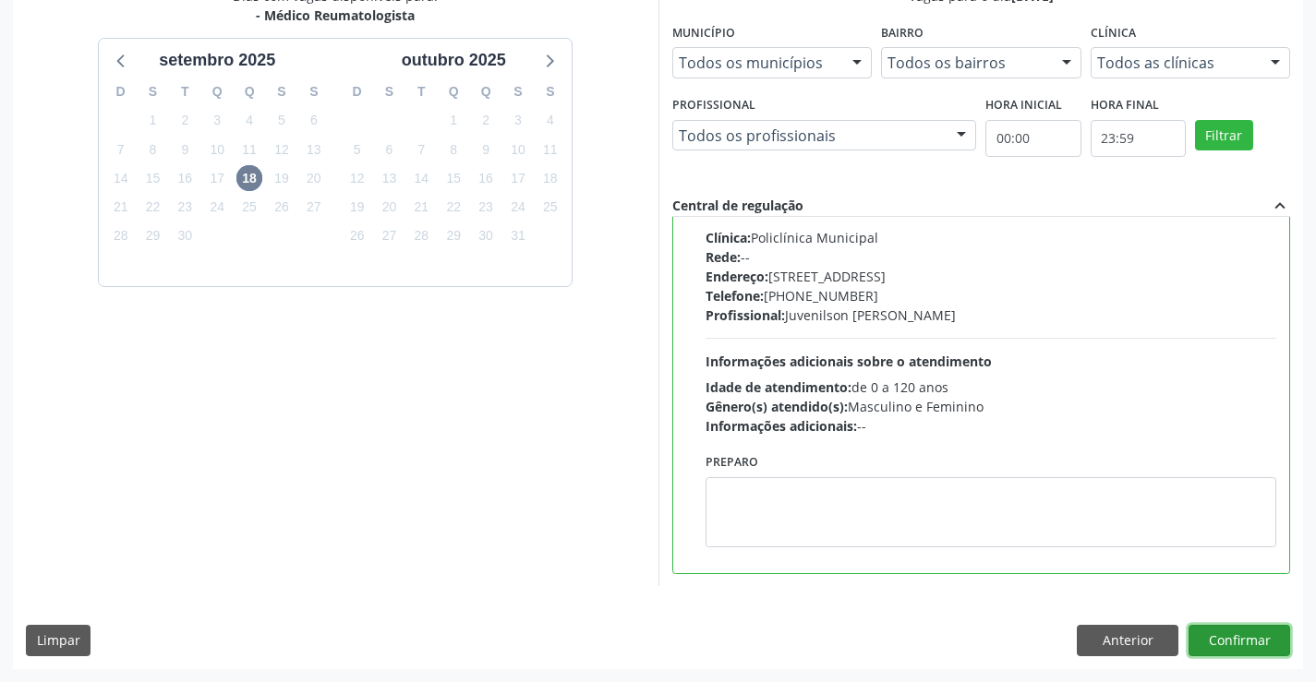
click at [1224, 644] on button "Confirmar" at bounding box center [1239, 640] width 102 height 31
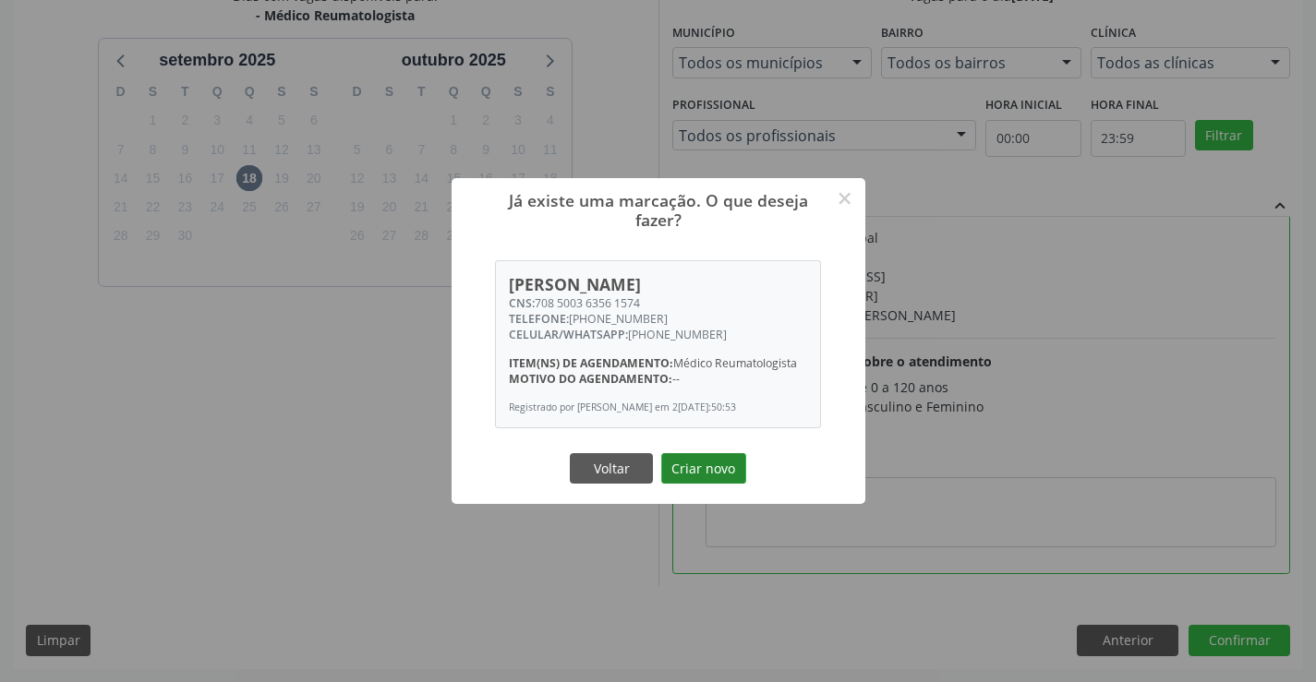
click at [704, 463] on button "Criar novo" at bounding box center [703, 468] width 85 height 31
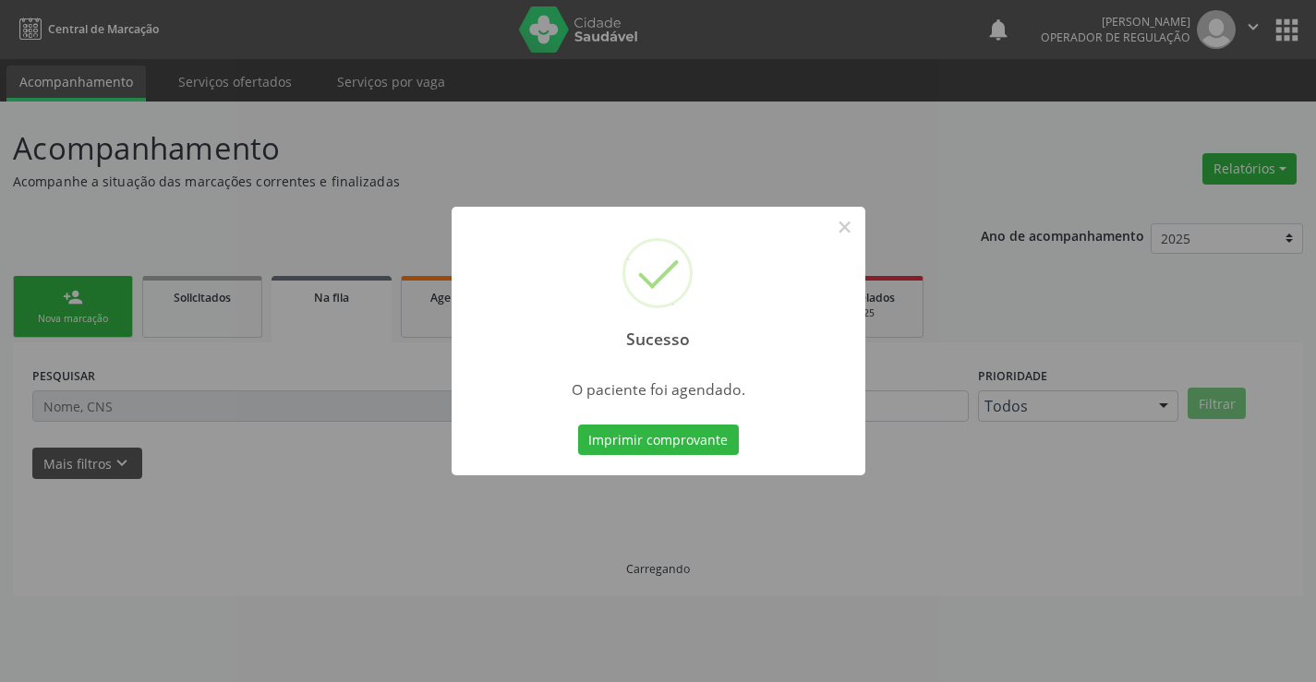
scroll to position [0, 0]
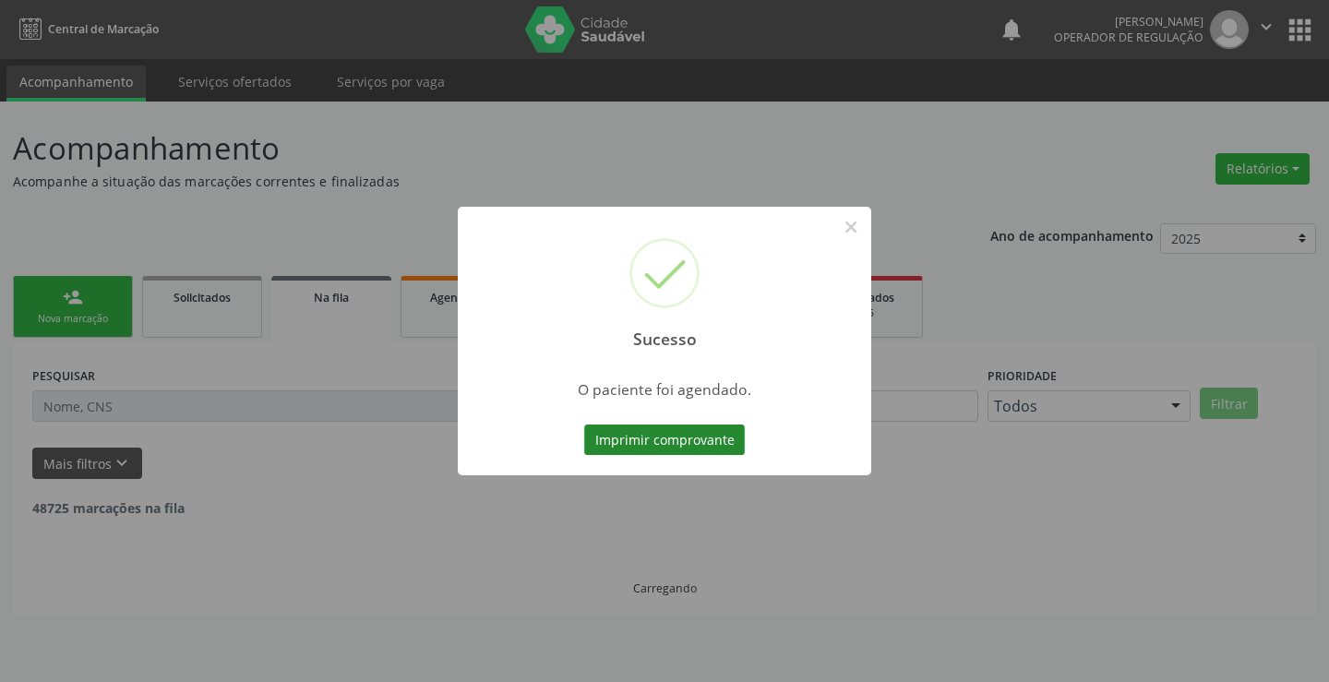
click at [630, 441] on button "Imprimir comprovante" at bounding box center [664, 440] width 161 height 31
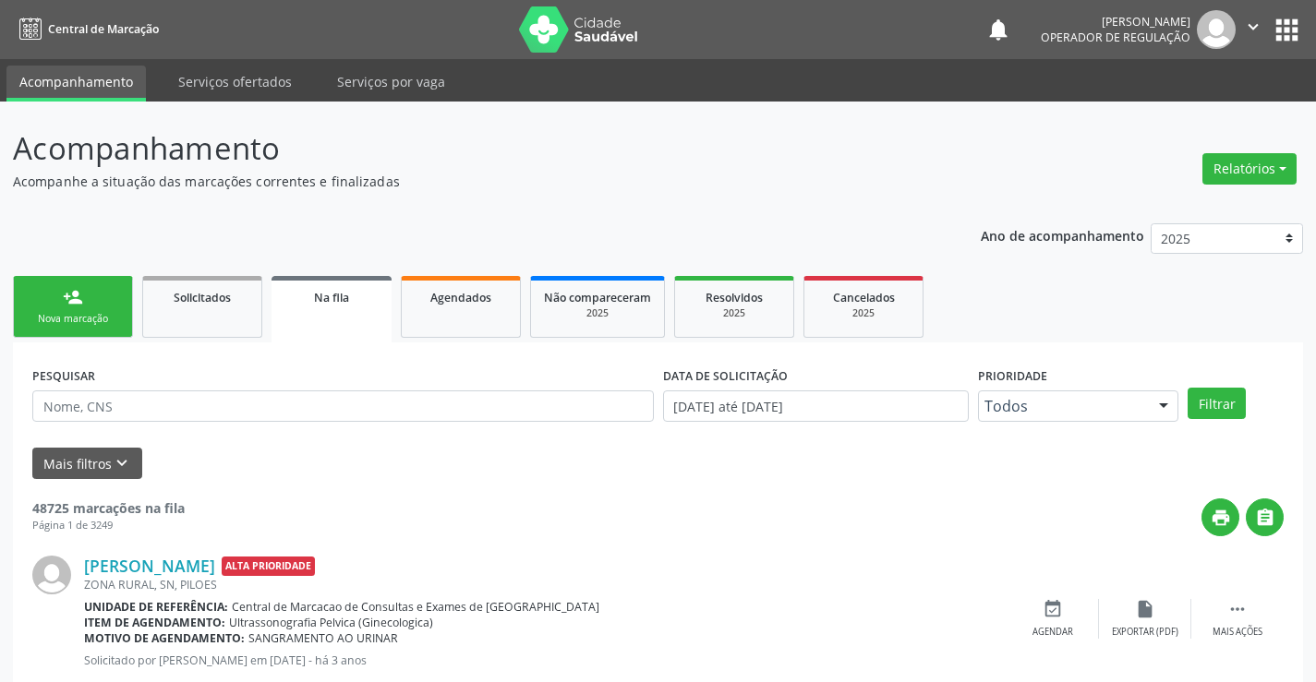
click at [78, 323] on div "Nova marcação" at bounding box center [73, 319] width 92 height 14
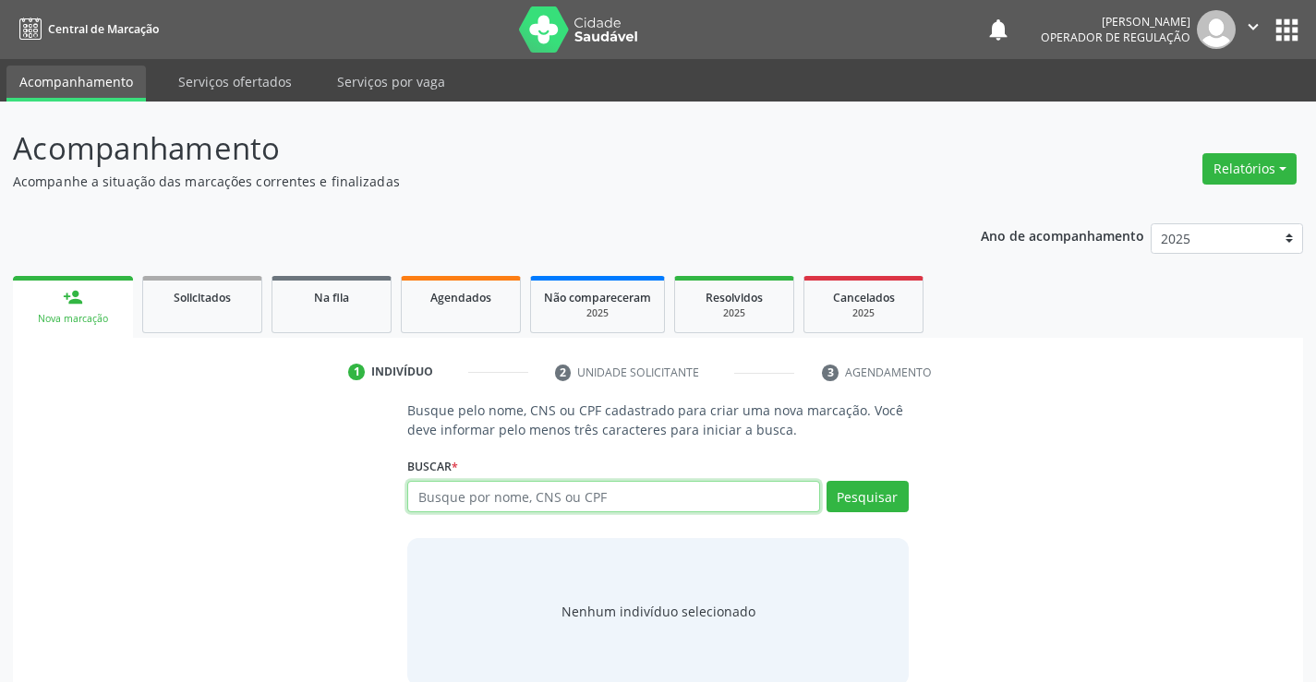
click at [541, 503] on input "text" at bounding box center [613, 496] width 412 height 31
type input "702308026800220"
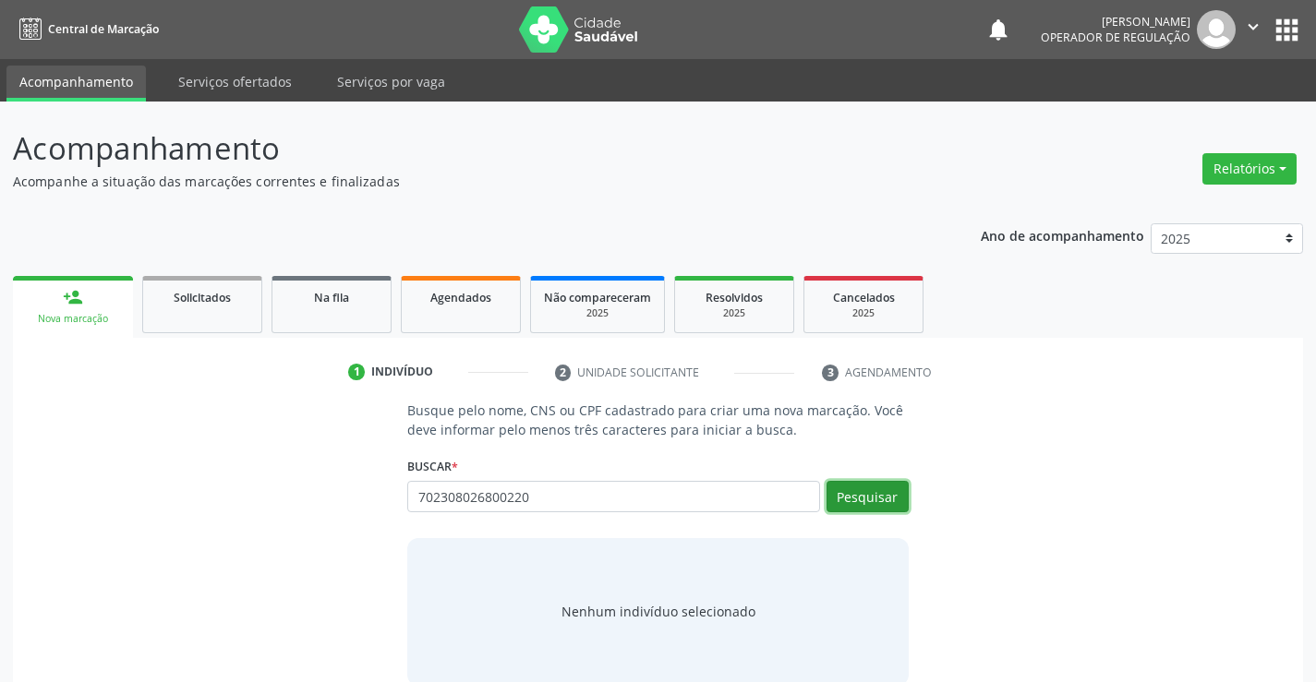
click at [873, 506] on button "Pesquisar" at bounding box center [867, 496] width 82 height 31
type input "702308026800220"
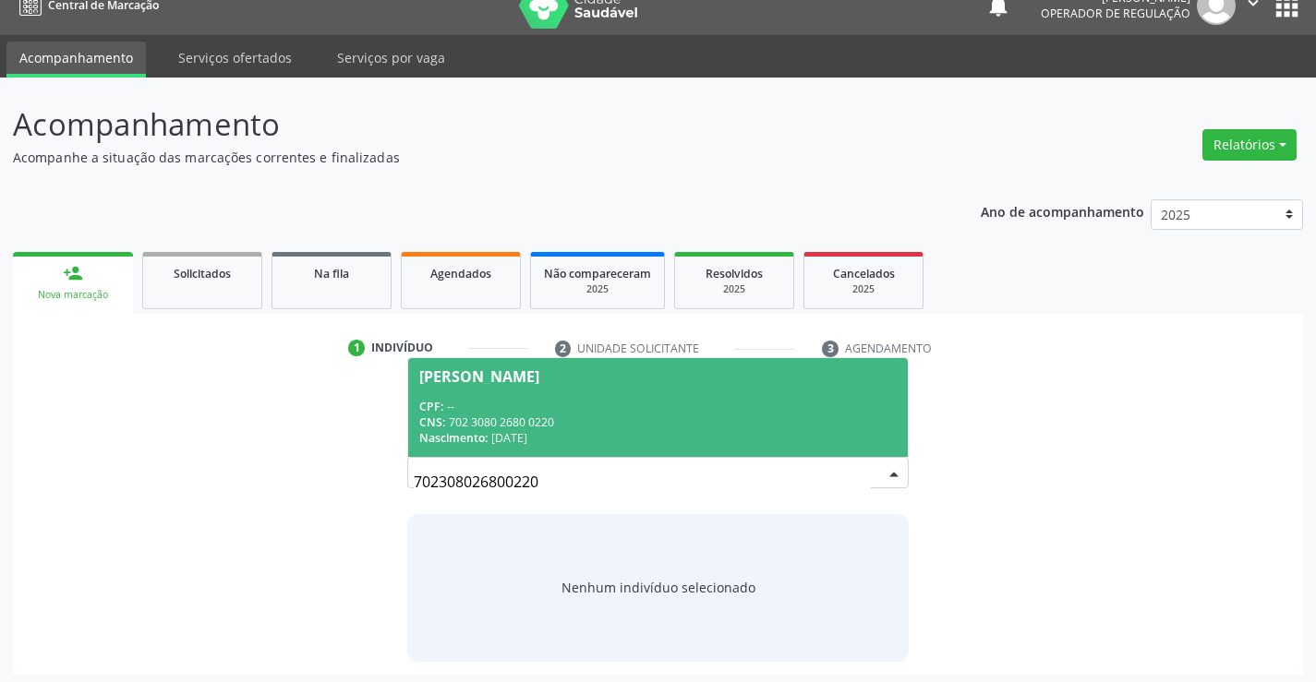
scroll to position [30, 0]
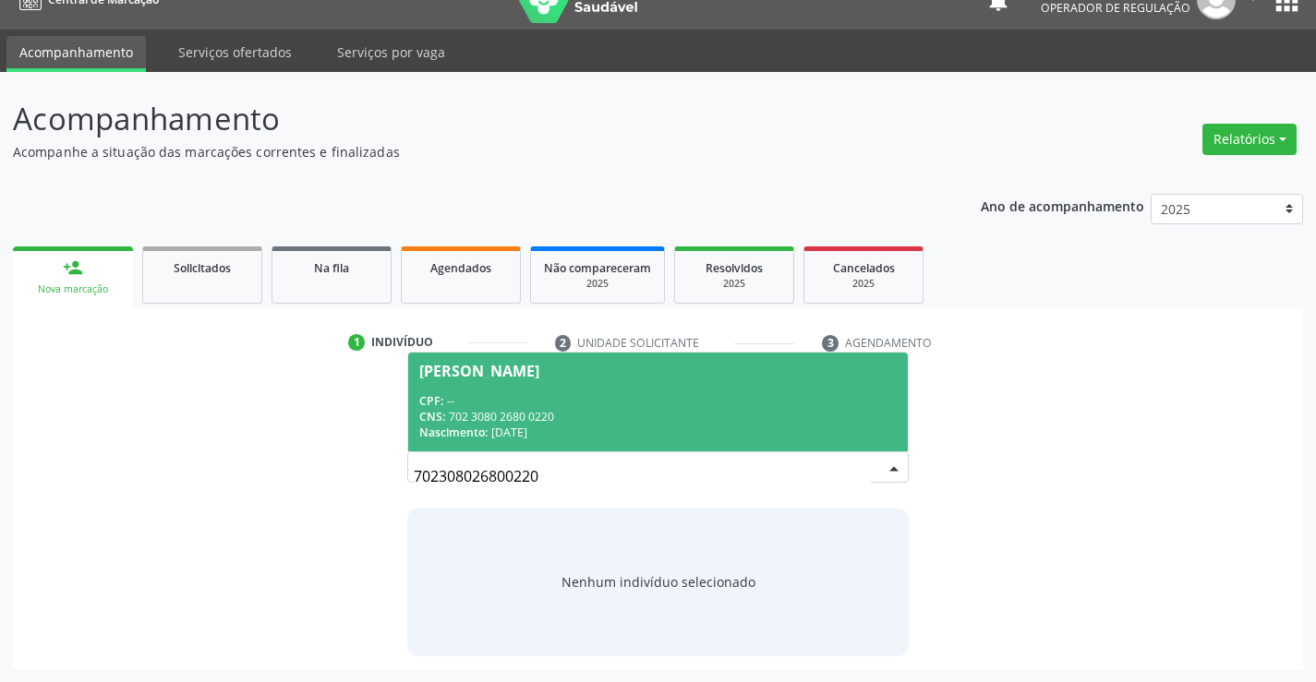
click at [591, 413] on div "CNS: 702 3080 2680 0220" at bounding box center [657, 417] width 476 height 16
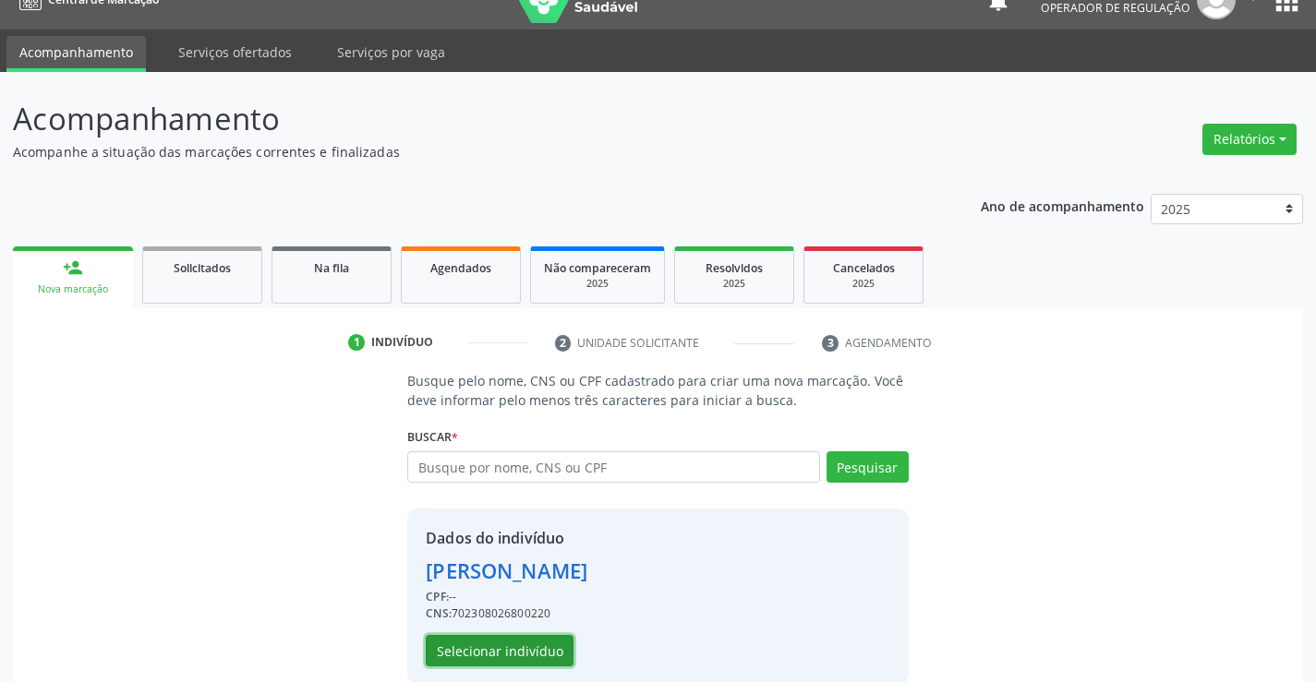
click at [495, 648] on button "Selecionar indivíduo" at bounding box center [500, 650] width 148 height 31
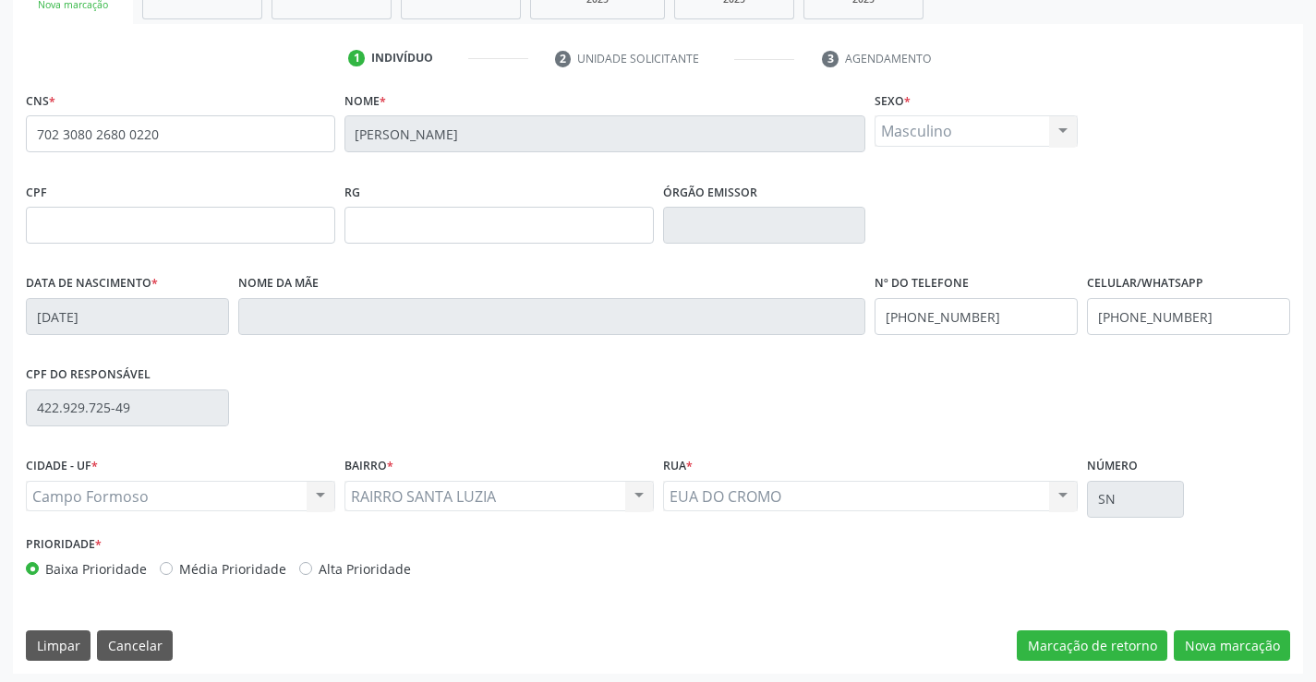
scroll to position [319, 0]
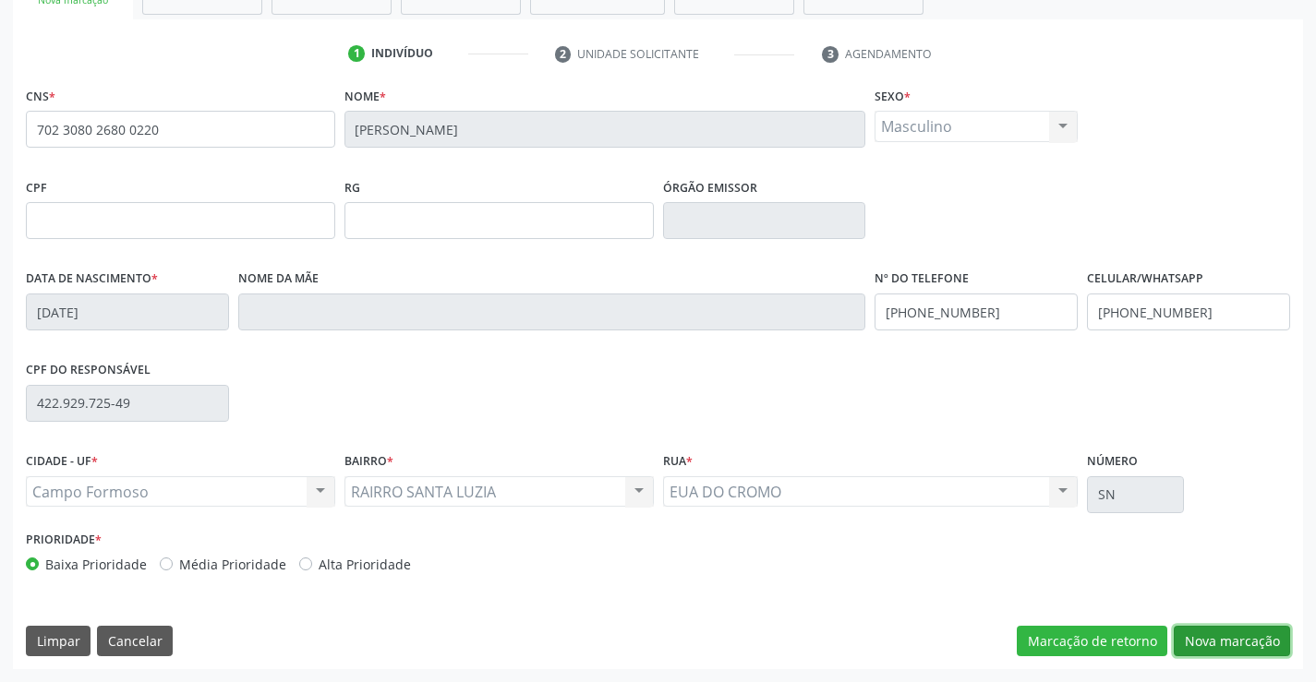
click at [1211, 637] on button "Nova marcação" at bounding box center [1231, 641] width 116 height 31
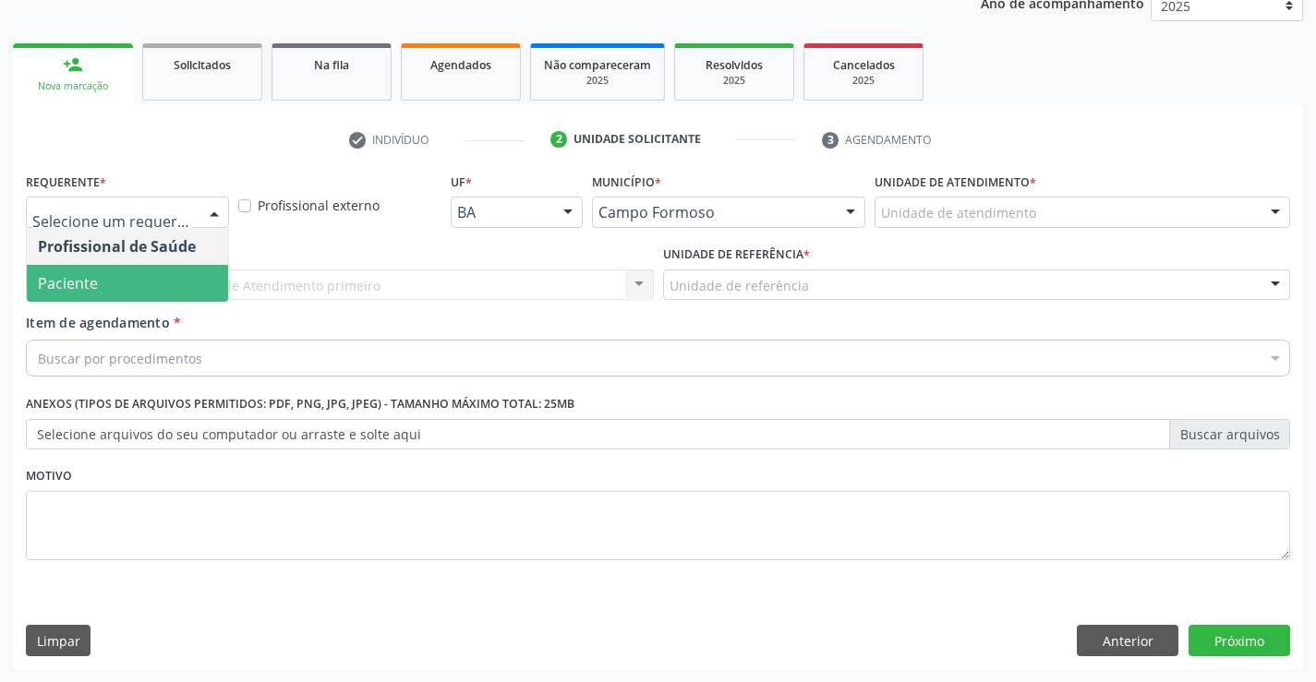
click at [111, 271] on span "Paciente" at bounding box center [127, 283] width 201 height 37
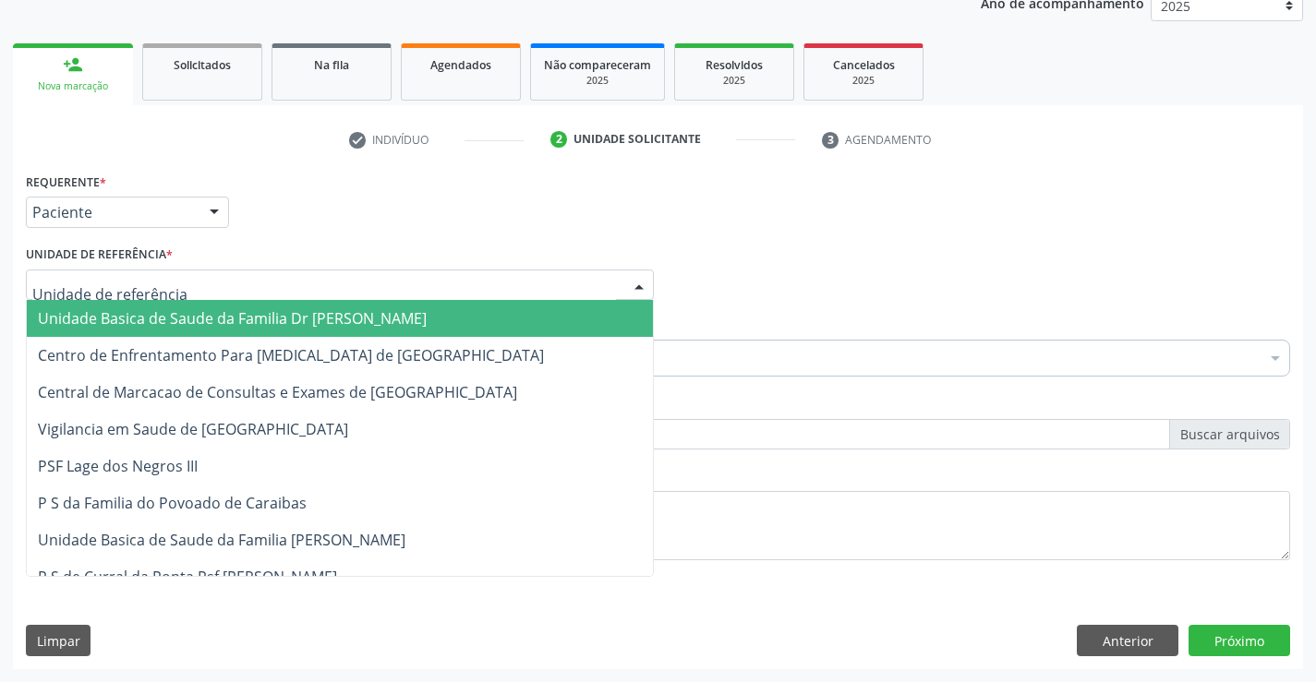
click at [115, 271] on div at bounding box center [340, 285] width 628 height 31
click at [127, 314] on span "Unidade Basica de Saude da Familia Dr [PERSON_NAME]" at bounding box center [232, 318] width 389 height 20
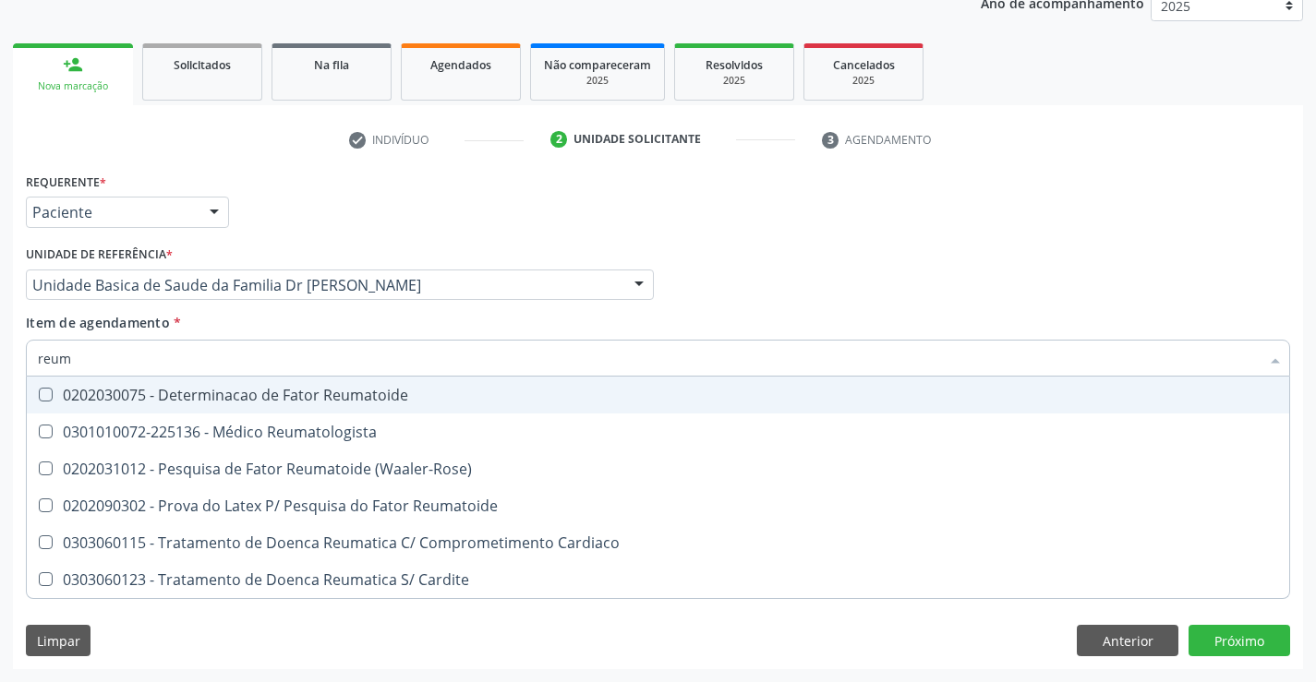
type input "reuma"
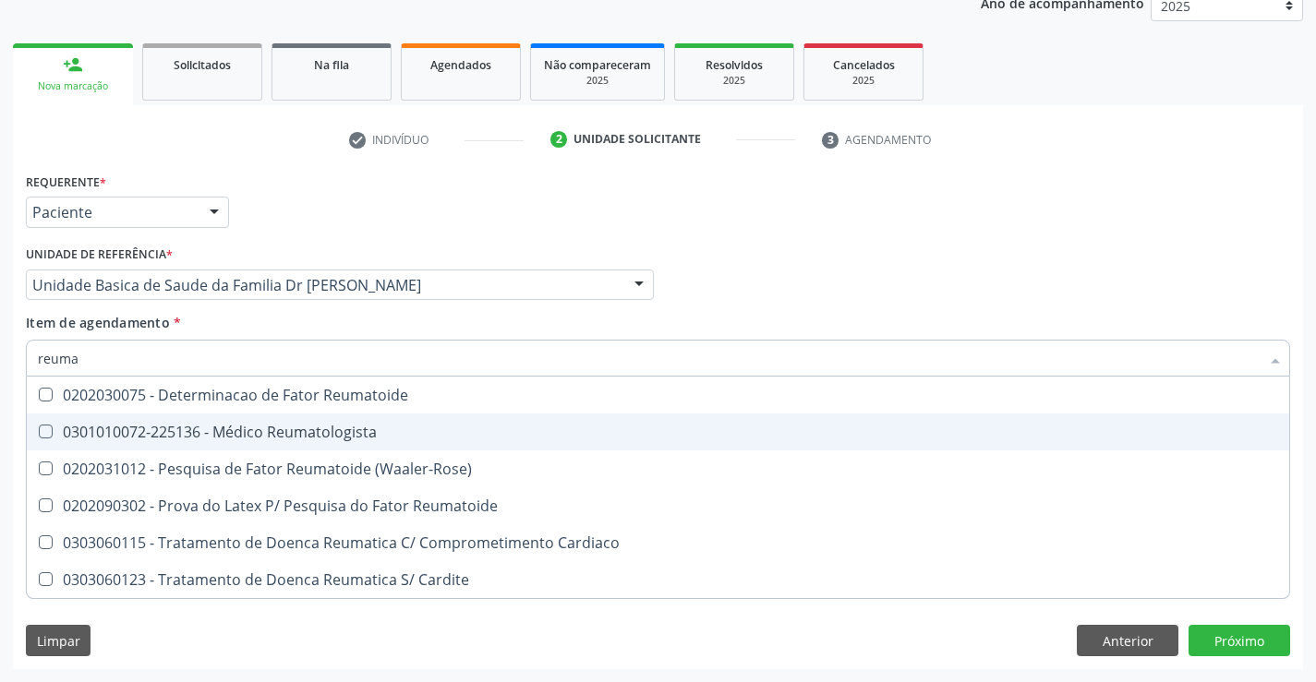
click at [175, 417] on span "0301010072-225136 - Médico Reumatologista" at bounding box center [658, 432] width 1262 height 37
checkbox Reumatologista "true"
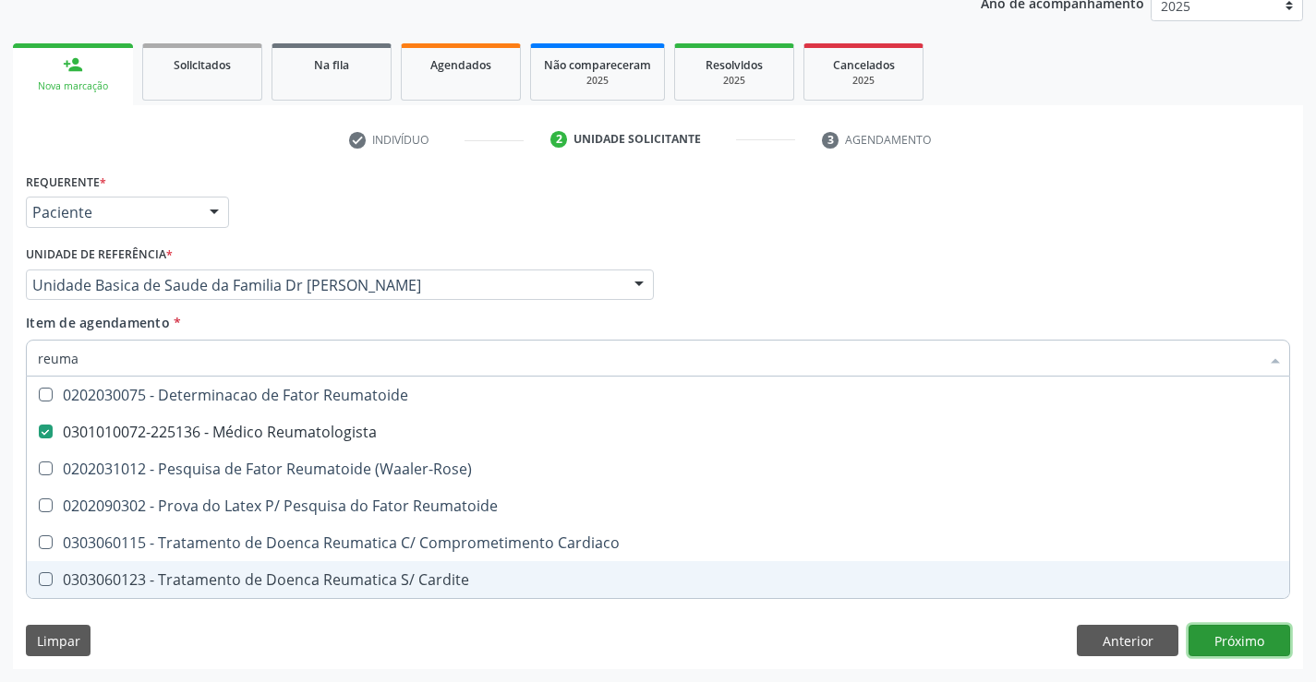
click at [1256, 635] on div "Requerente * Paciente Profissional de Saúde Paciente Nenhum resultado encontrad…" at bounding box center [658, 418] width 1290 height 501
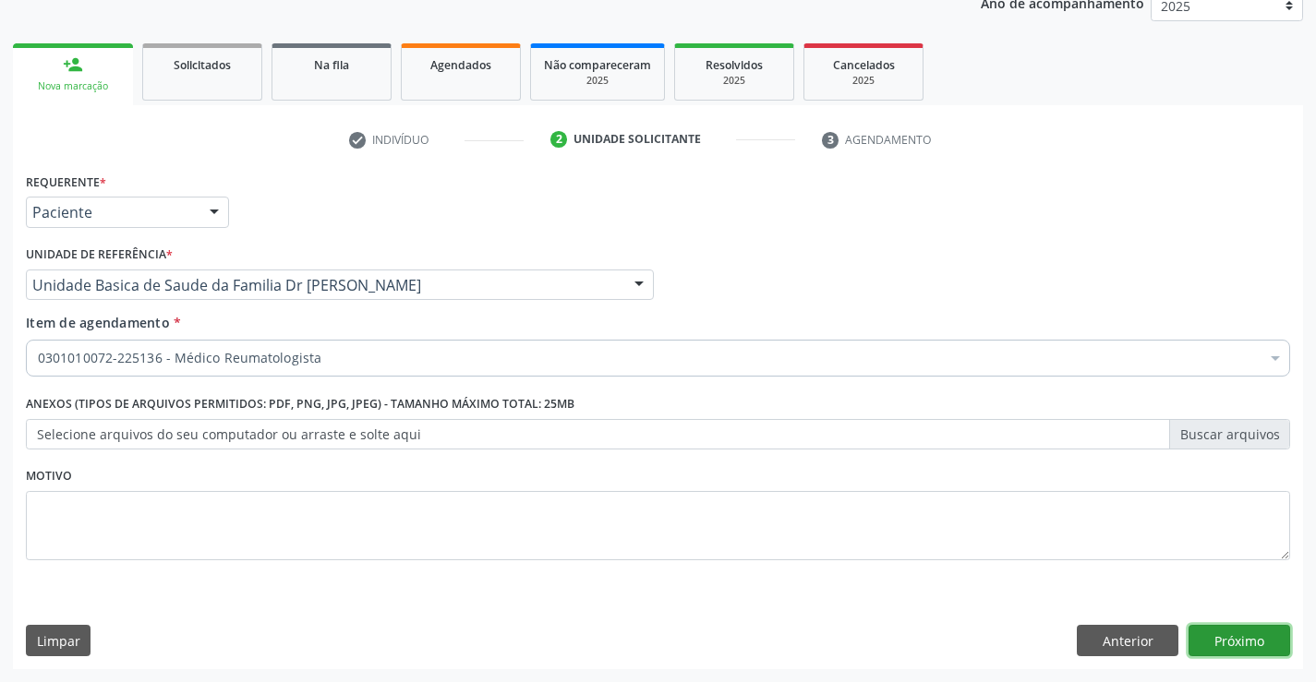
click at [1236, 635] on button "Próximo" at bounding box center [1239, 640] width 102 height 31
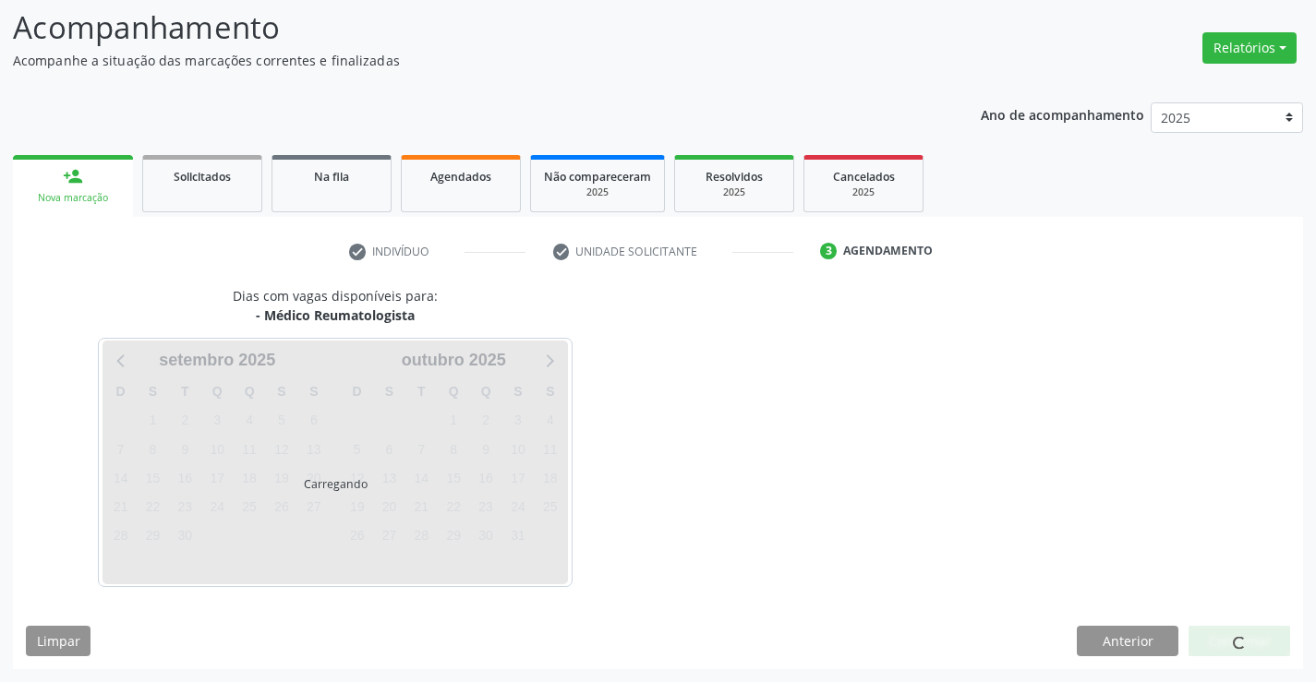
scroll to position [121, 0]
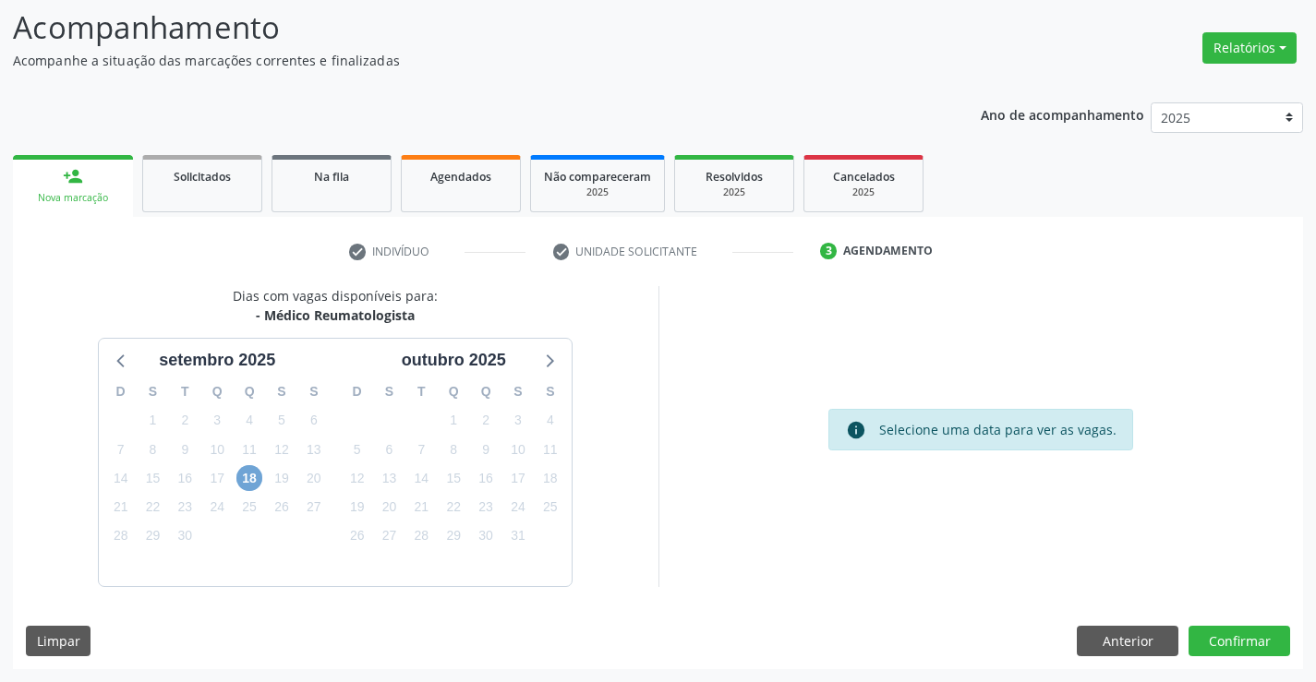
click at [246, 480] on span "18" at bounding box center [249, 478] width 26 height 26
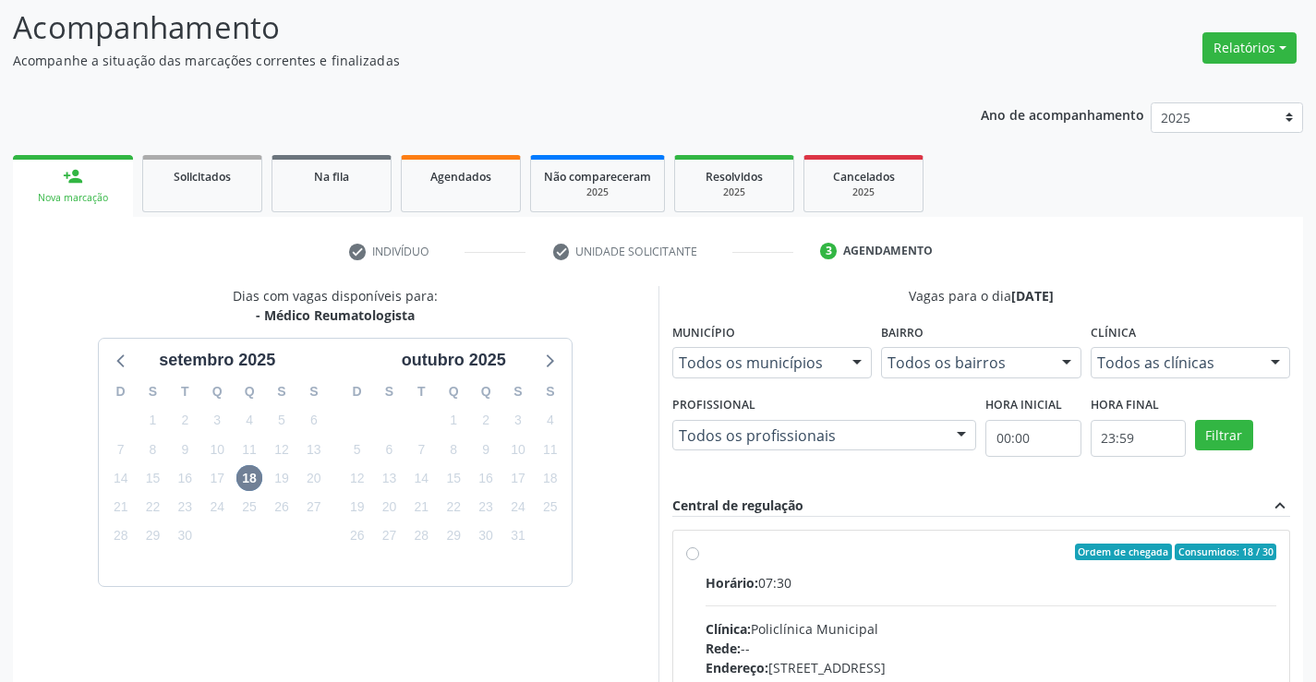
click at [705, 558] on label "Ordem de chegada Consumidos: 18 / 30 Horário: 07:30 Clínica: Policlínica Munici…" at bounding box center [990, 685] width 571 height 283
click at [694, 558] on input "Ordem de chegada Consumidos: 18 / 30 Horário: 07:30 Clínica: Policlínica Munici…" at bounding box center [692, 552] width 13 height 17
radio input "true"
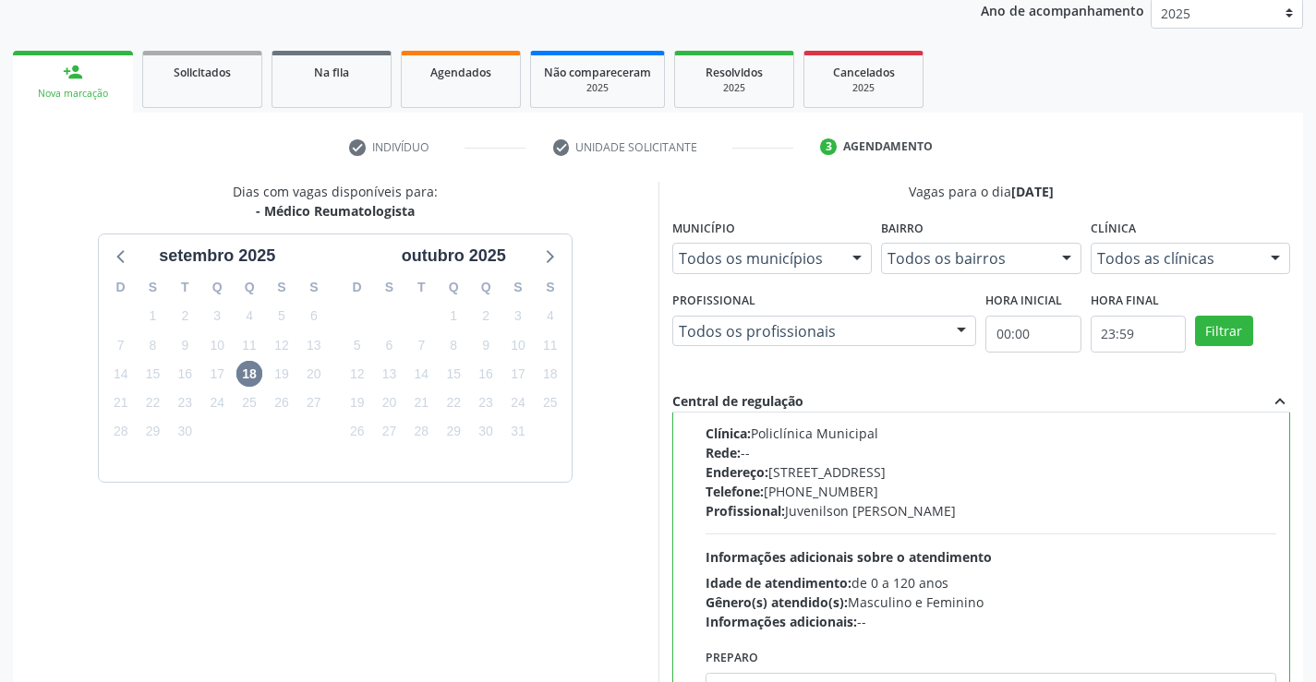
scroll to position [421, 0]
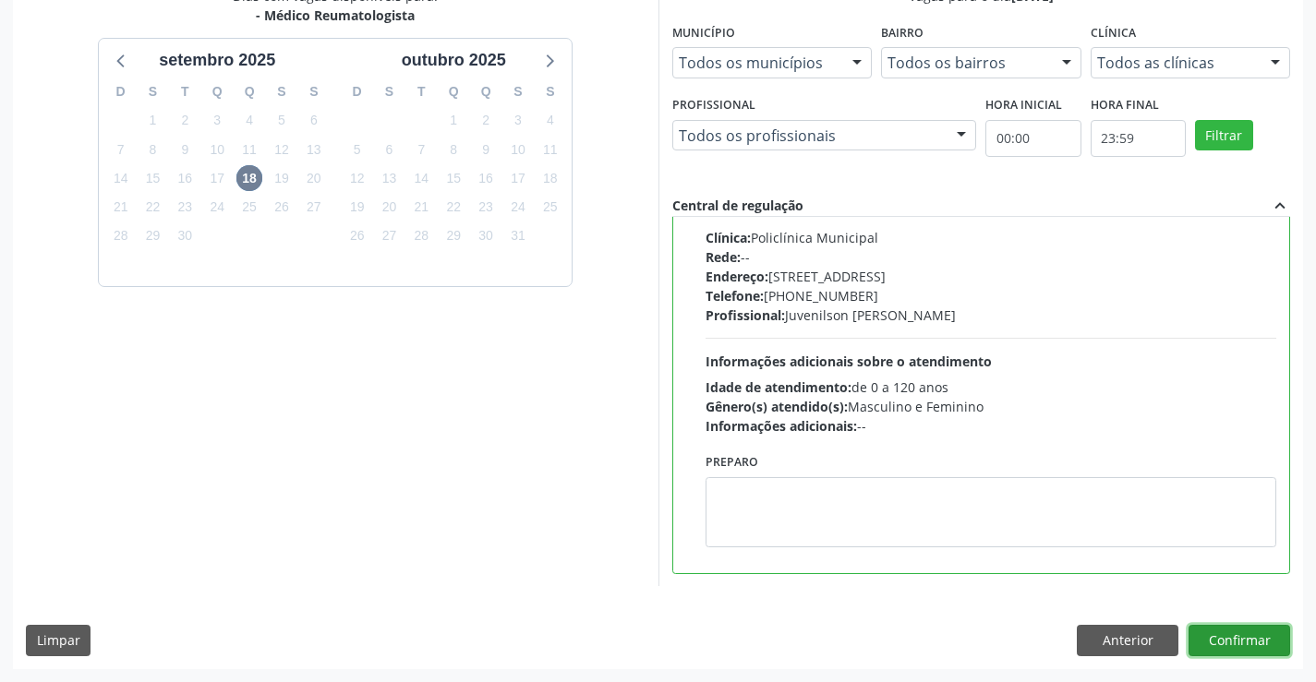
click at [1202, 633] on button "Confirmar" at bounding box center [1239, 640] width 102 height 31
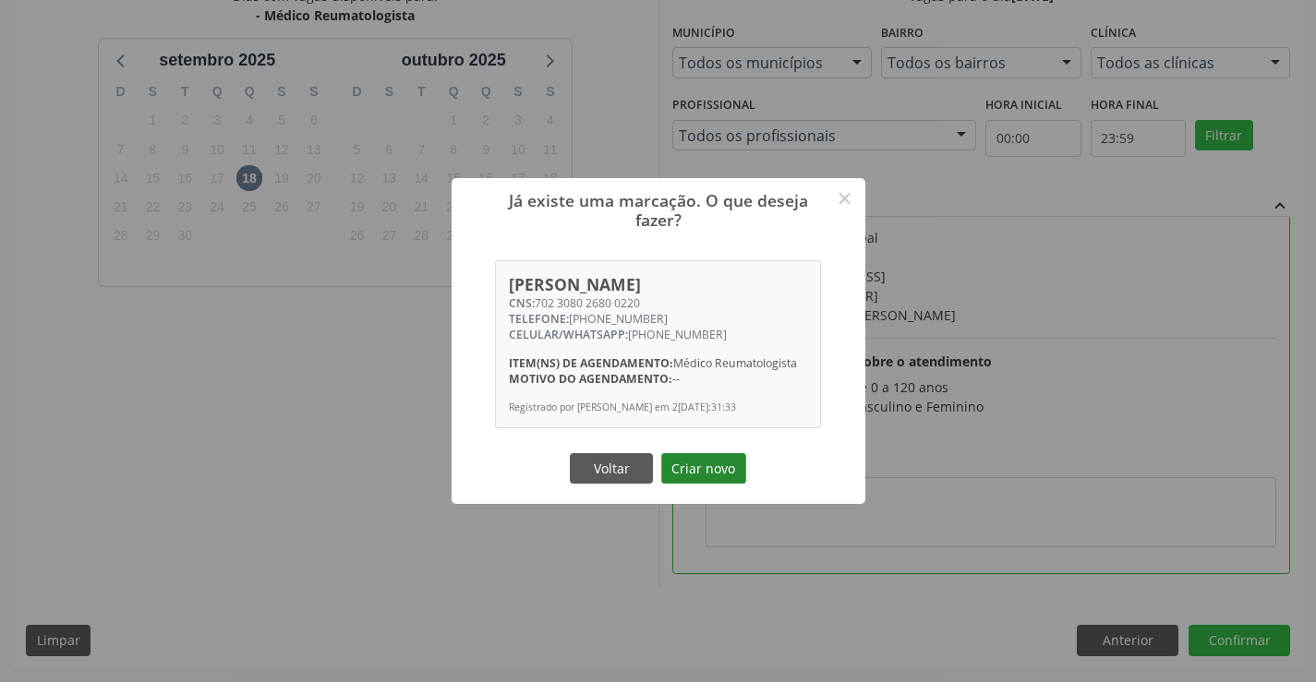
click at [700, 474] on button "Criar novo" at bounding box center [703, 468] width 85 height 31
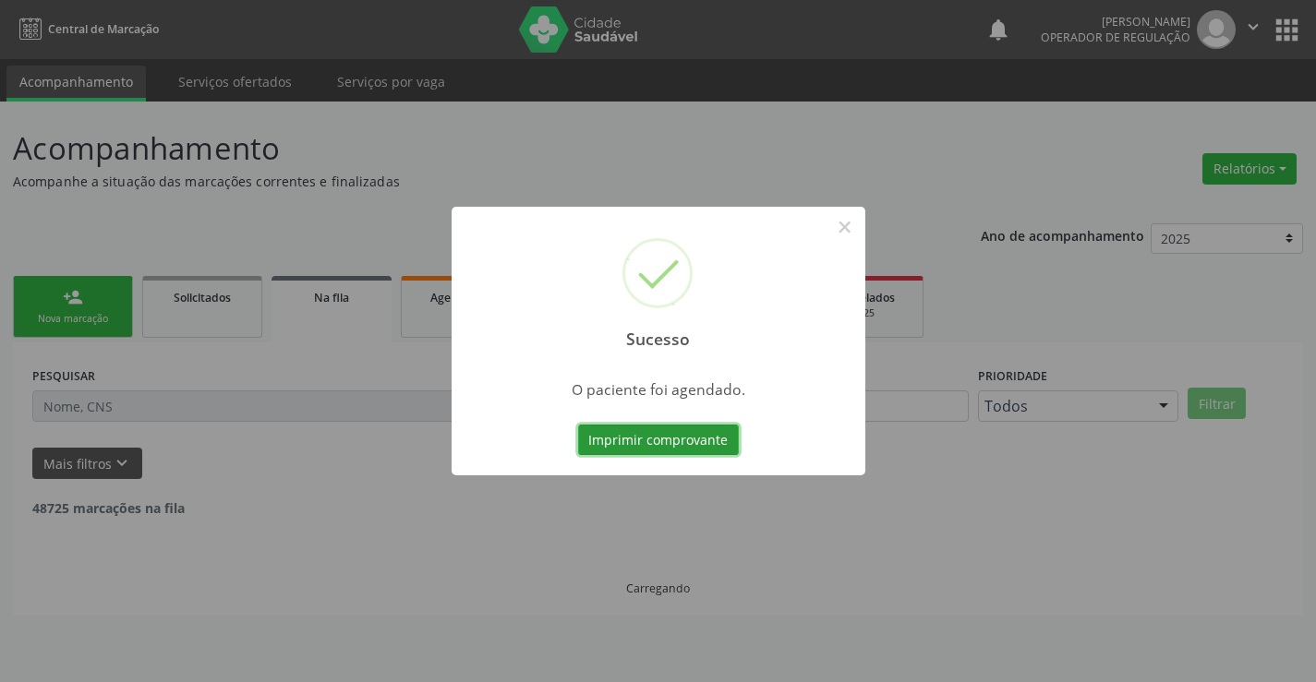
scroll to position [0, 0]
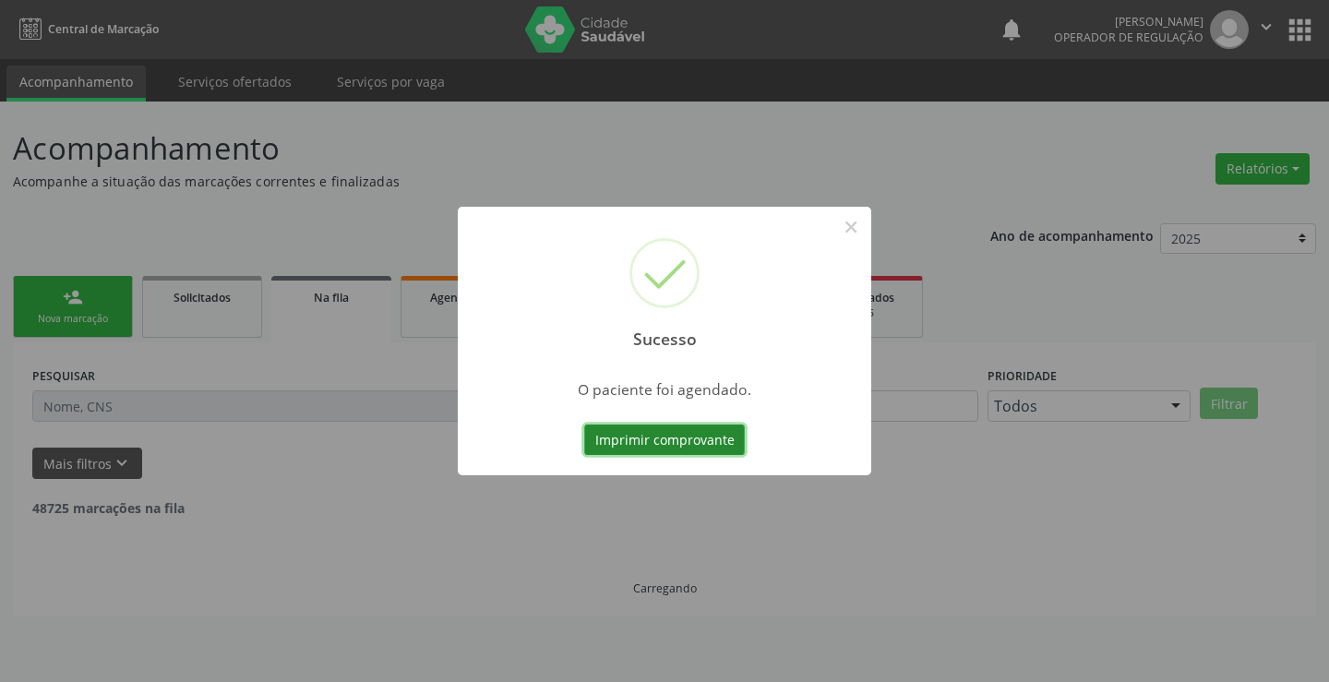
click at [686, 445] on button "Imprimir comprovante" at bounding box center [664, 440] width 161 height 31
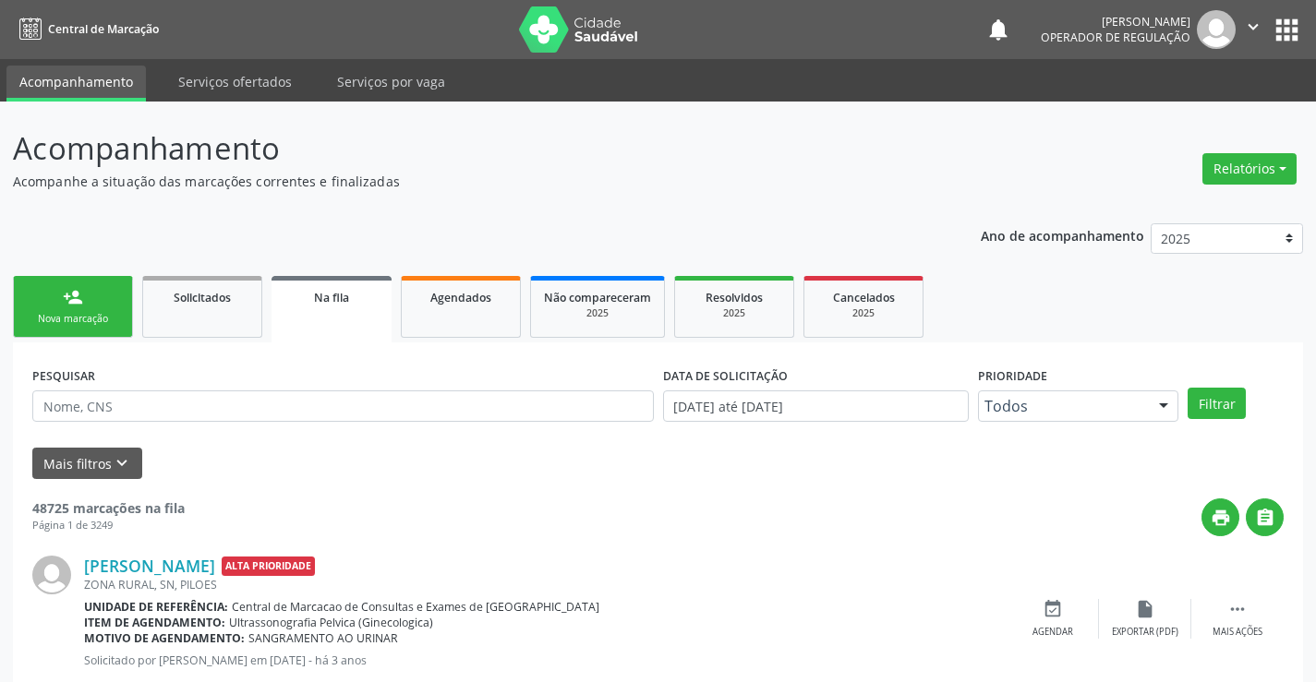
click at [120, 296] on link "person_add Nova marcação" at bounding box center [73, 307] width 120 height 62
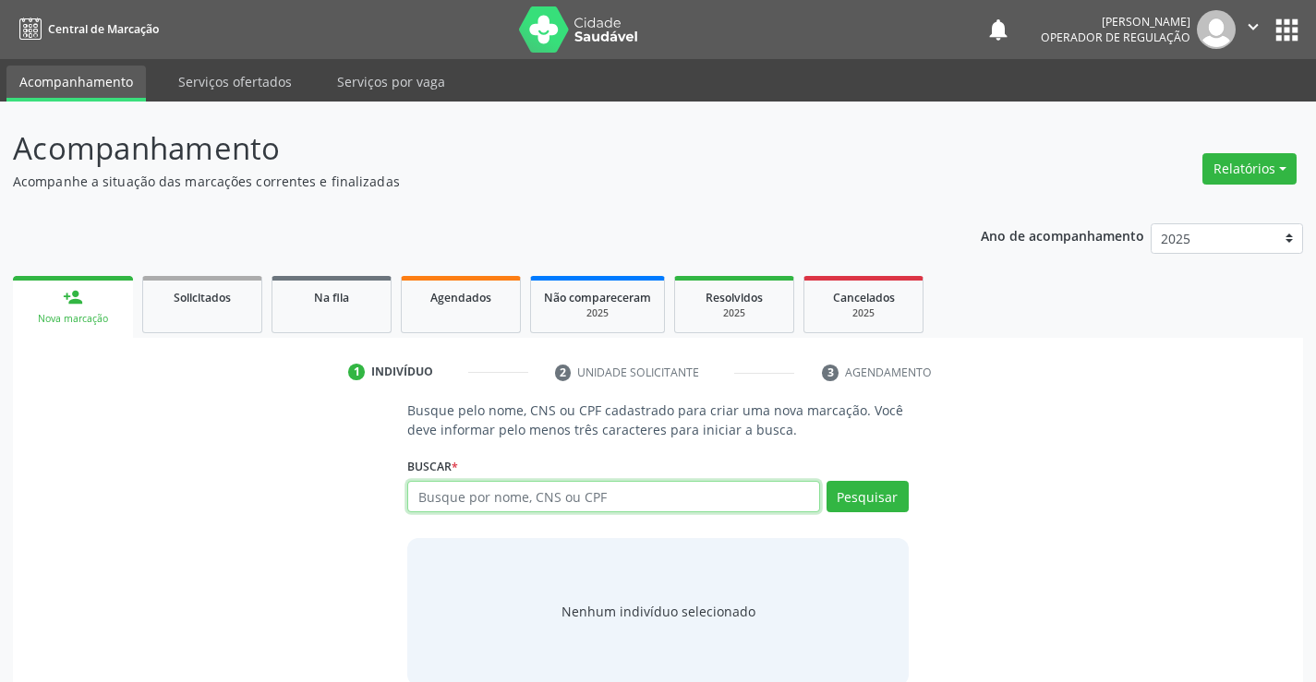
click at [448, 501] on input "text" at bounding box center [613, 496] width 412 height 31
type input "708706187356091"
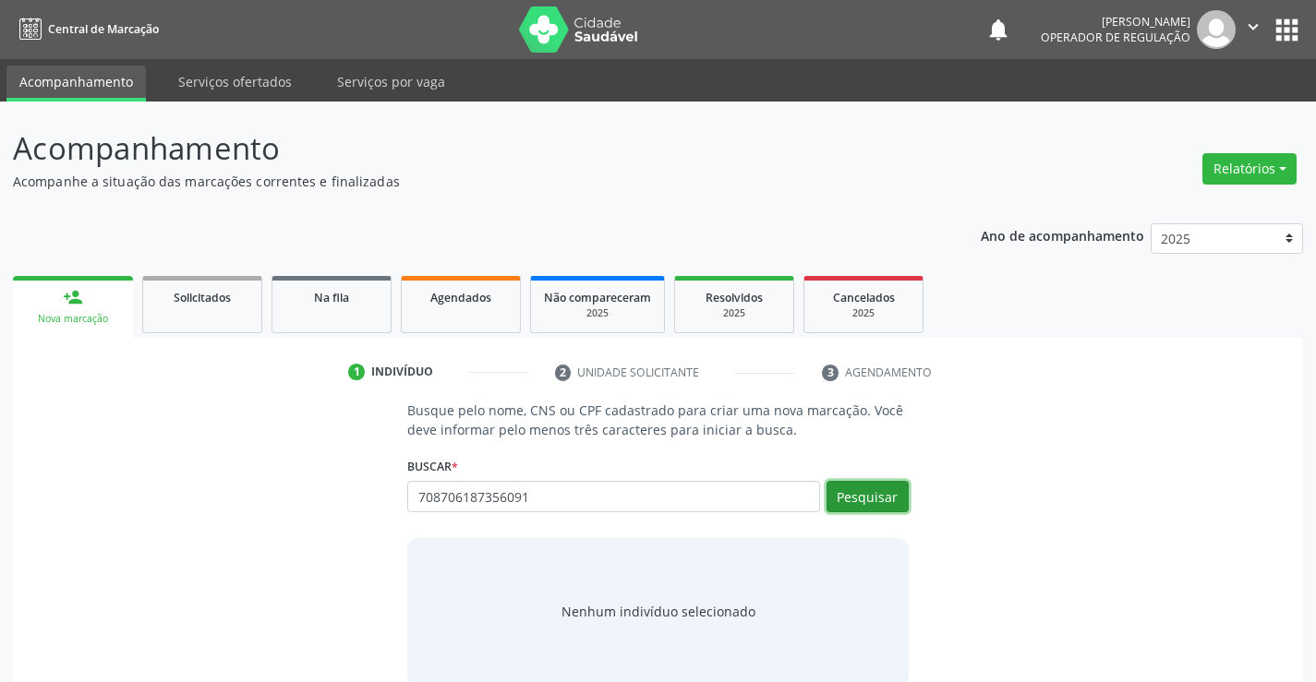
click at [873, 489] on button "Pesquisar" at bounding box center [867, 496] width 82 height 31
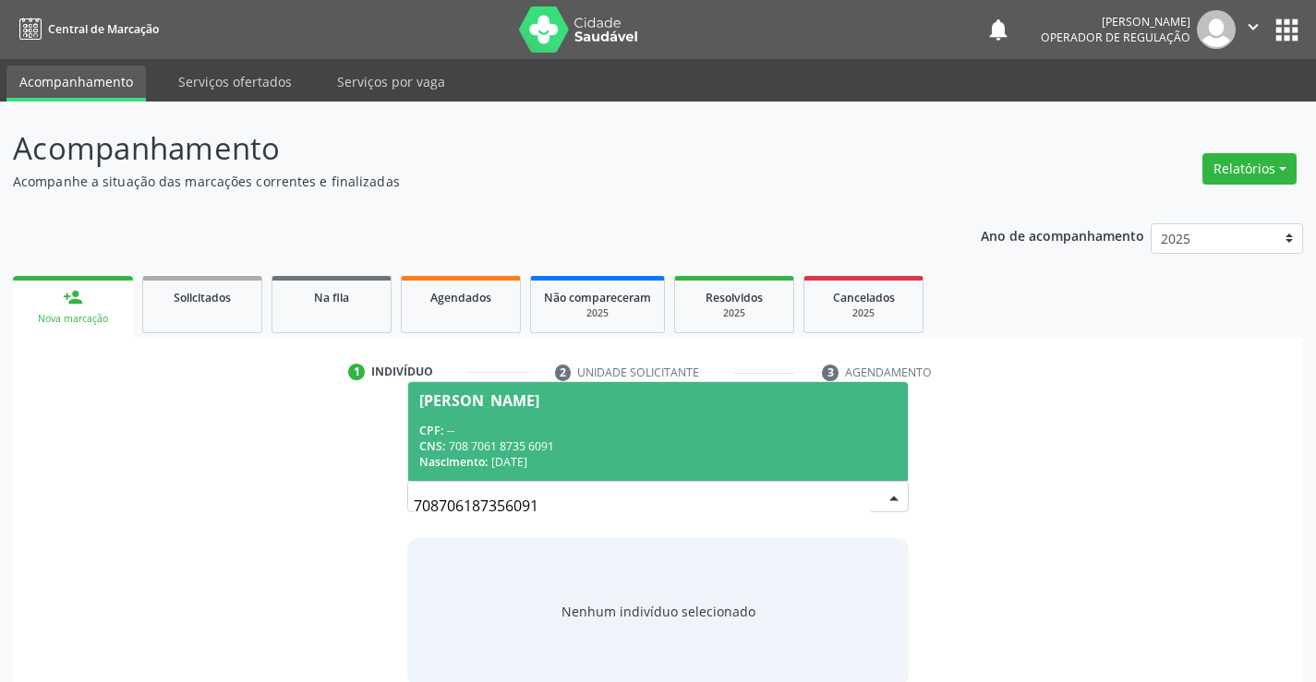
click at [707, 439] on div "CNS: 708 7061 8735 6091" at bounding box center [657, 447] width 476 height 16
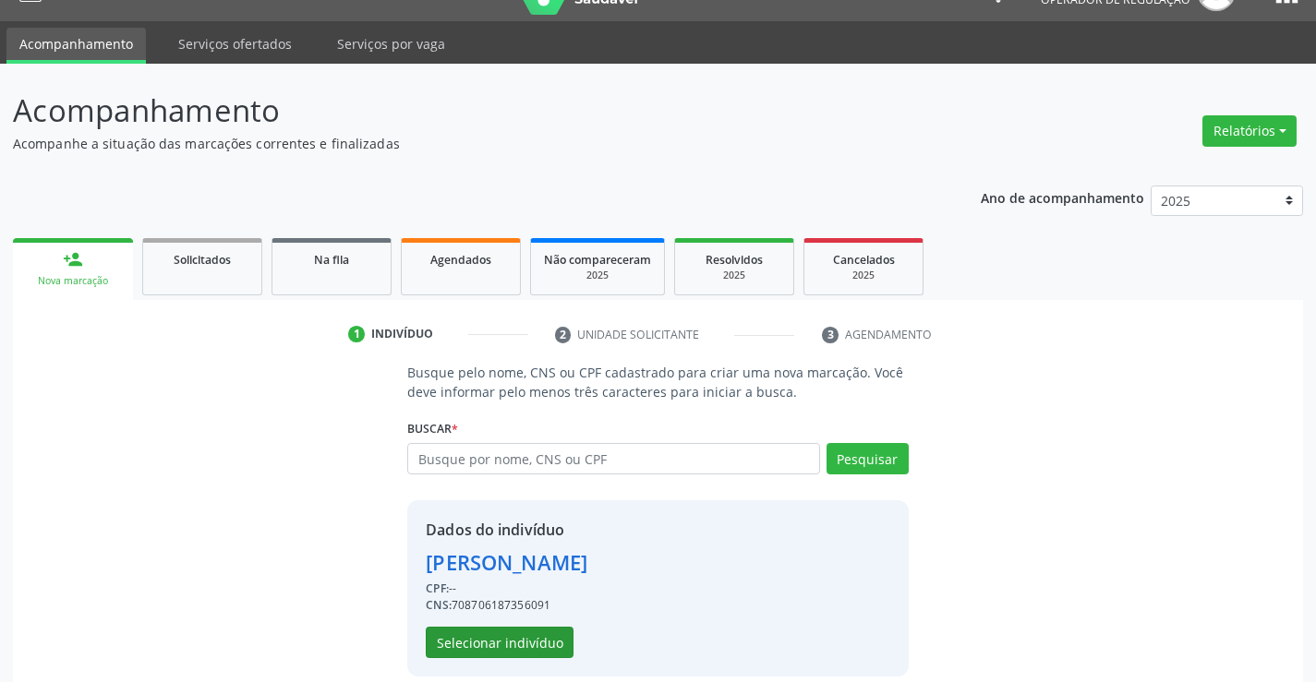
scroll to position [58, 0]
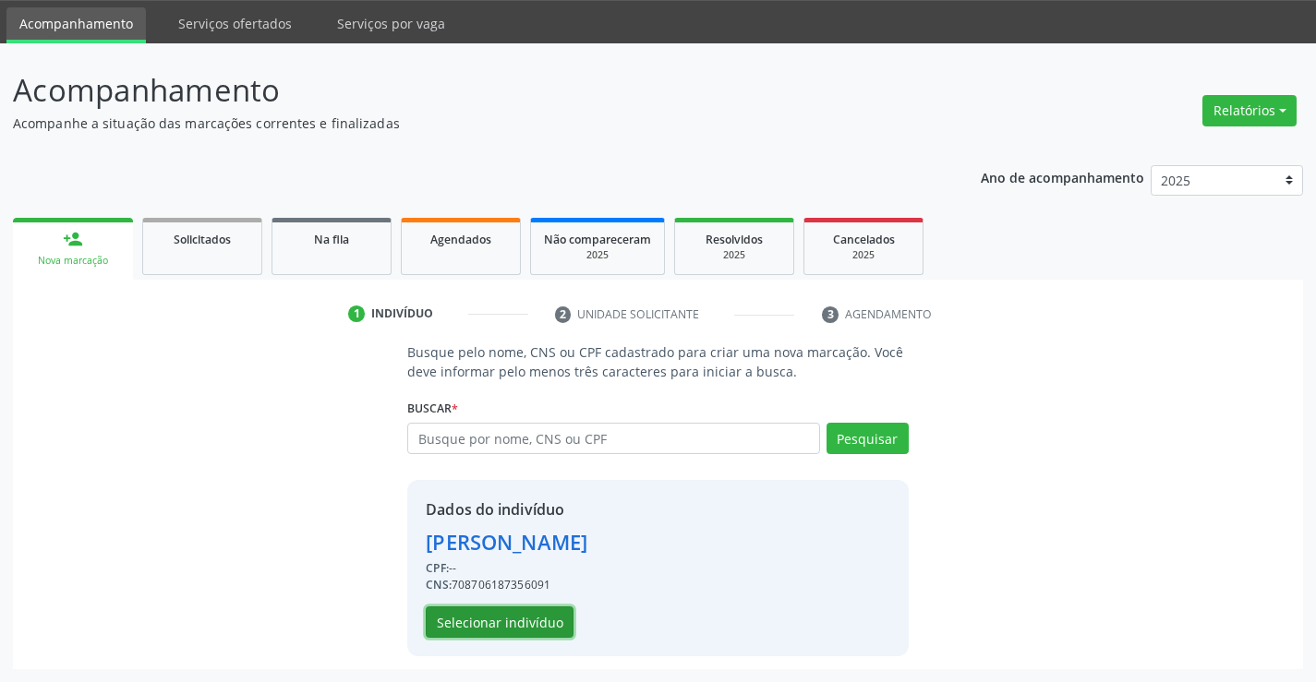
click at [504, 632] on button "Selecionar indivíduo" at bounding box center [500, 622] width 148 height 31
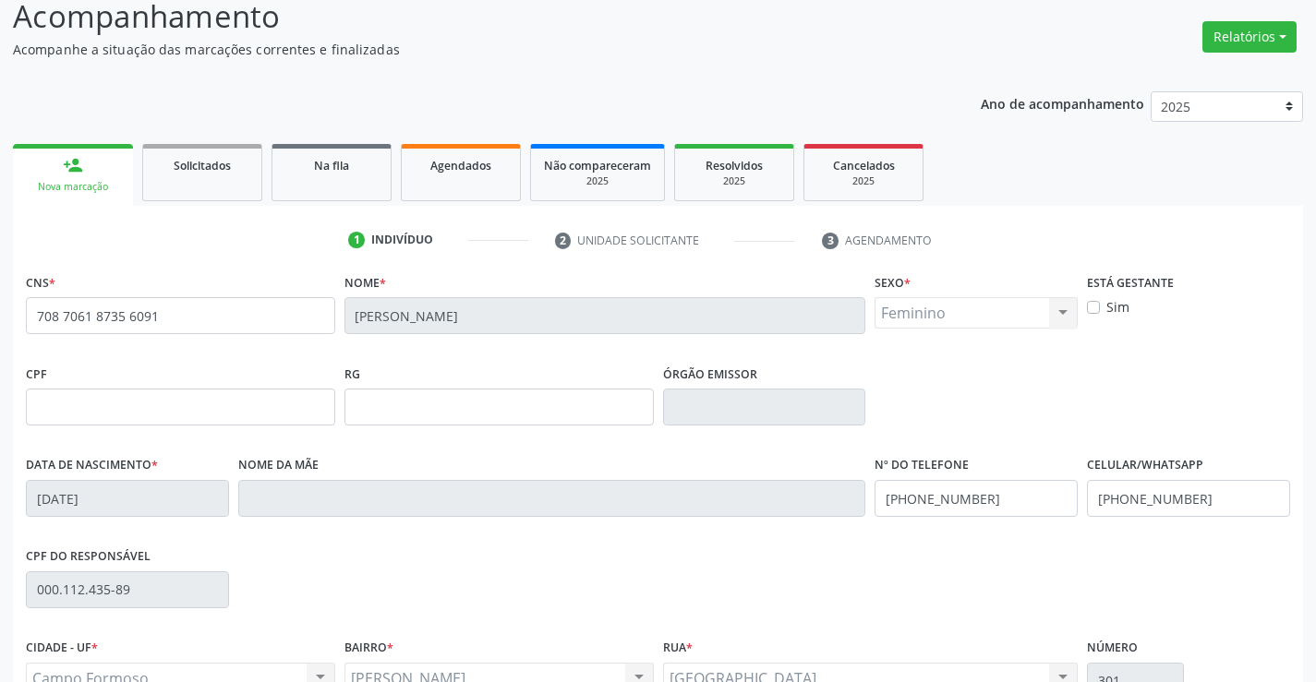
scroll to position [243, 0]
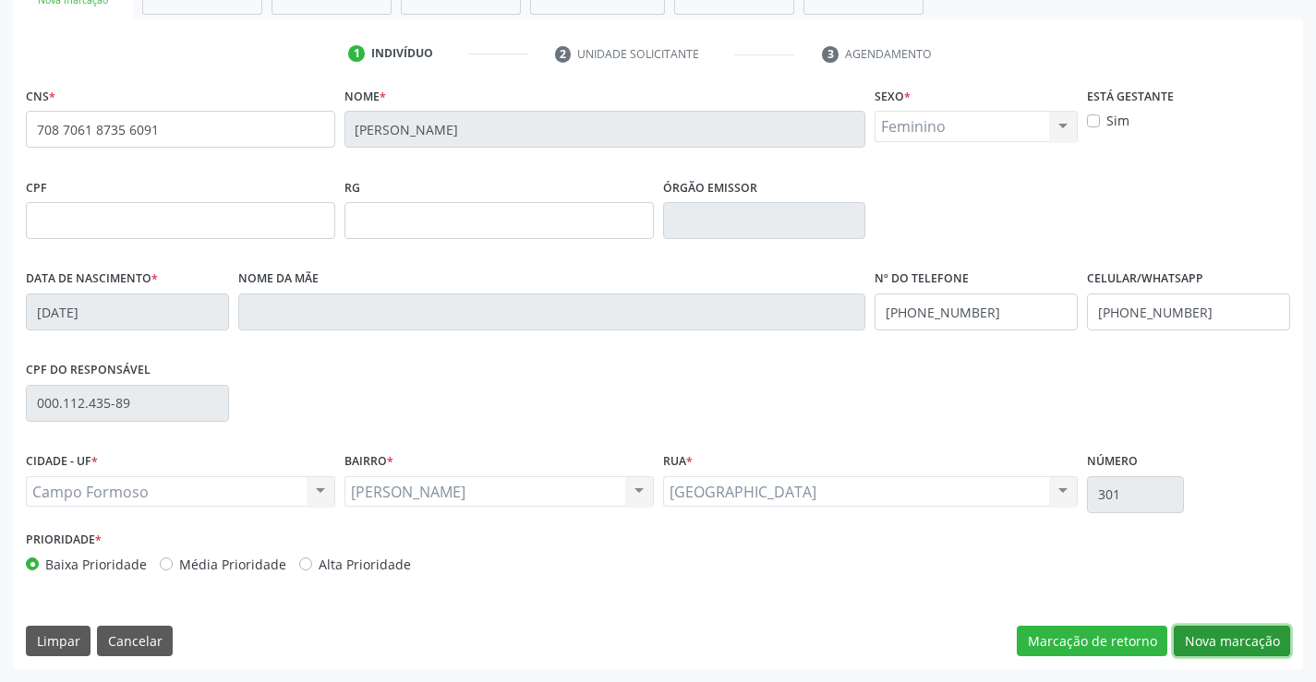
click at [1211, 638] on button "Nova marcação" at bounding box center [1231, 641] width 116 height 31
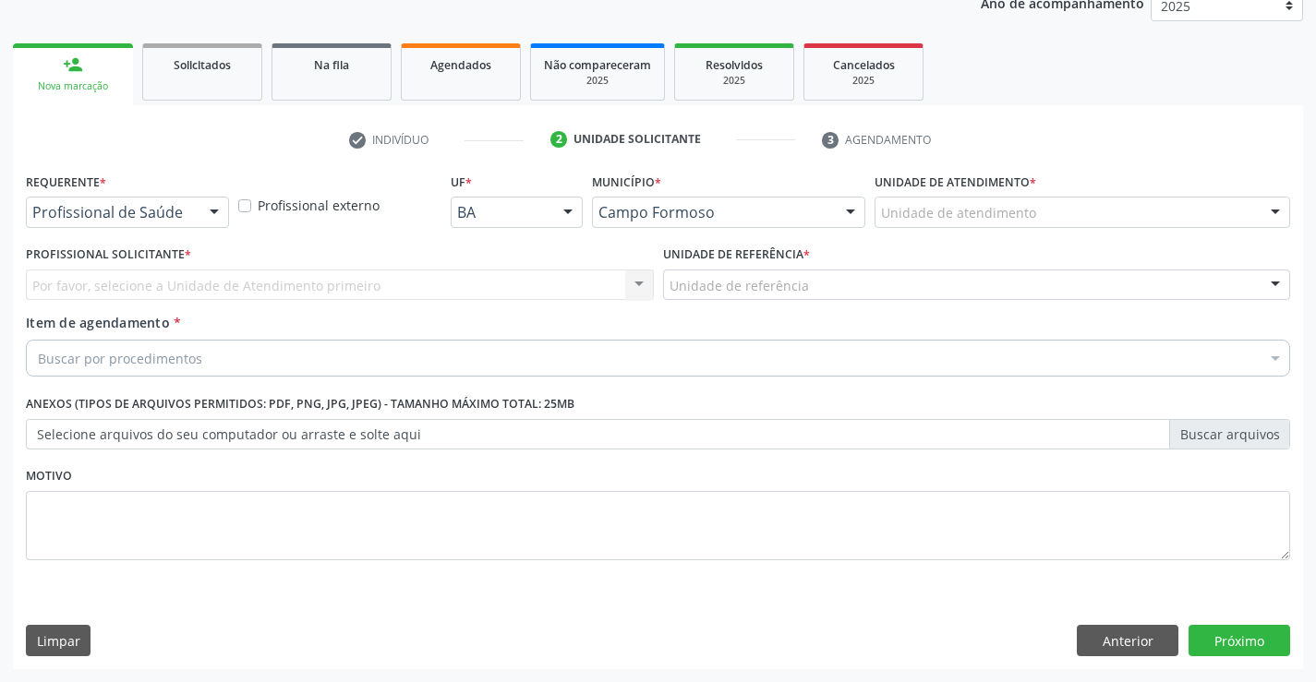
scroll to position [233, 0]
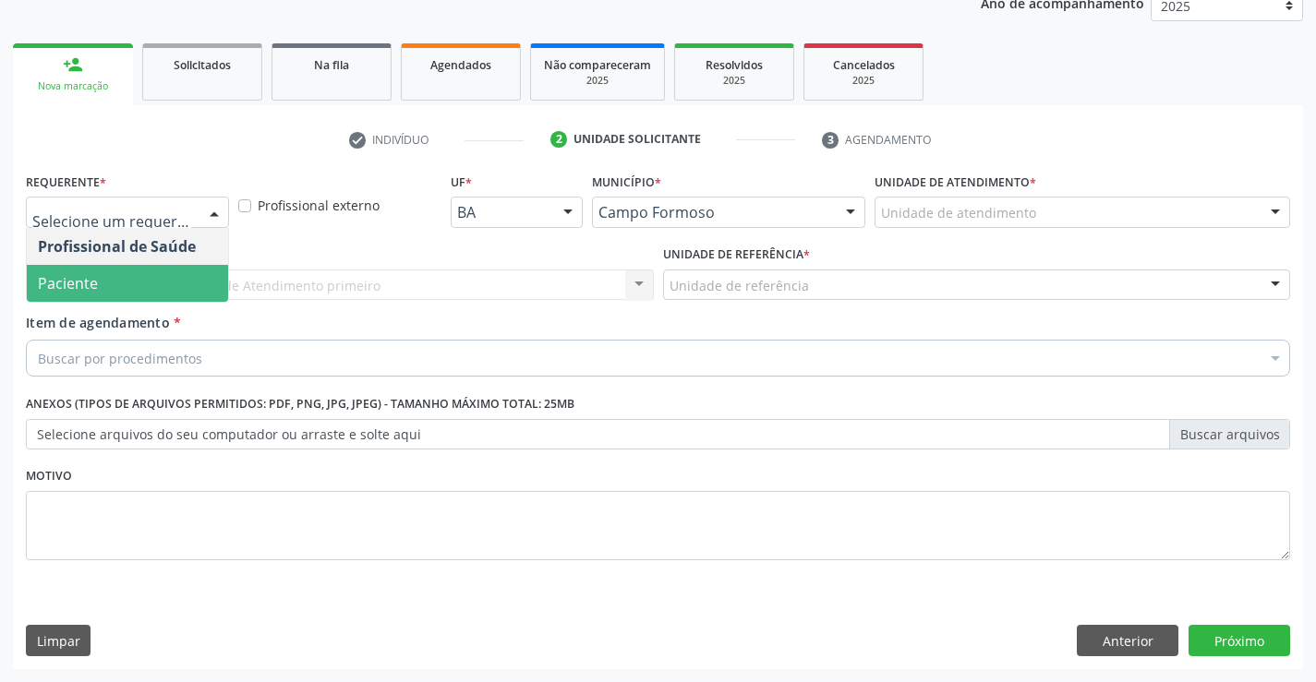
click at [84, 282] on span "Paciente" at bounding box center [68, 283] width 60 height 20
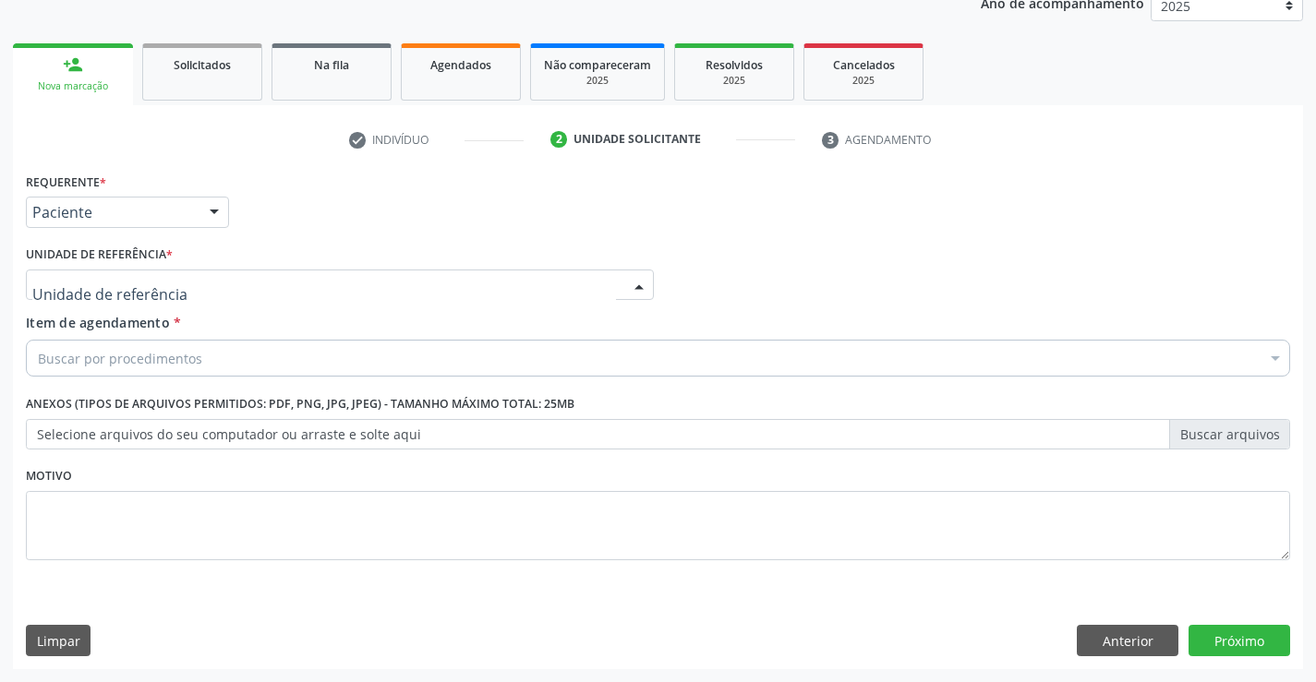
click at [89, 300] on div "Unidade Basica de Saude da Familia Dr Paulo Sudre Centro de Enfrentamento Para …" at bounding box center [340, 285] width 628 height 31
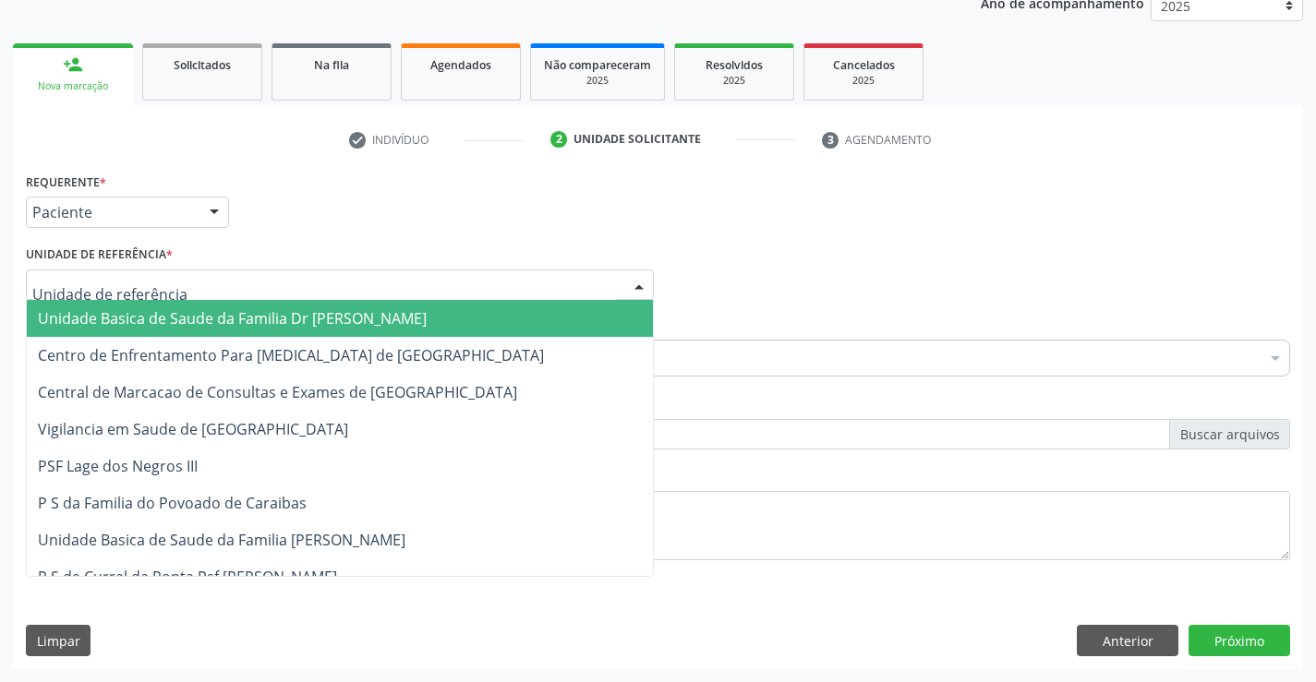
click at [90, 319] on span "Unidade Basica de Saude da Familia Dr [PERSON_NAME]" at bounding box center [232, 318] width 389 height 20
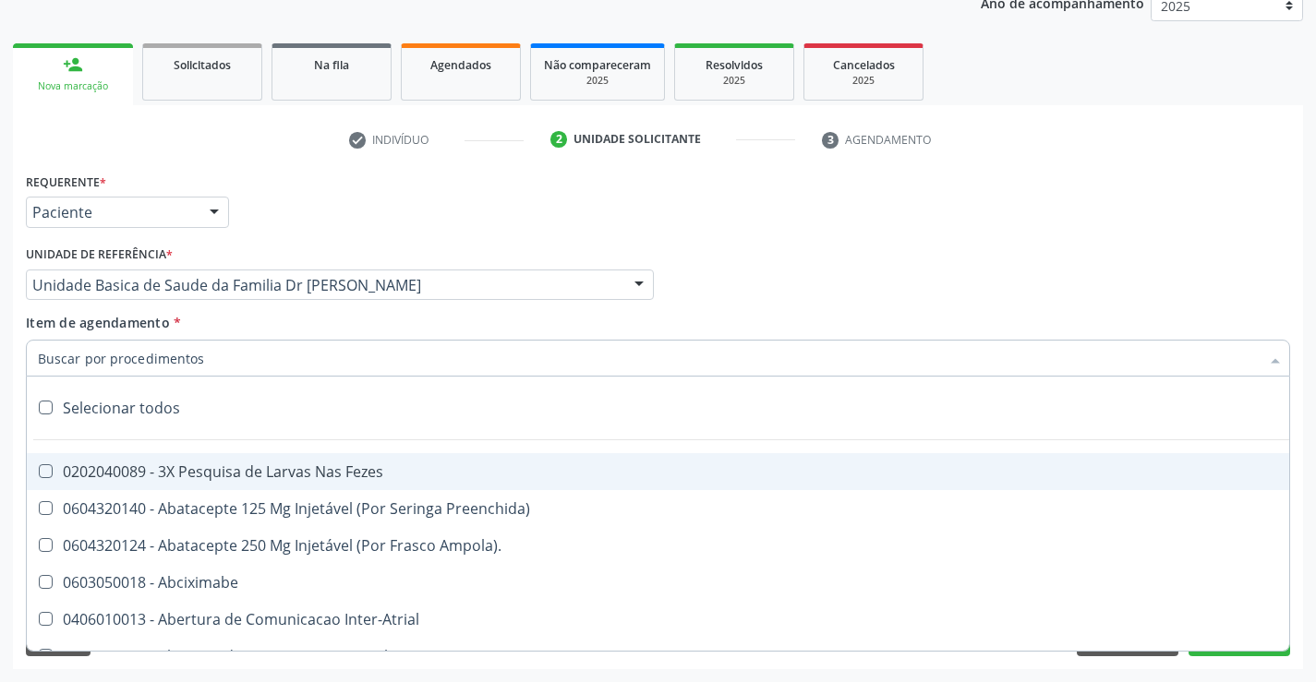
type input "e"
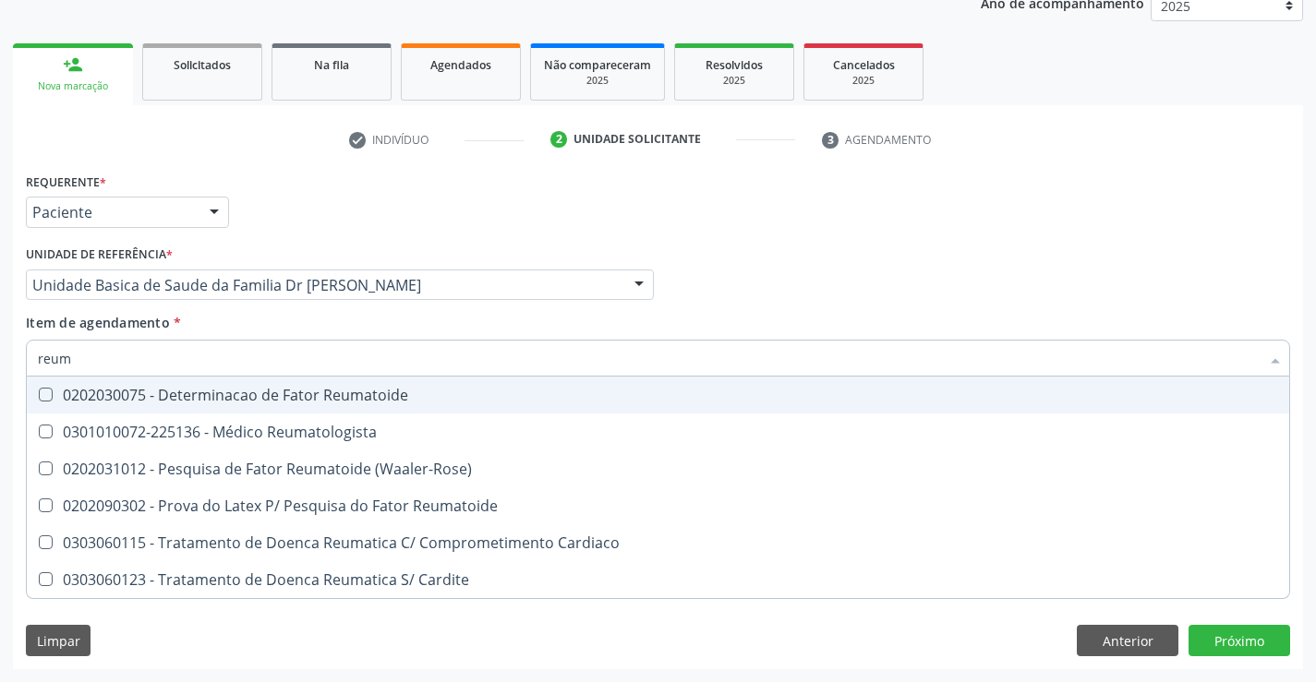
type input "reuma"
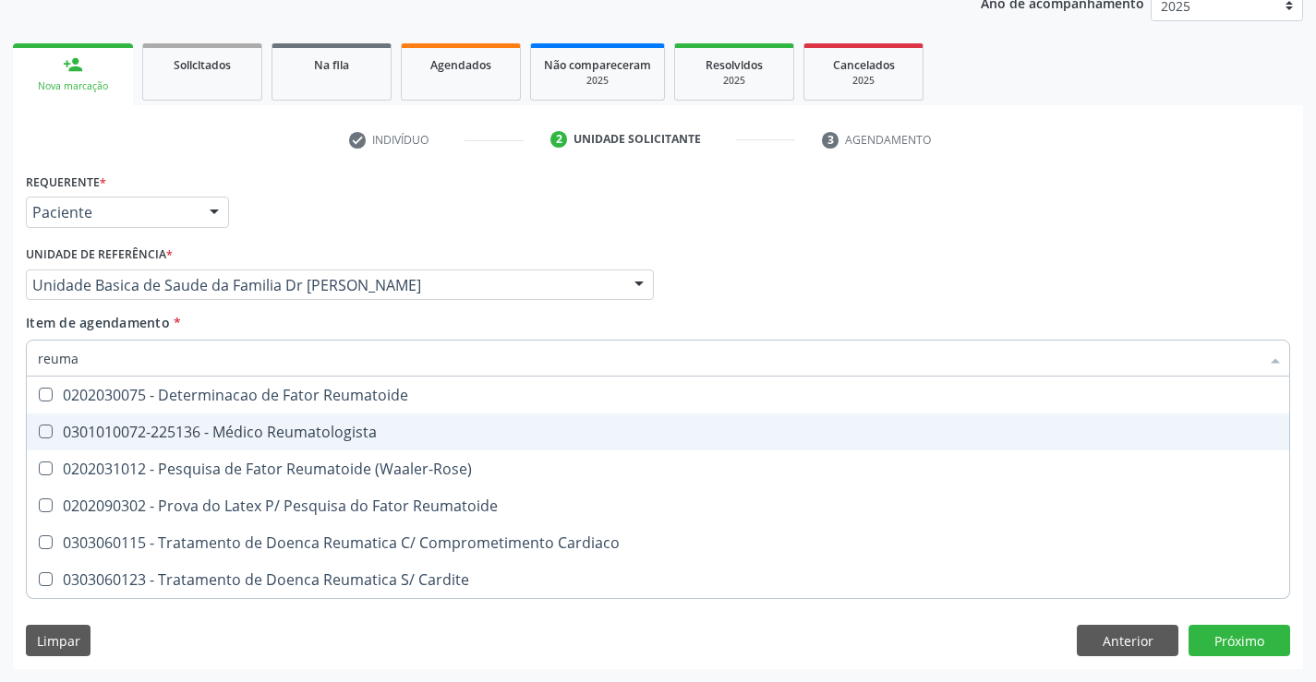
click at [165, 427] on div "0301010072-225136 - Médico Reumatologista" at bounding box center [658, 432] width 1240 height 15
checkbox Reumatologista "true"
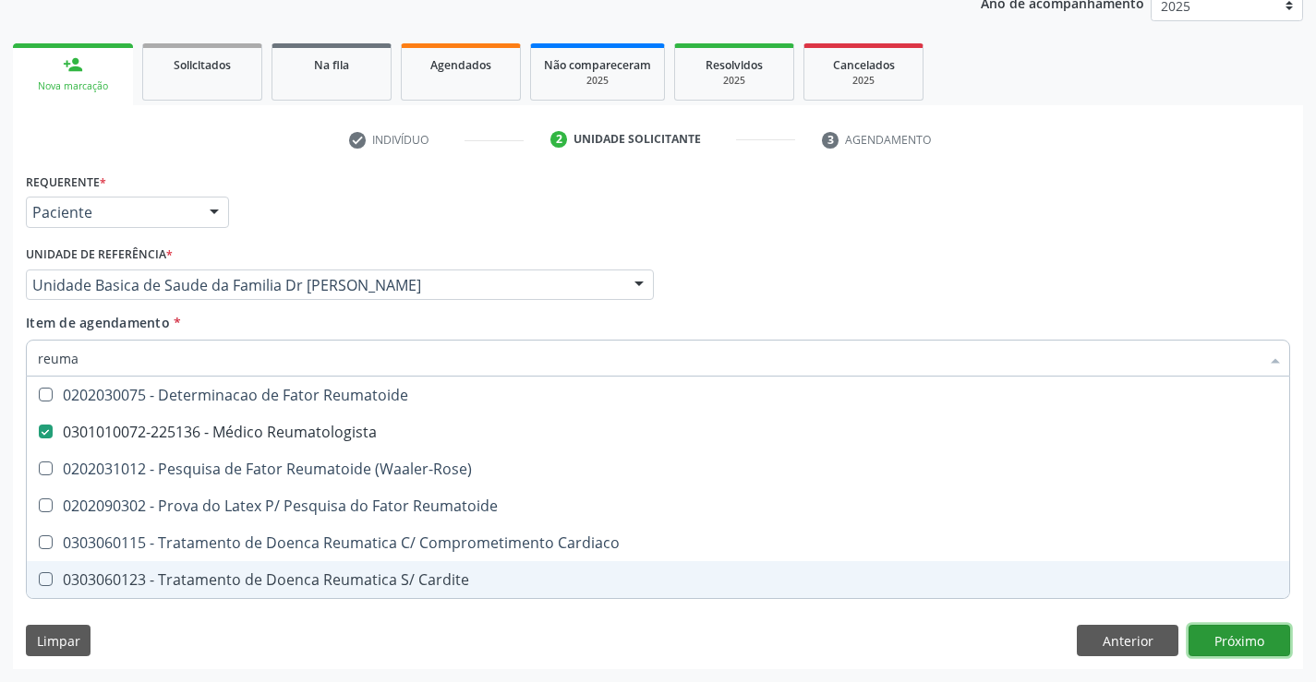
click at [1247, 633] on div "Requerente * Paciente Profissional de Saúde Paciente Nenhum resultado encontrad…" at bounding box center [658, 418] width 1290 height 501
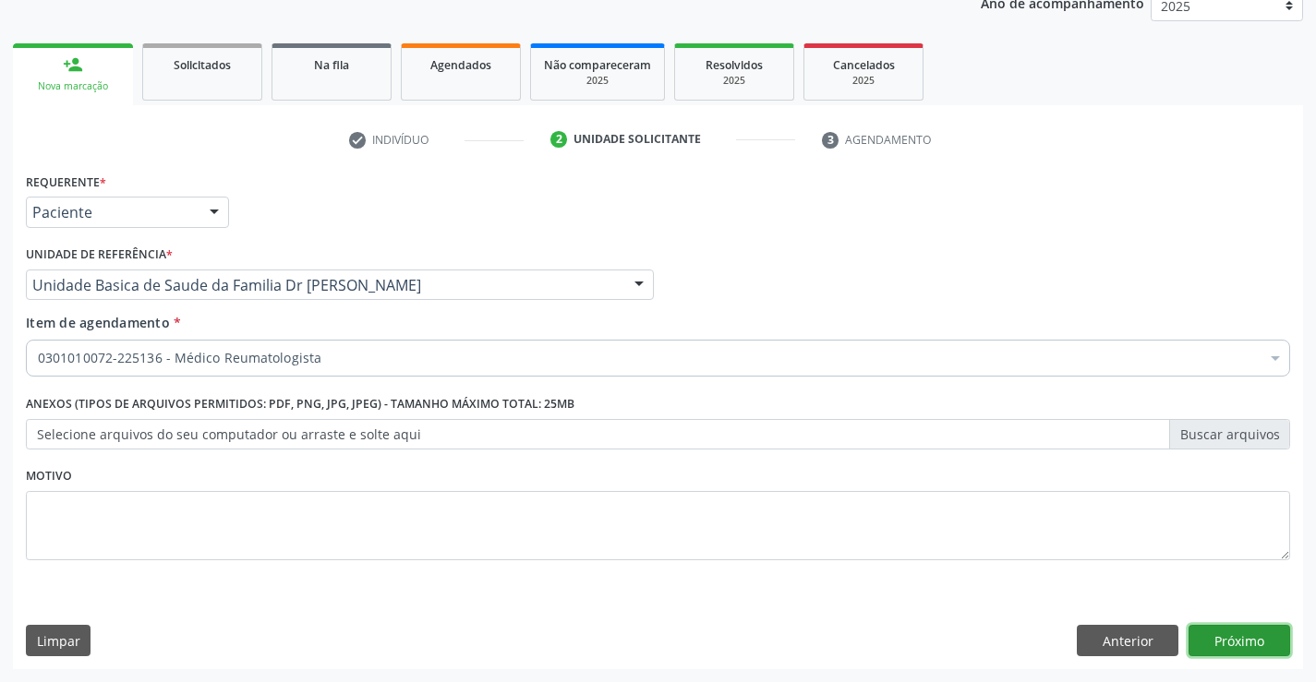
click at [1250, 644] on button "Próximo" at bounding box center [1239, 640] width 102 height 31
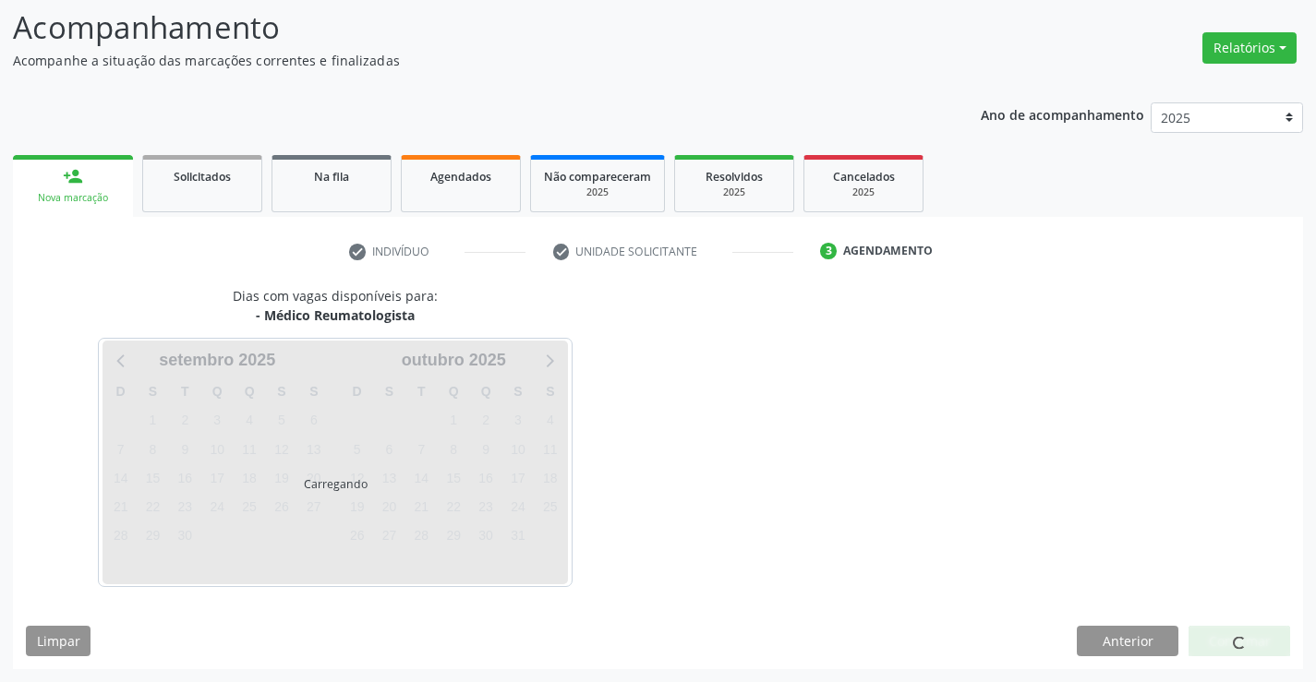
scroll to position [121, 0]
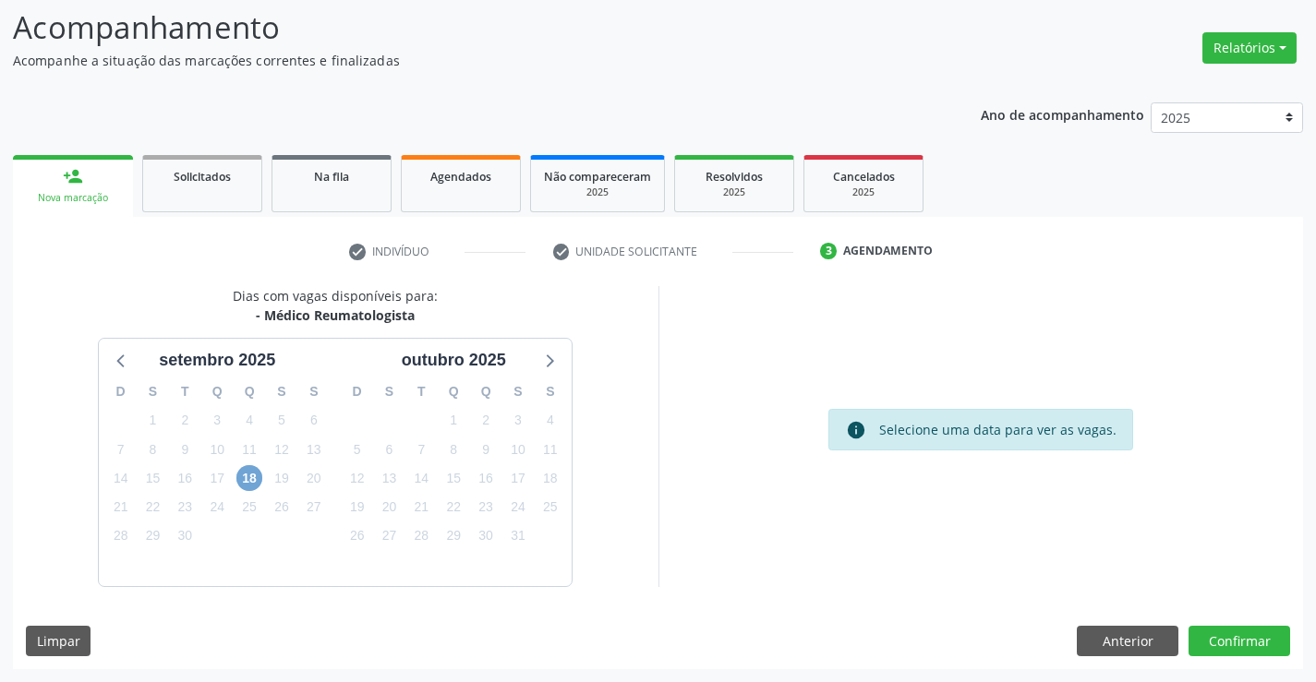
click at [242, 480] on span "18" at bounding box center [249, 478] width 26 height 26
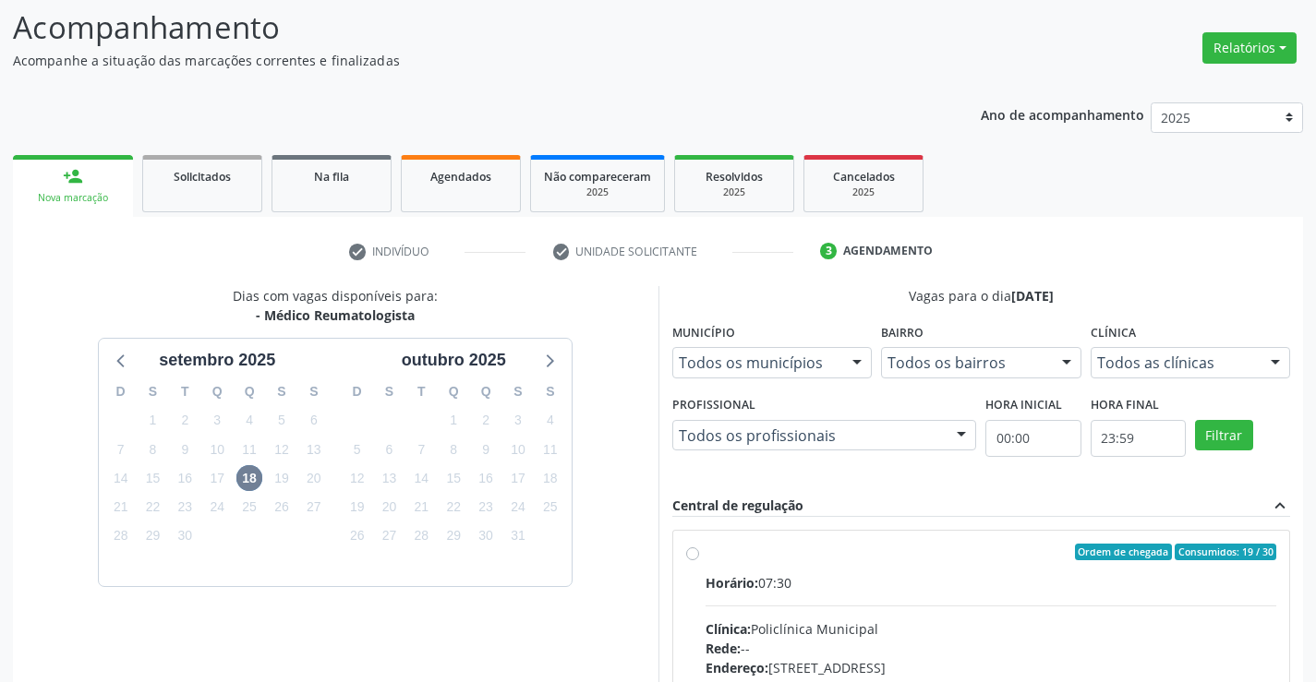
click at [705, 556] on label "Ordem de chegada Consumidos: 19 / 30 Horário: 07:30 Clínica: Policlínica Munici…" at bounding box center [990, 685] width 571 height 283
click at [697, 556] on input "Ordem de chegada Consumidos: 19 / 30 Horário: 07:30 Clínica: Policlínica Munici…" at bounding box center [692, 552] width 13 height 17
radio input "true"
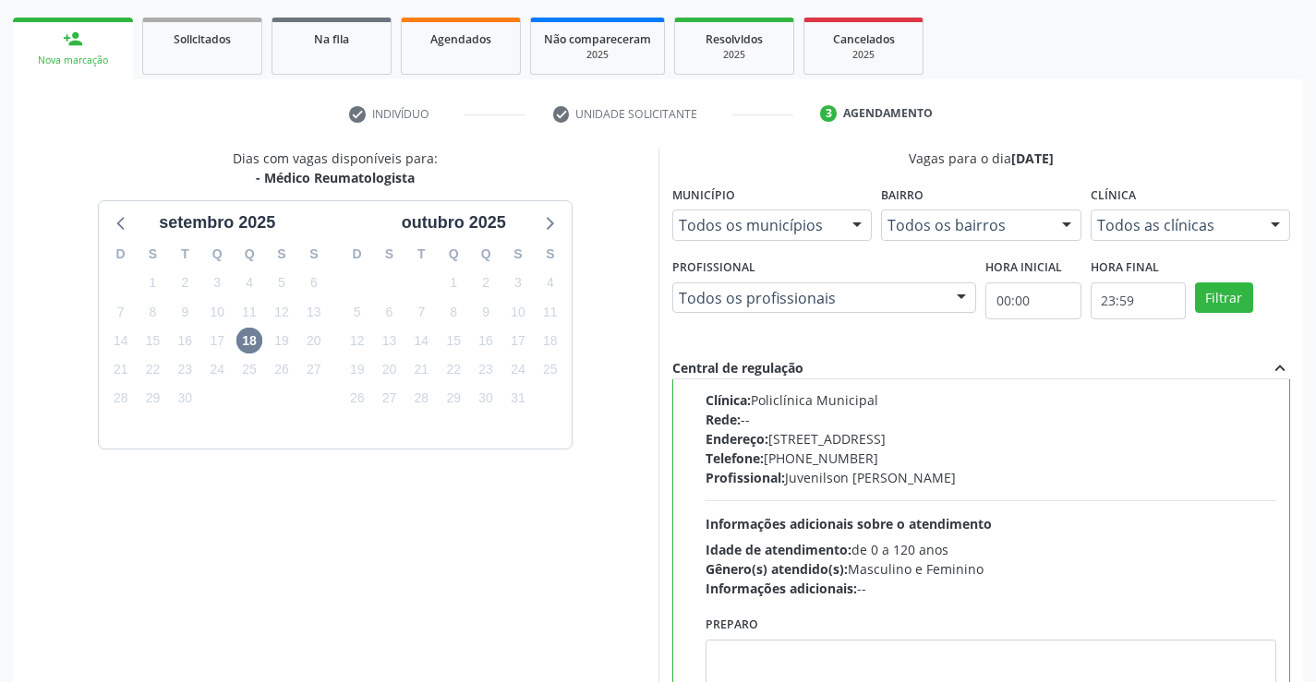
scroll to position [421, 0]
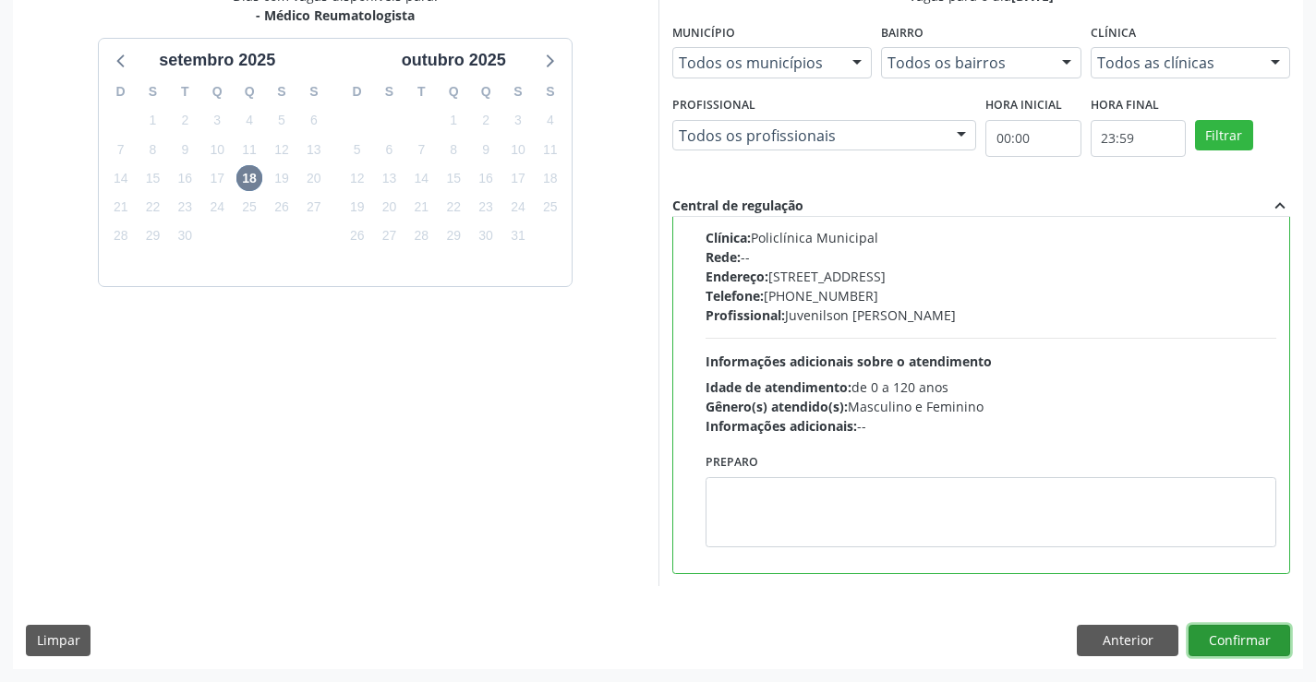
click at [1207, 631] on button "Confirmar" at bounding box center [1239, 640] width 102 height 31
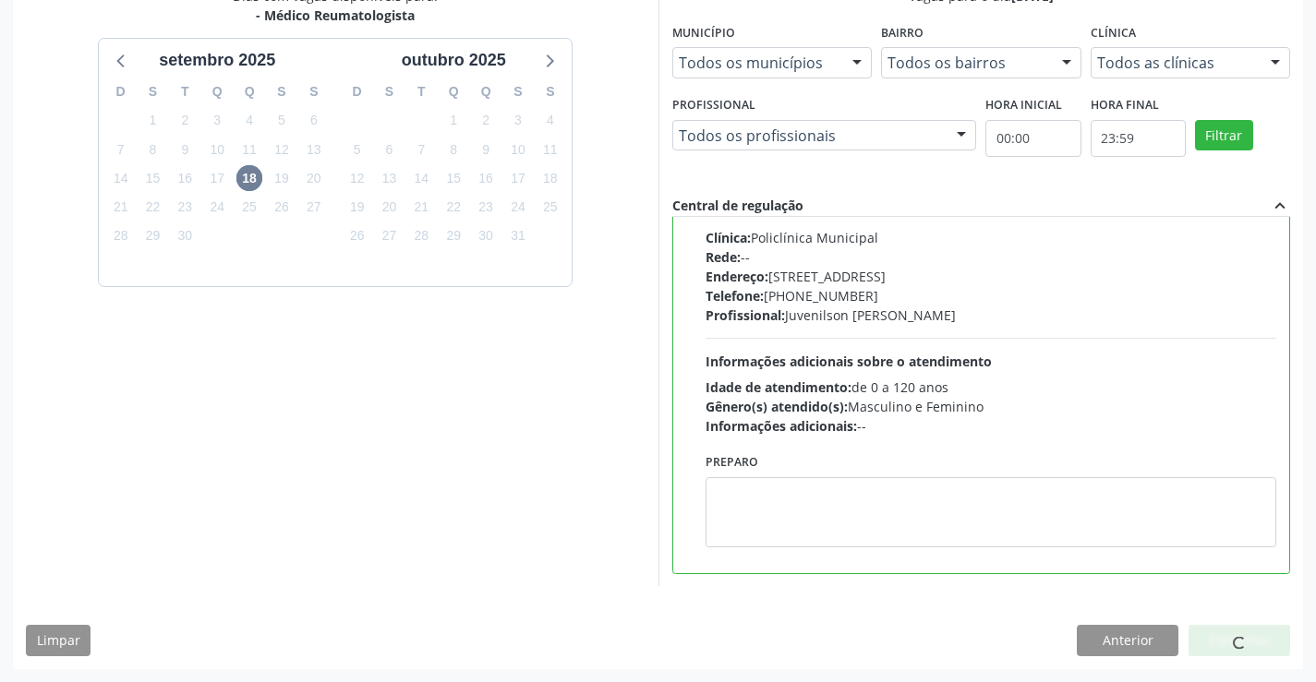
scroll to position [0, 0]
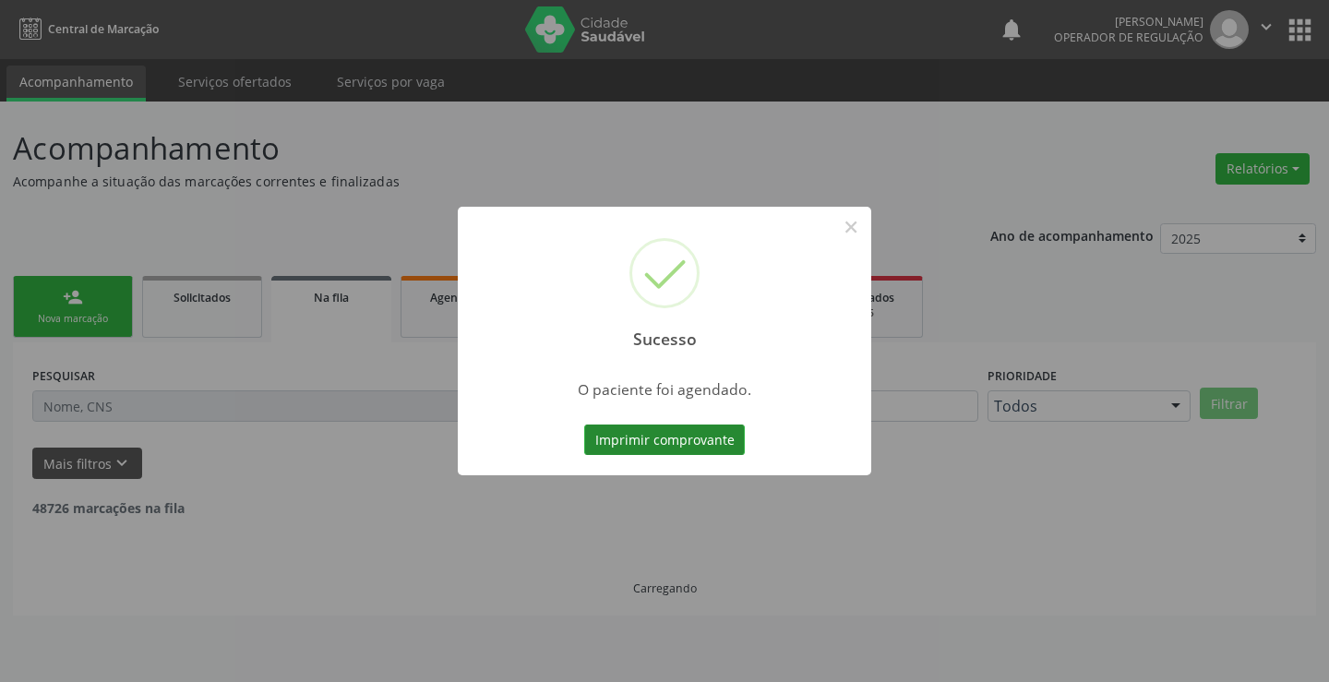
click at [668, 437] on button "Imprimir comprovante" at bounding box center [664, 440] width 161 height 31
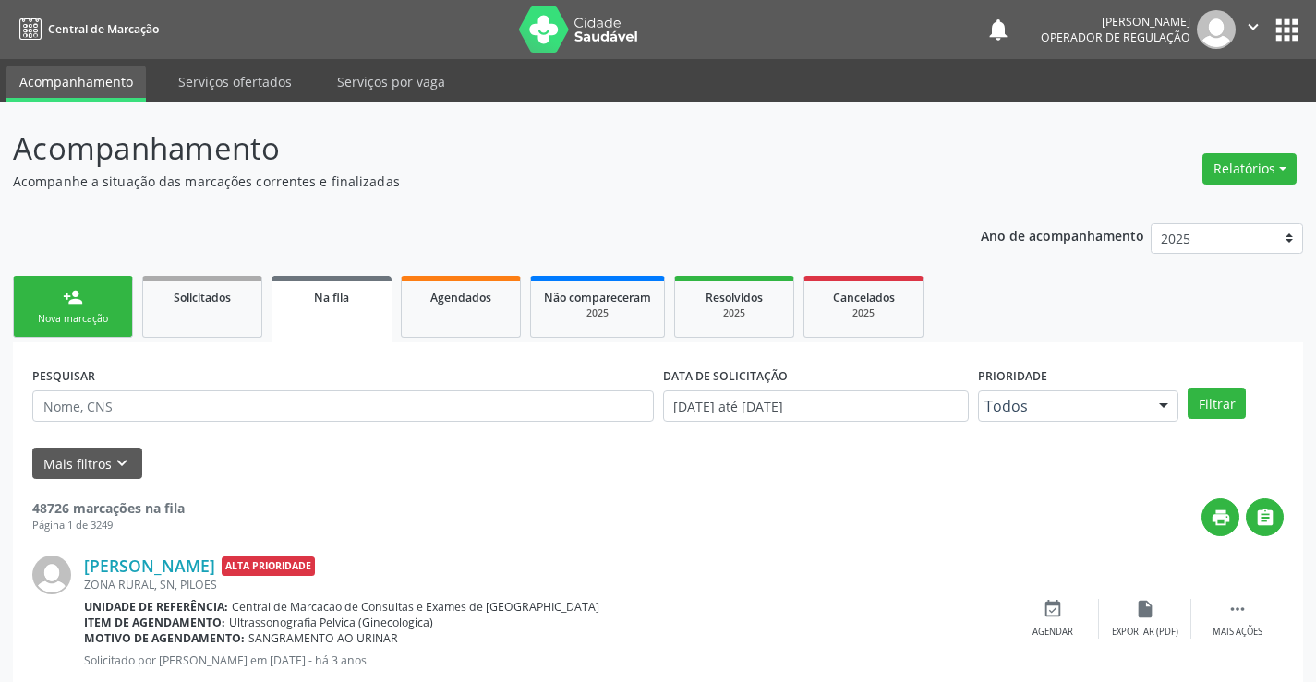
click at [82, 298] on div "person_add" at bounding box center [73, 297] width 20 height 20
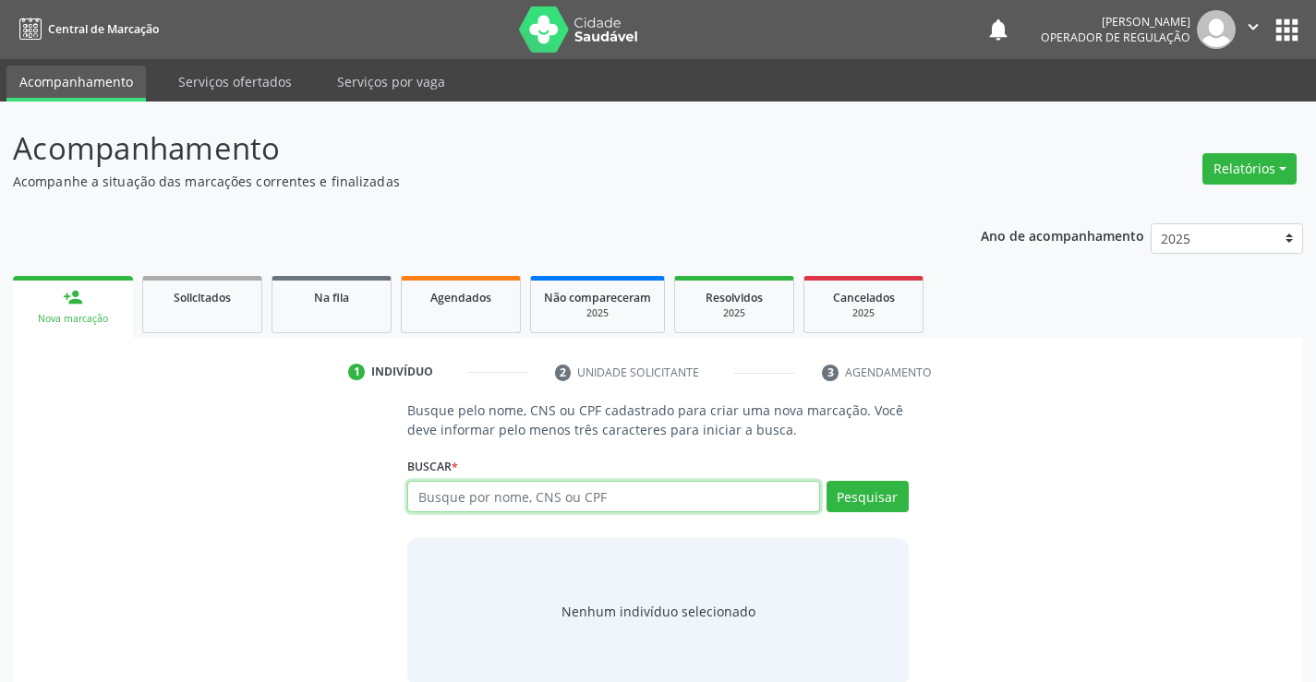
click at [442, 498] on input "text" at bounding box center [613, 496] width 412 height 31
type input "704202286015282"
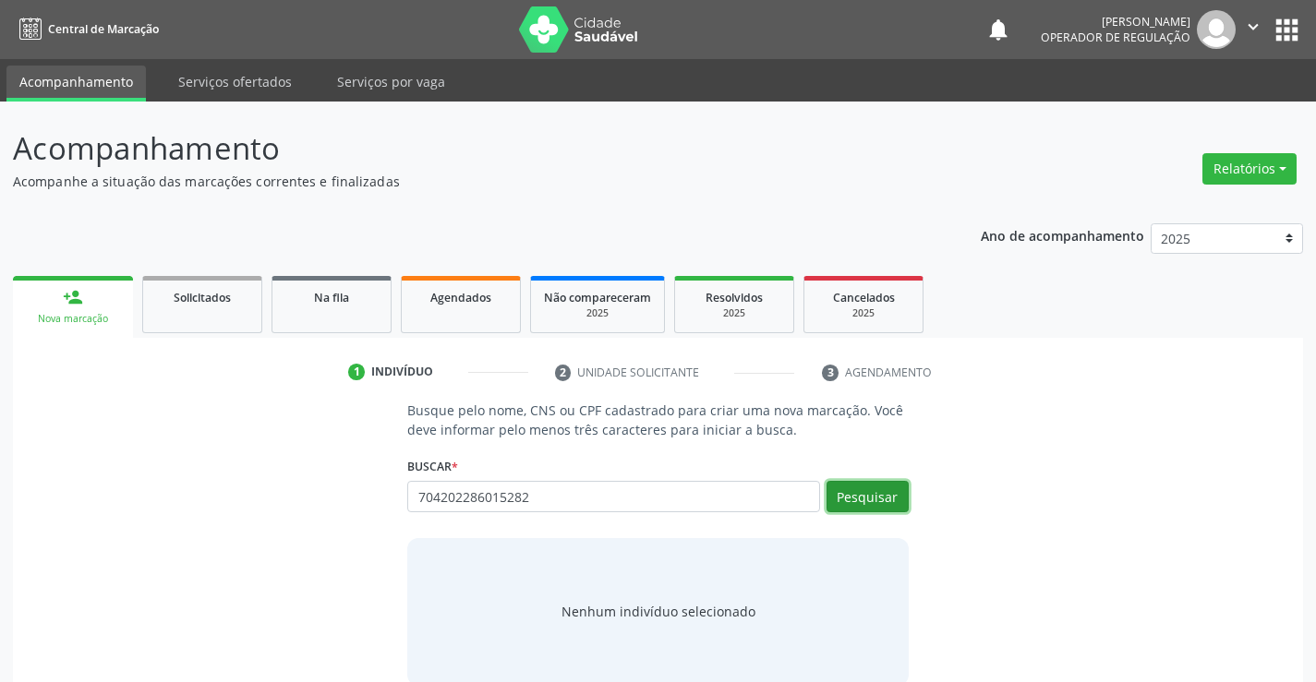
click at [853, 497] on button "Pesquisar" at bounding box center [867, 496] width 82 height 31
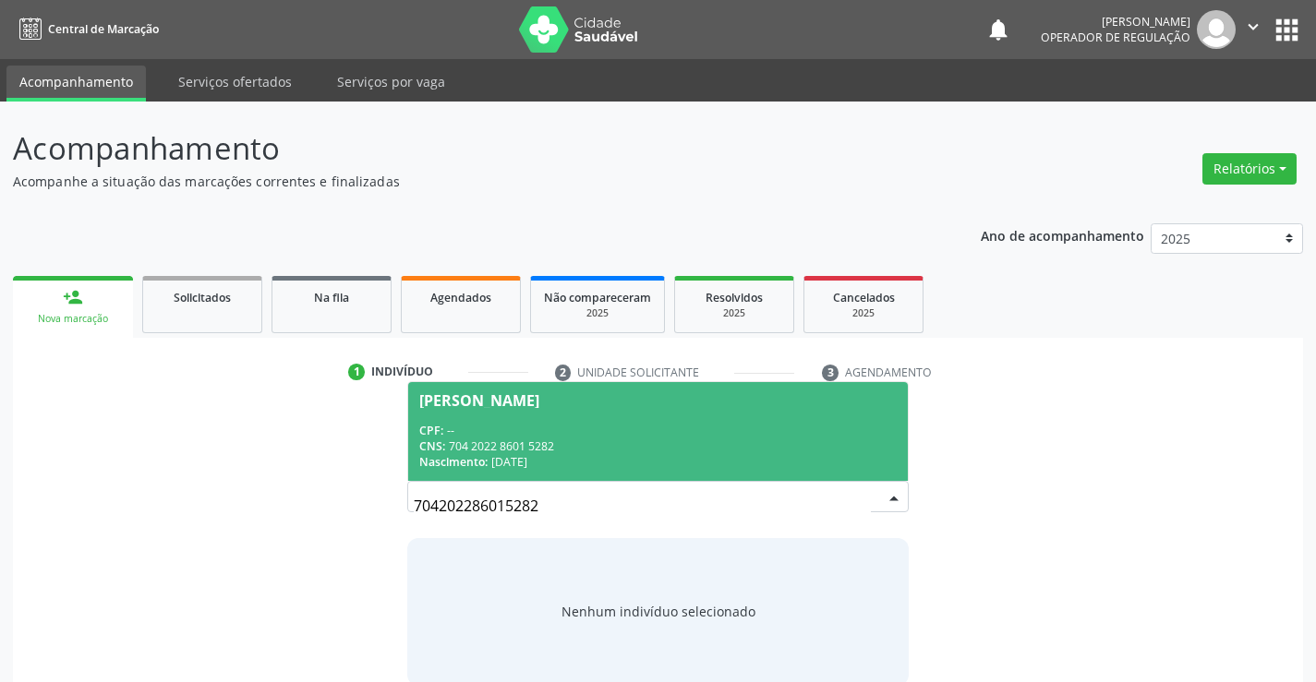
click at [720, 442] on div "CNS: 704 2022 8601 5282" at bounding box center [657, 447] width 476 height 16
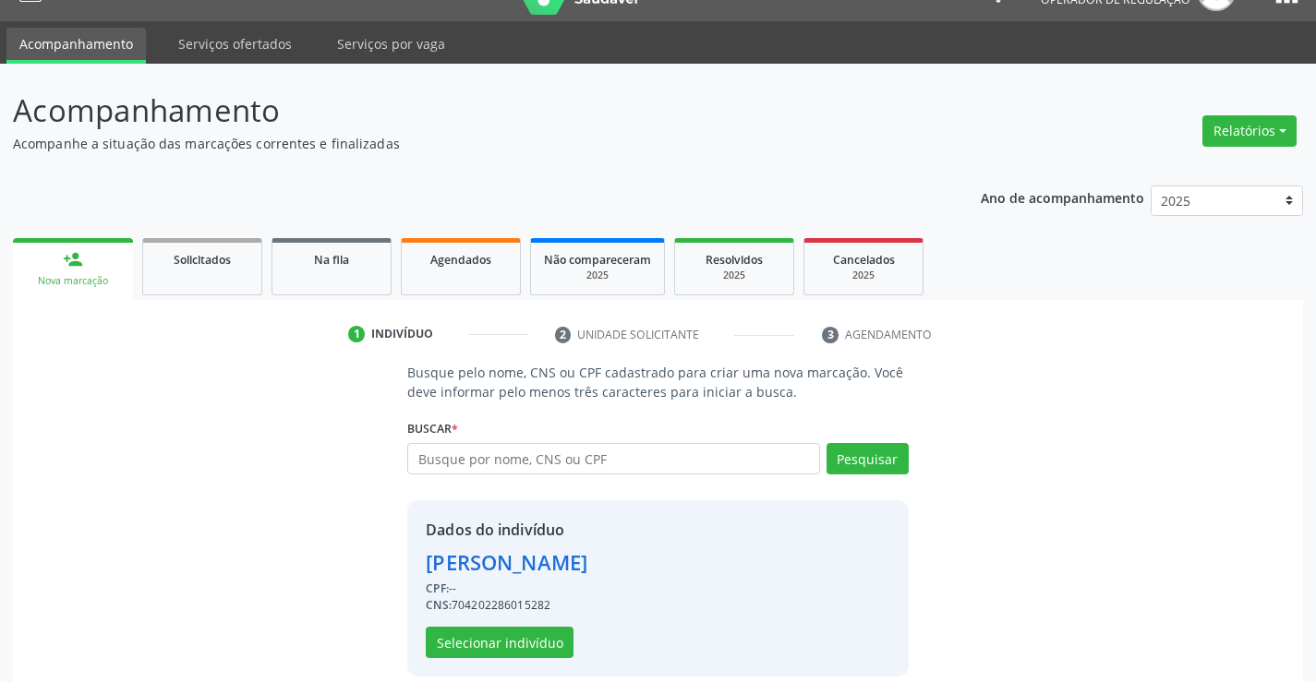
scroll to position [58, 0]
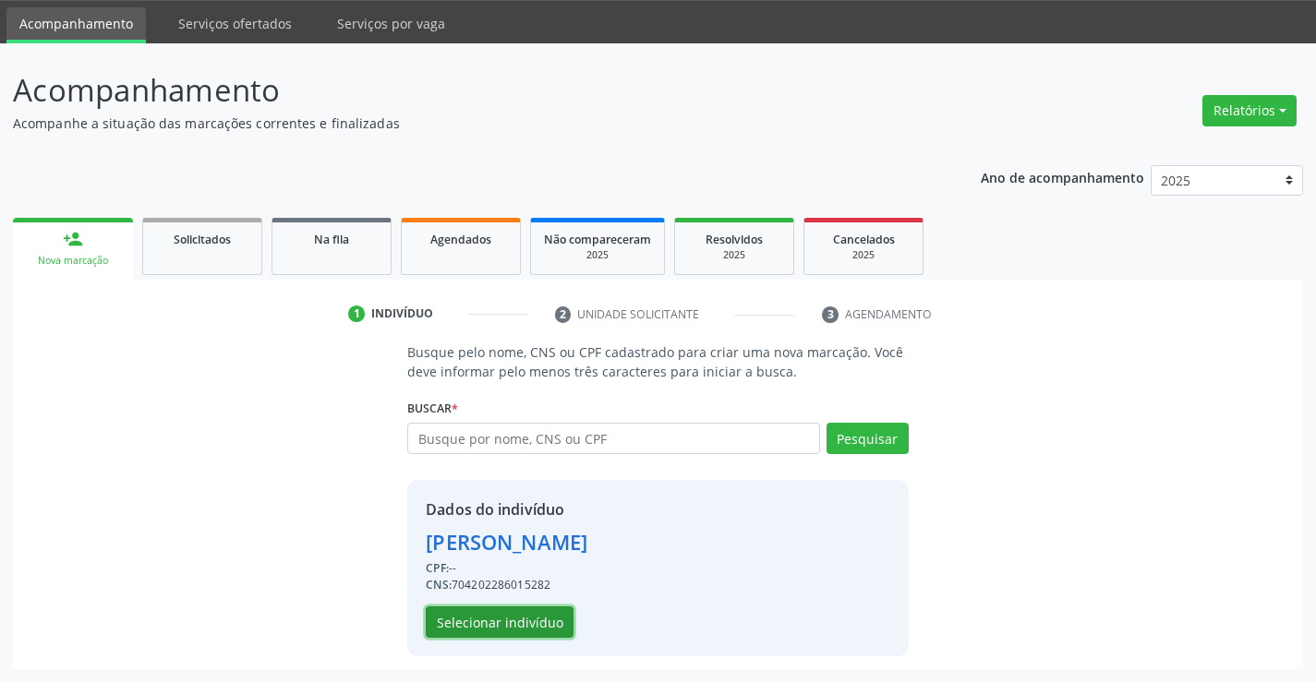
click at [518, 610] on button "Selecionar indivíduo" at bounding box center [500, 622] width 148 height 31
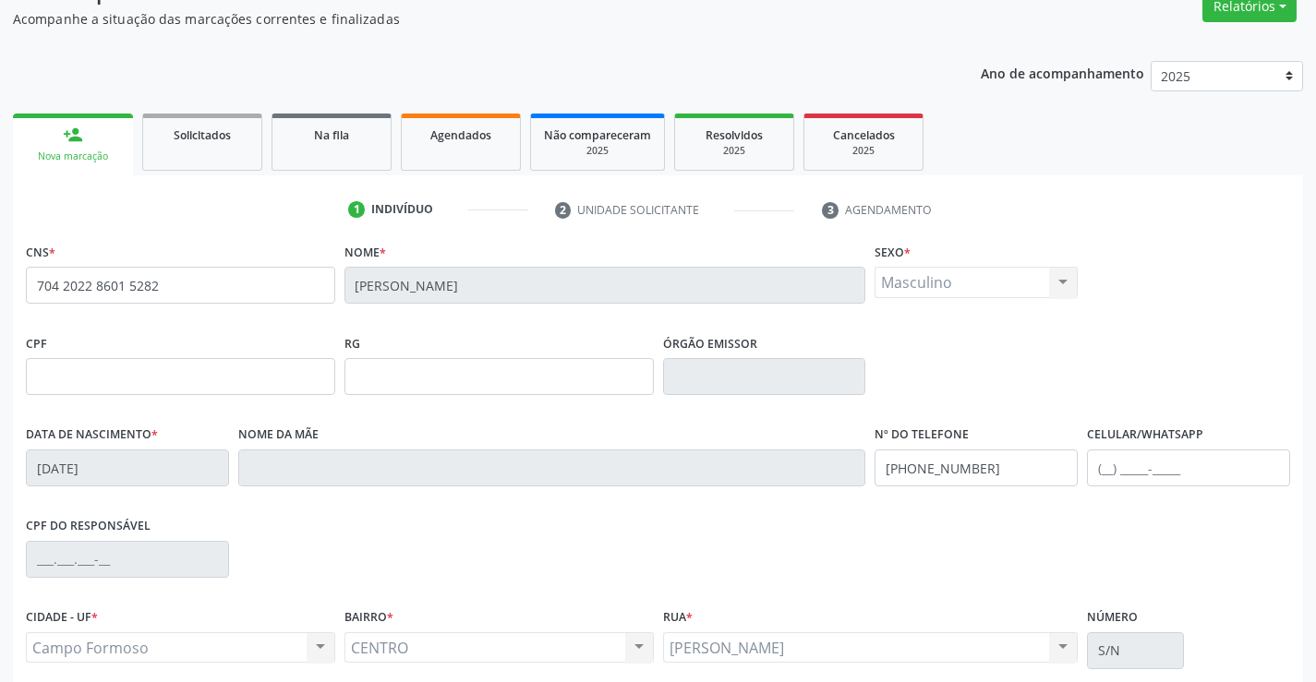
scroll to position [319, 0]
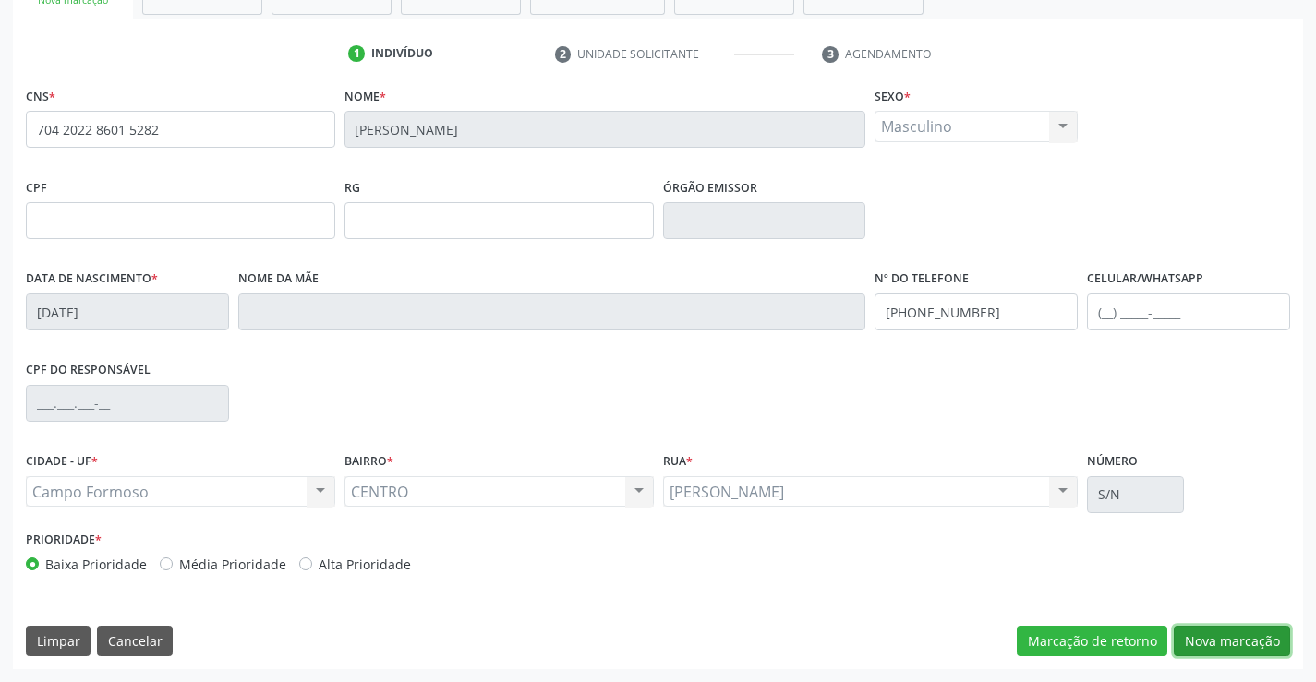
click at [1197, 637] on button "Nova marcação" at bounding box center [1231, 641] width 116 height 31
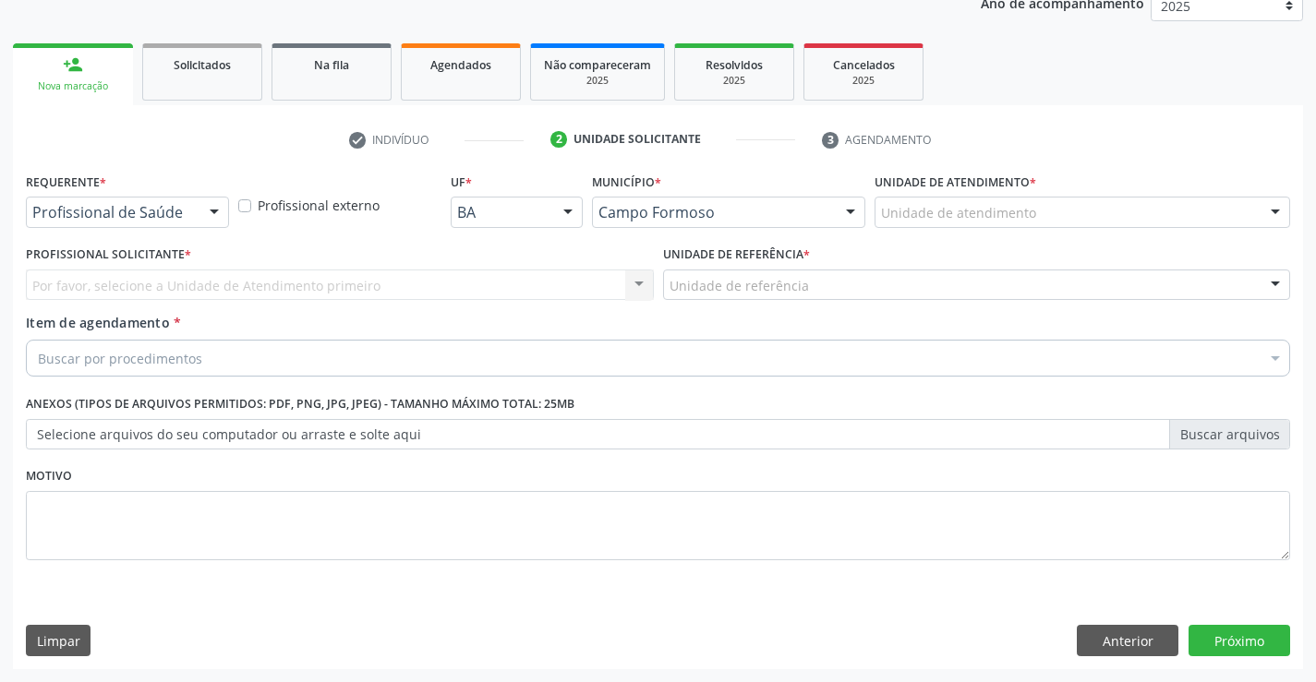
scroll to position [233, 0]
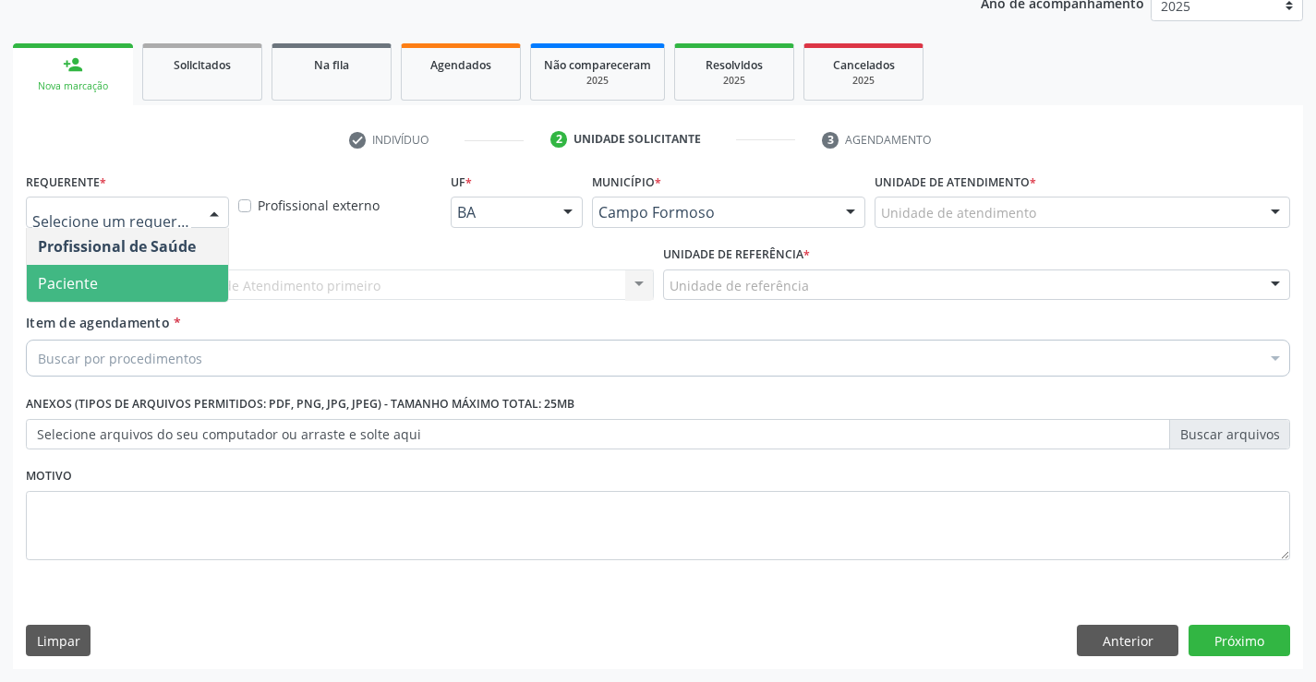
click at [140, 276] on span "Paciente" at bounding box center [127, 283] width 201 height 37
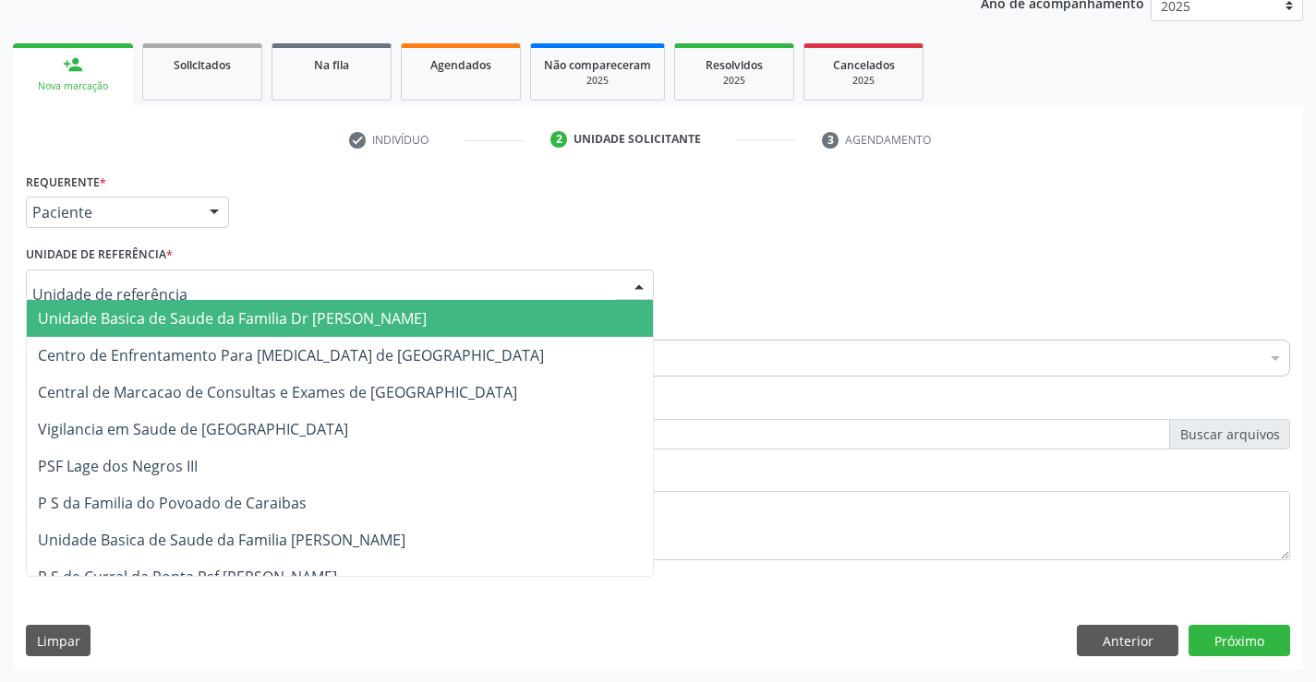
click at [136, 311] on span "Unidade Basica de Saude da Familia Dr [PERSON_NAME]" at bounding box center [232, 318] width 389 height 20
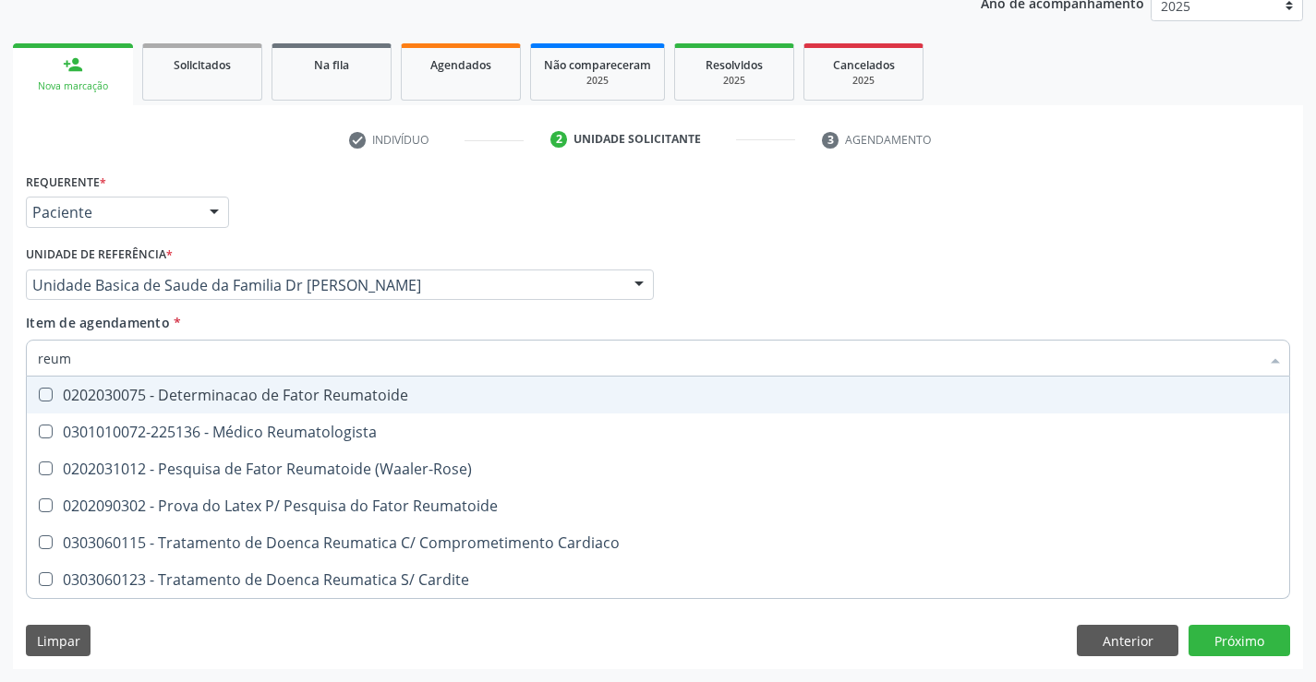
type input "reuma"
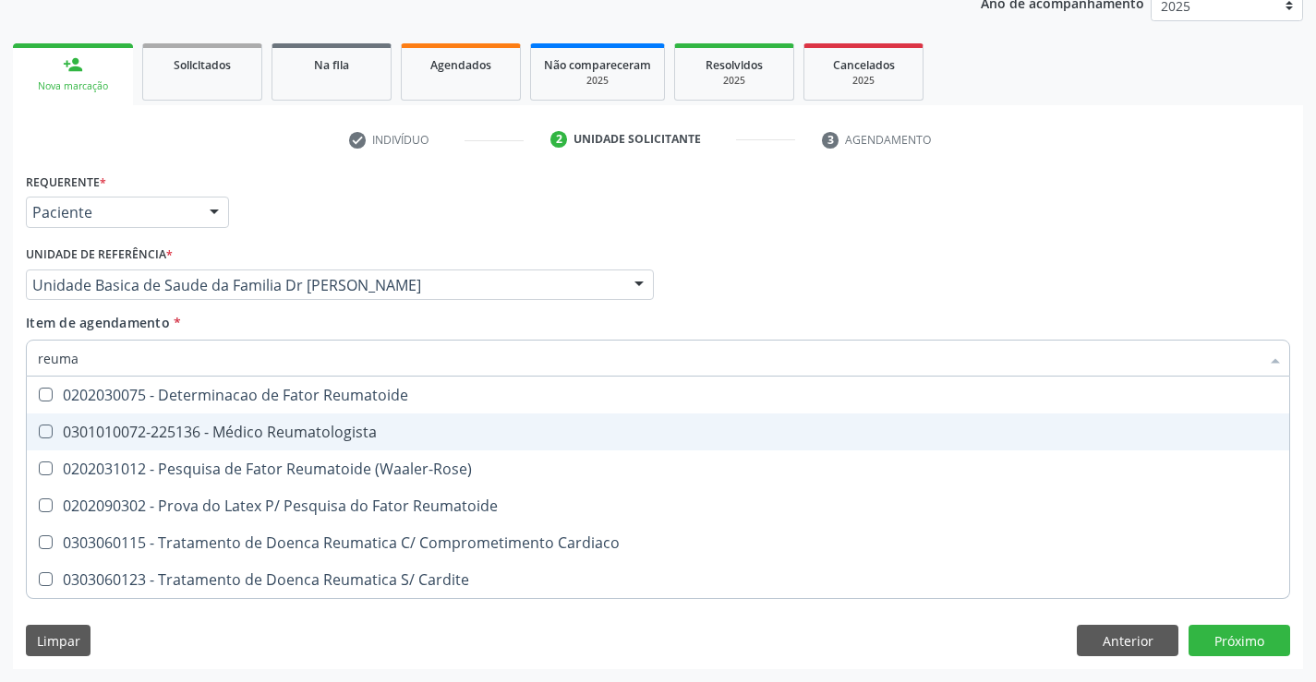
click at [185, 436] on div "0301010072-225136 - Médico Reumatologista" at bounding box center [658, 432] width 1240 height 15
checkbox Reumatologista "true"
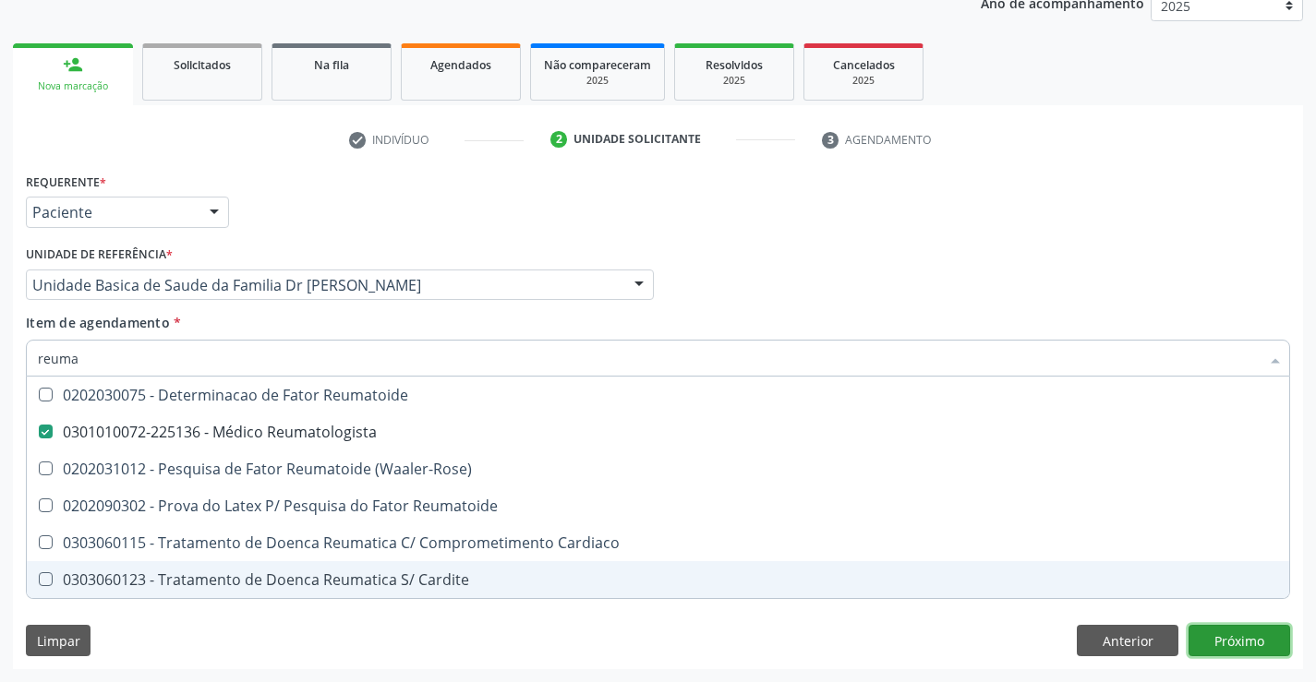
click at [1202, 636] on div "Requerente * Paciente Profissional de Saúde Paciente Nenhum resultado encontrad…" at bounding box center [658, 418] width 1290 height 501
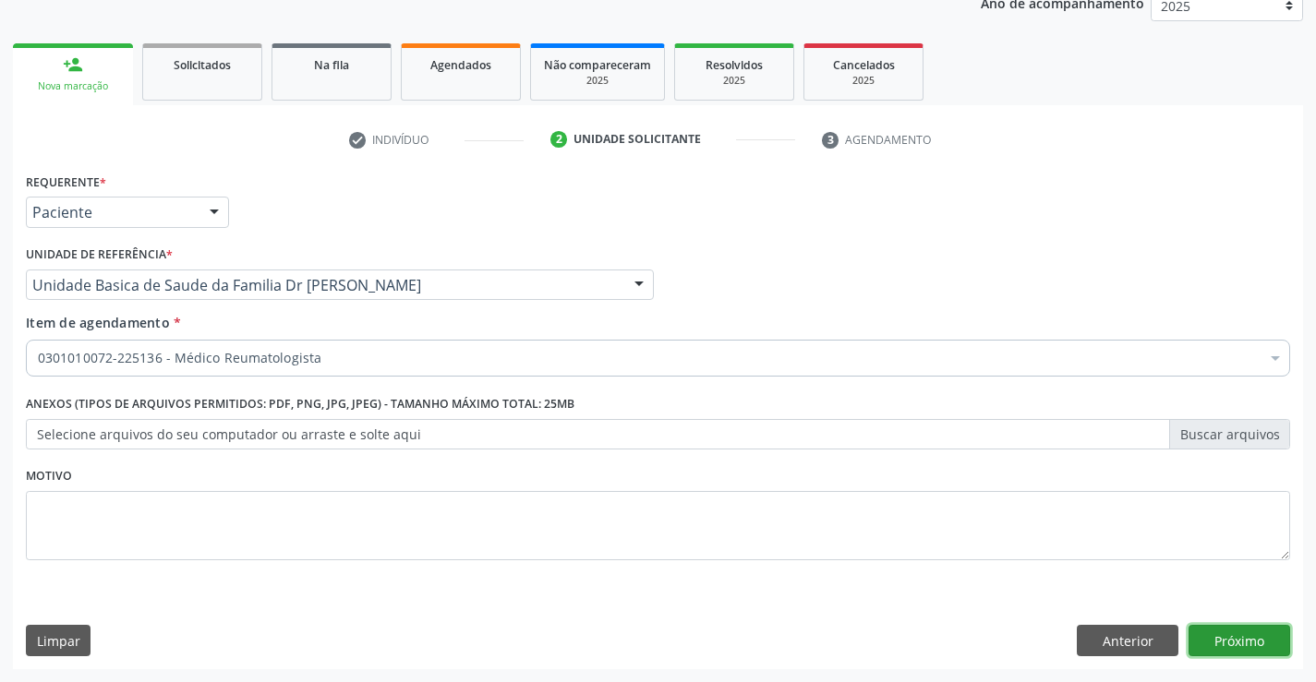
click at [1202, 636] on button "Próximo" at bounding box center [1239, 640] width 102 height 31
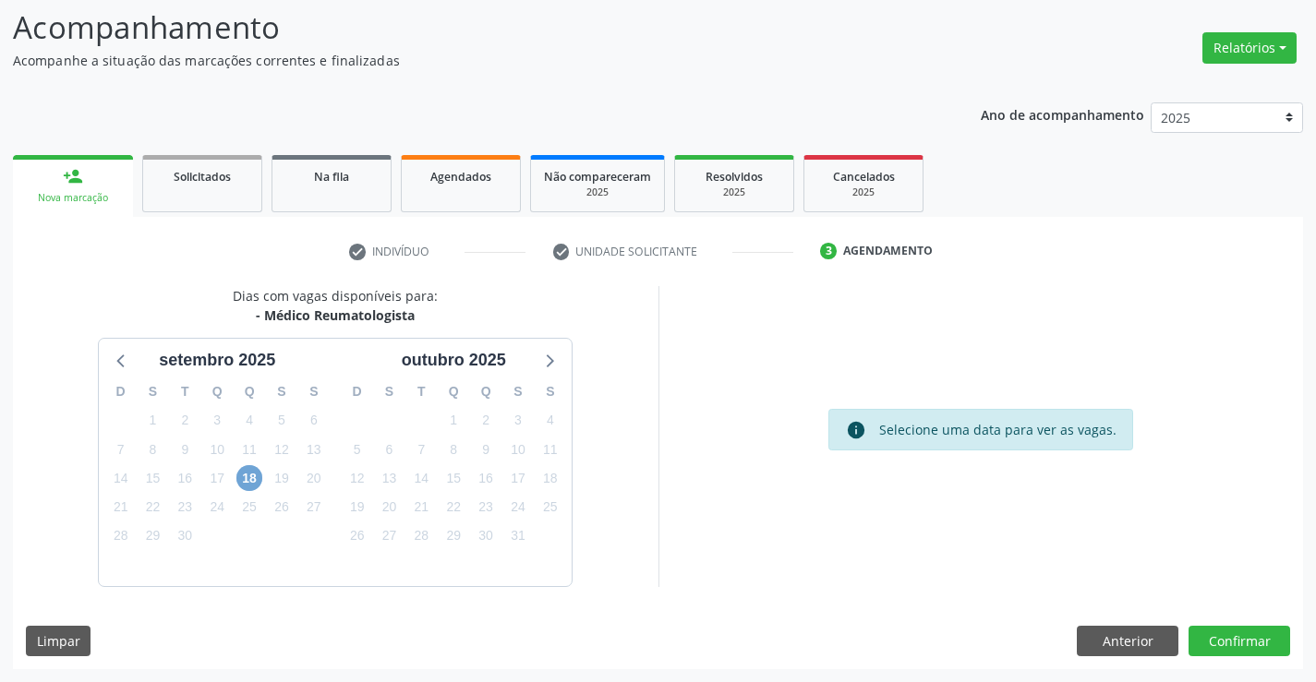
click at [252, 483] on span "18" at bounding box center [249, 478] width 26 height 26
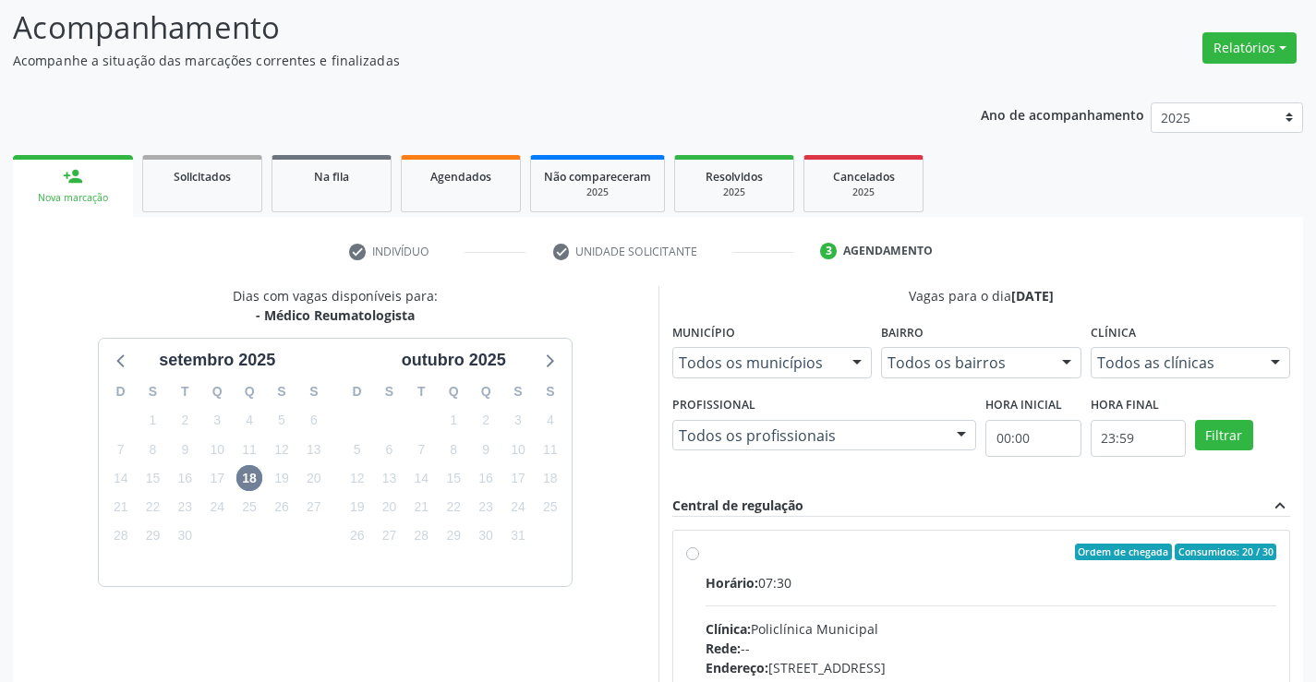
click at [705, 549] on label "Ordem de chegada Consumidos: 20 / 30 Horário: 07:30 Clínica: Policlínica Munici…" at bounding box center [990, 685] width 571 height 283
click at [694, 549] on input "Ordem de chegada Consumidos: 20 / 30 Horário: 07:30 Clínica: Policlínica Munici…" at bounding box center [692, 552] width 13 height 17
radio input "true"
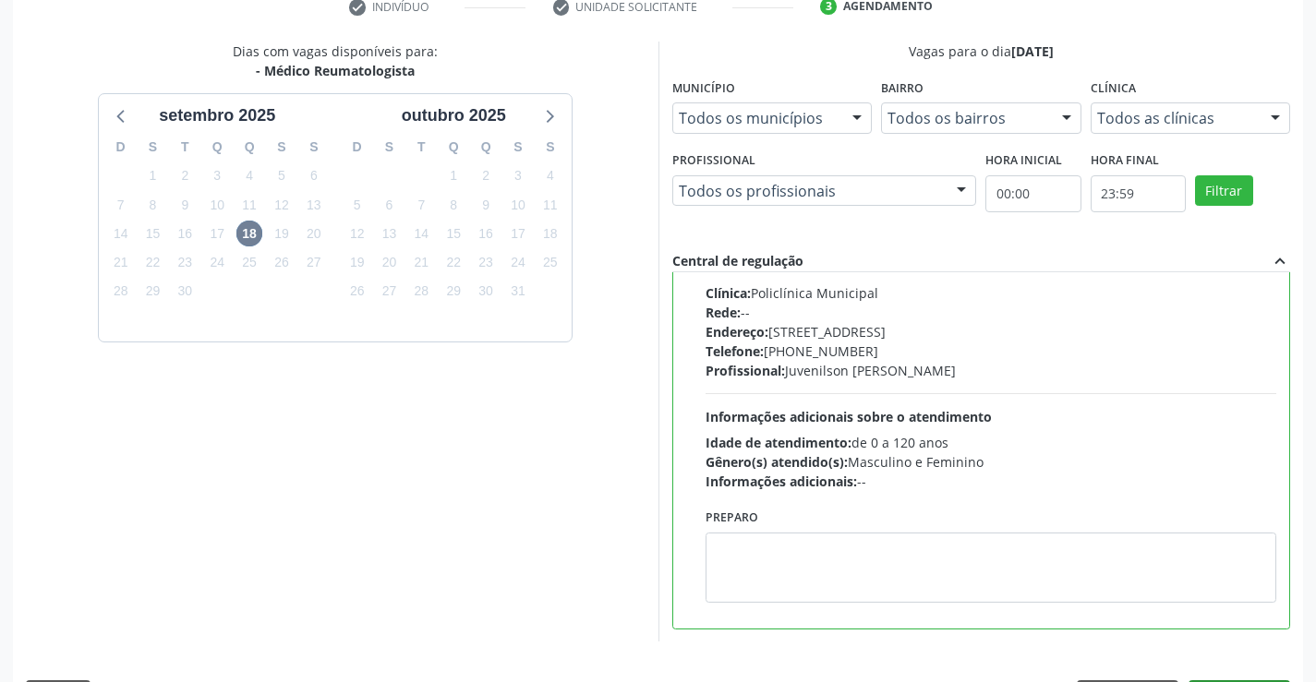
scroll to position [421, 0]
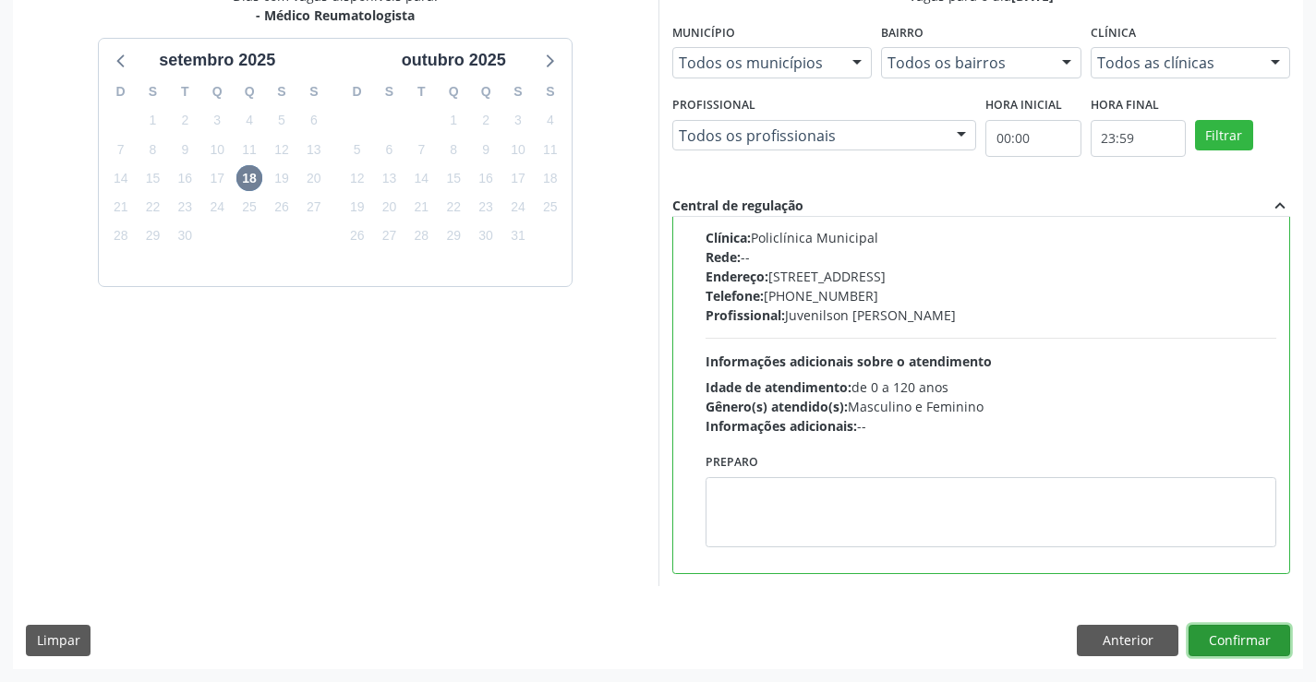
click at [1236, 638] on button "Confirmar" at bounding box center [1239, 640] width 102 height 31
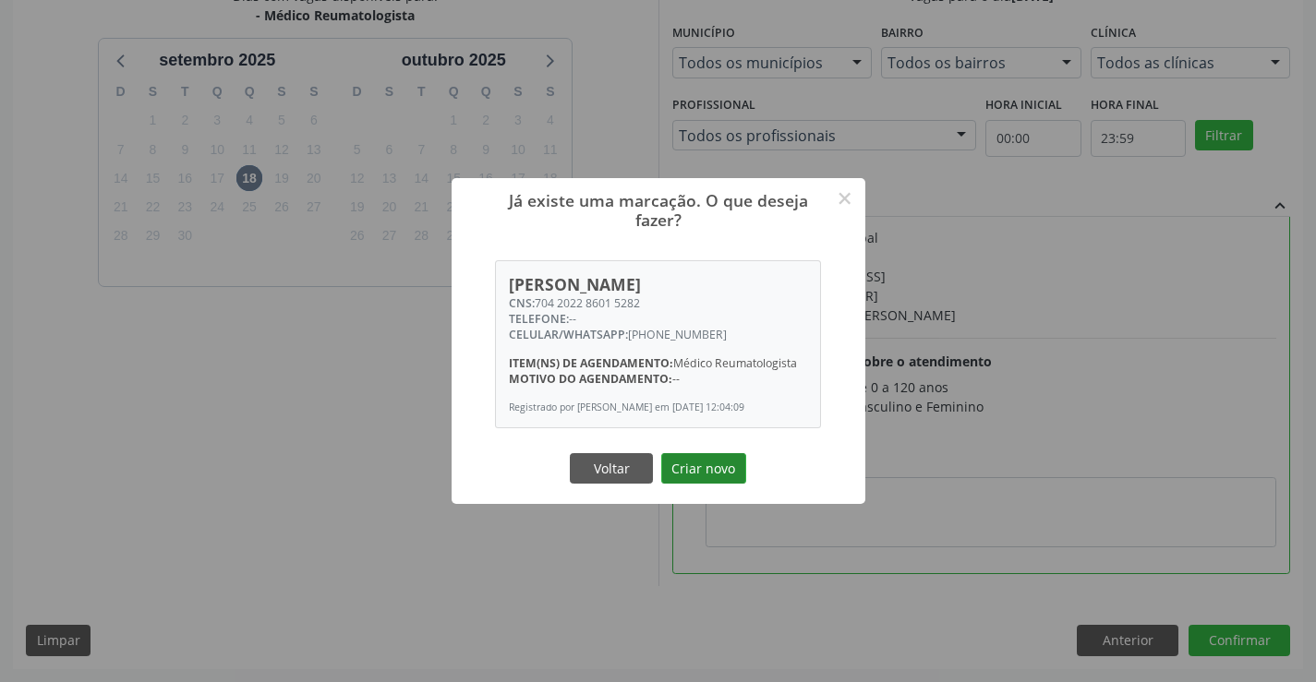
click at [695, 462] on button "Criar novo" at bounding box center [703, 468] width 85 height 31
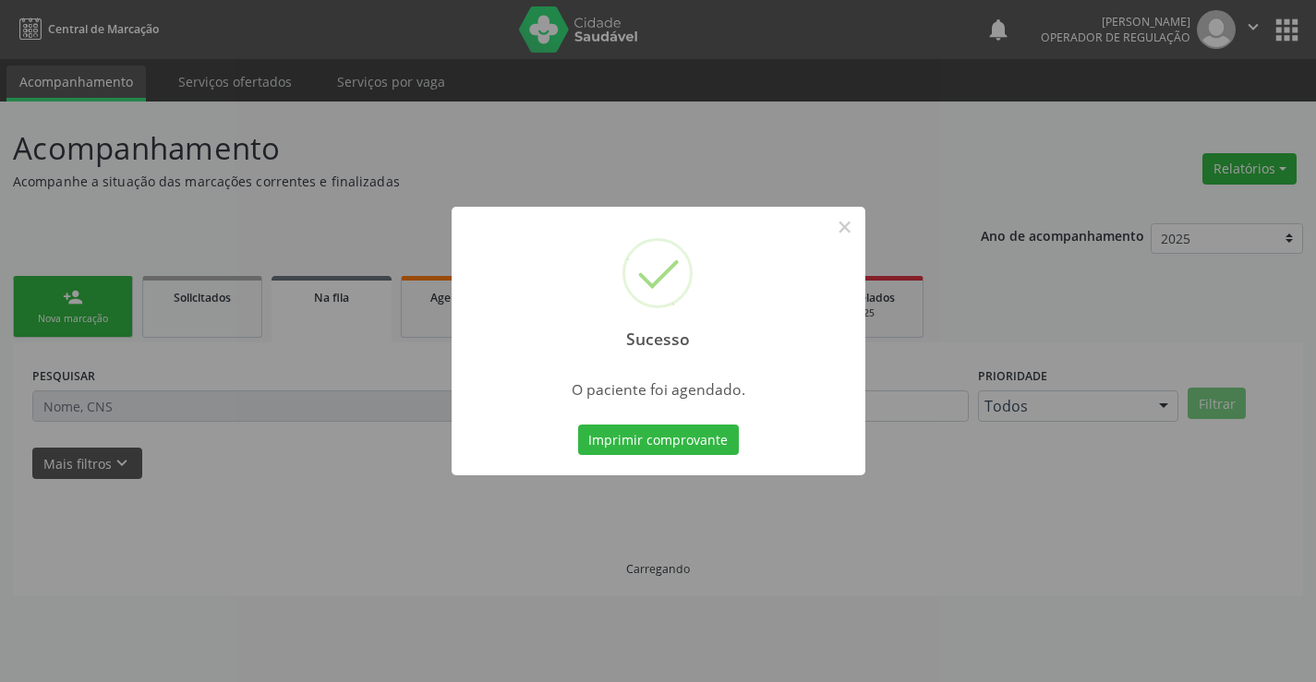
scroll to position [0, 0]
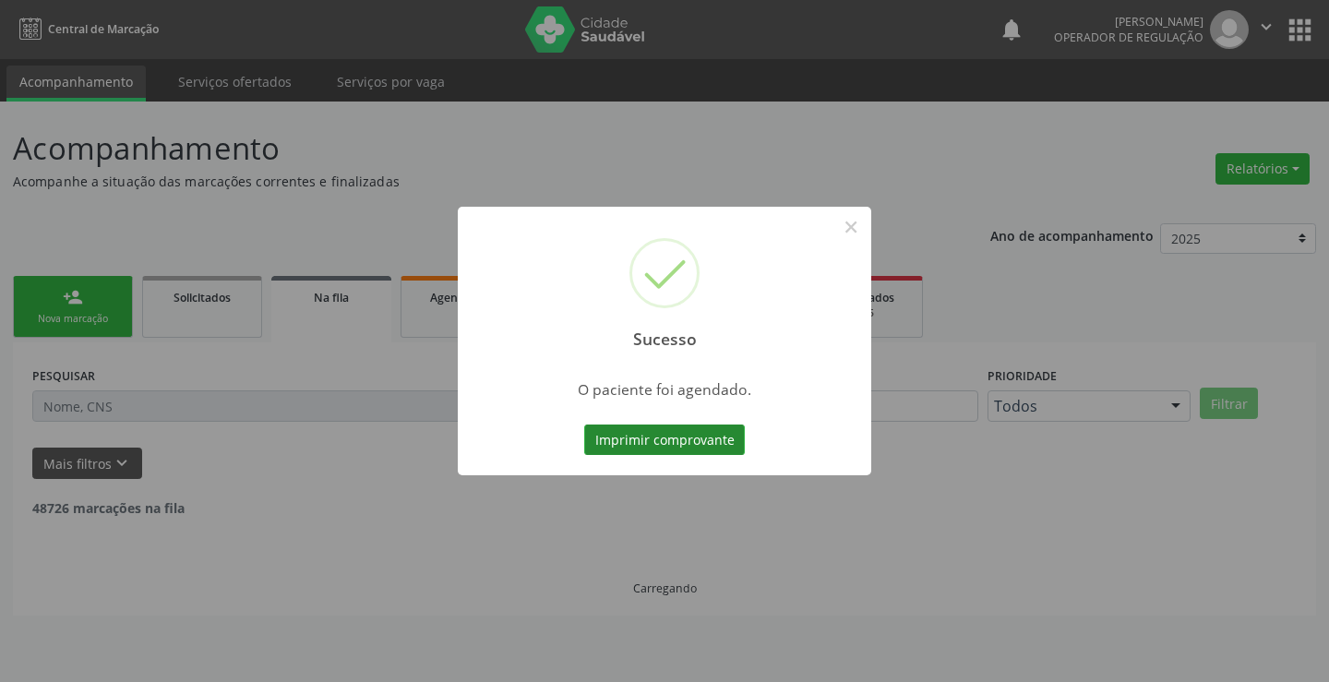
click at [681, 446] on button "Imprimir comprovante" at bounding box center [664, 440] width 161 height 31
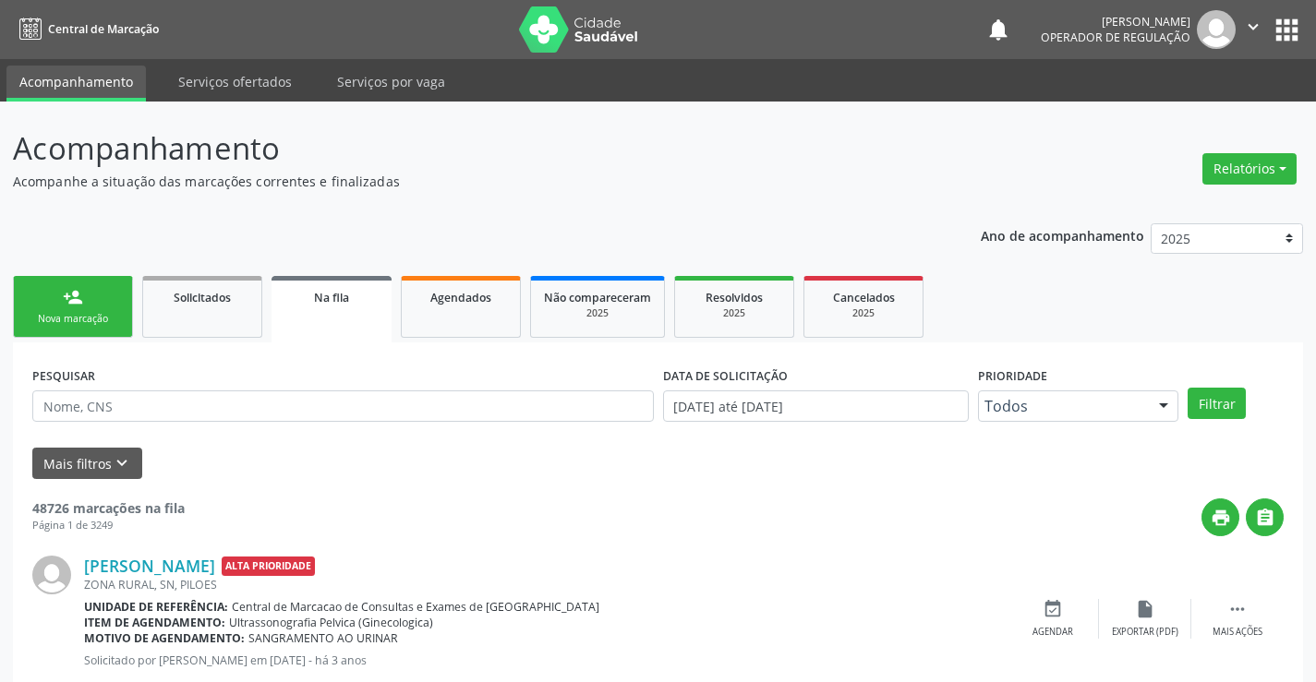
click at [39, 291] on link "person_add Nova marcação" at bounding box center [73, 307] width 120 height 62
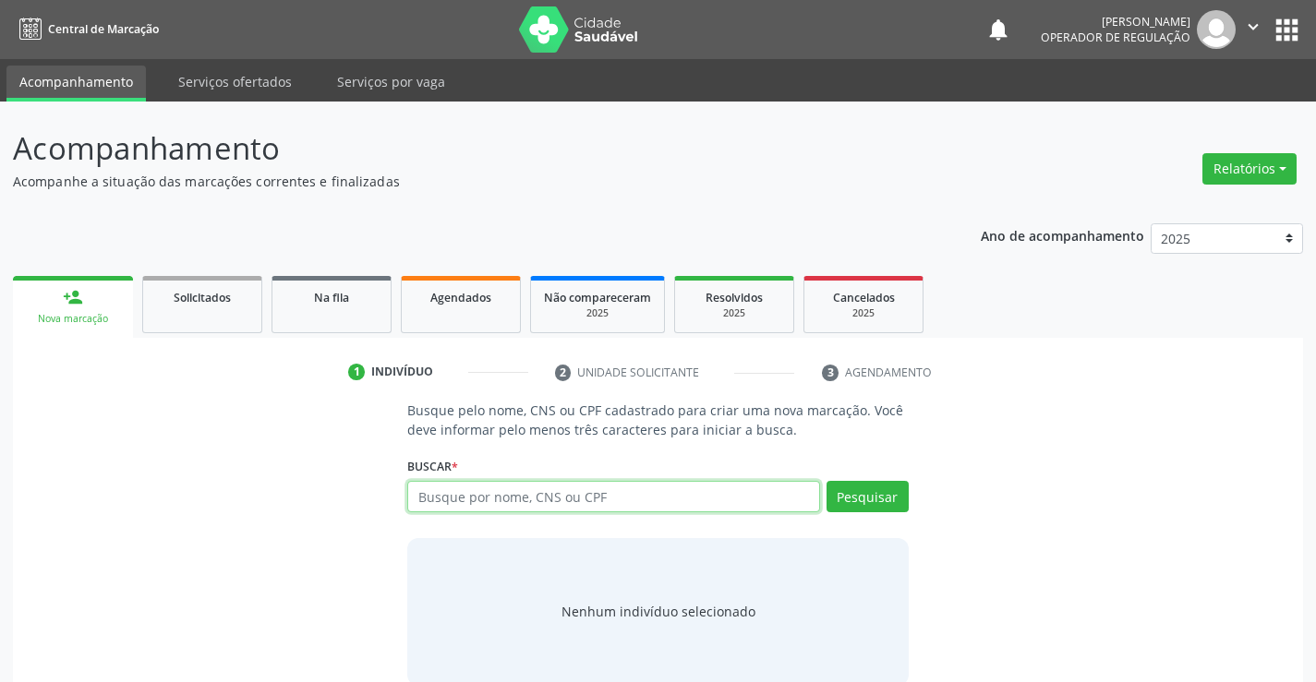
click at [520, 509] on input "text" at bounding box center [613, 496] width 412 height 31
type input "700600435129669"
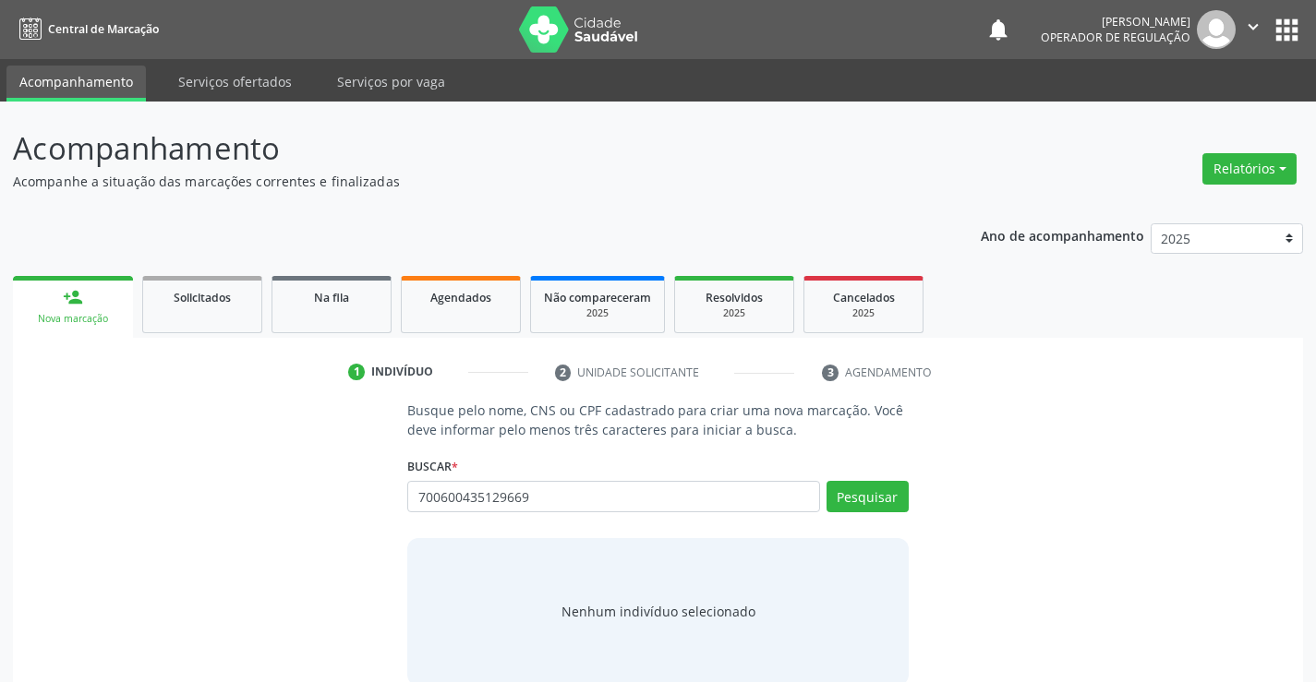
click at [876, 476] on div "Buscar * Busque por nome, CNS ou CPF Nenhum resultado encontrado para: " " Não …" at bounding box center [657, 488] width 500 height 72
click at [874, 486] on button "Pesquisar" at bounding box center [867, 496] width 82 height 31
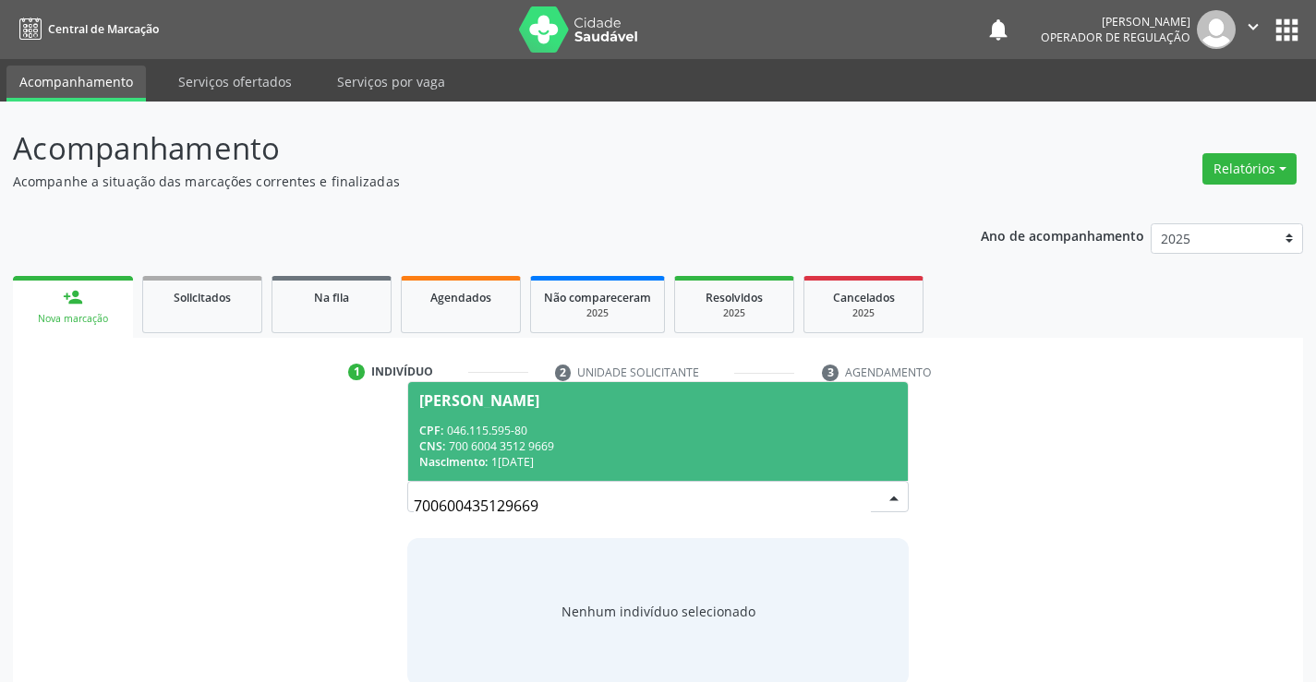
click at [641, 415] on span "Damiana Simoes de Souza CPF: 046.115.595-80 CNS: 700 6004 3512 9669 Nascimento:…" at bounding box center [657, 431] width 499 height 99
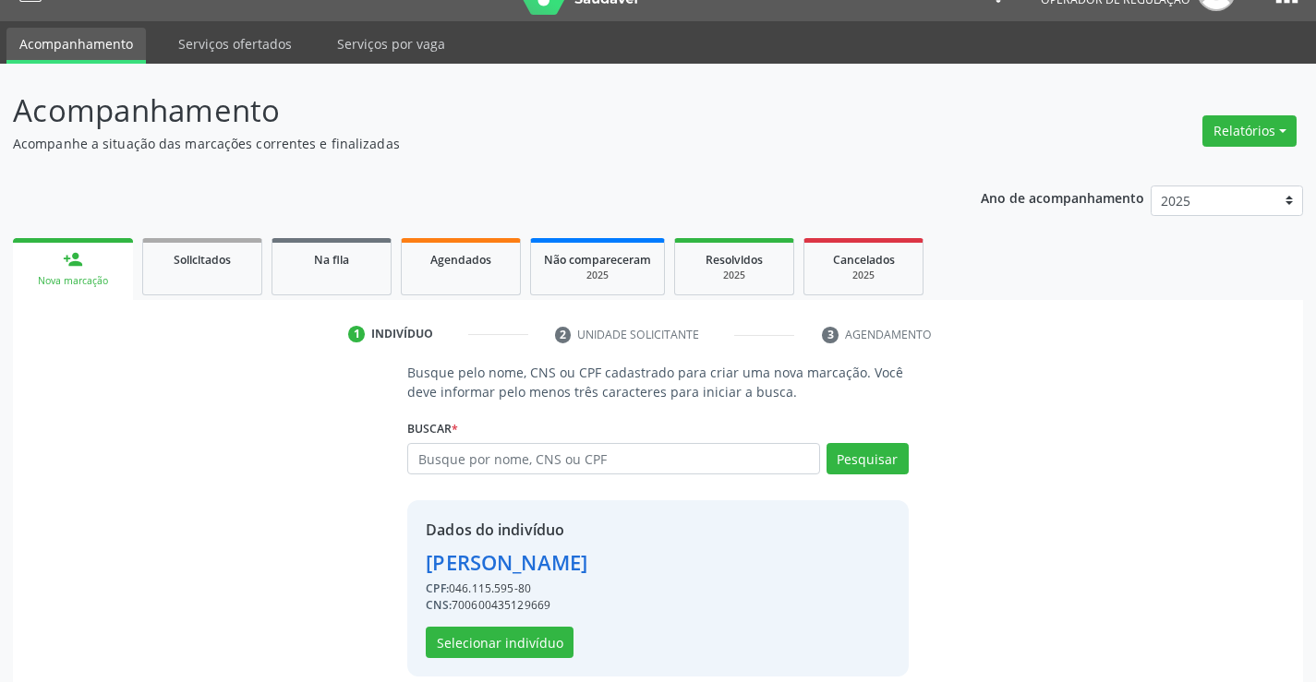
scroll to position [58, 0]
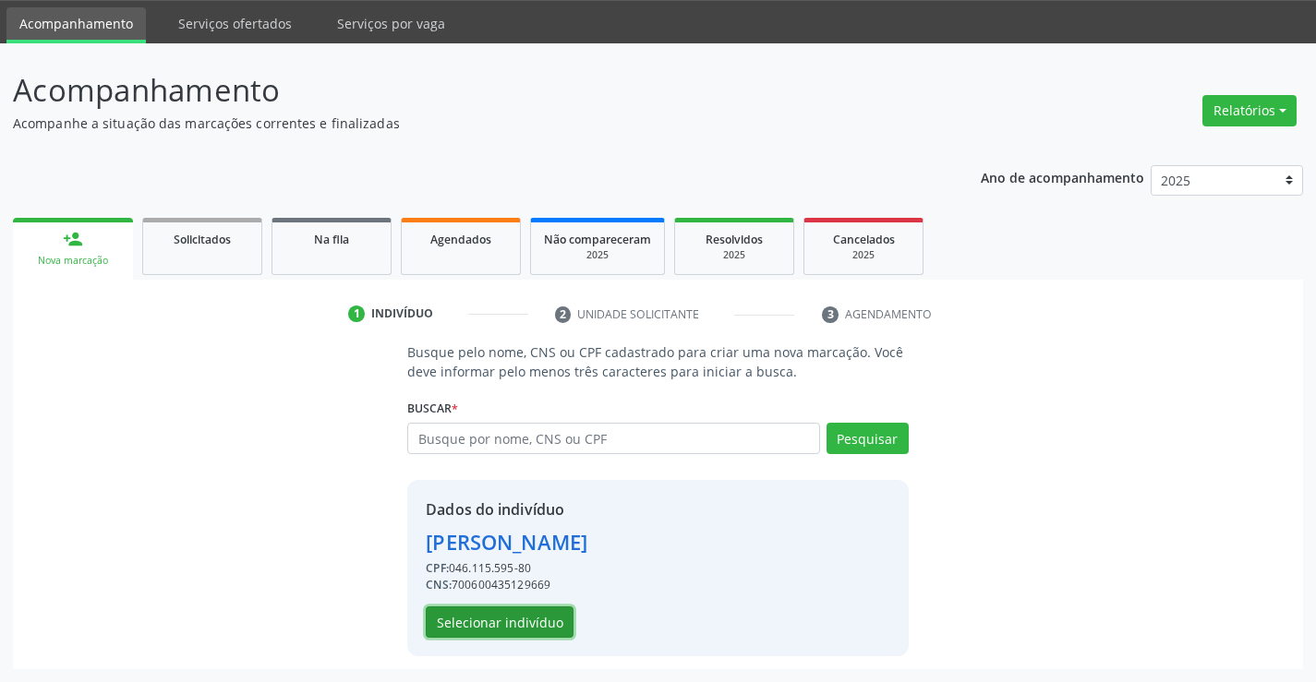
click at [487, 612] on button "Selecionar indivíduo" at bounding box center [500, 622] width 148 height 31
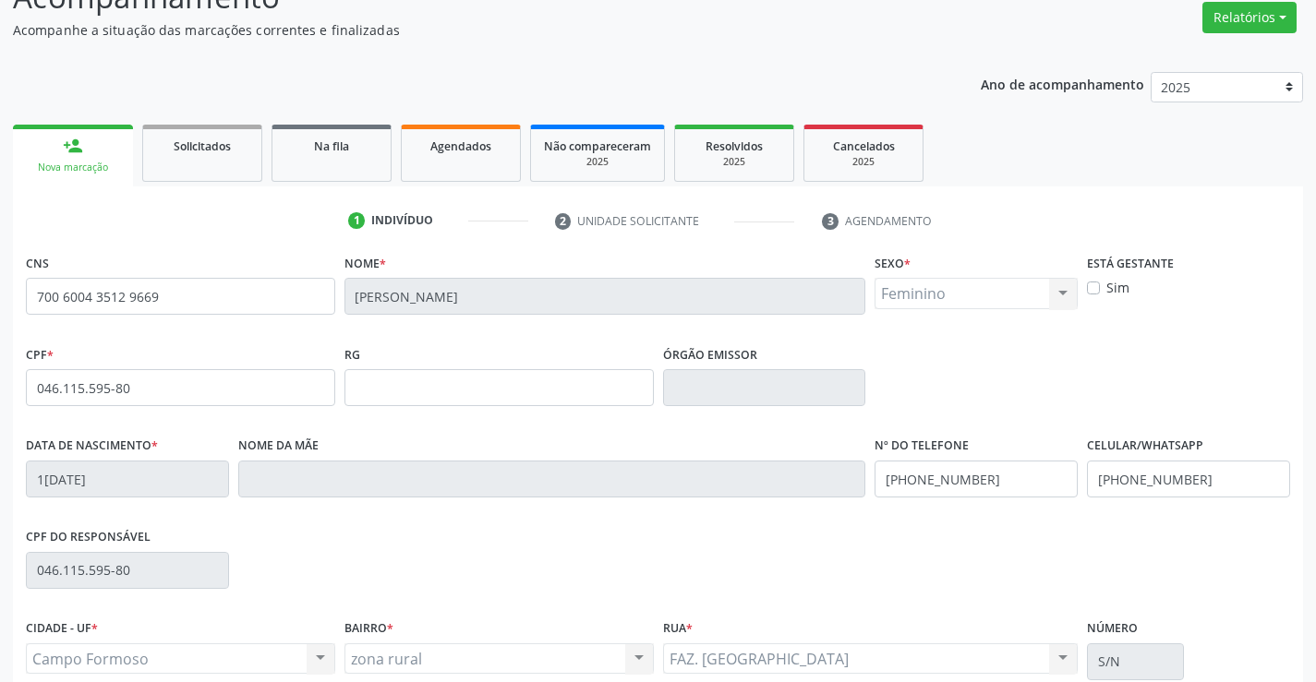
scroll to position [319, 0]
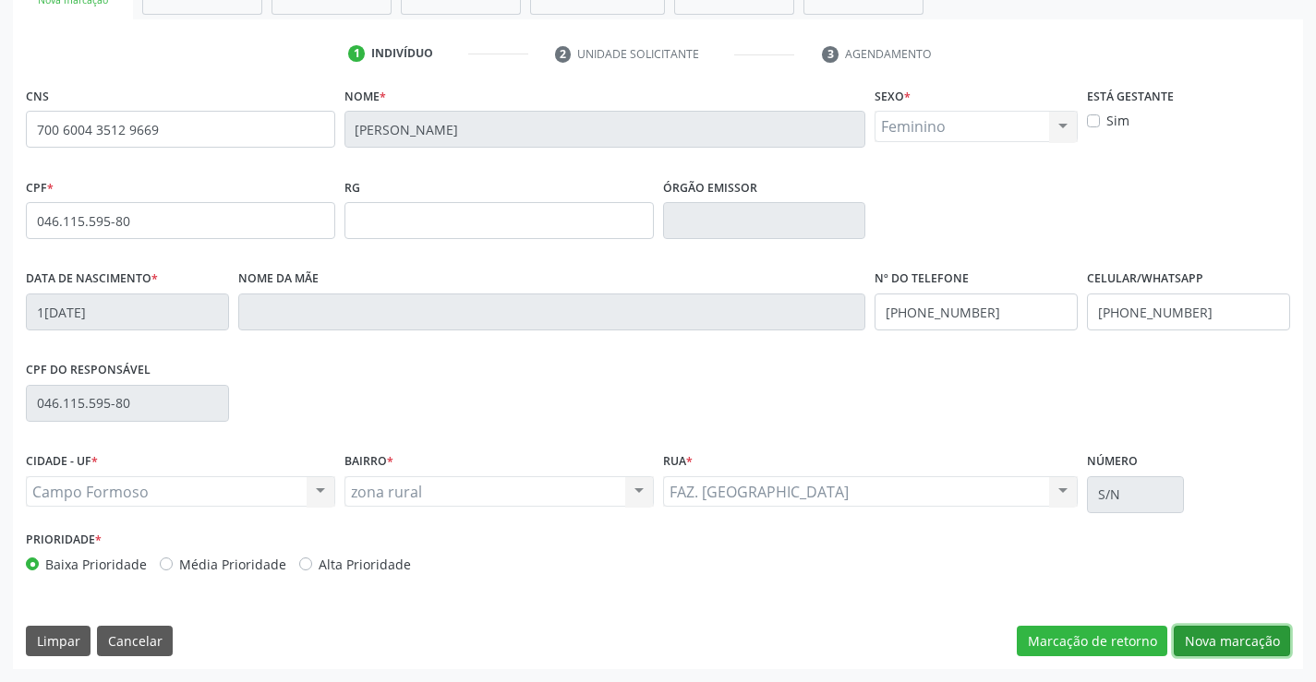
click at [1233, 642] on button "Nova marcação" at bounding box center [1231, 641] width 116 height 31
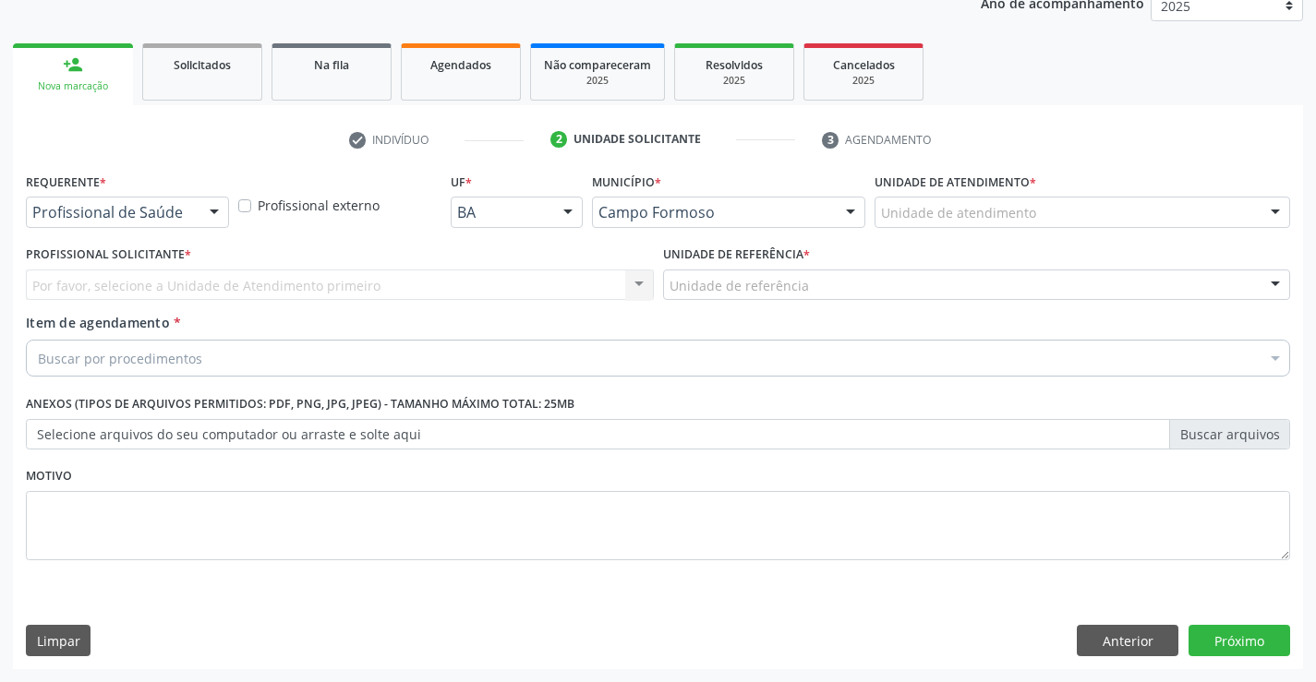
scroll to position [233, 0]
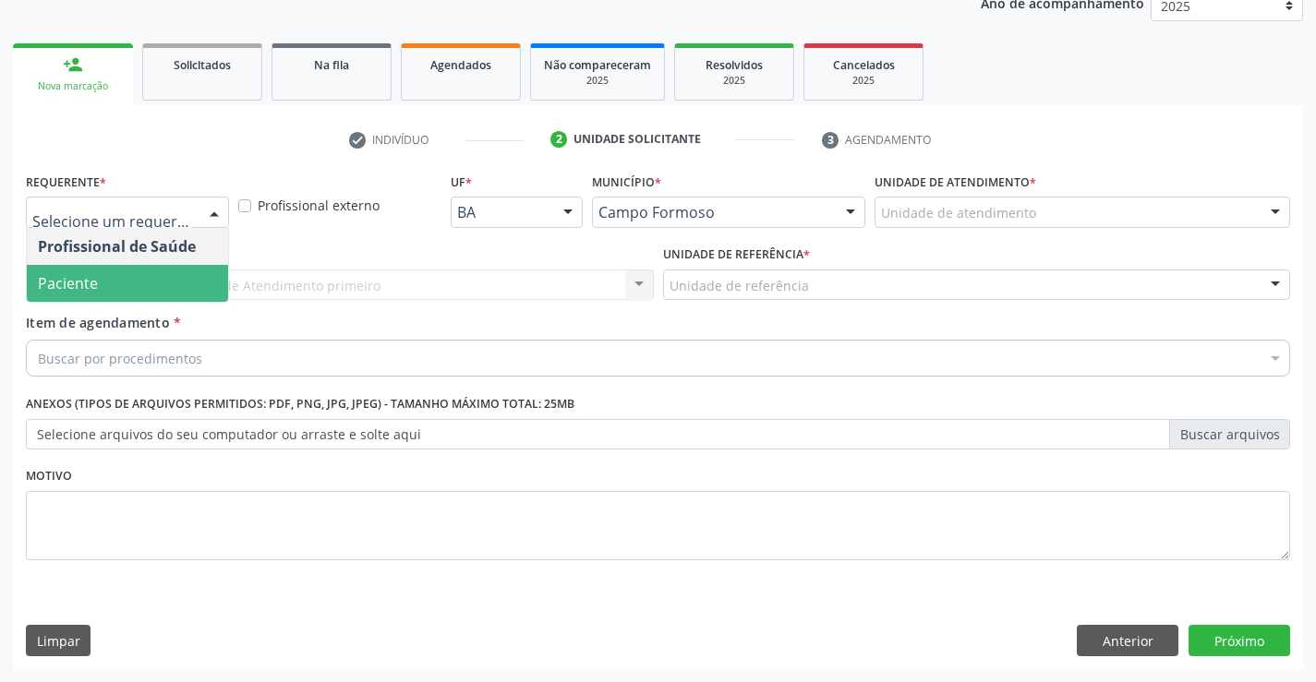
drag, startPoint x: 155, startPoint y: 274, endPoint x: 165, endPoint y: 283, distance: 13.1
click at [155, 276] on span "Paciente" at bounding box center [127, 283] width 201 height 37
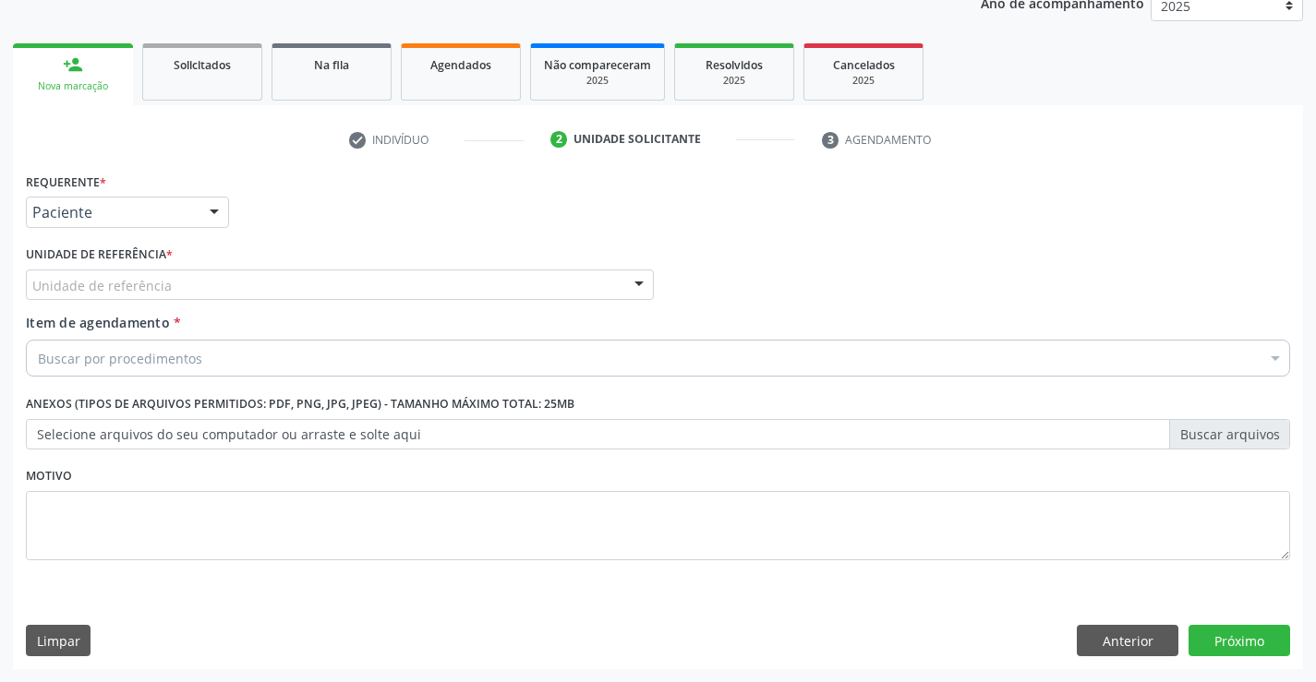
click at [211, 290] on div "Unidade de referência" at bounding box center [340, 285] width 628 height 31
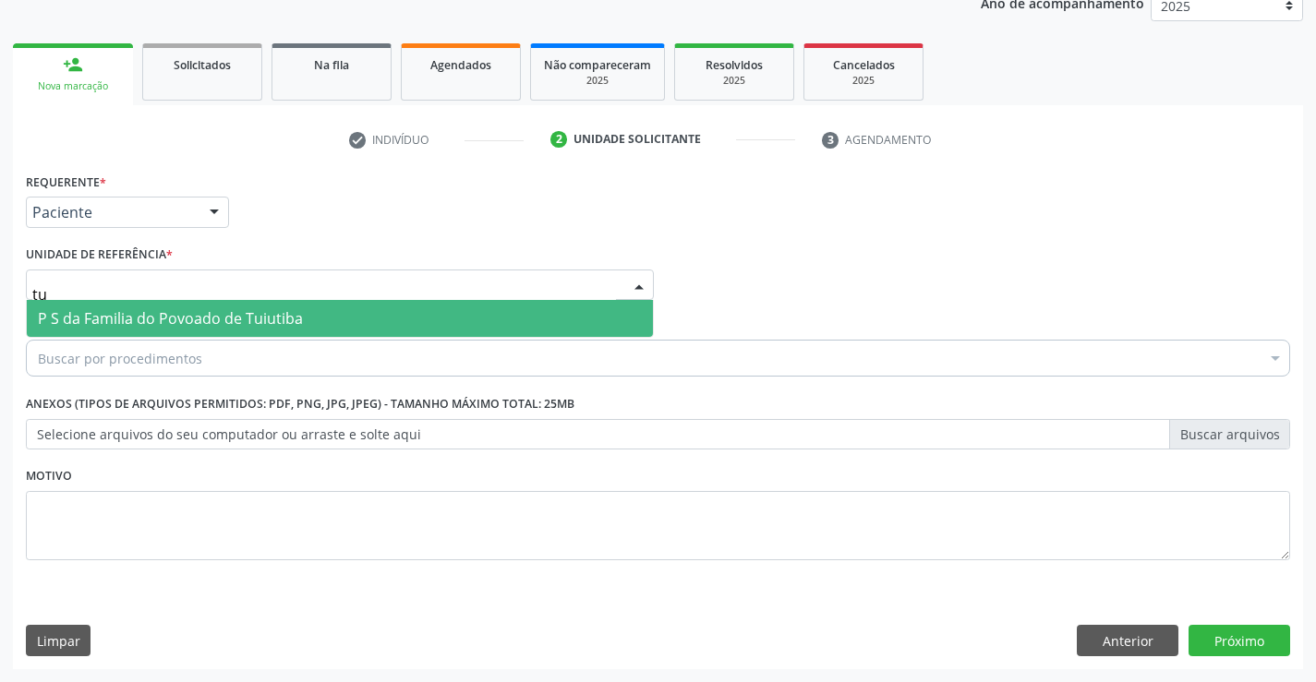
type input "tui"
click at [234, 321] on span "P S da Familia do Povoado de Tuiutiba" at bounding box center [170, 318] width 265 height 20
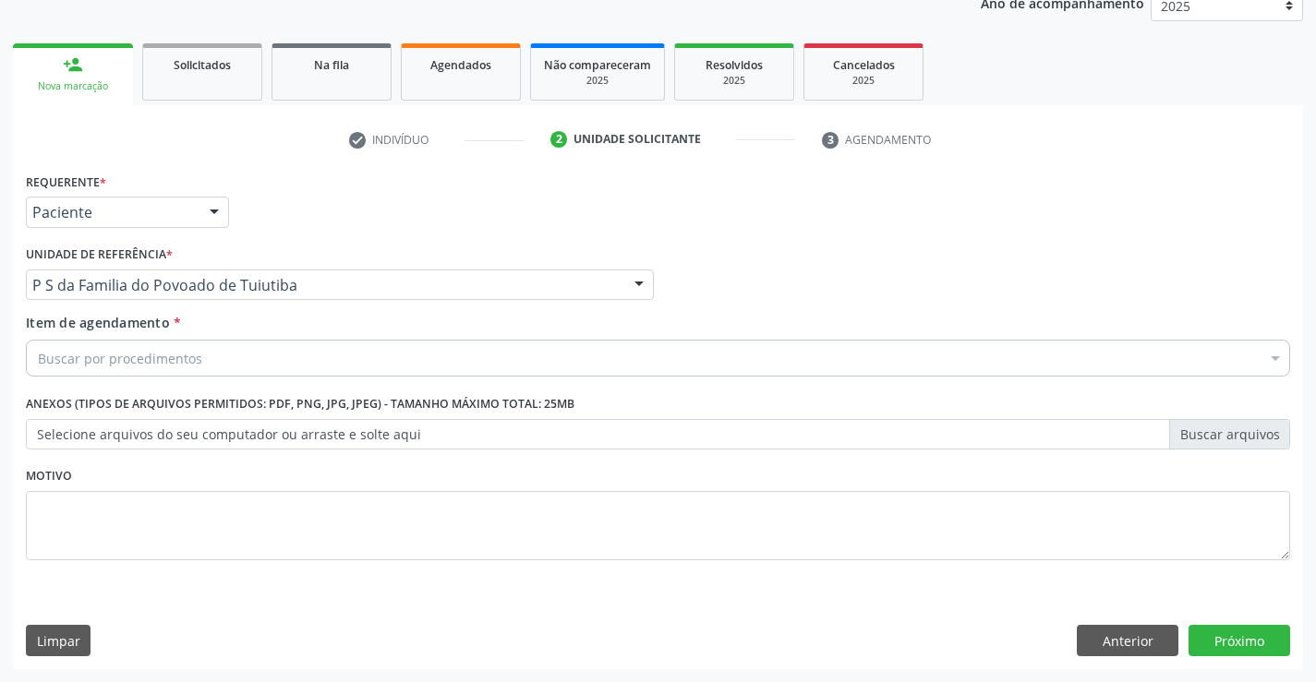
click at [211, 360] on div "Buscar por procedimentos" at bounding box center [658, 358] width 1264 height 37
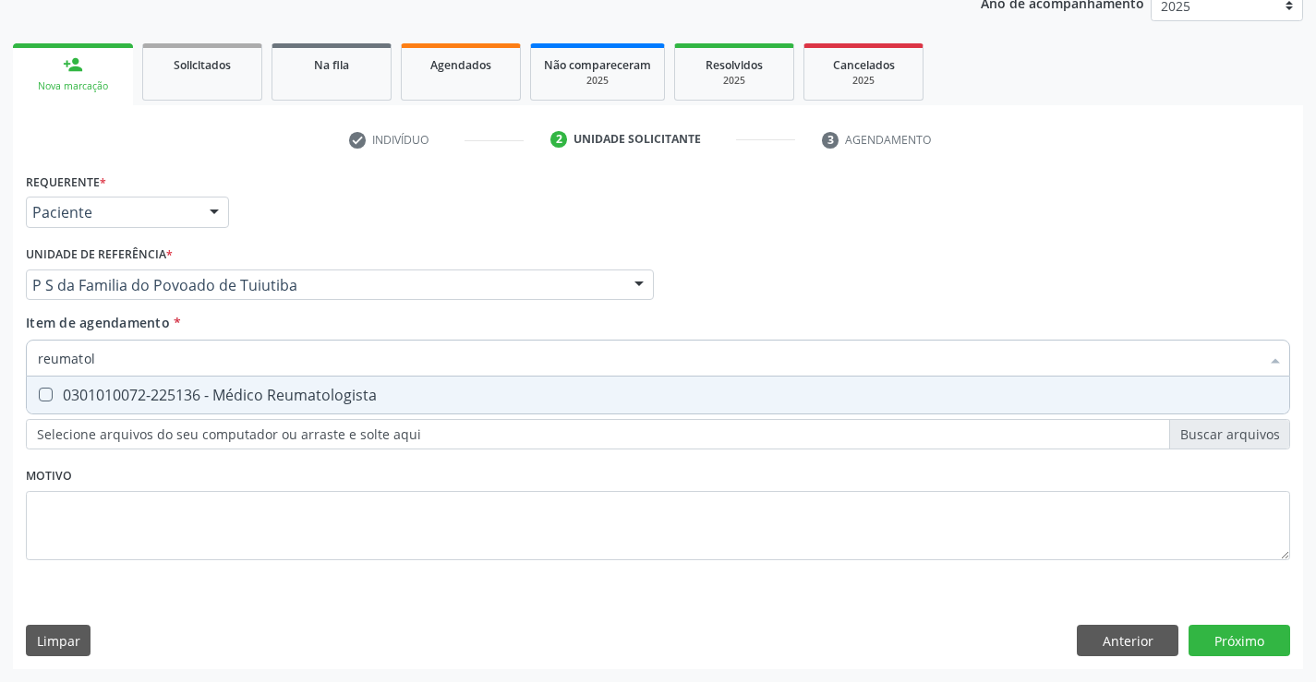
type input "reumatolo"
click at [216, 388] on div "0301010072-225136 - Médico Reumatologista" at bounding box center [658, 395] width 1240 height 15
checkbox Reumatologista "true"
click at [1213, 639] on div "Requerente * Paciente Profissional de Saúde Paciente Nenhum resultado encontrad…" at bounding box center [658, 418] width 1290 height 501
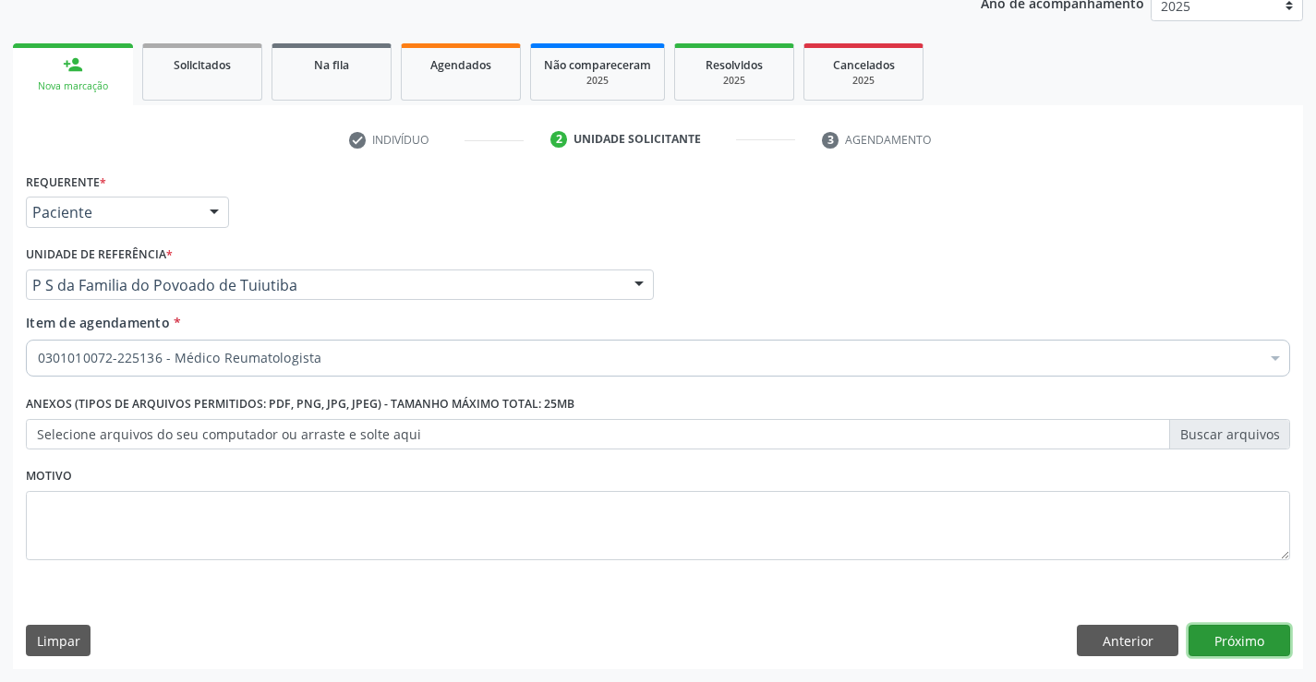
click at [1213, 639] on button "Próximo" at bounding box center [1239, 640] width 102 height 31
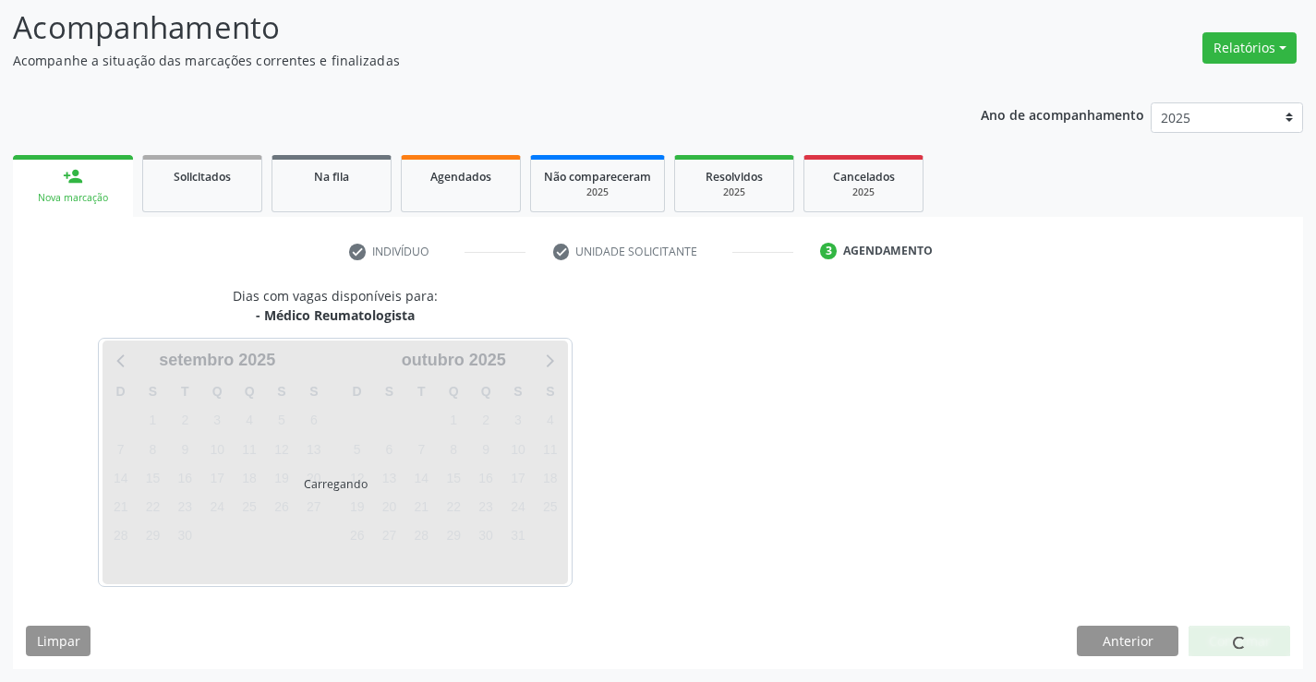
scroll to position [121, 0]
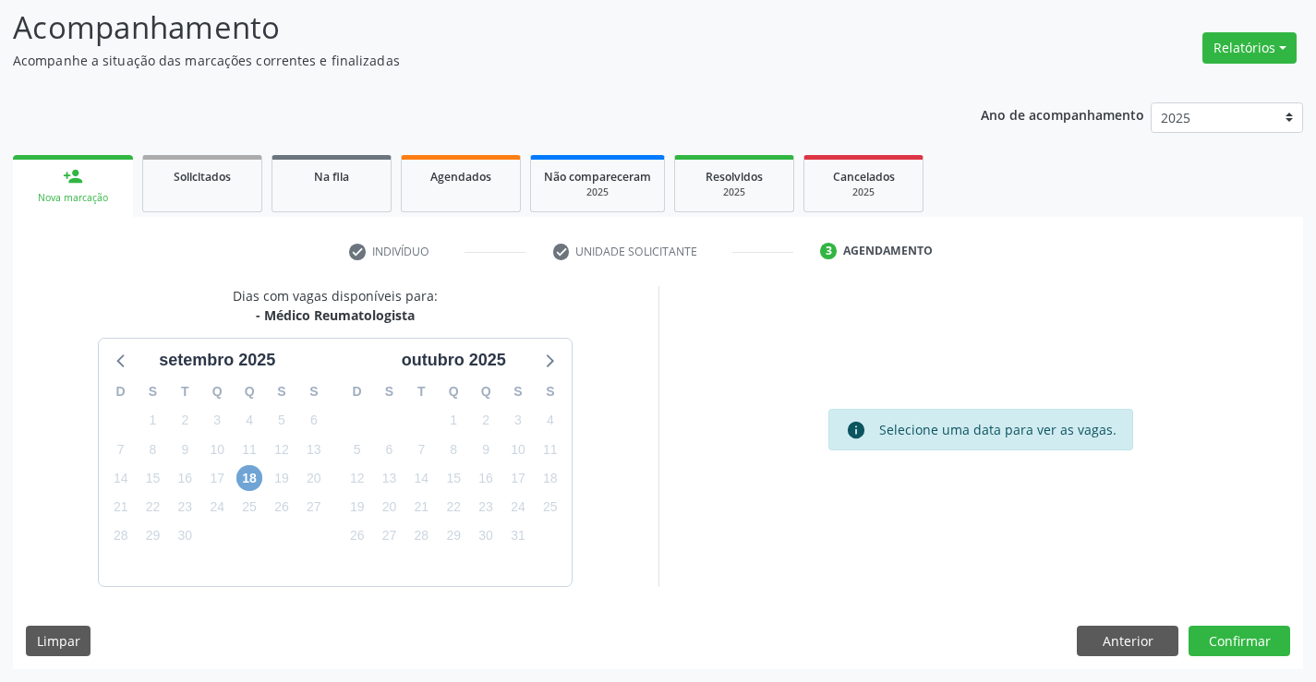
click at [252, 475] on span "18" at bounding box center [249, 478] width 26 height 26
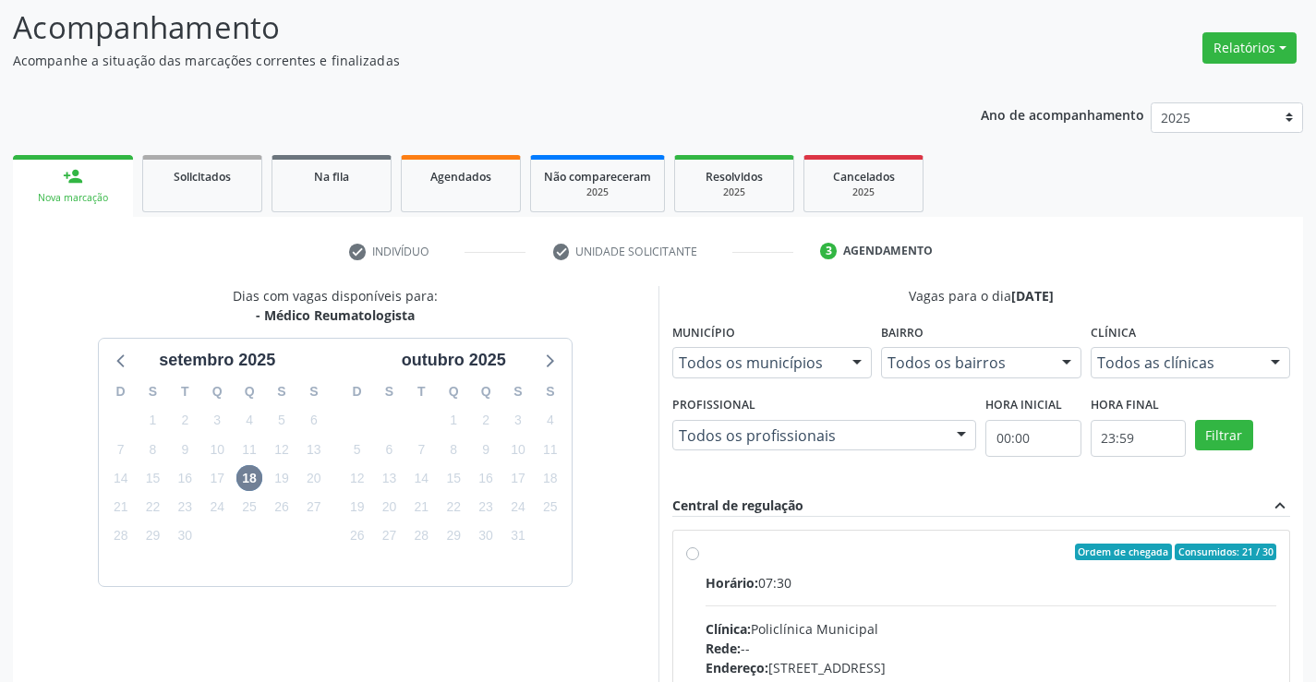
click at [705, 552] on label "Ordem de chegada Consumidos: 21 / 30 Horário: 07:30 Clínica: Policlínica Munici…" at bounding box center [990, 685] width 571 height 283
click at [693, 552] on input "Ordem de chegada Consumidos: 21 / 30 Horário: 07:30 Clínica: Policlínica Munici…" at bounding box center [692, 552] width 13 height 17
radio input "true"
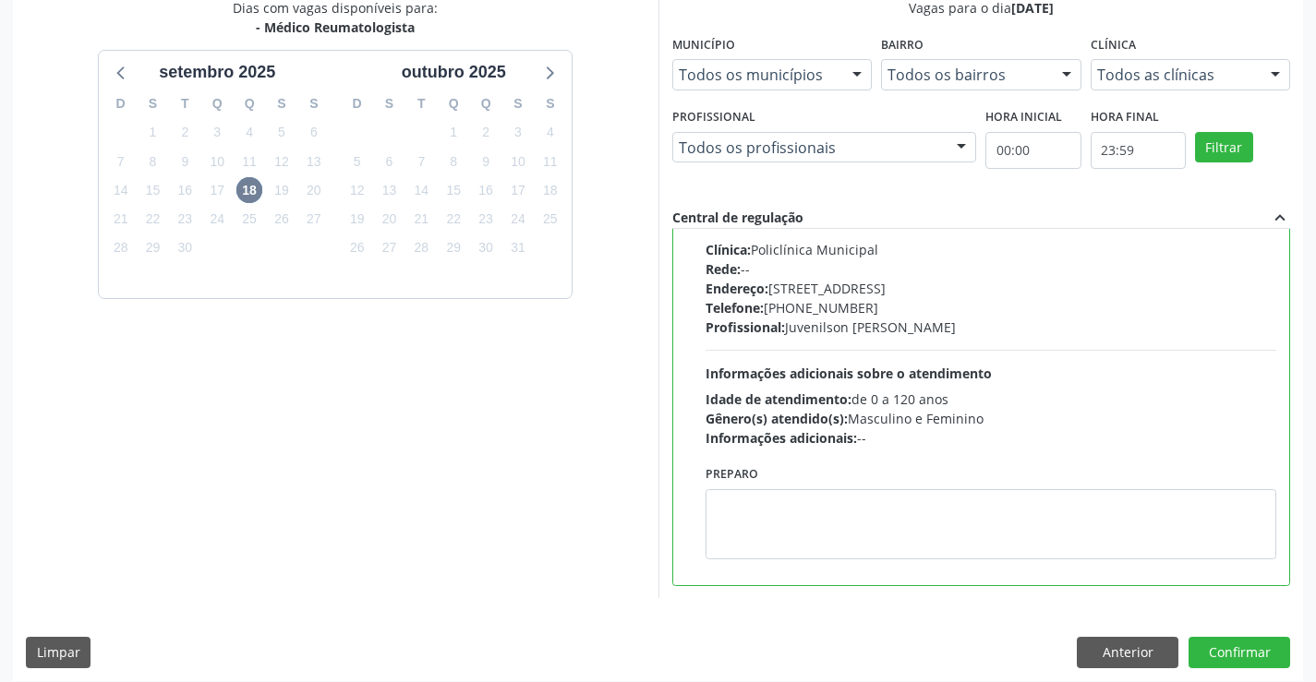
scroll to position [421, 0]
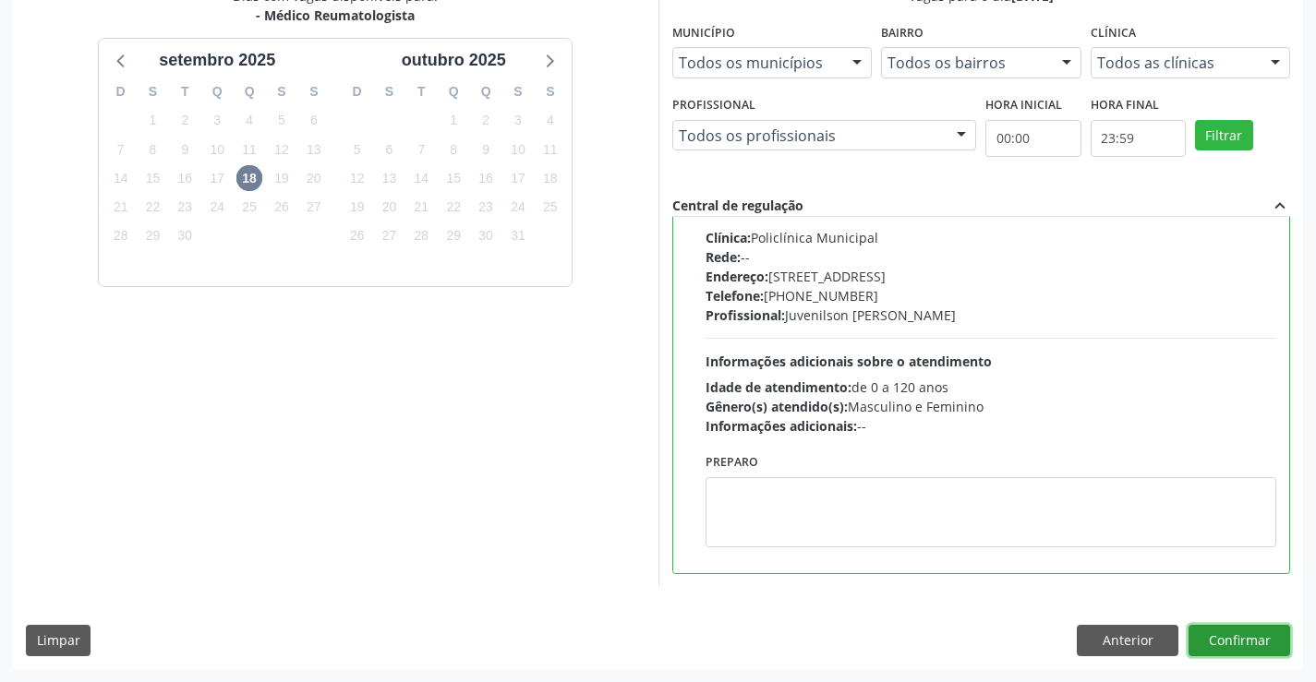
click at [1226, 630] on button "Confirmar" at bounding box center [1239, 640] width 102 height 31
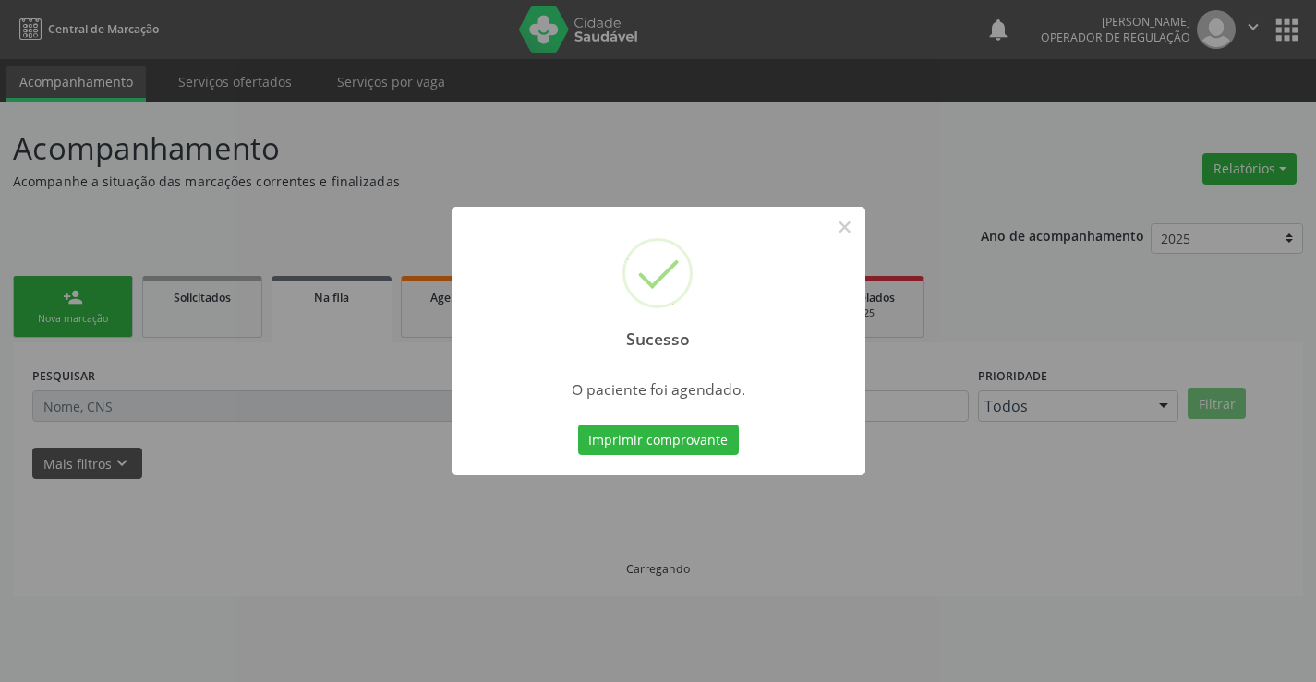
scroll to position [0, 0]
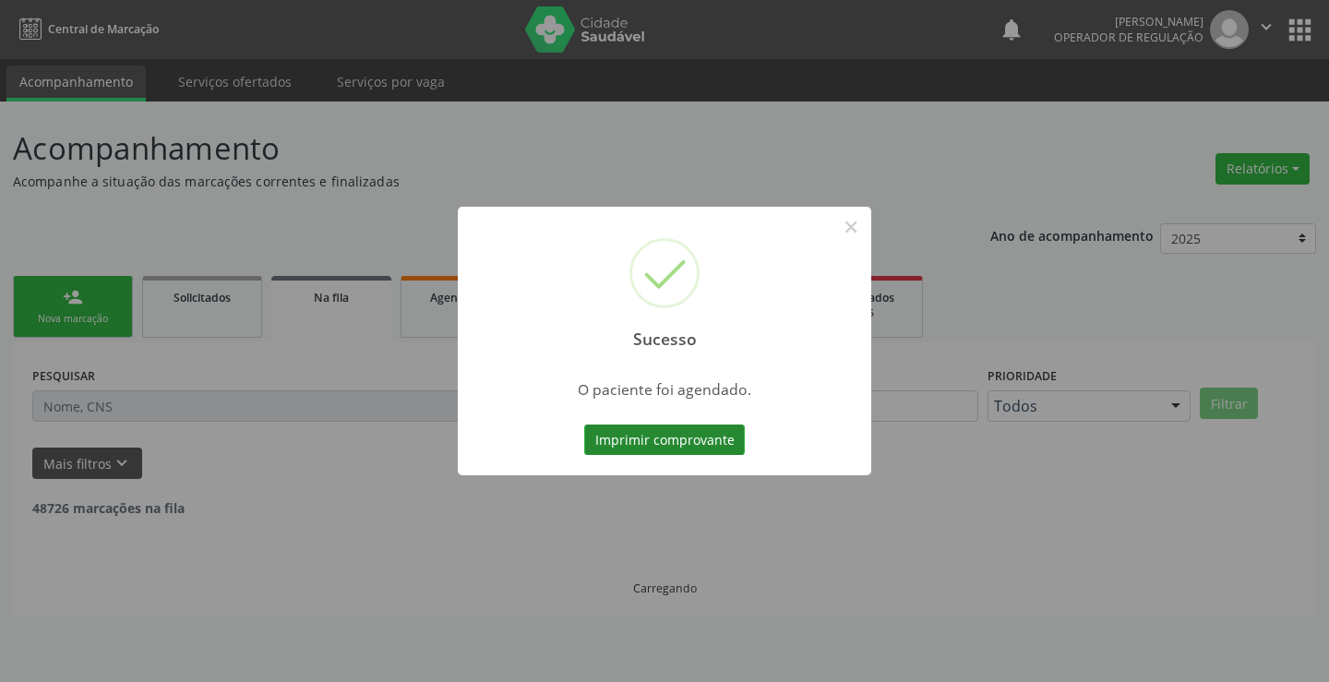
click at [668, 443] on button "Imprimir comprovante" at bounding box center [664, 440] width 161 height 31
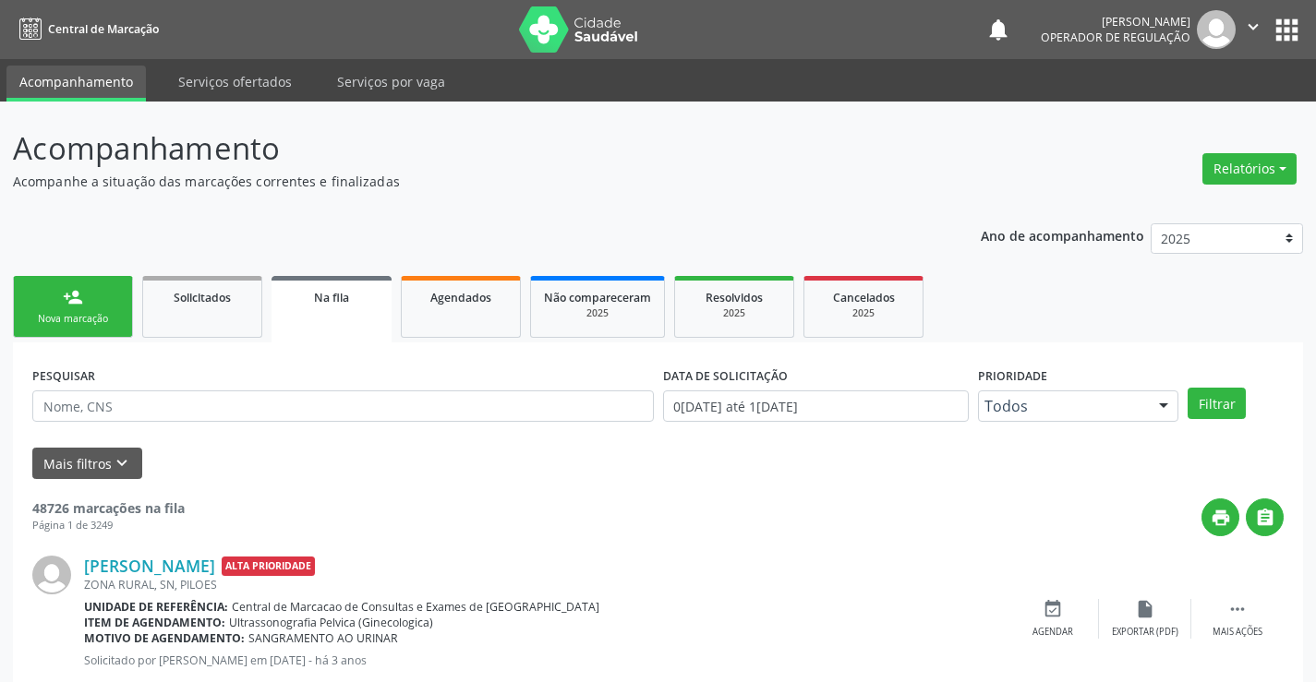
click at [98, 319] on div "Nova marcação" at bounding box center [73, 319] width 92 height 14
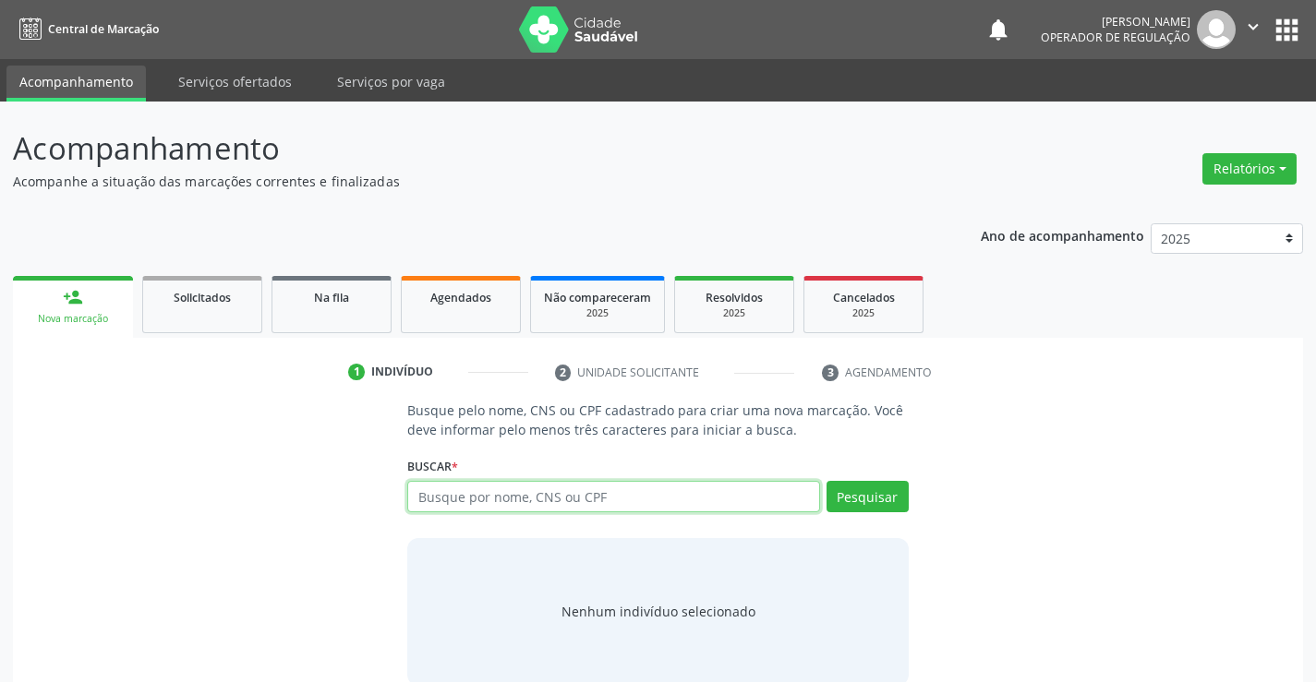
click at [436, 499] on input "text" at bounding box center [613, 496] width 412 height 31
type input "704109487596050"
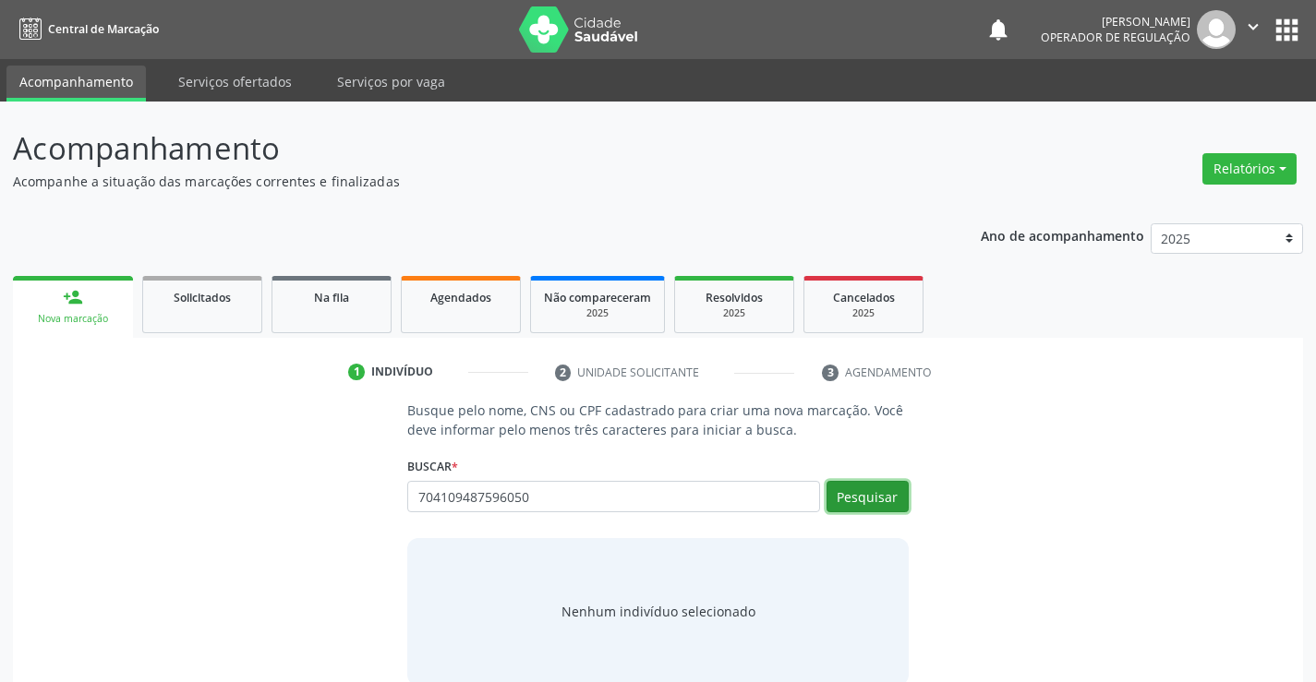
click at [848, 495] on button "Pesquisar" at bounding box center [867, 496] width 82 height 31
type input "704109487596050"
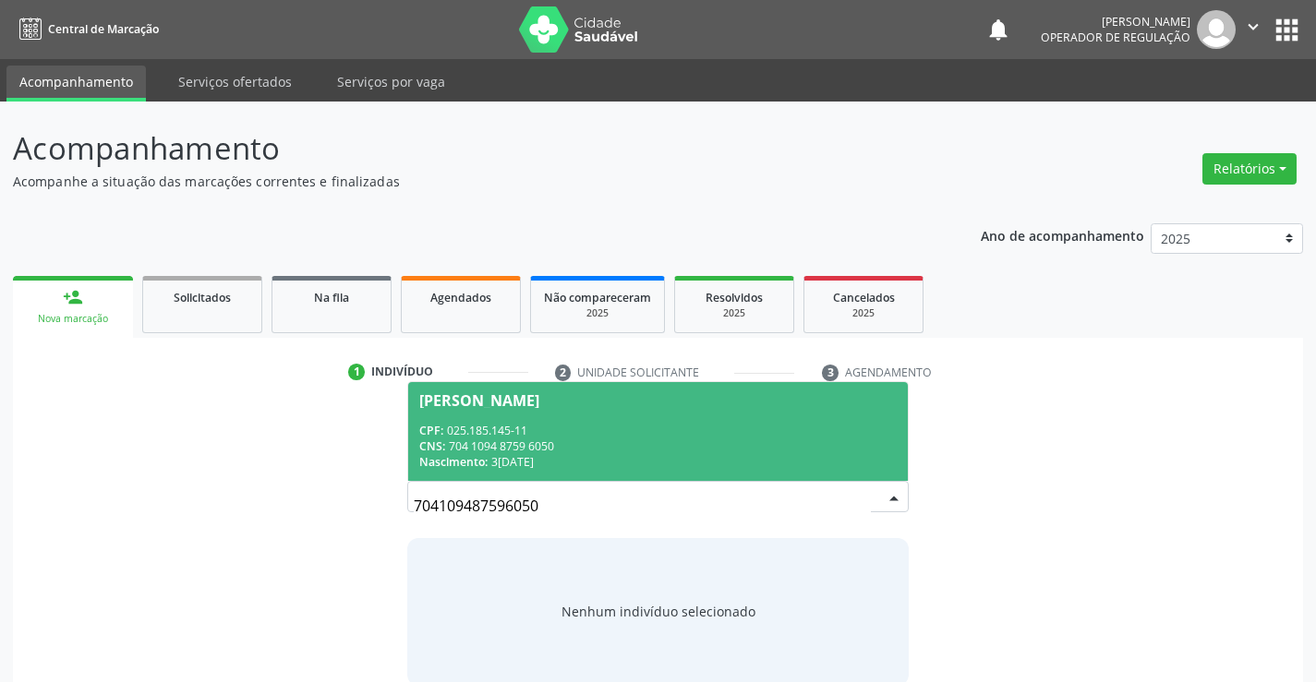
click at [678, 427] on div "CPF: 025.185.145-11" at bounding box center [657, 431] width 476 height 16
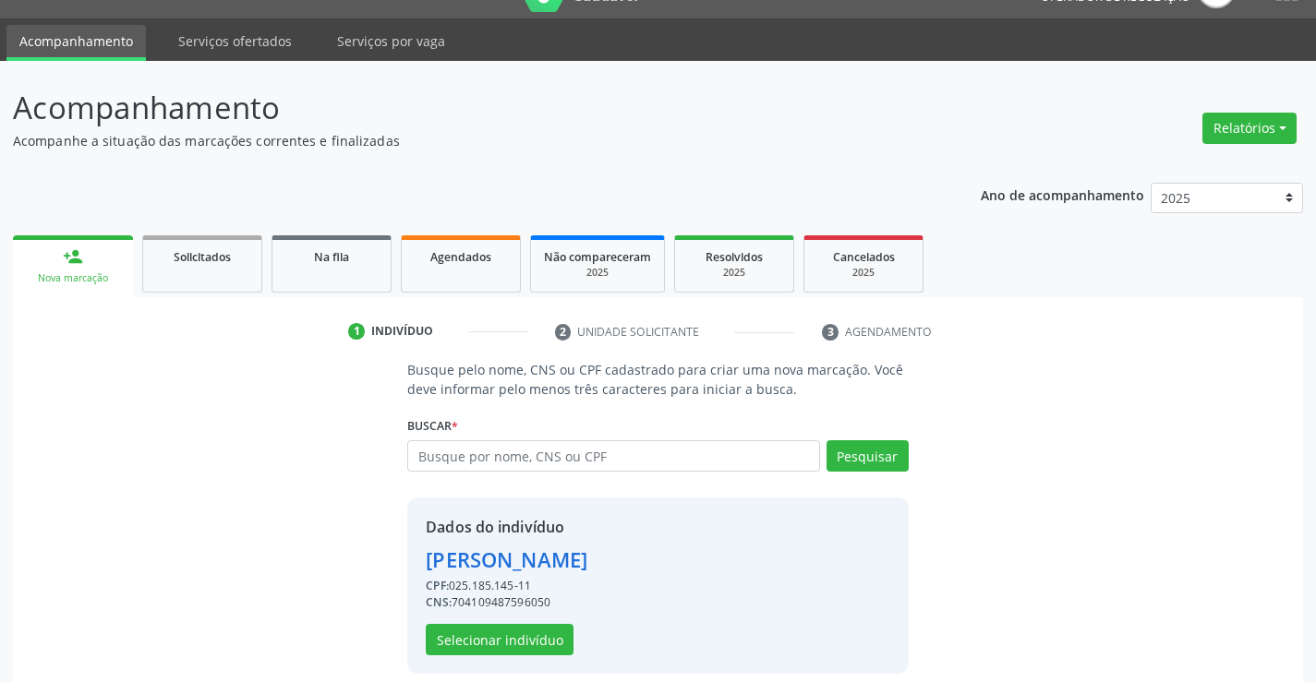
scroll to position [58, 0]
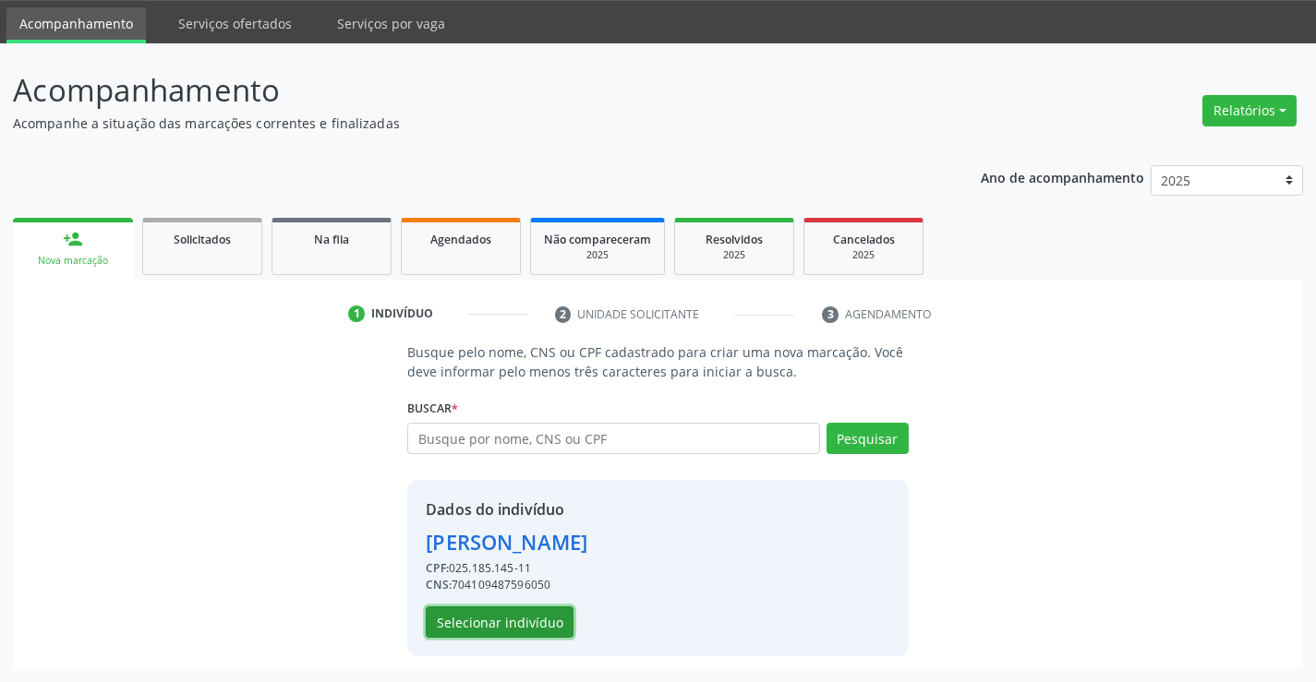
click at [471, 618] on button "Selecionar indivíduo" at bounding box center [500, 622] width 148 height 31
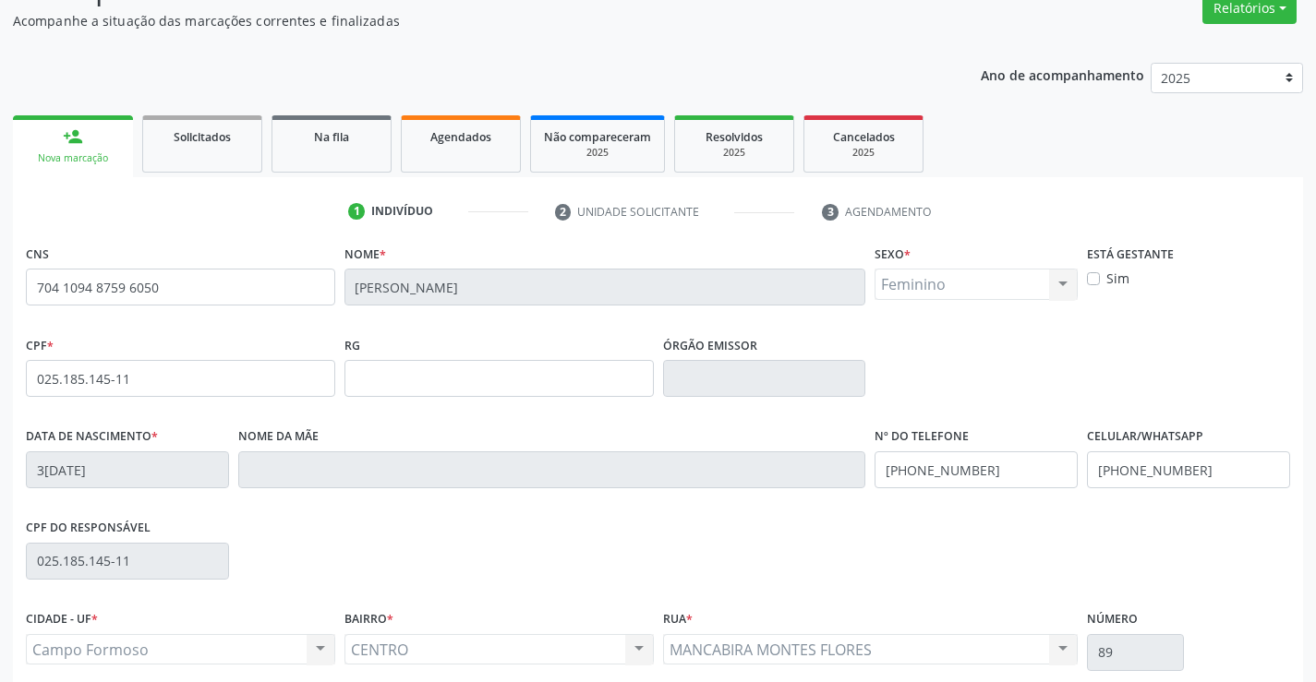
scroll to position [319, 0]
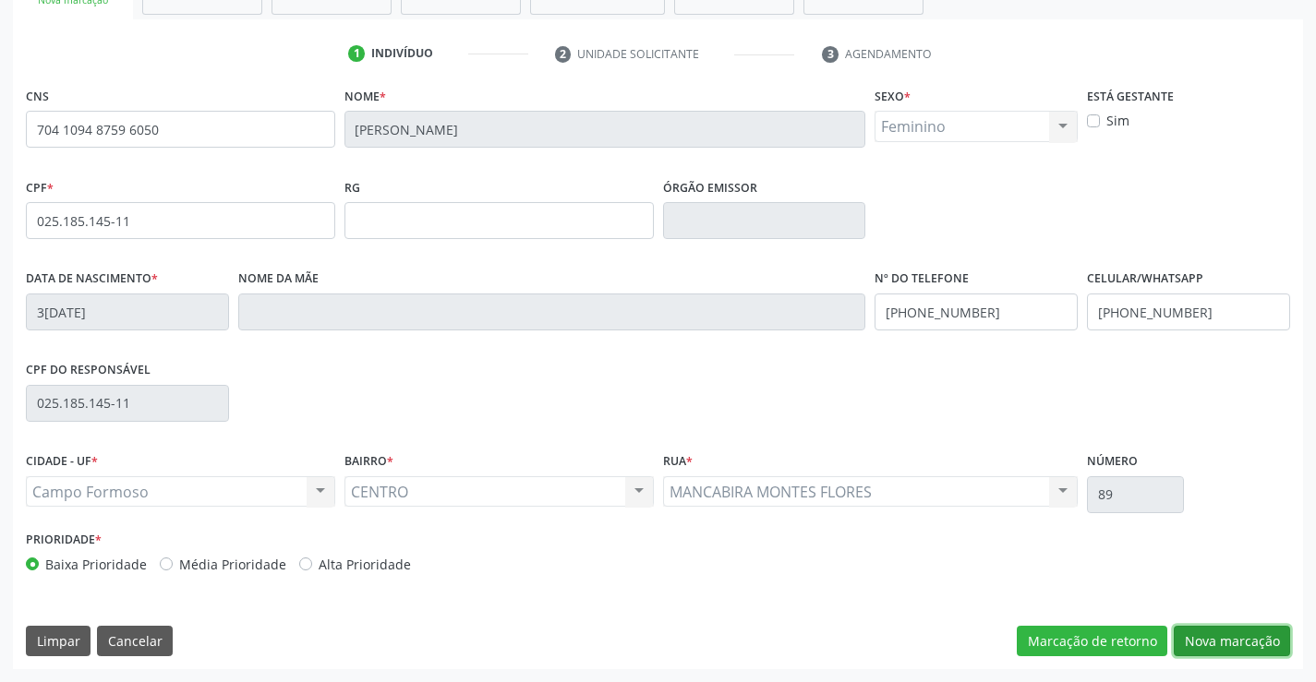
click at [1184, 632] on button "Nova marcação" at bounding box center [1231, 641] width 116 height 31
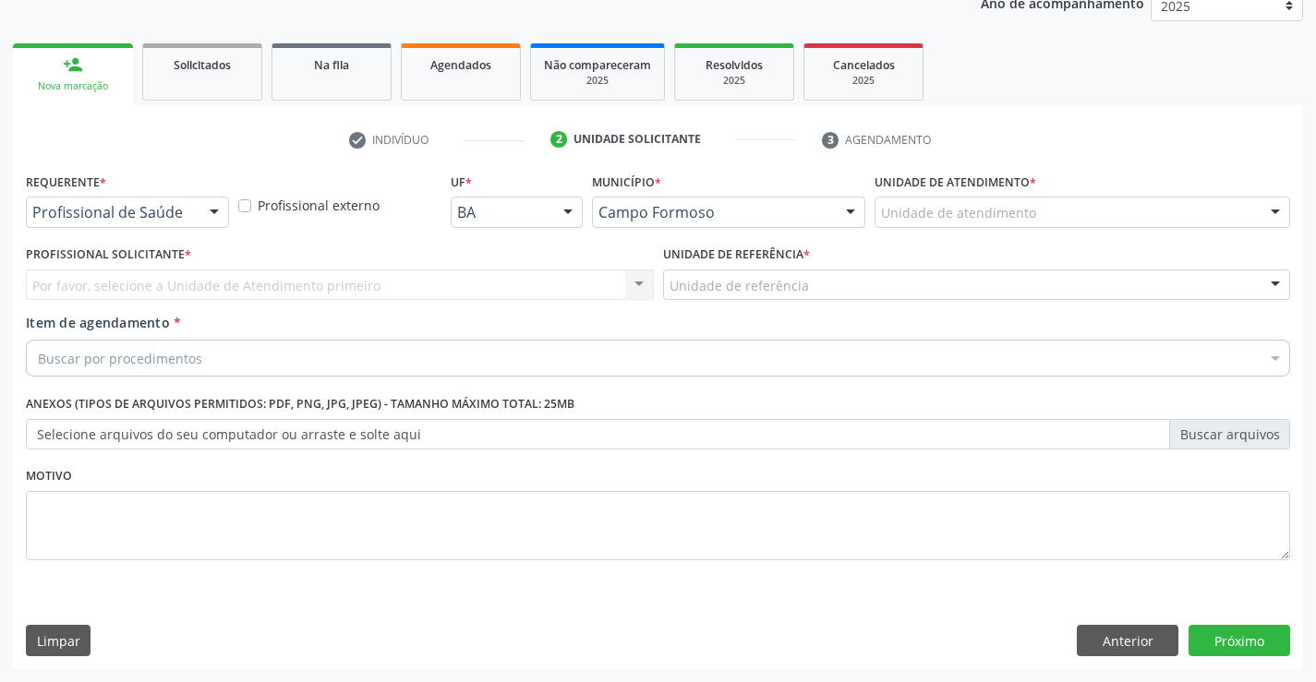
drag, startPoint x: 134, startPoint y: 211, endPoint x: 126, endPoint y: 235, distance: 26.0
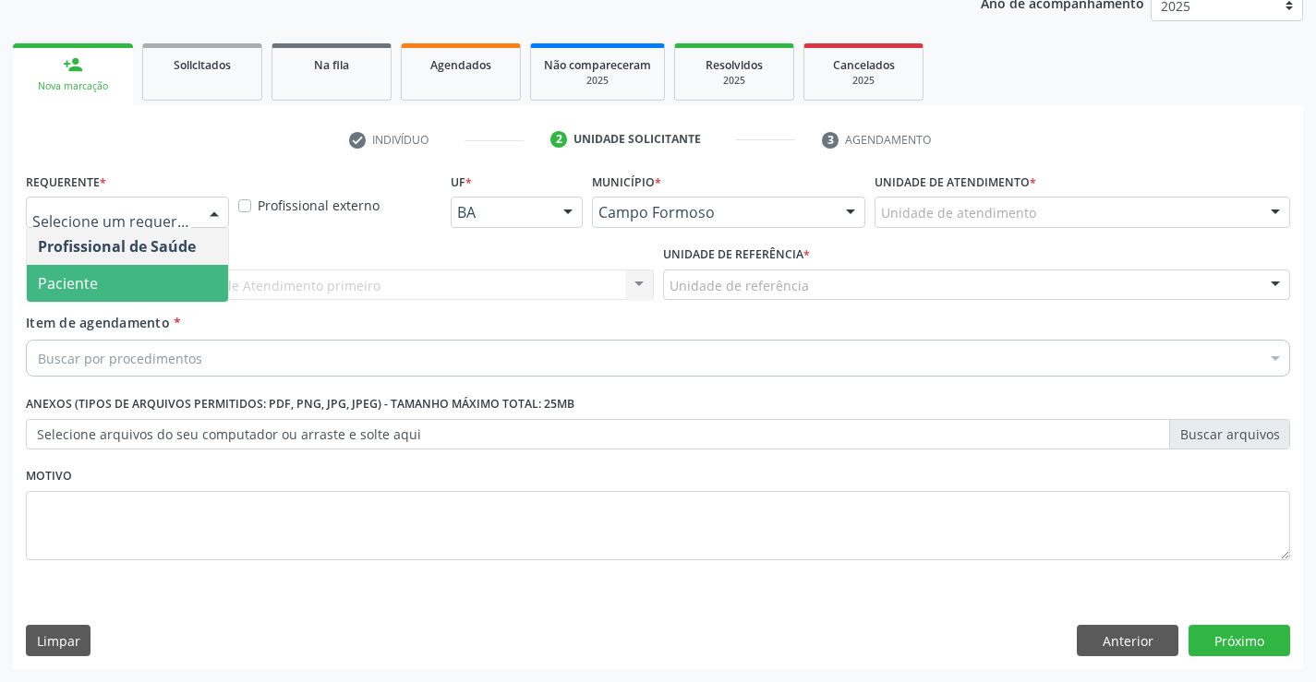
click at [120, 271] on span "Paciente" at bounding box center [127, 283] width 201 height 37
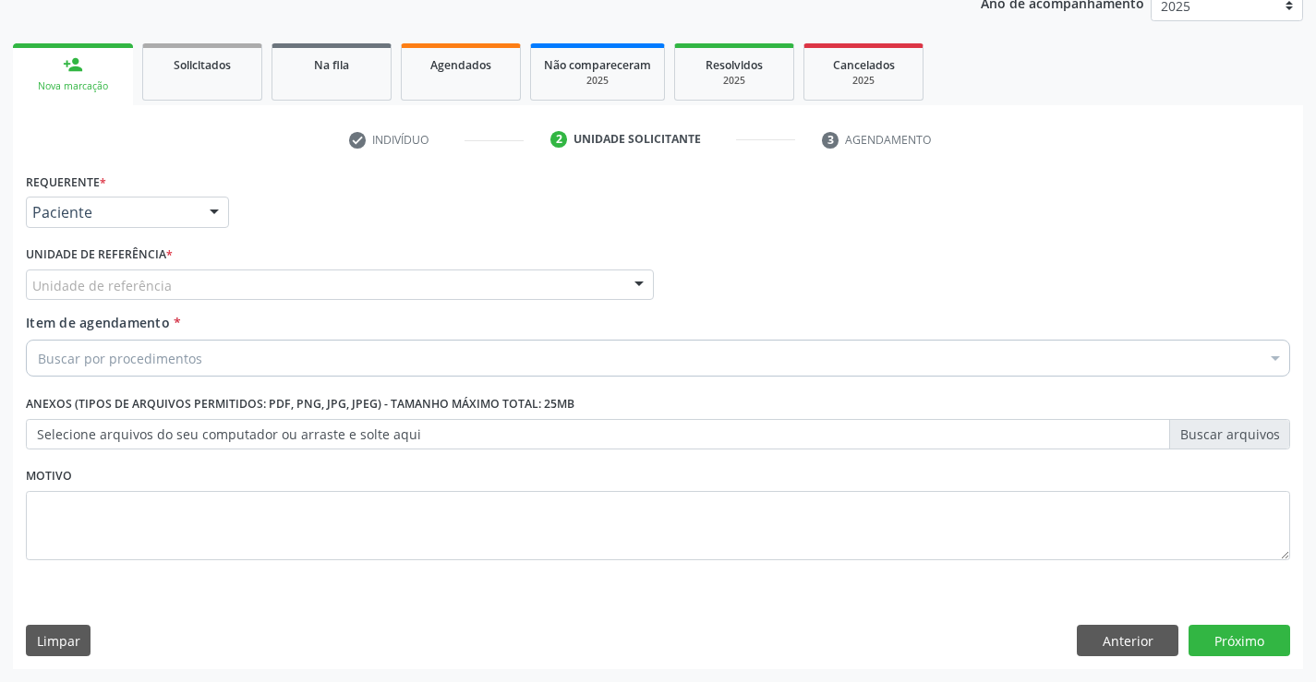
click at [127, 273] on div "Unidade de referência" at bounding box center [340, 285] width 628 height 31
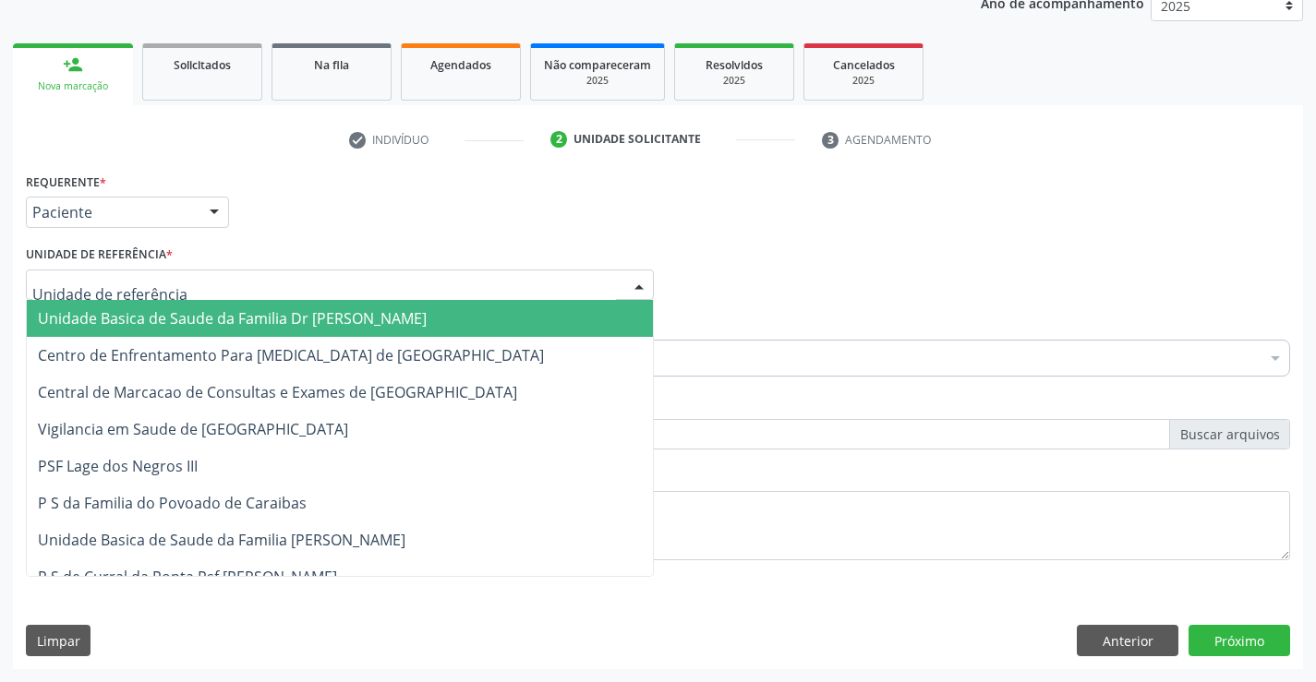
click at [110, 311] on span "Unidade Basica de Saude da Familia Dr [PERSON_NAME]" at bounding box center [232, 318] width 389 height 20
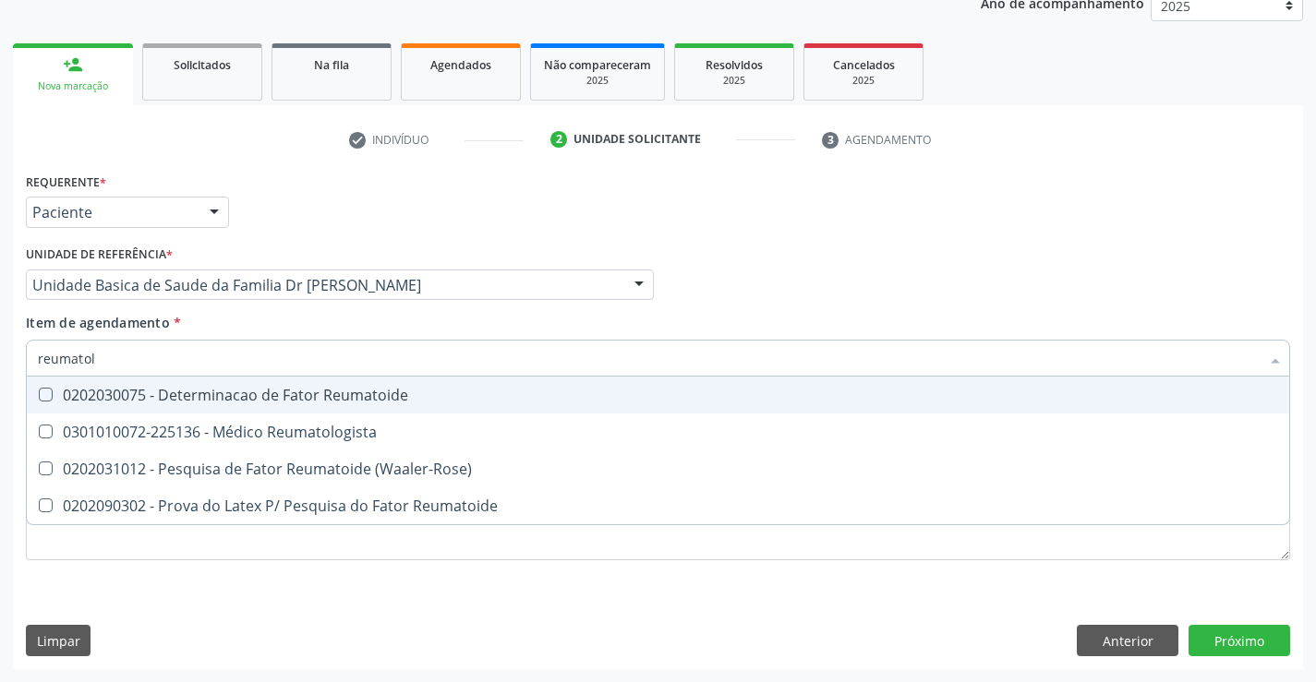
type input "reumatolo"
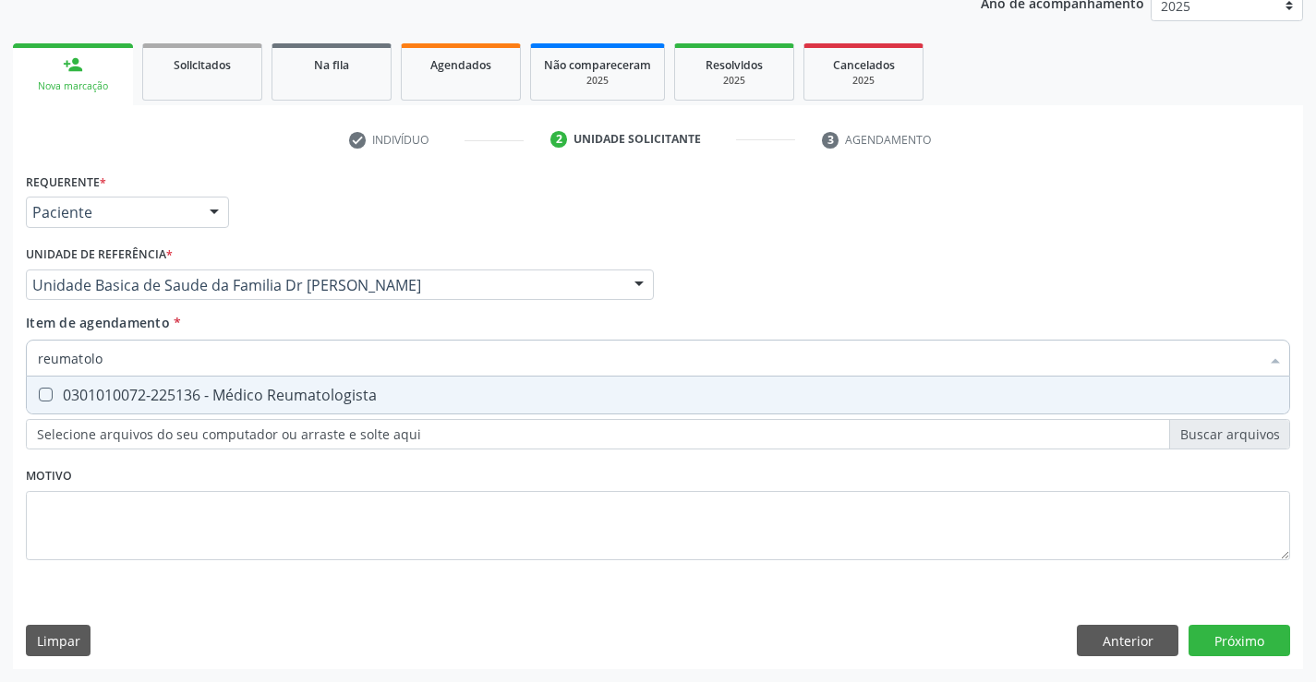
drag, startPoint x: 150, startPoint y: 396, endPoint x: 121, endPoint y: 396, distance: 29.5
click at [152, 396] on div "0301010072-225136 - Médico Reumatologista" at bounding box center [658, 395] width 1240 height 15
checkbox Reumatologista "true"
click at [1227, 632] on div "Requerente * Paciente Profissional de Saúde Paciente Nenhum resultado encontrad…" at bounding box center [658, 418] width 1290 height 501
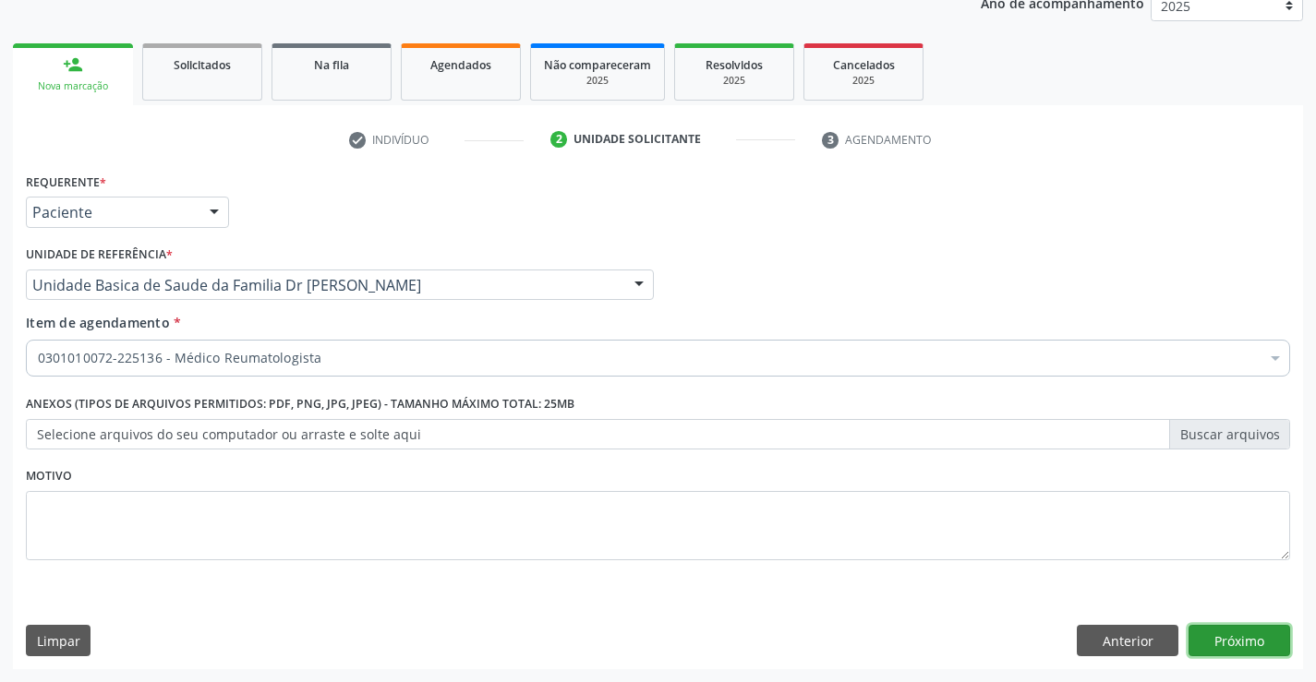
click at [1201, 637] on button "Próximo" at bounding box center [1239, 640] width 102 height 31
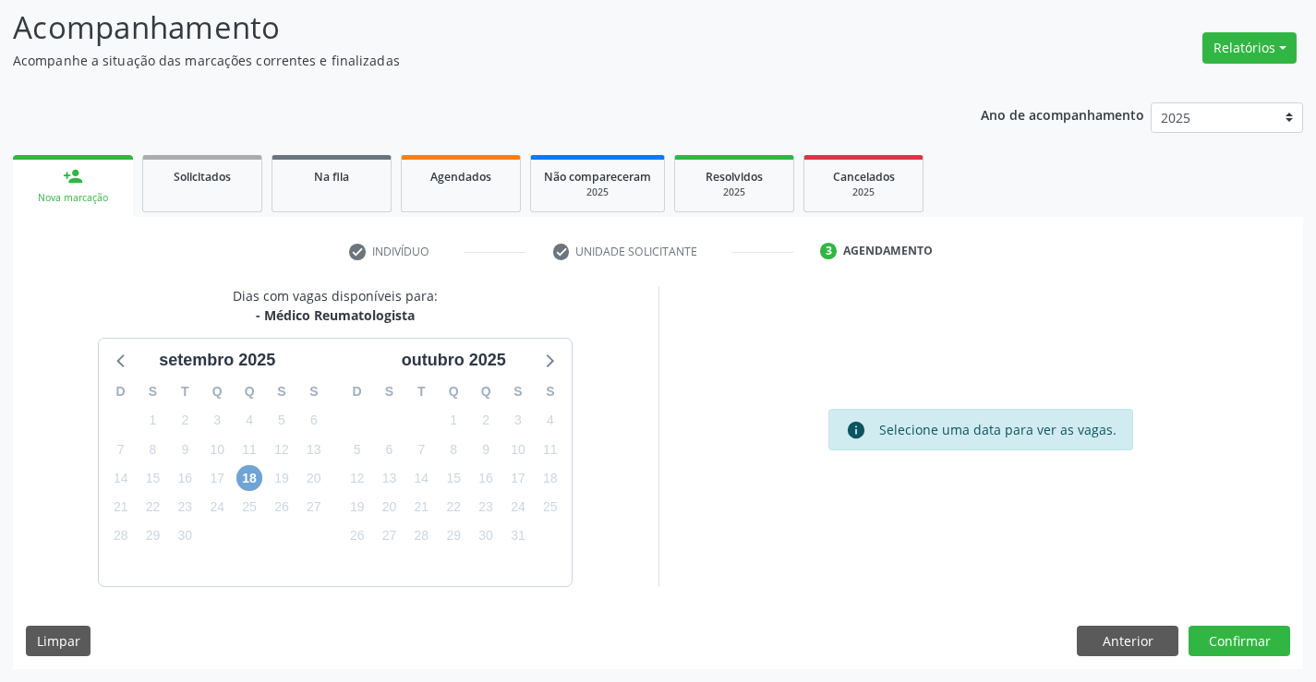
click at [241, 477] on span "18" at bounding box center [249, 478] width 26 height 26
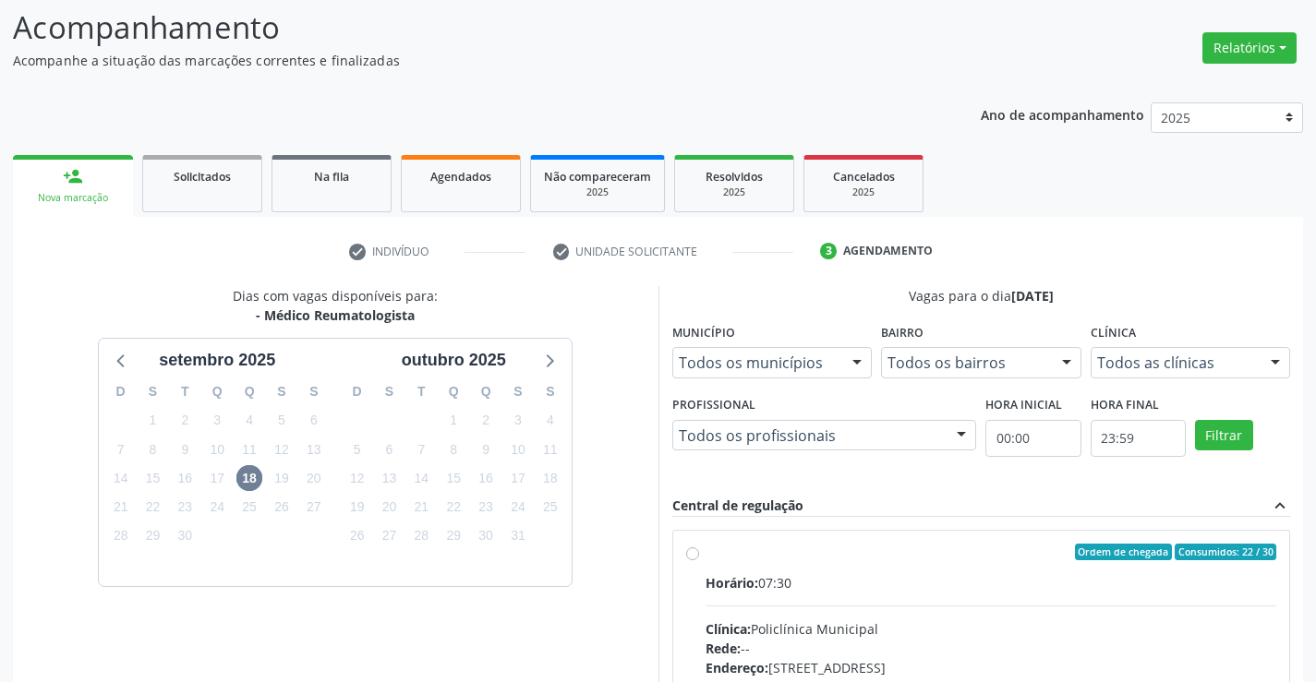
click at [705, 552] on label "Ordem de chegada Consumidos: 22 / 30 Horário: 07:30 Clínica: Policlínica Munici…" at bounding box center [990, 685] width 571 height 283
click at [690, 552] on input "Ordem de chegada Consumidos: 22 / 30 Horário: 07:30 Clínica: Policlínica Munici…" at bounding box center [692, 552] width 13 height 17
radio input "true"
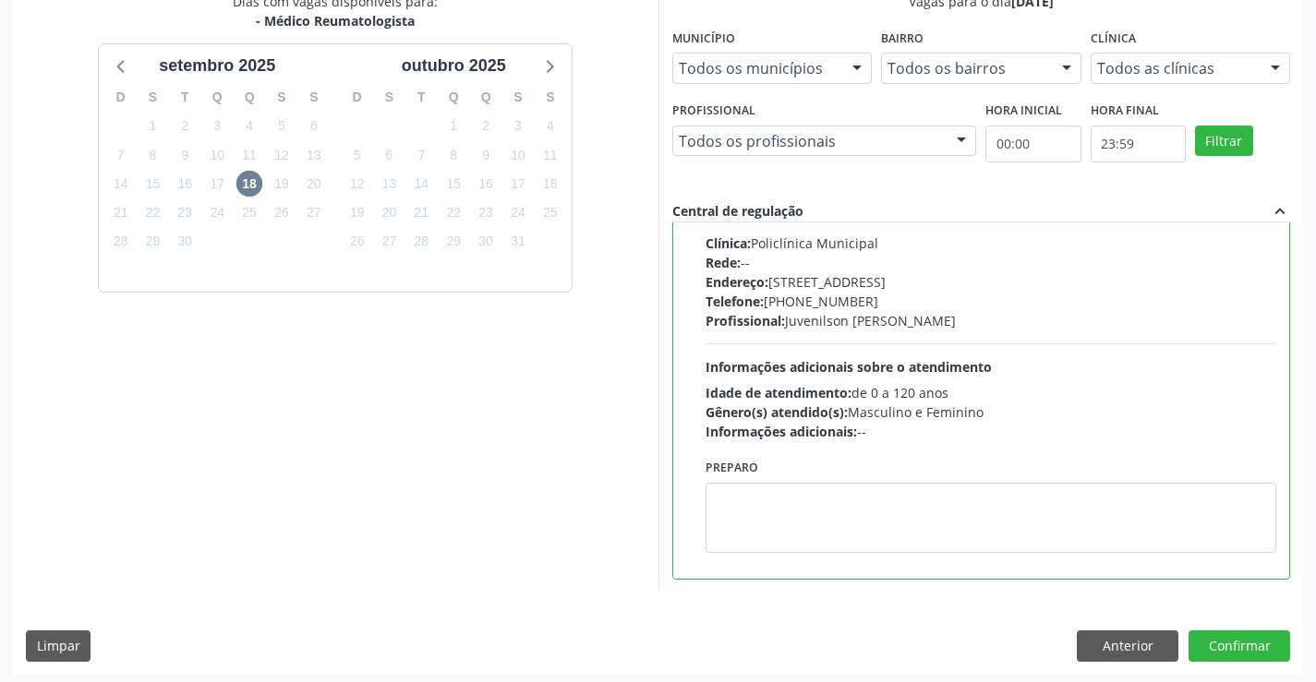
scroll to position [421, 0]
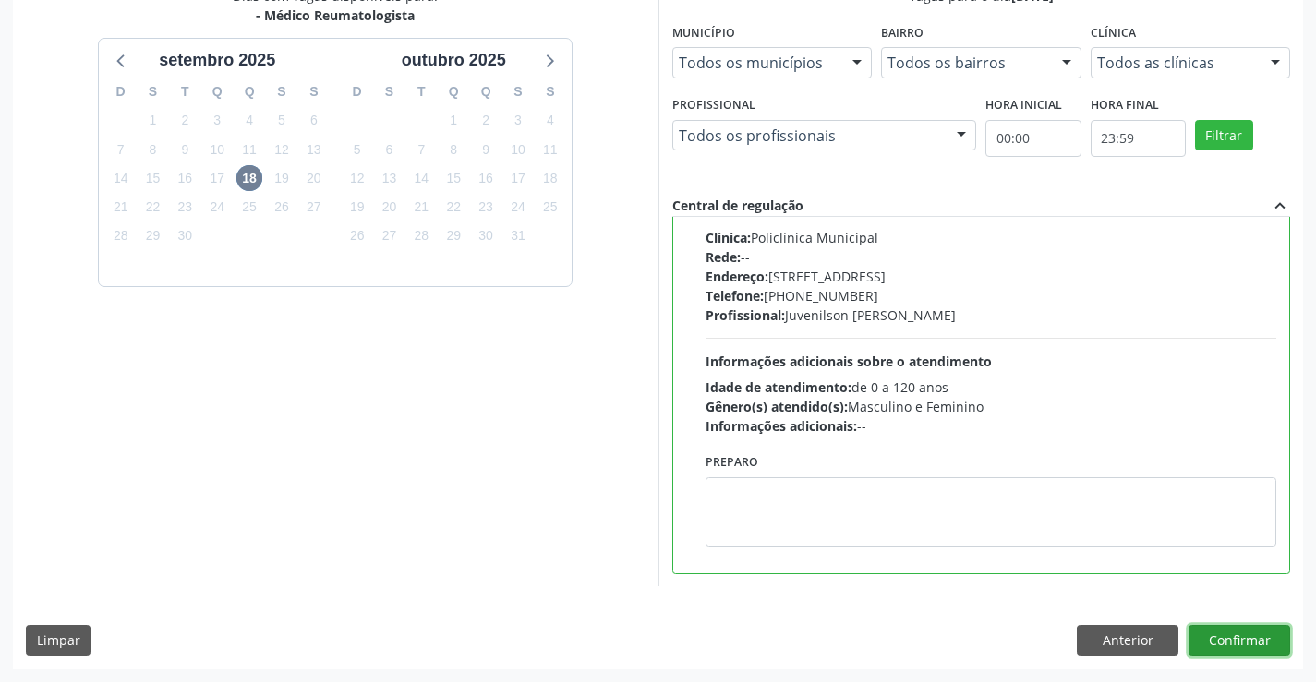
click at [1227, 628] on button "Confirmar" at bounding box center [1239, 640] width 102 height 31
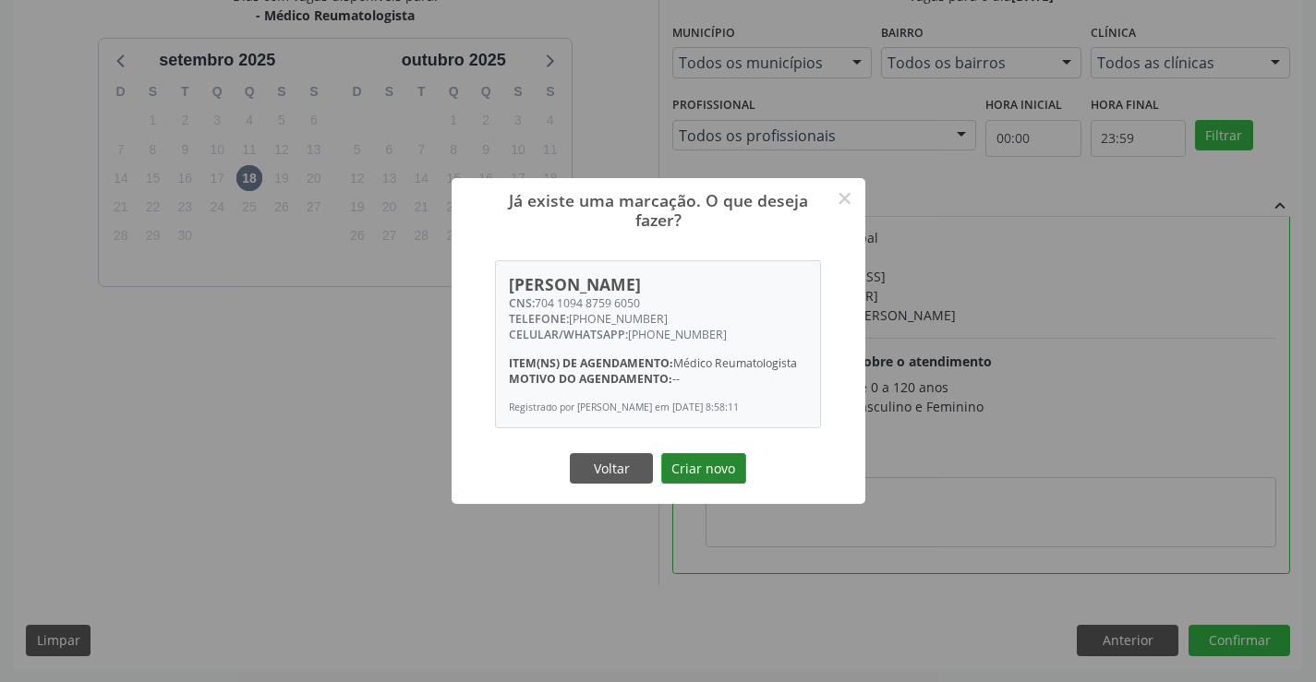
click at [706, 470] on button "Criar novo" at bounding box center [703, 468] width 85 height 31
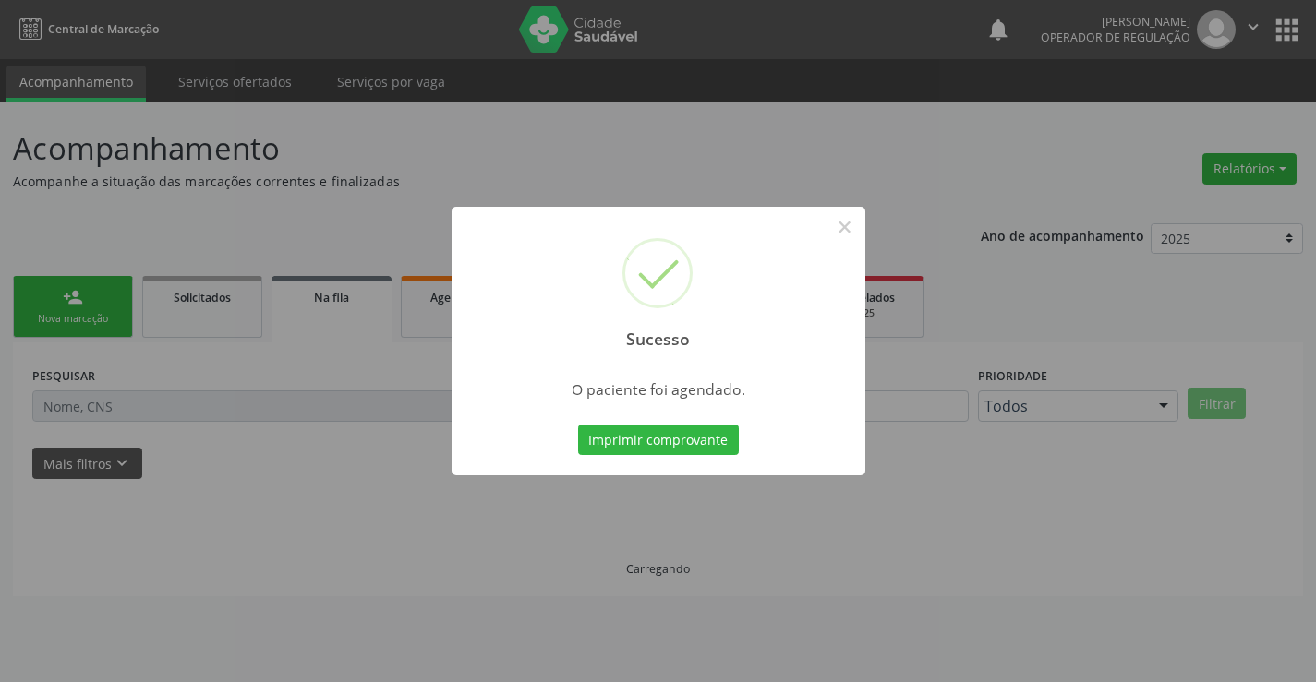
scroll to position [0, 0]
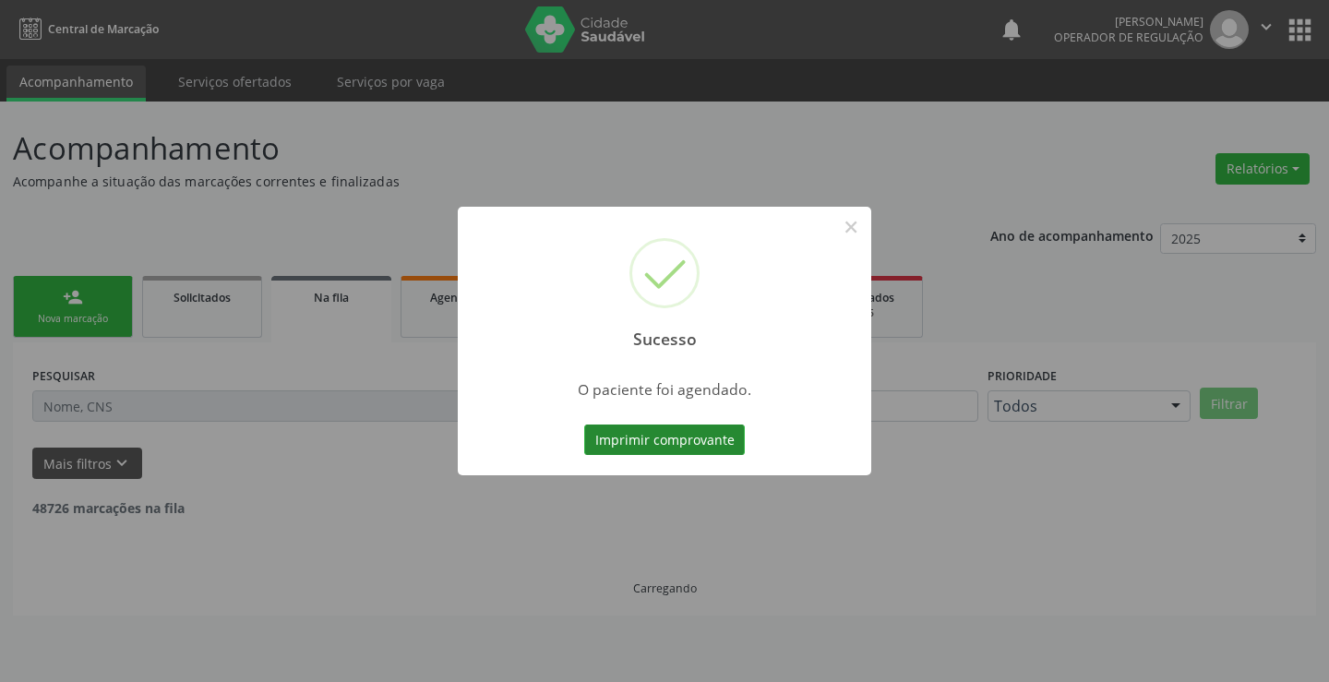
click at [661, 434] on button "Imprimir comprovante" at bounding box center [664, 440] width 161 height 31
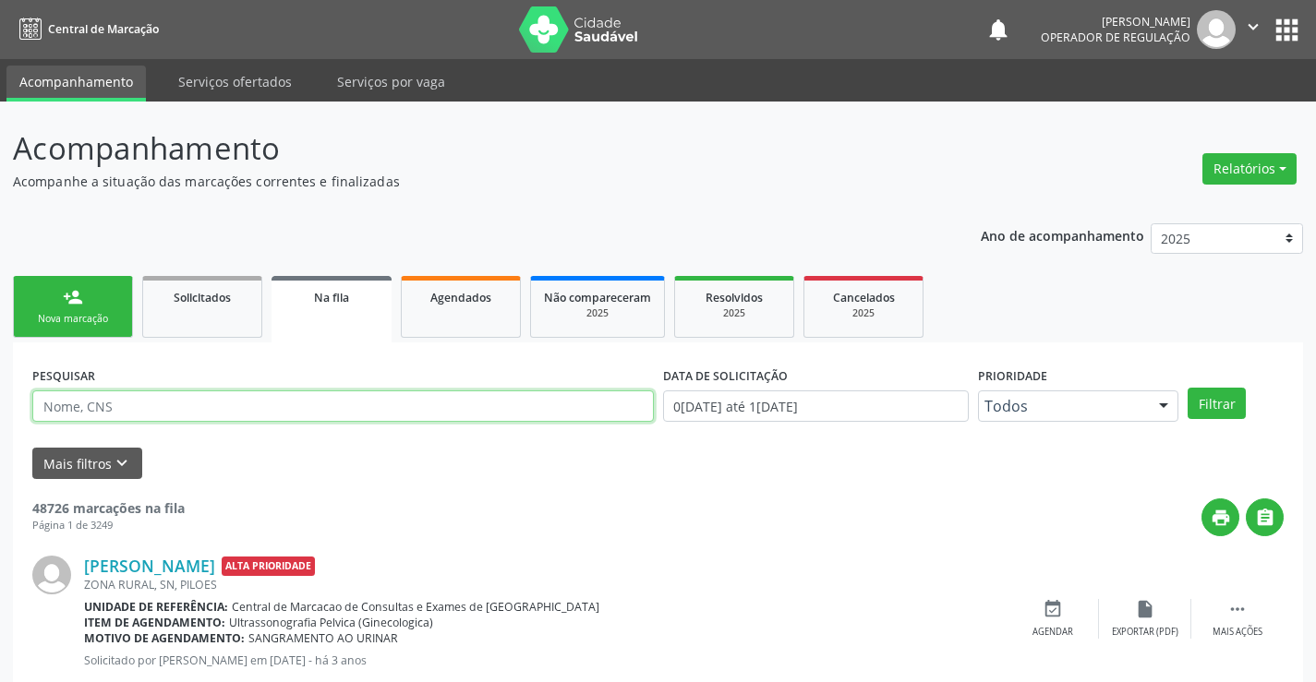
click at [261, 410] on input "text" at bounding box center [342, 406] width 621 height 31
type input "704800589211943"
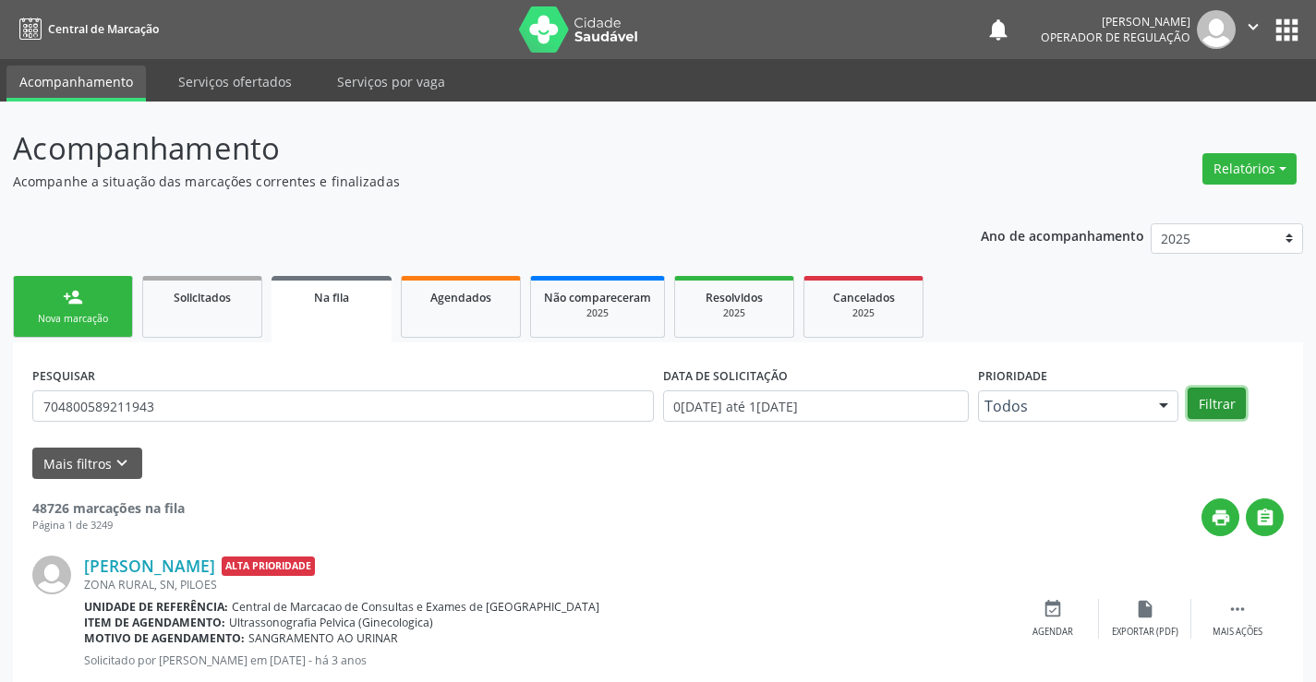
click at [1227, 405] on button "Filtrar" at bounding box center [1216, 403] width 58 height 31
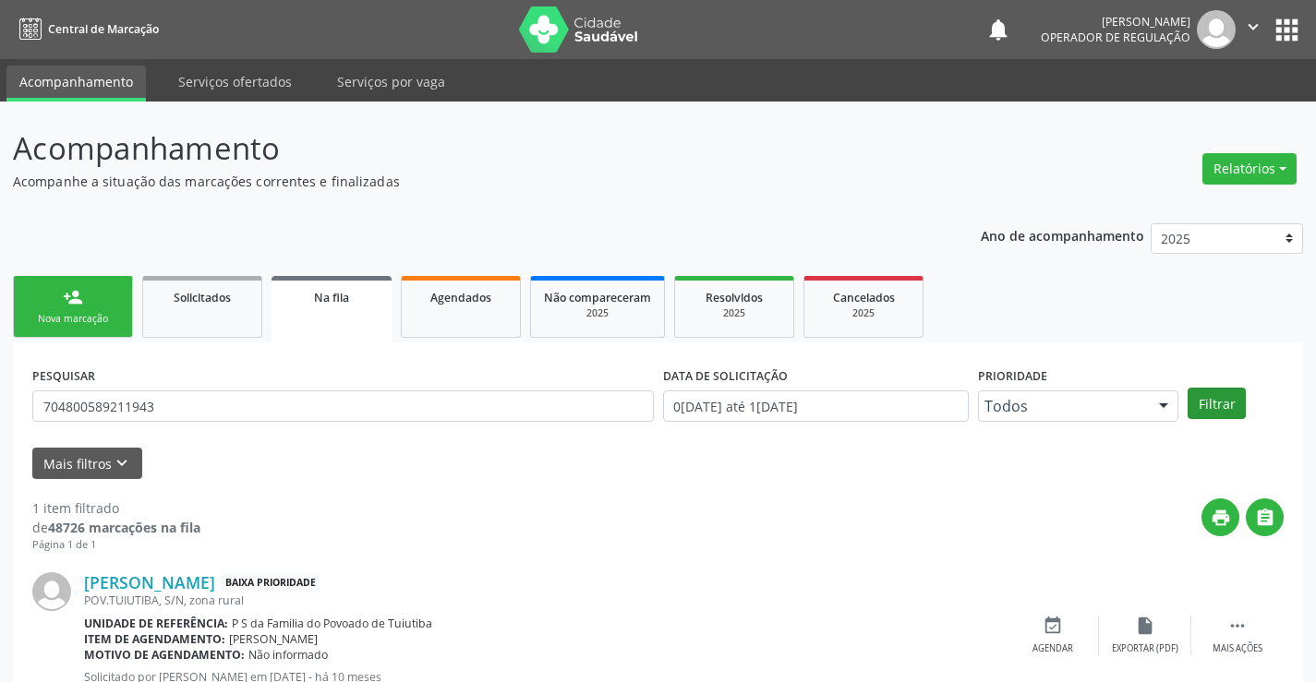
scroll to position [67, 0]
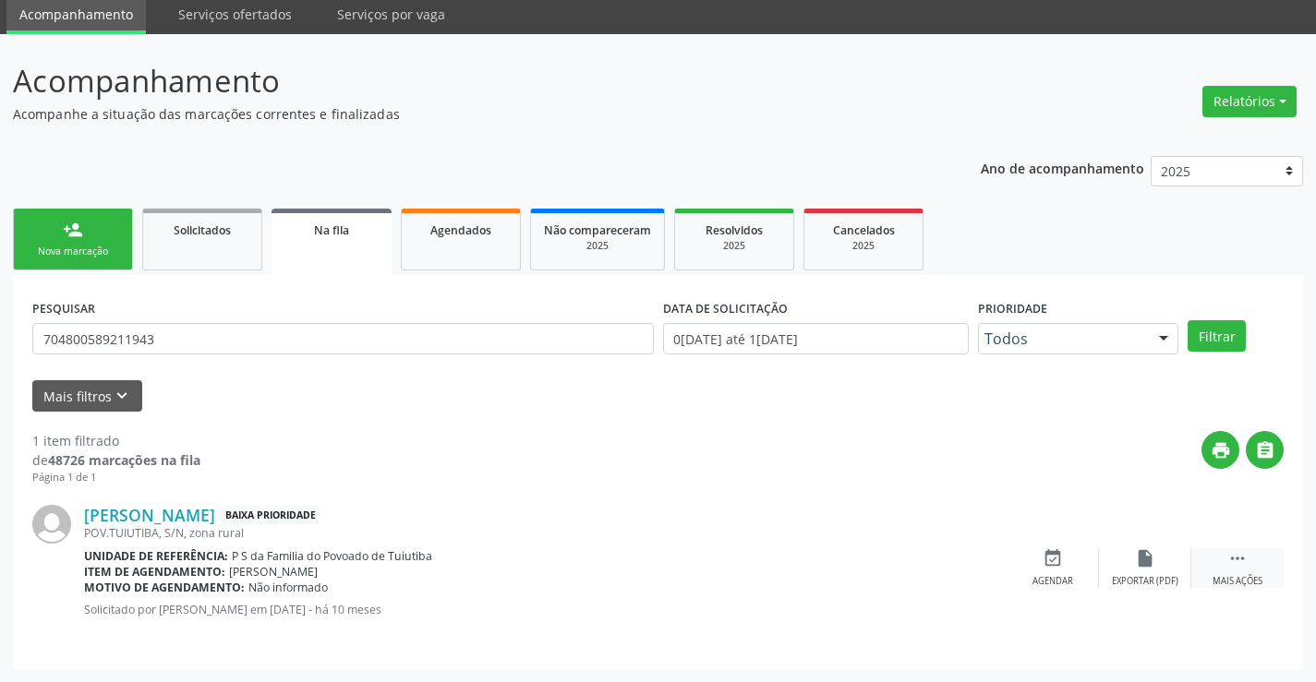
click at [1237, 567] on icon "" at bounding box center [1237, 558] width 20 height 20
click at [1131, 571] on div "edit Editar" at bounding box center [1145, 568] width 92 height 40
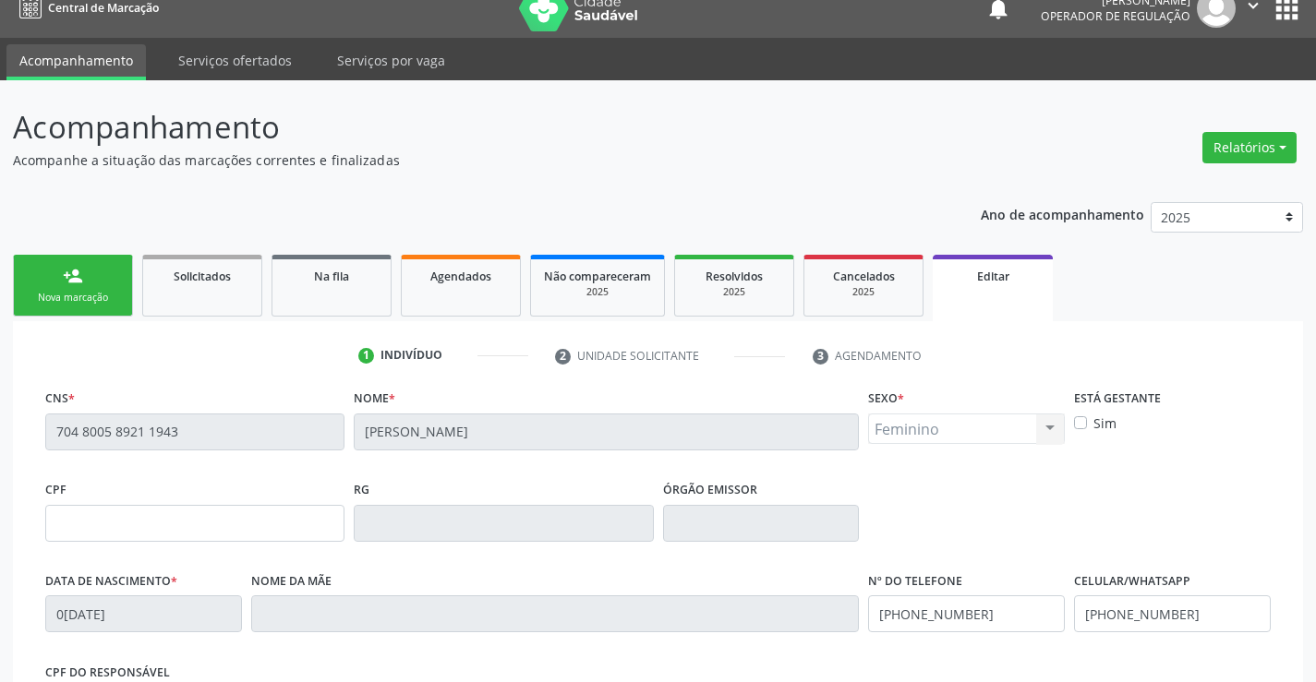
scroll to position [0, 0]
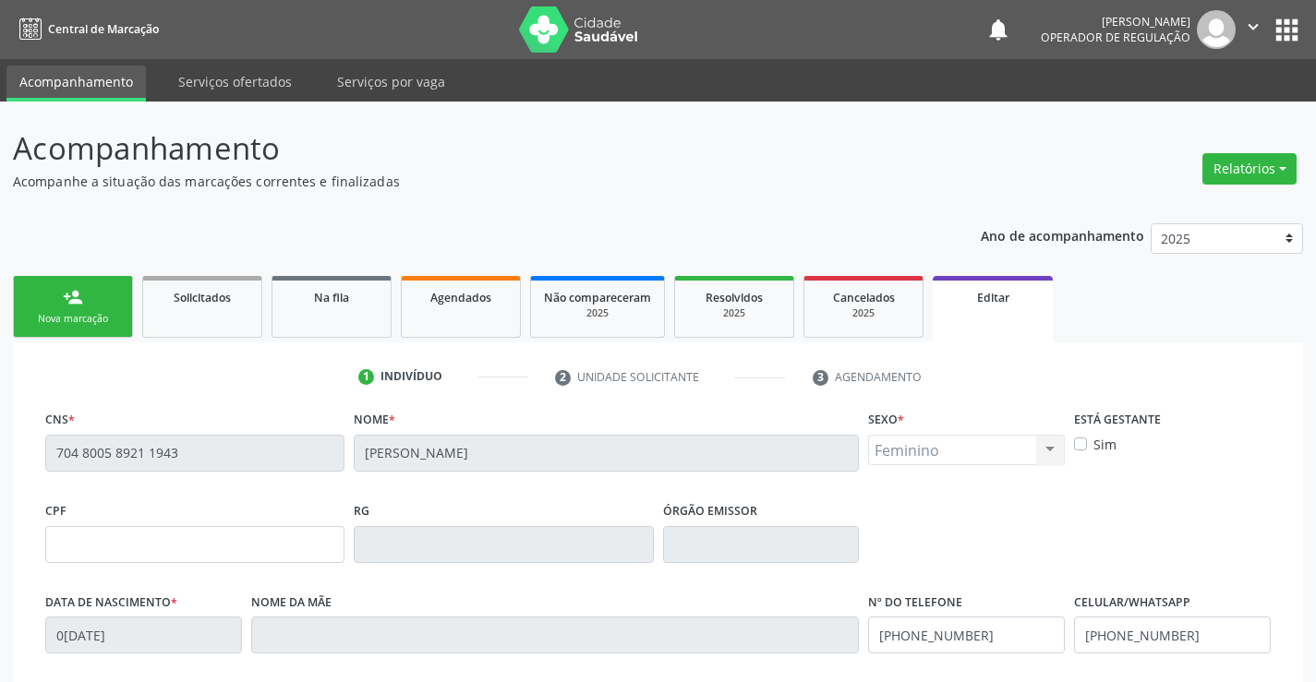
click at [1310, 18] on nav "Central de Marcação notifications [PERSON_NAME] Operador de regulação  Configu…" at bounding box center [658, 29] width 1316 height 59
click at [1293, 25] on button "apps" at bounding box center [1286, 30] width 32 height 32
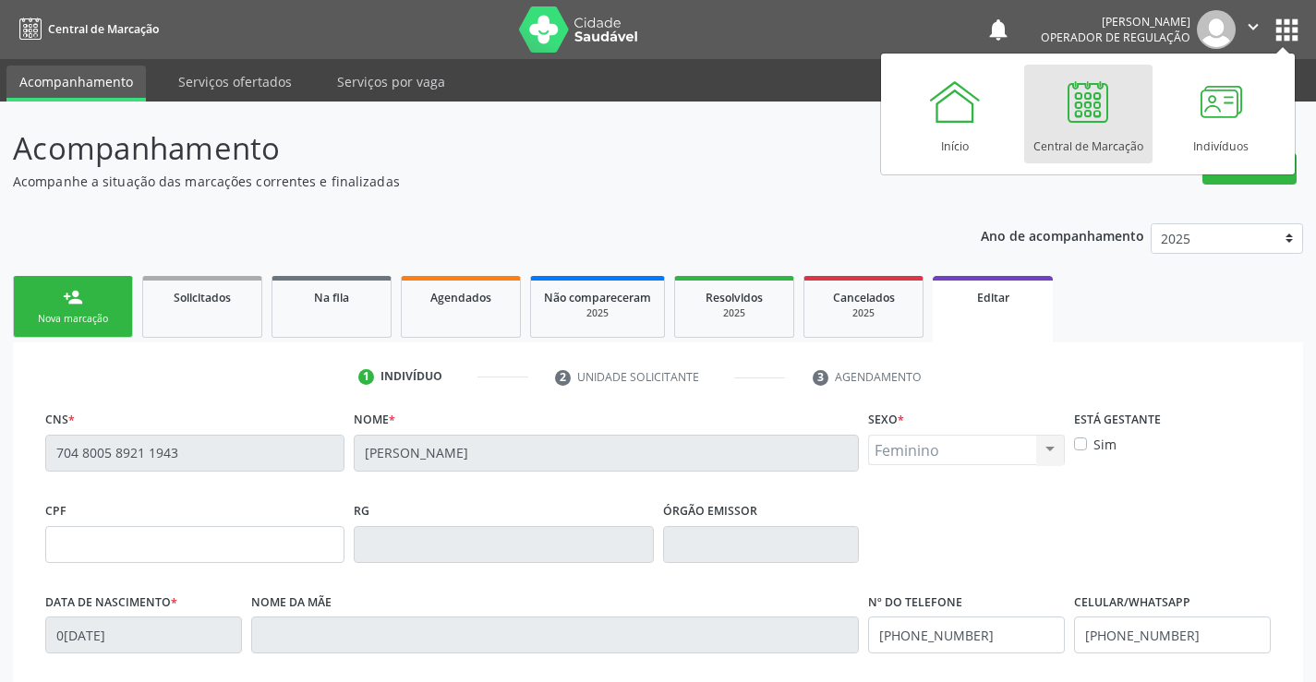
click at [1041, 138] on div "Central de Marcação" at bounding box center [1088, 141] width 110 height 25
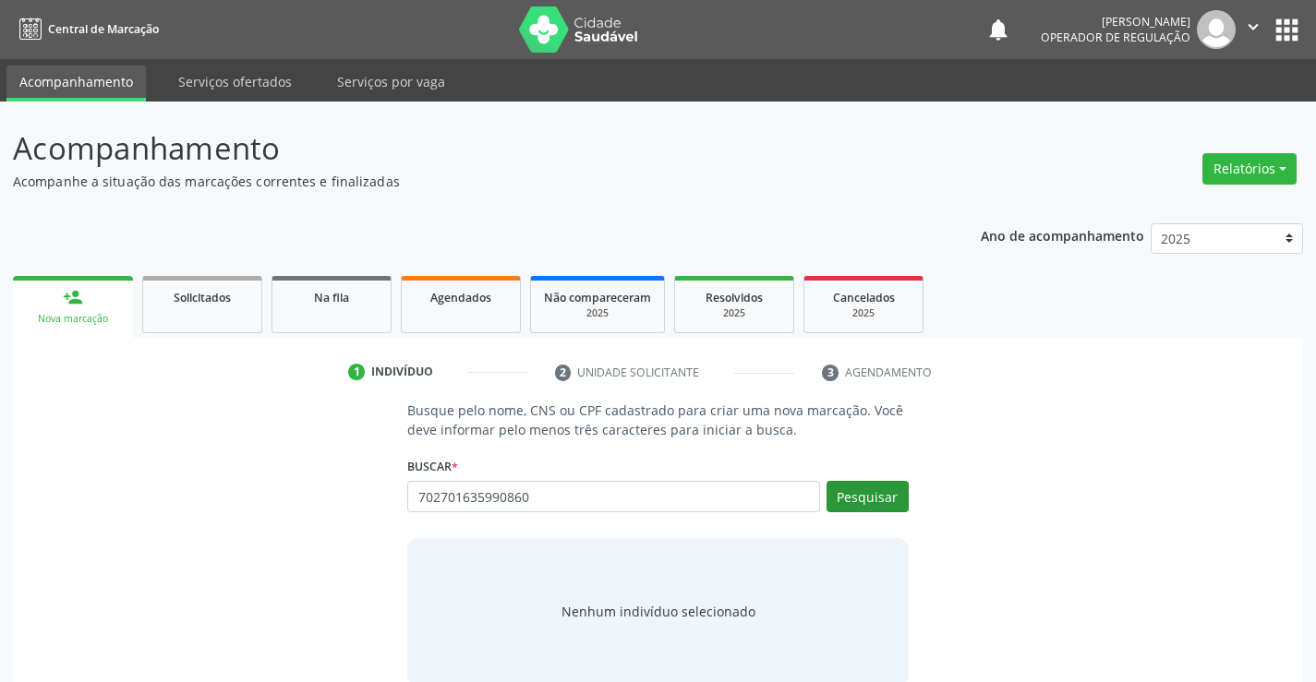
type input "702701635990860"
click at [869, 483] on button "Pesquisar" at bounding box center [867, 496] width 82 height 31
type input "702701635990860"
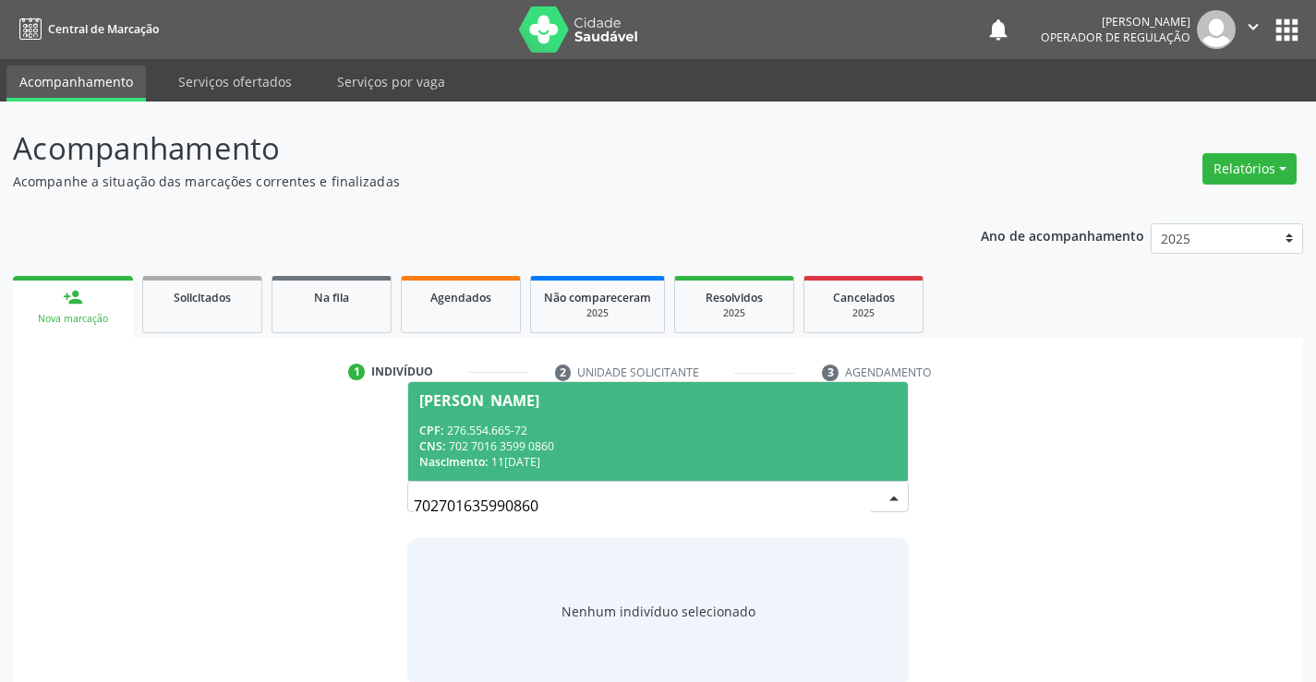
click at [686, 451] on div "CNS: 702 7016 3599 0860" at bounding box center [657, 447] width 476 height 16
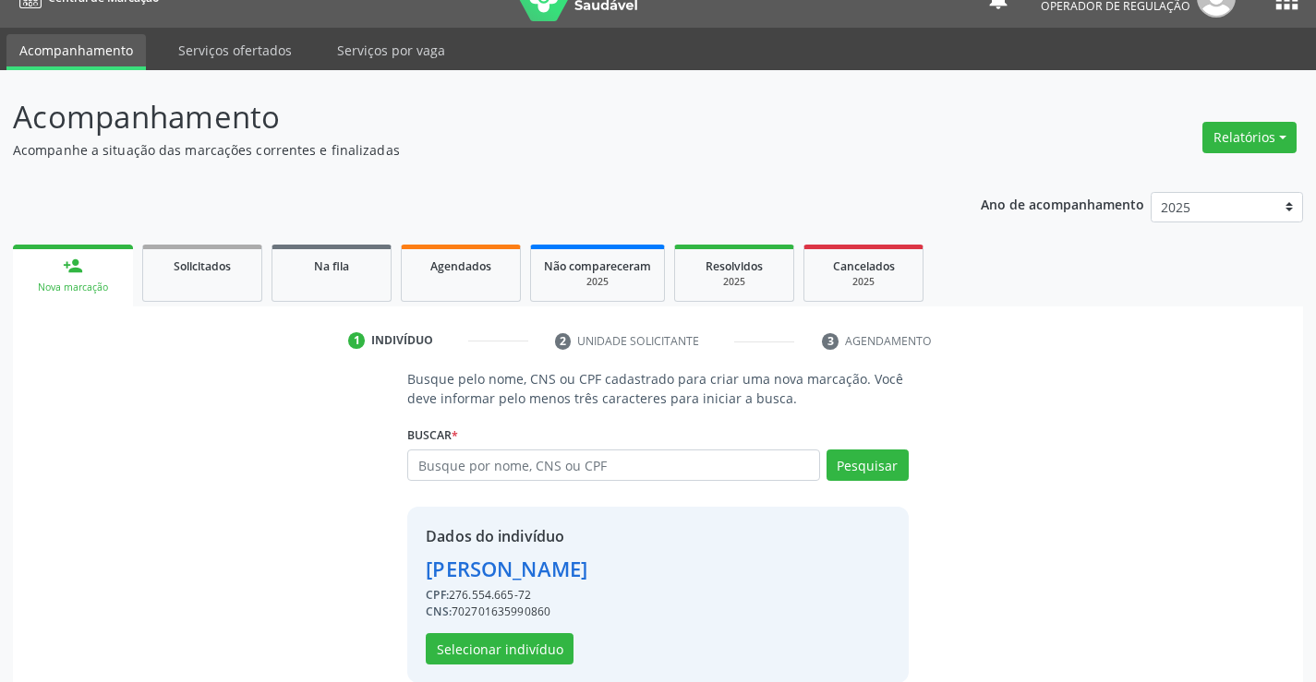
scroll to position [58, 0]
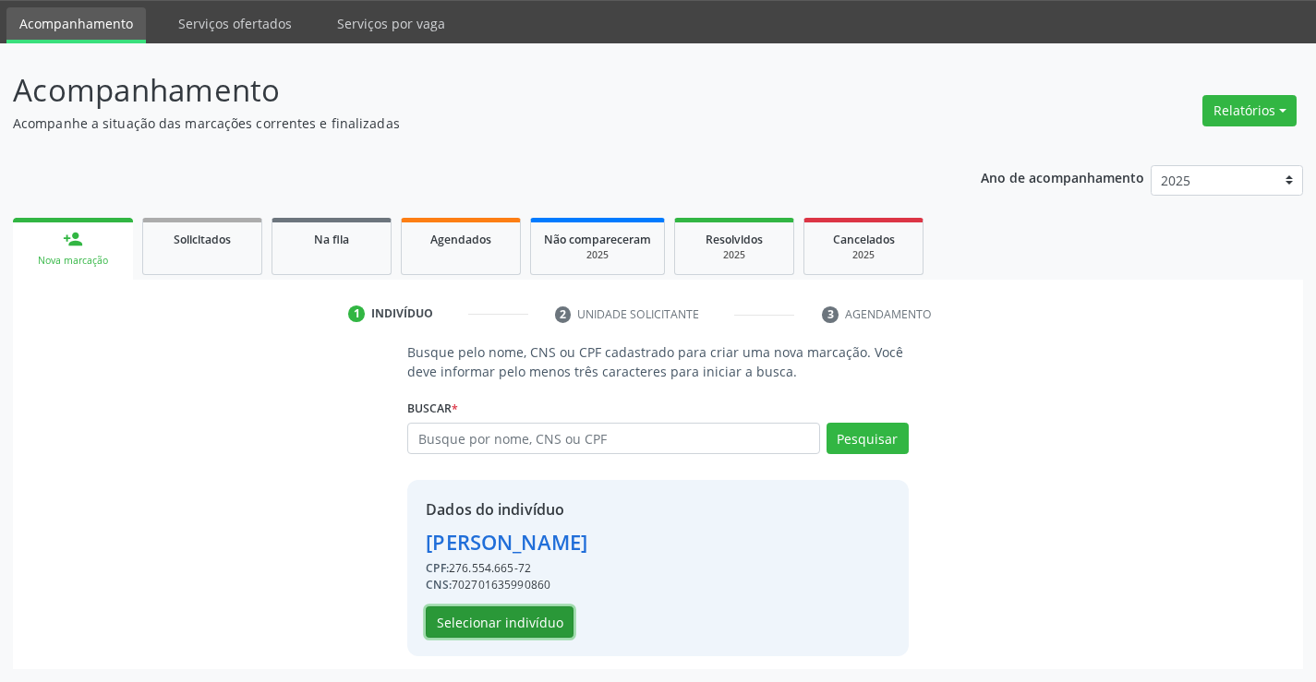
click at [531, 614] on button "Selecionar indivíduo" at bounding box center [500, 622] width 148 height 31
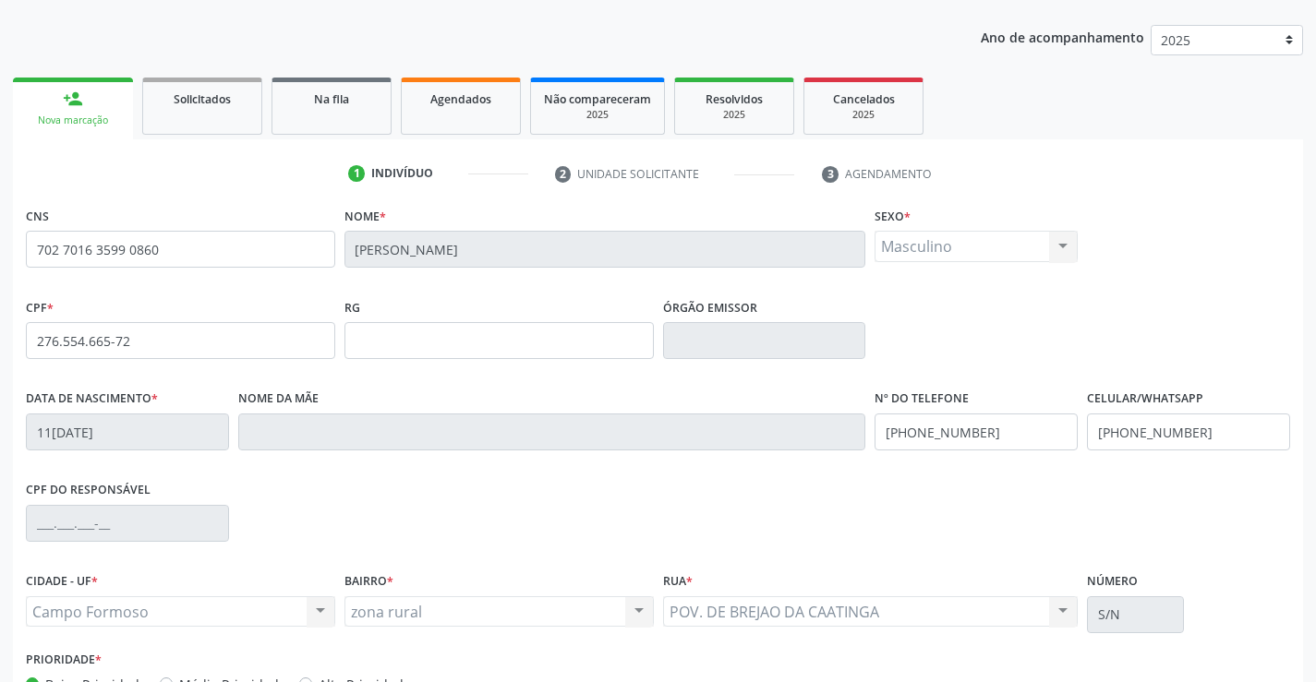
scroll to position [319, 0]
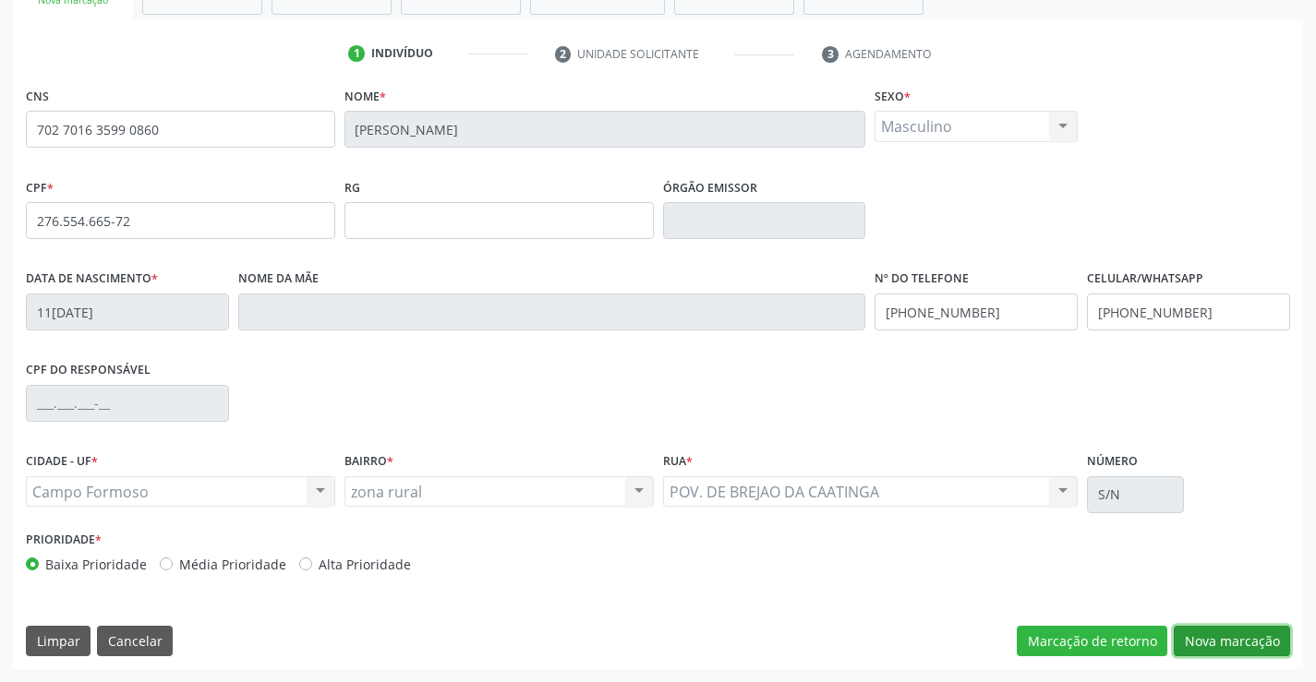
click at [1219, 640] on button "Nova marcação" at bounding box center [1231, 641] width 116 height 31
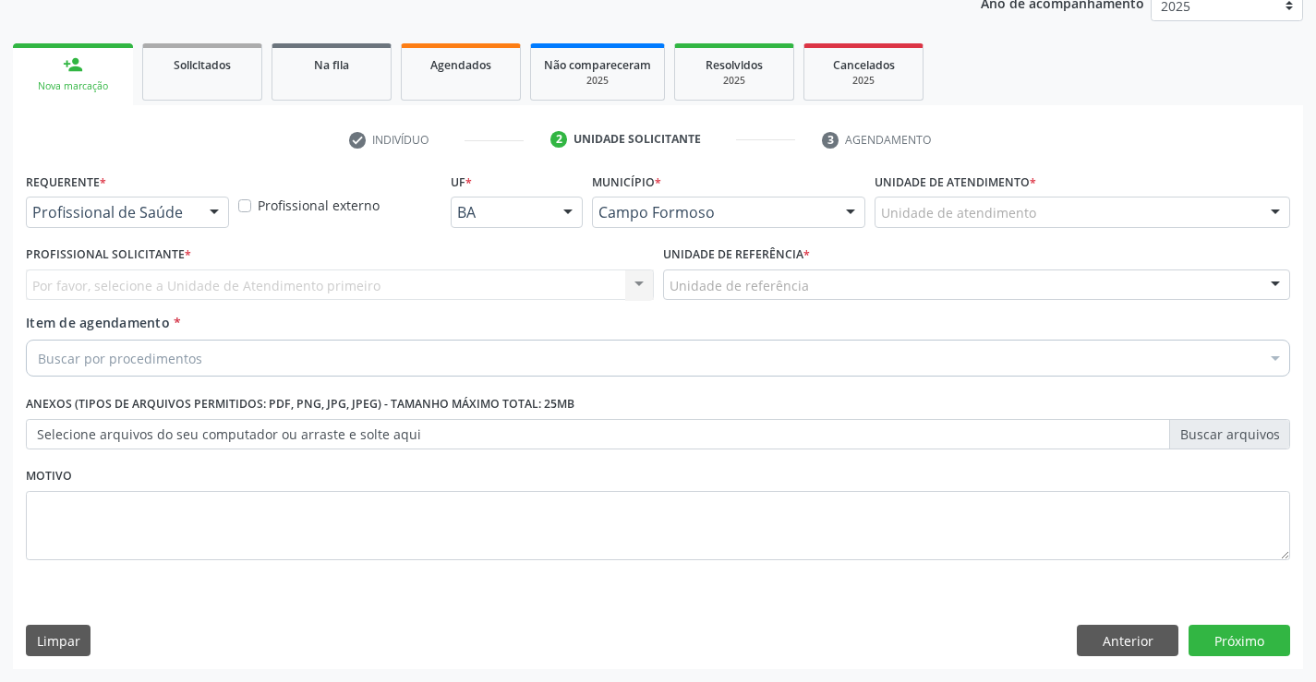
scroll to position [233, 0]
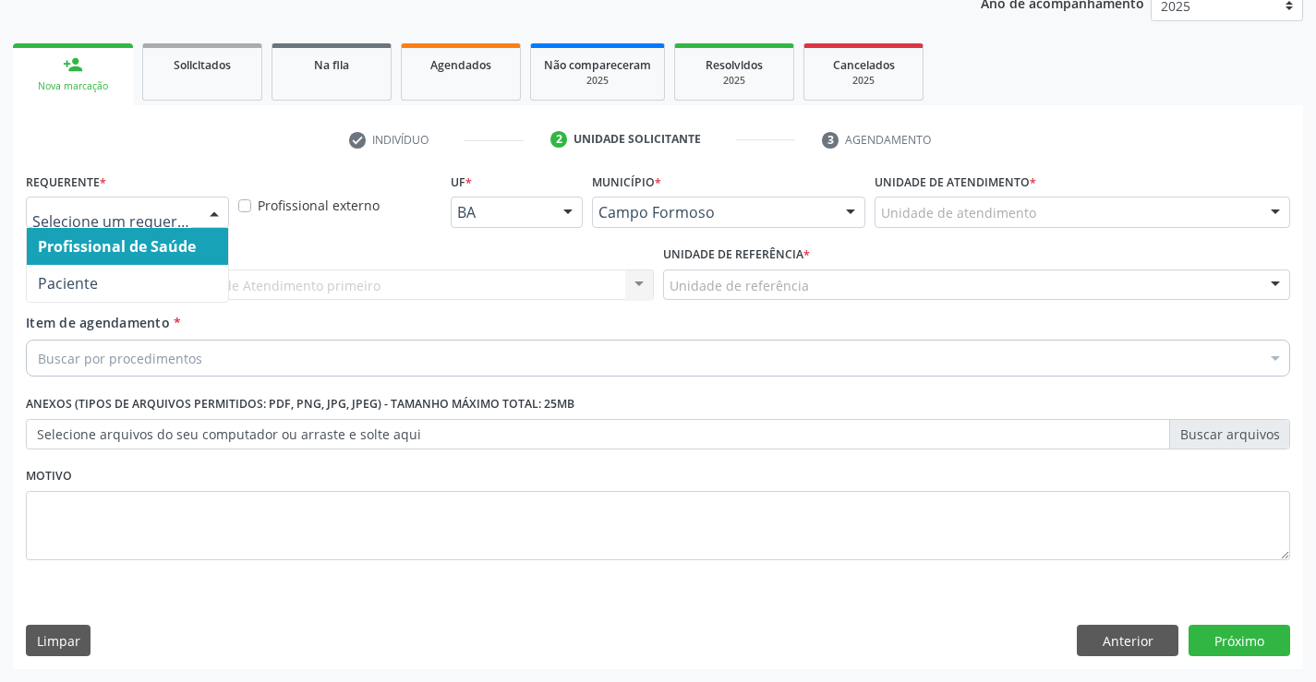
click at [109, 225] on div at bounding box center [127, 212] width 203 height 31
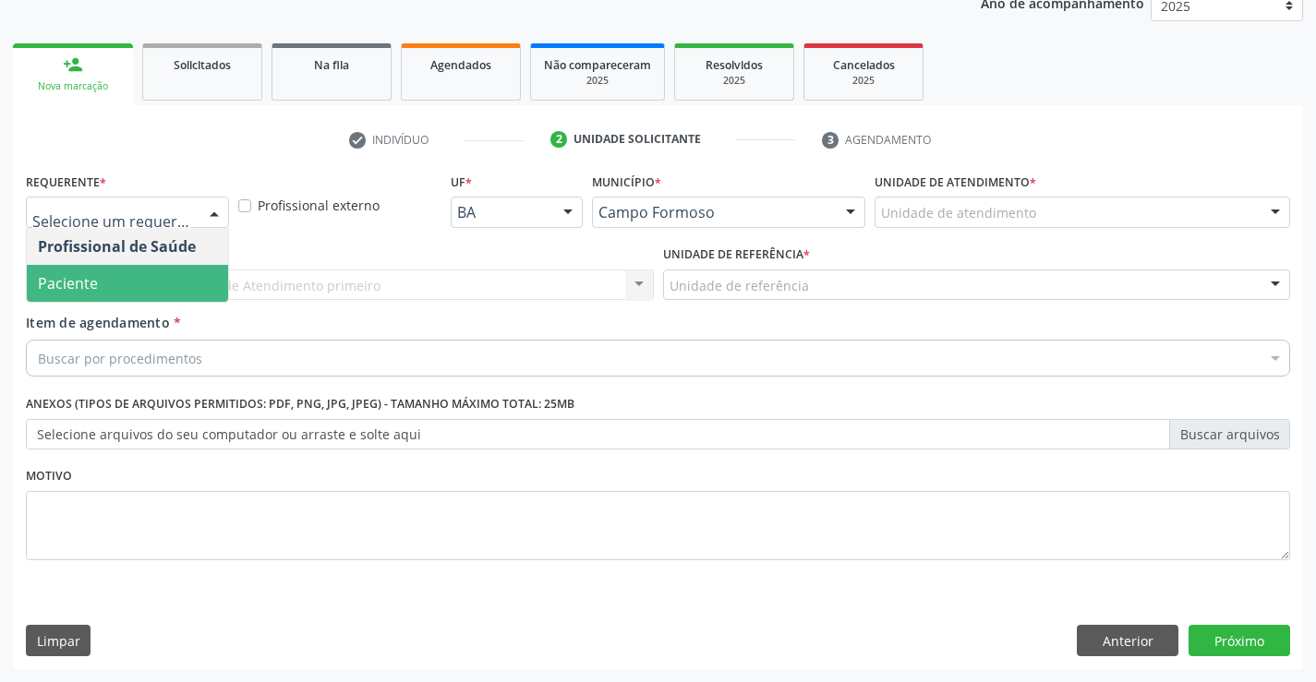
click at [110, 278] on span "Paciente" at bounding box center [127, 283] width 201 height 37
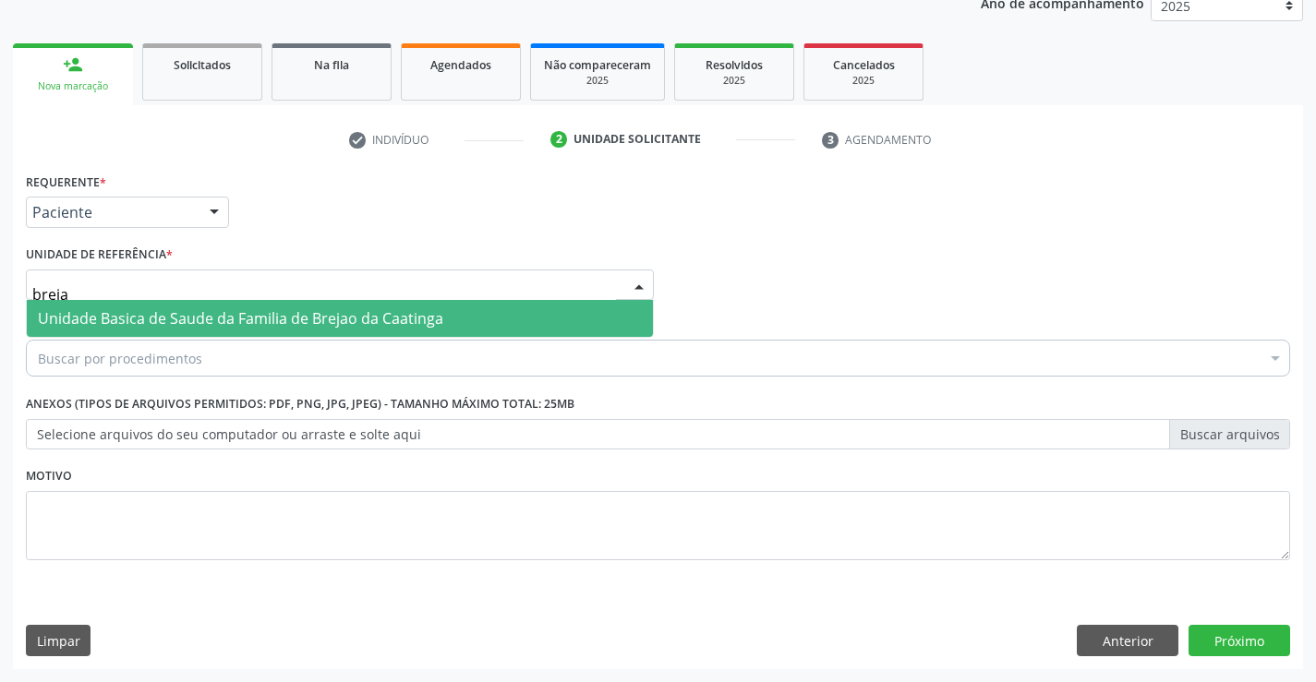
type input "brejao"
click at [156, 326] on span "Unidade Basica de Saude da Familia de Brejao da Caatinga" at bounding box center [240, 318] width 405 height 20
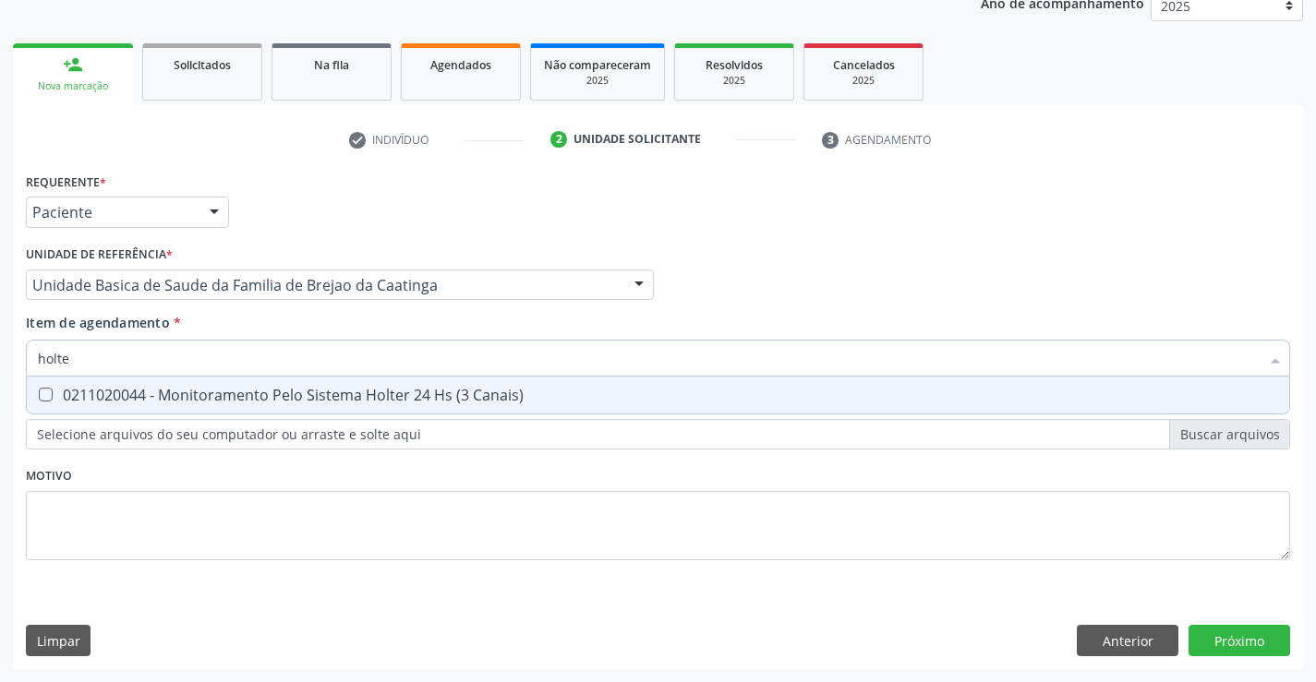
type input "holter"
click at [225, 392] on div "0211020044 - Monitoramento Pelo Sistema Holter 24 Hs (3 Canais)" at bounding box center [658, 395] width 1240 height 15
checkbox Canais\) "true"
click at [1281, 636] on div "Requerente * Paciente Profissional de Saúde Paciente Nenhum resultado encontrad…" at bounding box center [658, 418] width 1290 height 501
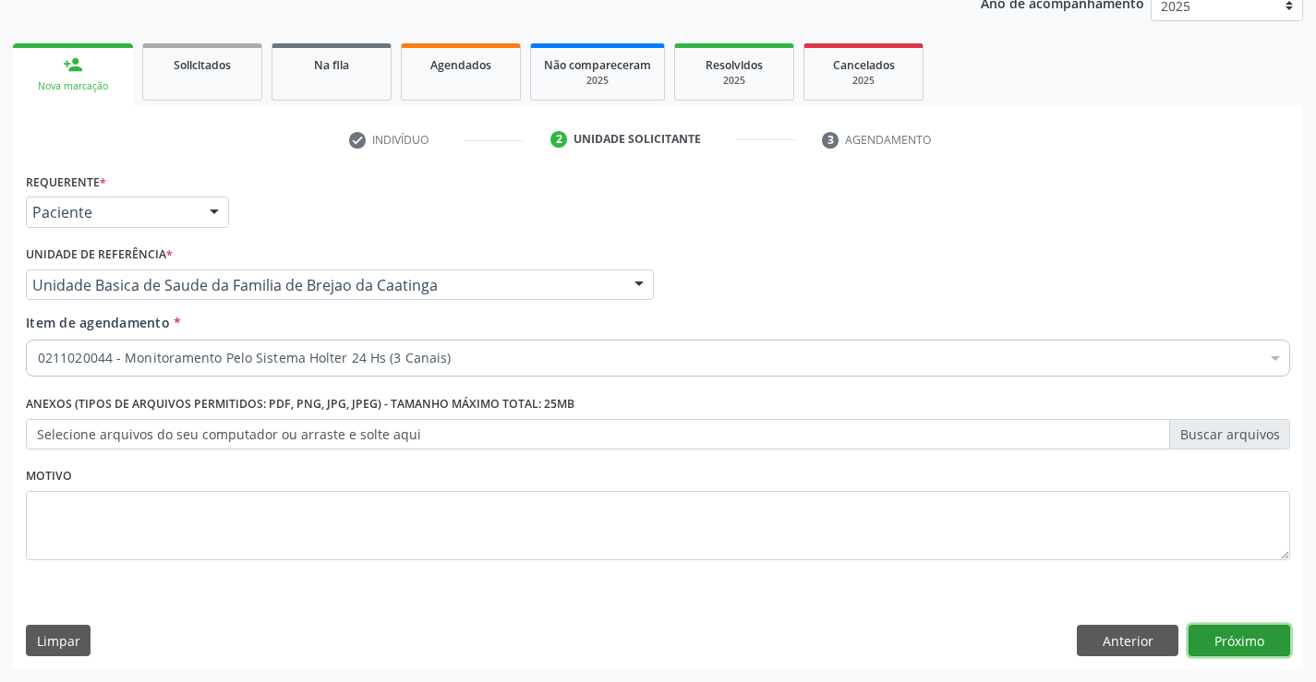
click at [1239, 640] on button "Próximo" at bounding box center [1239, 640] width 102 height 31
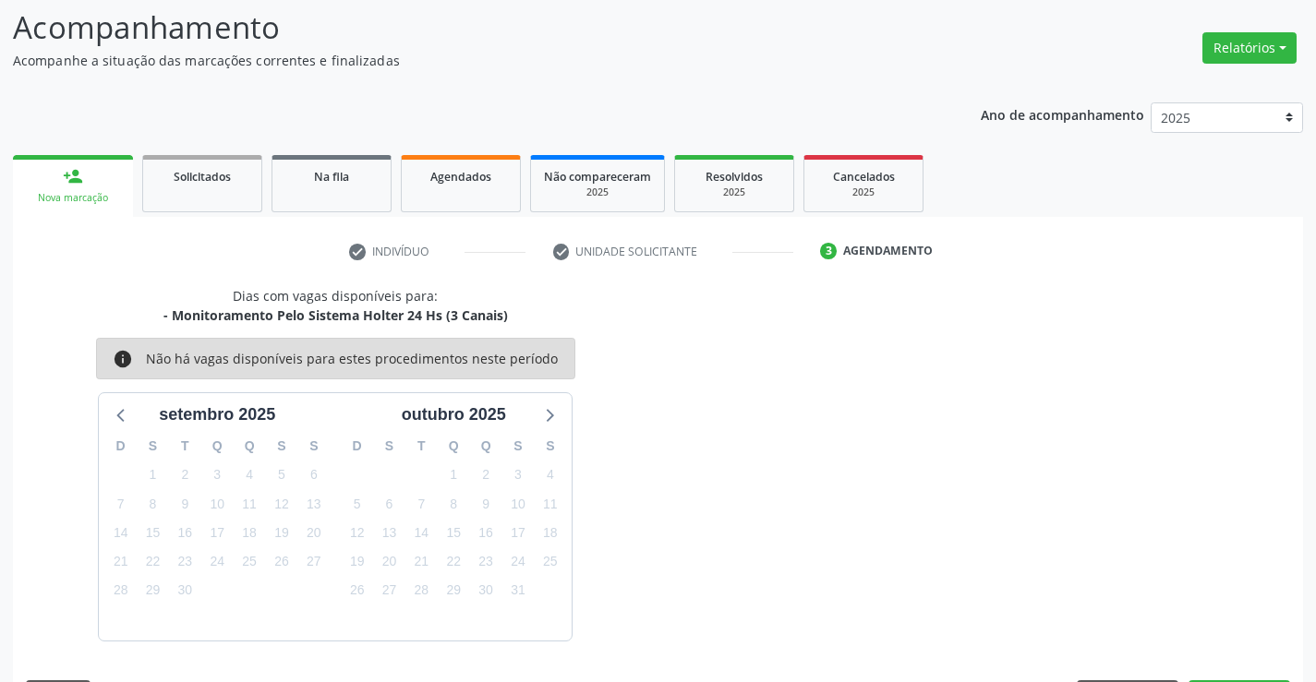
scroll to position [175, 0]
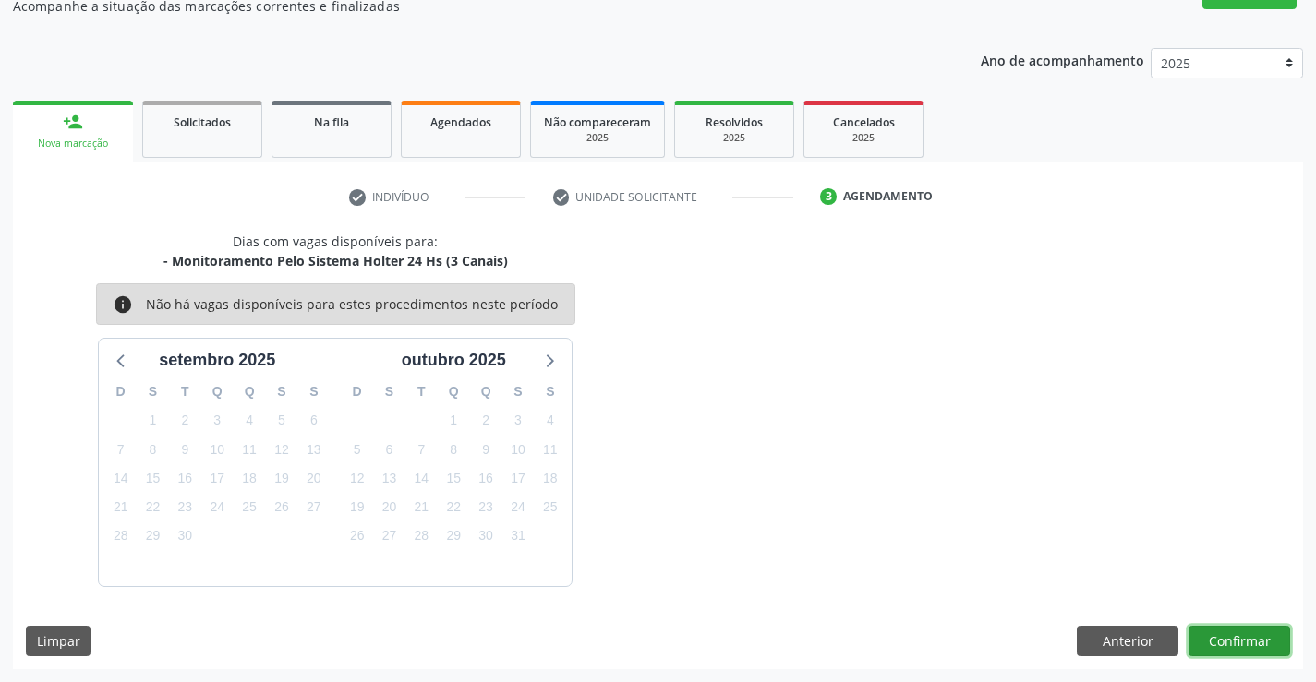
click at [1204, 633] on button "Confirmar" at bounding box center [1239, 641] width 102 height 31
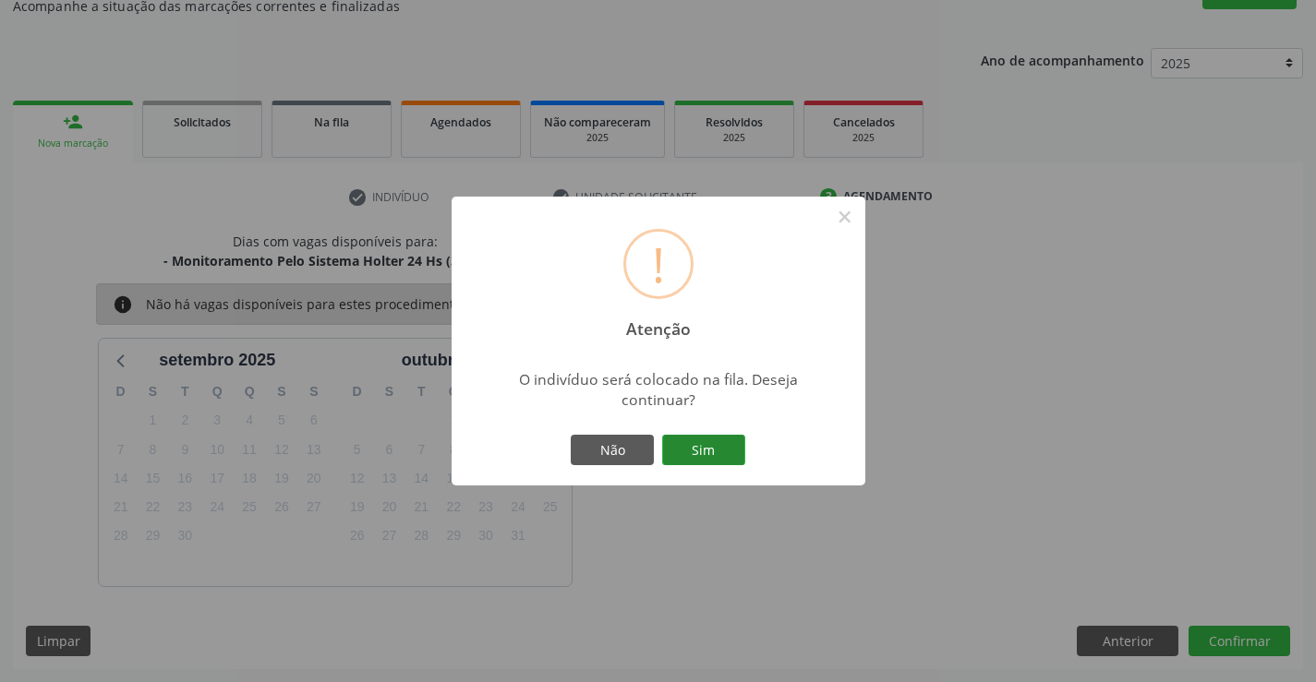
click at [696, 450] on button "Sim" at bounding box center [703, 450] width 83 height 31
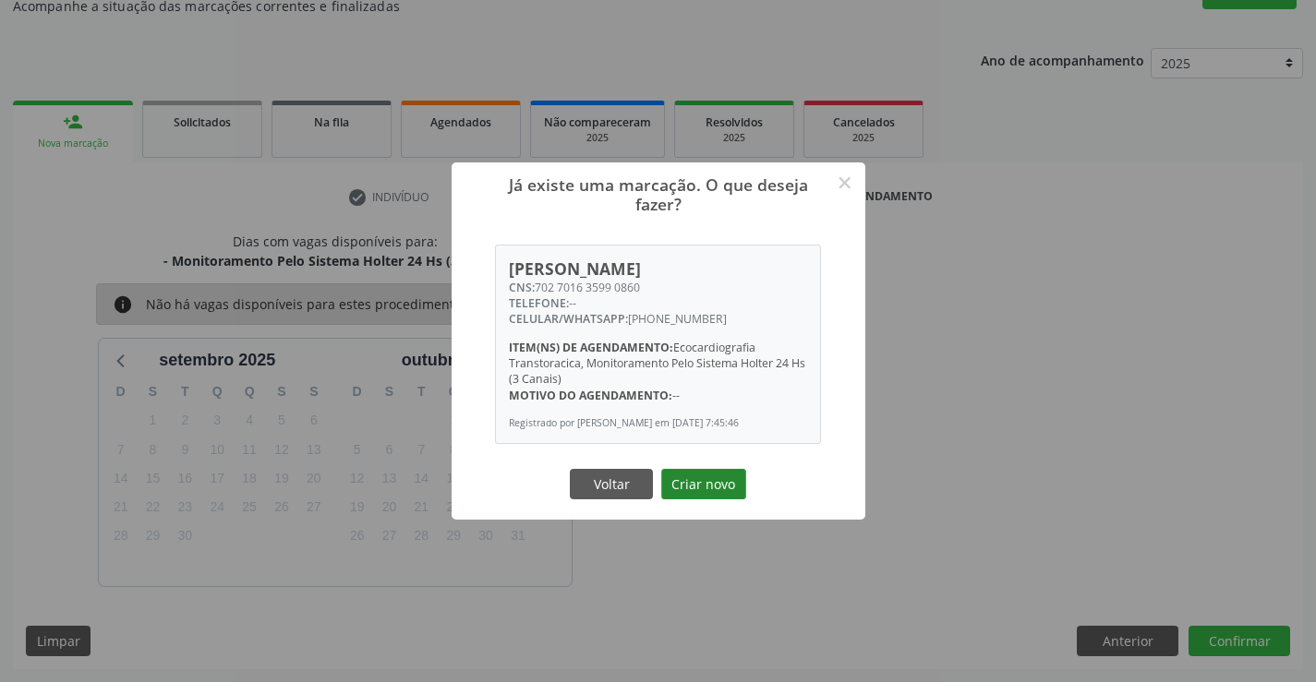
click at [727, 484] on button "Criar novo" at bounding box center [703, 484] width 85 height 31
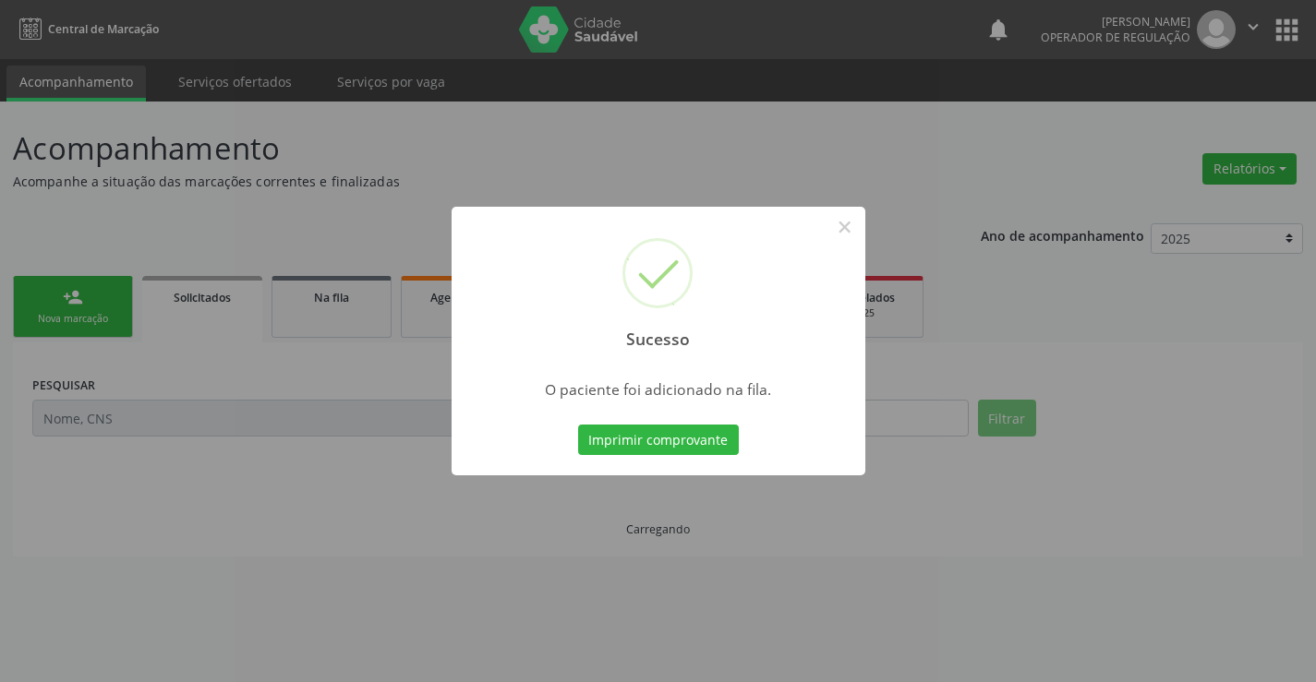
scroll to position [0, 0]
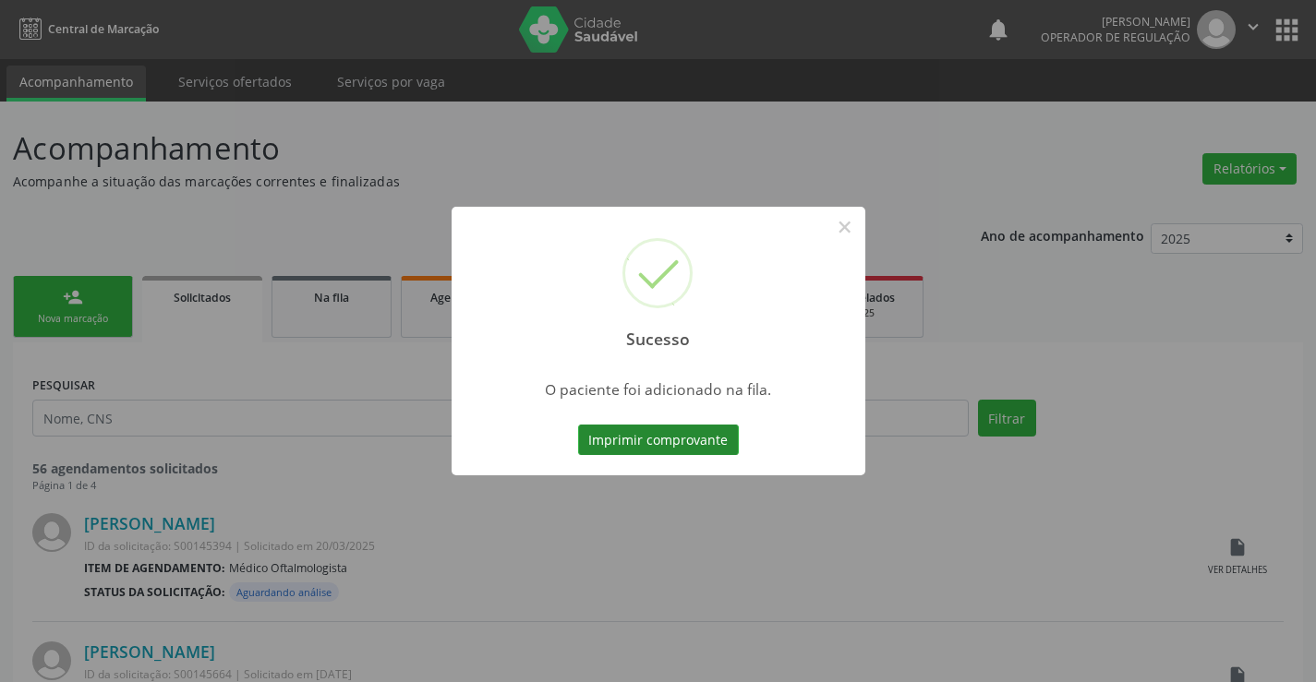
click at [716, 441] on button "Imprimir comprovante" at bounding box center [658, 440] width 161 height 31
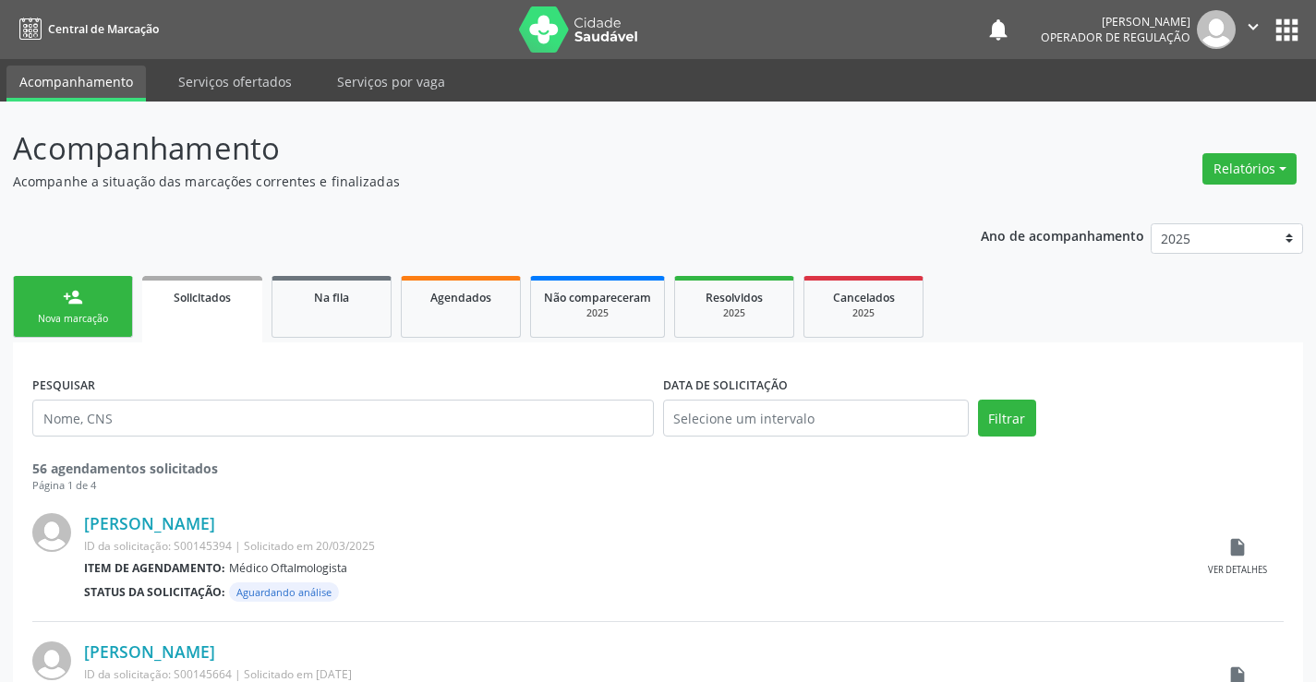
click at [1250, 29] on icon "" at bounding box center [1253, 27] width 20 height 20
click at [1199, 110] on link "Sair" at bounding box center [1205, 113] width 127 height 26
